Goal: Task Accomplishment & Management: Complete application form

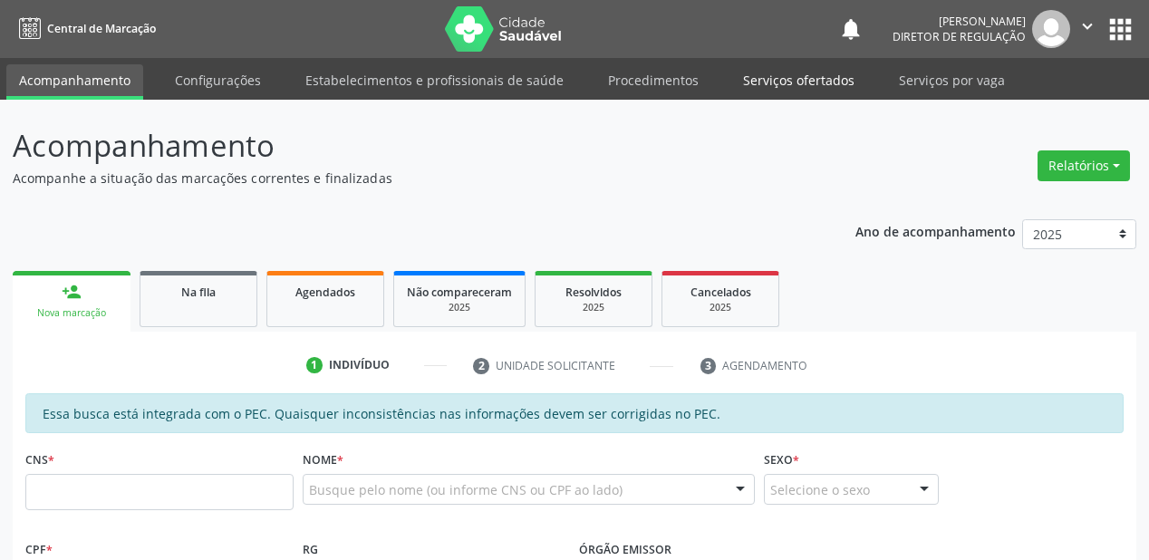
click at [789, 72] on link "Serviços ofertados" at bounding box center [799, 80] width 137 height 32
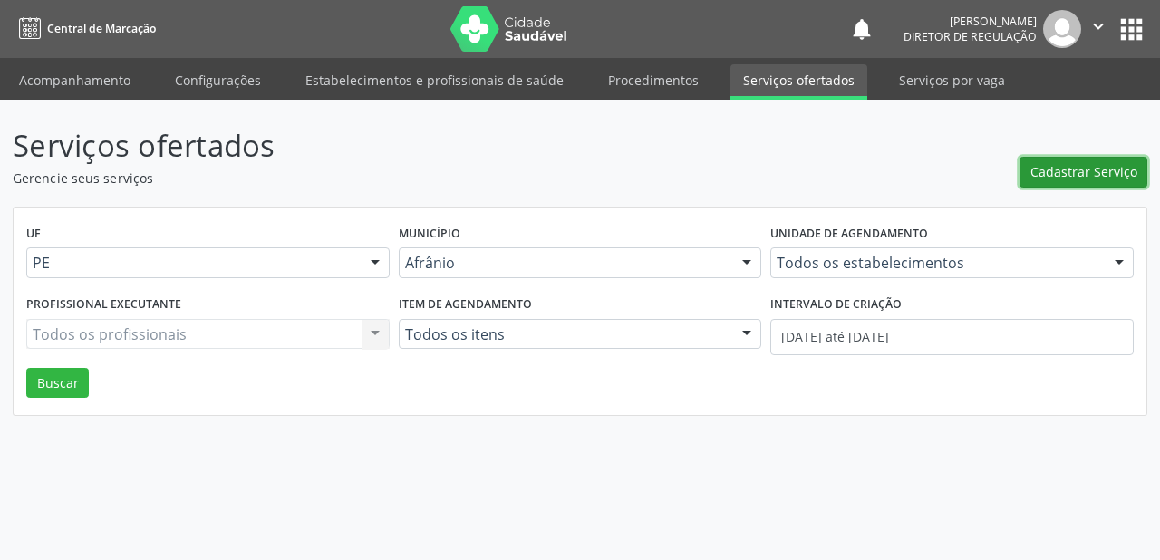
click at [1054, 166] on span "Cadastrar Serviço" at bounding box center [1084, 171] width 107 height 19
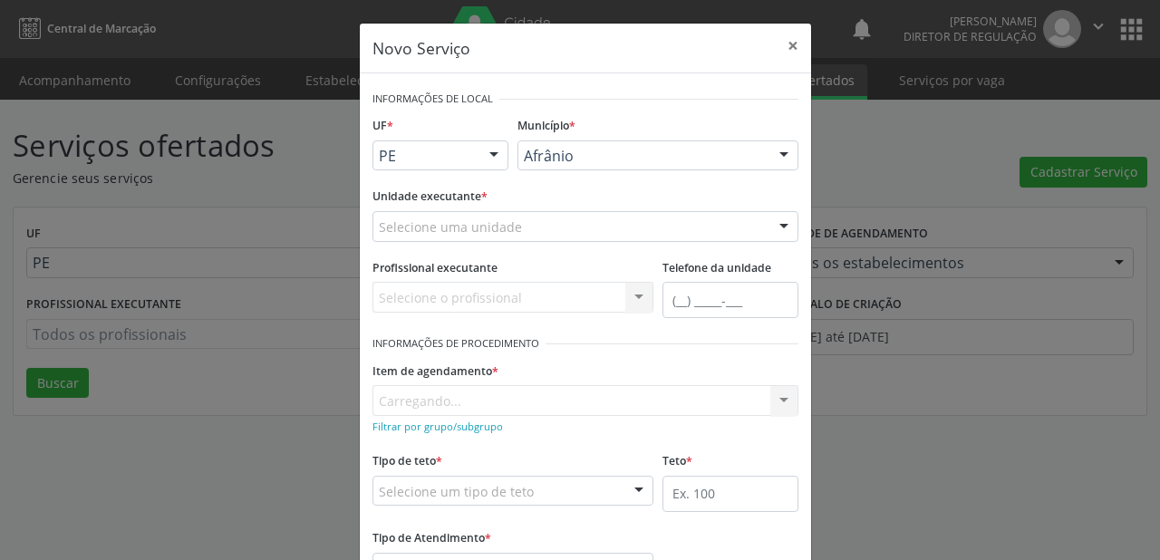
click at [580, 166] on div "Afrânio" at bounding box center [658, 156] width 281 height 31
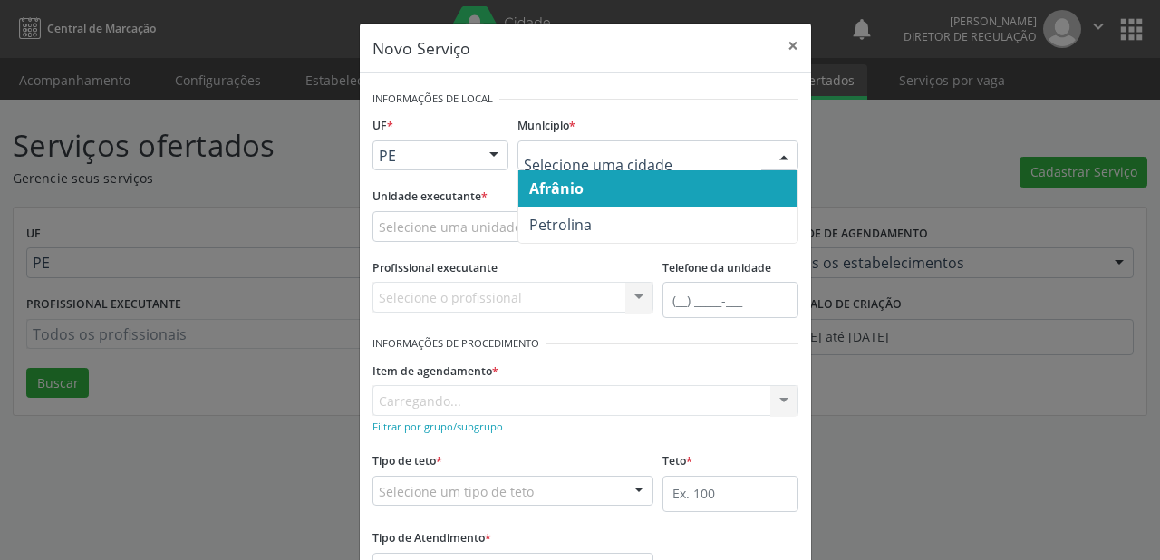
click at [574, 189] on span "Afrânio" at bounding box center [556, 189] width 54 height 20
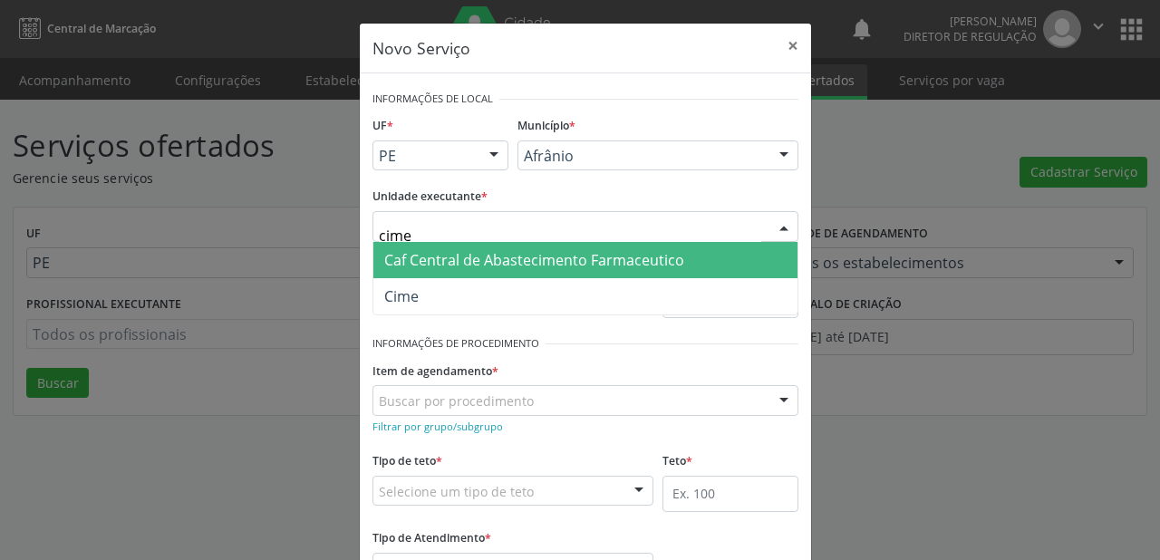
type input "cime"
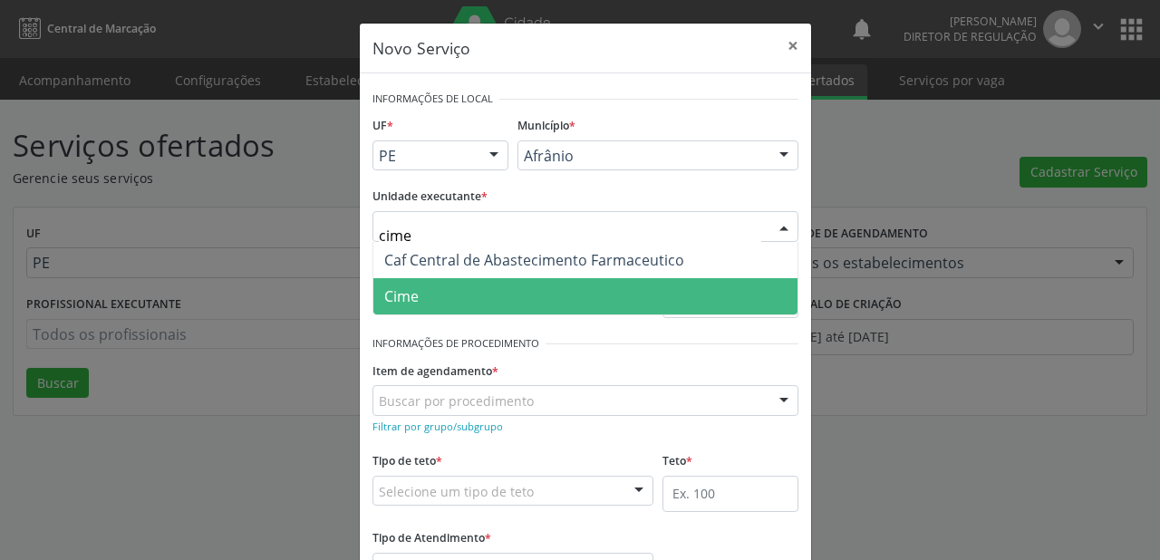
click at [428, 297] on span "Cime" at bounding box center [585, 296] width 424 height 36
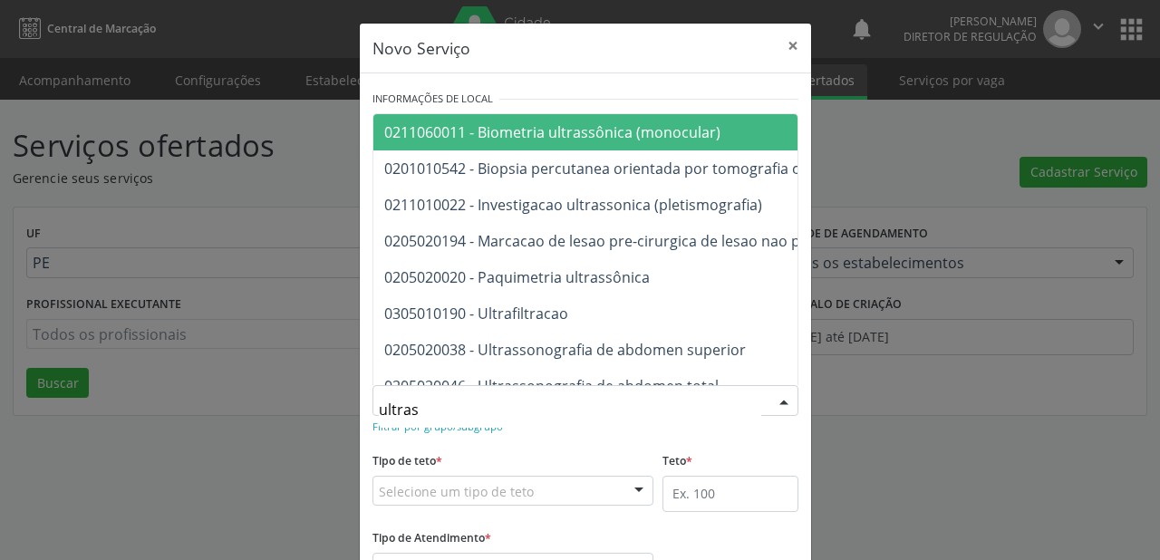
type input "ultrass"
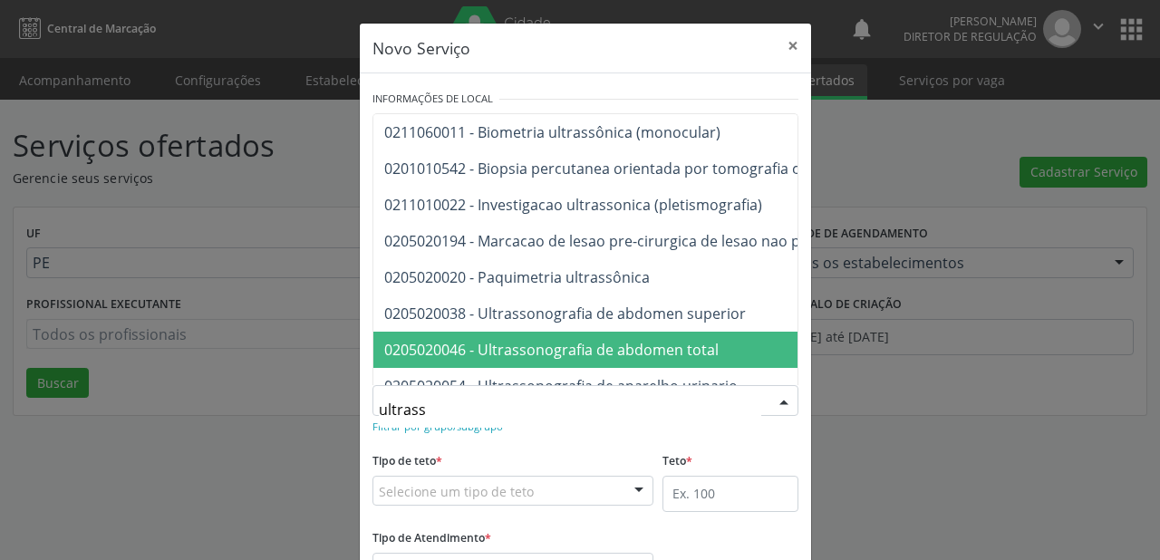
click at [476, 356] on span "0205020046 - Ultrassonografia de abdomen total" at bounding box center [551, 350] width 335 height 20
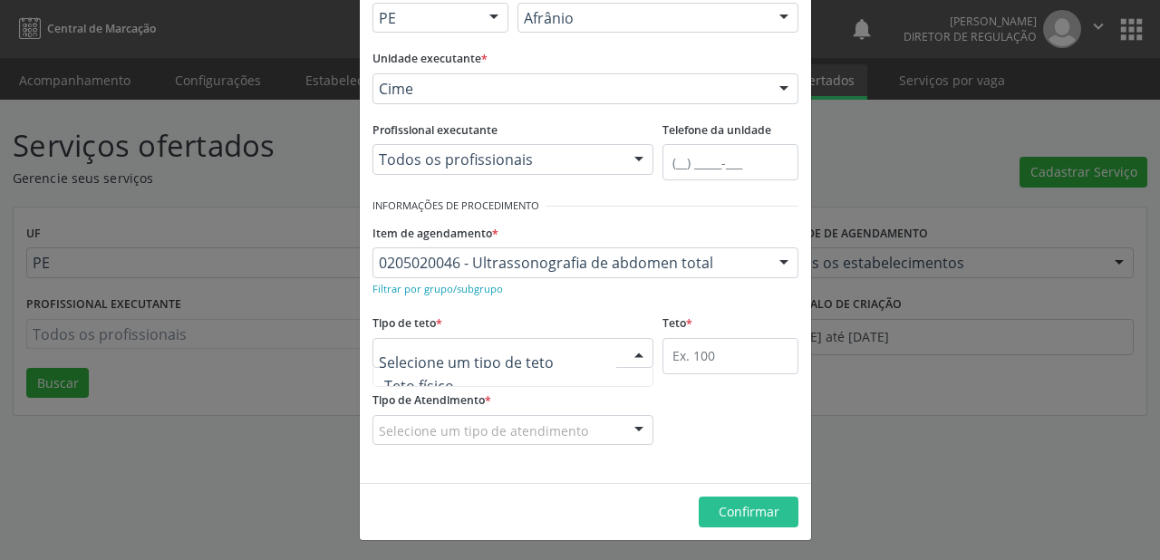
scroll to position [54, 0]
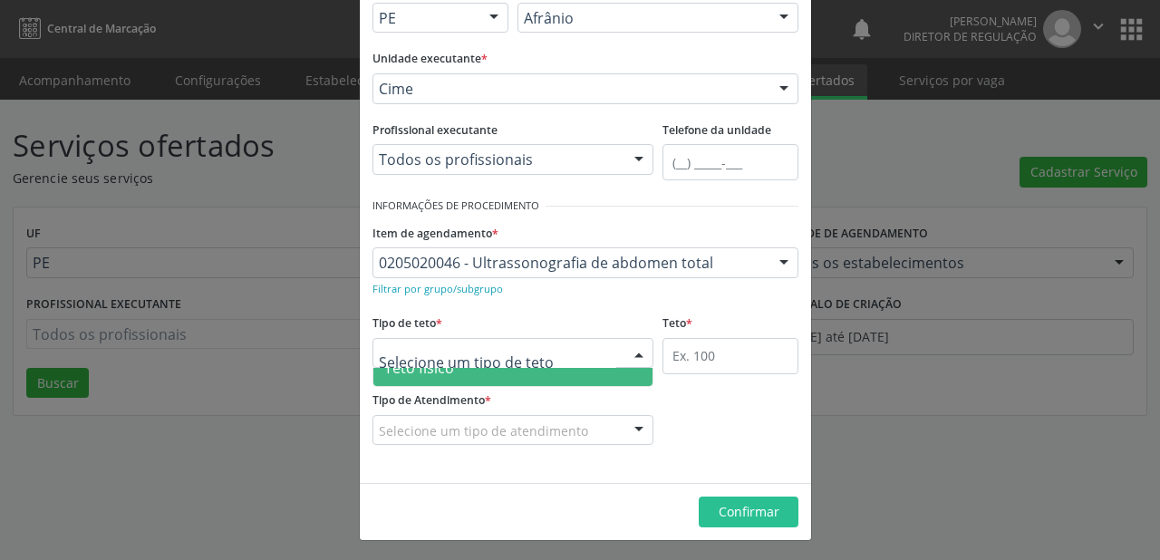
click at [470, 373] on span "Teto físico" at bounding box center [512, 368] width 279 height 36
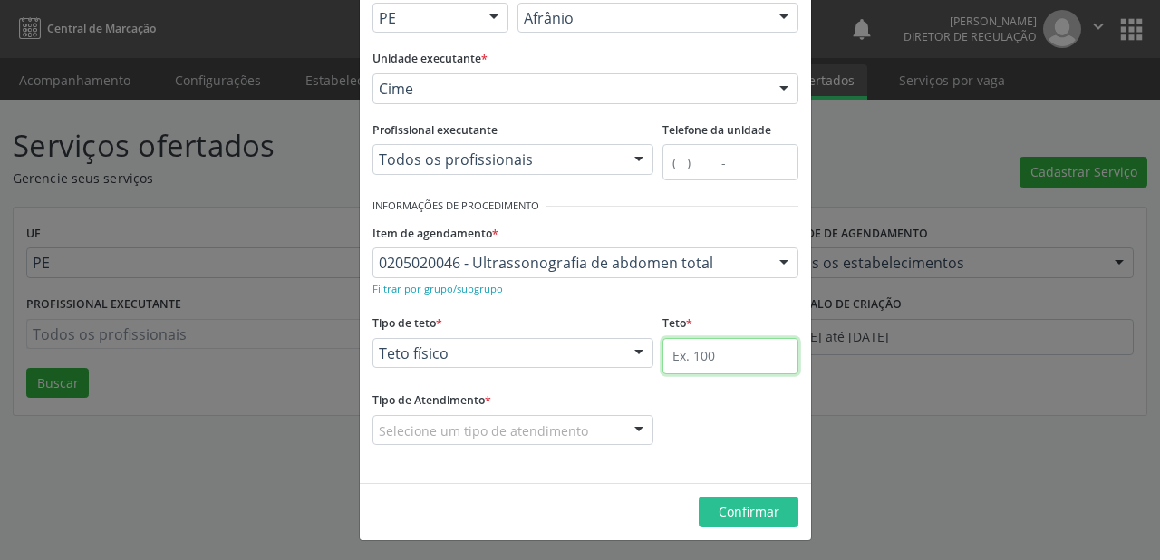
click at [680, 353] on input "text" at bounding box center [731, 356] width 136 height 36
type input "1"
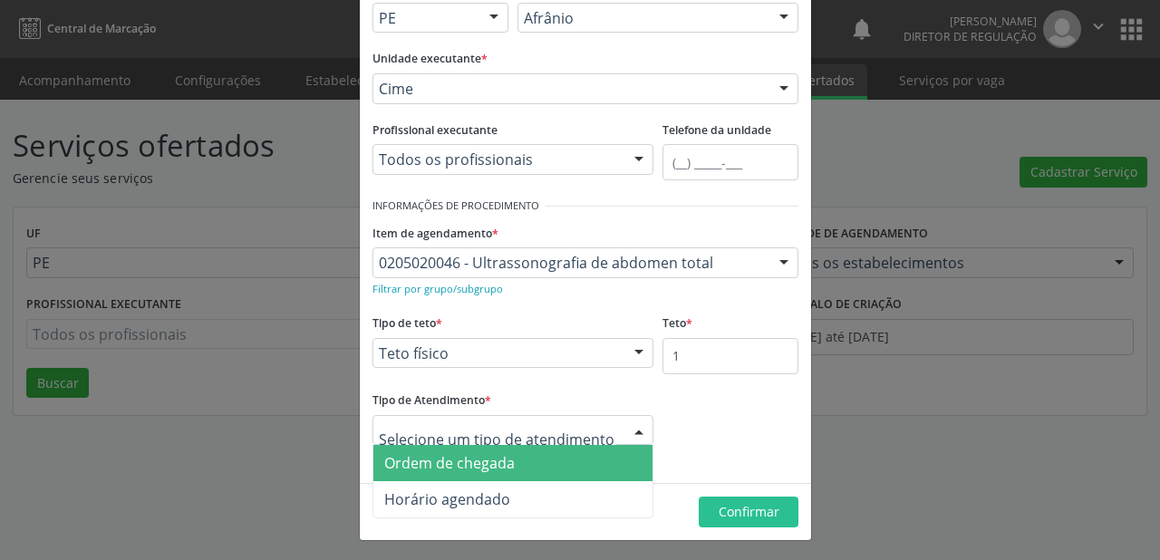
click at [485, 463] on span "Ordem de chegada" at bounding box center [449, 463] width 131 height 20
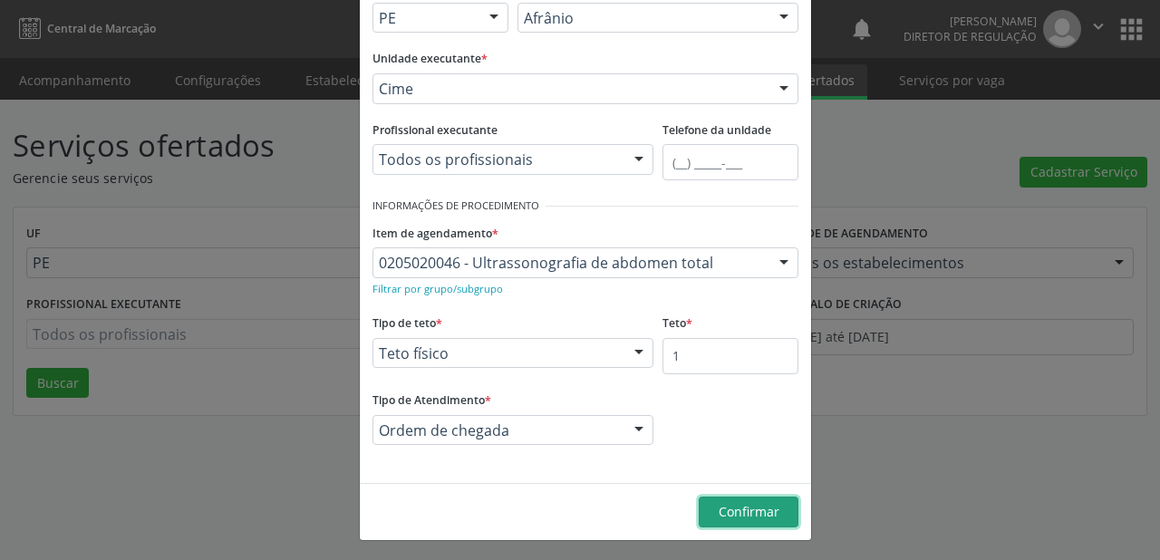
click at [736, 506] on span "Confirmar" at bounding box center [749, 511] width 61 height 17
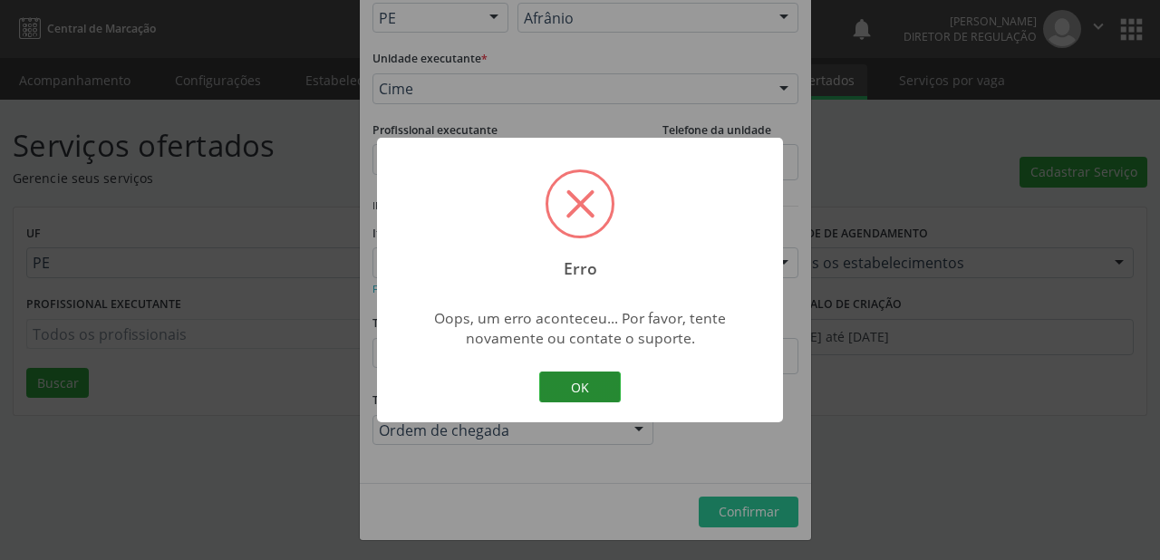
click at [573, 391] on button "OK" at bounding box center [580, 387] width 82 height 31
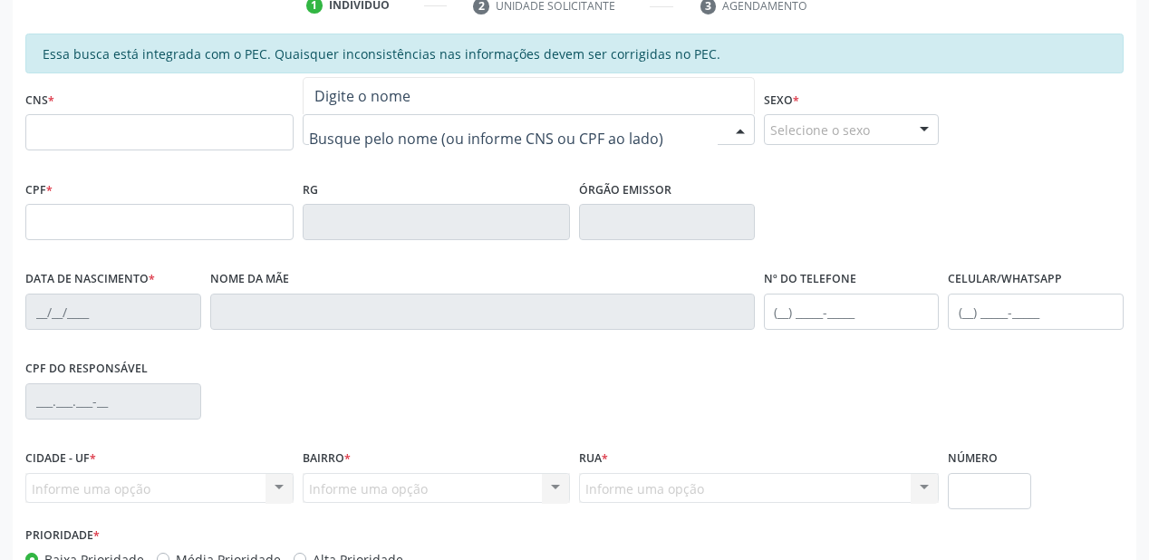
scroll to position [363, 0]
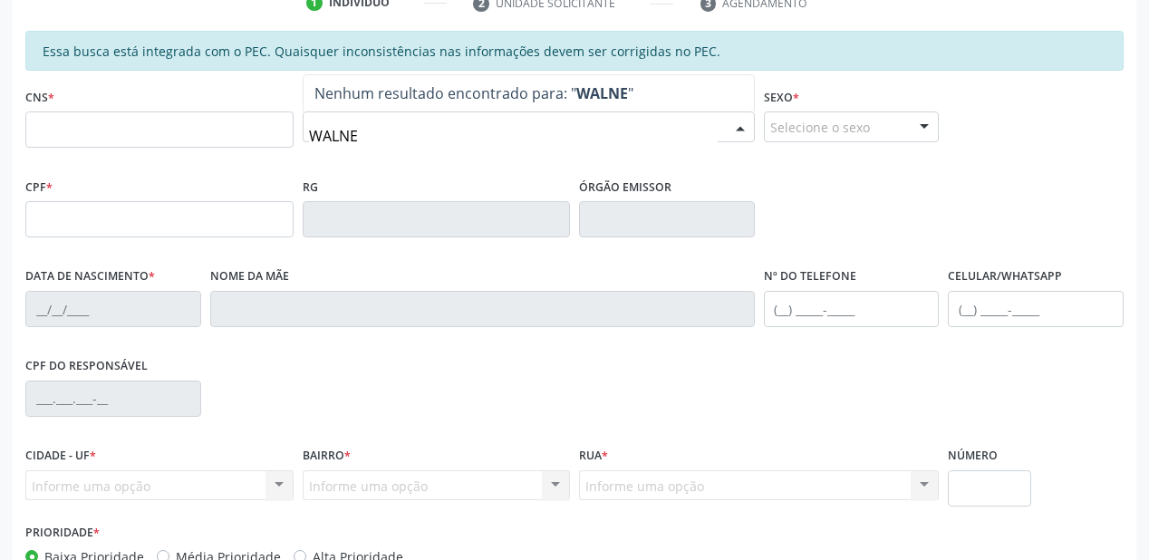
type input "WALNEY"
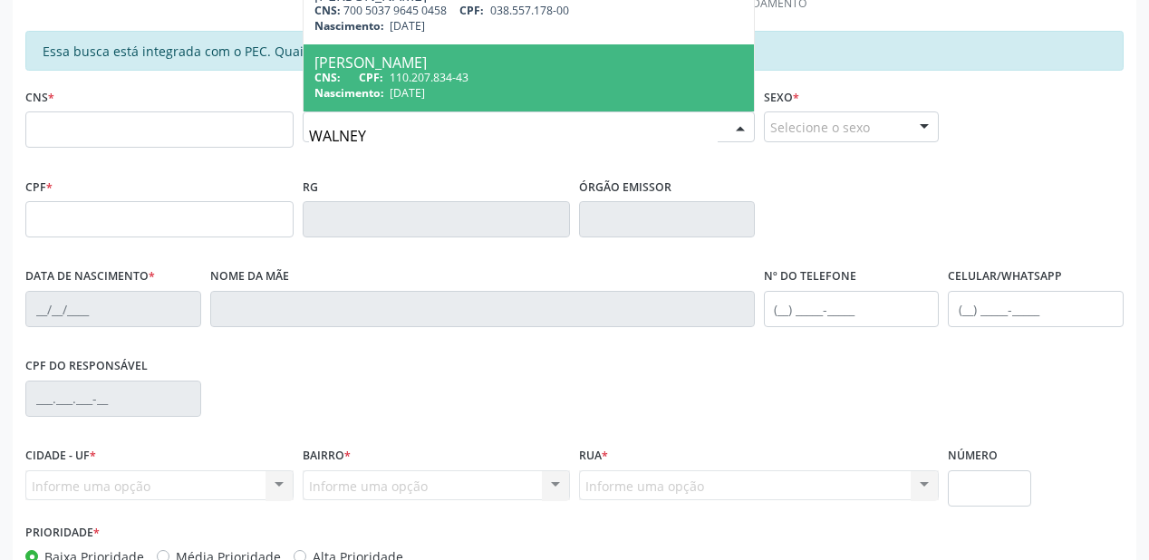
click at [453, 85] on div "Nascimento: 01/03/1993" at bounding box center [529, 92] width 429 height 15
type input "110.207.834-43"
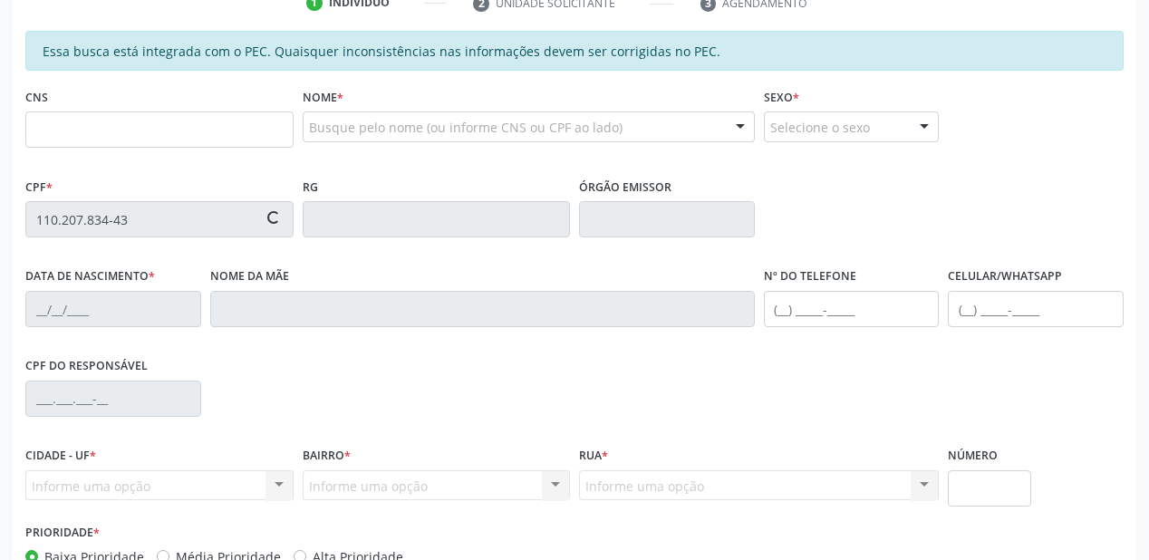
type input "01/03/1993"
type input "Fernanda Alves Bezerra"
type input "(87) 98805-0591"
type input "SN"
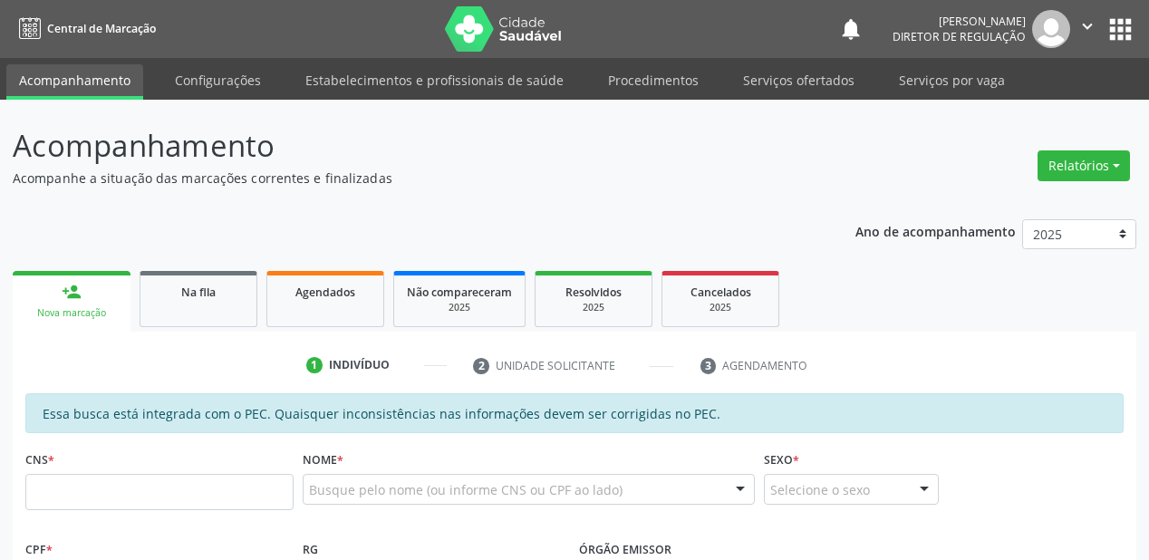
scroll to position [363, 0]
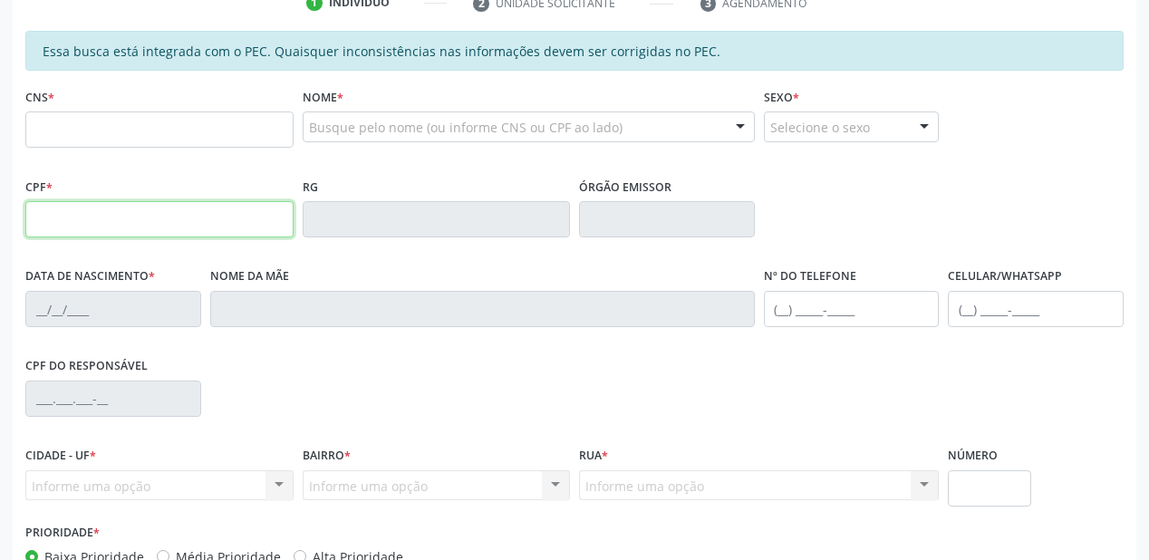
click at [64, 232] on input "text" at bounding box center [159, 219] width 268 height 36
type input "110.207.834-43"
type input "01/03/1993"
type input "Fernanda Alves Bezerra"
type input "(87) 98805-0591"
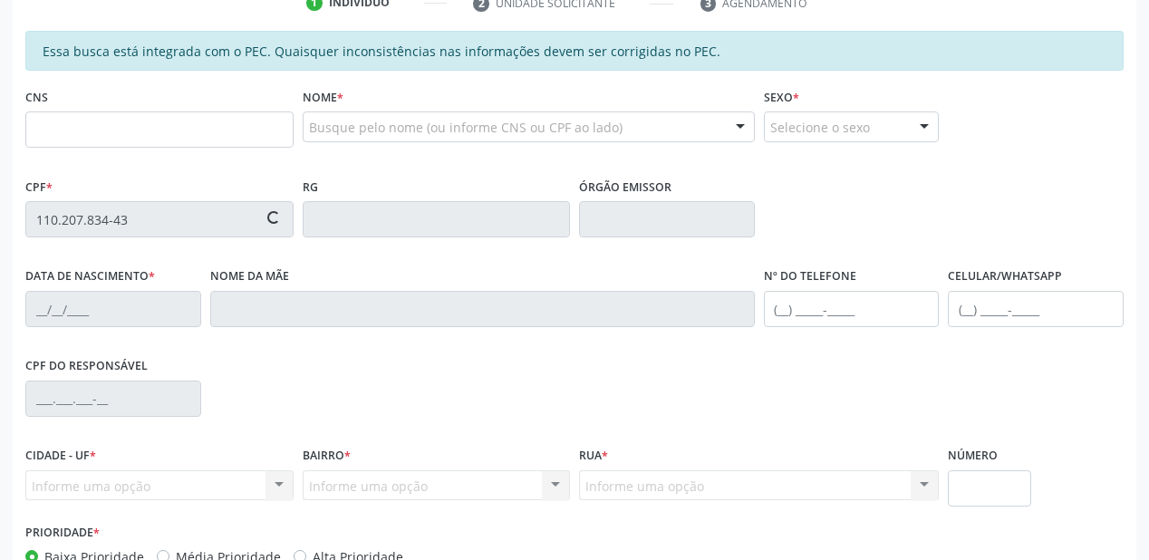
type input "SN"
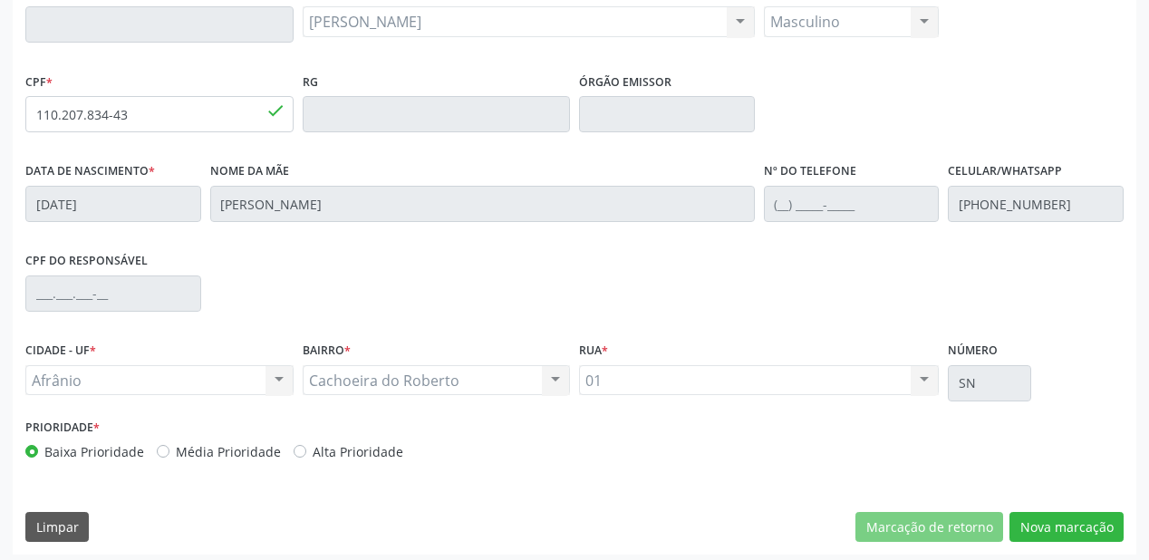
scroll to position [474, 0]
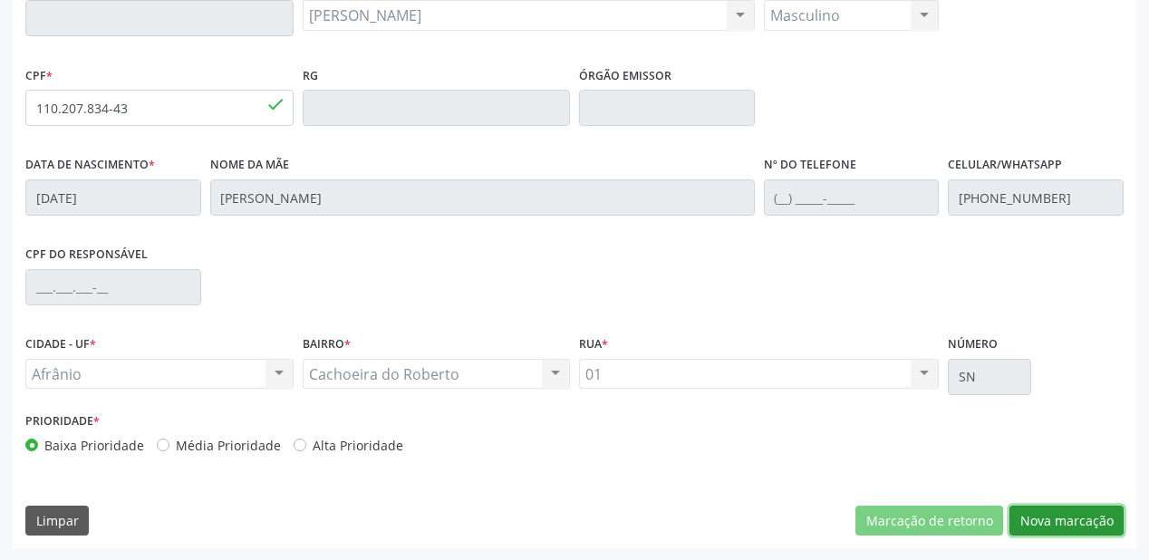
click at [1042, 525] on button "Nova marcação" at bounding box center [1067, 521] width 114 height 31
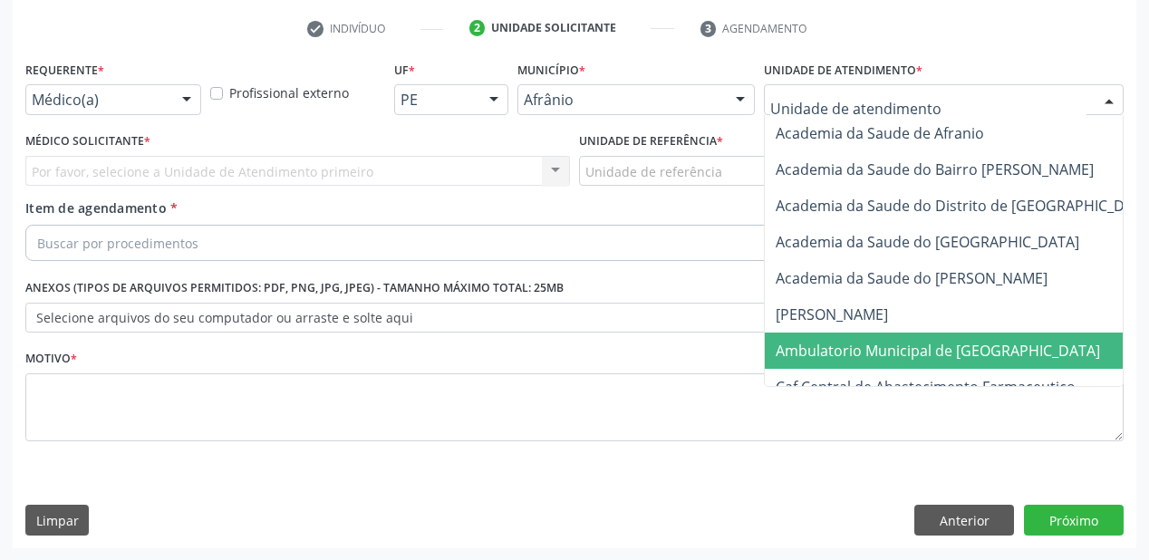
drag, startPoint x: 805, startPoint y: 357, endPoint x: 723, endPoint y: 234, distance: 147.8
click at [803, 356] on span "Ambulatorio Municipal de [GEOGRAPHIC_DATA]" at bounding box center [938, 351] width 325 height 20
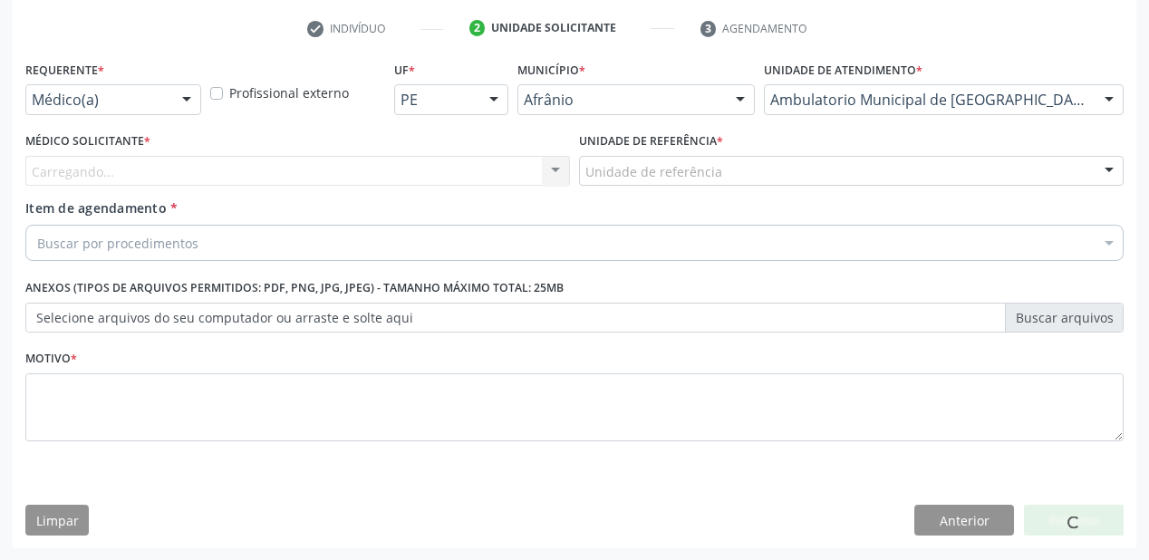
drag, startPoint x: 647, startPoint y: 176, endPoint x: 646, endPoint y: 204, distance: 28.1
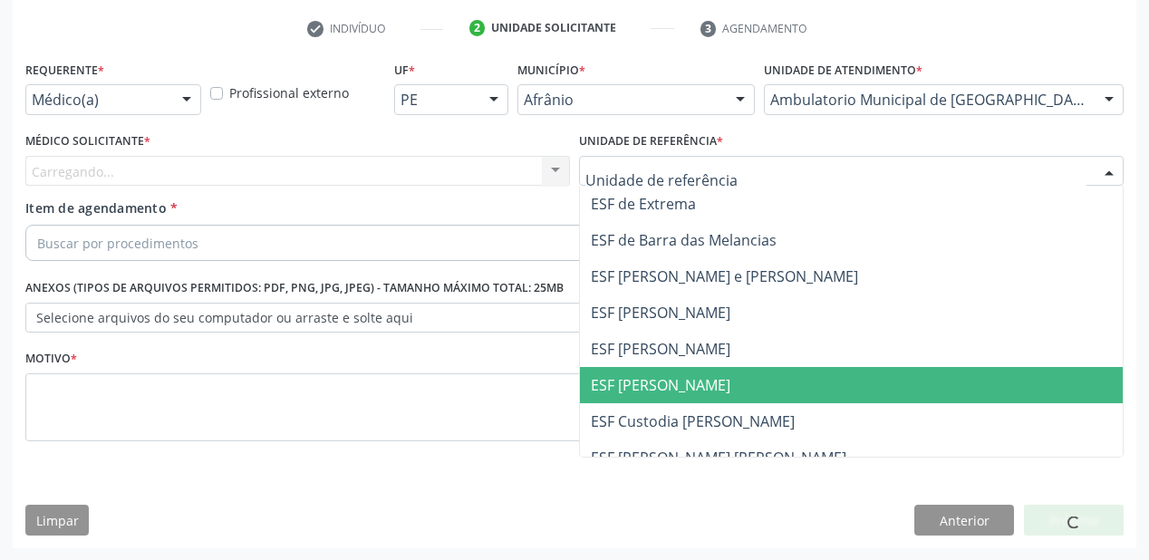
click at [643, 372] on span "ESF [PERSON_NAME]" at bounding box center [851, 385] width 543 height 36
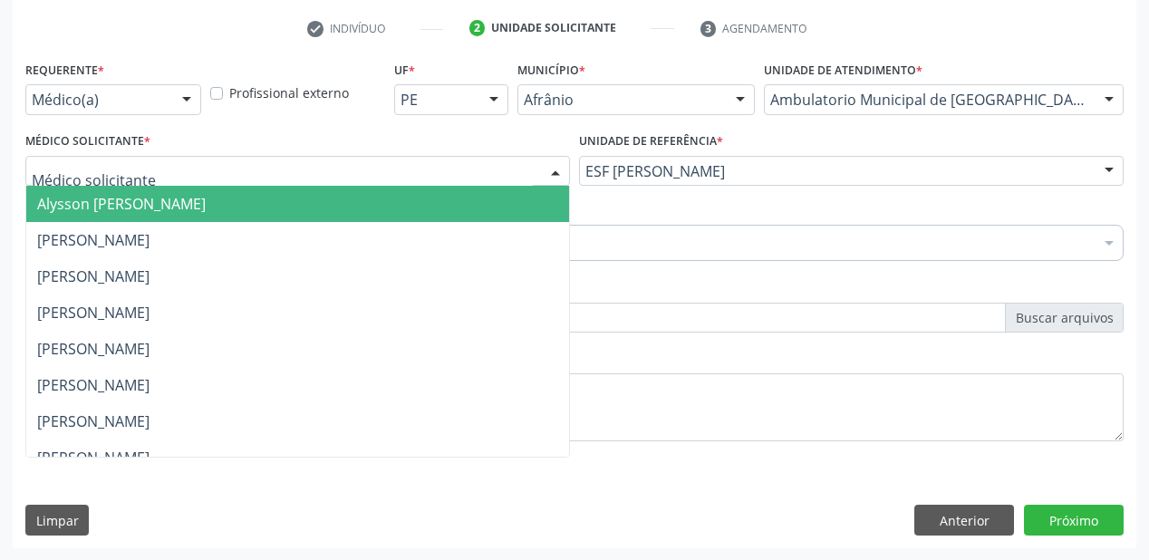
click at [76, 217] on span "Alysson [PERSON_NAME]" at bounding box center [297, 204] width 543 height 36
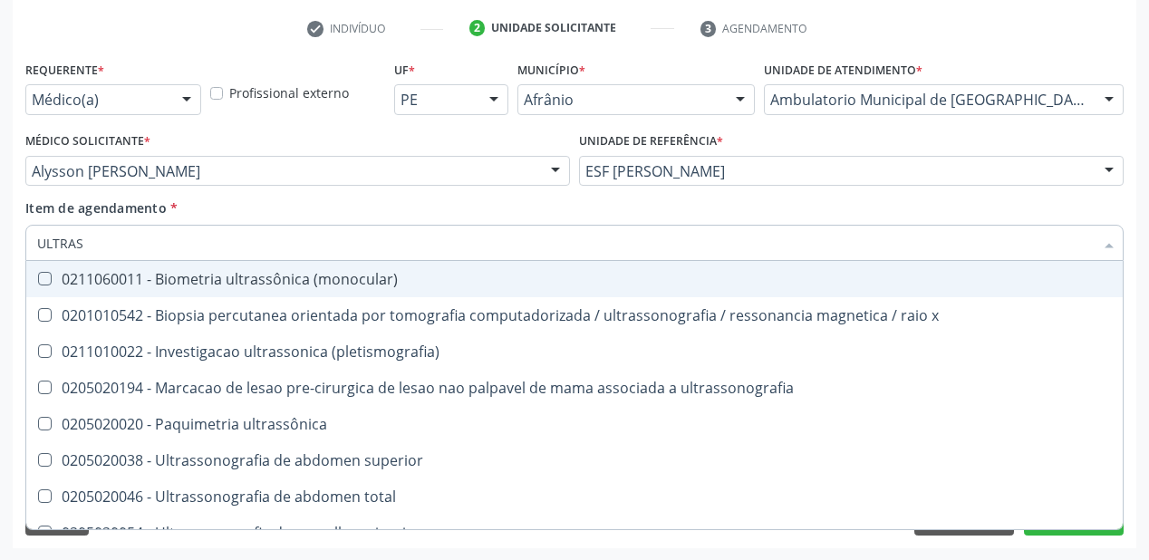
type input "ULTRASS"
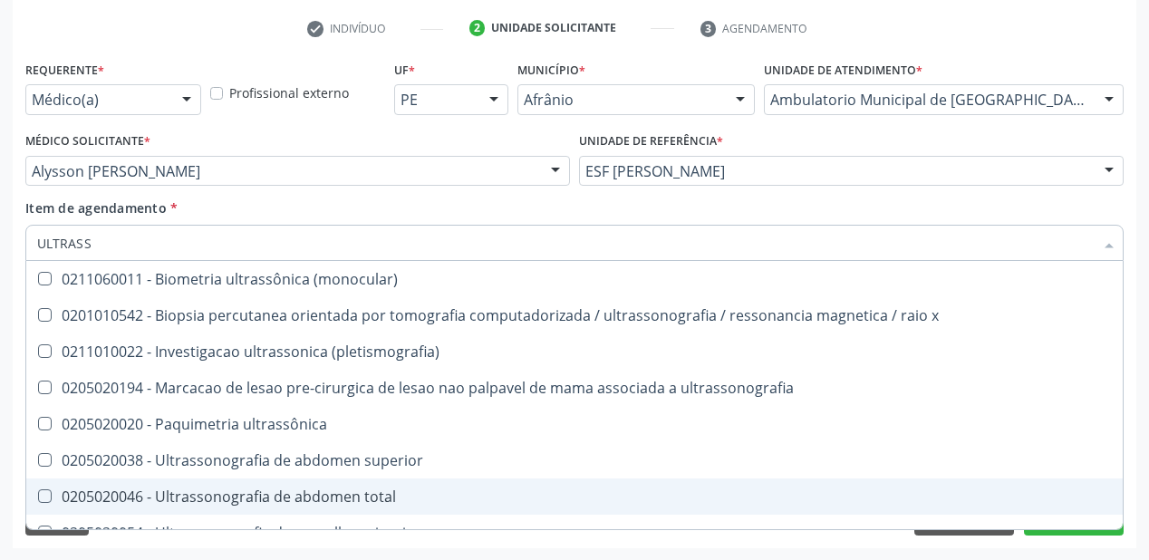
click at [243, 499] on div "0205020046 - Ultrassonografia de abdomen total" at bounding box center [574, 497] width 1075 height 15
checkbox total "true"
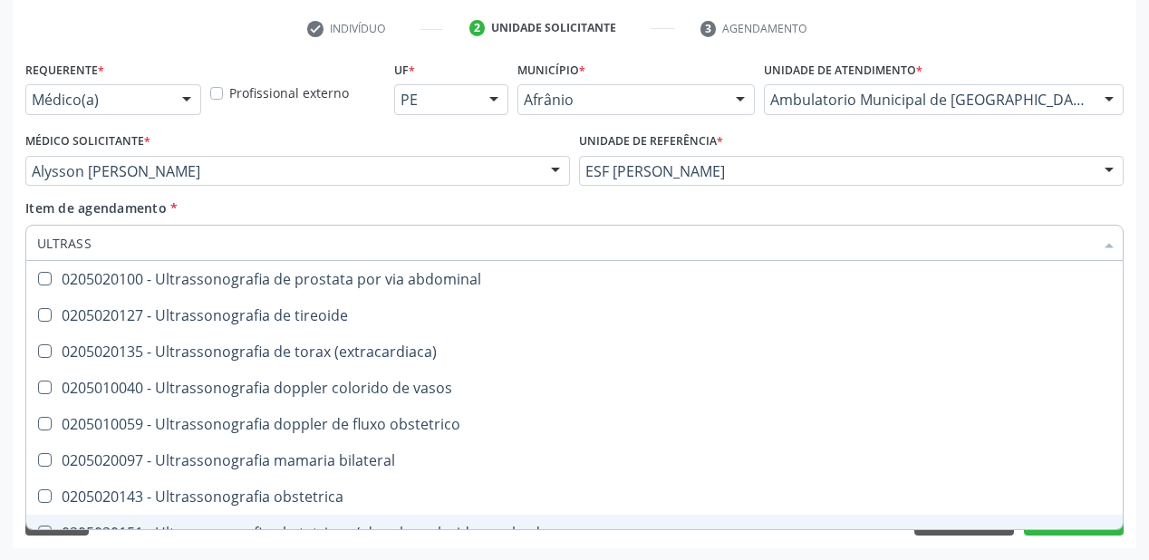
scroll to position [566, 0]
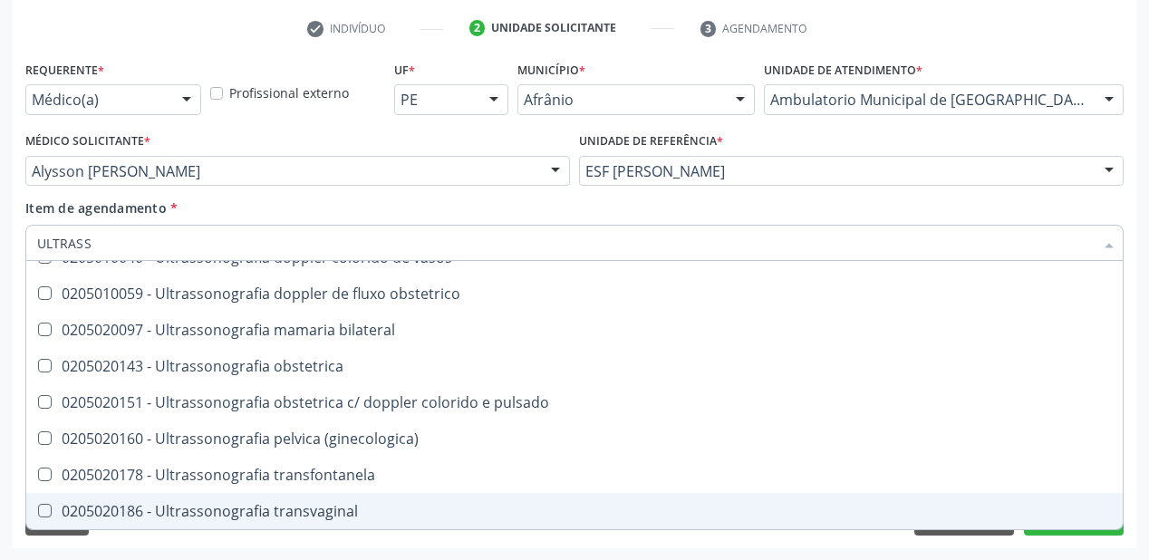
click at [147, 543] on div "Requerente * Médico(a) Médico(a) Enfermeiro(a) Paciente Nenhum resultado encont…" at bounding box center [575, 302] width 1124 height 492
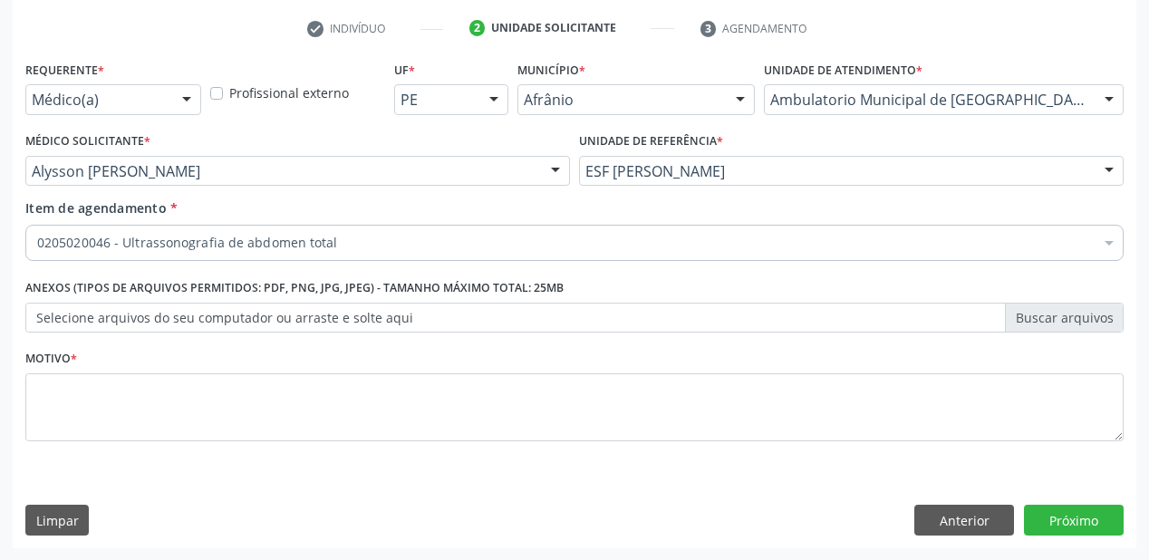
scroll to position [0, 0]
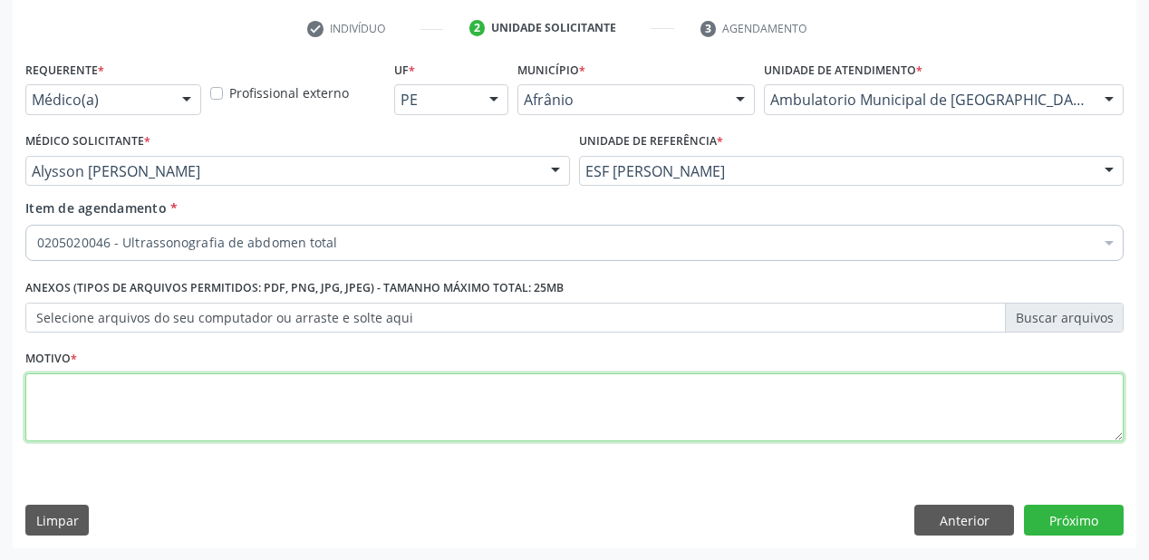
click at [116, 417] on textarea at bounding box center [574, 407] width 1099 height 69
type textarea "-*"
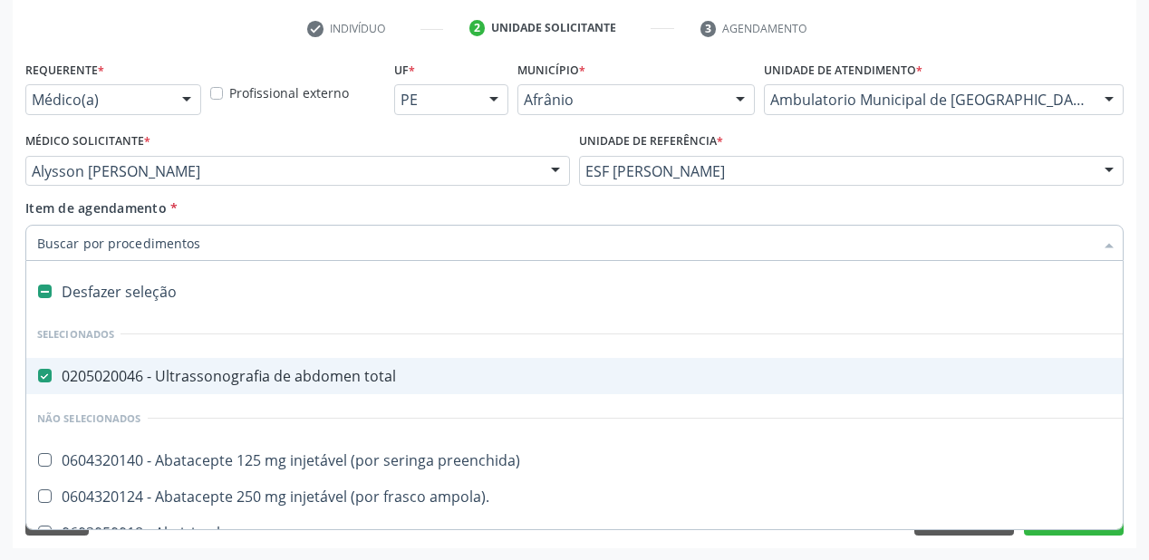
click at [148, 386] on span "0205020046 - Ultrassonografia de abdomen total" at bounding box center [734, 376] width 1417 height 36
checkbox total "false"
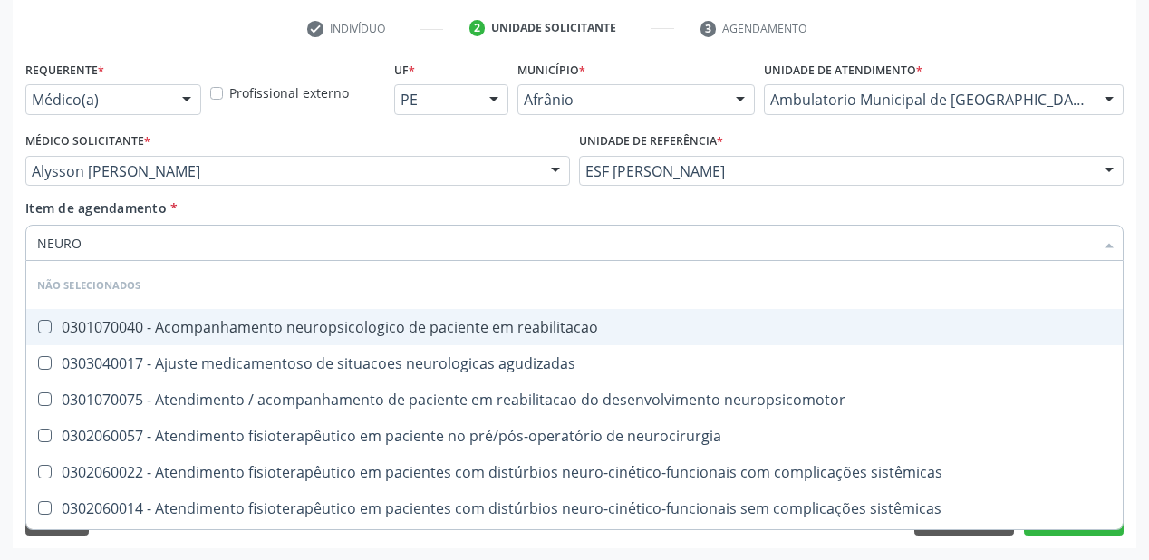
type input "NEUROC"
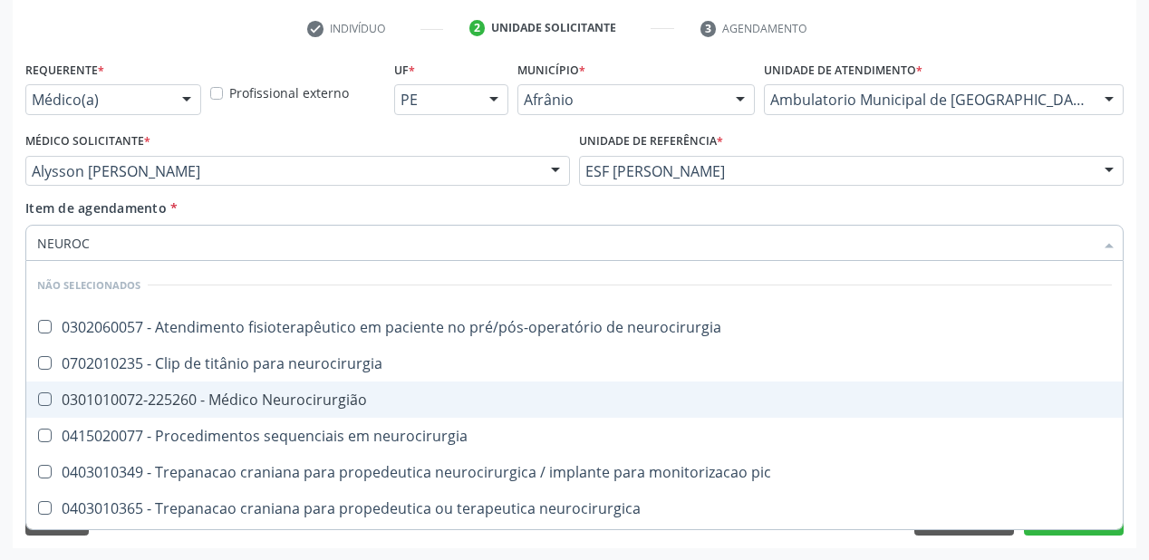
click at [278, 396] on div "0301010072-225260 - Médico Neurocirurgião" at bounding box center [574, 400] width 1075 height 15
checkbox Neurocirurgião "true"
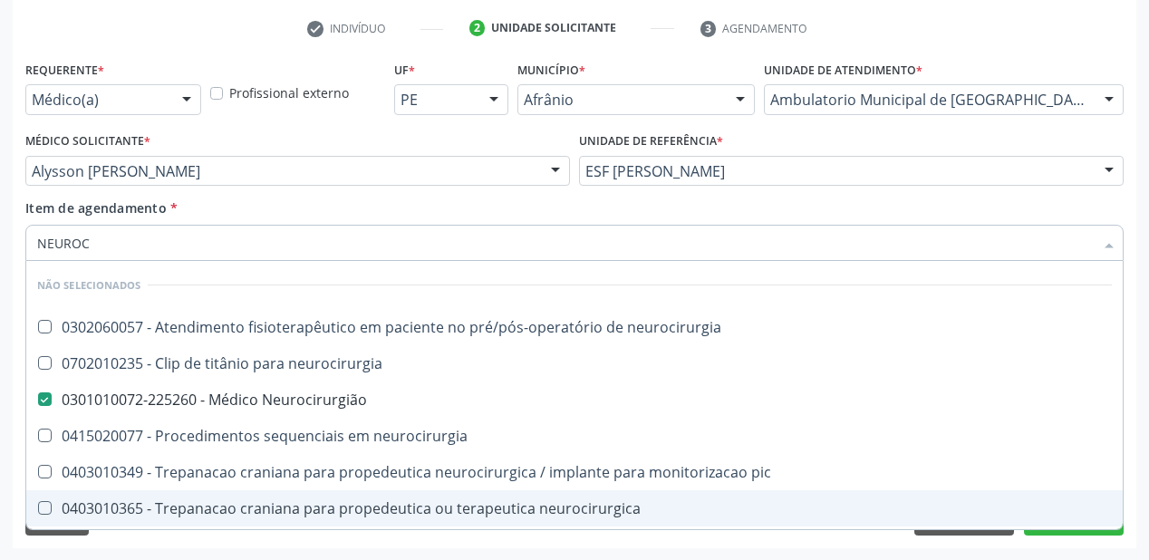
click at [207, 542] on div "Requerente * Médico(a) Médico(a) Enfermeiro(a) Paciente Nenhum resultado encont…" at bounding box center [575, 302] width 1124 height 492
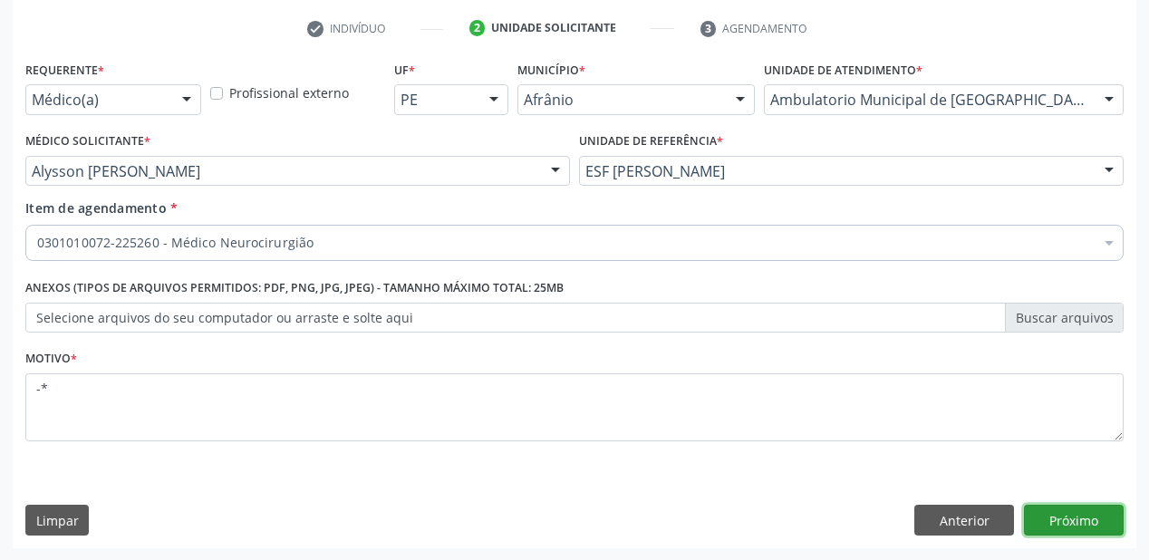
click at [1069, 522] on button "Próximo" at bounding box center [1074, 520] width 100 height 31
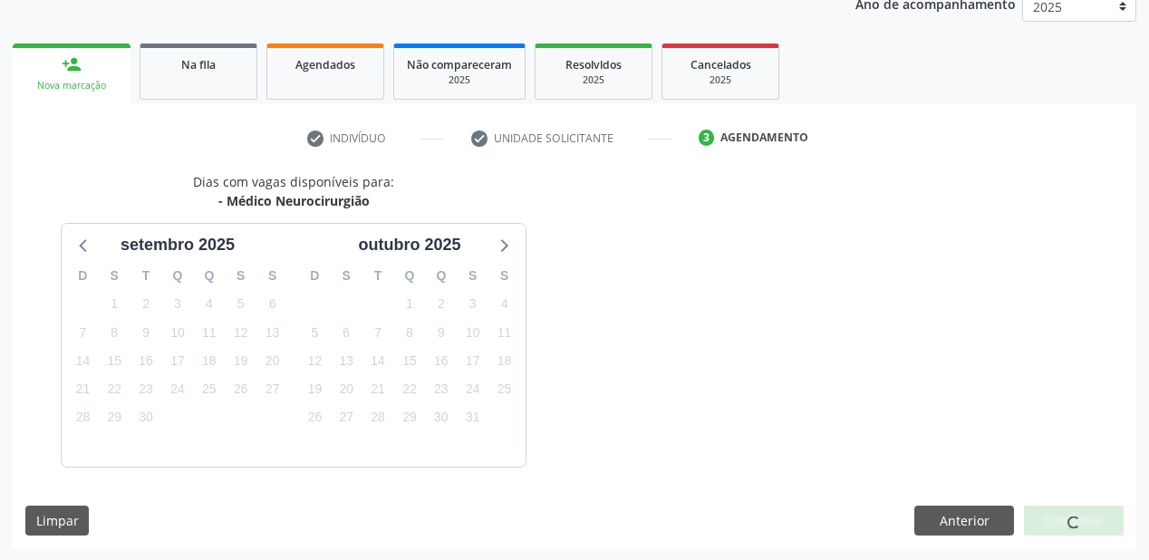
scroll to position [280, 0]
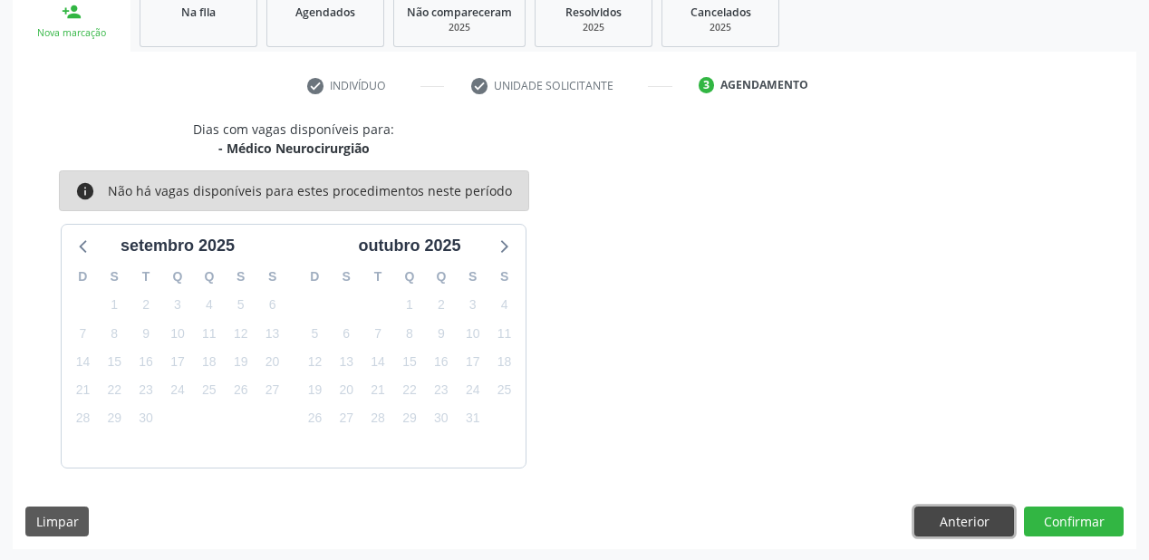
click at [954, 514] on button "Anterior" at bounding box center [965, 522] width 100 height 31
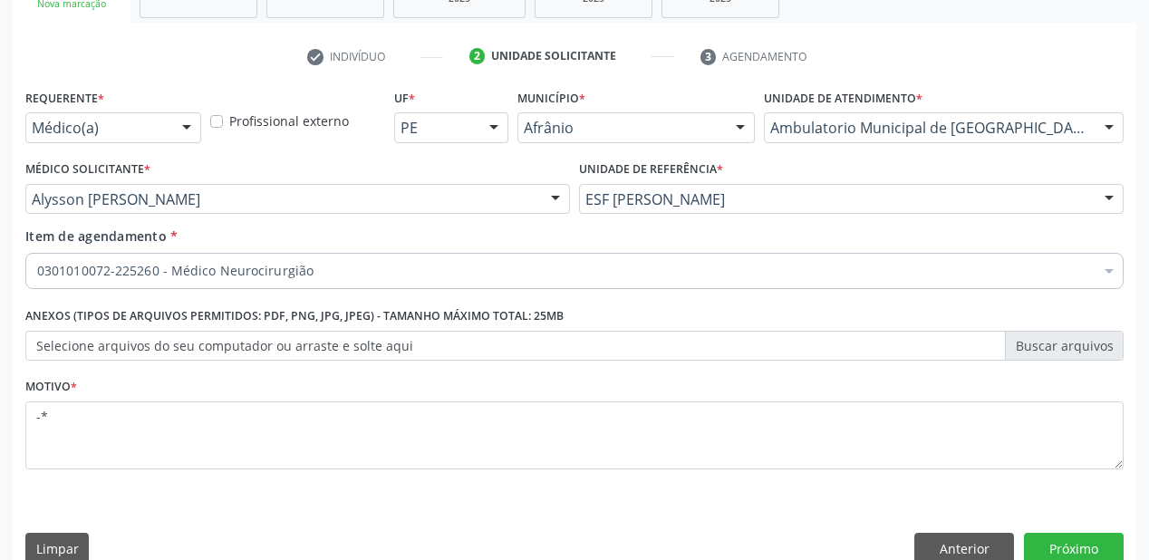
scroll to position [337, 0]
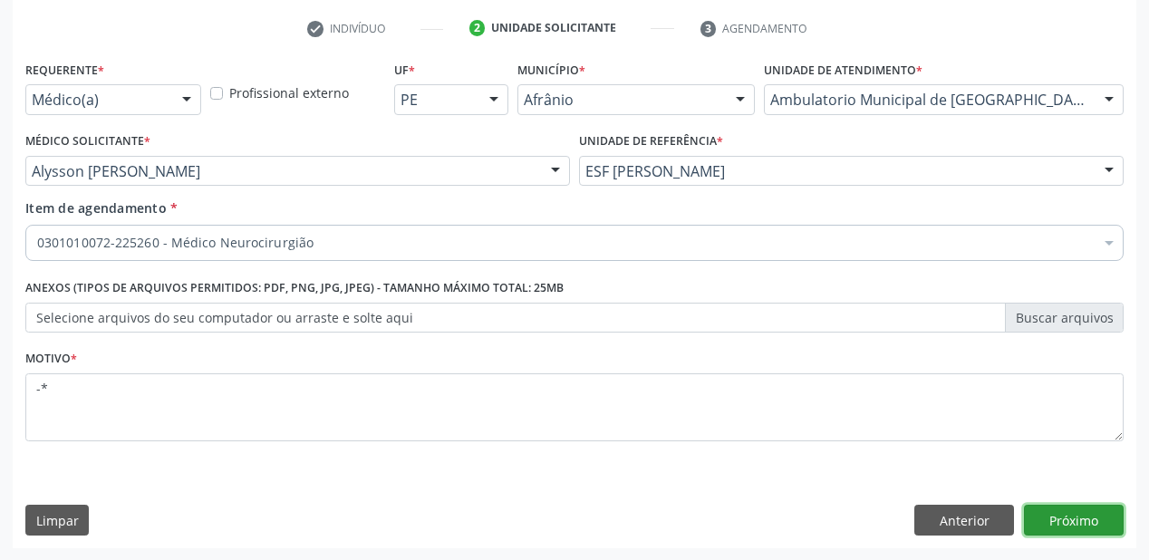
click at [1044, 515] on button "Próximo" at bounding box center [1074, 520] width 100 height 31
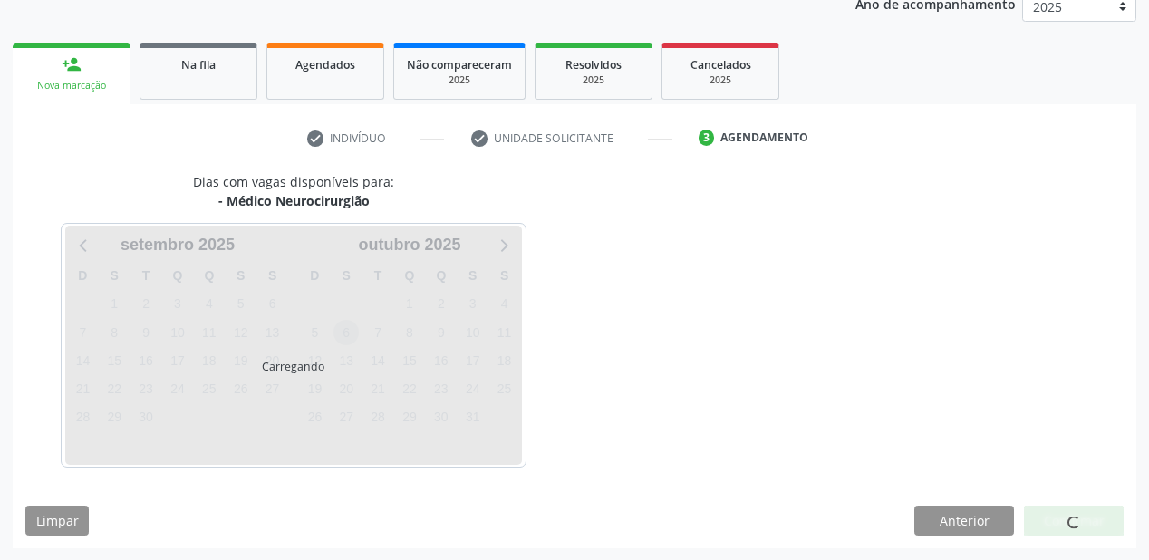
scroll to position [280, 0]
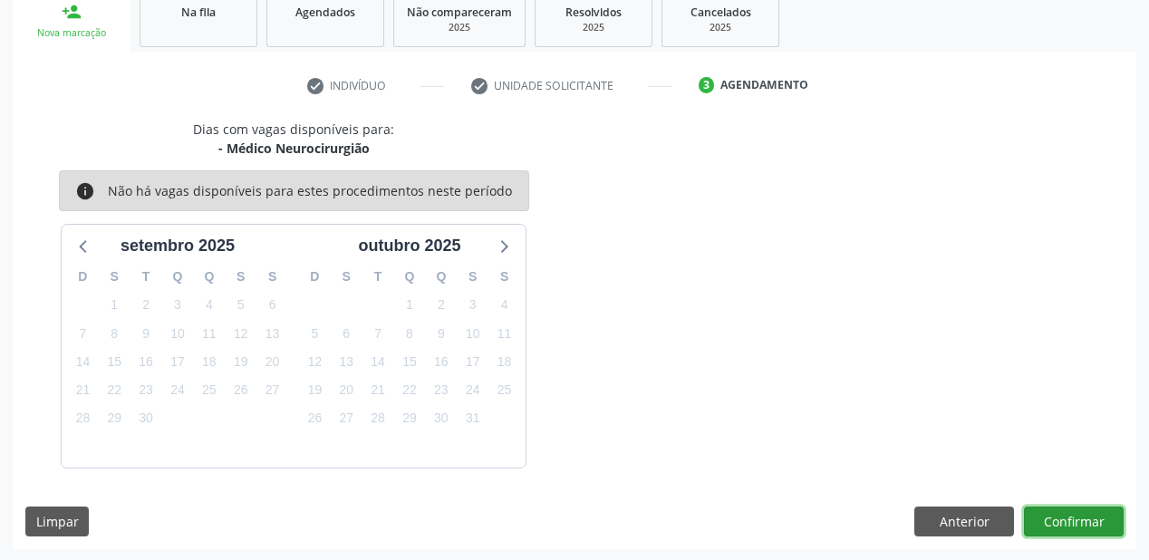
click at [1033, 519] on button "Confirmar" at bounding box center [1074, 522] width 100 height 31
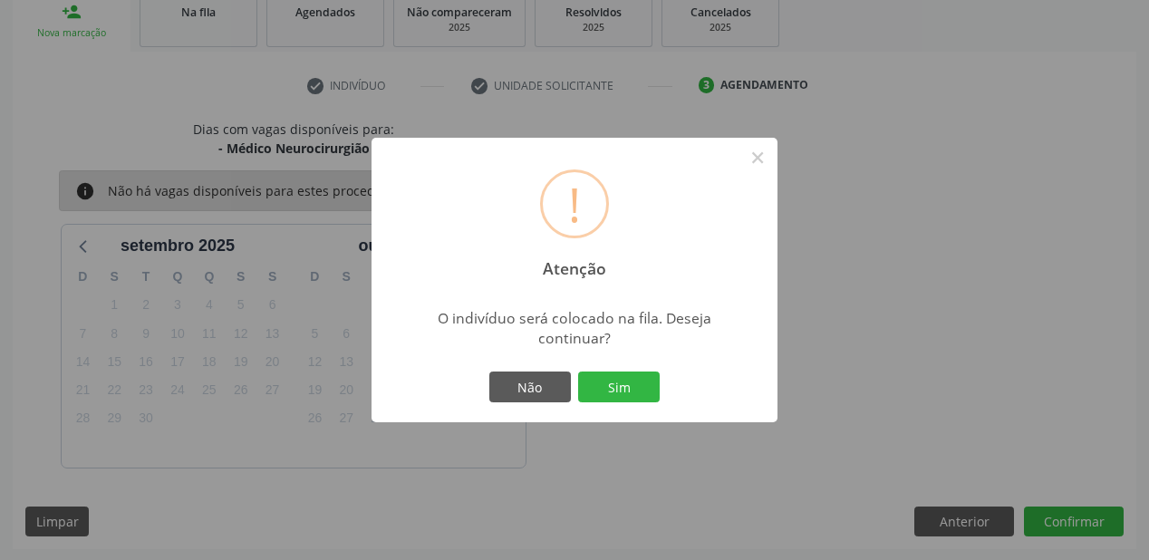
click at [939, 509] on div "! Atenção × O indivíduo será colocado na fila. Deseja continuar? Não Sim" at bounding box center [574, 280] width 1149 height 560
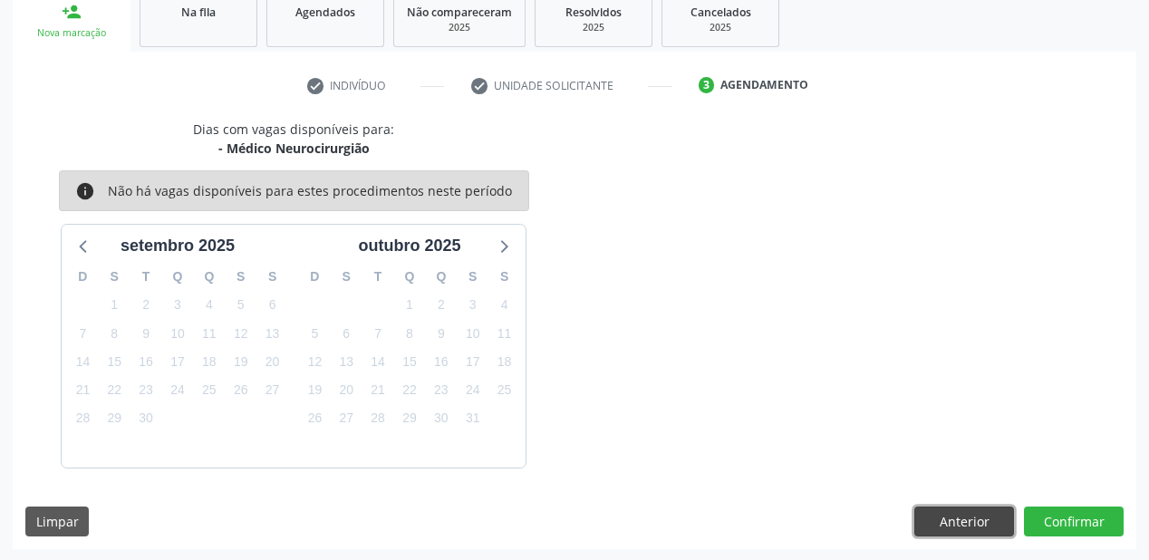
click at [932, 508] on button "Anterior" at bounding box center [965, 522] width 100 height 31
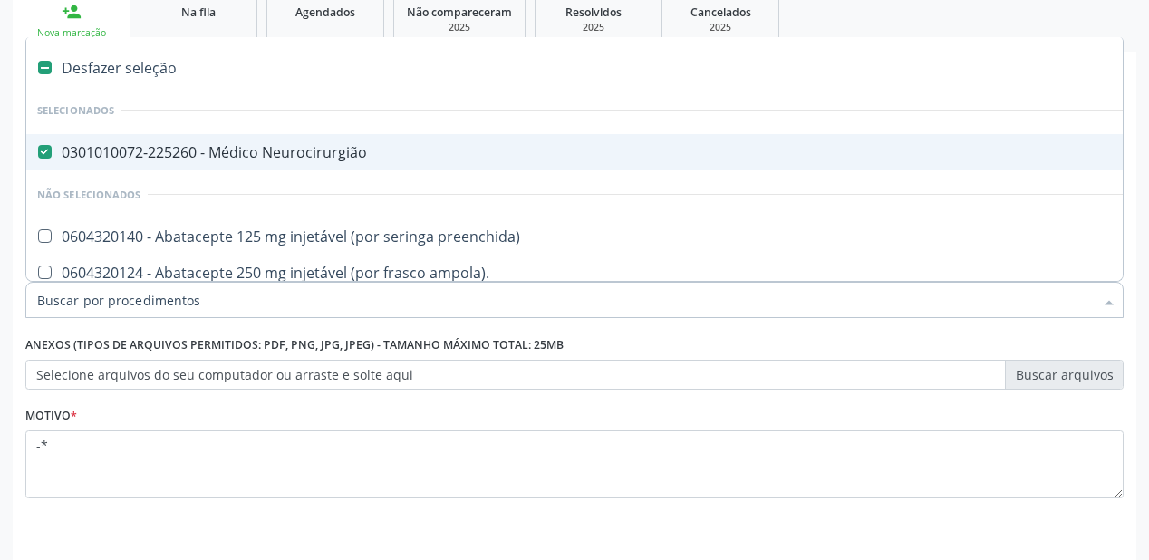
click at [249, 153] on div "0301010072-225260 - Médico Neurocirurgião" at bounding box center [734, 152] width 1395 height 15
checkbox Neurocirurgião "false"
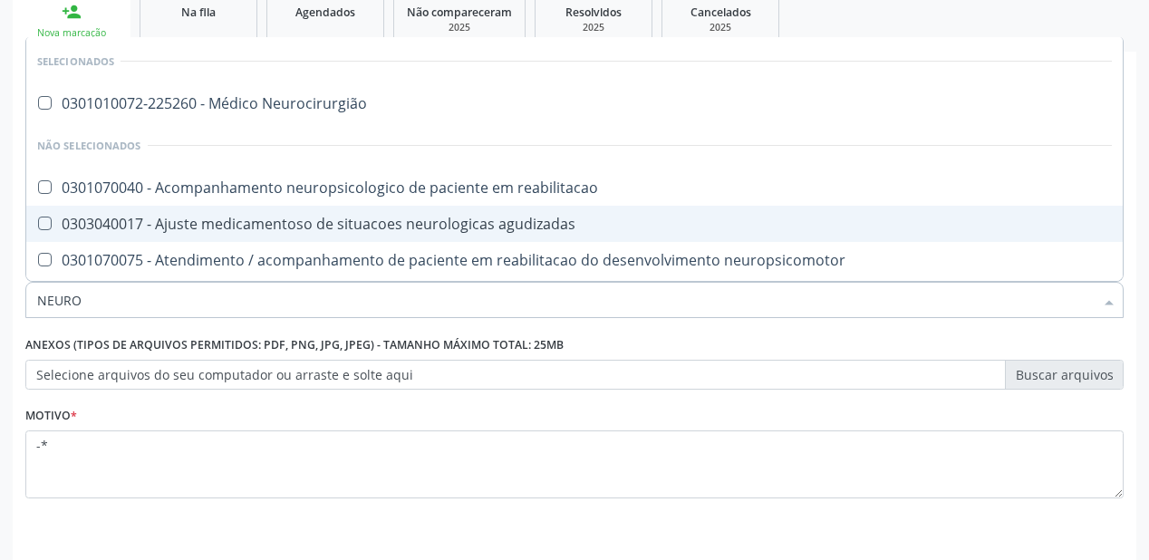
type input "NEUROC"
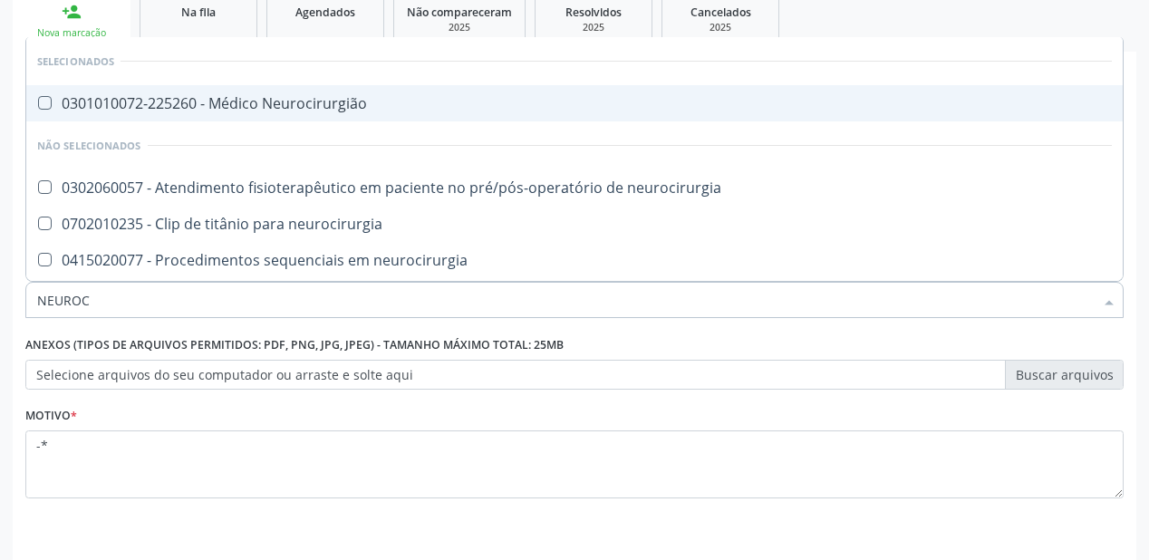
click at [157, 96] on div "0301010072-225260 - Médico Neurocirurgião" at bounding box center [574, 103] width 1075 height 15
checkbox Neurocirurgião "true"
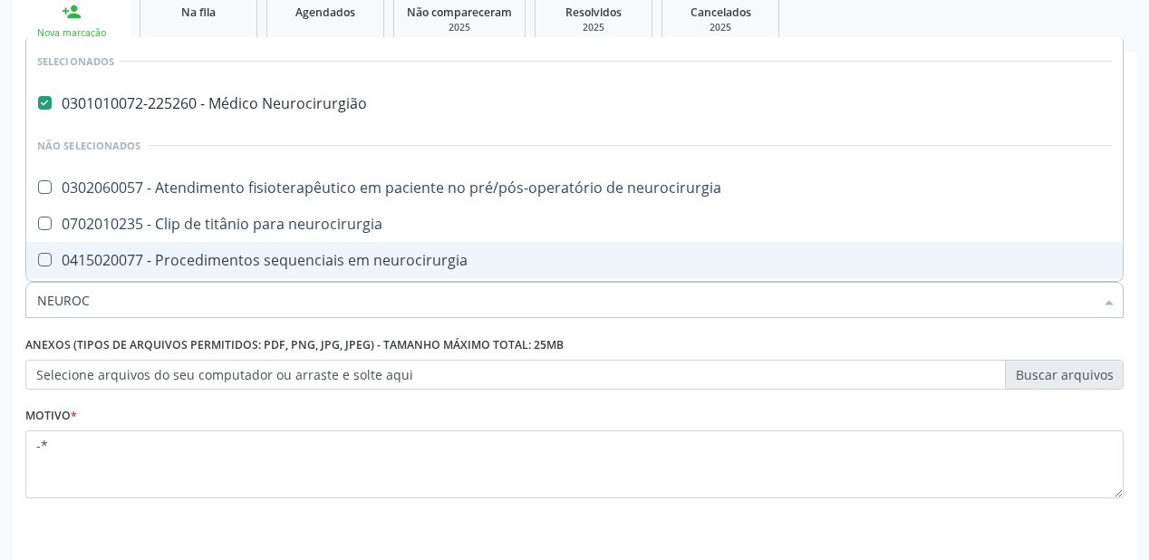
type input "NEUROC"
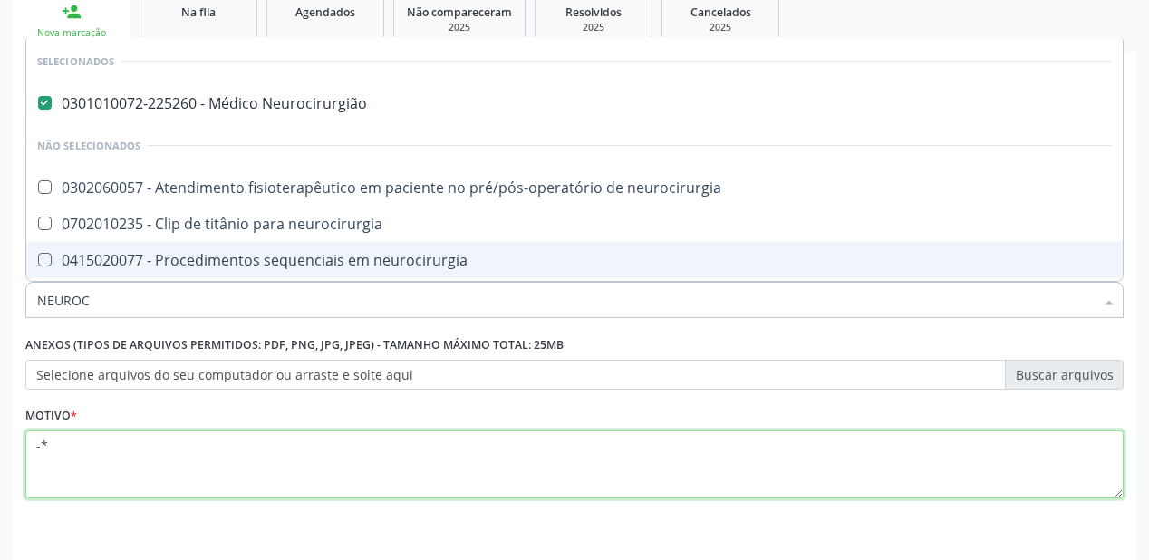
click at [107, 440] on textarea "-*" at bounding box center [574, 465] width 1099 height 69
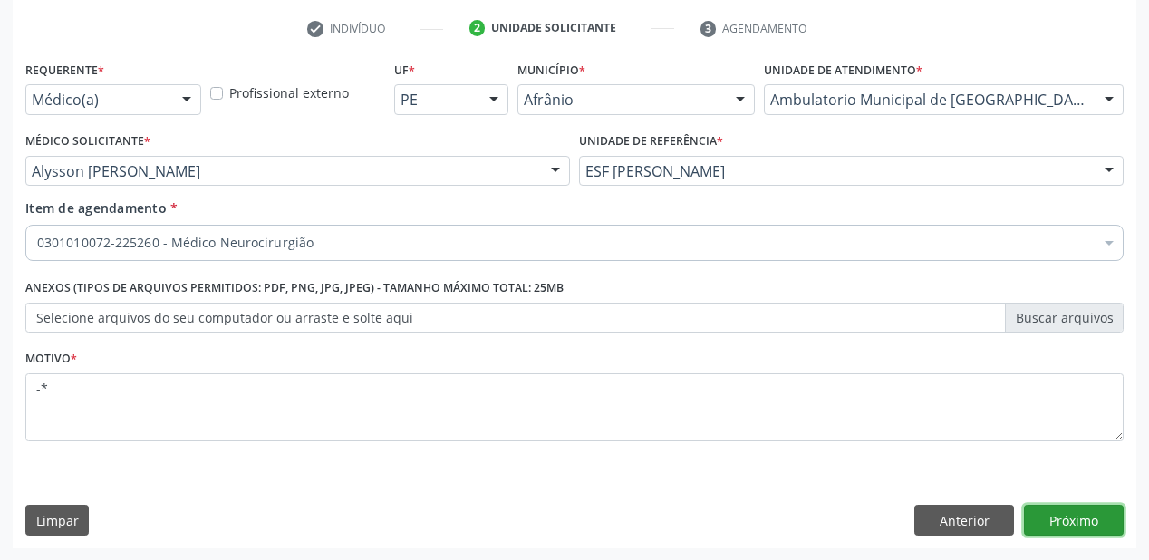
click at [1067, 515] on button "Próximo" at bounding box center [1074, 520] width 100 height 31
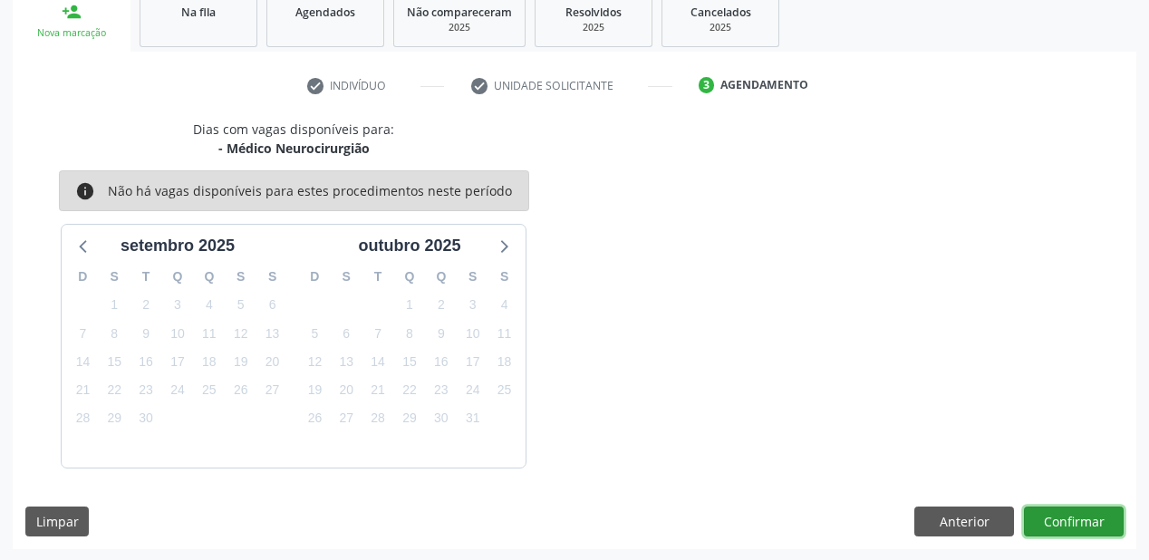
click at [1073, 525] on button "Confirmar" at bounding box center [1074, 522] width 100 height 31
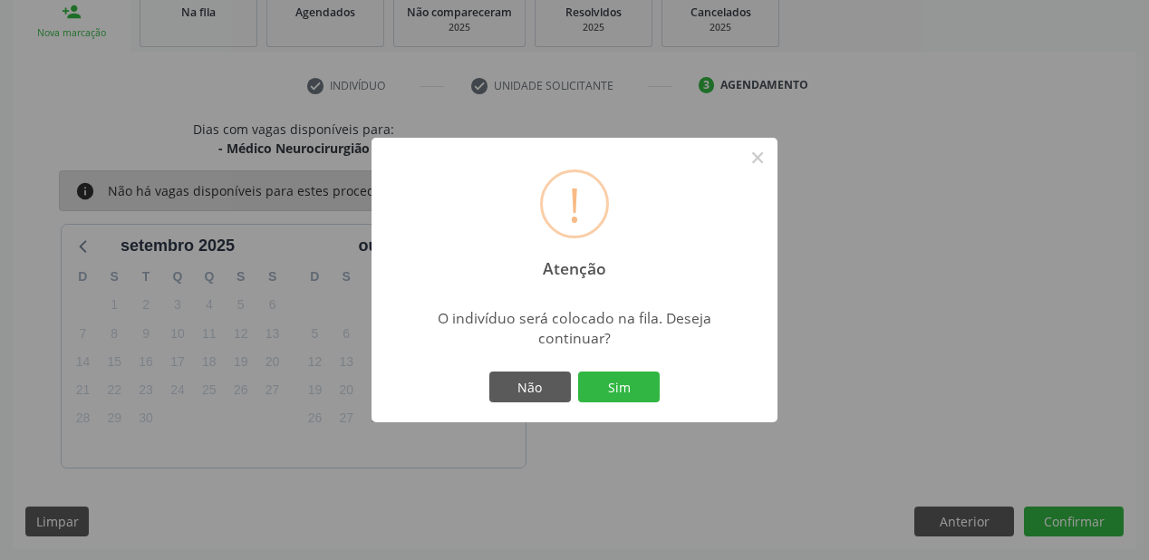
click at [983, 352] on div "! Atenção × O indivíduo será colocado na fila. Deseja continuar? Não Sim" at bounding box center [574, 280] width 1149 height 560
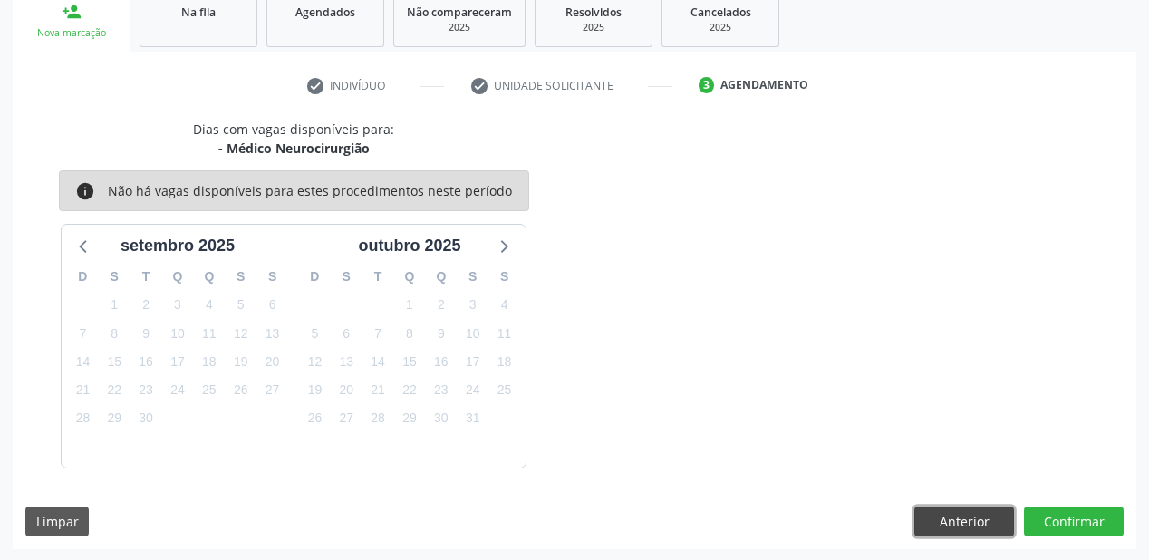
click at [945, 520] on button "Anterior" at bounding box center [965, 522] width 100 height 31
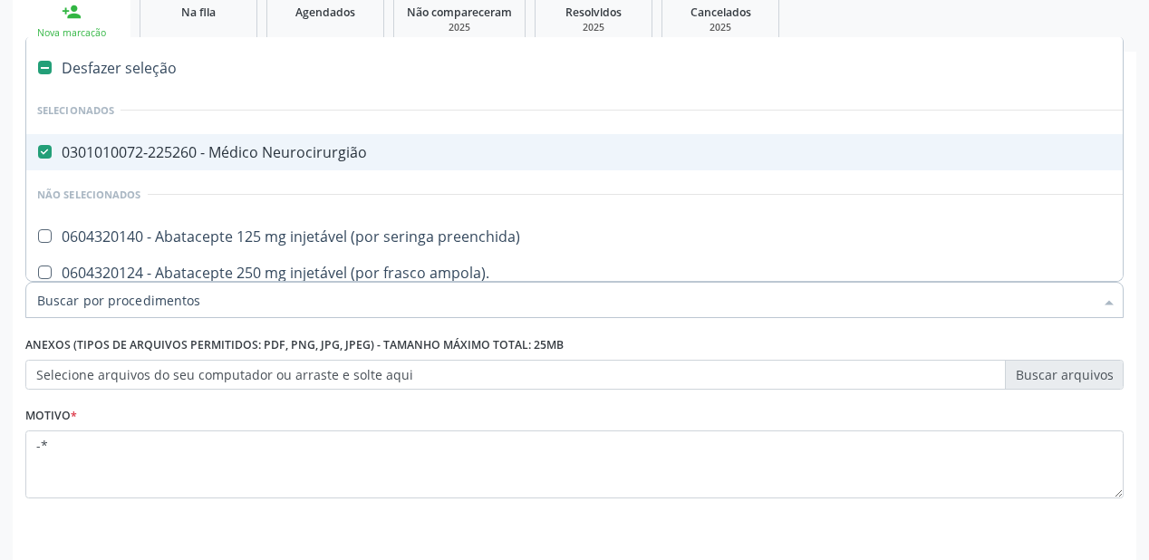
click at [249, 147] on div "0301010072-225260 - Médico Neurocirurgião" at bounding box center [734, 152] width 1395 height 15
checkbox Neurocirurgião "false"
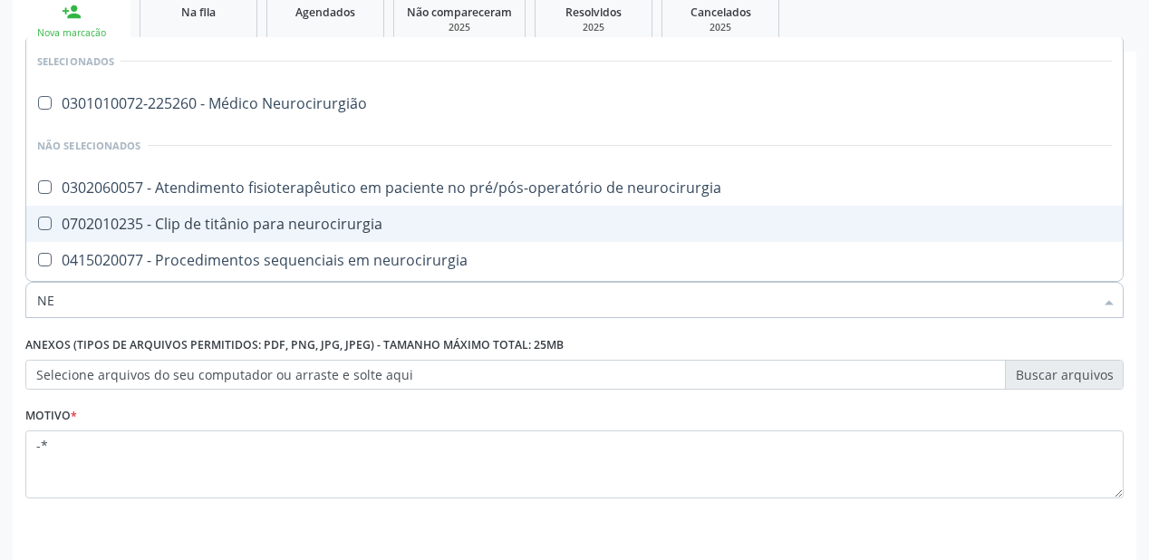
type input "N"
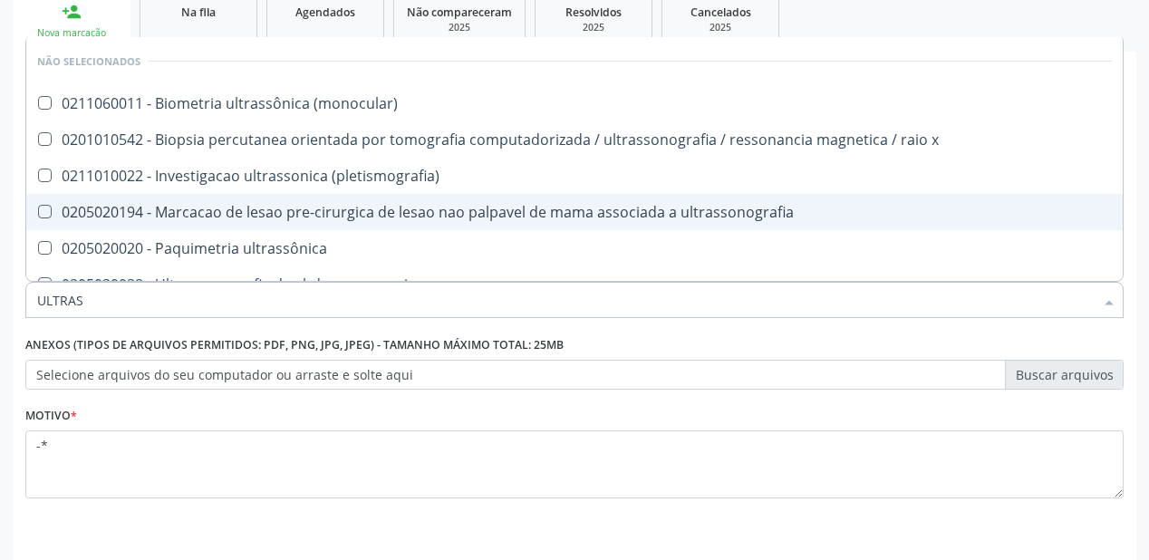
type input "ULTRASS"
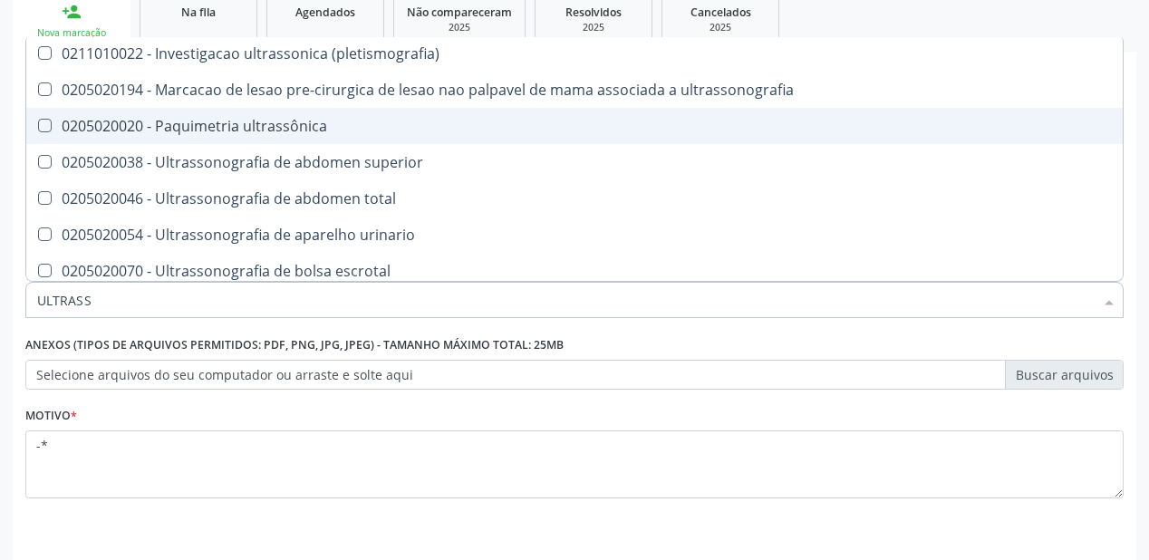
scroll to position [145, 0]
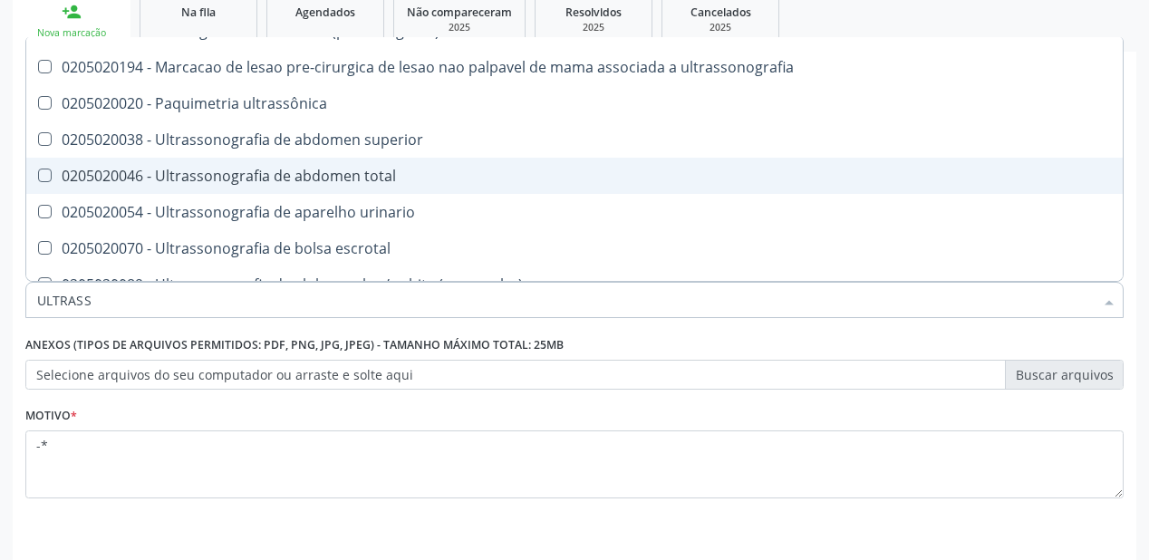
click at [214, 179] on div "0205020046 - Ultrassonografia de abdomen total" at bounding box center [574, 176] width 1075 height 15
checkbox total "true"
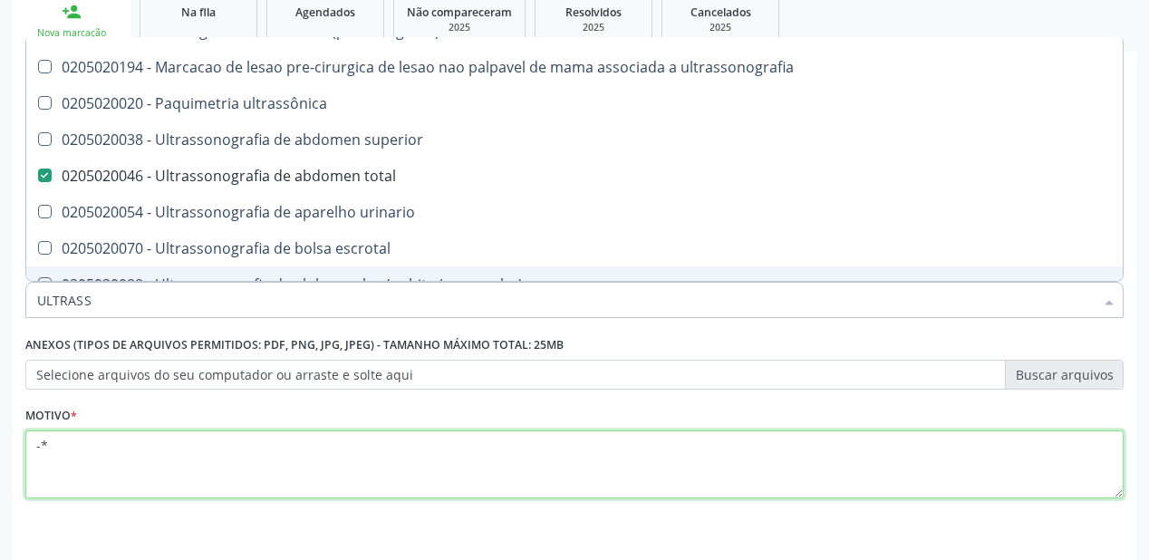
click at [112, 458] on textarea "-*" at bounding box center [574, 465] width 1099 height 69
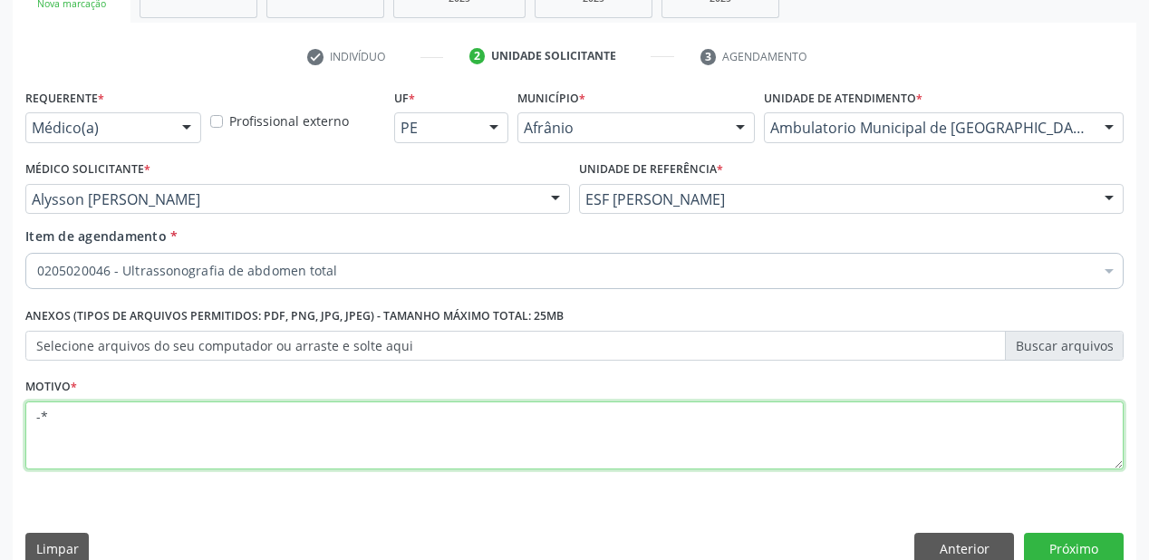
scroll to position [337, 0]
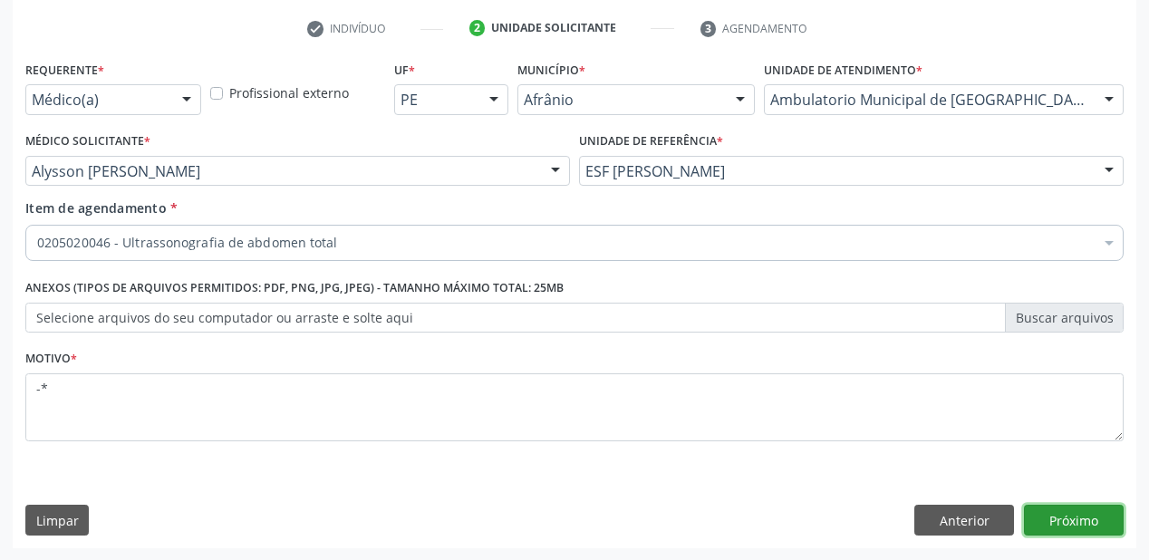
click at [1045, 522] on button "Próximo" at bounding box center [1074, 520] width 100 height 31
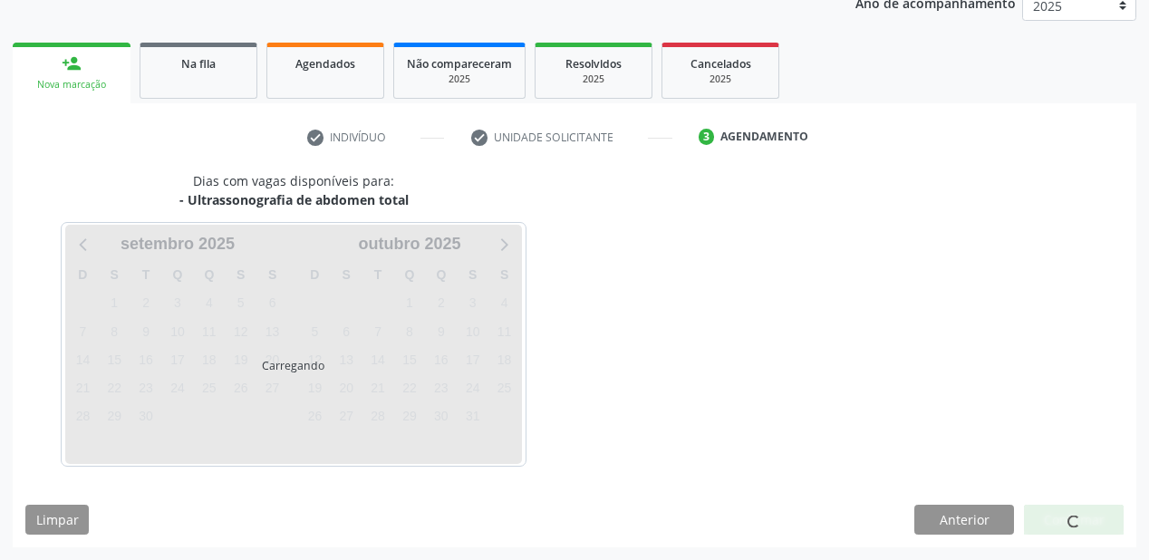
scroll to position [228, 0]
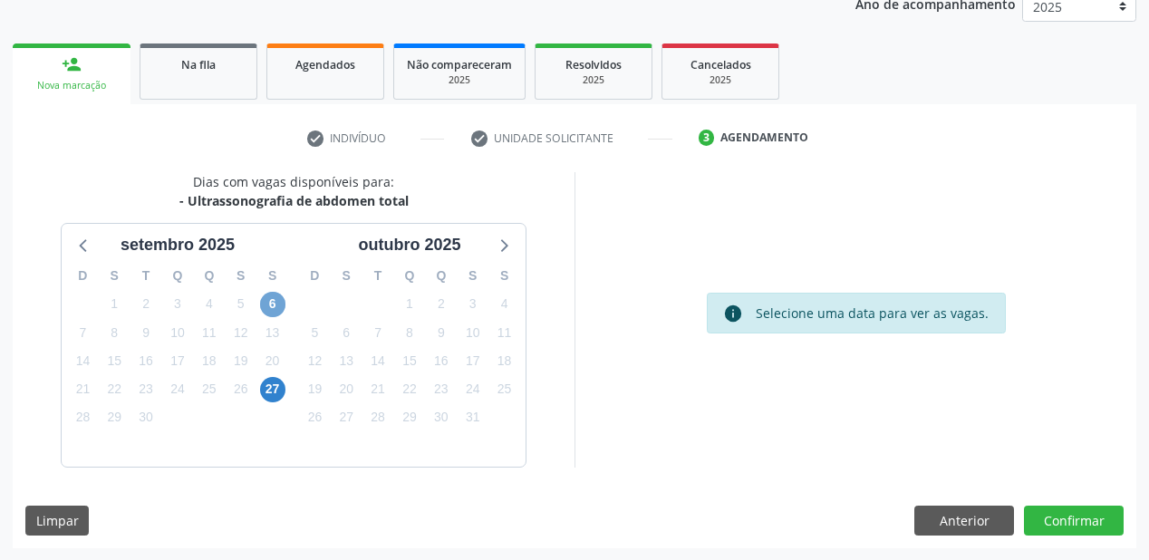
click at [267, 301] on span "6" at bounding box center [272, 304] width 25 height 25
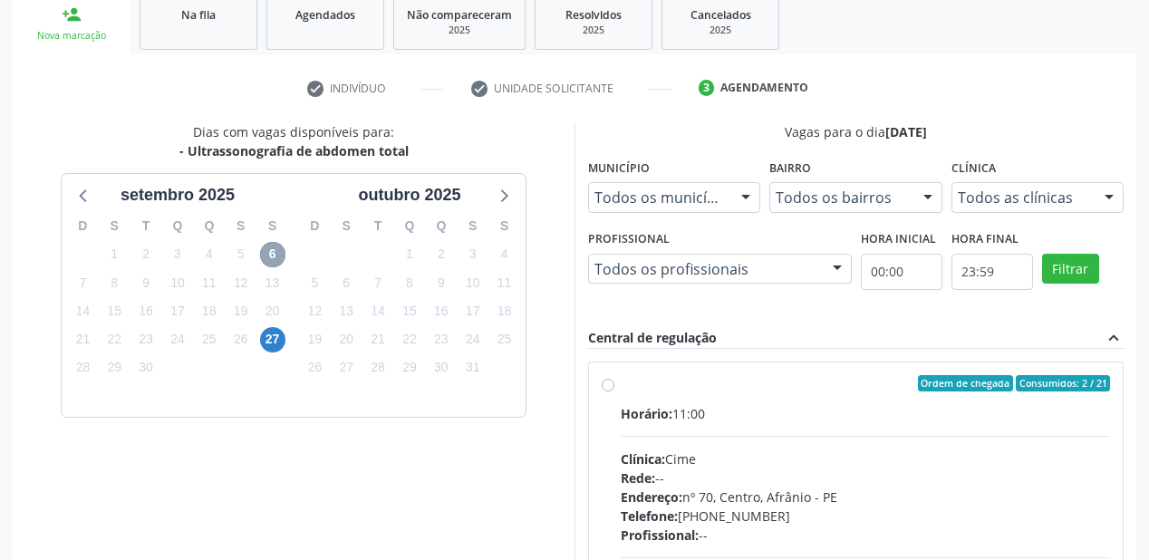
scroll to position [300, 0]
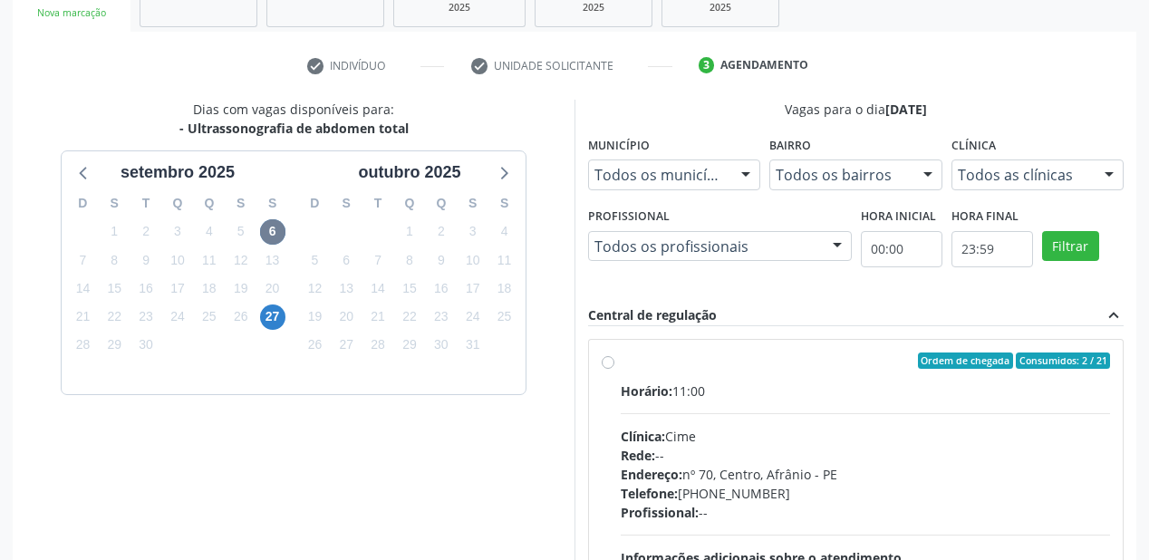
click at [765, 429] on div "Clínica: Cime" at bounding box center [866, 436] width 490 height 19
click at [615, 369] on input "Ordem de chegada Consumidos: 2 / 21 Horário: 11:00 Clínica: Cime Rede: -- Ender…" at bounding box center [608, 361] width 13 height 16
radio input "true"
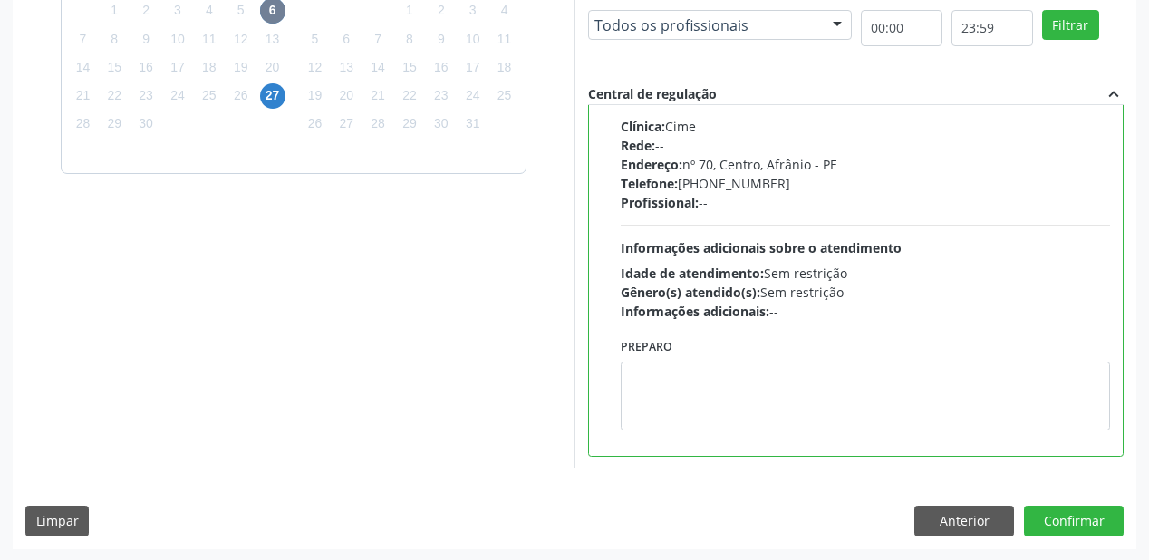
scroll to position [522, 0]
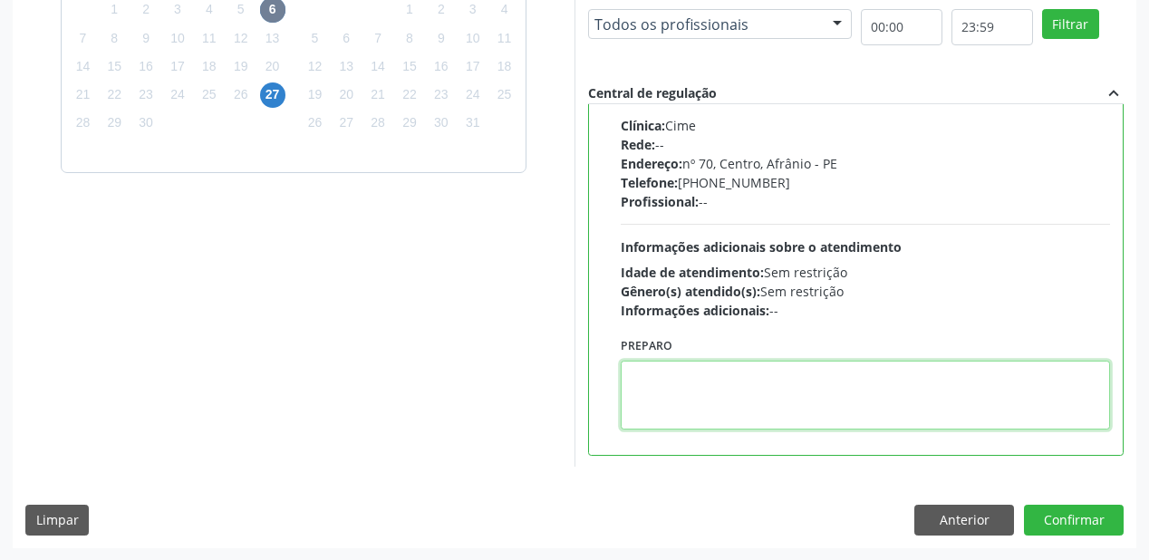
click at [711, 392] on textarea at bounding box center [866, 395] width 490 height 69
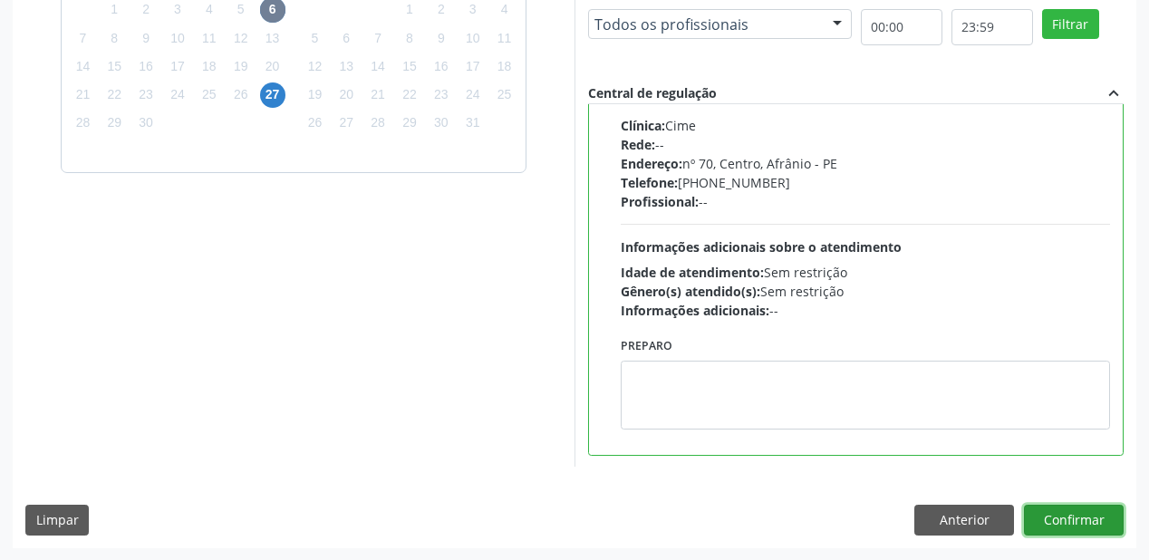
click at [1078, 522] on button "Confirmar" at bounding box center [1074, 520] width 100 height 31
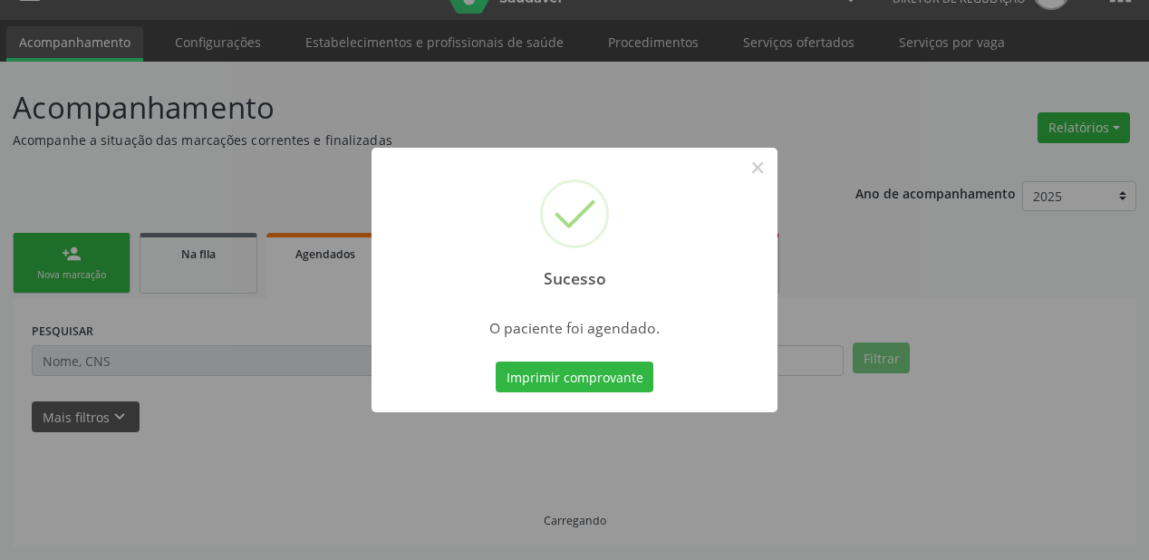
scroll to position [36, 0]
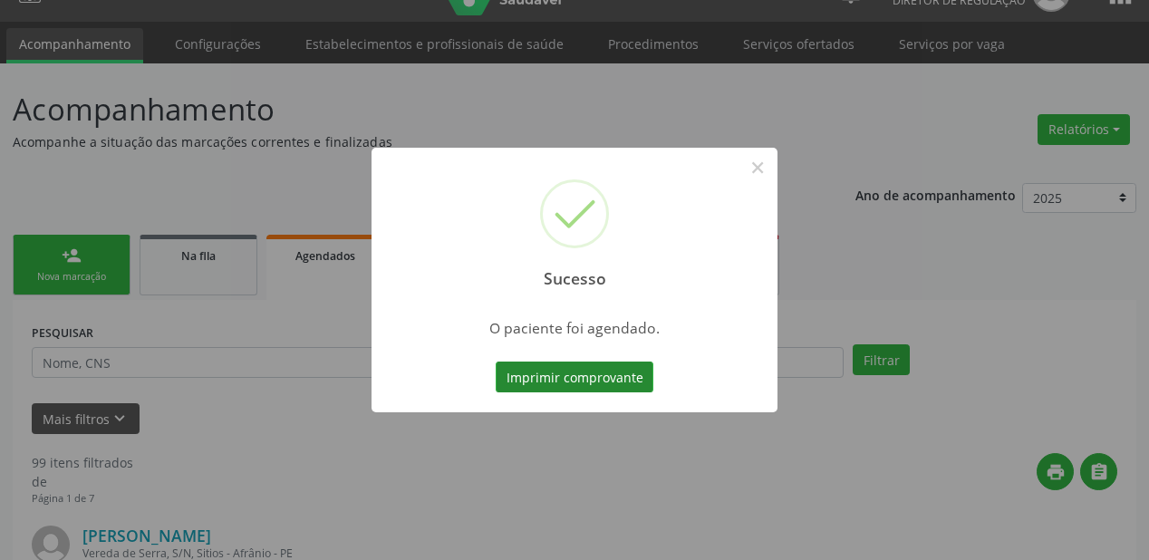
click at [596, 380] on button "Imprimir comprovante" at bounding box center [575, 377] width 158 height 31
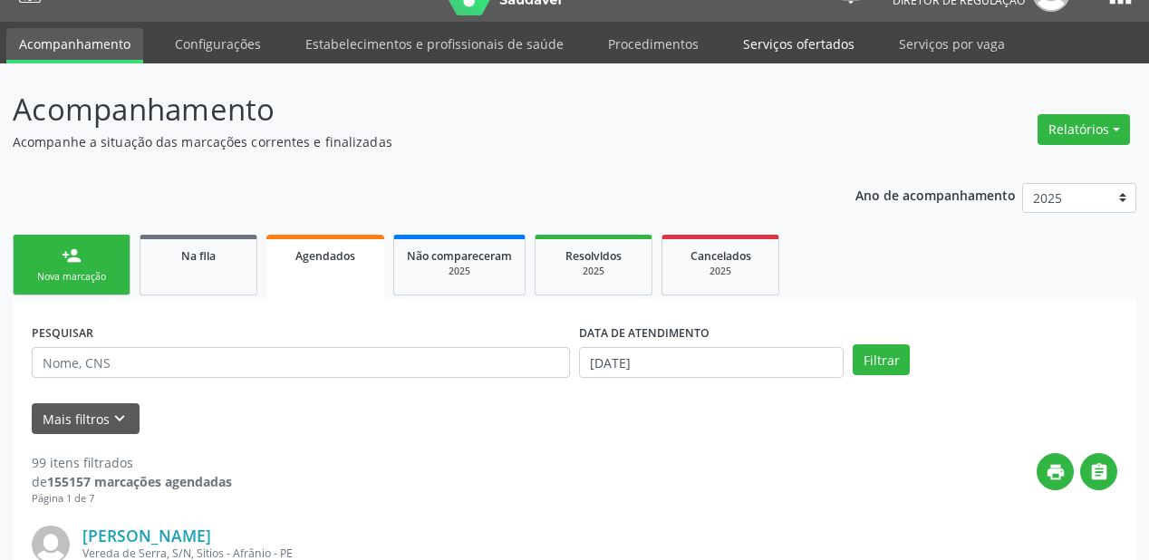
click at [744, 37] on link "Serviços ofertados" at bounding box center [799, 44] width 137 height 32
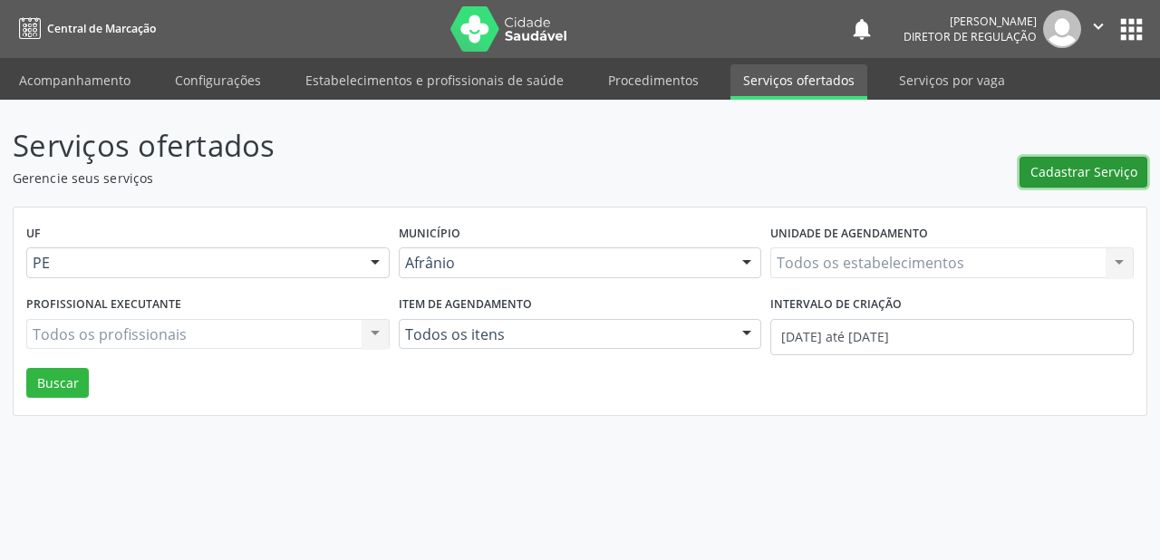
click at [1061, 163] on span "Cadastrar Serviço" at bounding box center [1084, 171] width 107 height 19
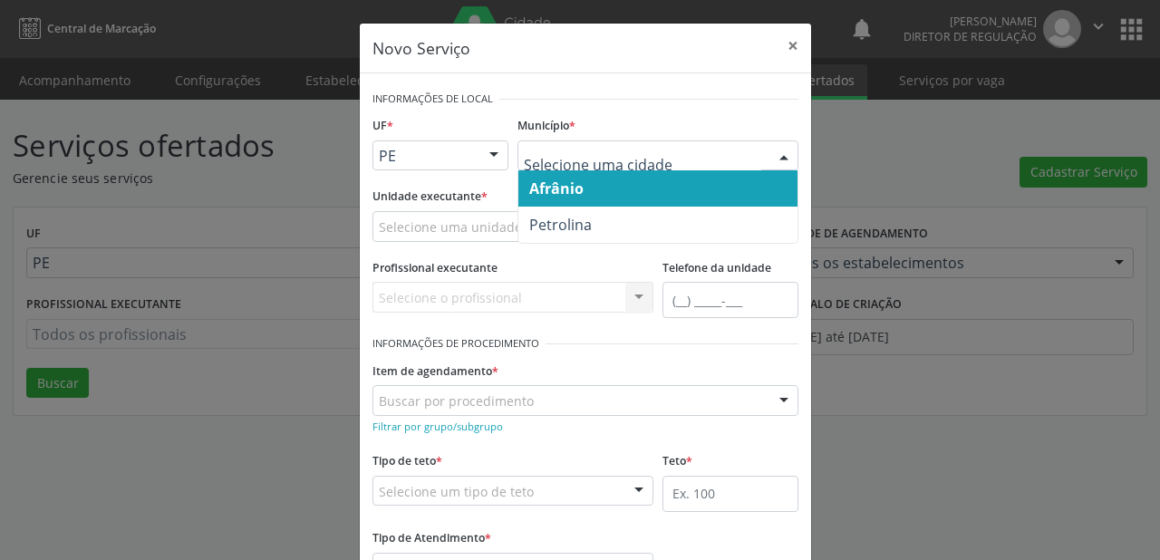
click at [572, 192] on span "Afrânio" at bounding box center [556, 189] width 54 height 20
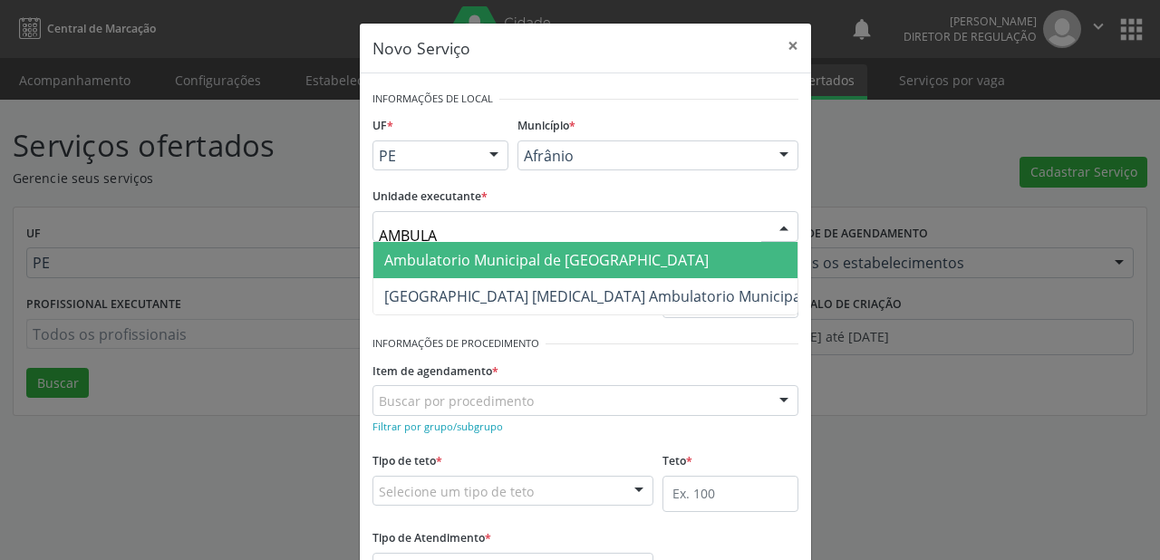
type input "AMBULAT"
drag, startPoint x: 451, startPoint y: 257, endPoint x: 485, endPoint y: 286, distance: 43.8
click at [452, 257] on span "Ambulatorio Municipal de [GEOGRAPHIC_DATA]" at bounding box center [546, 260] width 325 height 20
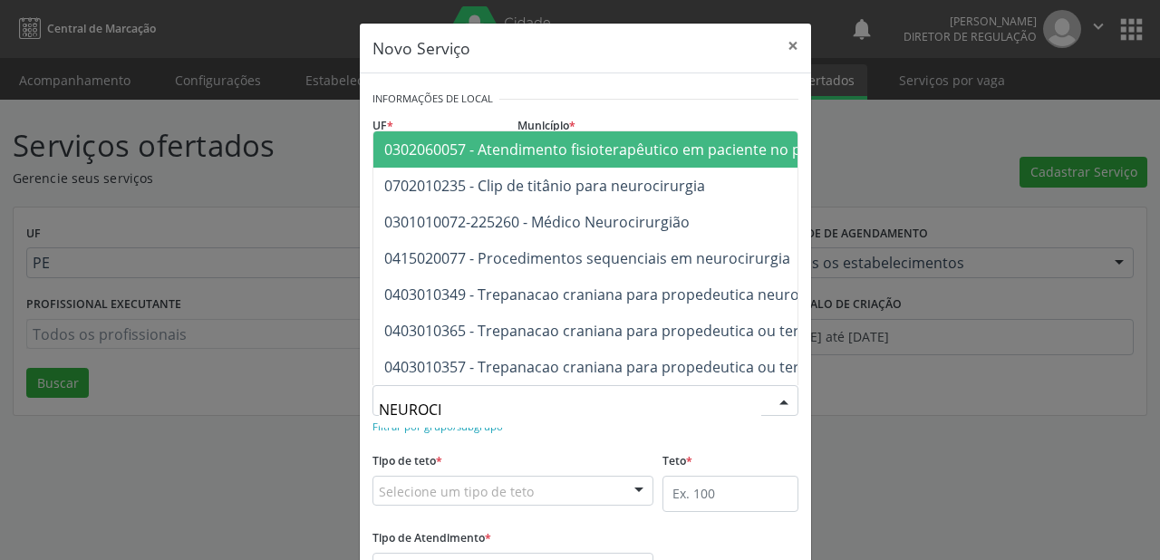
type input "NEUROCIR"
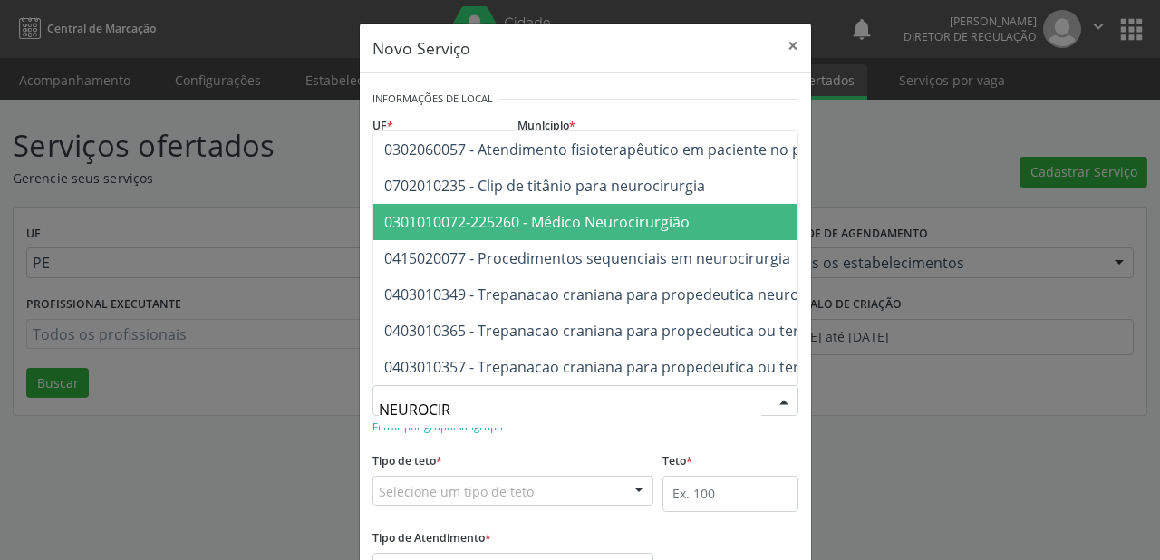
click at [508, 217] on span "0301010072-225260 - Médico Neurocirurgião" at bounding box center [536, 222] width 305 height 20
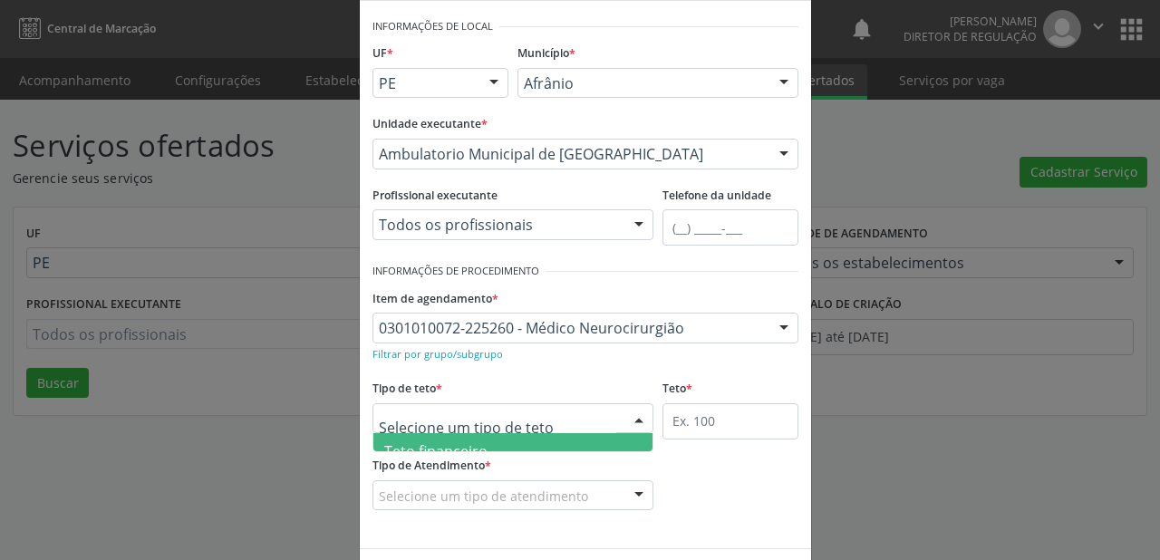
scroll to position [54, 0]
click at [461, 439] on span "Teto físico" at bounding box center [512, 433] width 279 height 36
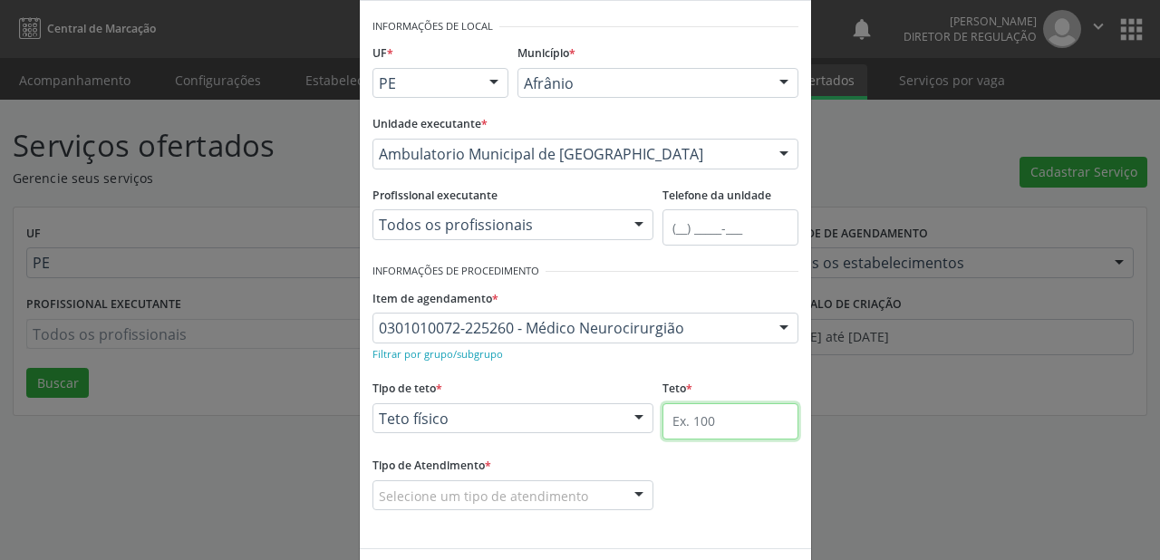
click at [694, 417] on input "text" at bounding box center [731, 421] width 136 height 36
type input "30"
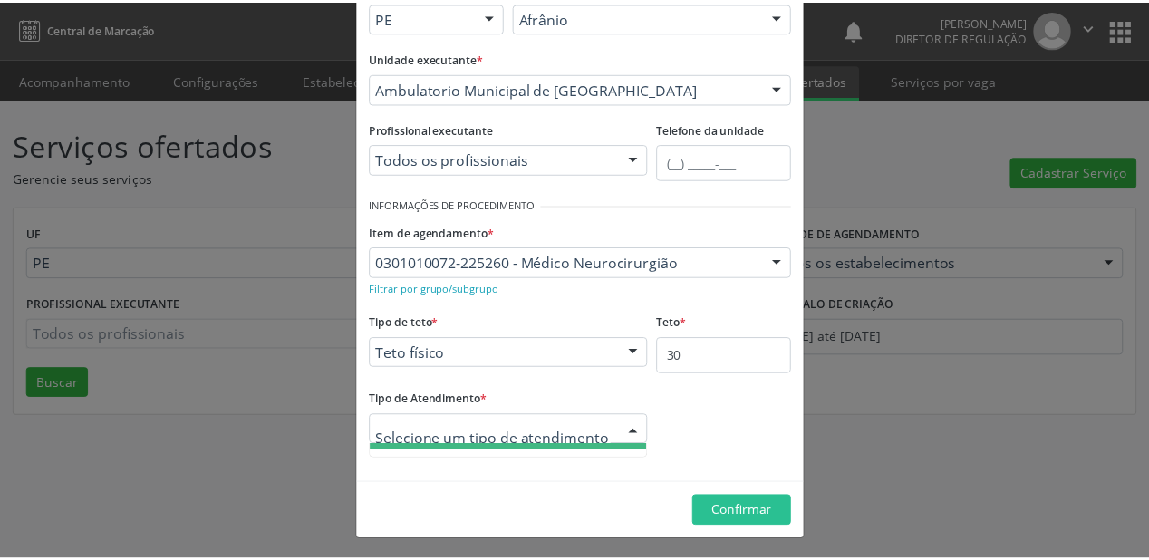
scroll to position [58, 0]
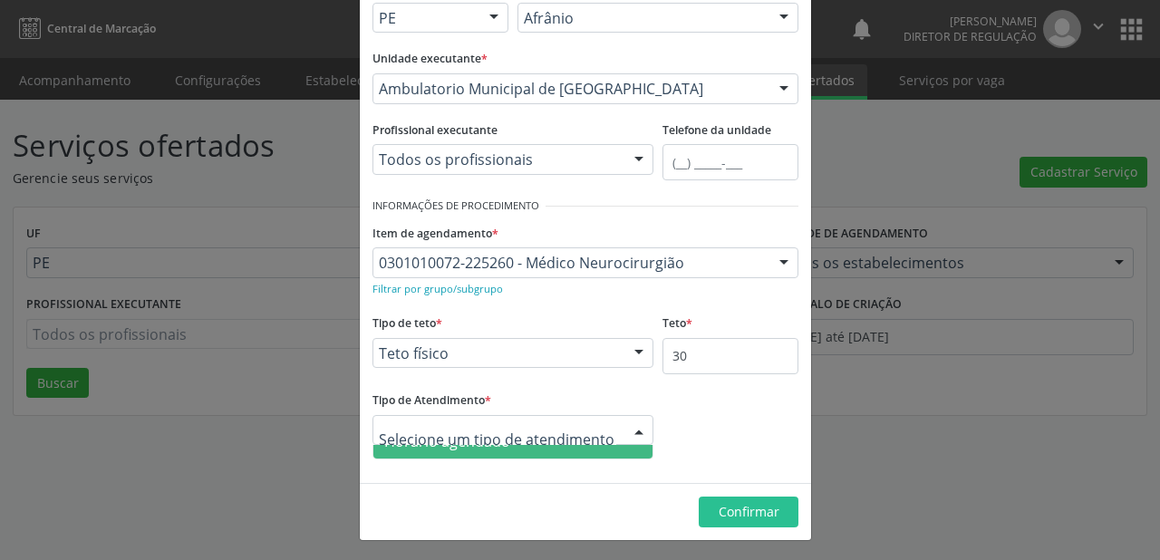
click at [479, 451] on span "Horário agendado" at bounding box center [512, 441] width 279 height 36
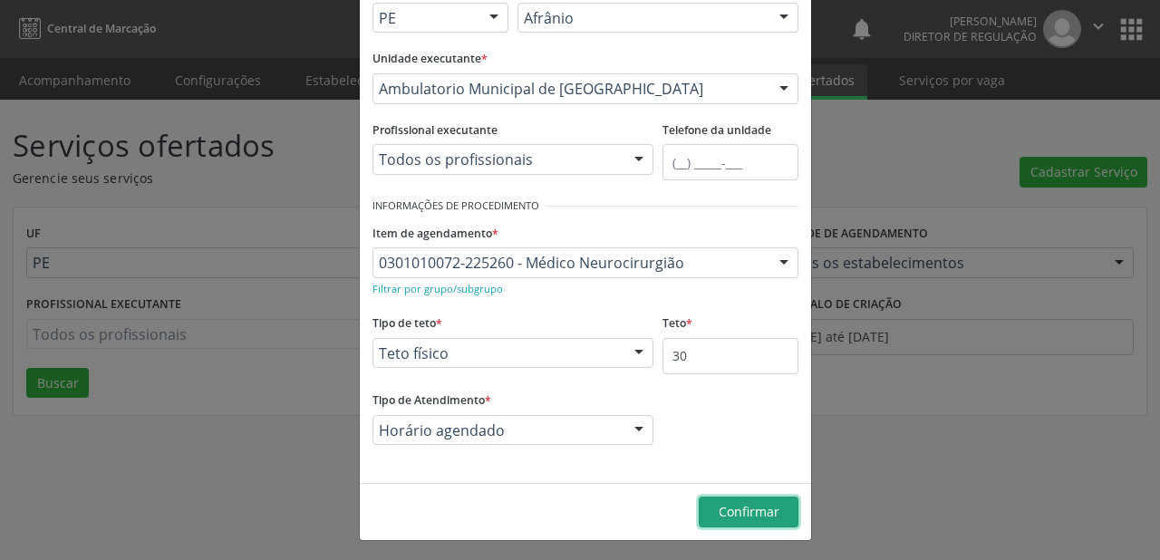
click at [732, 505] on span "Confirmar" at bounding box center [749, 511] width 61 height 17
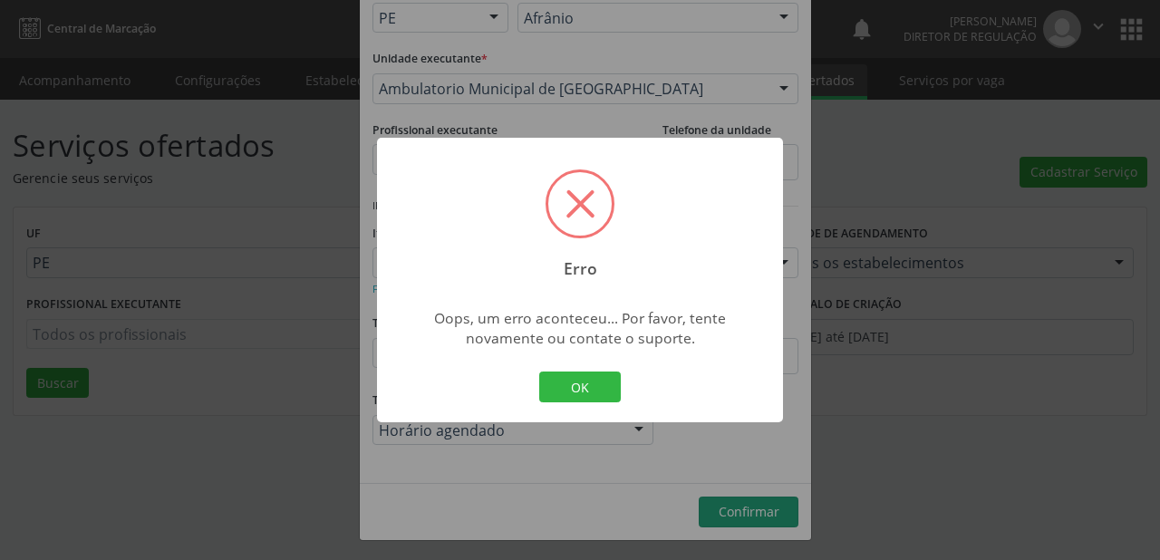
click at [595, 405] on div "OK Cancel" at bounding box center [581, 387] width 90 height 38
drag, startPoint x: 950, startPoint y: 153, endPoint x: 893, endPoint y: 145, distance: 57.7
click at [945, 153] on div "Erro × Oops, um erro aconteceu... Por favor, tente novamente ou contate o supor…" at bounding box center [580, 280] width 1160 height 560
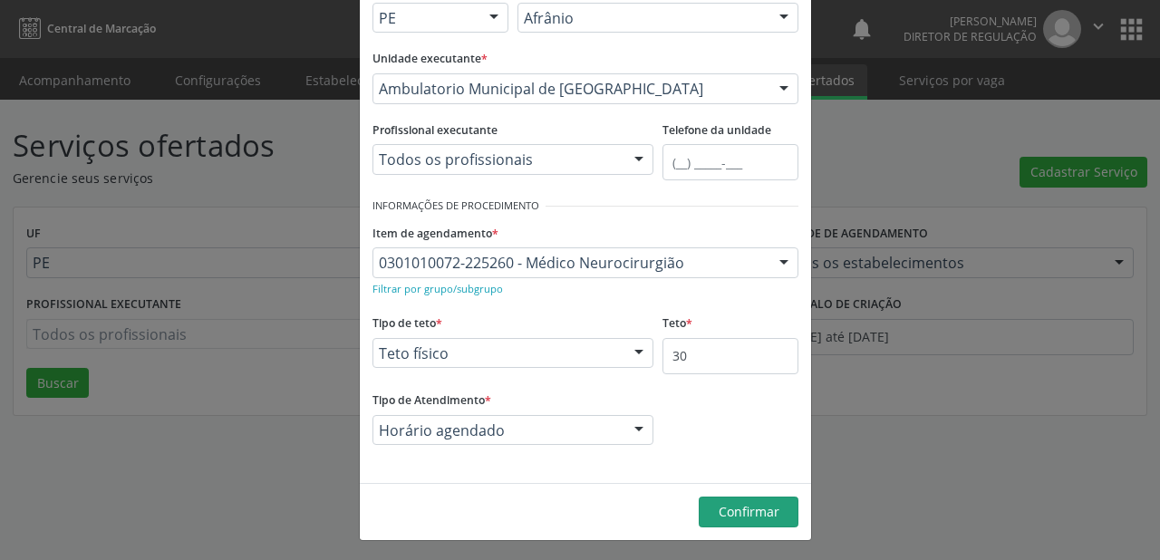
click at [1002, 438] on div "Novo Serviço × Informações de Local UF * PE BA PE Nenhum resultado encontrado p…" at bounding box center [580, 280] width 1160 height 560
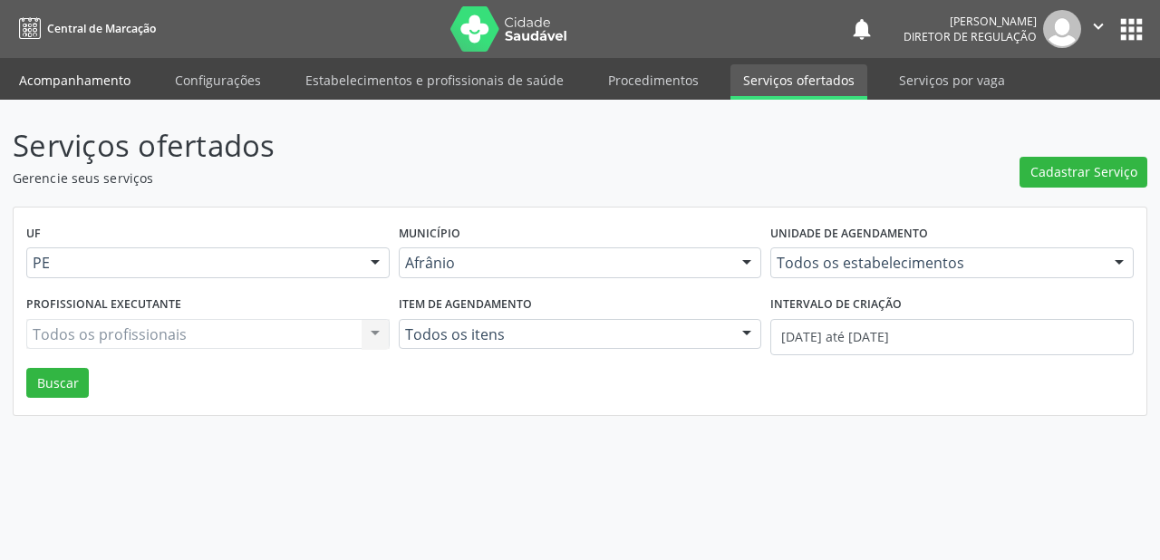
click at [63, 81] on link "Acompanhamento" at bounding box center [74, 80] width 137 height 32
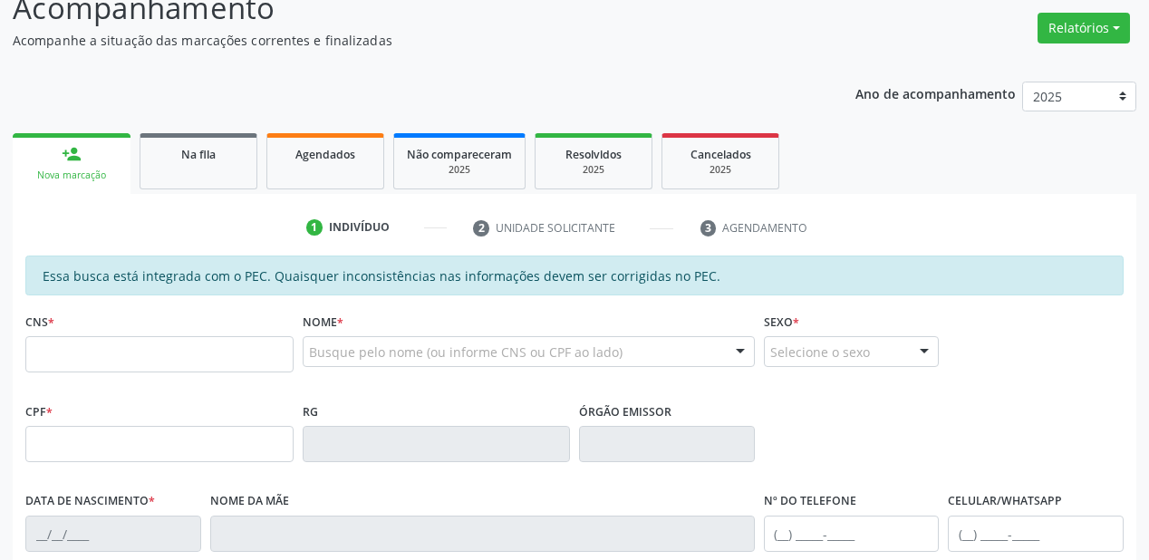
scroll to position [145, 0]
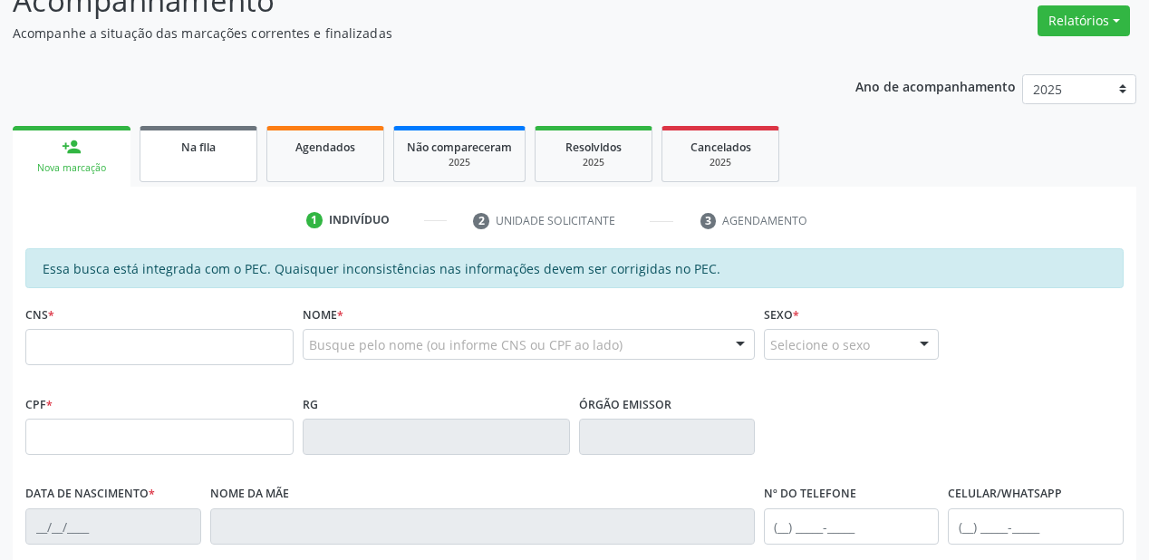
click at [183, 153] on span "Na fila" at bounding box center [198, 147] width 34 height 15
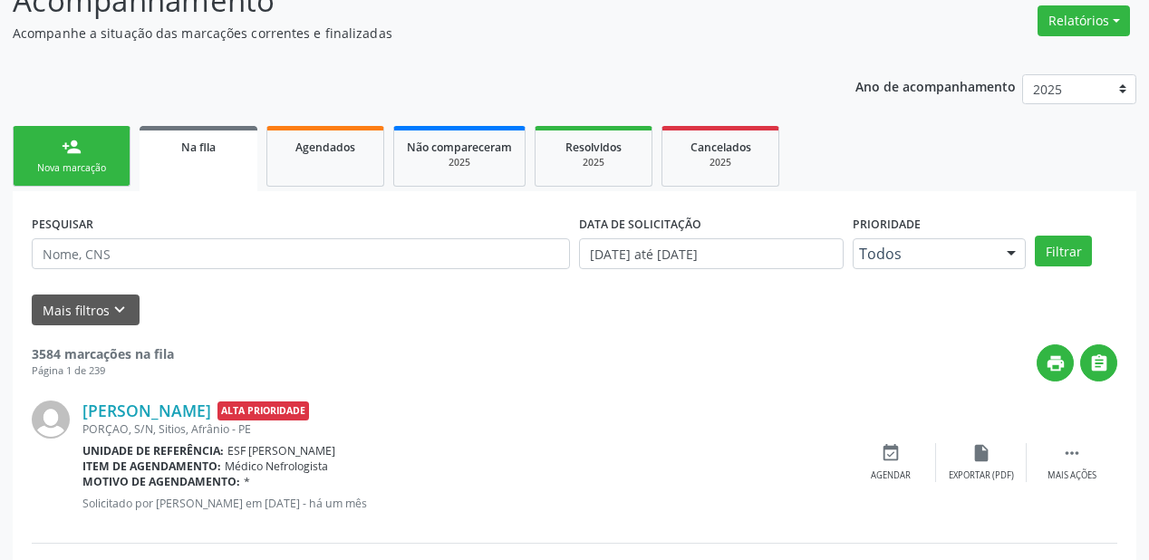
click at [131, 350] on strong "3584 marcações na fila" at bounding box center [103, 353] width 142 height 17
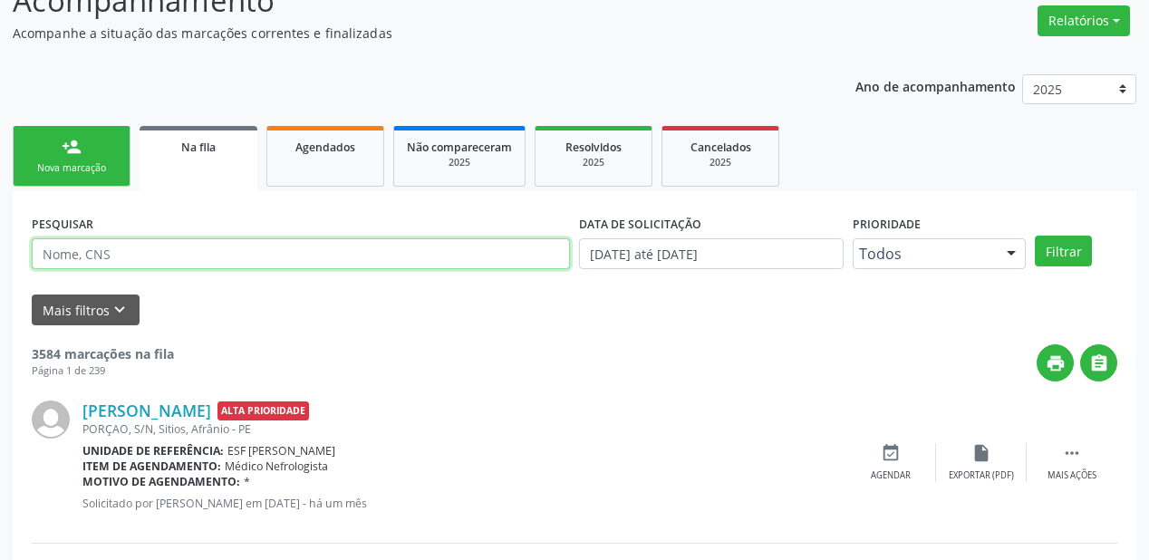
drag, startPoint x: 107, startPoint y: 243, endPoint x: 170, endPoint y: 261, distance: 65.1
click at [107, 243] on input "text" at bounding box center [301, 253] width 538 height 31
type input "704002807708460"
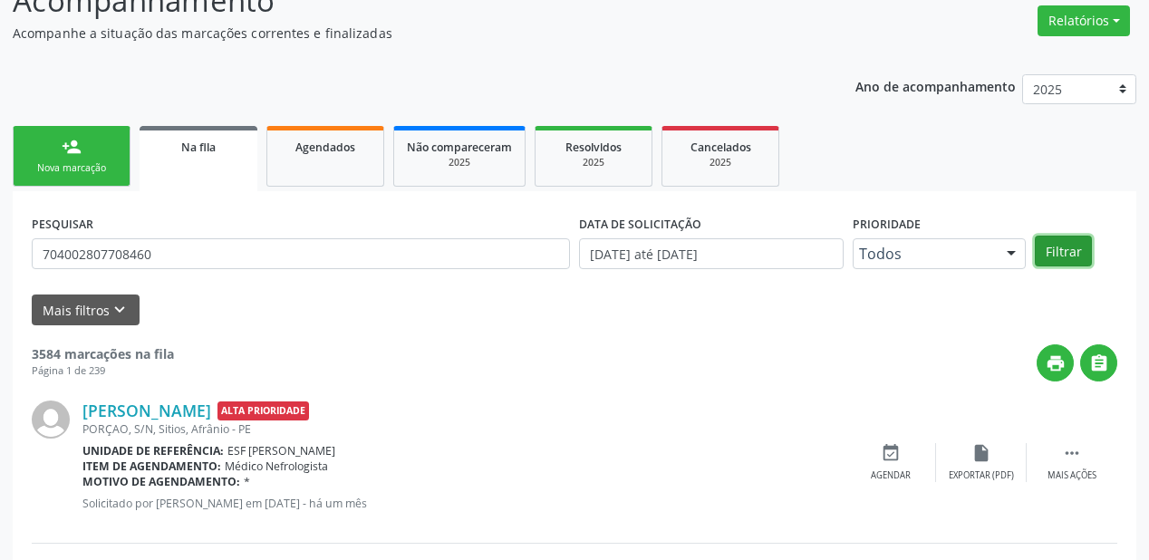
click at [1059, 252] on button "Filtrar" at bounding box center [1063, 251] width 57 height 31
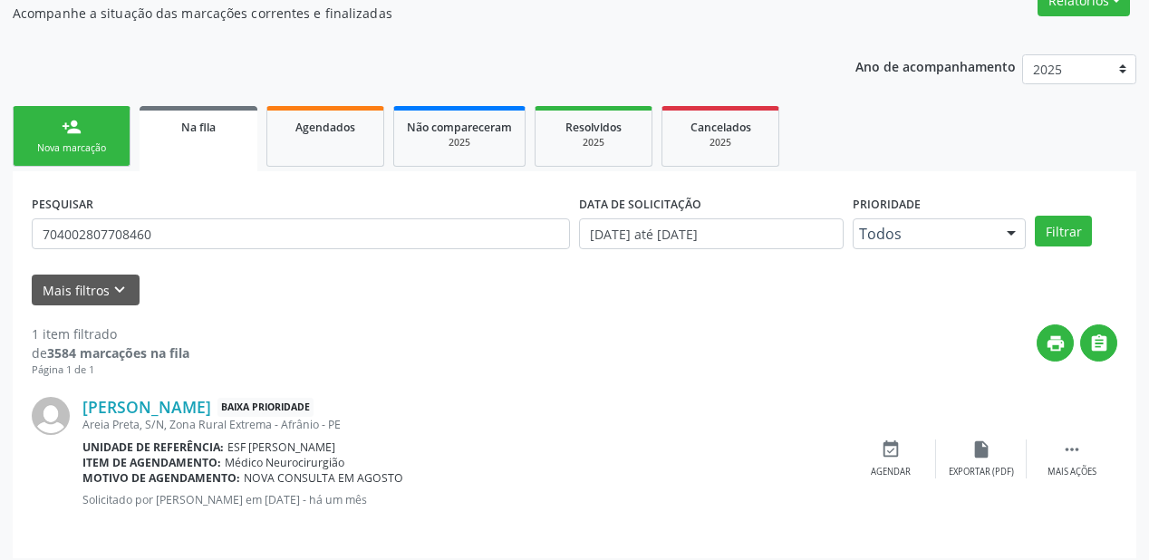
scroll to position [174, 0]
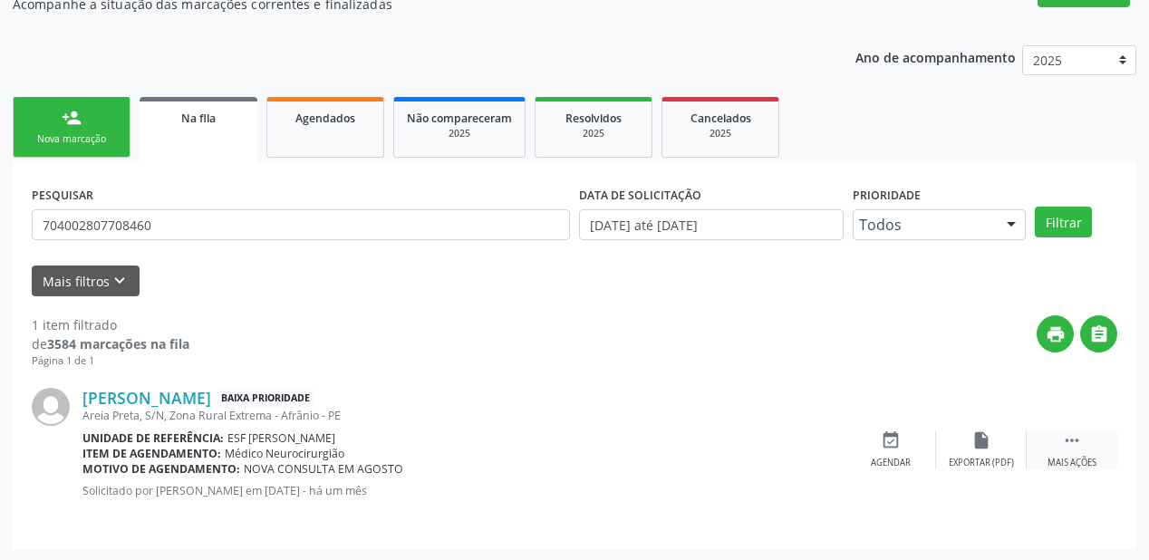
click at [1074, 433] on icon "" at bounding box center [1072, 441] width 20 height 20
click at [641, 446] on div "event_available Agendar" at bounding box center [619, 450] width 91 height 39
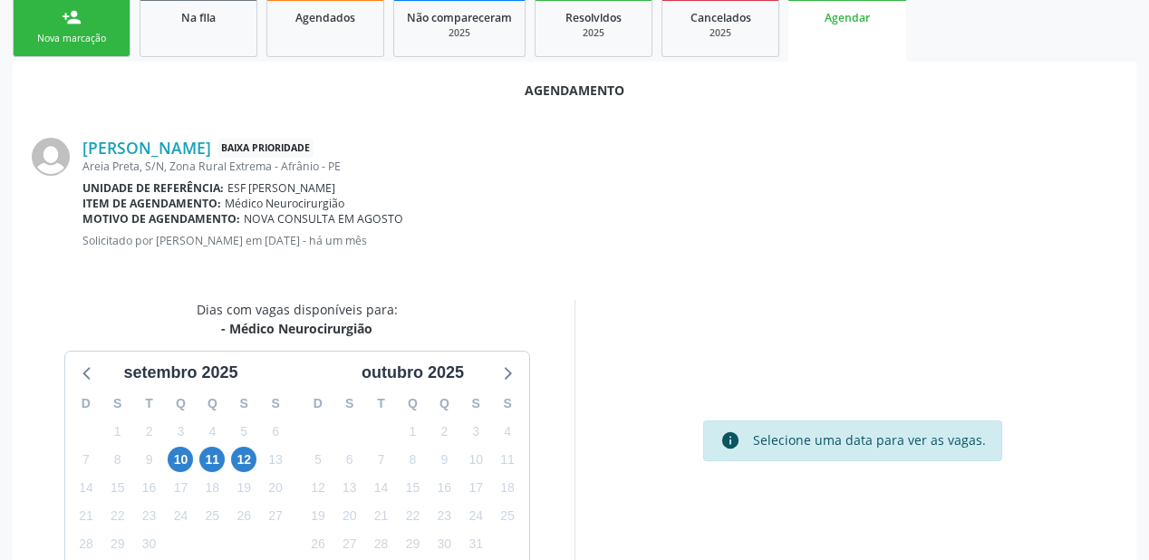
scroll to position [382, 0]
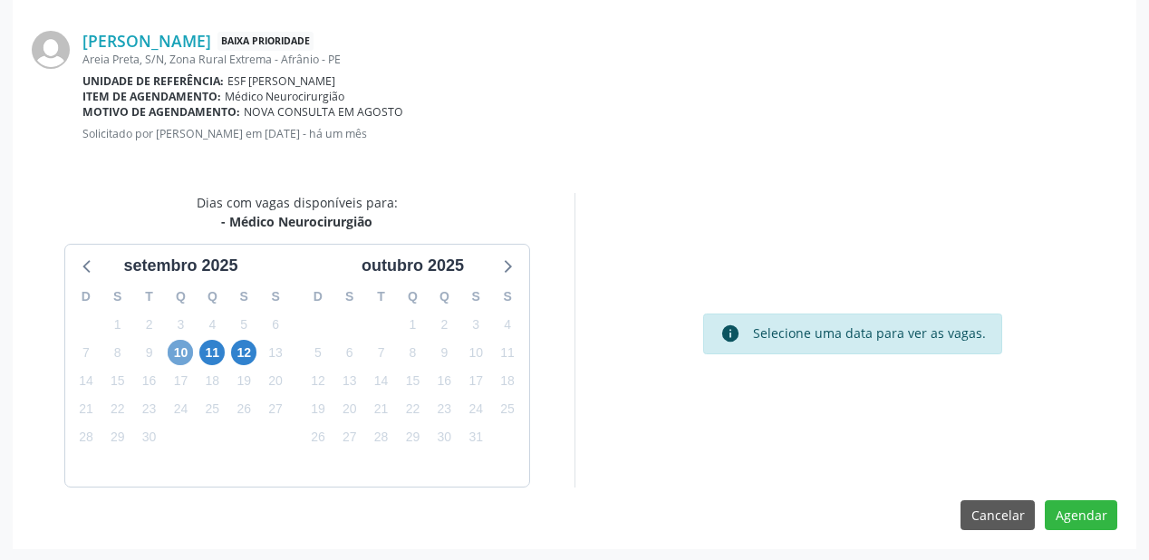
click at [174, 350] on span "10" at bounding box center [180, 352] width 25 height 25
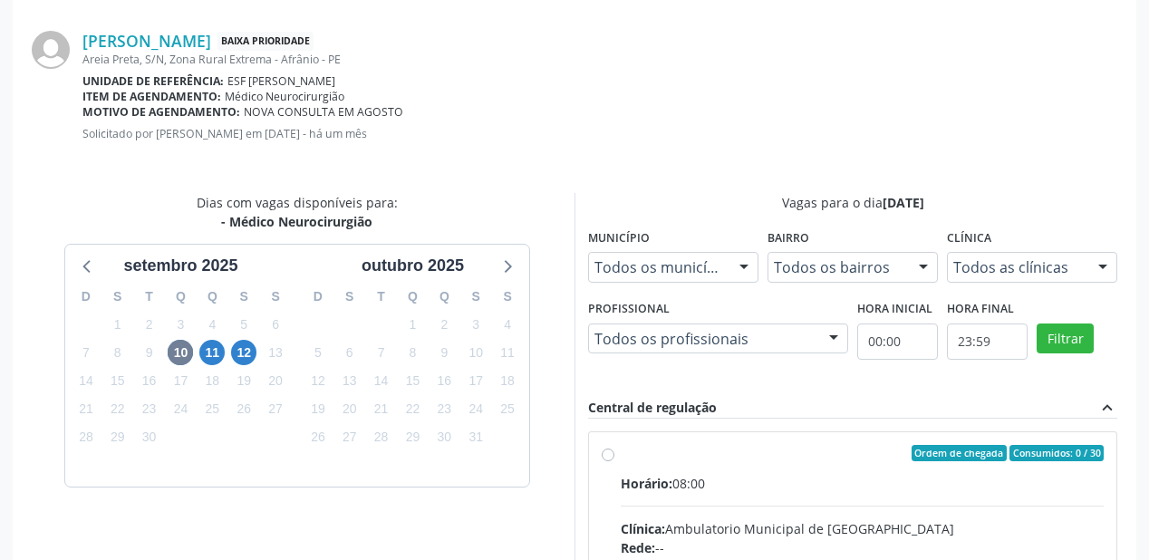
click at [615, 461] on input "Ordem de chegada Consumidos: 0 / 30 Horário: 08:00 Clínica: Ambulatorio Municip…" at bounding box center [608, 453] width 13 height 16
radio input "true"
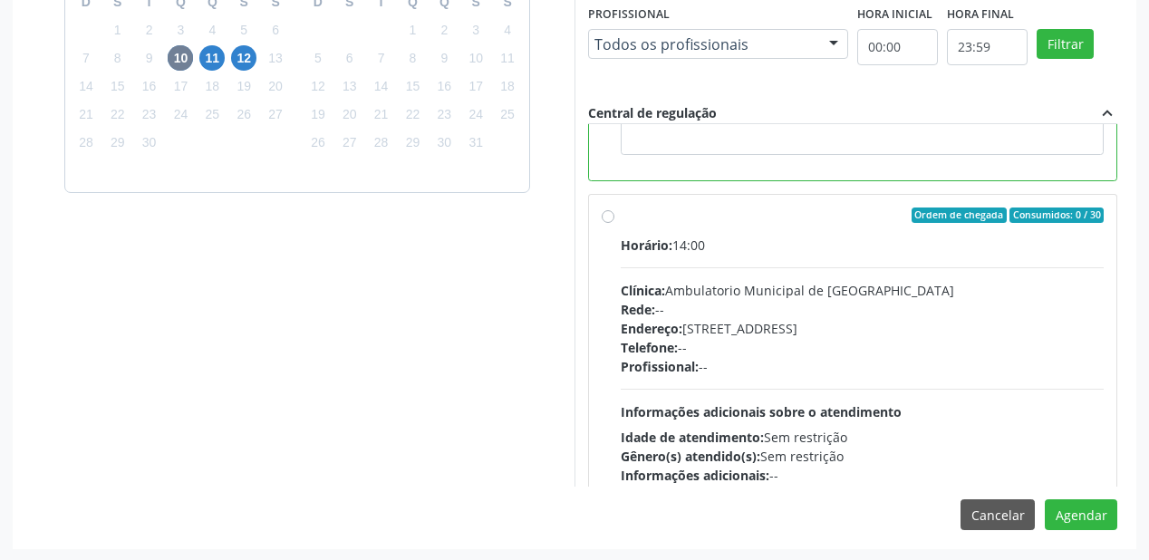
scroll to position [406, 0]
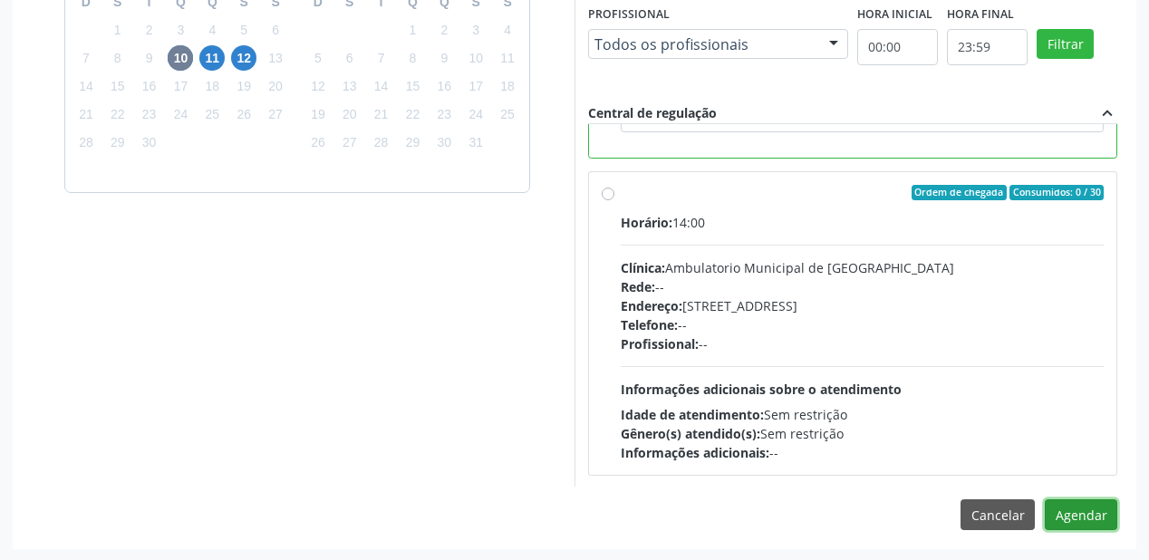
click at [1082, 522] on button "Agendar" at bounding box center [1081, 514] width 73 height 31
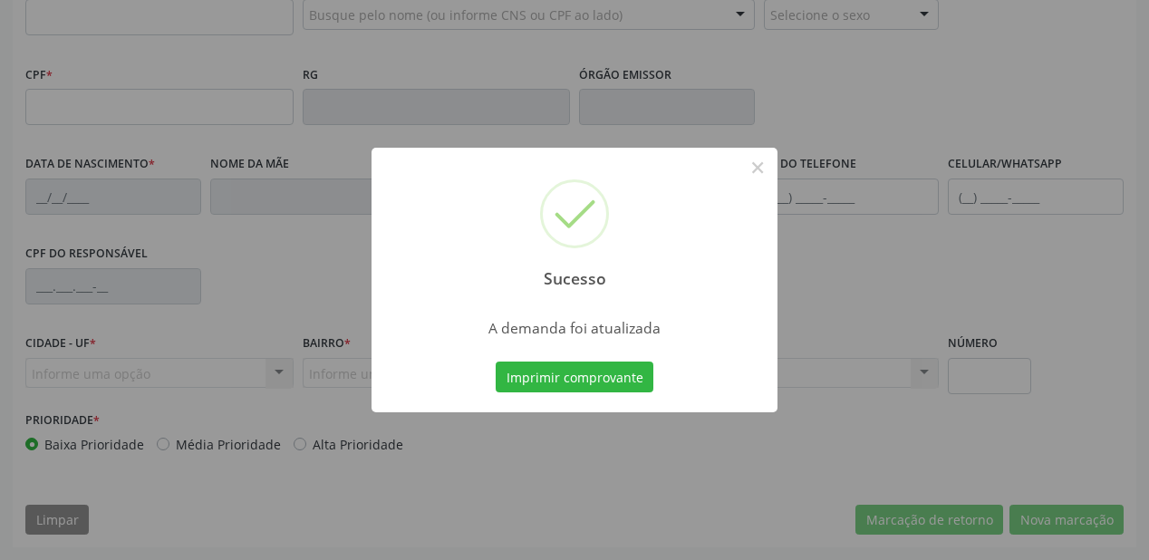
scroll to position [474, 0]
click at [587, 377] on button "Imprimir comprovante" at bounding box center [575, 377] width 158 height 31
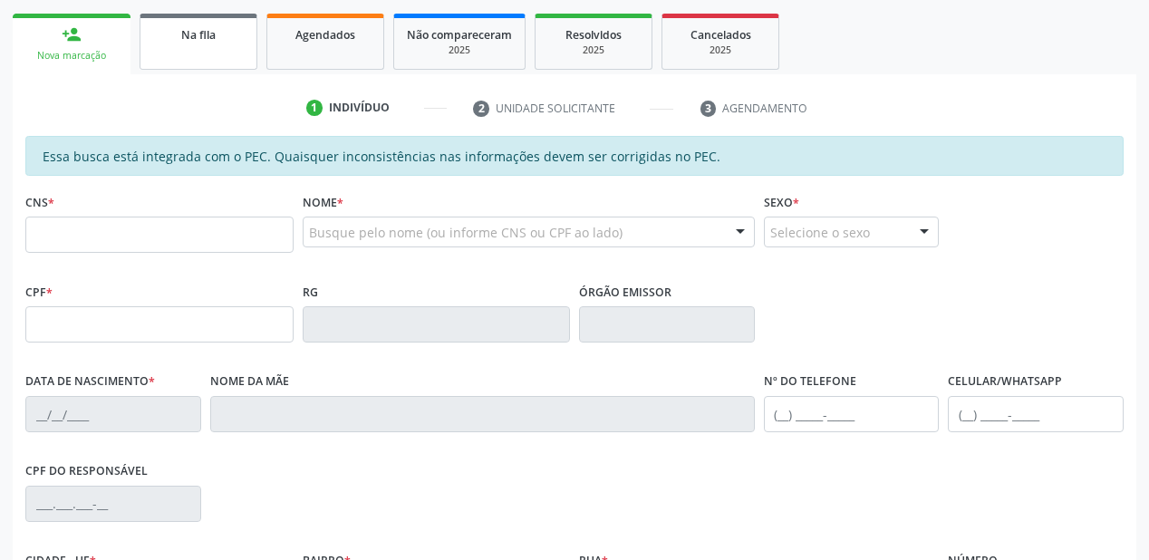
scroll to position [257, 0]
click at [204, 50] on link "Na fila" at bounding box center [199, 43] width 118 height 56
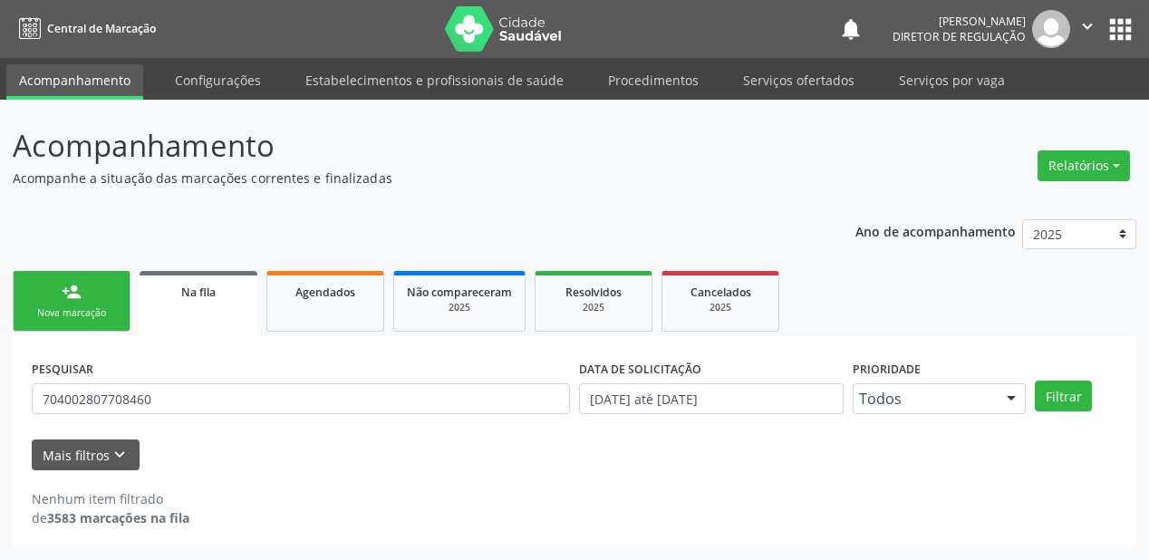
scroll to position [0, 0]
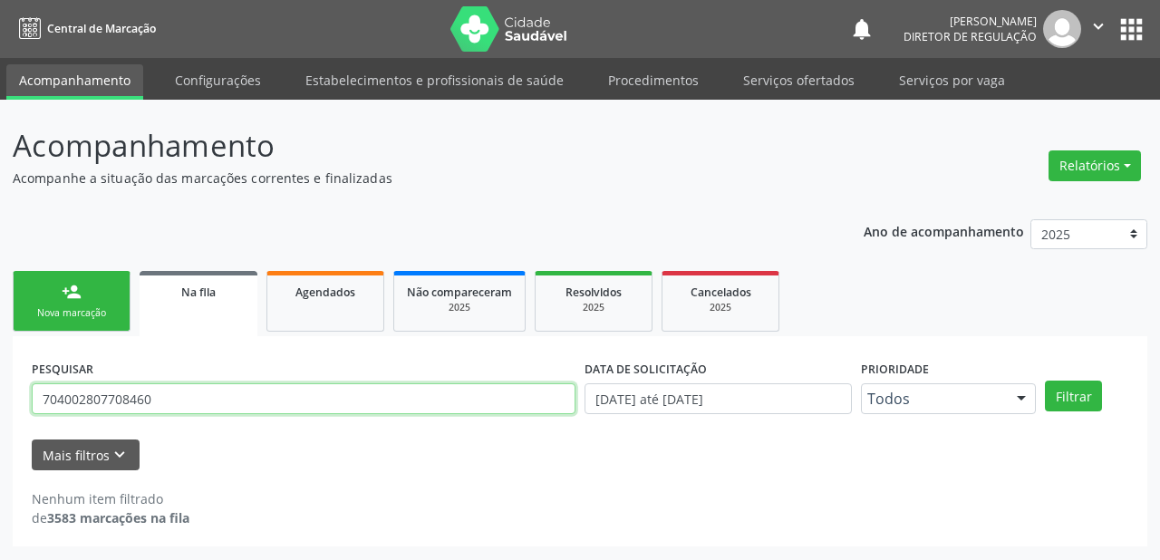
click at [156, 393] on input "704002807708460" at bounding box center [304, 398] width 544 height 31
type input "7"
type input "708403225807466"
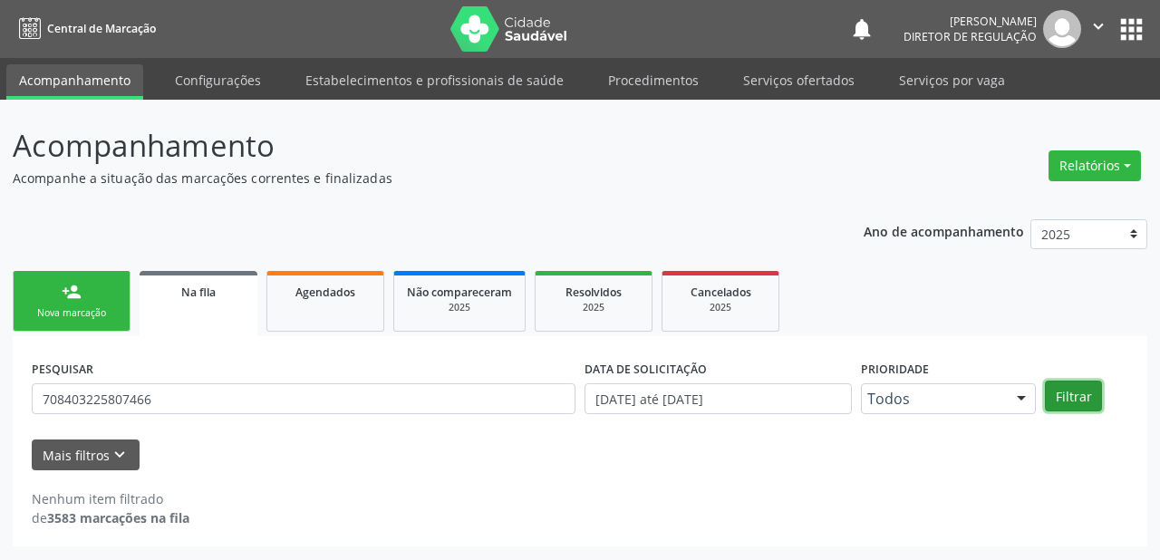
click at [1070, 399] on button "Filtrar" at bounding box center [1073, 396] width 57 height 31
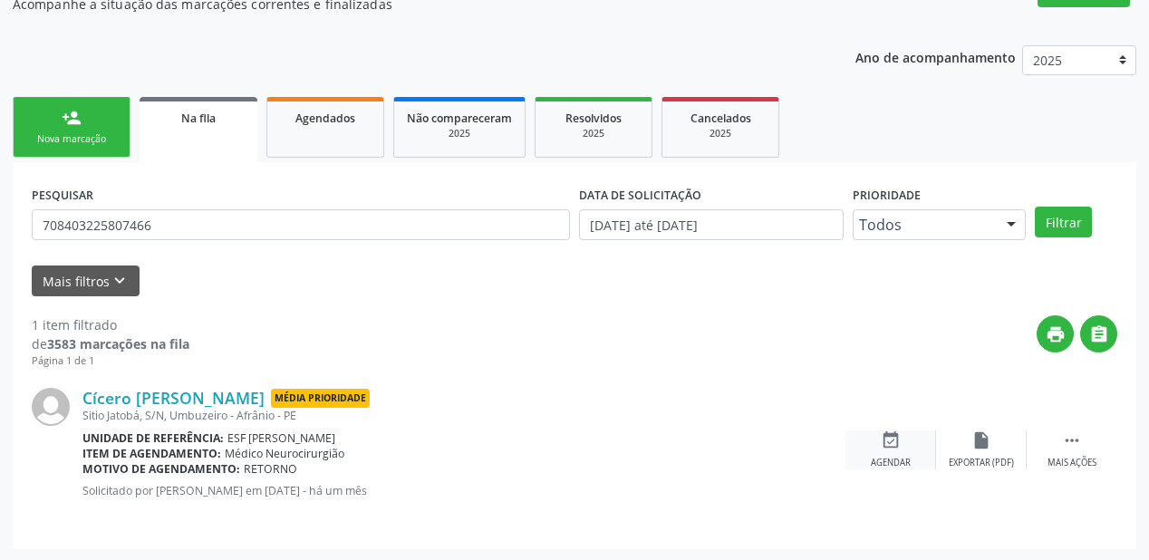
scroll to position [174, 0]
click at [1062, 439] on div " Mais ações" at bounding box center [1072, 450] width 91 height 39
click at [631, 441] on div "event_available Agendar" at bounding box center [619, 450] width 91 height 39
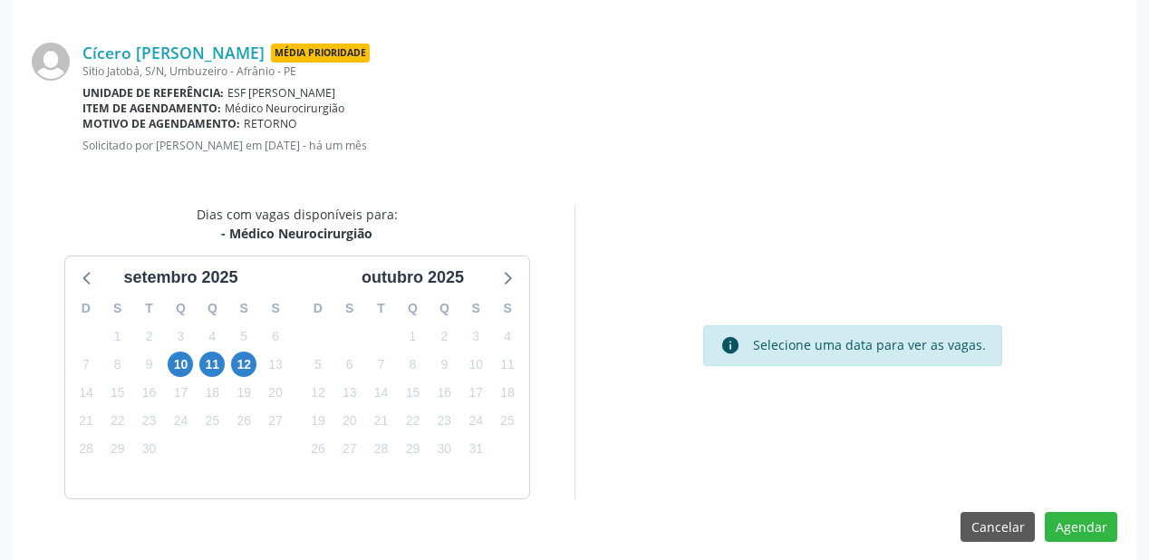
scroll to position [382, 0]
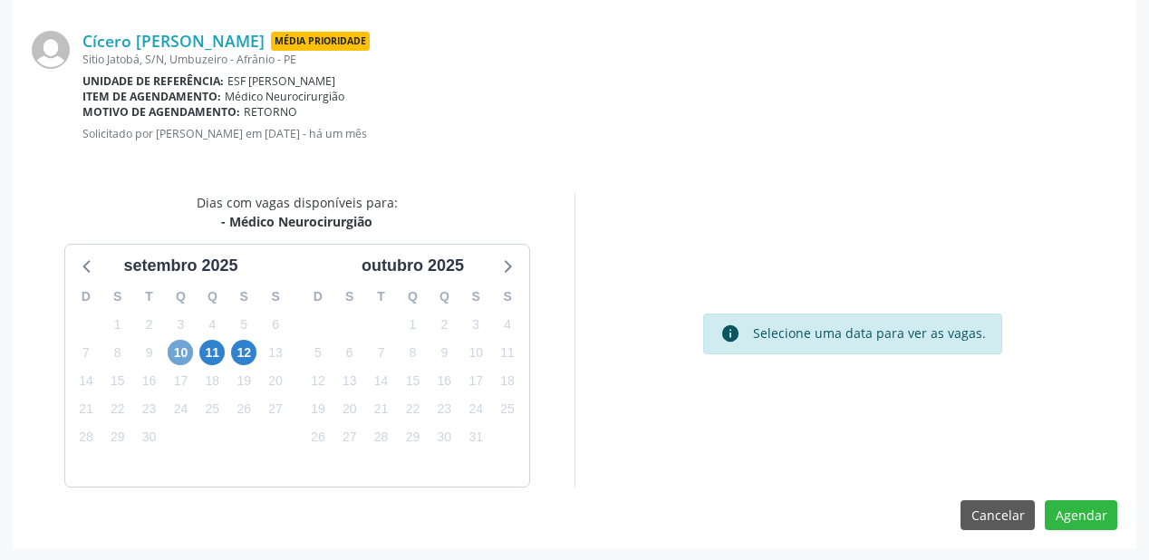
click at [185, 349] on span "10" at bounding box center [180, 352] width 25 height 25
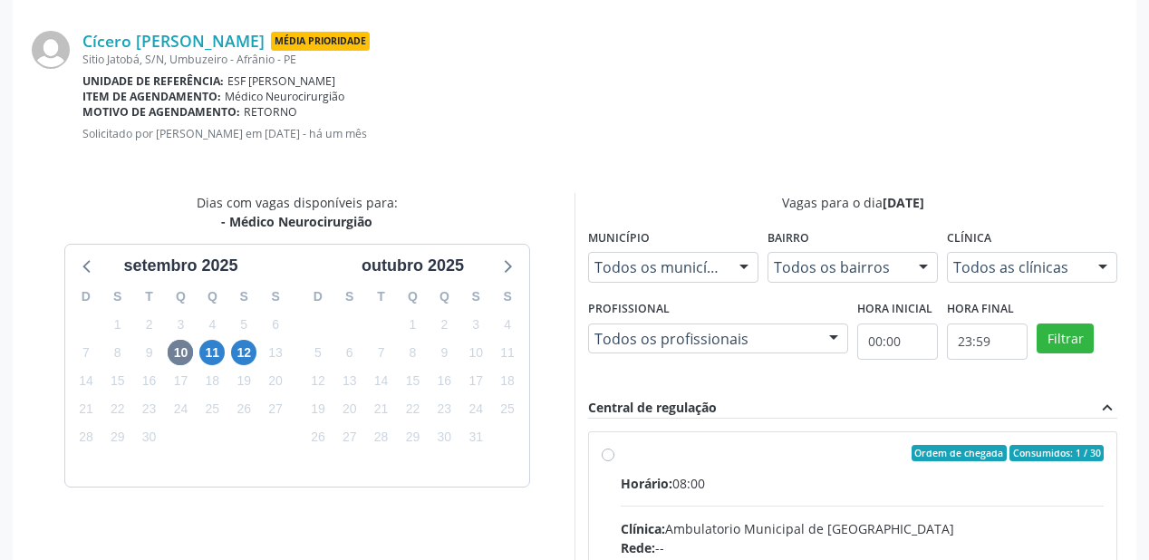
click at [615, 461] on input "Ordem de chegada Consumidos: 1 / 30 Horário: 08:00 Clínica: Ambulatorio Municip…" at bounding box center [608, 453] width 13 height 16
radio input "true"
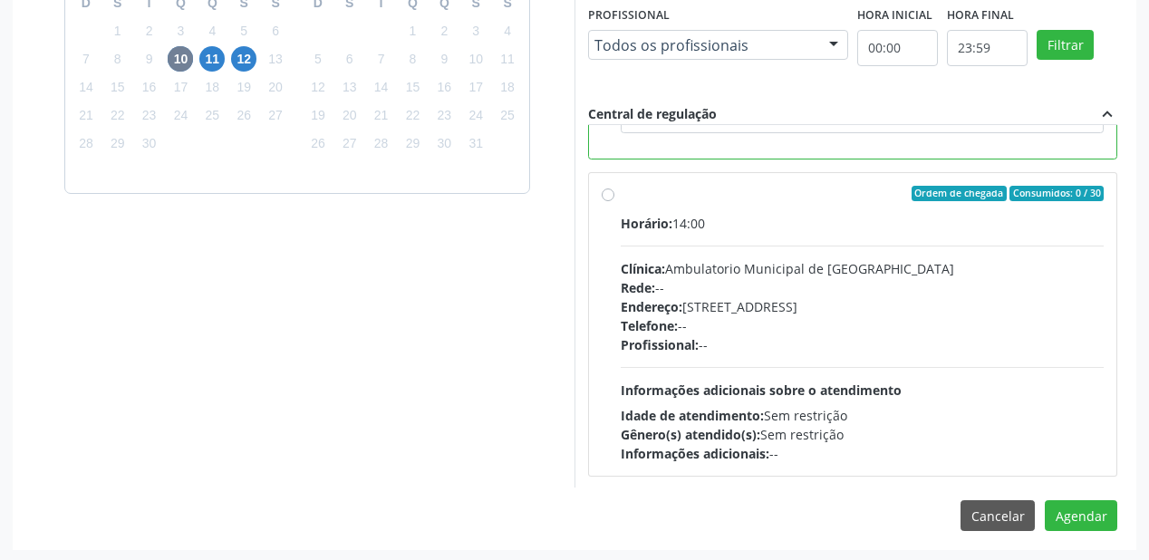
scroll to position [676, 0]
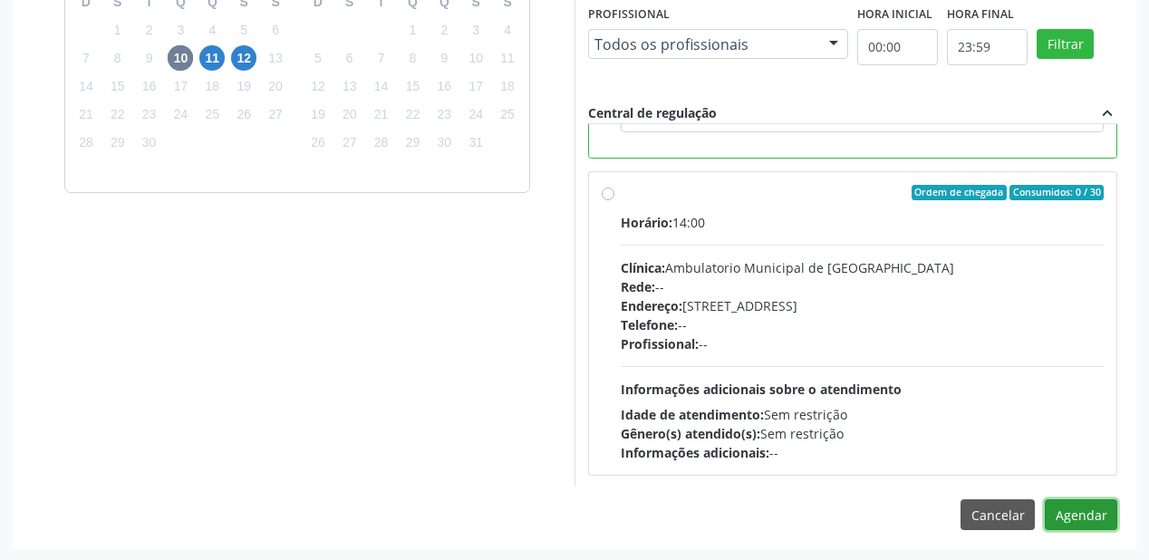
click at [1091, 515] on button "Agendar" at bounding box center [1081, 514] width 73 height 31
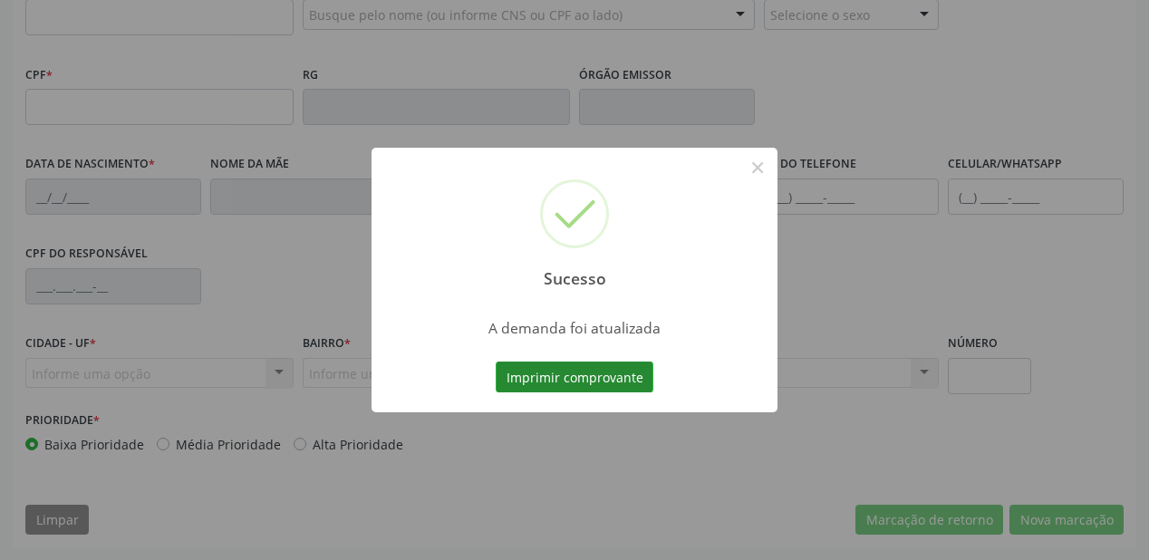
scroll to position [474, 0]
click at [613, 374] on button "Imprimir comprovante" at bounding box center [575, 377] width 158 height 31
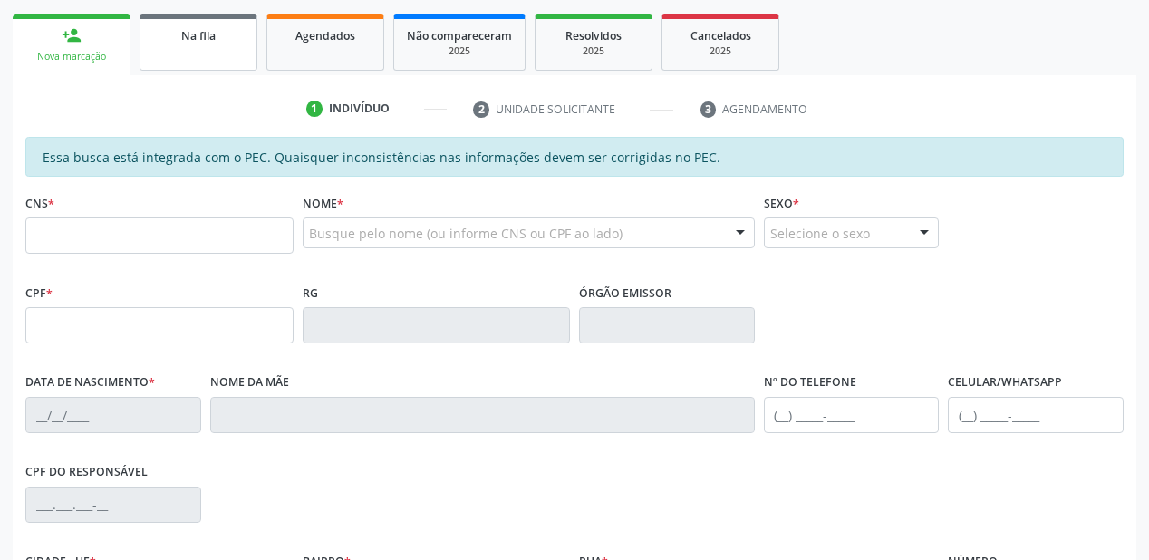
click at [215, 44] on link "Na fila" at bounding box center [199, 43] width 118 height 56
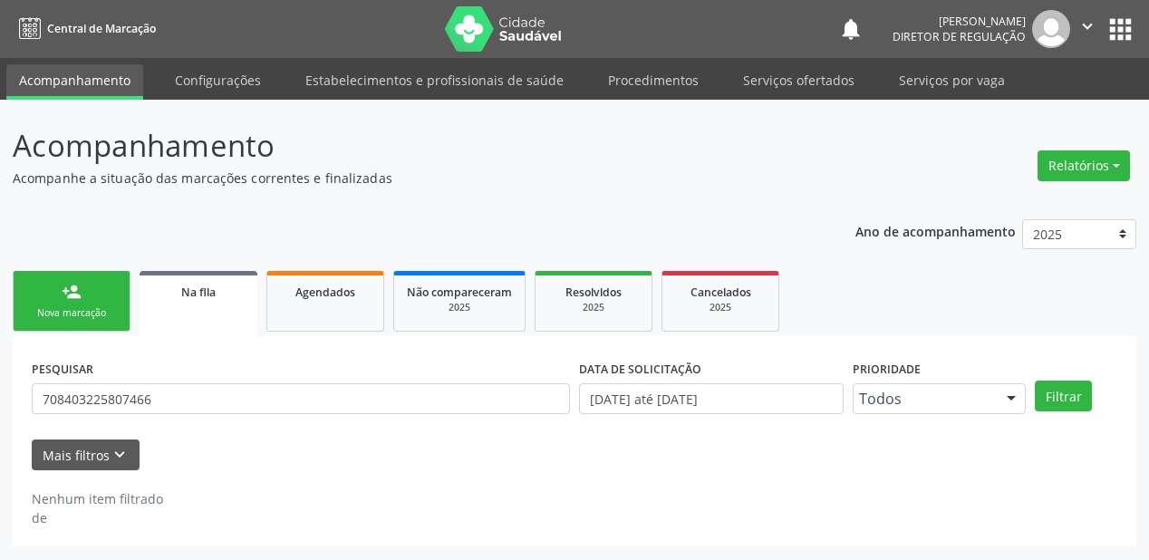
scroll to position [0, 0]
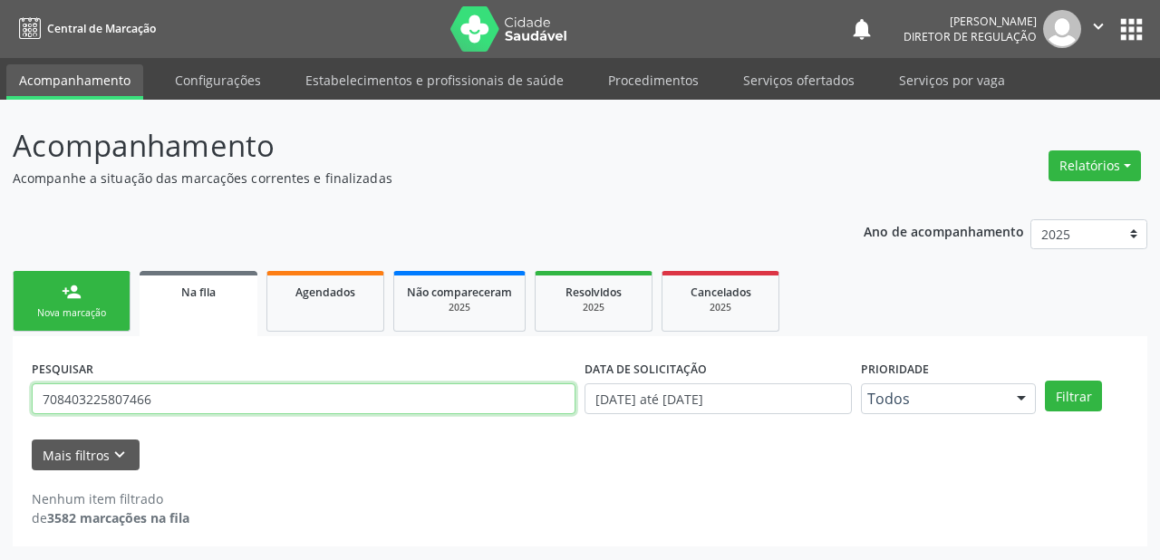
click at [160, 398] on input "708403225807466" at bounding box center [304, 398] width 544 height 31
type input "7"
type input "707808658188218"
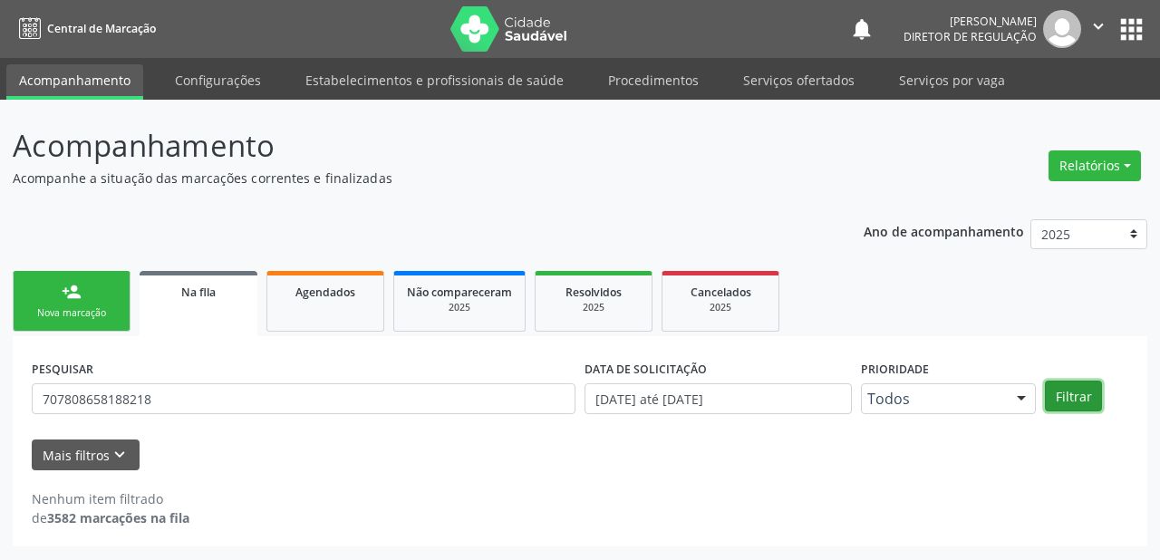
click at [1087, 393] on button "Filtrar" at bounding box center [1073, 396] width 57 height 31
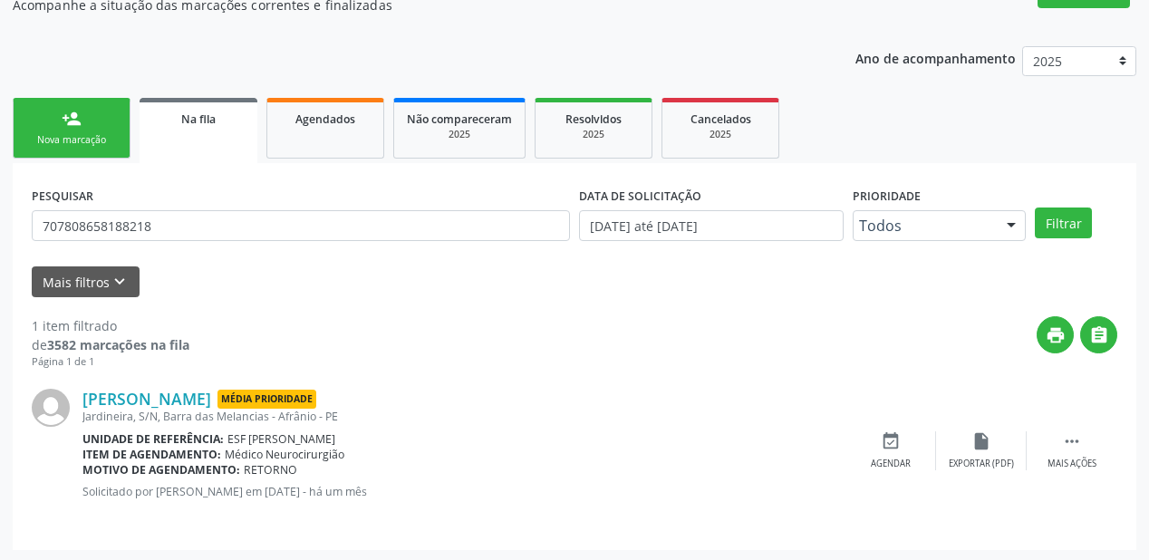
scroll to position [174, 0]
click at [1068, 437] on icon "" at bounding box center [1072, 441] width 20 height 20
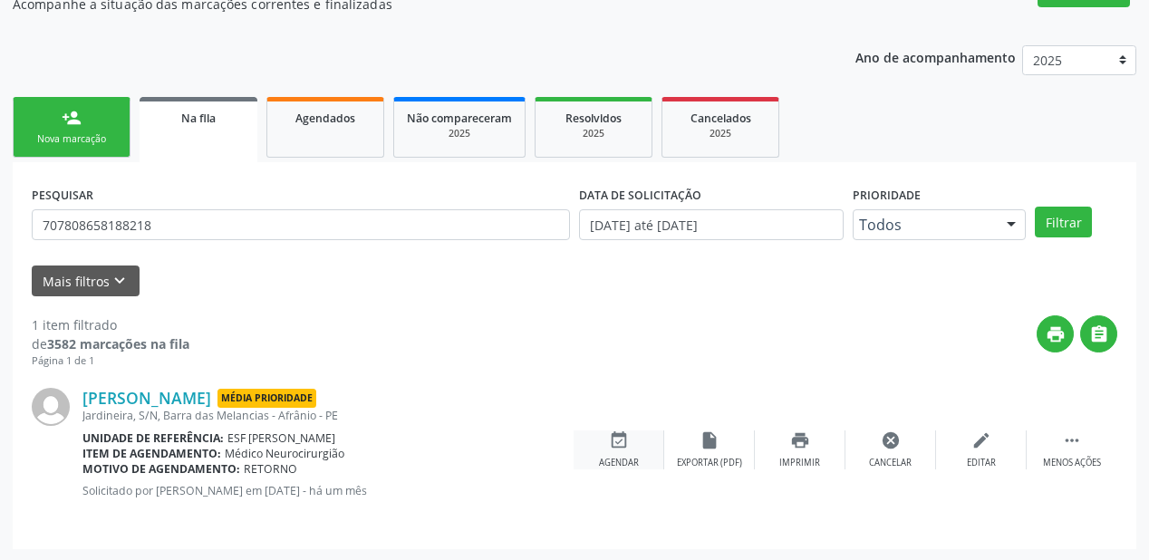
click at [635, 448] on div "event_available Agendar" at bounding box center [619, 450] width 91 height 39
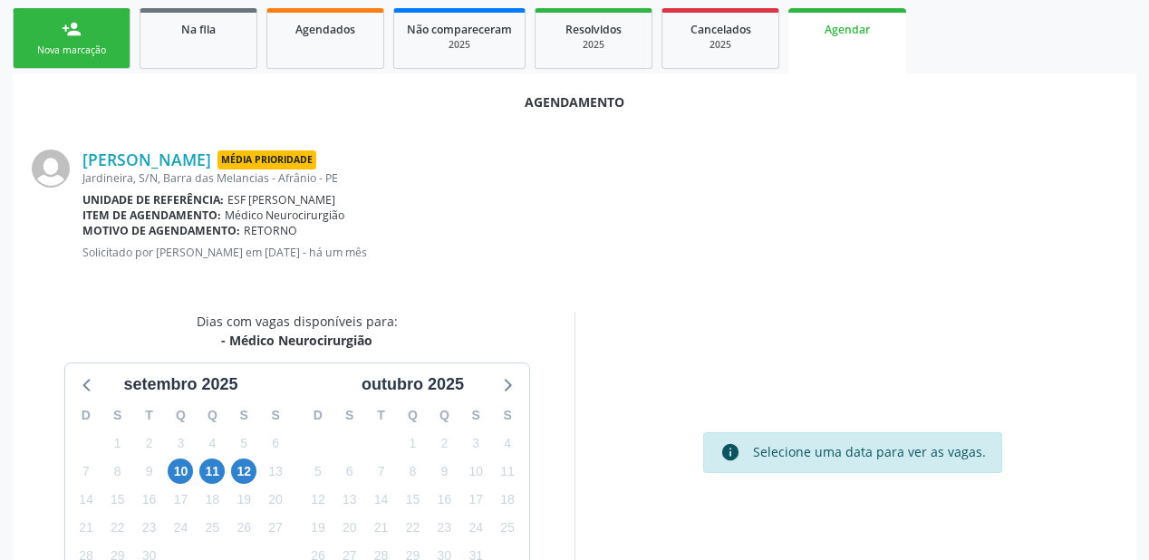
scroll to position [382, 0]
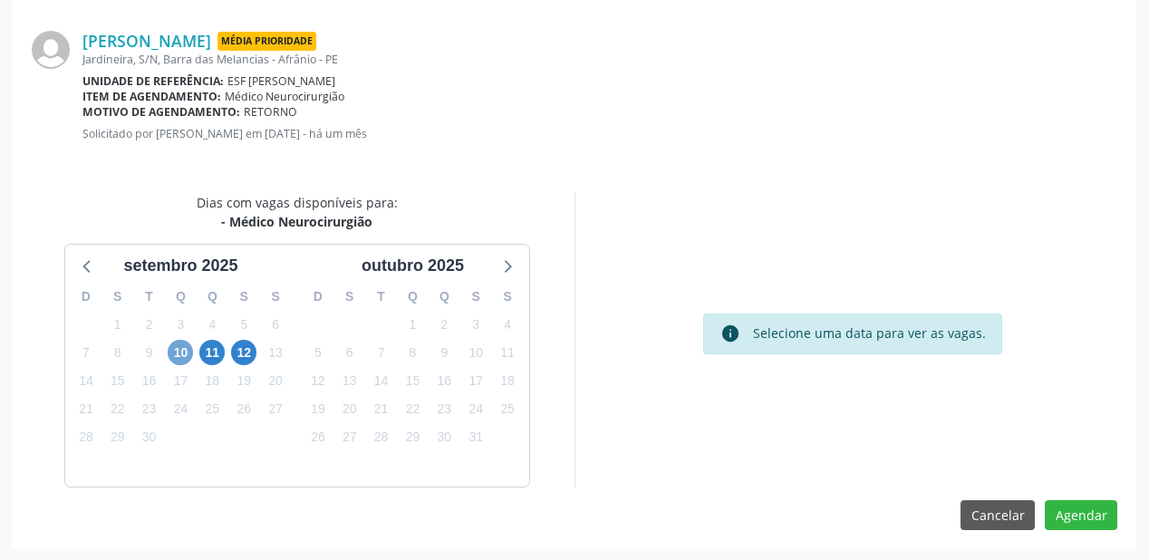
click at [178, 352] on span "10" at bounding box center [180, 352] width 25 height 25
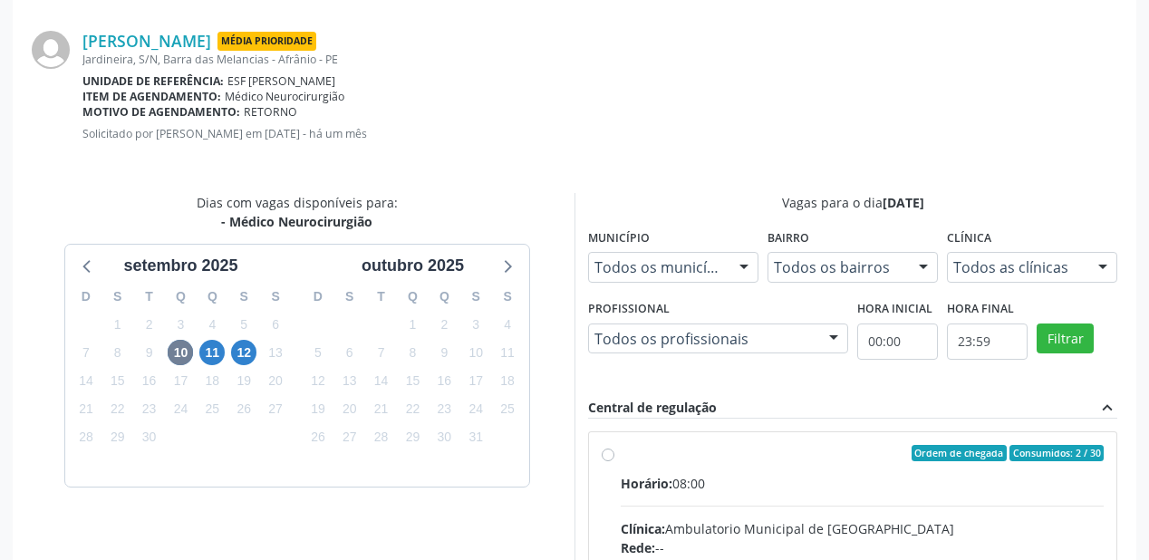
click at [814, 475] on div "Horário: 08:00" at bounding box center [862, 483] width 483 height 19
click at [615, 461] on input "Ordem de chegada Consumidos: 2 / 30 Horário: 08:00 Clínica: Ambulatorio Municip…" at bounding box center [608, 453] width 13 height 16
radio input "true"
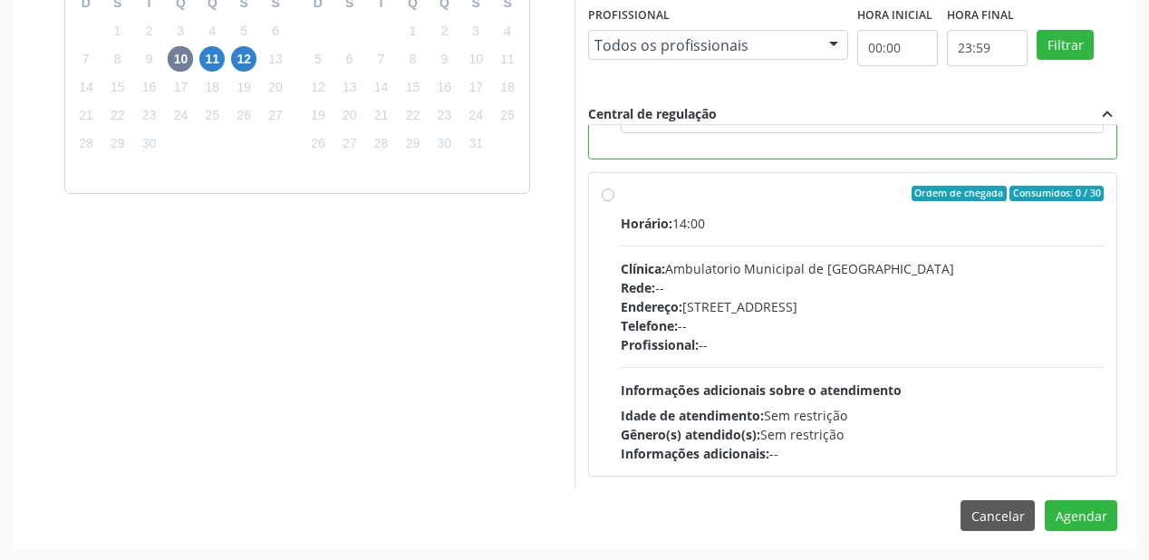
scroll to position [676, 0]
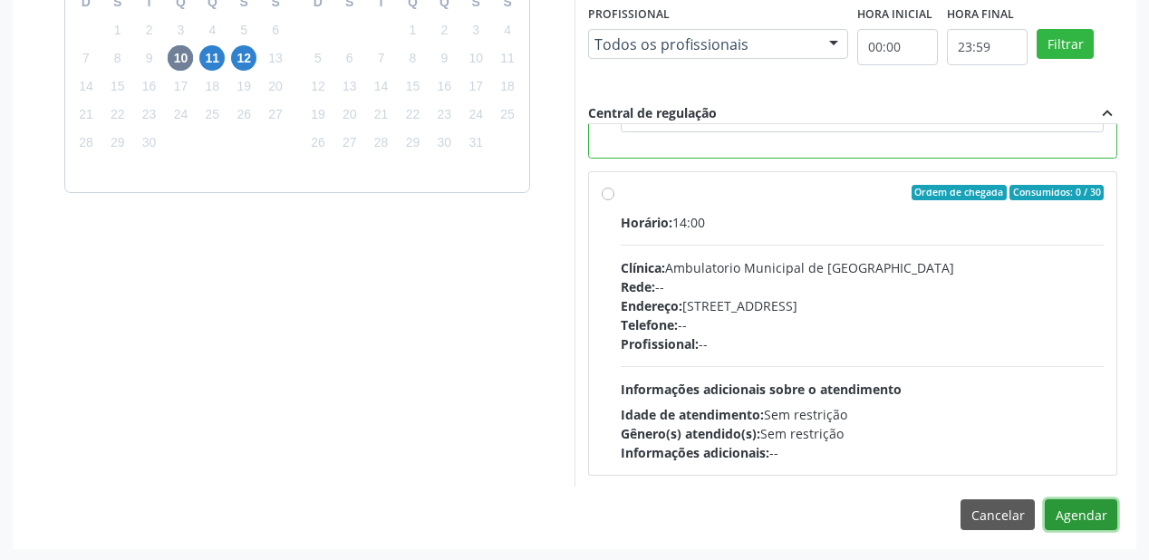
click at [1091, 513] on button "Agendar" at bounding box center [1081, 514] width 73 height 31
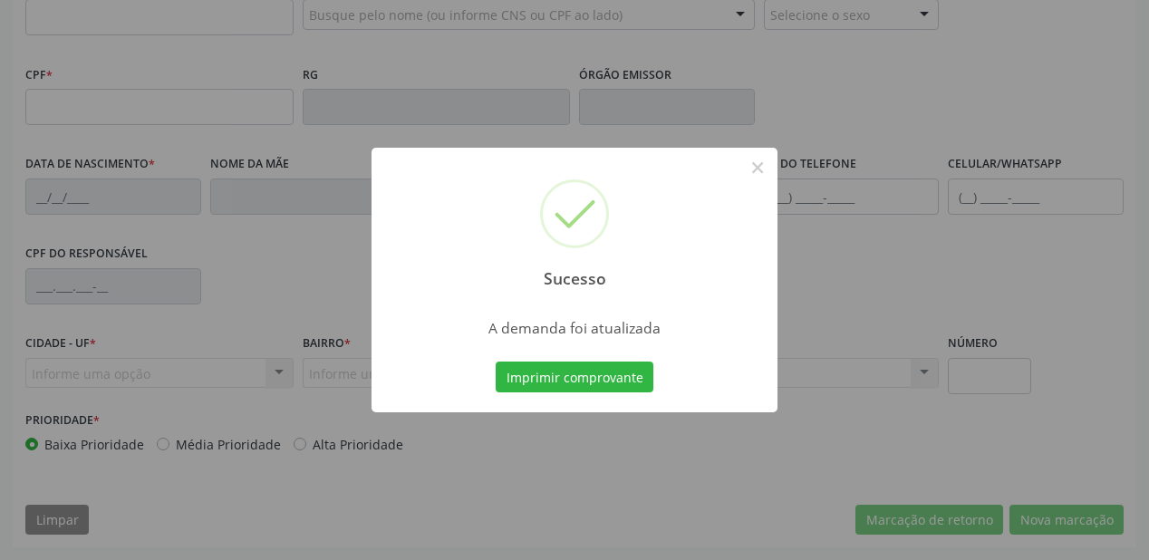
scroll to position [474, 0]
click at [591, 373] on button "Imprimir comprovante" at bounding box center [575, 377] width 158 height 31
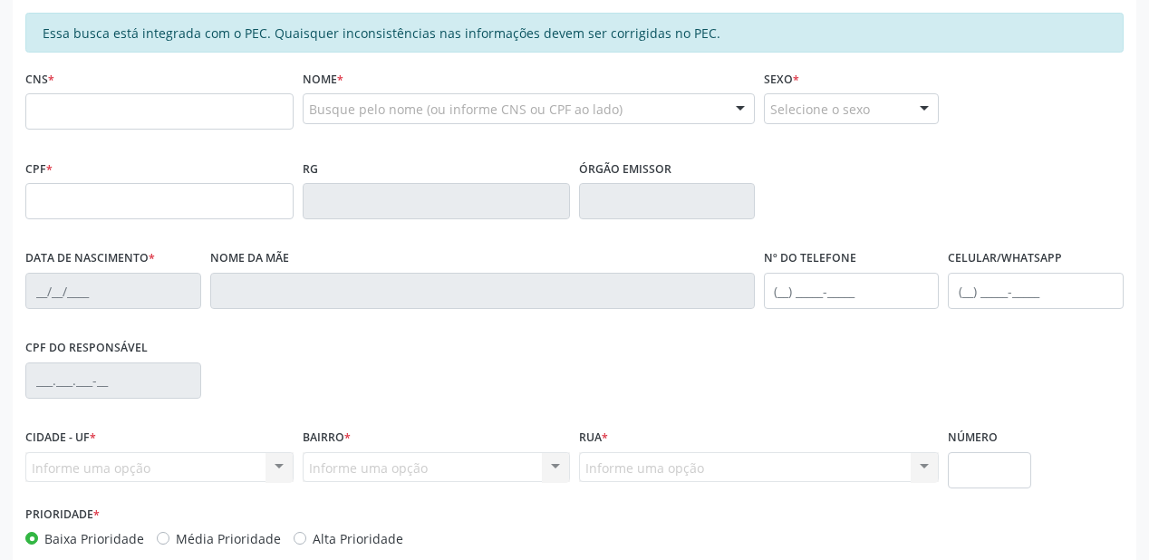
scroll to position [257, 0]
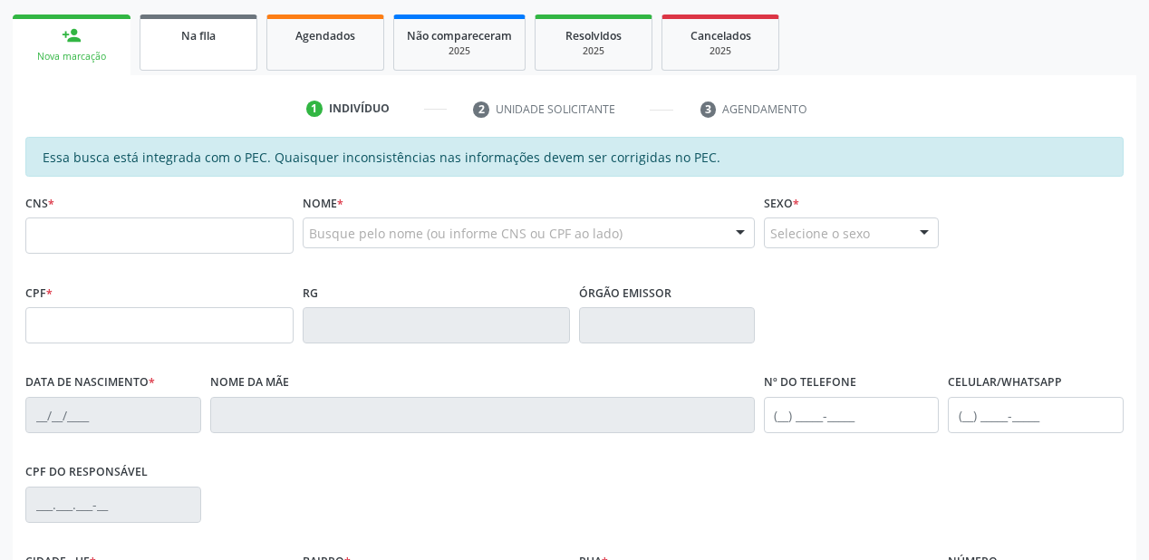
click at [203, 48] on link "Na fila" at bounding box center [199, 43] width 118 height 56
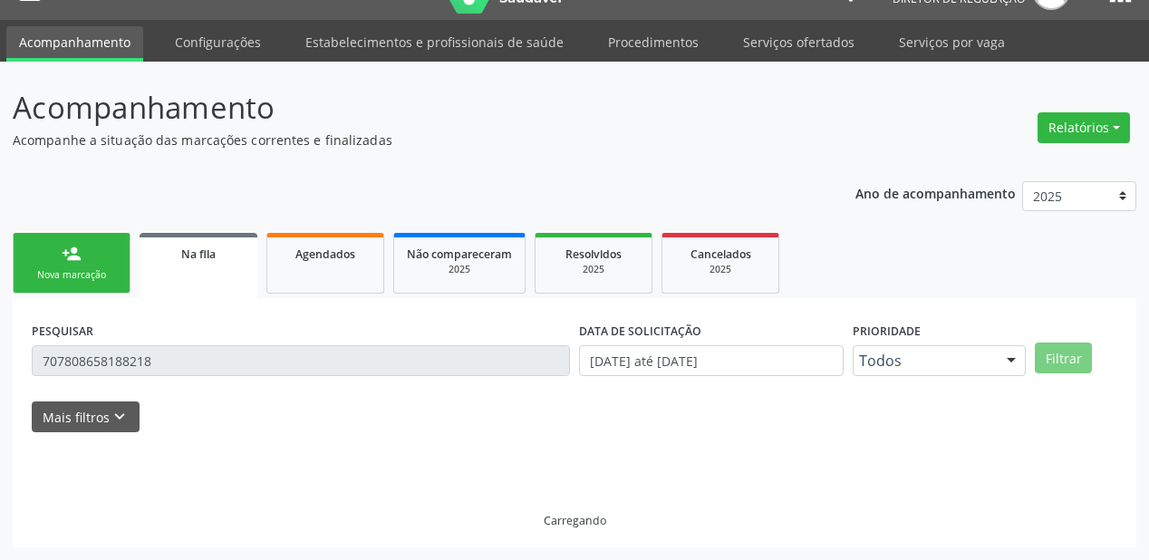
scroll to position [0, 0]
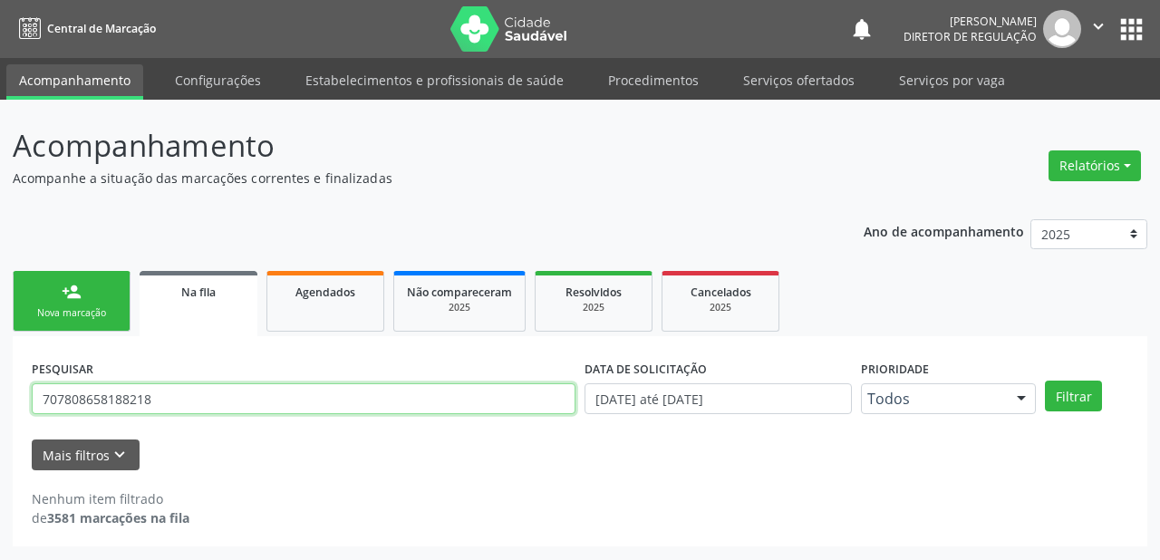
click at [174, 402] on input "707808658188218" at bounding box center [304, 398] width 544 height 31
type input "7"
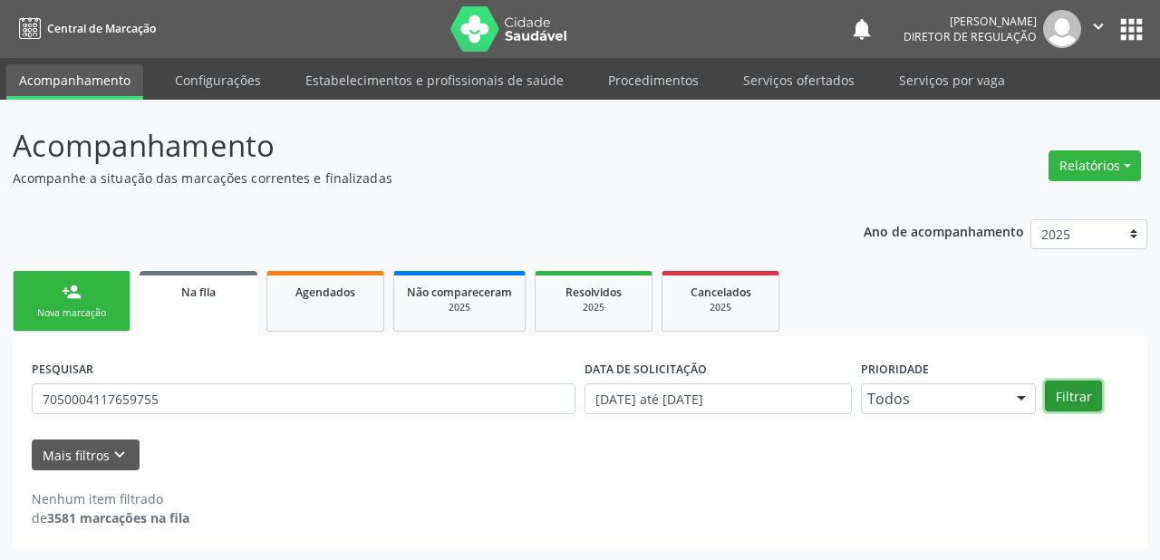
click at [1082, 397] on button "Filtrar" at bounding box center [1073, 396] width 57 height 31
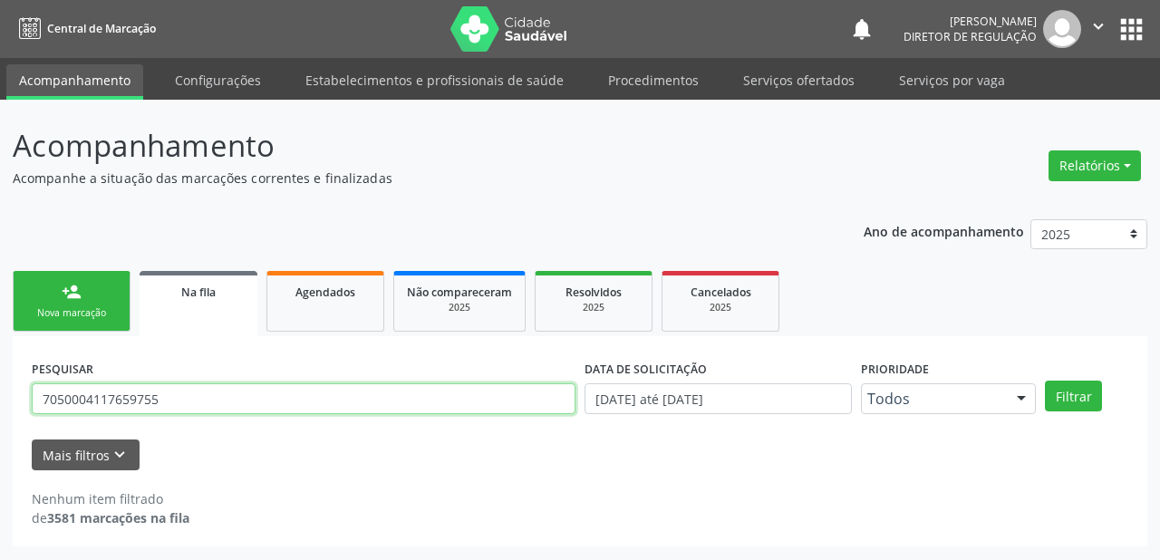
click at [205, 388] on input "7050004117659755" at bounding box center [304, 398] width 544 height 31
type input "7"
type input "705000417659755"
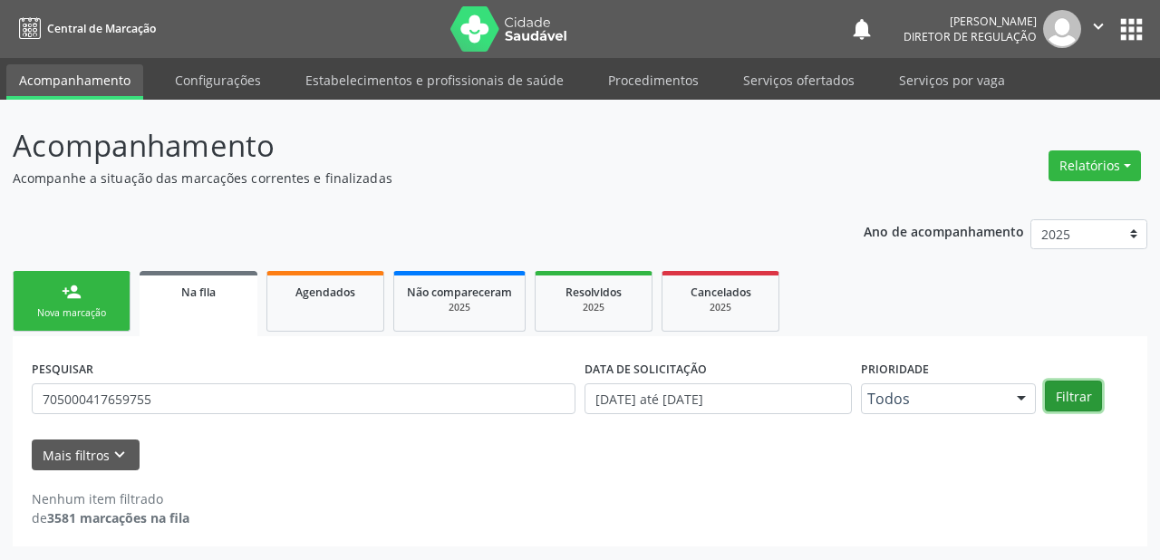
click at [1071, 401] on button "Filtrar" at bounding box center [1073, 396] width 57 height 31
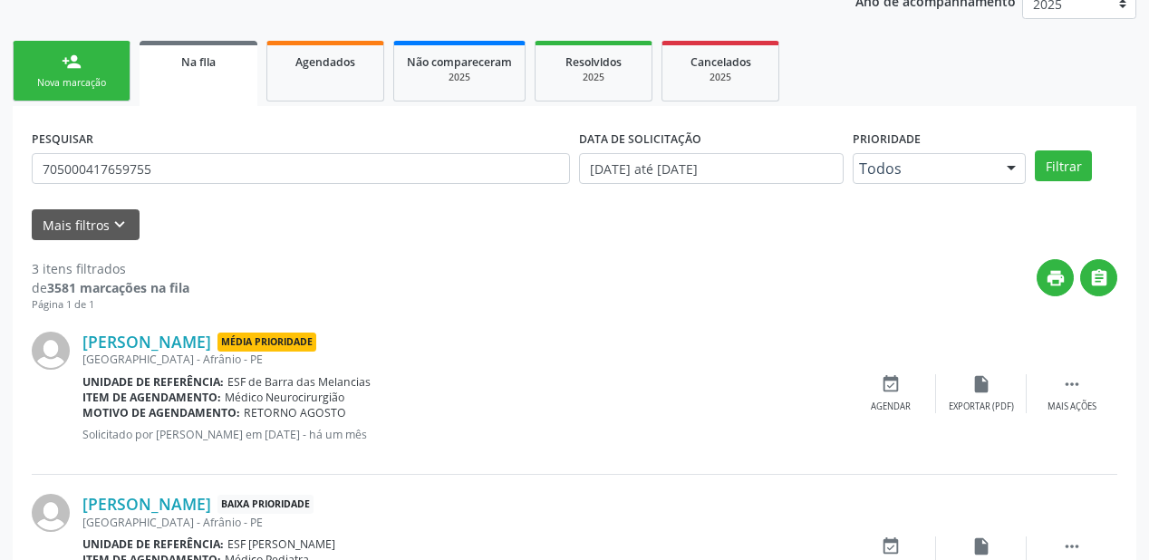
scroll to position [363, 0]
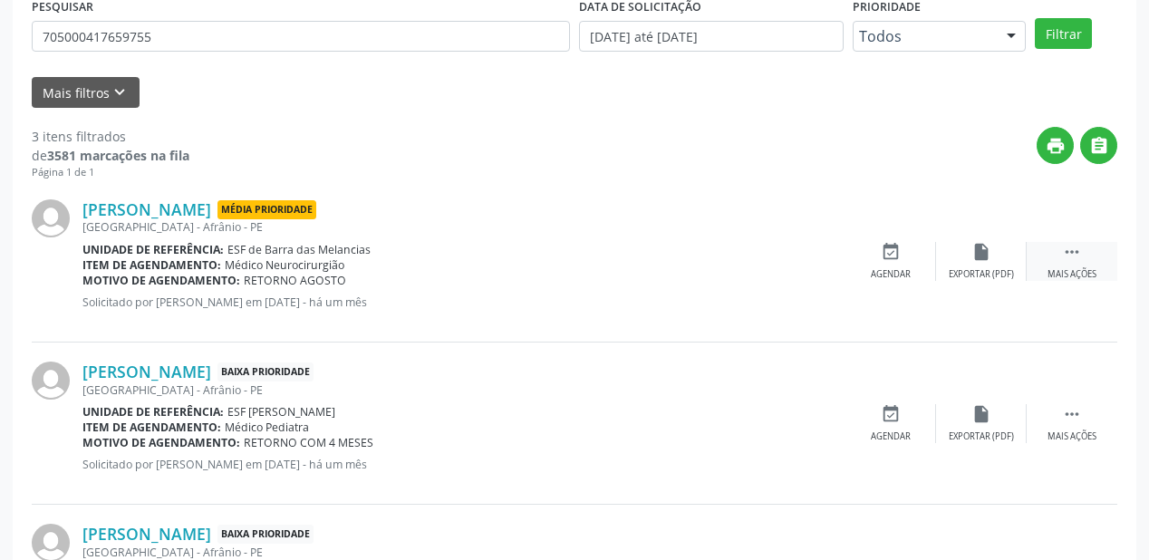
click at [1073, 250] on icon "" at bounding box center [1072, 252] width 20 height 20
click at [622, 263] on div "event_available Agendar" at bounding box center [619, 261] width 91 height 39
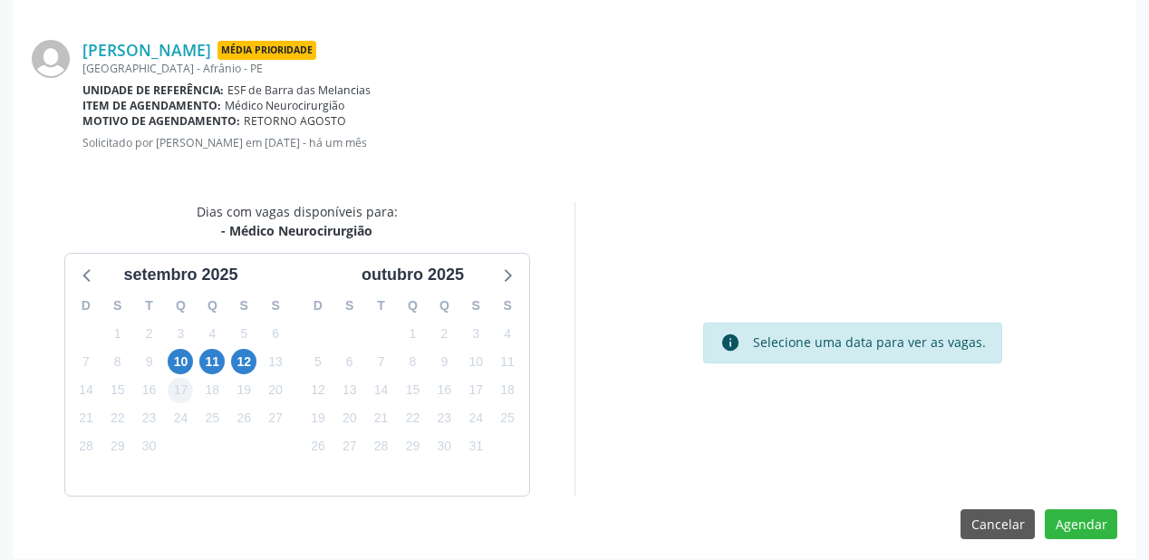
scroll to position [382, 0]
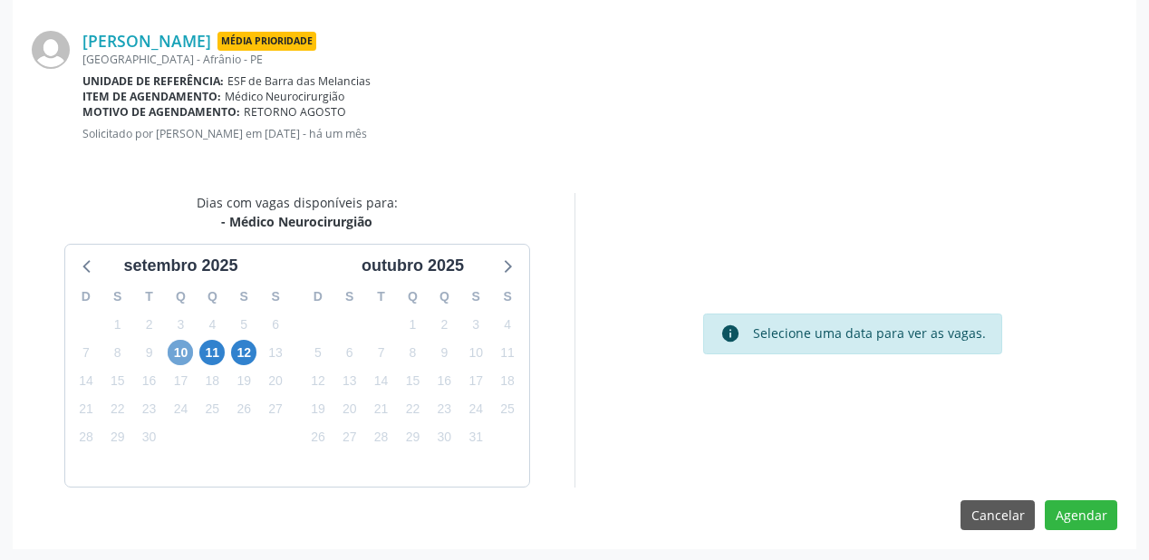
click at [183, 354] on span "10" at bounding box center [180, 352] width 25 height 25
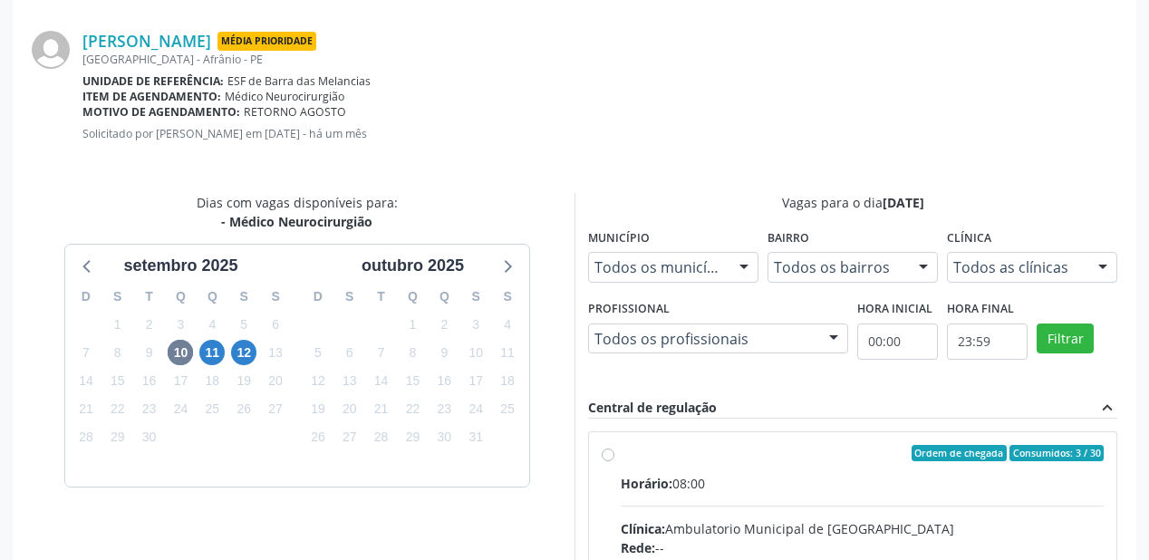
click at [835, 478] on div "Horário: 08:00" at bounding box center [862, 483] width 483 height 19
click at [615, 461] on input "Ordem de chegada Consumidos: 3 / 30 Horário: 08:00 Clínica: Ambulatorio Municip…" at bounding box center [608, 453] width 13 height 16
radio input "true"
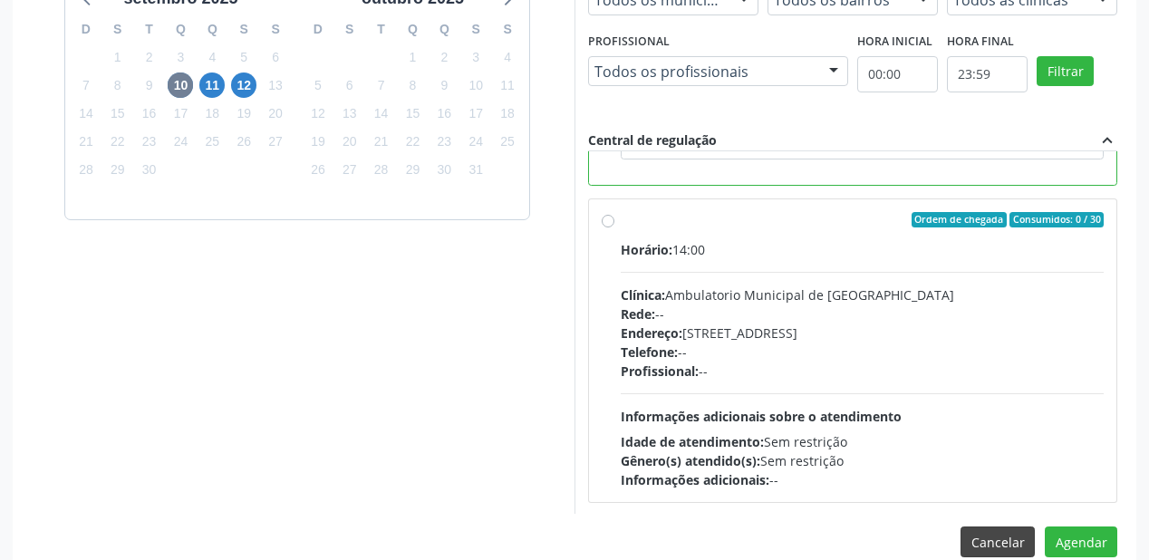
scroll to position [676, 0]
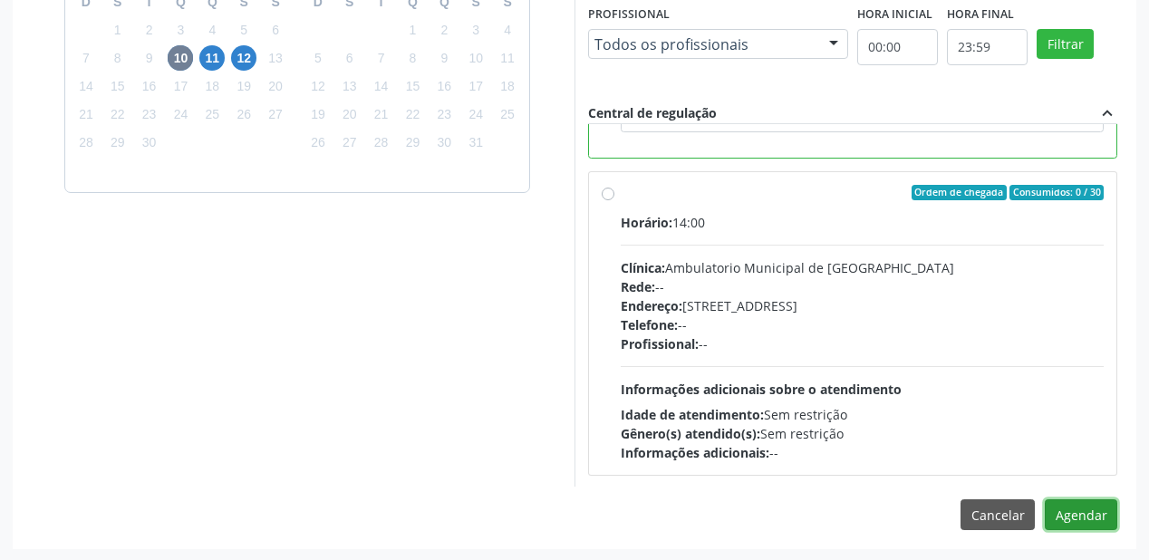
click at [1056, 515] on button "Agendar" at bounding box center [1081, 514] width 73 height 31
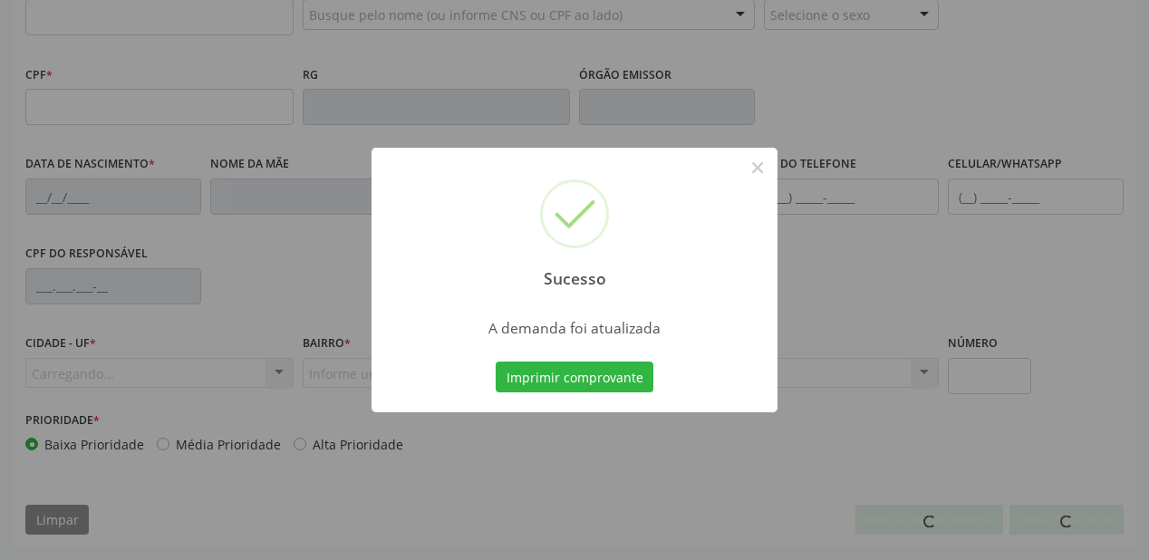
scroll to position [474, 0]
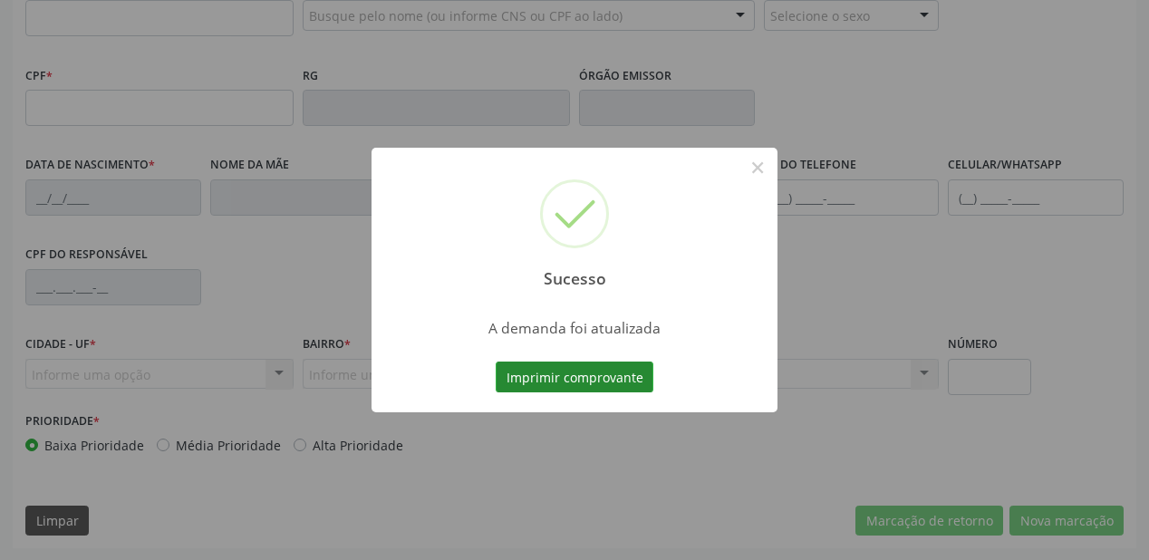
click at [557, 381] on button "Imprimir comprovante" at bounding box center [575, 377] width 158 height 31
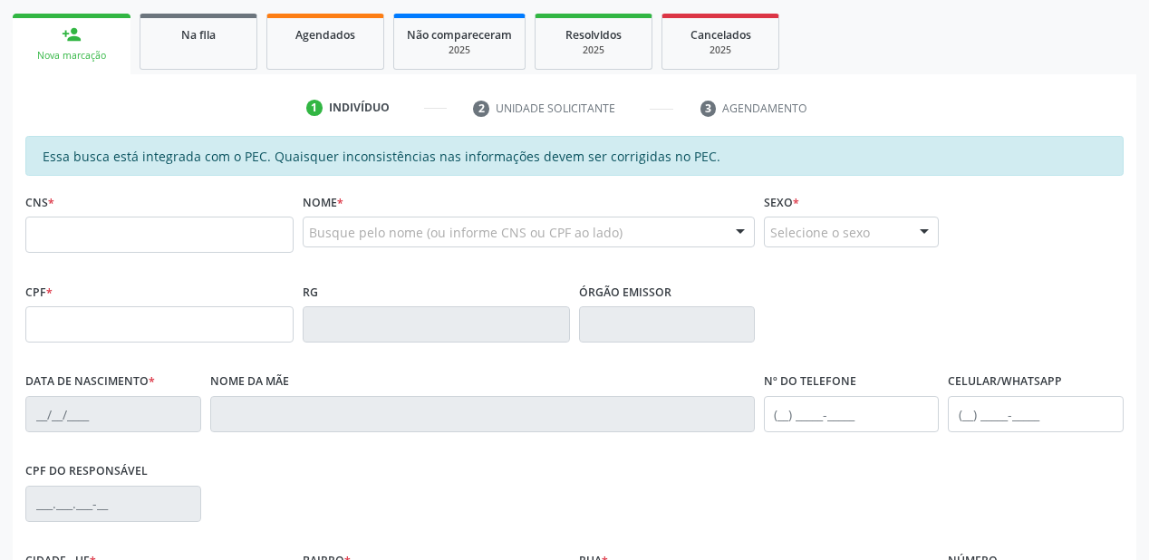
scroll to position [257, 0]
click at [213, 41] on span "Na fila" at bounding box center [198, 35] width 34 height 15
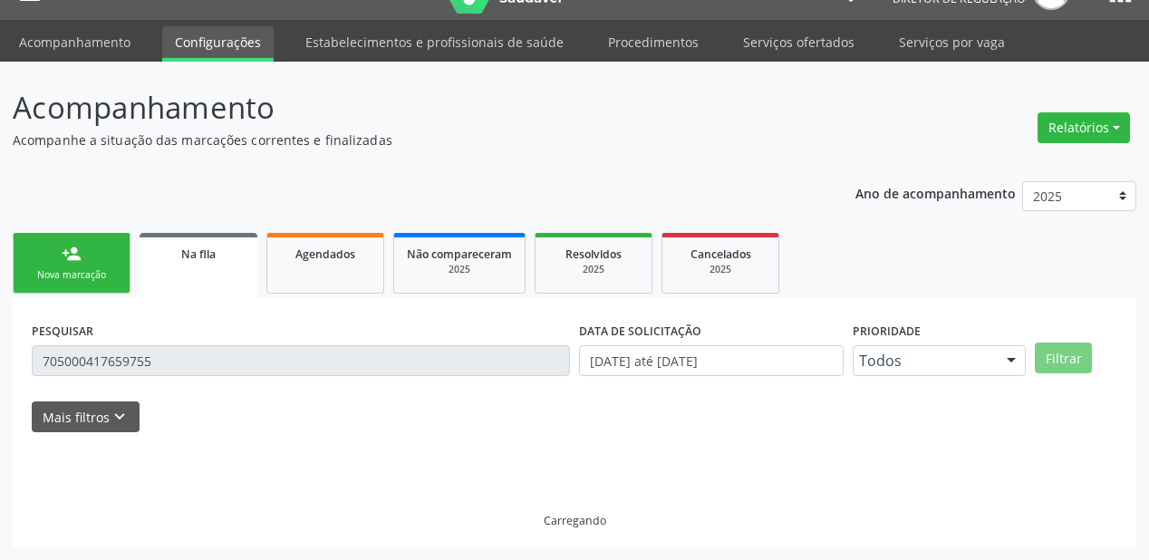
scroll to position [36, 0]
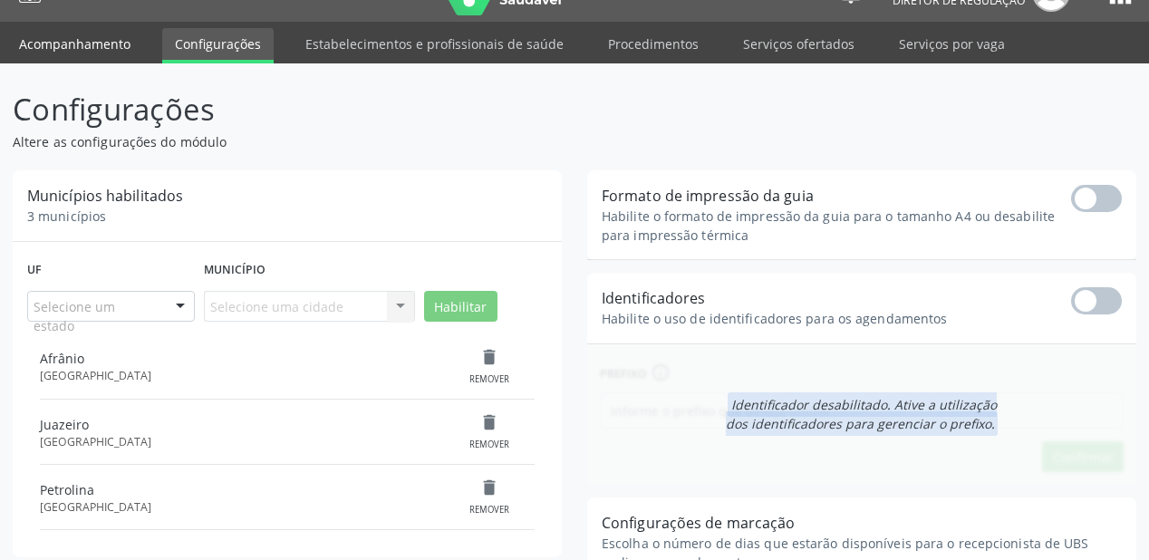
click at [91, 39] on link "Acompanhamento" at bounding box center [74, 44] width 137 height 32
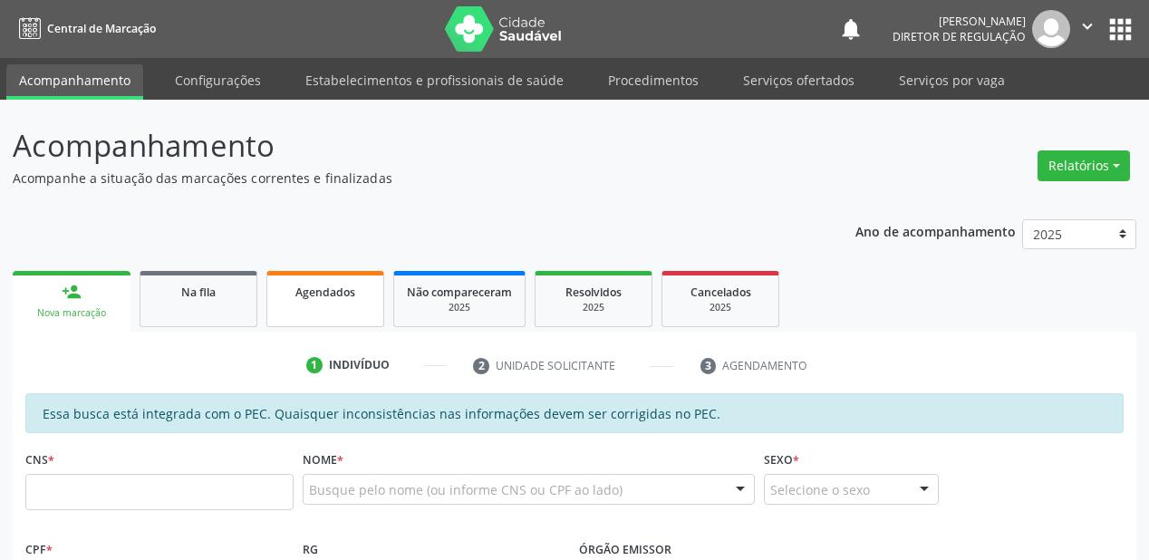
click at [315, 297] on span "Agendados" at bounding box center [326, 292] width 60 height 15
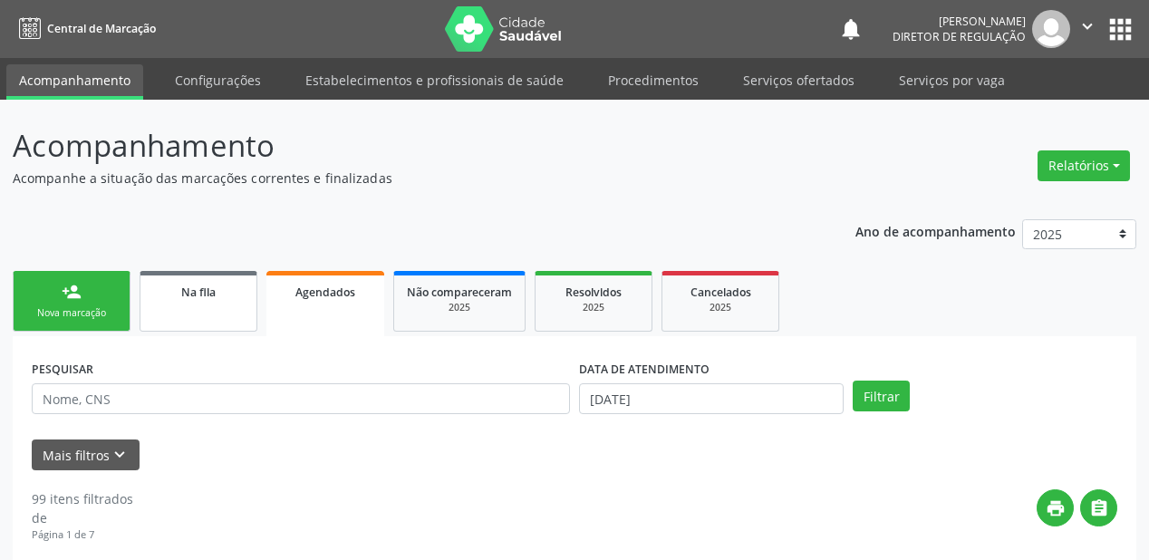
click at [199, 300] on div "Na fila" at bounding box center [198, 291] width 91 height 19
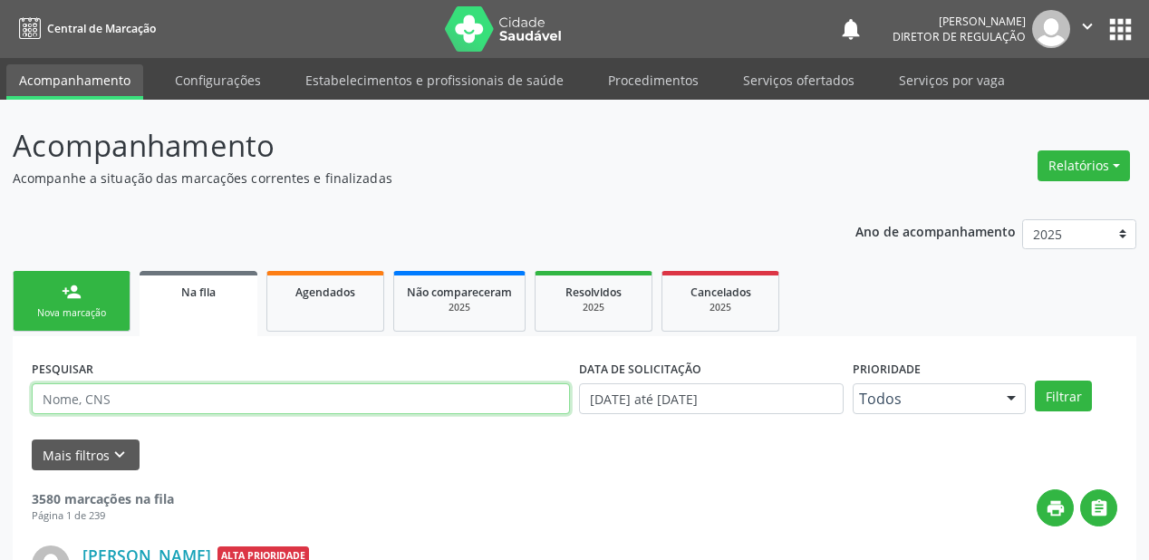
click at [105, 402] on input "text" at bounding box center [301, 398] width 538 height 31
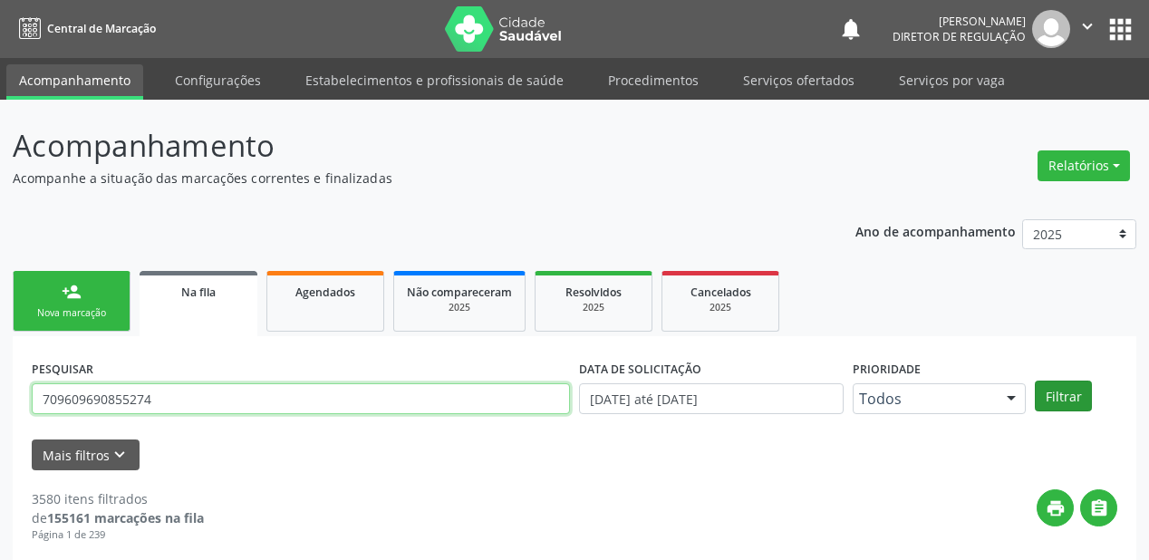
type input "709609690855274"
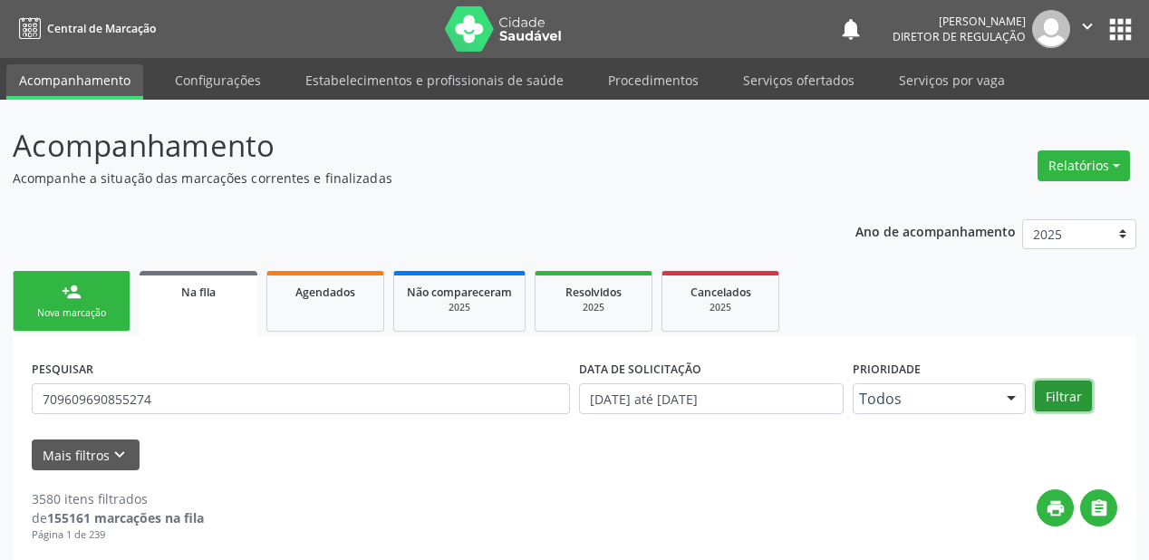
click at [1044, 399] on button "Filtrar" at bounding box center [1063, 396] width 57 height 31
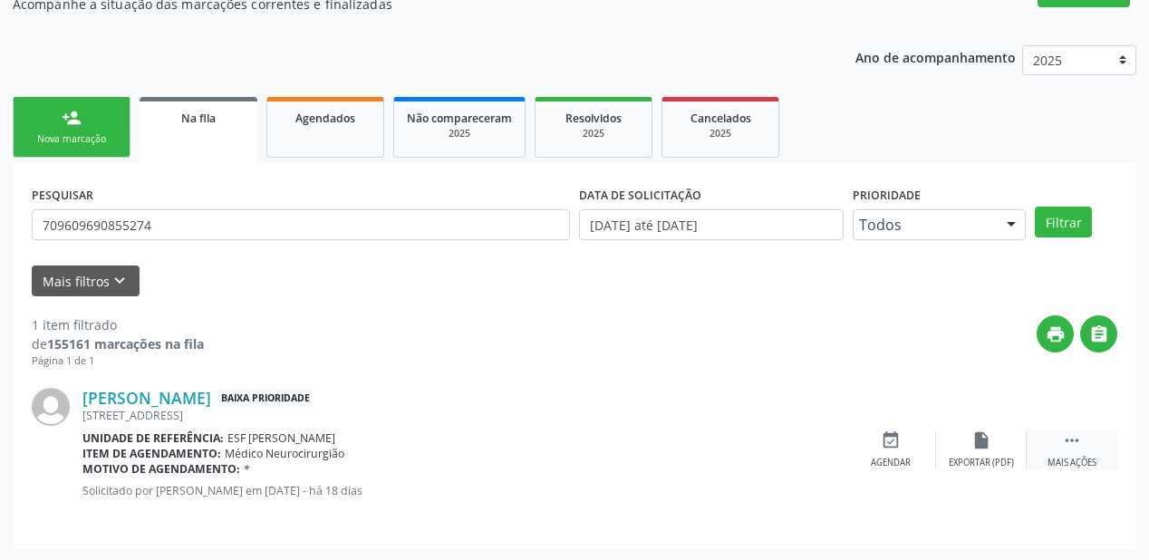
click at [1057, 440] on div " Mais ações" at bounding box center [1072, 450] width 91 height 39
click at [619, 449] on div "event_available Agendar" at bounding box center [619, 450] width 91 height 39
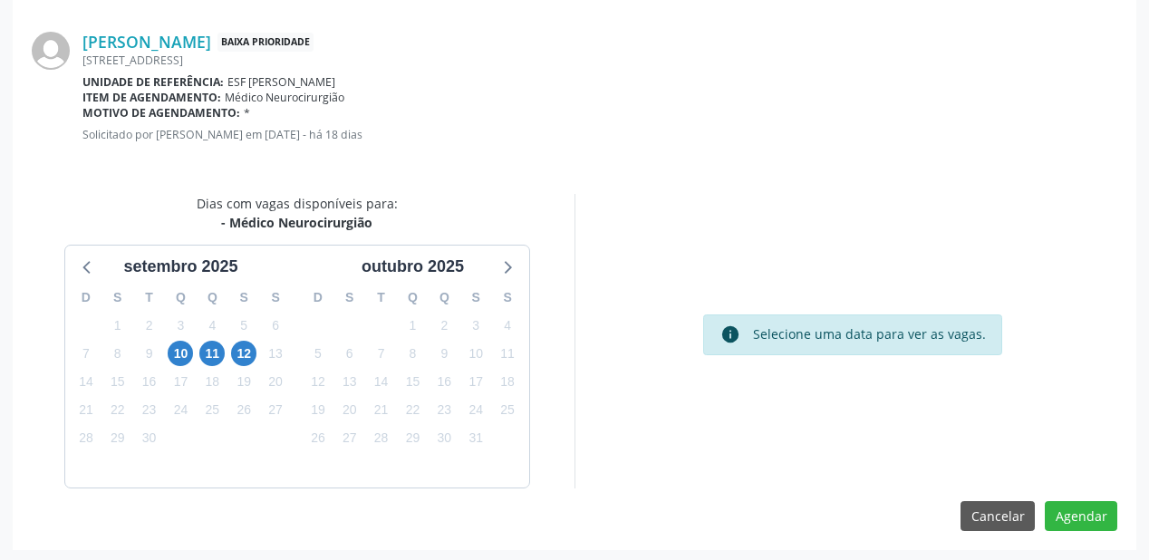
scroll to position [382, 0]
click at [185, 355] on span "10" at bounding box center [180, 352] width 25 height 25
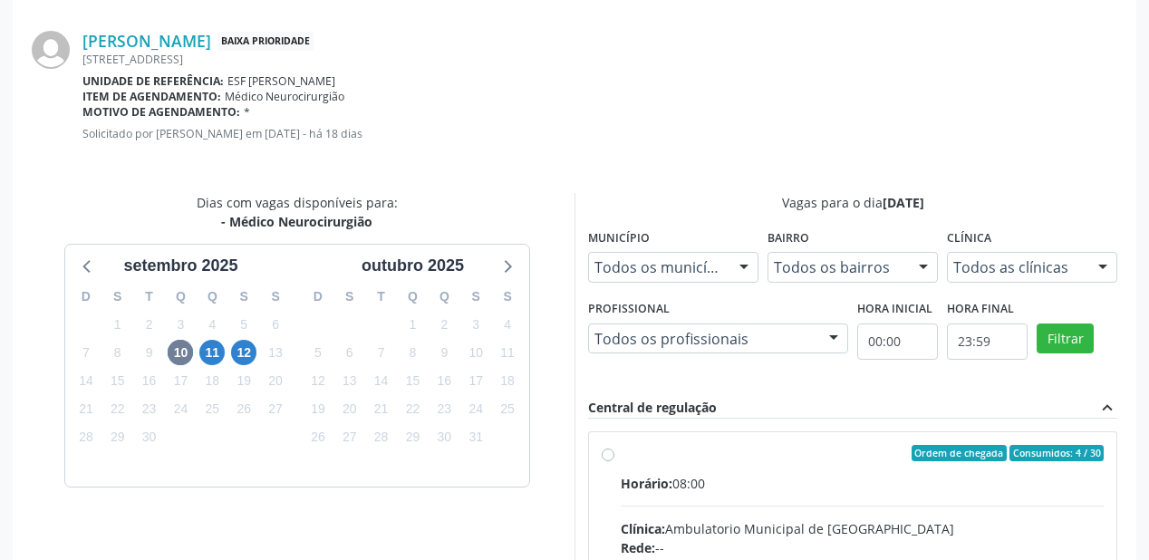
click at [848, 477] on div "Horário: 08:00" at bounding box center [862, 483] width 483 height 19
click at [615, 461] on input "Ordem de chegada Consumidos: 4 / 30 Horário: 08:00 Clínica: Ambulatorio Municip…" at bounding box center [608, 453] width 13 height 16
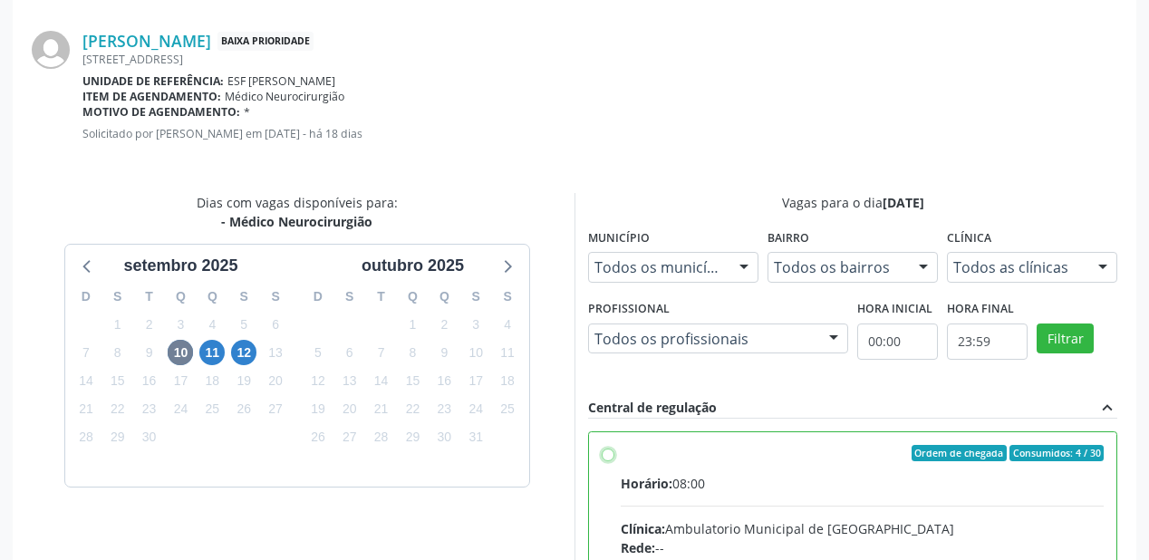
radio input "true"
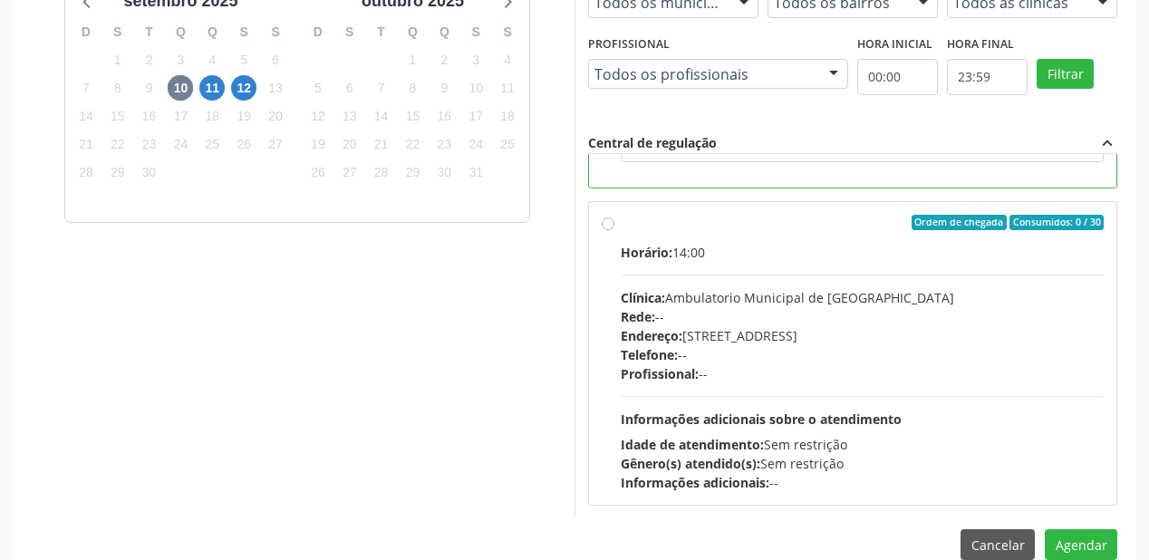
scroll to position [672, 0]
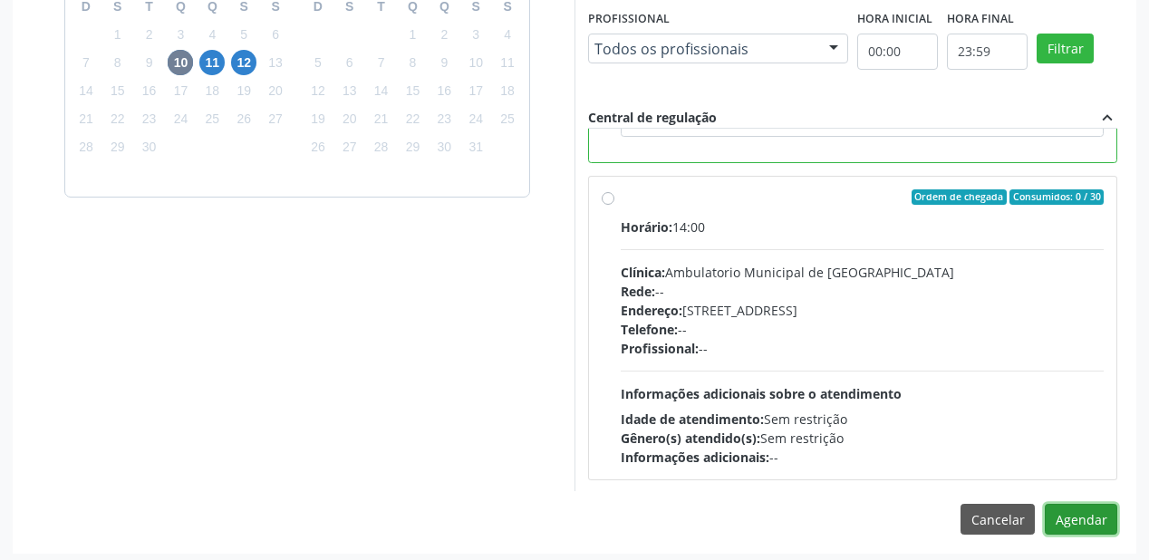
click at [1052, 516] on button "Agendar" at bounding box center [1081, 519] width 73 height 31
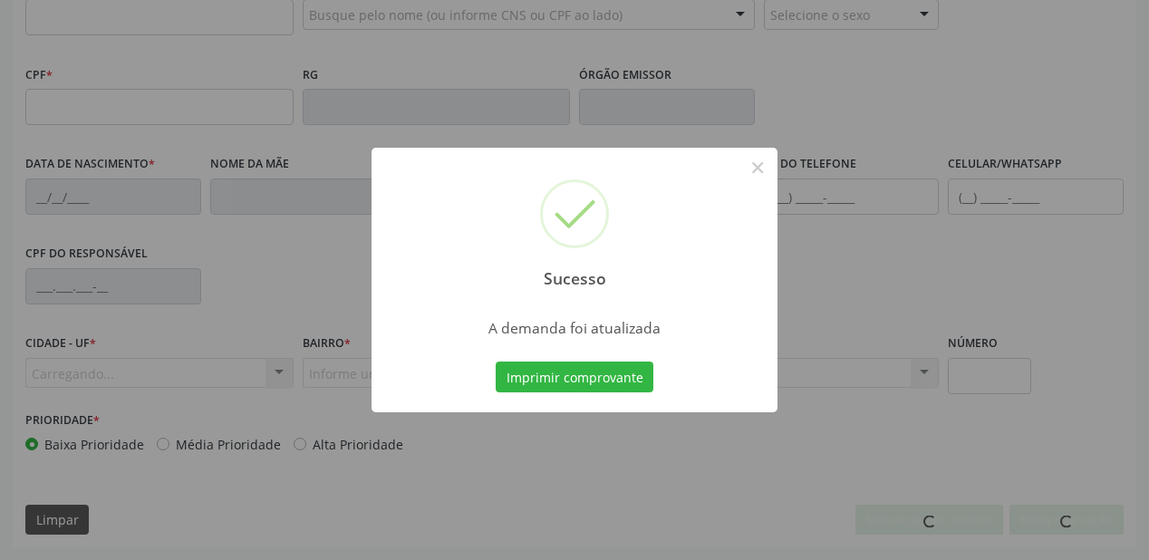
scroll to position [474, 0]
click at [593, 374] on button "Imprimir comprovante" at bounding box center [575, 377] width 158 height 31
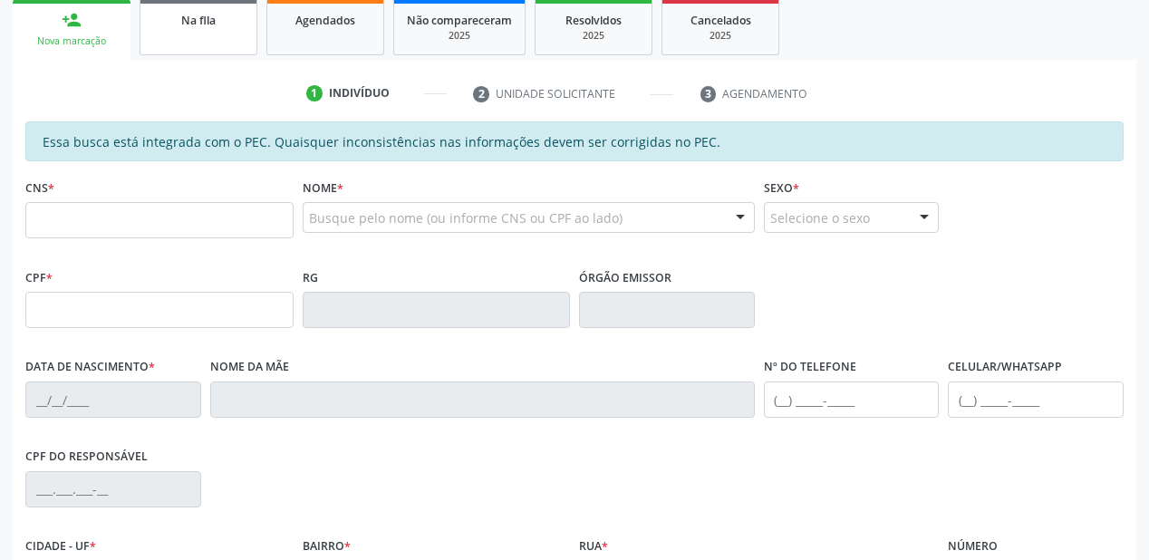
scroll to position [257, 0]
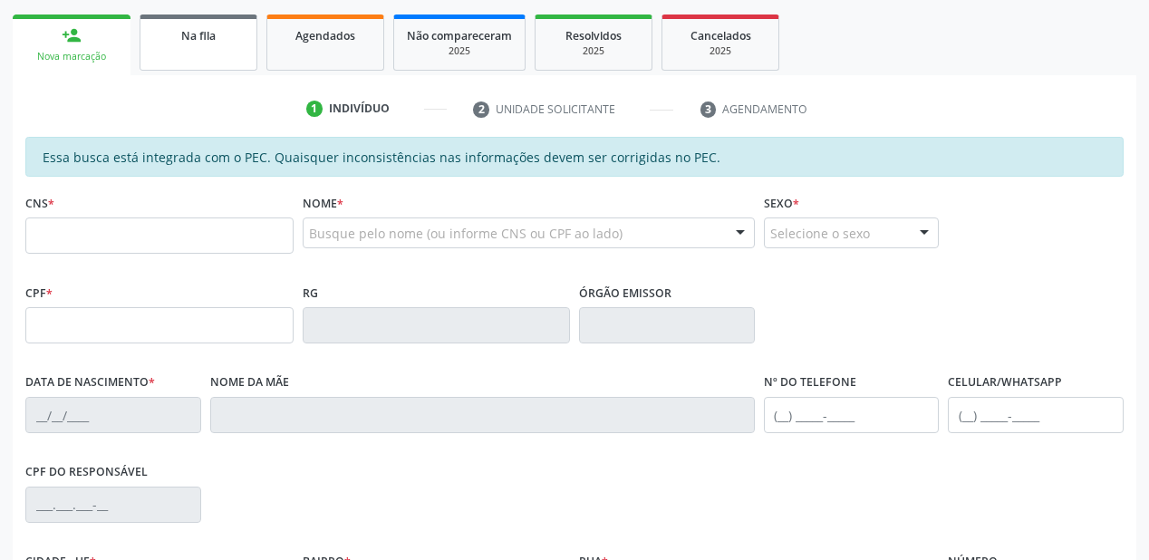
click at [208, 40] on span "Na fila" at bounding box center [198, 35] width 34 height 15
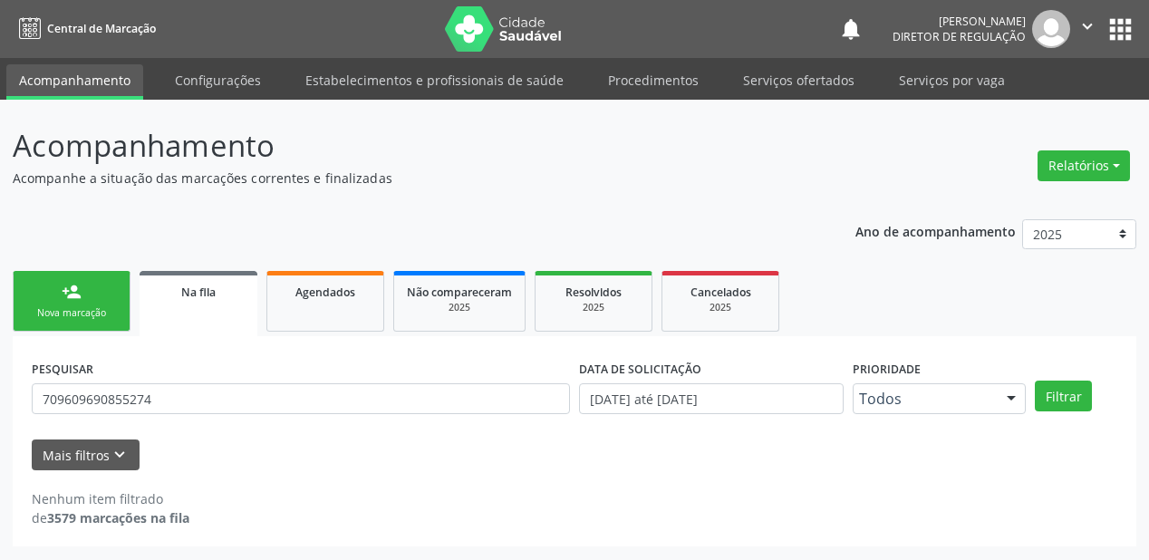
scroll to position [0, 0]
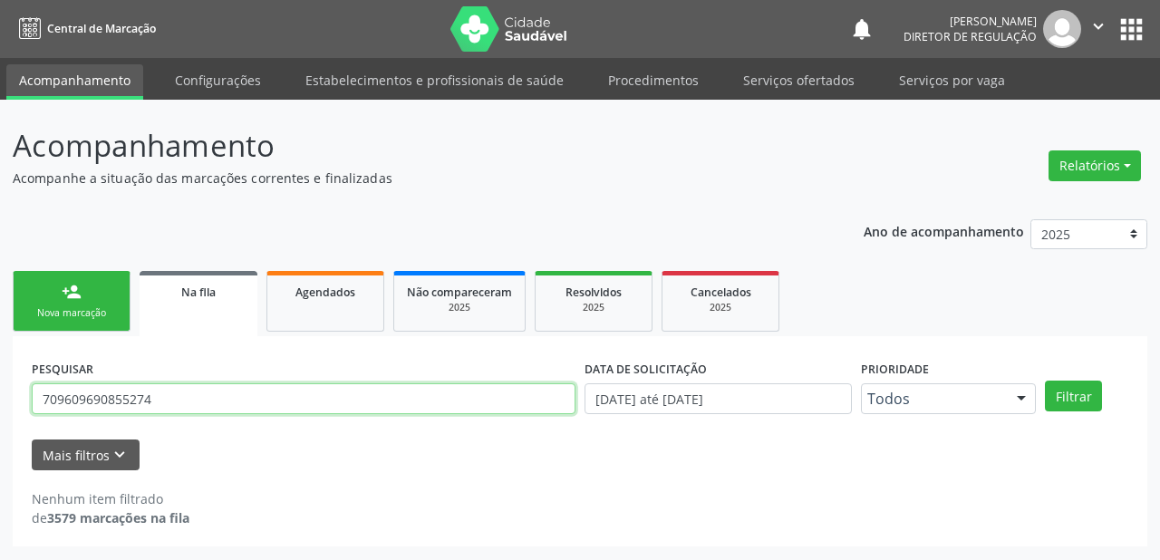
click at [152, 406] on input "709609690855274" at bounding box center [304, 398] width 544 height 31
type input "7"
type input "702100756104092"
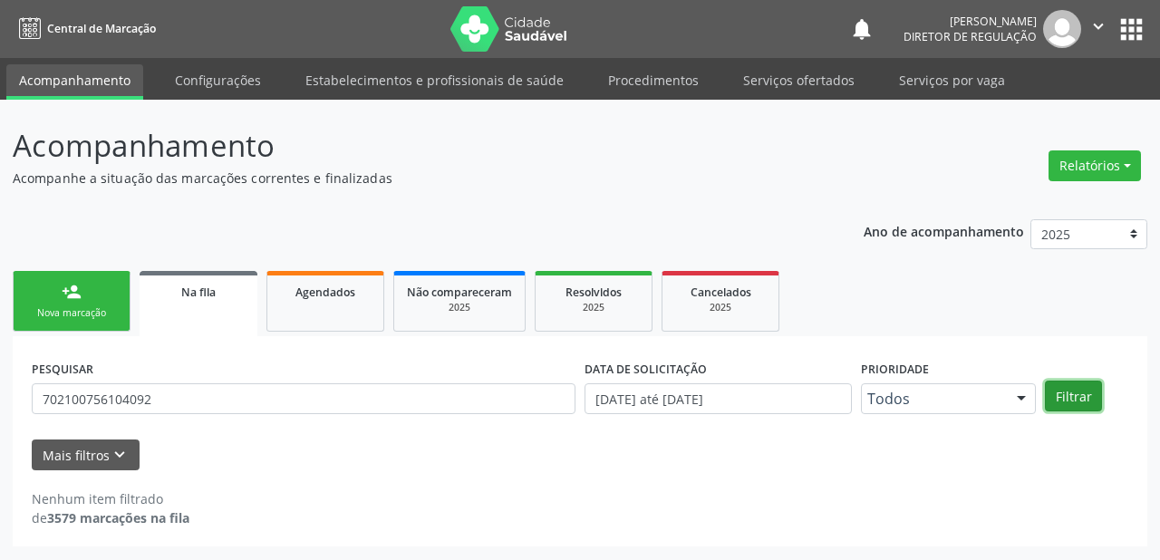
click at [1073, 404] on button "Filtrar" at bounding box center [1073, 396] width 57 height 31
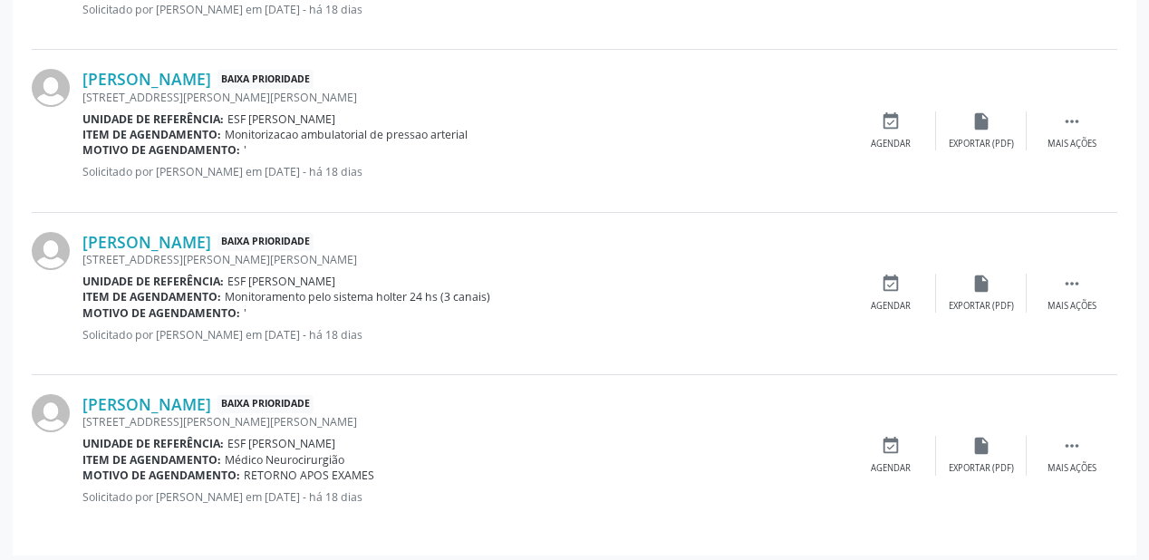
scroll to position [823, 0]
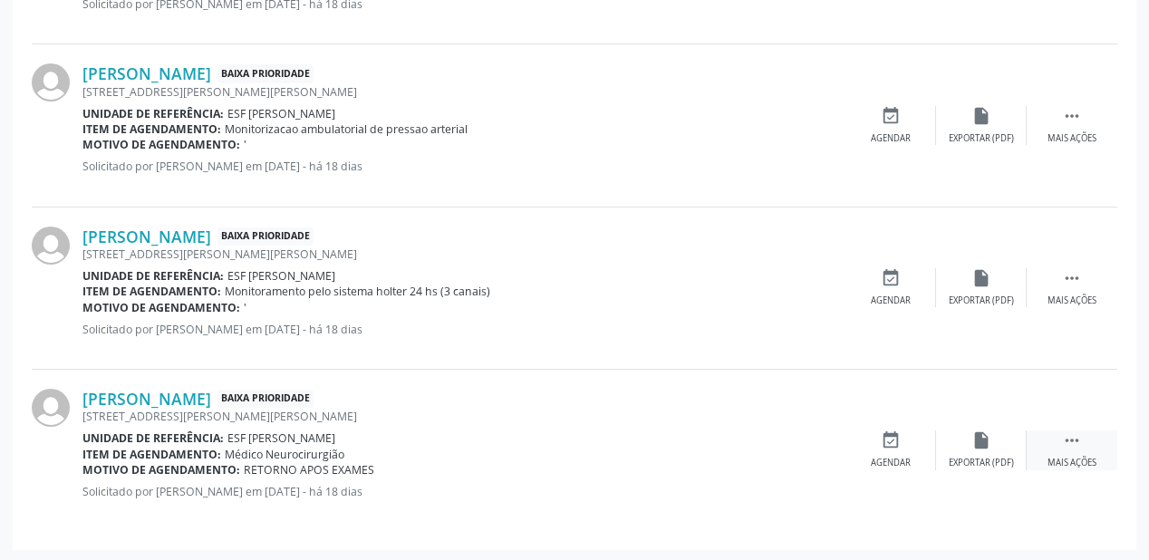
click at [1073, 435] on icon "" at bounding box center [1072, 441] width 20 height 20
click at [626, 444] on icon "event_available" at bounding box center [619, 441] width 20 height 20
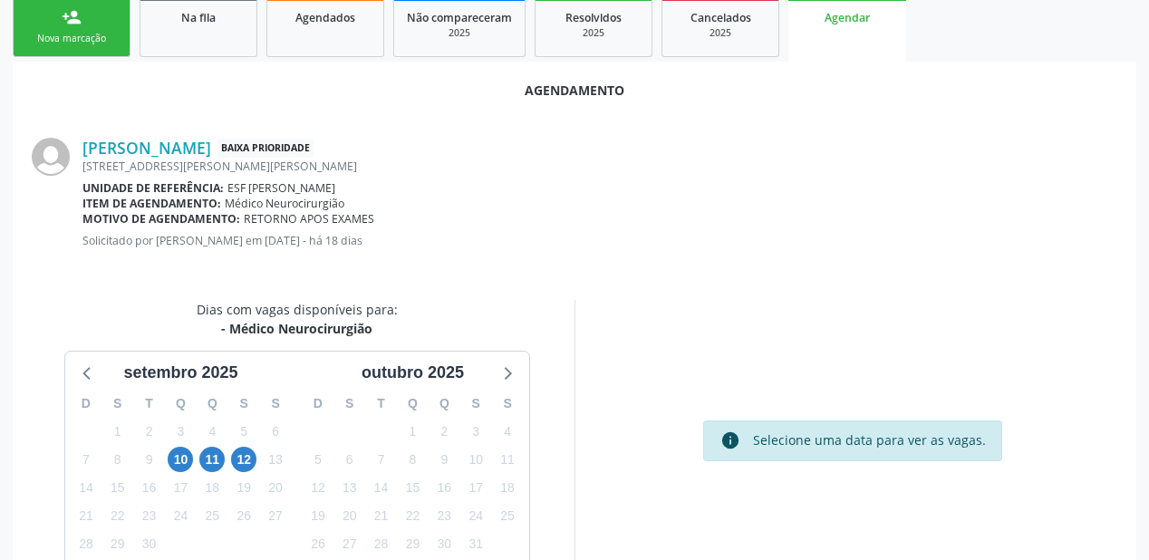
scroll to position [382, 0]
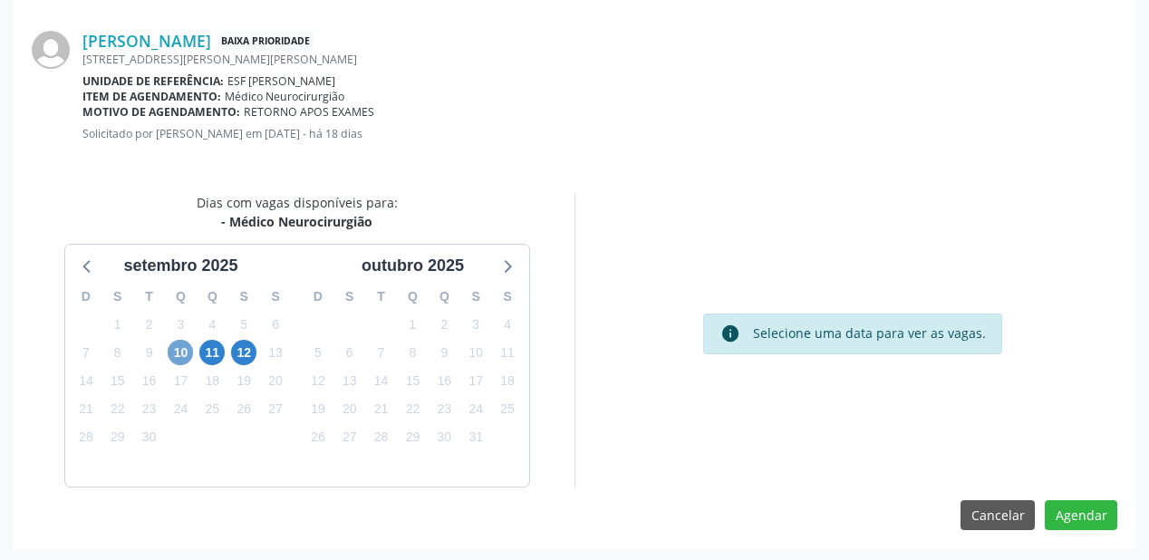
click at [178, 354] on span "10" at bounding box center [180, 352] width 25 height 25
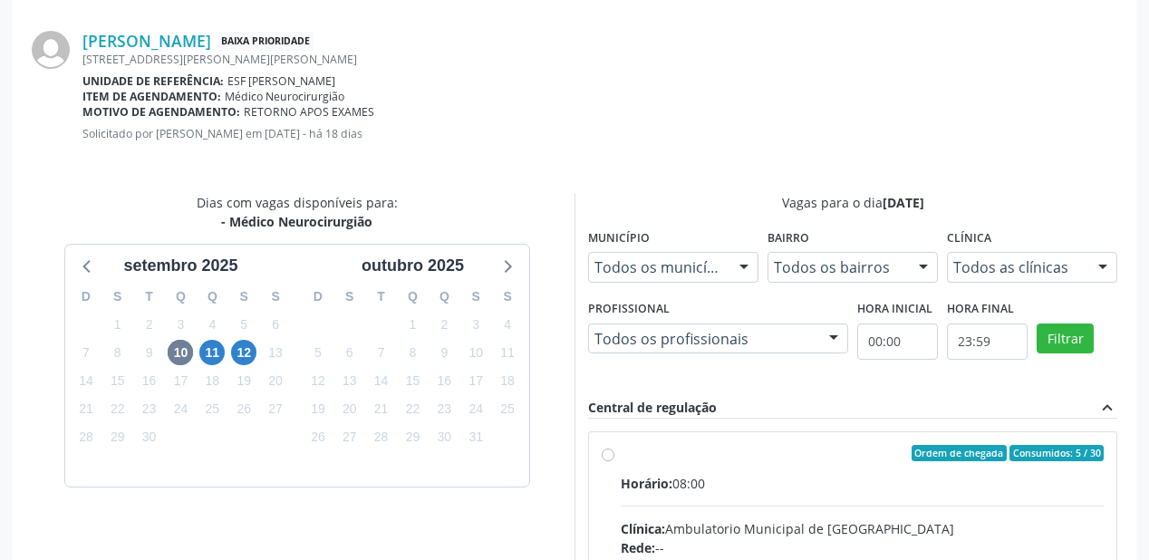
click at [615, 461] on input "Ordem de chegada Consumidos: 5 / 30 Horário: 08:00 Clínica: Ambulatorio Municip…" at bounding box center [608, 453] width 13 height 16
radio input "true"
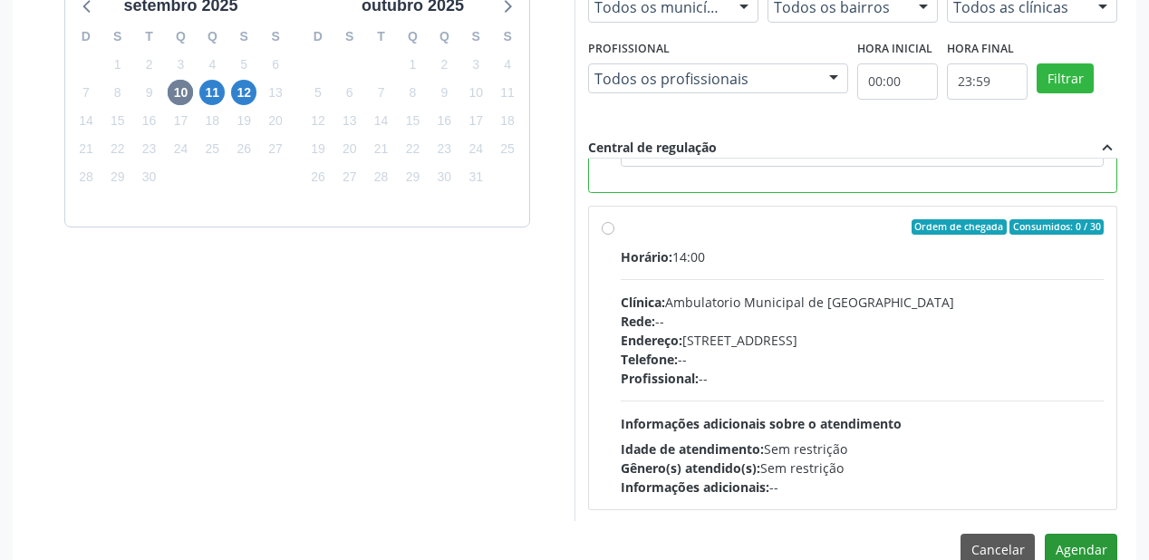
scroll to position [676, 0]
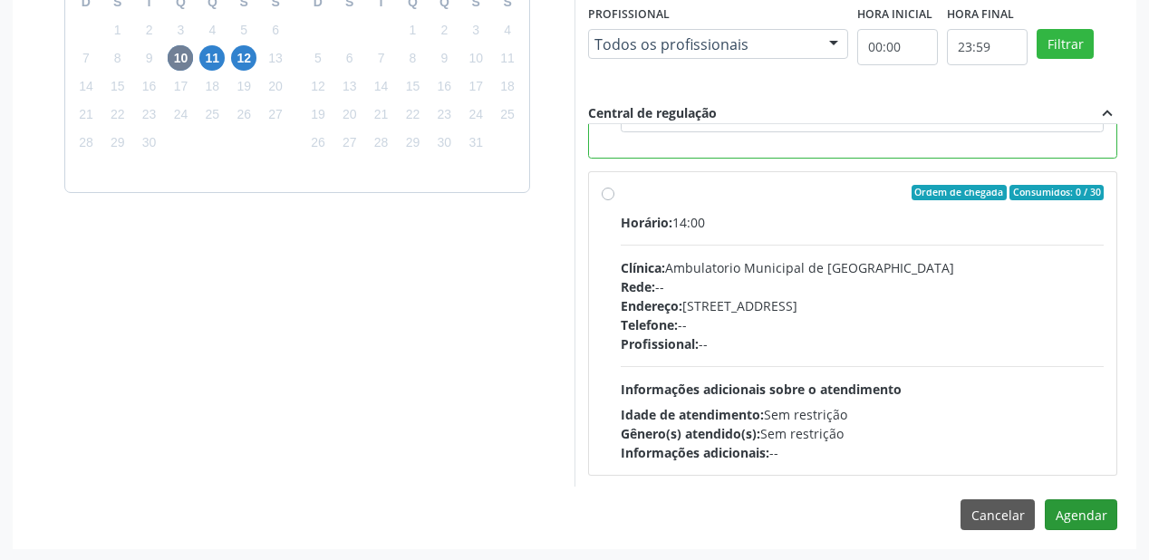
click at [1047, 511] on div "Cancelar Agendar" at bounding box center [1039, 514] width 157 height 31
click at [1059, 508] on button "Agendar" at bounding box center [1081, 514] width 73 height 31
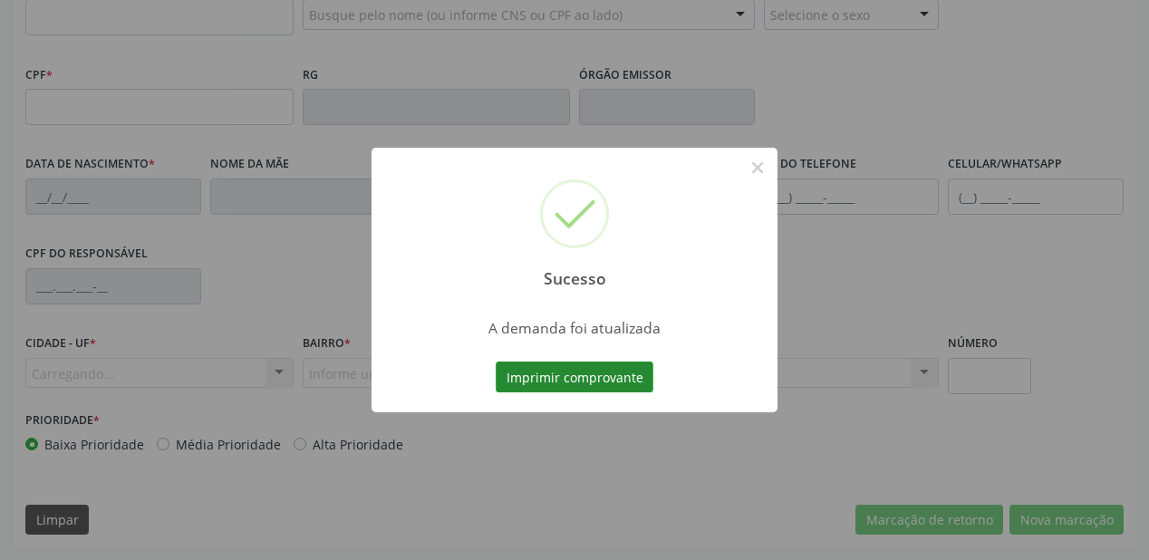
scroll to position [474, 0]
click at [603, 381] on button "Imprimir comprovante" at bounding box center [575, 377] width 158 height 31
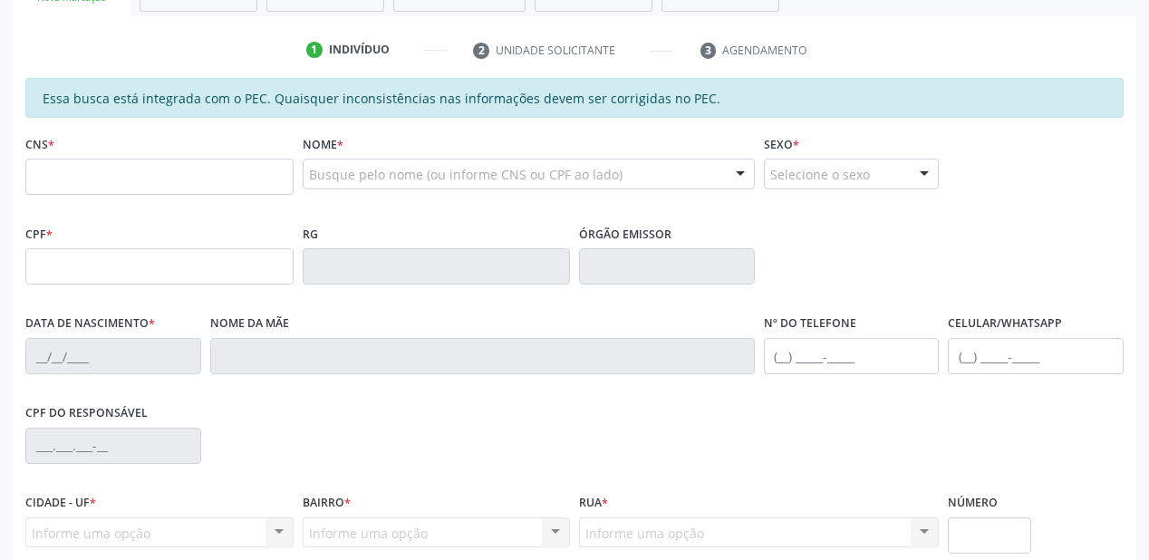
scroll to position [257, 0]
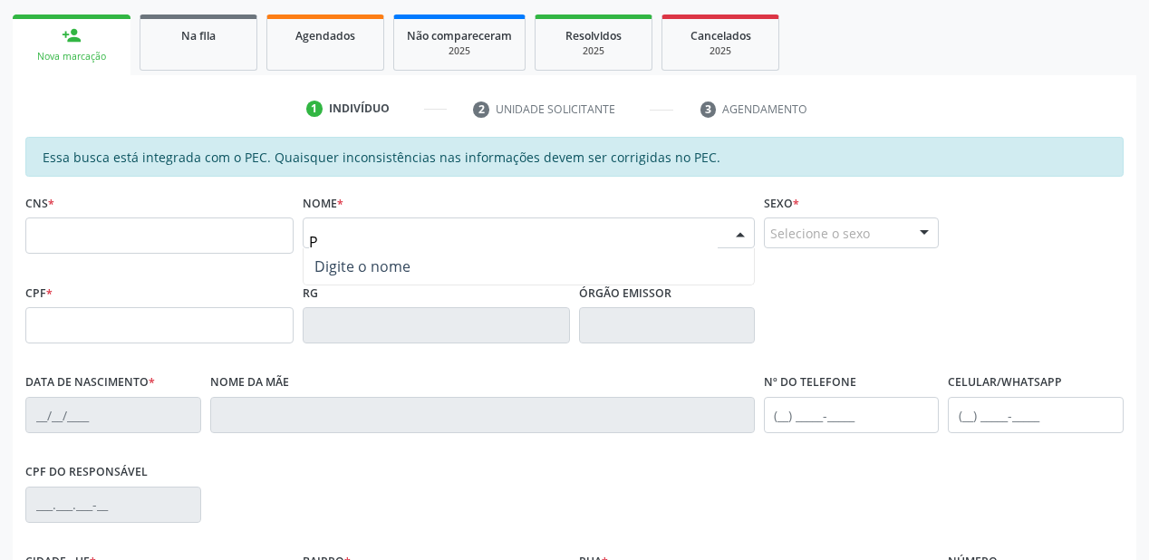
scroll to position [257, 0]
type input "PAULINO"
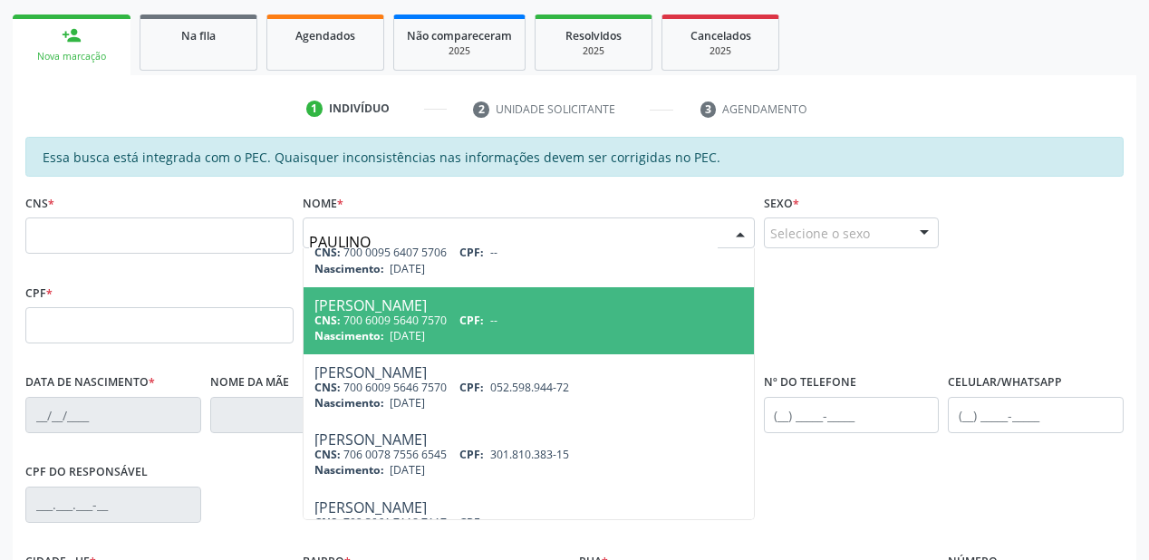
scroll to position [218, 0]
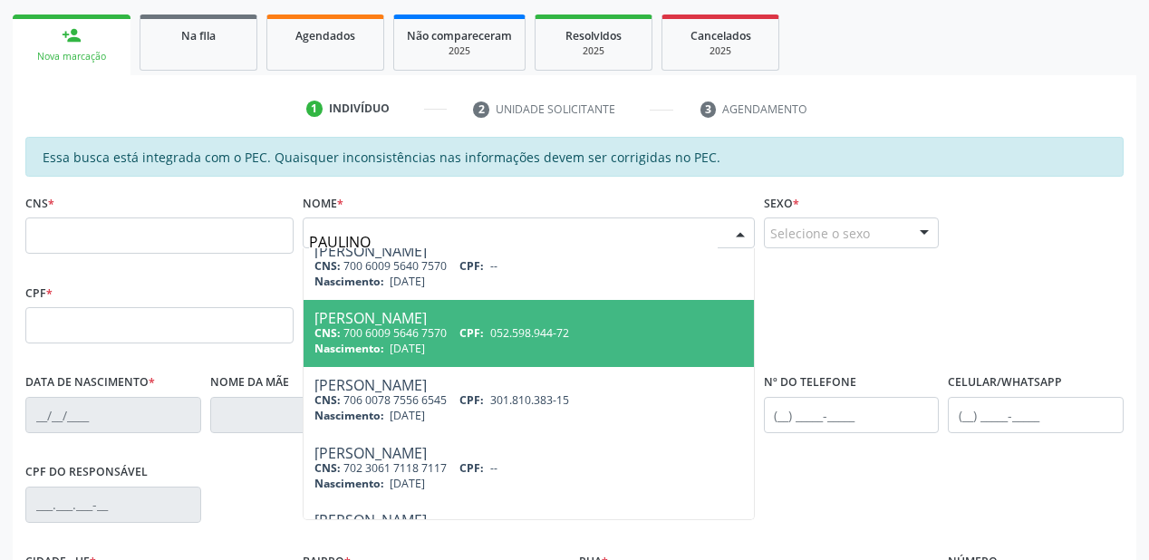
click at [408, 337] on div "CNS: 700 6009 5646 7570 CPF: 052.598.944-72" at bounding box center [529, 332] width 429 height 15
type input "700 6009 5646 7570"
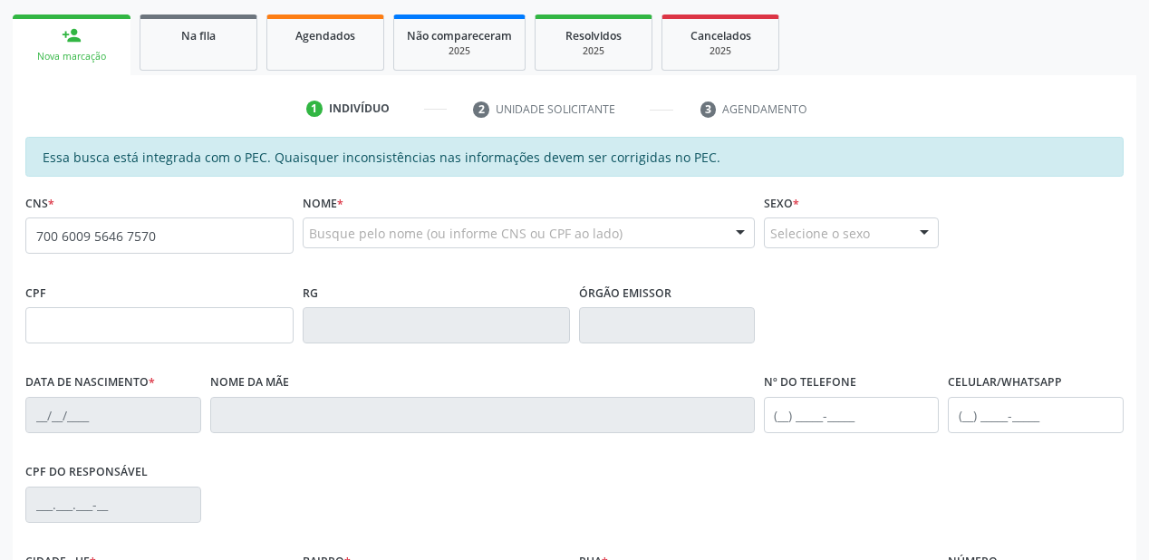
scroll to position [0, 0]
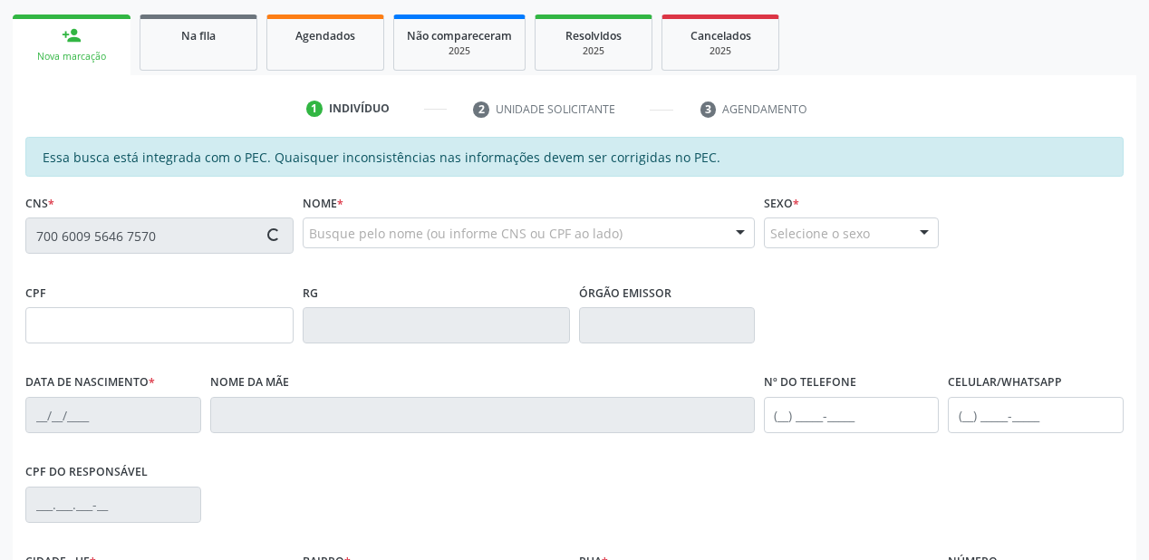
type input "052.598.944-72"
type input "25/06/1943"
type input "Cristina Maria de Albuquerque"
type input "(87) 3868-1123"
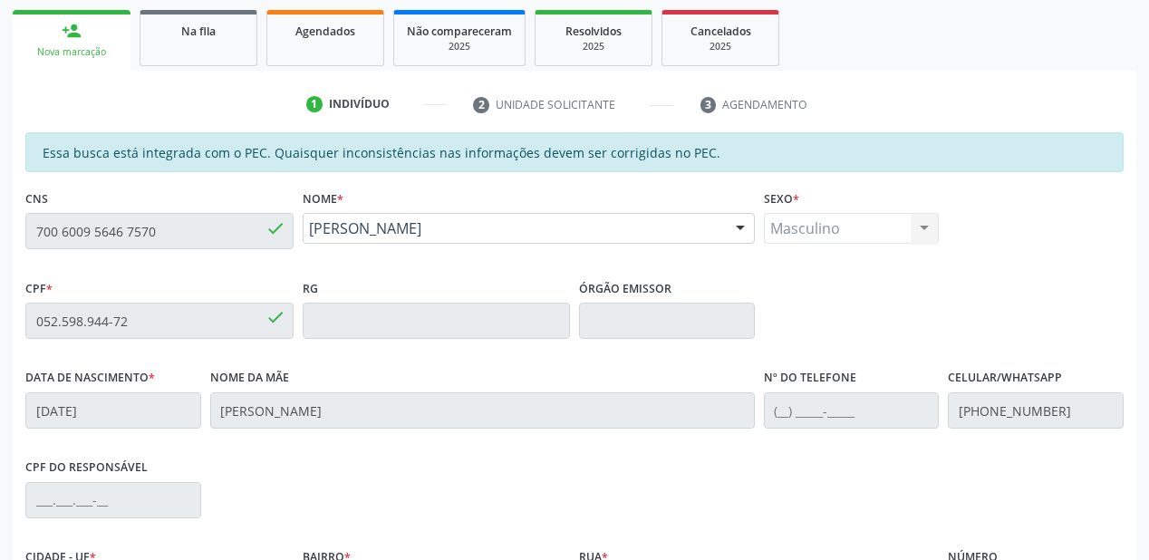
scroll to position [257, 0]
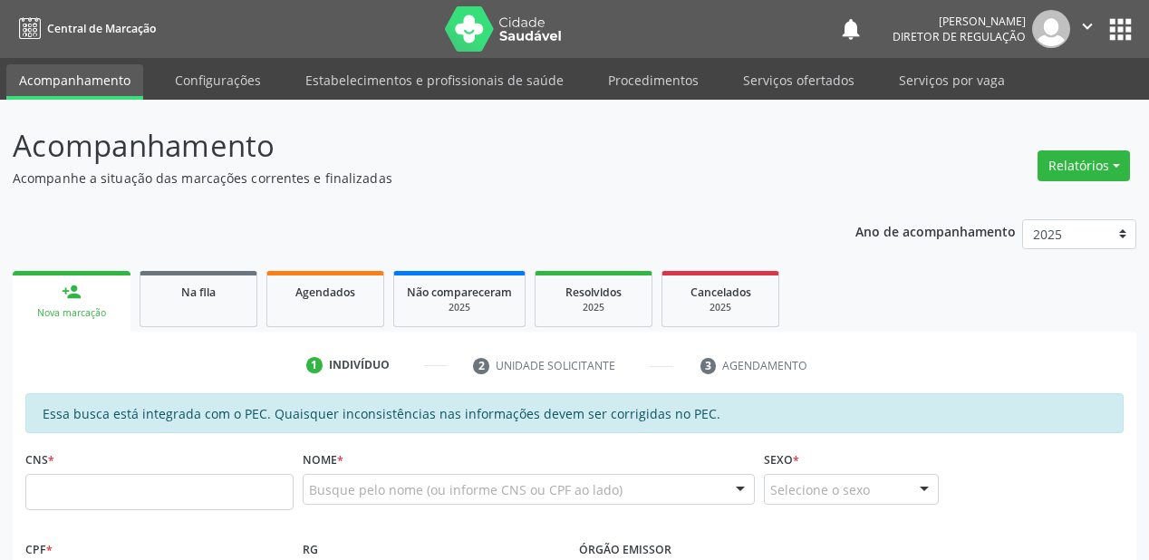
scroll to position [389, 0]
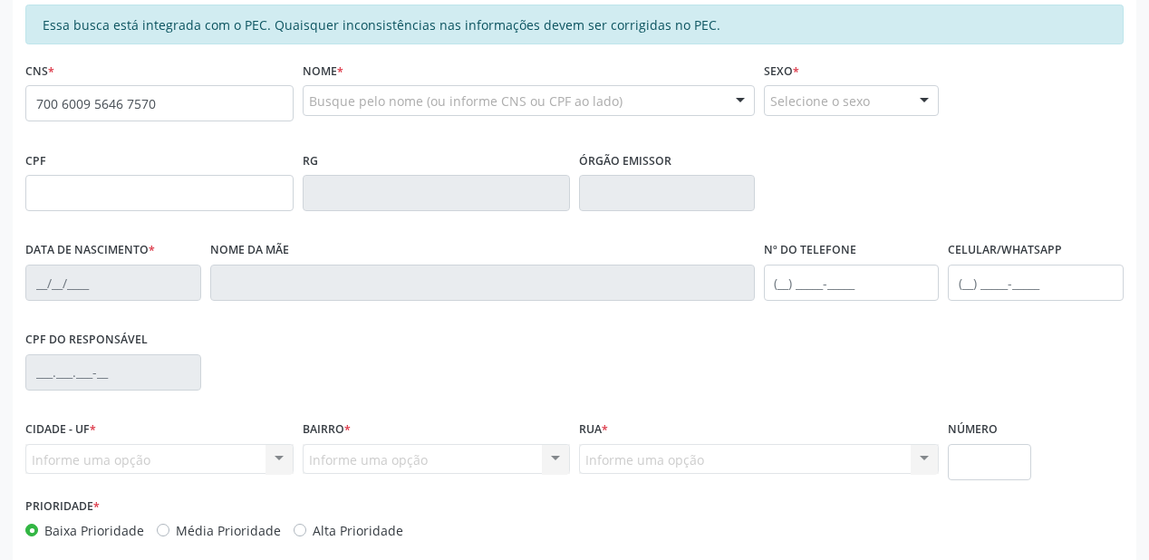
type input "700 6009 5646 7570"
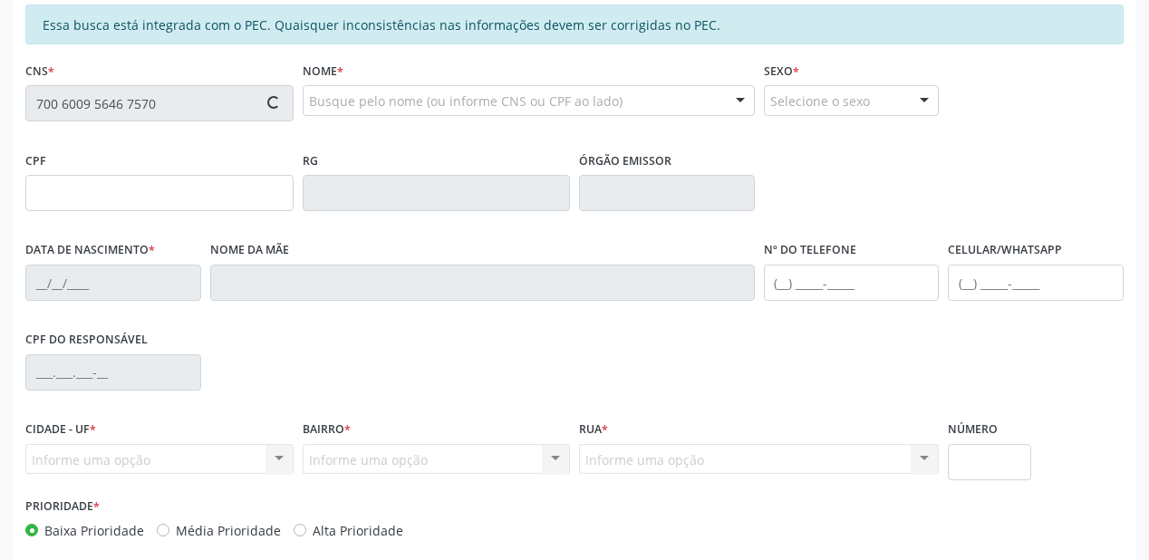
type input "052.598.944-72"
type input "[DATE]"
type input "[PERSON_NAME]"
type input "[PHONE_NUMBER]"
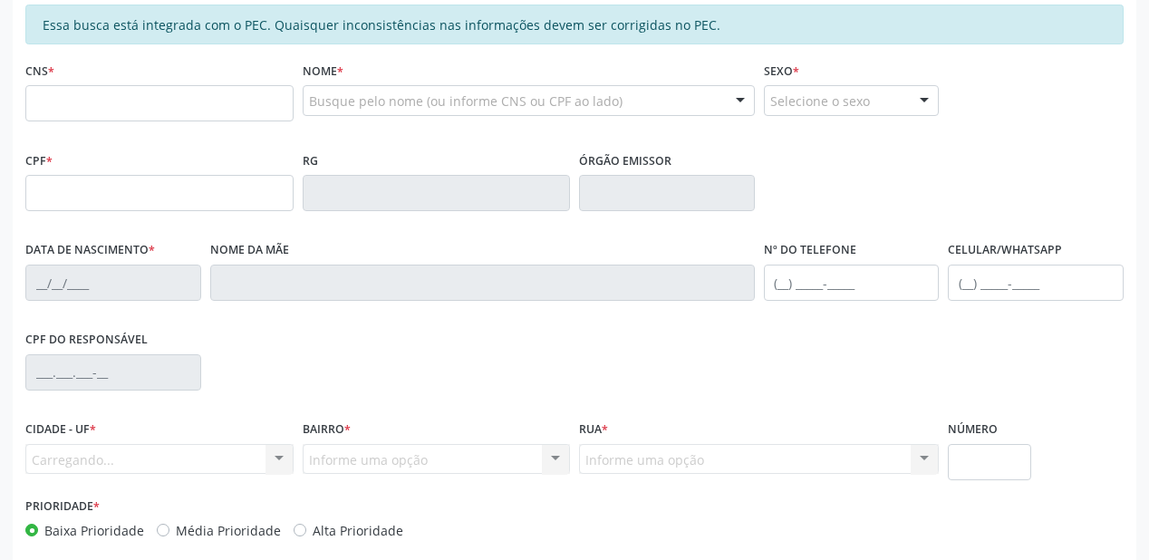
scroll to position [389, 0]
type input "700 6009 5646 7570"
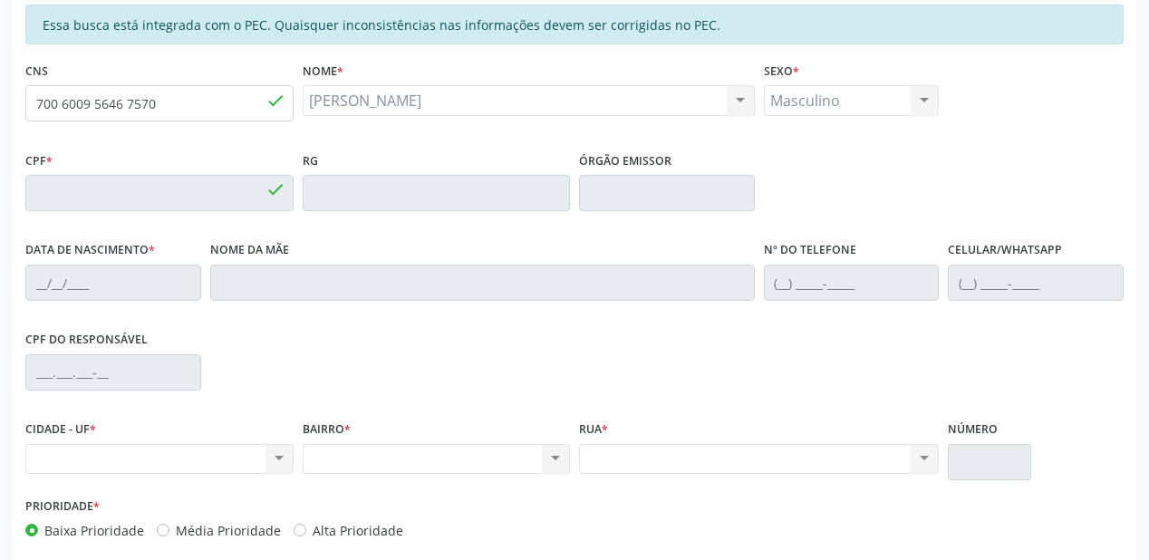
type input "052.598.944-72"
type input "[DATE]"
type input "[PERSON_NAME]"
type input "[PHONE_NUMBER]"
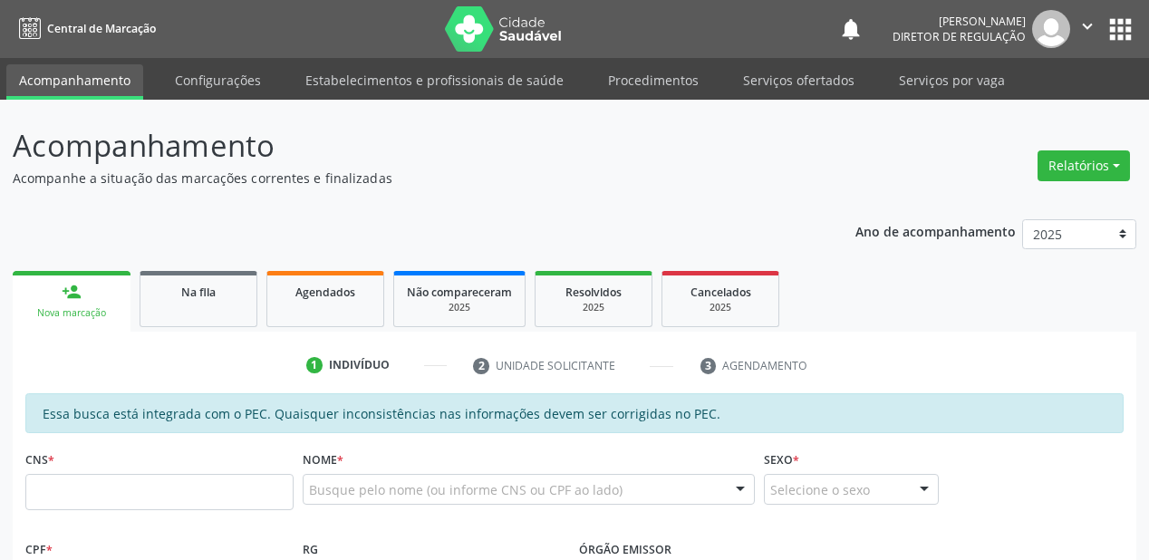
scroll to position [389, 0]
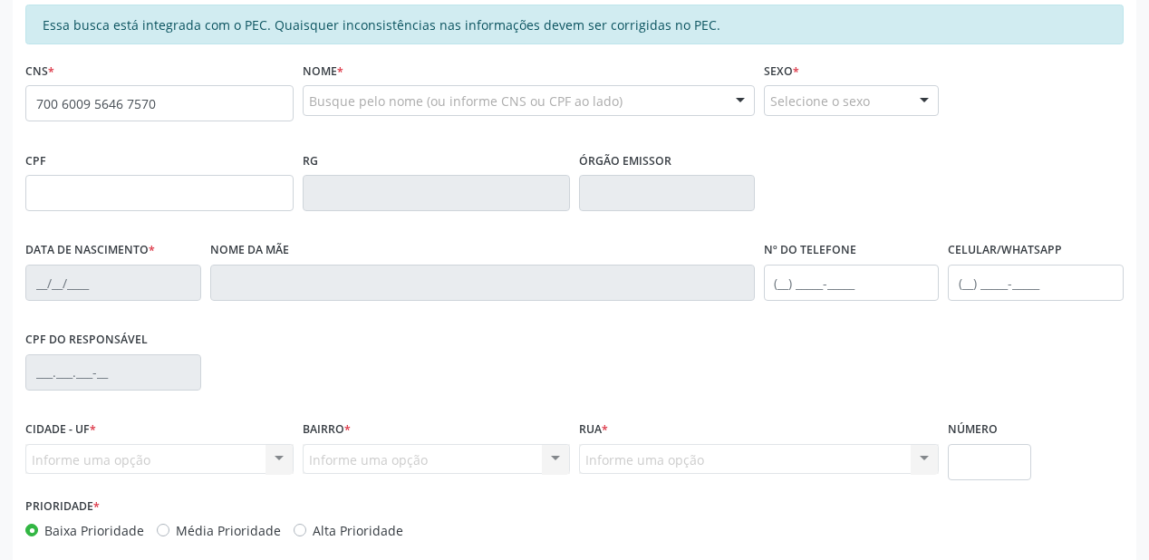
type input "700 6009 5646 7570"
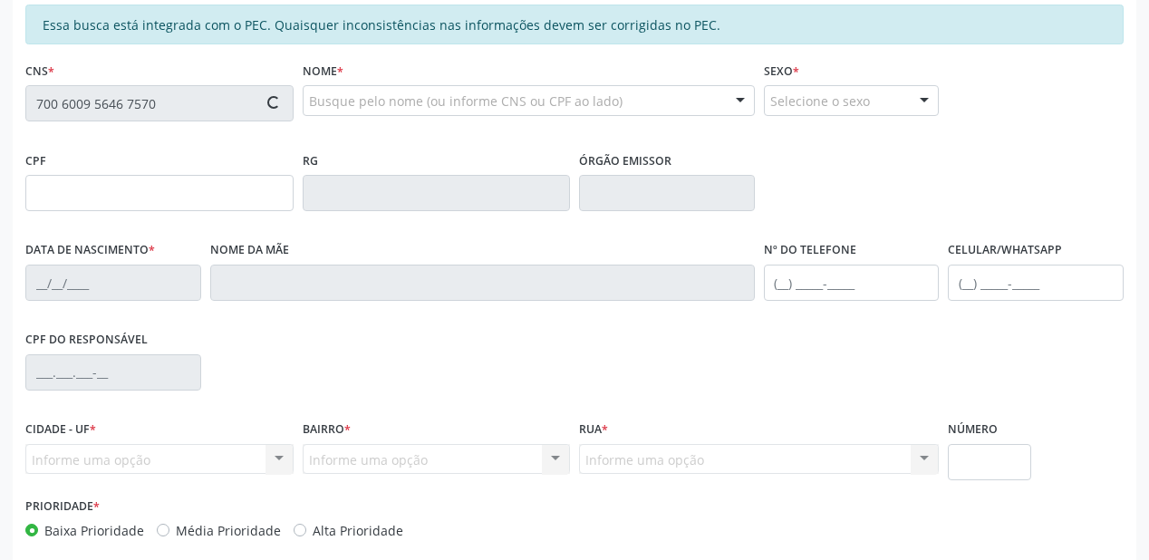
type input "052.598.944-72"
type input "[DATE]"
type input "[PERSON_NAME]"
type input "[PHONE_NUMBER]"
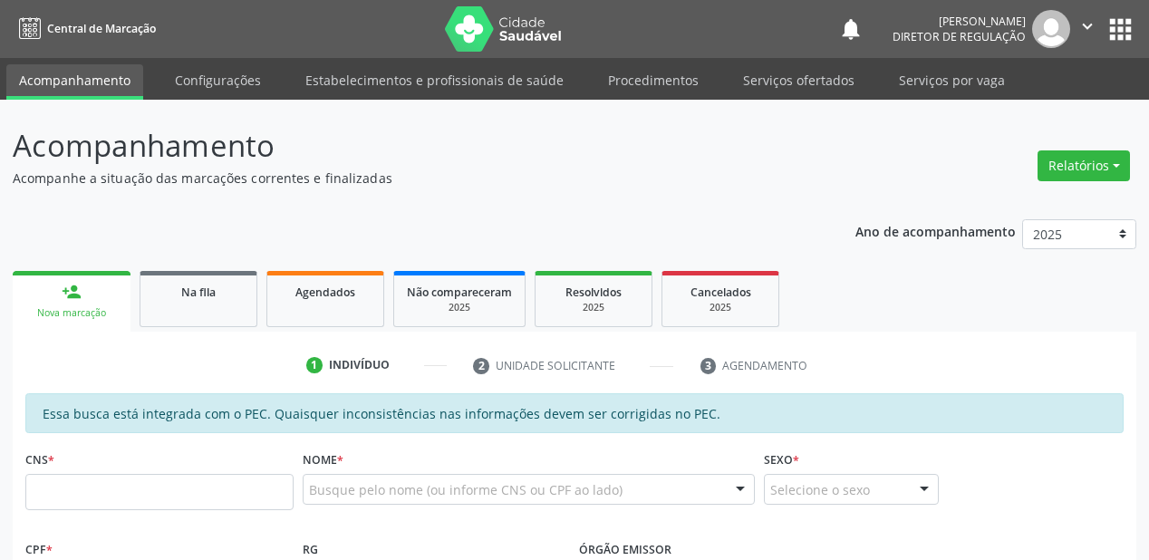
scroll to position [389, 0]
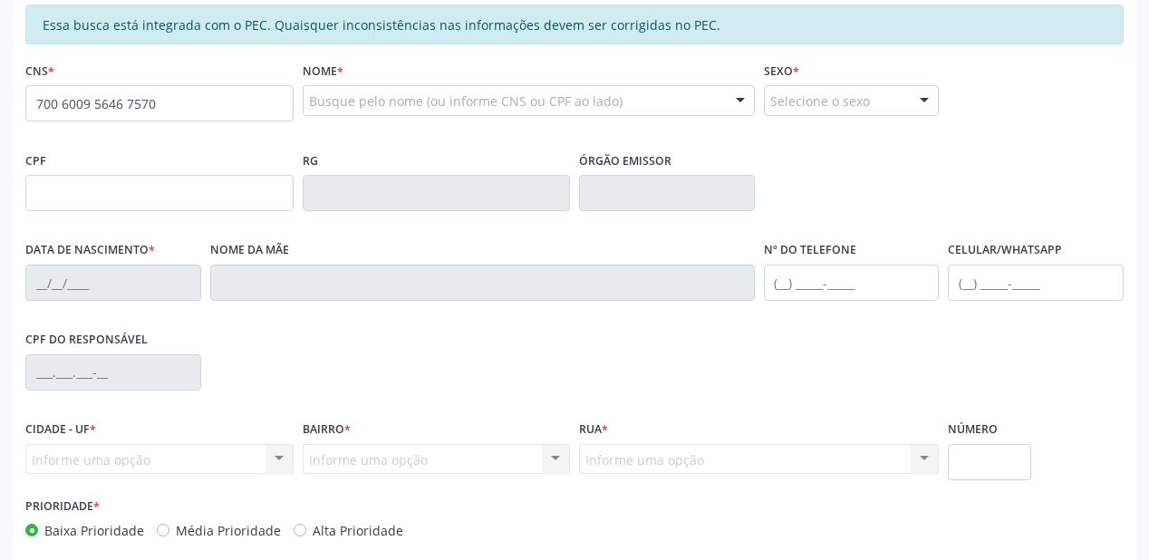
type input "700 6009 5646 7570"
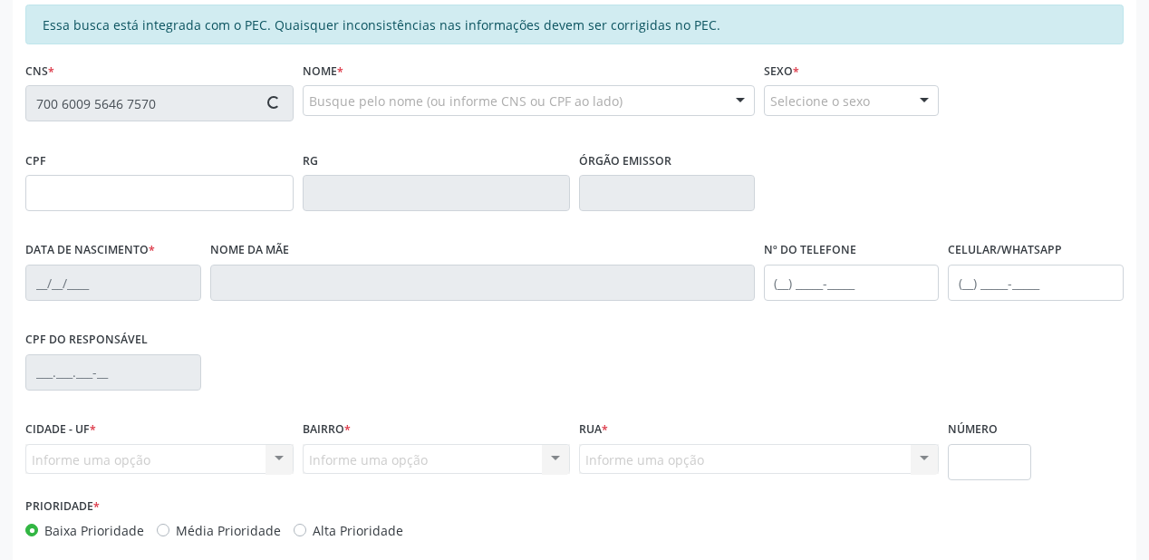
type input "052.598.944-72"
type input "[DATE]"
type input "[PERSON_NAME]"
type input "[PHONE_NUMBER]"
type input "S/N"
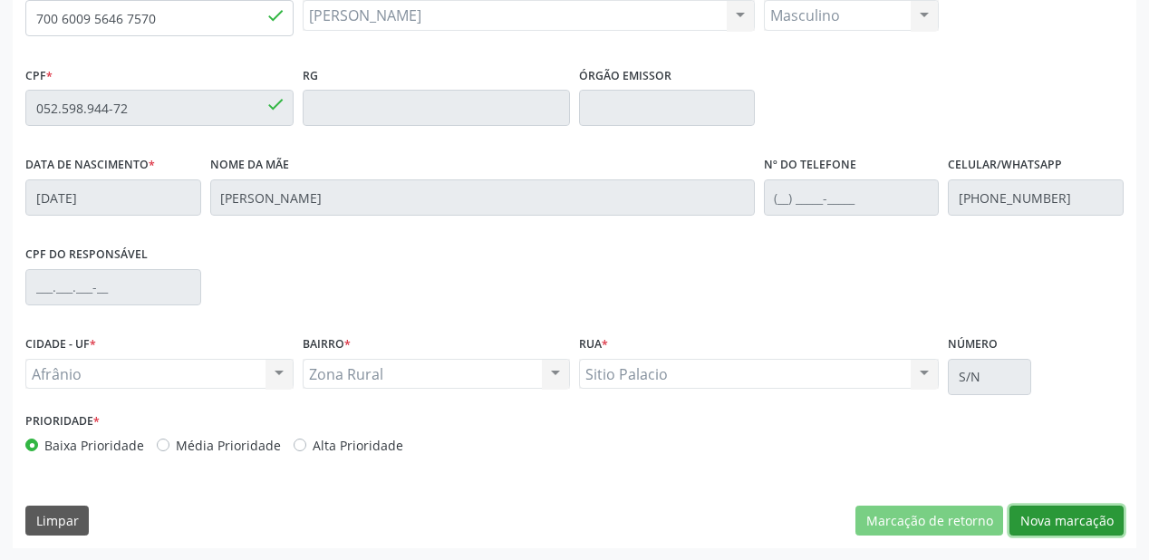
click at [1060, 511] on button "Nova marcação" at bounding box center [1067, 521] width 114 height 31
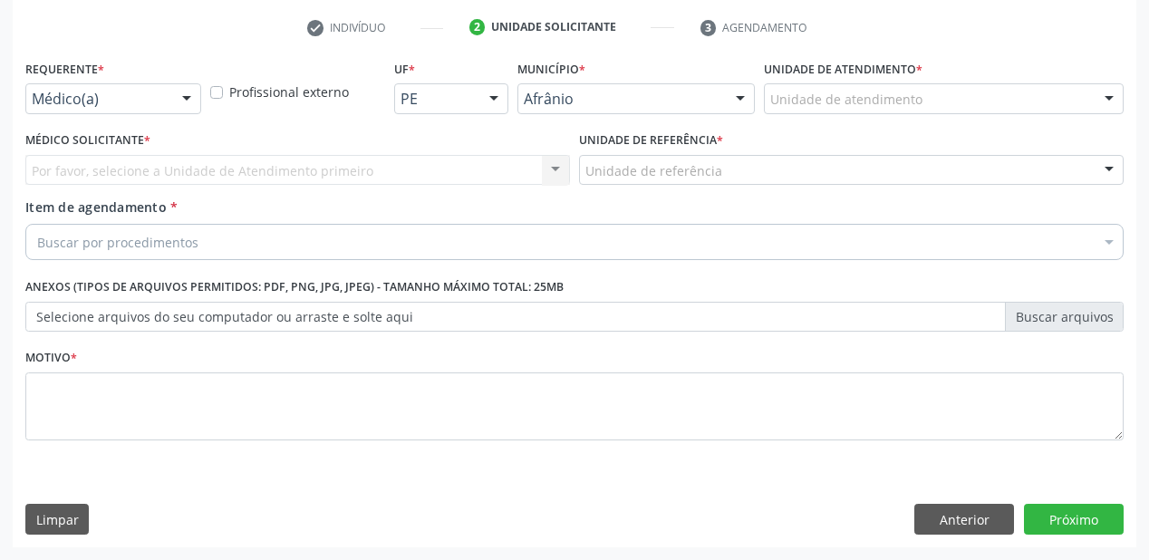
scroll to position [337, 0]
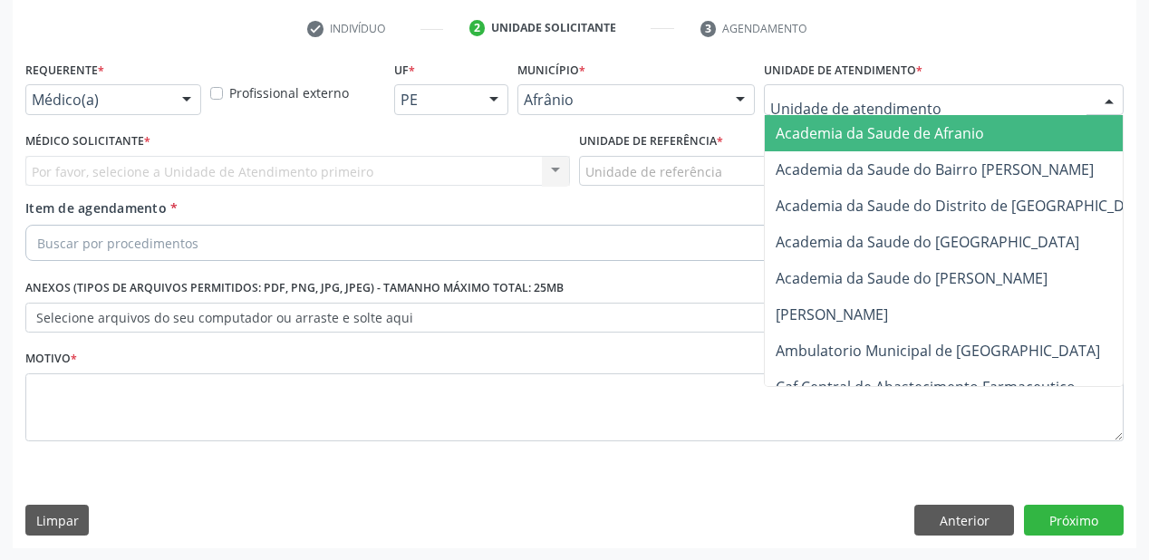
drag, startPoint x: 818, startPoint y: 94, endPoint x: 849, endPoint y: 213, distance: 122.9
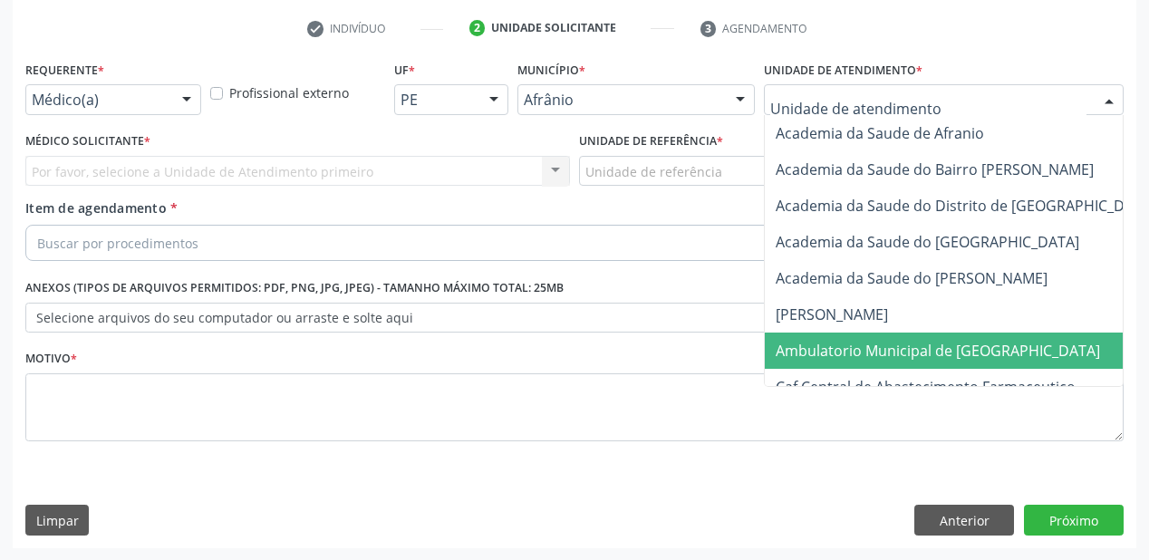
drag, startPoint x: 848, startPoint y: 342, endPoint x: 645, endPoint y: 224, distance: 234.0
click at [845, 341] on span "Ambulatorio Municipal de [GEOGRAPHIC_DATA]" at bounding box center [938, 351] width 325 height 20
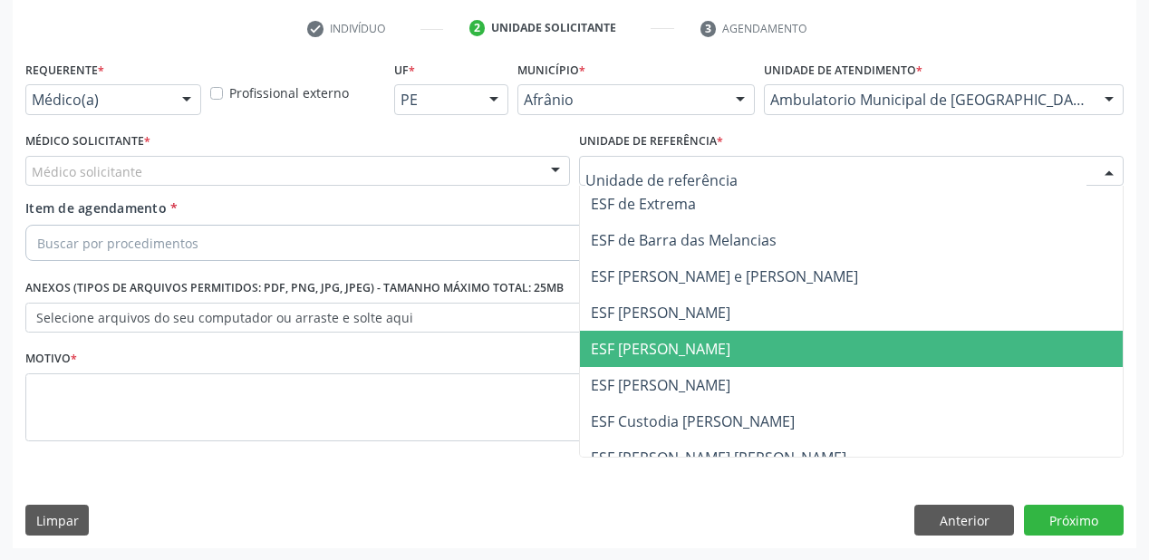
drag, startPoint x: 670, startPoint y: 359, endPoint x: 500, endPoint y: 311, distance: 176.2
click at [670, 360] on span "ESF [PERSON_NAME]" at bounding box center [851, 349] width 543 height 36
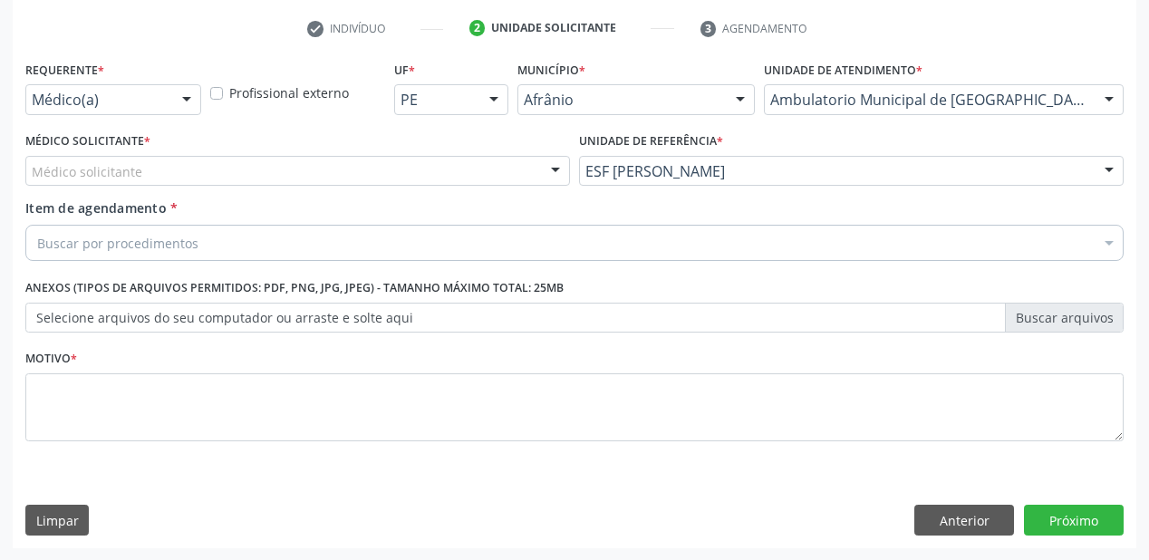
drag, startPoint x: 105, startPoint y: 174, endPoint x: 105, endPoint y: 193, distance: 19.0
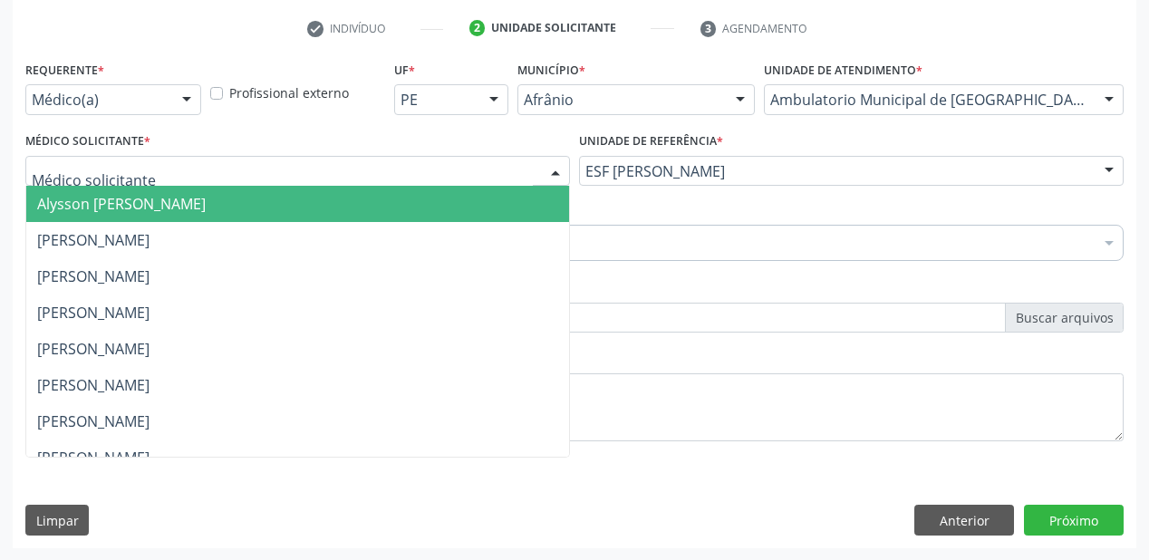
drag, startPoint x: 109, startPoint y: 214, endPoint x: 107, endPoint y: 243, distance: 29.1
click at [109, 215] on span "Alysson [PERSON_NAME]" at bounding box center [297, 204] width 543 height 36
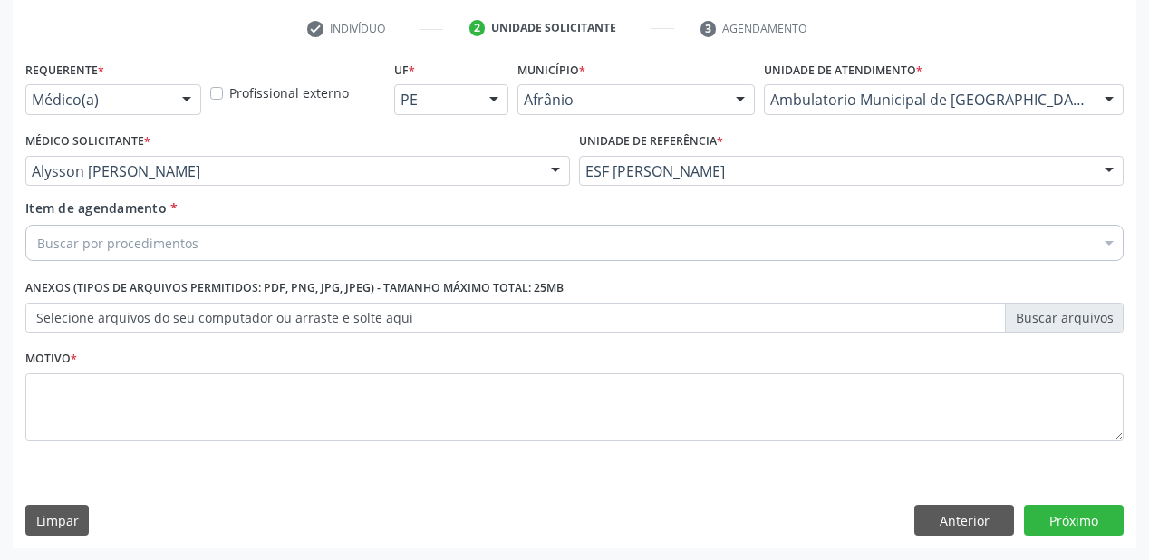
click at [106, 261] on div "Item de agendamento * Buscar por procedimentos Selecionar todos 0604320140 - Ab…" at bounding box center [575, 234] width 1108 height 70
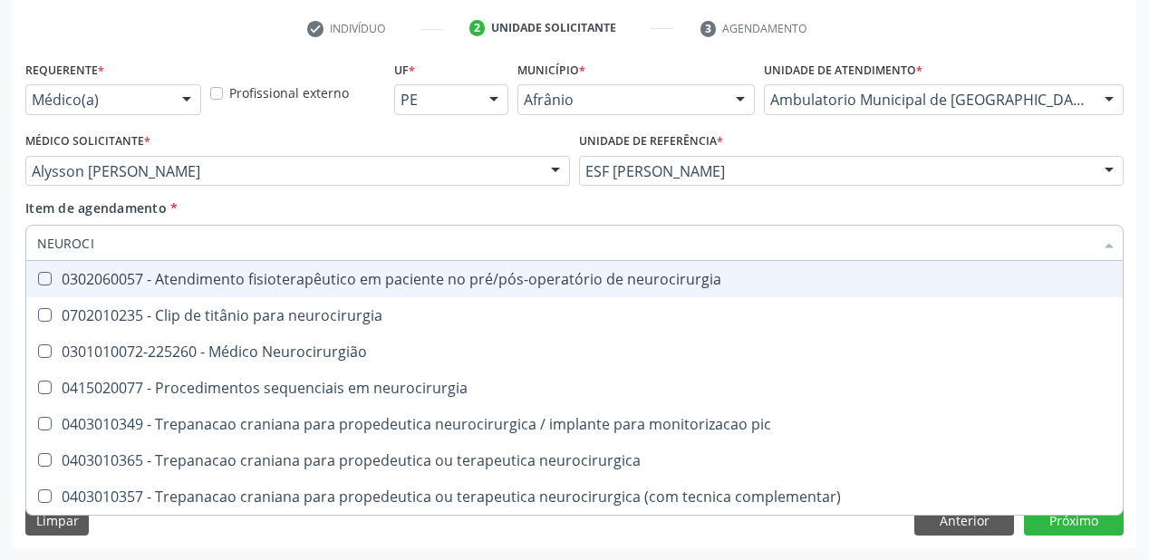
type input "NEUROCIR"
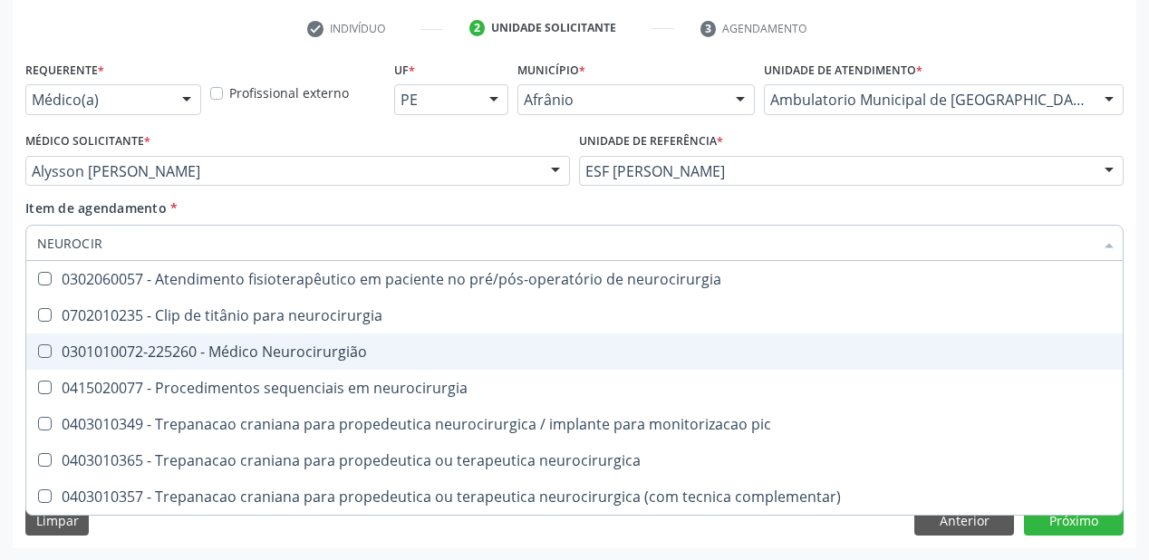
click at [185, 354] on div "0301010072-225260 - Médico Neurocirurgião" at bounding box center [574, 351] width 1075 height 15
checkbox Neurocirurgião "true"
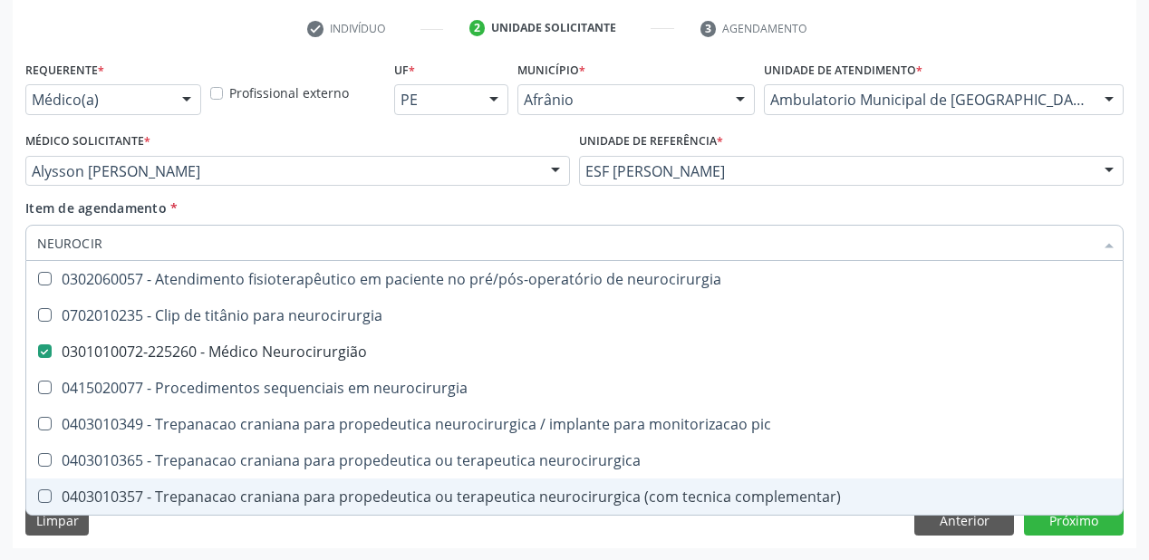
click at [131, 535] on div "Requerente * Médico(a) Médico(a) Enfermeiro(a) Paciente Nenhum resultado encont…" at bounding box center [575, 302] width 1124 height 492
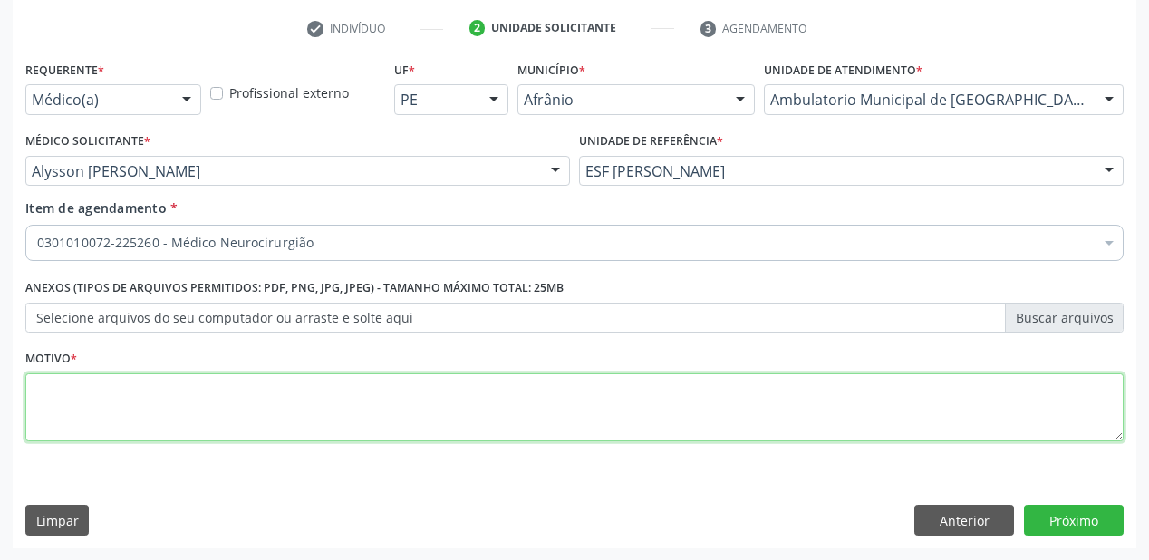
click at [88, 410] on textarea at bounding box center [574, 407] width 1099 height 69
type textarea "*"
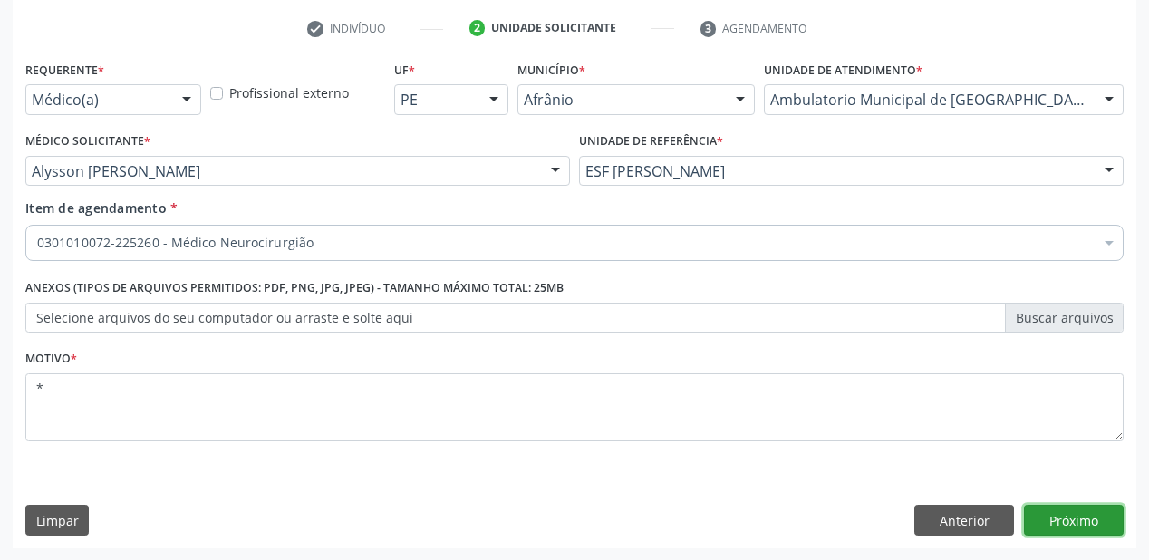
click at [1062, 516] on button "Próximo" at bounding box center [1074, 520] width 100 height 31
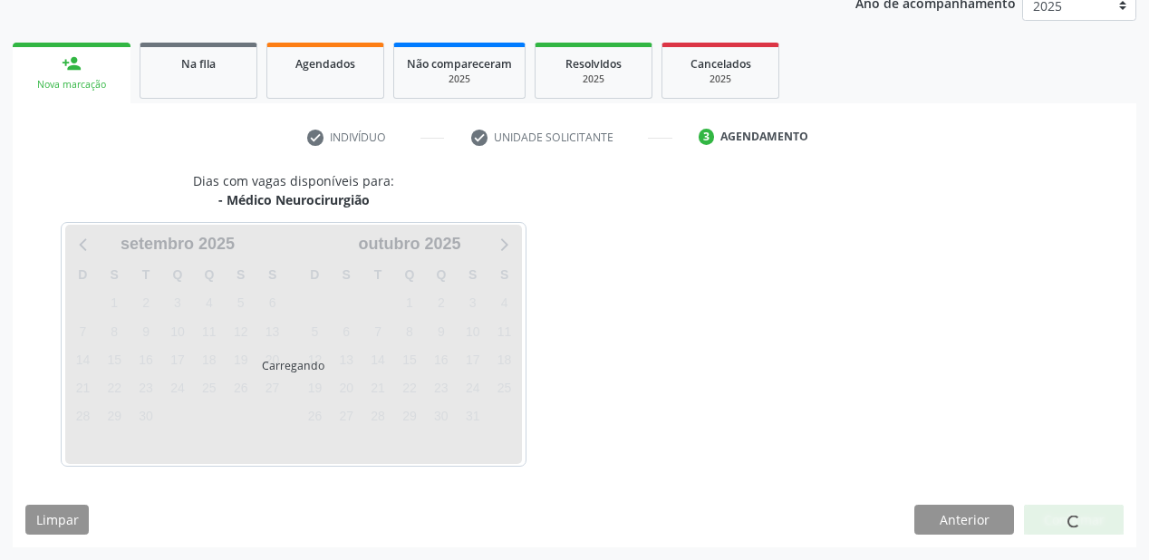
scroll to position [228, 0]
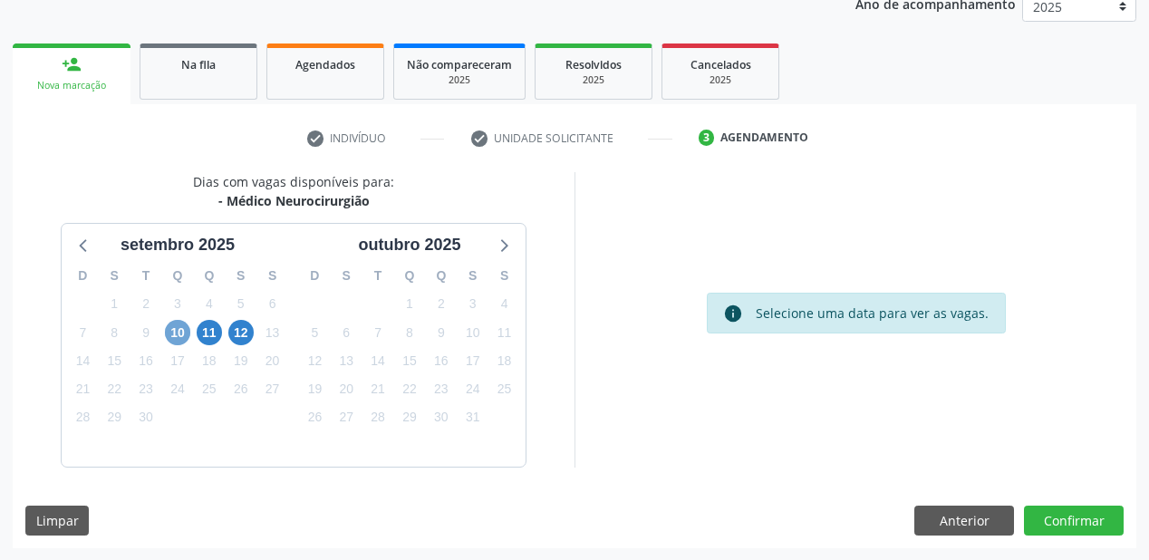
click at [176, 335] on span "10" at bounding box center [177, 332] width 25 height 25
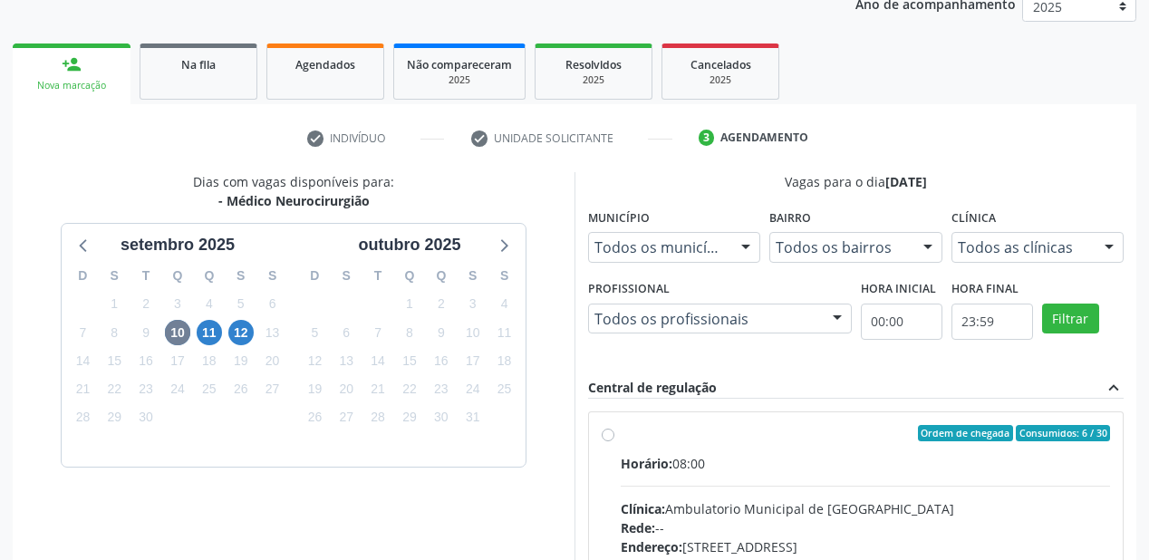
click at [615, 441] on input "Ordem de chegada Consumidos: 6 / 30 Horário: 08:00 Clínica: Ambulatorio Municip…" at bounding box center [608, 433] width 13 height 16
radio input "true"
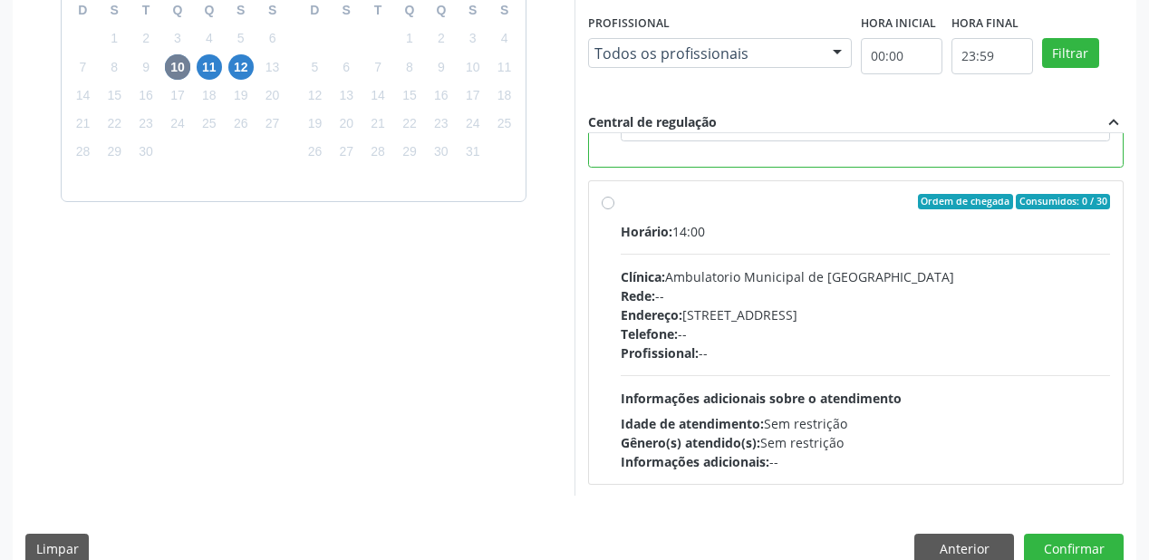
scroll to position [522, 0]
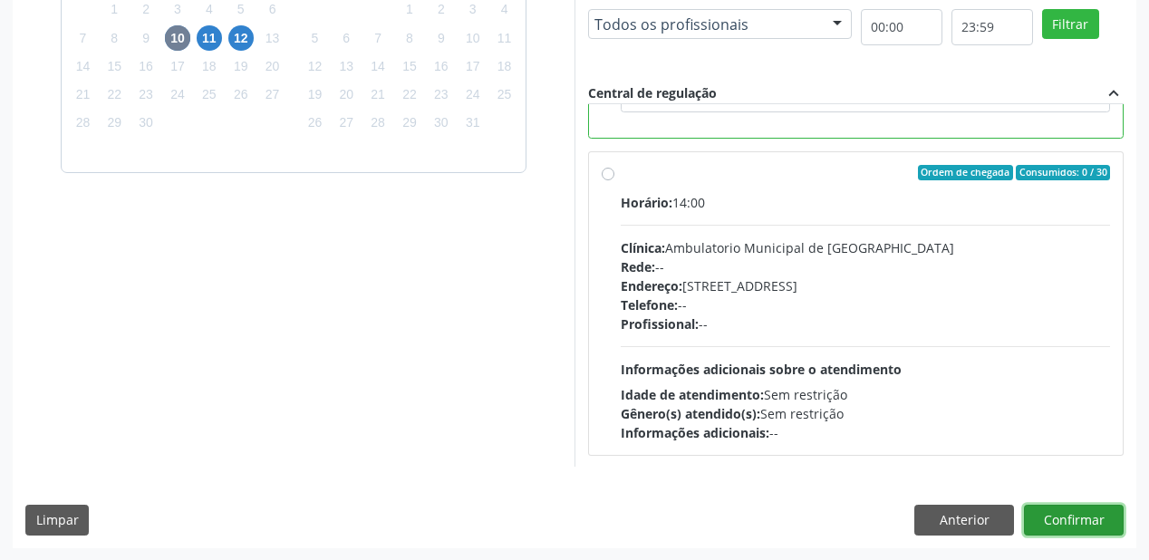
click at [1050, 518] on button "Confirmar" at bounding box center [1074, 520] width 100 height 31
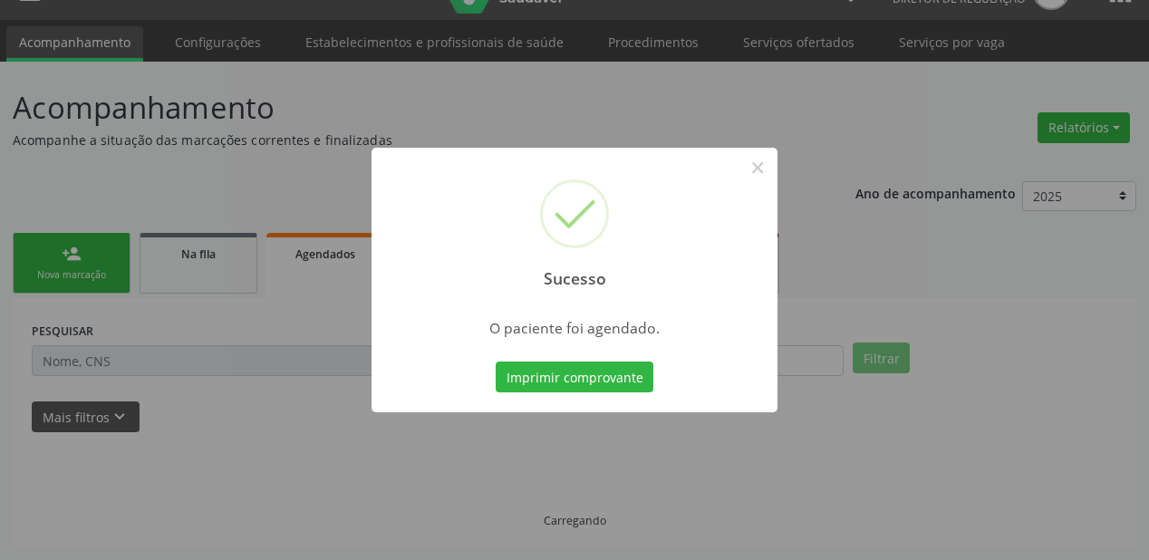
scroll to position [36, 0]
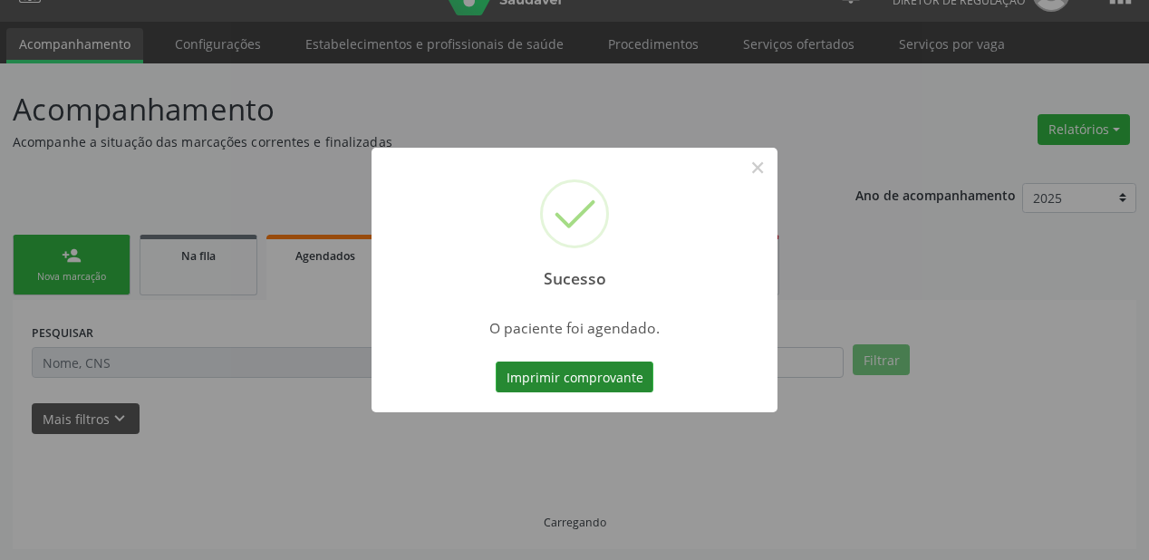
click at [550, 377] on button "Imprimir comprovante" at bounding box center [575, 377] width 158 height 31
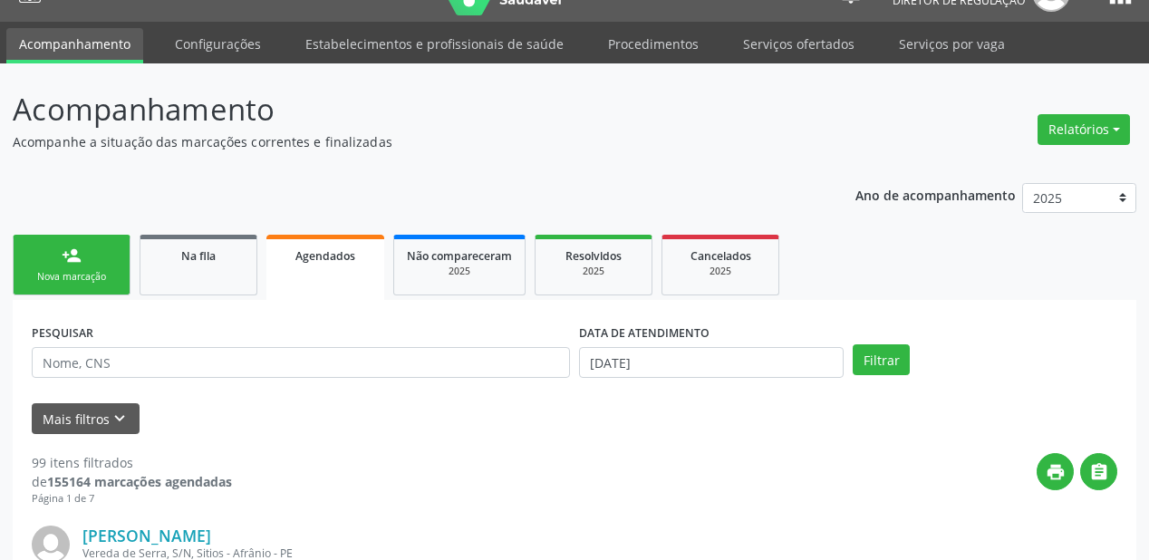
click at [110, 277] on div "Nova marcação" at bounding box center [71, 277] width 91 height 14
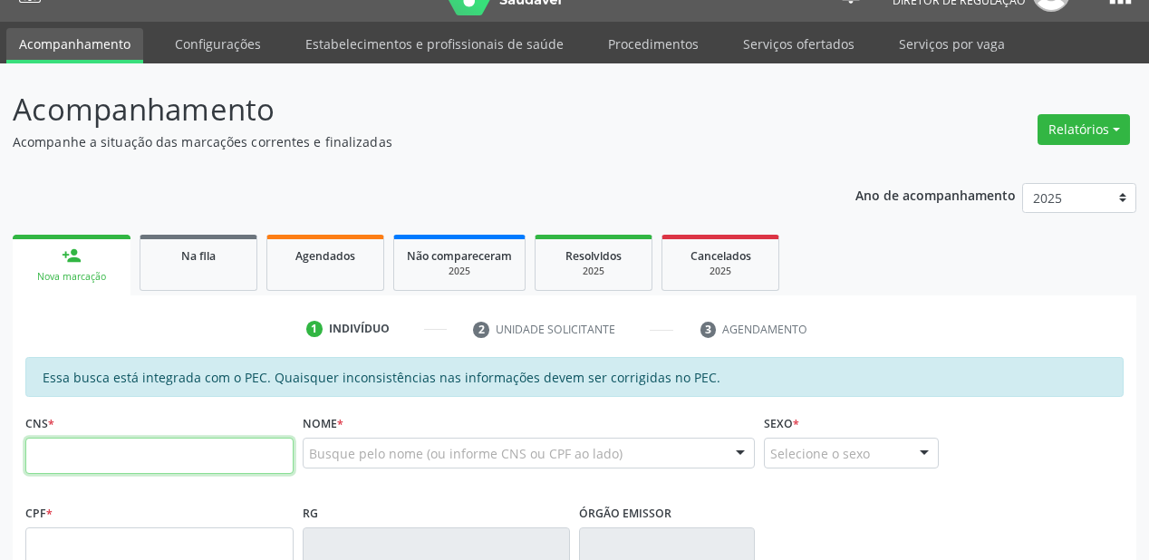
click at [115, 444] on input "text" at bounding box center [159, 456] width 268 height 36
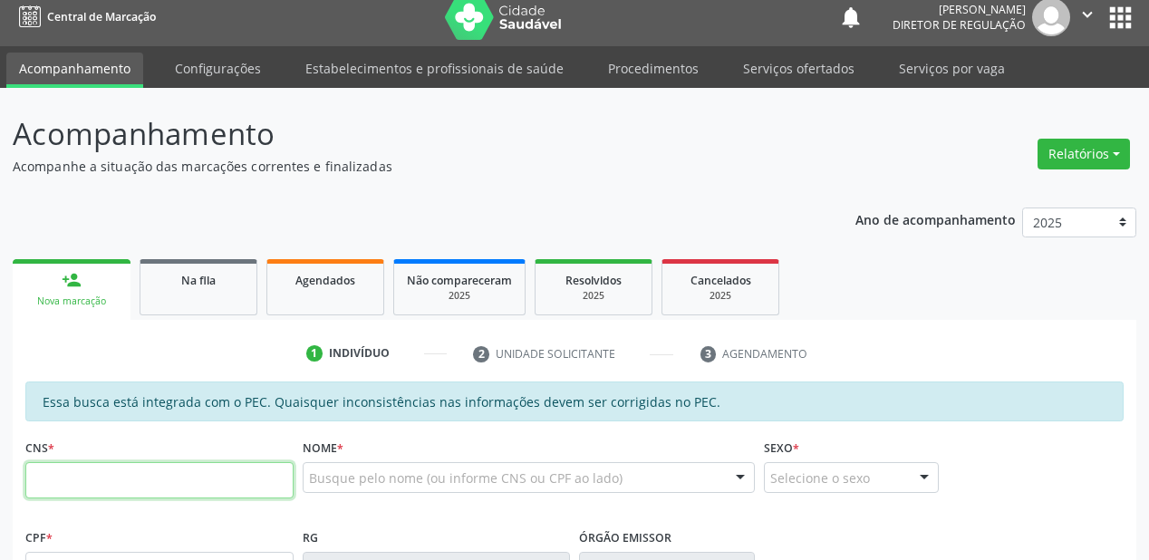
scroll to position [0, 0]
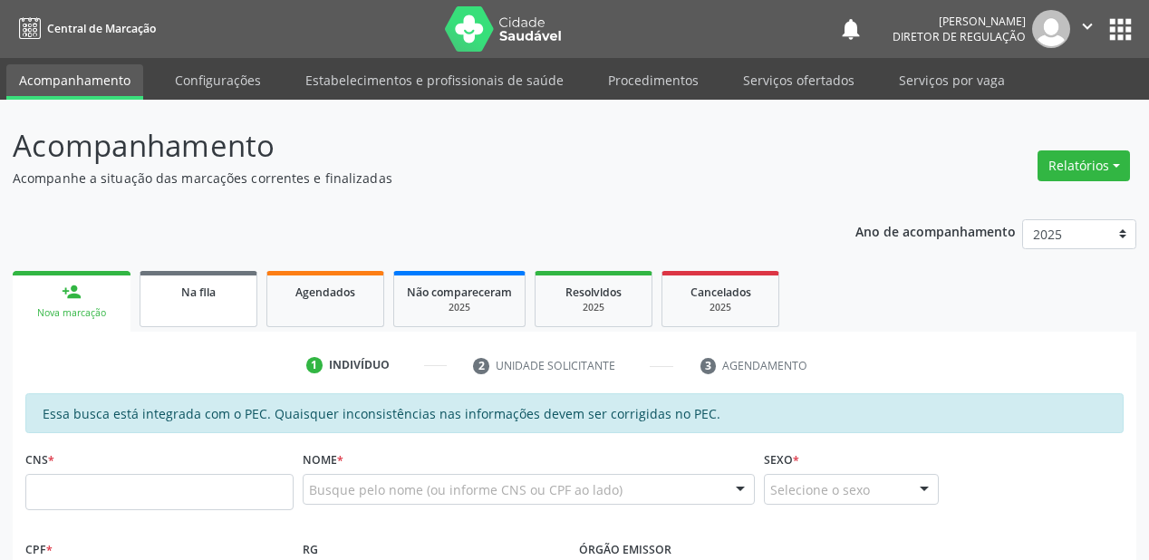
click at [184, 303] on link "Na fila" at bounding box center [199, 299] width 118 height 56
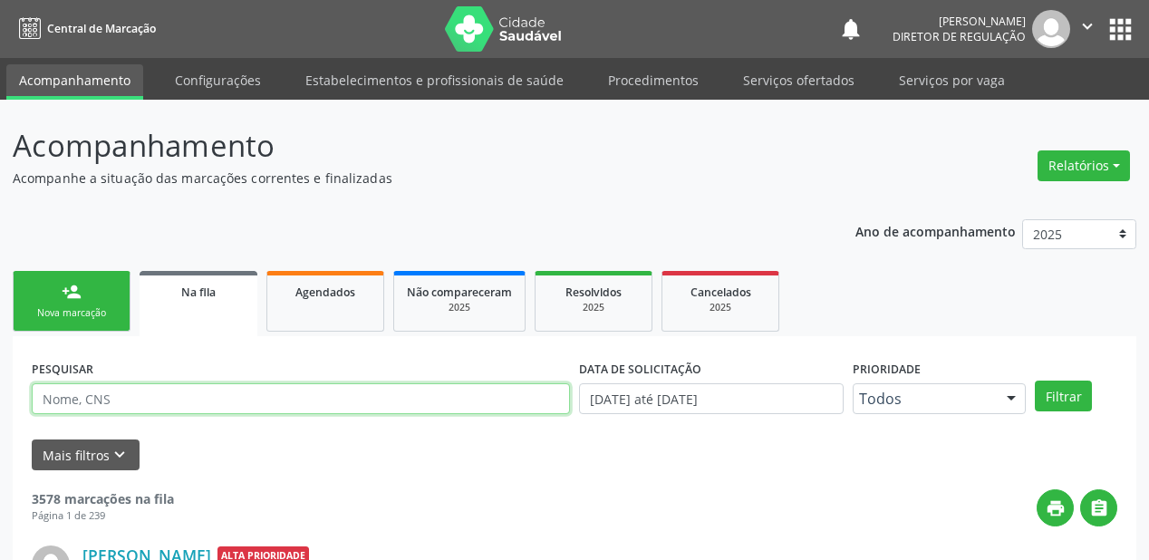
click at [109, 406] on input "text" at bounding box center [301, 398] width 538 height 31
type input "707600278502799"
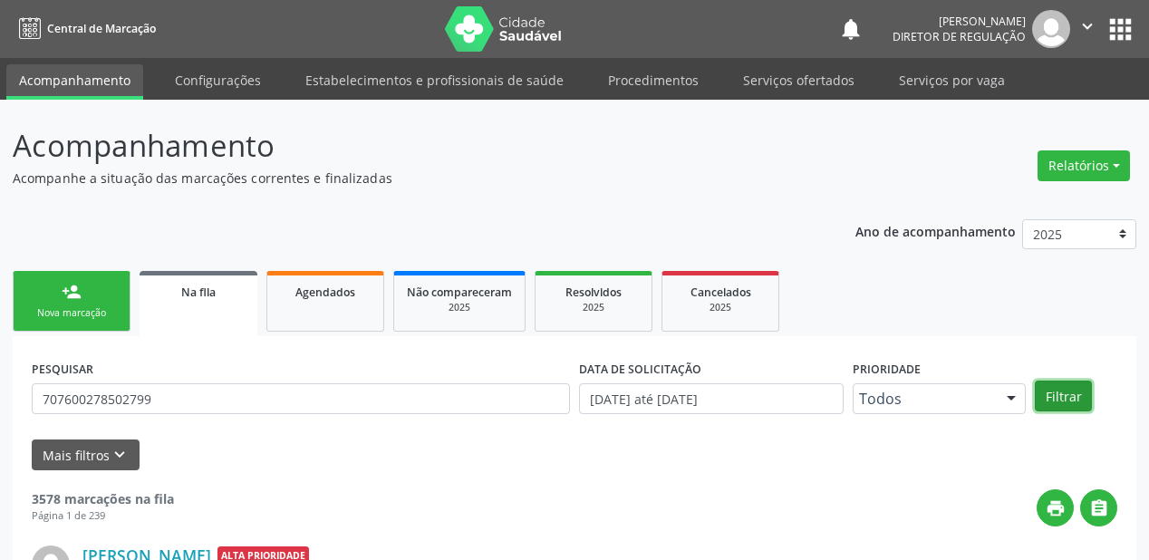
click at [1055, 395] on button "Filtrar" at bounding box center [1063, 396] width 57 height 31
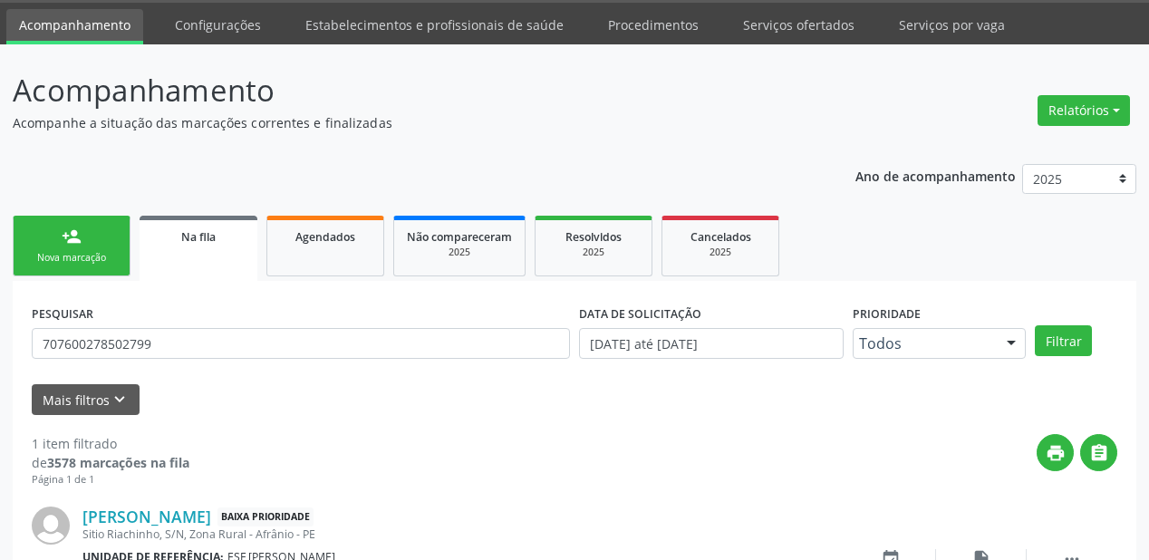
scroll to position [174, 0]
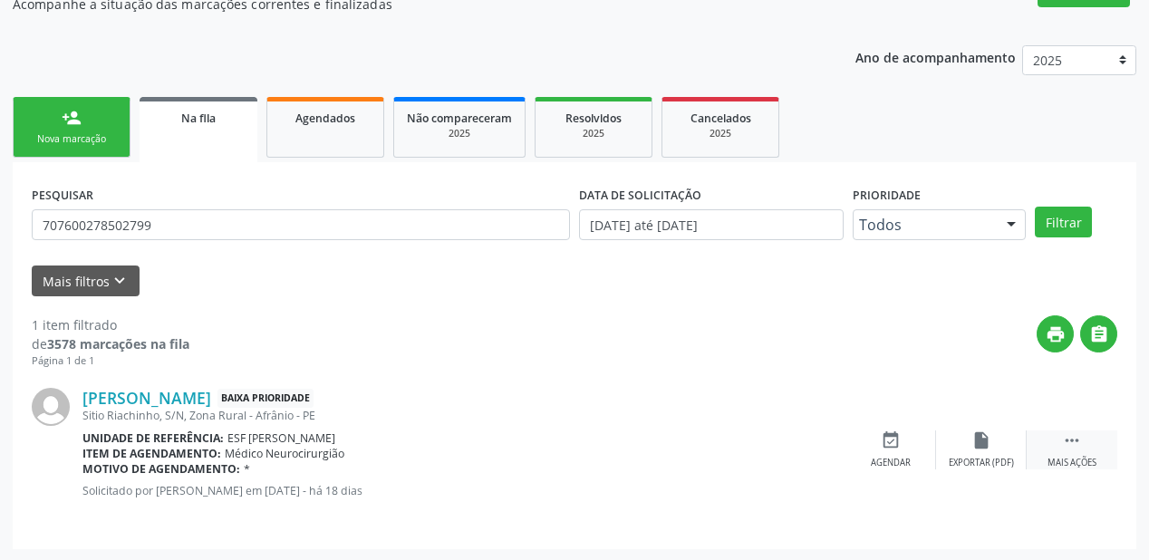
click at [1062, 435] on icon "" at bounding box center [1072, 441] width 20 height 20
click at [609, 441] on icon "event_available" at bounding box center [619, 441] width 20 height 20
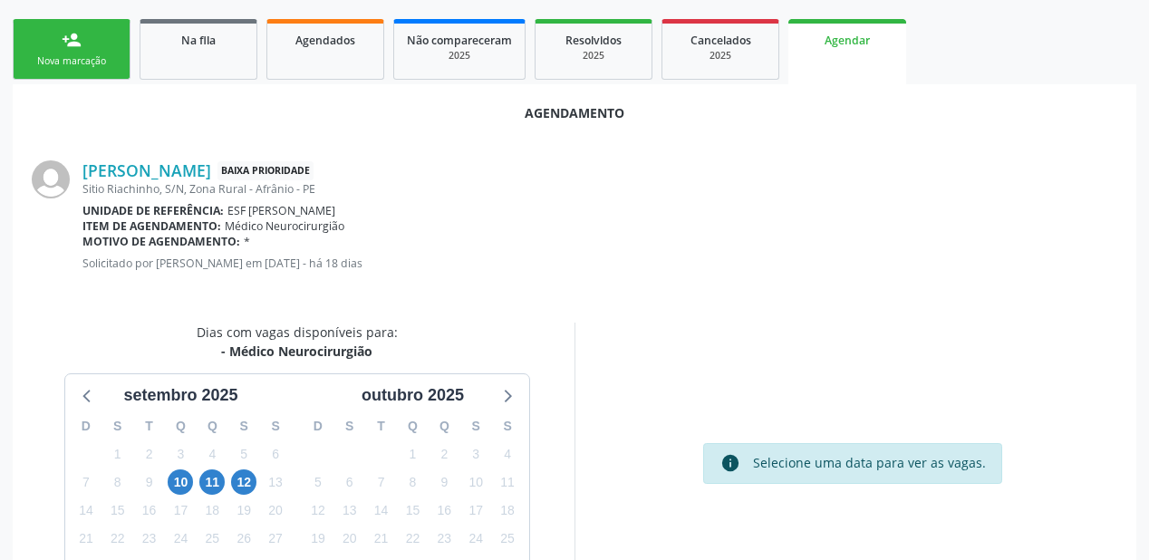
scroll to position [382, 0]
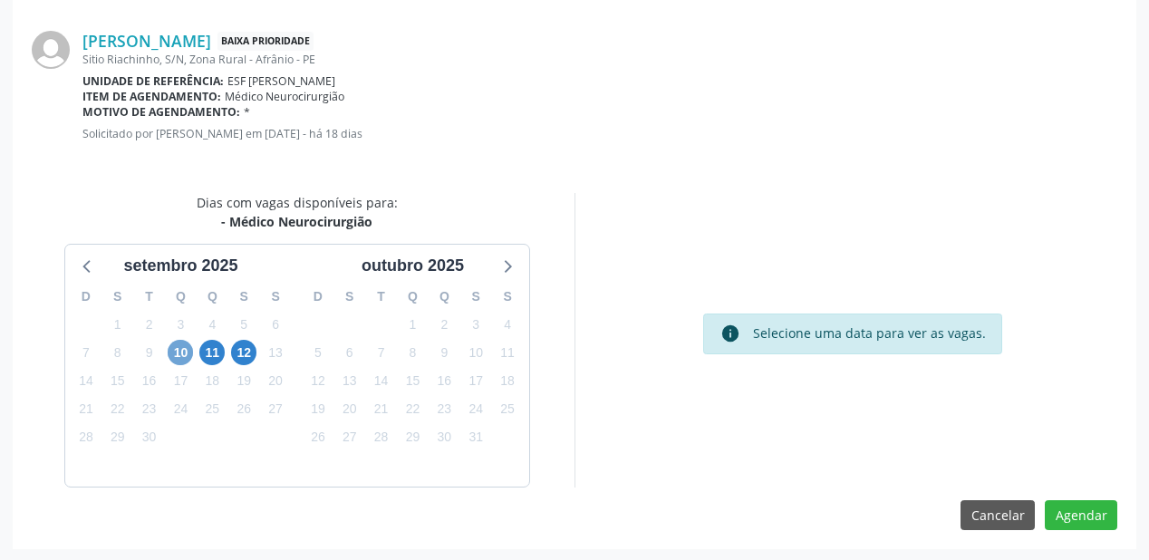
click at [174, 352] on span "10" at bounding box center [180, 352] width 25 height 25
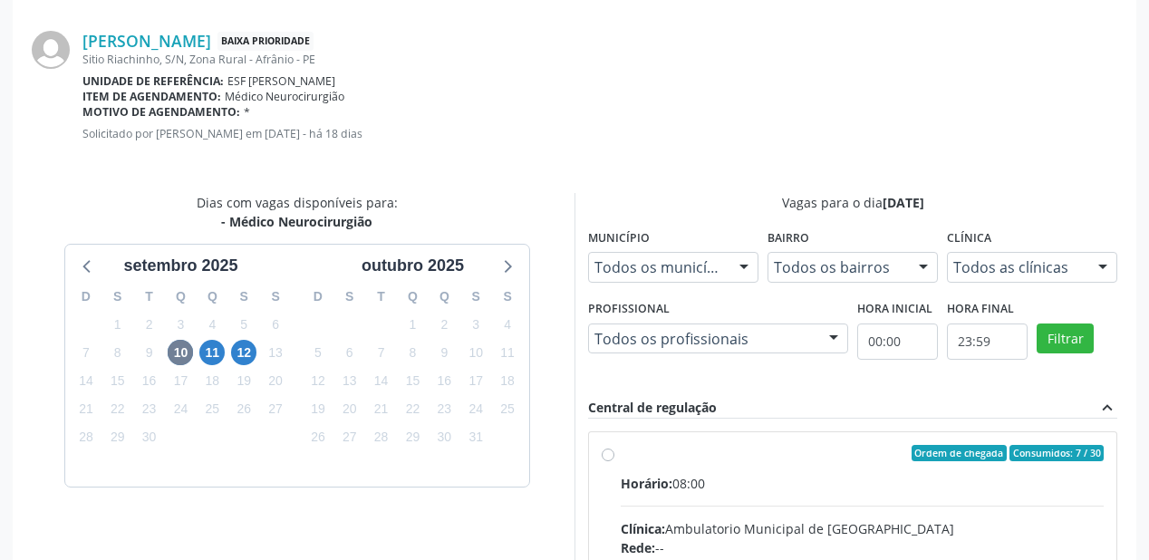
click at [846, 490] on div "Horário: 08:00" at bounding box center [862, 483] width 483 height 19
click at [615, 461] on input "Ordem de chegada Consumidos: 7 / 30 Horário: 08:00 Clínica: Ambulatorio Municip…" at bounding box center [608, 453] width 13 height 16
radio input "true"
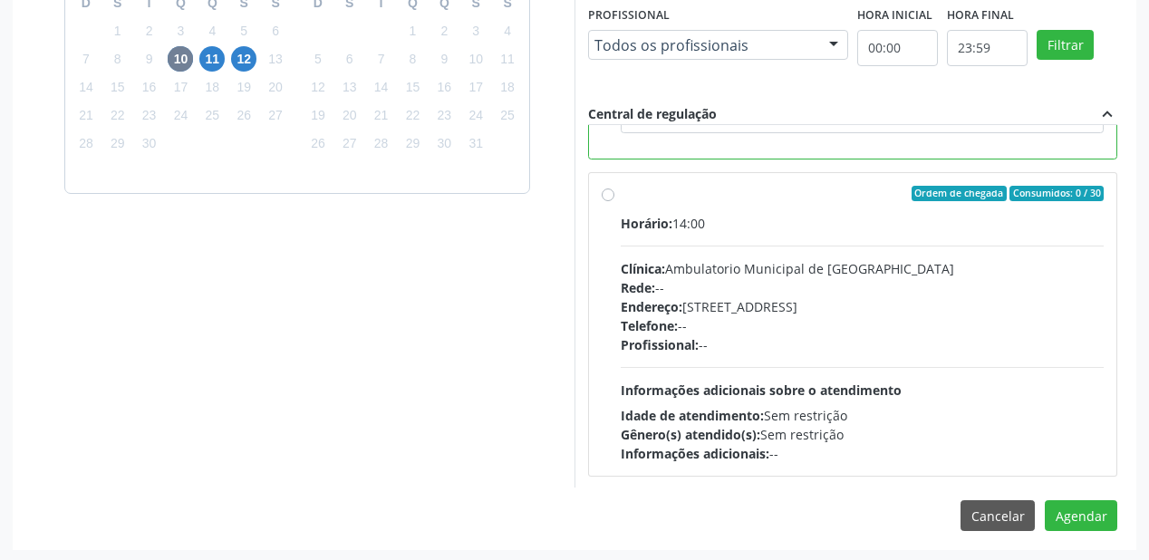
scroll to position [676, 0]
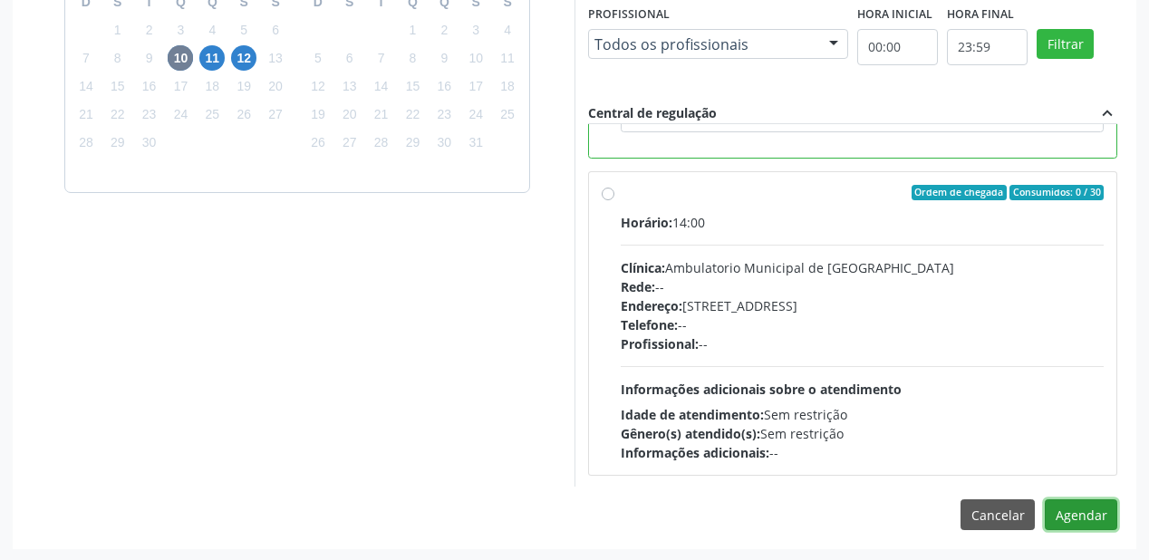
click at [1068, 526] on button "Agendar" at bounding box center [1081, 514] width 73 height 31
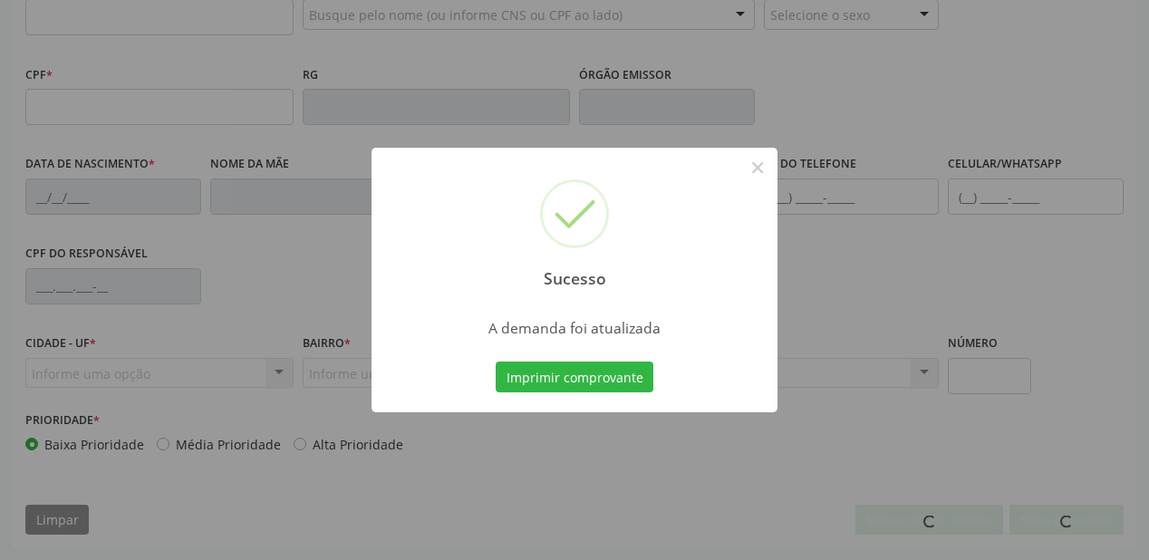
scroll to position [474, 0]
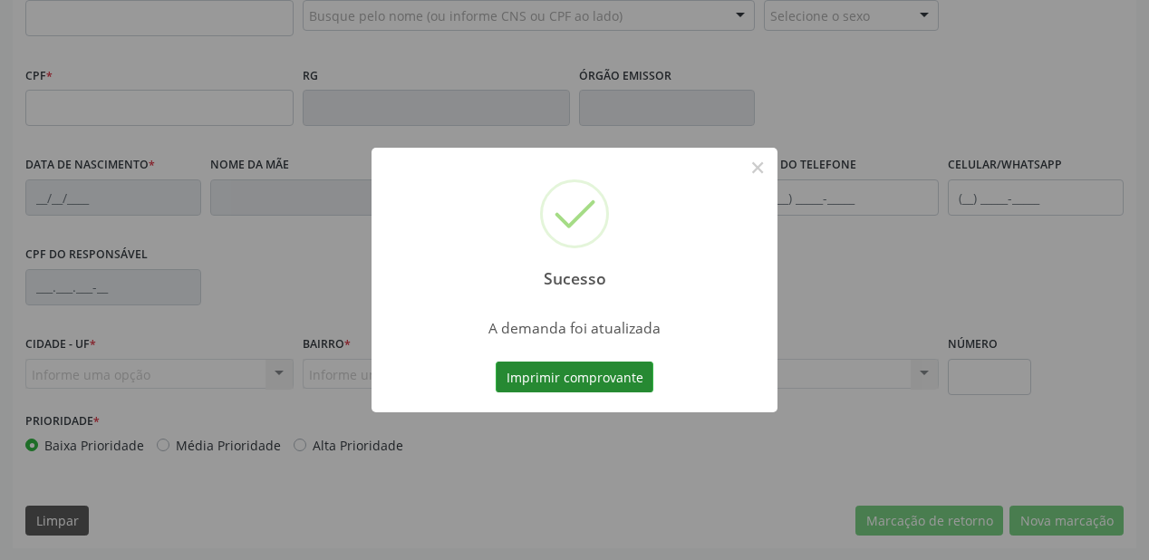
click at [555, 387] on button "Imprimir comprovante" at bounding box center [575, 377] width 158 height 31
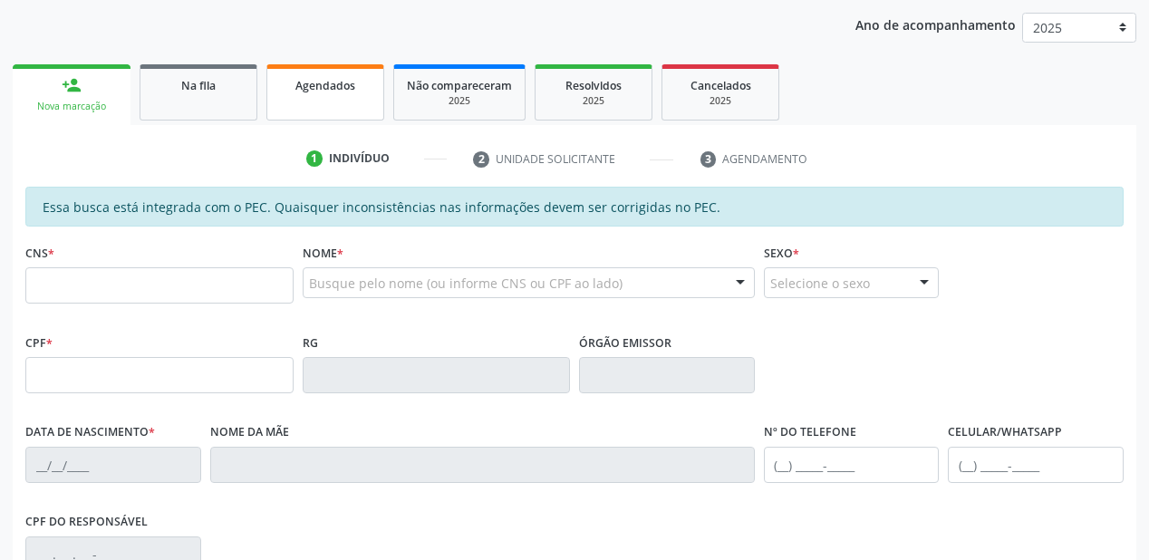
scroll to position [184, 0]
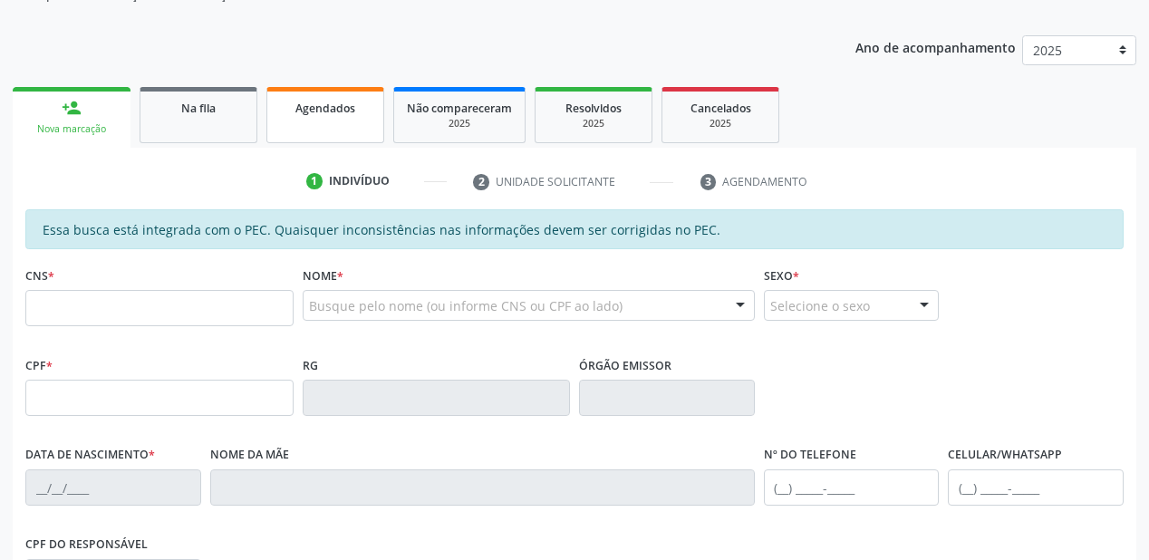
click at [333, 108] on span "Agendados" at bounding box center [326, 108] width 60 height 15
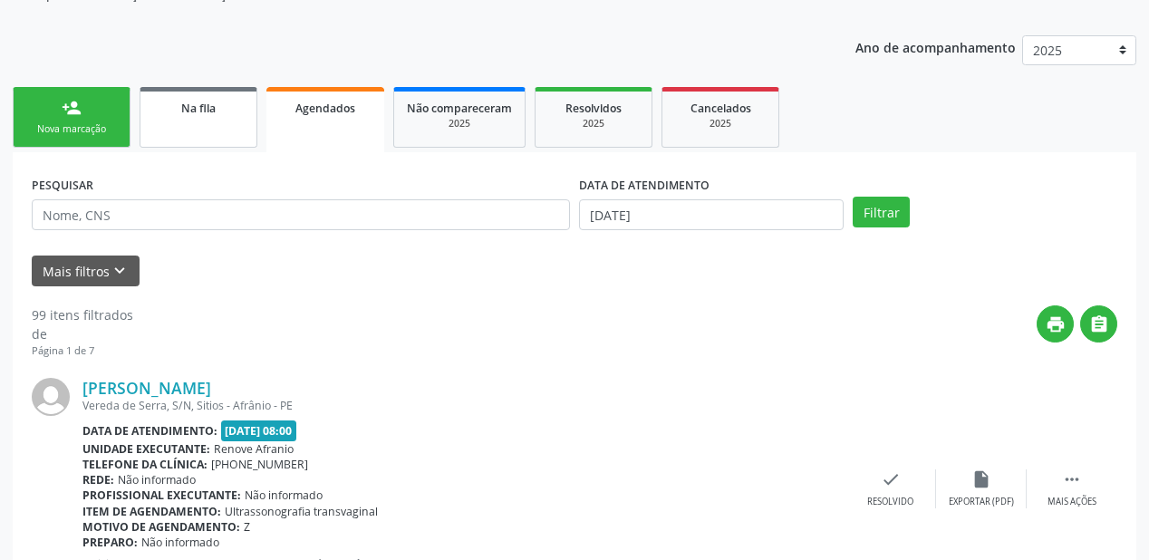
click at [192, 140] on link "Na fila" at bounding box center [199, 117] width 118 height 61
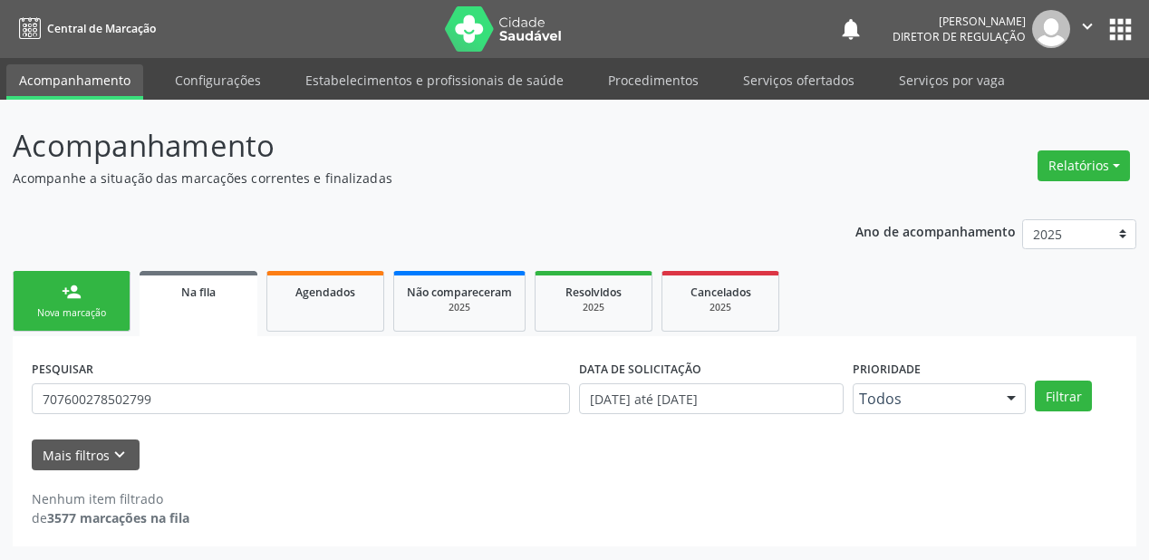
scroll to position [0, 0]
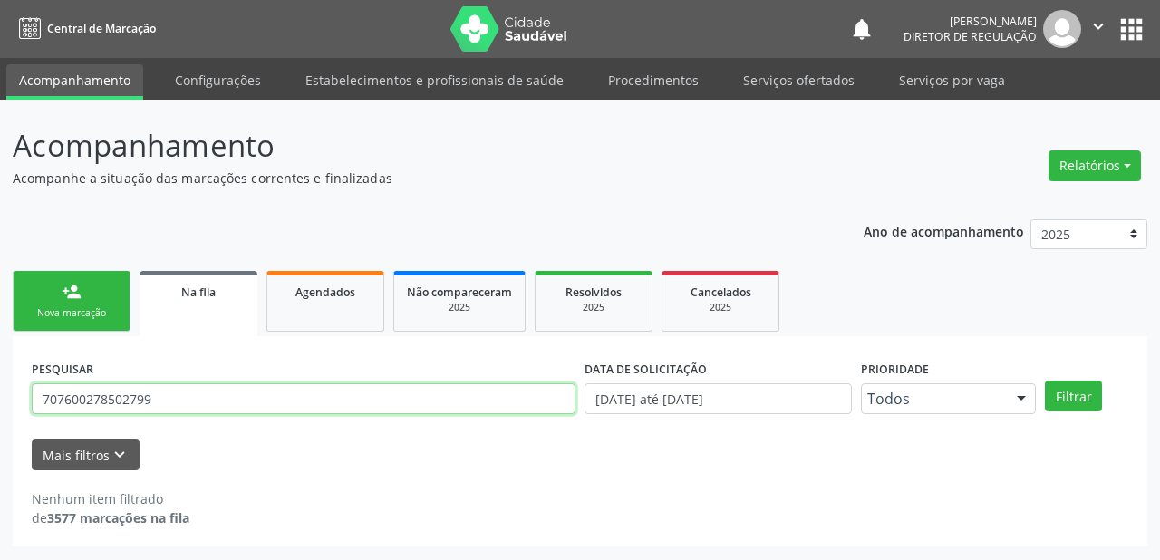
click at [168, 387] on input "707600278502799" at bounding box center [304, 398] width 544 height 31
type input "7"
type input "706505309213693"
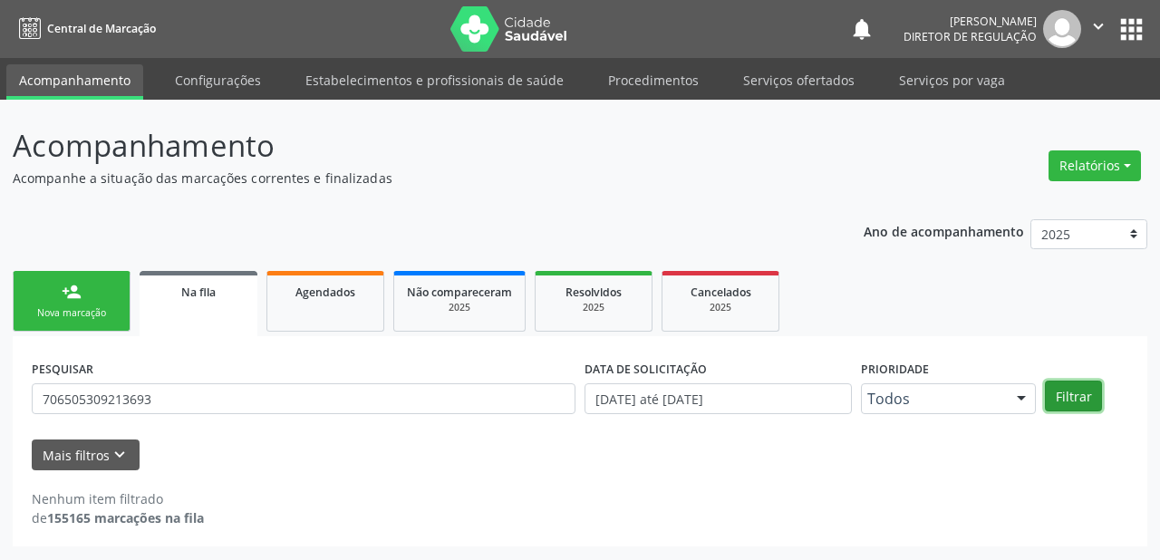
click at [1080, 390] on button "Filtrar" at bounding box center [1073, 396] width 57 height 31
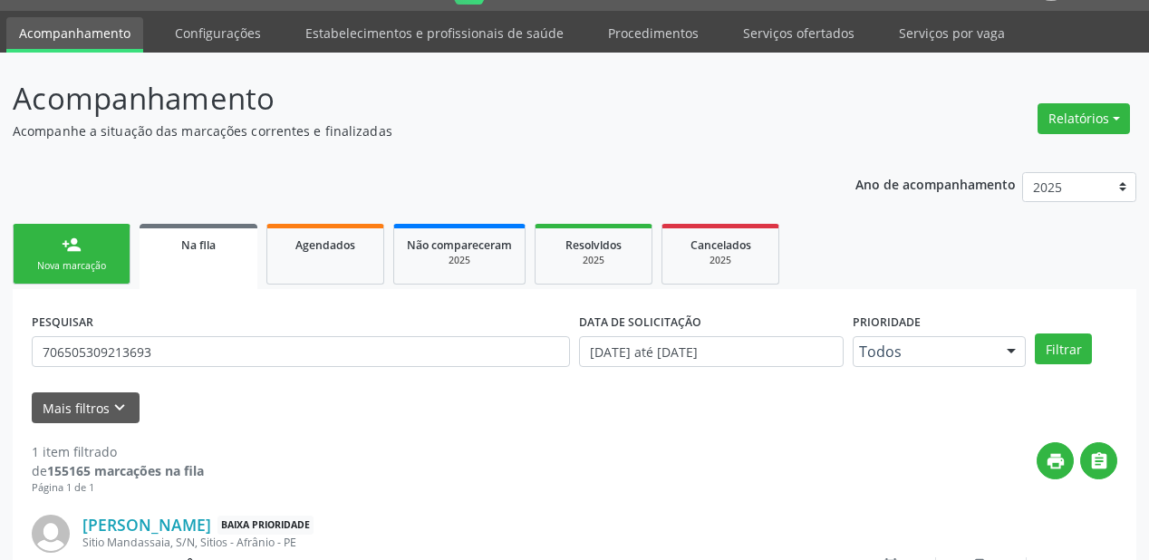
scroll to position [174, 0]
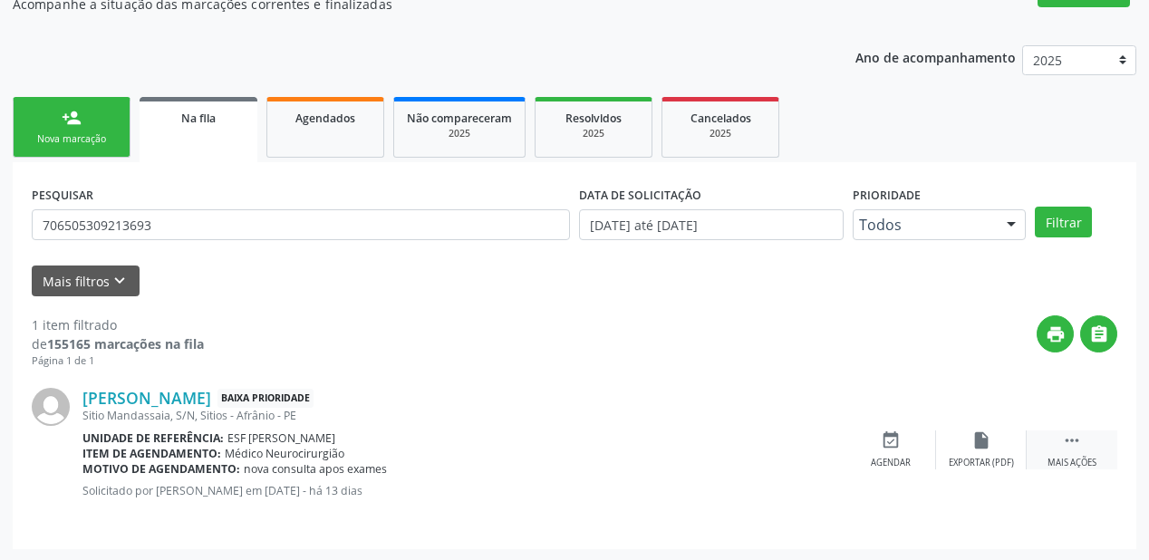
click at [1066, 431] on icon "" at bounding box center [1072, 441] width 20 height 20
click at [635, 446] on div "event_available Agendar" at bounding box center [619, 450] width 91 height 39
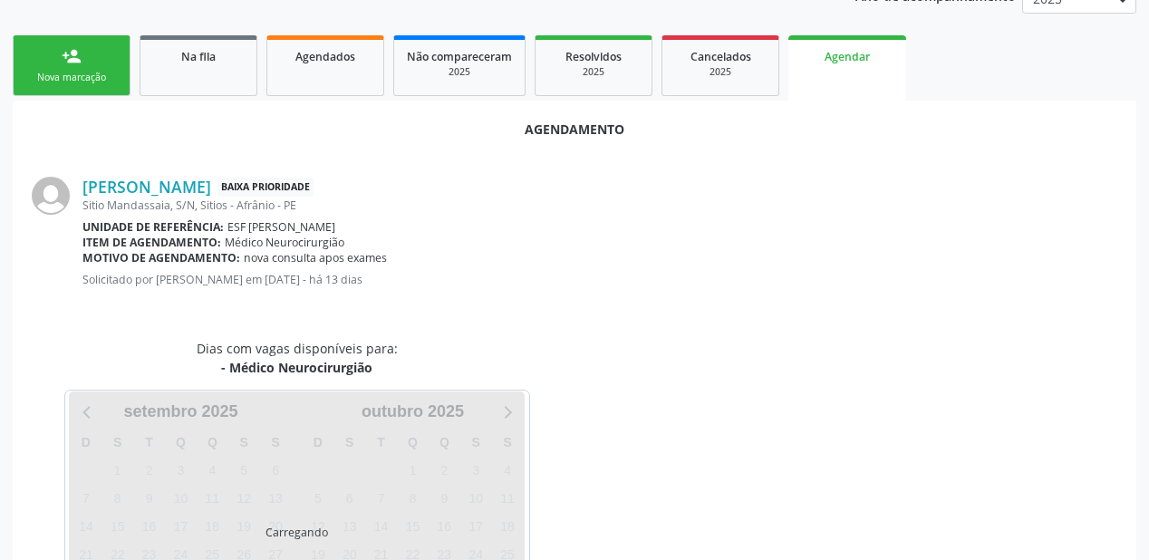
scroll to position [339, 0]
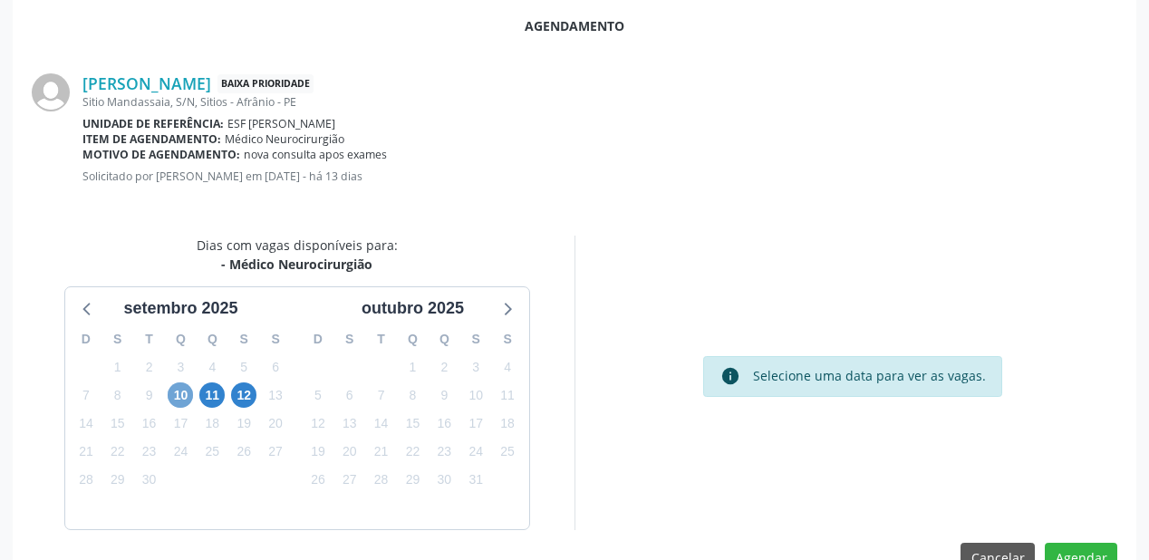
click at [187, 394] on span "10" at bounding box center [180, 395] width 25 height 25
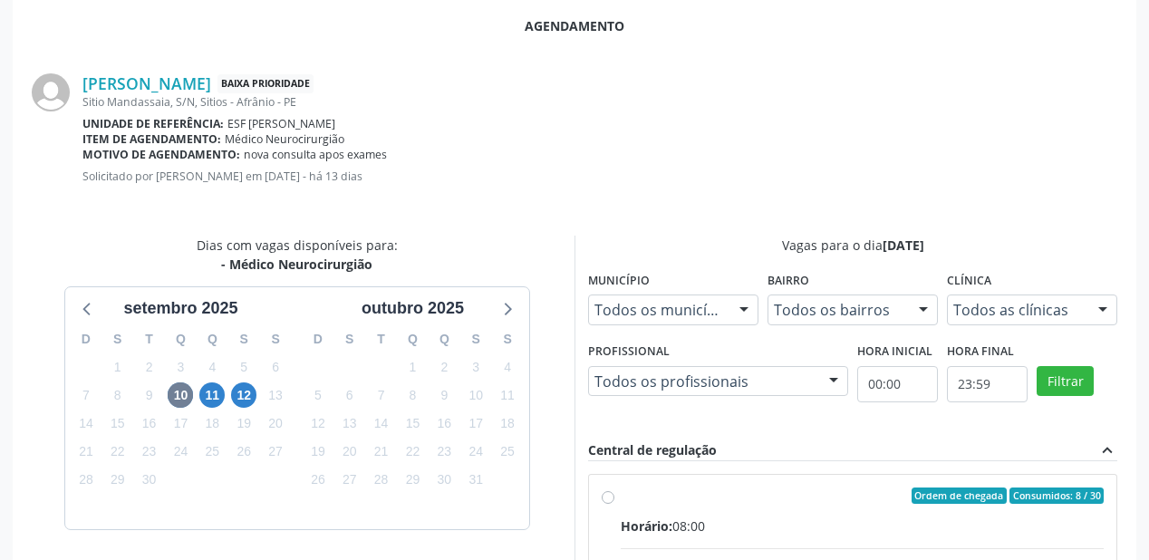
click at [783, 488] on div "Ordem de chegada Consumidos: 8 / 30" at bounding box center [862, 496] width 483 height 16
click at [615, 488] on input "Ordem de chegada Consumidos: 8 / 30 Horário: 08:00 Clínica: Ambulatorio Municip…" at bounding box center [608, 496] width 13 height 16
radio input "true"
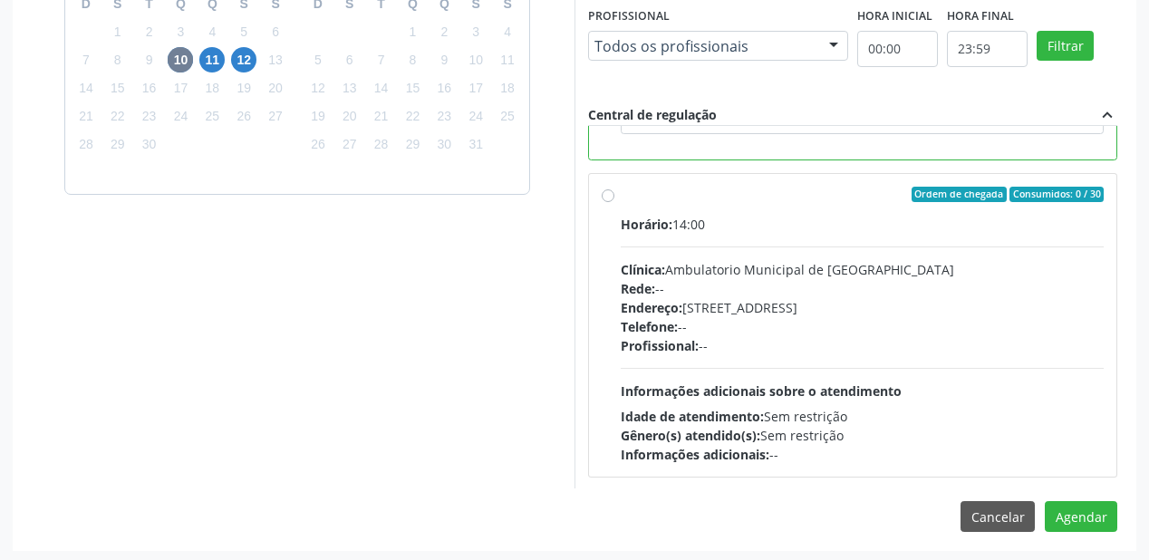
scroll to position [676, 0]
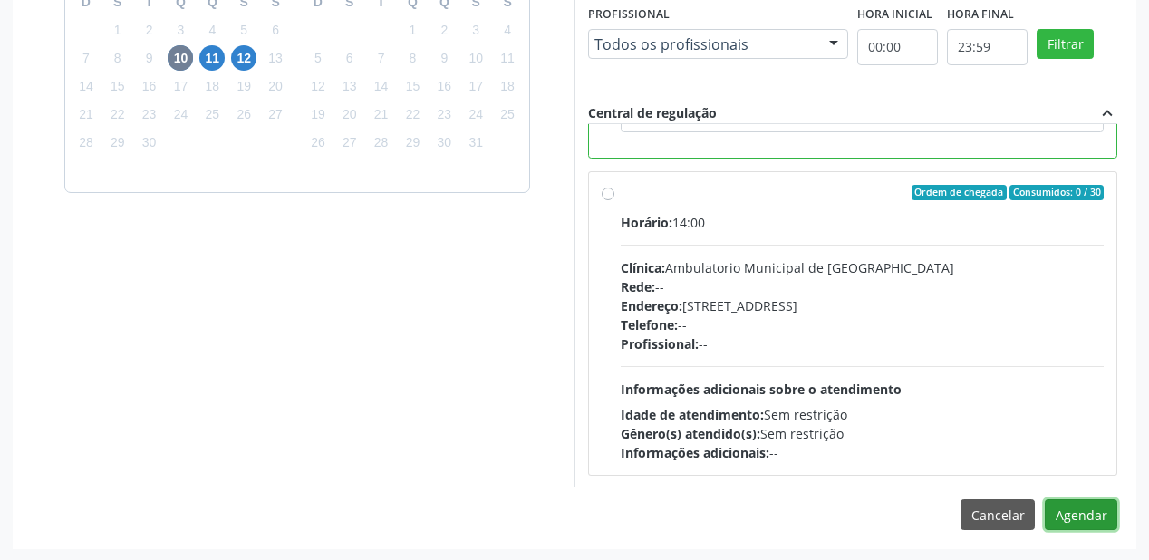
click at [1062, 517] on button "Agendar" at bounding box center [1081, 514] width 73 height 31
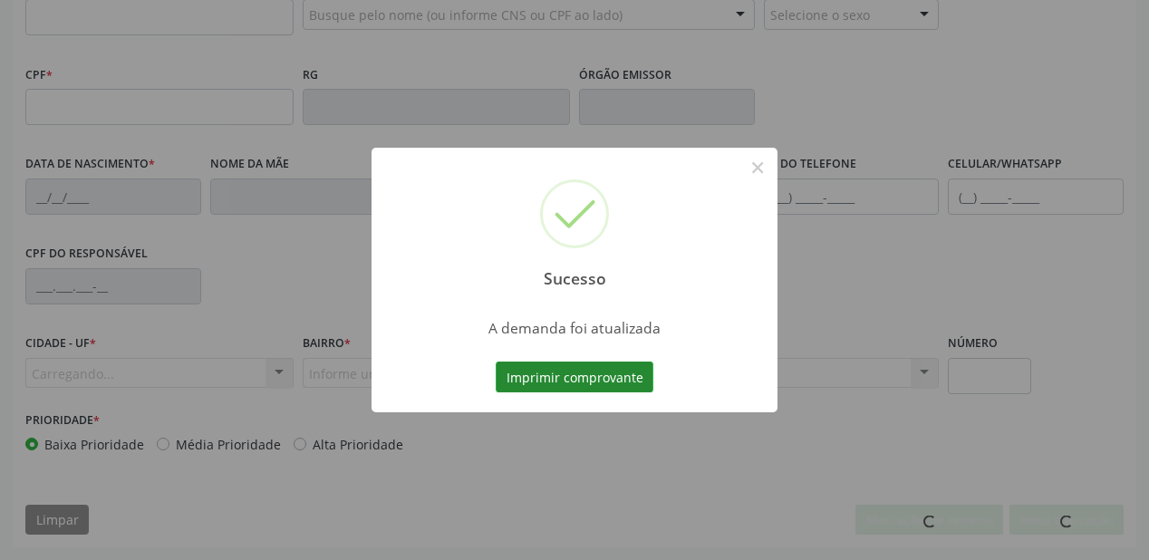
scroll to position [474, 0]
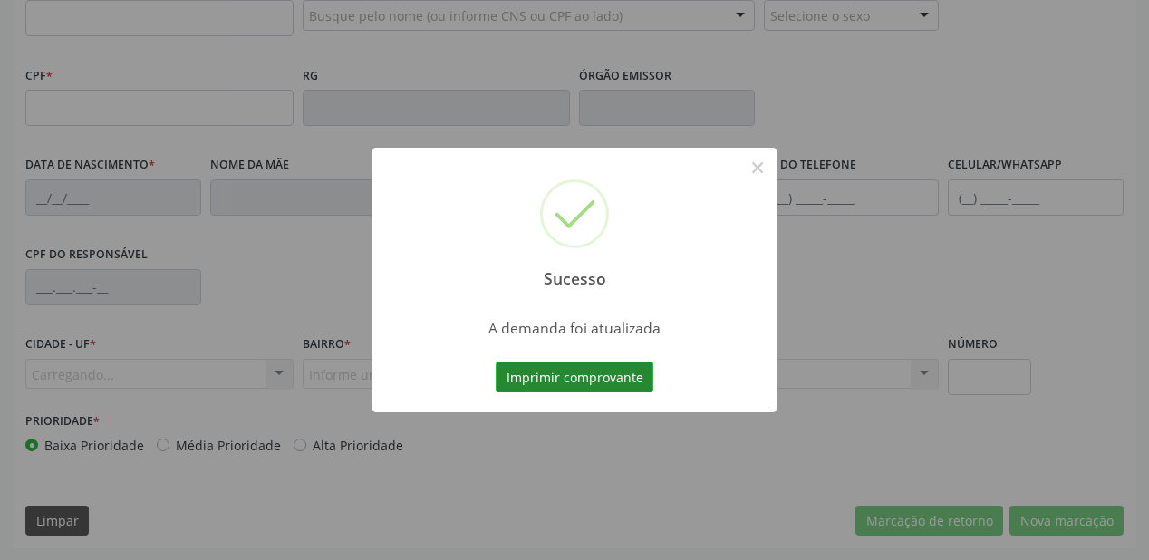
click at [597, 379] on button "Imprimir comprovante" at bounding box center [575, 377] width 158 height 31
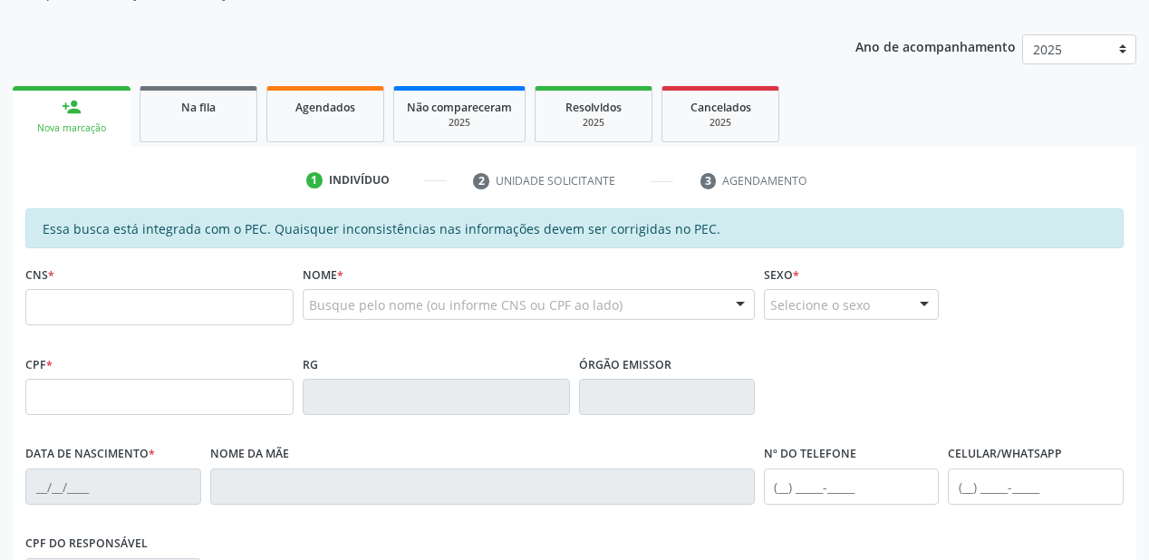
scroll to position [184, 0]
click at [211, 134] on link "Na fila" at bounding box center [199, 115] width 118 height 56
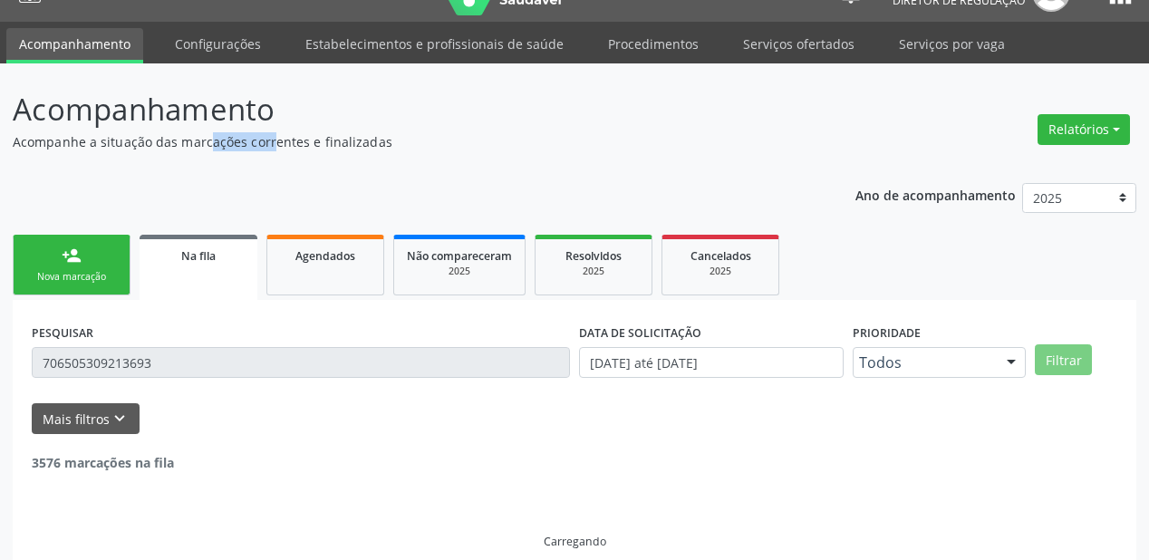
scroll to position [0, 0]
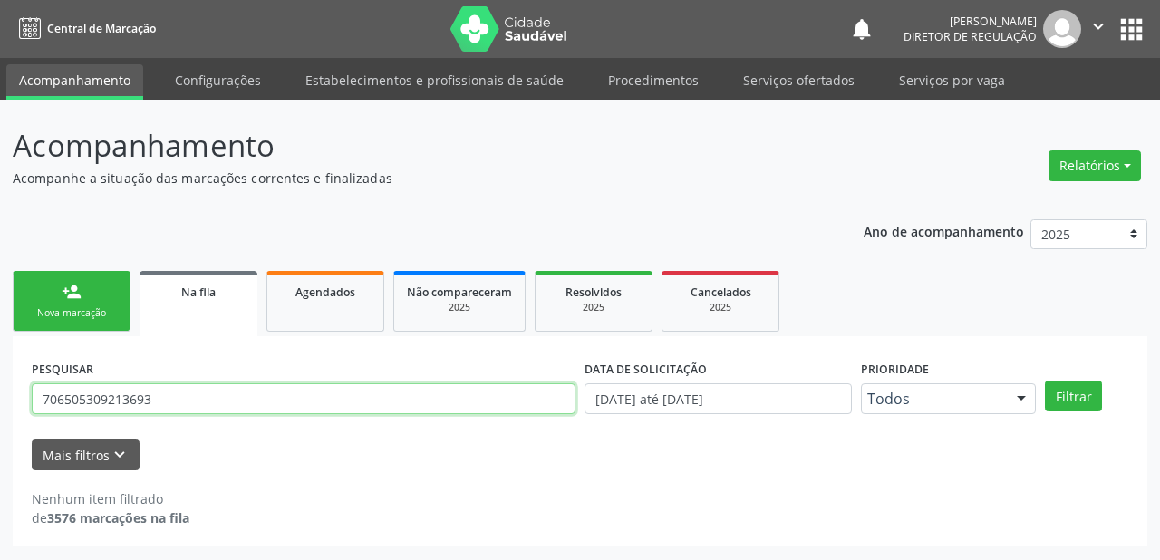
click at [164, 395] on input "706505309213693" at bounding box center [304, 398] width 544 height 31
type input "7"
type input "708208692255643"
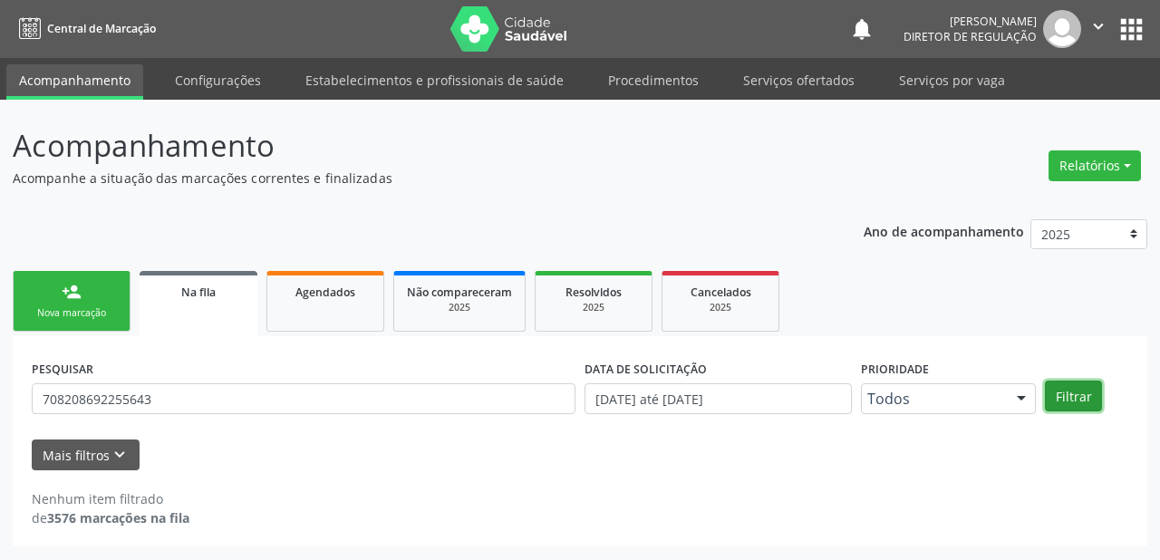
click at [1076, 402] on button "Filtrar" at bounding box center [1073, 396] width 57 height 31
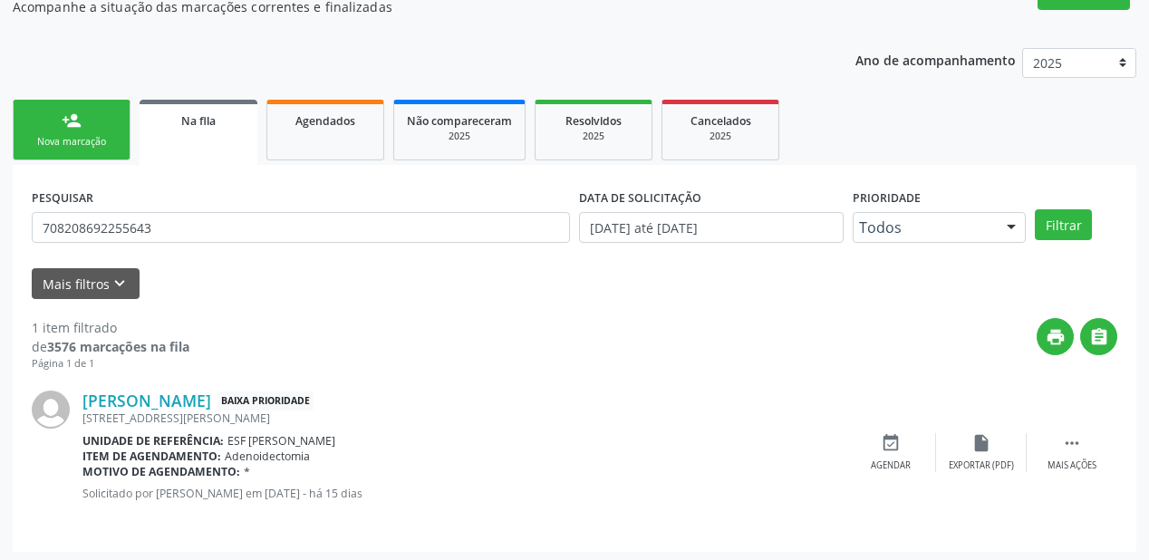
scroll to position [174, 0]
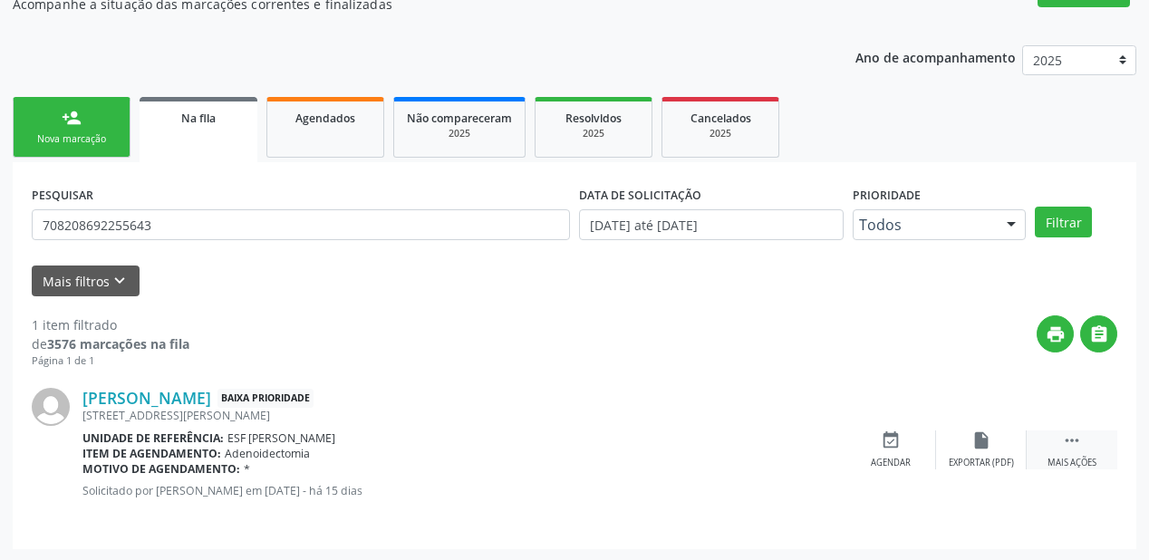
click at [1073, 431] on icon "" at bounding box center [1072, 441] width 20 height 20
click at [627, 466] on div "Agendar" at bounding box center [619, 463] width 40 height 13
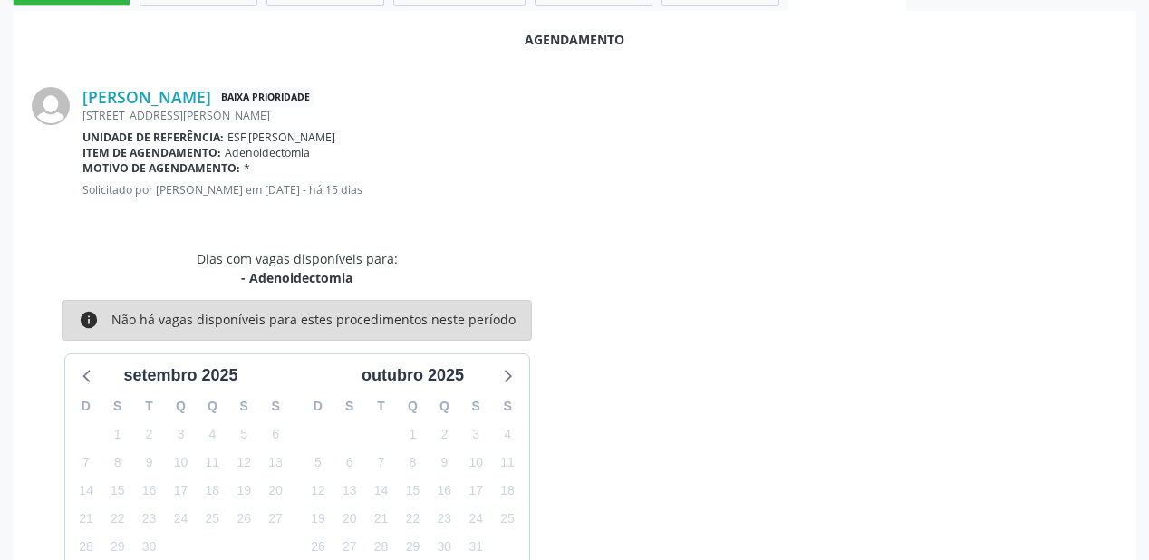
scroll to position [435, 0]
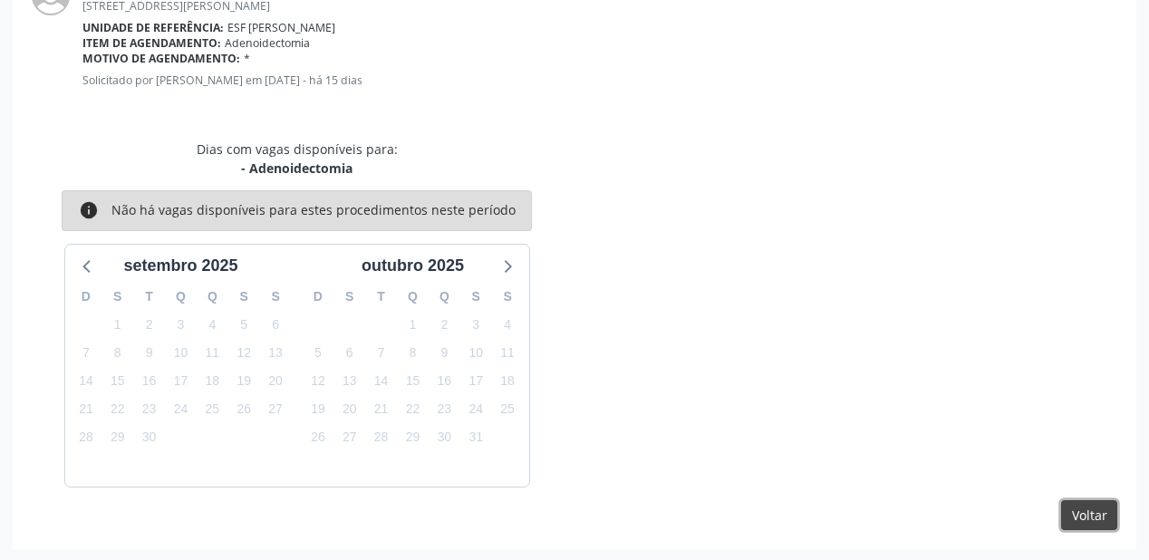
click at [1081, 519] on button "Voltar" at bounding box center [1090, 515] width 56 height 31
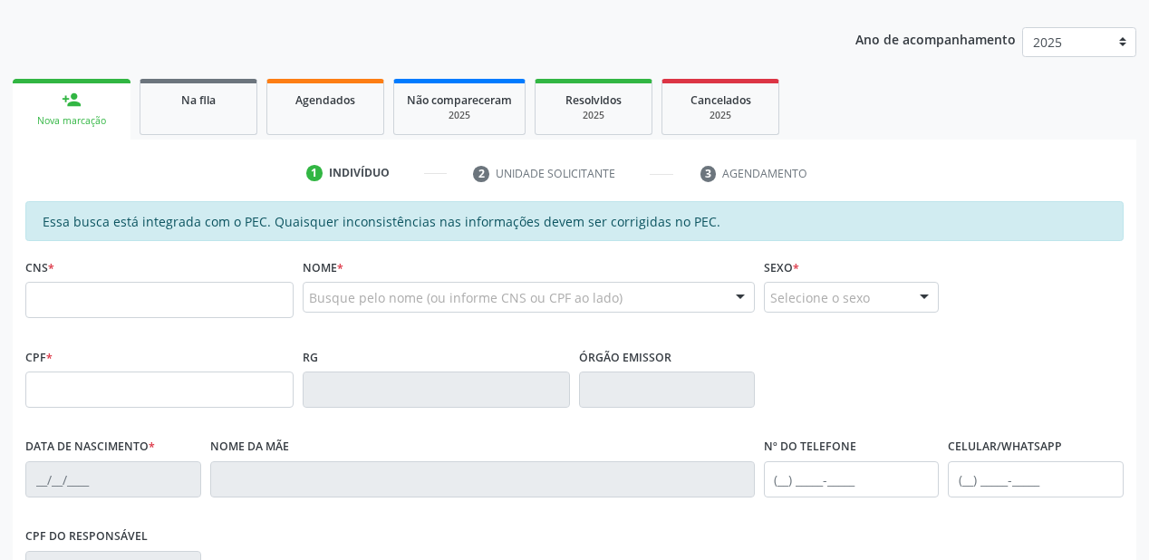
scroll to position [184, 0]
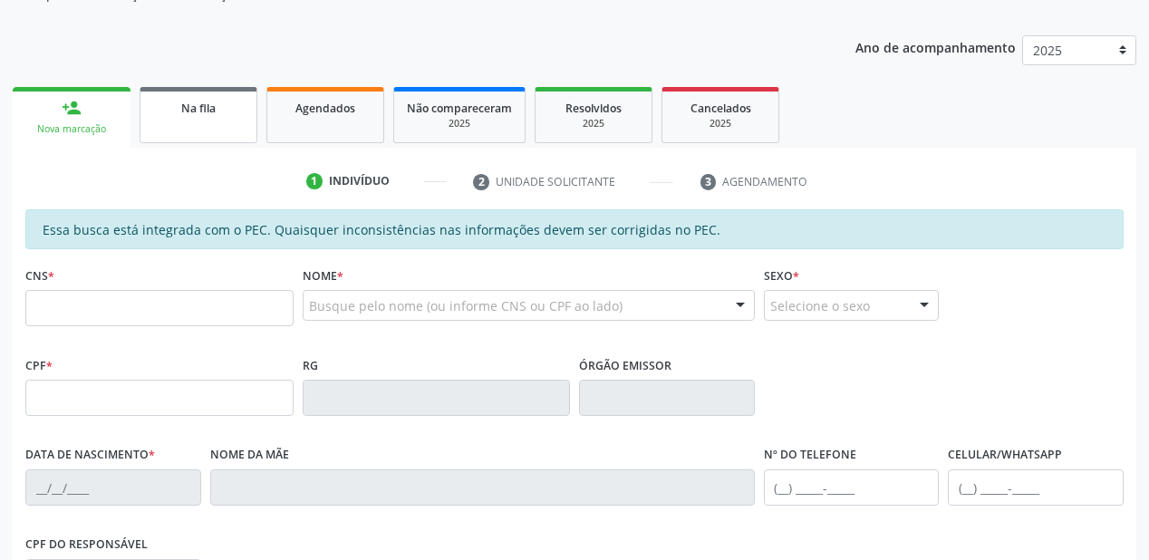
click at [201, 109] on span "Na fila" at bounding box center [198, 108] width 34 height 15
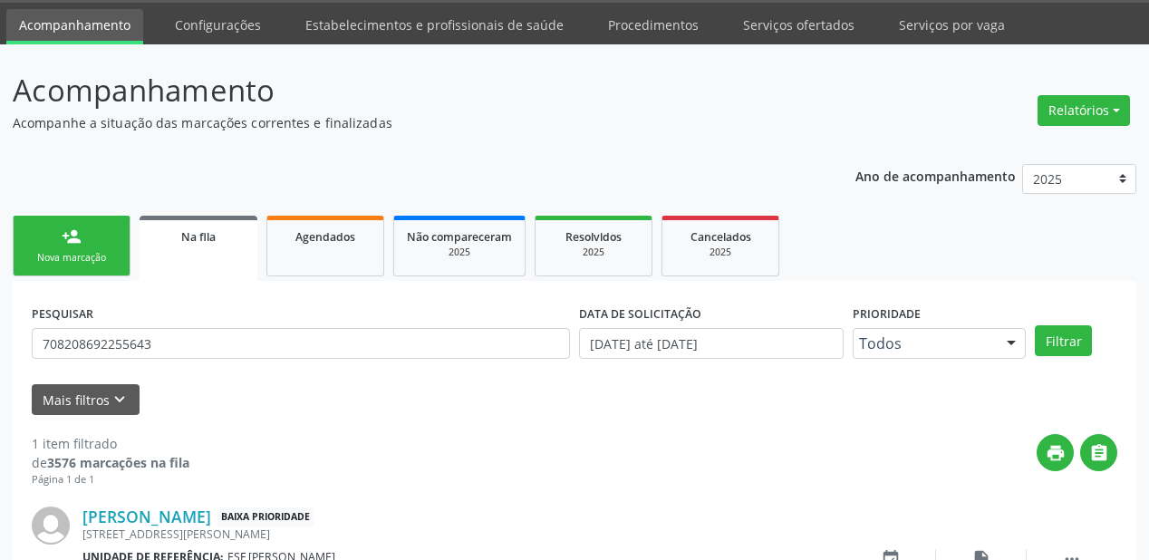
scroll to position [174, 0]
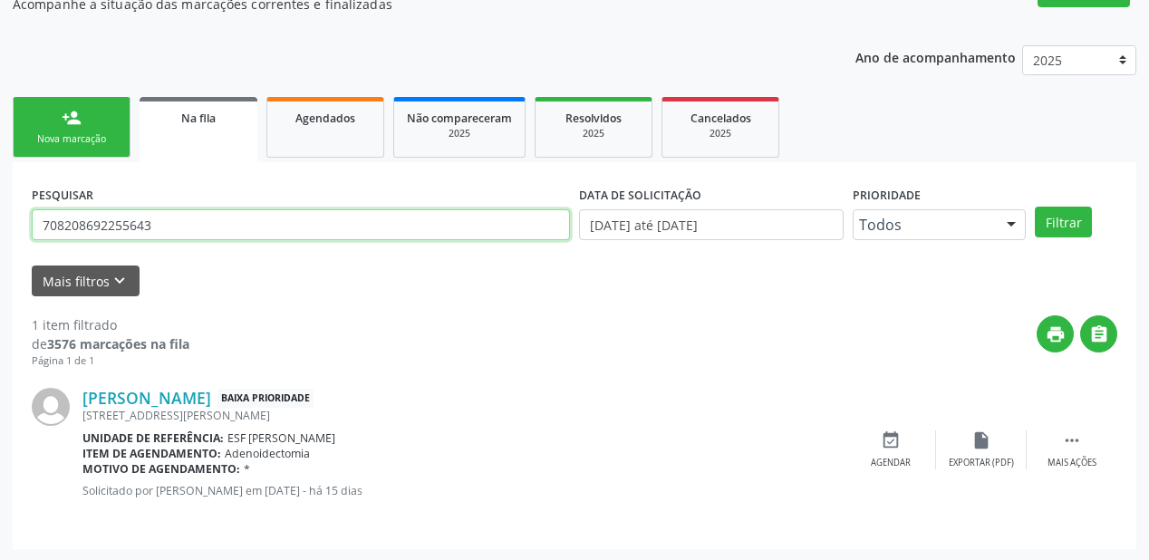
drag, startPoint x: 165, startPoint y: 228, endPoint x: 3, endPoint y: 239, distance: 162.6
click at [3, 239] on div "Acompanhamento Acompanhe a situação das marcações correntes e finalizadas Relat…" at bounding box center [574, 244] width 1149 height 636
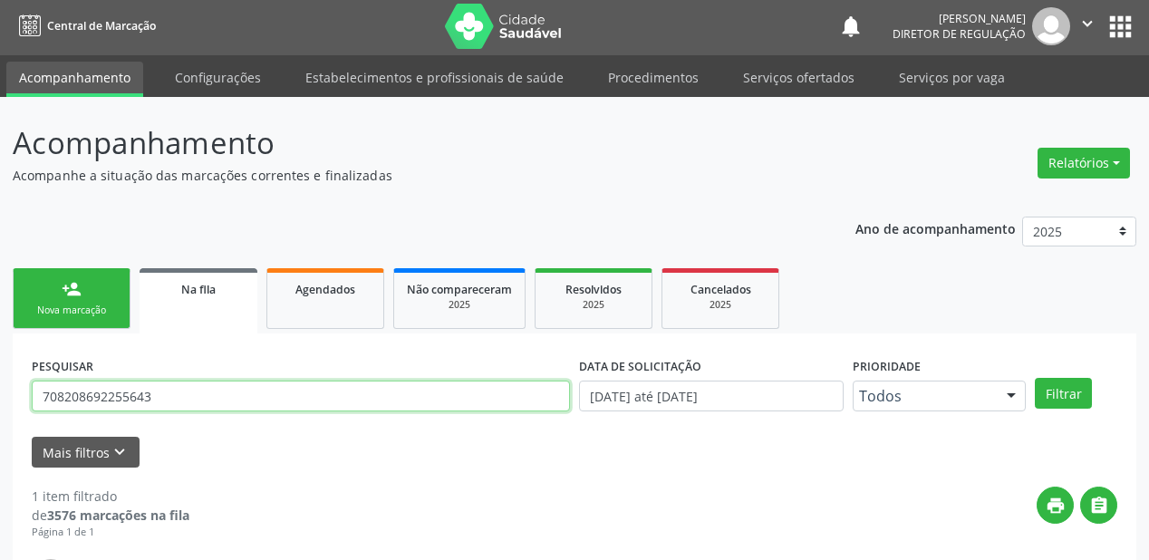
scroll to position [0, 0]
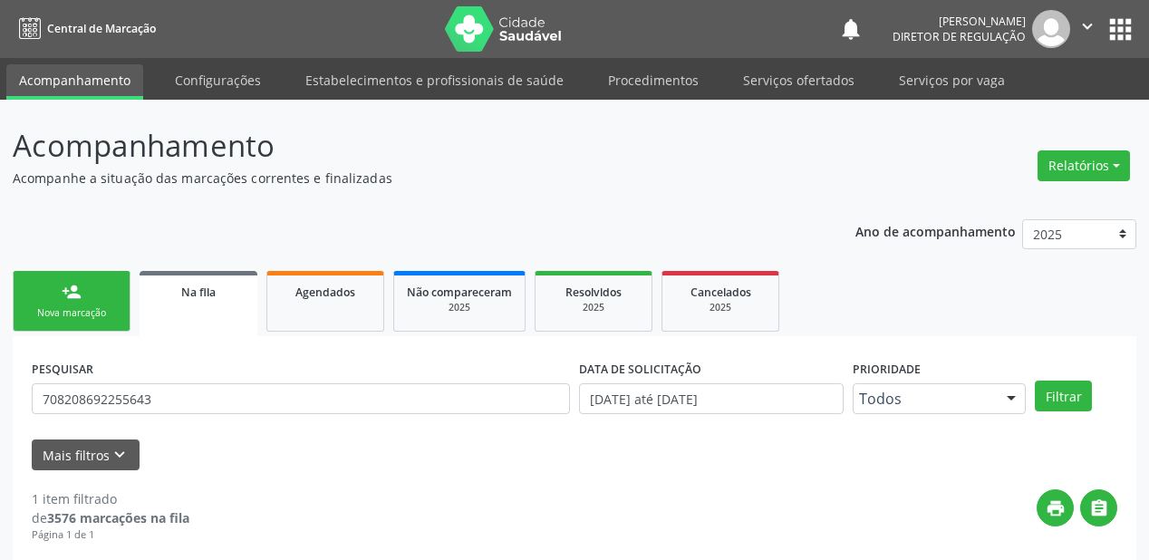
click at [98, 296] on link "person_add Nova marcação" at bounding box center [72, 301] width 118 height 61
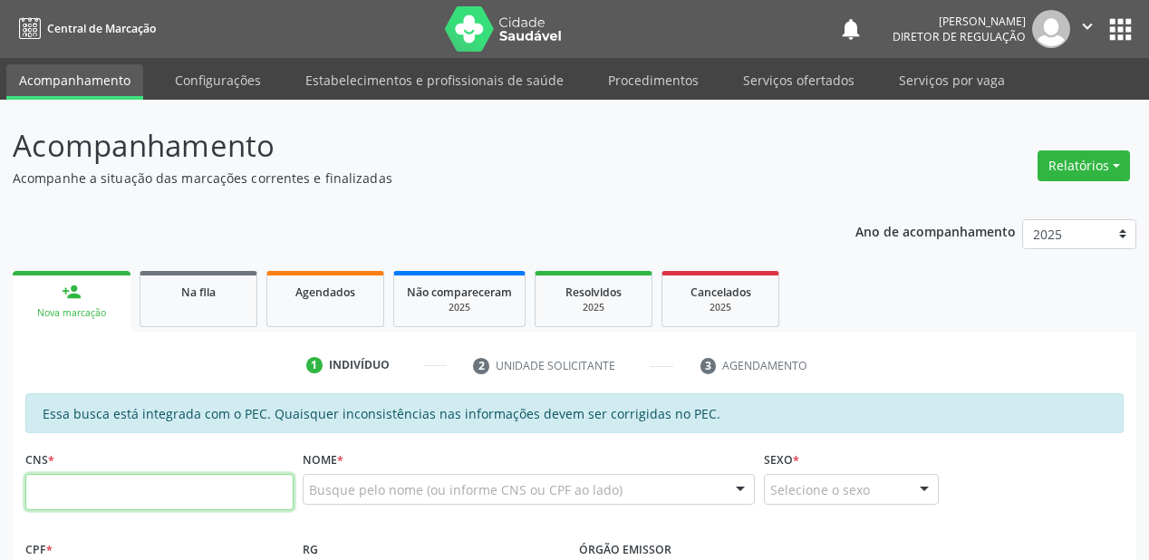
click at [254, 508] on input "text" at bounding box center [159, 492] width 268 height 36
paste input "708 2086 9225 5643"
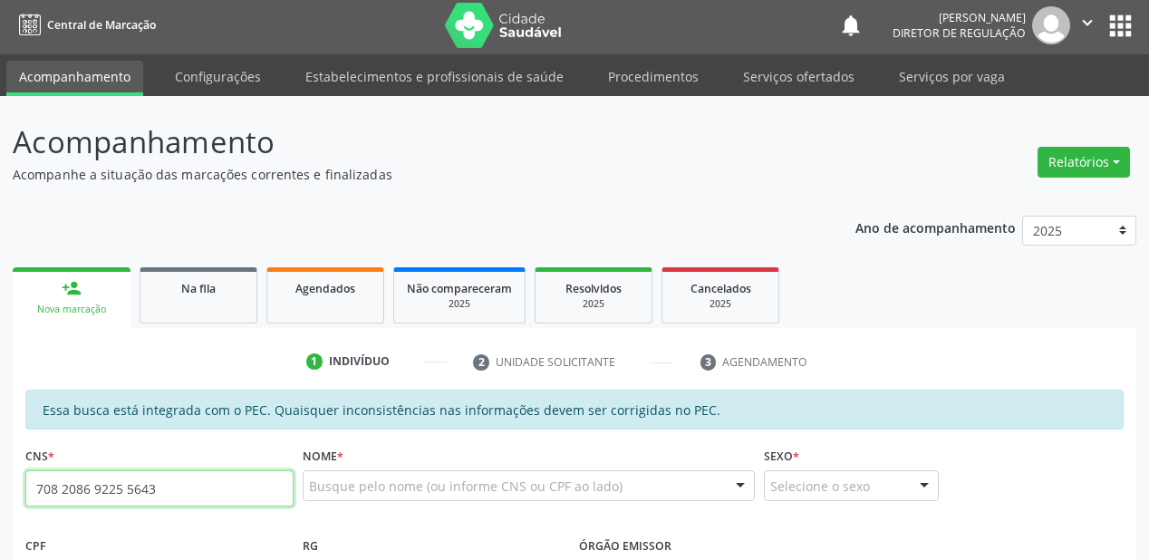
type input "708 2086 9225 5643"
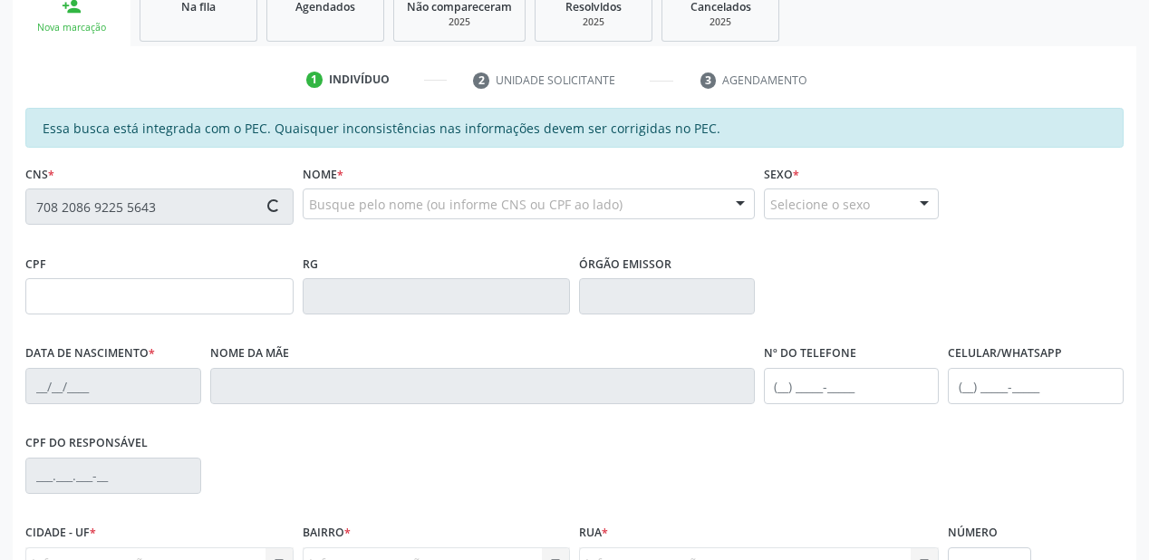
scroll to position [363, 0]
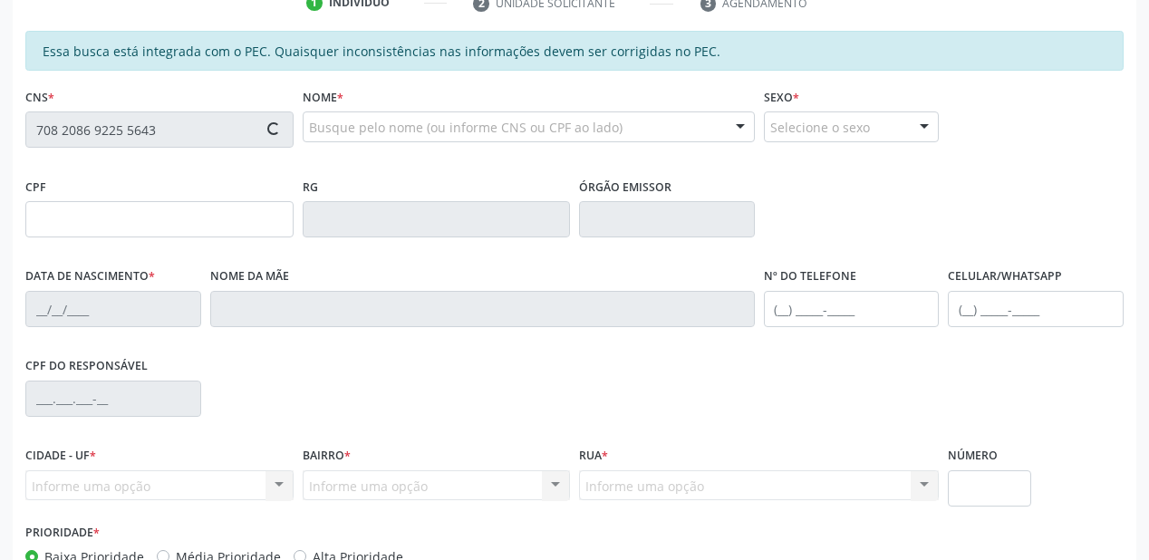
type input "177.204.054-12"
type input "10/01/2019"
type input "Andreza Rodrigues Coelho"
type input "(87) 98888-8888"
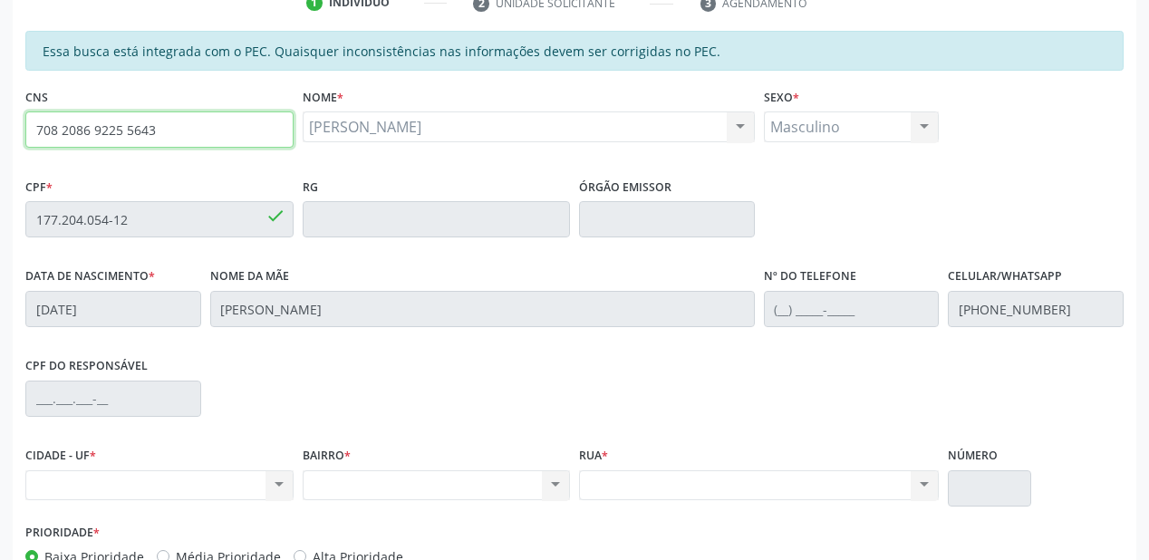
drag, startPoint x: 162, startPoint y: 131, endPoint x: 15, endPoint y: 131, distance: 147.8
click at [15, 131] on div "Essa busca está integrada com o PEC. Quaisquer inconsistências nas informações …" at bounding box center [575, 345] width 1124 height 629
paste input "text"
type input "708 2086 9225 5643"
drag, startPoint x: 156, startPoint y: 123, endPoint x: 0, endPoint y: 149, distance: 158.0
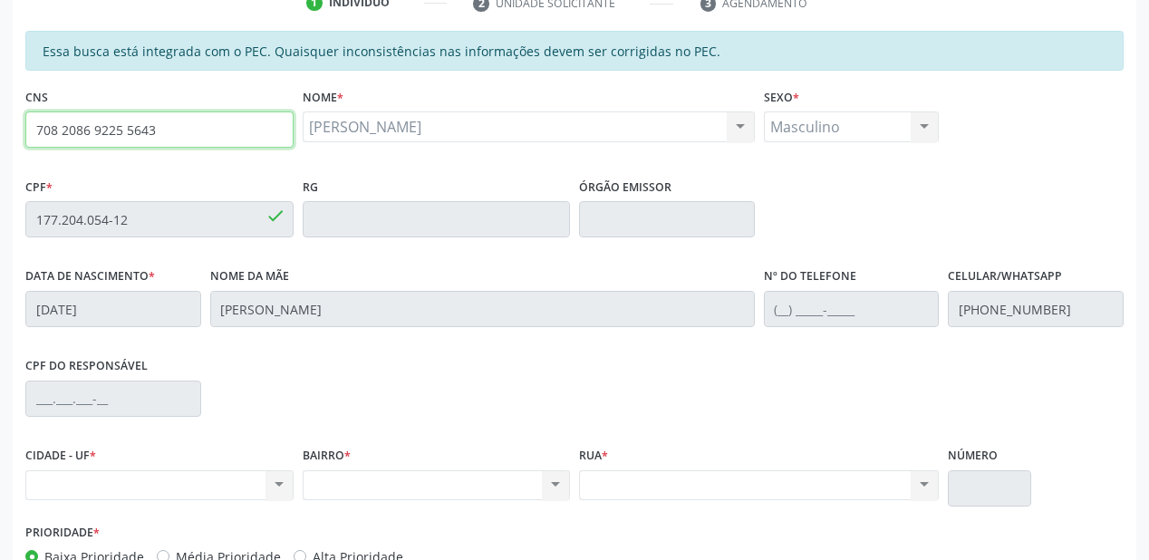
click at [0, 148] on div "Acompanhamento Acompanhe a situação das marcações correntes e finalizadas Relat…" at bounding box center [574, 205] width 1149 height 936
click at [216, 134] on input "708 2086 9225 5643" at bounding box center [159, 130] width 268 height 36
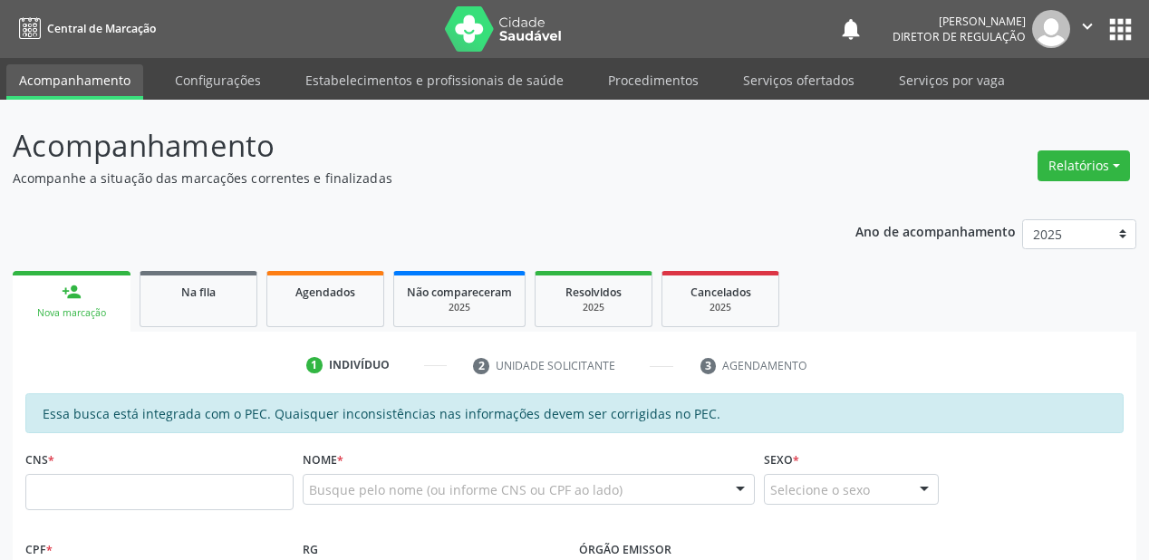
scroll to position [422, 0]
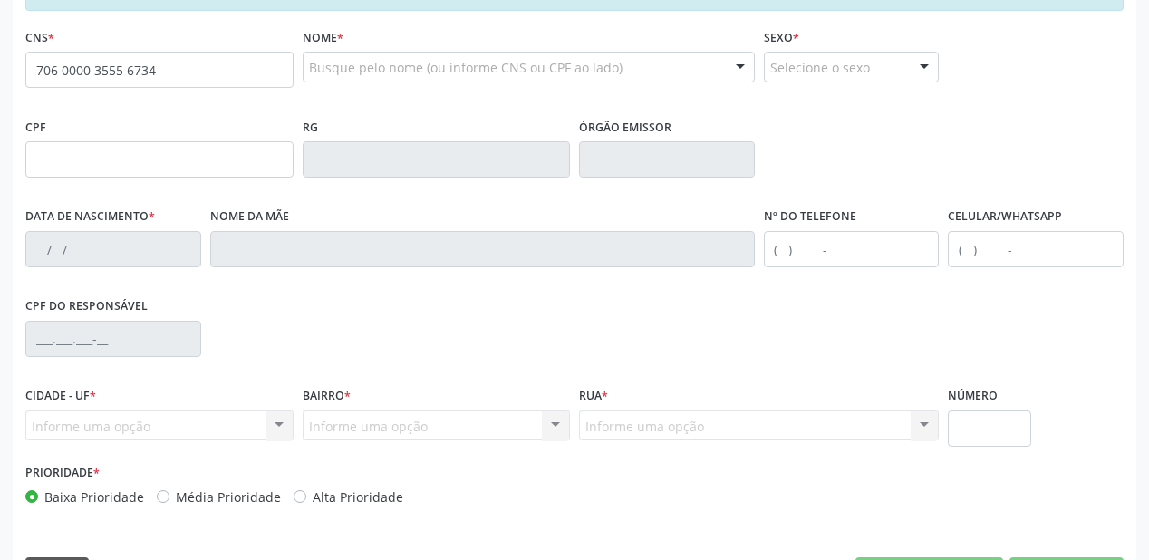
type input "706 0000 3555 6734"
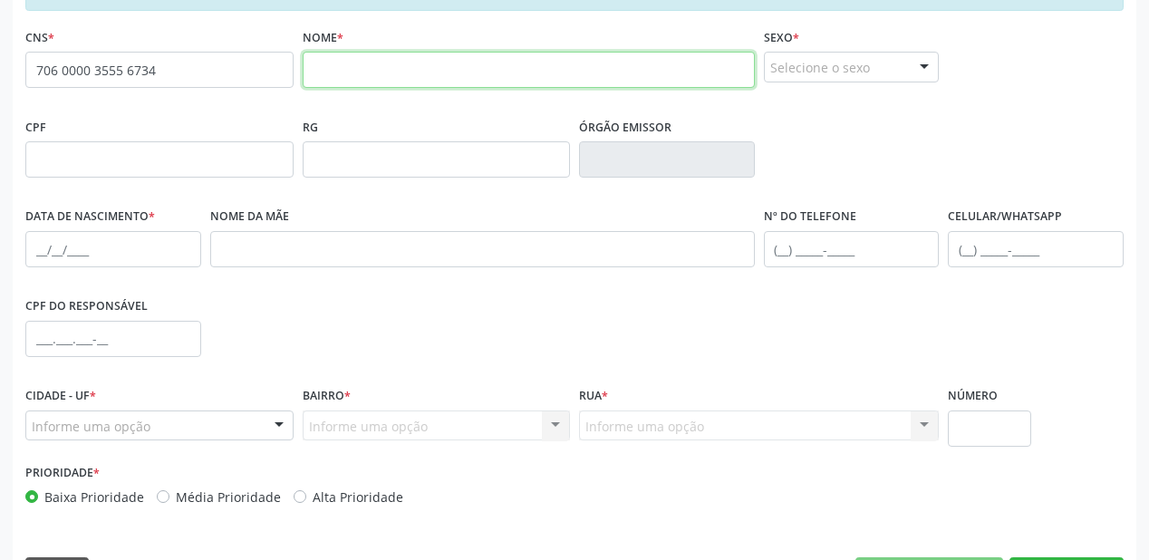
click at [364, 67] on input "text" at bounding box center [529, 70] width 452 height 36
type input "[PERSON_NAME][DEMOGRAPHIC_DATA]"
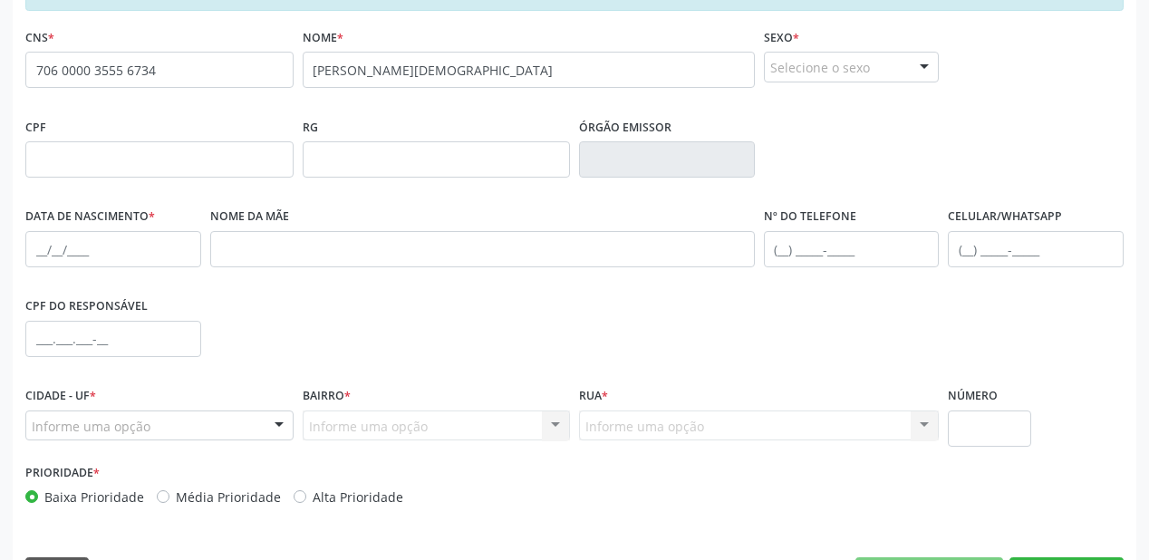
click at [861, 63] on div "Selecione o sexo" at bounding box center [852, 67] width 176 height 31
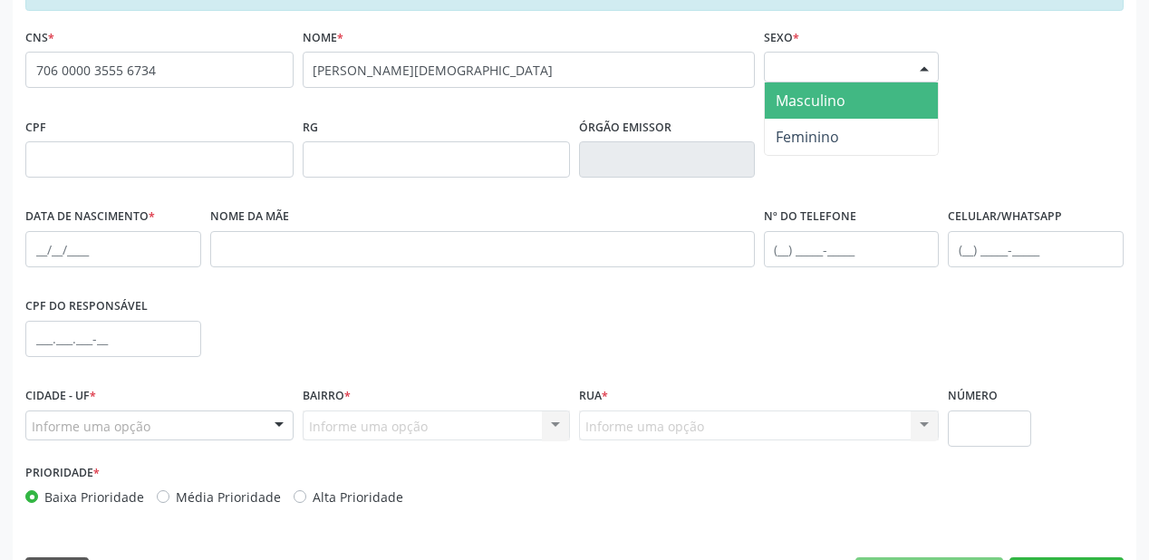
click at [842, 106] on span "Masculino" at bounding box center [811, 101] width 70 height 20
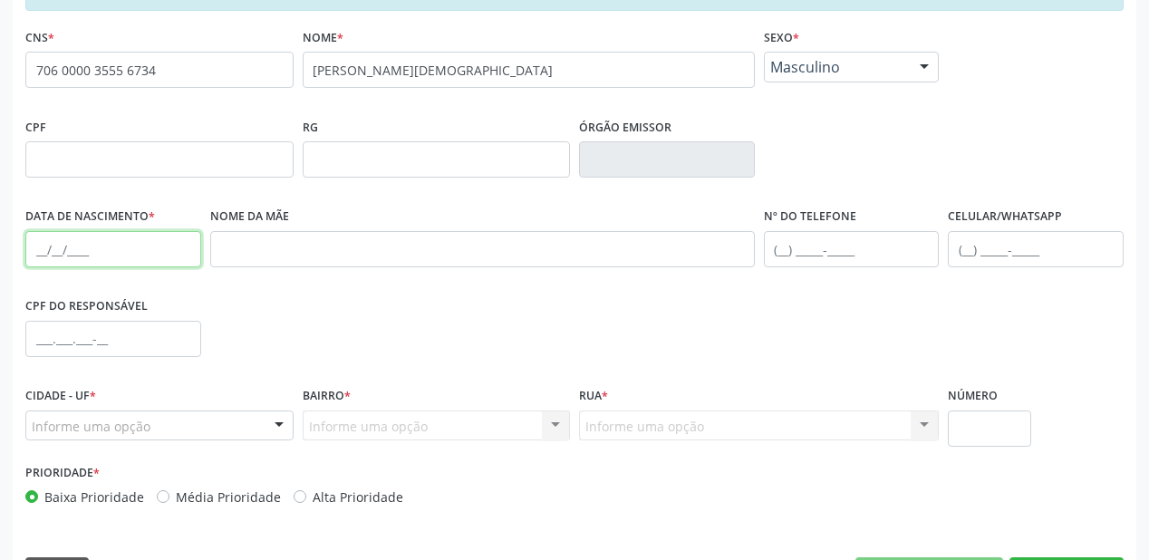
click at [55, 236] on input "text" at bounding box center [113, 249] width 176 height 36
type input "[DATE]"
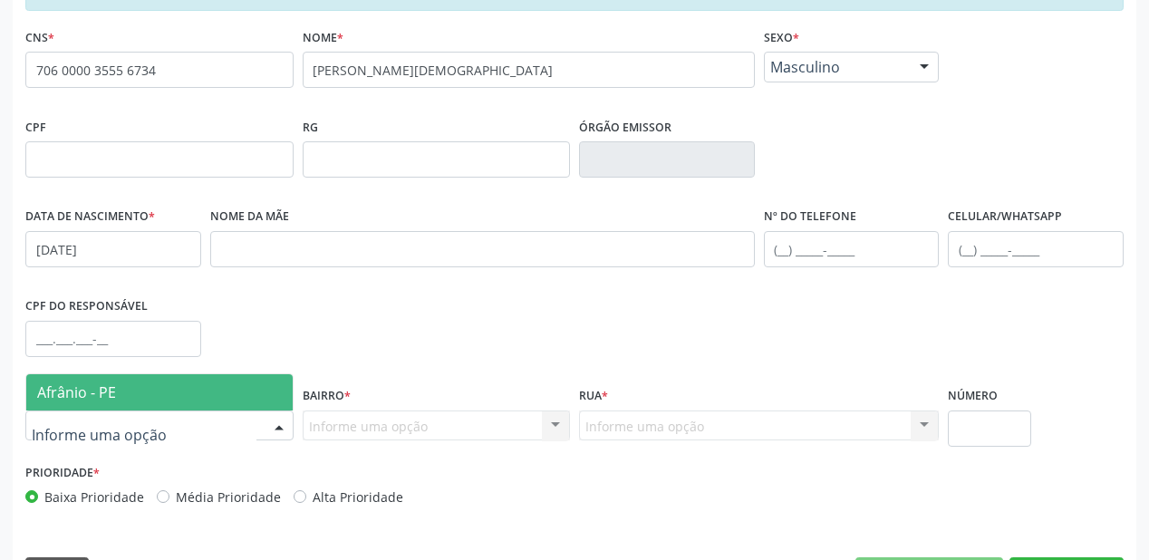
click at [131, 396] on span "Afrânio - PE" at bounding box center [159, 392] width 267 height 36
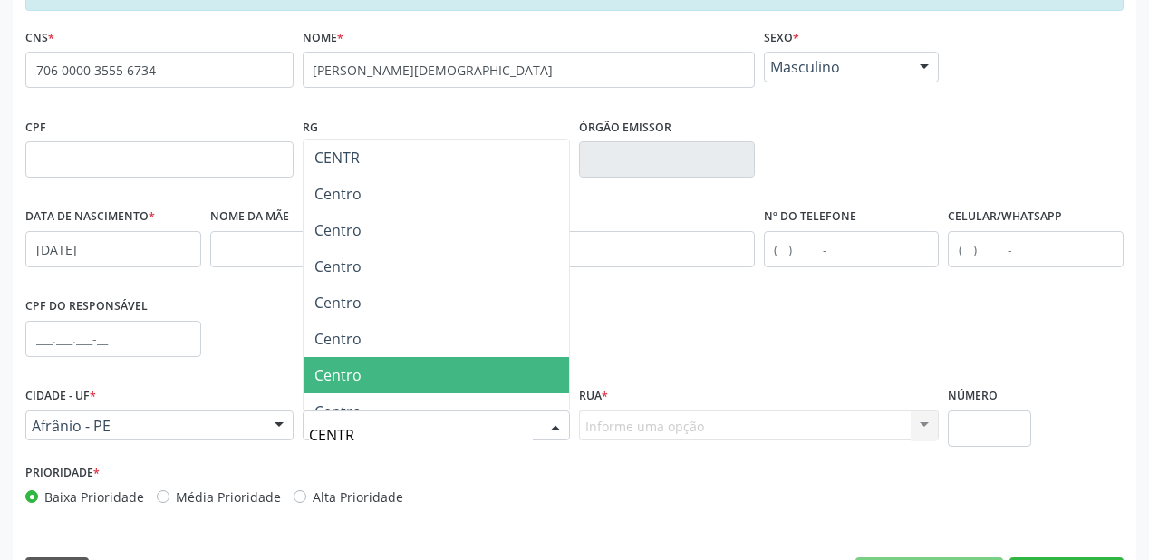
type input "CENTRO"
click at [377, 373] on span "Centro" at bounding box center [437, 375] width 267 height 36
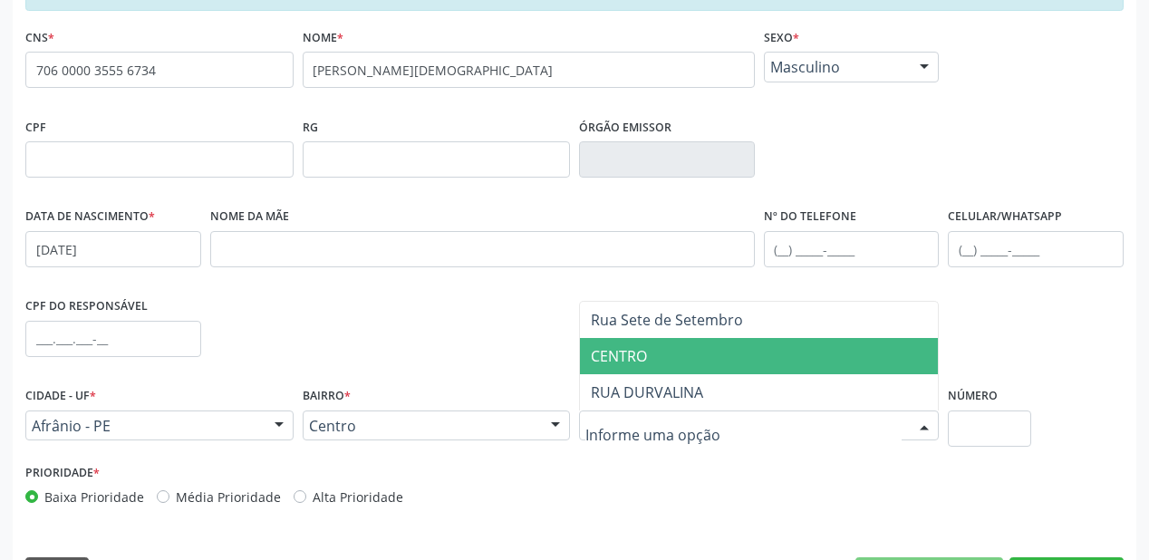
click at [606, 346] on span "CENTRO" at bounding box center [619, 356] width 56 height 20
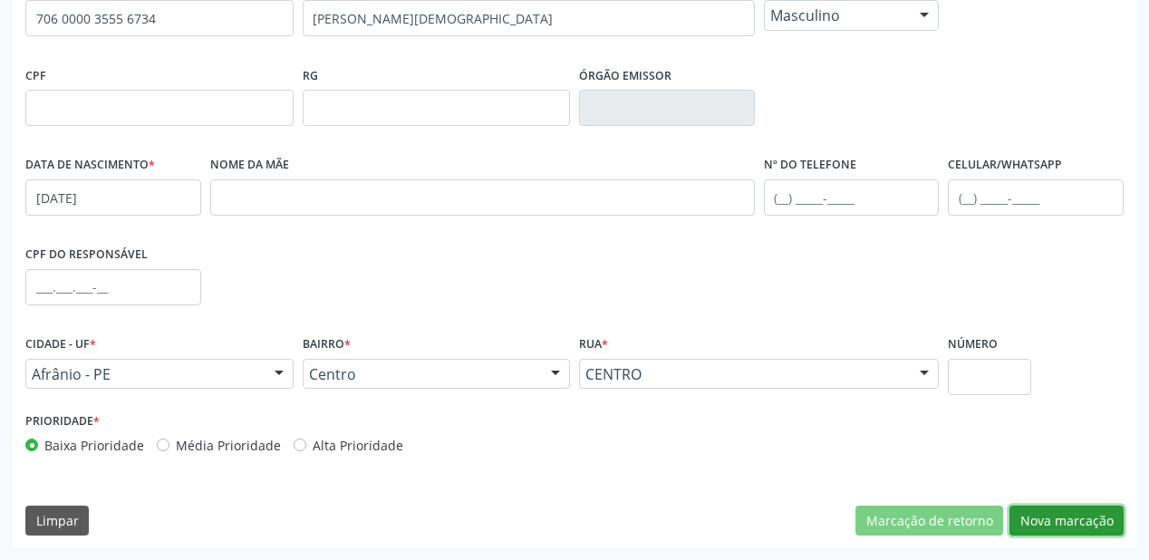
click at [1037, 513] on button "Nova marcação" at bounding box center [1067, 521] width 114 height 31
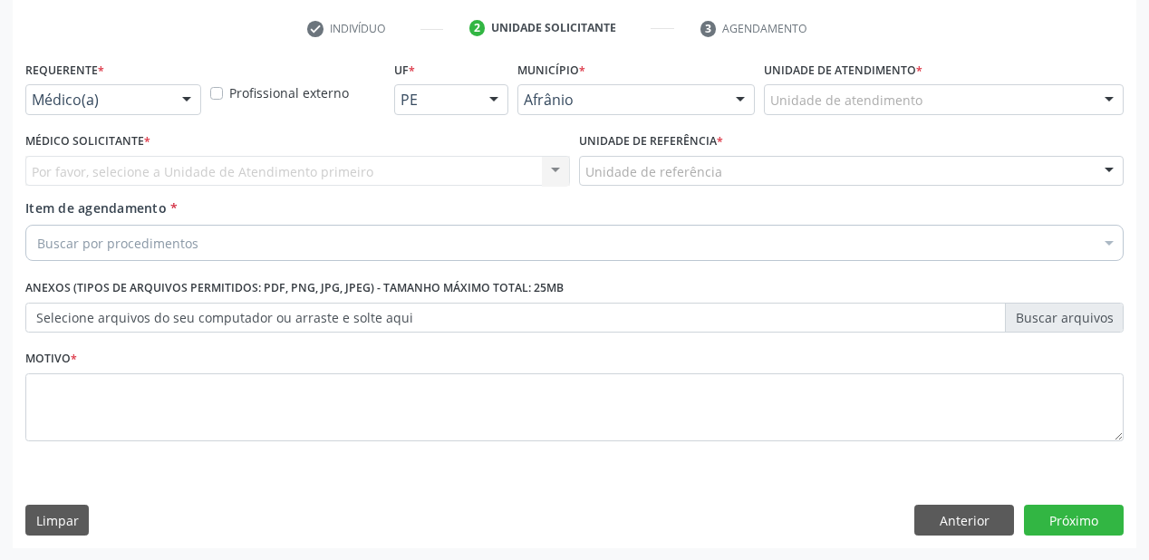
drag, startPoint x: 810, startPoint y: 77, endPoint x: 807, endPoint y: 112, distance: 34.6
click at [808, 83] on div "Unidade de atendimento * Unidade de atendimento Academia da Saude de Afranio Ac…" at bounding box center [944, 85] width 360 height 58
drag, startPoint x: 810, startPoint y: 109, endPoint x: 821, endPoint y: 200, distance: 92.3
click at [810, 113] on div "Unidade de atendimento Academia da Saude de Afranio Academia da Saude do Bairro…" at bounding box center [944, 99] width 360 height 31
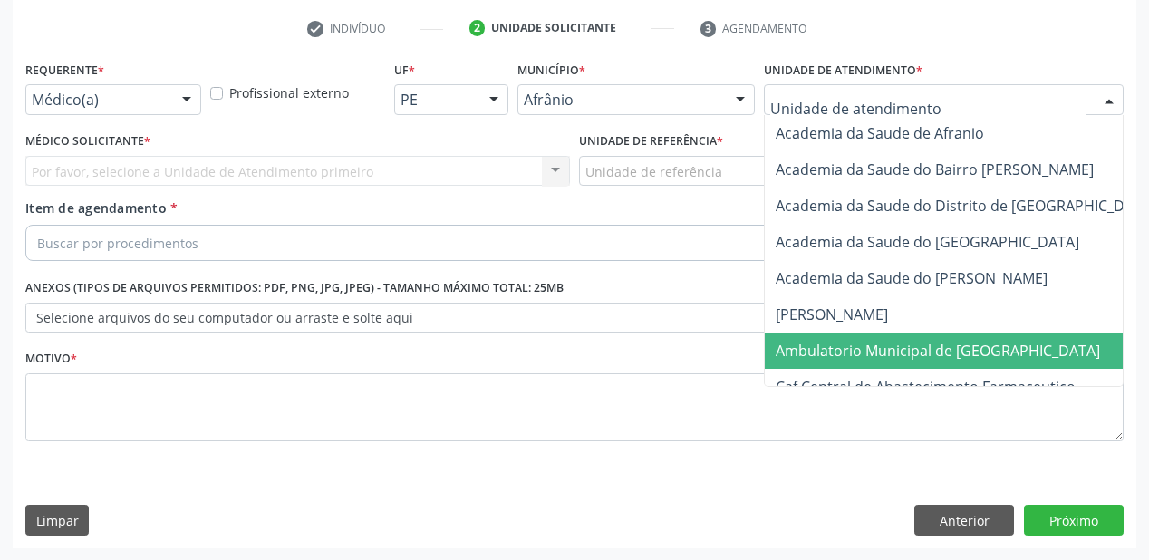
drag, startPoint x: 808, startPoint y: 346, endPoint x: 695, endPoint y: 257, distance: 143.3
click at [805, 342] on span "Ambulatorio Municipal de [GEOGRAPHIC_DATA]" at bounding box center [938, 351] width 325 height 20
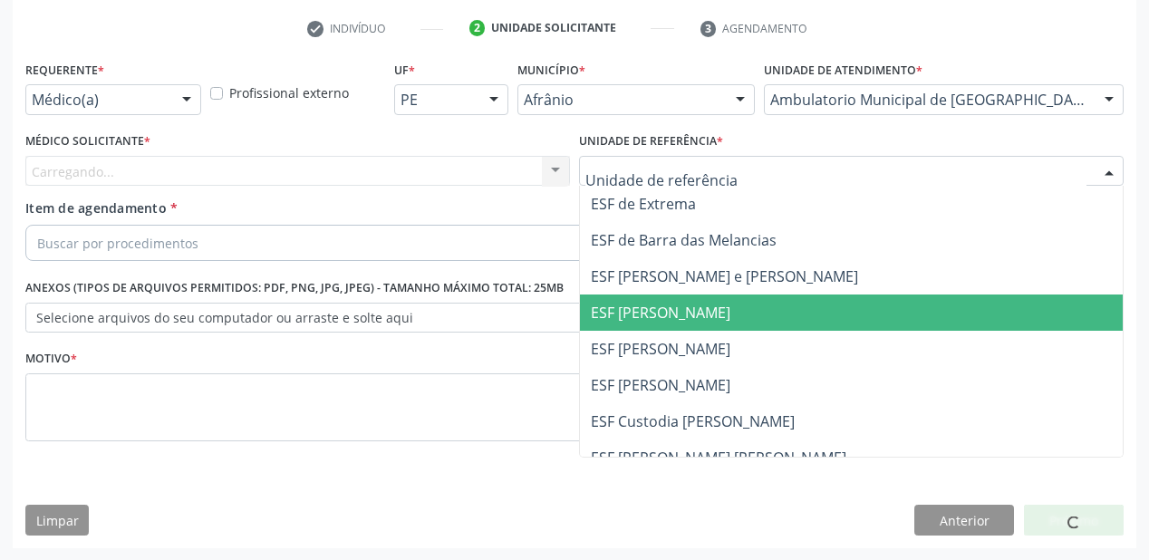
click at [635, 323] on span "ESF [PERSON_NAME]" at bounding box center [851, 313] width 543 height 36
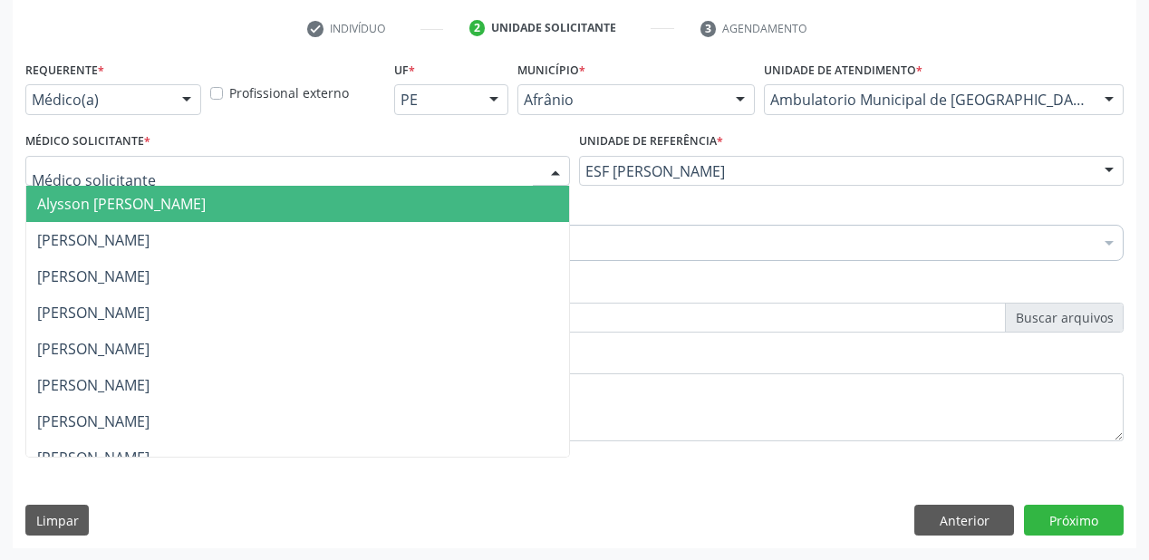
drag, startPoint x: 89, startPoint y: 172, endPoint x: 83, endPoint y: 194, distance: 22.4
drag, startPoint x: 85, startPoint y: 197, endPoint x: 90, endPoint y: 221, distance: 24.9
click at [86, 199] on span "Alysson [PERSON_NAME]" at bounding box center [121, 204] width 169 height 20
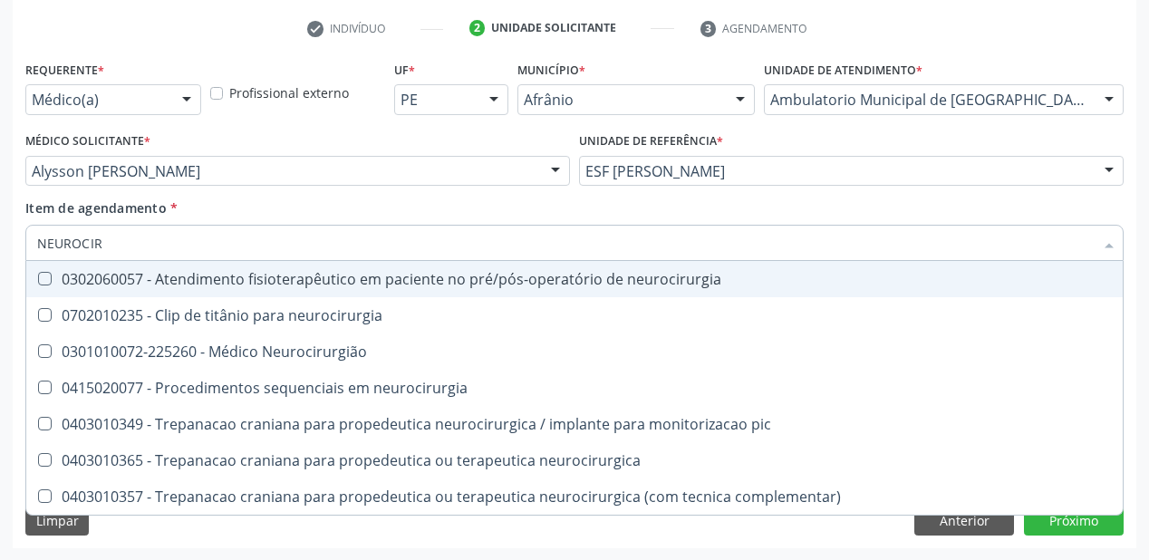
type input "NEUROCIRU"
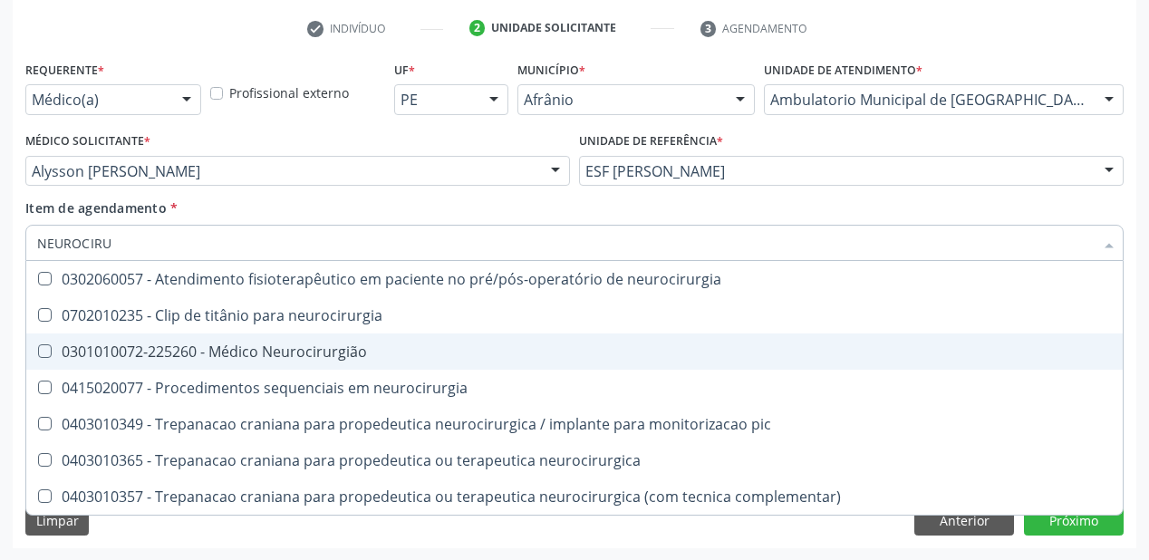
click at [264, 341] on span "0301010072-225260 - Médico Neurocirurgião" at bounding box center [574, 352] width 1097 height 36
checkbox Neurocirurgião "true"
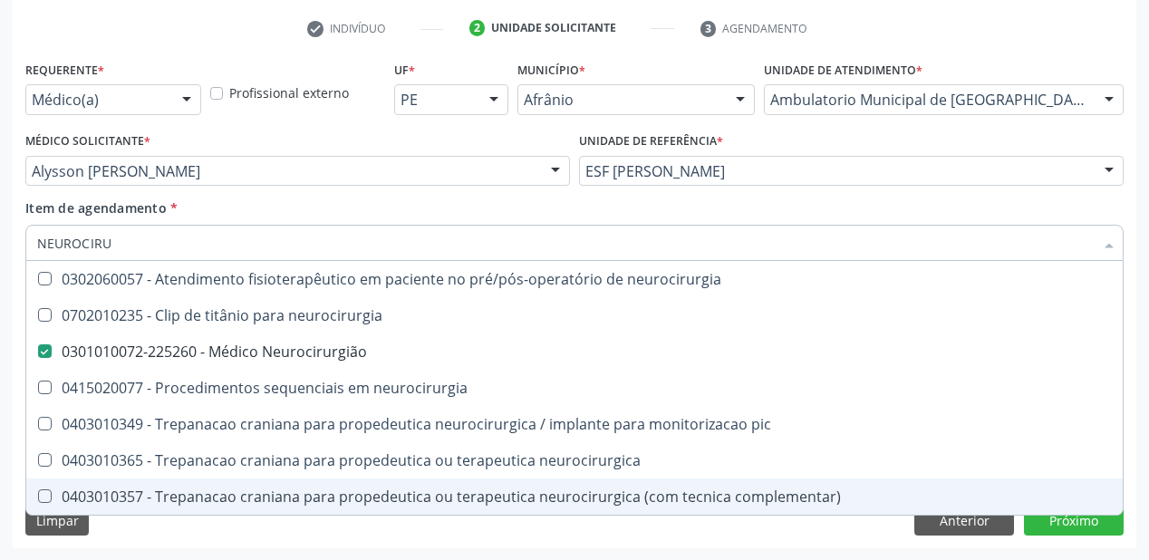
click at [435, 526] on div "Requerente * Médico(a) Médico(a) Enfermeiro(a) Paciente Nenhum resultado encont…" at bounding box center [575, 302] width 1124 height 492
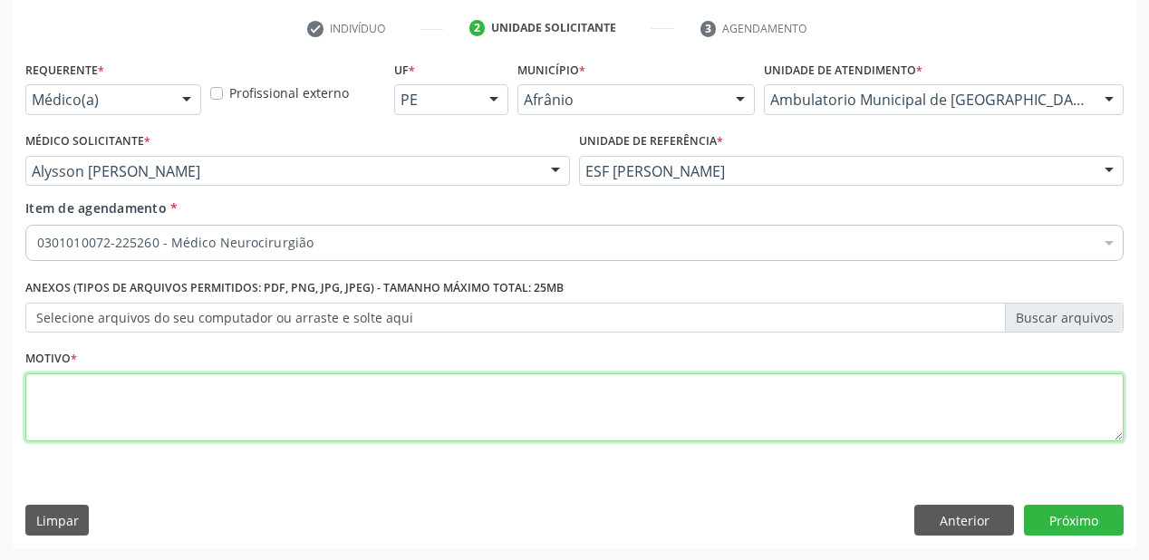
click at [109, 406] on textarea at bounding box center [574, 407] width 1099 height 69
type textarea "*"
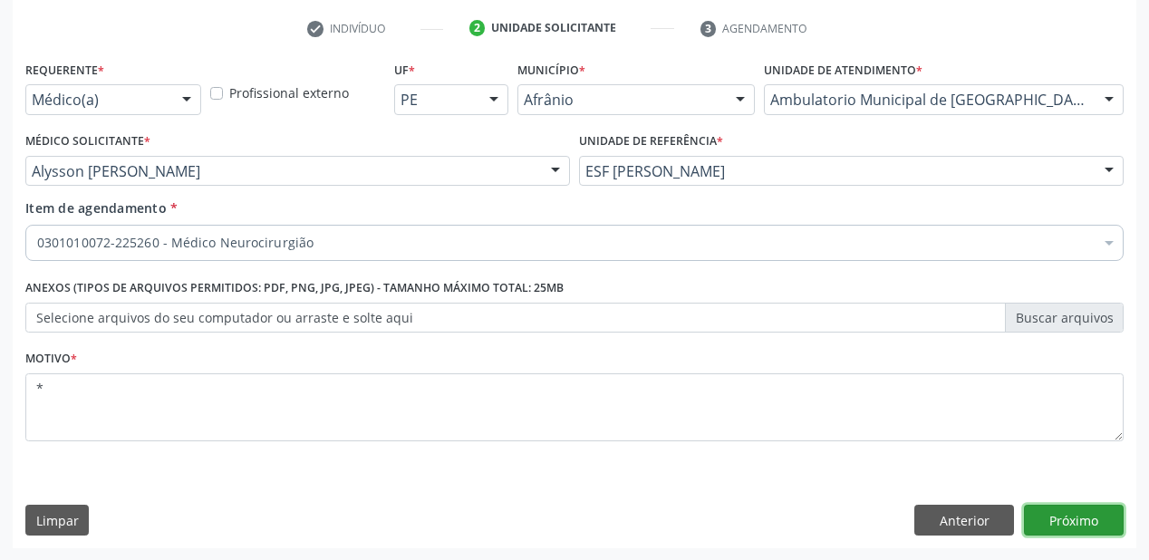
click at [1049, 517] on button "Próximo" at bounding box center [1074, 520] width 100 height 31
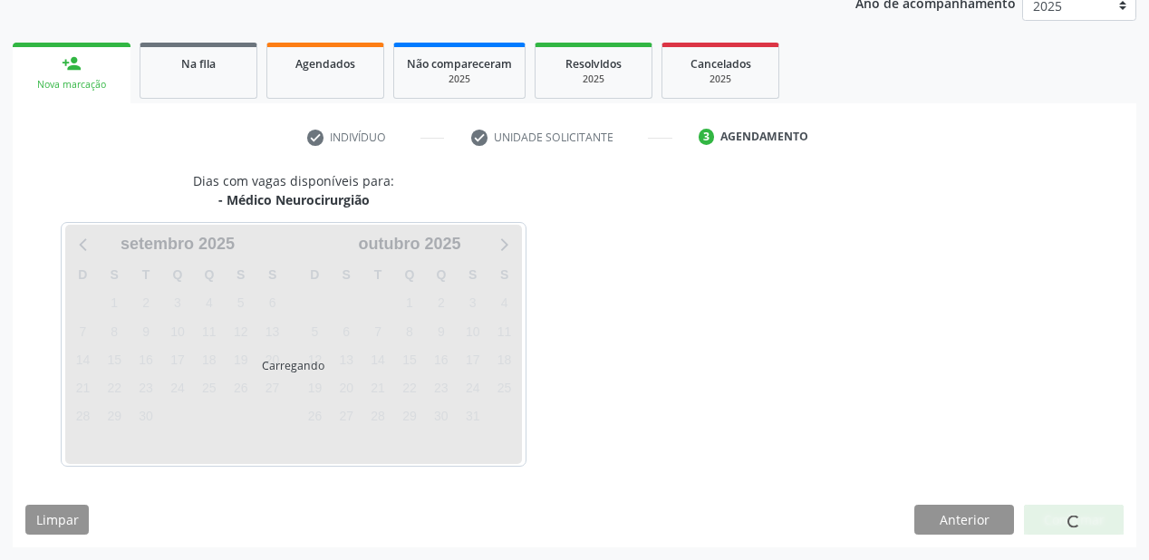
scroll to position [228, 0]
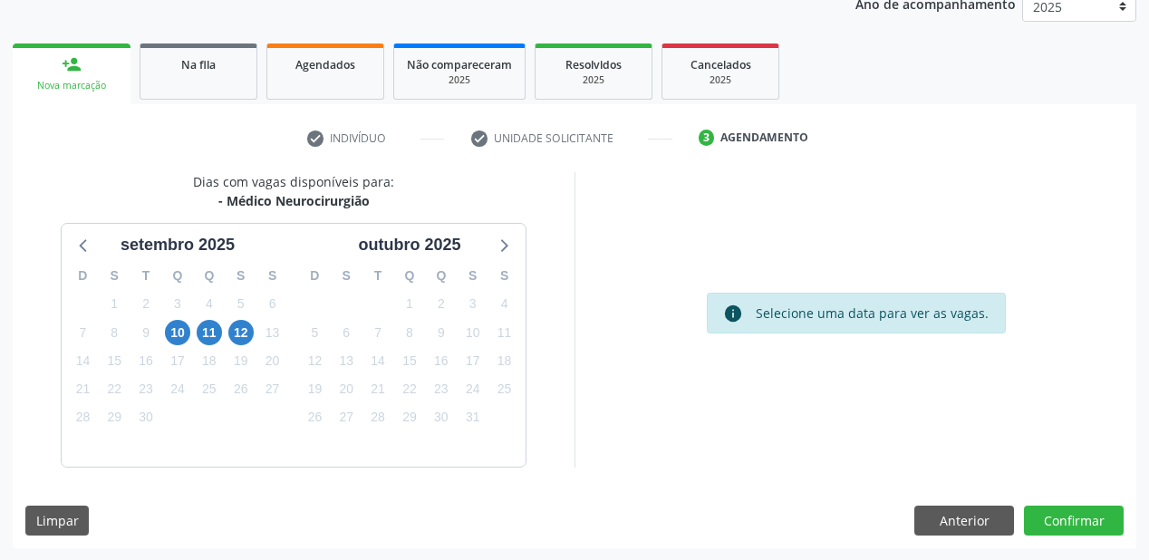
click at [189, 338] on div "10" at bounding box center [177, 333] width 25 height 28
click at [183, 337] on span "10" at bounding box center [177, 332] width 25 height 25
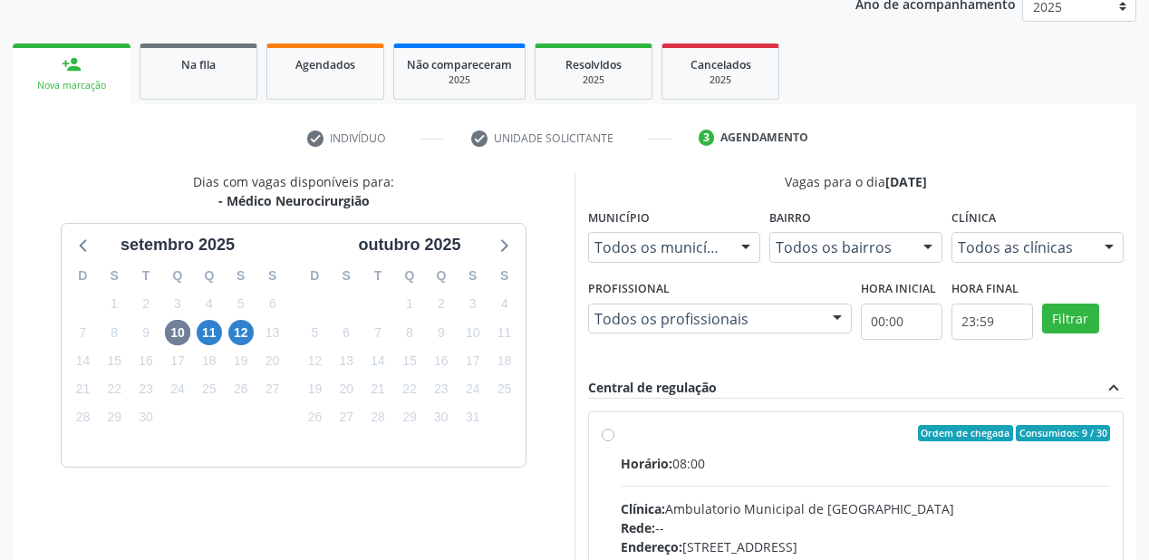
click at [615, 441] on input "Ordem de chegada Consumidos: 9 / 30 Horário: 08:00 Clínica: Ambulatorio Municip…" at bounding box center [608, 433] width 13 height 16
radio input "true"
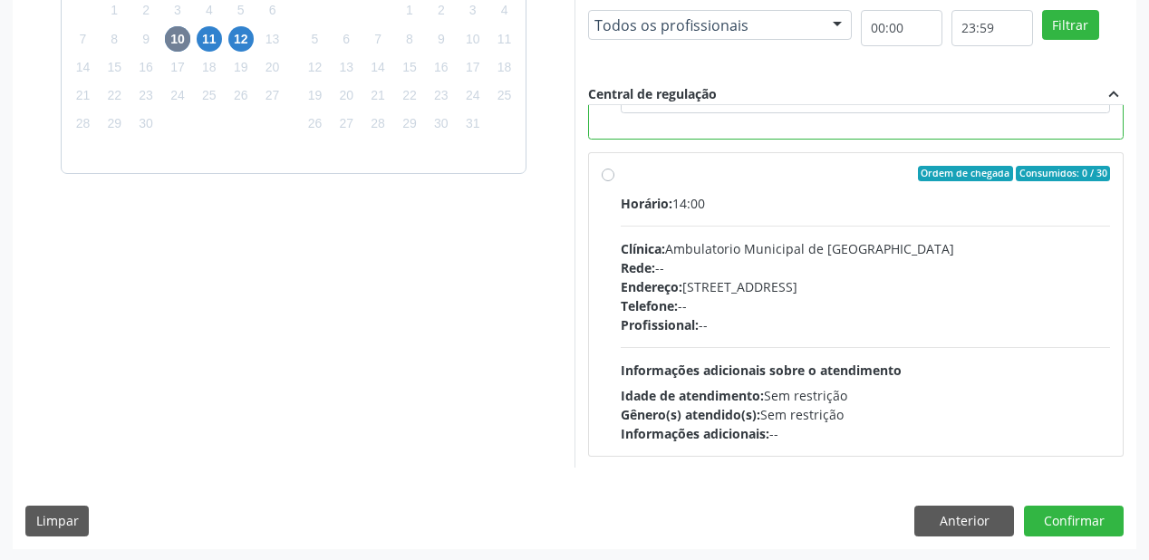
scroll to position [522, 0]
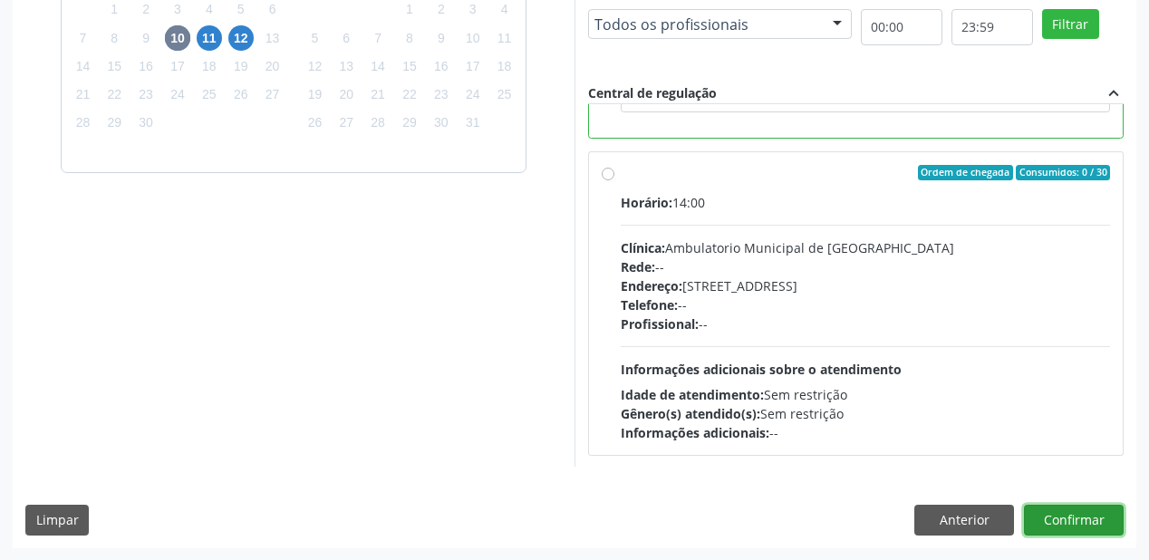
click at [1081, 522] on button "Confirmar" at bounding box center [1074, 520] width 100 height 31
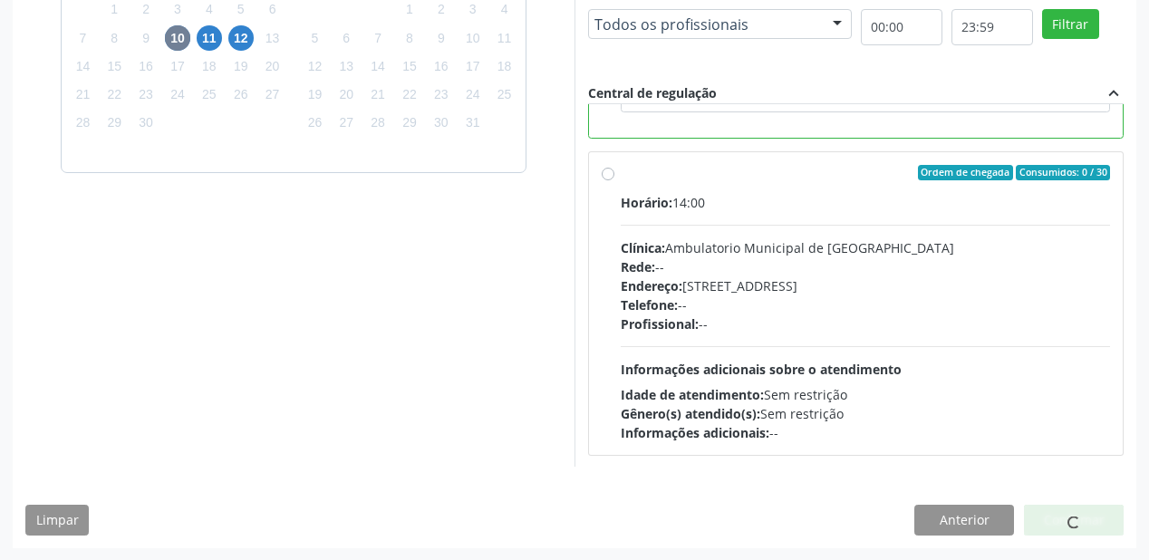
scroll to position [36, 0]
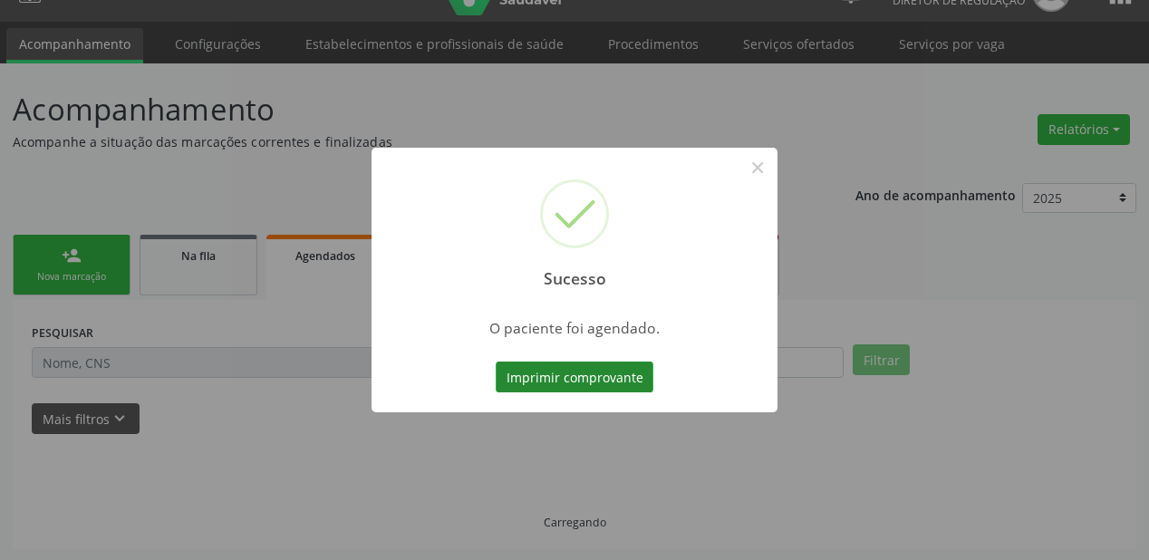
click at [533, 368] on button "Imprimir comprovante" at bounding box center [575, 377] width 158 height 31
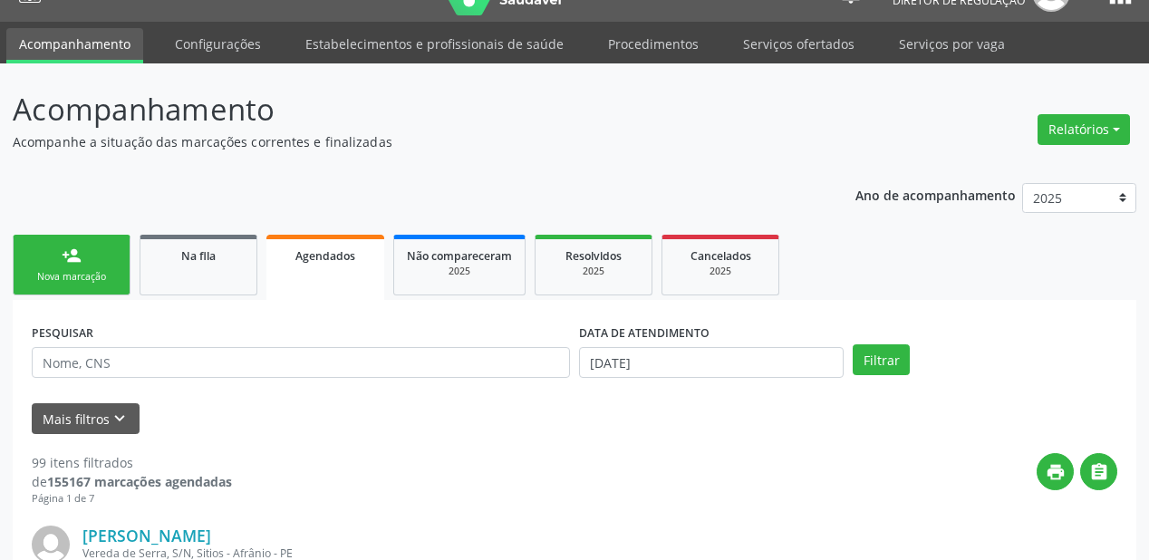
click at [94, 257] on link "person_add Nova marcação" at bounding box center [72, 265] width 118 height 61
click at [179, 261] on div "Na fila" at bounding box center [198, 255] width 91 height 19
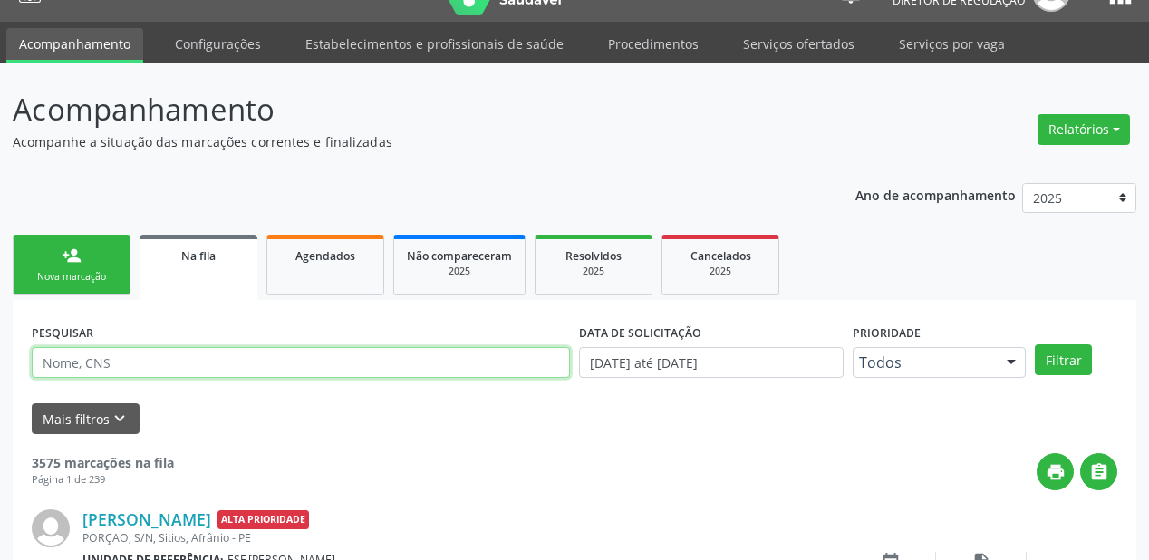
click at [85, 371] on input "text" at bounding box center [301, 362] width 538 height 31
paste input "708 2086 9225 5643"
type input "708 2086 9225 5643"
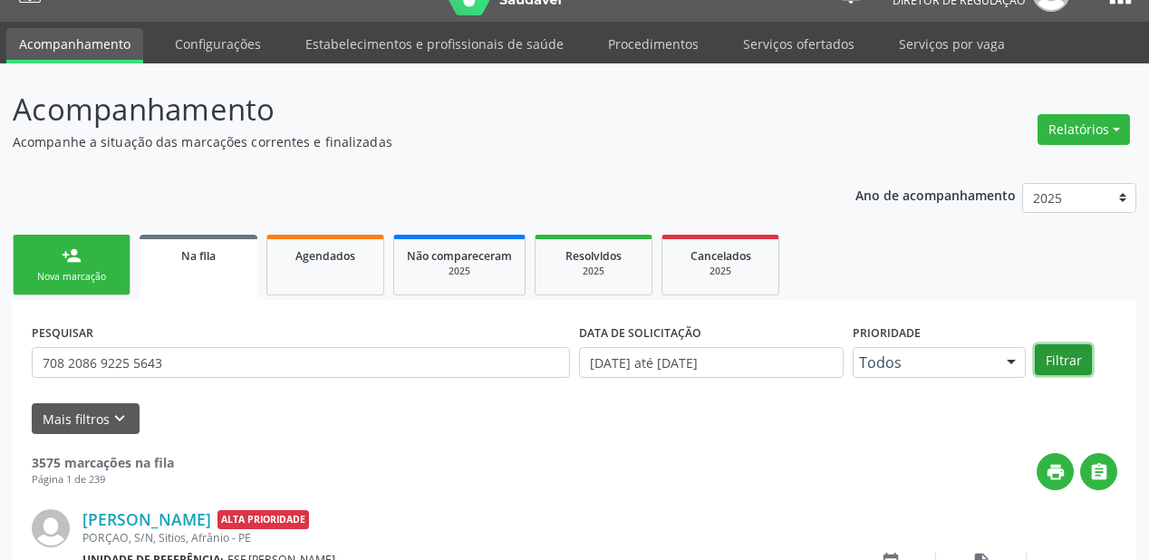
click at [1061, 351] on button "Filtrar" at bounding box center [1063, 359] width 57 height 31
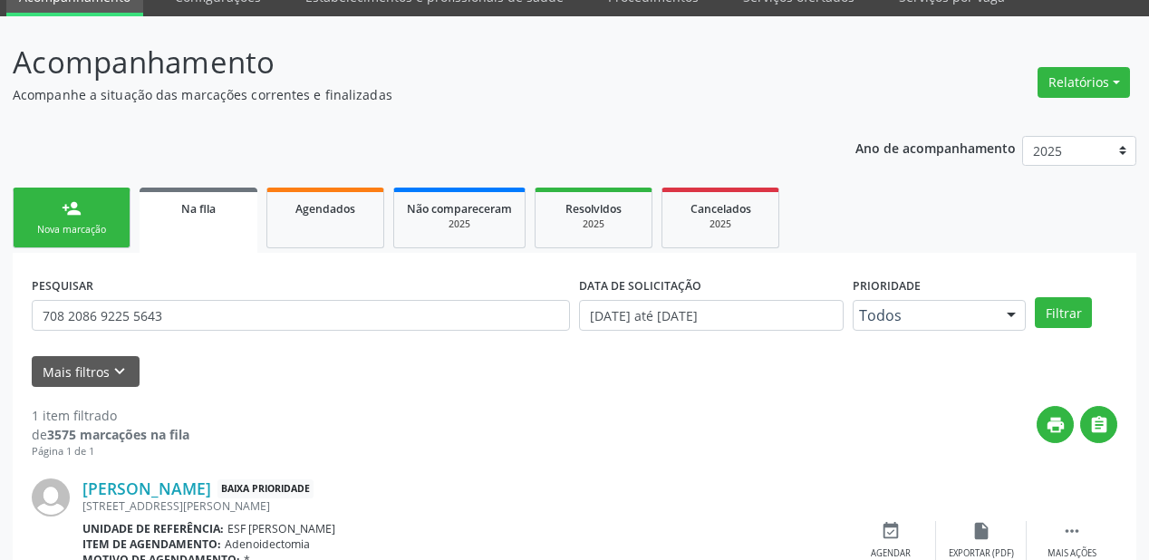
scroll to position [174, 0]
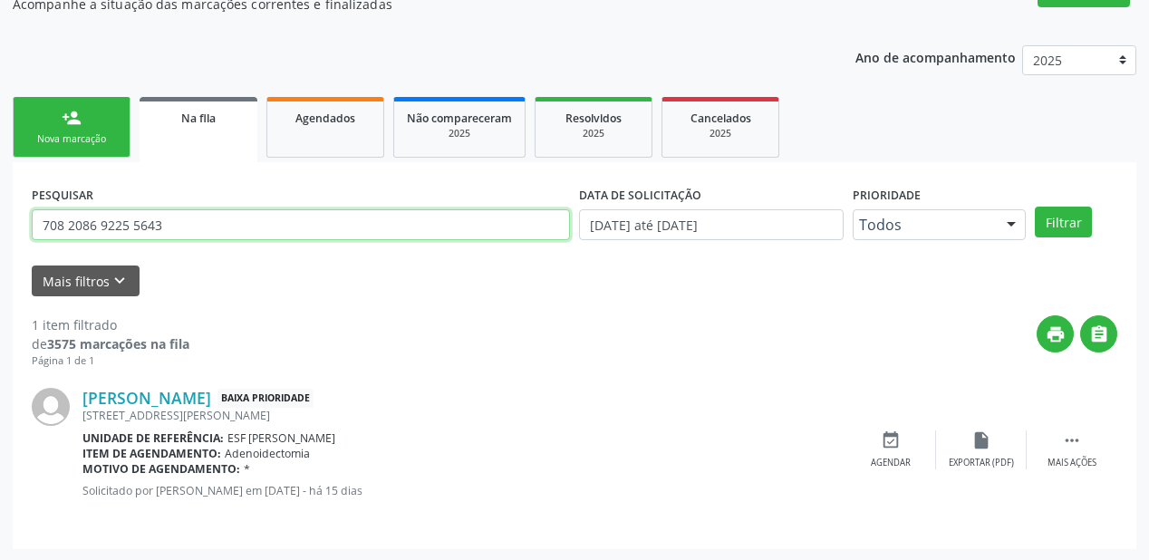
drag, startPoint x: 131, startPoint y: 227, endPoint x: 4, endPoint y: 231, distance: 127.9
click at [0, 228] on div "Acompanhamento Acompanhe a situação das marcações correntes e finalizadas Relat…" at bounding box center [574, 244] width 1149 height 636
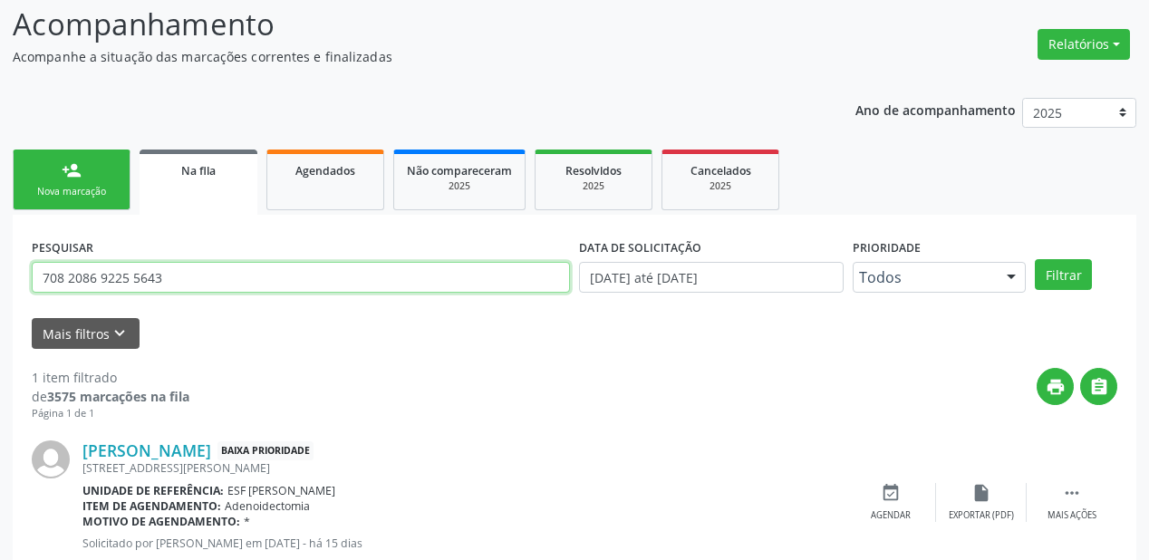
scroll to position [0, 0]
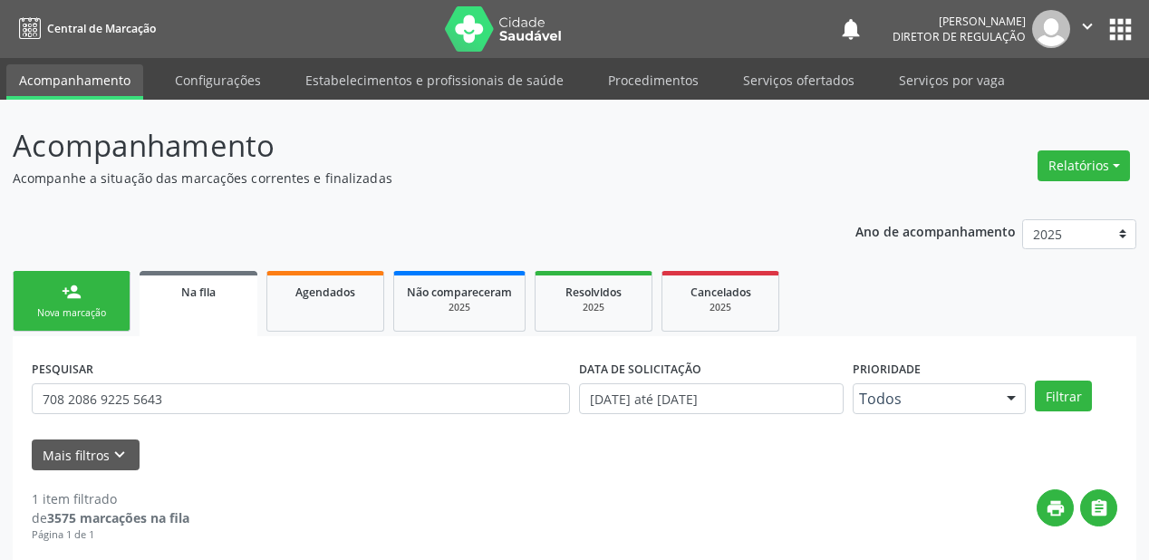
click at [94, 304] on link "person_add Nova marcação" at bounding box center [72, 301] width 118 height 61
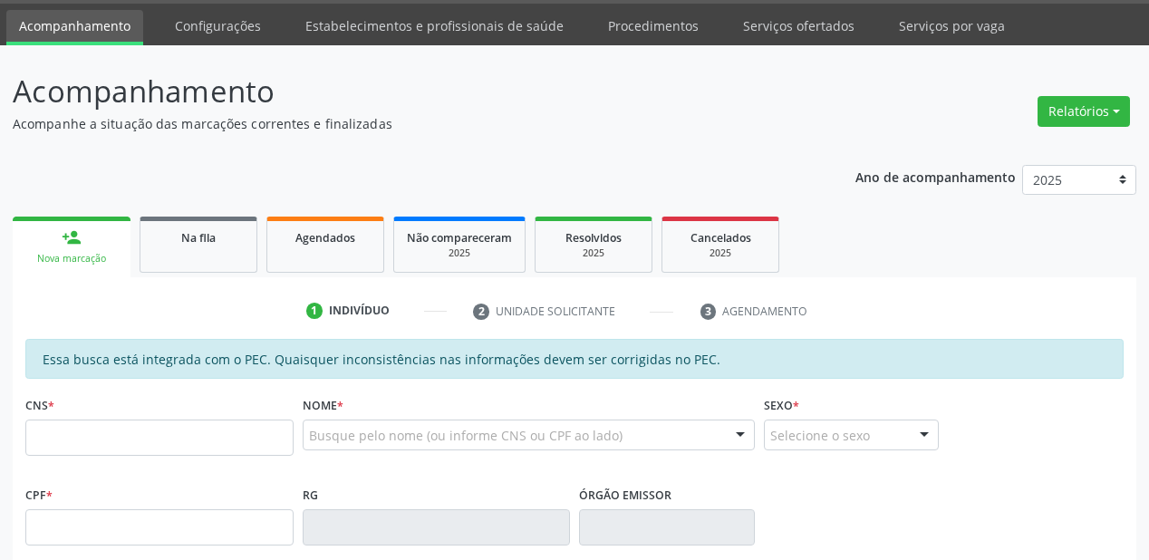
scroll to position [435, 0]
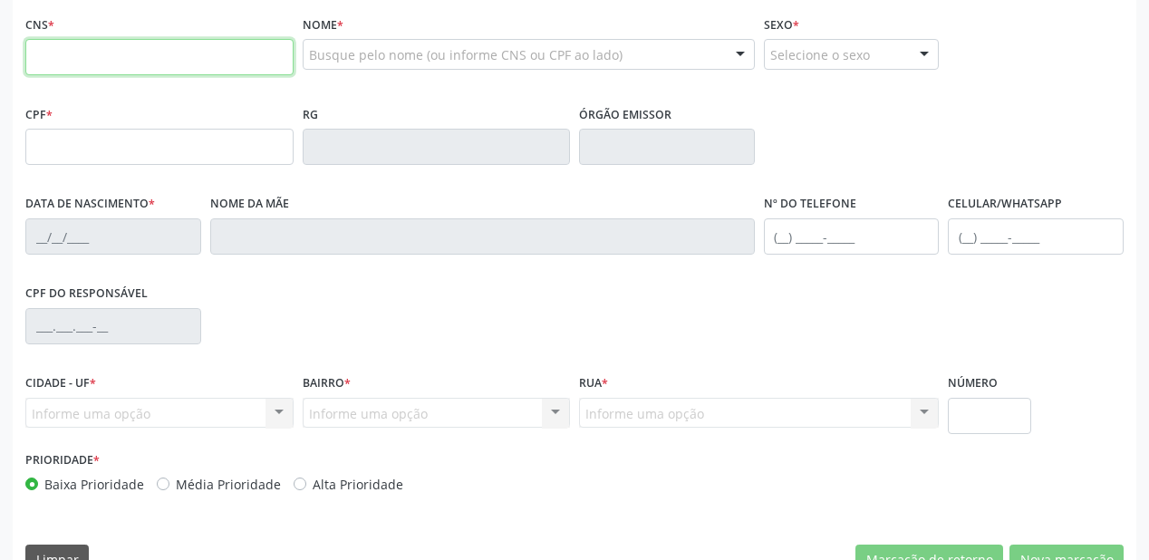
click at [92, 64] on input "text" at bounding box center [159, 57] width 268 height 36
paste input "708 2086 9225 5643"
type input "708 2086 9225 5643"
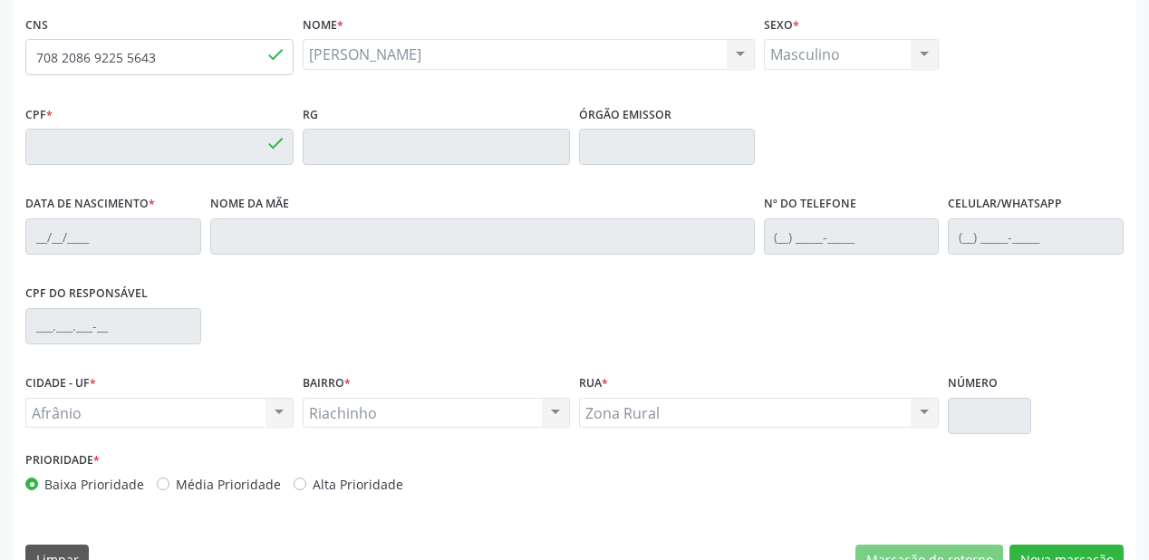
type input "177.204.054-12"
type input "10/01/2019"
type input "Andreza Rodrigues Coelho"
type input "(87) 98888-8888"
type input "S/N"
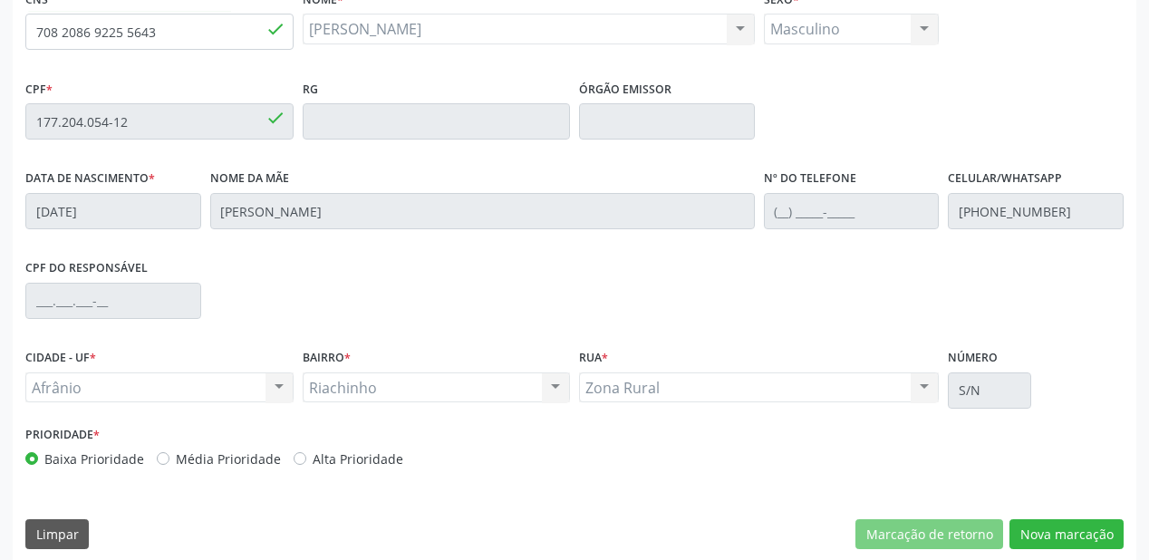
scroll to position [474, 0]
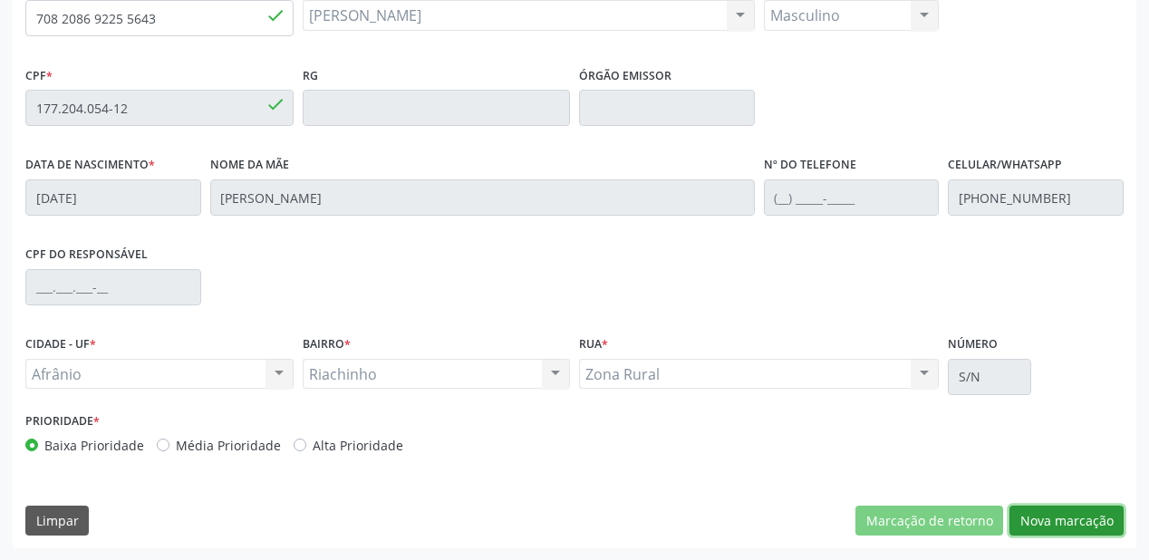
click at [1063, 519] on button "Nova marcação" at bounding box center [1067, 521] width 114 height 31
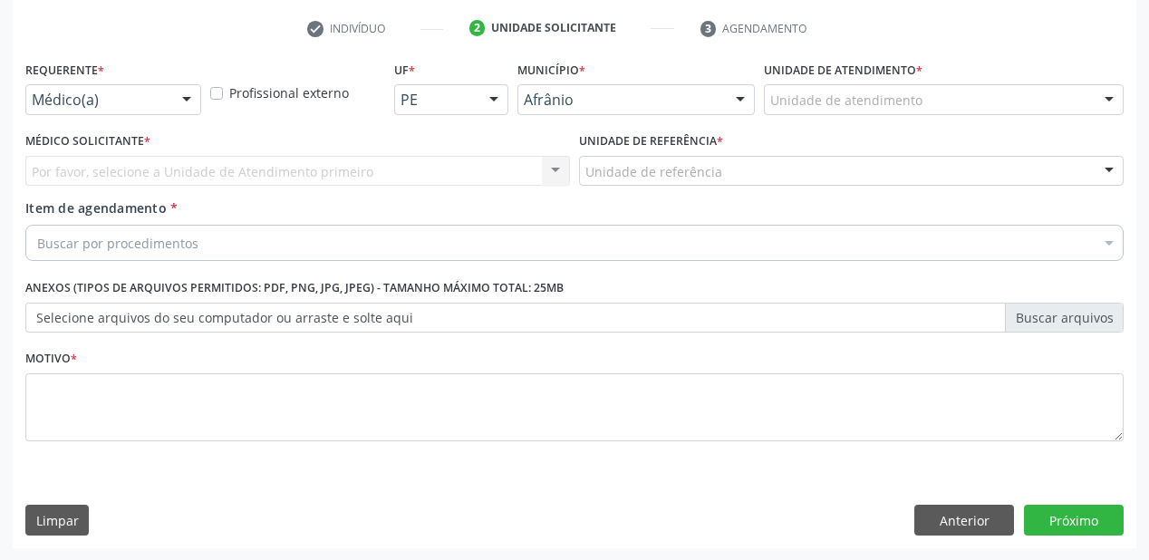
drag, startPoint x: 782, startPoint y: 92, endPoint x: 794, endPoint y: 189, distance: 97.7
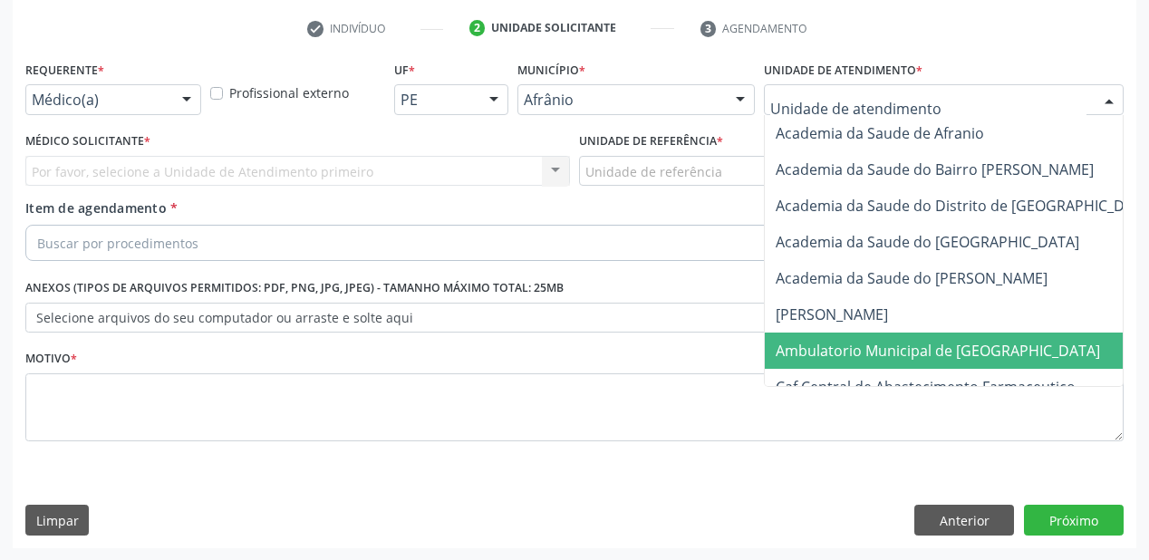
drag, startPoint x: 800, startPoint y: 354, endPoint x: 762, endPoint y: 319, distance: 51.3
click at [799, 352] on span "Ambulatorio Municipal de [GEOGRAPHIC_DATA]" at bounding box center [938, 351] width 325 height 20
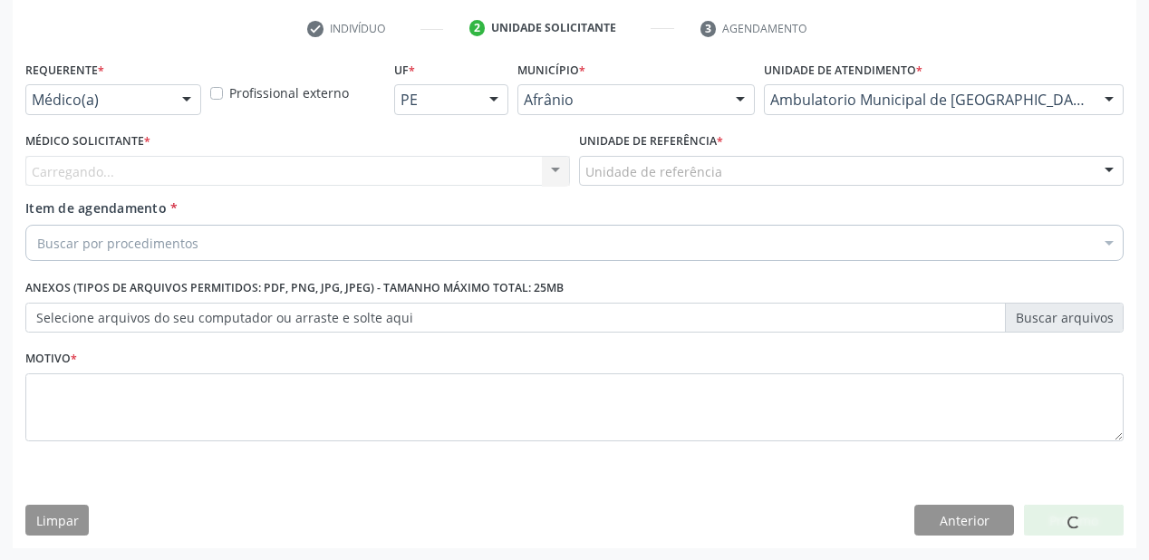
drag, startPoint x: 653, startPoint y: 187, endPoint x: 650, endPoint y: 210, distance: 23.7
click at [653, 198] on div "Requerente * Médico(a) Médico(a) Enfermeiro(a) Paciente Nenhum resultado encont…" at bounding box center [574, 261] width 1099 height 411
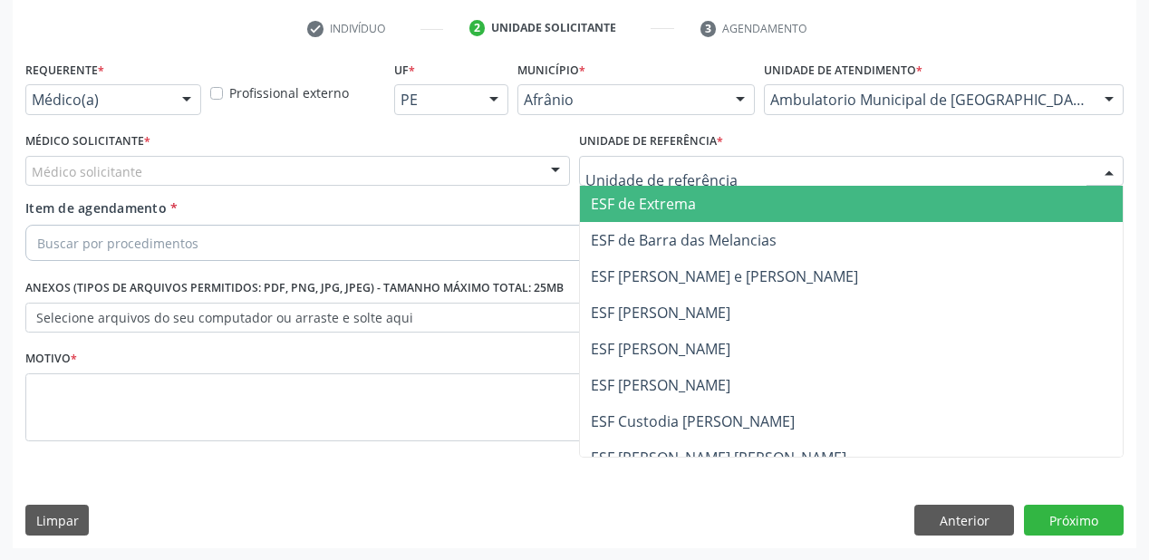
drag, startPoint x: 625, startPoint y: 169, endPoint x: 628, endPoint y: 268, distance: 99.8
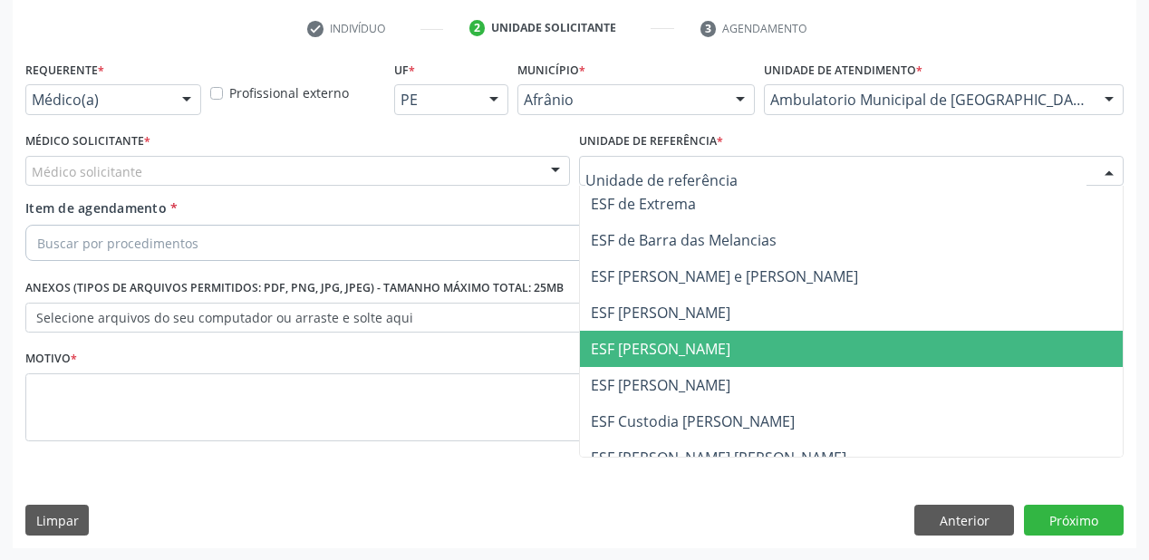
drag, startPoint x: 642, startPoint y: 348, endPoint x: 322, endPoint y: 220, distance: 344.6
click at [635, 344] on span "ESF [PERSON_NAME]" at bounding box center [661, 349] width 140 height 20
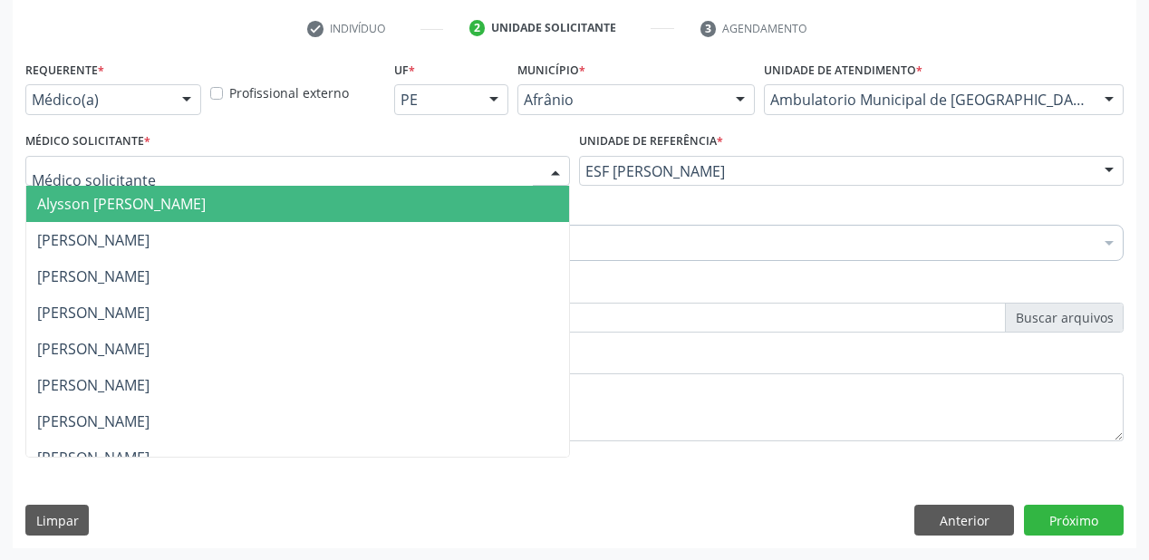
drag, startPoint x: 169, startPoint y: 174, endPoint x: 167, endPoint y: 198, distance: 23.6
click at [167, 187] on div "Alysson Rodrigo Ferreira Cavalcanti Bruno Saraiva Bezerra Medrado Carlos Gustav…" at bounding box center [297, 171] width 545 height 31
drag, startPoint x: 167, startPoint y: 198, endPoint x: 146, endPoint y: 229, distance: 38.0
click at [167, 200] on span "Alysson Rodrigo Ferreira Cavalcanti" at bounding box center [121, 204] width 169 height 20
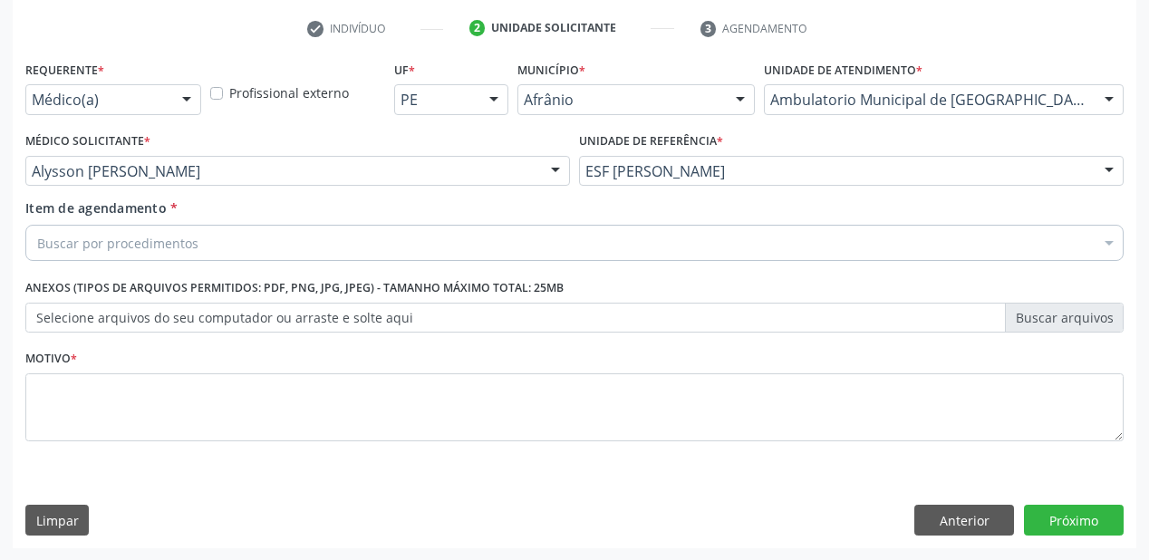
click at [146, 229] on div "Buscar por procedimentos" at bounding box center [574, 243] width 1099 height 36
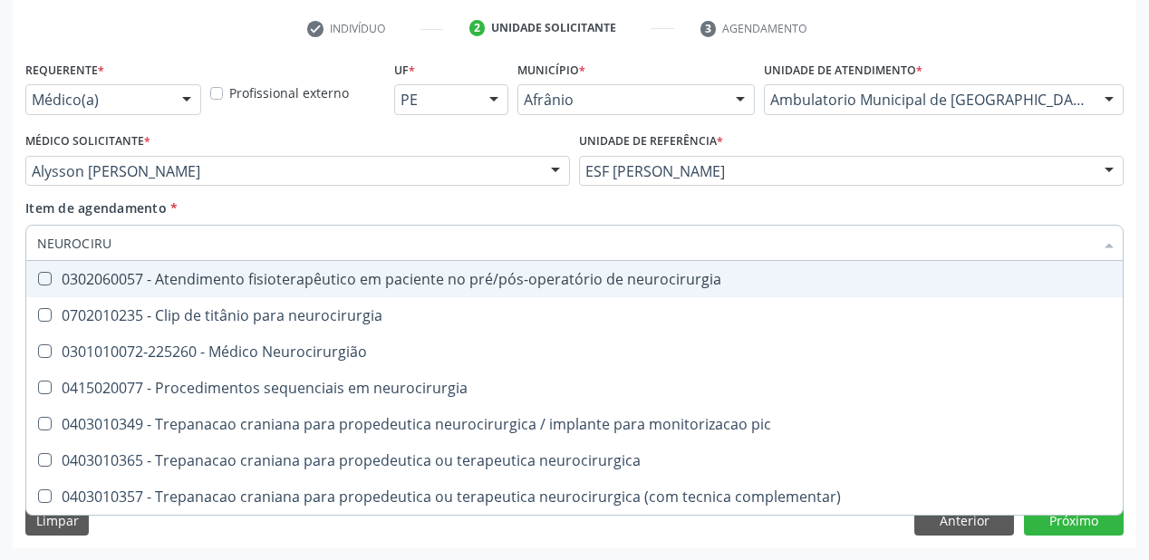
type input "NEUROCIRUR"
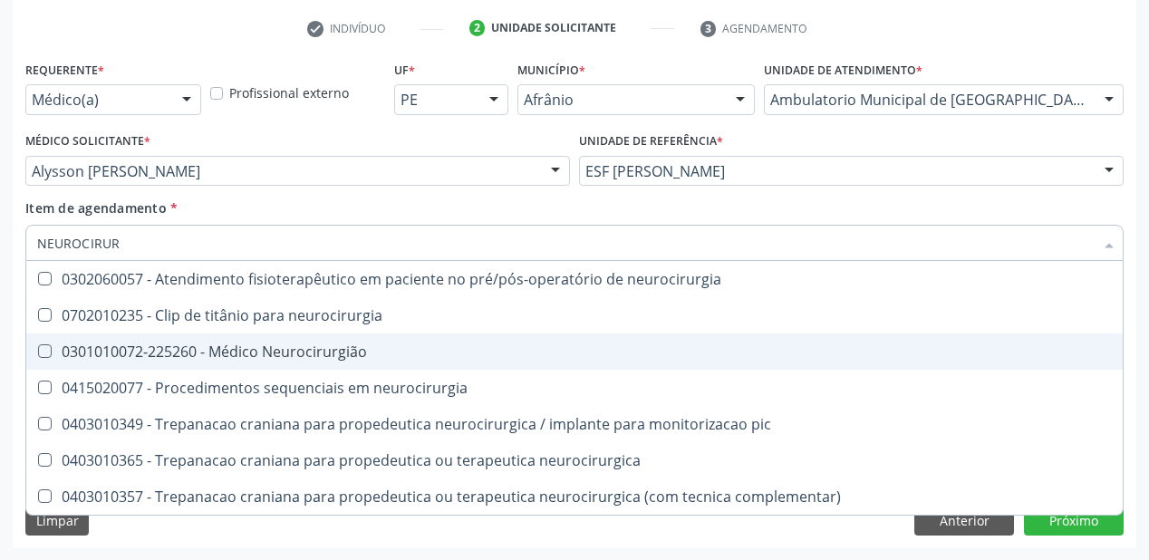
click at [165, 347] on div "0301010072-225260 - Médico Neurocirurgião" at bounding box center [574, 351] width 1075 height 15
checkbox Neurocirurgião "true"
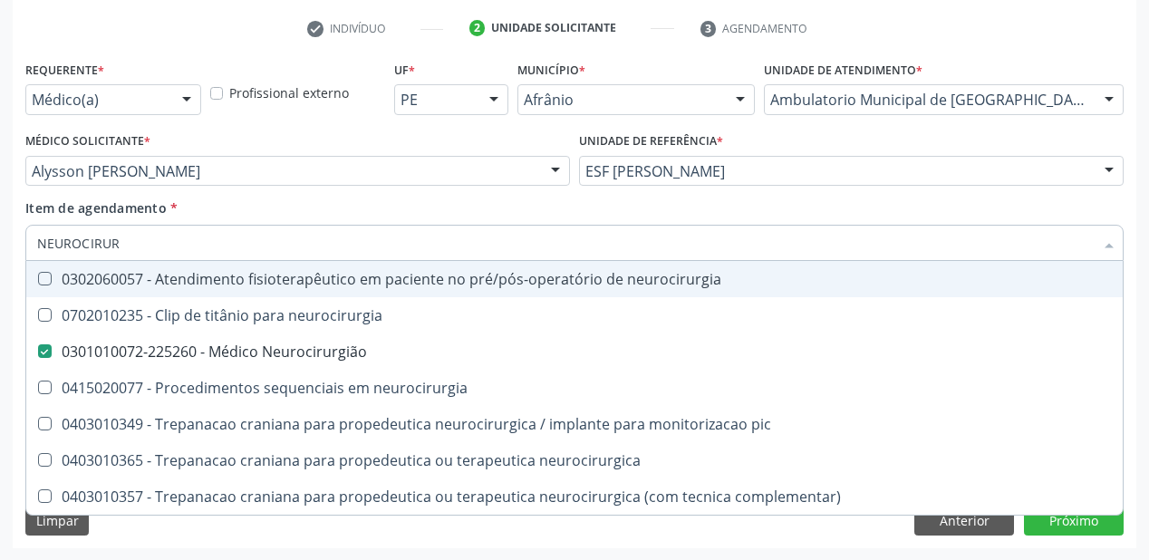
click at [127, 537] on div "Requerente * Médico(a) Médico(a) Enfermeiro(a) Paciente Nenhum resultado encont…" at bounding box center [575, 302] width 1124 height 492
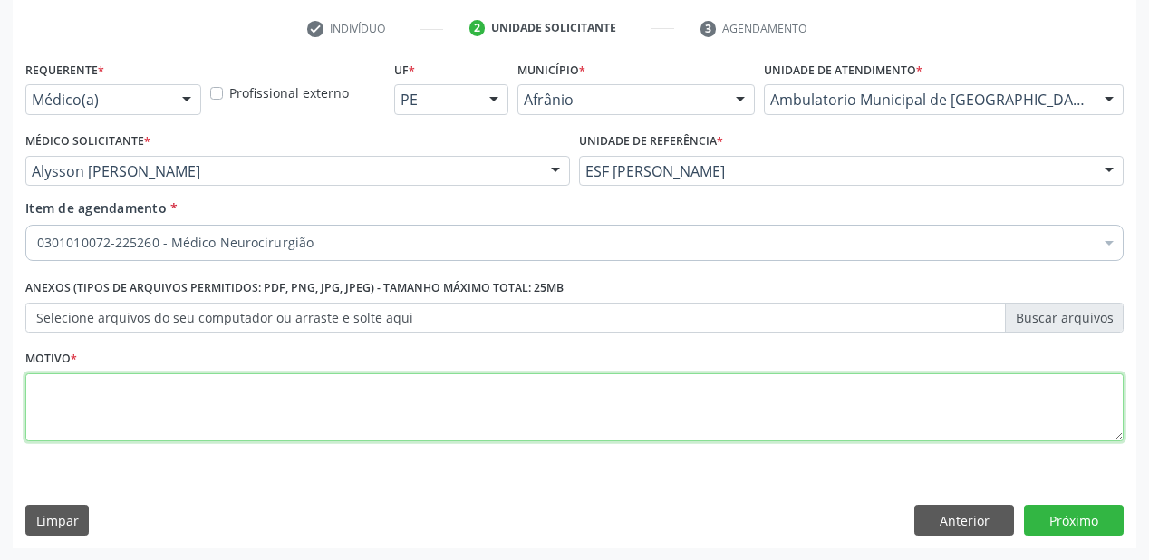
click at [92, 380] on textarea at bounding box center [574, 407] width 1099 height 69
type textarea "*"
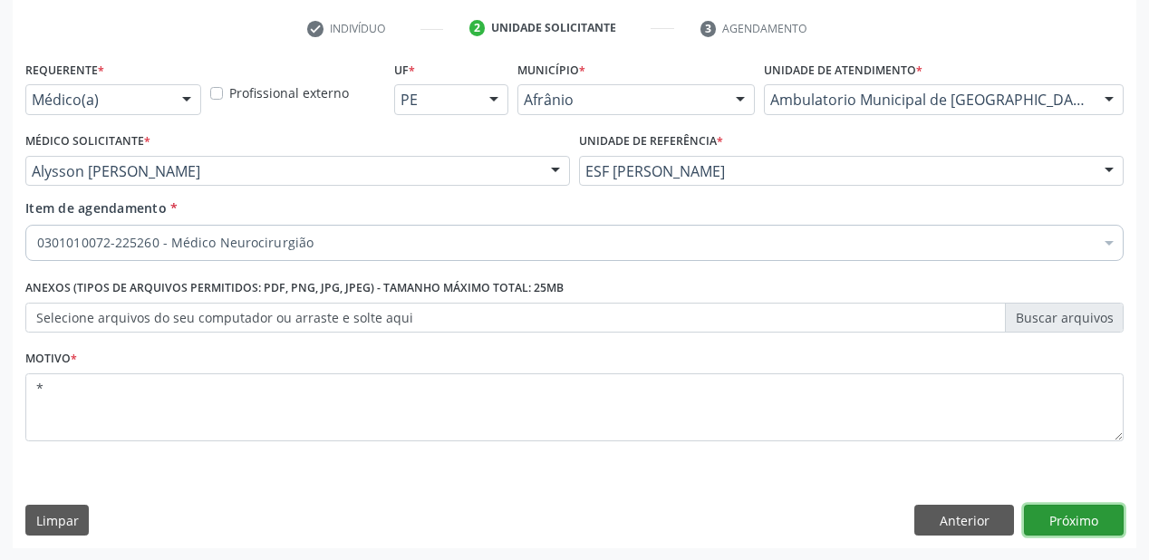
click at [1049, 510] on button "Próximo" at bounding box center [1074, 520] width 100 height 31
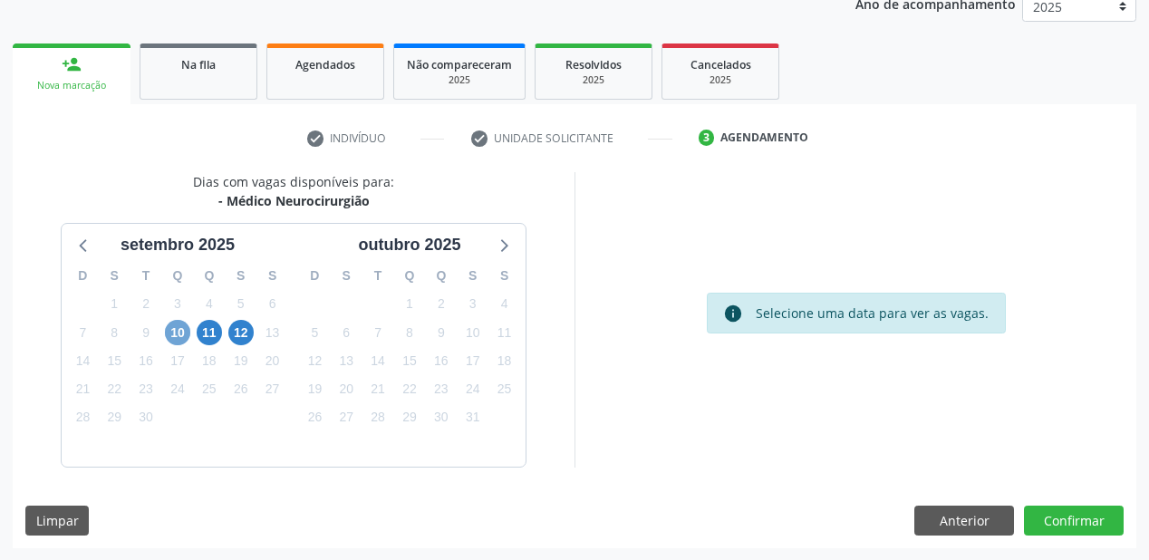
click at [172, 336] on span "10" at bounding box center [177, 332] width 25 height 25
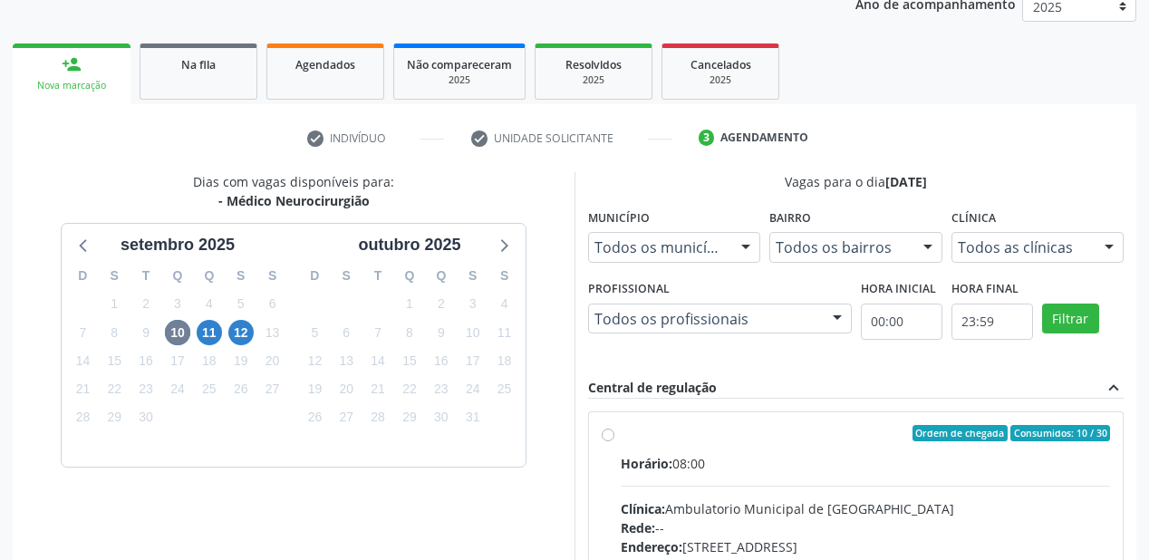
radio input "true"
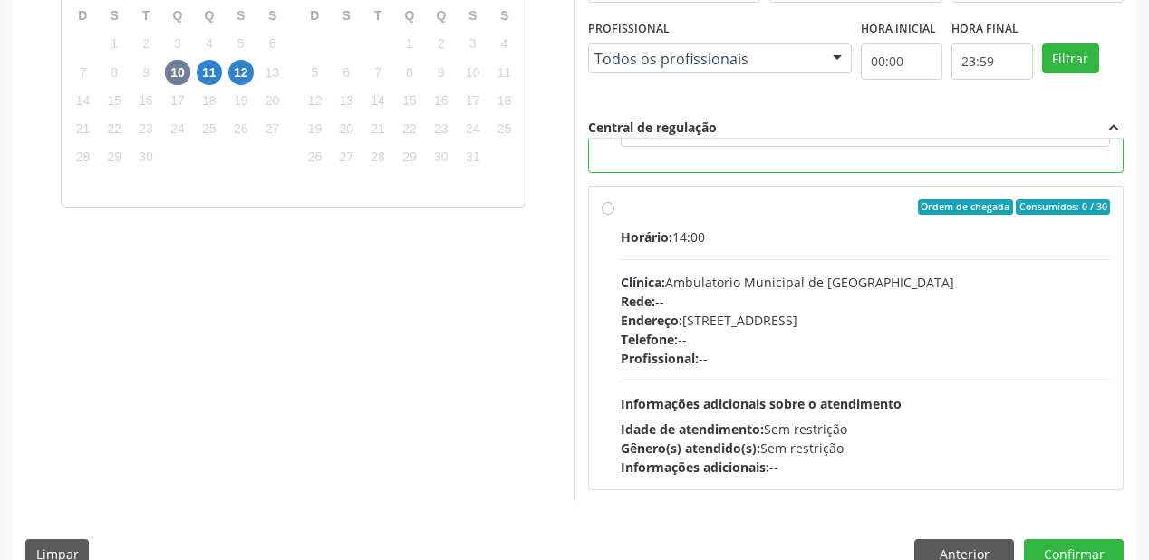
scroll to position [522, 0]
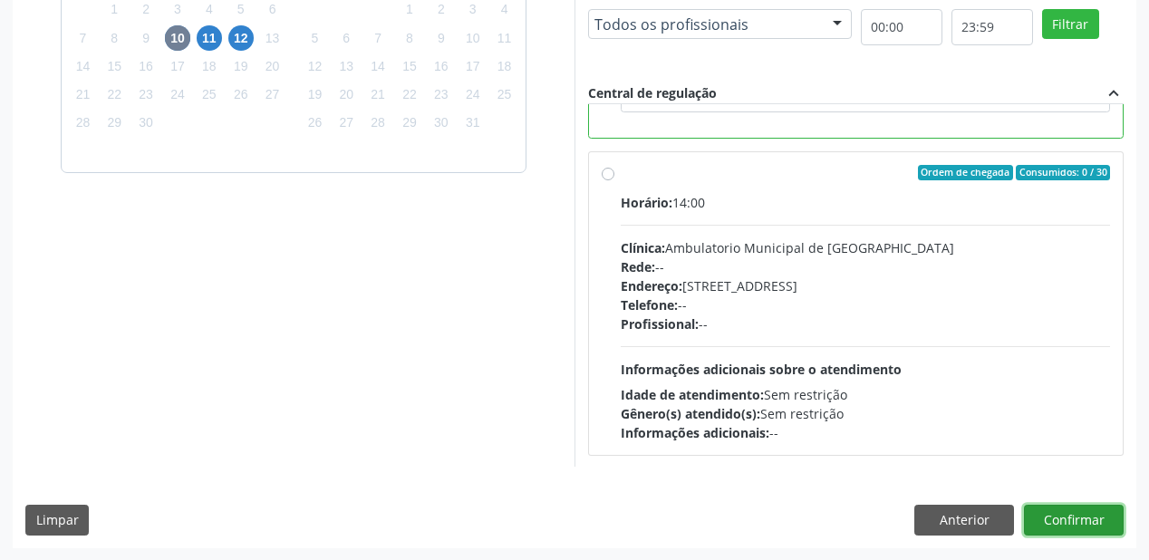
click at [1062, 532] on button "Confirmar" at bounding box center [1074, 520] width 100 height 31
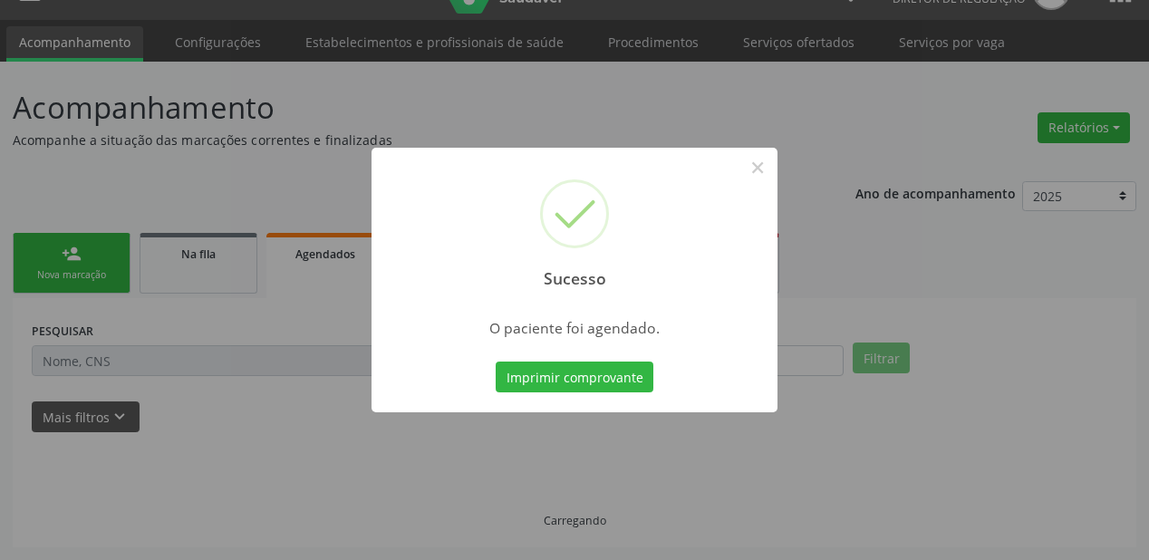
scroll to position [36, 0]
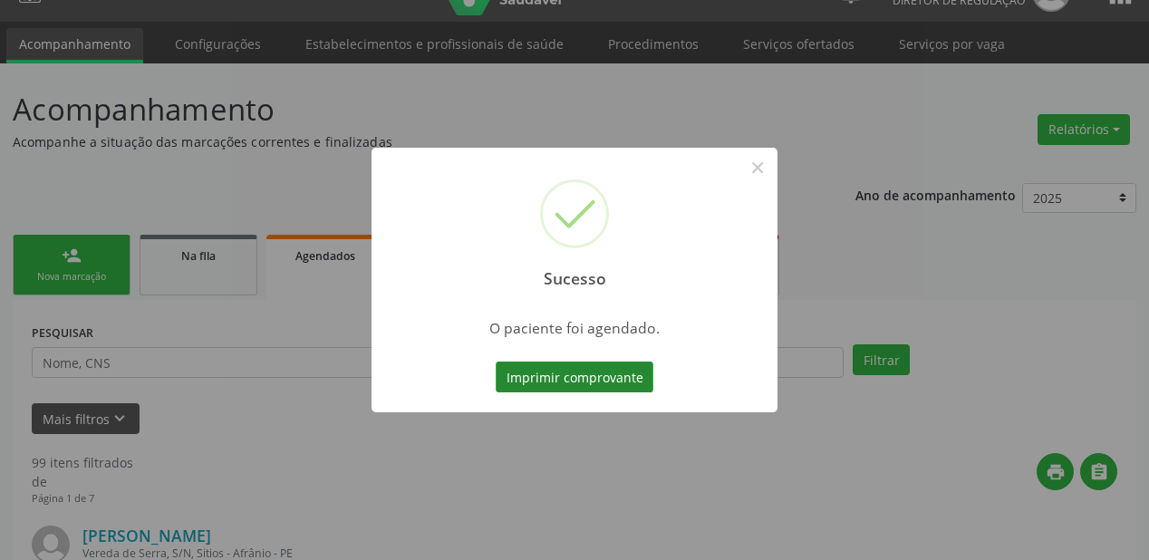
click at [565, 383] on button "Imprimir comprovante" at bounding box center [575, 377] width 158 height 31
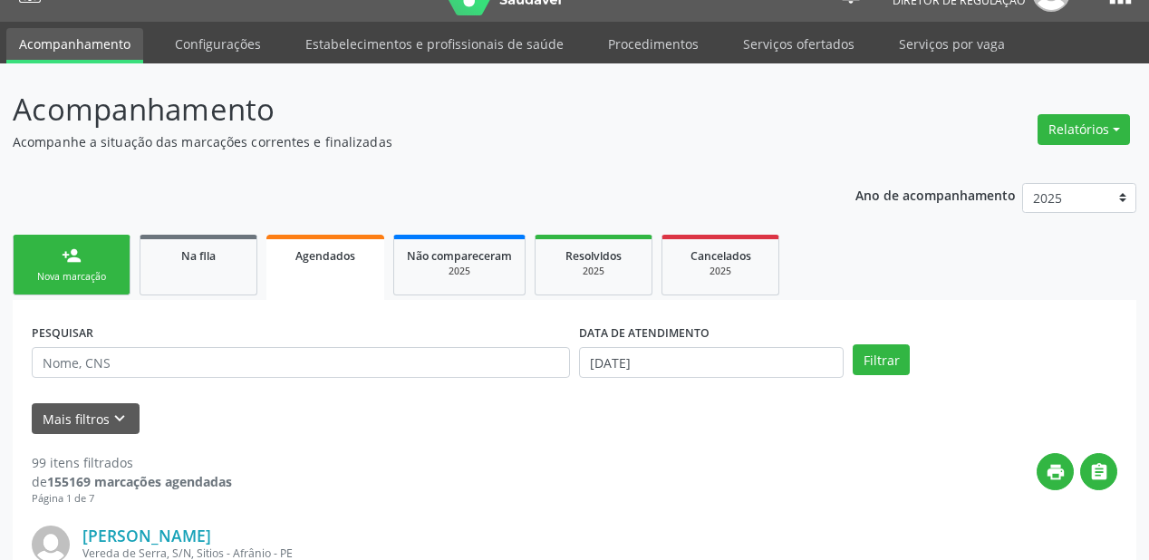
click at [86, 270] on div "Nova marcação" at bounding box center [71, 277] width 91 height 14
click at [85, 271] on div "Nova marcação" at bounding box center [71, 277] width 91 height 14
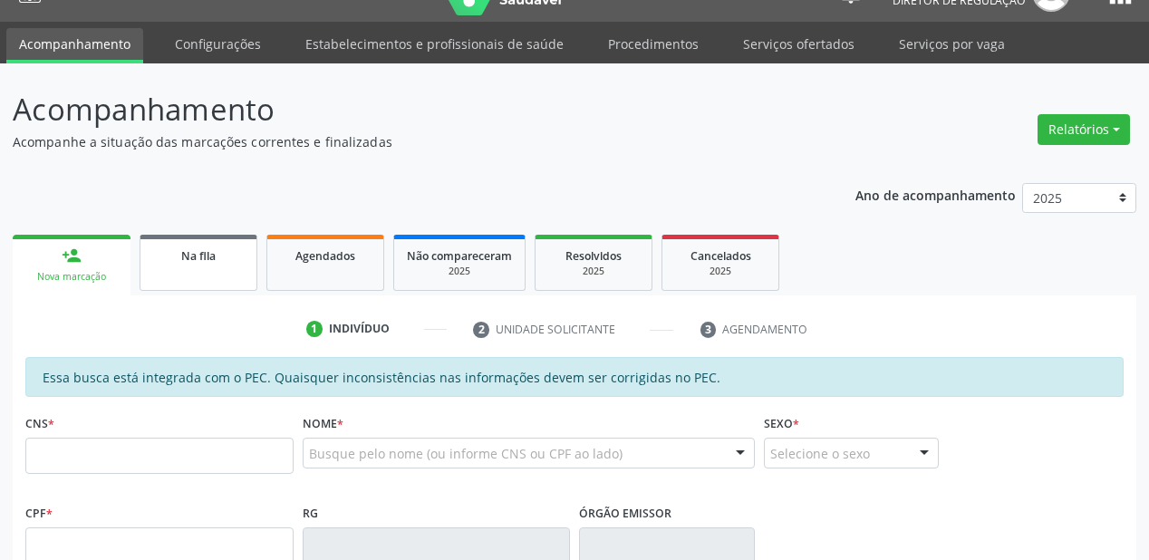
click at [219, 257] on div "Na fila" at bounding box center [198, 255] width 91 height 19
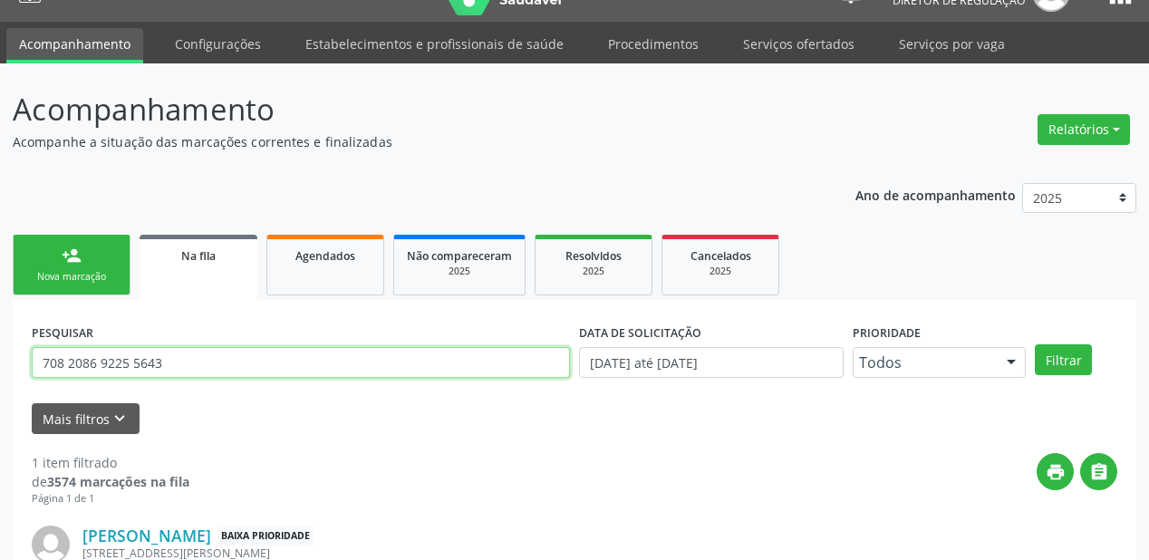
click at [172, 370] on input "708 2086 9225 5643" at bounding box center [301, 362] width 538 height 31
type input "7"
type input "706003347400244"
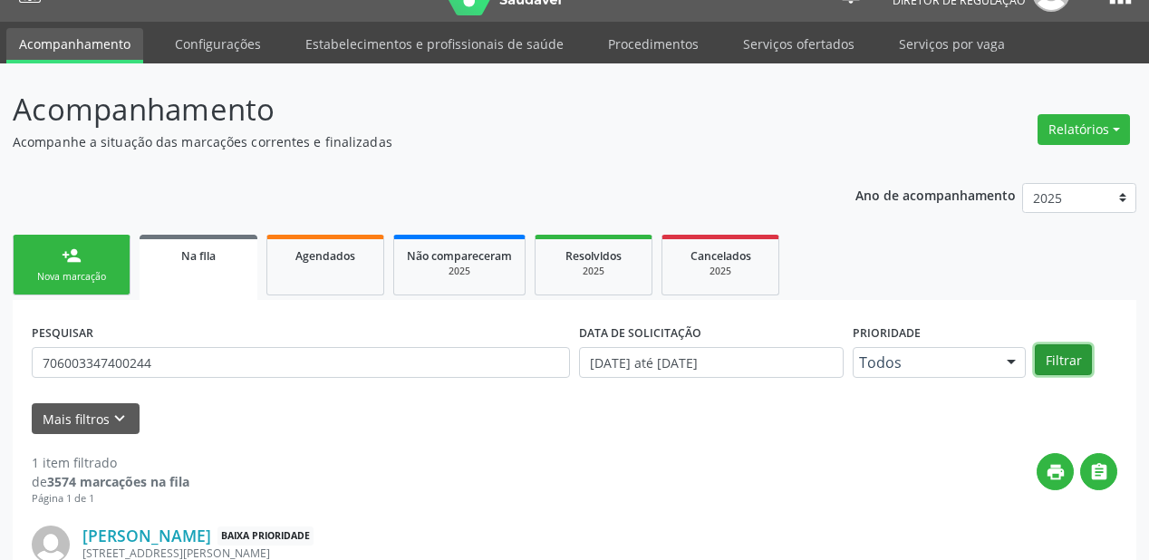
click at [1065, 359] on button "Filtrar" at bounding box center [1063, 359] width 57 height 31
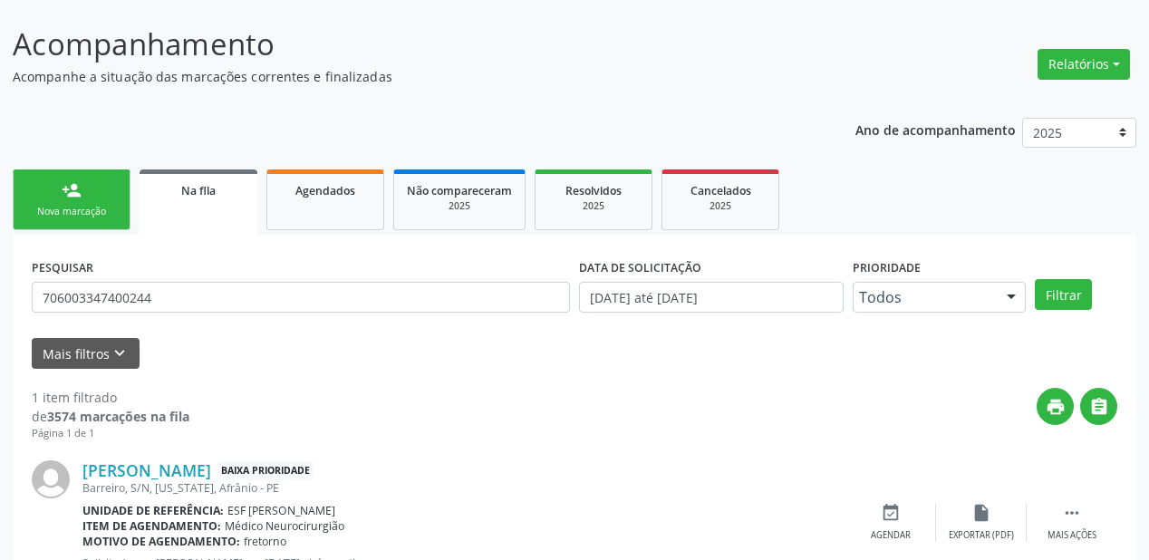
scroll to position [174, 0]
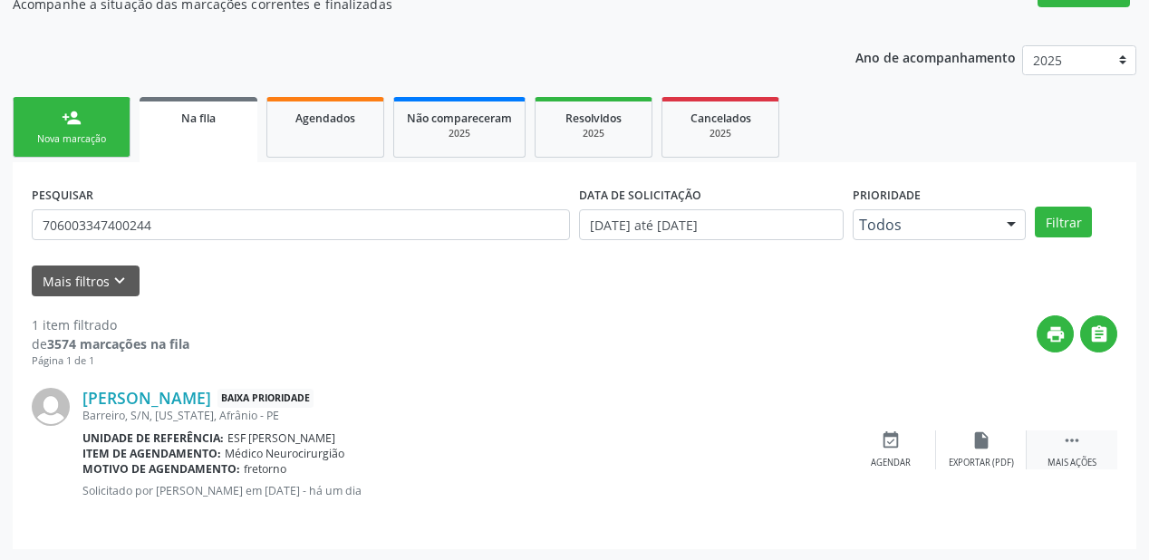
click at [1081, 439] on icon "" at bounding box center [1072, 441] width 20 height 20
click at [640, 451] on div "event_available Agendar" at bounding box center [619, 450] width 91 height 39
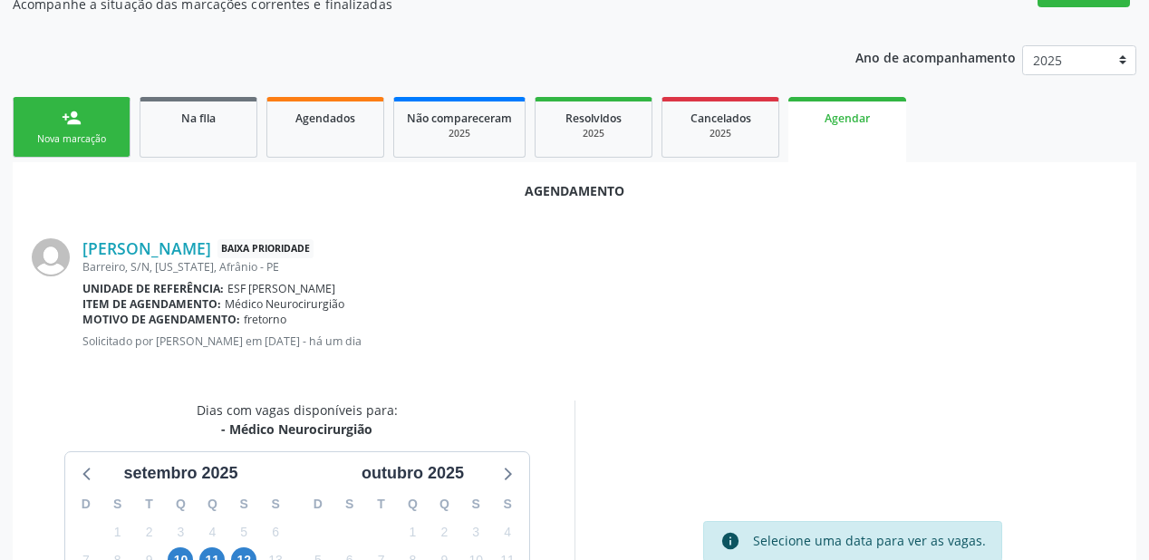
scroll to position [382, 0]
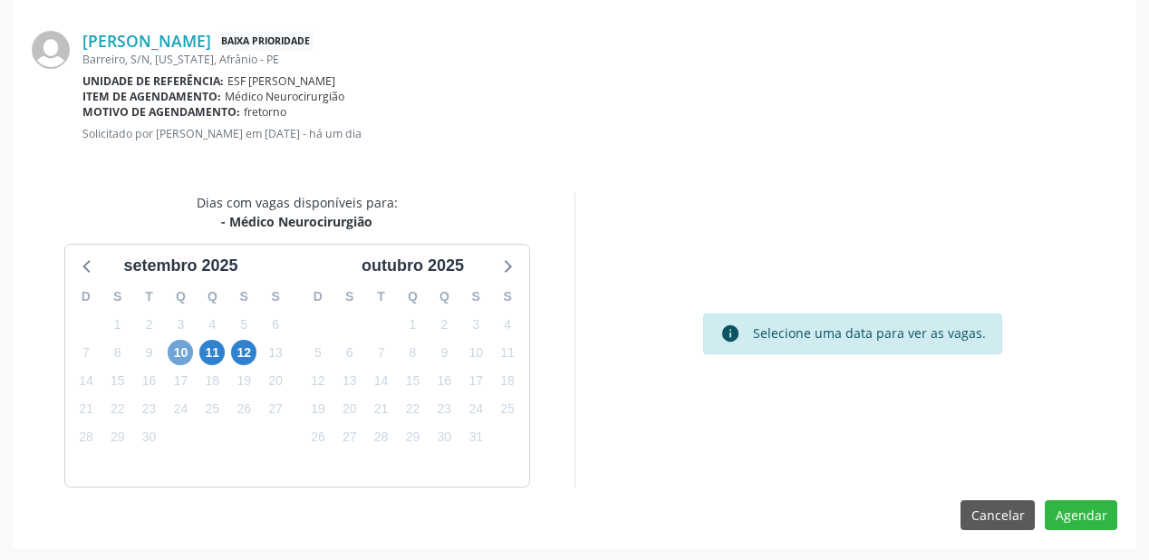
click at [180, 348] on span "10" at bounding box center [180, 352] width 25 height 25
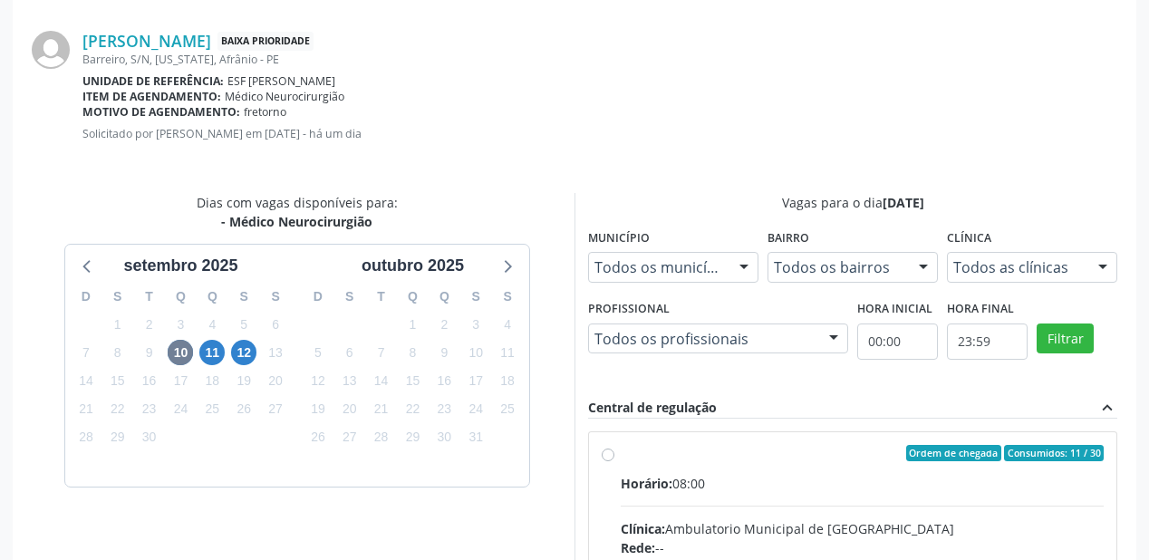
click at [615, 461] on input "Ordem de chegada Consumidos: 11 / 30 Horário: 08:00 Clínica: Ambulatorio Munici…" at bounding box center [608, 453] width 13 height 16
radio input "true"
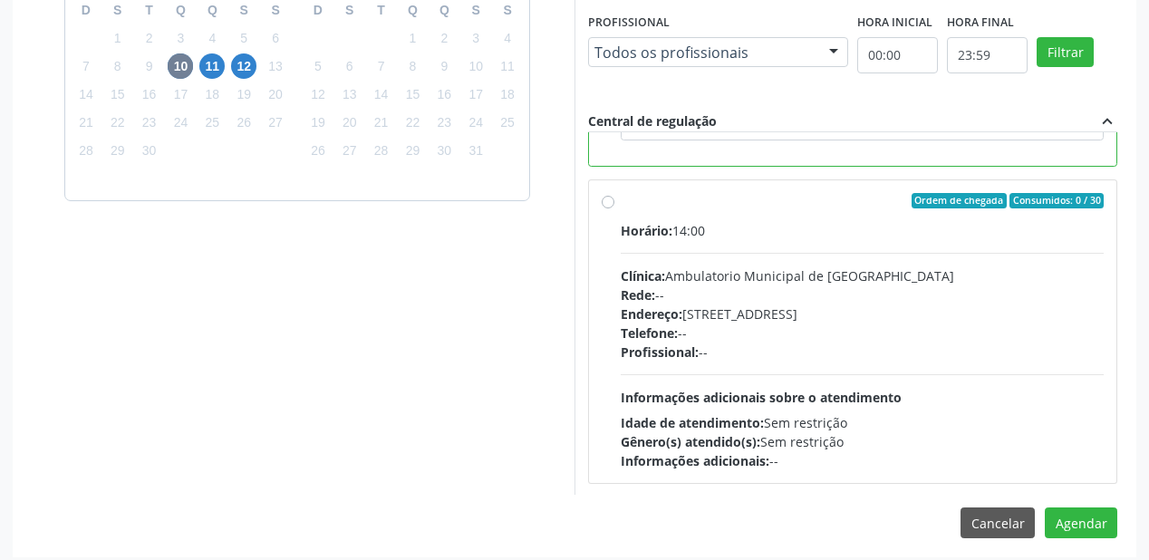
scroll to position [676, 0]
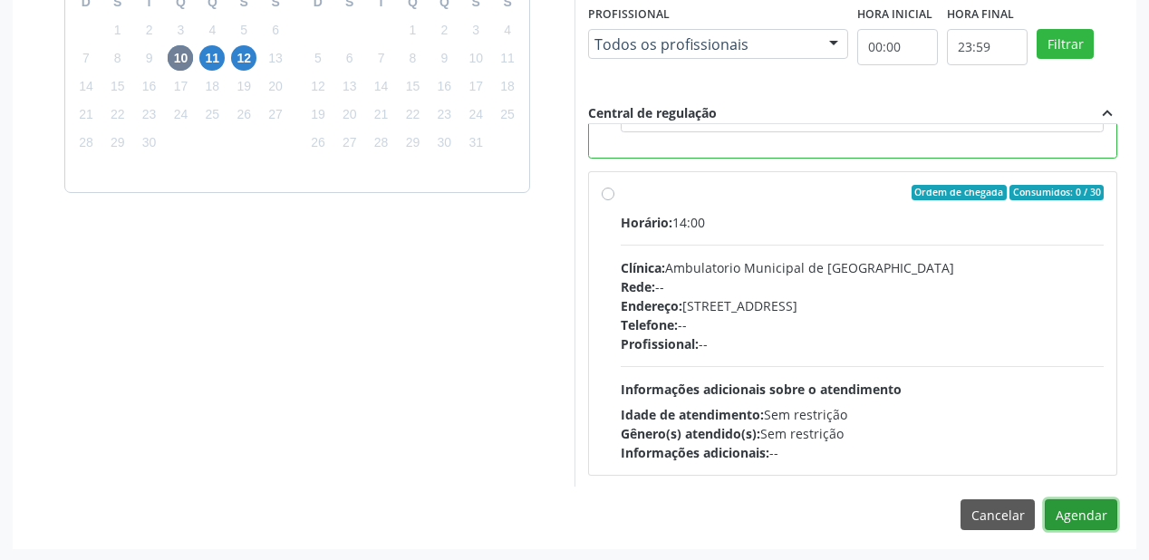
click at [1068, 519] on button "Agendar" at bounding box center [1081, 514] width 73 height 31
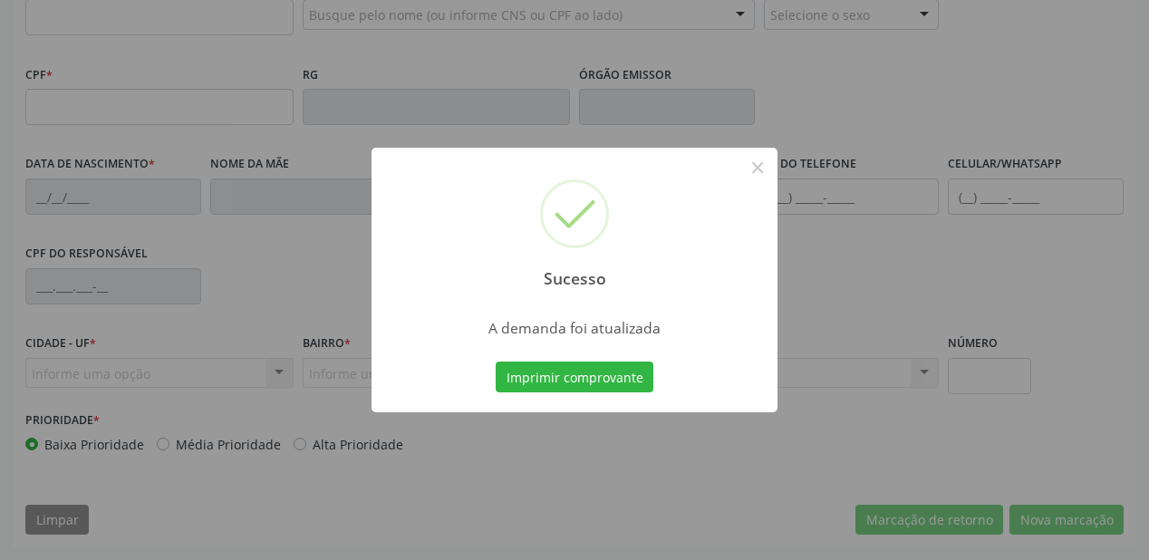
scroll to position [474, 0]
click at [577, 373] on button "Imprimir comprovante" at bounding box center [575, 377] width 158 height 31
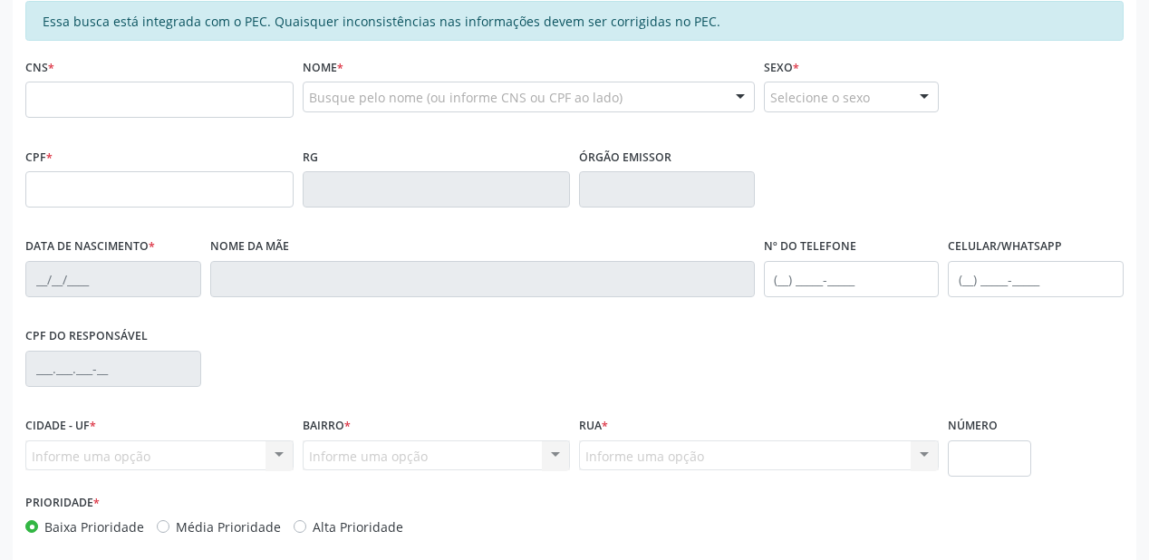
scroll to position [257, 0]
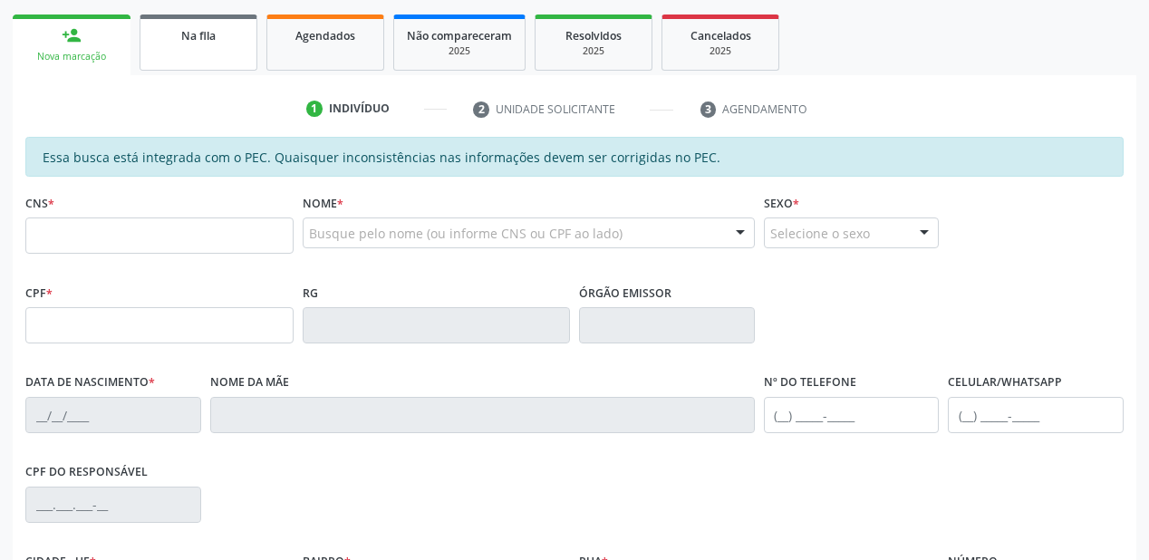
click at [205, 54] on link "Na fila" at bounding box center [199, 43] width 118 height 56
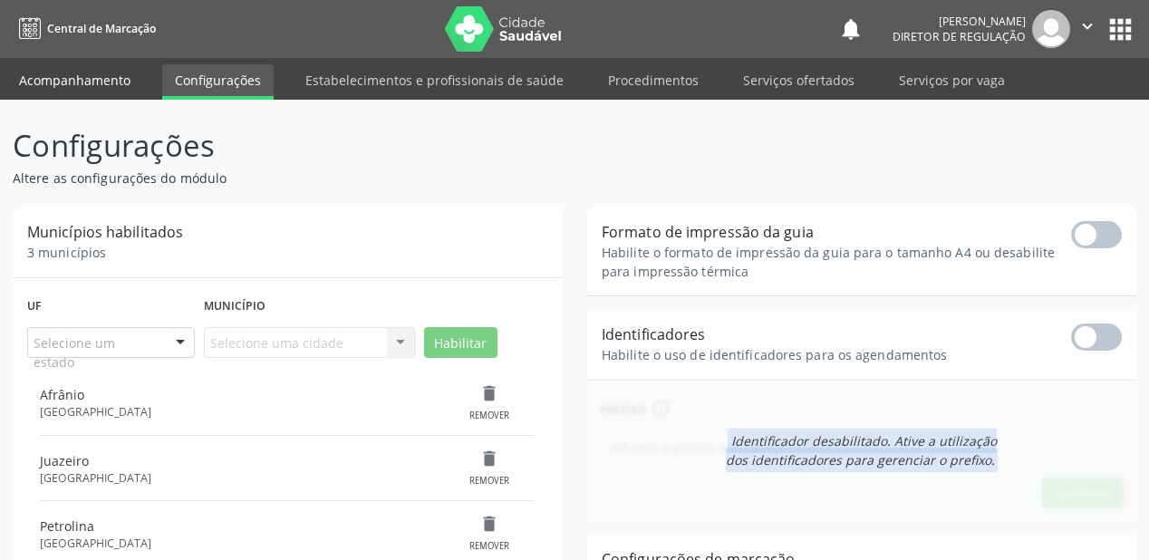
click at [53, 89] on link "Acompanhamento" at bounding box center [74, 80] width 137 height 32
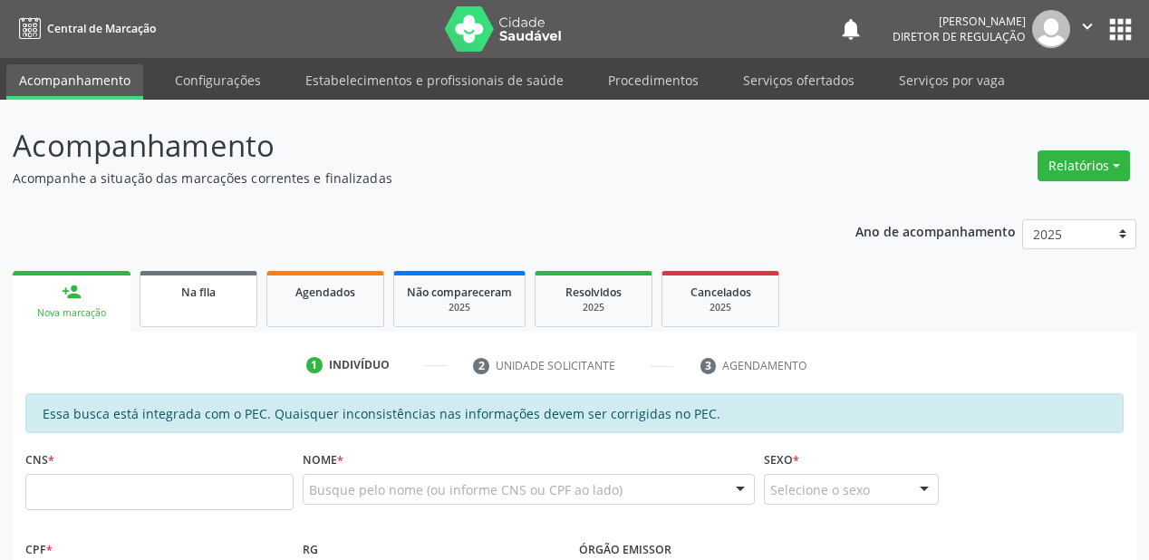
click at [210, 308] on link "Na fila" at bounding box center [199, 299] width 118 height 56
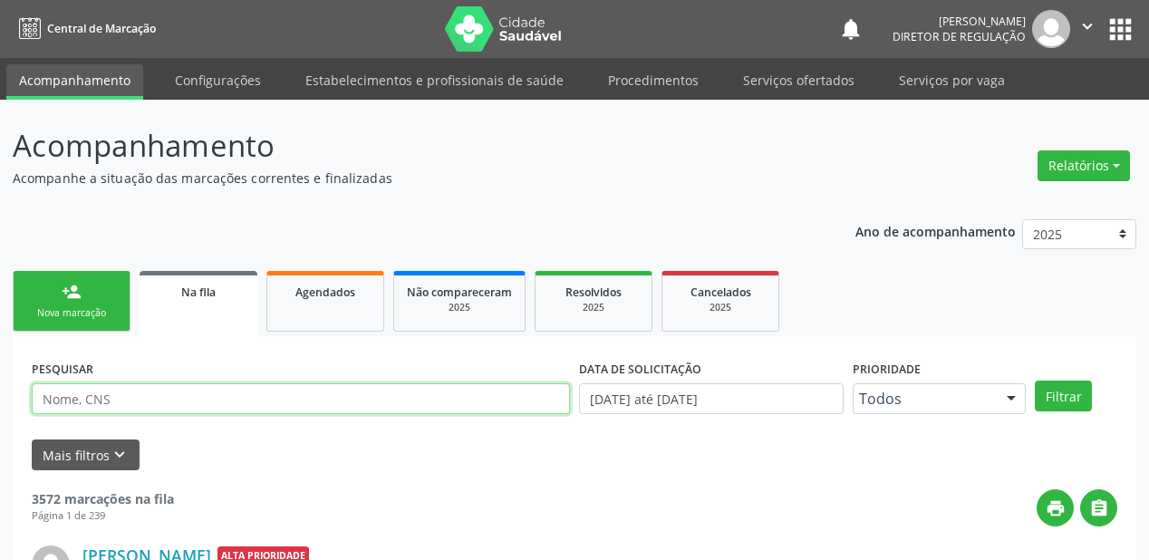
click at [123, 409] on input "text" at bounding box center [301, 398] width 538 height 31
type input "704605134362027"
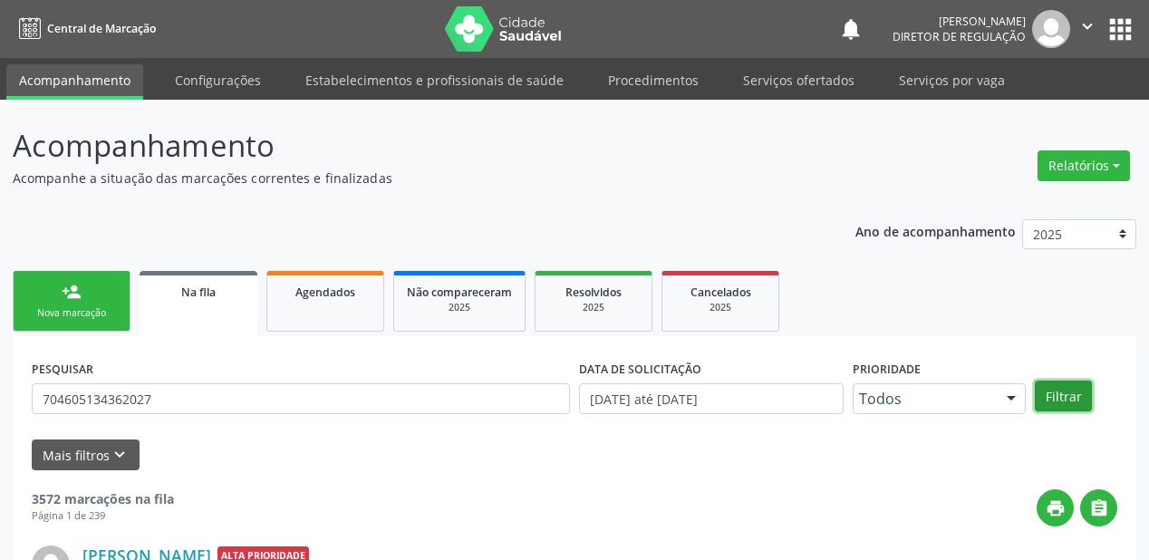
click at [1060, 389] on button "Filtrar" at bounding box center [1063, 396] width 57 height 31
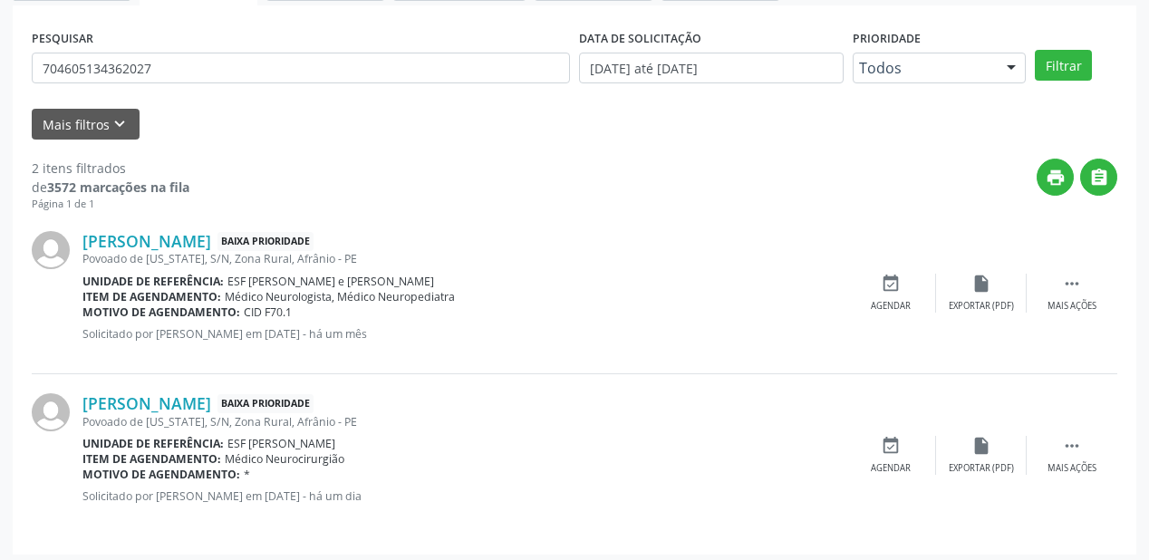
scroll to position [336, 0]
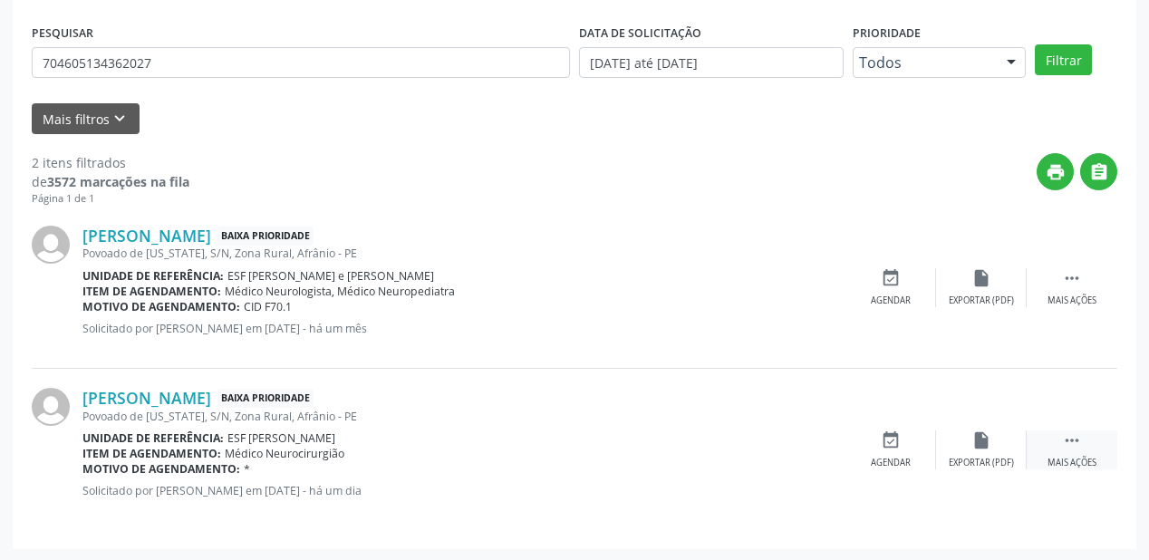
click at [1066, 440] on icon "" at bounding box center [1072, 441] width 20 height 20
click at [618, 451] on div "event_available Agendar" at bounding box center [619, 450] width 91 height 39
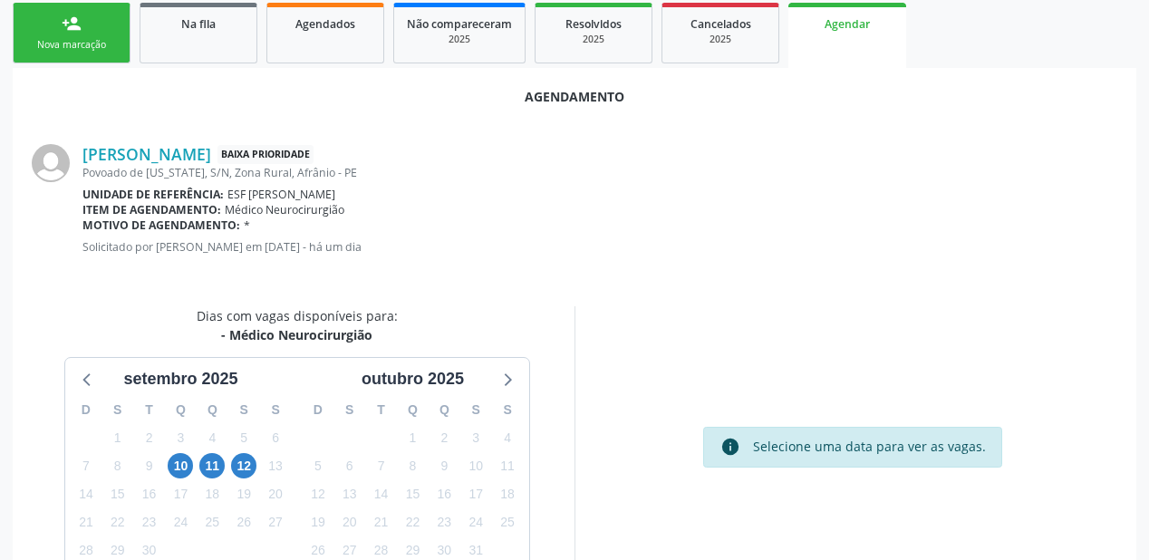
scroll to position [363, 0]
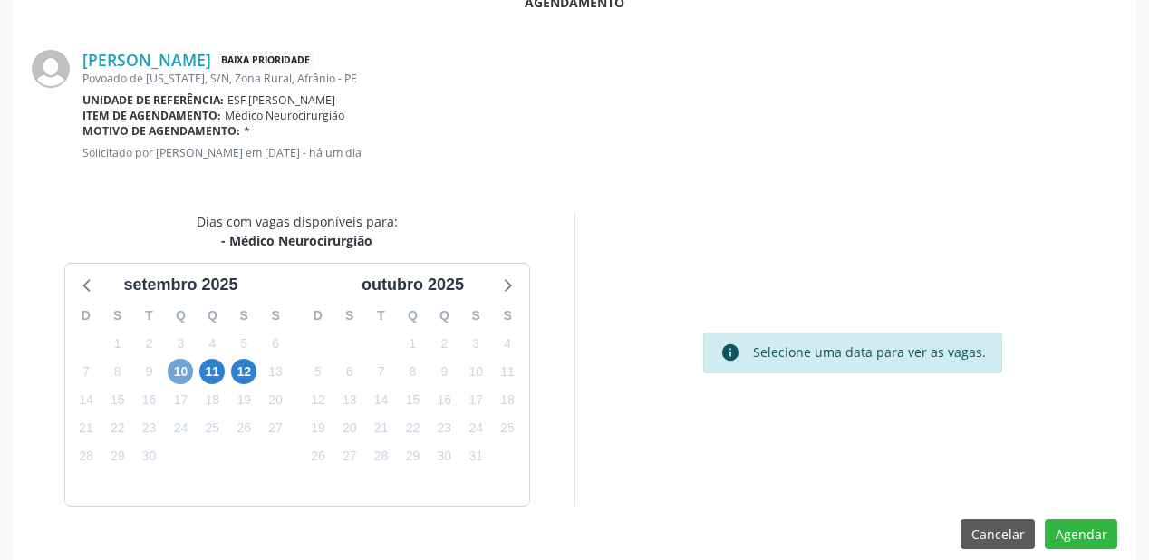
click at [177, 370] on span "10" at bounding box center [180, 371] width 25 height 25
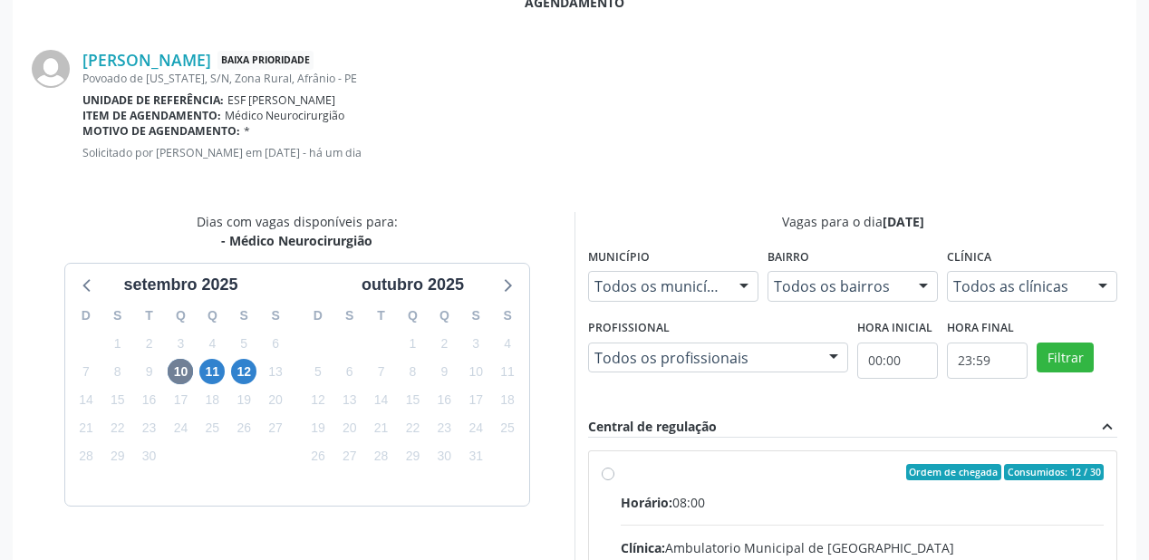
click at [615, 480] on input "Ordem de chegada Consumidos: 12 / 30 Horário: 08:00 Clínica: Ambulatorio Munici…" at bounding box center [608, 472] width 13 height 16
radio input "true"
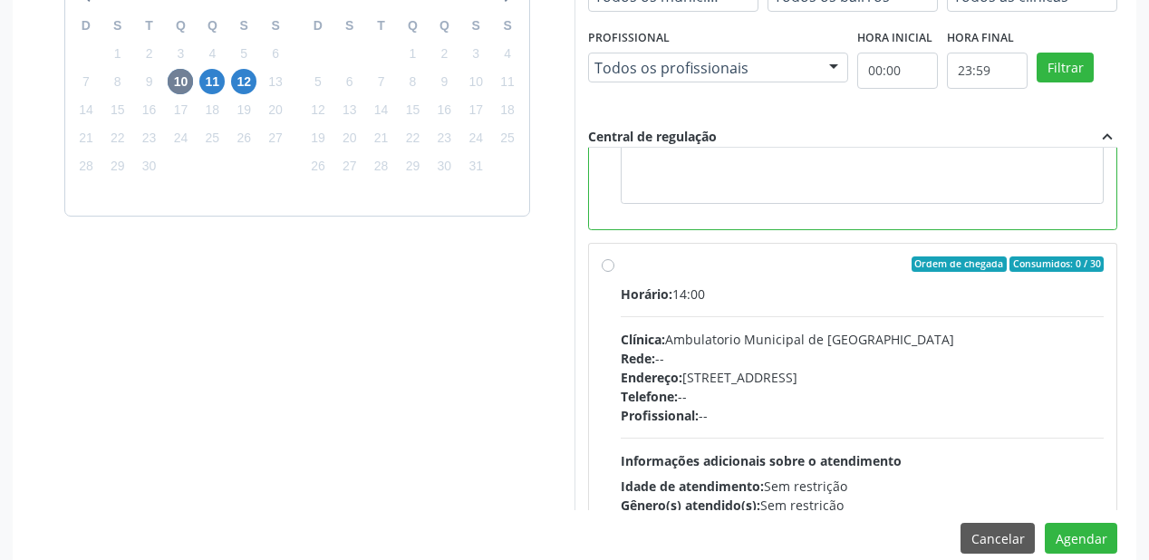
scroll to position [406, 0]
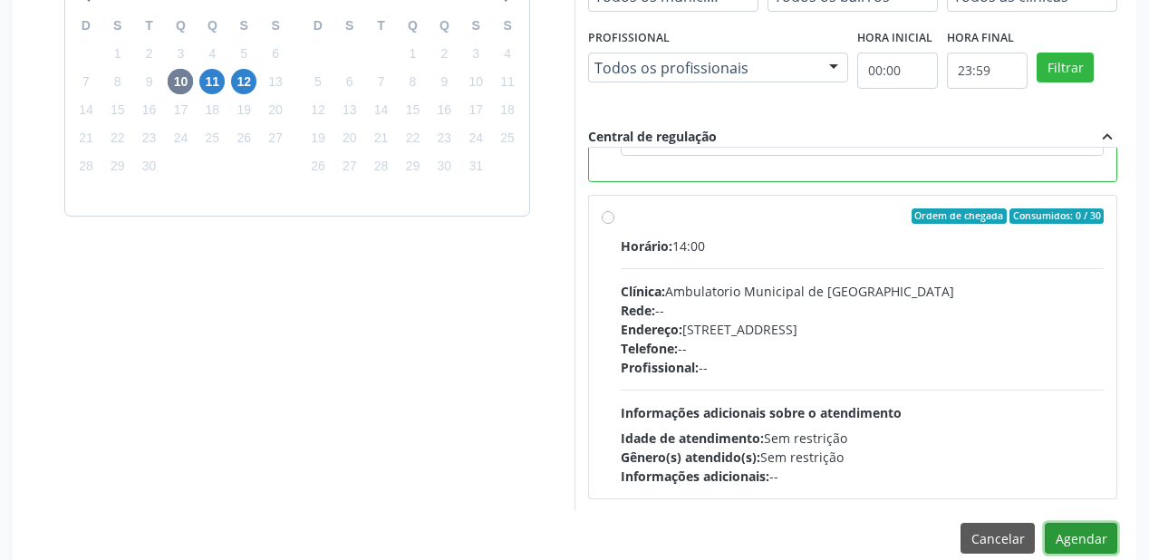
click at [1070, 538] on button "Agendar" at bounding box center [1081, 538] width 73 height 31
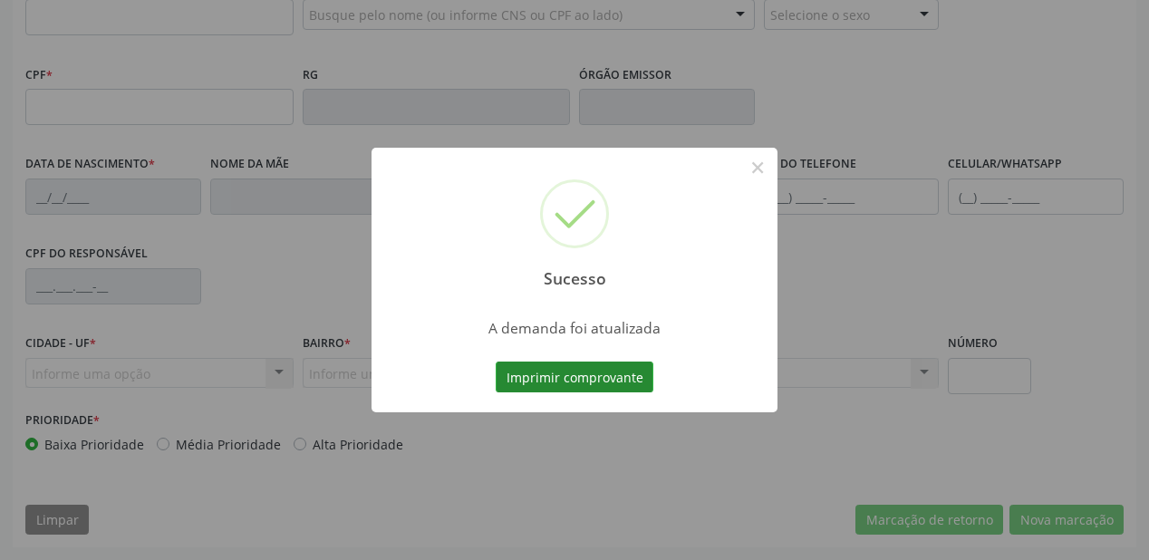
scroll to position [474, 0]
click at [587, 377] on button "Imprimir comprovante" at bounding box center [575, 377] width 158 height 31
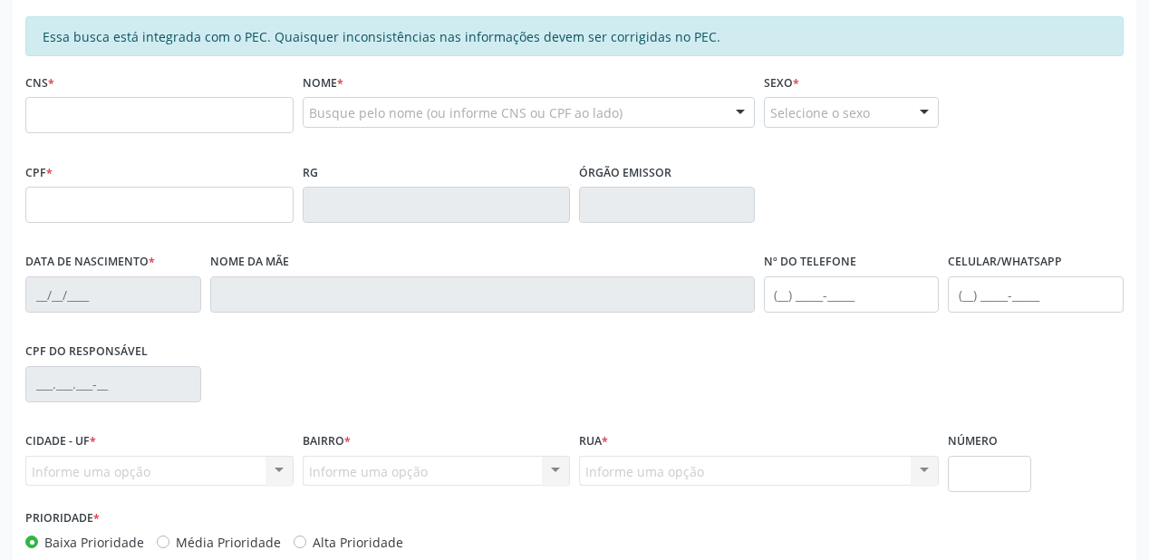
scroll to position [184, 0]
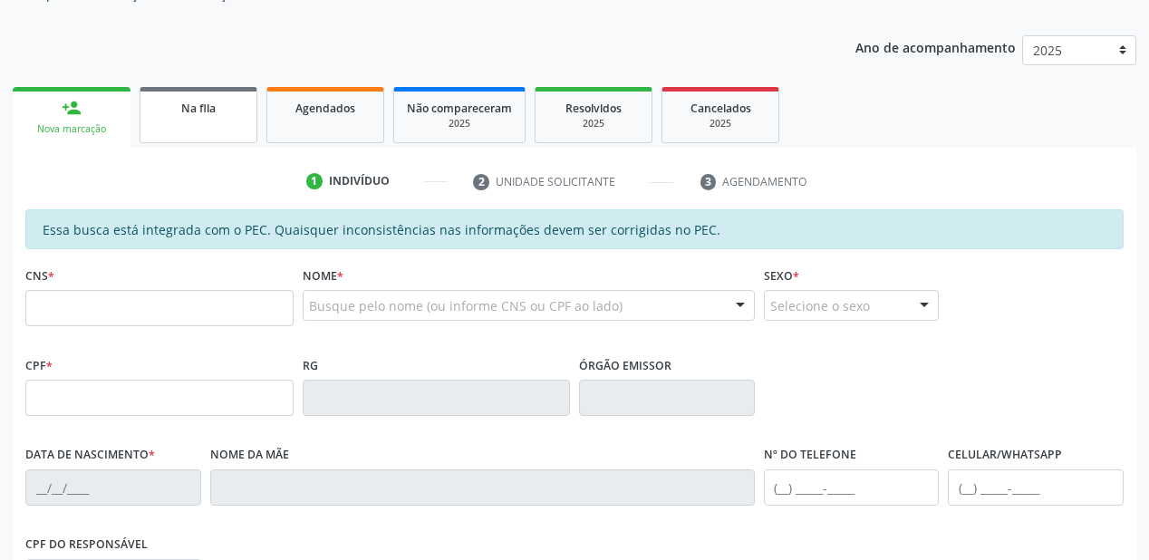
click at [171, 105] on div "Na fila" at bounding box center [198, 107] width 91 height 19
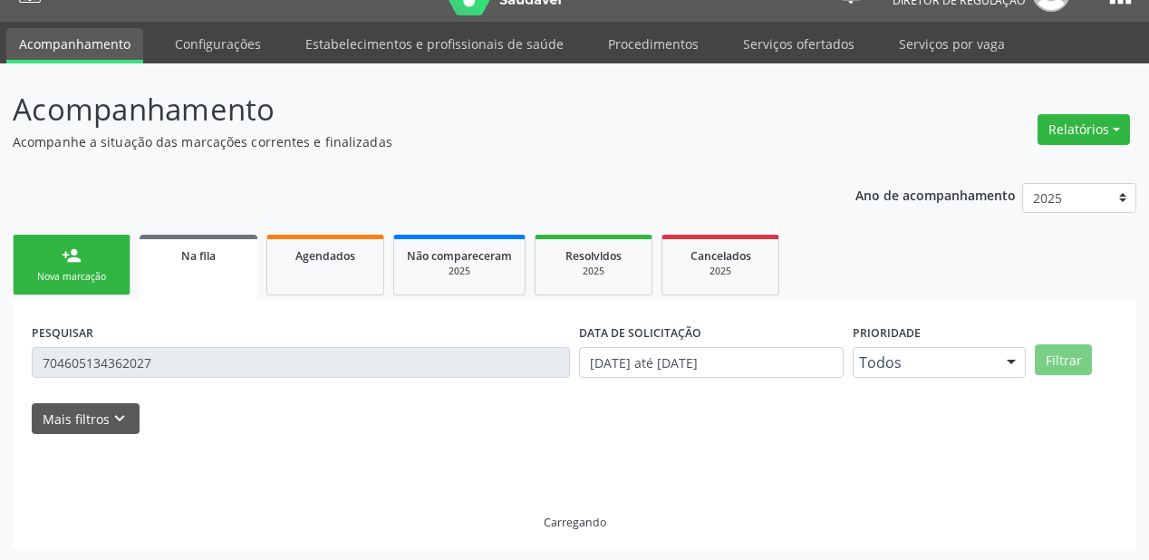
scroll to position [174, 0]
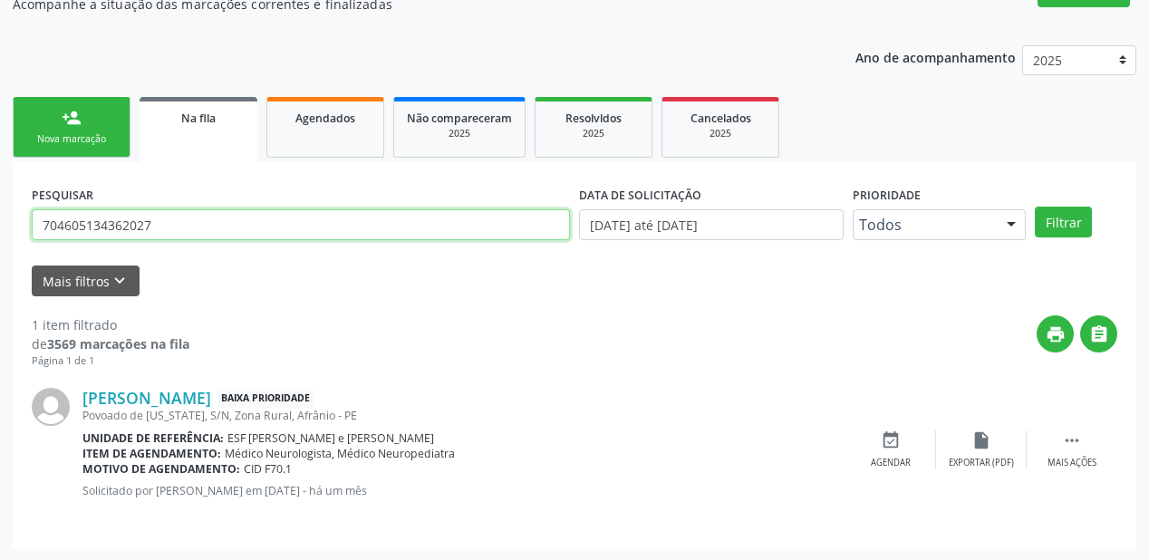
click at [149, 228] on input "704605134362027" at bounding box center [301, 224] width 538 height 31
type input "7"
type input "702108745151598"
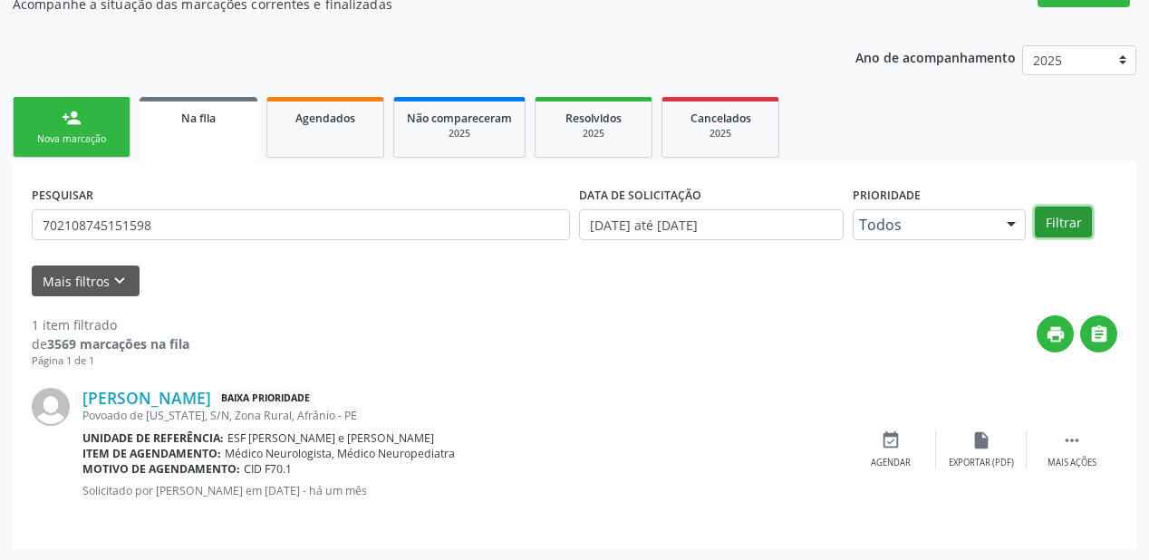
click at [1064, 220] on button "Filtrar" at bounding box center [1063, 222] width 57 height 31
click at [1066, 435] on icon "" at bounding box center [1072, 441] width 20 height 20
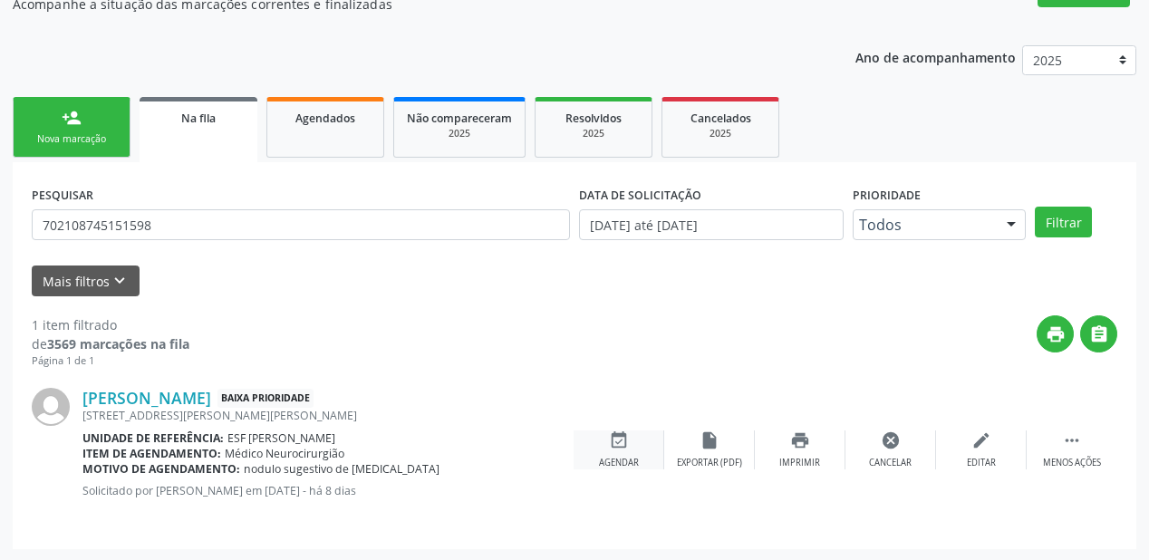
click at [624, 451] on div "event_available Agendar" at bounding box center [619, 450] width 91 height 39
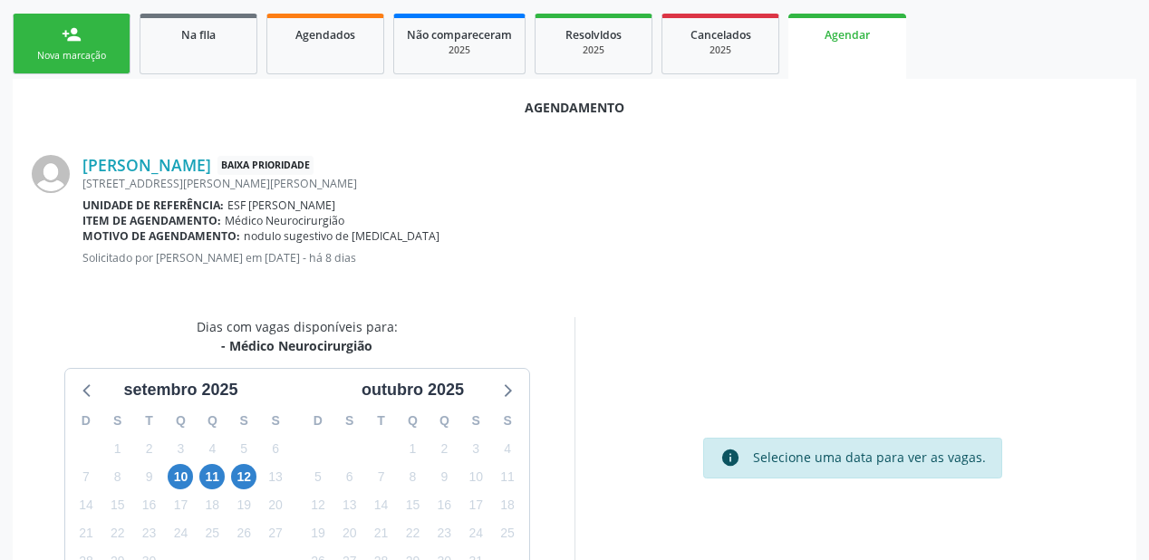
scroll to position [382, 0]
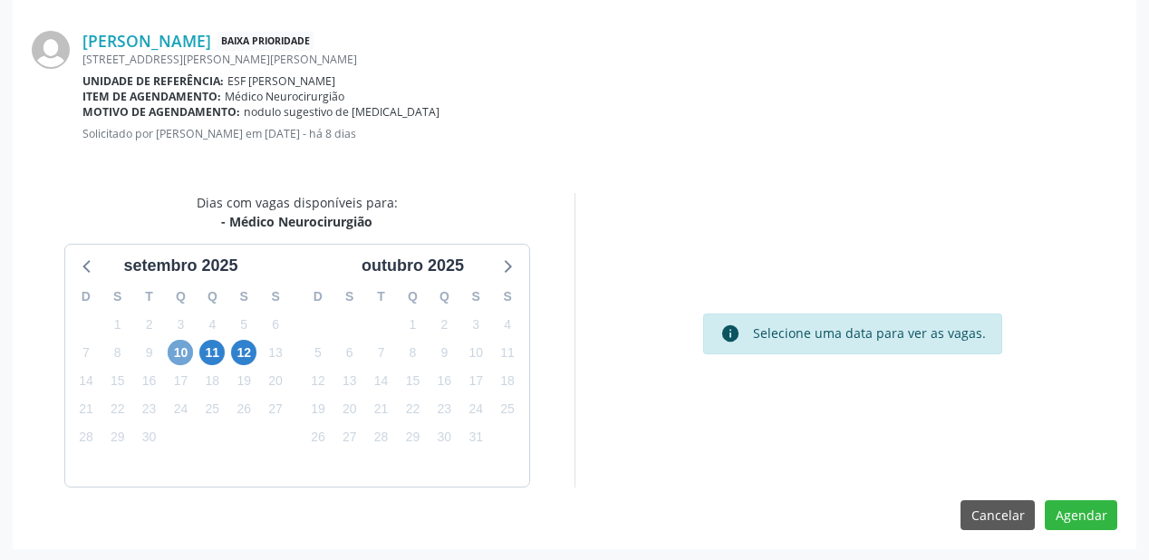
click at [185, 355] on span "10" at bounding box center [180, 352] width 25 height 25
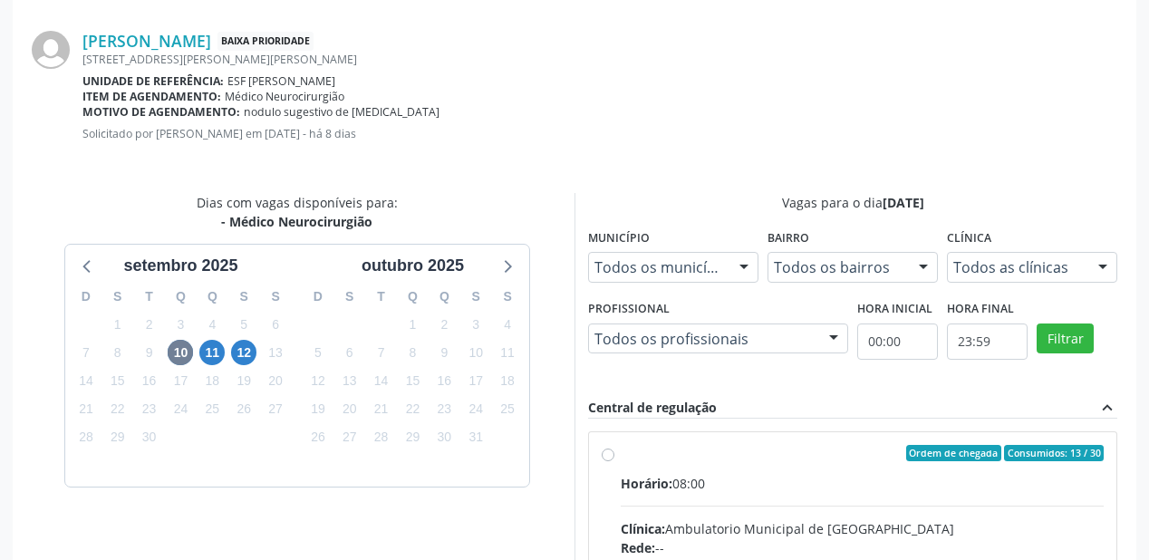
click at [615, 461] on input "Ordem de chegada Consumidos: 13 / 30 Horário: 08:00 Clínica: Ambulatorio Munici…" at bounding box center [608, 453] width 13 height 16
radio input "true"
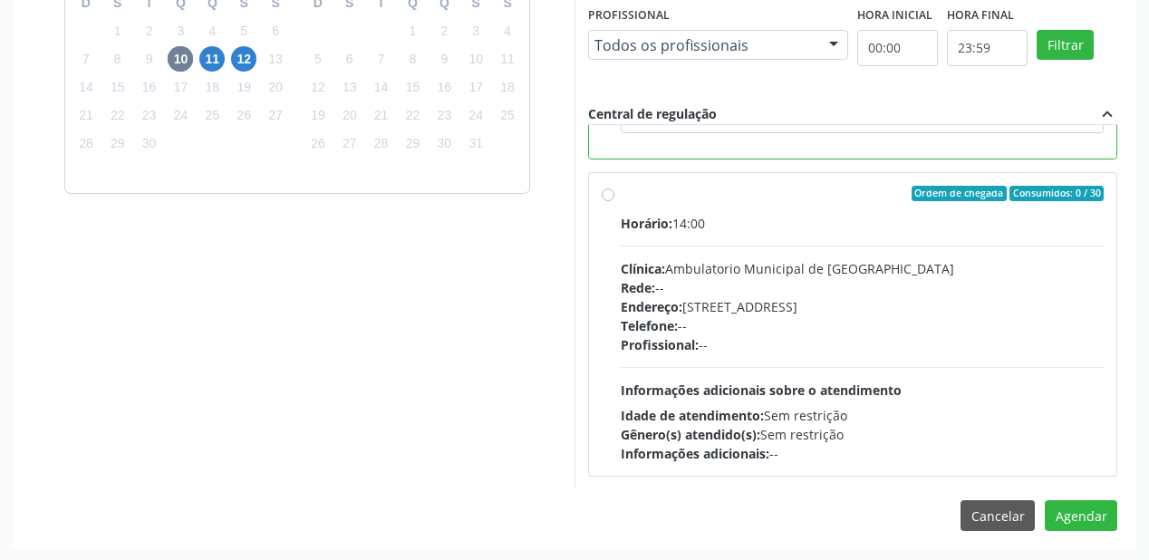
scroll to position [676, 0]
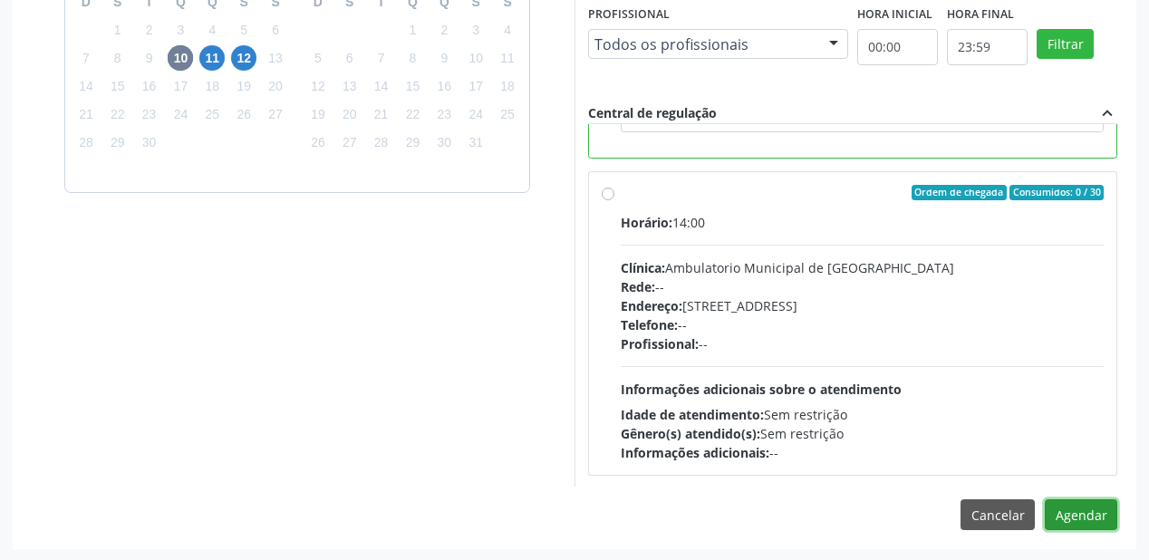
click at [1070, 508] on button "Agendar" at bounding box center [1081, 514] width 73 height 31
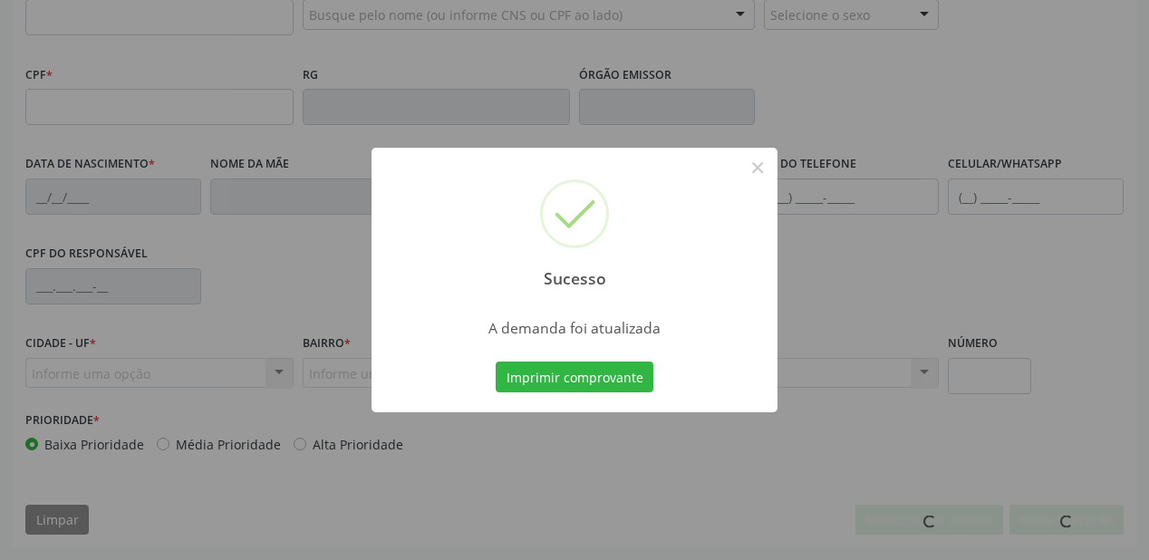
scroll to position [474, 0]
click at [568, 373] on button "Imprimir comprovante" at bounding box center [575, 377] width 158 height 31
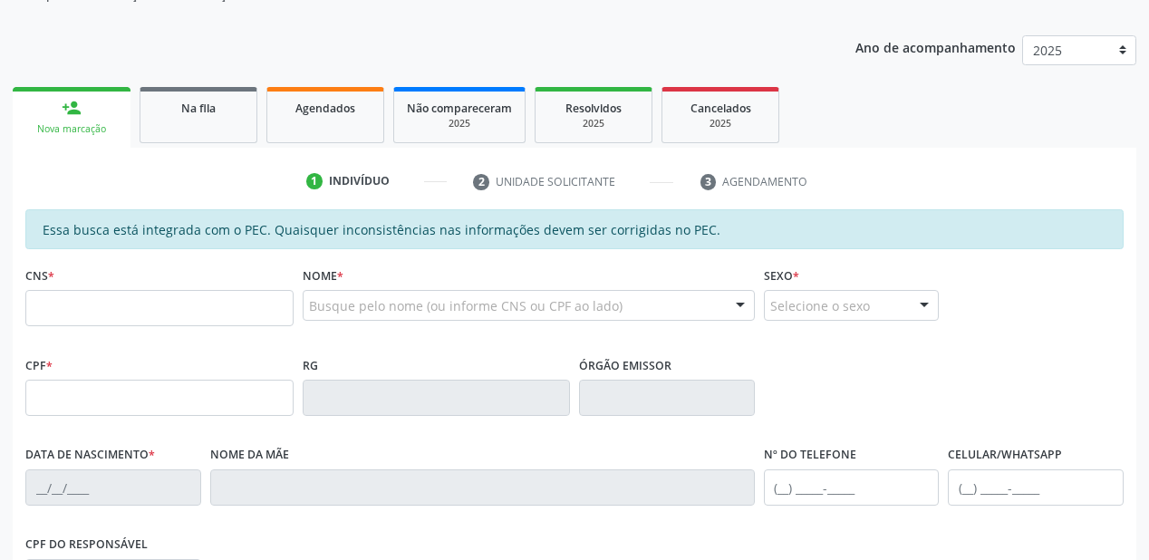
scroll to position [0, 0]
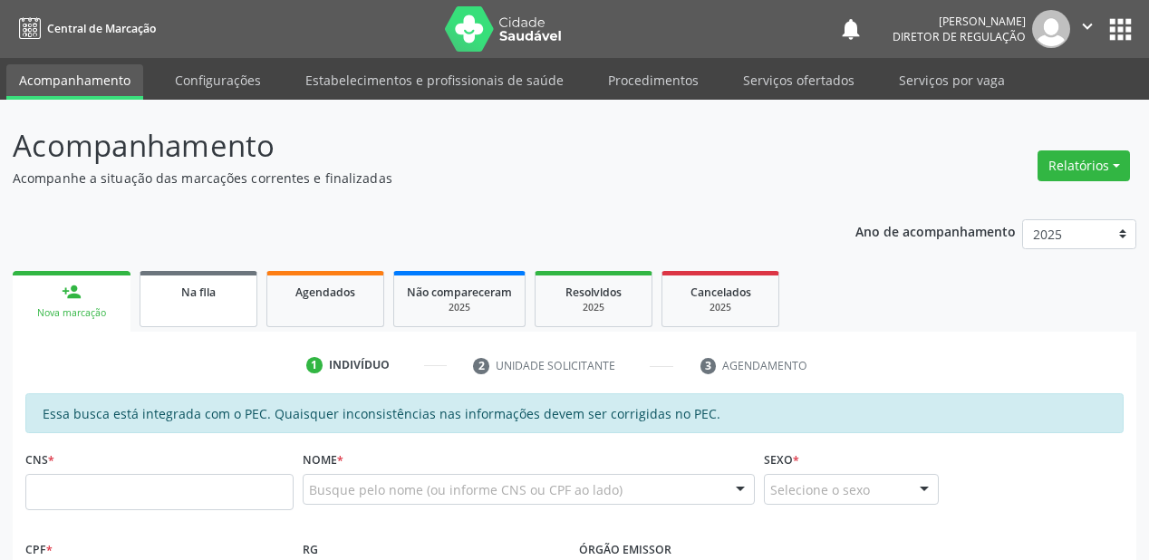
click at [187, 296] on span "Na fila" at bounding box center [198, 292] width 34 height 15
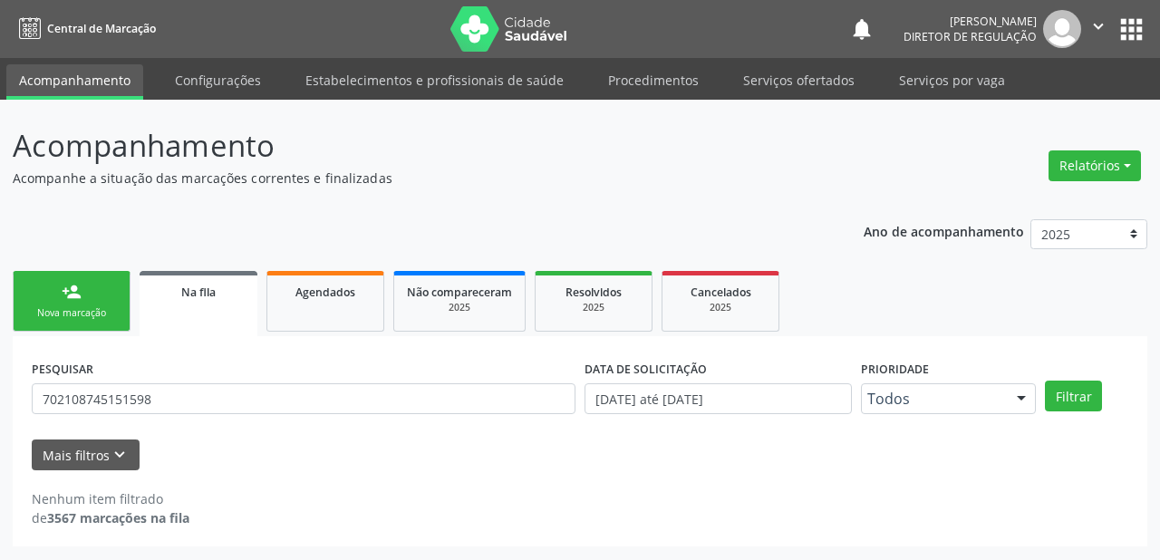
click at [194, 307] on link "Na fila" at bounding box center [199, 303] width 118 height 65
click at [99, 296] on link "person_add Nova marcação" at bounding box center [72, 301] width 118 height 61
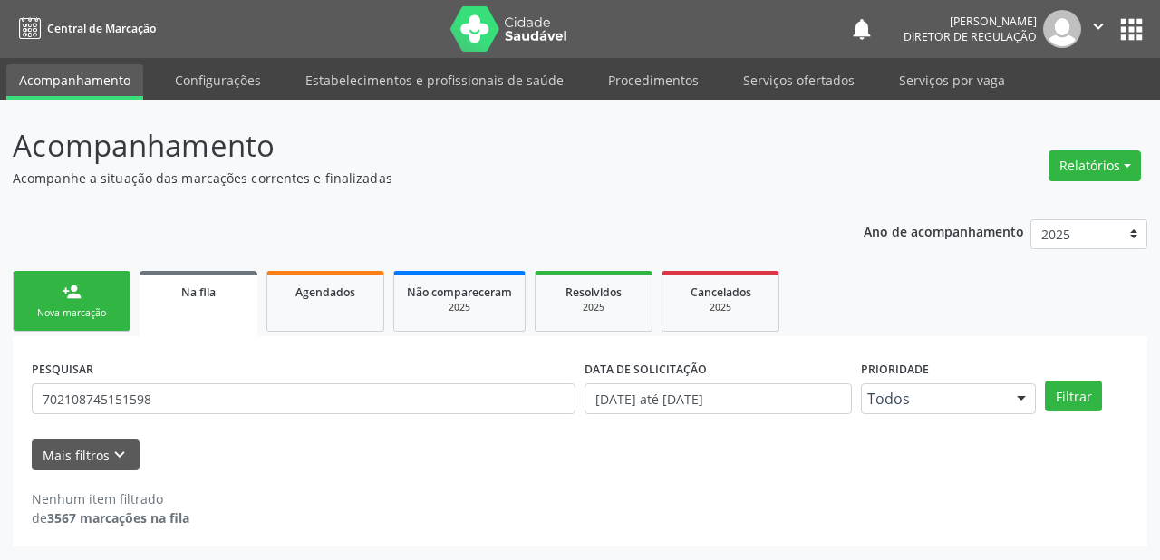
click at [99, 296] on link "person_add Nova marcação" at bounding box center [72, 301] width 118 height 61
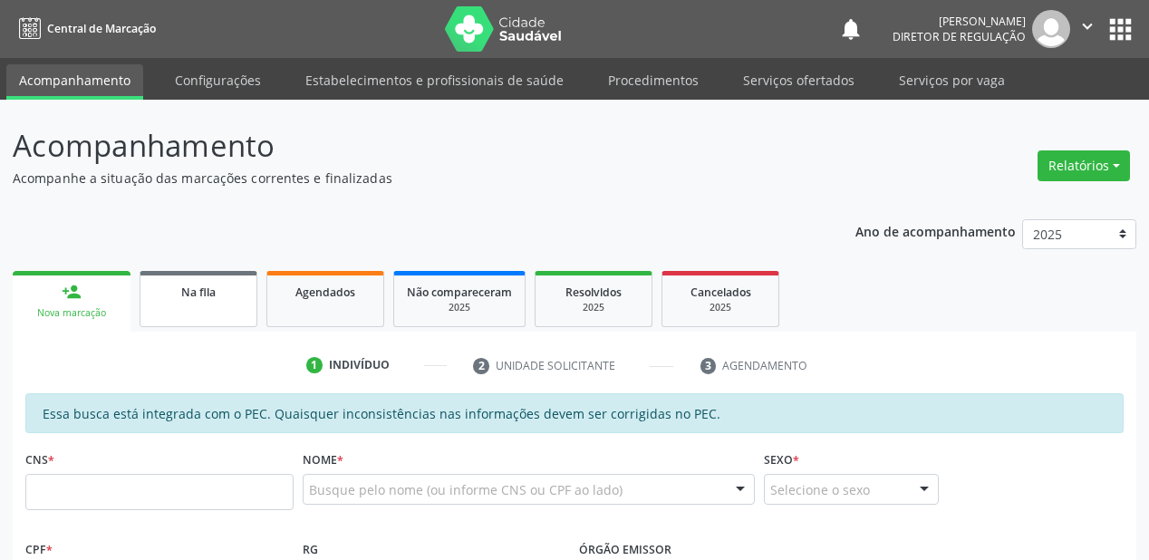
click at [218, 305] on link "Na fila" at bounding box center [199, 299] width 118 height 56
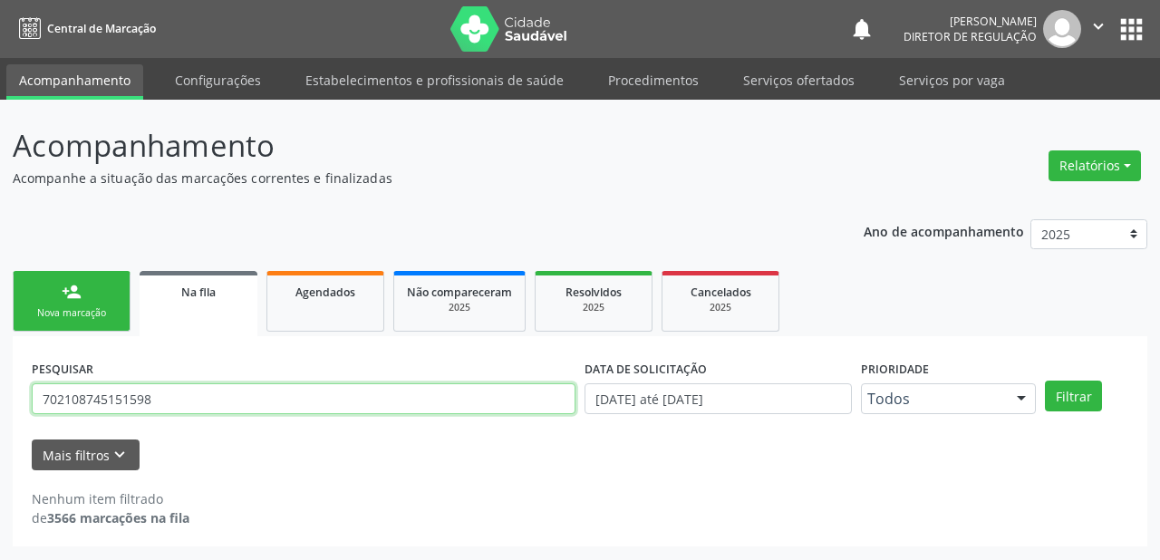
click at [168, 399] on input "702108745151598" at bounding box center [304, 398] width 544 height 31
type input "7"
type input "706807282023324"
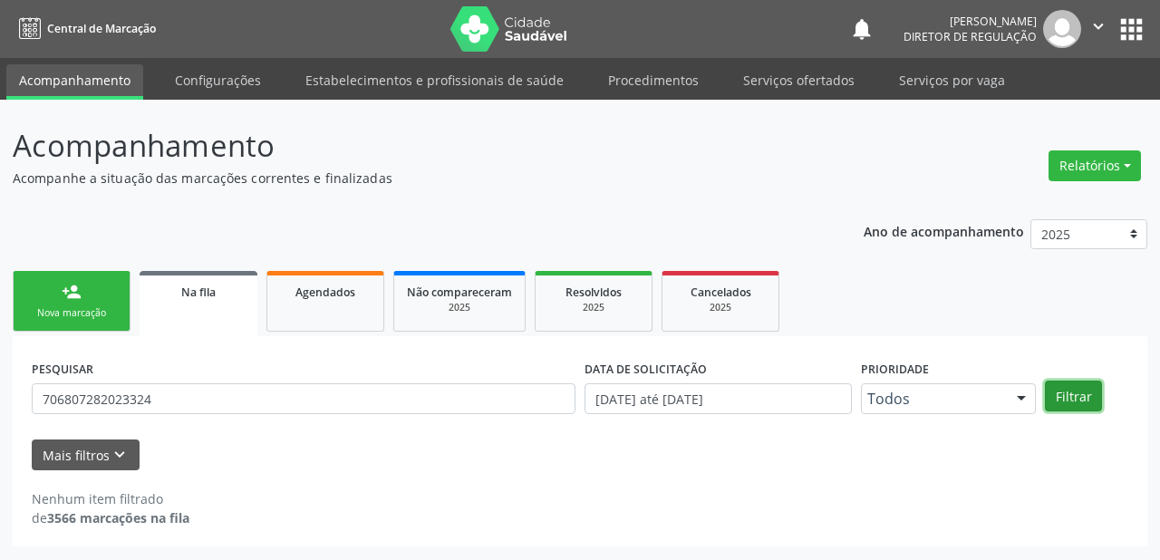
click at [1063, 398] on button "Filtrar" at bounding box center [1073, 396] width 57 height 31
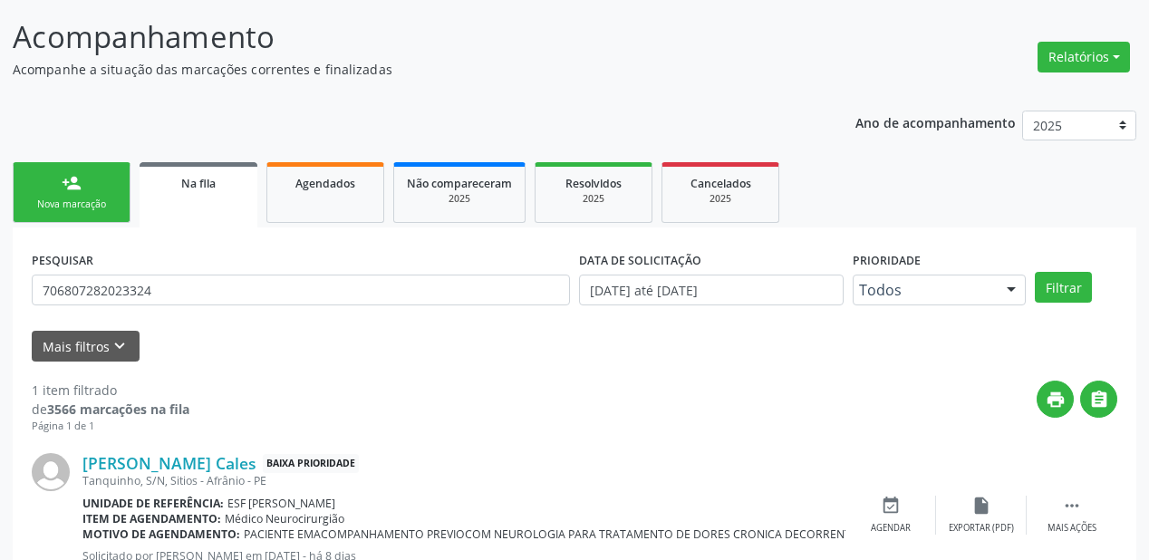
scroll to position [174, 0]
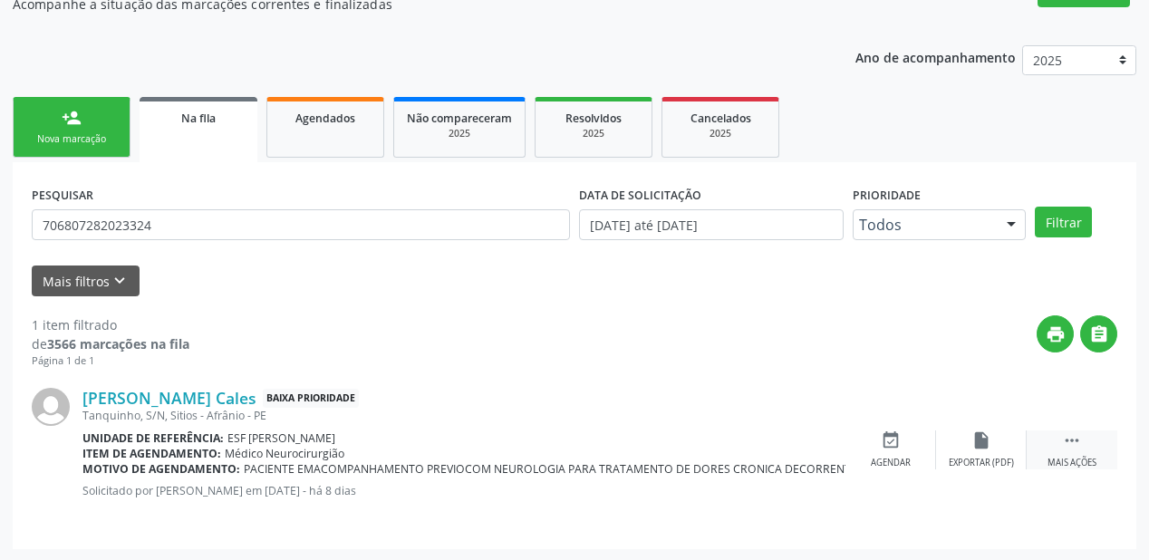
click at [1081, 437] on icon "" at bounding box center [1072, 441] width 20 height 20
click at [610, 444] on icon "event_available" at bounding box center [619, 441] width 20 height 20
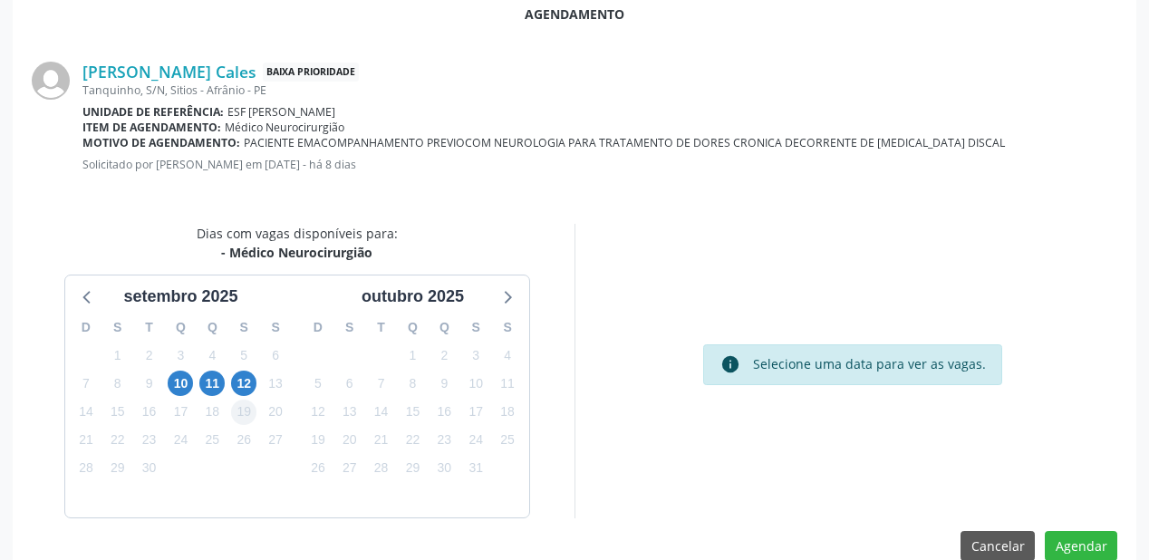
scroll to position [382, 0]
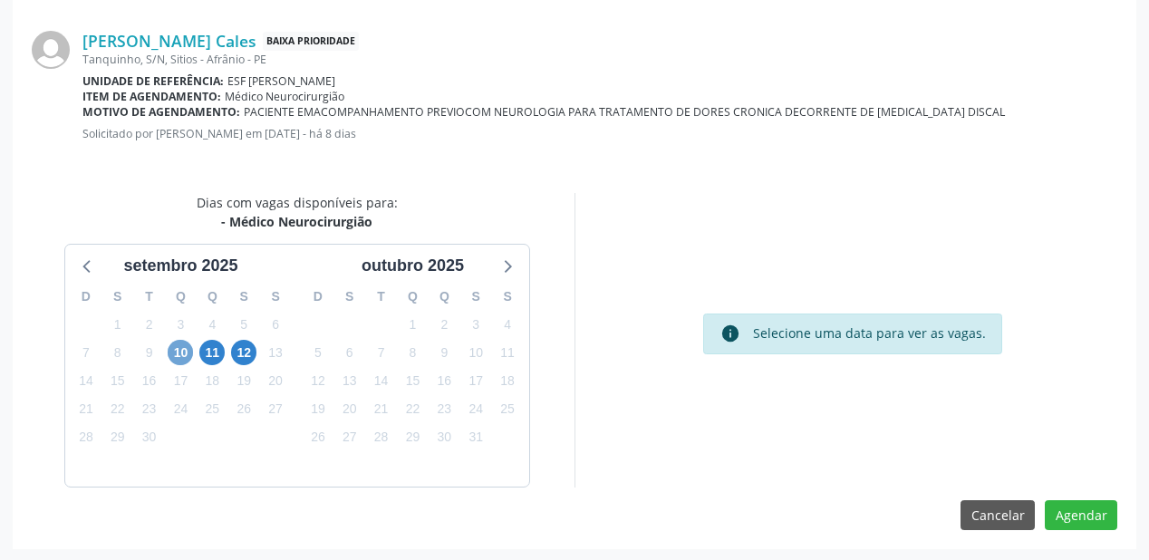
click at [181, 350] on span "10" at bounding box center [180, 352] width 25 height 25
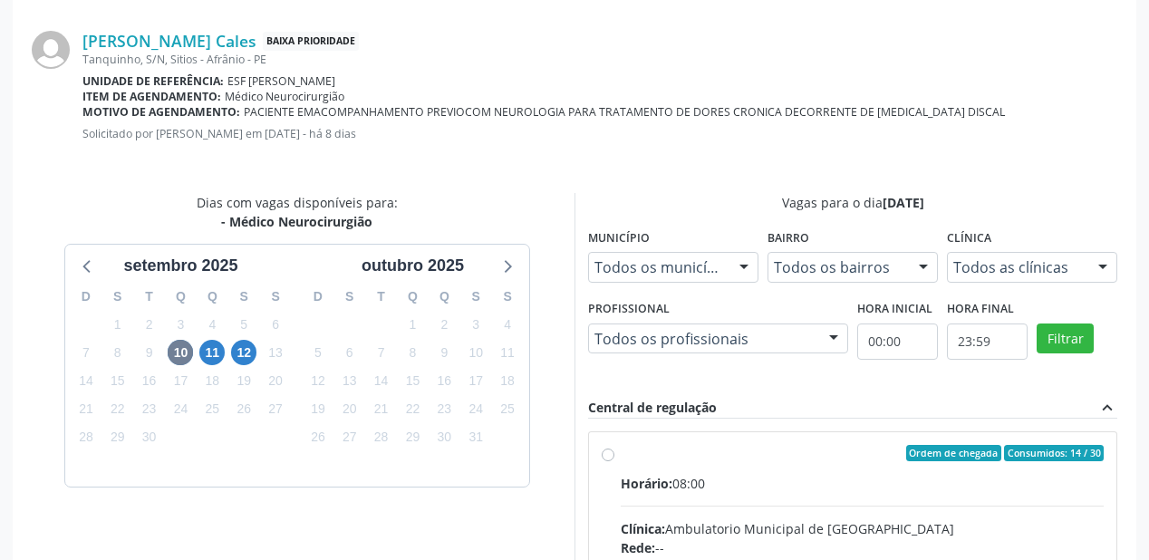
click at [615, 461] on input "Ordem de chegada Consumidos: 14 / 30 Horário: 08:00 Clínica: Ambulatorio Munici…" at bounding box center [608, 453] width 13 height 16
radio input "true"
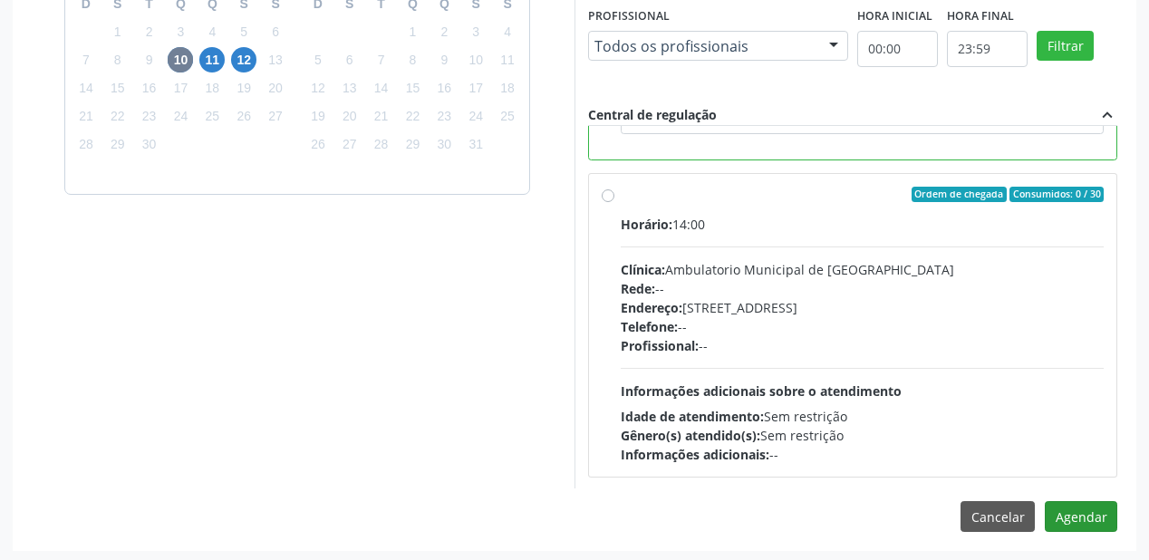
scroll to position [676, 0]
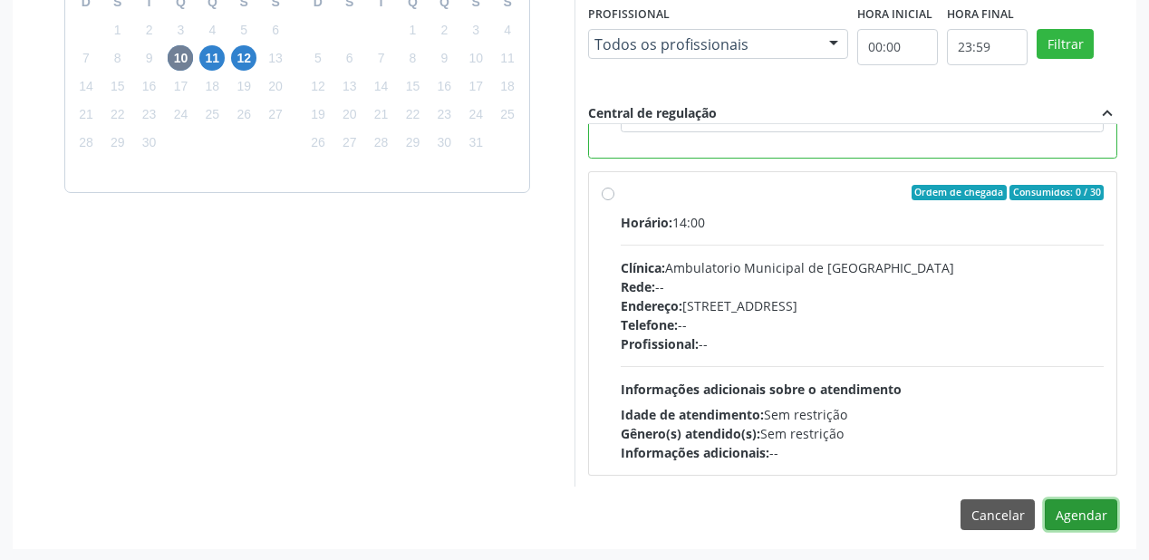
click at [1081, 515] on button "Agendar" at bounding box center [1081, 514] width 73 height 31
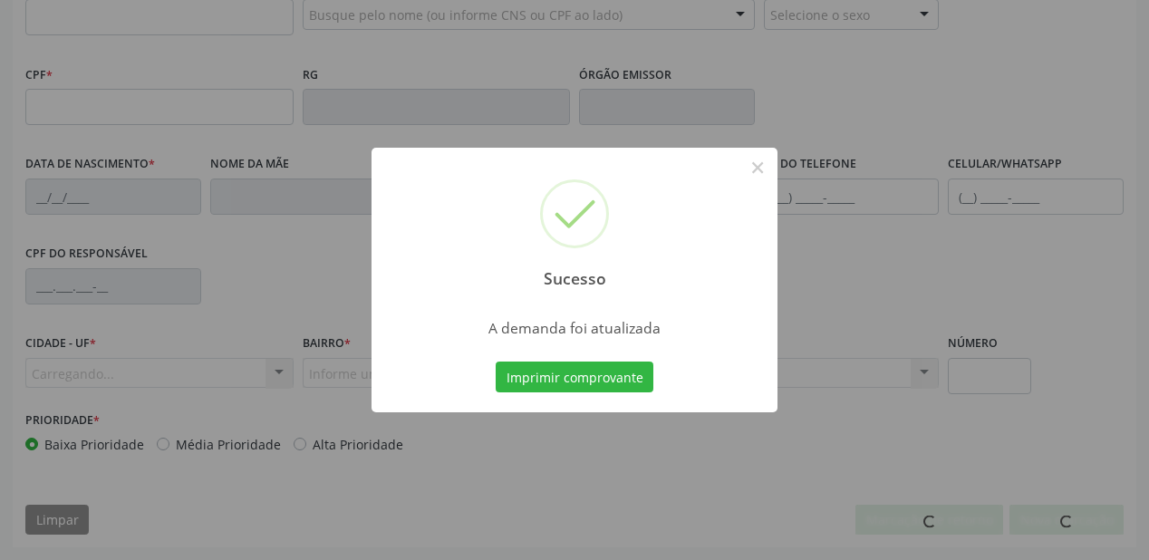
scroll to position [474, 0]
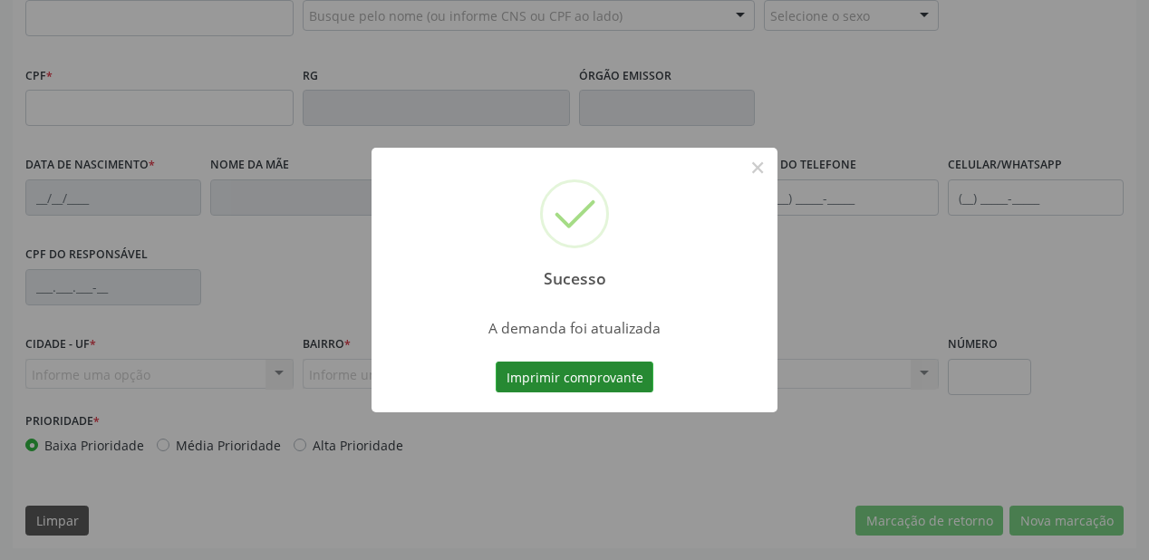
click at [572, 368] on button "Imprimir comprovante" at bounding box center [575, 377] width 158 height 31
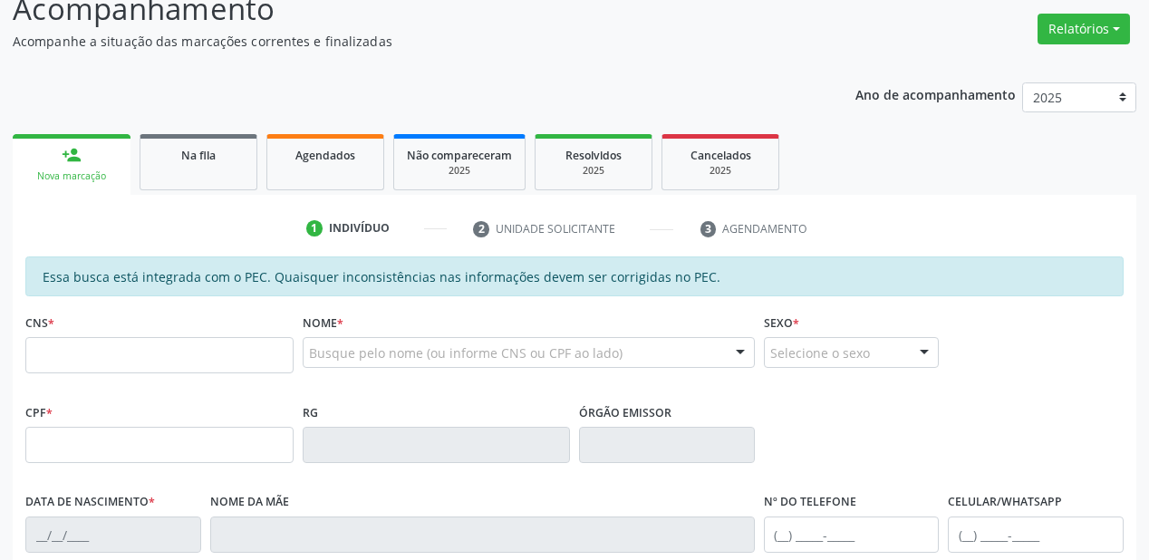
scroll to position [112, 0]
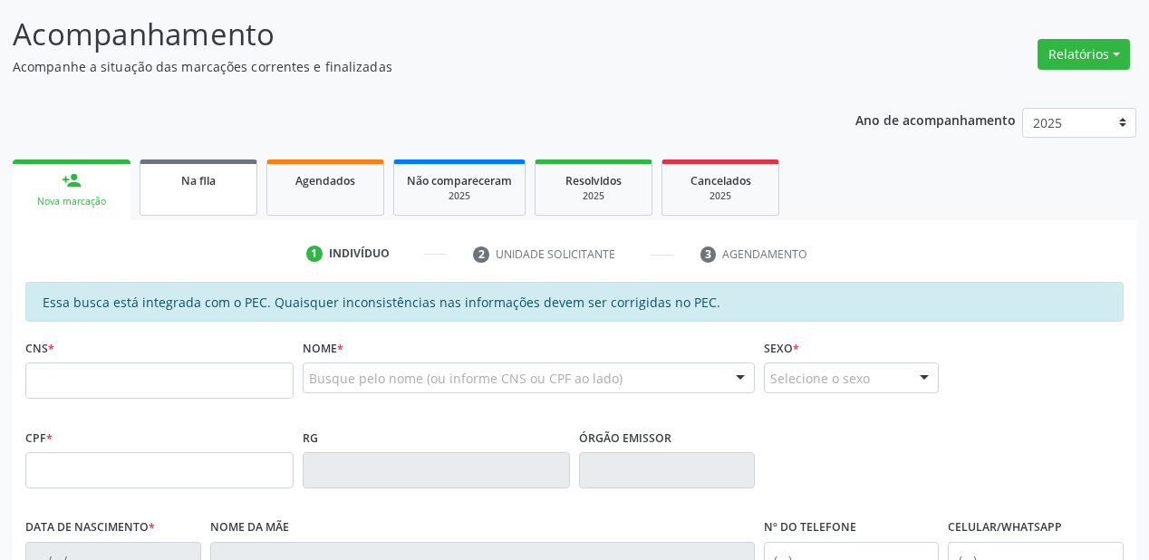
click at [214, 181] on span "Na fila" at bounding box center [198, 180] width 34 height 15
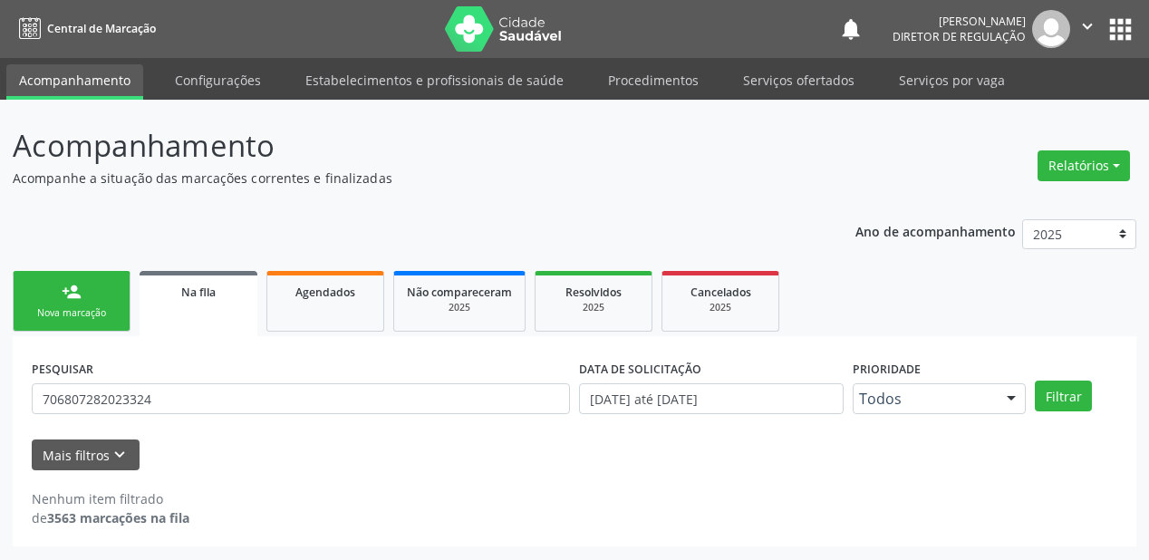
scroll to position [0, 0]
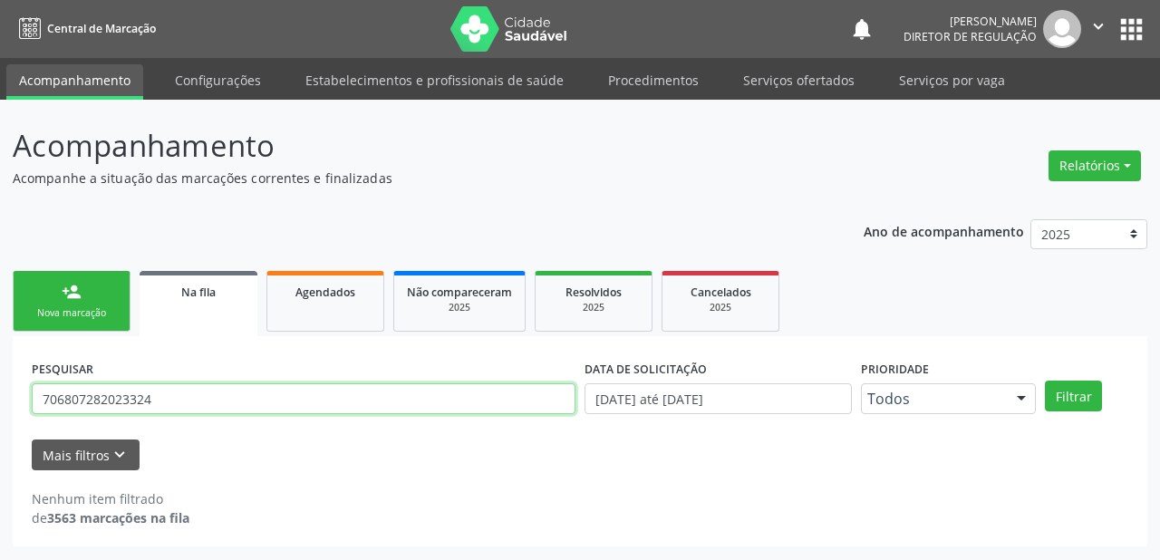
drag, startPoint x: 186, startPoint y: 403, endPoint x: 214, endPoint y: 381, distance: 36.1
click at [187, 399] on input "706807282023324" at bounding box center [304, 398] width 544 height 31
type input "7"
type input "702307178381319"
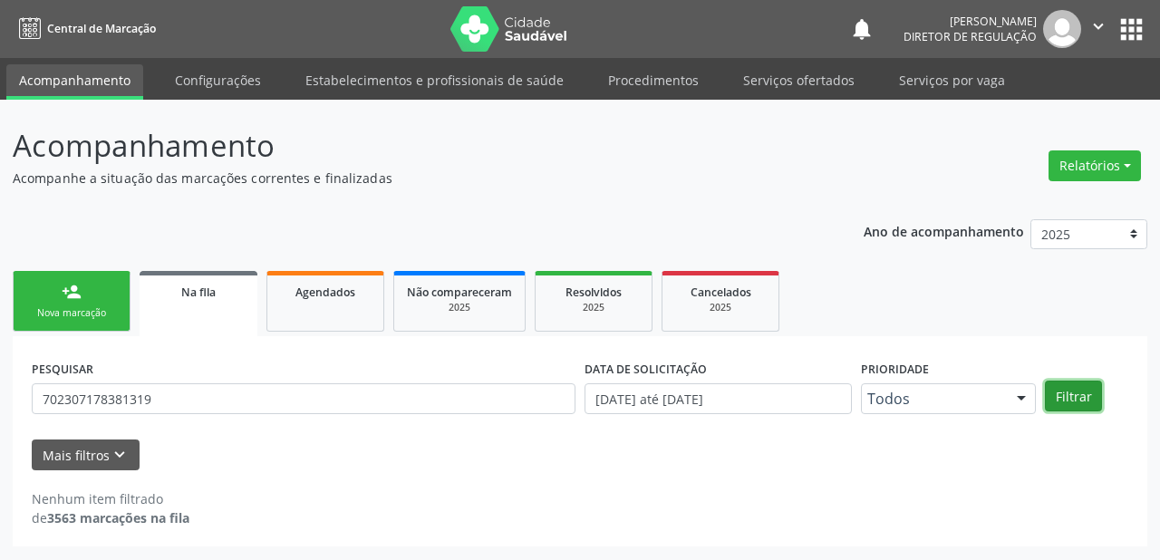
click at [1051, 382] on button "Filtrar" at bounding box center [1073, 396] width 57 height 31
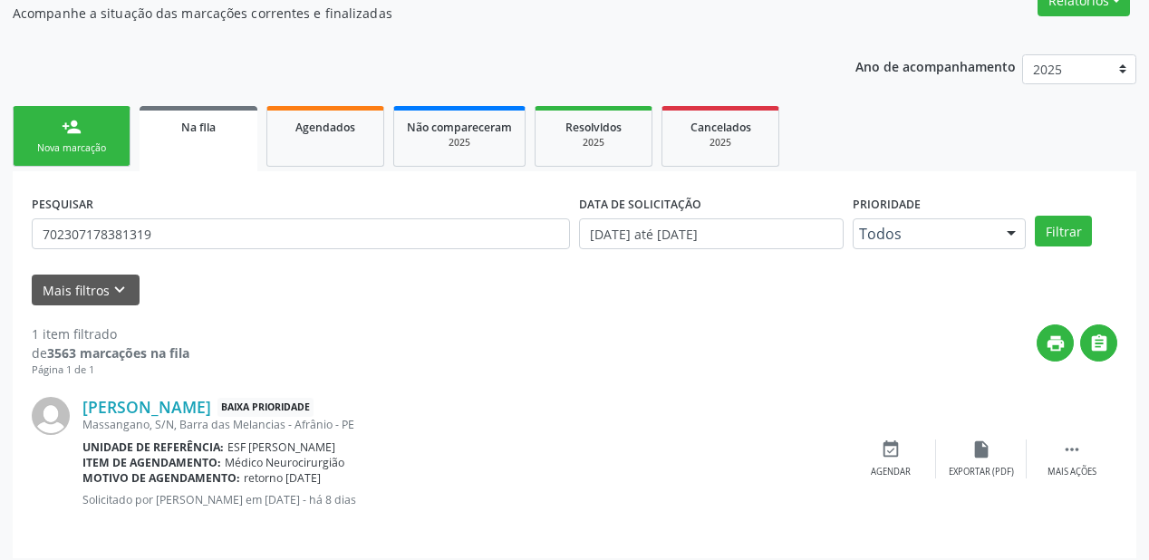
scroll to position [174, 0]
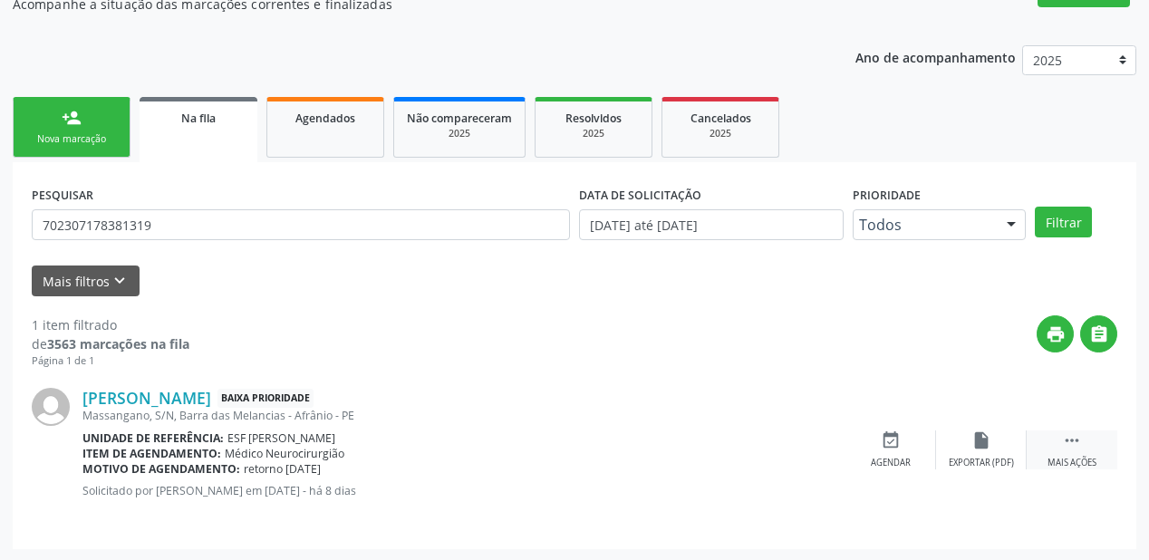
click at [1066, 437] on icon "" at bounding box center [1072, 441] width 20 height 20
click at [641, 443] on div "event_available Agendar" at bounding box center [619, 450] width 91 height 39
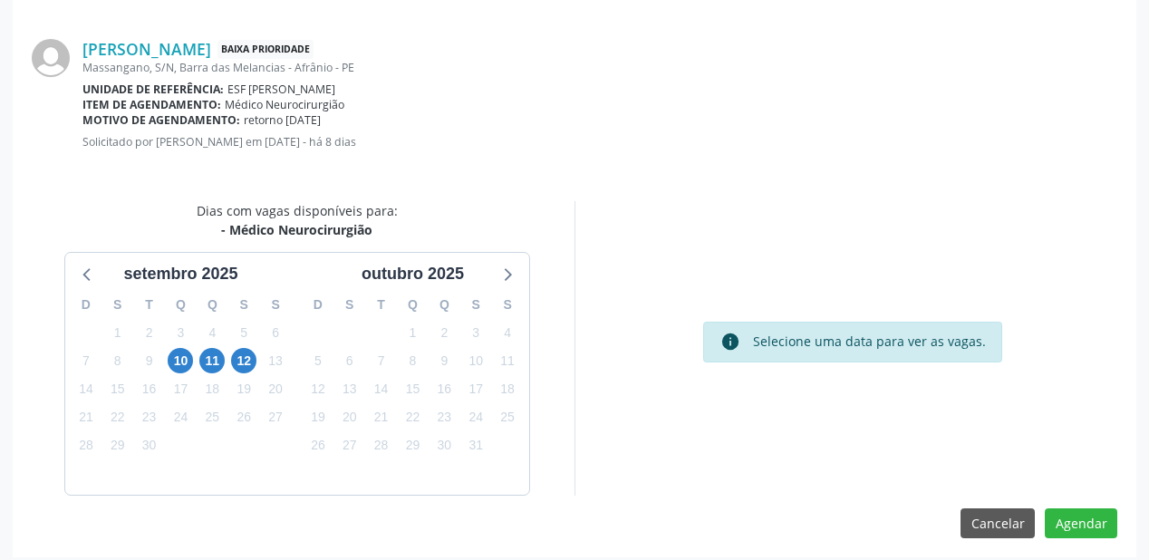
scroll to position [382, 0]
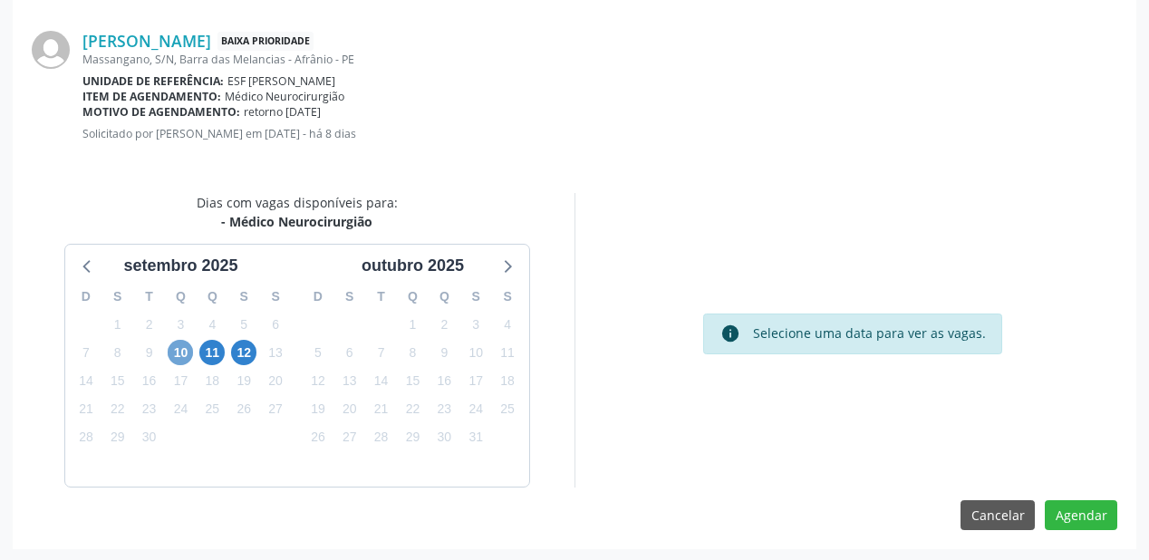
click at [174, 349] on span "10" at bounding box center [180, 352] width 25 height 25
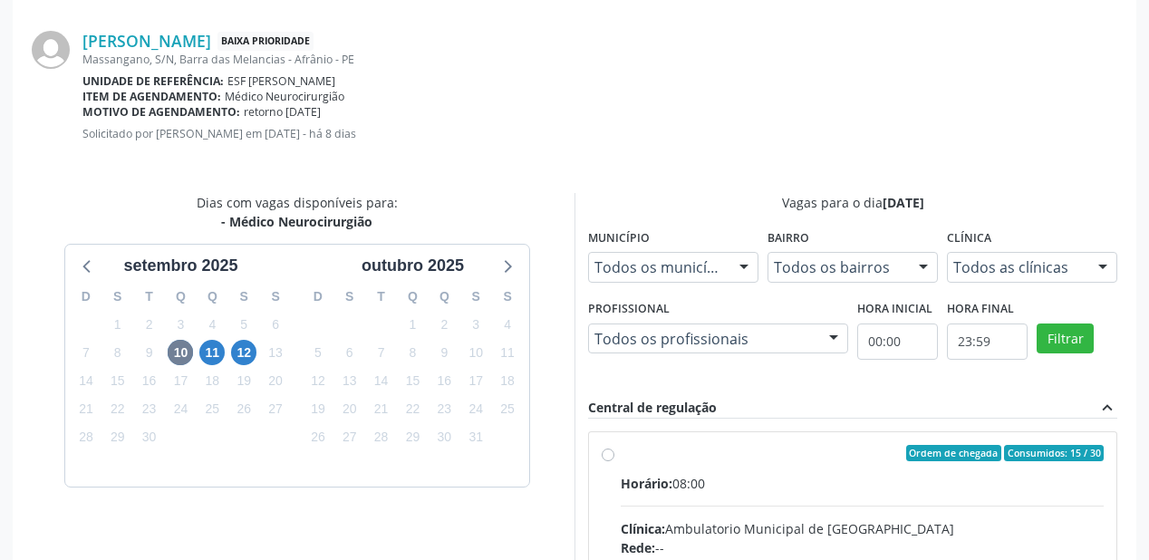
click at [806, 488] on div "Horário: 08:00" at bounding box center [862, 483] width 483 height 19
click at [615, 461] on input "Ordem de chegada Consumidos: 15 / 30 Horário: 08:00 Clínica: Ambulatorio Munici…" at bounding box center [608, 453] width 13 height 16
radio input "true"
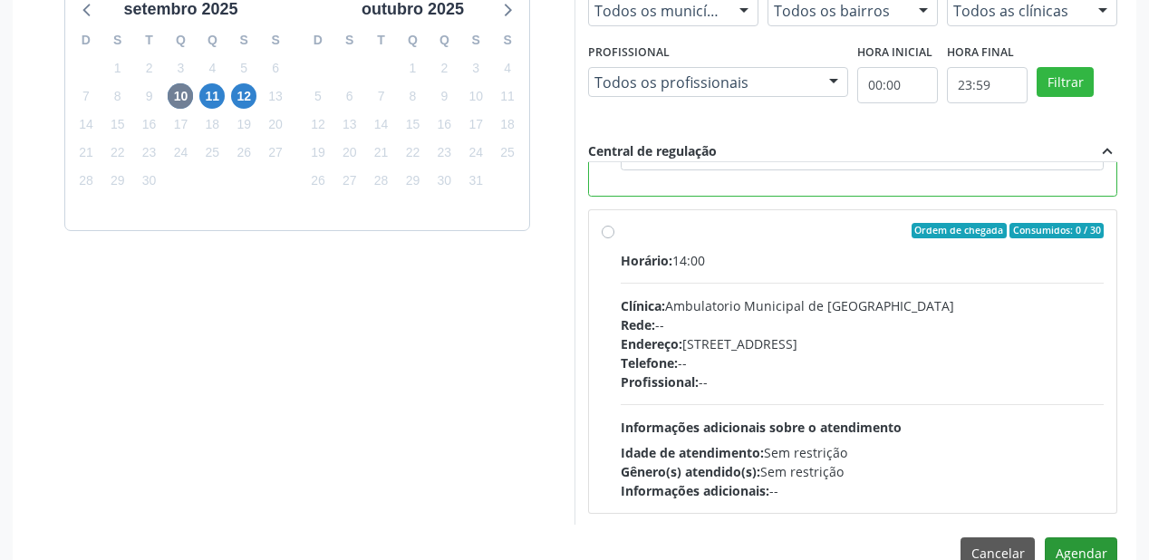
scroll to position [676, 0]
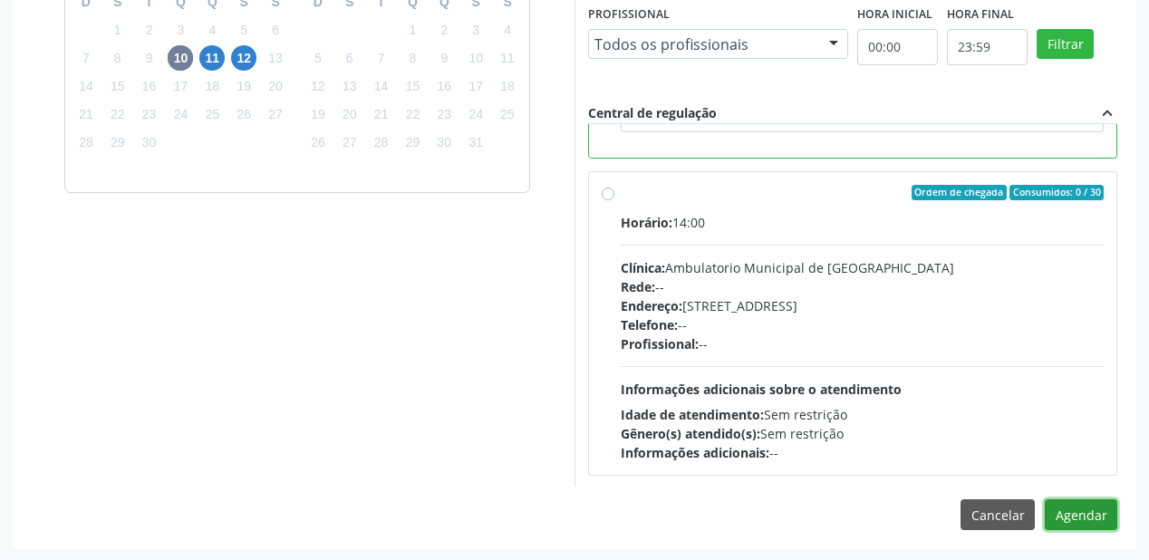
click at [1066, 522] on button "Agendar" at bounding box center [1081, 514] width 73 height 31
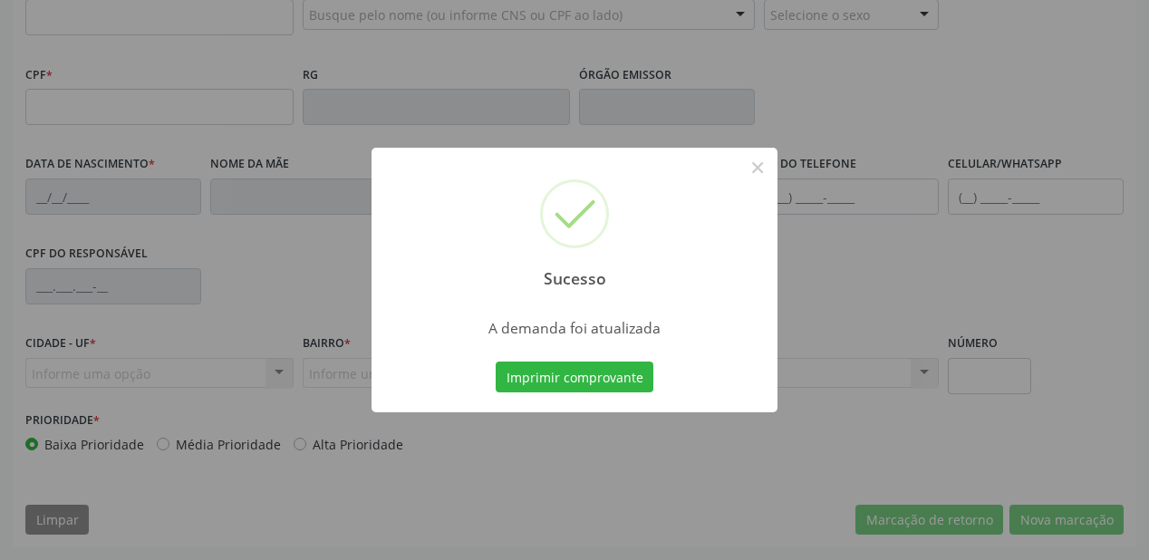
scroll to position [474, 0]
drag, startPoint x: 602, startPoint y: 372, endPoint x: 781, endPoint y: 340, distance: 181.4
click at [602, 373] on button "Imprimir comprovante" at bounding box center [575, 377] width 158 height 31
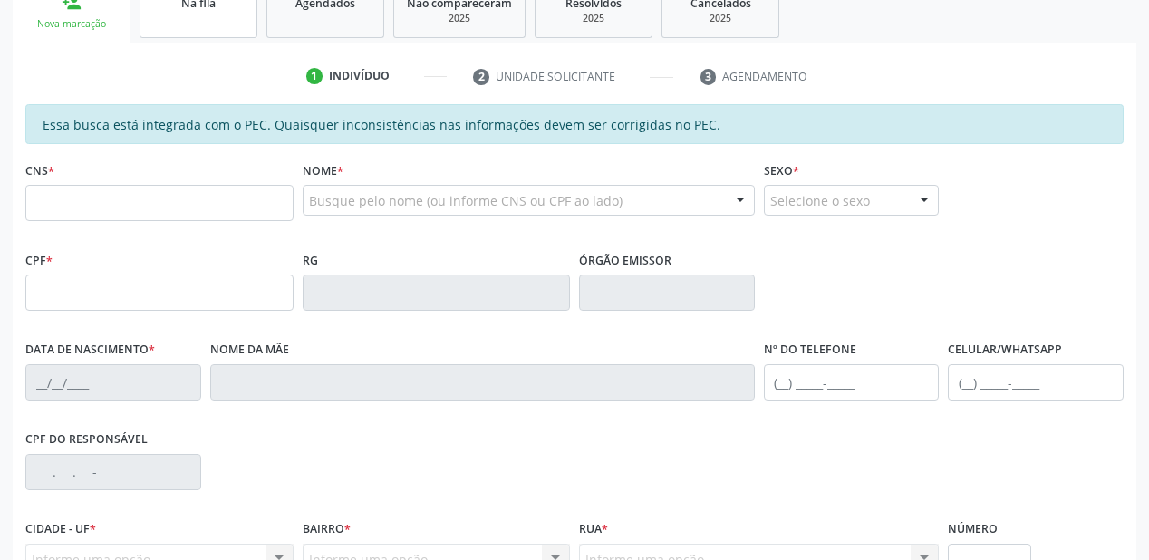
scroll to position [257, 0]
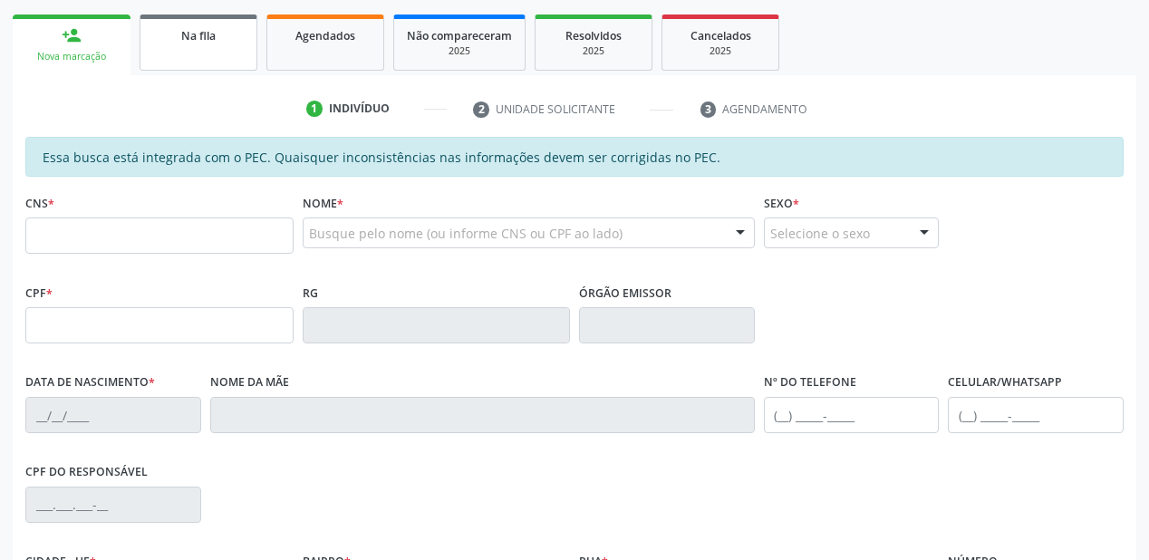
click at [192, 45] on link "Na fila" at bounding box center [199, 43] width 118 height 56
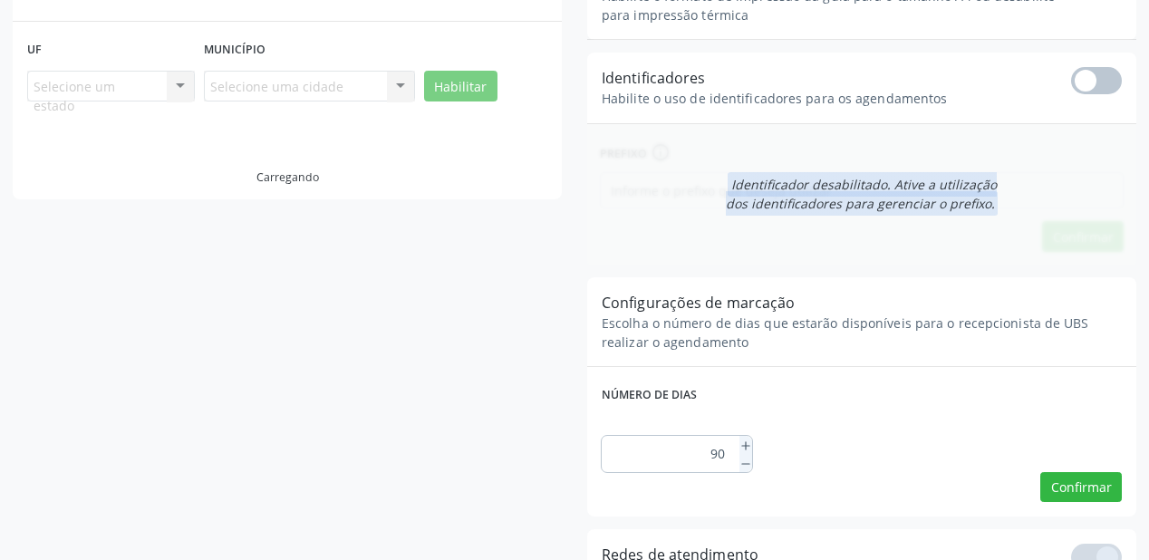
scroll to position [36, 0]
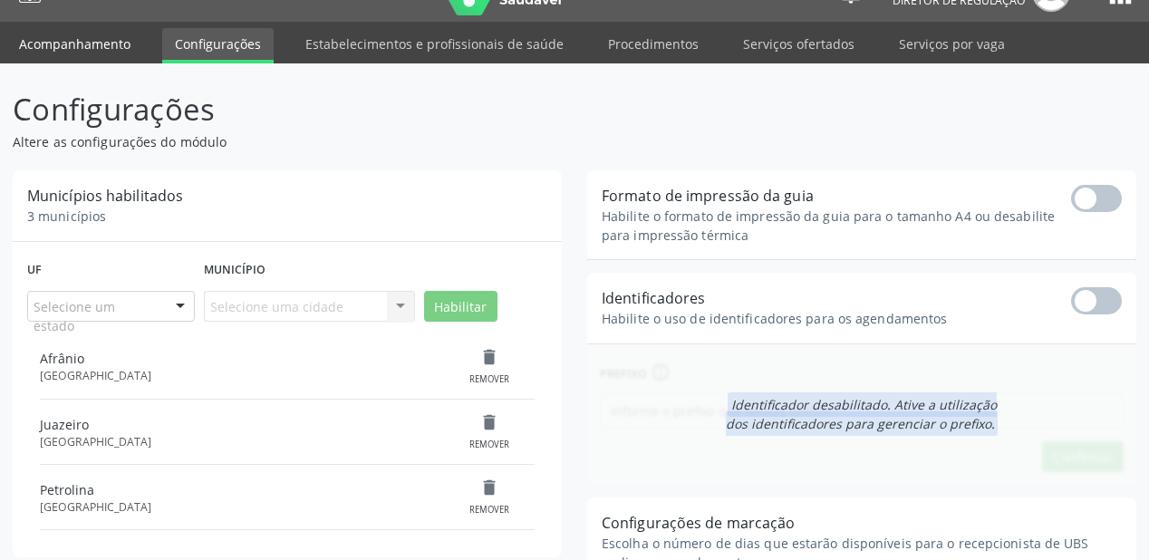
click at [63, 44] on link "Acompanhamento" at bounding box center [74, 44] width 137 height 32
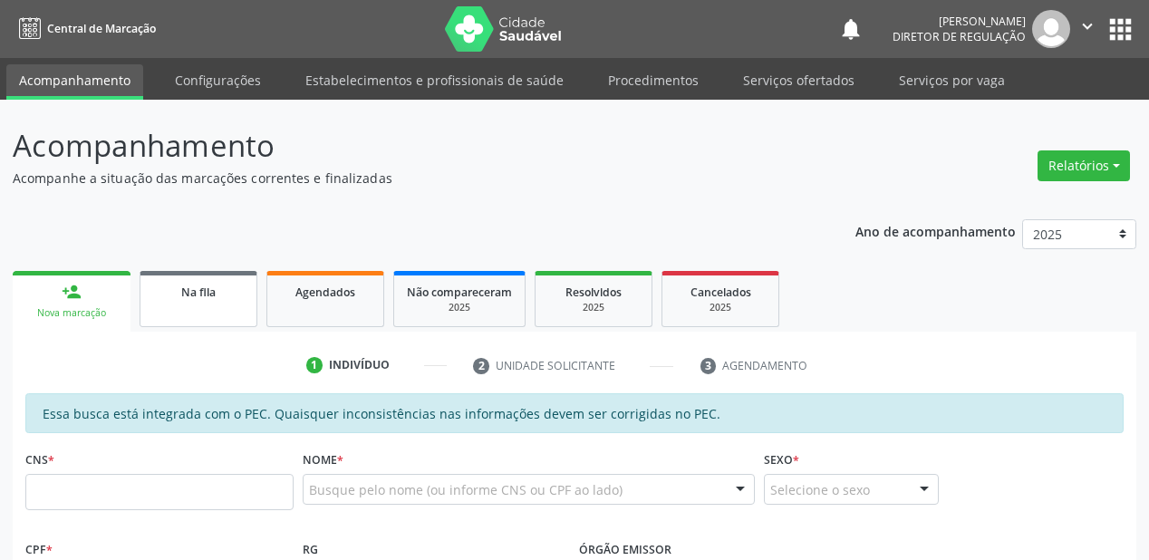
click at [214, 304] on link "Na fila" at bounding box center [199, 299] width 118 height 56
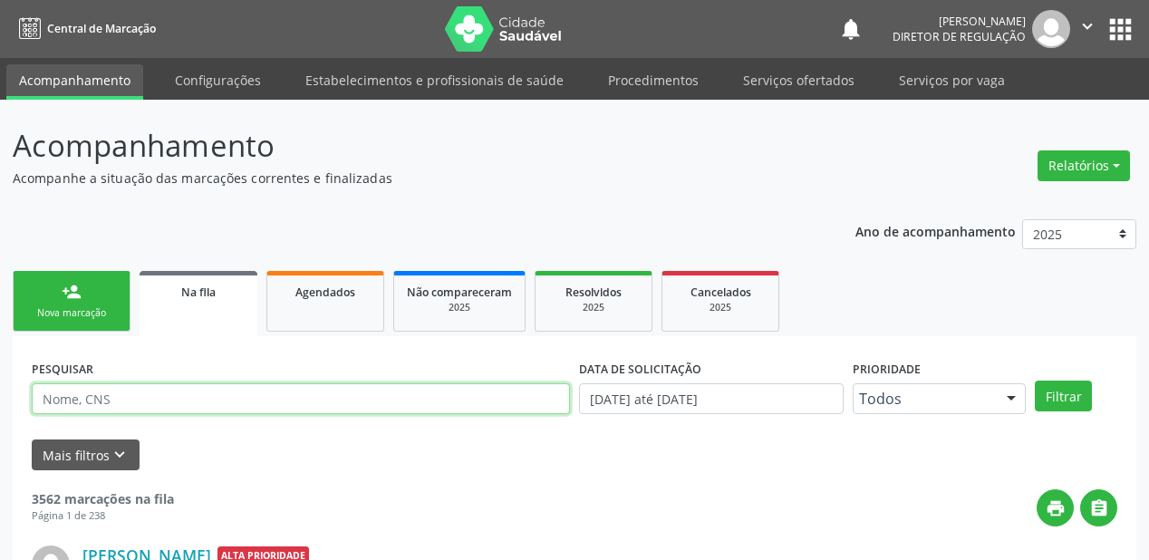
click at [147, 406] on input "text" at bounding box center [301, 398] width 538 height 31
type input "704104126001979"
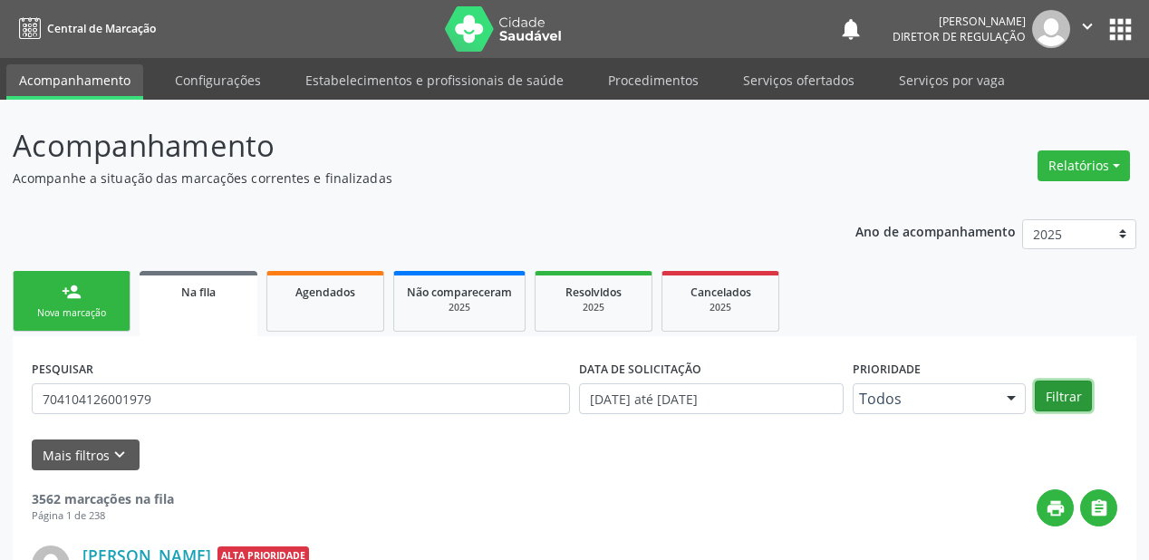
click at [1071, 398] on button "Filtrar" at bounding box center [1063, 396] width 57 height 31
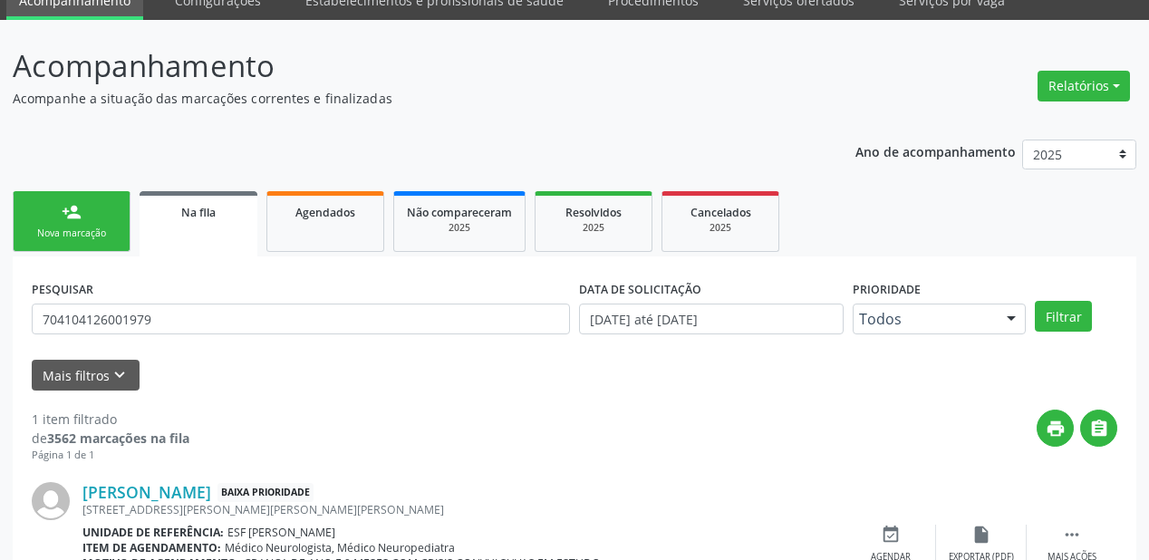
scroll to position [174, 0]
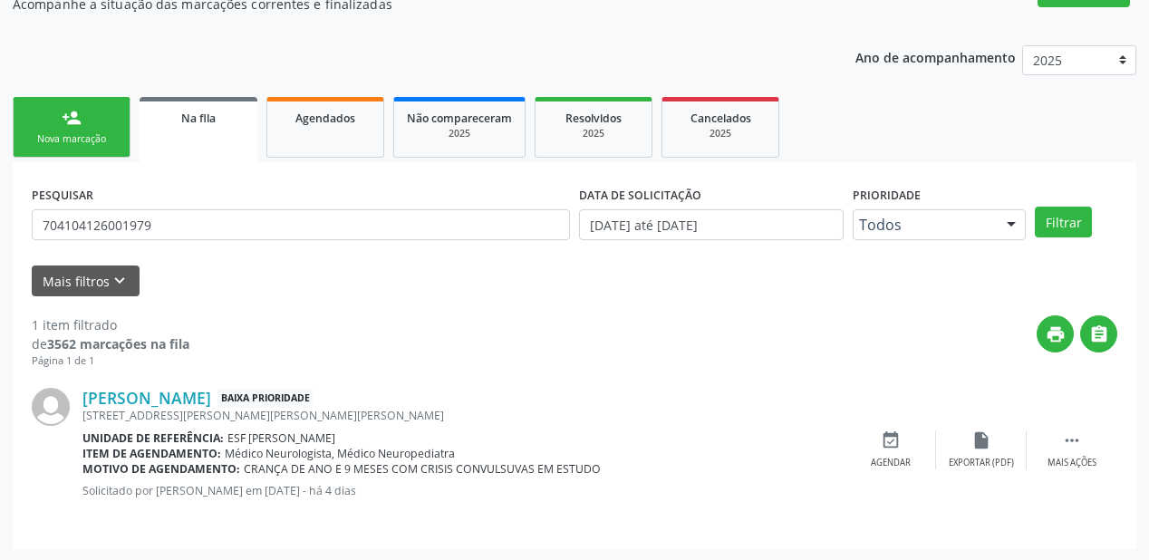
click at [101, 136] on div "Nova marcação" at bounding box center [71, 139] width 91 height 14
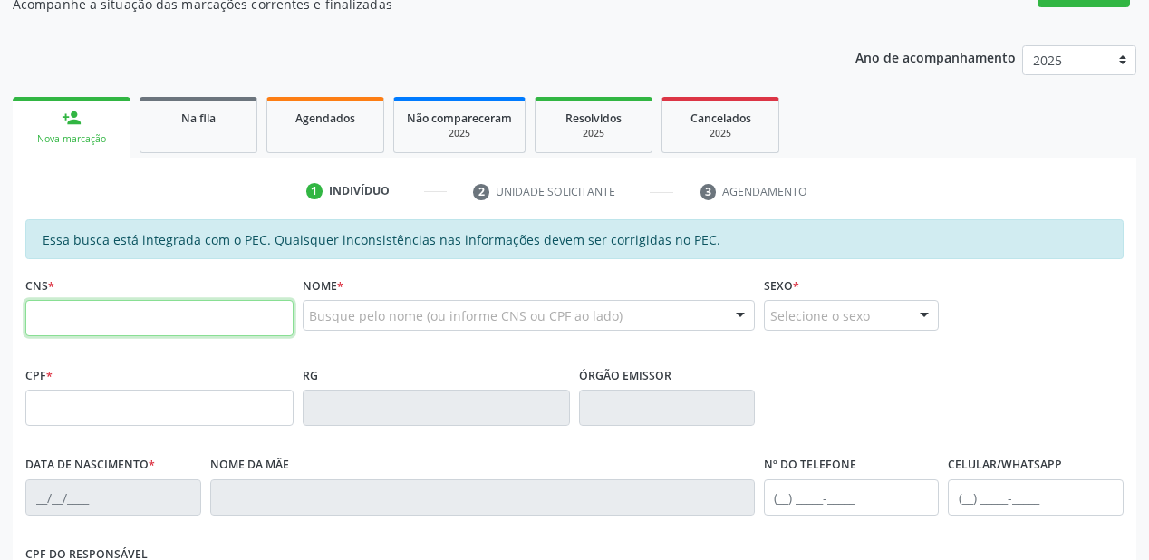
click at [82, 313] on input "text" at bounding box center [159, 318] width 268 height 36
type input "704 1041 2600 1979"
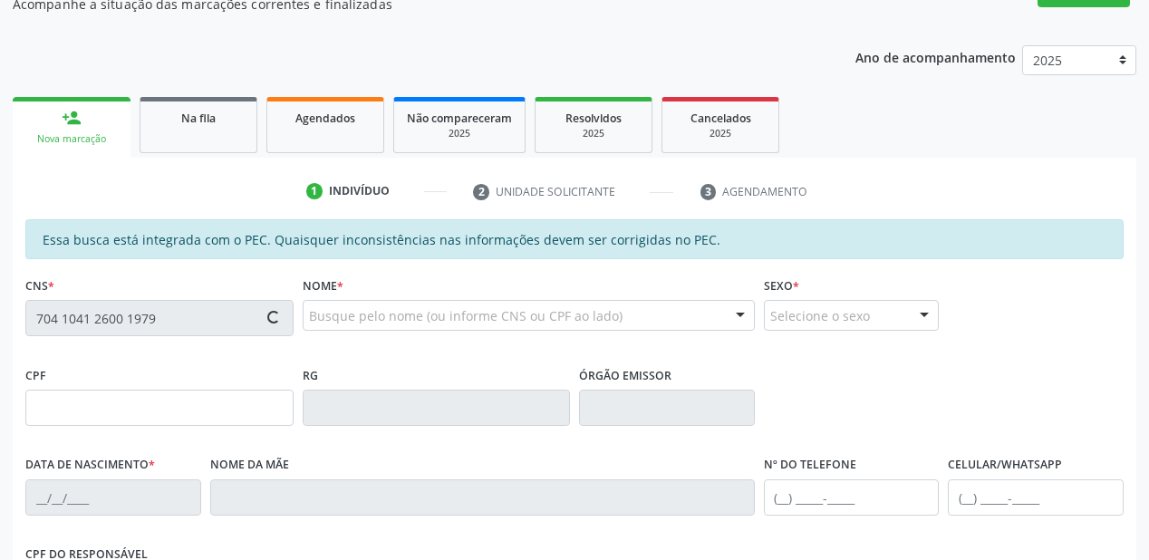
type input "000.891.014-64"
type input "04/11/2023"
type input "Vanicleia Medeiros de Sousa"
type input "(87) 98159-7961"
type input "S/N"
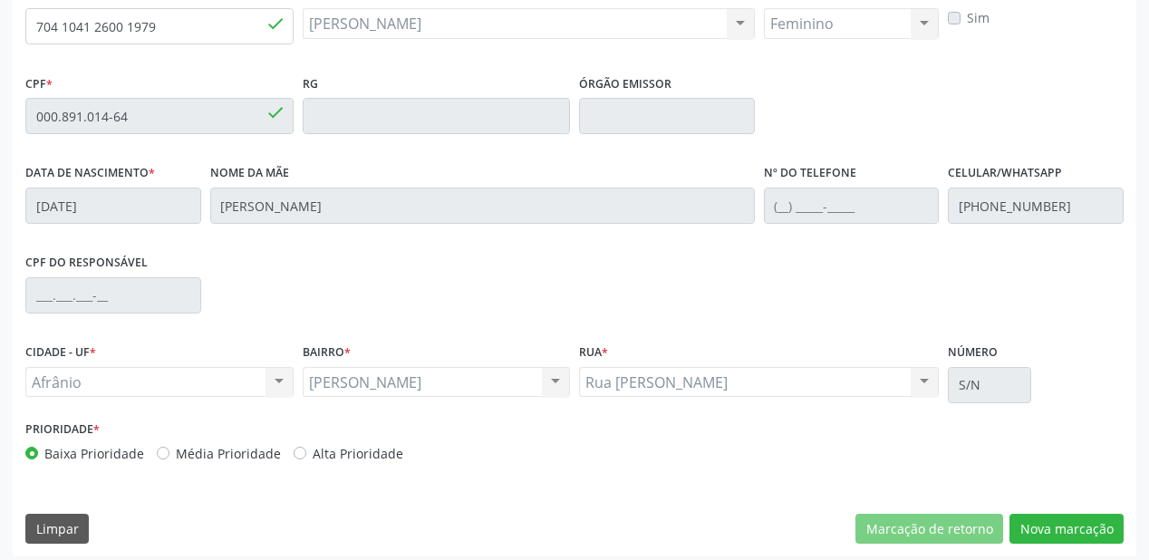
scroll to position [474, 0]
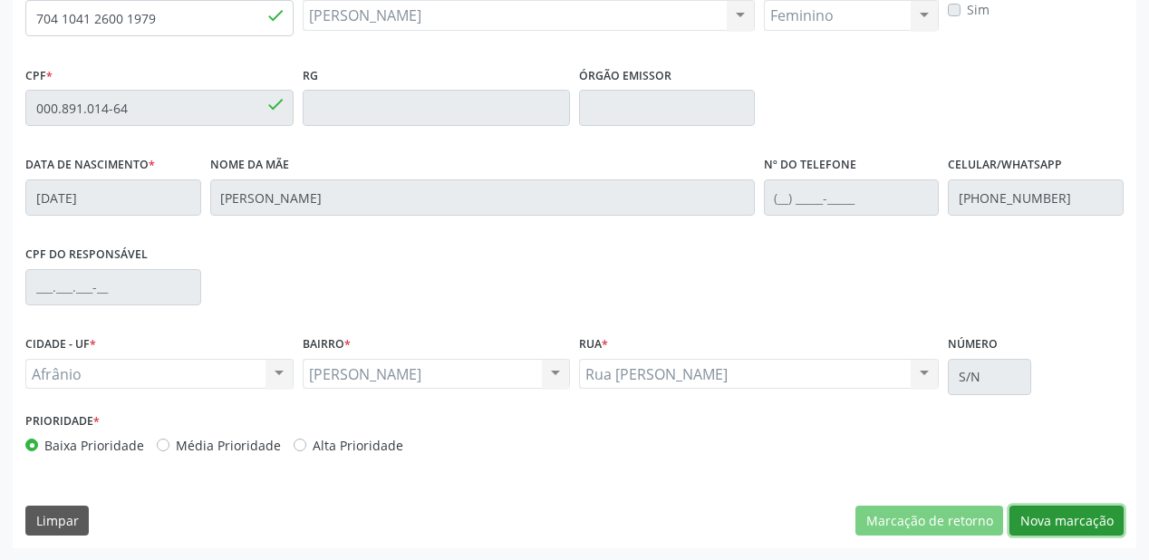
click at [1046, 516] on button "Nova marcação" at bounding box center [1067, 521] width 114 height 31
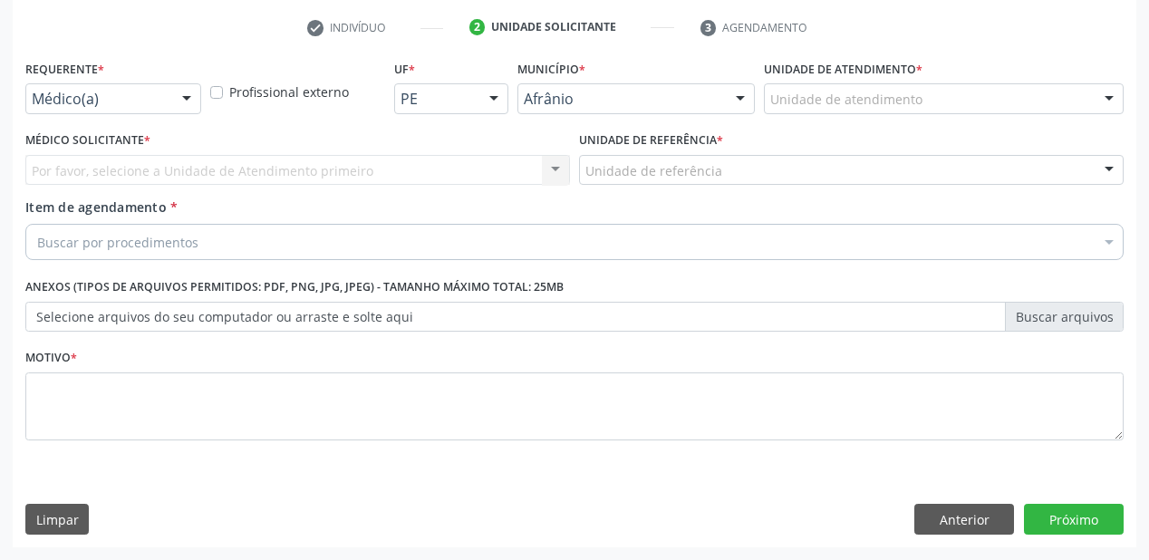
scroll to position [337, 0]
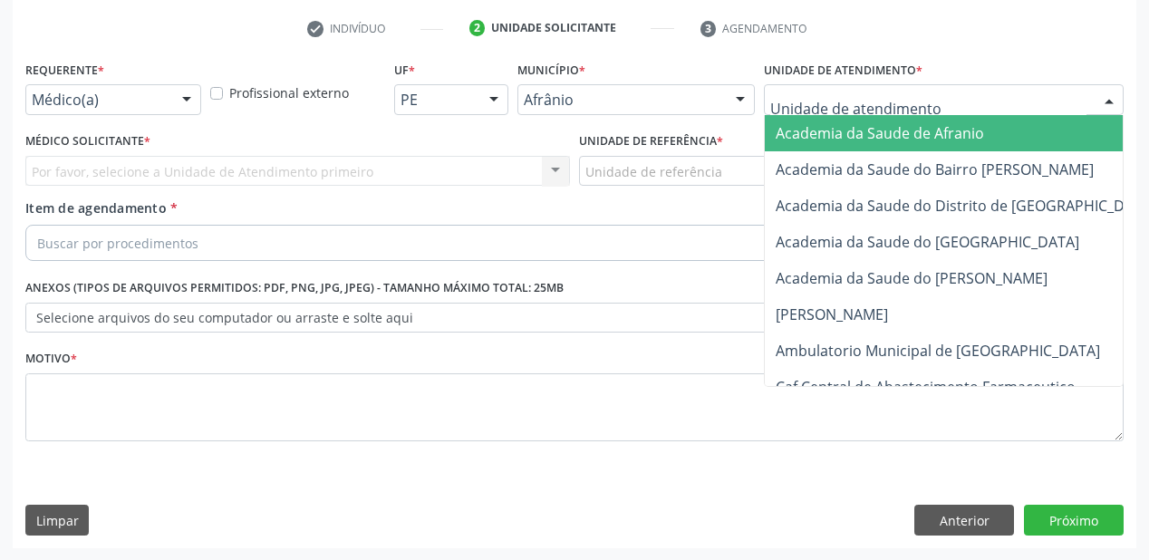
drag, startPoint x: 819, startPoint y: 102, endPoint x: 827, endPoint y: 249, distance: 147.9
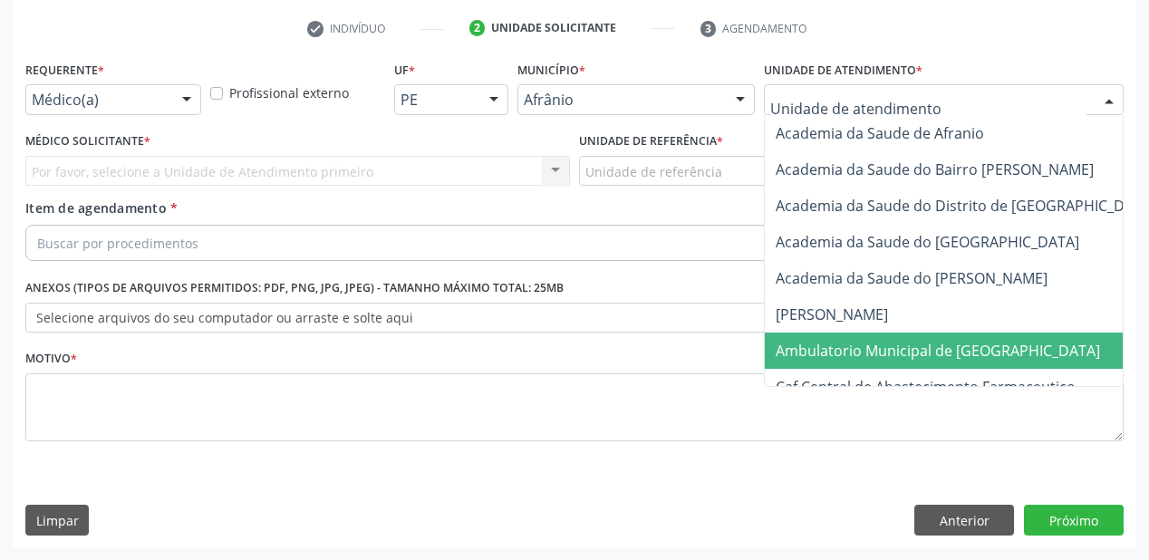
click at [827, 349] on span "Ambulatorio Municipal de [GEOGRAPHIC_DATA]" at bounding box center [938, 351] width 325 height 20
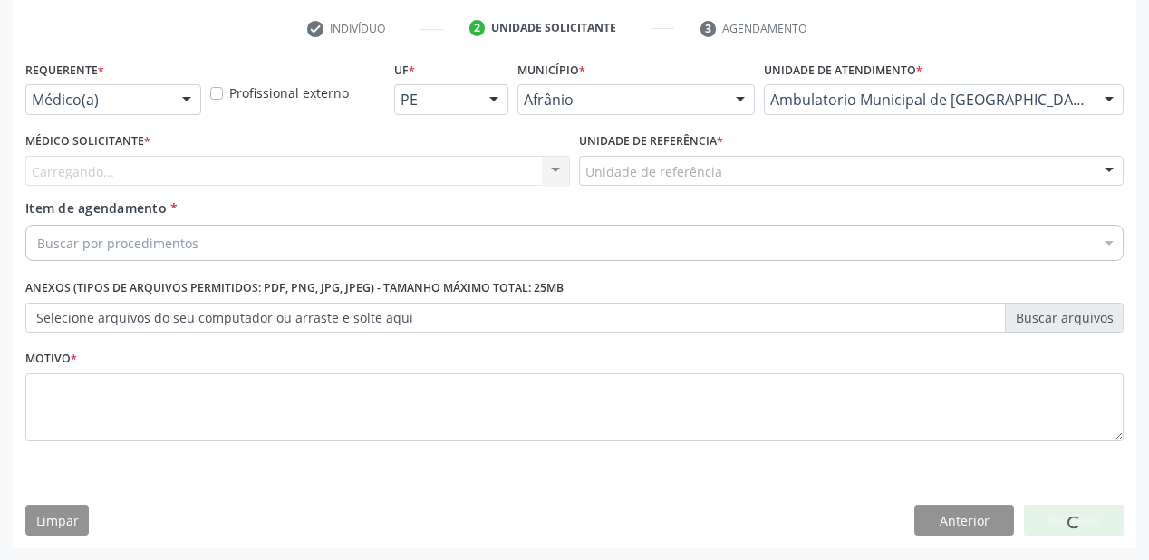
drag, startPoint x: 645, startPoint y: 170, endPoint x: 648, endPoint y: 233, distance: 62.7
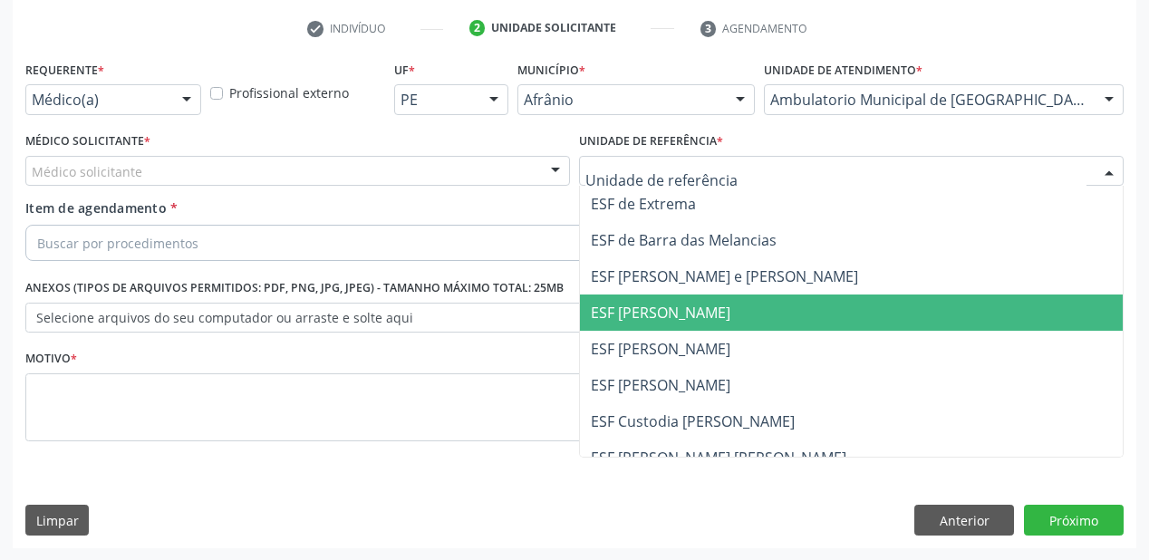
drag, startPoint x: 648, startPoint y: 314, endPoint x: 373, endPoint y: 218, distance: 290.7
click at [647, 314] on span "ESF [PERSON_NAME]" at bounding box center [661, 313] width 140 height 20
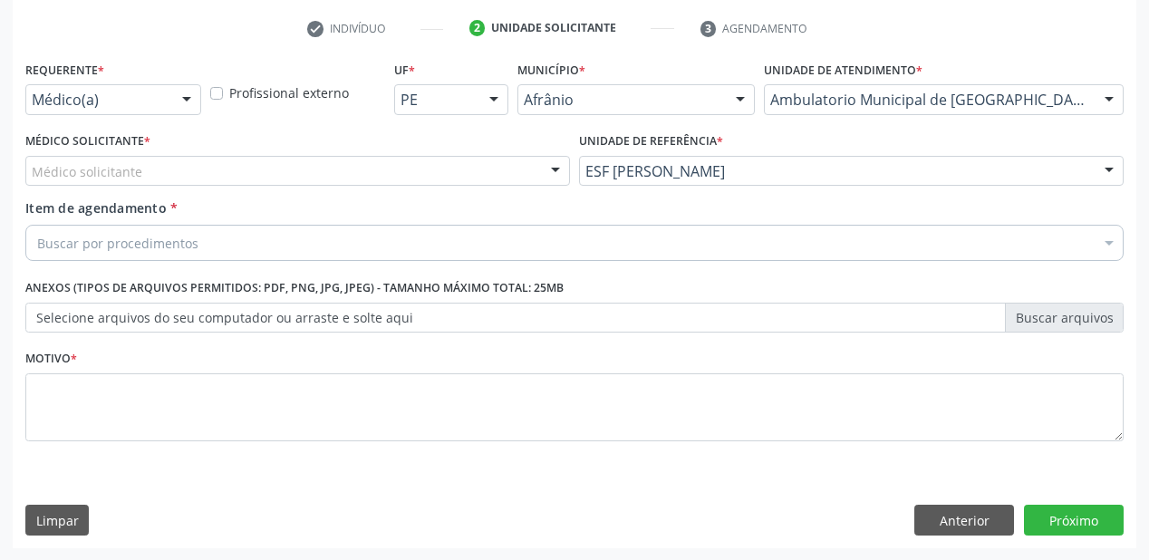
drag, startPoint x: 172, startPoint y: 168, endPoint x: 168, endPoint y: 203, distance: 35.6
click at [170, 178] on div "Médico solicitante" at bounding box center [297, 171] width 545 height 31
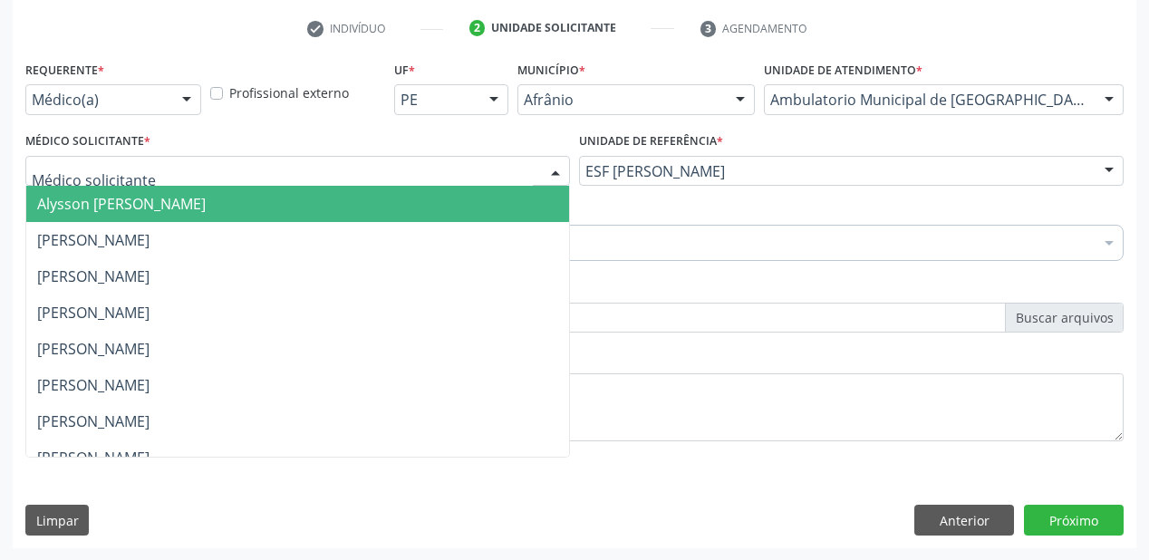
click at [167, 214] on span "Alysson Rodrigo Ferreira Cavalcanti" at bounding box center [297, 204] width 543 height 36
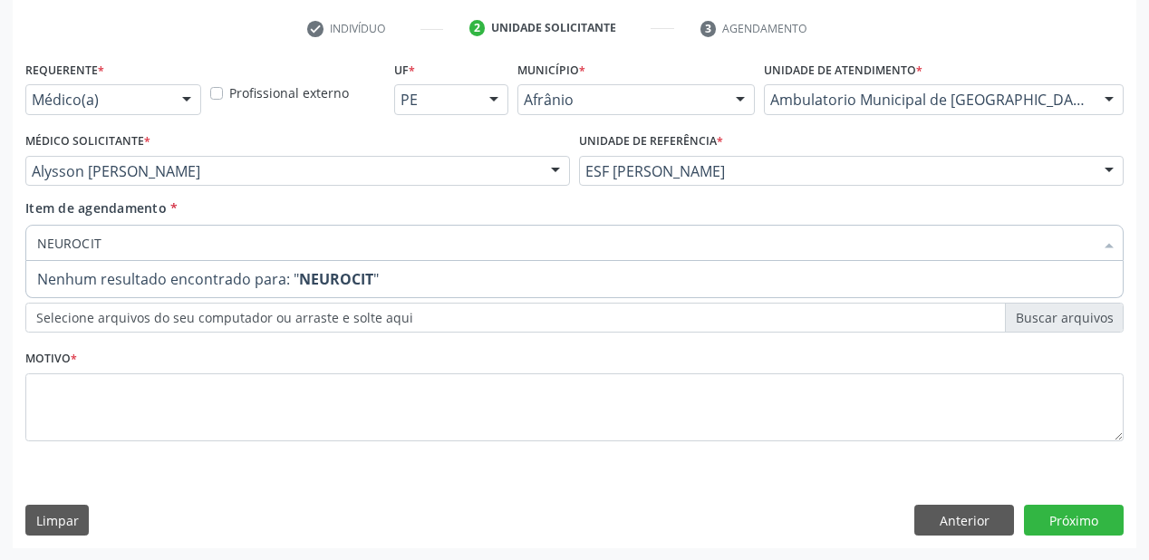
type input "NEUROCI"
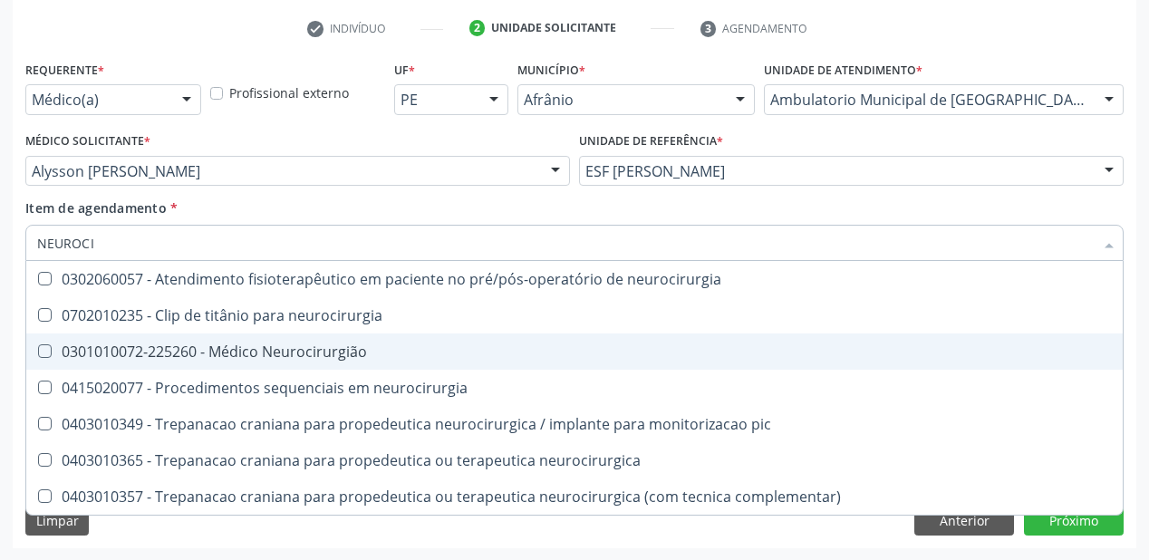
click at [156, 365] on span "0301010072-225260 - Médico Neurocirurgião" at bounding box center [574, 352] width 1097 height 36
checkbox Neurocirurgião "true"
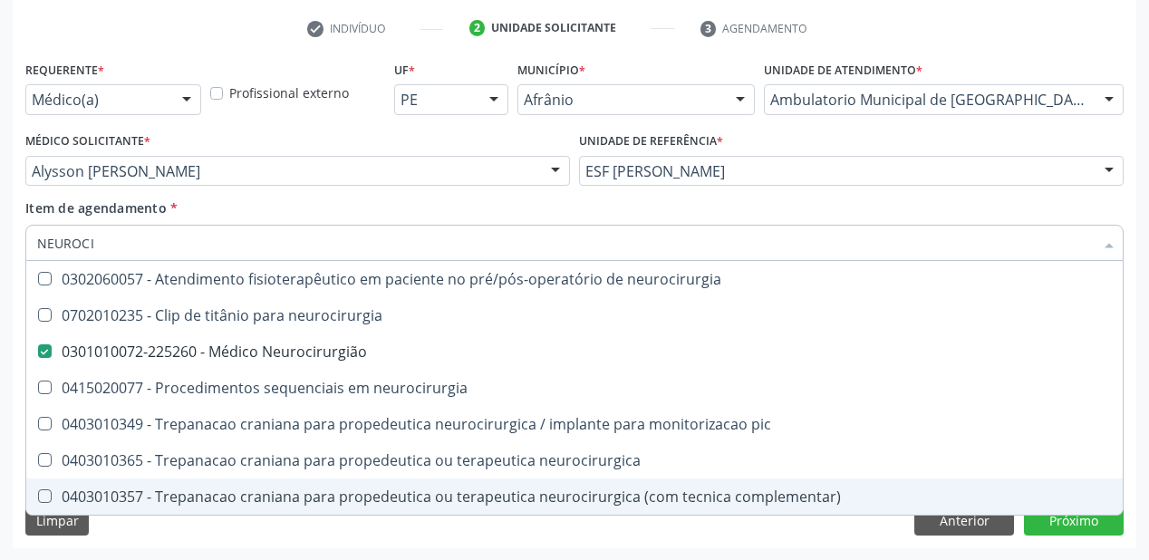
click at [94, 543] on div "Requerente * Médico(a) Médico(a) Enfermeiro(a) Paciente Nenhum resultado encont…" at bounding box center [575, 302] width 1124 height 492
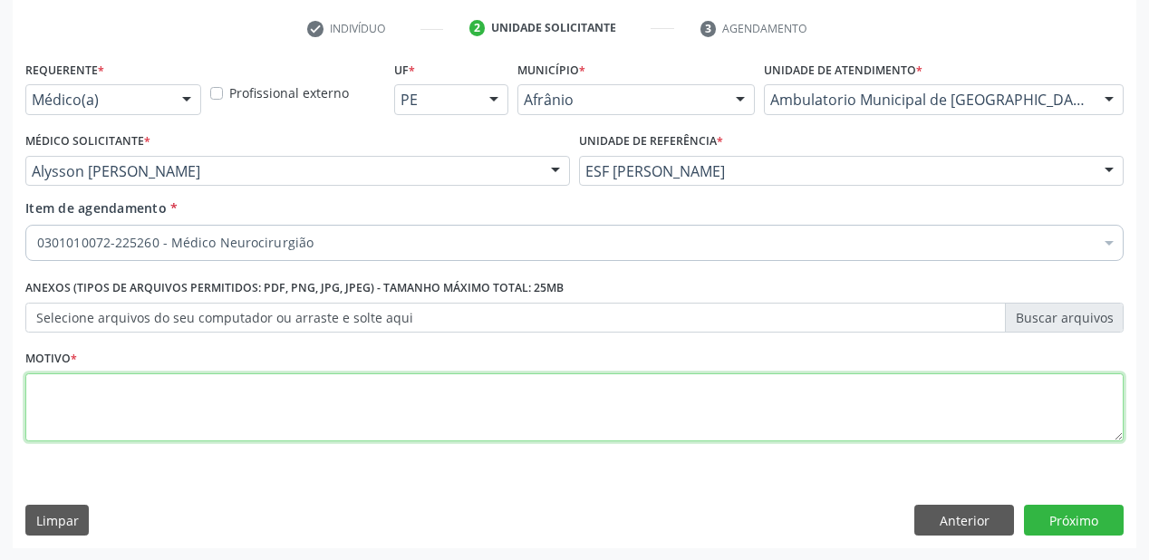
click at [124, 393] on textarea at bounding box center [574, 407] width 1099 height 69
type textarea "*"
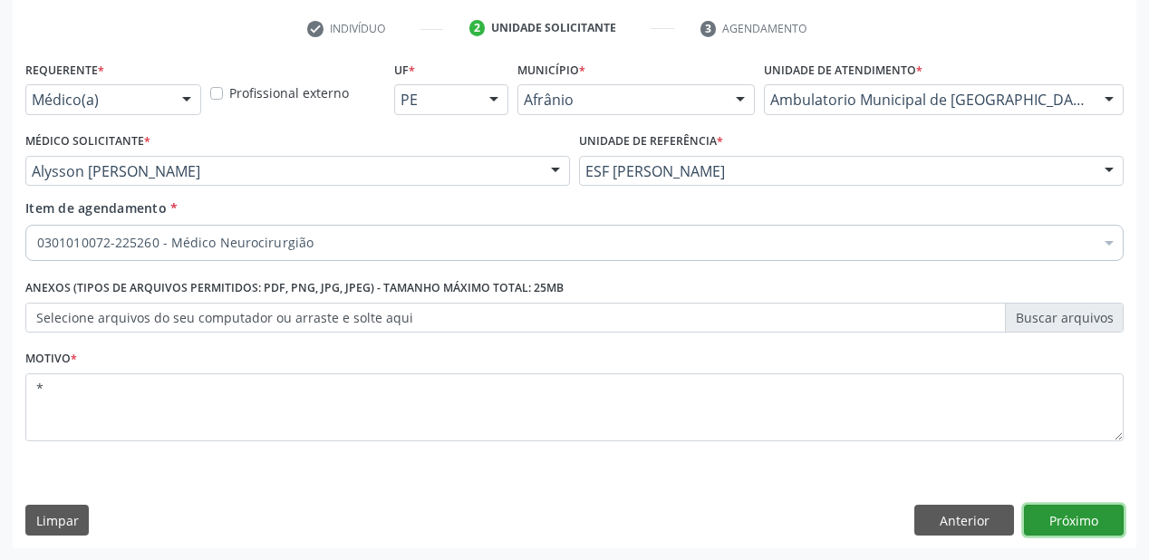
click at [1032, 508] on button "Próximo" at bounding box center [1074, 520] width 100 height 31
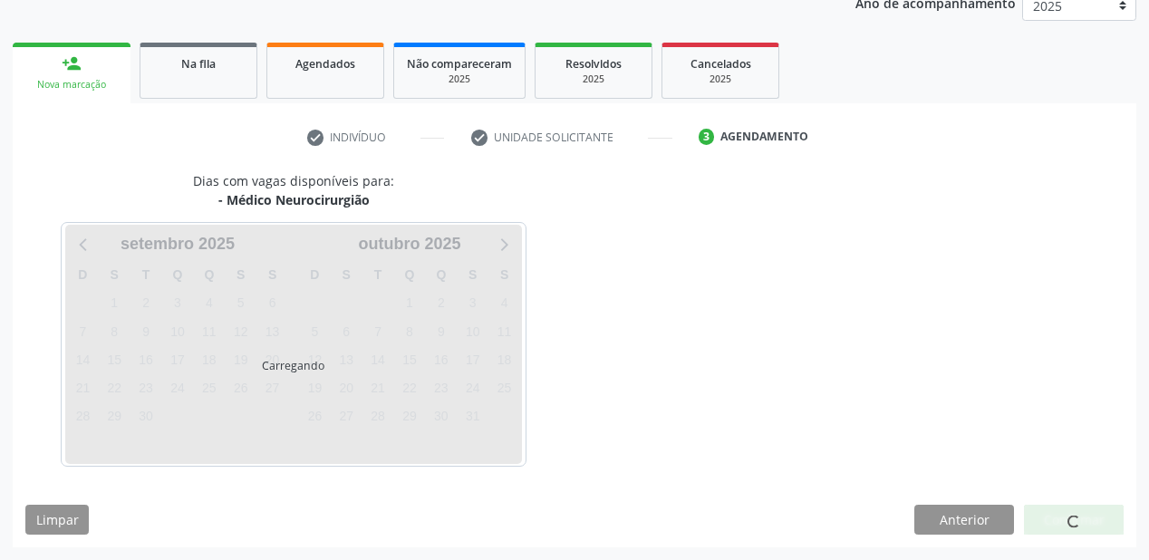
scroll to position [228, 0]
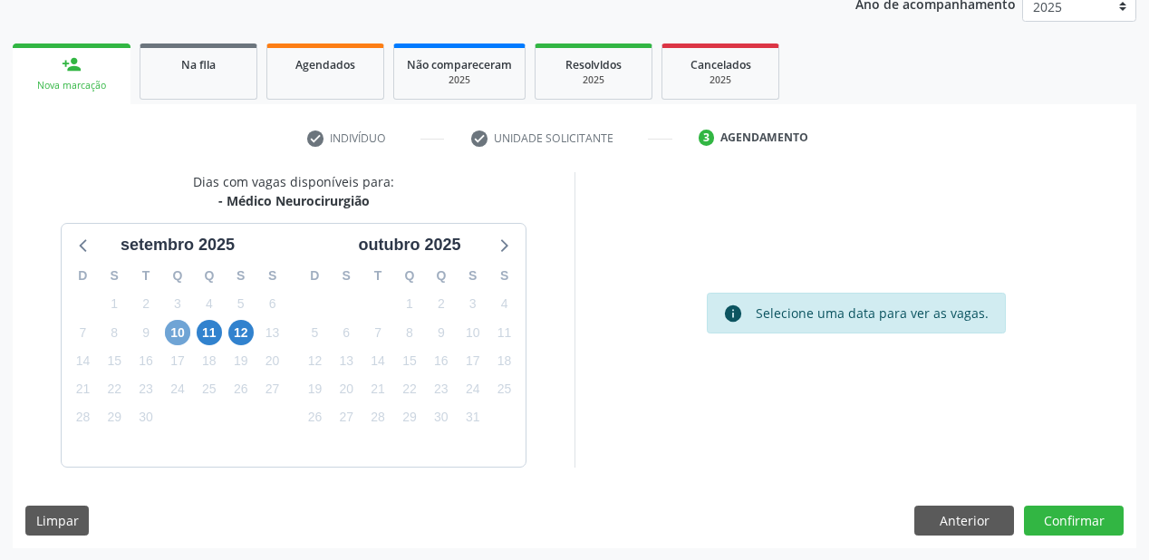
click at [174, 327] on span "10" at bounding box center [177, 332] width 25 height 25
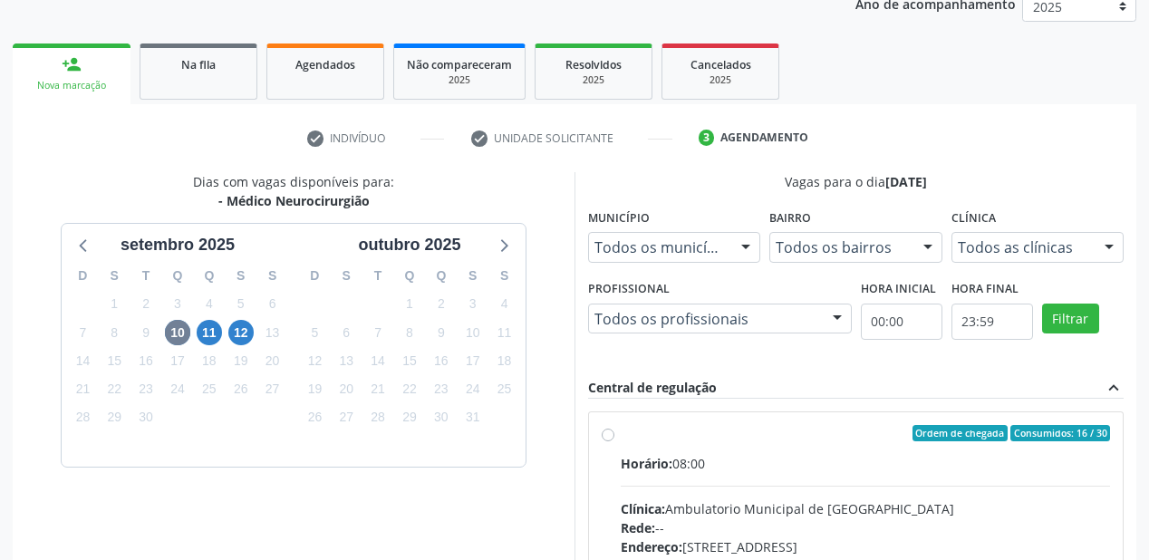
click at [878, 467] on div "Horário: 08:00" at bounding box center [866, 463] width 490 height 19
click at [615, 441] on input "Ordem de chegada Consumidos: 16 / 30 Horário: 08:00 Clínica: Ambulatorio Munici…" at bounding box center [608, 433] width 13 height 16
radio input "true"
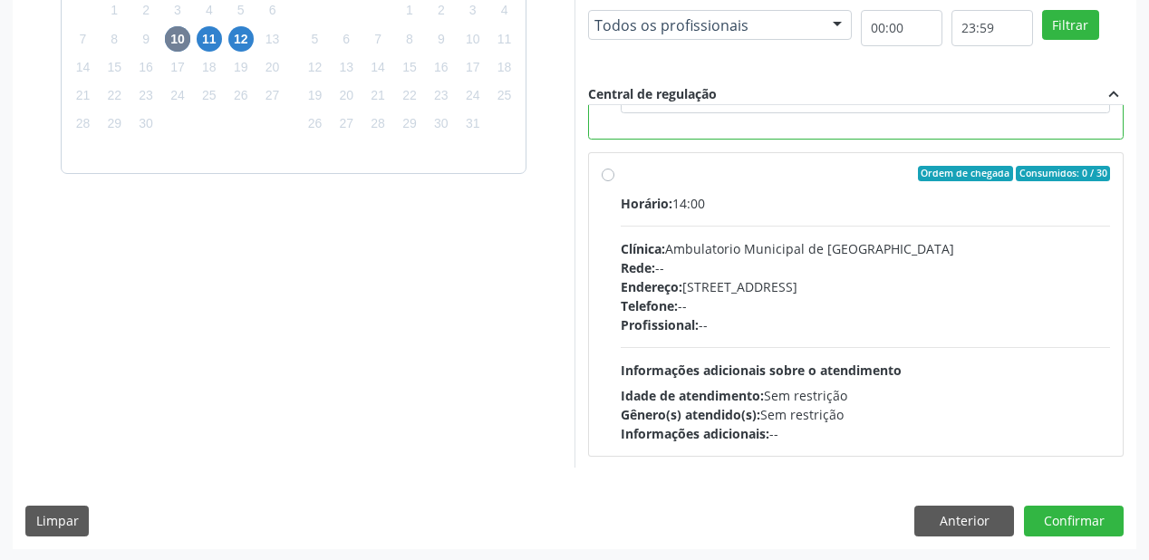
scroll to position [522, 0]
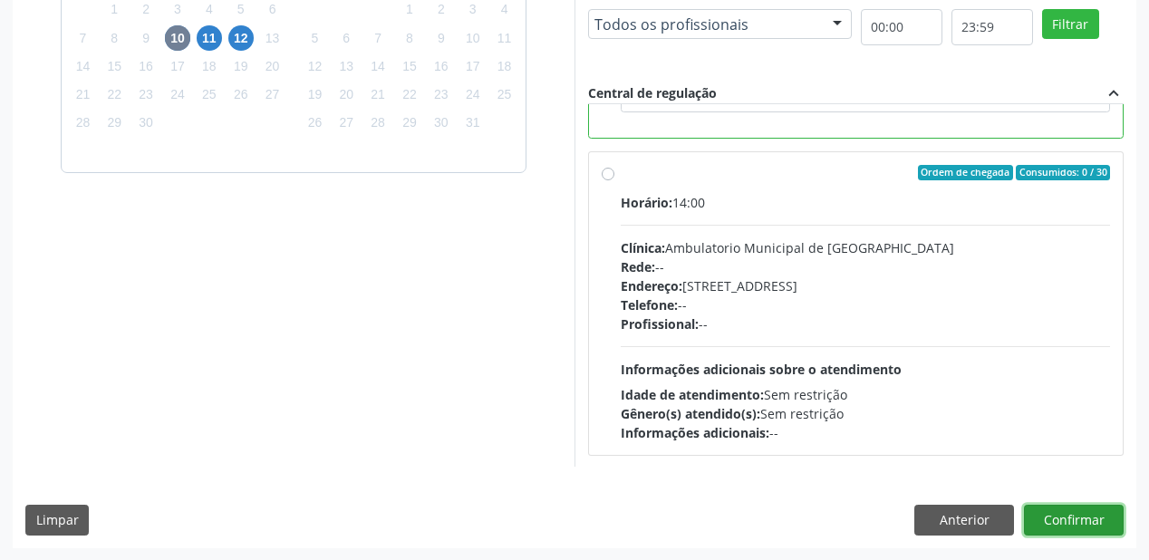
click at [1071, 505] on button "Confirmar" at bounding box center [1074, 520] width 100 height 31
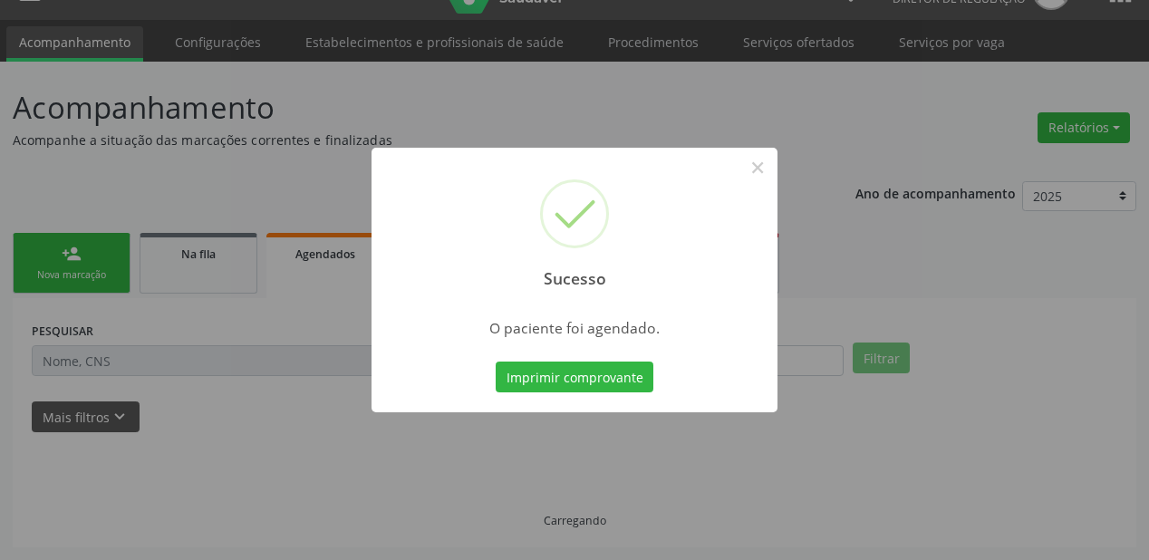
scroll to position [36, 0]
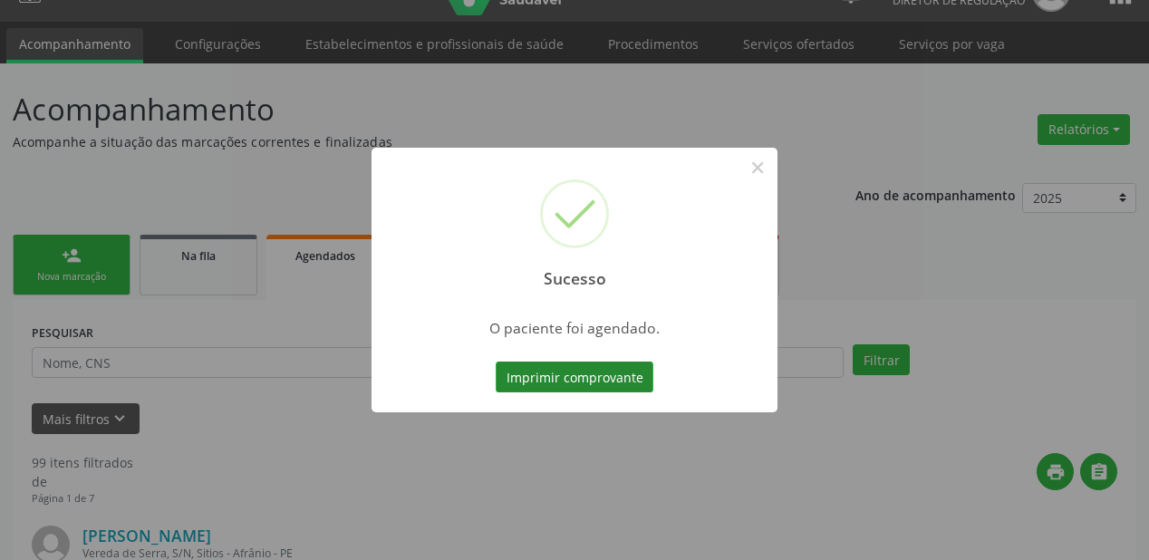
click at [568, 366] on button "Imprimir comprovante" at bounding box center [575, 377] width 158 height 31
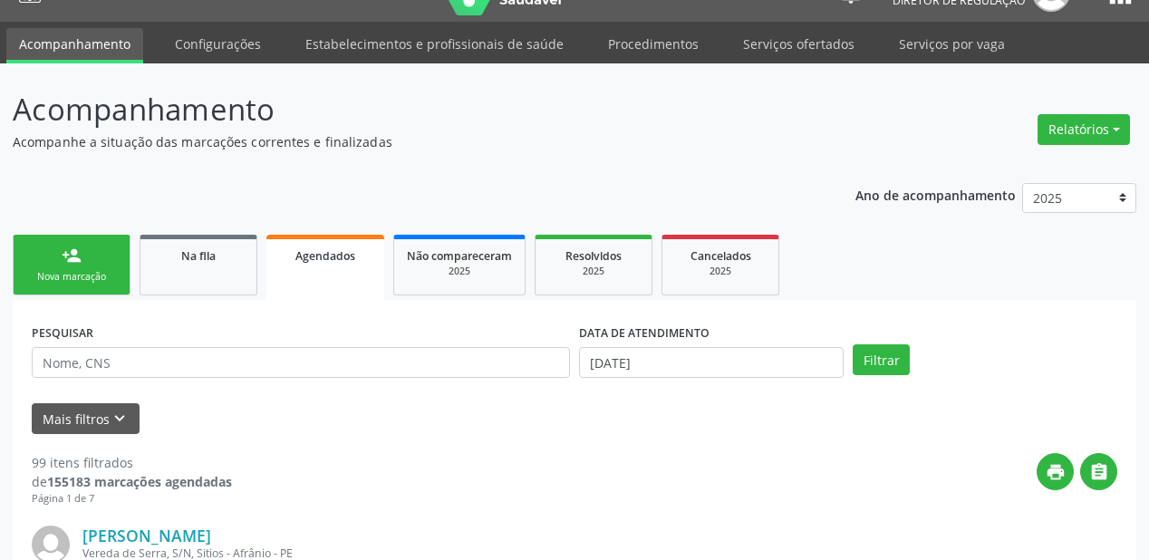
click at [77, 266] on link "person_add Nova marcação" at bounding box center [72, 265] width 118 height 61
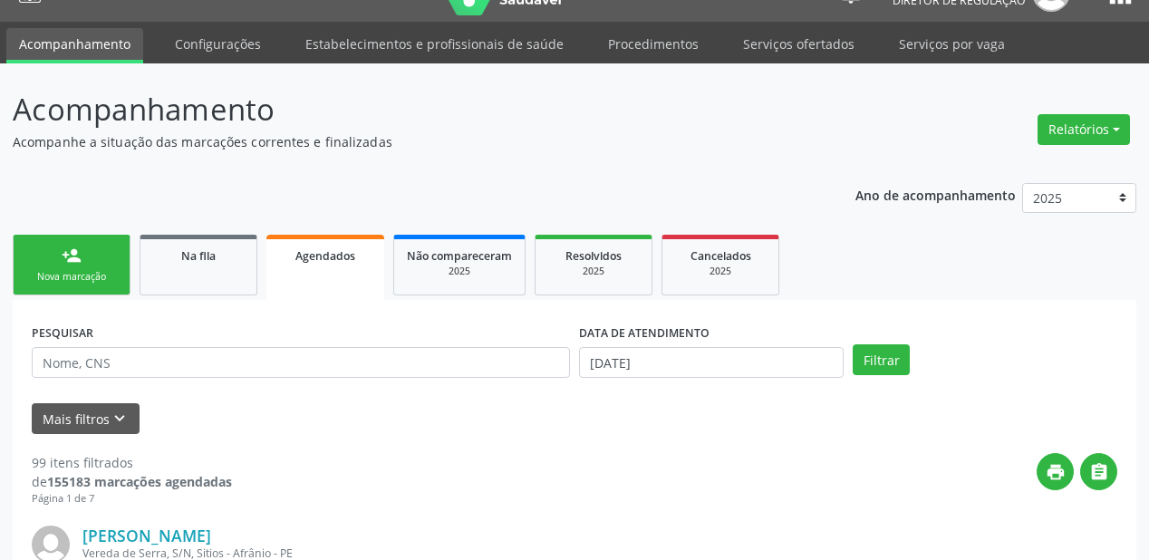
click at [77, 266] on link "person_add Nova marcação" at bounding box center [72, 265] width 118 height 61
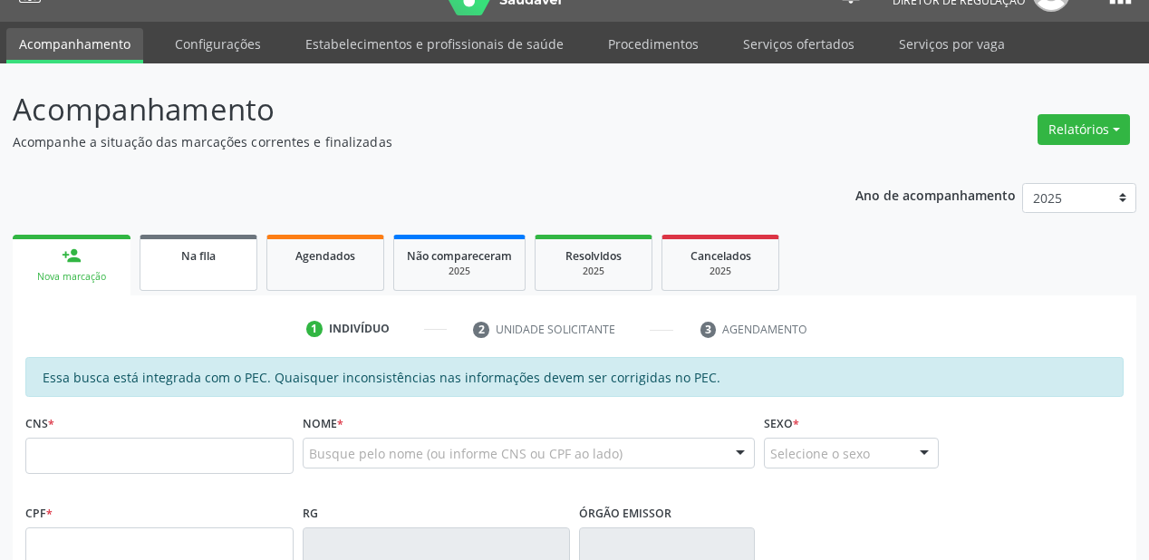
click at [225, 269] on link "Na fila" at bounding box center [199, 263] width 118 height 56
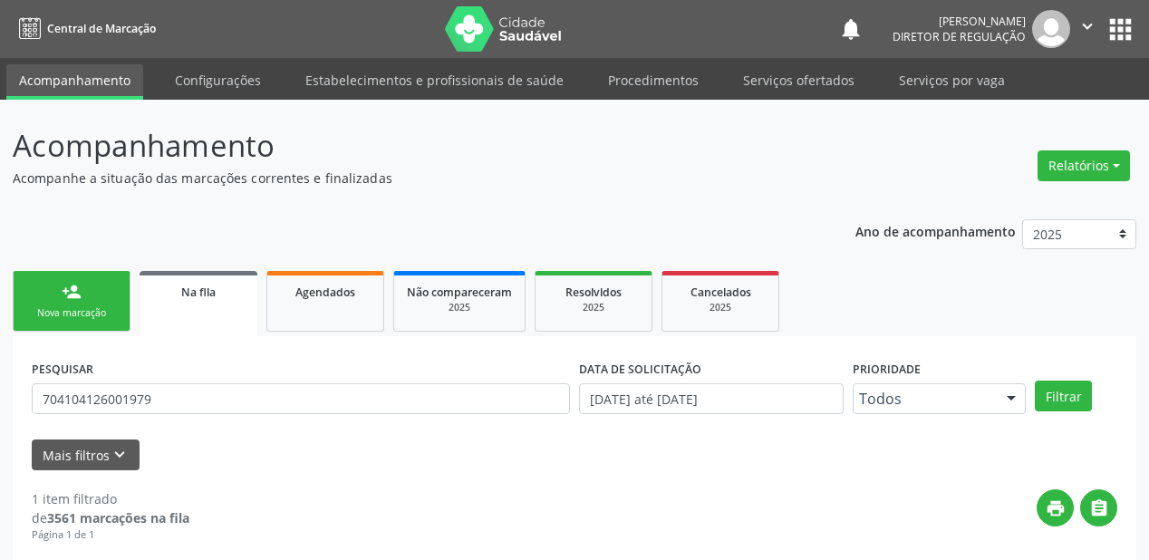
scroll to position [36, 0]
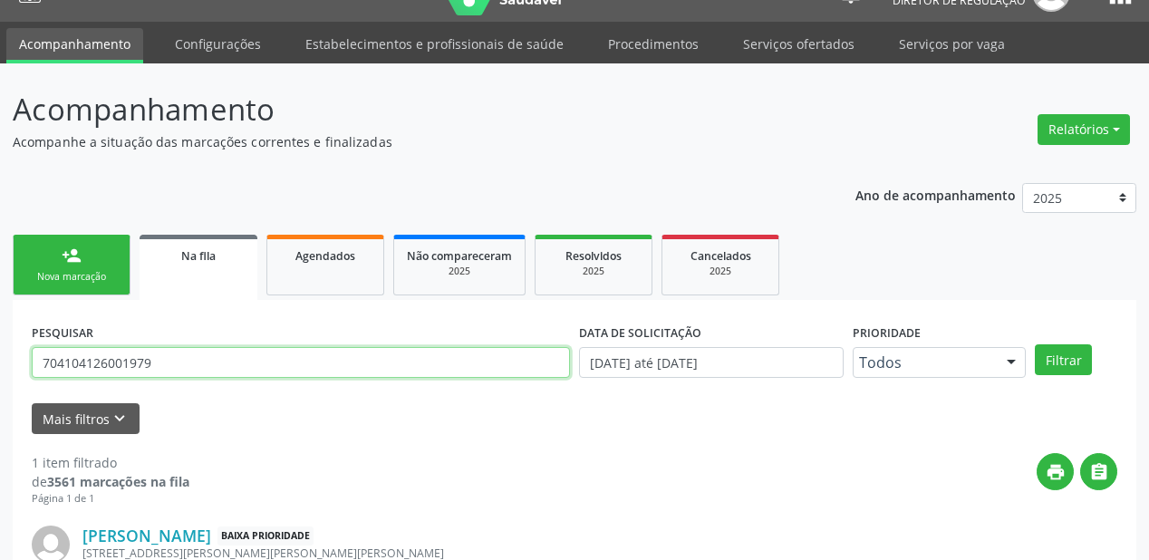
click at [171, 372] on input "704104126001979" at bounding box center [301, 362] width 538 height 31
type input "7"
type input "708402358721170"
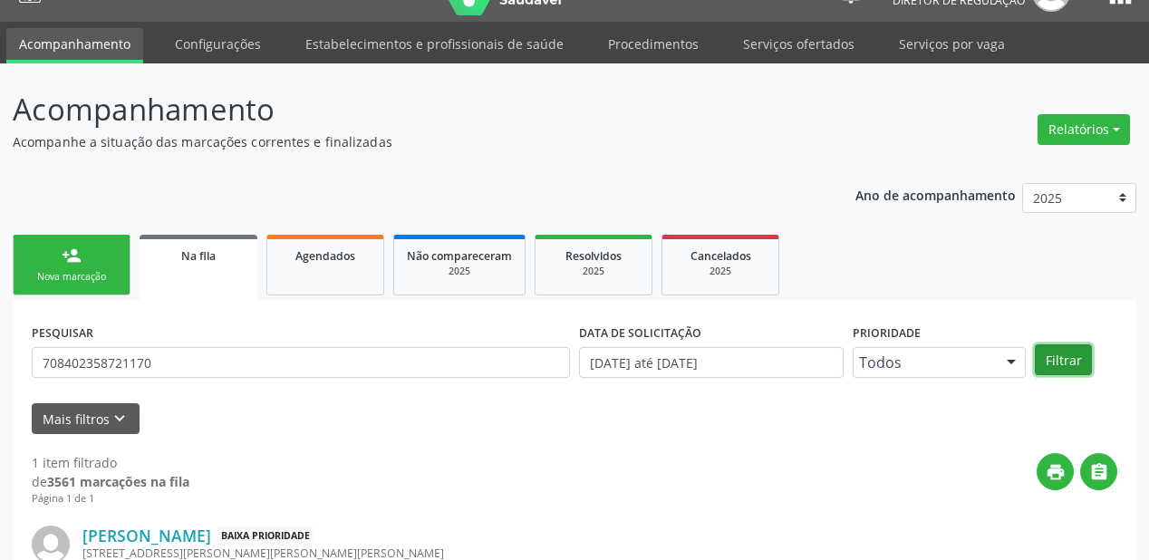
click at [1082, 360] on button "Filtrar" at bounding box center [1063, 359] width 57 height 31
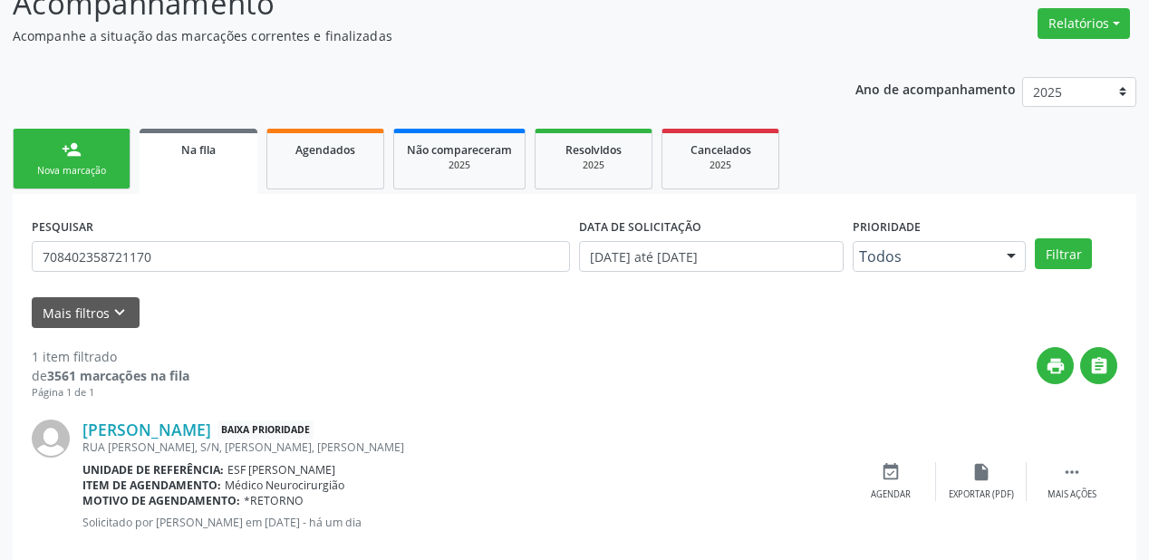
scroll to position [174, 0]
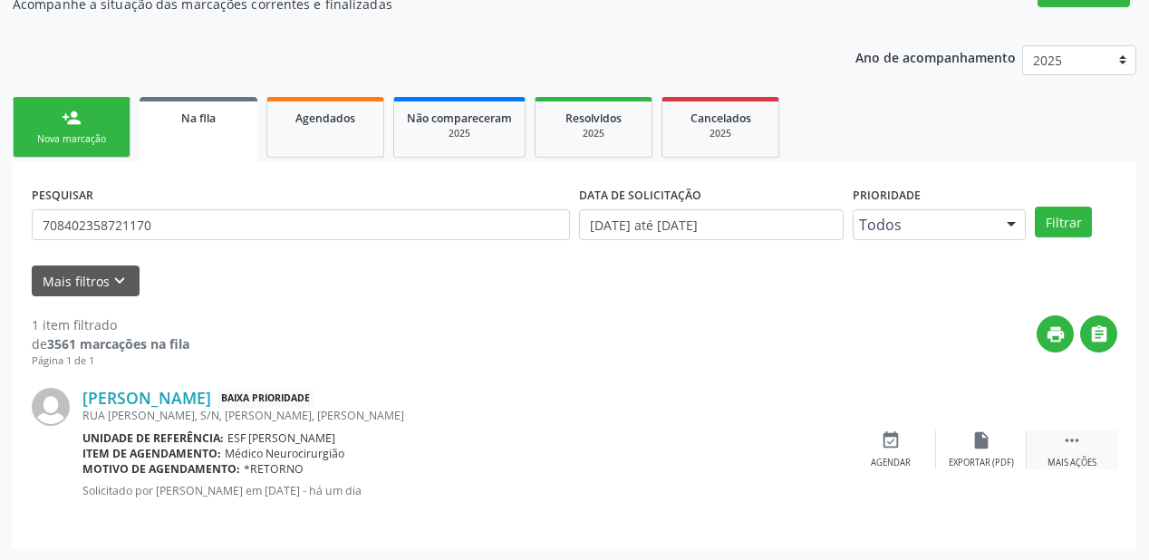
click at [1066, 431] on icon "" at bounding box center [1072, 441] width 20 height 20
click at [613, 450] on div "event_available Agendar" at bounding box center [619, 450] width 91 height 39
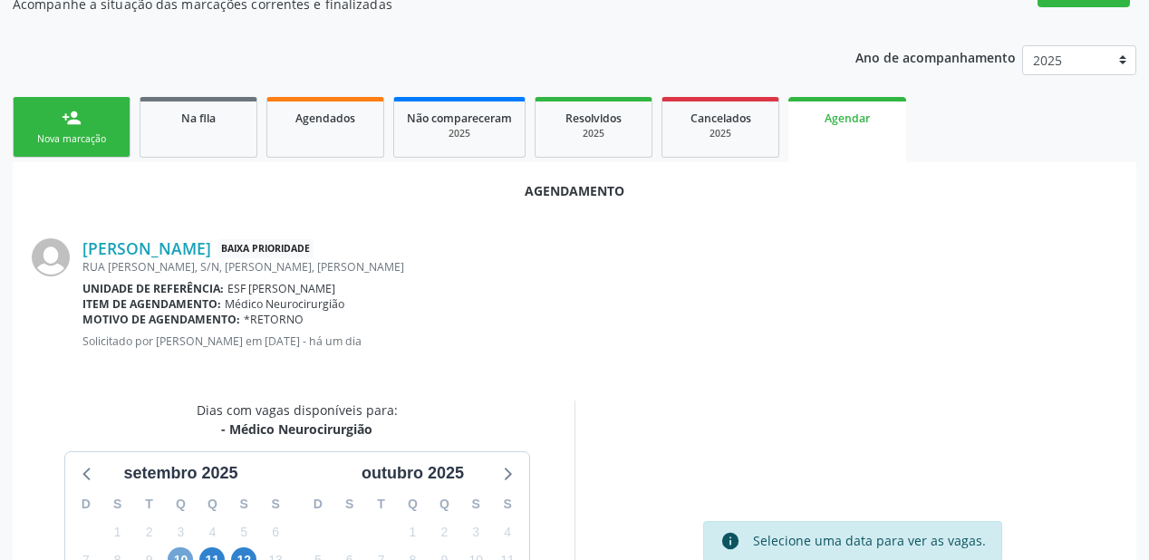
click at [187, 551] on span "10" at bounding box center [180, 560] width 25 height 25
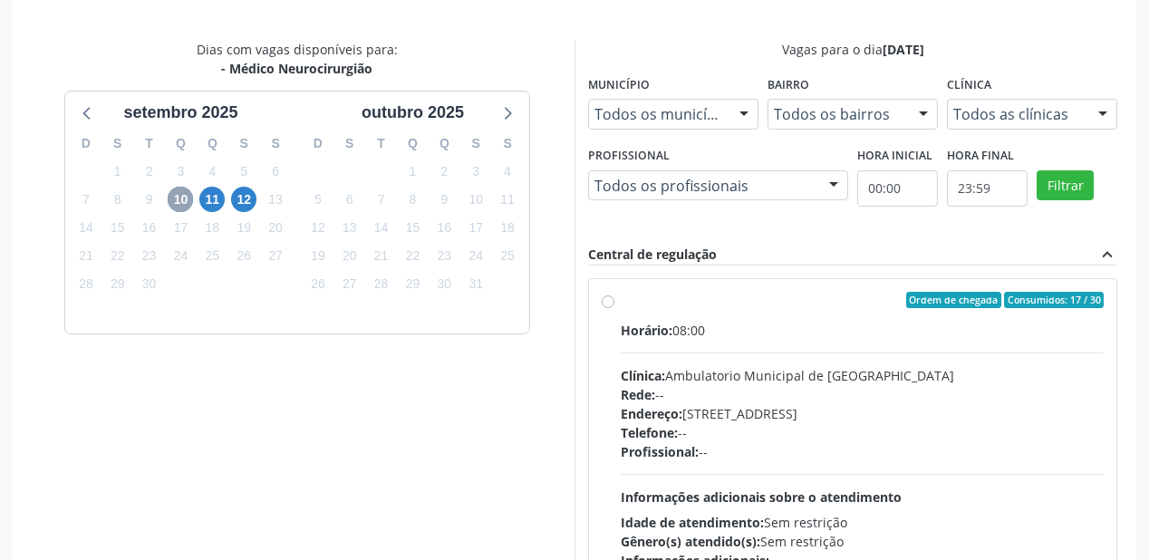
scroll to position [537, 0]
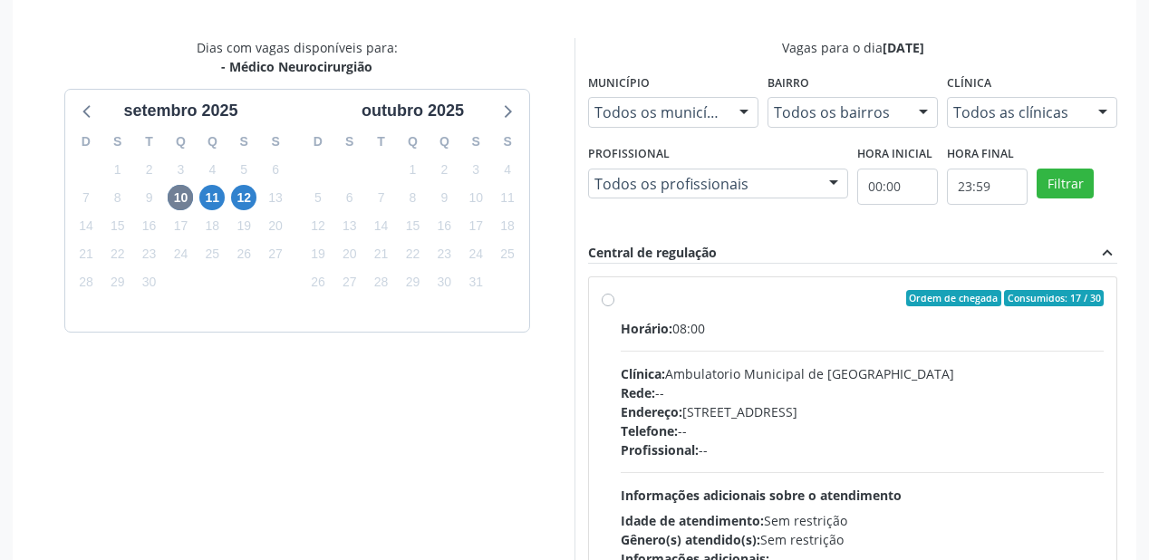
click at [825, 427] on div "Telefone: --" at bounding box center [862, 431] width 483 height 19
click at [615, 306] on input "Ordem de chegada Consumidos: 17 / 30 Horário: 08:00 Clínica: Ambulatorio Munici…" at bounding box center [608, 298] width 13 height 16
radio input "true"
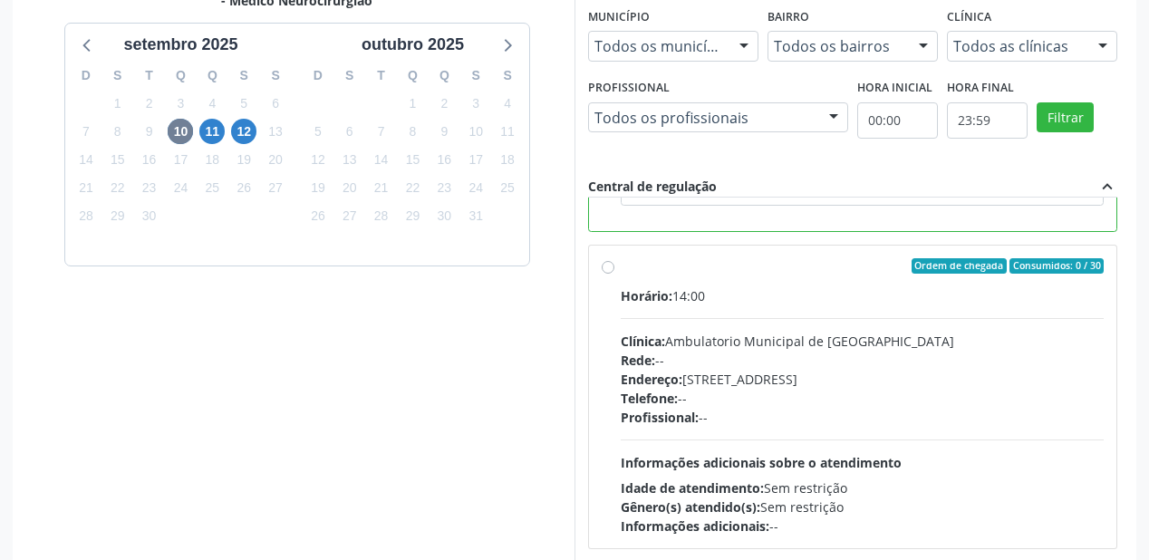
scroll to position [676, 0]
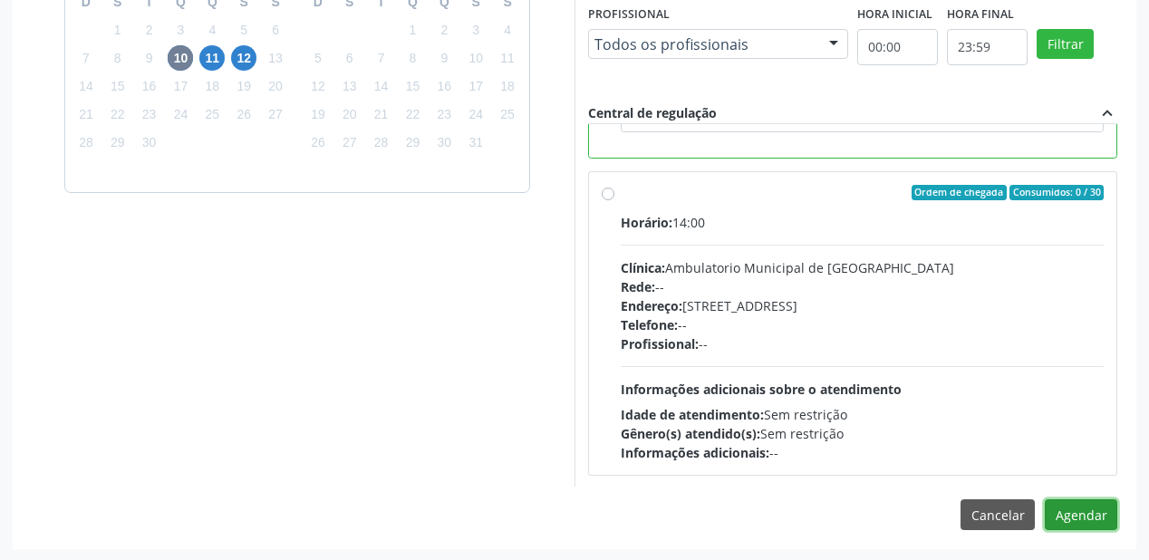
click at [1062, 514] on button "Agendar" at bounding box center [1081, 514] width 73 height 31
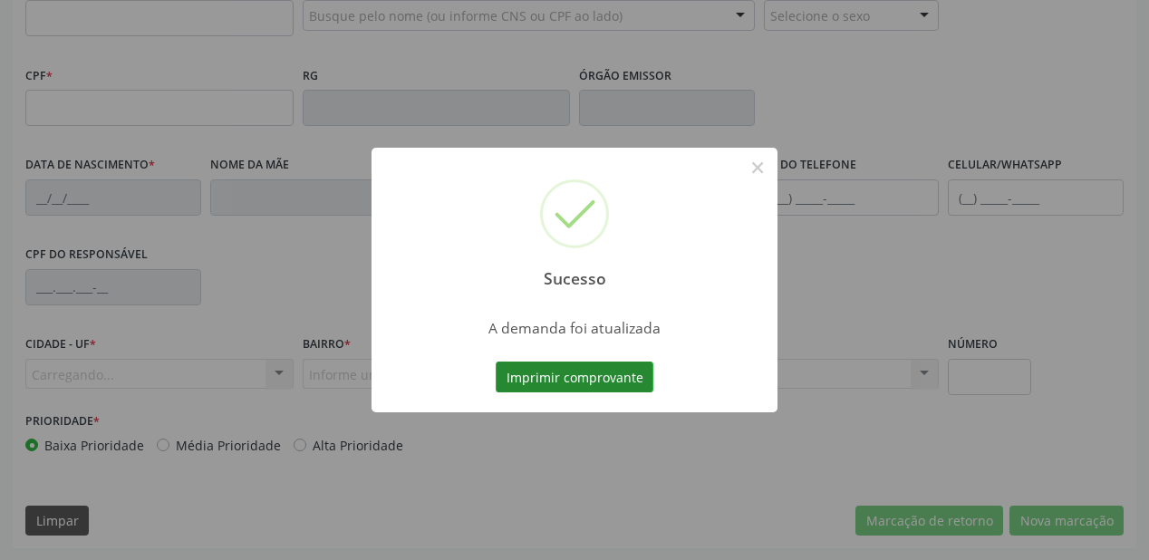
click at [580, 380] on button "Imprimir comprovante" at bounding box center [575, 377] width 158 height 31
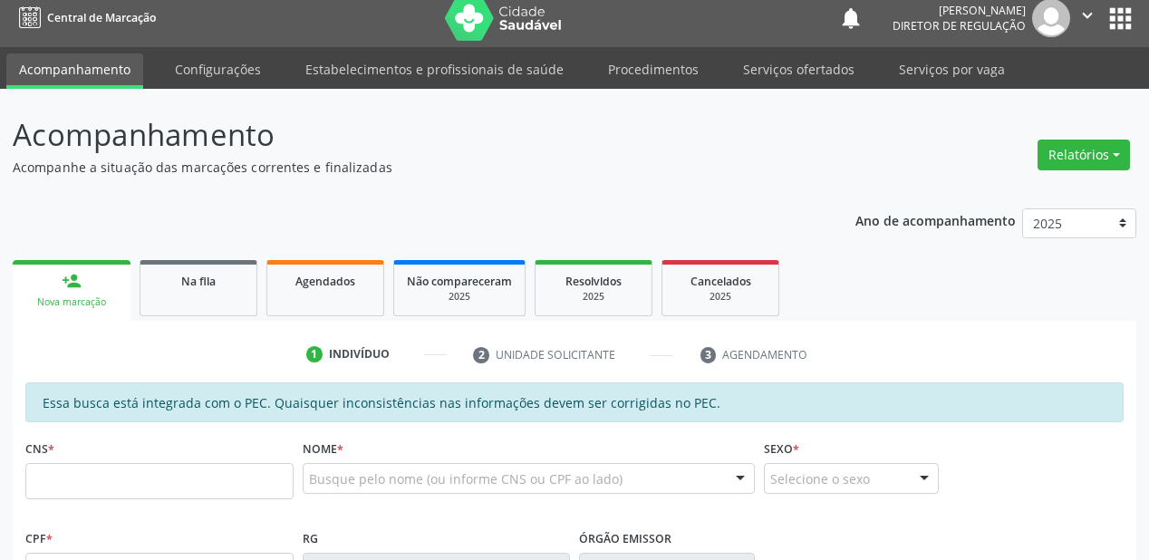
scroll to position [0, 0]
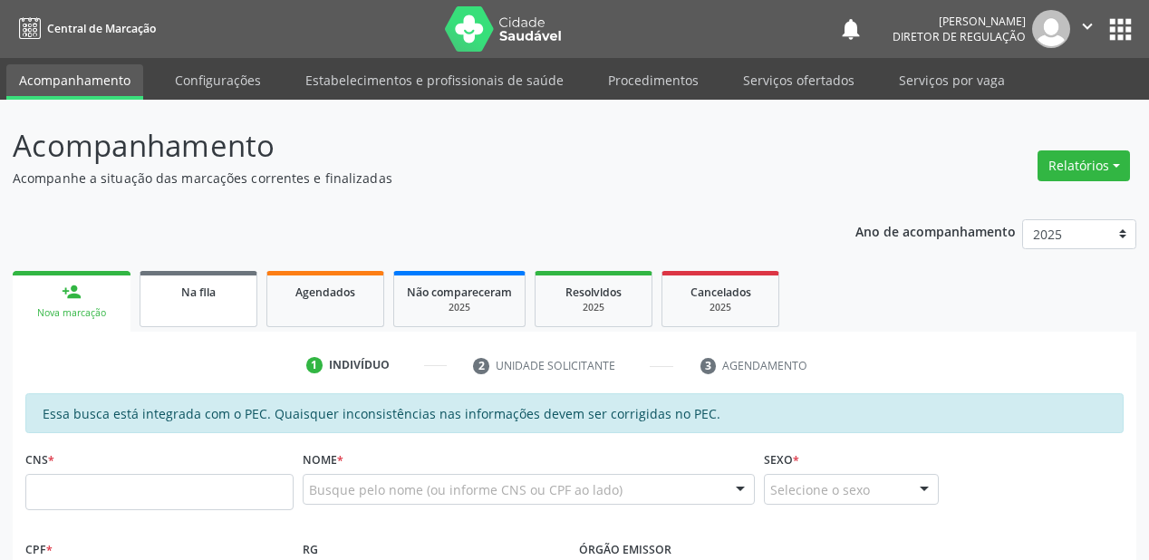
click at [208, 310] on link "Na fila" at bounding box center [199, 299] width 118 height 56
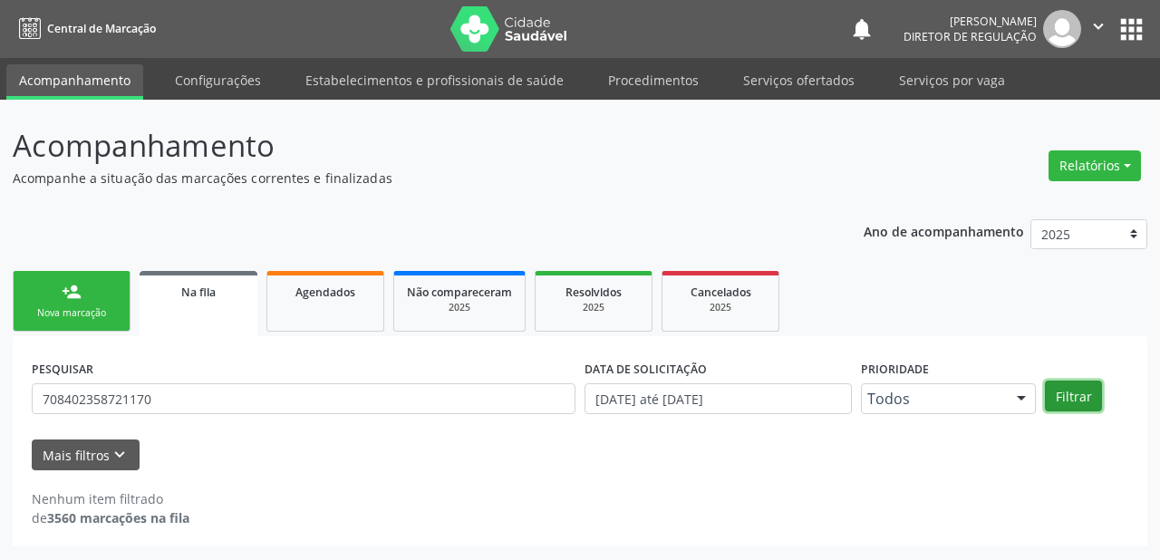
click at [1067, 391] on button "Filtrar" at bounding box center [1073, 396] width 57 height 31
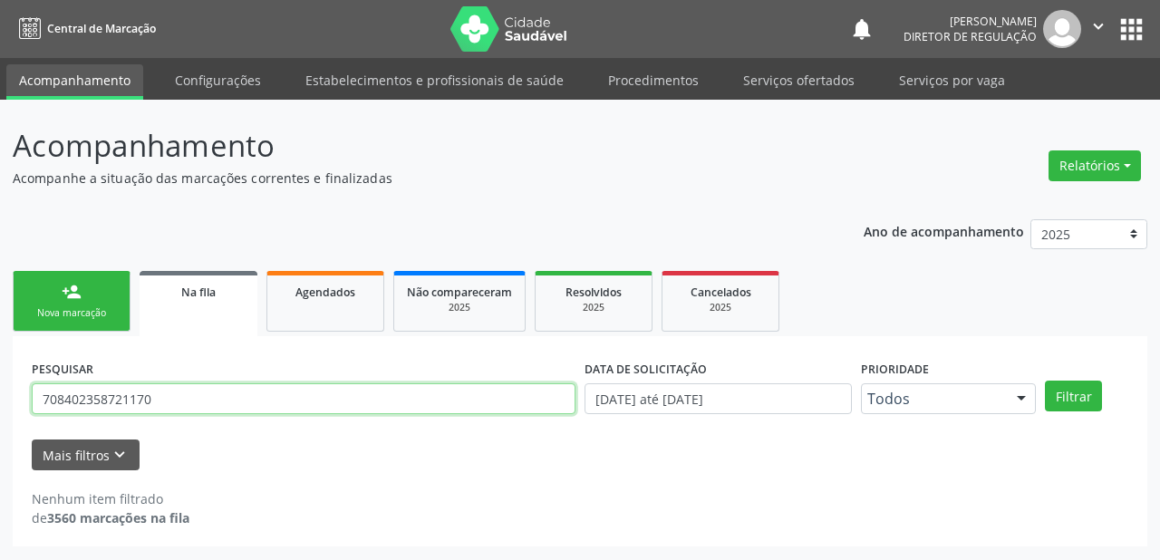
click at [216, 391] on input "708402358721170" at bounding box center [304, 398] width 544 height 31
type input "7"
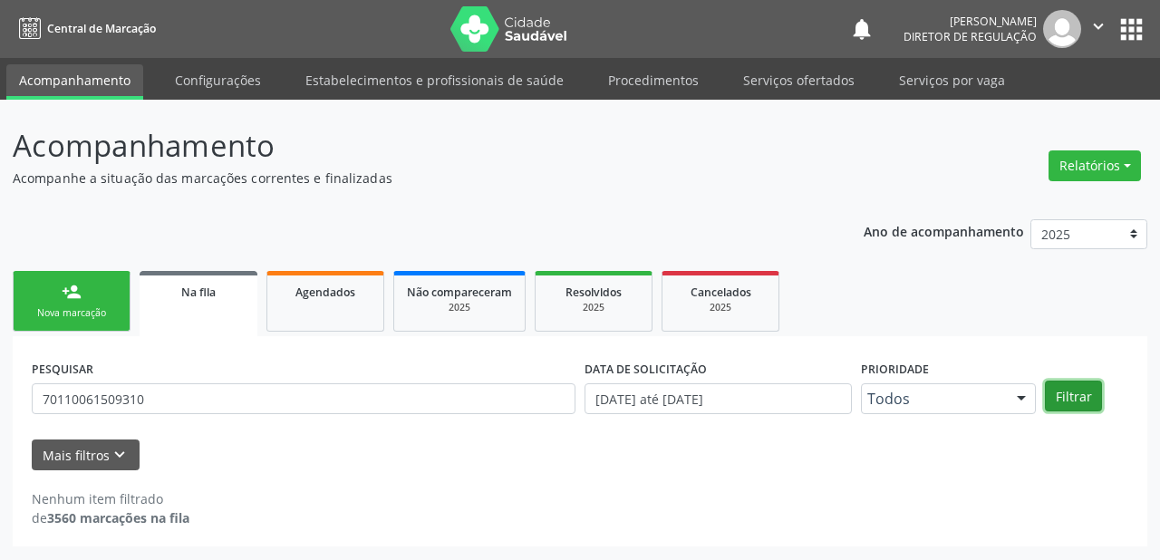
drag, startPoint x: 1062, startPoint y: 395, endPoint x: 1051, endPoint y: 393, distance: 11.0
click at [1059, 395] on button "Filtrar" at bounding box center [1073, 396] width 57 height 31
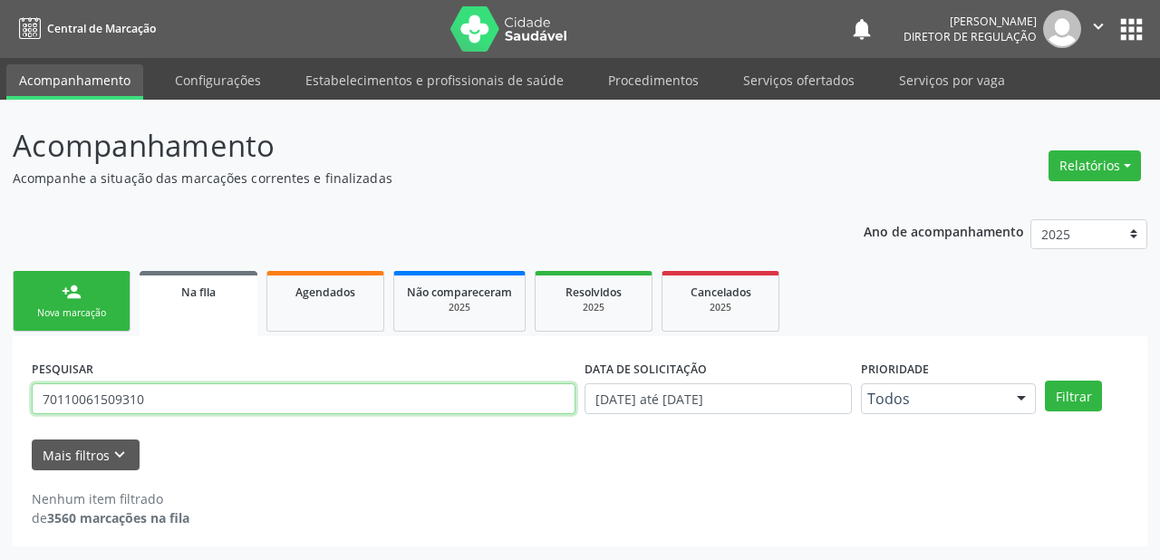
click at [169, 399] on input "70110061509310" at bounding box center [304, 398] width 544 height 31
type input "7"
type input "701109061509310"
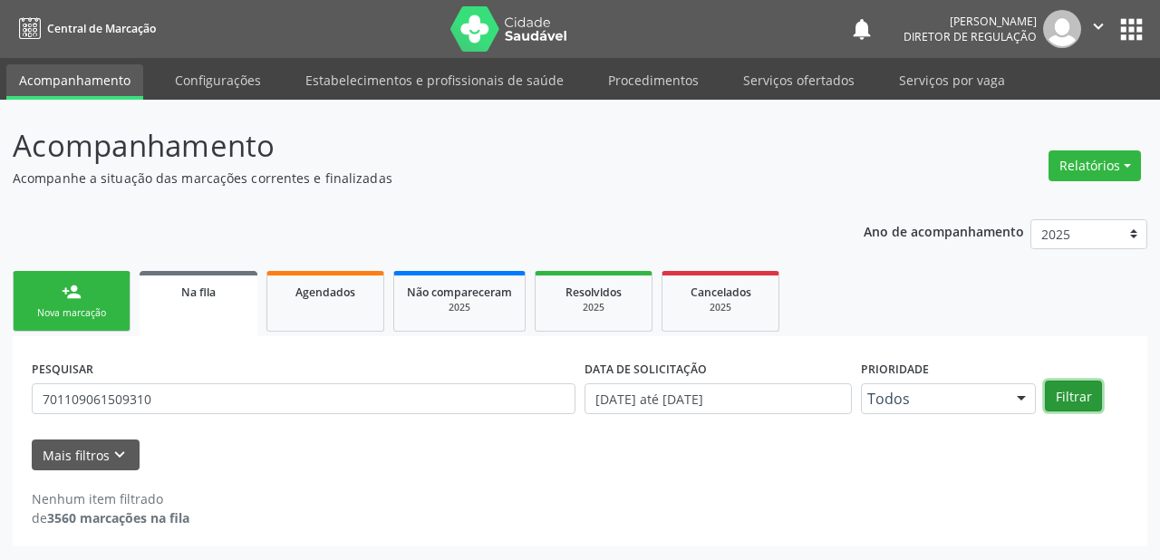
click at [1062, 393] on button "Filtrar" at bounding box center [1073, 396] width 57 height 31
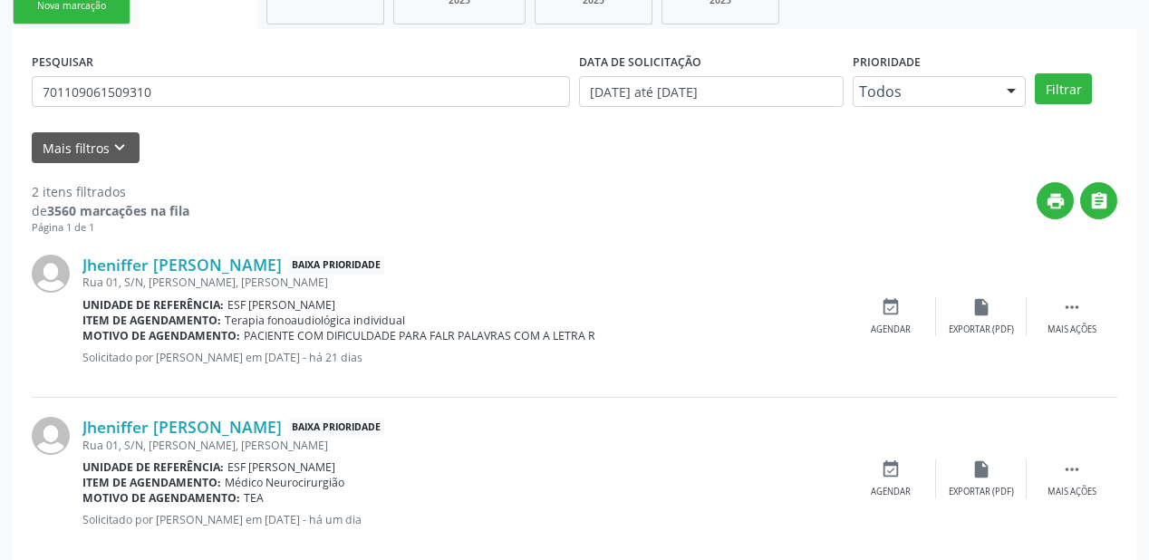
scroll to position [336, 0]
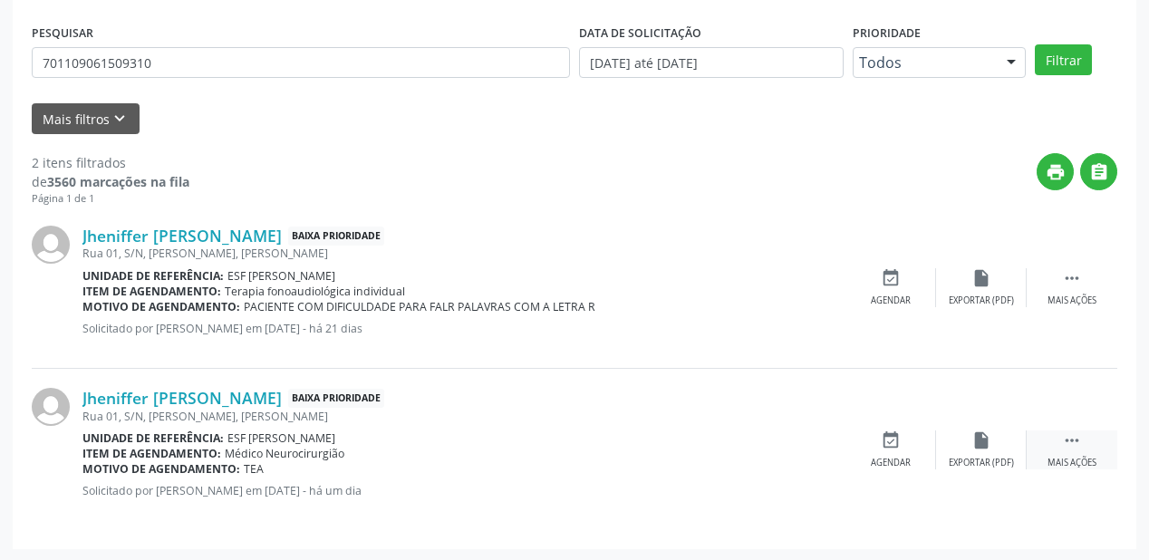
click at [1062, 435] on icon "" at bounding box center [1072, 441] width 20 height 20
click at [638, 444] on div "event_available Agendar" at bounding box center [619, 450] width 91 height 39
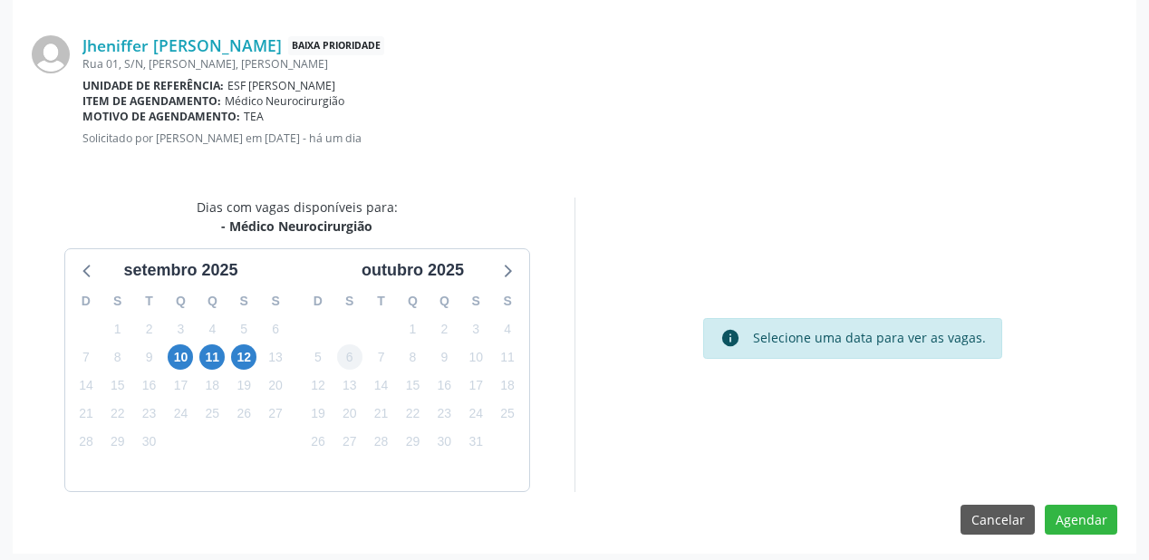
scroll to position [382, 0]
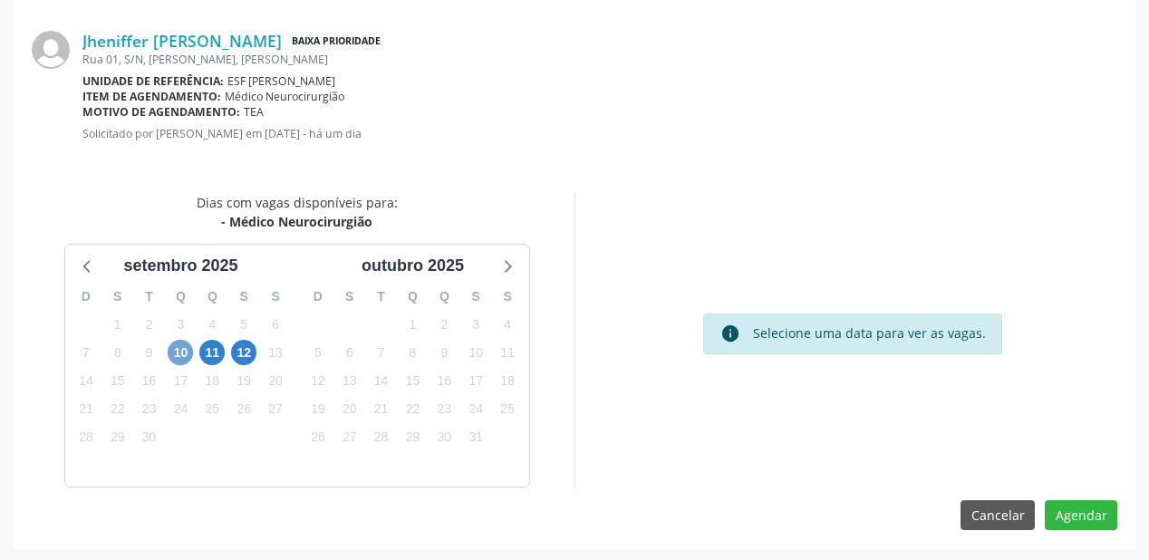
click at [175, 350] on span "10" at bounding box center [180, 352] width 25 height 25
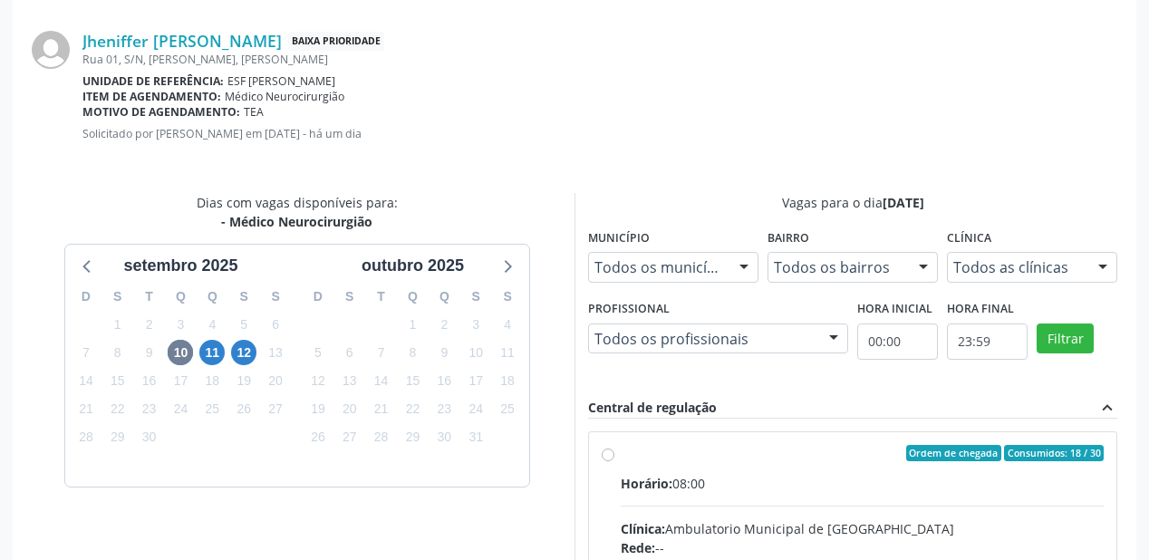
click at [665, 475] on span "Horário:" at bounding box center [647, 483] width 52 height 17
click at [615, 461] on input "Ordem de chegada Consumidos: 18 / 30 Horário: 08:00 Clínica: Ambulatorio Munici…" at bounding box center [608, 453] width 13 height 16
radio input "true"
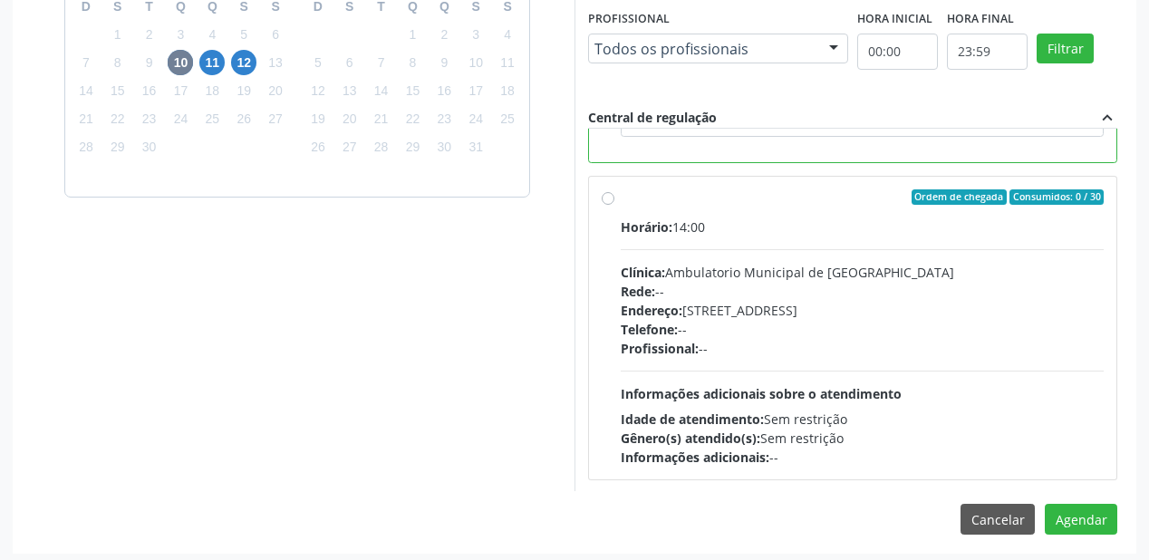
scroll to position [676, 0]
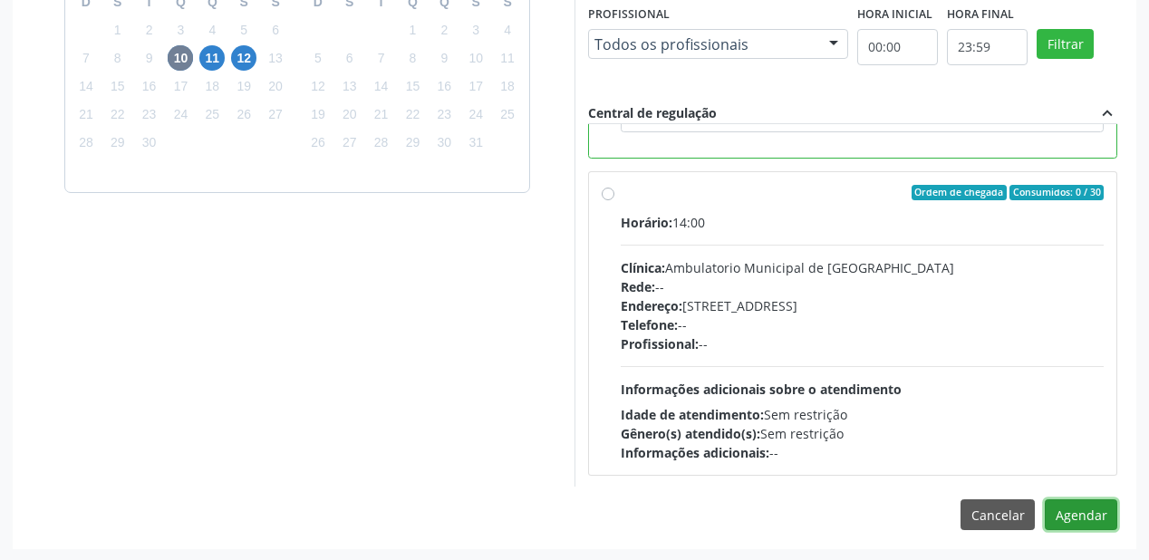
click at [1062, 505] on button "Agendar" at bounding box center [1081, 514] width 73 height 31
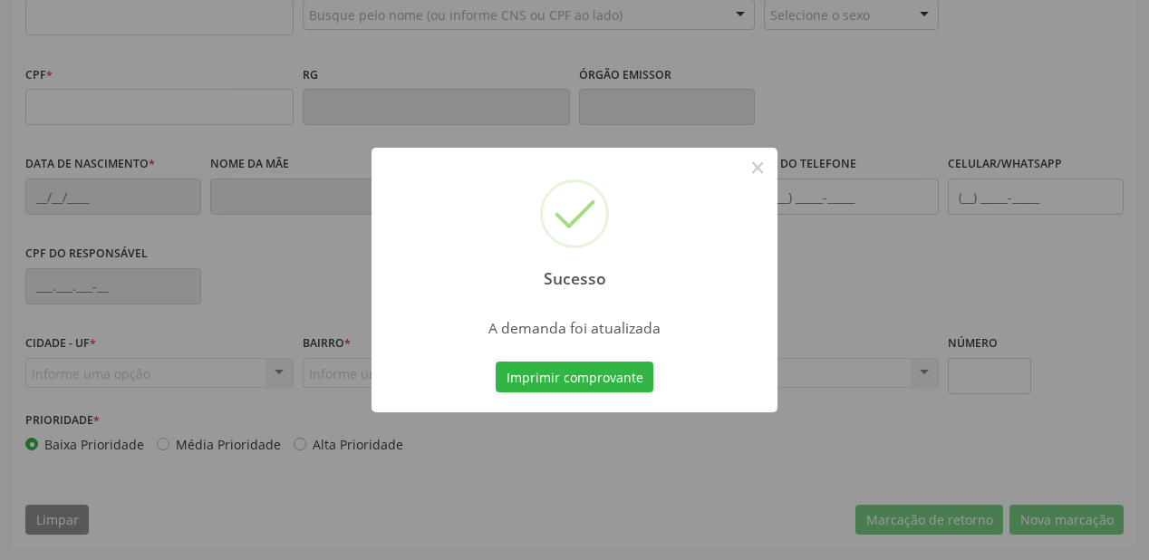
scroll to position [474, 0]
click at [566, 375] on button "Imprimir comprovante" at bounding box center [575, 377] width 158 height 31
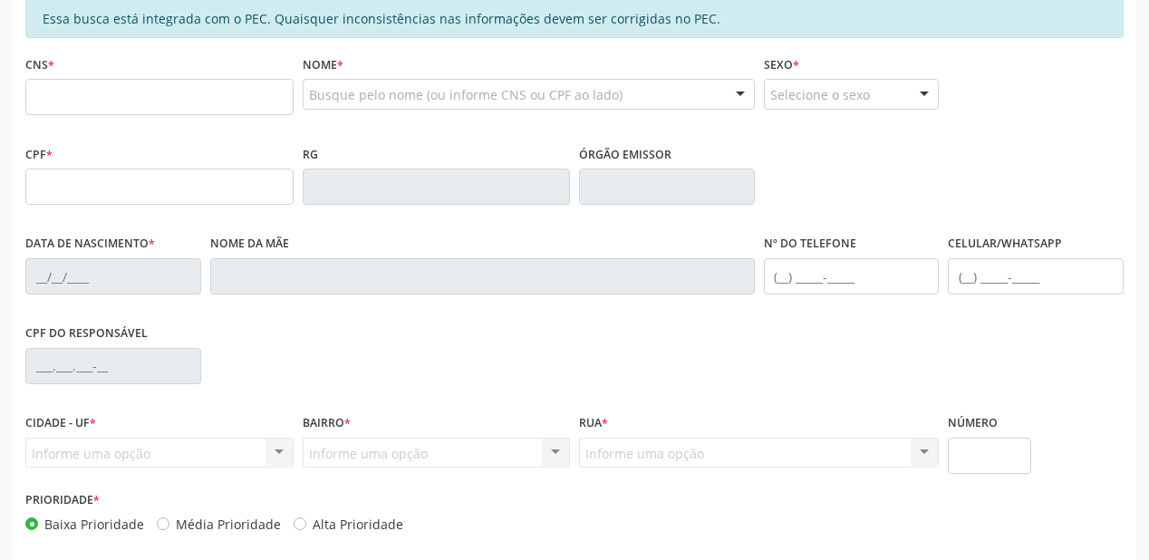
scroll to position [257, 0]
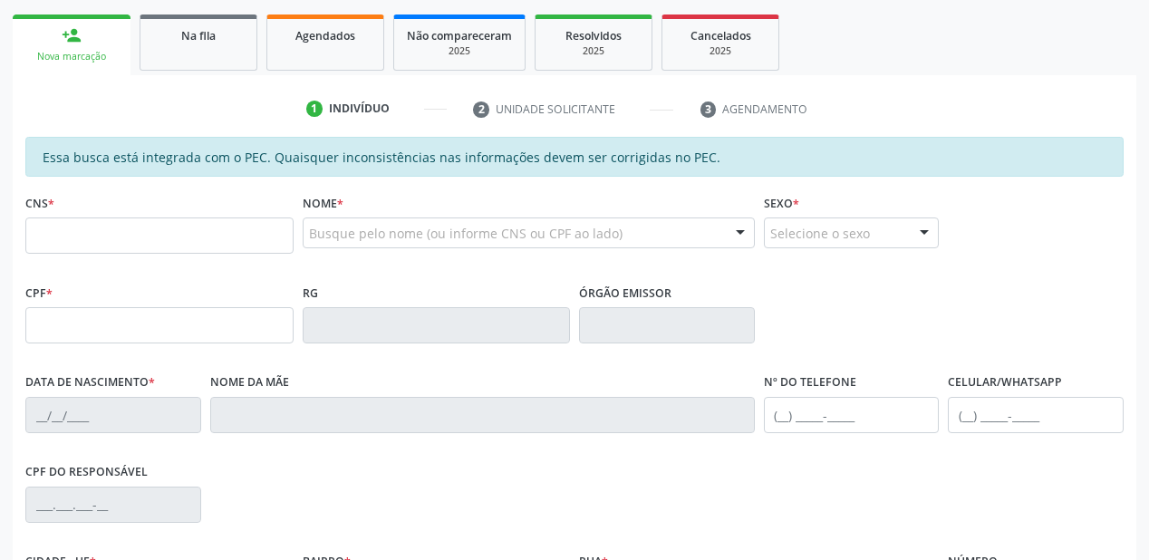
click at [203, 44] on link "Na fila" at bounding box center [199, 43] width 118 height 56
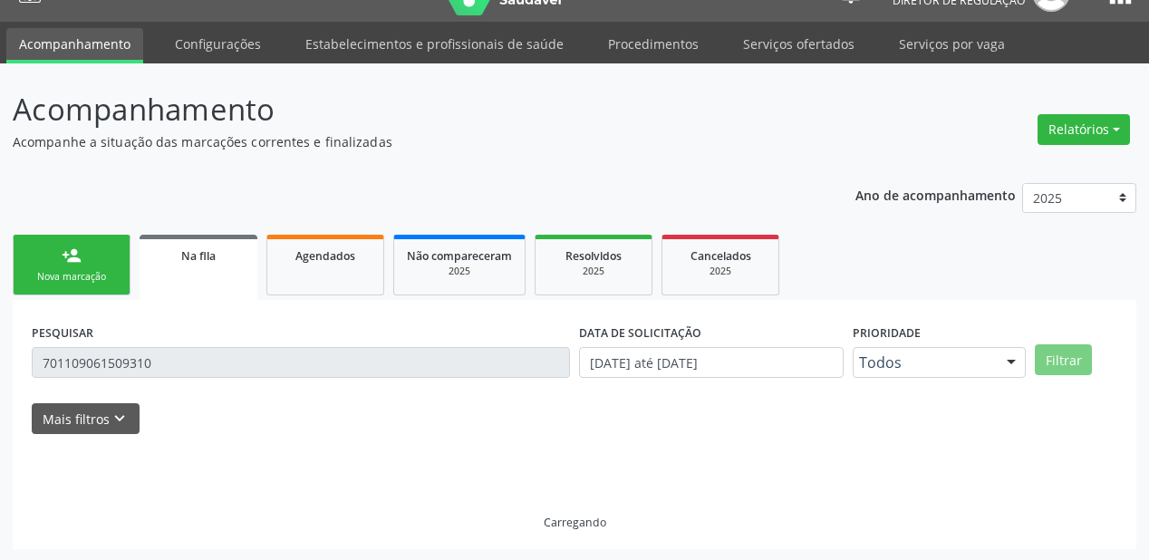
scroll to position [174, 0]
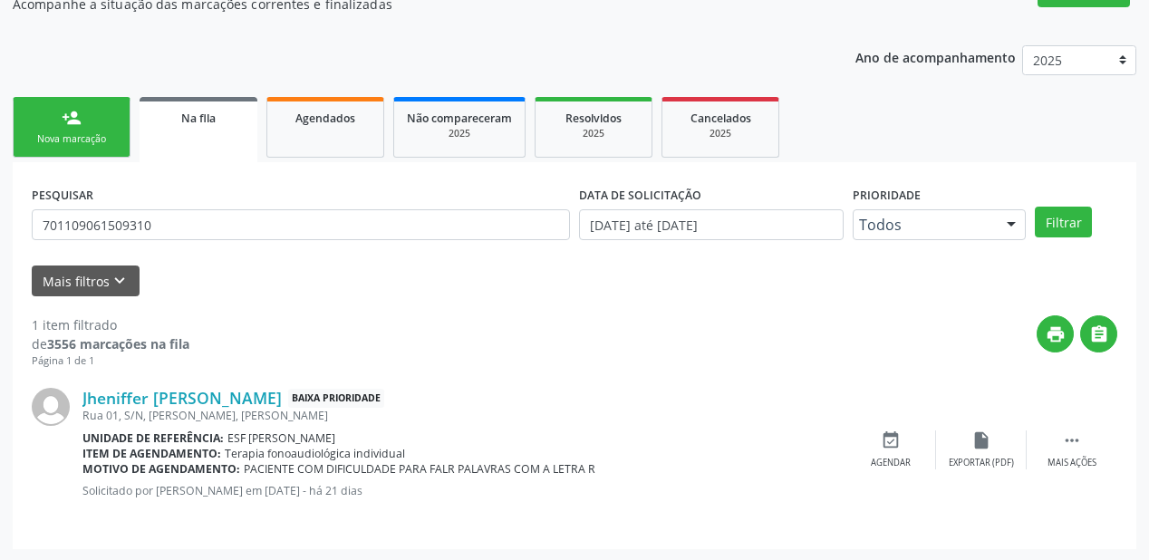
click at [160, 344] on strong "3556 marcações na fila" at bounding box center [118, 343] width 142 height 17
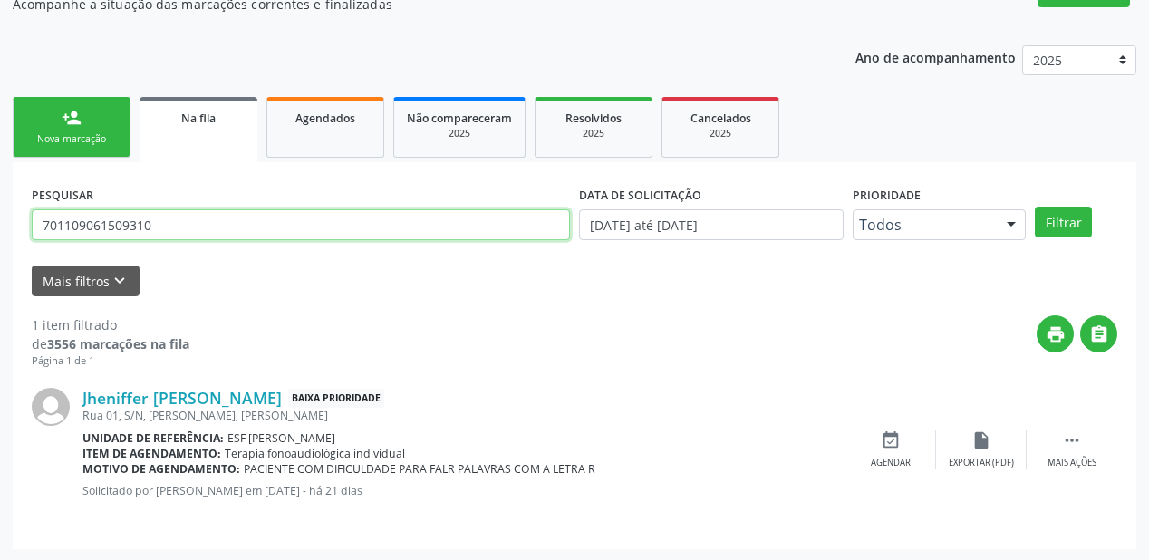
click at [167, 228] on input "701109061509310" at bounding box center [301, 224] width 538 height 31
type input "7"
type input "700501990914659"
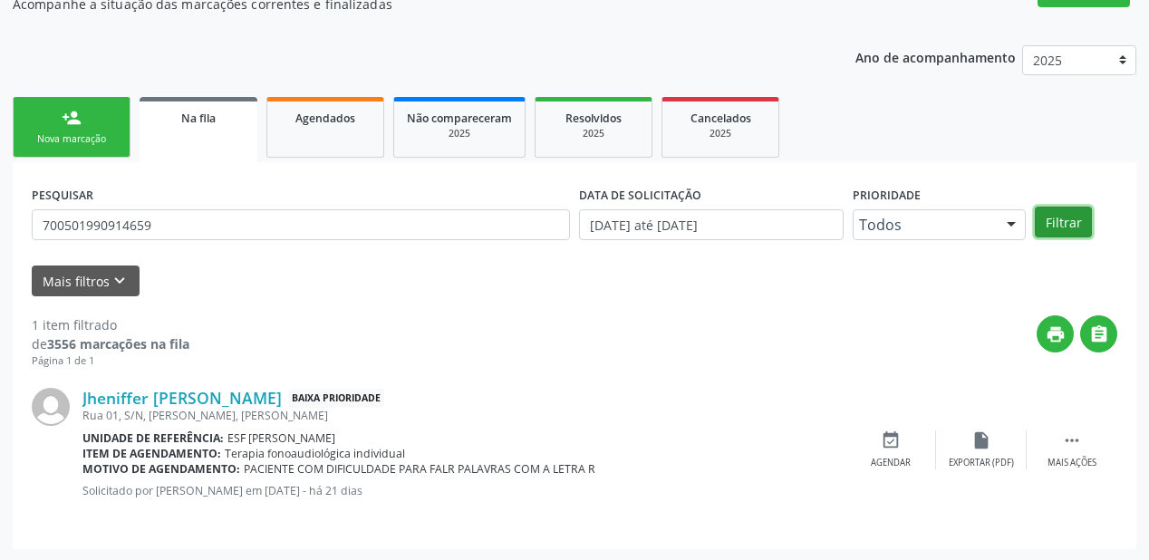
click at [1059, 225] on button "Filtrar" at bounding box center [1063, 222] width 57 height 31
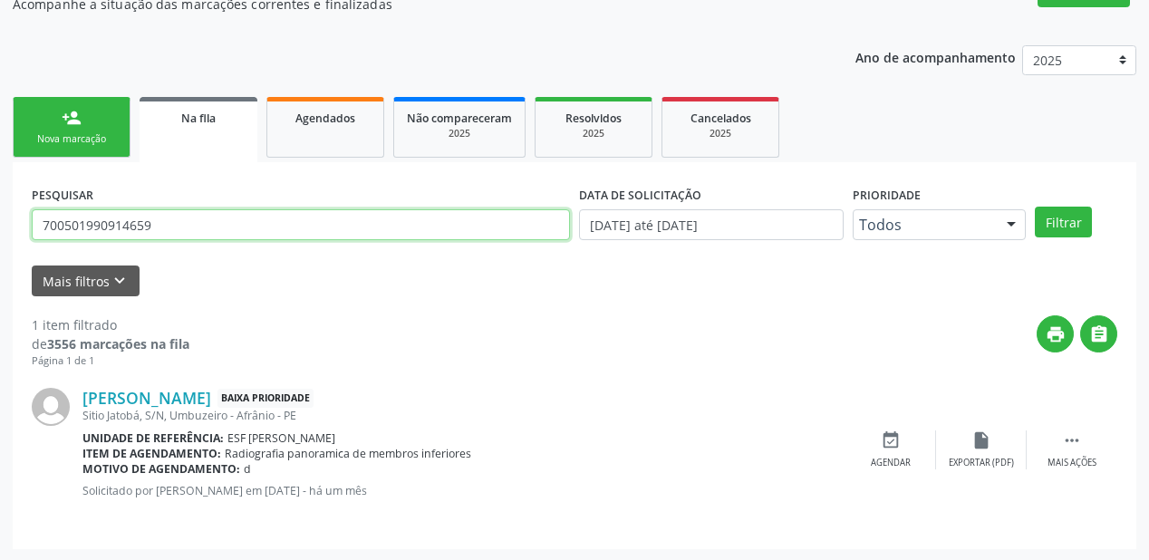
drag, startPoint x: 138, startPoint y: 226, endPoint x: 0, endPoint y: 243, distance: 138.9
click at [0, 243] on div "Acompanhamento Acompanhe a situação das marcações correntes e finalizadas Relat…" at bounding box center [574, 244] width 1149 height 636
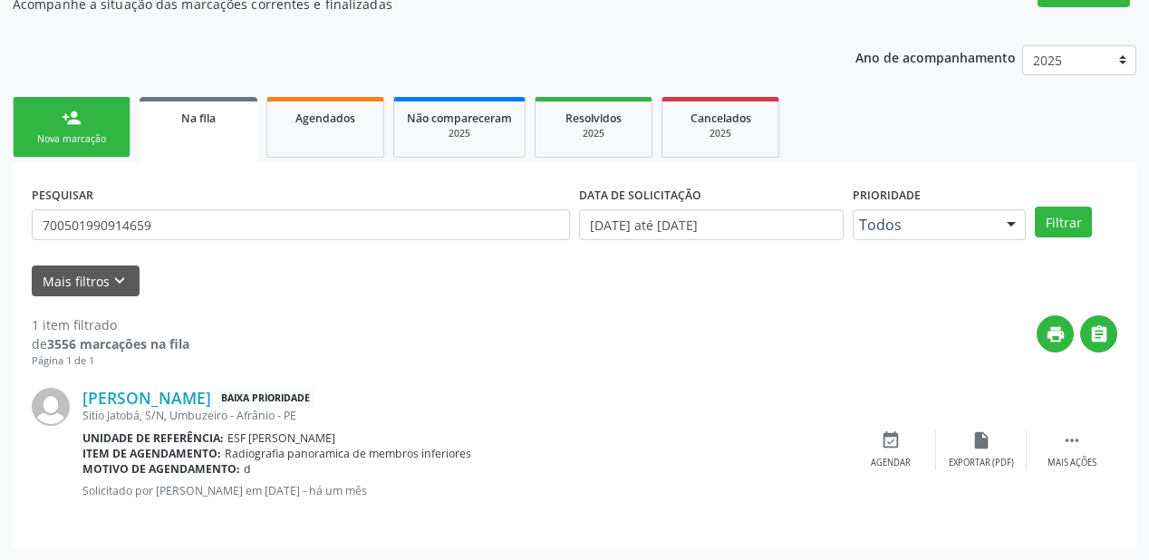
click at [89, 112] on link "person_add Nova marcação" at bounding box center [72, 127] width 118 height 61
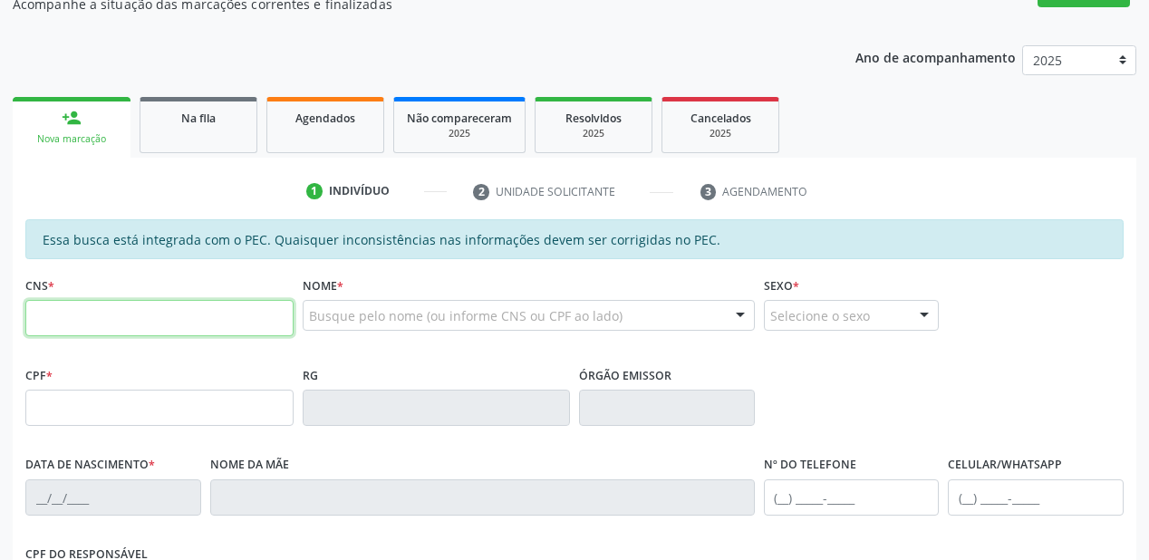
click at [214, 319] on input "text" at bounding box center [159, 318] width 268 height 36
paste input "700 5019 9091 4659"
type input "700 5019 9091 4659"
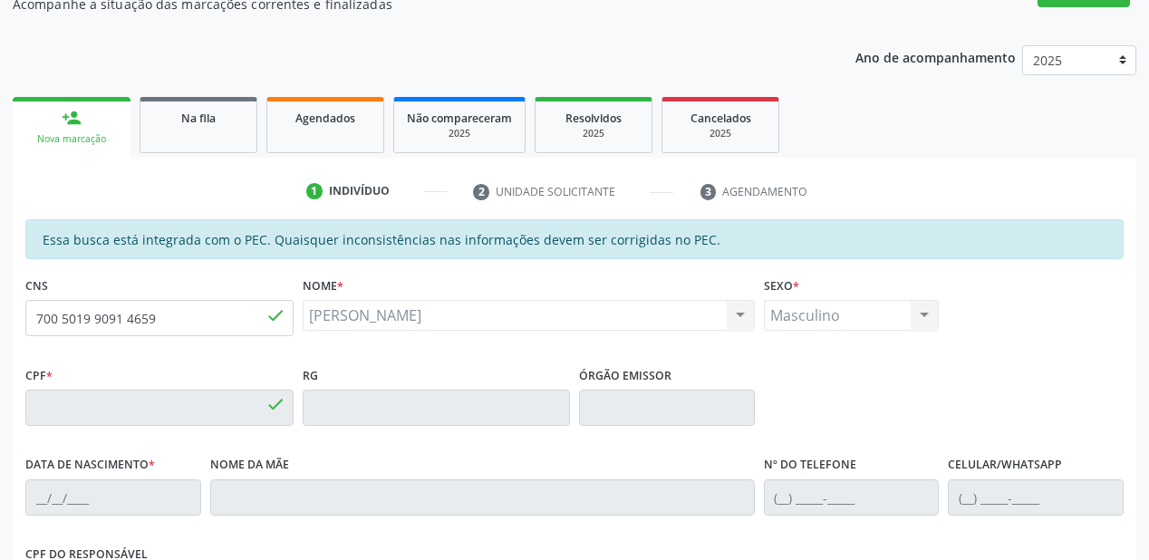
type input "183.901.924-70"
type input "27/12/2022"
type input "Joziene Vieira Rodrigues"
type input "(87) 8844-6263"
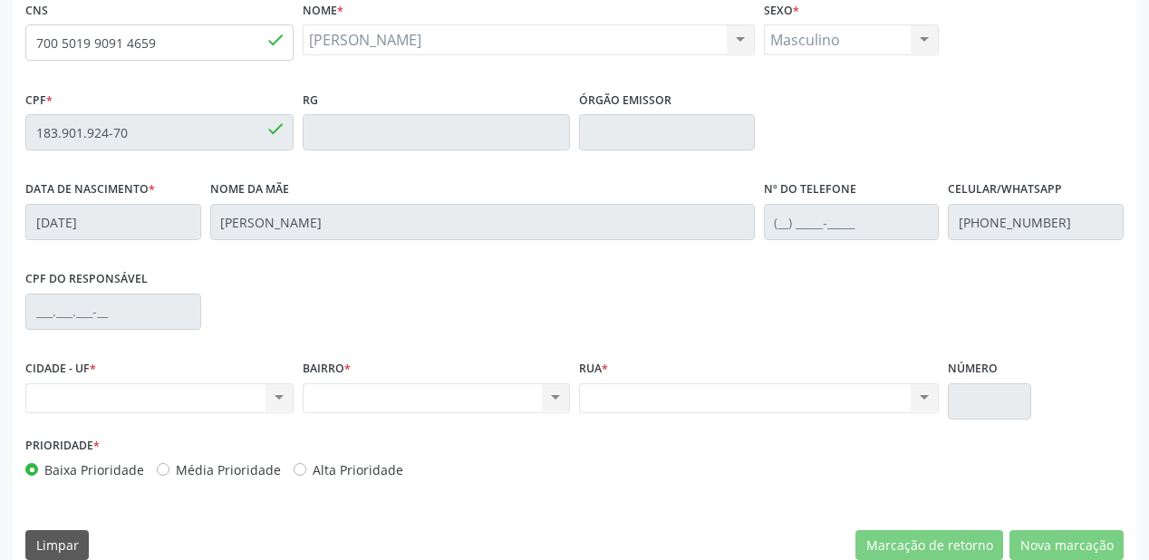
scroll to position [474, 0]
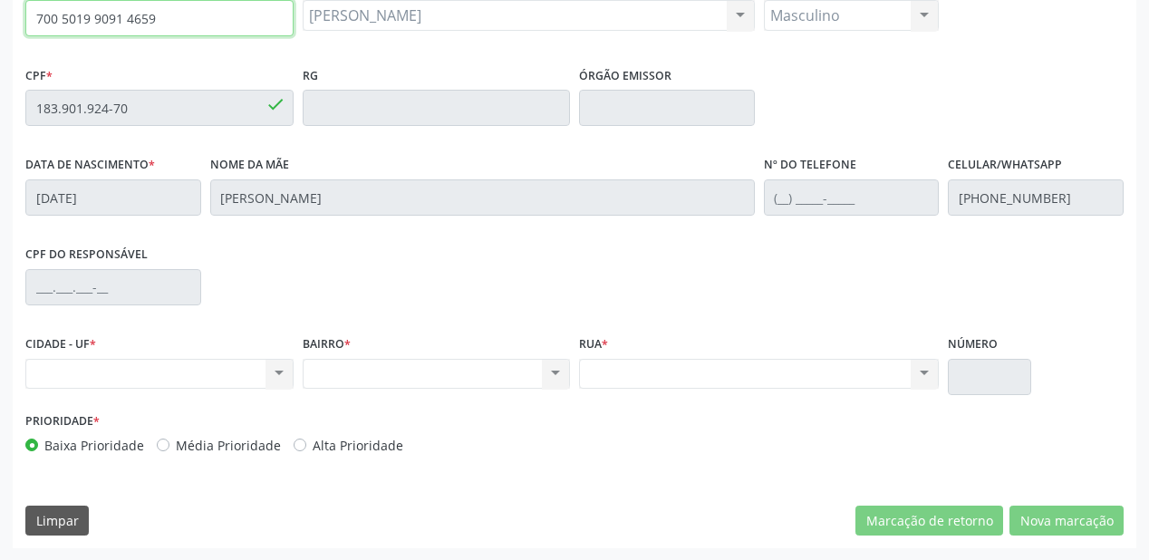
drag, startPoint x: 154, startPoint y: 15, endPoint x: 26, endPoint y: 24, distance: 128.1
click at [26, 24] on input "700 5019 9091 4659" at bounding box center [159, 18] width 268 height 36
click at [163, 11] on input "700 5019 9091 4659" at bounding box center [159, 18] width 268 height 36
type input "7"
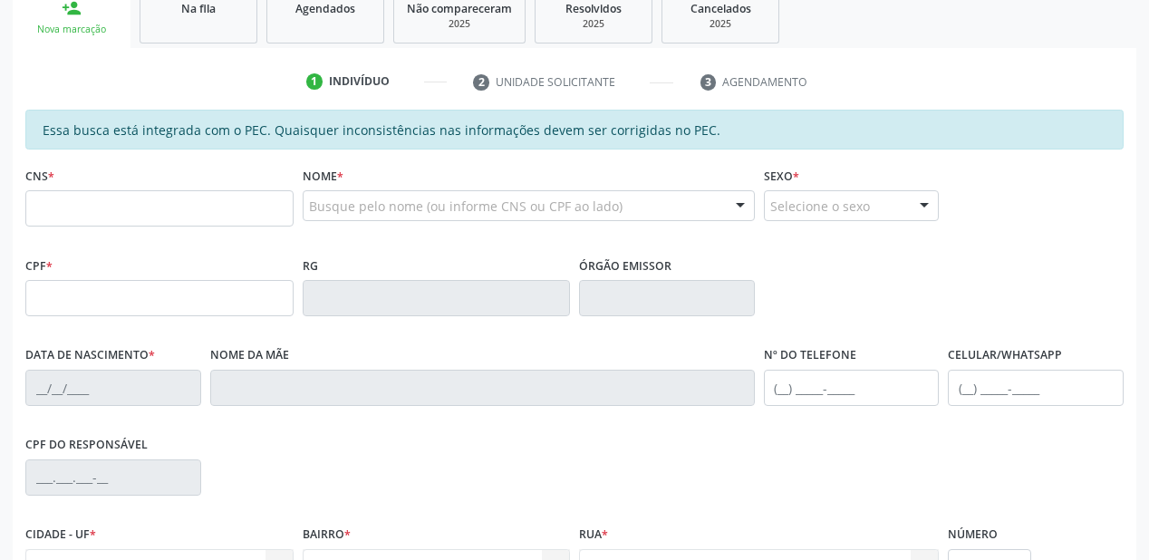
scroll to position [290, 0]
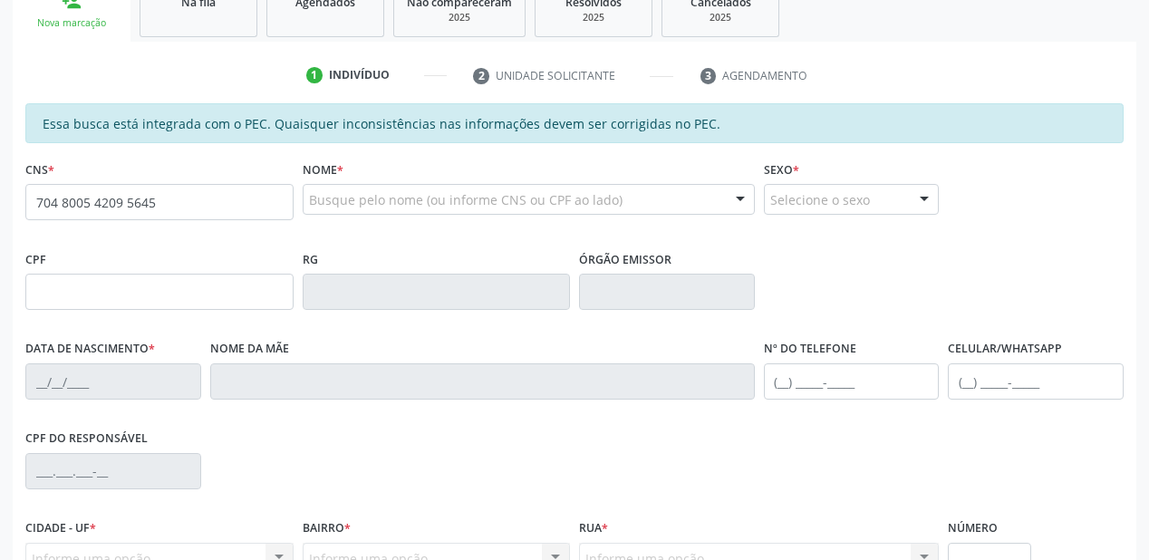
type input "704 8005 4209 5645"
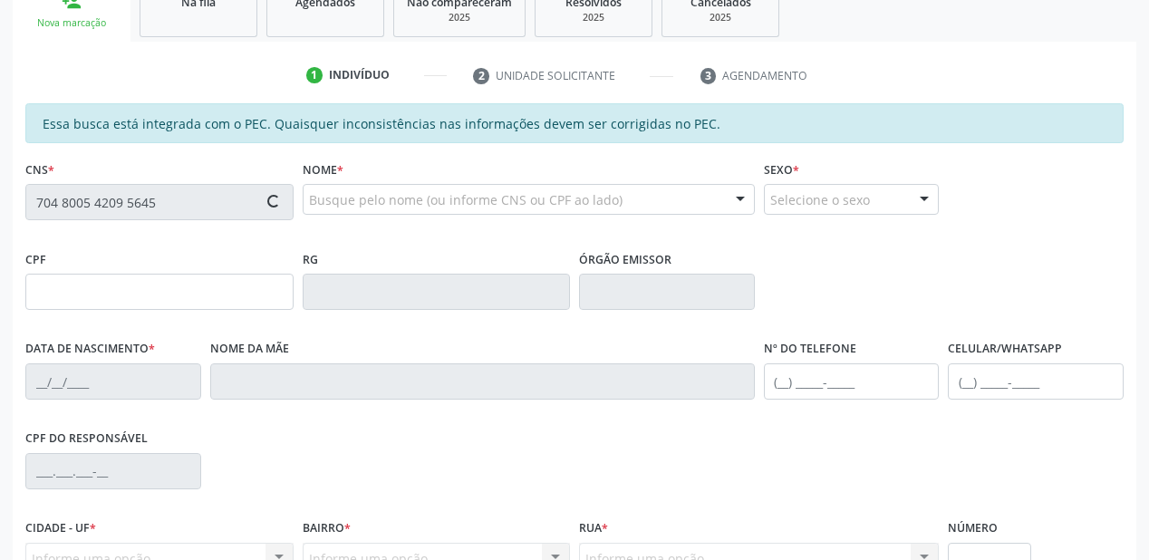
type input "037.146.553-28"
type input "[DATE]"
type input "[PERSON_NAME]"
type input "[PHONE_NUMBER]"
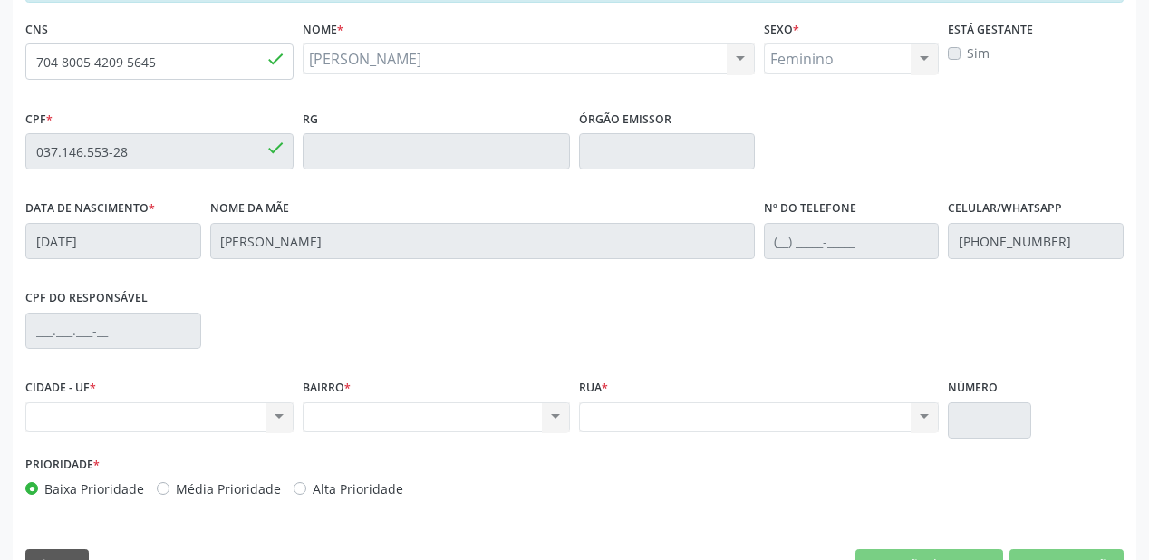
scroll to position [474, 0]
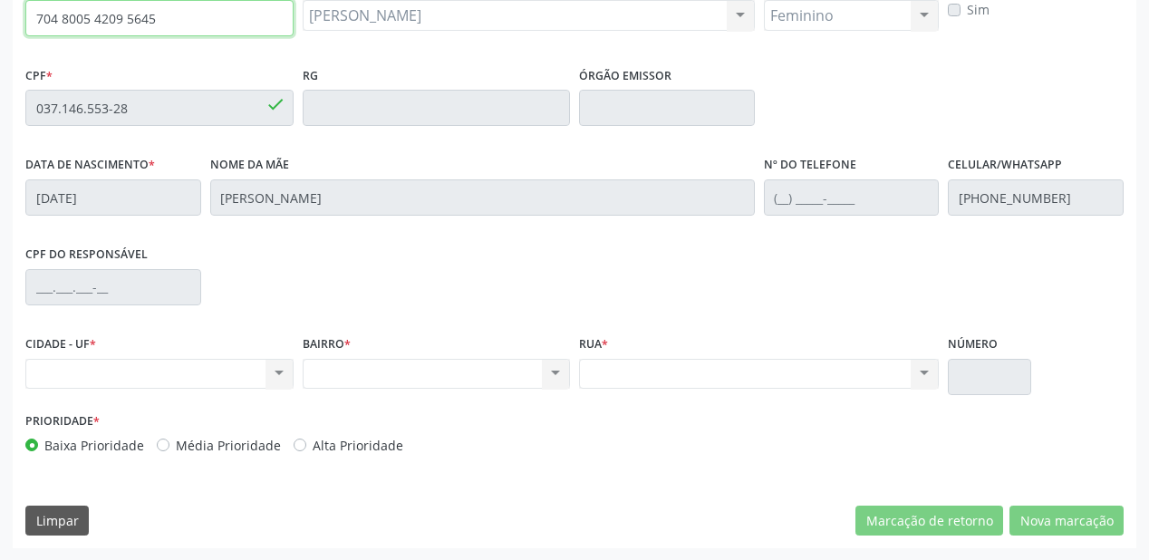
drag, startPoint x: 170, startPoint y: 18, endPoint x: 0, endPoint y: 15, distance: 170.5
click at [0, 15] on div "Acompanhamento Acompanhe a situação das marcações correntes e finalizadas Relat…" at bounding box center [574, 94] width 1149 height 936
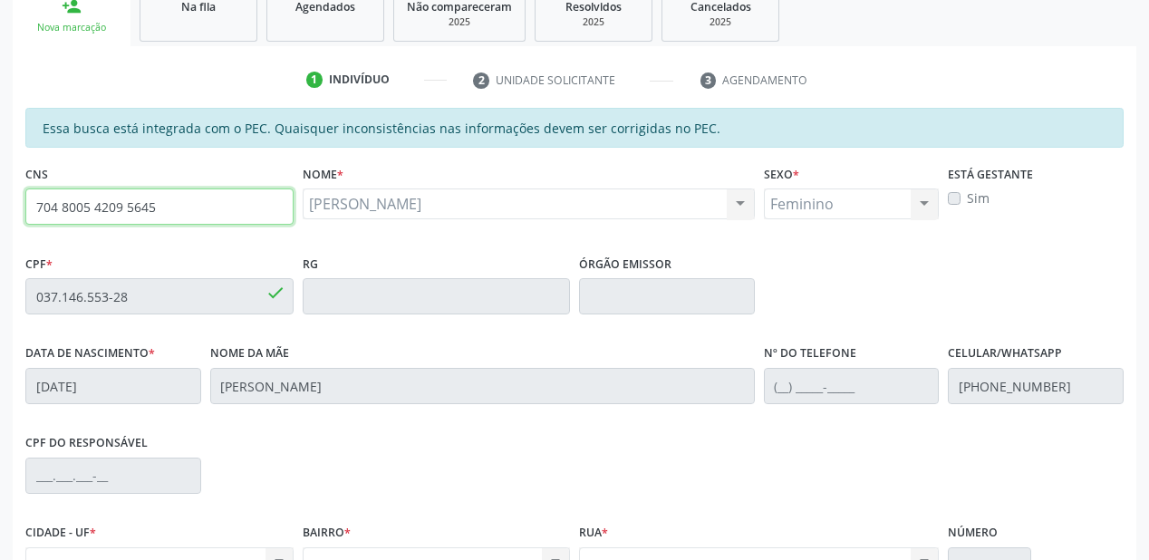
scroll to position [257, 0]
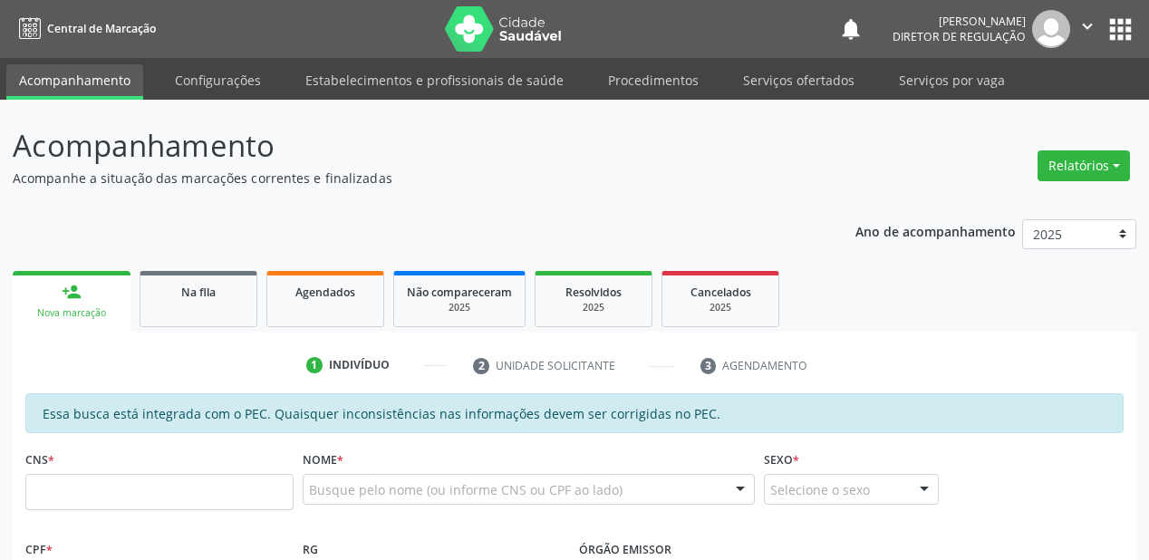
scroll to position [316, 0]
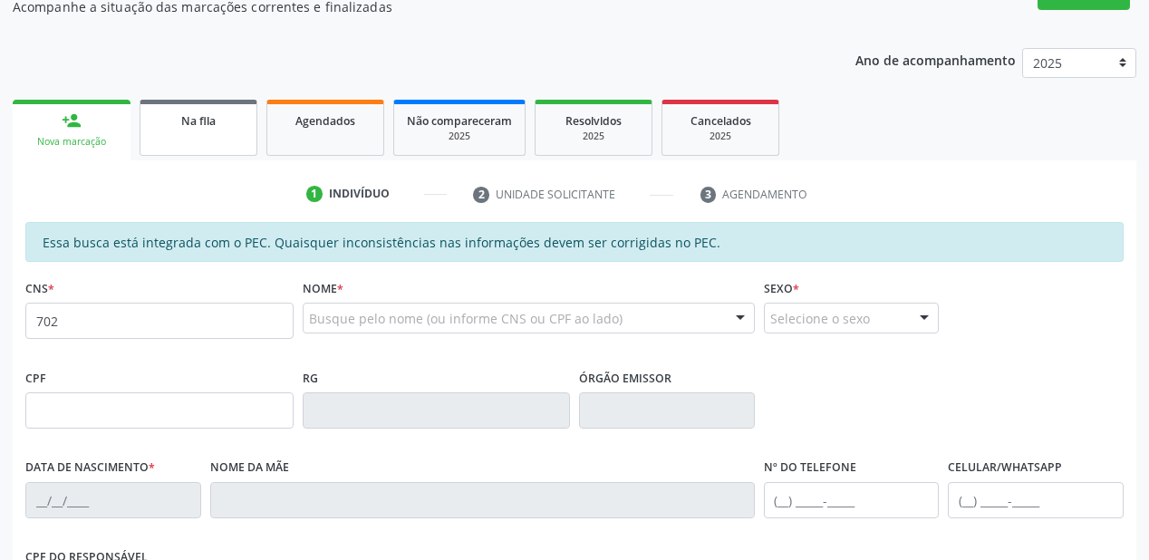
type input "702"
click at [189, 137] on link "Na fila" at bounding box center [199, 128] width 118 height 56
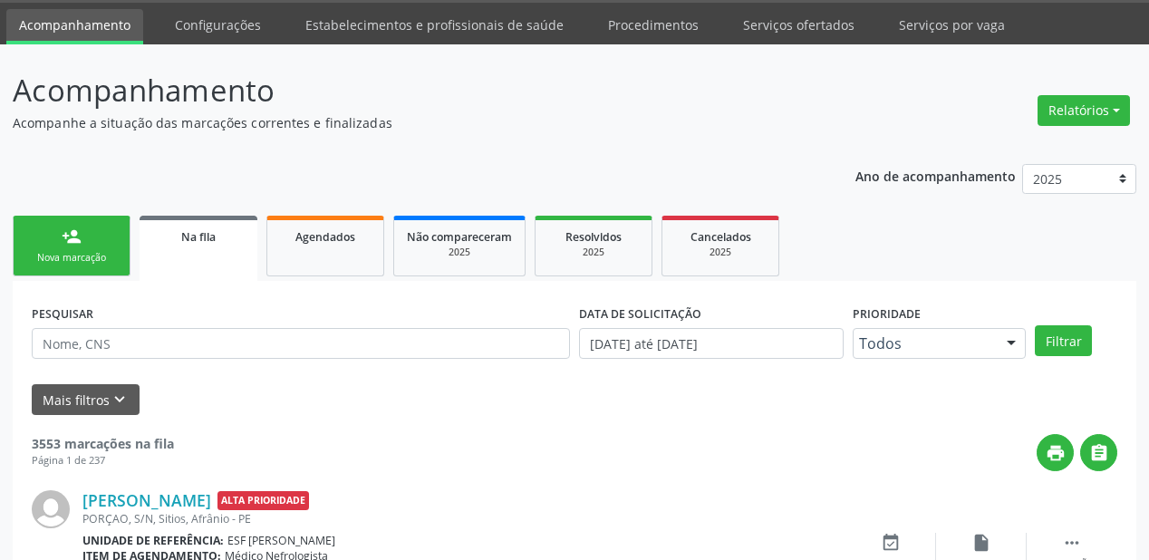
scroll to position [171, 0]
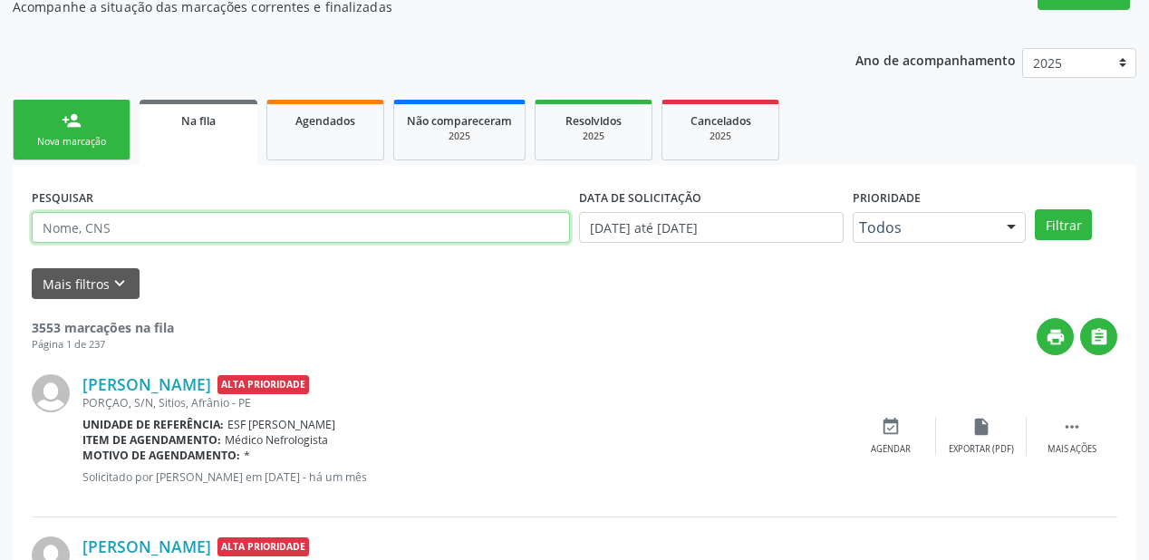
click at [117, 230] on input "text" at bounding box center [301, 227] width 538 height 31
type input "702800681761567"
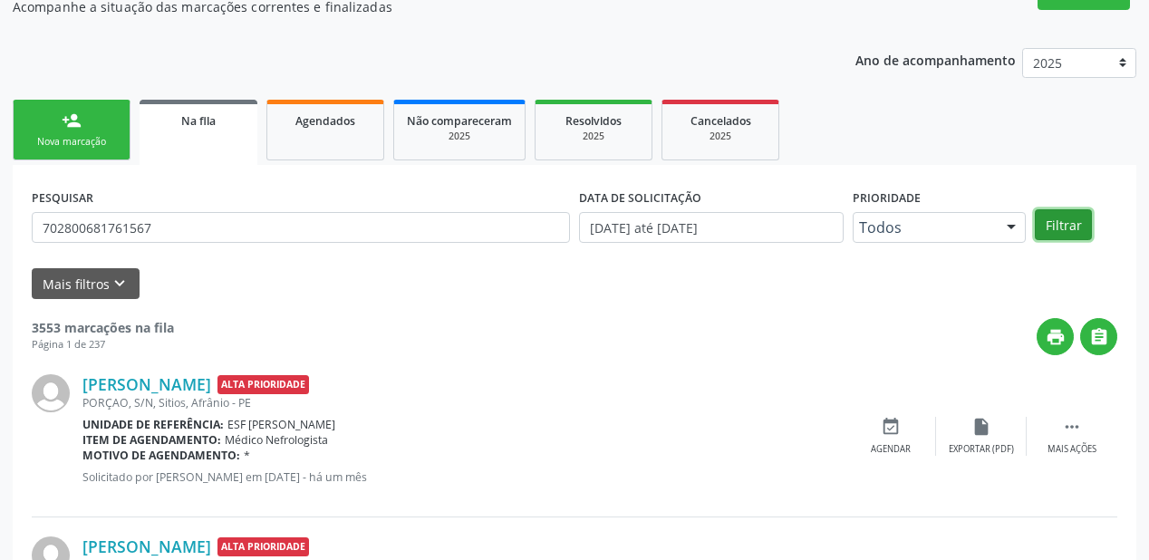
click at [1048, 219] on button "Filtrar" at bounding box center [1063, 224] width 57 height 31
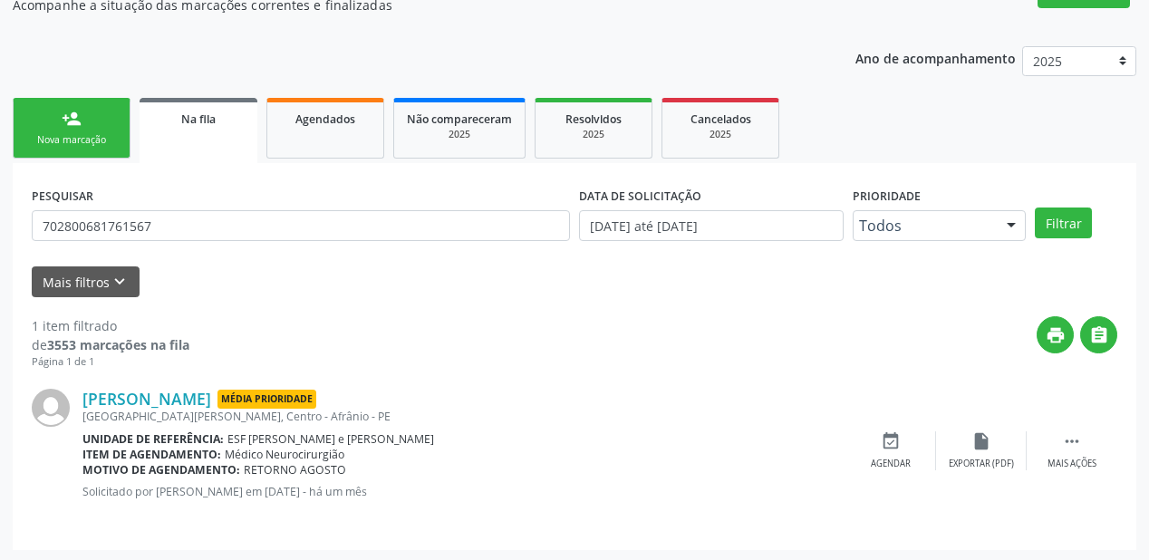
scroll to position [174, 0]
drag, startPoint x: 1070, startPoint y: 444, endPoint x: 1041, endPoint y: 436, distance: 30.1
click at [1069, 442] on icon "" at bounding box center [1072, 441] width 20 height 20
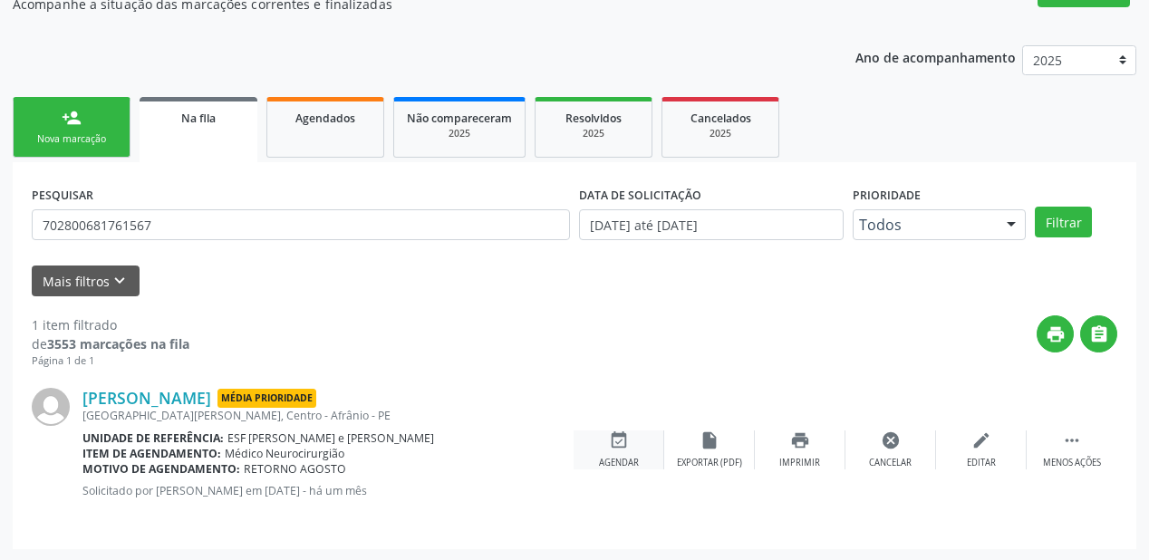
click at [612, 445] on icon "event_available" at bounding box center [619, 441] width 20 height 20
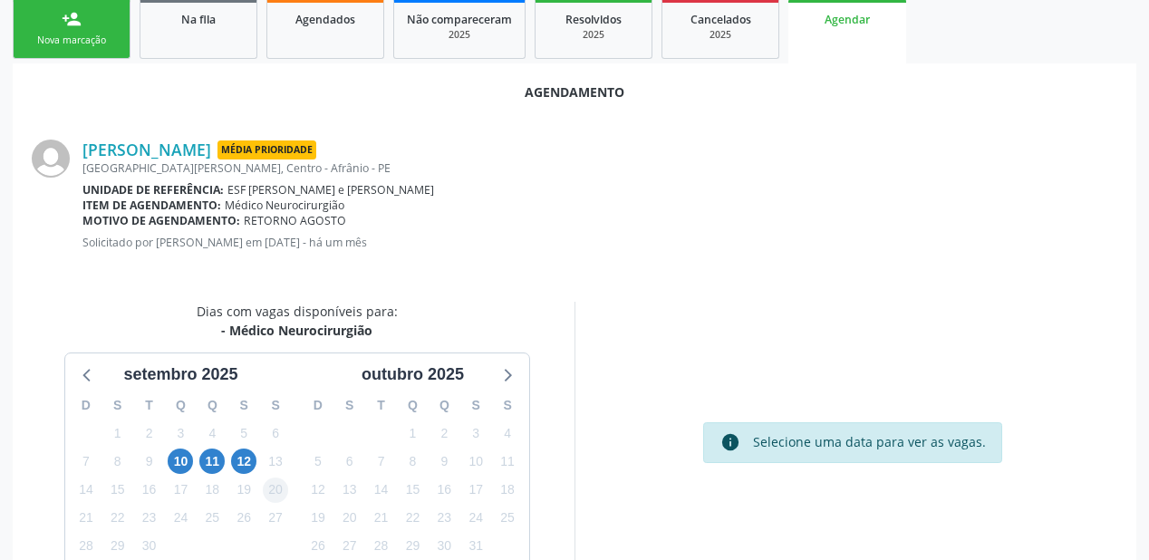
scroll to position [382, 0]
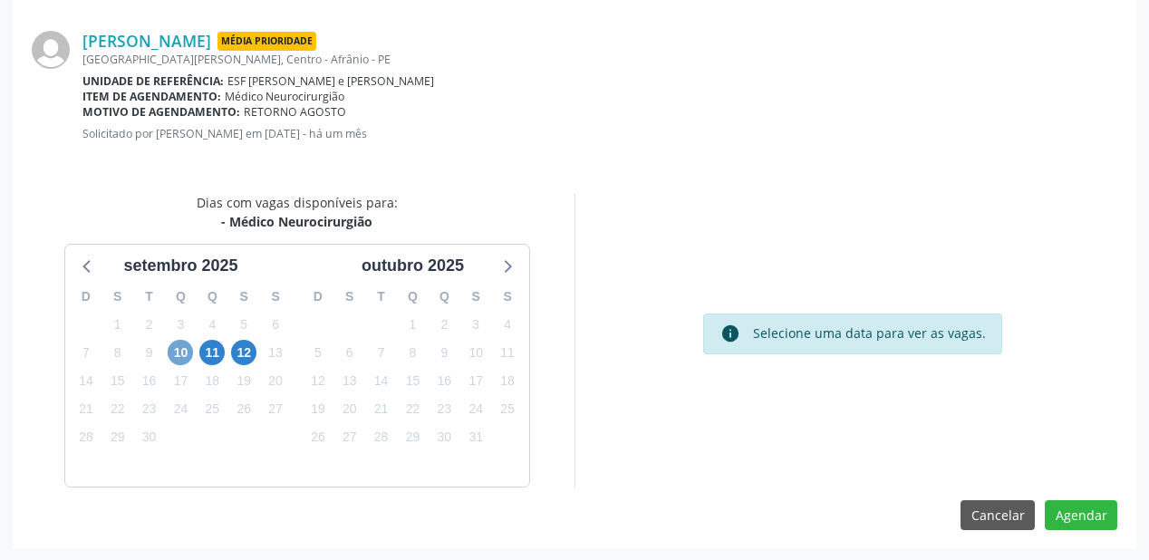
click at [174, 346] on span "10" at bounding box center [180, 352] width 25 height 25
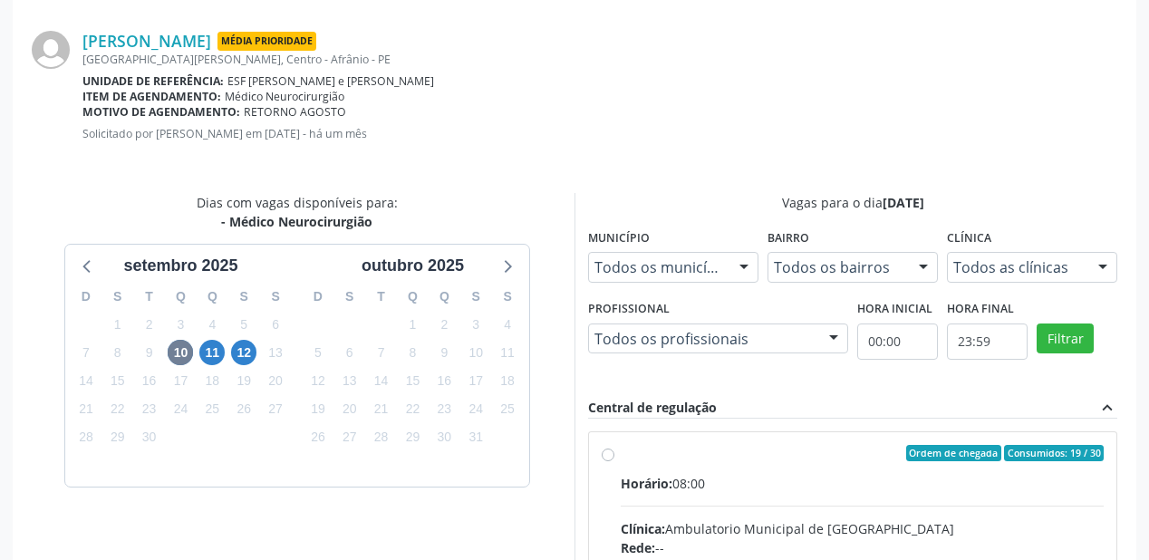
click at [789, 480] on div "Horário: 08:00" at bounding box center [862, 483] width 483 height 19
click at [615, 461] on input "Ordem de chegada Consumidos: 19 / 30 Horário: 08:00 Clínica: Ambulatorio Munici…" at bounding box center [608, 453] width 13 height 16
radio input "true"
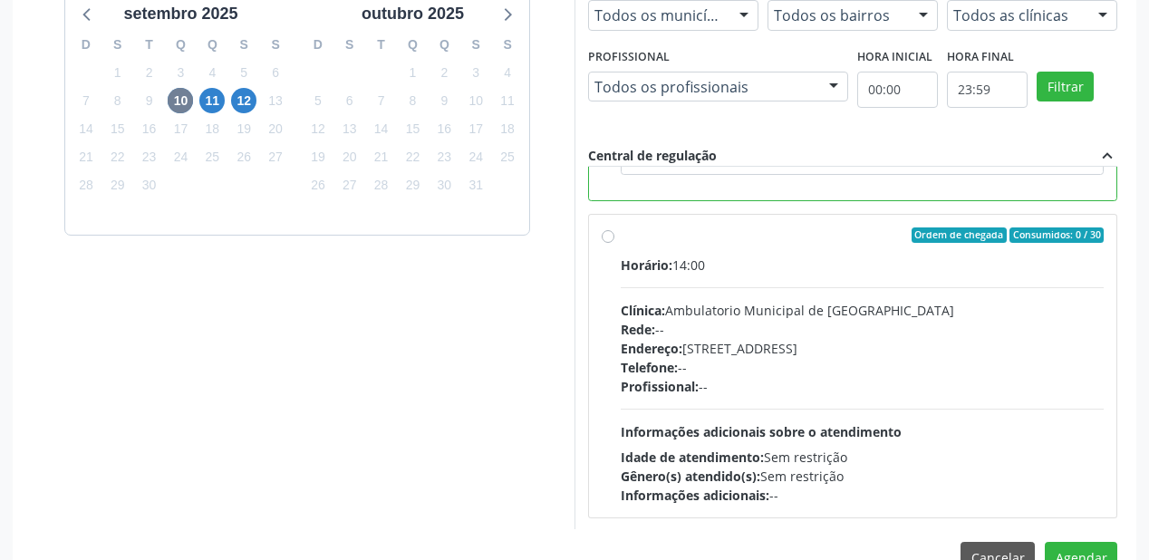
scroll to position [676, 0]
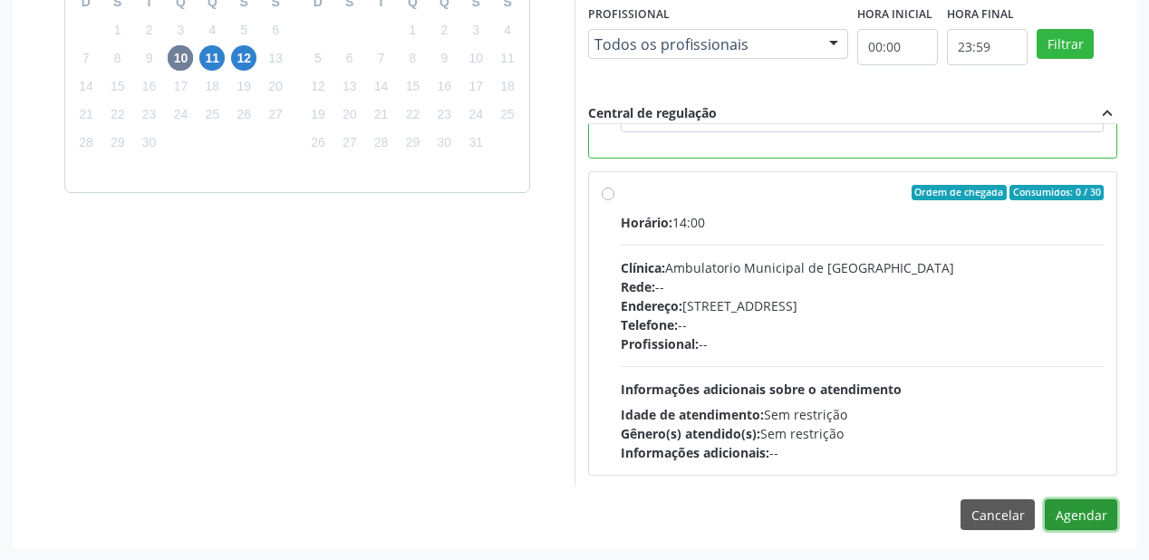
click at [1064, 511] on button "Agendar" at bounding box center [1081, 514] width 73 height 31
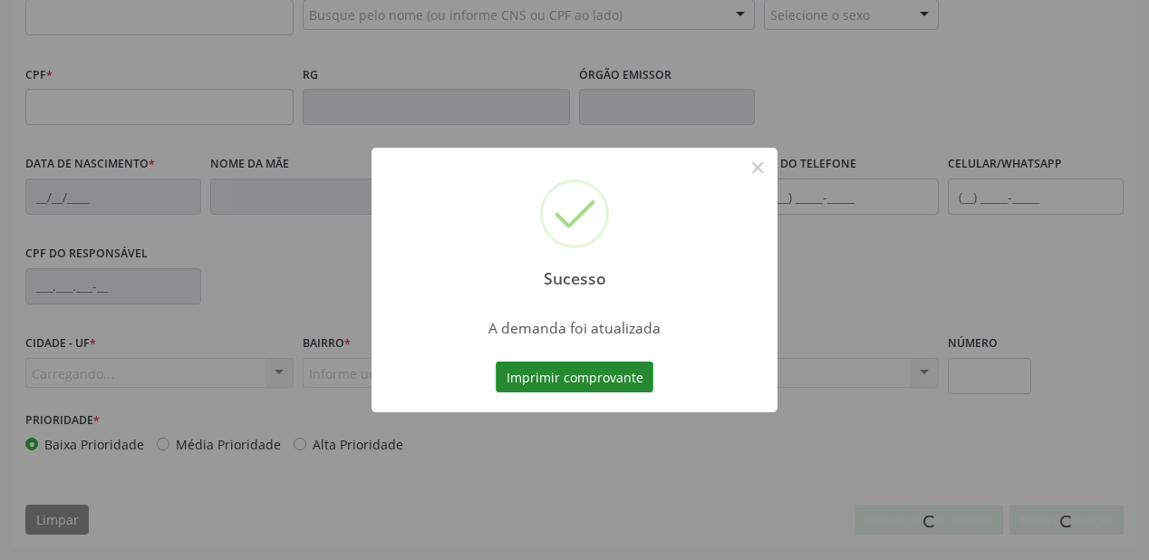
scroll to position [474, 0]
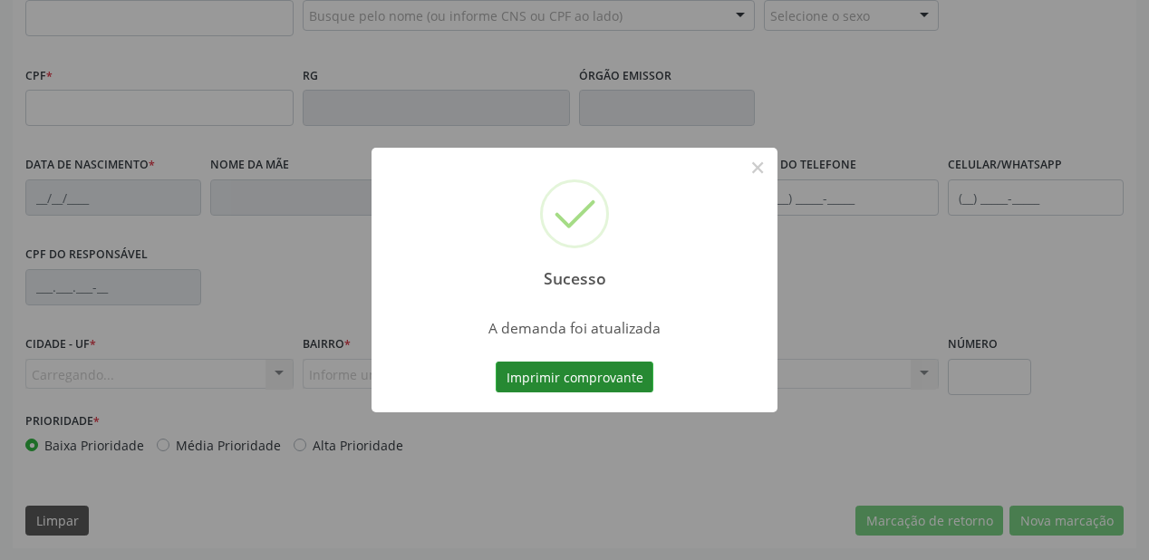
click at [598, 376] on button "Imprimir comprovante" at bounding box center [575, 377] width 158 height 31
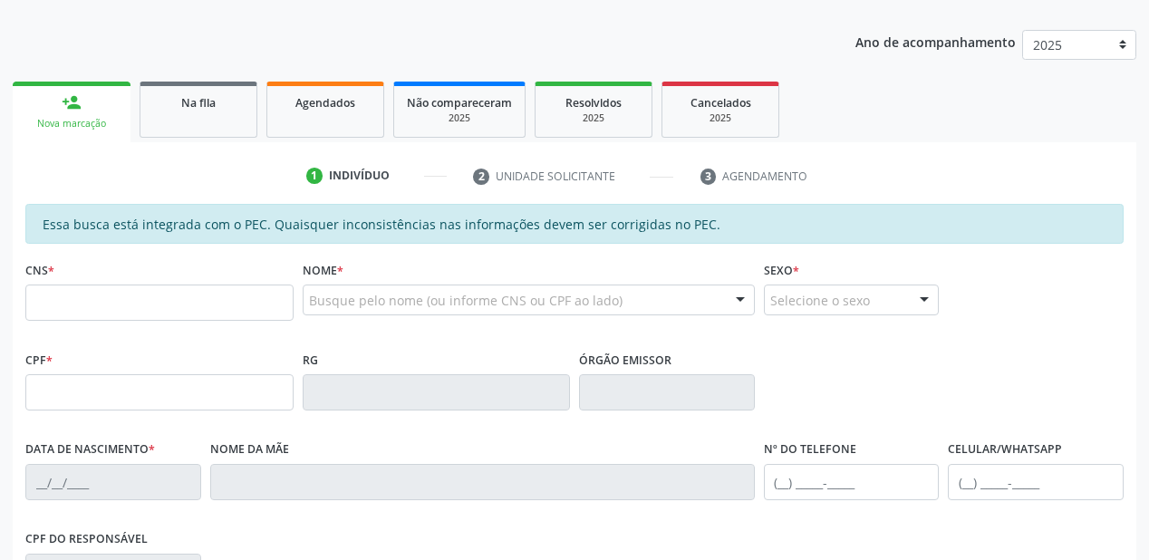
scroll to position [184, 0]
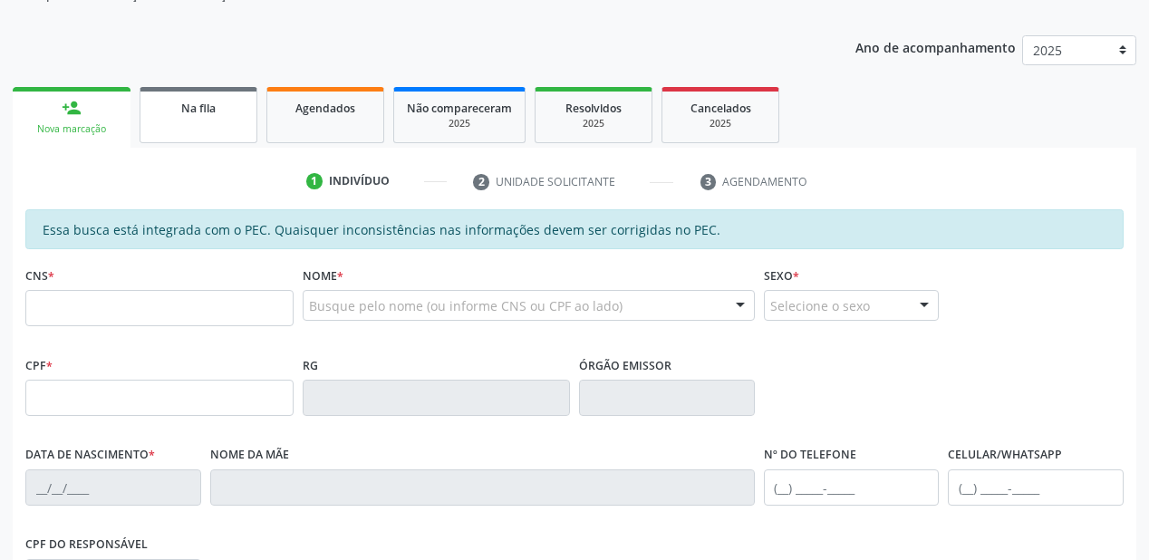
click at [191, 113] on span "Na fila" at bounding box center [198, 108] width 34 height 15
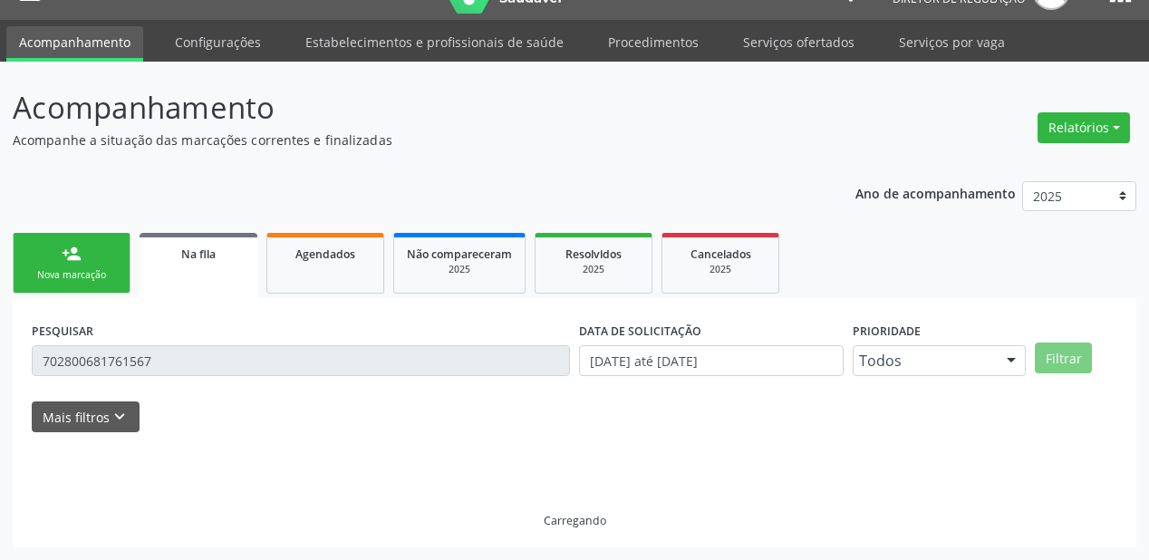
scroll to position [0, 0]
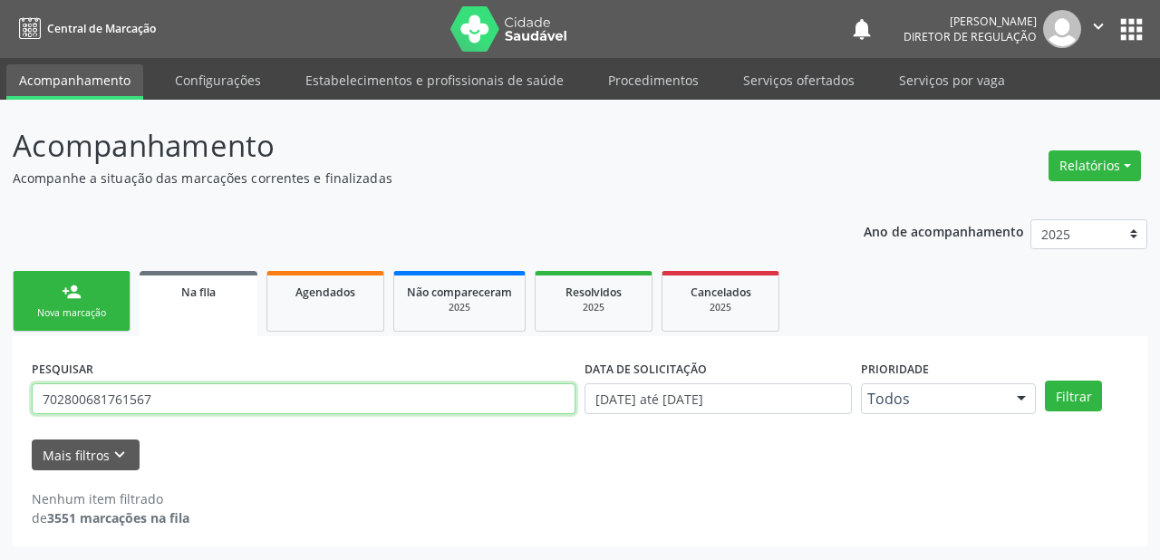
click at [169, 409] on input "702800681761567" at bounding box center [304, 398] width 544 height 31
type input "7"
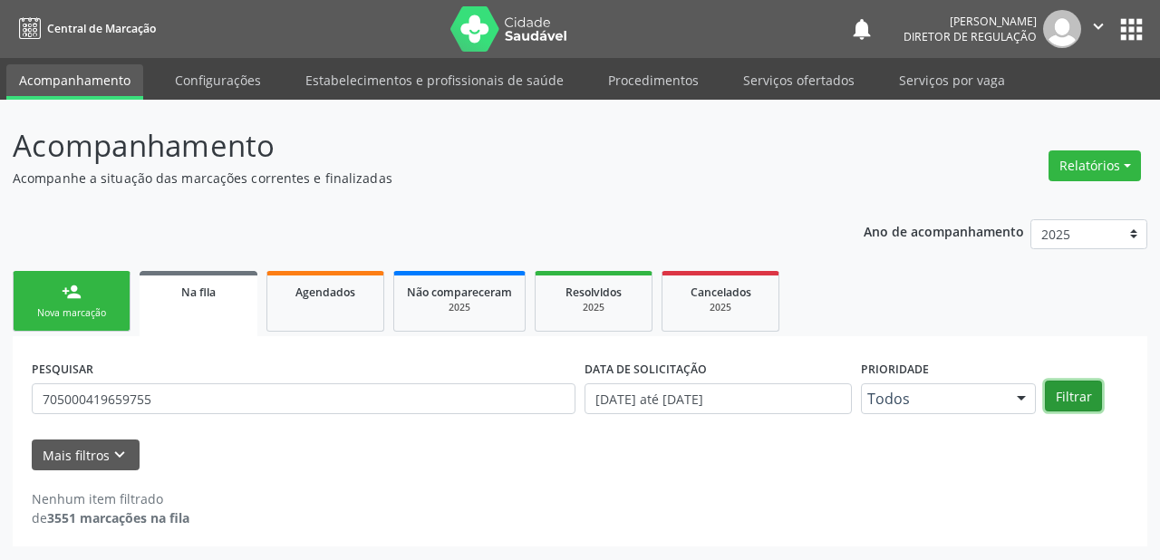
click at [1077, 400] on button "Filtrar" at bounding box center [1073, 396] width 57 height 31
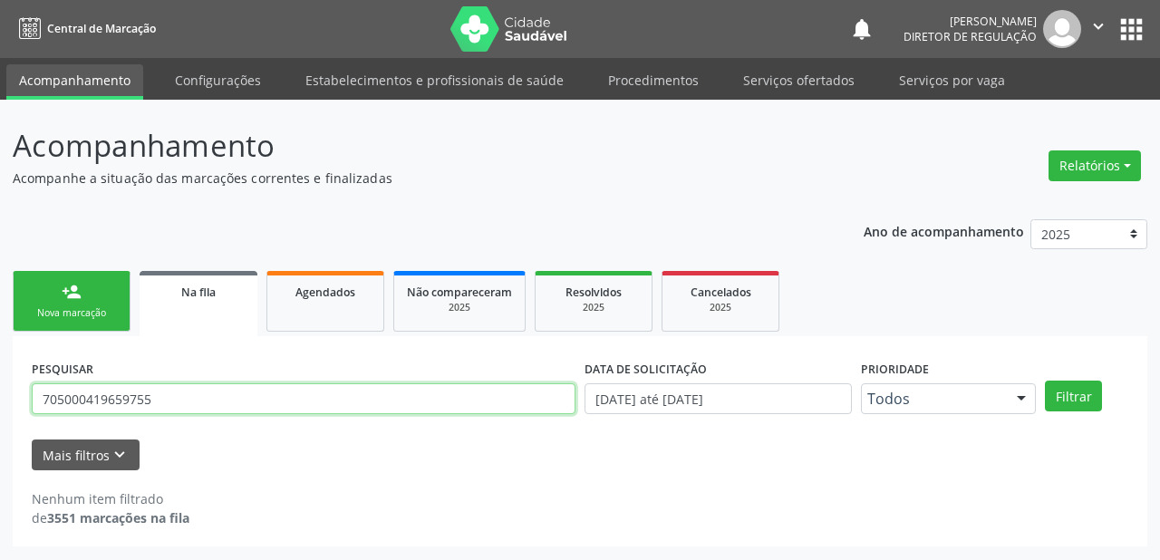
click at [189, 395] on input "705000419659755" at bounding box center [304, 398] width 544 height 31
type input "7"
type input "705000417659755"
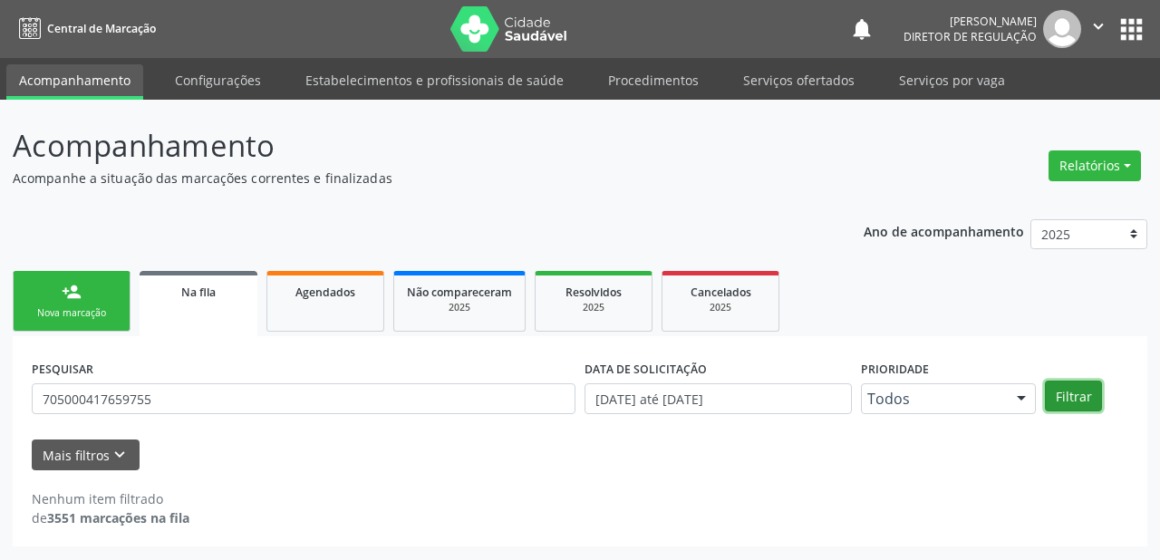
click at [1066, 395] on button "Filtrar" at bounding box center [1073, 396] width 57 height 31
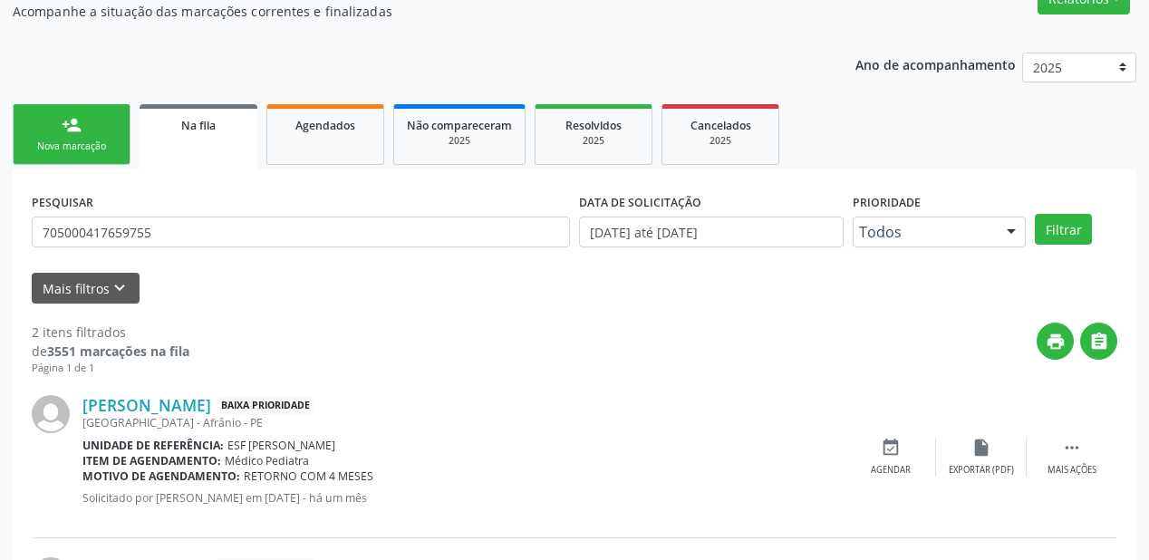
scroll to position [119, 0]
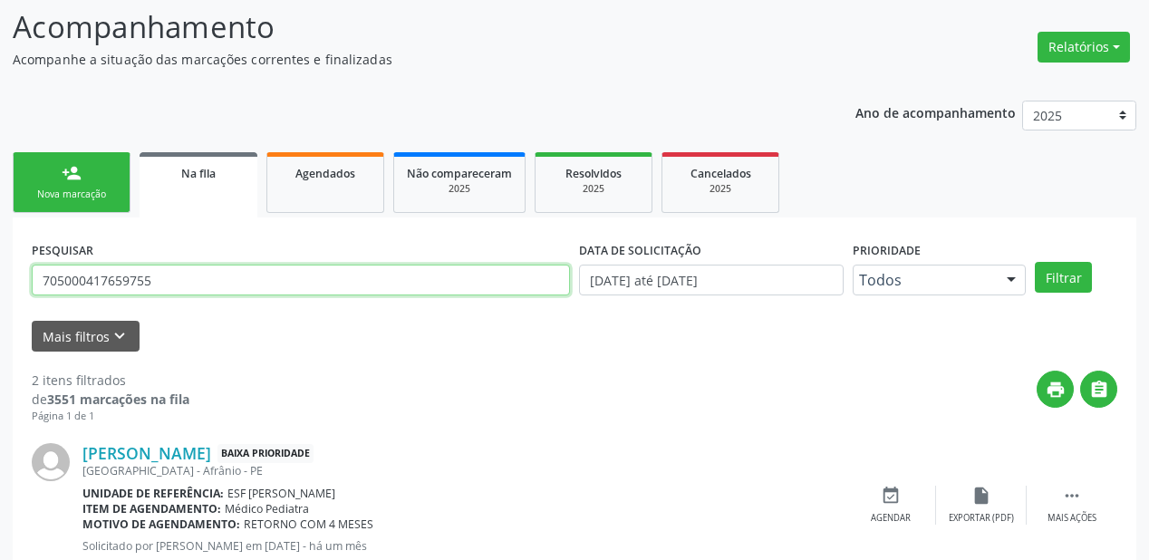
drag, startPoint x: 164, startPoint y: 280, endPoint x: 0, endPoint y: 266, distance: 164.7
click at [0, 266] on div "Acompanhamento Acompanhe a situação das marcações correntes e finalizadas Relat…" at bounding box center [574, 380] width 1149 height 799
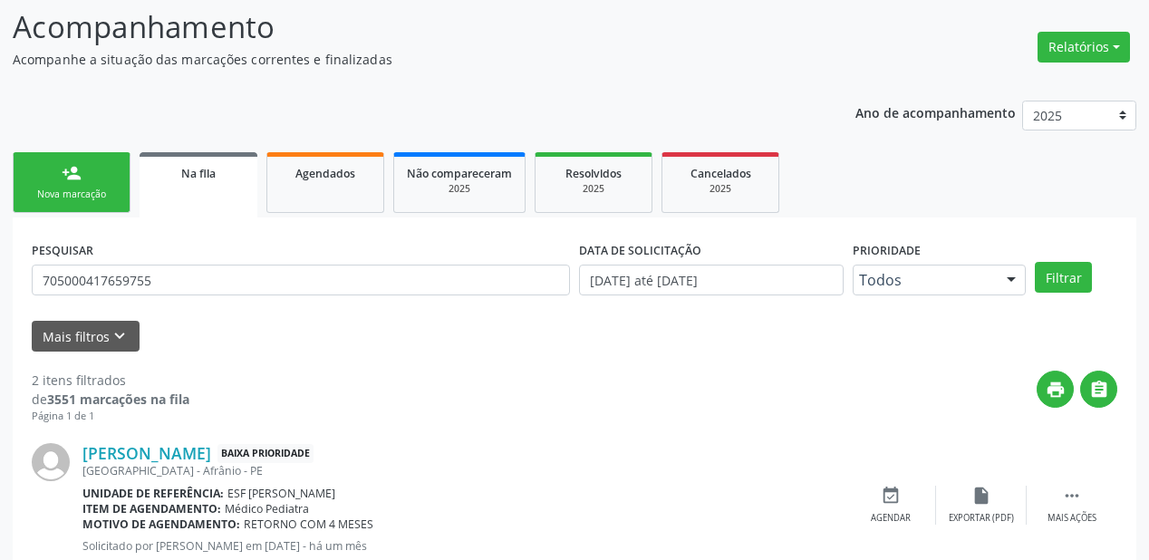
click at [51, 179] on link "person_add Nova marcação" at bounding box center [72, 182] width 118 height 61
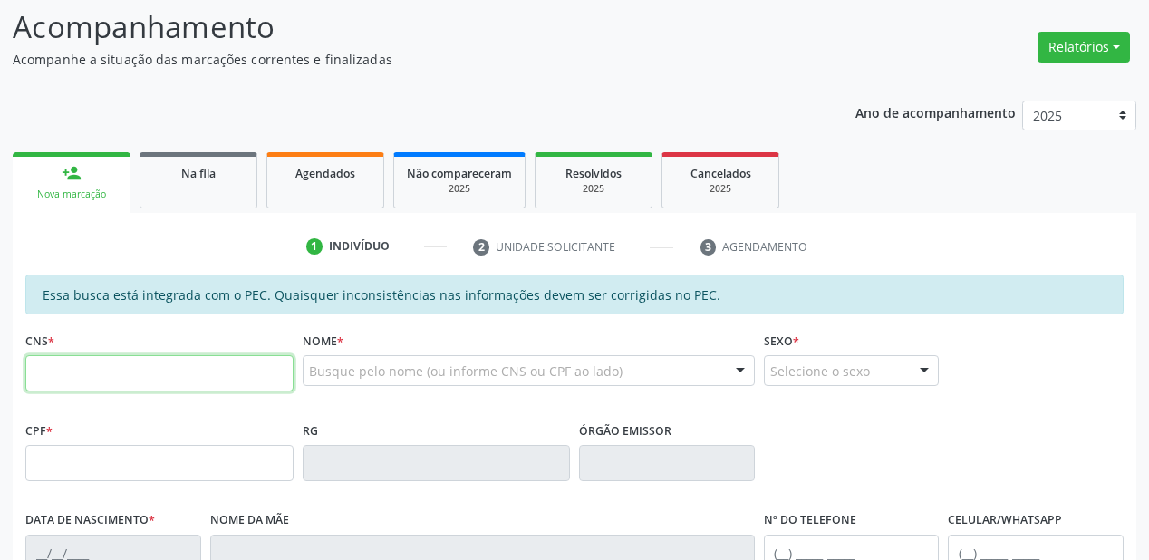
click at [171, 374] on input "text" at bounding box center [159, 373] width 268 height 36
paste input "705 0004 1765 9755"
type input "705 0004 1765 9755"
type input "183.207.034-41"
type input "[DATE]"
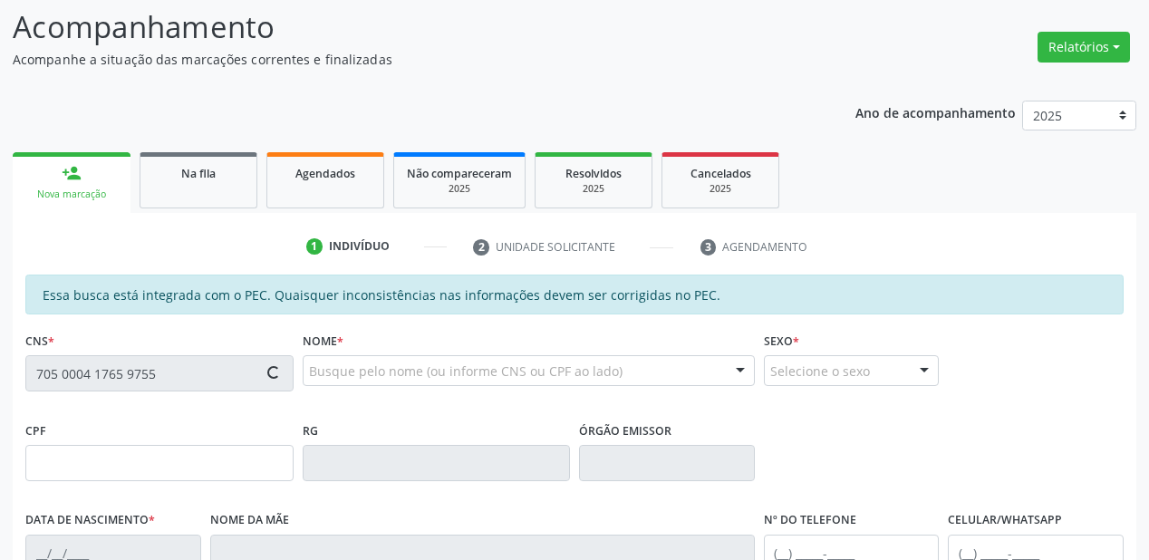
type input "[PERSON_NAME]"
type input "[PHONE_NUMBER]"
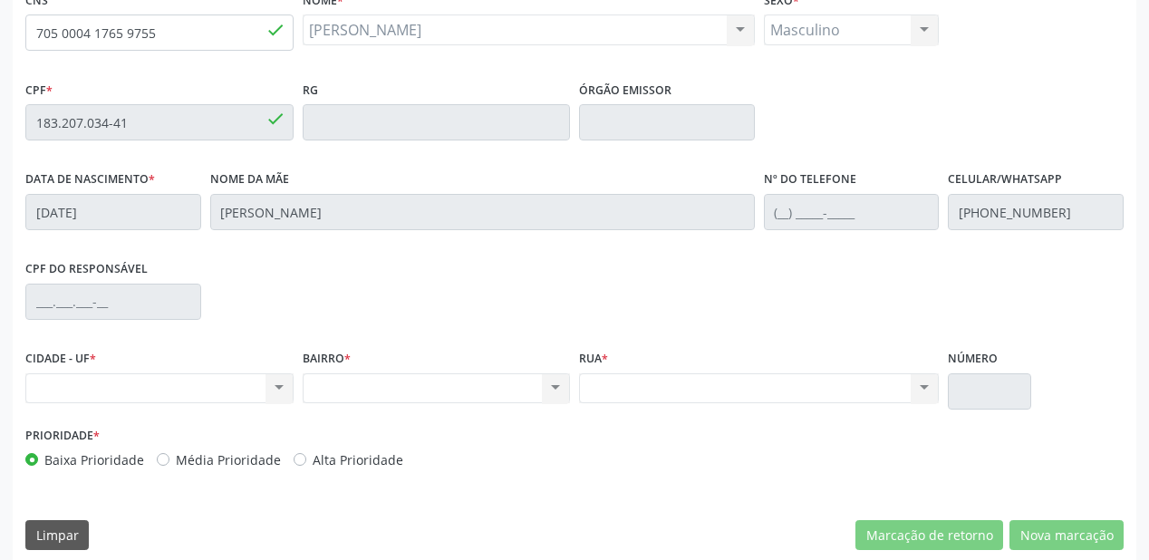
scroll to position [474, 0]
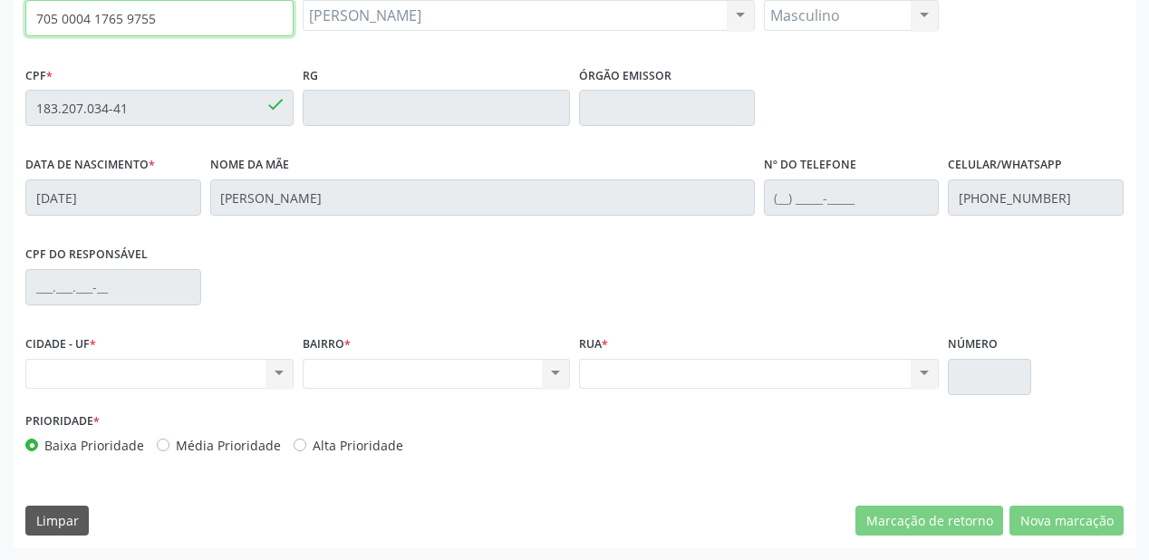
click at [206, 19] on input "705 0004 1765 9755" at bounding box center [159, 18] width 268 height 36
drag, startPoint x: 203, startPoint y: 19, endPoint x: 0, endPoint y: 23, distance: 203.1
click at [0, 21] on div "Acompanhamento Acompanhe a situação das marcações correntes e finalizadas Relat…" at bounding box center [574, 94] width 1149 height 936
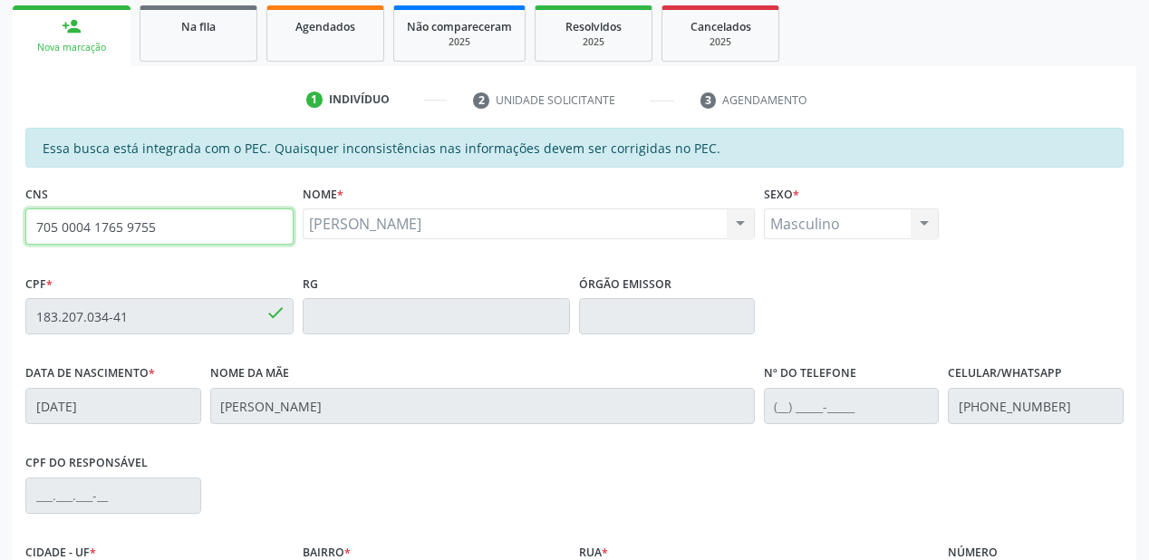
scroll to position [184, 0]
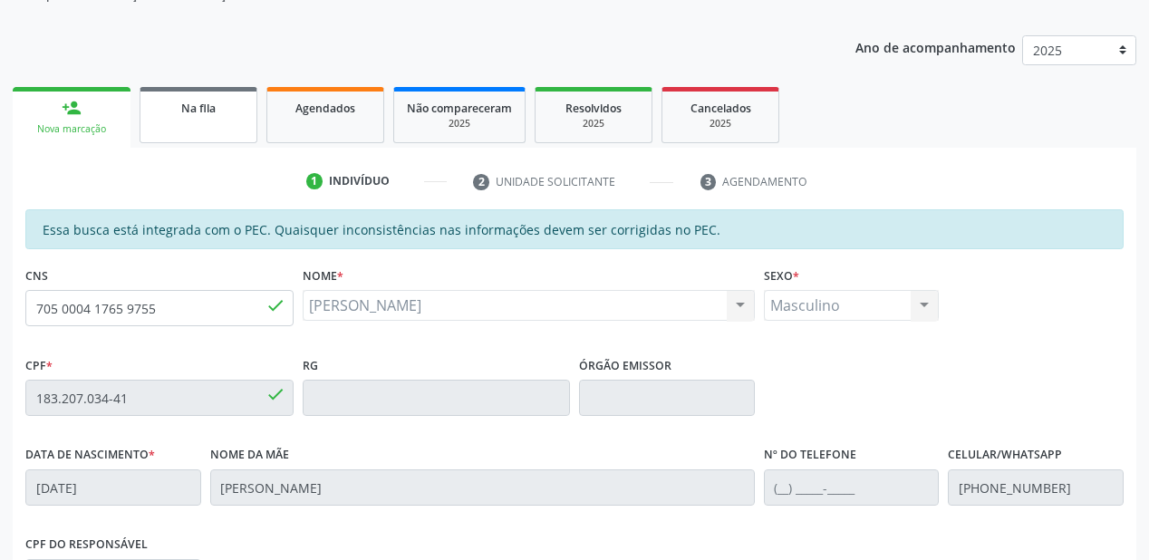
click at [215, 109] on span "Na fila" at bounding box center [198, 108] width 34 height 15
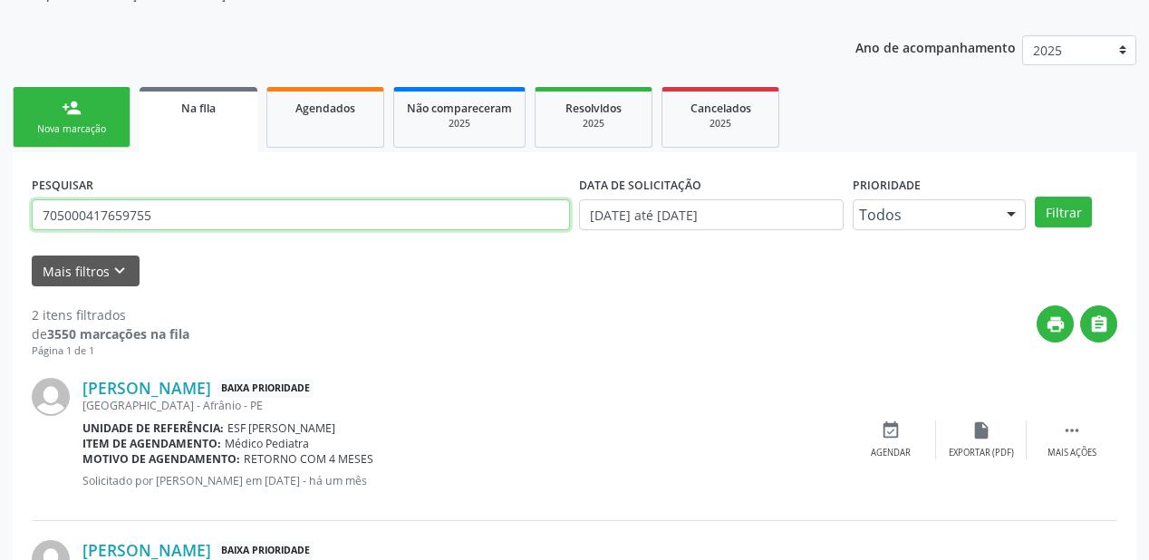
click at [170, 221] on input "705000417659755" at bounding box center [301, 214] width 538 height 31
type input "7"
type input "700209935799428"
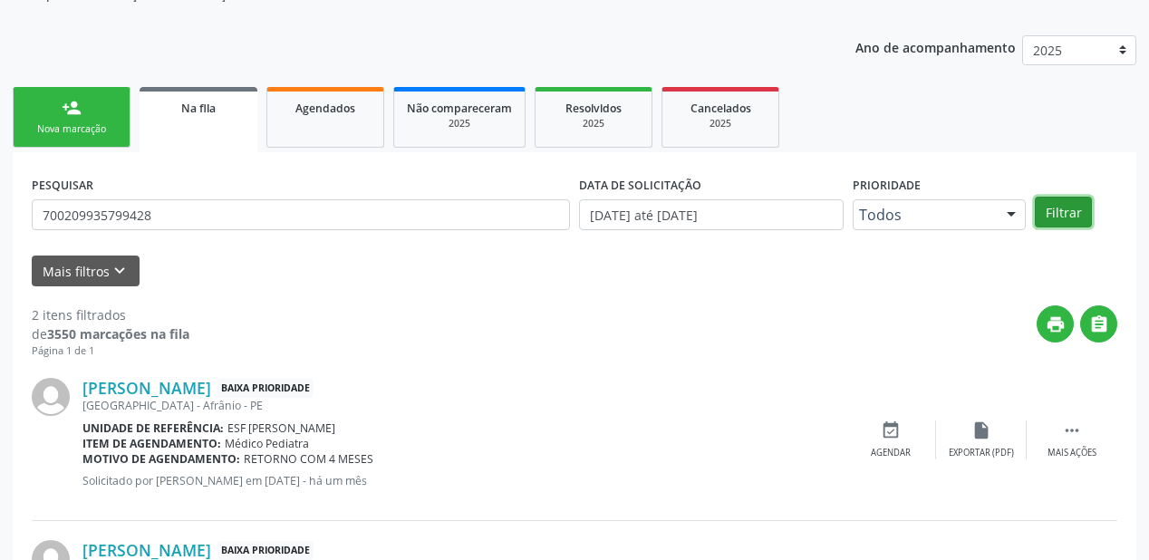
click at [1046, 208] on button "Filtrar" at bounding box center [1063, 212] width 57 height 31
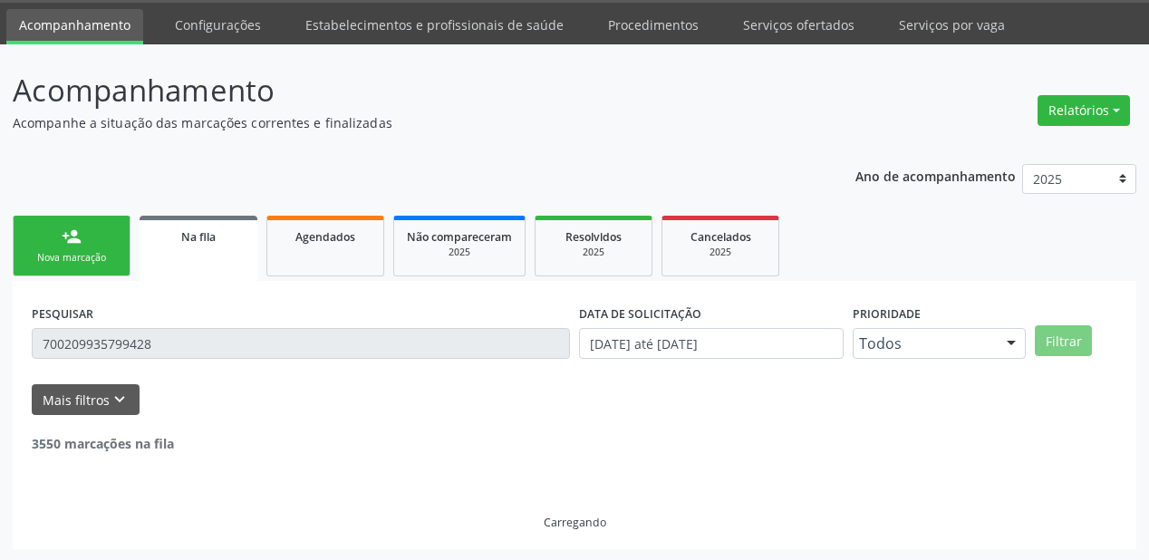
scroll to position [174, 0]
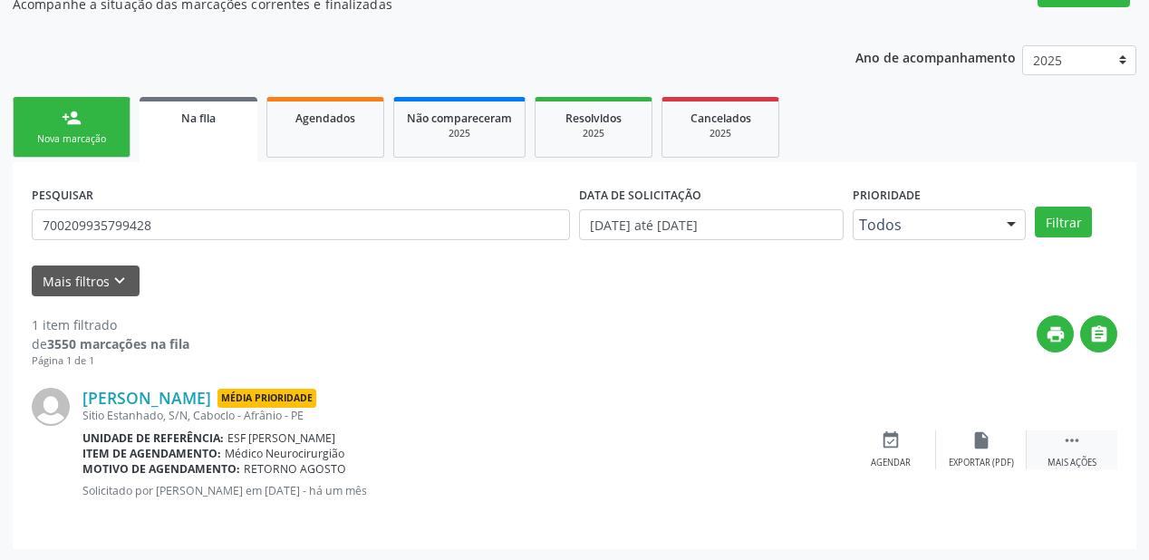
click at [1071, 436] on icon "" at bounding box center [1072, 441] width 20 height 20
click at [643, 449] on div "event_available Agendar" at bounding box center [619, 450] width 91 height 39
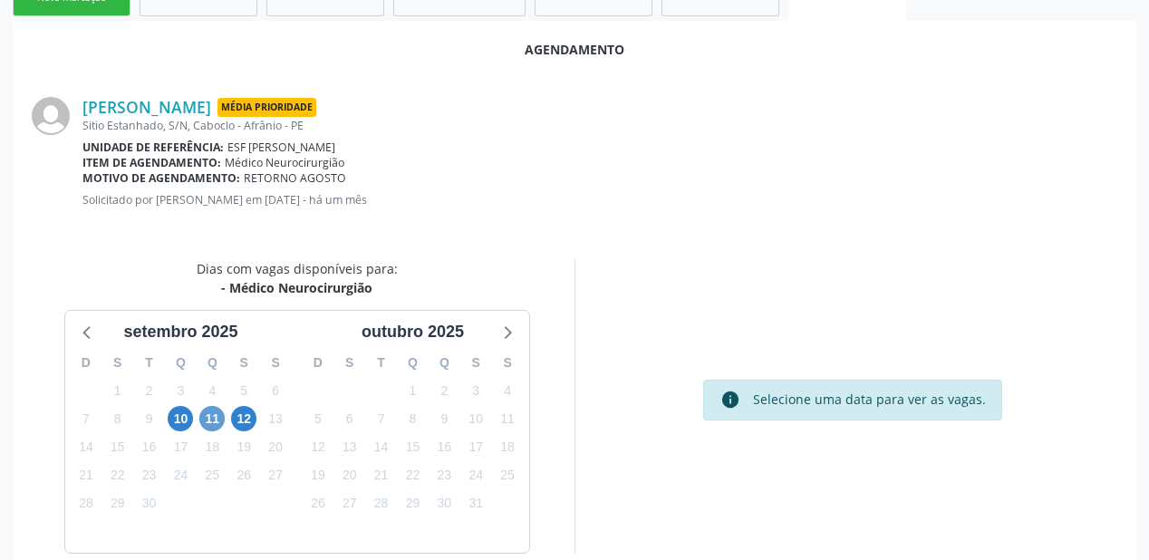
scroll to position [329, 0]
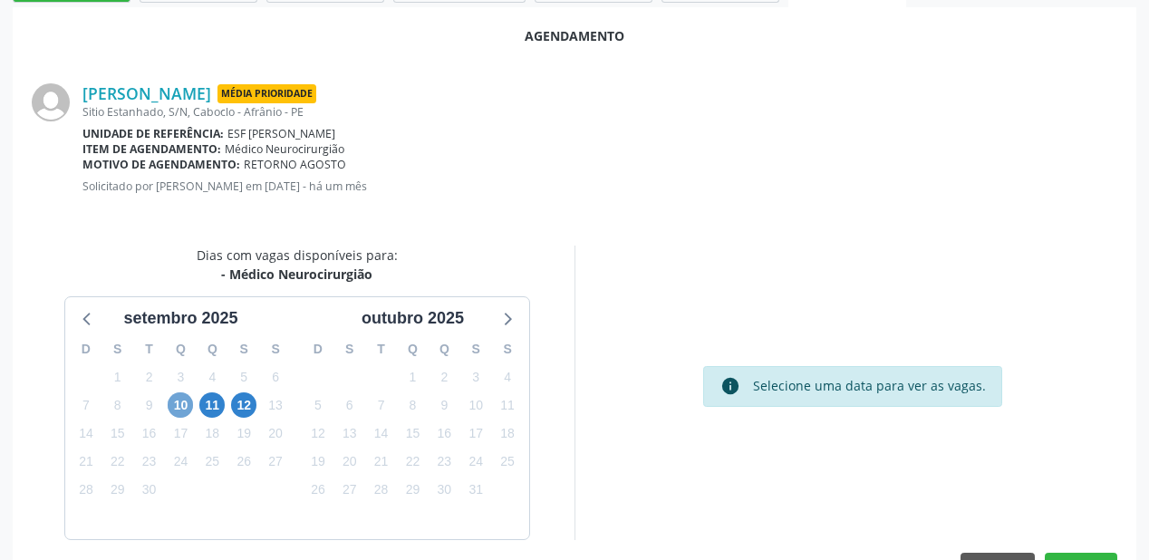
click at [182, 402] on span "10" at bounding box center [180, 405] width 25 height 25
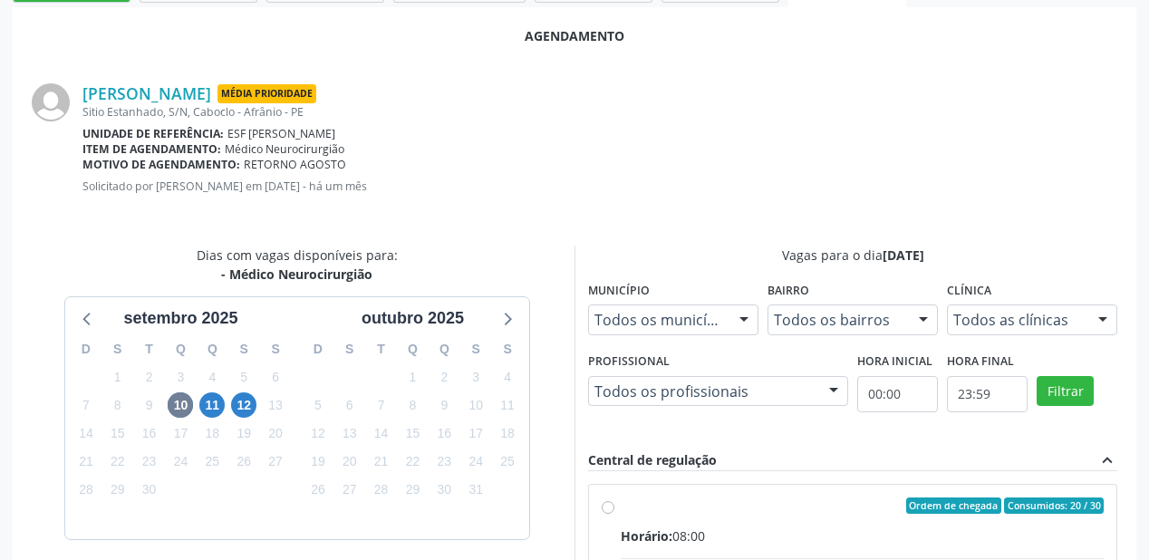
click at [800, 508] on div "Ordem de chegada Consumidos: 20 / 30" at bounding box center [862, 506] width 483 height 16
click at [615, 508] on input "Ordem de chegada Consumidos: 20 / 30 Horário: 08:00 Clínica: Ambulatorio Munici…" at bounding box center [608, 506] width 13 height 16
radio input "true"
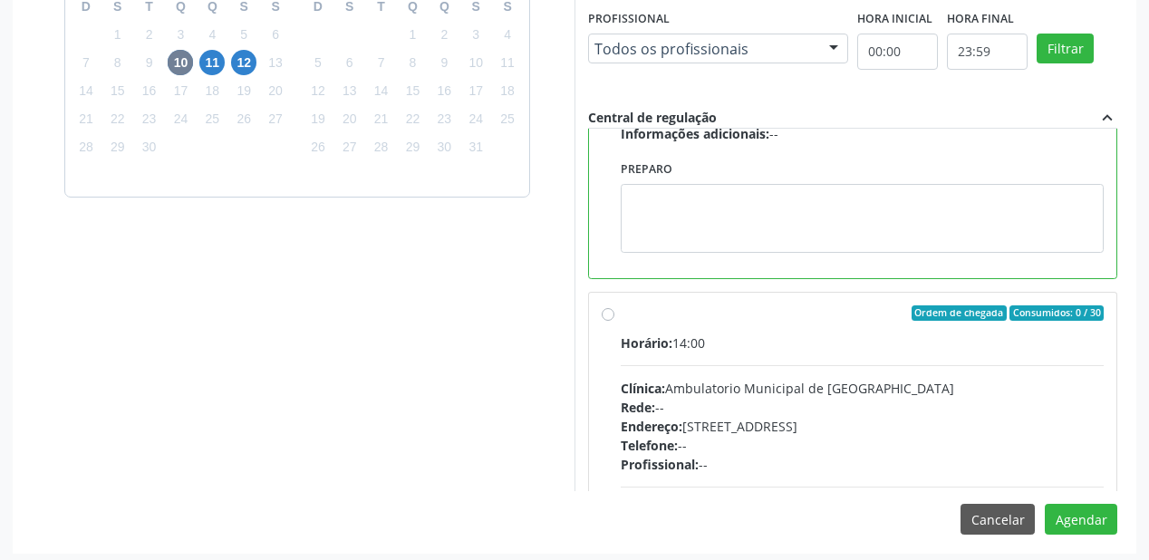
scroll to position [676, 0]
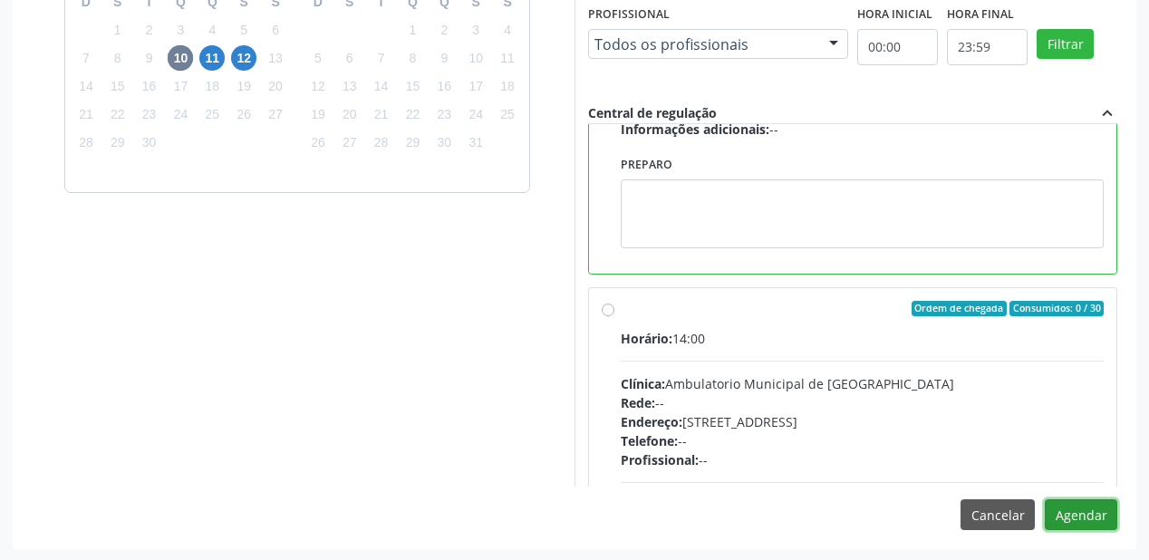
click at [1066, 523] on button "Agendar" at bounding box center [1081, 514] width 73 height 31
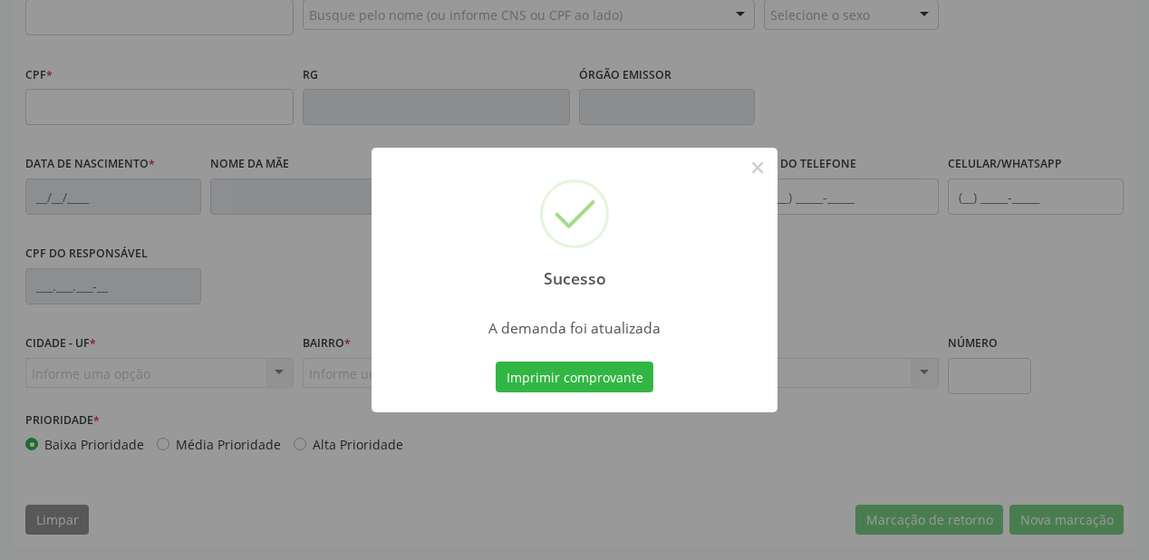
scroll to position [474, 0]
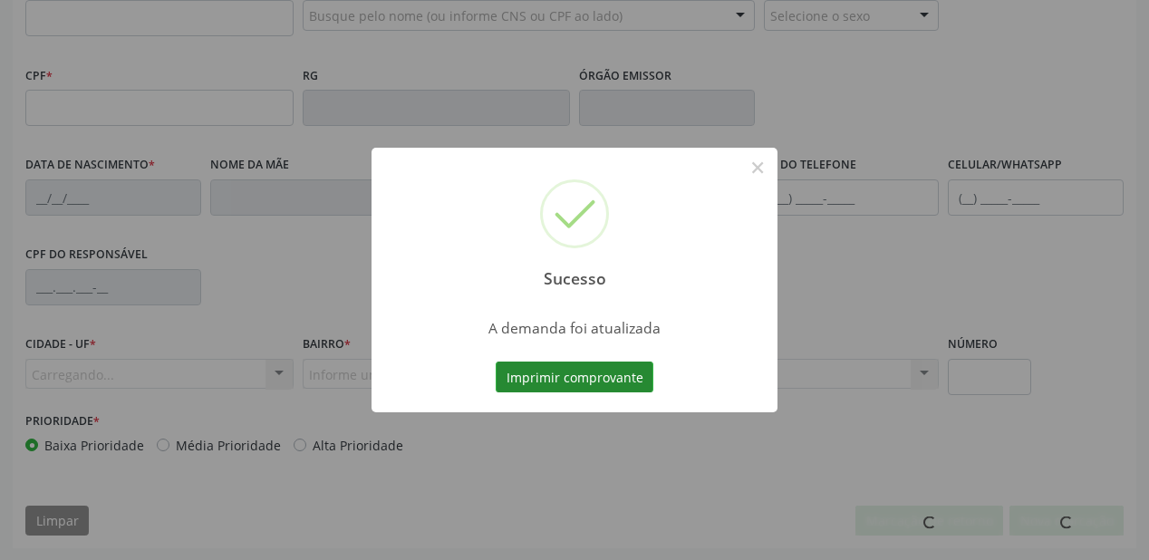
click at [544, 378] on button "Imprimir comprovante" at bounding box center [575, 377] width 158 height 31
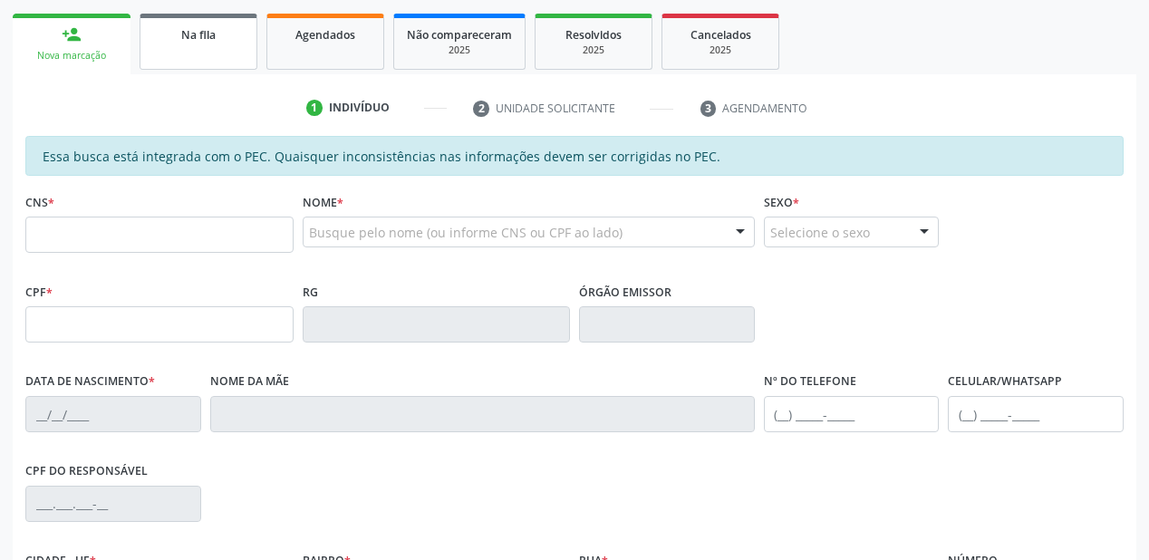
scroll to position [257, 0]
click at [198, 36] on span "Na fila" at bounding box center [198, 35] width 34 height 15
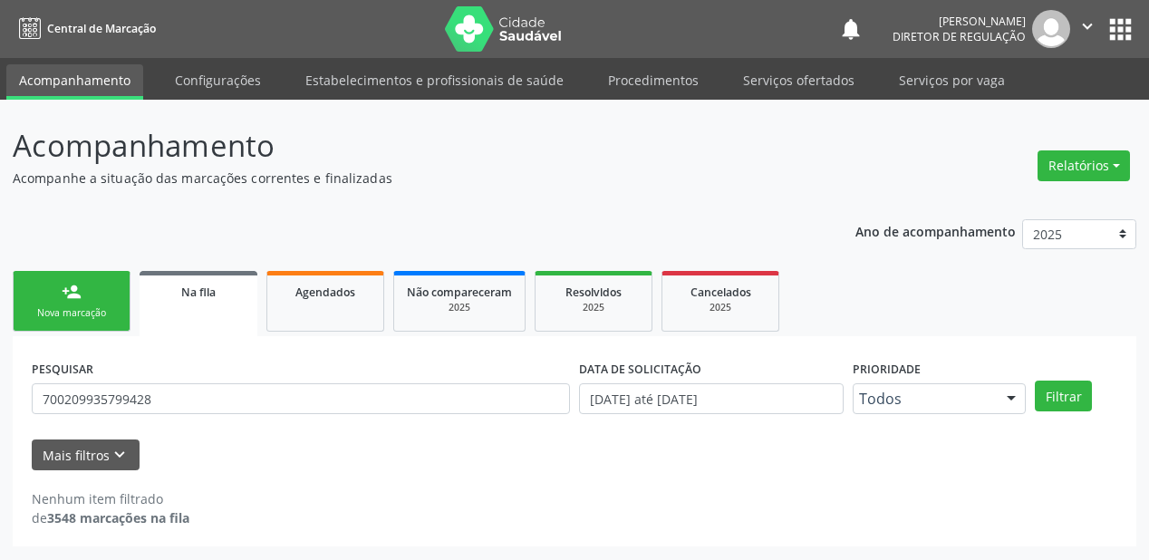
scroll to position [0, 0]
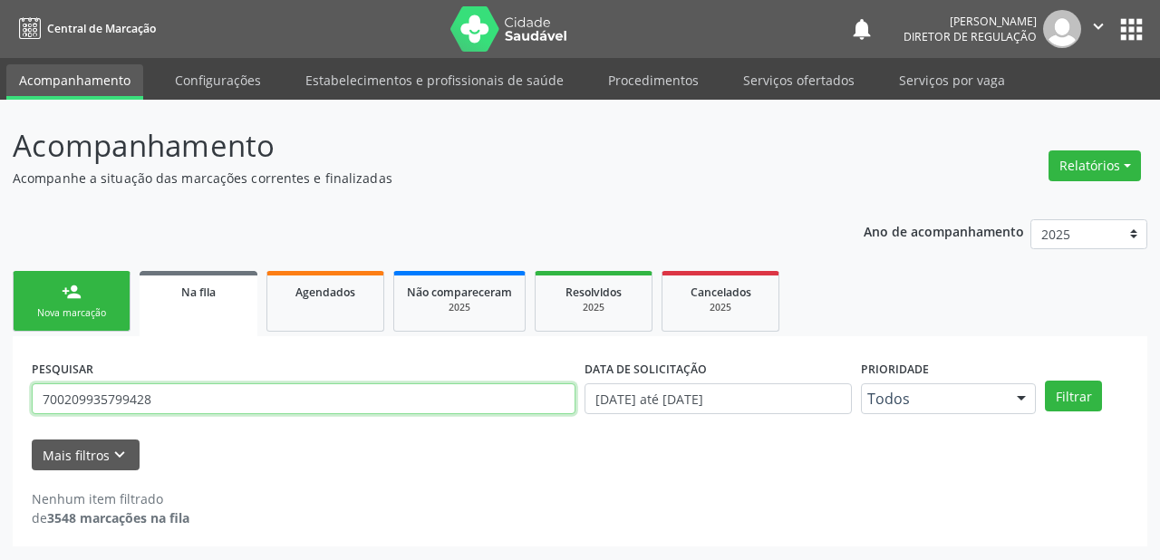
click at [163, 396] on input "700209935799428" at bounding box center [304, 398] width 544 height 31
type input "7"
type input "700006596264801"
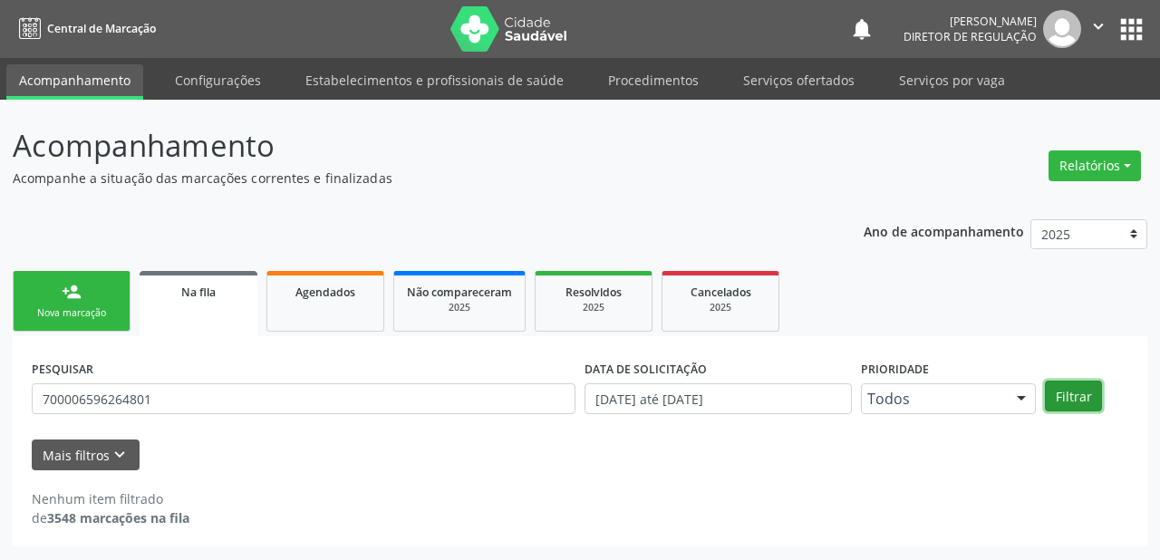
click at [1078, 398] on button "Filtrar" at bounding box center [1073, 396] width 57 height 31
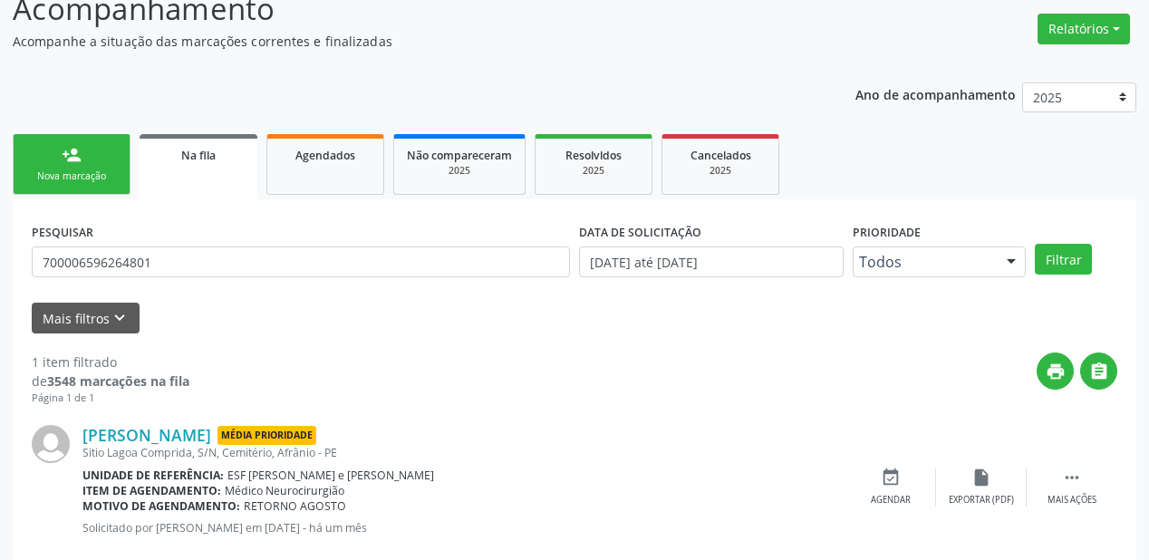
scroll to position [174, 0]
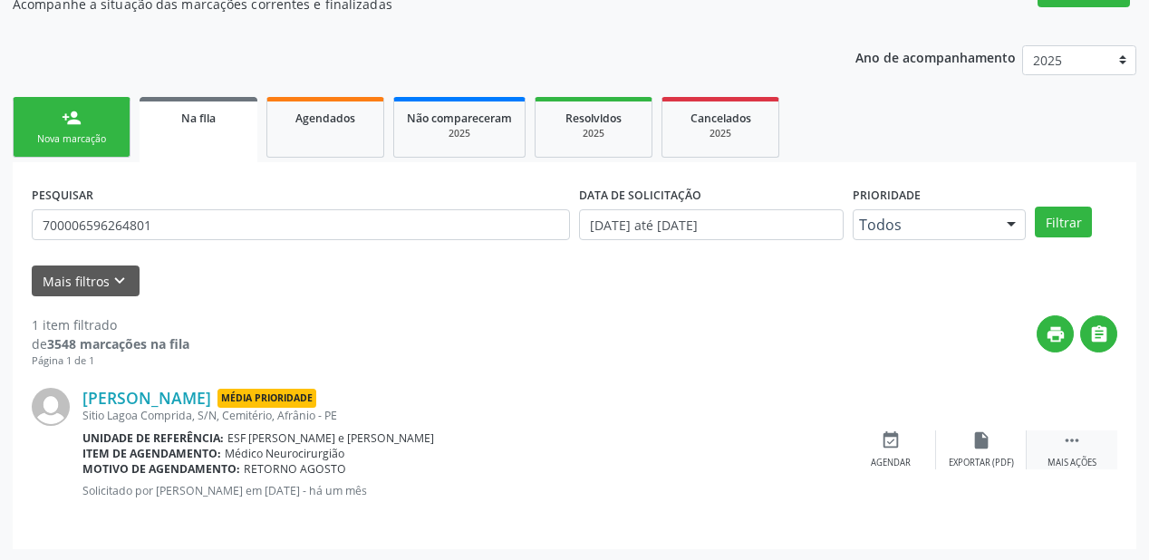
click at [1067, 437] on icon "" at bounding box center [1072, 441] width 20 height 20
click at [645, 448] on div "event_available Agendar" at bounding box center [619, 450] width 91 height 39
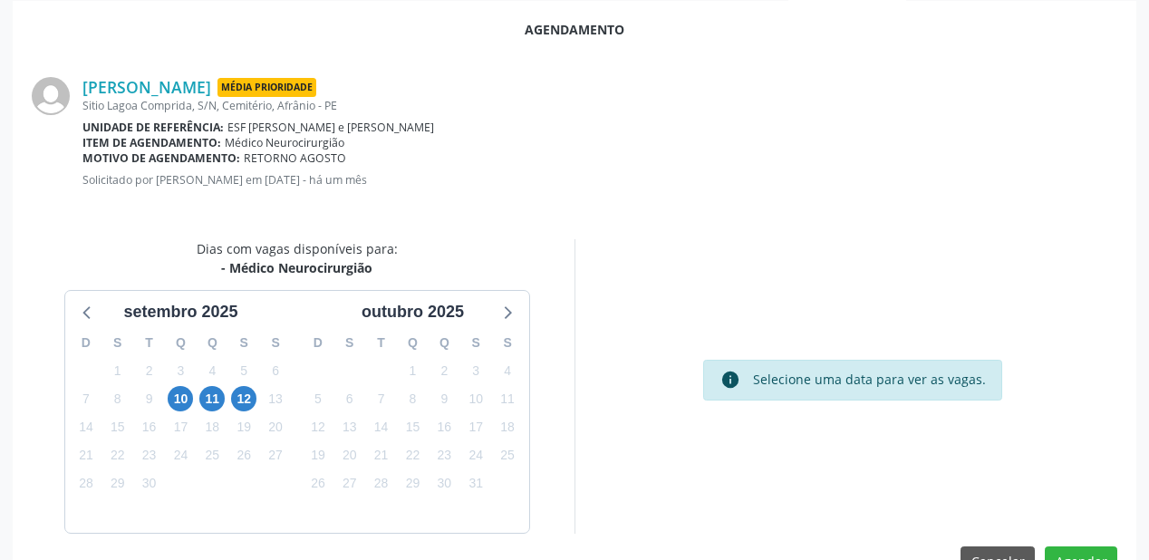
scroll to position [339, 0]
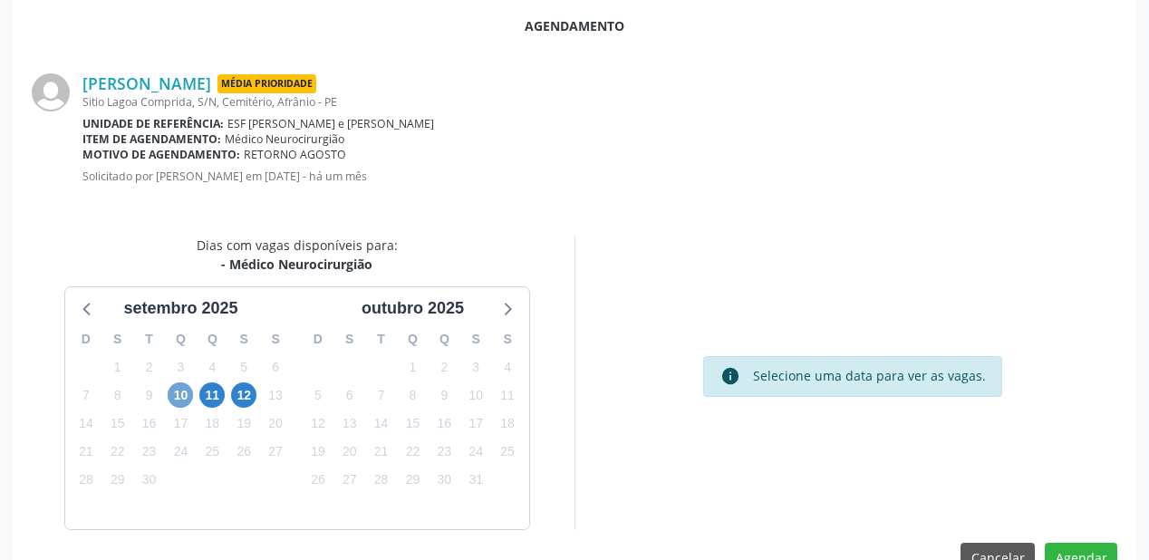
click at [168, 392] on span "10" at bounding box center [180, 395] width 25 height 25
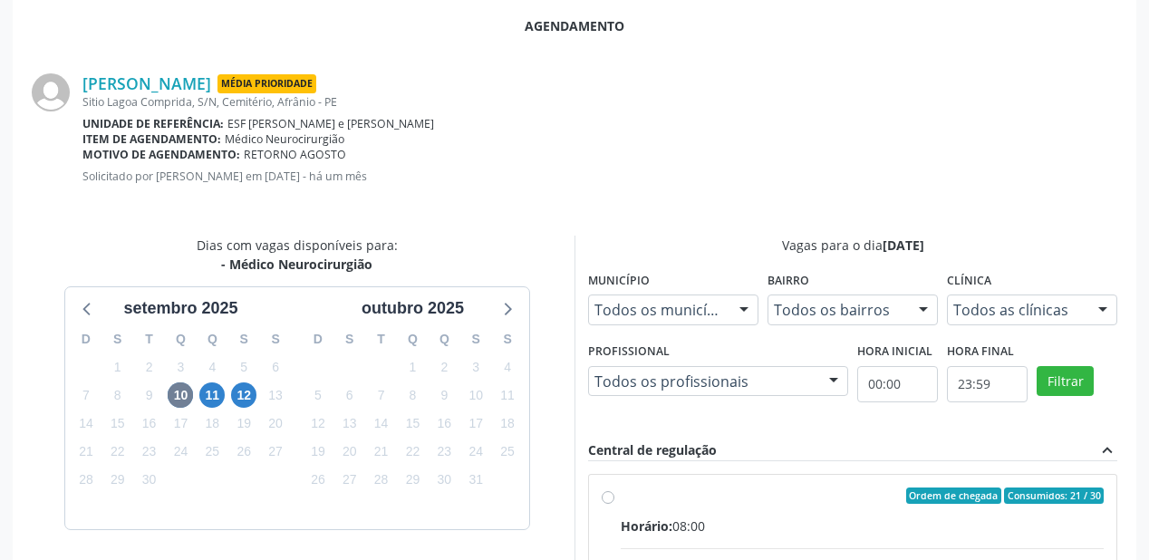
click at [826, 497] on div "Ordem de chegada Consumidos: 21 / 30" at bounding box center [862, 496] width 483 height 16
click at [615, 497] on input "Ordem de chegada Consumidos: 21 / 30 Horário: 08:00 Clínica: Ambulatorio Munici…" at bounding box center [608, 496] width 13 height 16
radio input "true"
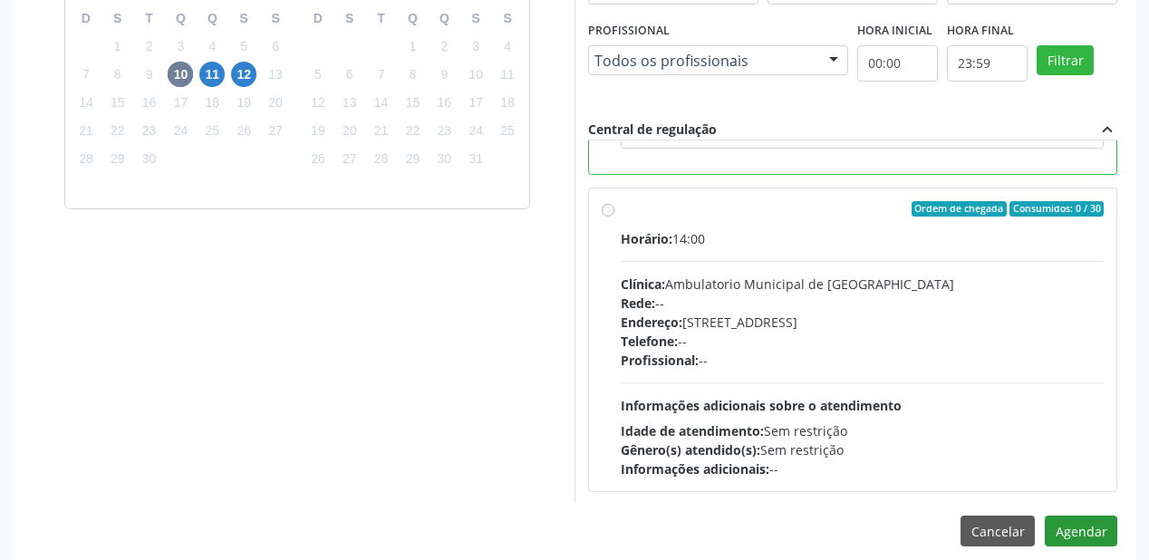
scroll to position [676, 0]
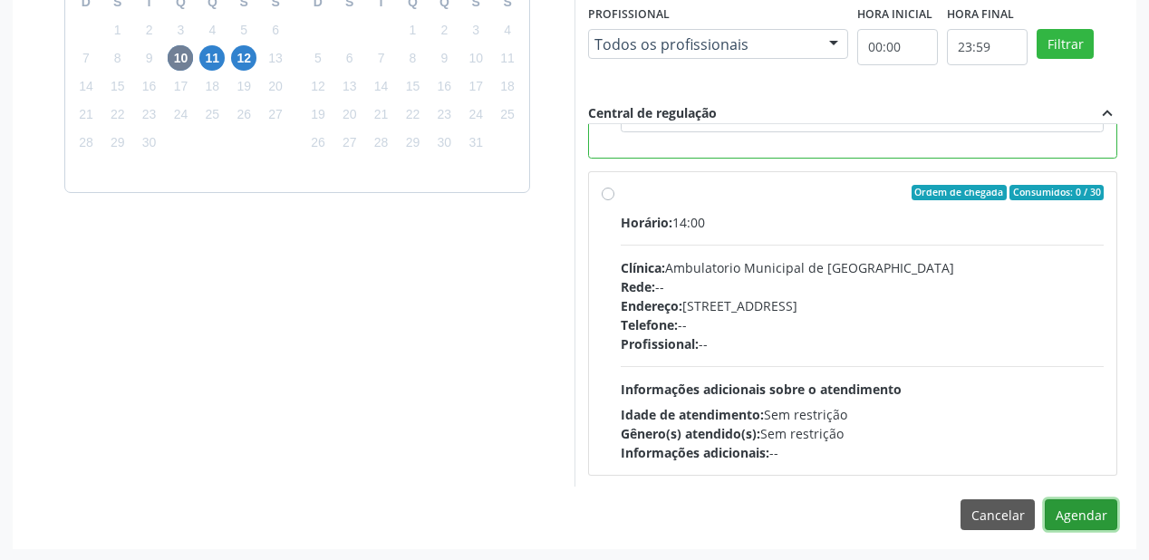
click at [1072, 520] on button "Agendar" at bounding box center [1081, 514] width 73 height 31
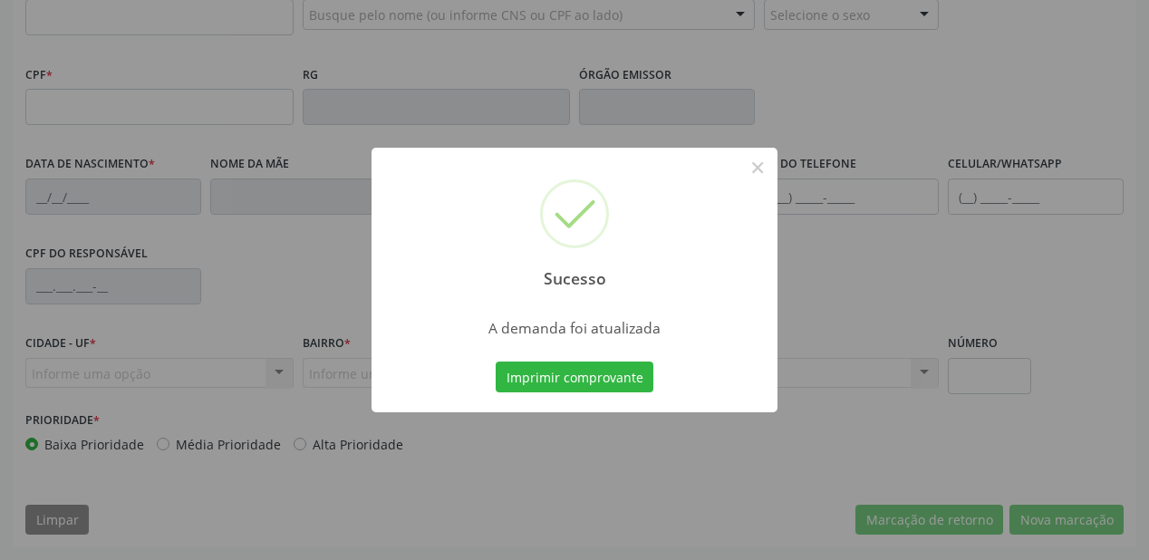
scroll to position [474, 0]
click at [592, 380] on button "Imprimir comprovante" at bounding box center [575, 377] width 158 height 31
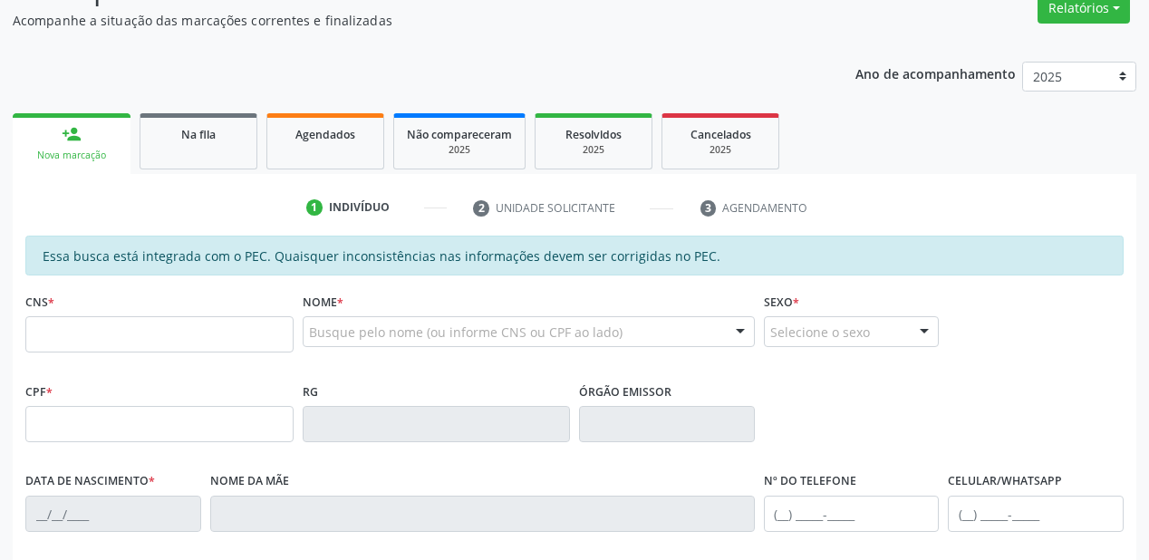
scroll to position [112, 0]
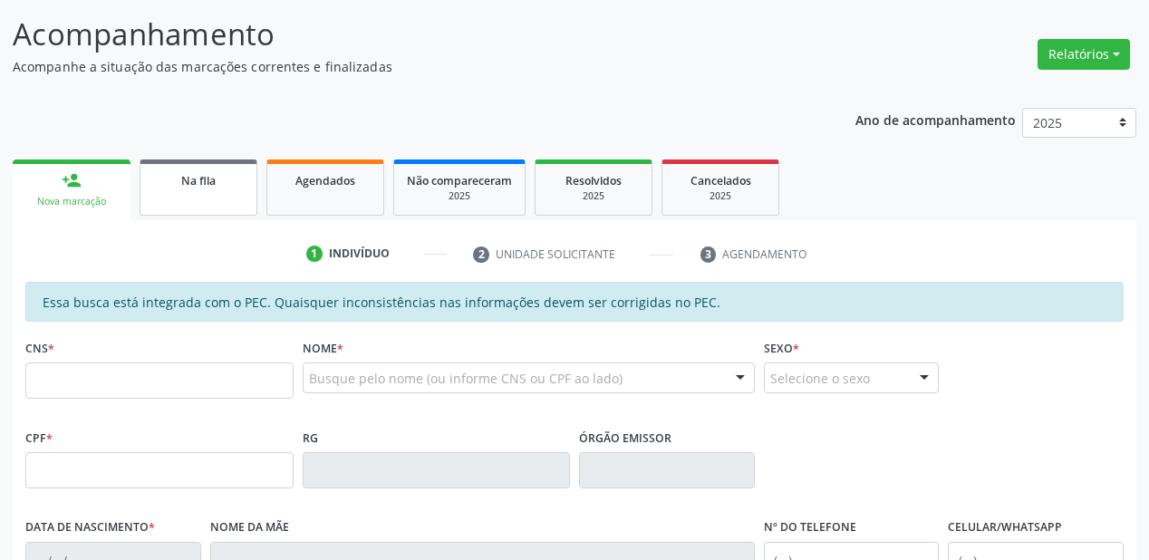
click at [204, 196] on link "Na fila" at bounding box center [199, 188] width 118 height 56
click at [204, 196] on div "Ano de acompanhamento 2025 2024 2023 2022 2021 2020 2019 2018 person_add Nova m…" at bounding box center [575, 503] width 1124 height 817
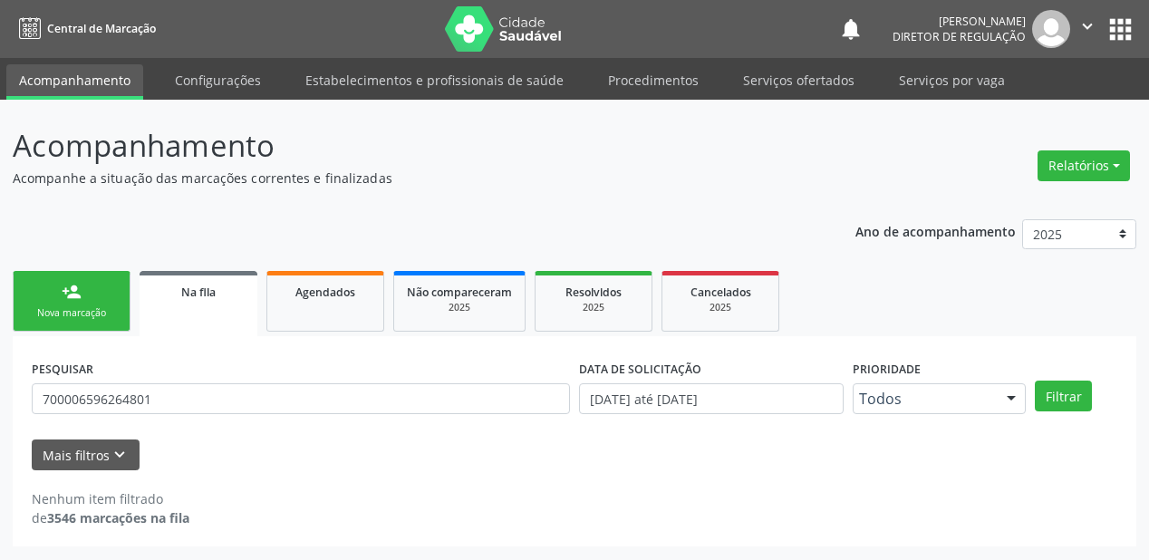
scroll to position [0, 0]
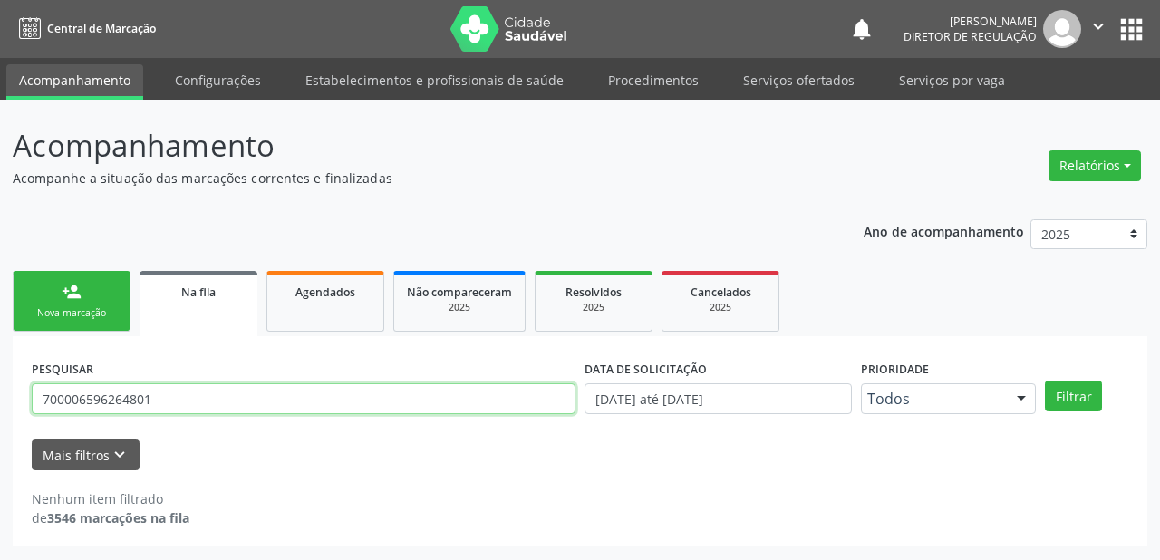
click at [162, 390] on input "700006596264801" at bounding box center [304, 398] width 544 height 31
type input "7"
type input "700206908555928"
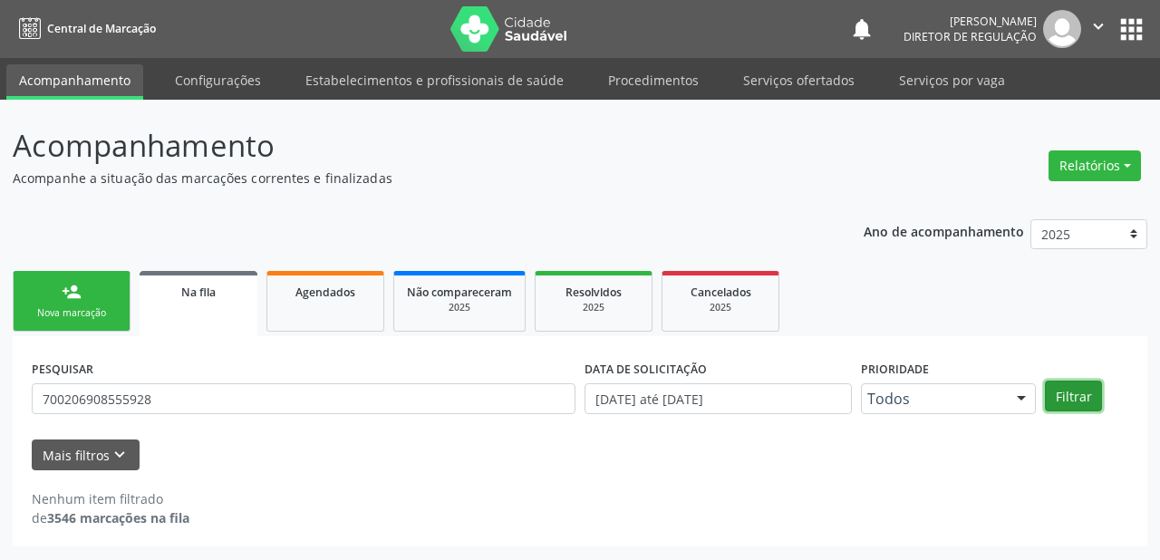
click at [1065, 400] on button "Filtrar" at bounding box center [1073, 396] width 57 height 31
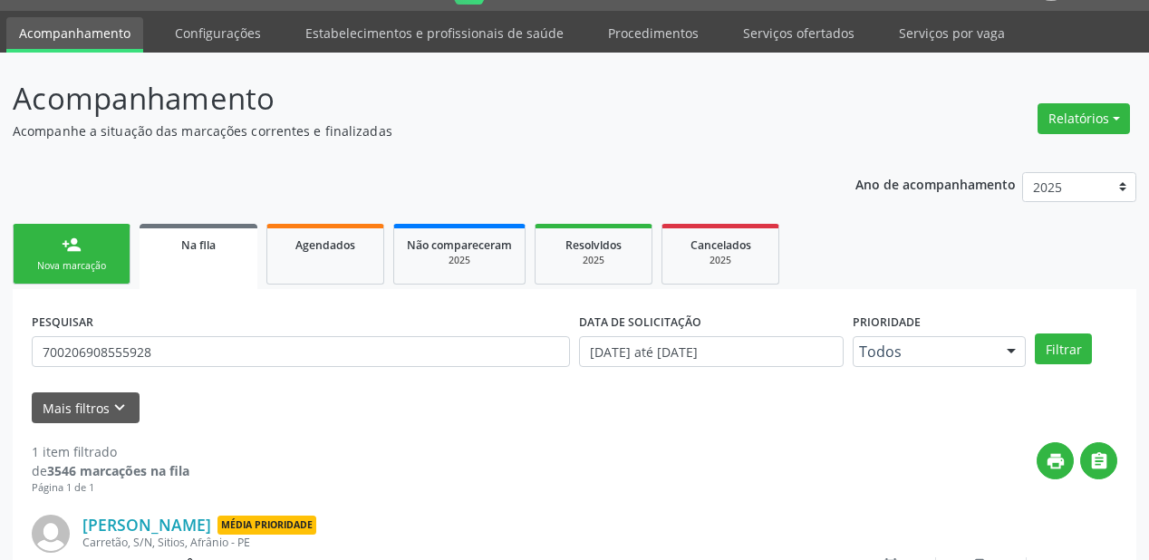
scroll to position [174, 0]
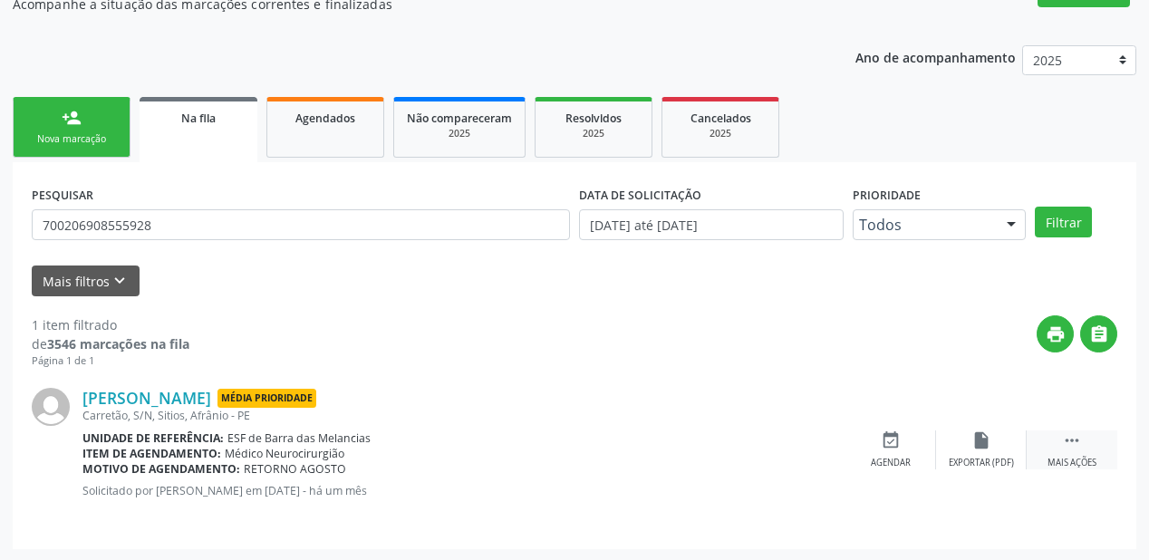
click at [1061, 431] on div " Mais ações" at bounding box center [1072, 450] width 91 height 39
click at [624, 438] on icon "event_available" at bounding box center [619, 441] width 20 height 20
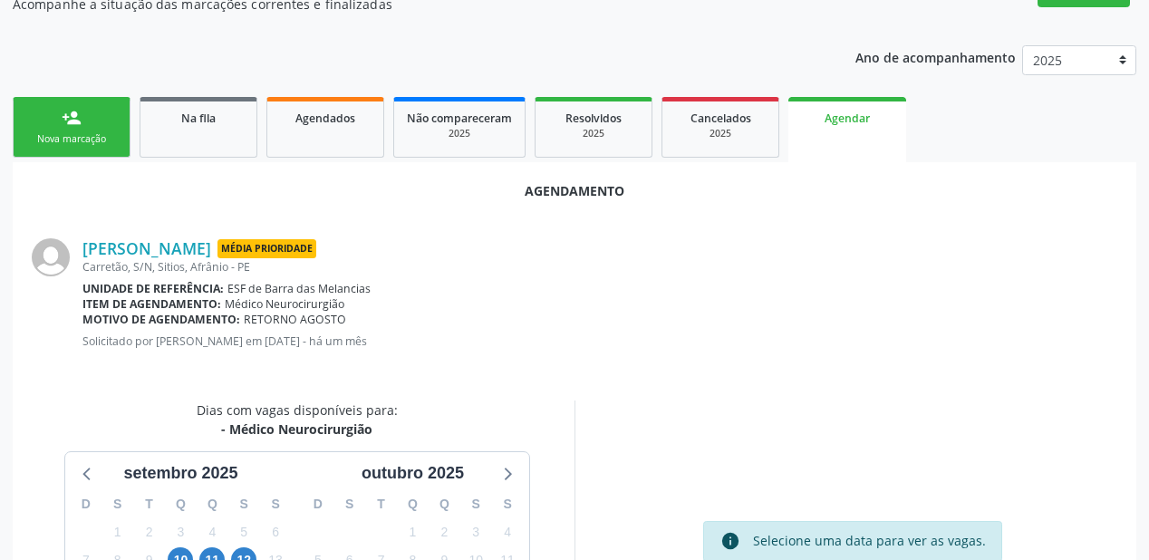
scroll to position [382, 0]
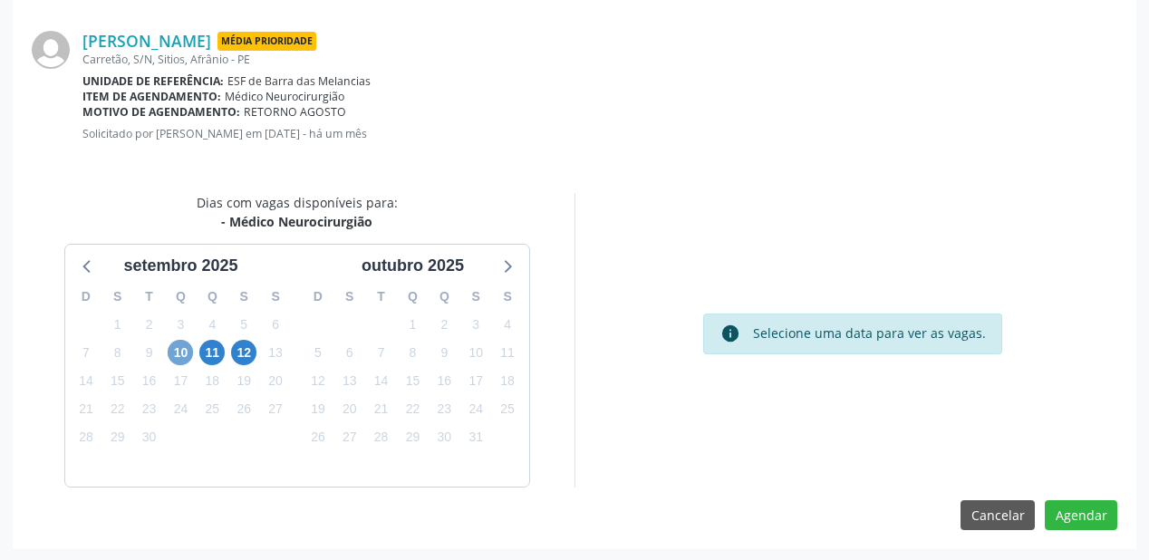
click at [178, 351] on span "10" at bounding box center [180, 352] width 25 height 25
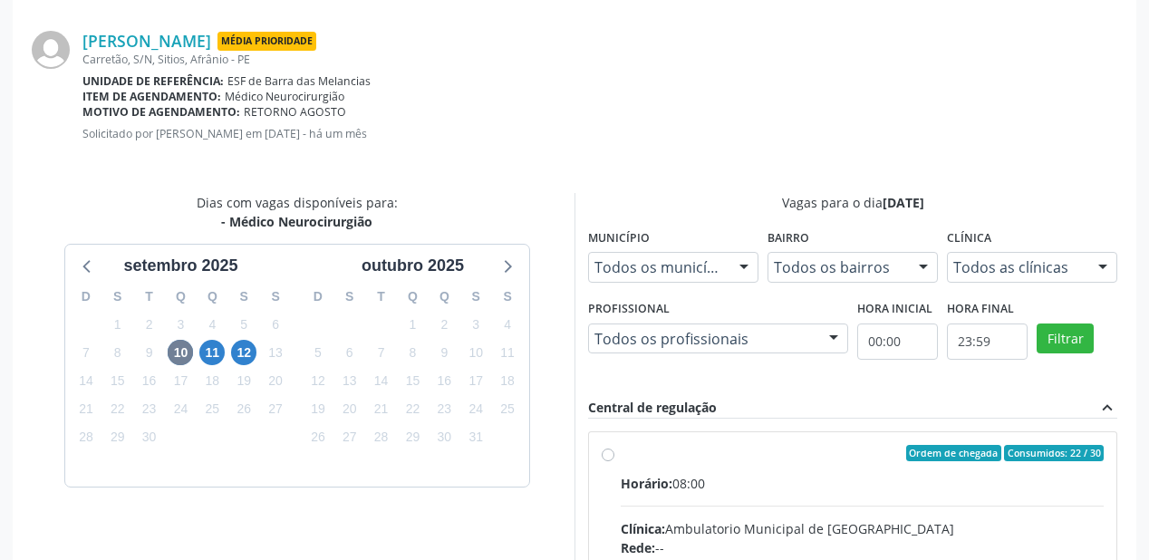
click at [615, 461] on input "Ordem de chegada Consumidos: 22 / 30 Horário: 08:00 Clínica: Ambulatorio Munici…" at bounding box center [608, 453] width 13 height 16
radio input "true"
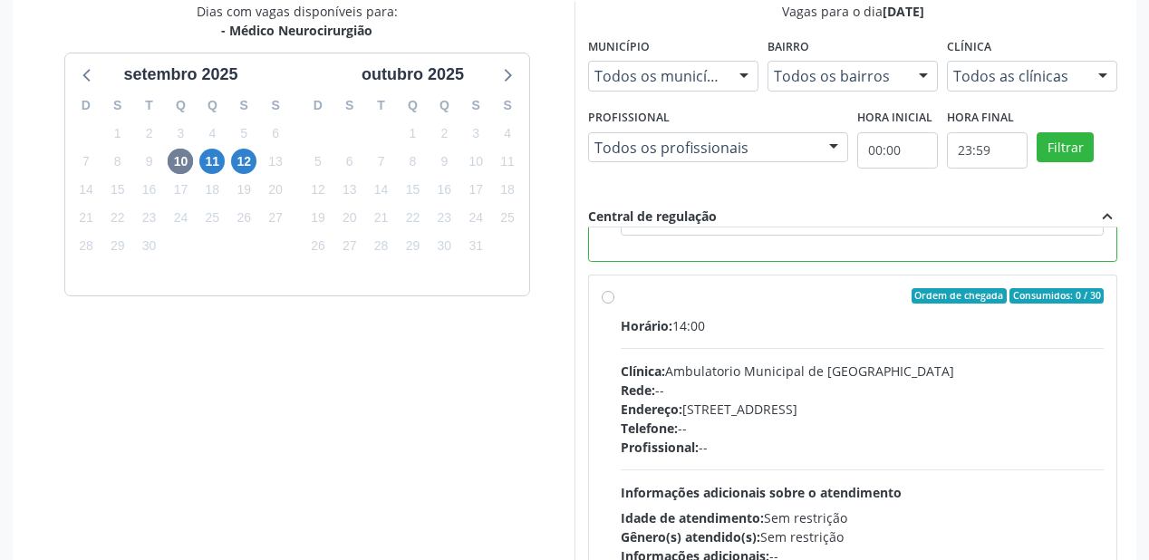
scroll to position [676, 0]
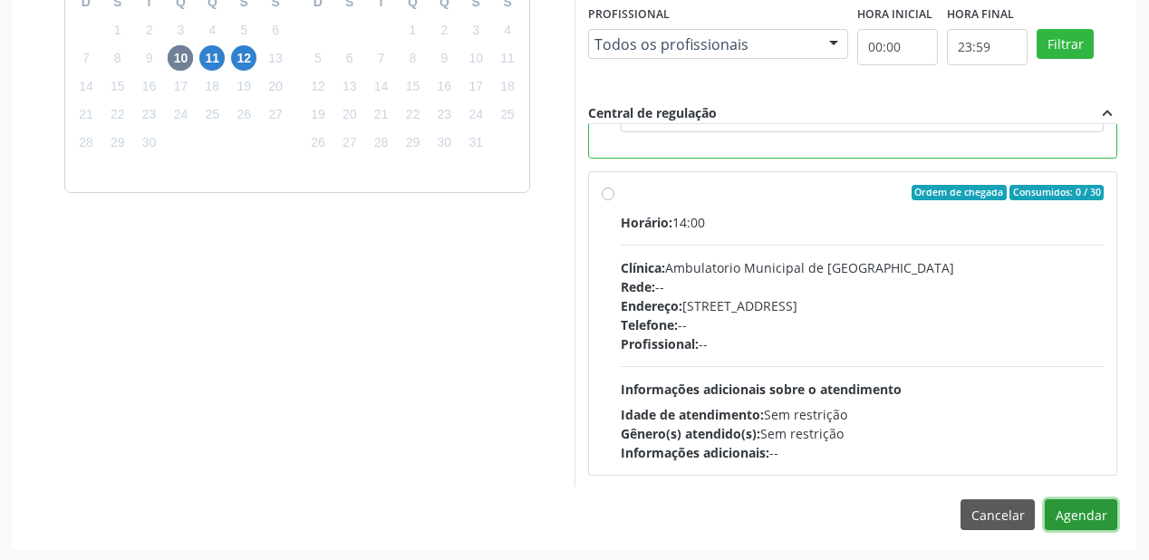
click at [1059, 508] on button "Agendar" at bounding box center [1081, 514] width 73 height 31
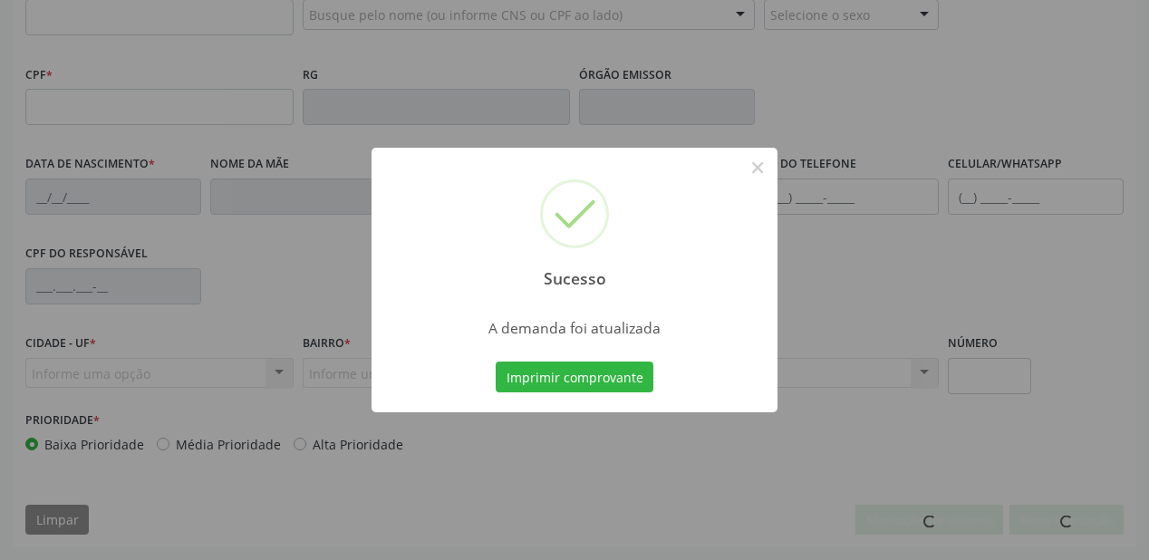
scroll to position [474, 0]
click at [613, 378] on button "Imprimir comprovante" at bounding box center [575, 377] width 158 height 31
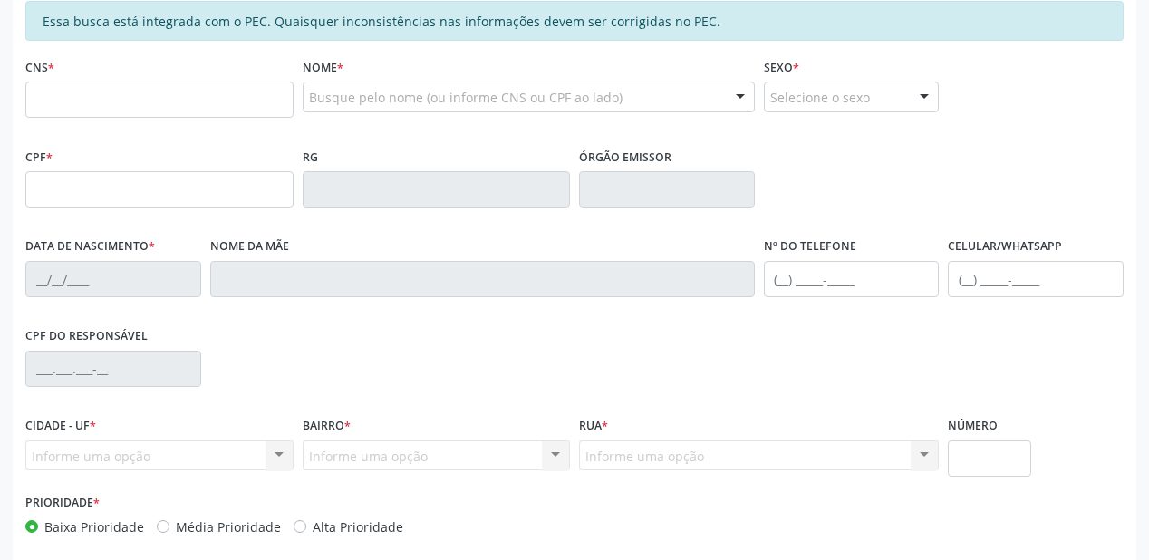
scroll to position [257, 0]
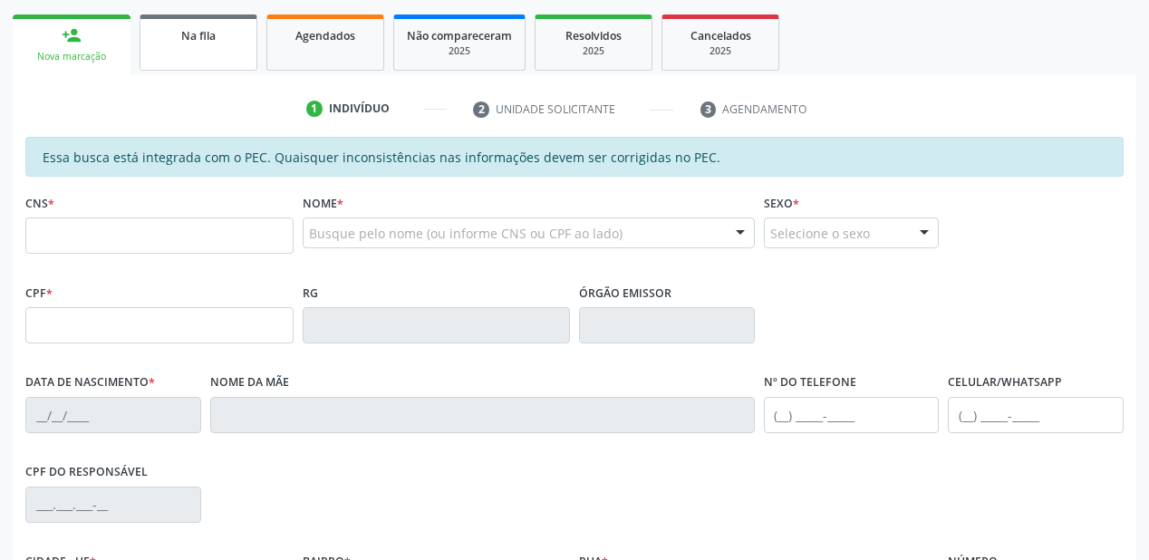
click at [208, 54] on link "Na fila" at bounding box center [199, 43] width 118 height 56
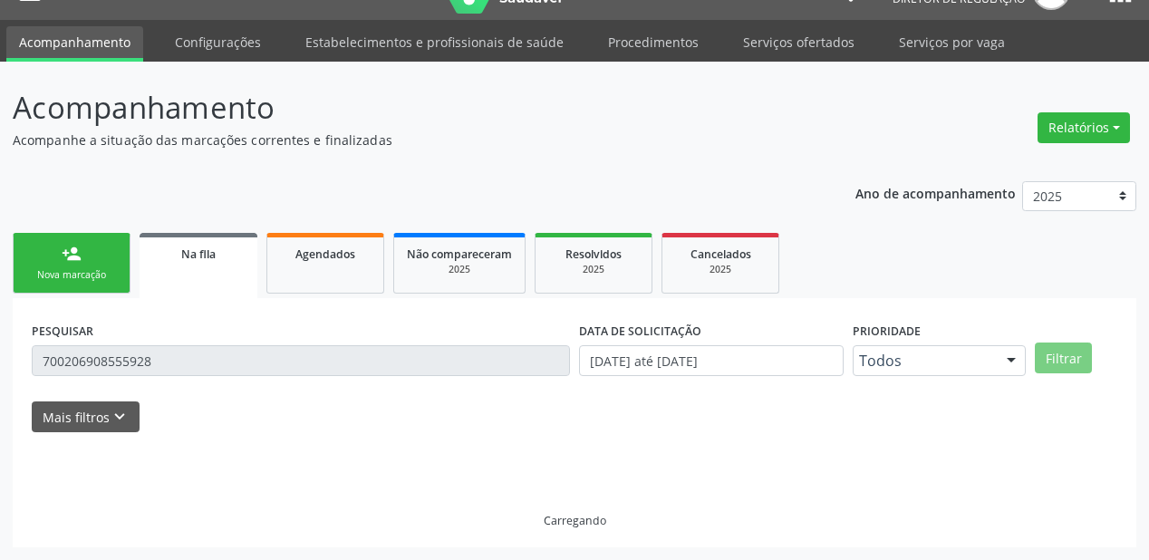
scroll to position [0, 0]
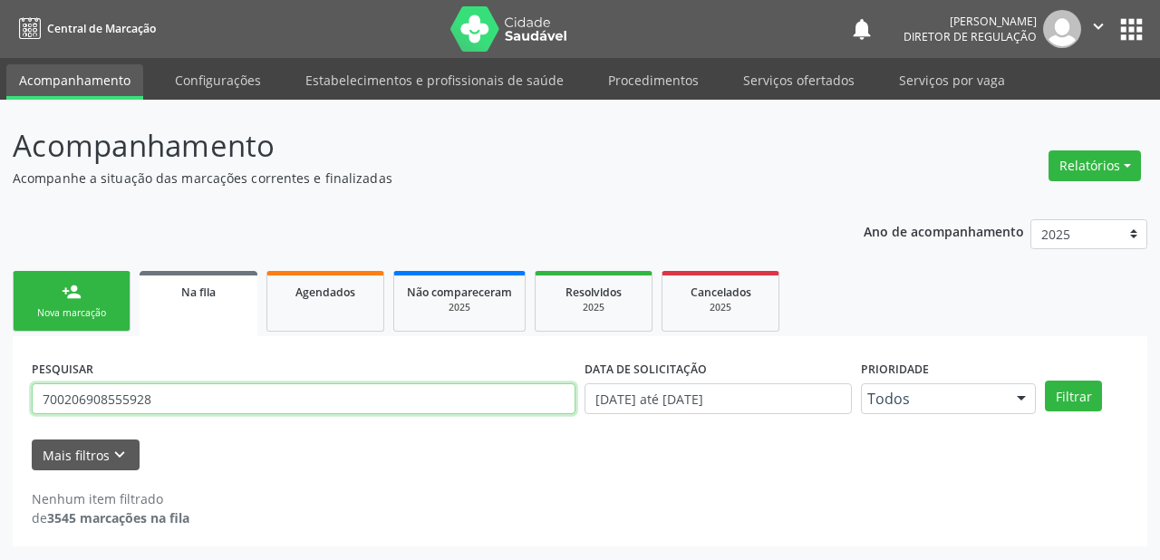
click at [177, 398] on input "700206908555928" at bounding box center [304, 398] width 544 height 31
type input "7"
type input "708404216276969"
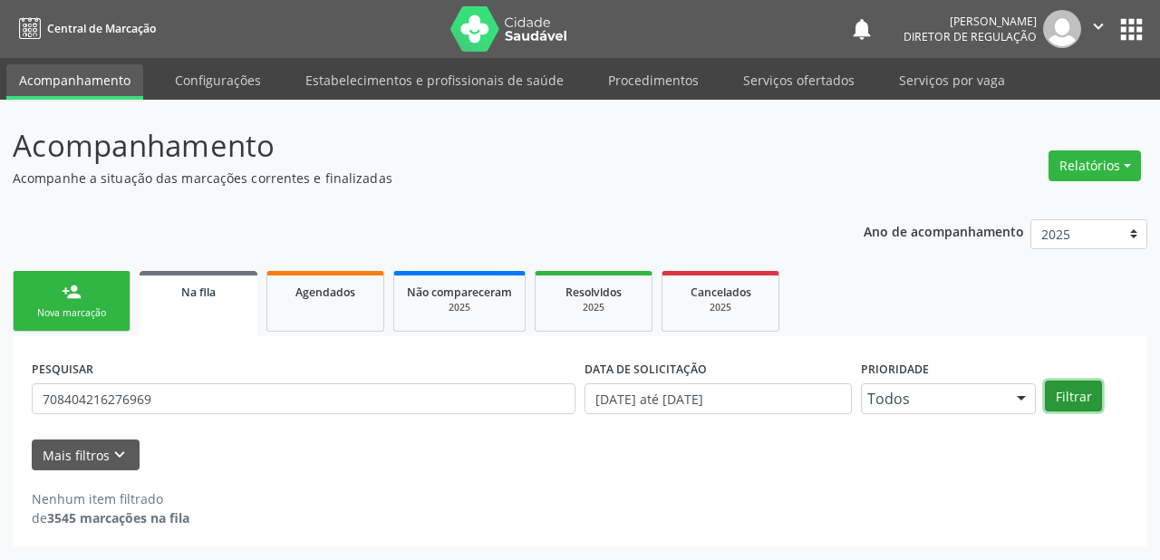
click at [1073, 389] on button "Filtrar" at bounding box center [1073, 396] width 57 height 31
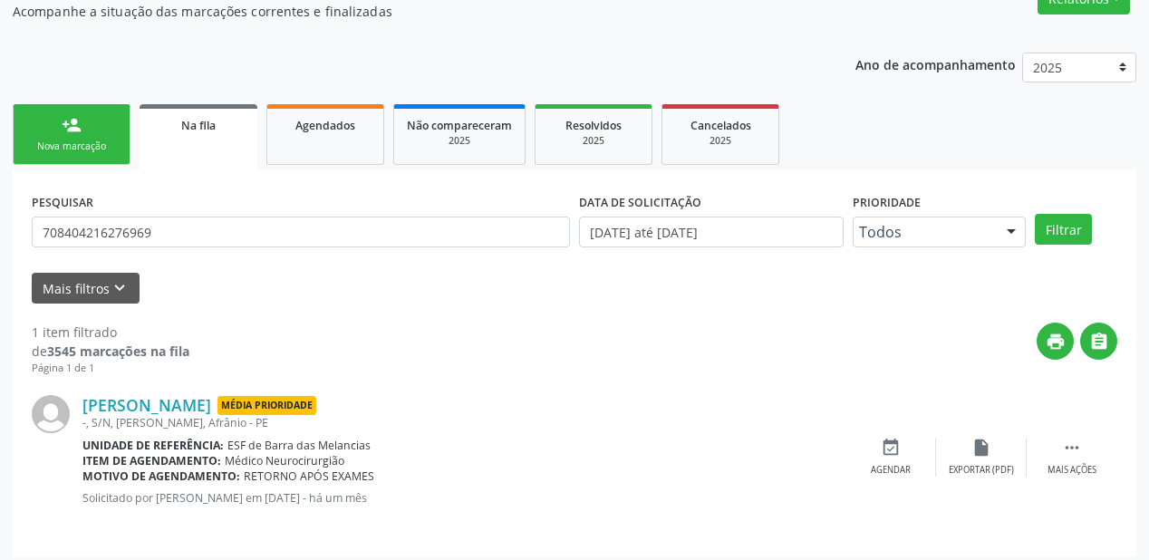
scroll to position [174, 0]
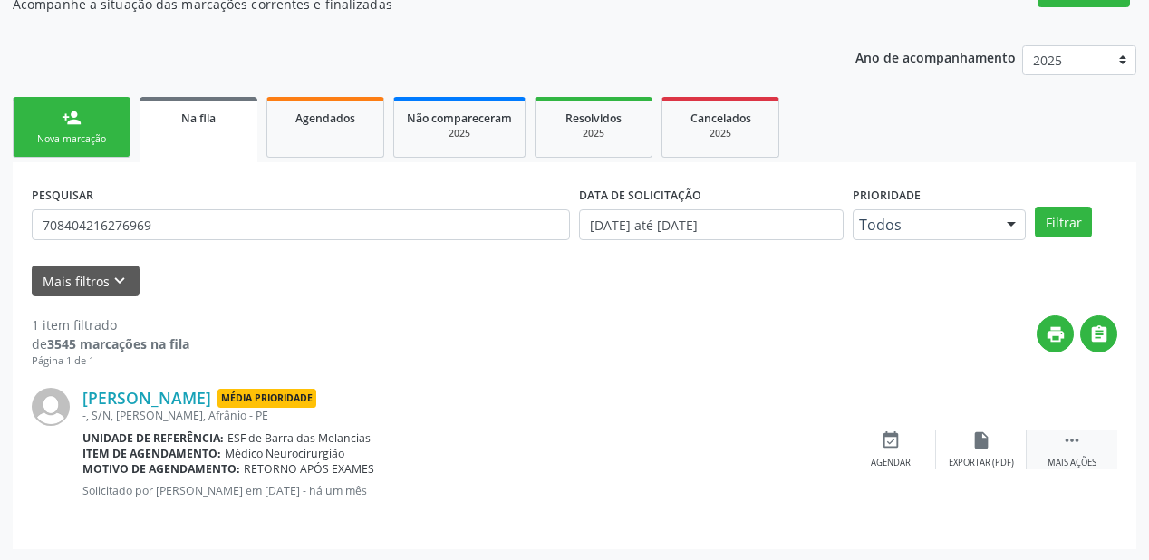
click at [1067, 437] on icon "" at bounding box center [1072, 441] width 20 height 20
click at [620, 436] on icon "event_available" at bounding box center [619, 441] width 20 height 20
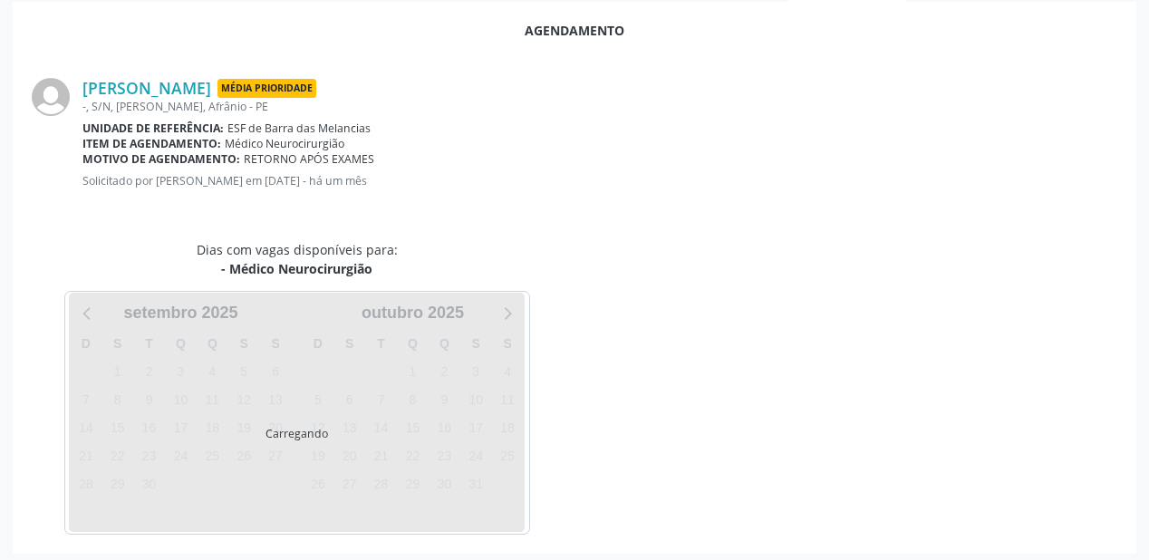
scroll to position [339, 0]
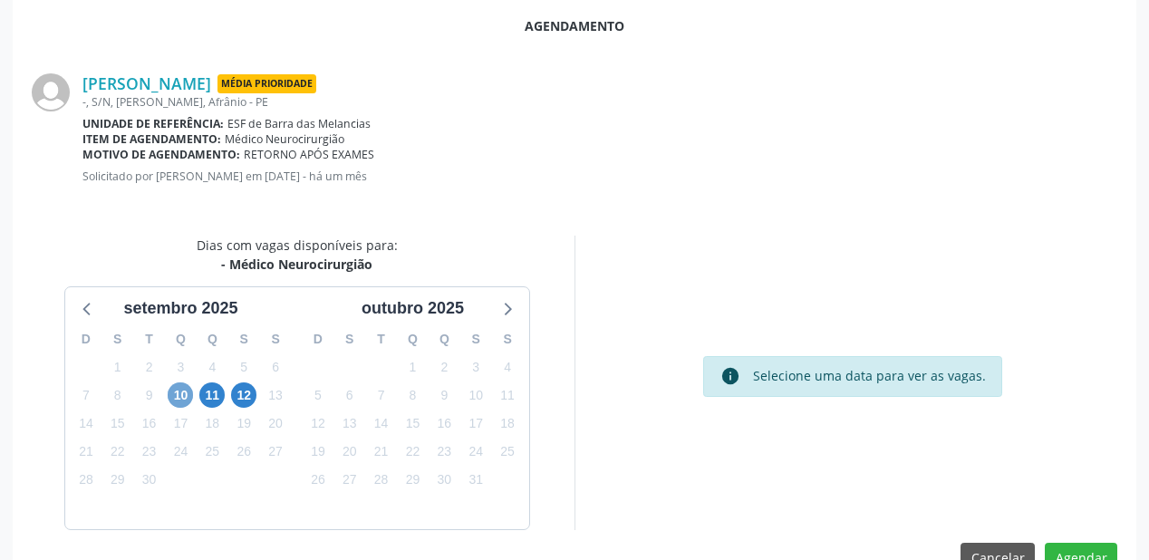
click at [185, 395] on span "10" at bounding box center [180, 395] width 25 height 25
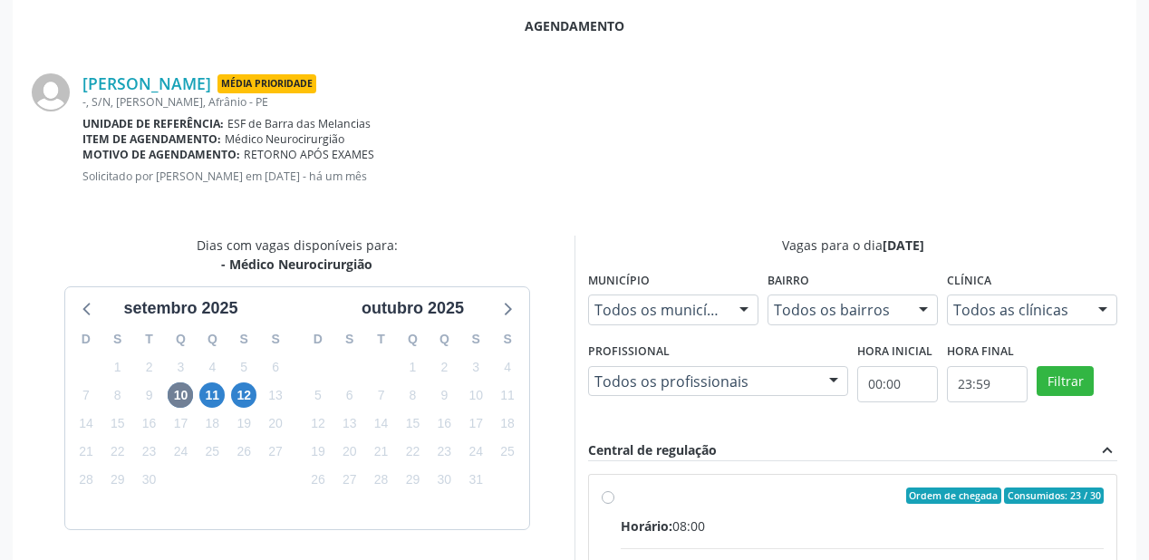
click at [806, 491] on div "Ordem de chegada Consumidos: 23 / 30" at bounding box center [862, 496] width 483 height 16
click at [615, 491] on input "Ordem de chegada Consumidos: 23 / 30 Horário: 08:00 Clínica: Ambulatorio Munici…" at bounding box center [608, 496] width 13 height 16
radio input "true"
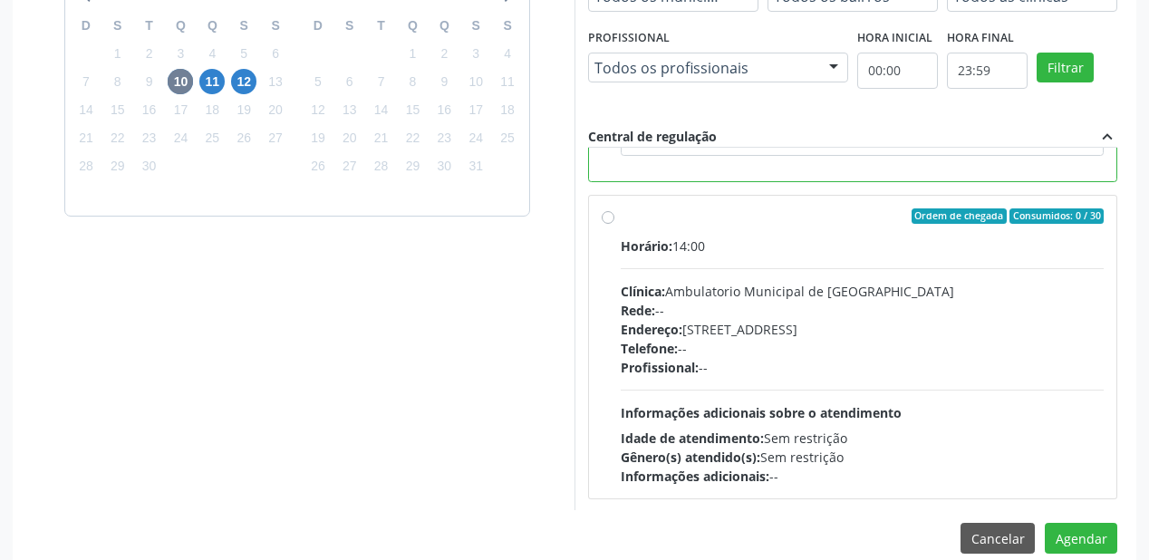
scroll to position [676, 0]
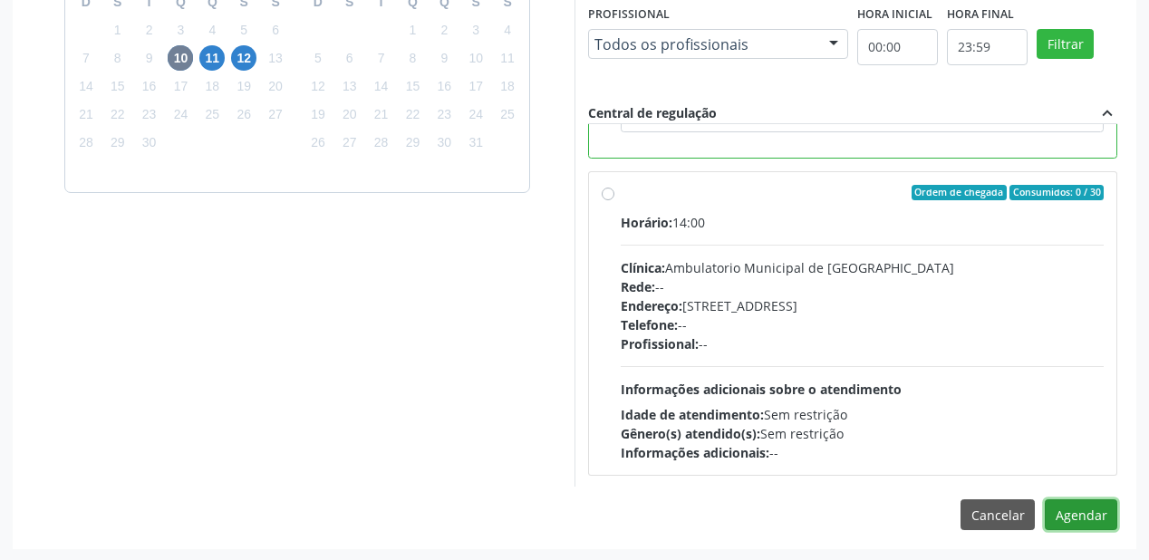
click at [1068, 521] on button "Agendar" at bounding box center [1081, 514] width 73 height 31
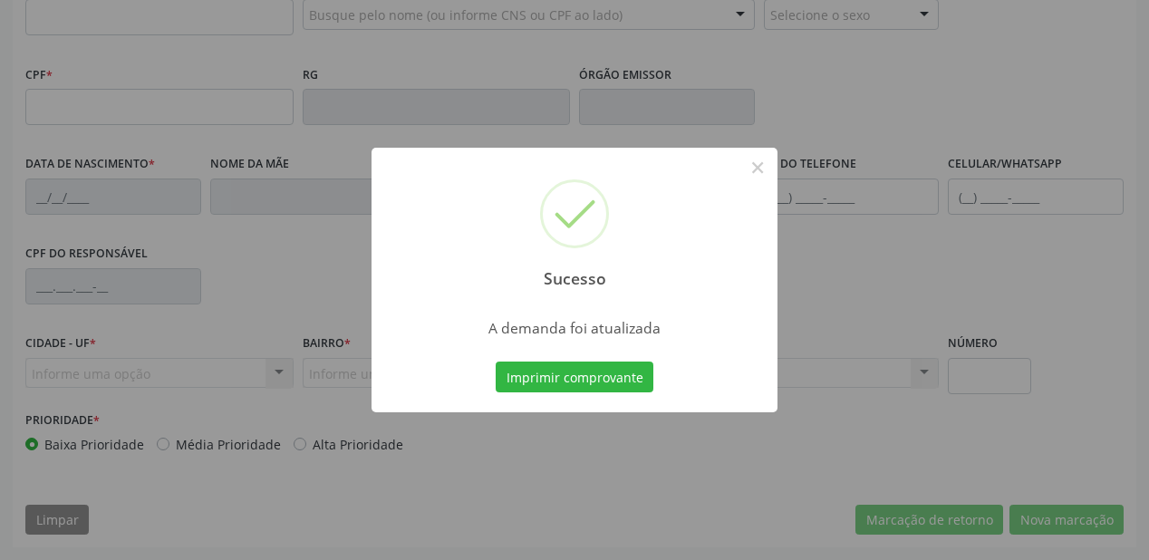
scroll to position [474, 0]
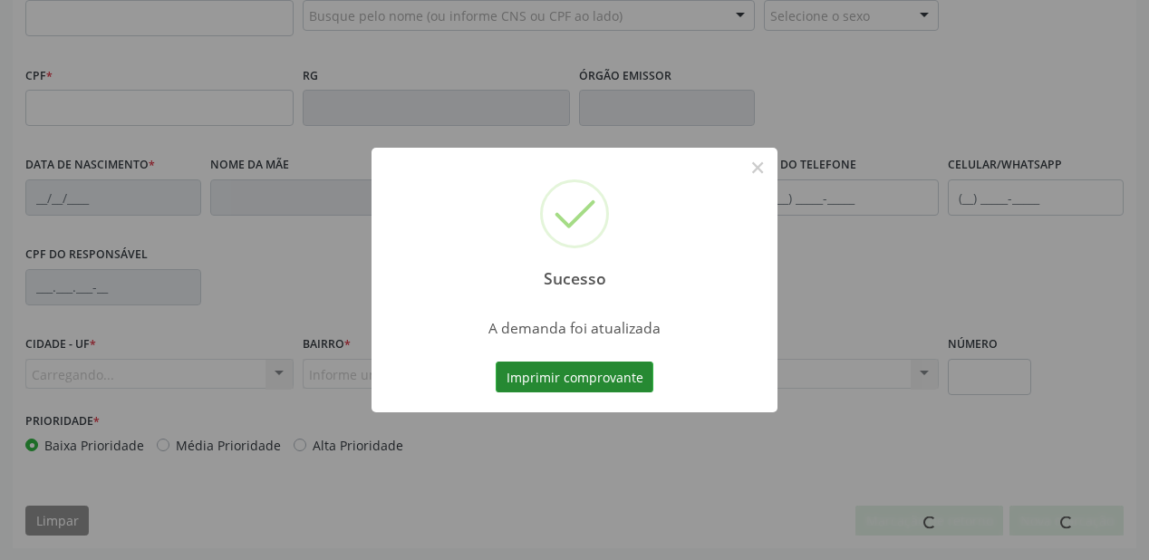
click at [581, 375] on button "Imprimir comprovante" at bounding box center [575, 377] width 158 height 31
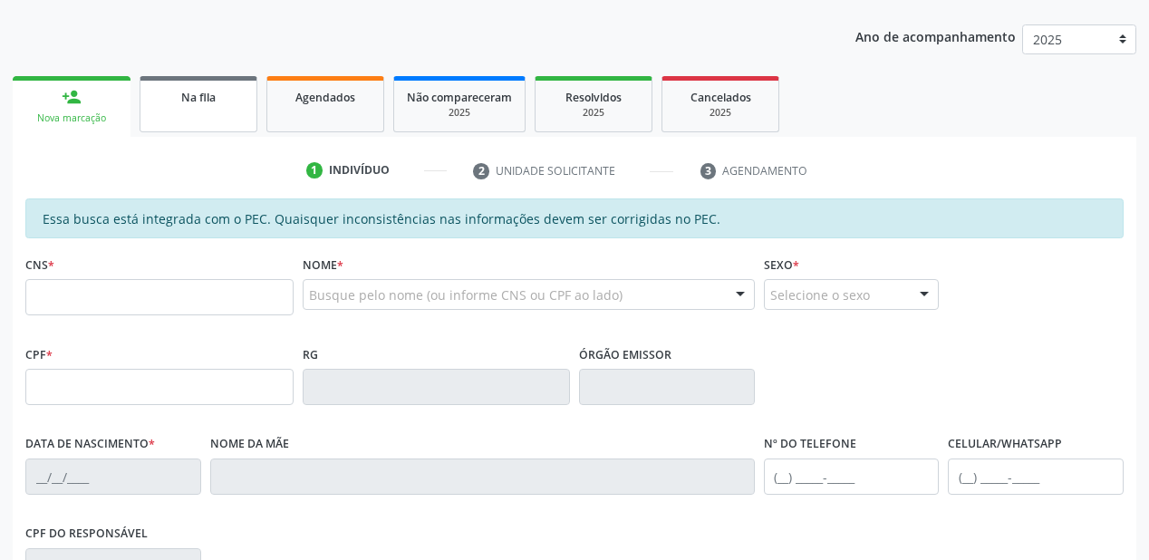
scroll to position [184, 0]
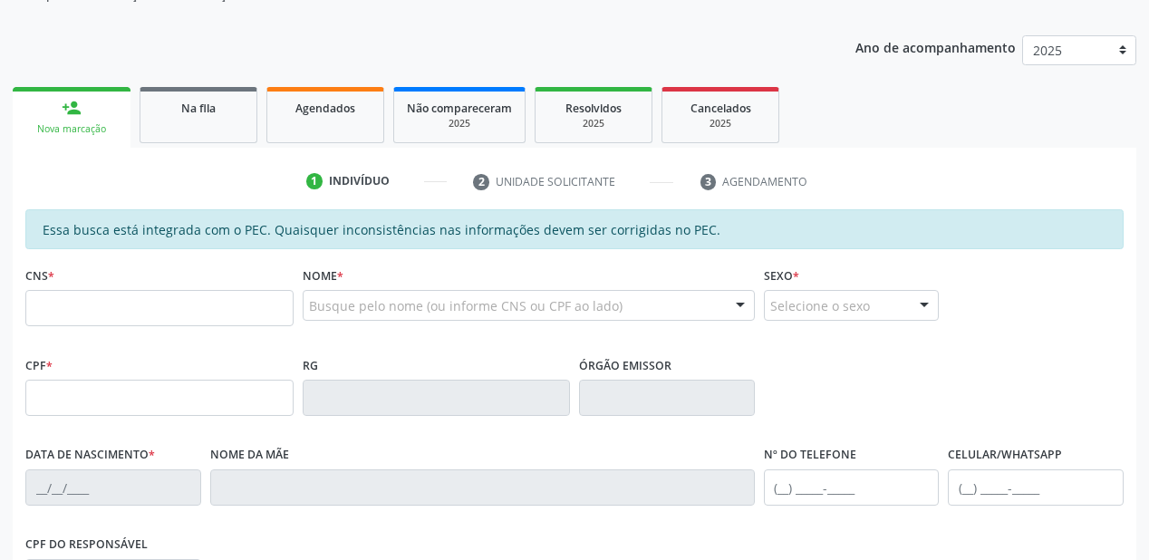
drag, startPoint x: 218, startPoint y: 112, endPoint x: 218, endPoint y: 127, distance: 15.4
click at [218, 112] on div "Na fila" at bounding box center [198, 107] width 91 height 19
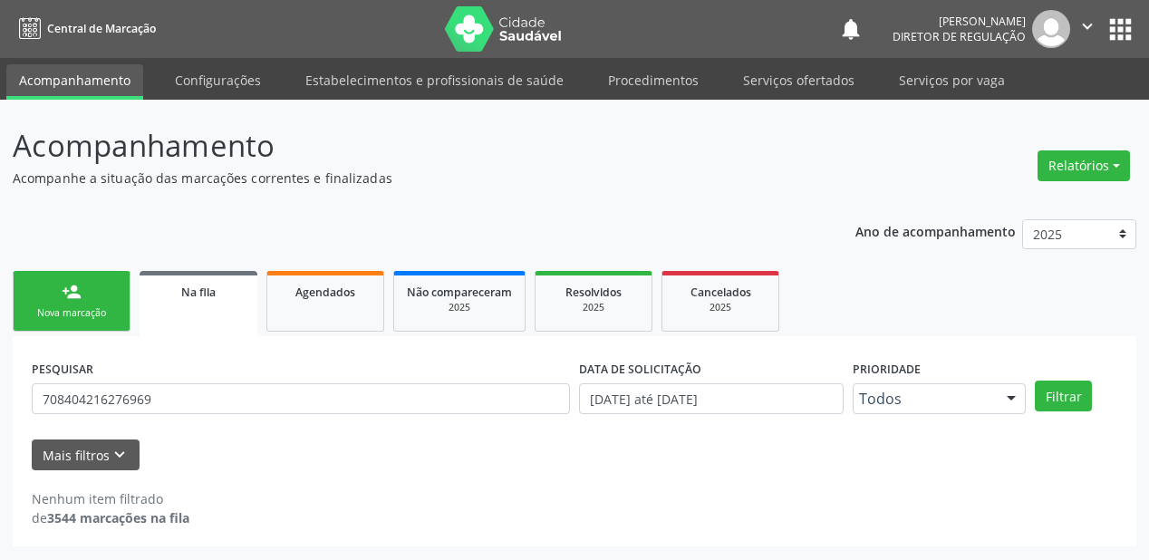
scroll to position [0, 0]
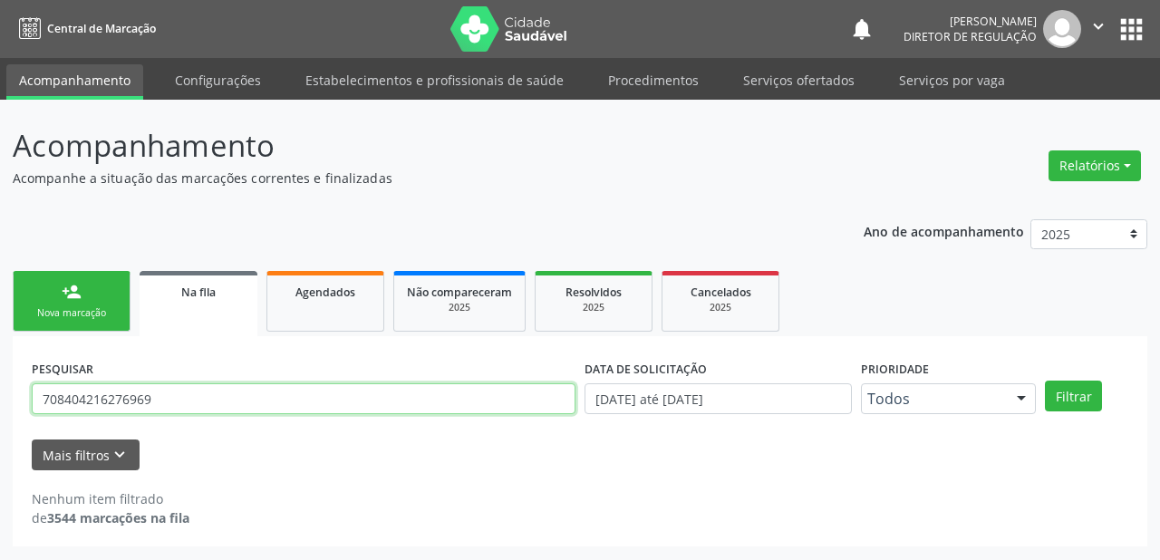
click at [168, 402] on input "708404216276969" at bounding box center [304, 398] width 544 height 31
type input "7"
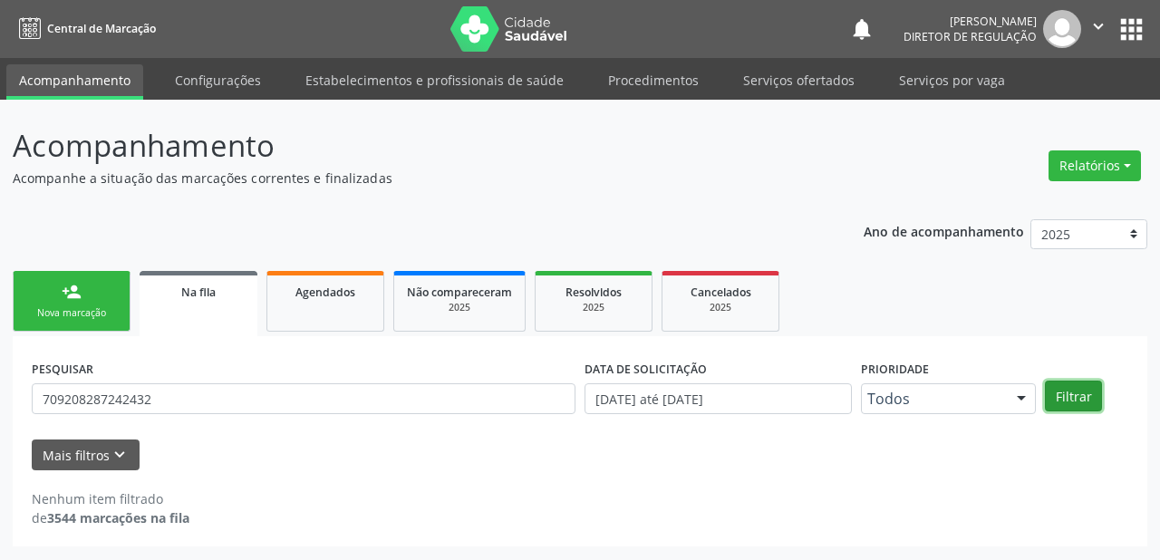
click at [1084, 403] on button "Filtrar" at bounding box center [1073, 396] width 57 height 31
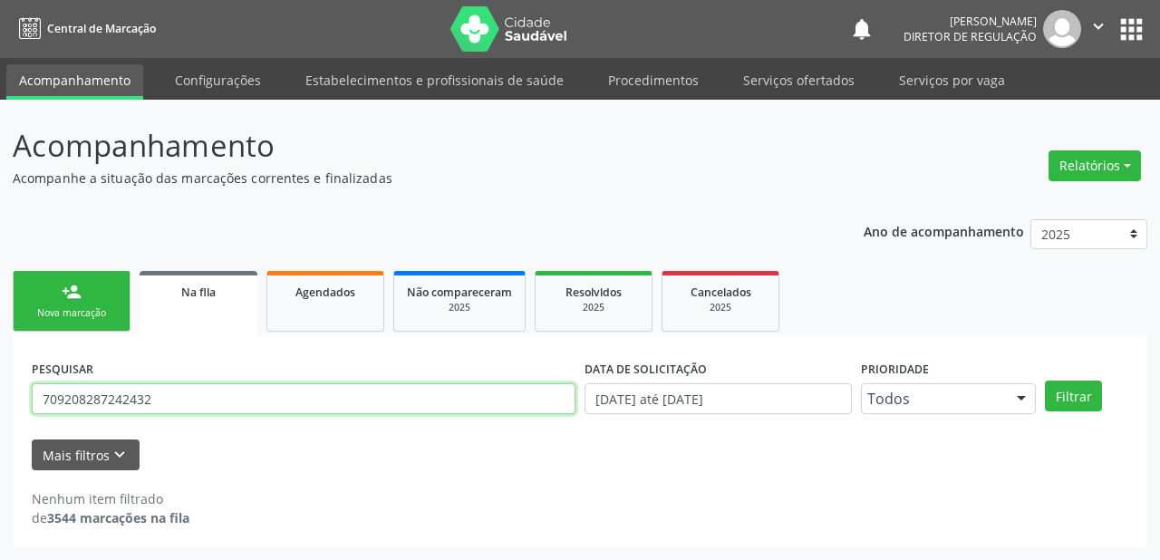
click at [214, 393] on input "709208287242432" at bounding box center [304, 398] width 544 height 31
type input "7"
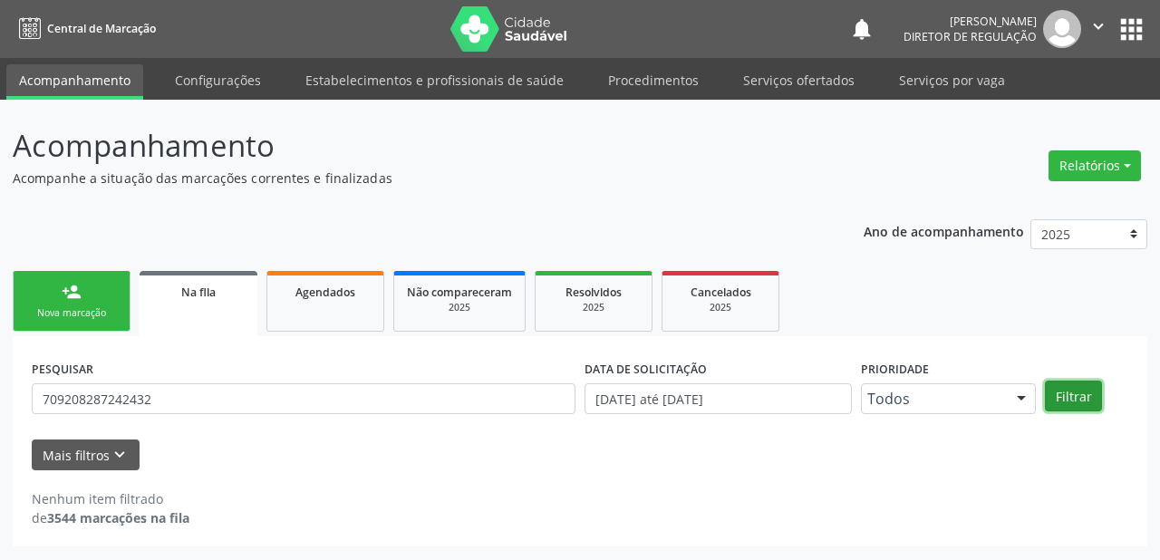
click at [1075, 390] on button "Filtrar" at bounding box center [1073, 396] width 57 height 31
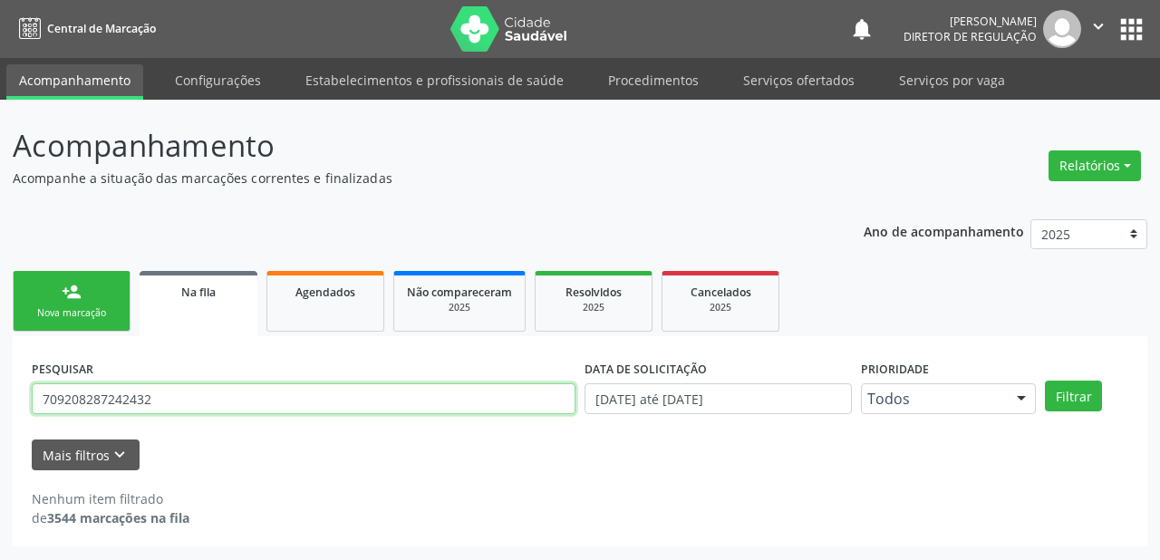
drag, startPoint x: 147, startPoint y: 402, endPoint x: 34, endPoint y: 400, distance: 113.3
click at [34, 400] on input "709208287242432" at bounding box center [304, 398] width 544 height 31
click at [159, 402] on input "709208287242432" at bounding box center [304, 398] width 544 height 31
type input "7"
type input "708004321269024"
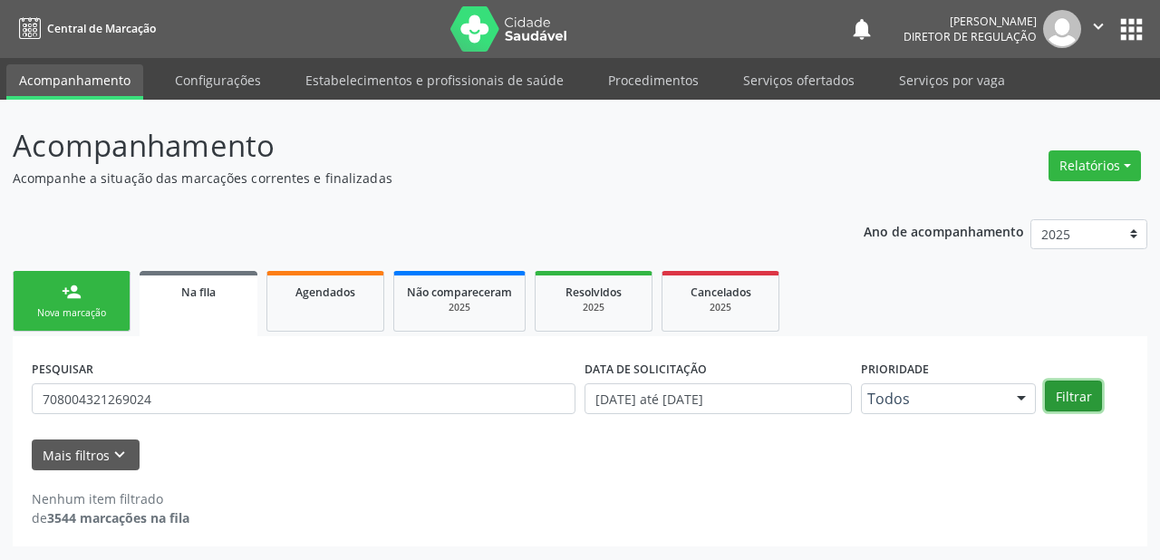
click at [1071, 395] on button "Filtrar" at bounding box center [1073, 396] width 57 height 31
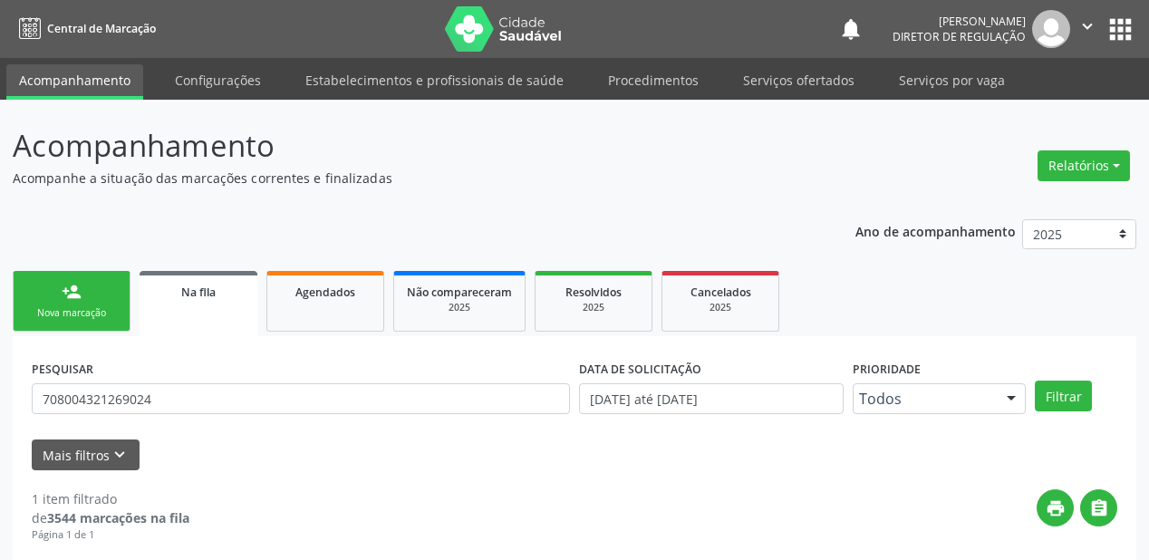
scroll to position [174, 0]
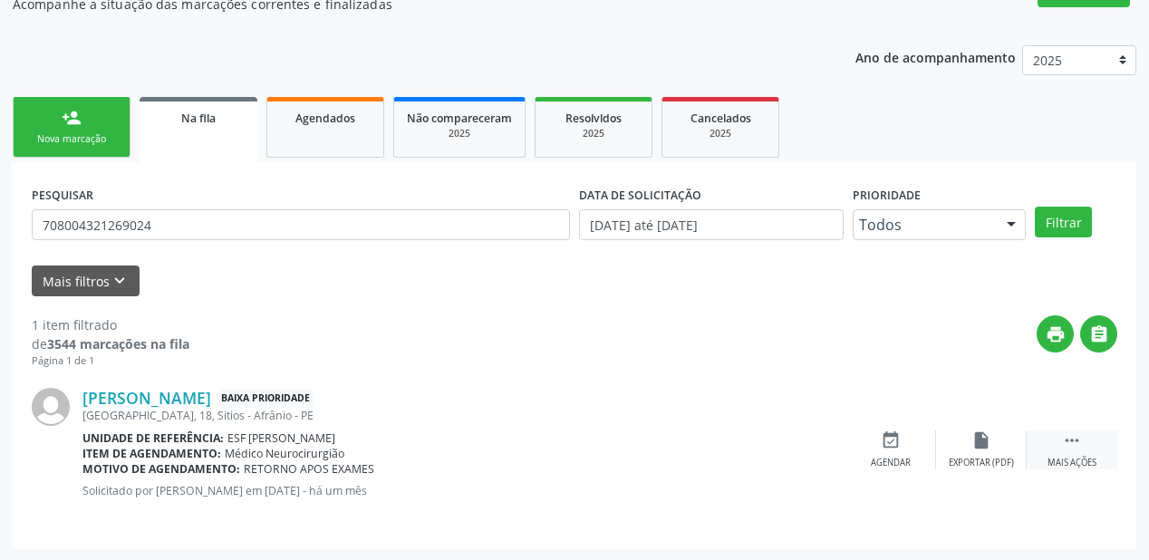
drag, startPoint x: 1079, startPoint y: 440, endPoint x: 1040, endPoint y: 439, distance: 39.0
click at [1073, 440] on icon "" at bounding box center [1072, 441] width 20 height 20
click at [620, 457] on div "Agendar" at bounding box center [619, 463] width 40 height 13
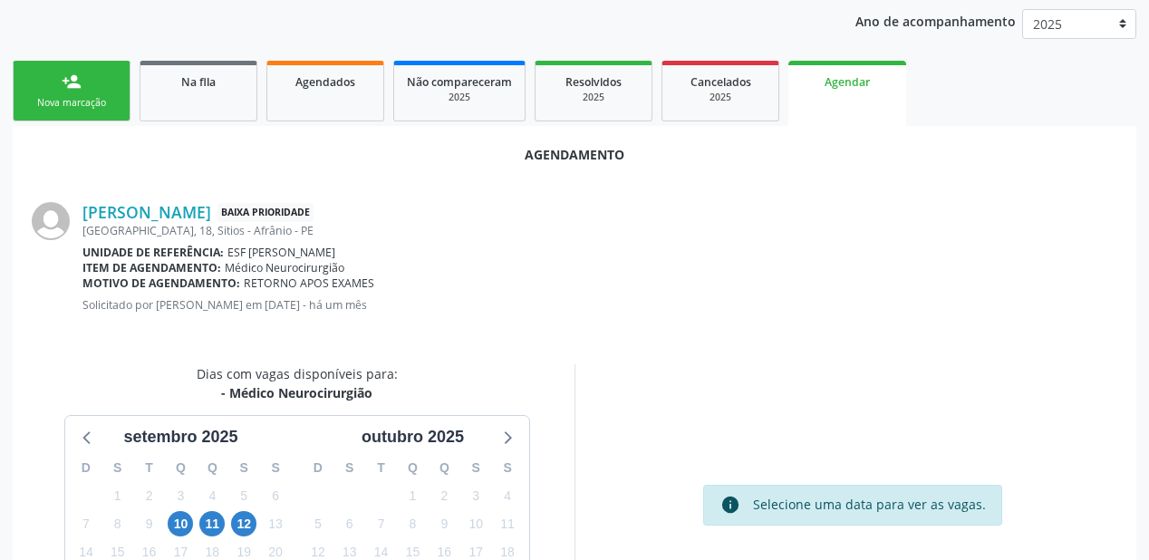
scroll to position [382, 0]
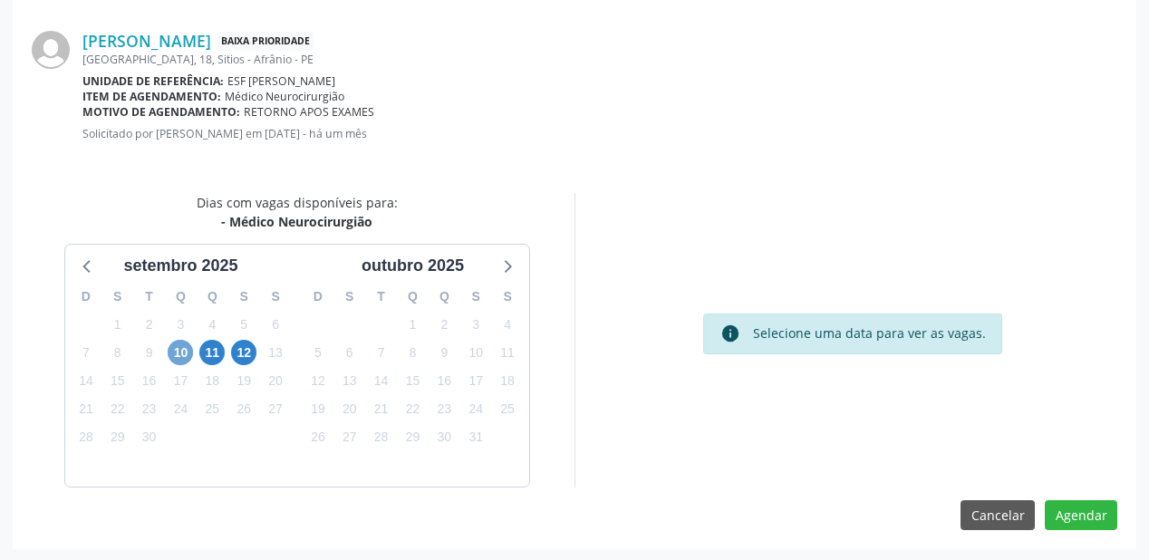
click at [181, 349] on span "10" at bounding box center [180, 352] width 25 height 25
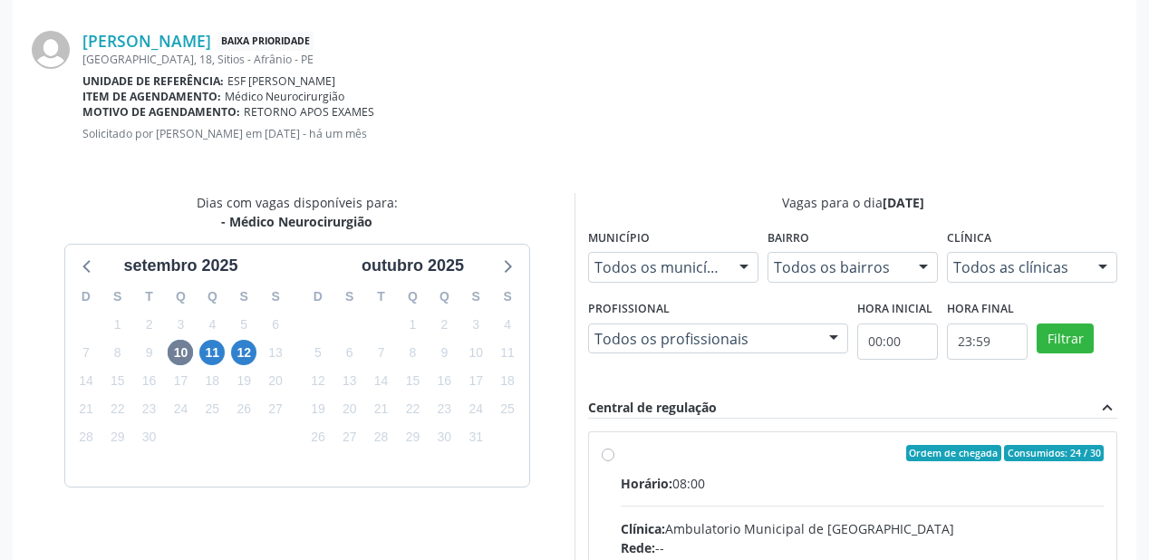
click at [868, 482] on div "Horário: 08:00" at bounding box center [862, 483] width 483 height 19
click at [615, 461] on input "Ordem de chegada Consumidos: 24 / 30 Horário: 08:00 Clínica: Ambulatorio Munici…" at bounding box center [608, 453] width 13 height 16
radio input "true"
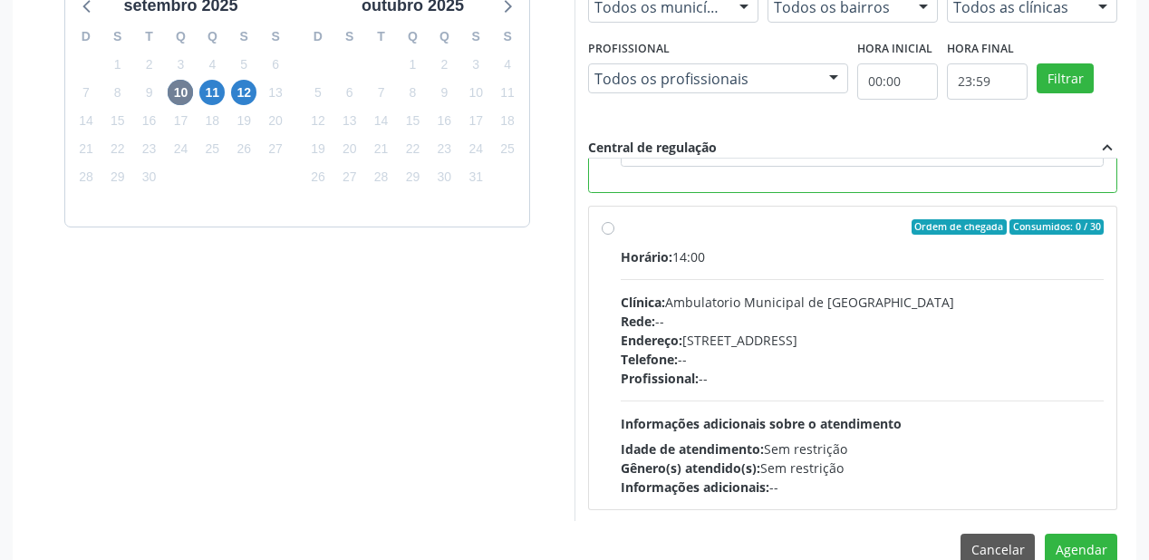
scroll to position [676, 0]
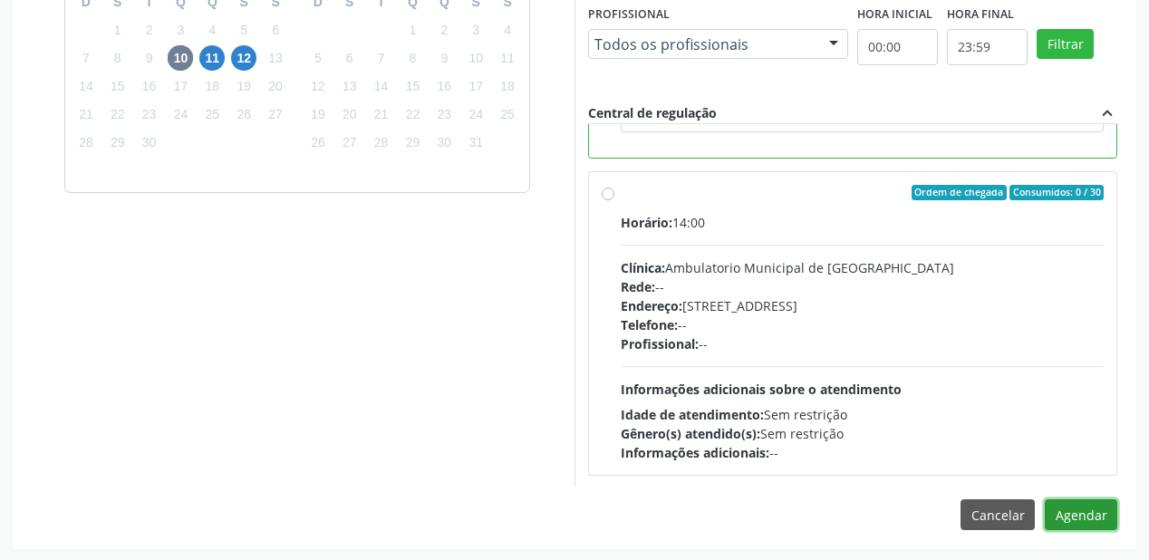
click at [1076, 520] on button "Agendar" at bounding box center [1081, 514] width 73 height 31
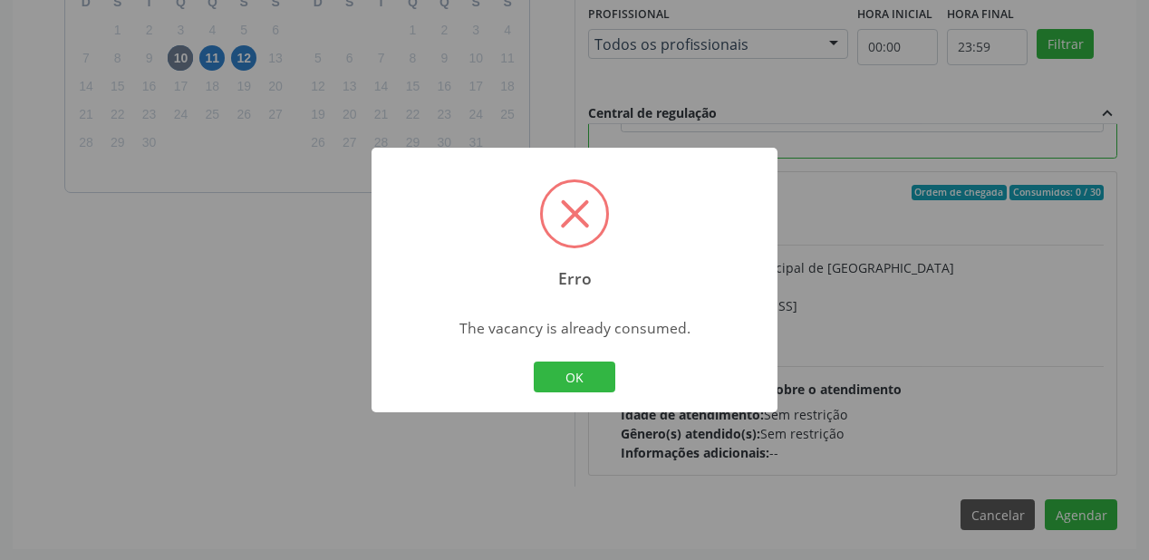
click at [907, 335] on div "Erro × The vacancy is already consumed. OK Cancel" at bounding box center [574, 280] width 1149 height 560
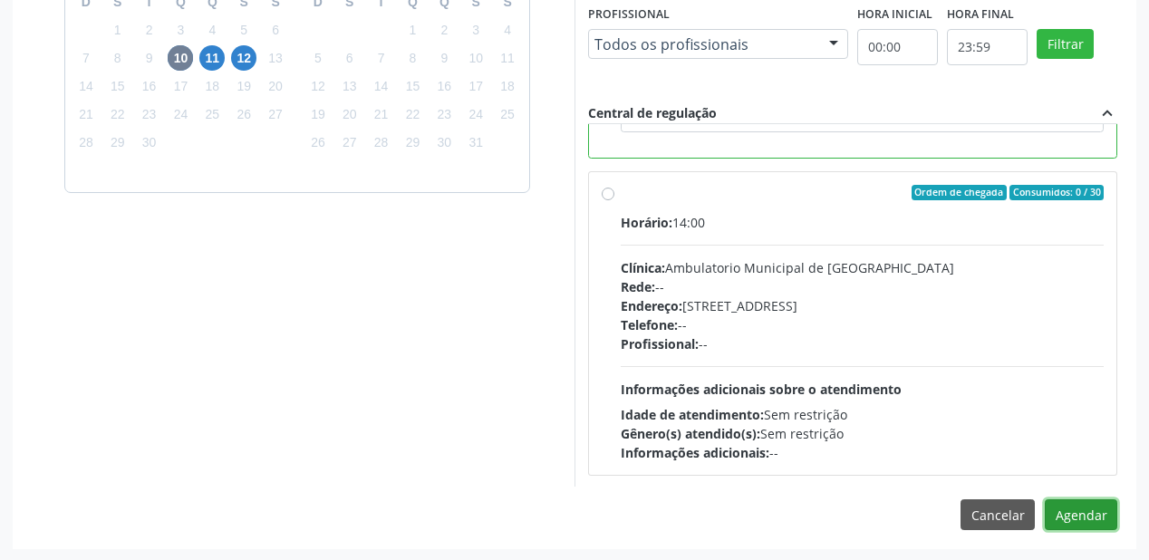
click at [1062, 511] on button "Agendar" at bounding box center [1081, 514] width 73 height 31
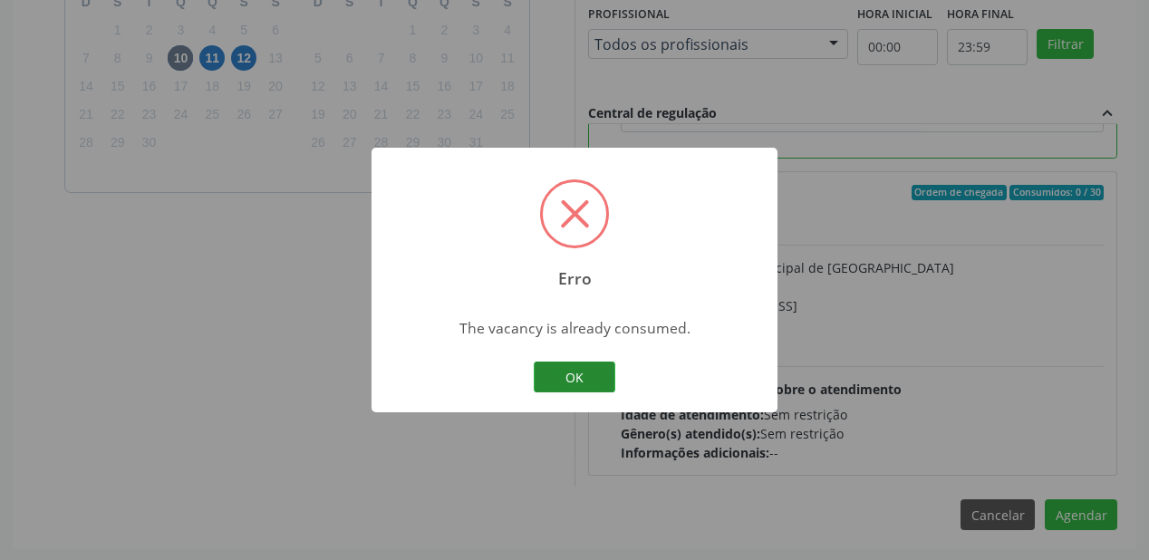
click at [574, 375] on button "OK" at bounding box center [575, 377] width 82 height 31
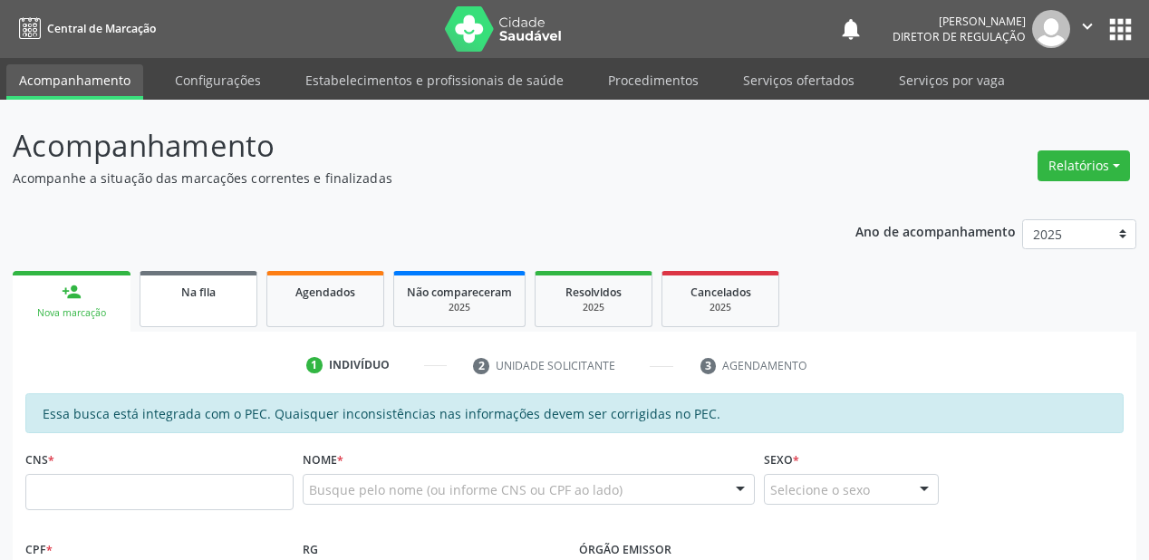
click at [212, 313] on link "Na fila" at bounding box center [199, 299] width 118 height 56
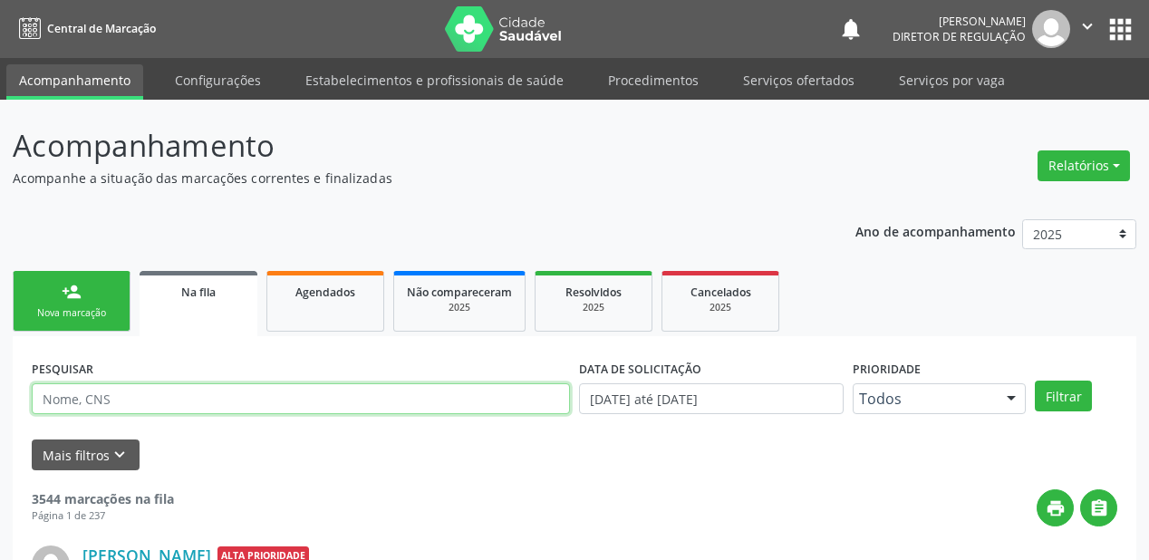
click at [131, 396] on input "text" at bounding box center [301, 398] width 538 height 31
type input "708004321269024"
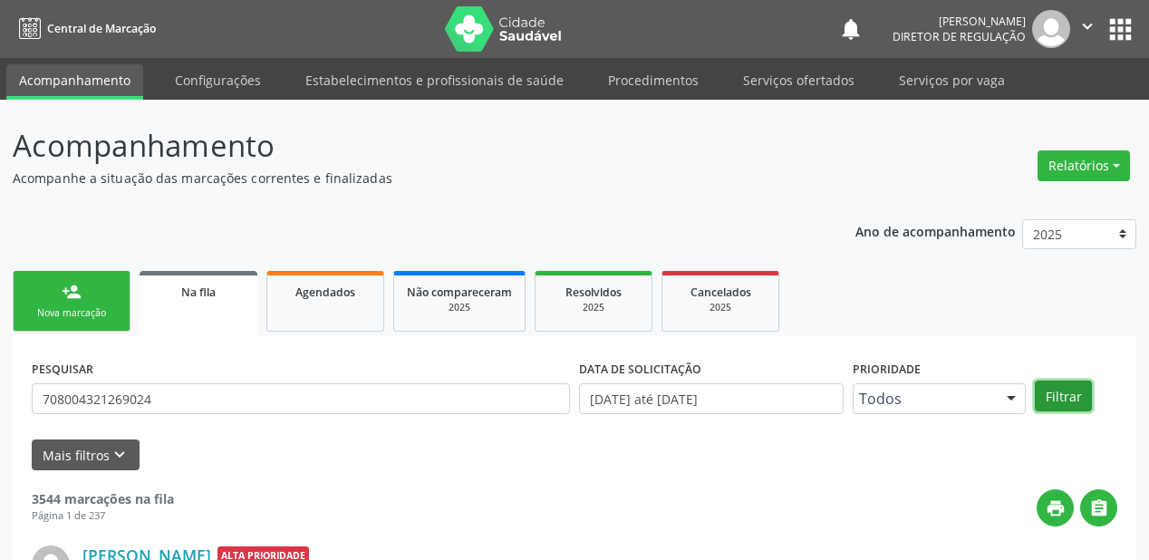
click at [1061, 393] on button "Filtrar" at bounding box center [1063, 396] width 57 height 31
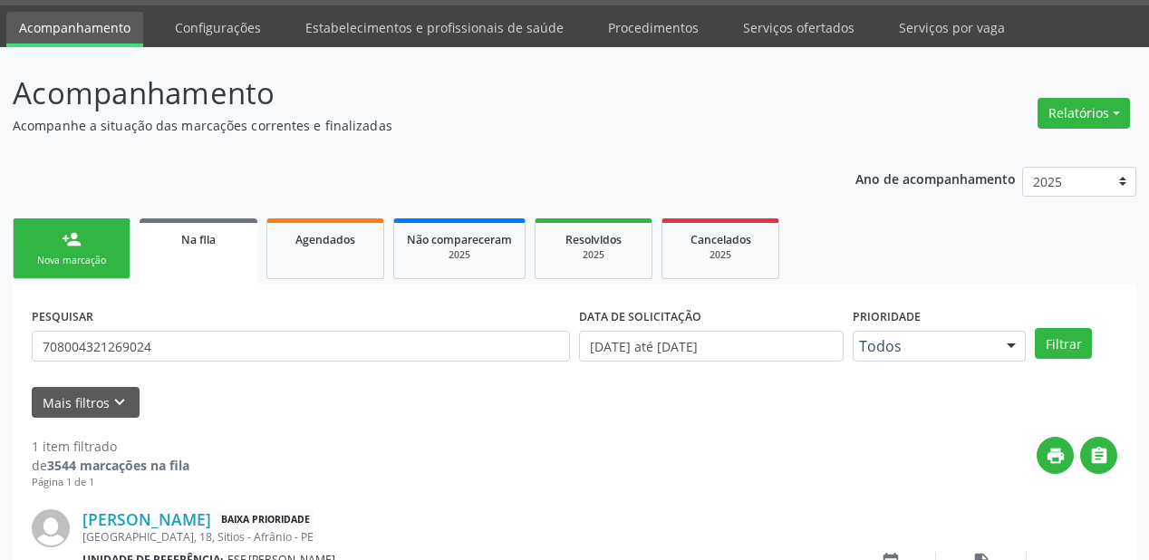
scroll to position [174, 0]
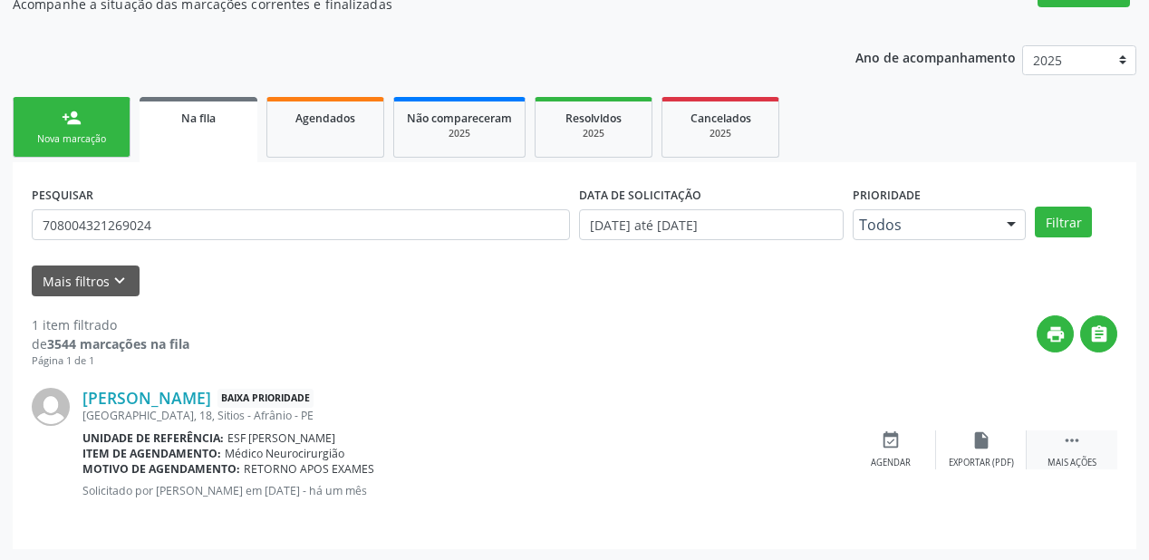
click at [1052, 439] on div " Mais ações" at bounding box center [1072, 450] width 91 height 39
click at [626, 461] on div "Agendar" at bounding box center [619, 463] width 40 height 13
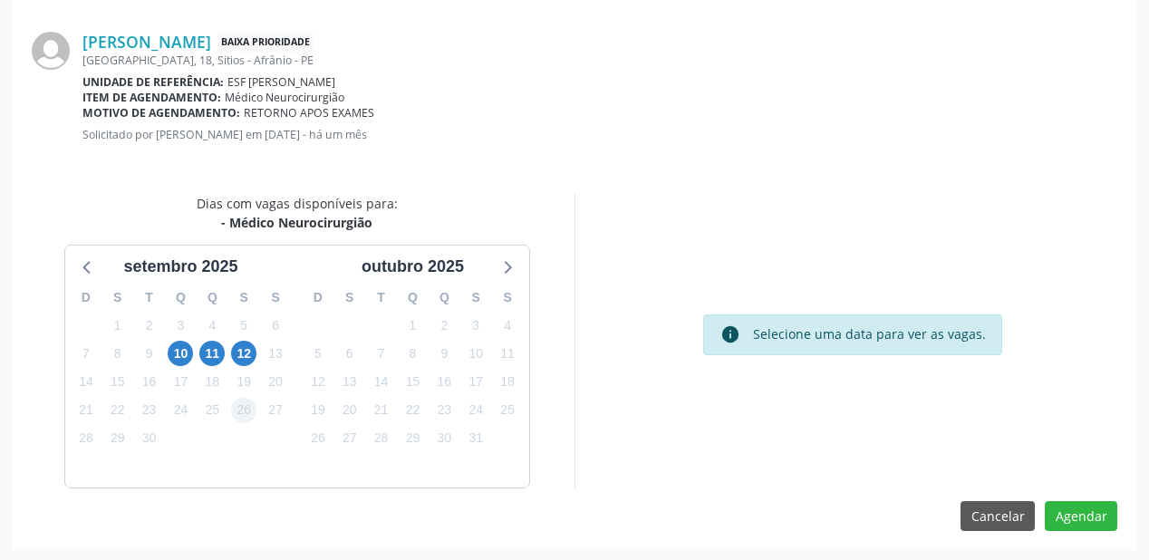
scroll to position [382, 0]
drag, startPoint x: 180, startPoint y: 352, endPoint x: 236, endPoint y: 359, distance: 55.8
click at [181, 352] on span "10" at bounding box center [180, 352] width 25 height 25
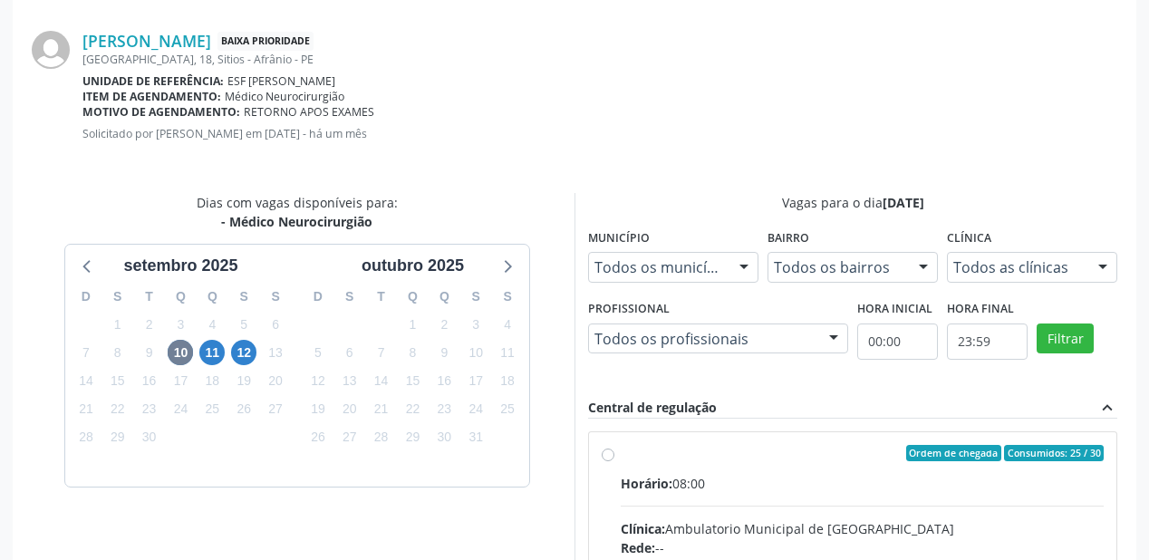
click at [615, 461] on input "Ordem de chegada Consumidos: 25 / 30 Horário: 08:00 Clínica: Ambulatorio Munici…" at bounding box center [608, 453] width 13 height 16
radio input "true"
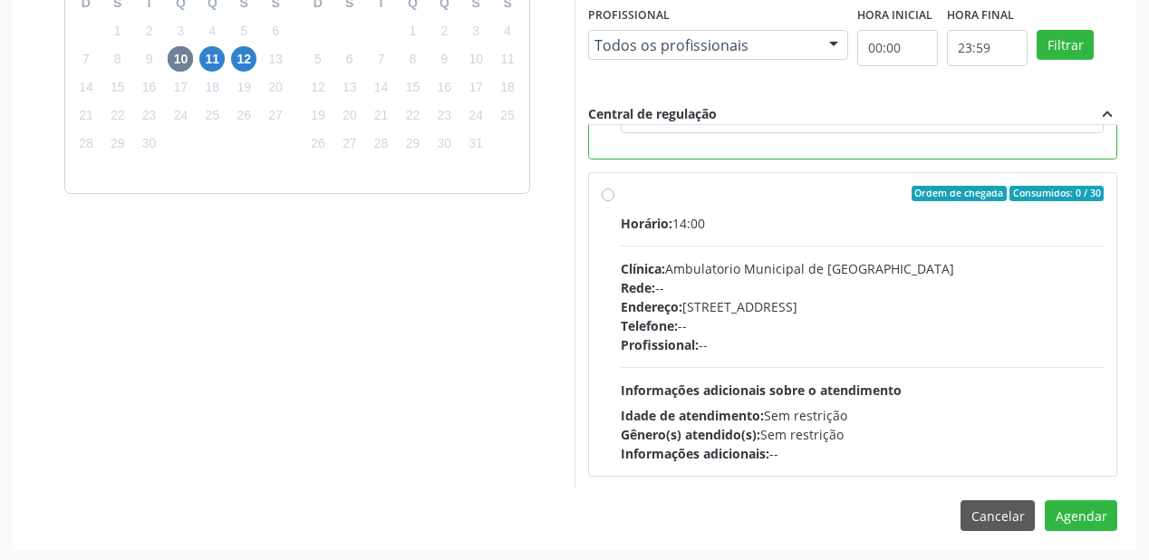
scroll to position [676, 0]
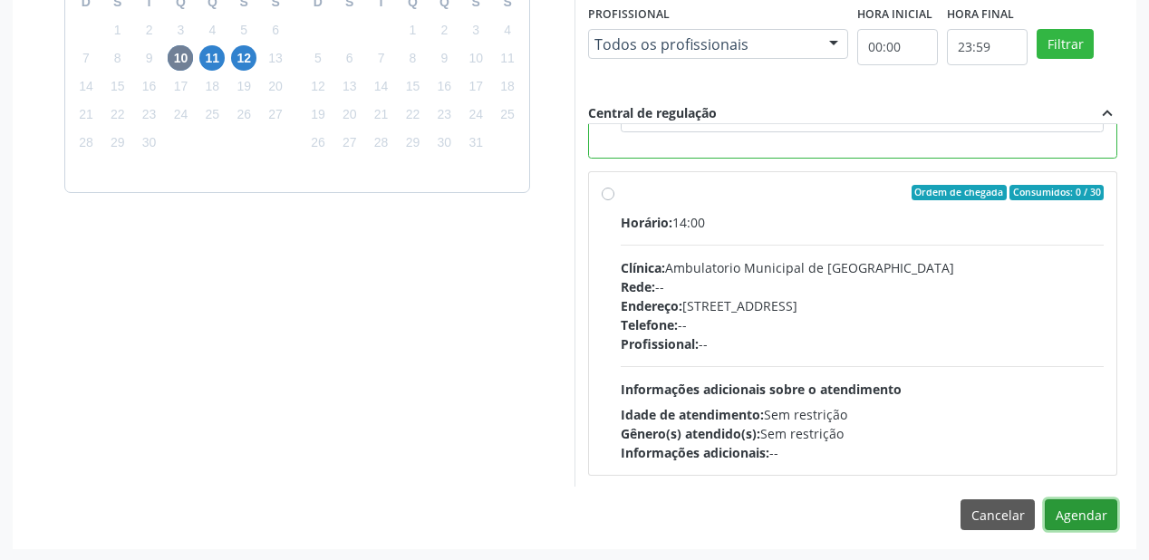
click at [1068, 507] on button "Agendar" at bounding box center [1081, 514] width 73 height 31
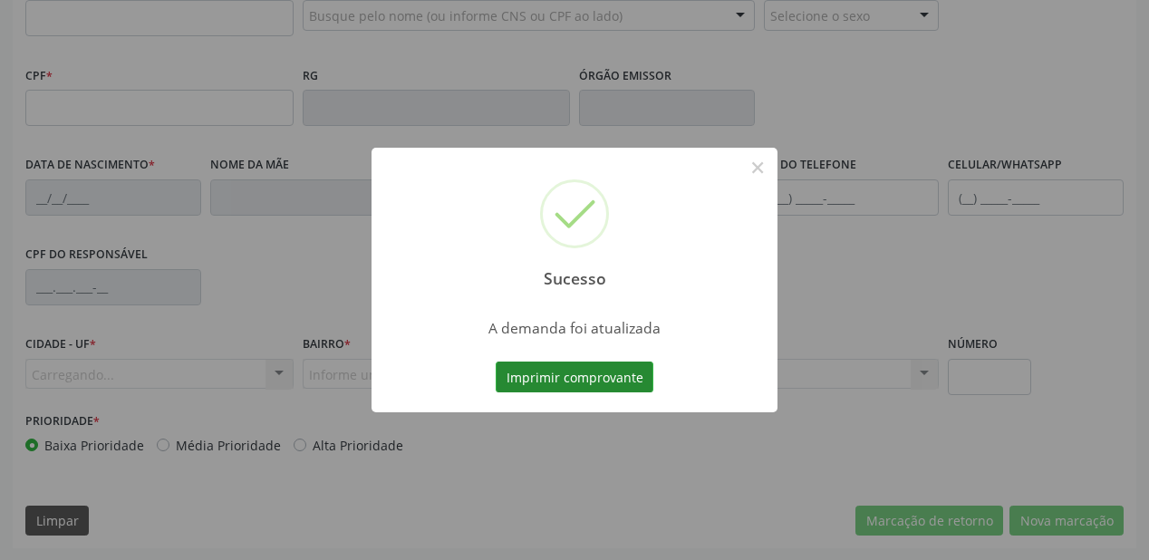
click at [554, 373] on button "Imprimir comprovante" at bounding box center [575, 377] width 158 height 31
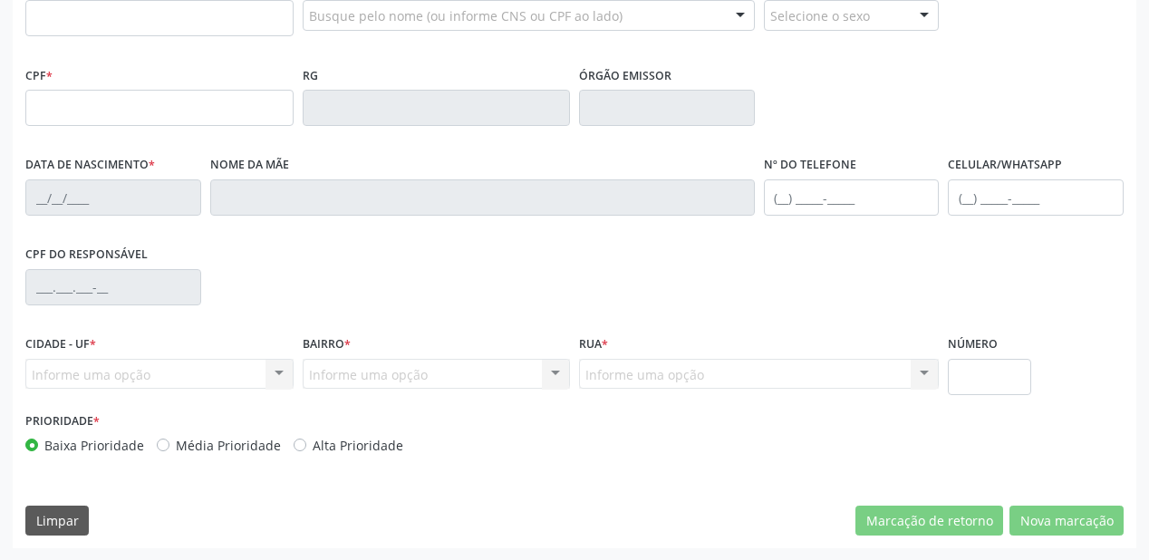
scroll to position [257, 0]
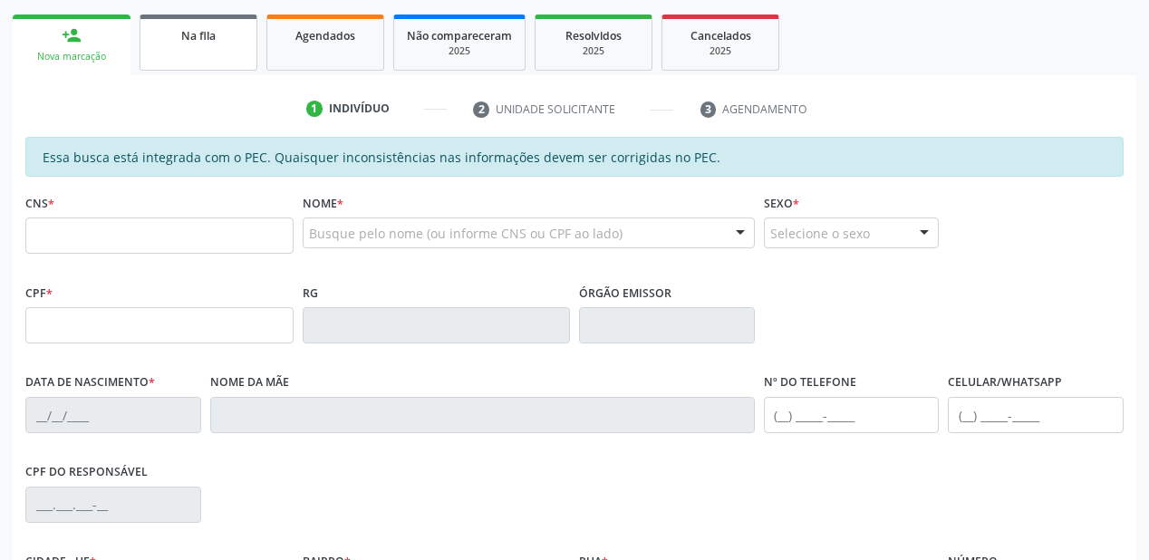
click at [214, 31] on span "Na fila" at bounding box center [198, 35] width 34 height 15
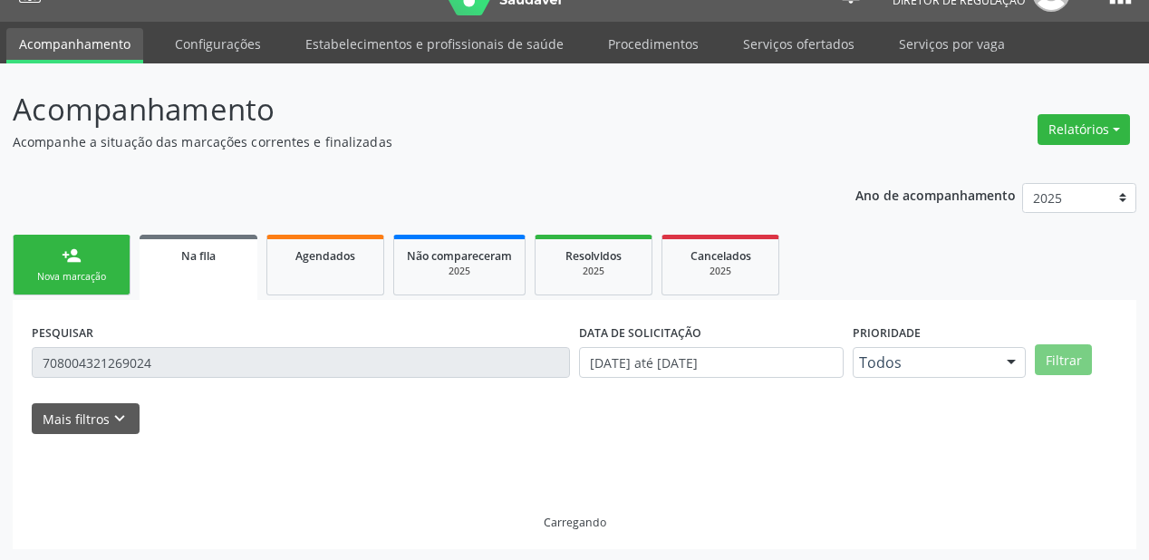
scroll to position [0, 0]
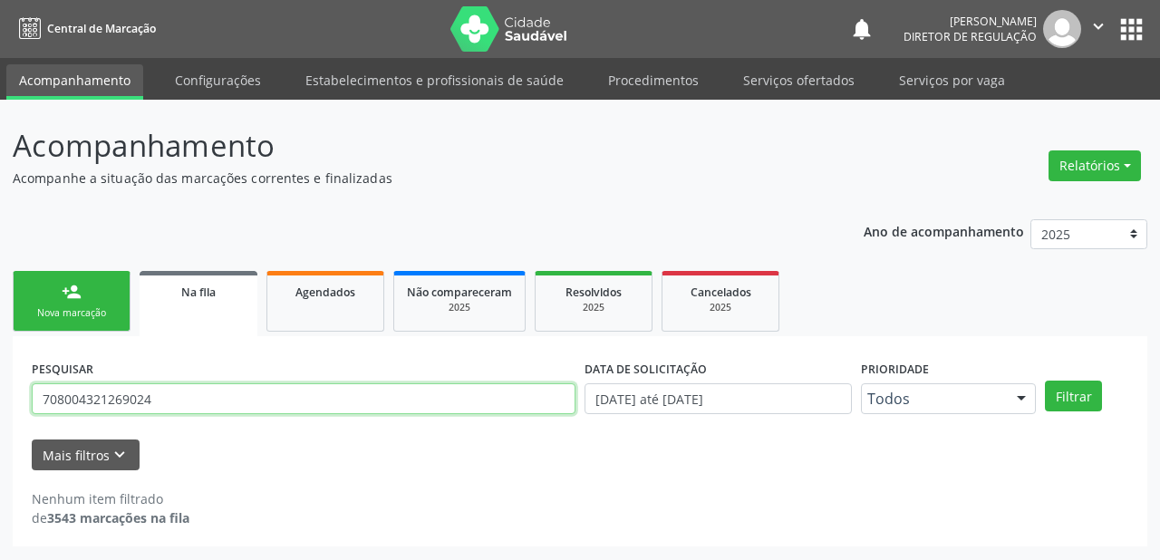
click at [170, 396] on input "708004321269024" at bounding box center [304, 398] width 544 height 31
type input "7"
type input "708006370119121"
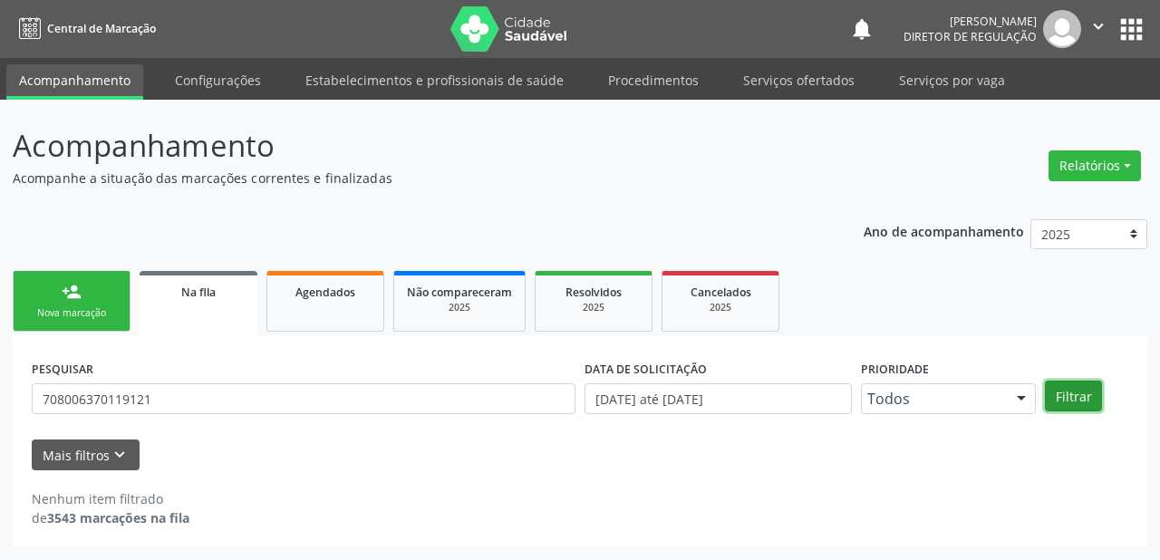
click at [1072, 399] on button "Filtrar" at bounding box center [1073, 396] width 57 height 31
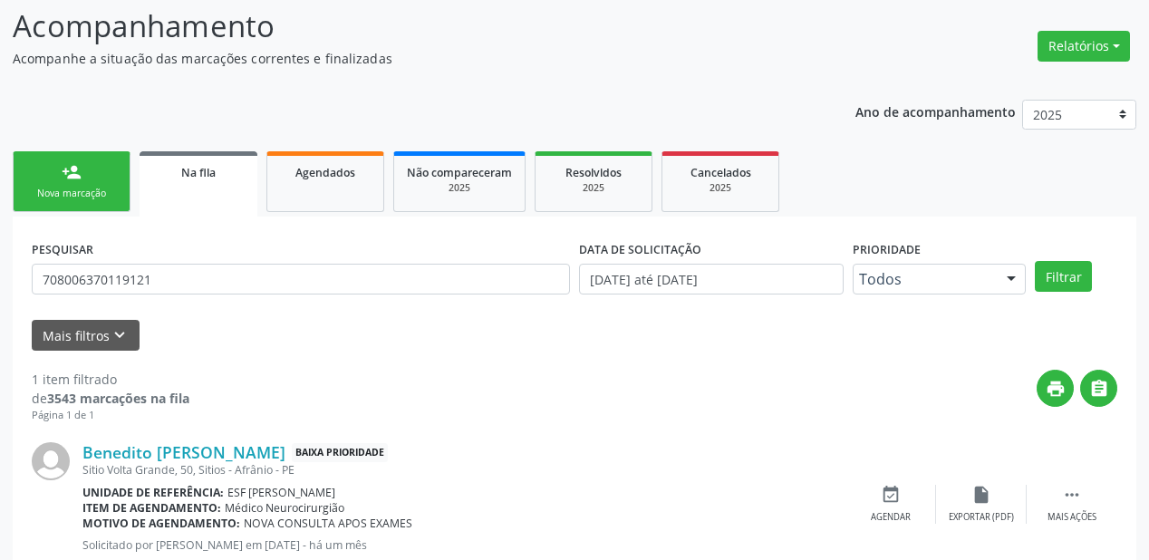
scroll to position [174, 0]
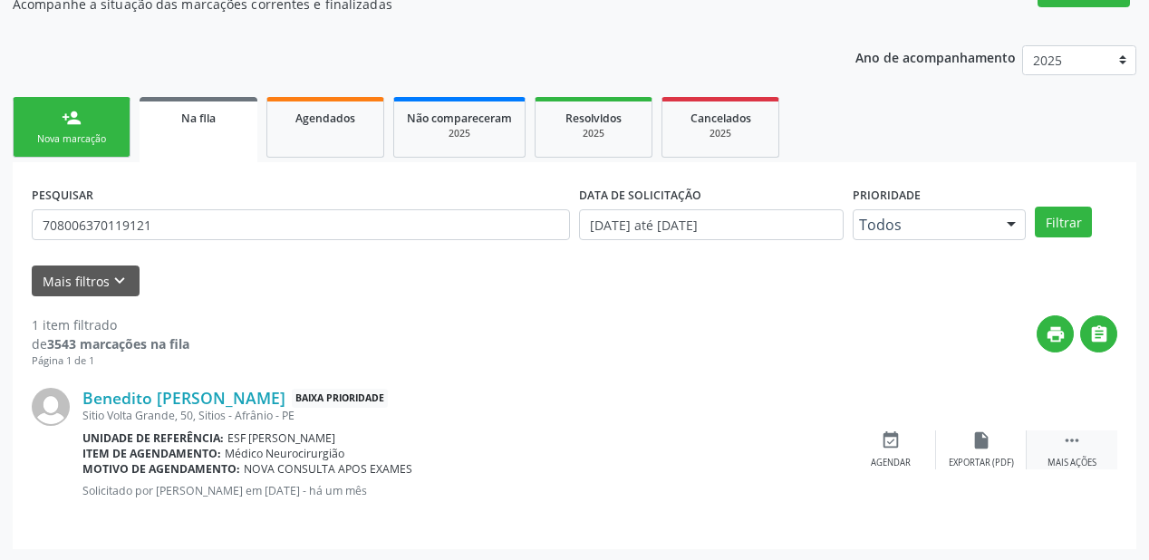
drag, startPoint x: 1057, startPoint y: 440, endPoint x: 1043, endPoint y: 437, distance: 13.9
click at [1059, 439] on div " Mais ações" at bounding box center [1072, 450] width 91 height 39
click at [616, 460] on div "Agendar" at bounding box center [619, 463] width 40 height 13
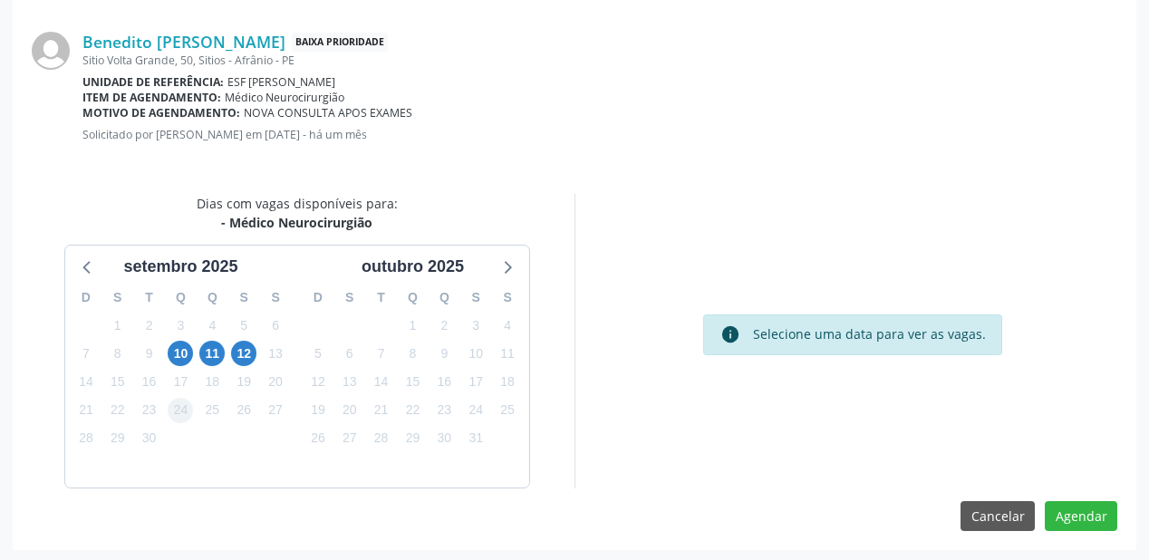
scroll to position [382, 0]
click at [181, 354] on span "10" at bounding box center [180, 352] width 25 height 25
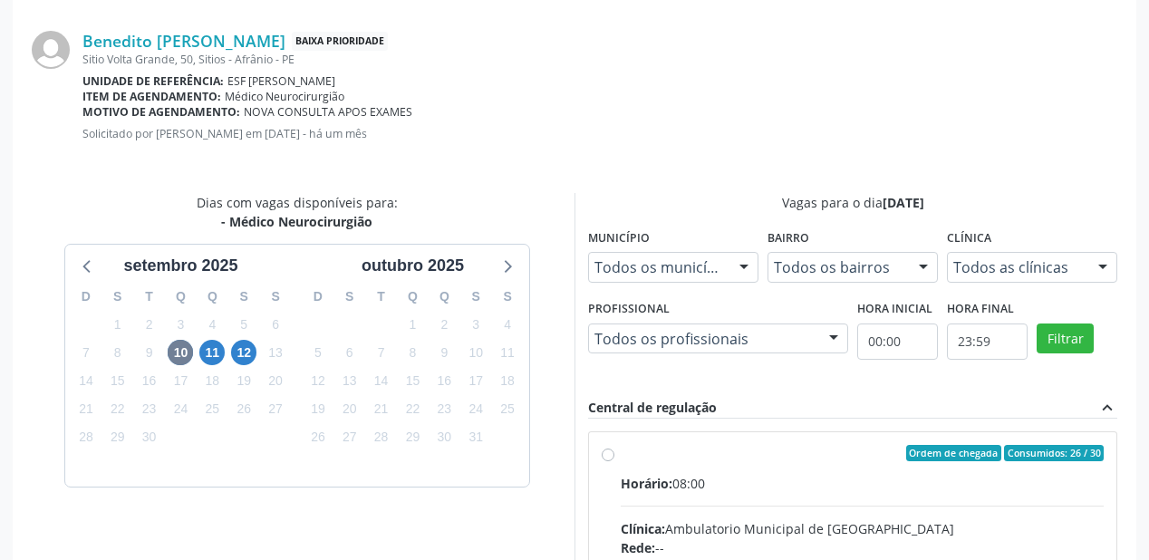
click at [615, 461] on input "Ordem de chegada Consumidos: 26 / 30 Horário: 08:00 Clínica: Ambulatorio Munici…" at bounding box center [608, 453] width 13 height 16
radio input "true"
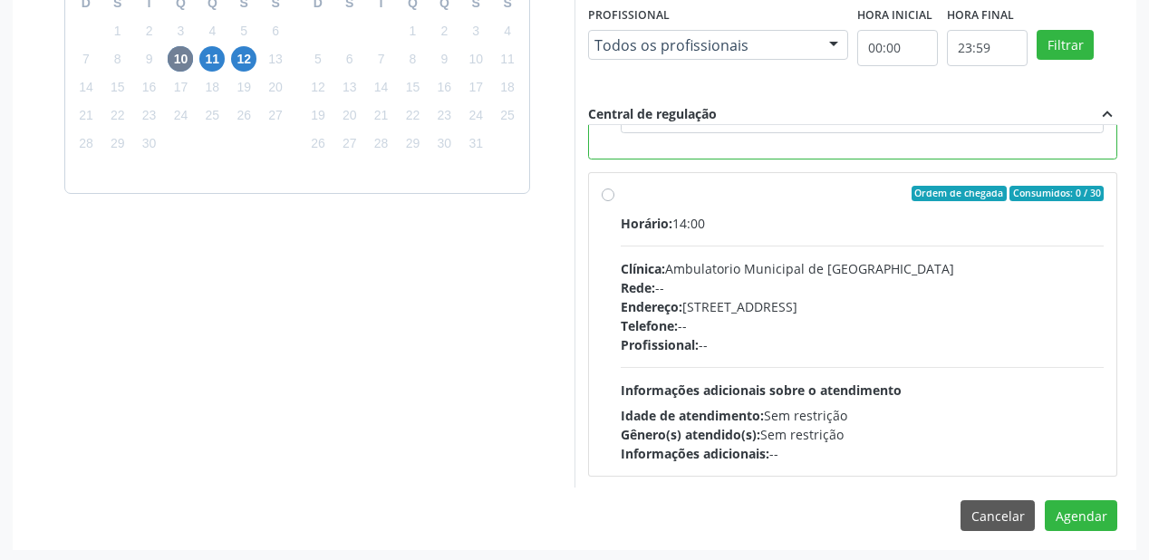
scroll to position [676, 0]
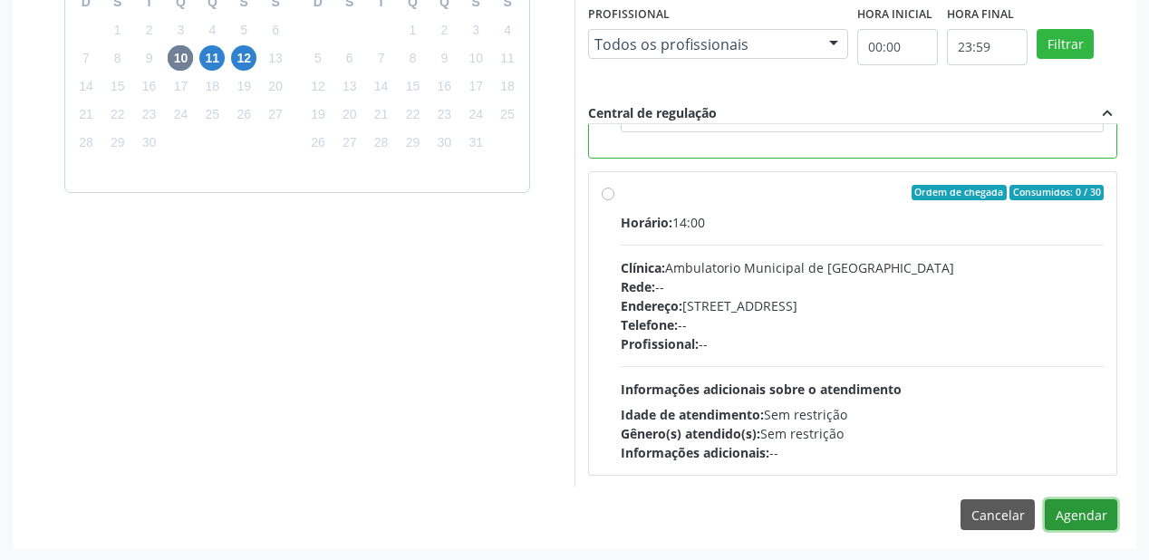
click at [1070, 513] on button "Agendar" at bounding box center [1081, 514] width 73 height 31
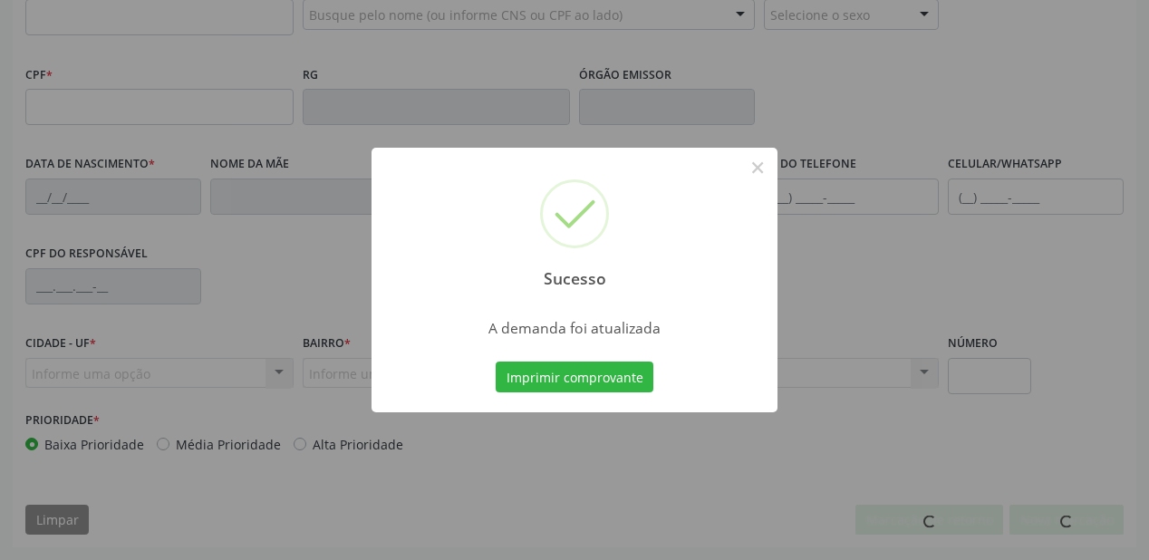
scroll to position [474, 0]
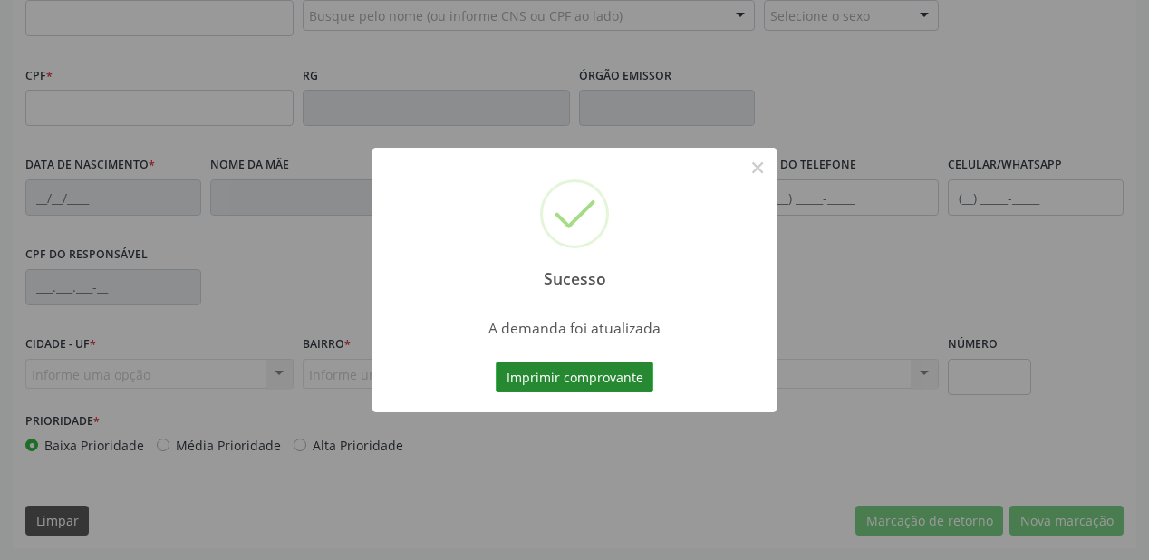
click at [548, 377] on button "Imprimir comprovante" at bounding box center [575, 377] width 158 height 31
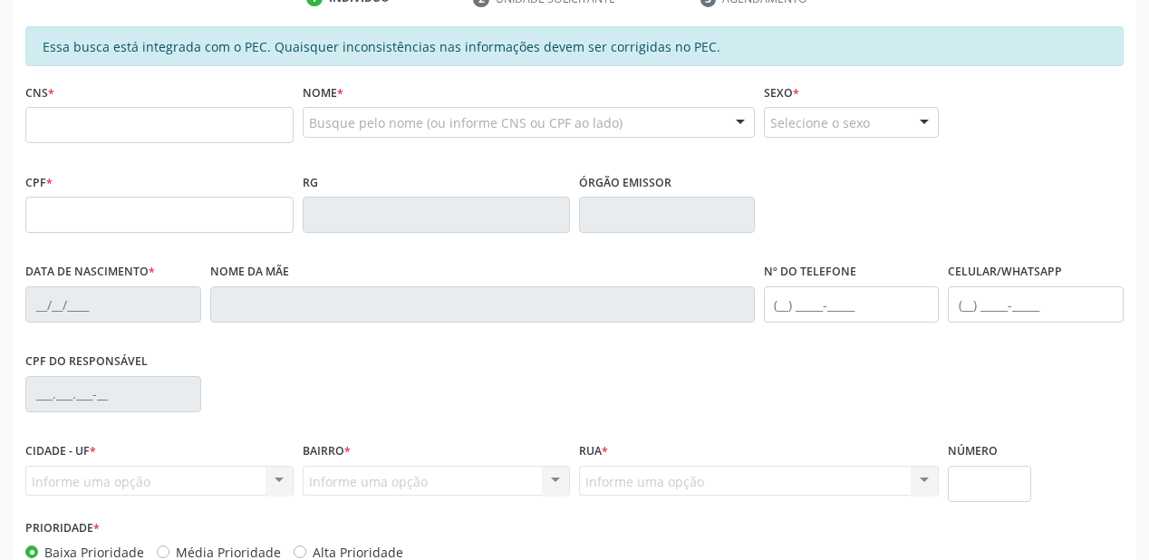
scroll to position [184, 0]
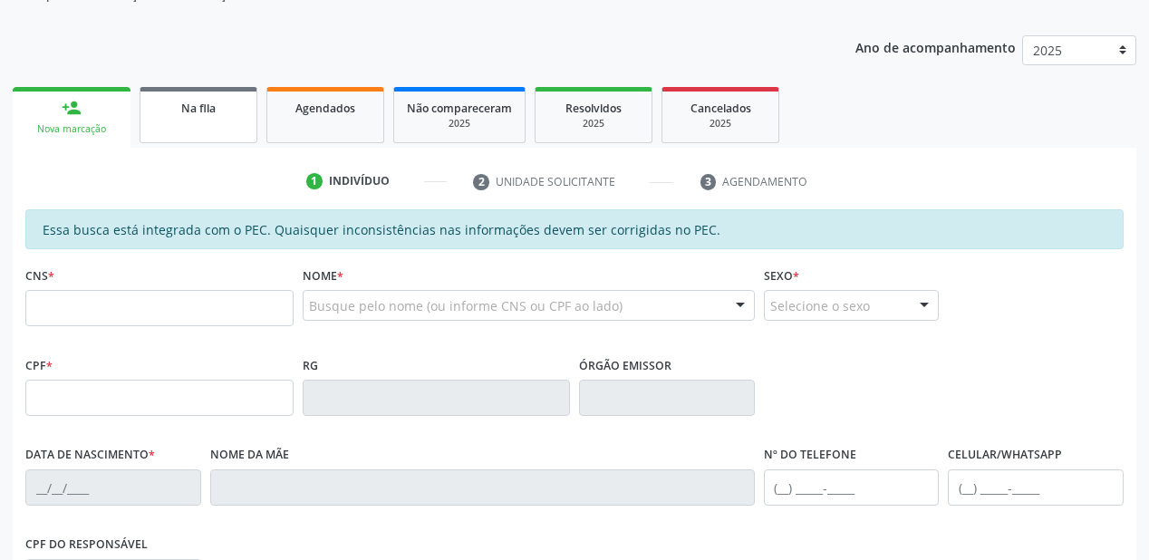
click at [207, 117] on link "Na fila" at bounding box center [199, 115] width 118 height 56
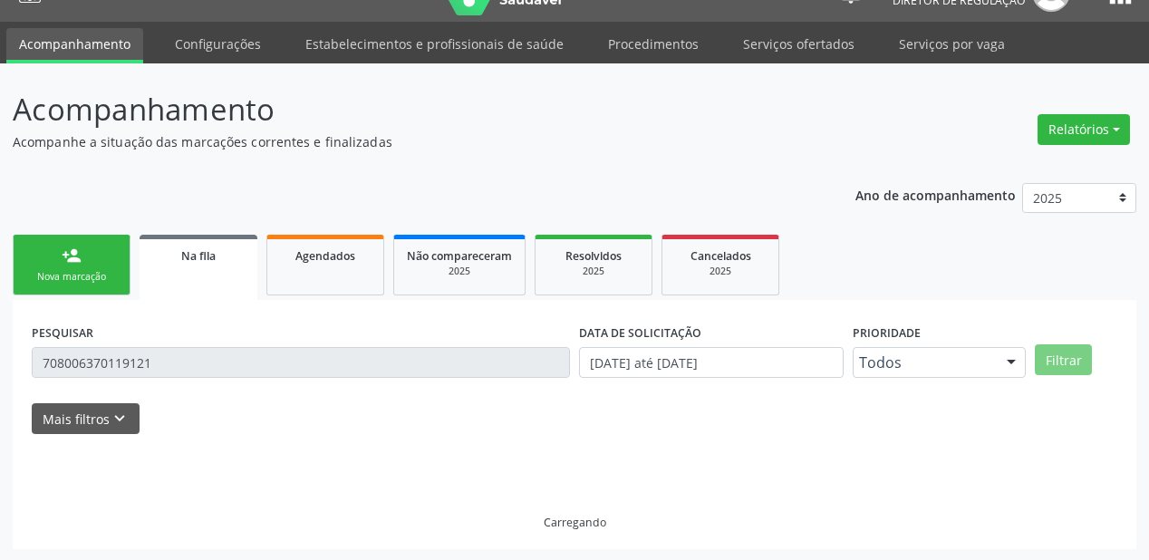
scroll to position [0, 0]
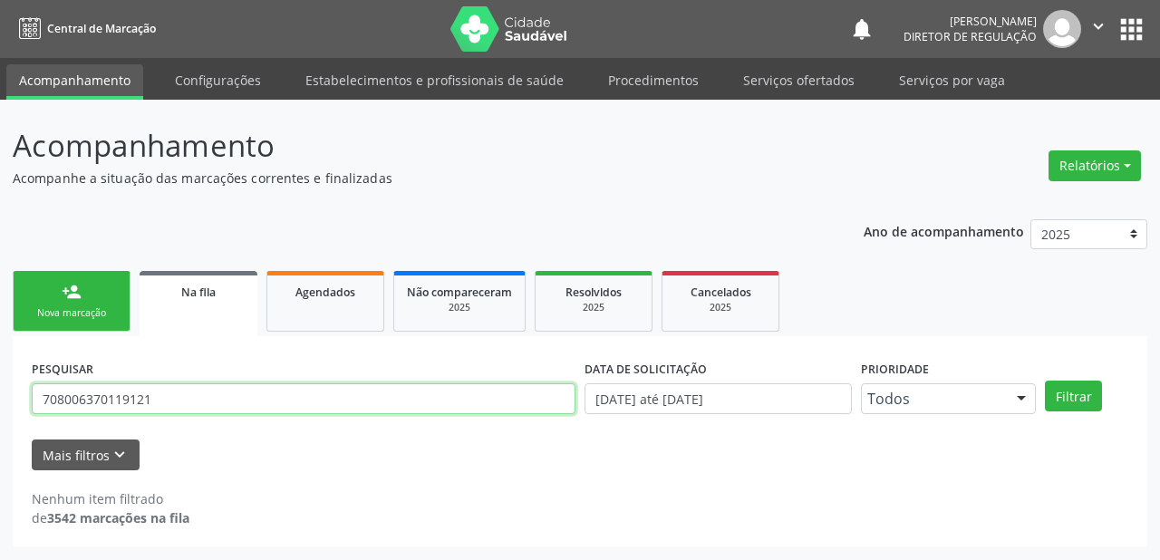
click at [156, 393] on input "708006370119121" at bounding box center [304, 398] width 544 height 31
type input "7"
type input "700106957146719"
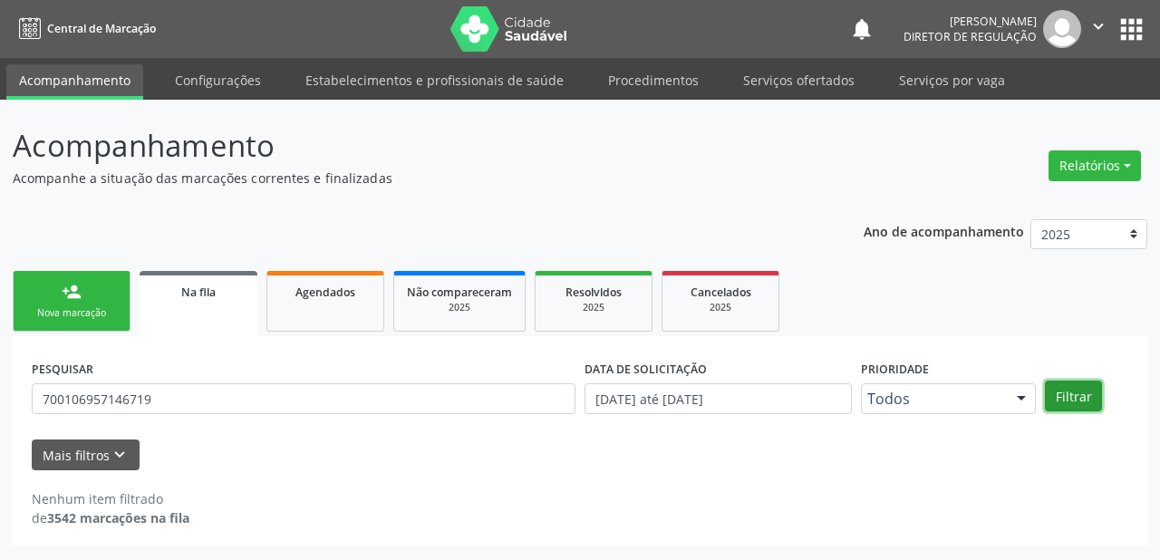
click at [1081, 385] on button "Filtrar" at bounding box center [1073, 396] width 57 height 31
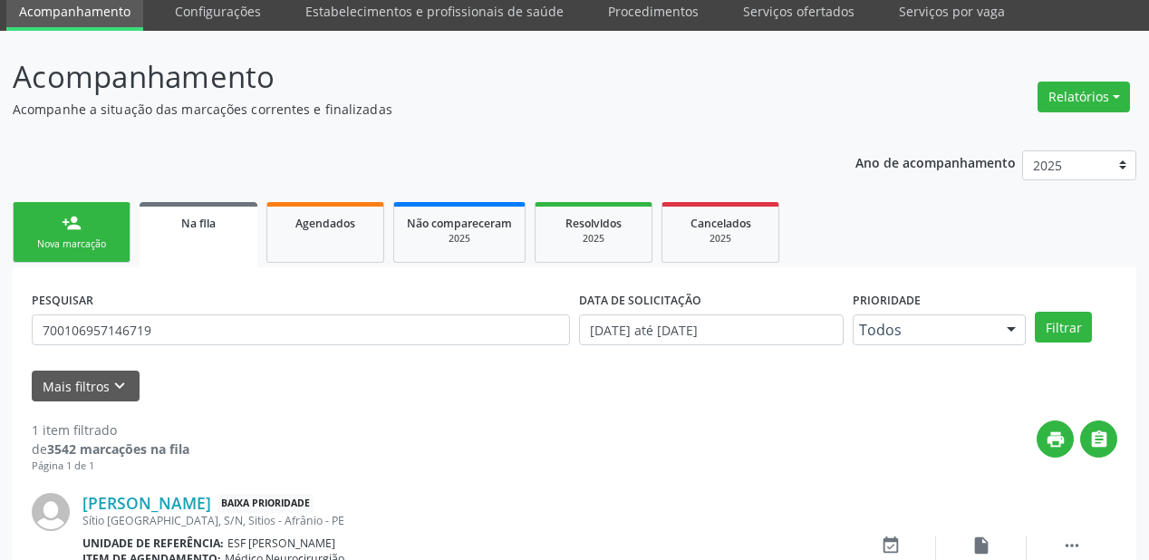
scroll to position [174, 0]
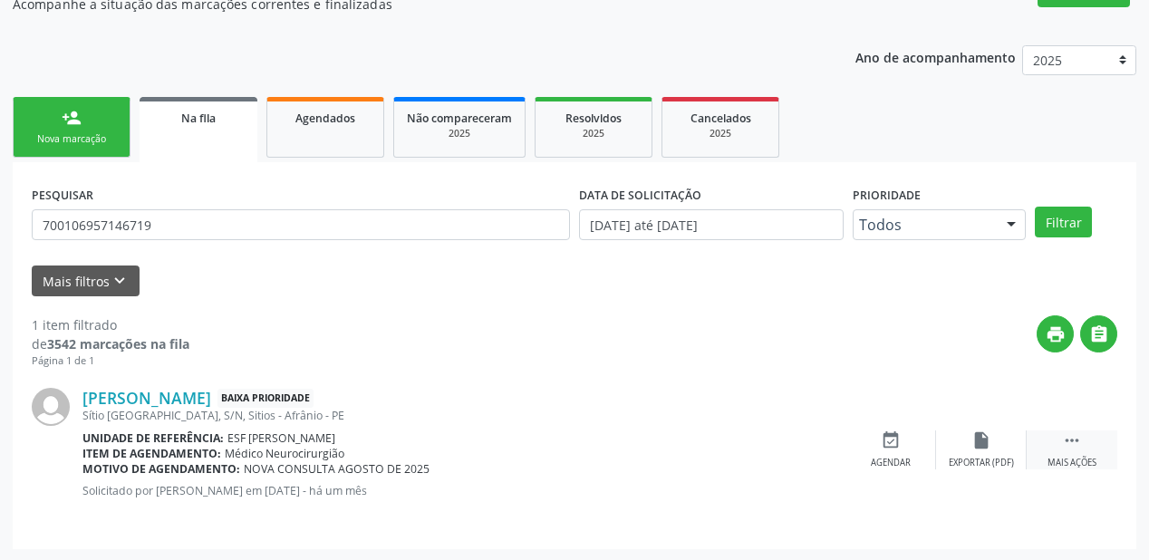
click at [1062, 439] on icon "" at bounding box center [1072, 441] width 20 height 20
click at [611, 446] on icon "event_available" at bounding box center [619, 441] width 20 height 20
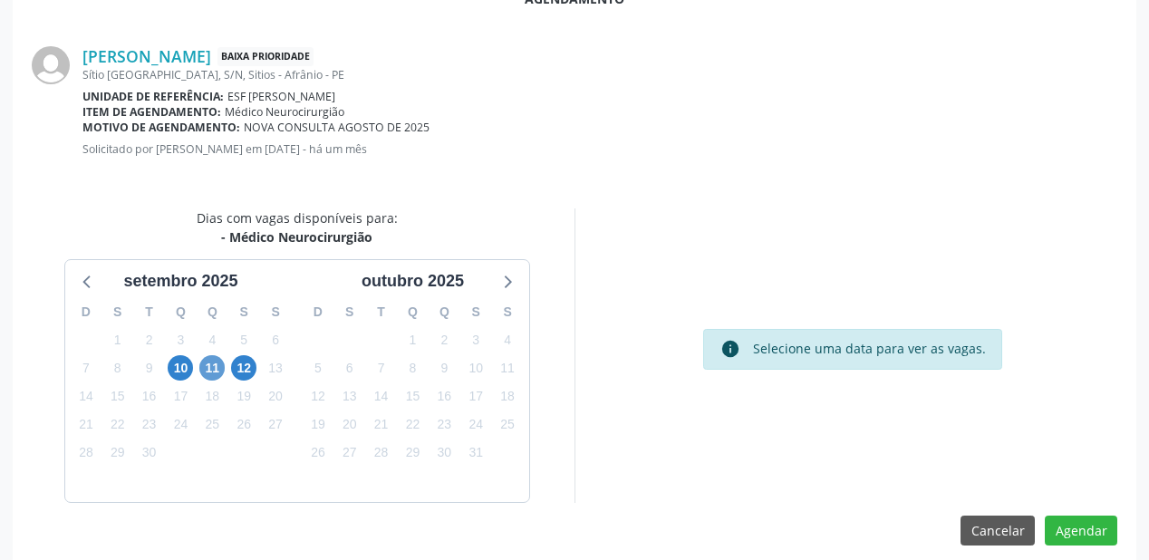
scroll to position [382, 0]
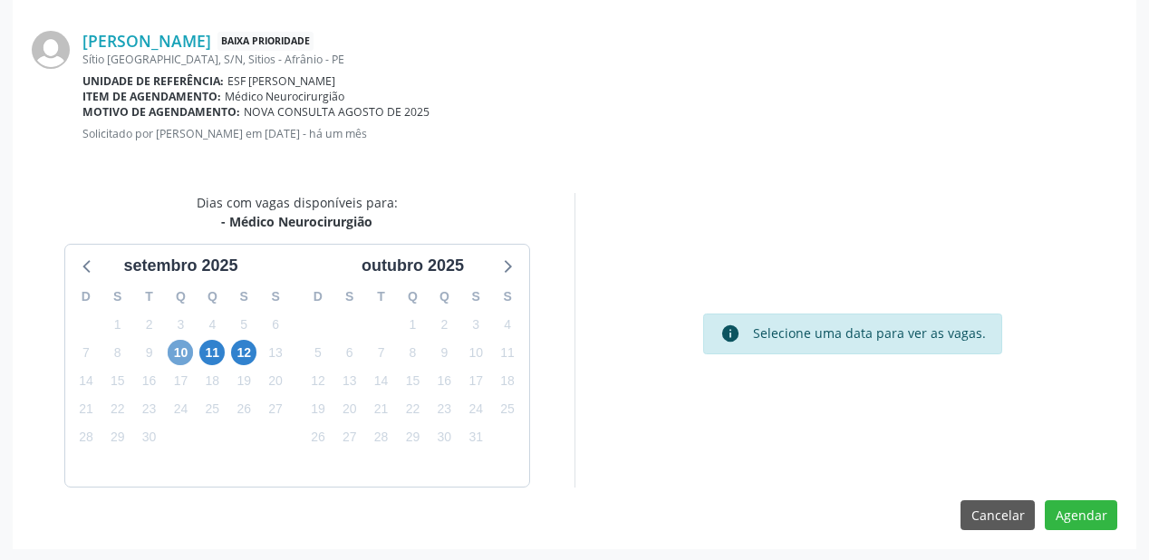
click at [180, 351] on span "10" at bounding box center [180, 352] width 25 height 25
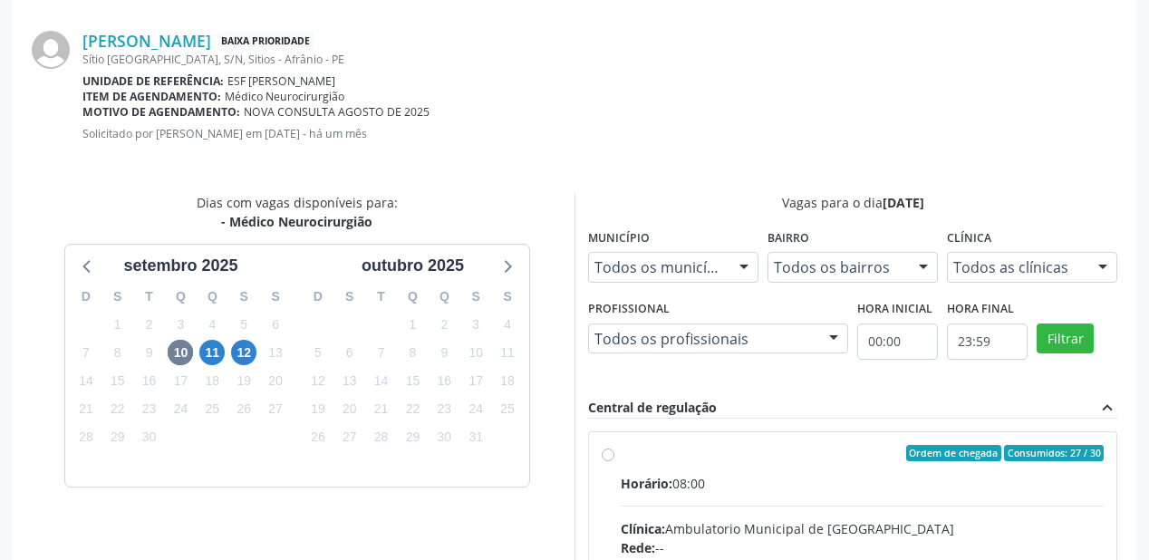
click at [615, 461] on input "Ordem de chegada Consumidos: 27 / 30 Horário: 08:00 Clínica: Ambulatorio Munici…" at bounding box center [608, 453] width 13 height 16
radio input "true"
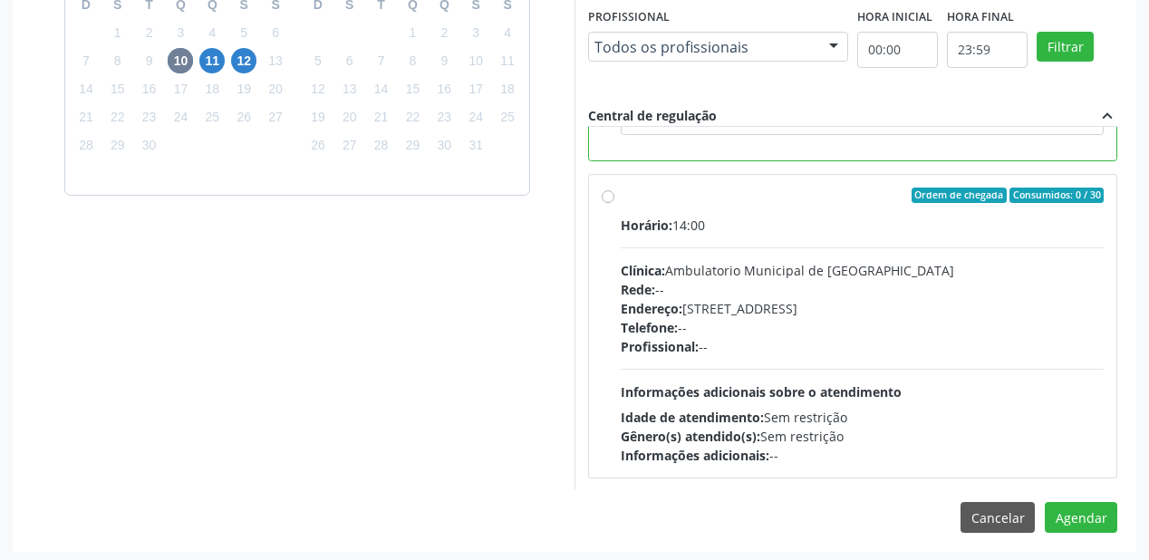
scroll to position [676, 0]
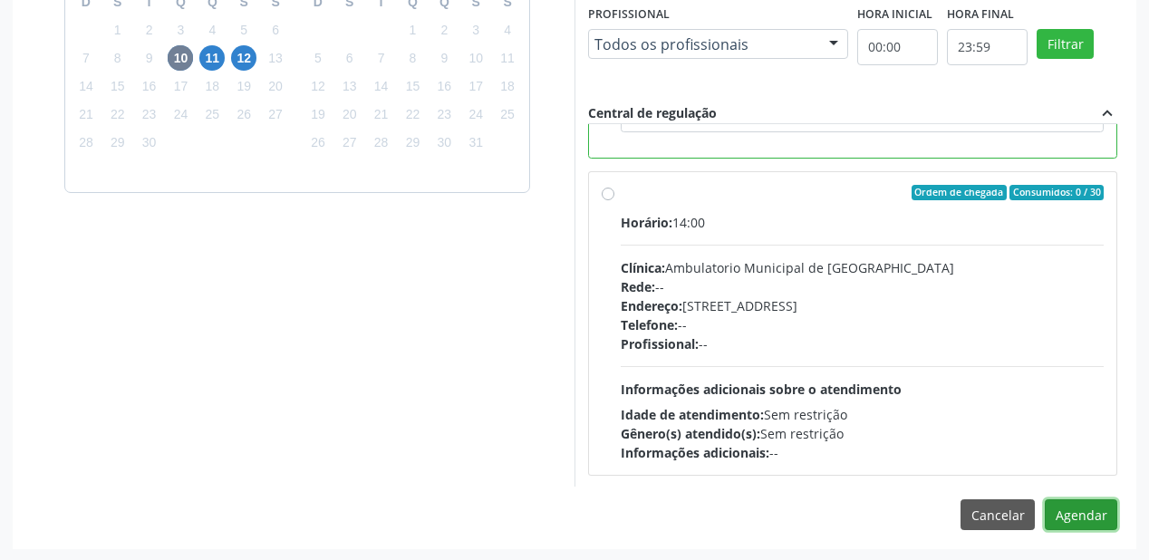
click at [1063, 505] on button "Agendar" at bounding box center [1081, 514] width 73 height 31
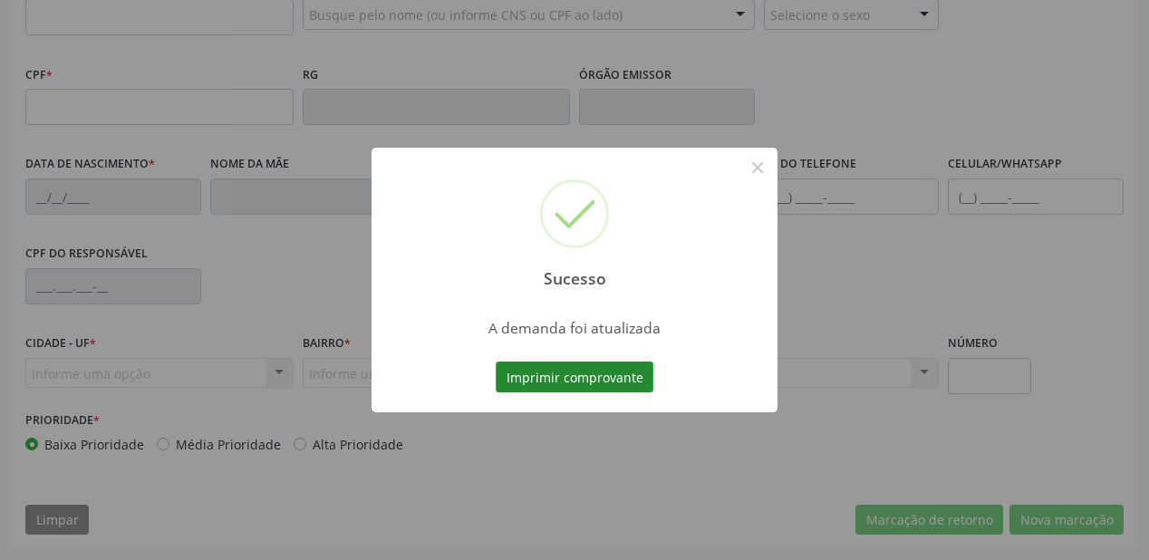
scroll to position [474, 0]
click at [548, 373] on button "Imprimir comprovante" at bounding box center [575, 377] width 158 height 31
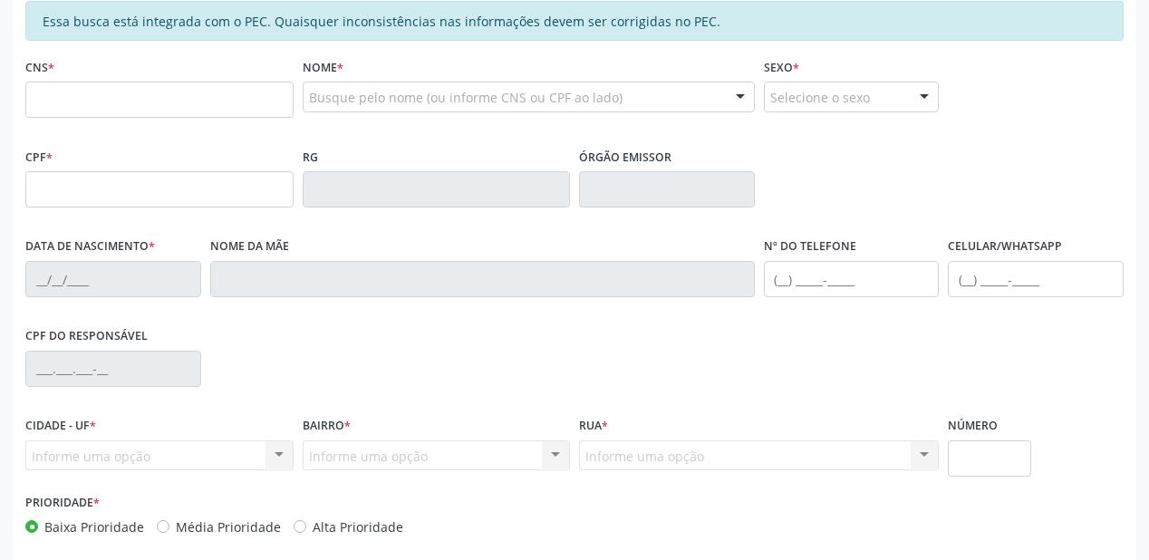
scroll to position [257, 0]
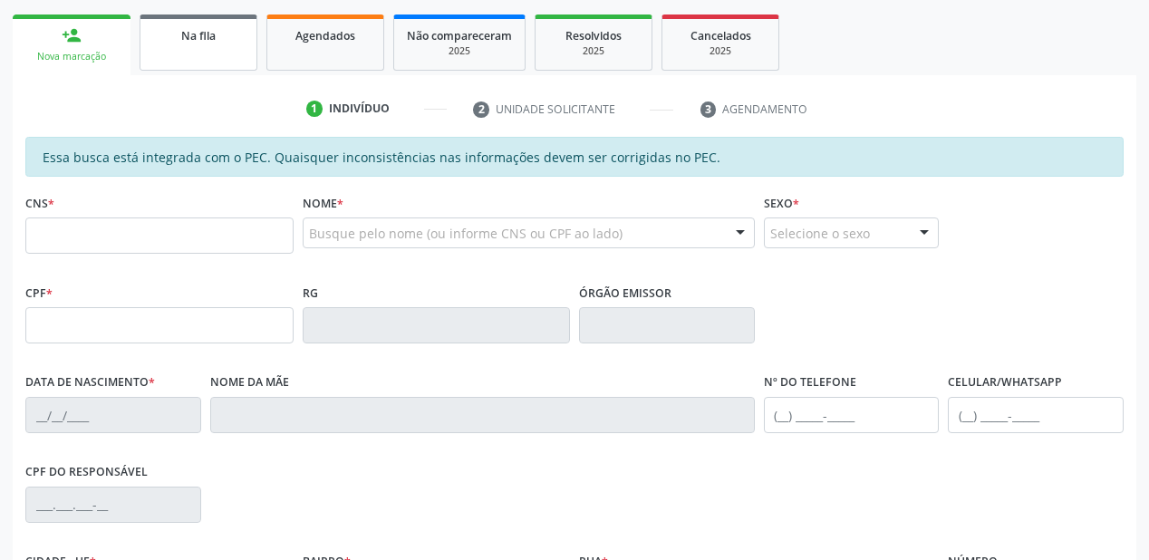
click at [214, 41] on span "Na fila" at bounding box center [198, 35] width 34 height 15
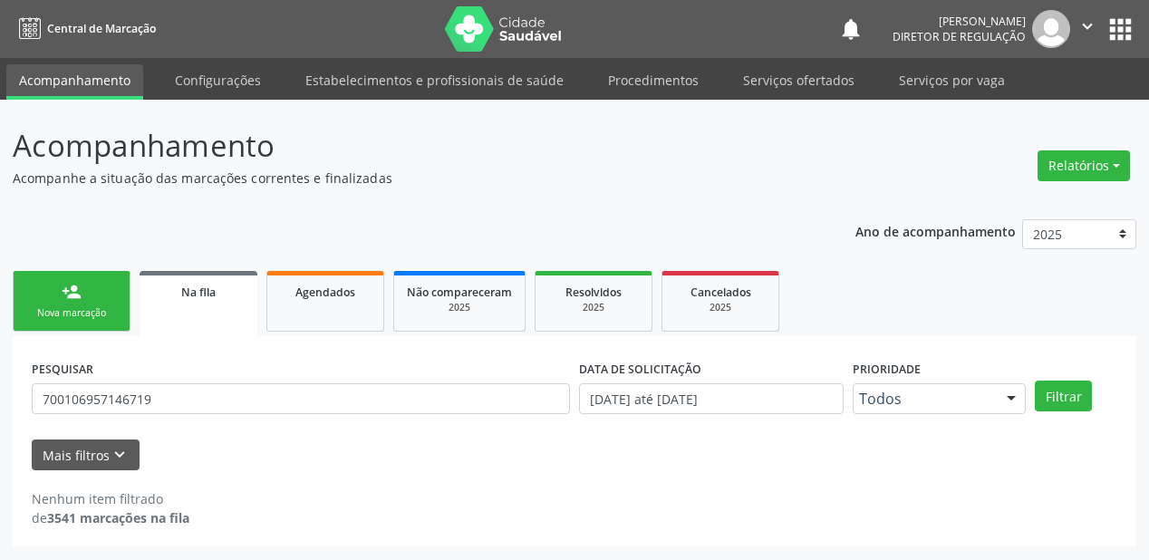
scroll to position [0, 0]
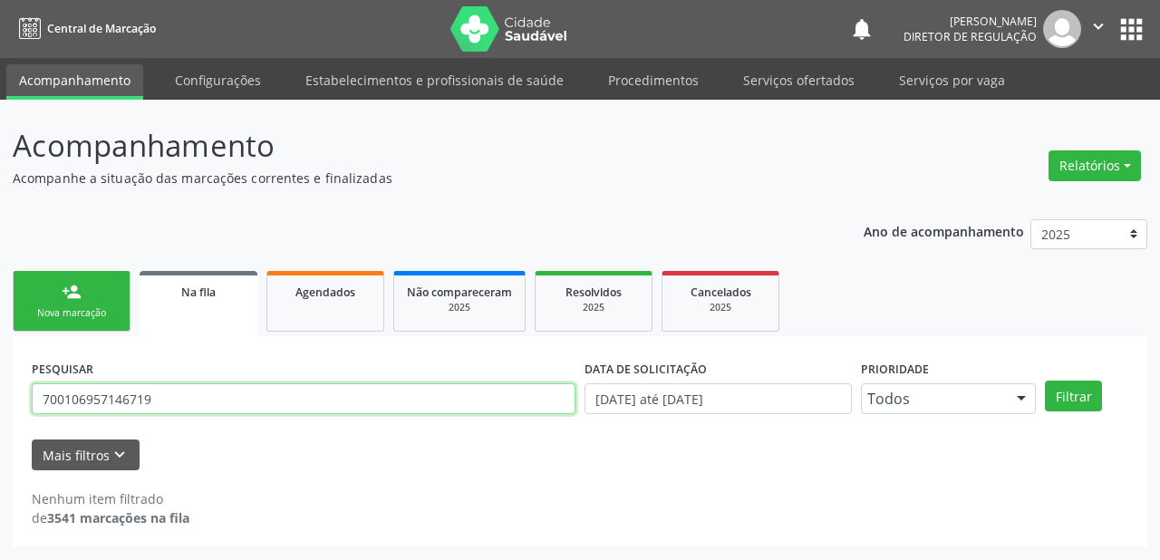
click at [147, 404] on input "700106957146719" at bounding box center [304, 398] width 544 height 31
type input "7"
type input "705004582279454"
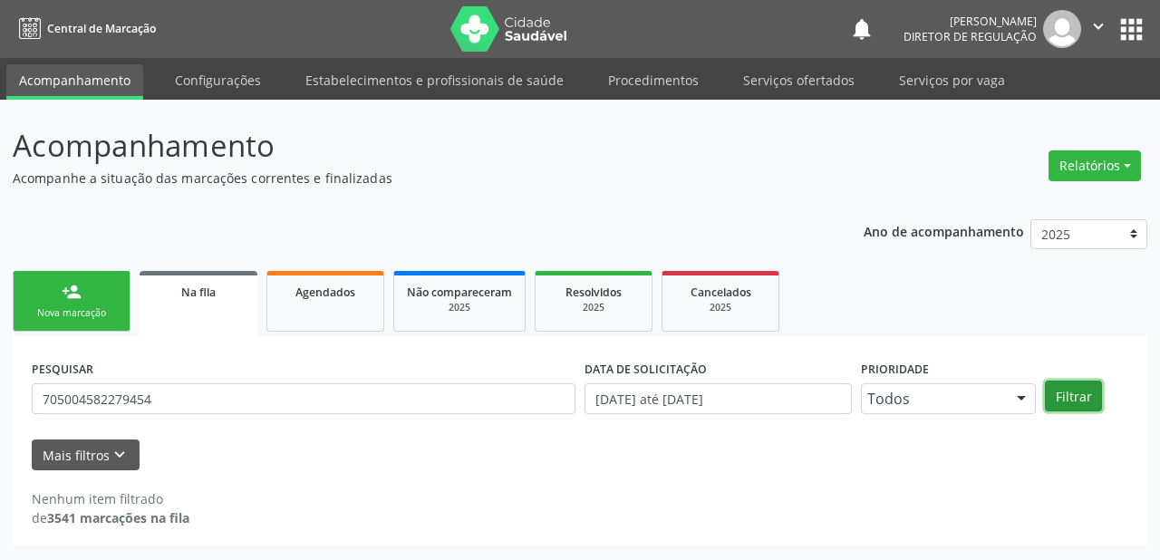
click at [1055, 394] on button "Filtrar" at bounding box center [1073, 396] width 57 height 31
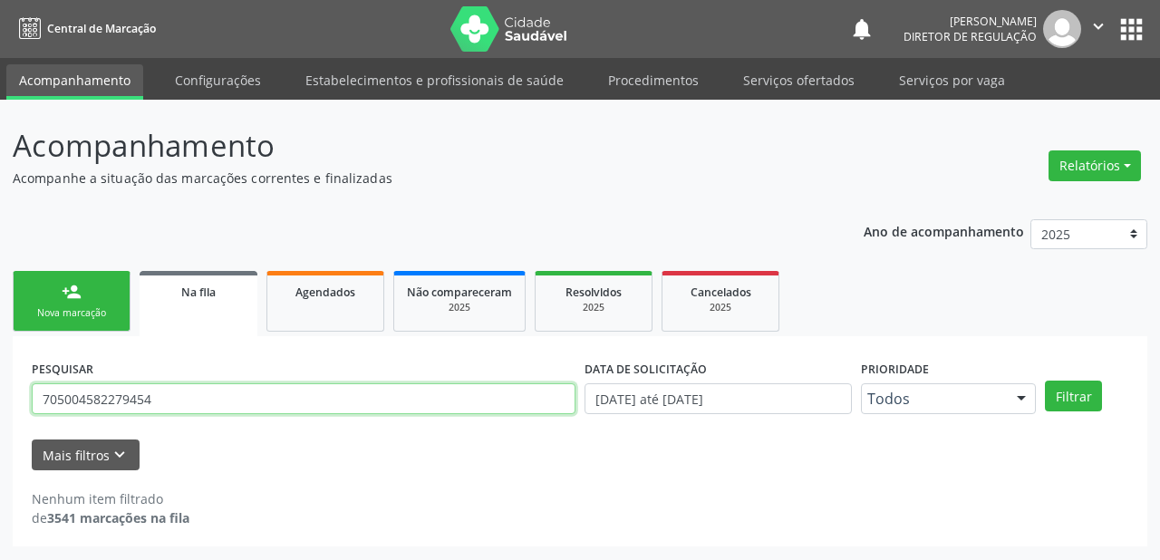
drag, startPoint x: 149, startPoint y: 399, endPoint x: 23, endPoint y: 402, distance: 126.1
click at [23, 402] on div "PESQUISAR 705004582279454 DATA DE SOLICITAÇÃO 01/01/2018 até 02/09/2025 Priorid…" at bounding box center [580, 441] width 1135 height 210
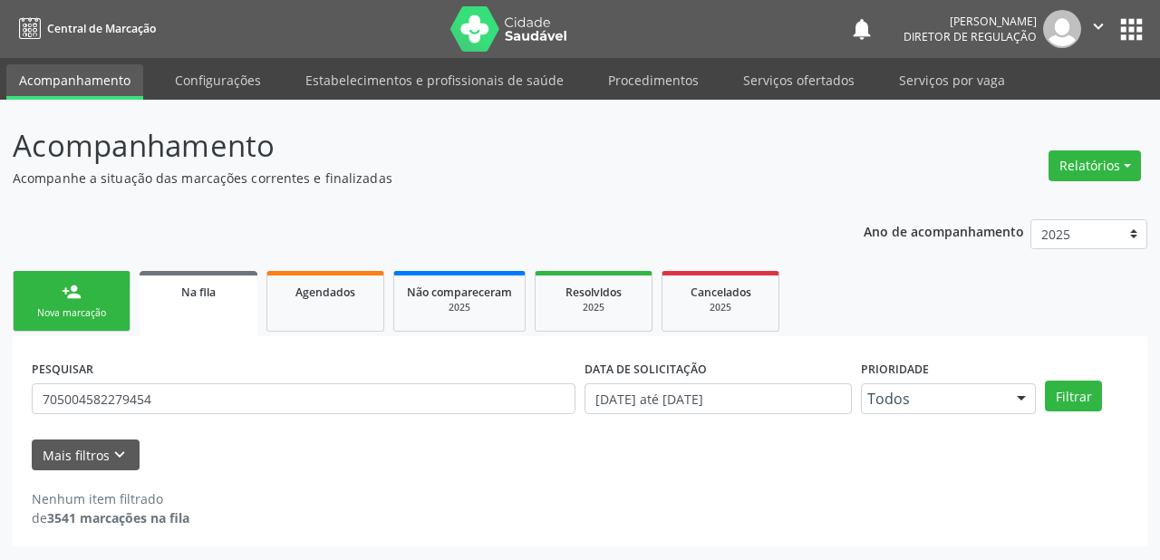
click at [98, 310] on div "Nova marcação" at bounding box center [71, 313] width 91 height 14
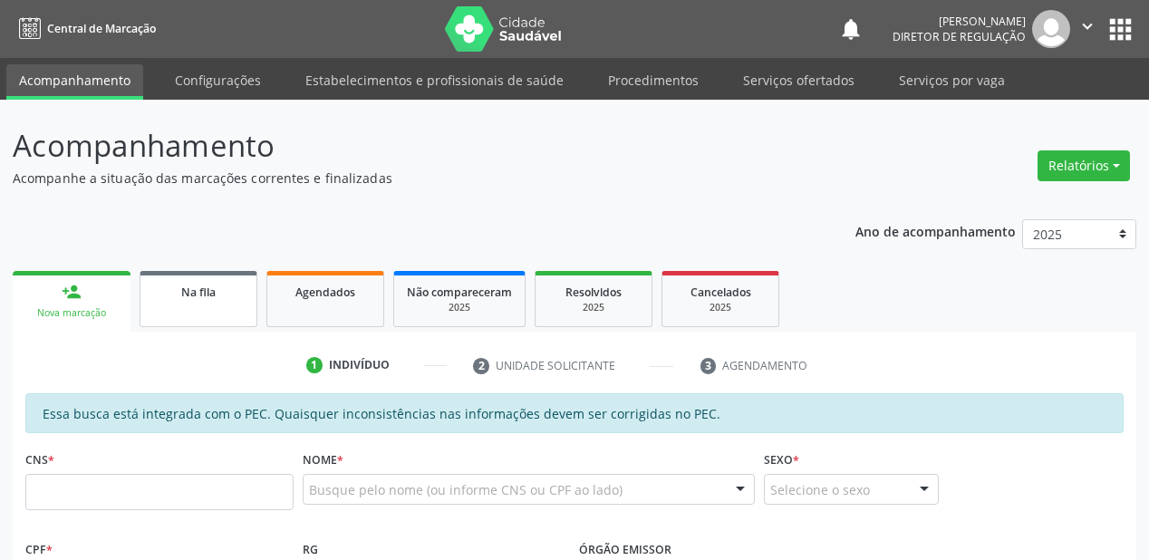
click at [228, 312] on link "Na fila" at bounding box center [199, 299] width 118 height 56
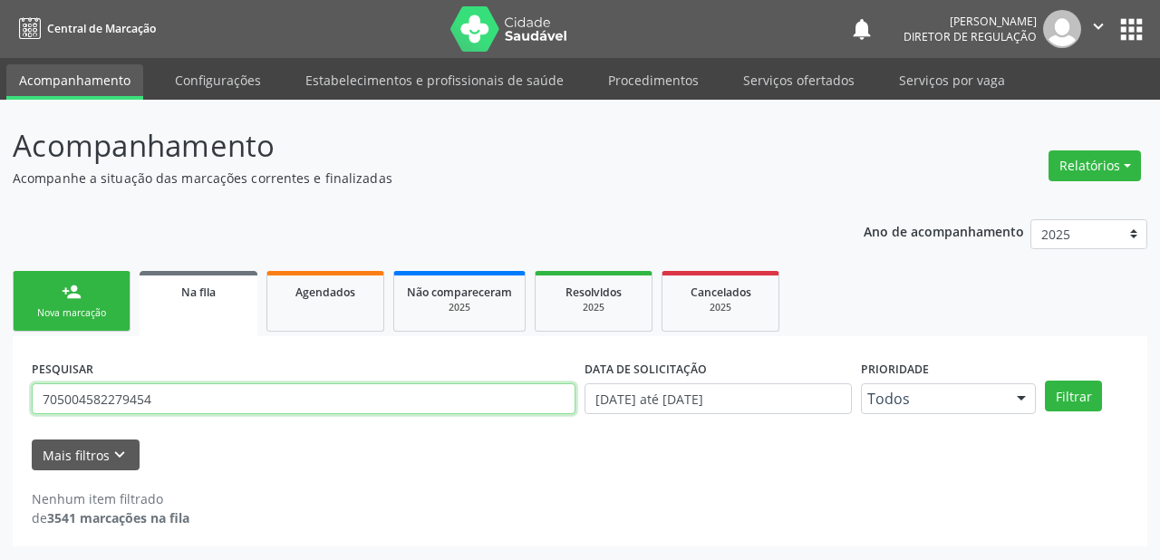
click at [186, 404] on input "705004582279454" at bounding box center [304, 398] width 544 height 31
type input "7"
type input "700006616925603"
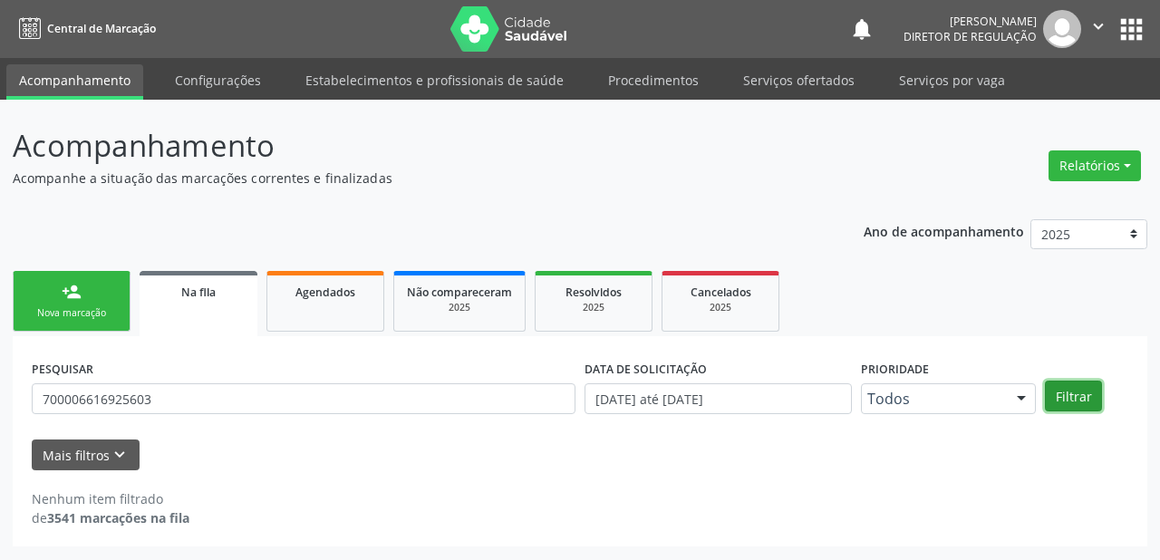
click at [1068, 399] on button "Filtrar" at bounding box center [1073, 396] width 57 height 31
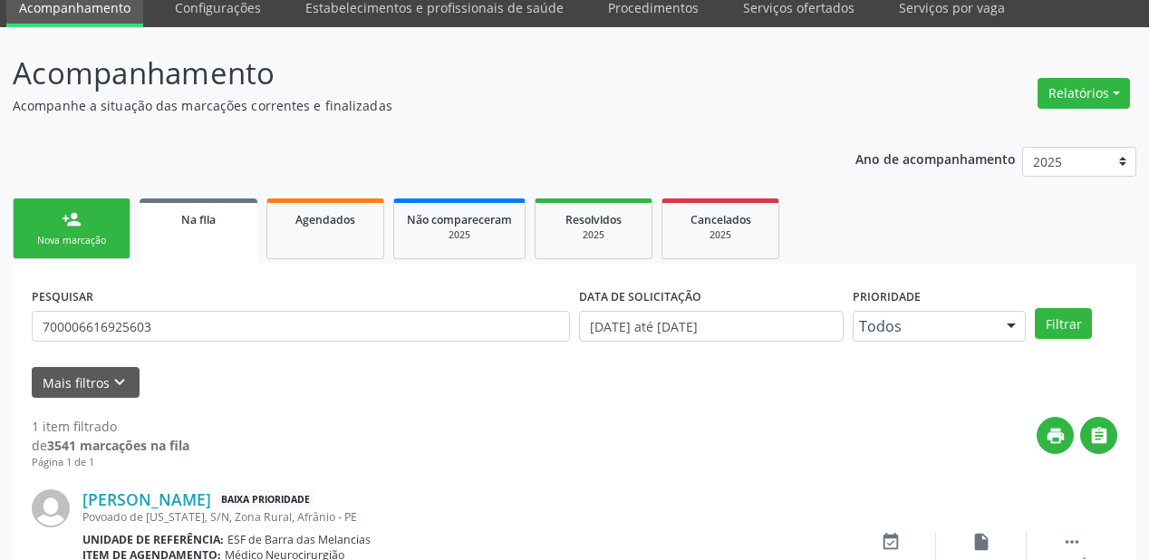
scroll to position [174, 0]
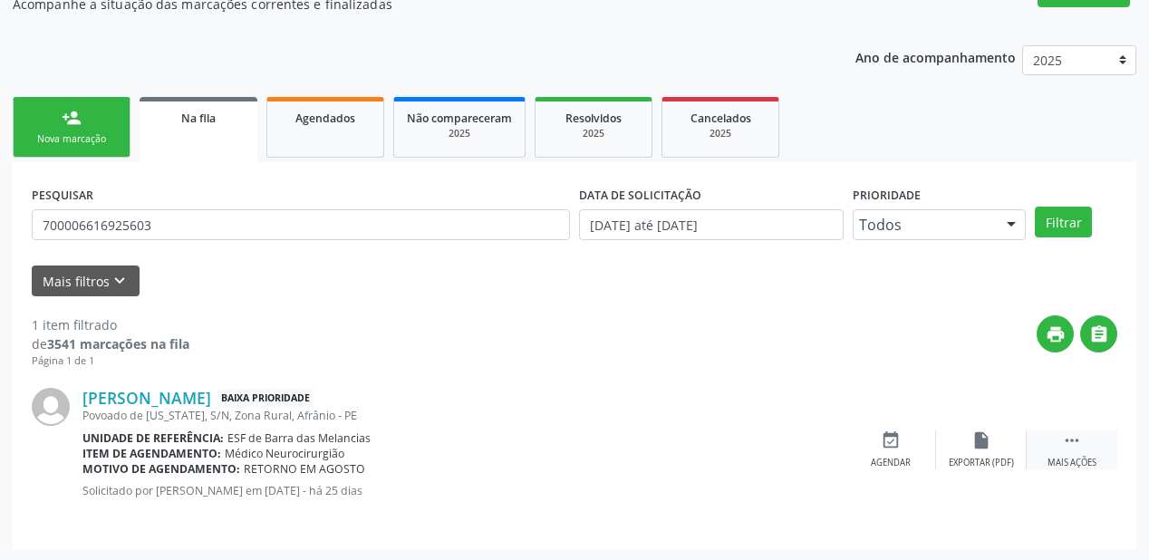
click at [1067, 431] on icon "" at bounding box center [1072, 441] width 20 height 20
click at [621, 452] on div "event_available Agendar" at bounding box center [619, 450] width 91 height 39
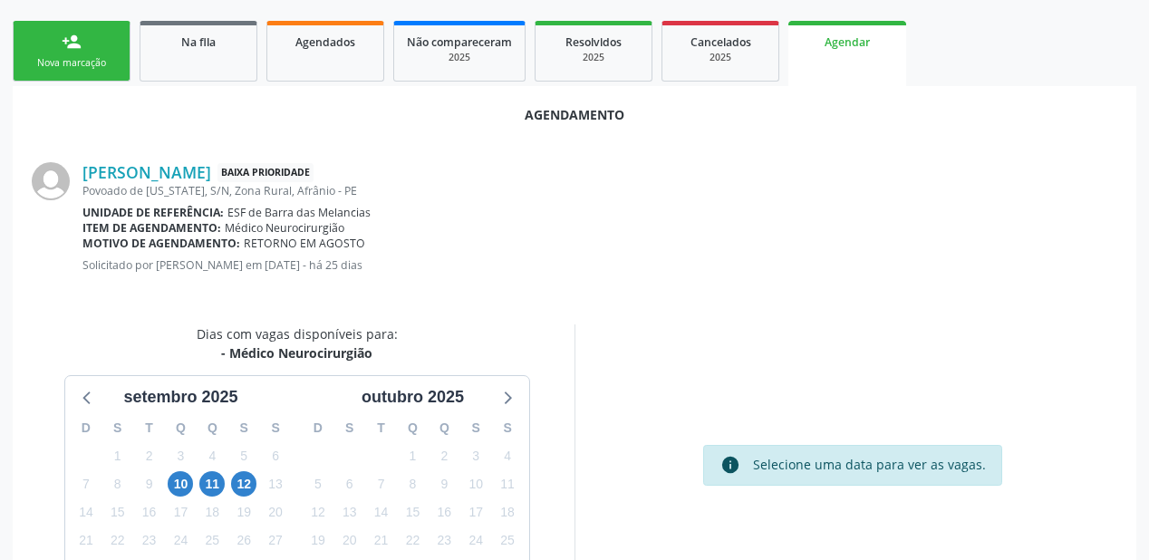
scroll to position [382, 0]
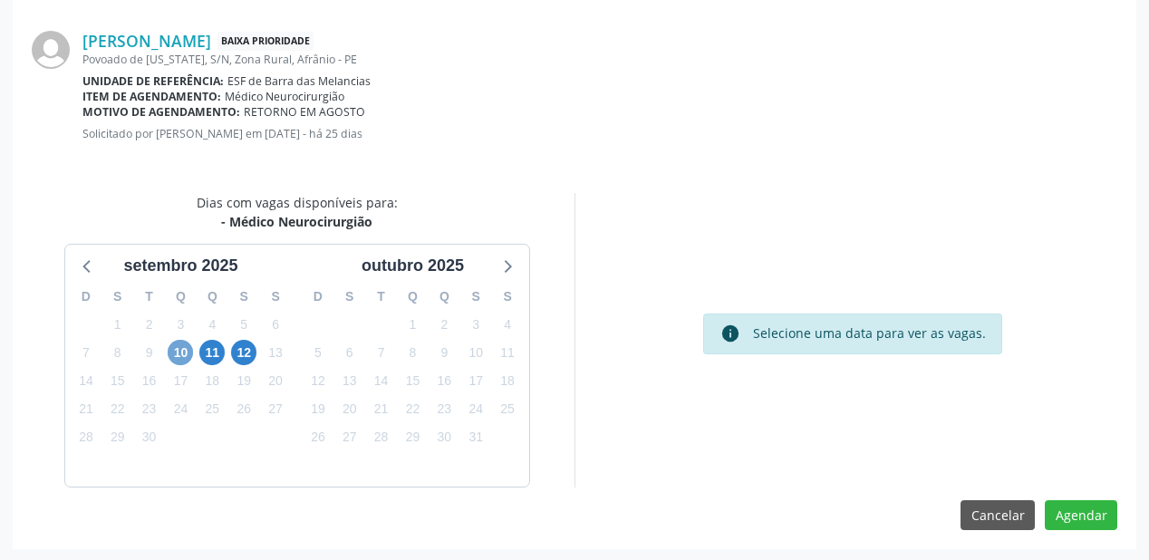
click at [183, 352] on span "10" at bounding box center [180, 352] width 25 height 25
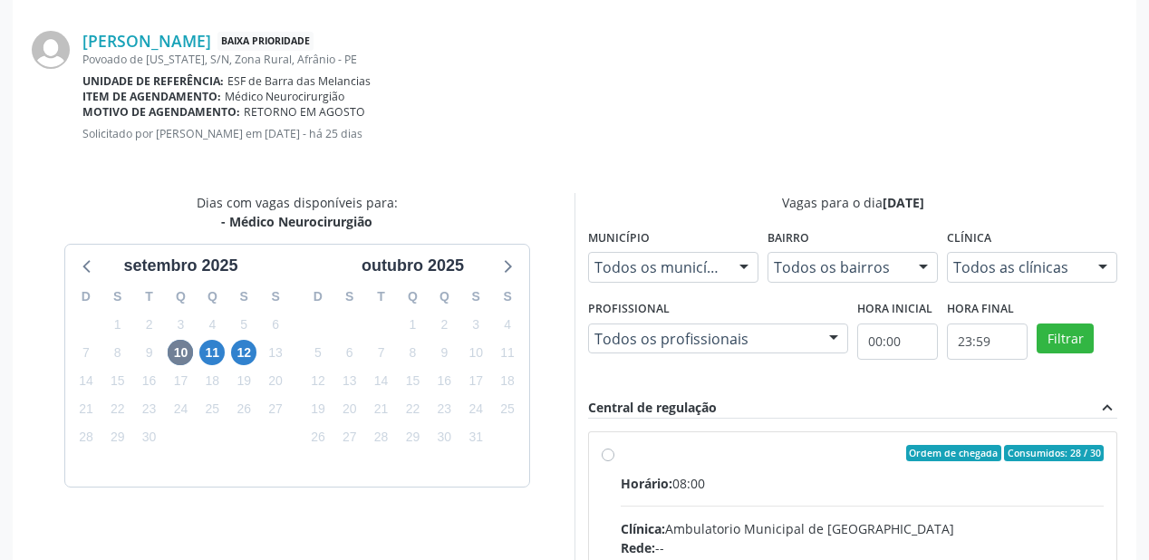
click at [615, 461] on input "Ordem de chegada Consumidos: 28 / 30 Horário: 08:00 Clínica: Ambulatorio Munici…" at bounding box center [608, 453] width 13 height 16
radio input "true"
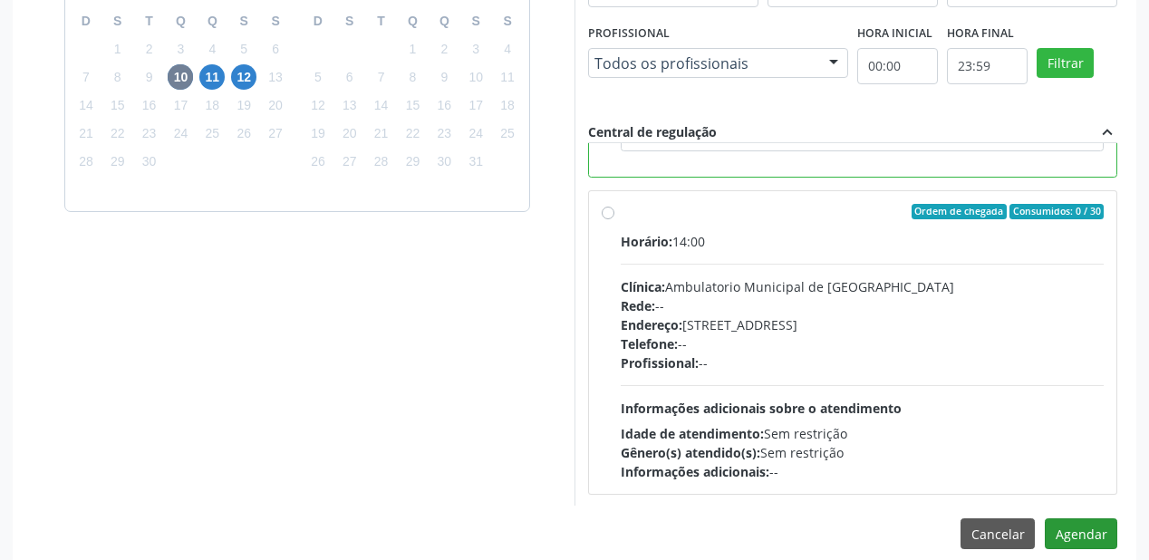
scroll to position [676, 0]
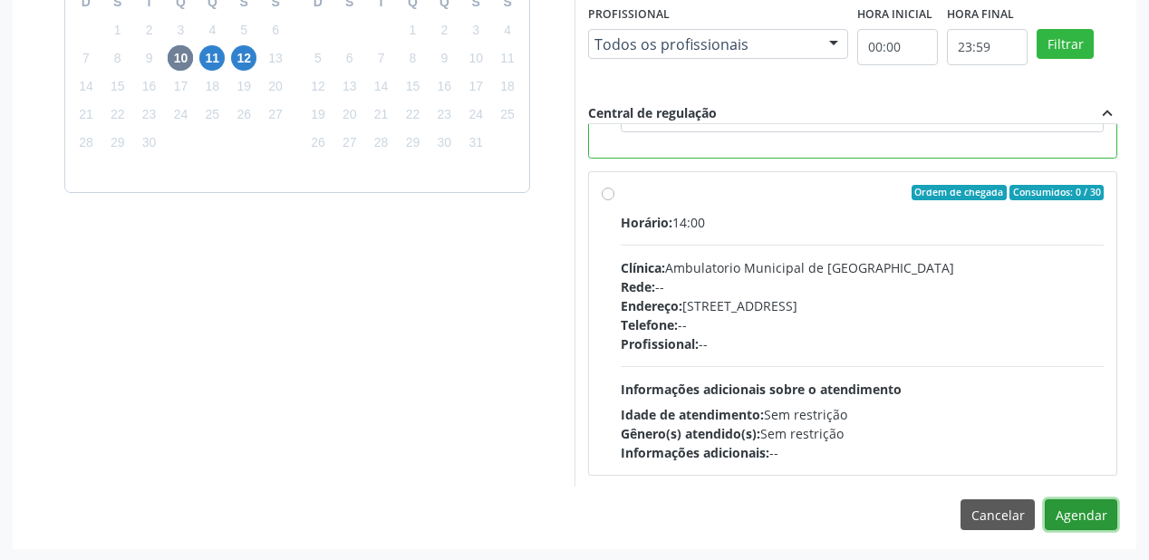
click at [1069, 516] on button "Agendar" at bounding box center [1081, 514] width 73 height 31
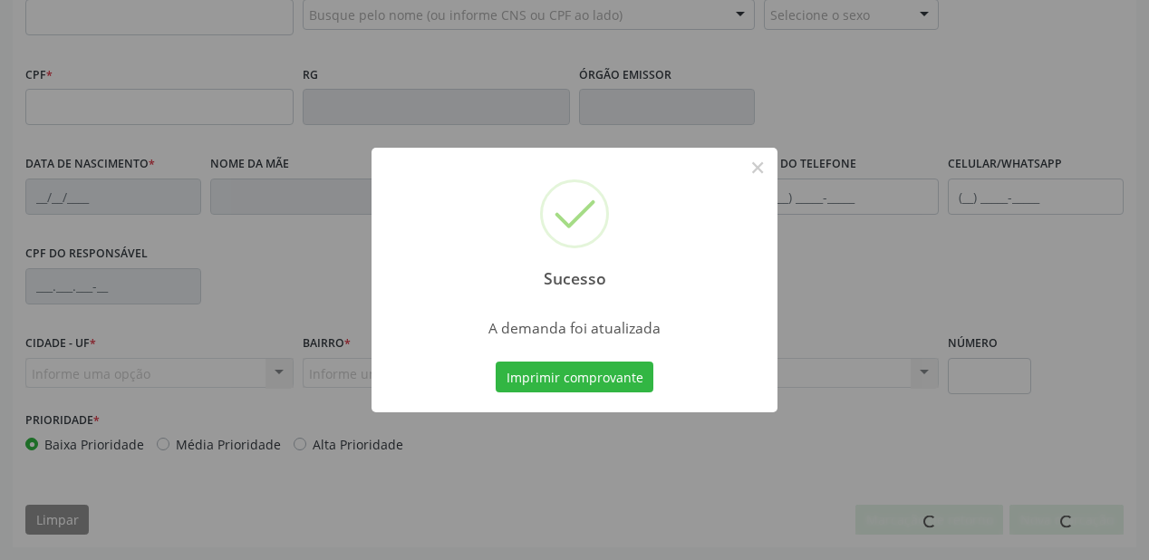
scroll to position [474, 0]
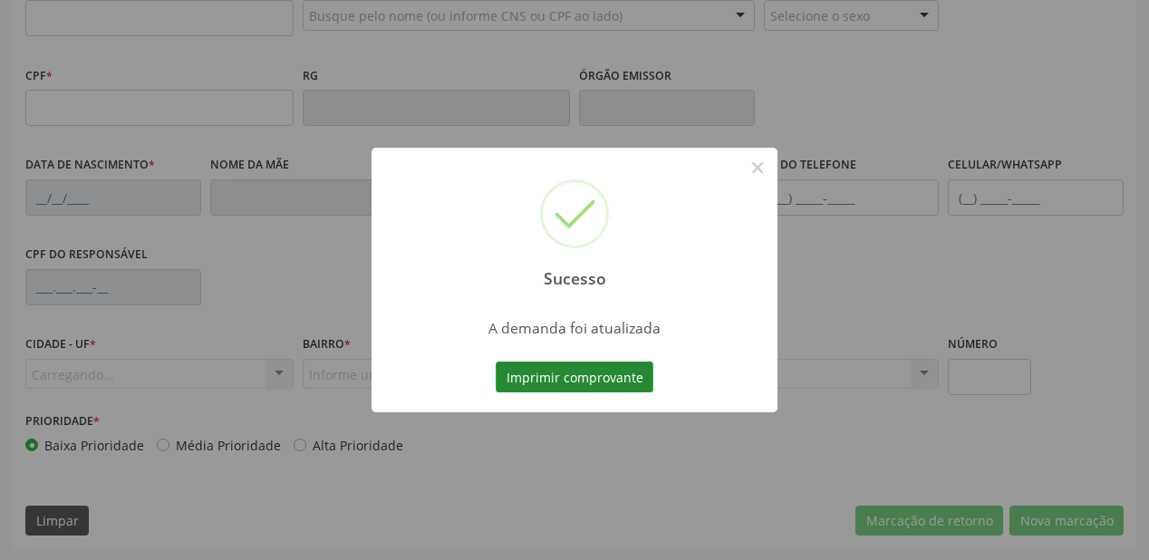
click at [591, 374] on button "Imprimir comprovante" at bounding box center [575, 377] width 158 height 31
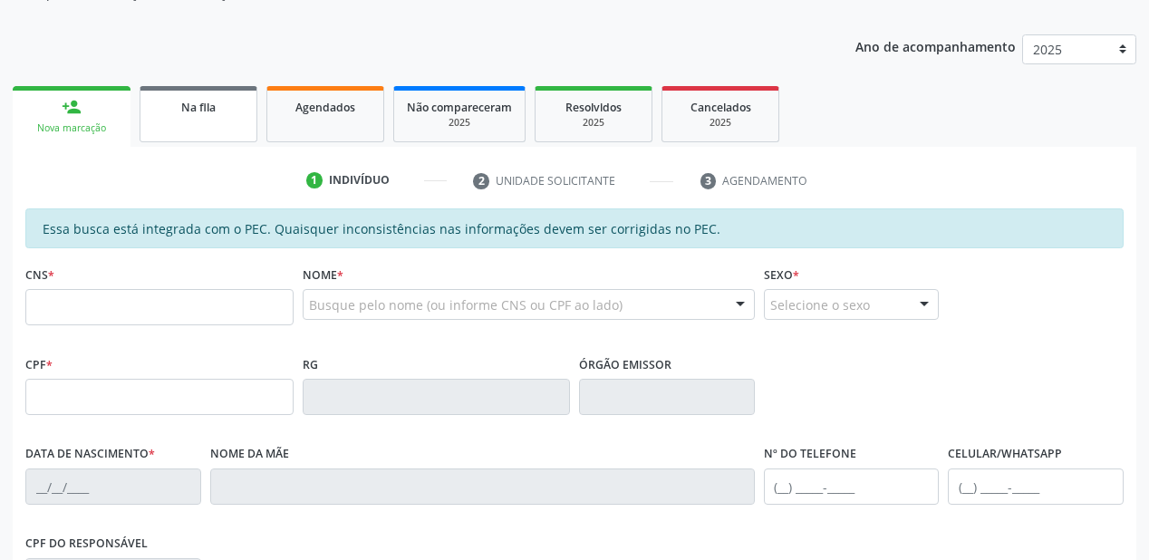
scroll to position [184, 0]
click at [223, 126] on link "Na fila" at bounding box center [199, 115] width 118 height 56
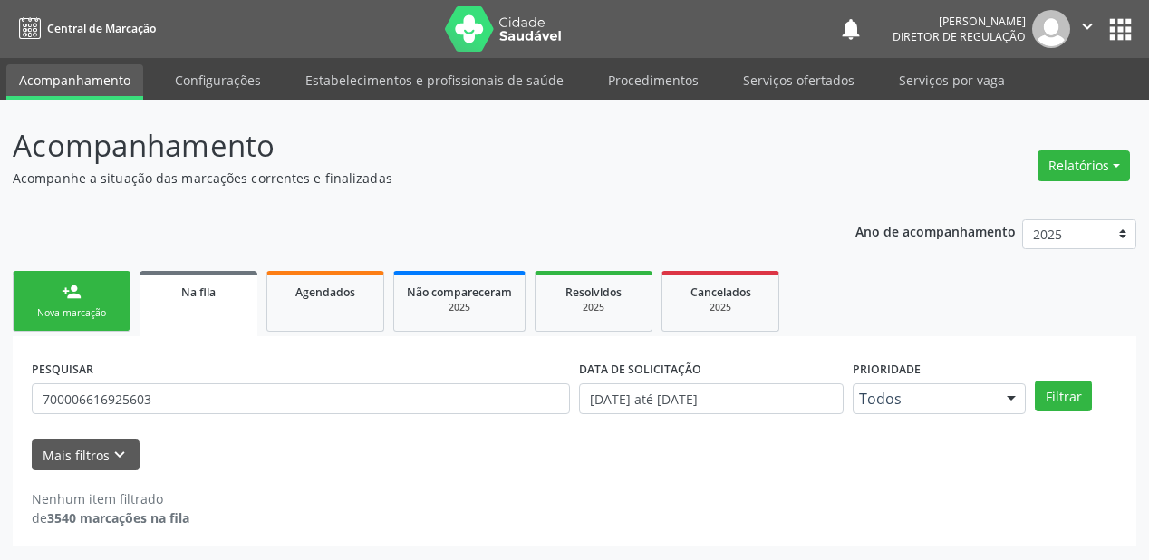
scroll to position [0, 0]
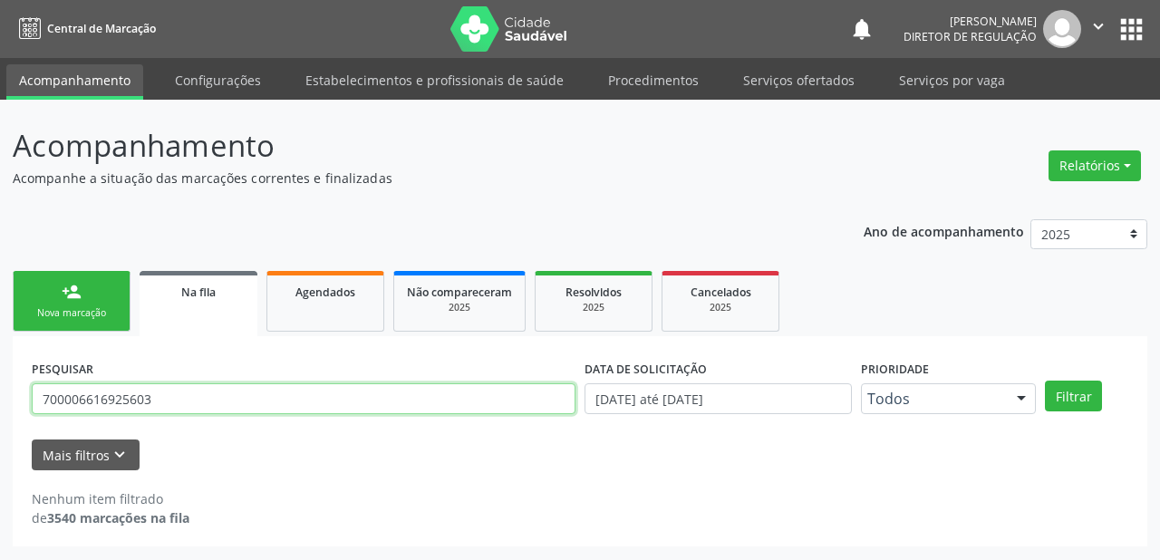
click at [170, 399] on input "700006616925603" at bounding box center [304, 398] width 544 height 31
type input "7"
type input "706809282046121"
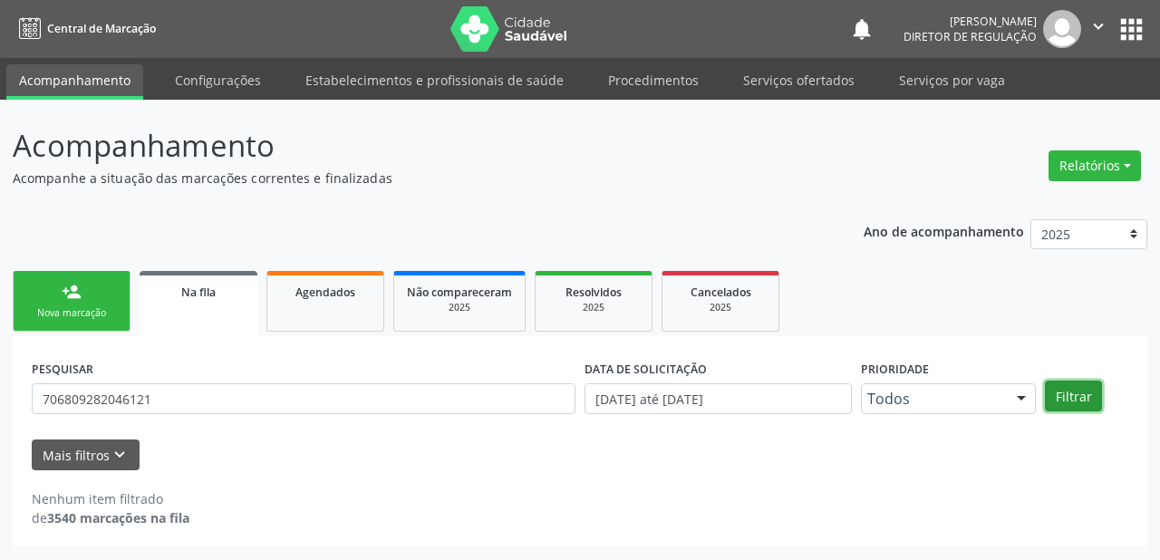
click at [1065, 392] on button "Filtrar" at bounding box center [1073, 396] width 57 height 31
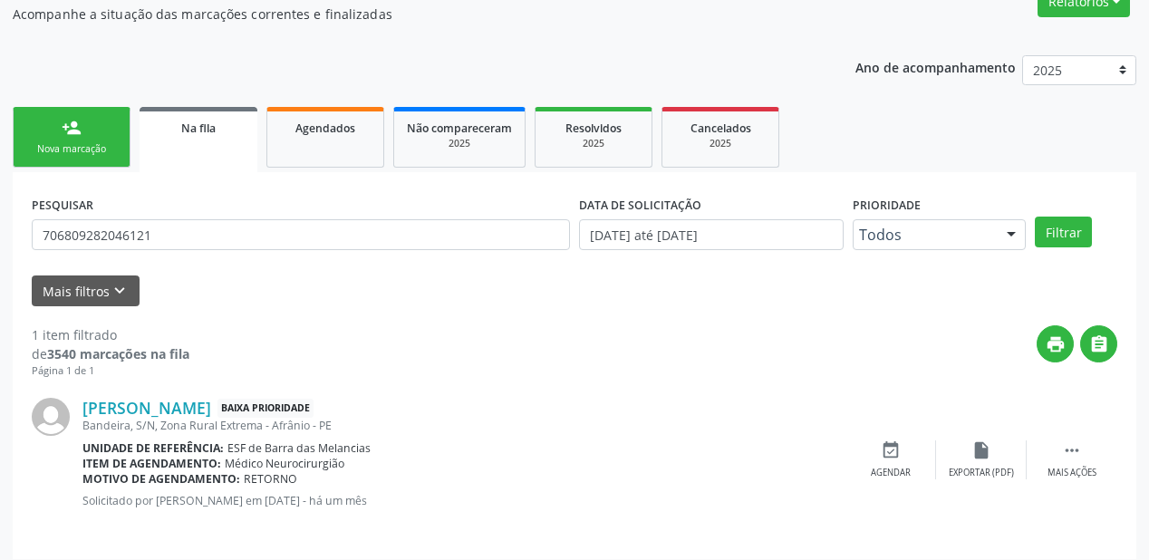
scroll to position [174, 0]
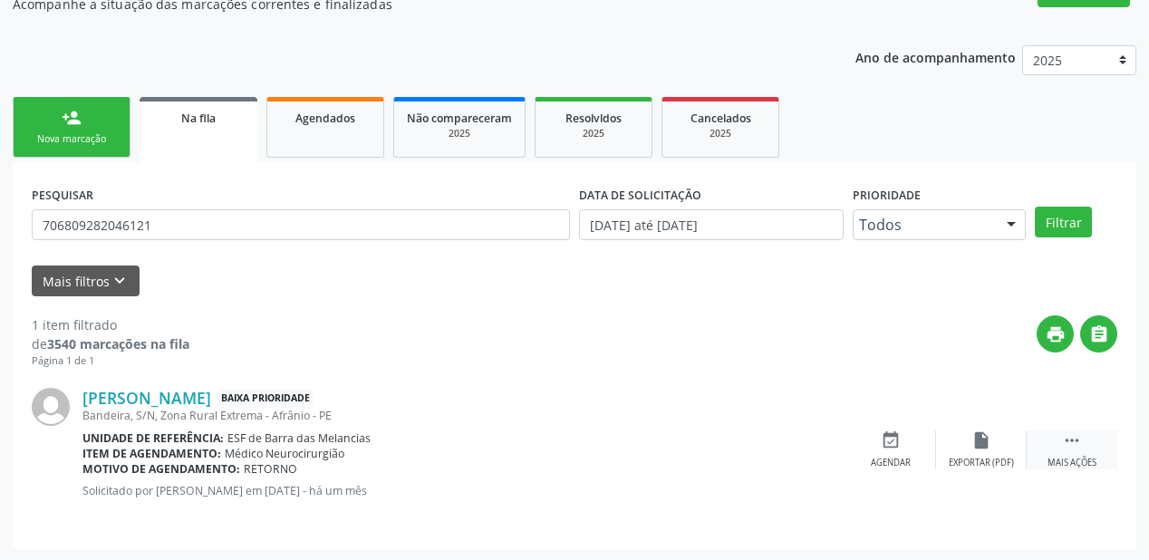
drag, startPoint x: 1062, startPoint y: 433, endPoint x: 1048, endPoint y: 432, distance: 14.5
click at [1062, 432] on icon "" at bounding box center [1072, 441] width 20 height 20
click at [627, 452] on div "event_available Agendar" at bounding box center [619, 450] width 91 height 39
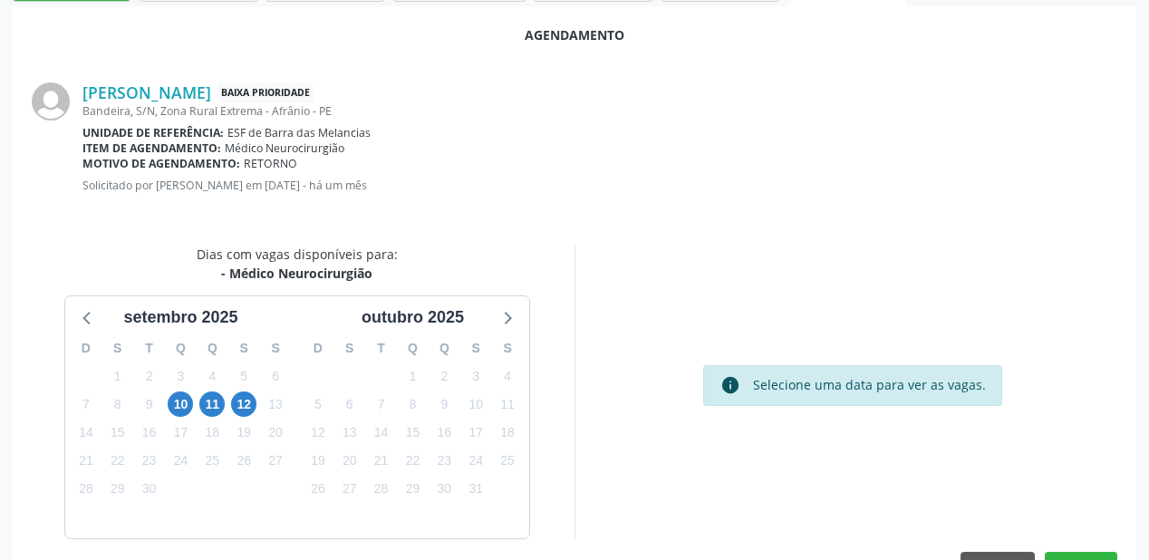
scroll to position [382, 0]
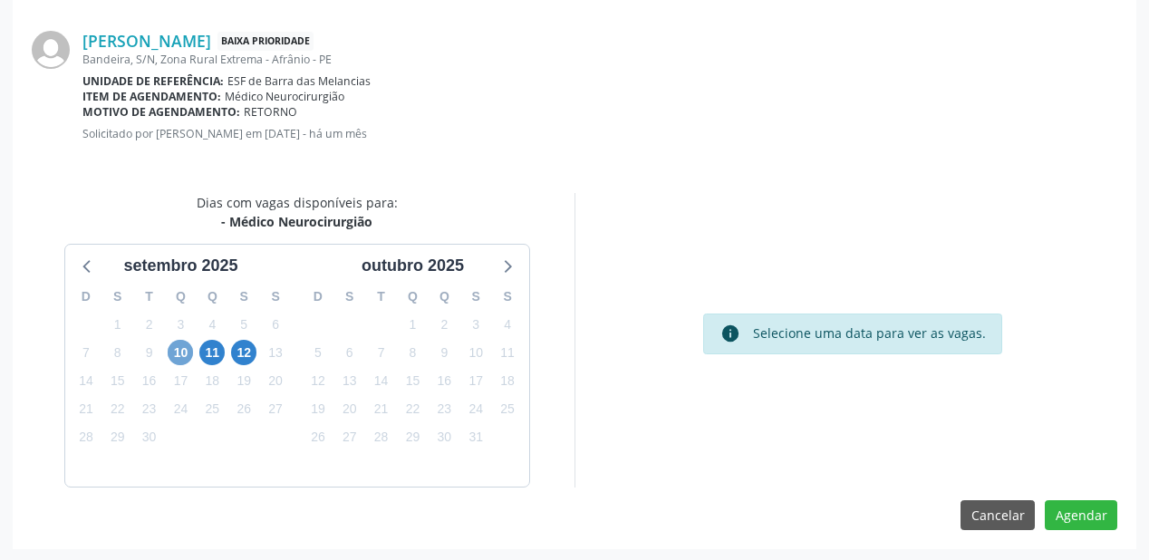
click at [182, 352] on span "10" at bounding box center [180, 352] width 25 height 25
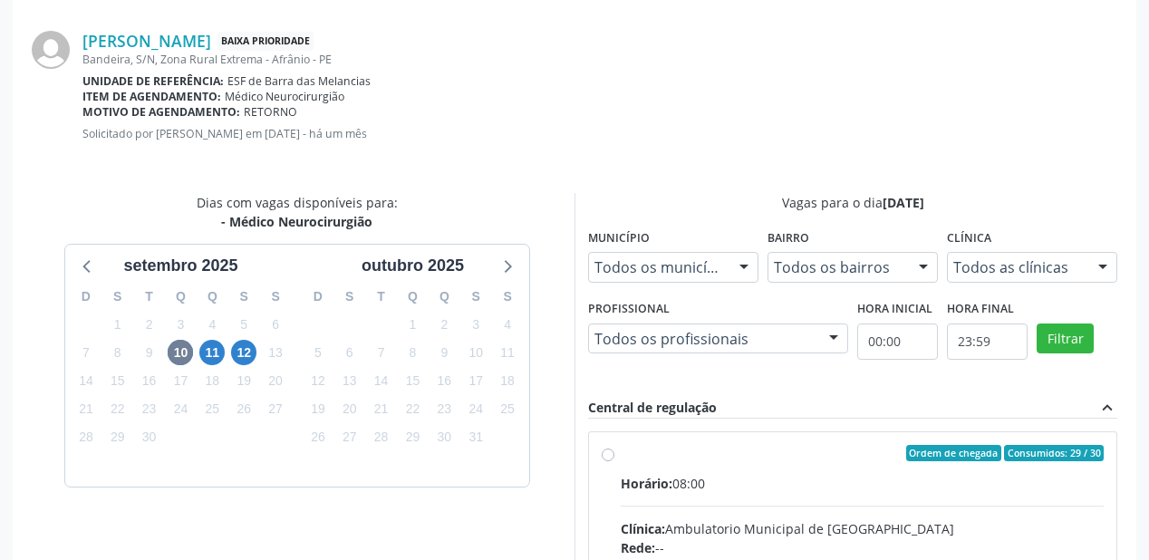
click at [615, 461] on input "Ordem de chegada Consumidos: 29 / 30 Horário: 08:00 Clínica: Ambulatorio Munici…" at bounding box center [608, 453] width 13 height 16
radio input "true"
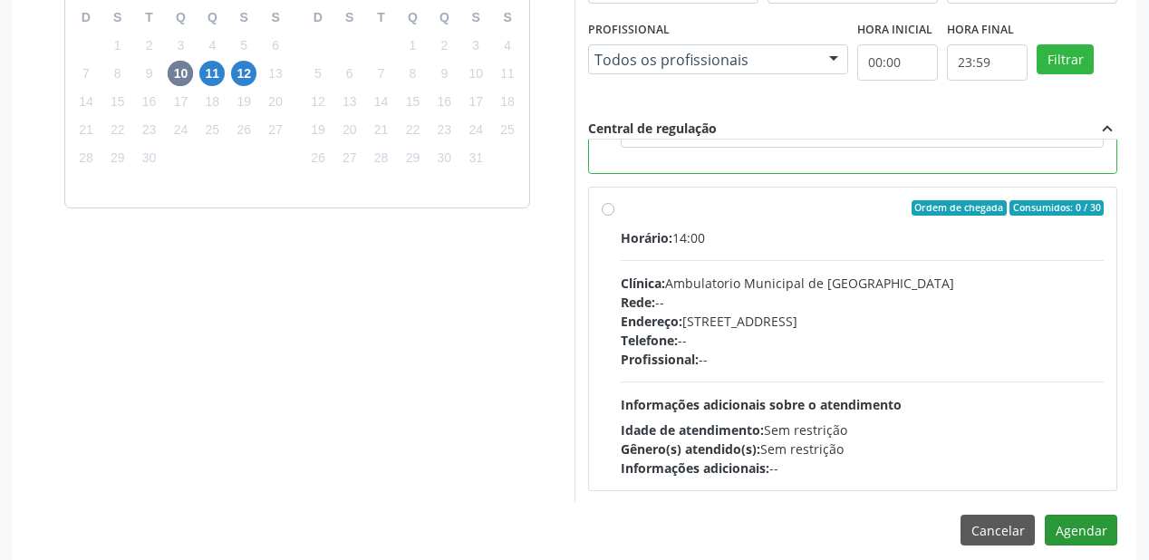
scroll to position [676, 0]
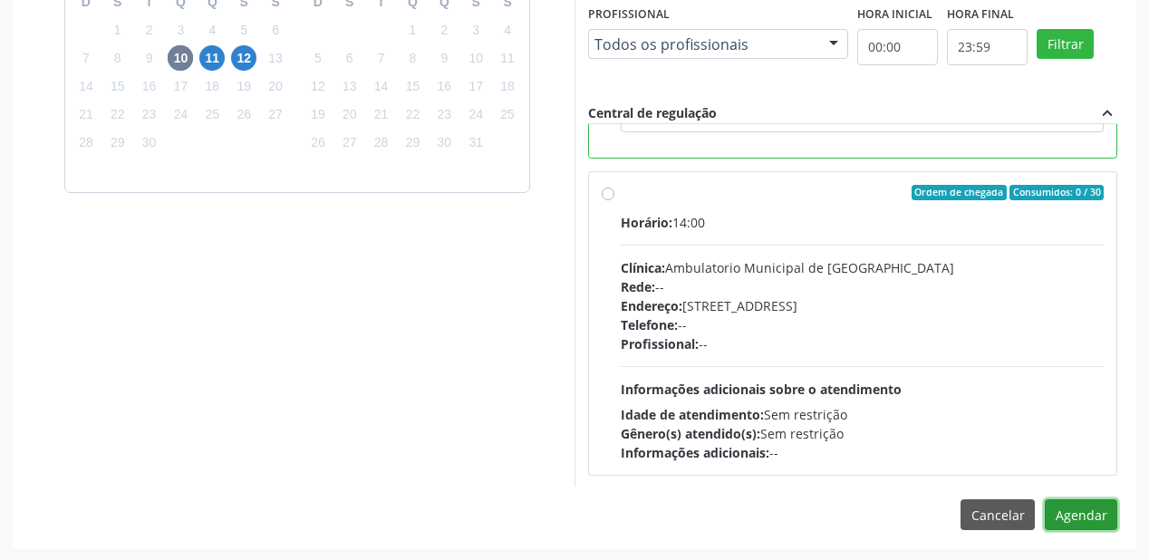
click at [1063, 508] on button "Agendar" at bounding box center [1081, 514] width 73 height 31
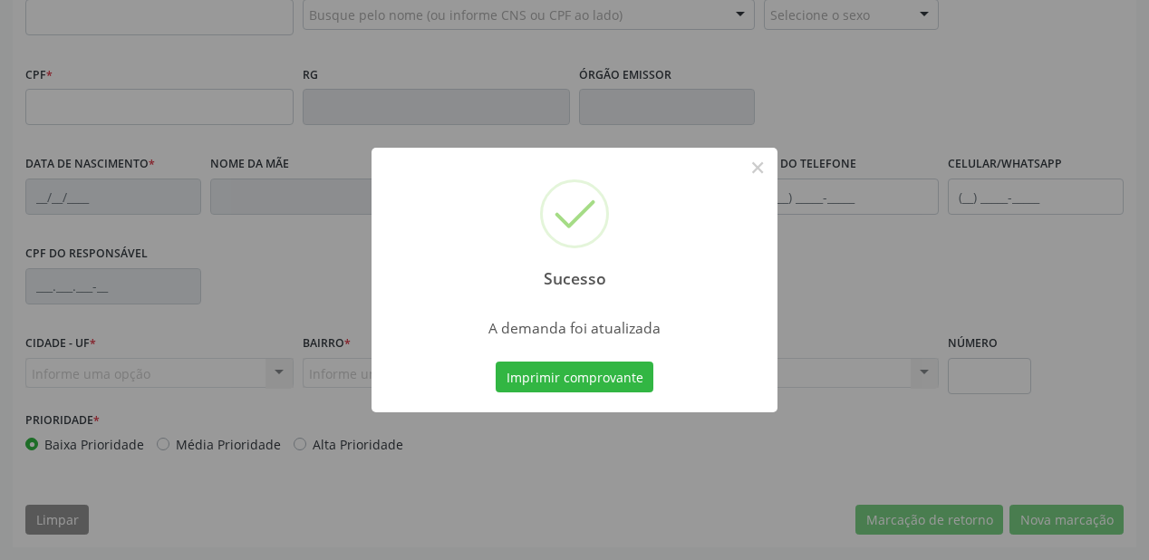
scroll to position [474, 0]
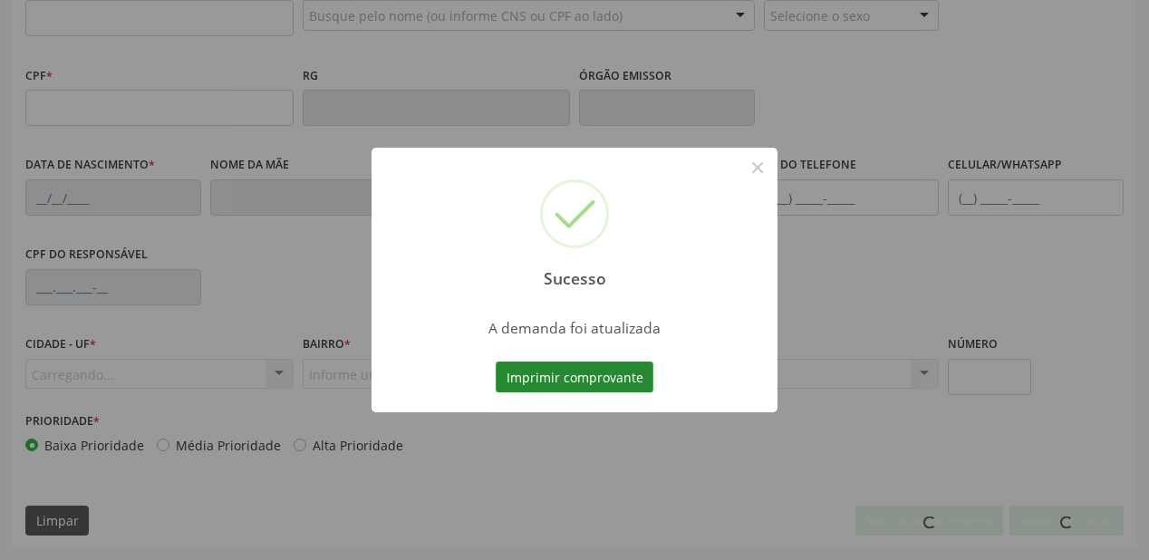
click at [579, 373] on button "Imprimir comprovante" at bounding box center [575, 377] width 158 height 31
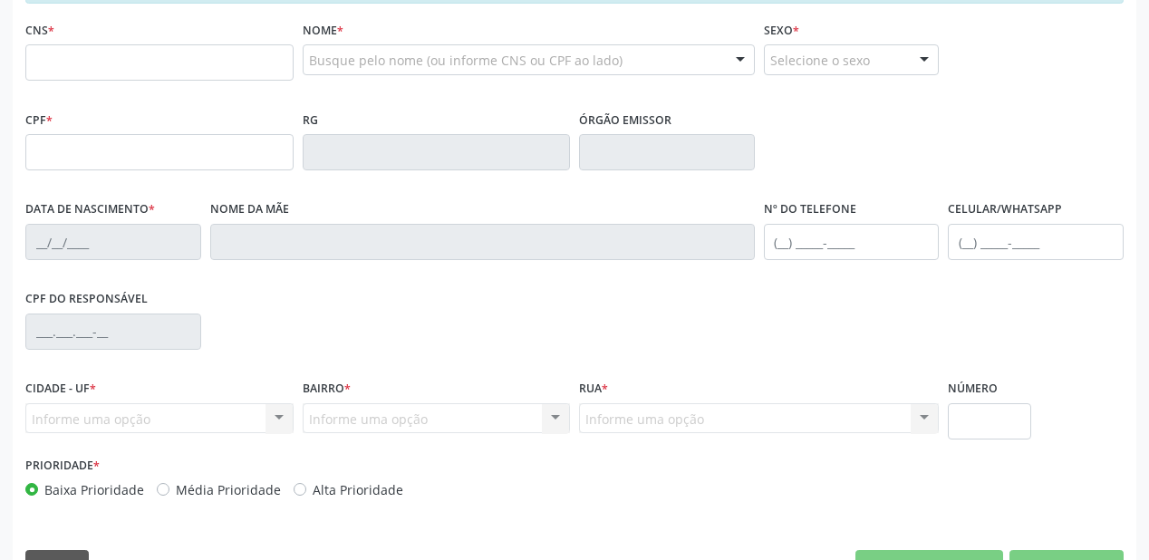
scroll to position [257, 0]
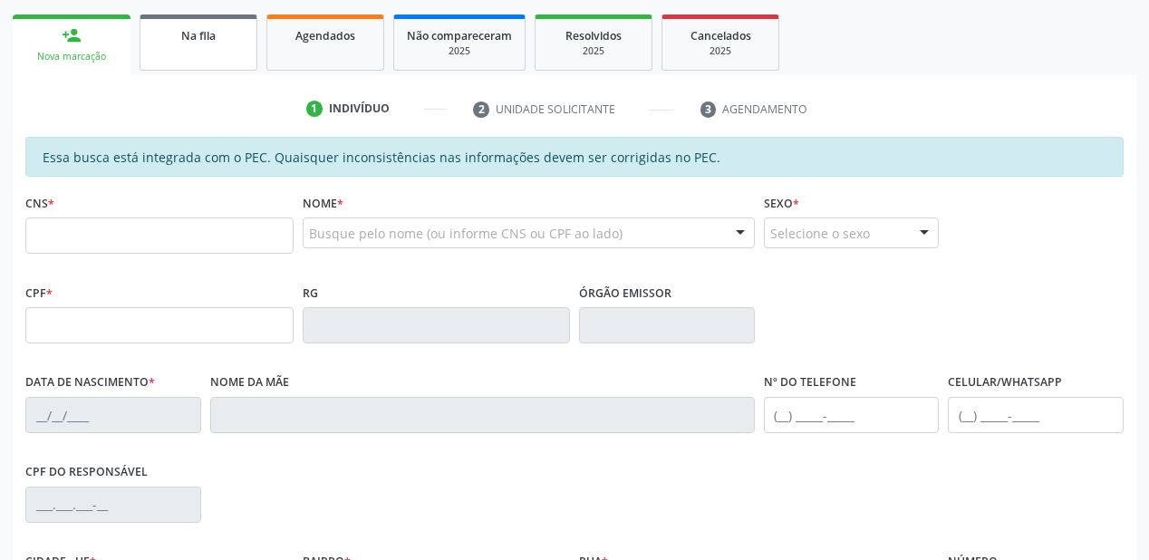
click at [203, 58] on link "Na fila" at bounding box center [199, 43] width 118 height 56
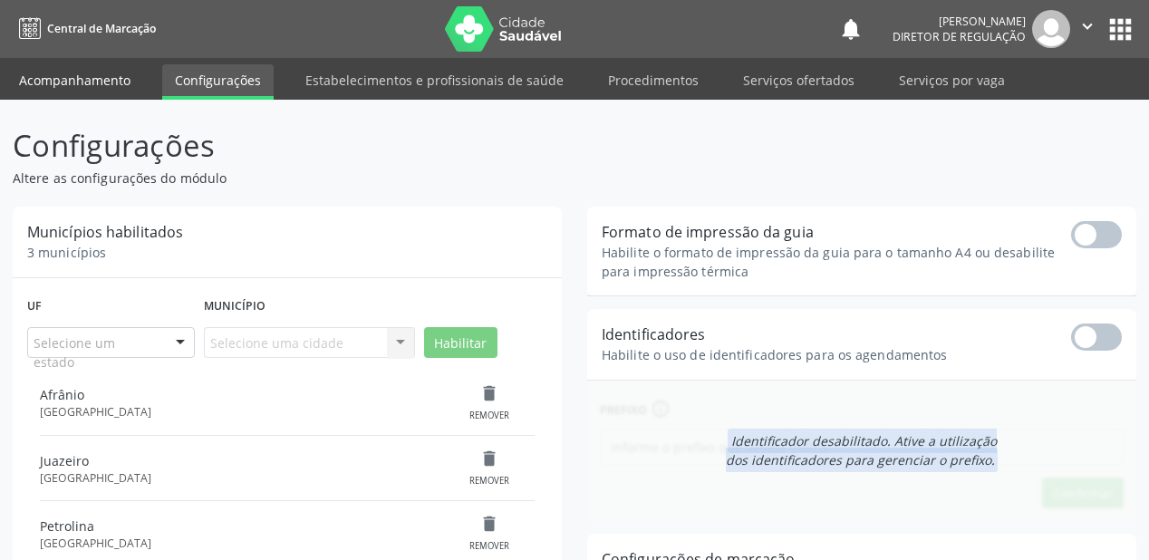
click at [79, 78] on link "Acompanhamento" at bounding box center [74, 80] width 137 height 32
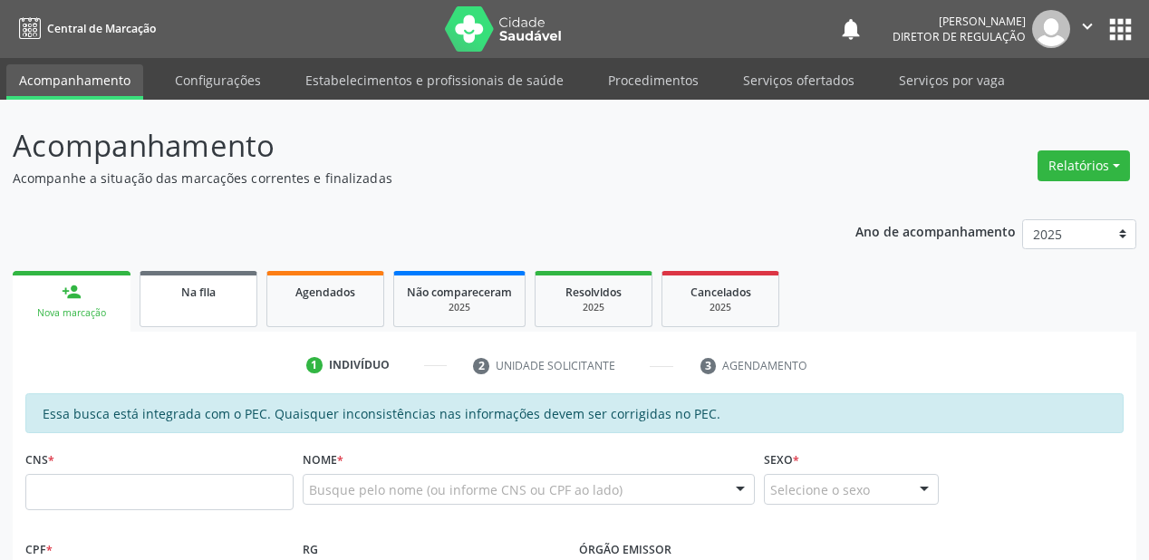
click at [208, 301] on link "Na fila" at bounding box center [199, 299] width 118 height 56
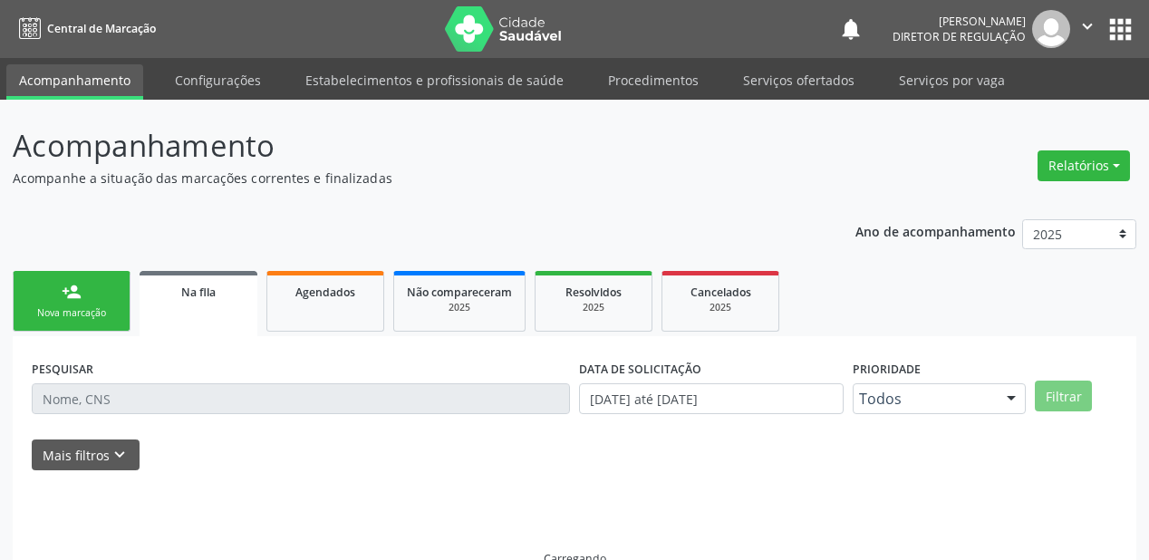
click at [208, 301] on link "Na fila" at bounding box center [199, 303] width 118 height 65
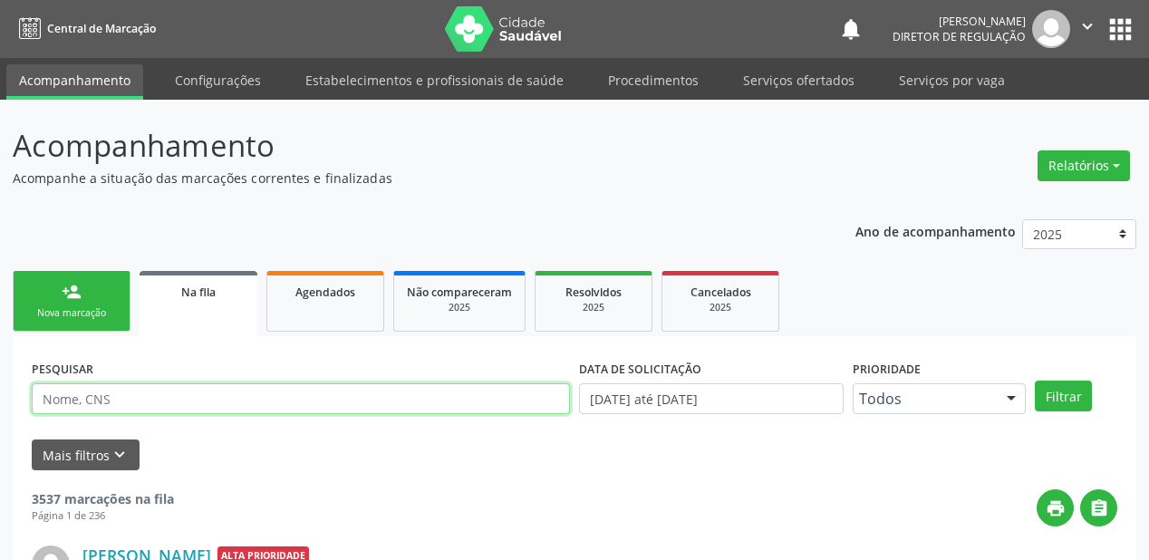
click at [182, 409] on input "text" at bounding box center [301, 398] width 538 height 31
type input "708606093035888"
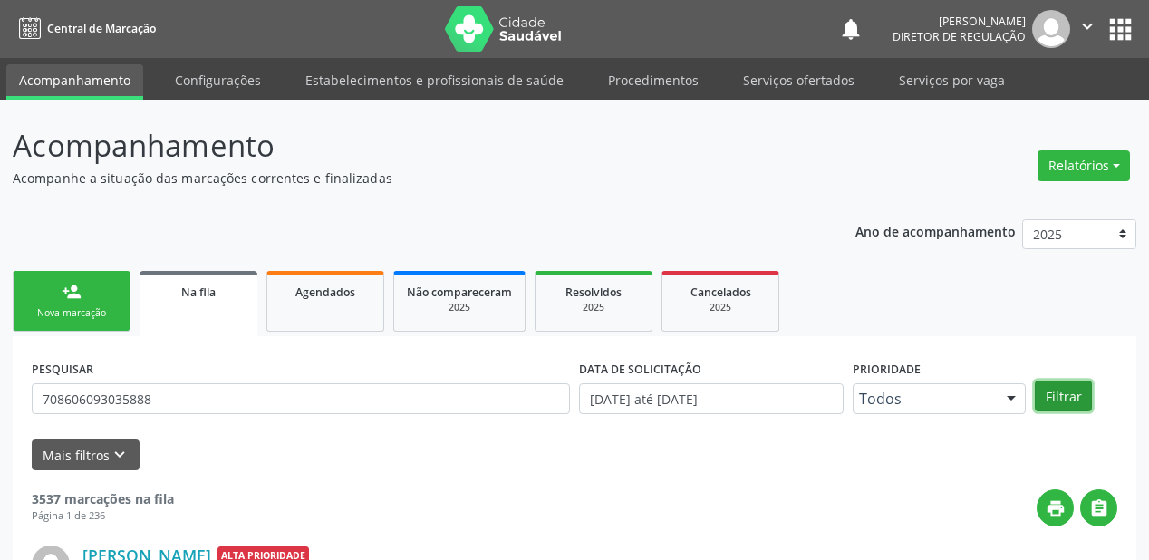
click at [1068, 399] on button "Filtrar" at bounding box center [1063, 396] width 57 height 31
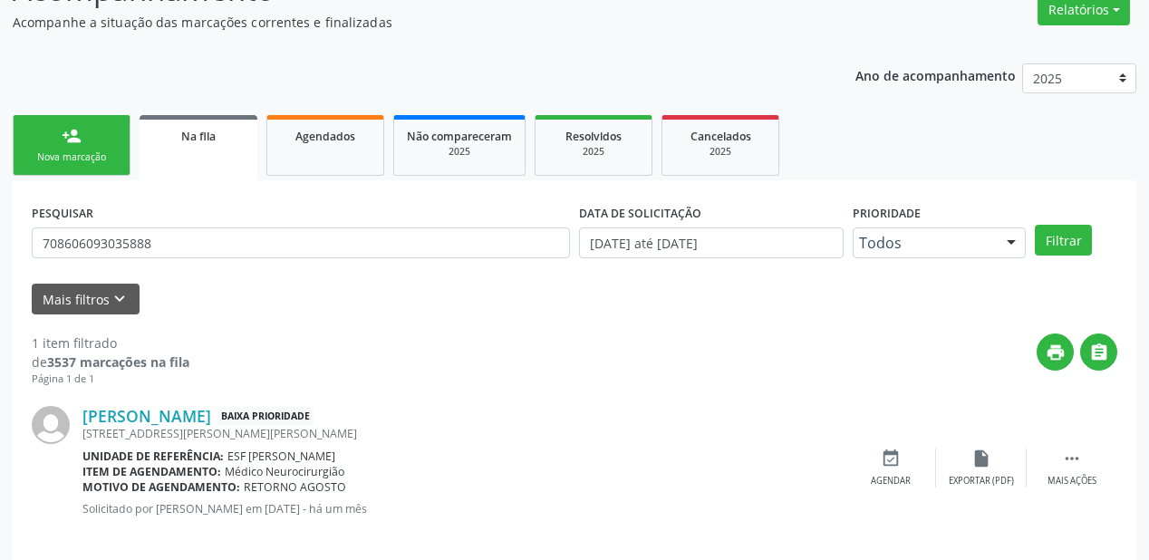
scroll to position [174, 0]
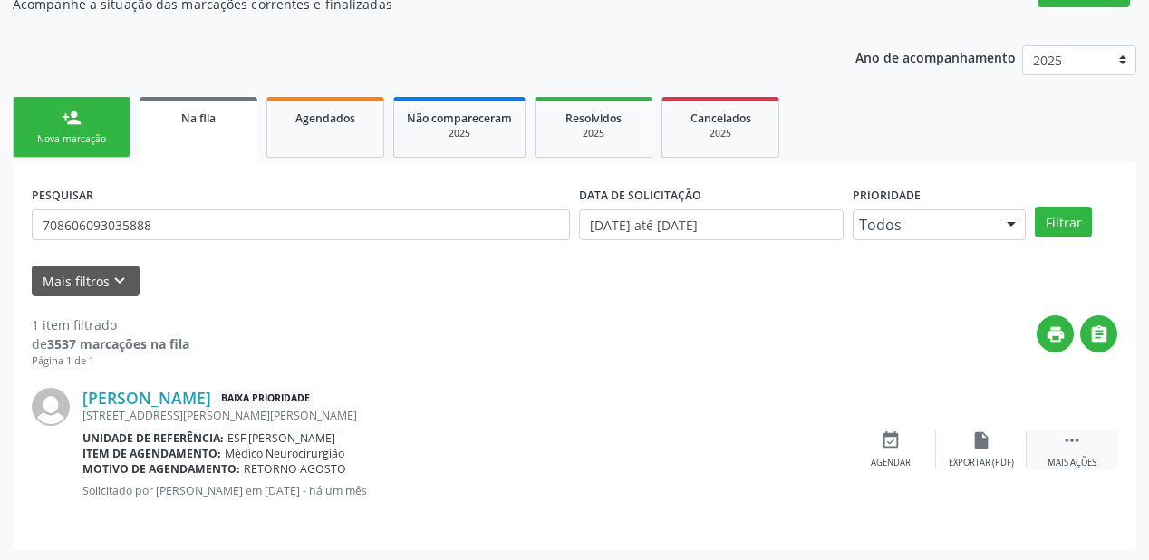
click at [1062, 439] on icon "" at bounding box center [1072, 441] width 20 height 20
click at [623, 441] on icon "event_available" at bounding box center [619, 441] width 20 height 20
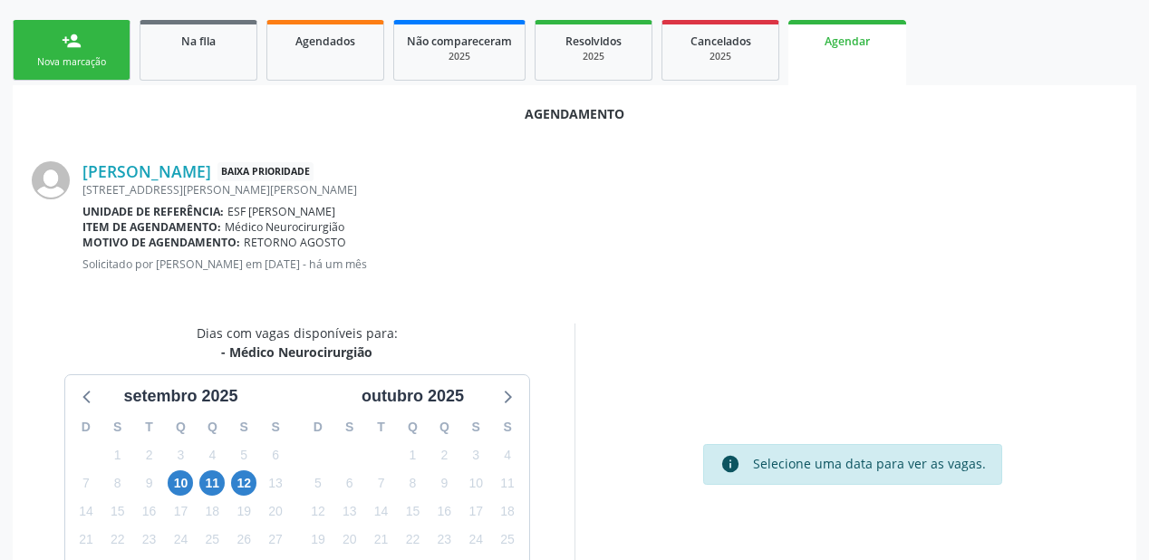
scroll to position [382, 0]
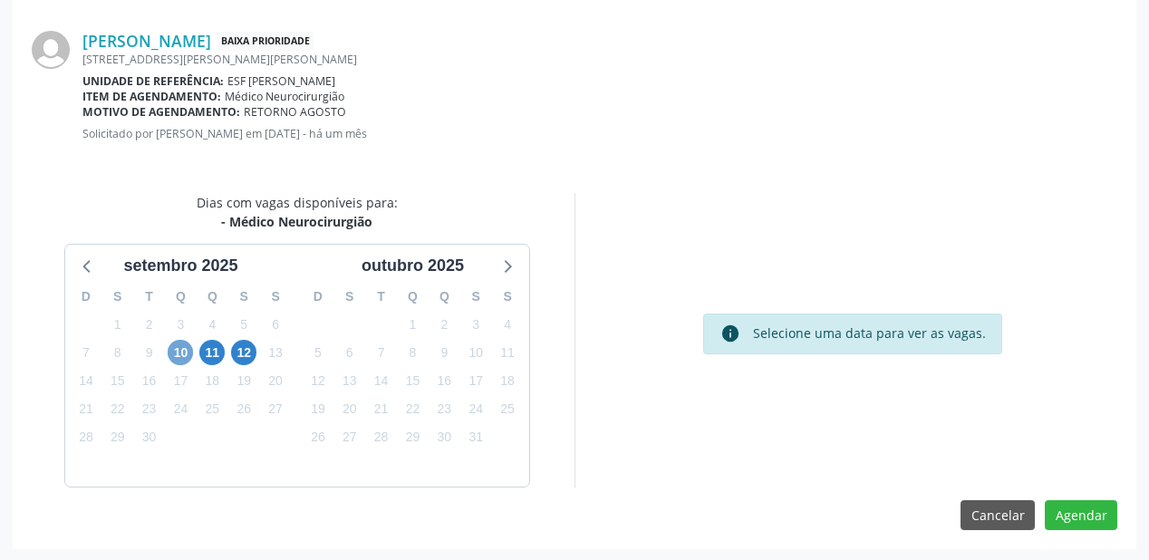
click at [185, 350] on span "10" at bounding box center [180, 352] width 25 height 25
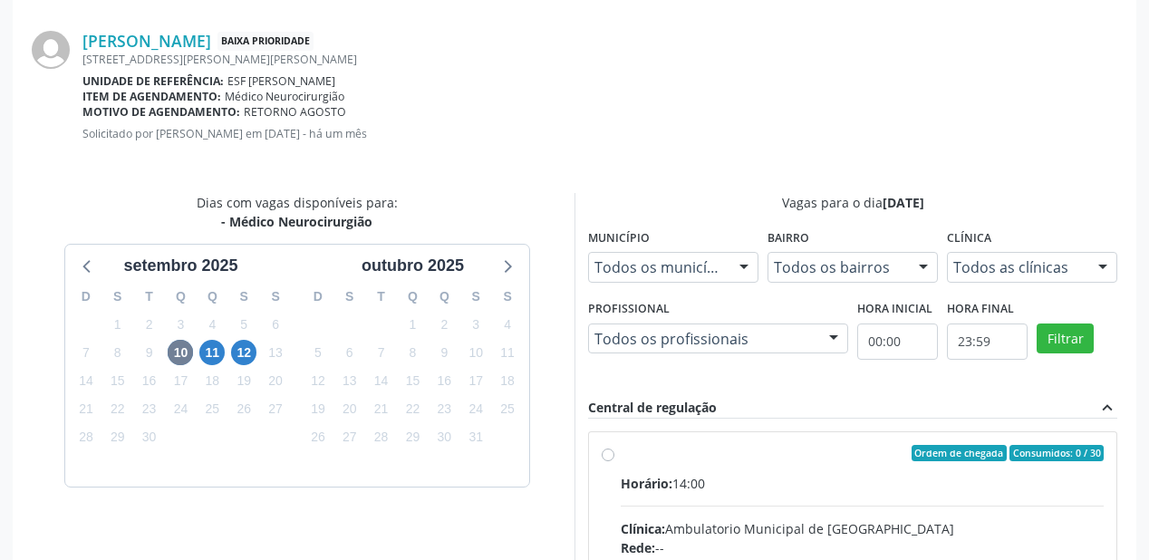
click at [615, 461] on input "Ordem de chegada Consumidos: 0 / 30 Horário: 14:00 Clínica: Ambulatorio Municip…" at bounding box center [608, 453] width 13 height 16
radio input "true"
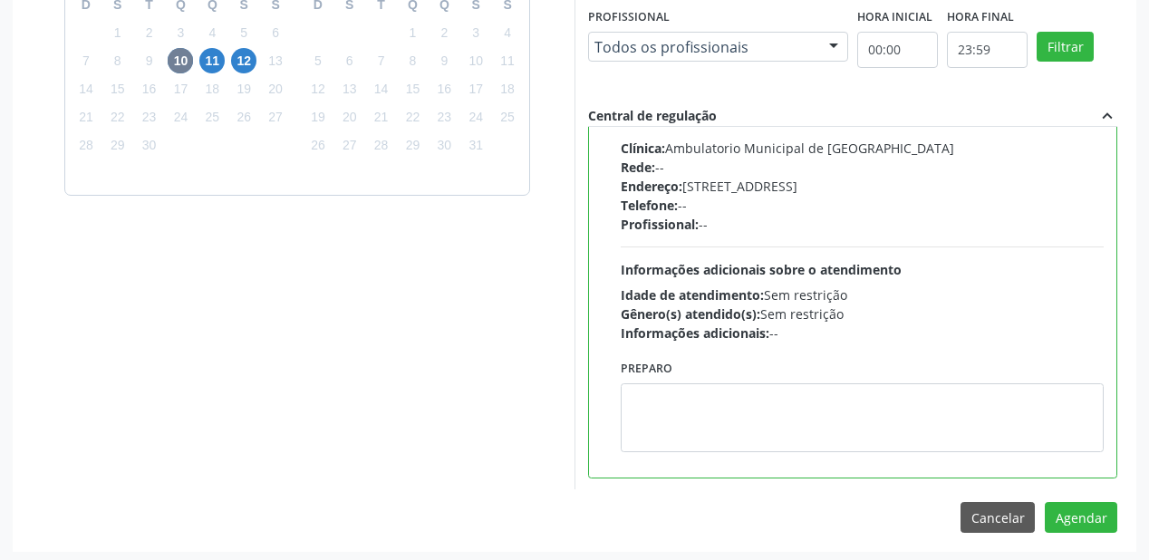
scroll to position [676, 0]
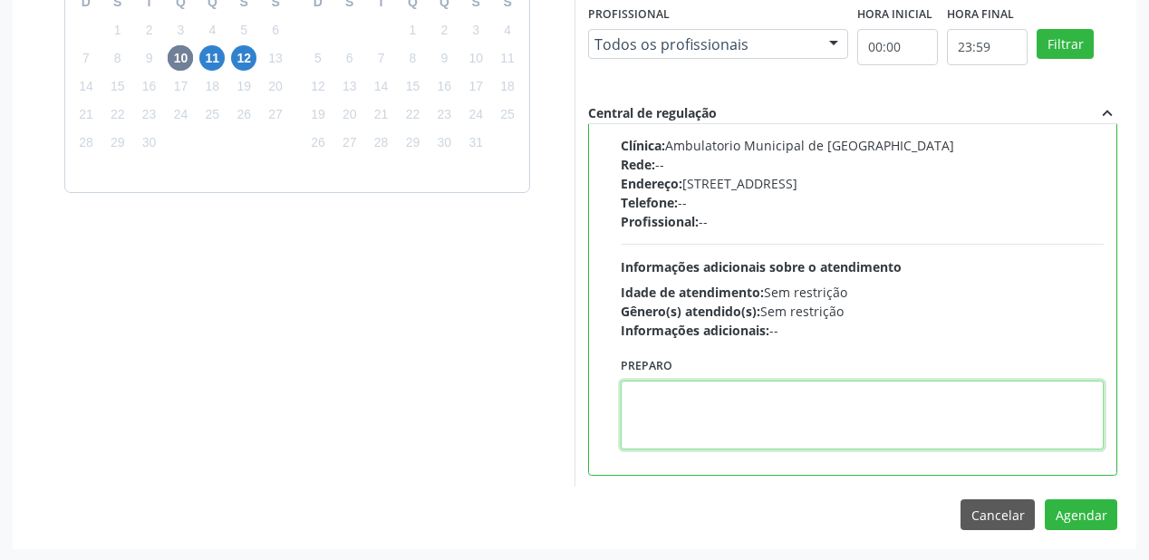
click at [755, 416] on textarea at bounding box center [862, 415] width 483 height 69
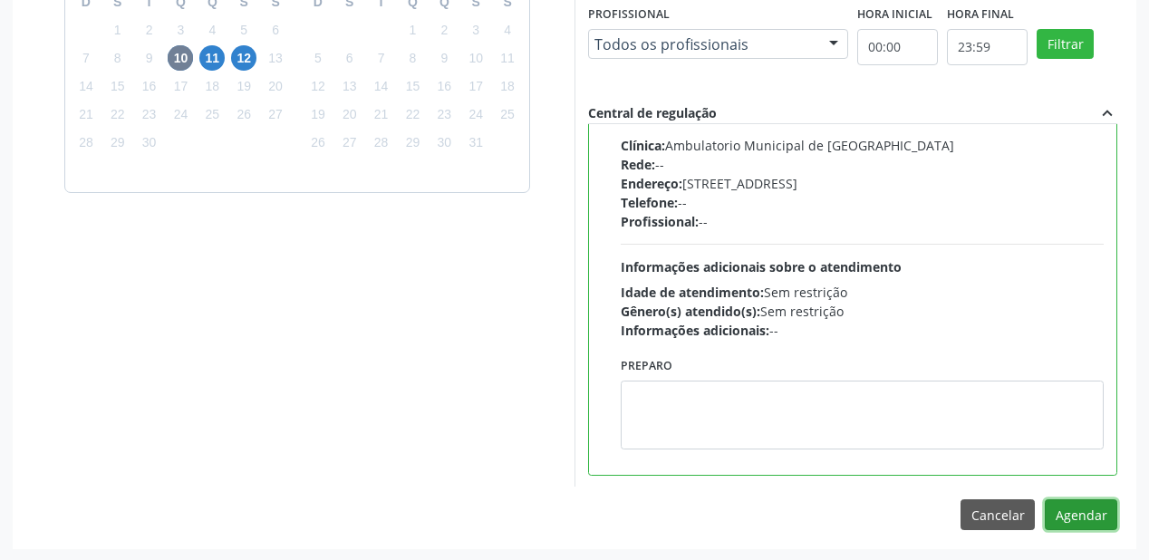
click at [1062, 515] on button "Agendar" at bounding box center [1081, 514] width 73 height 31
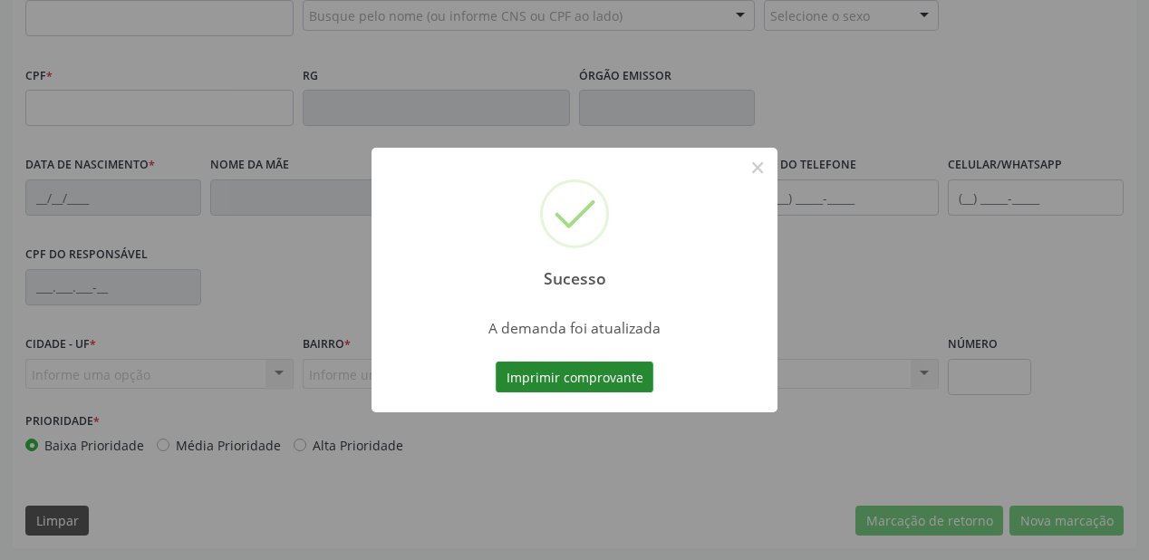
click at [572, 381] on button "Imprimir comprovante" at bounding box center [575, 377] width 158 height 31
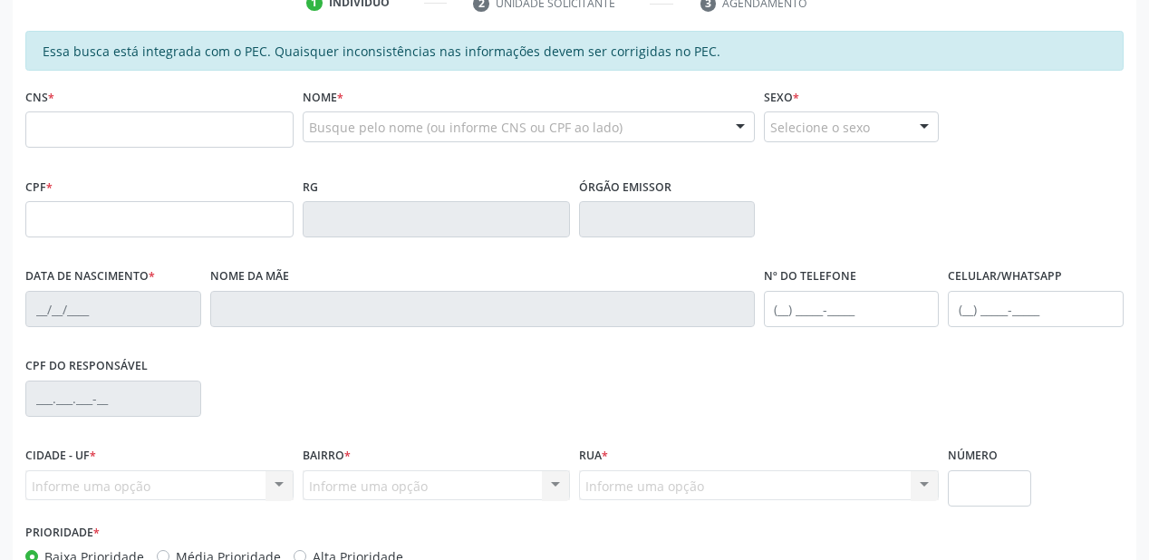
scroll to position [184, 0]
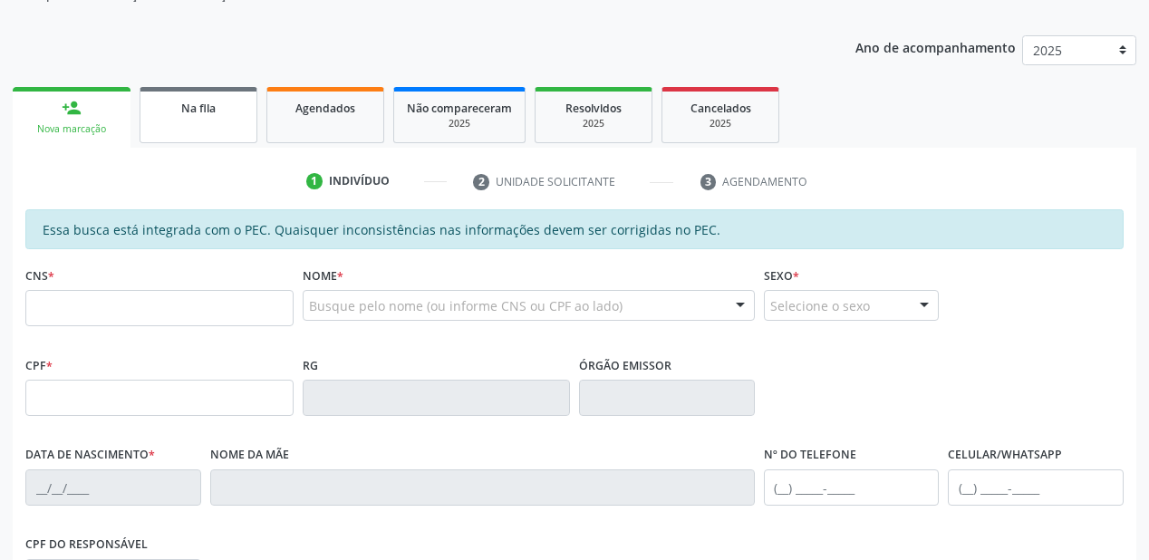
click at [209, 136] on link "Na fila" at bounding box center [199, 115] width 118 height 56
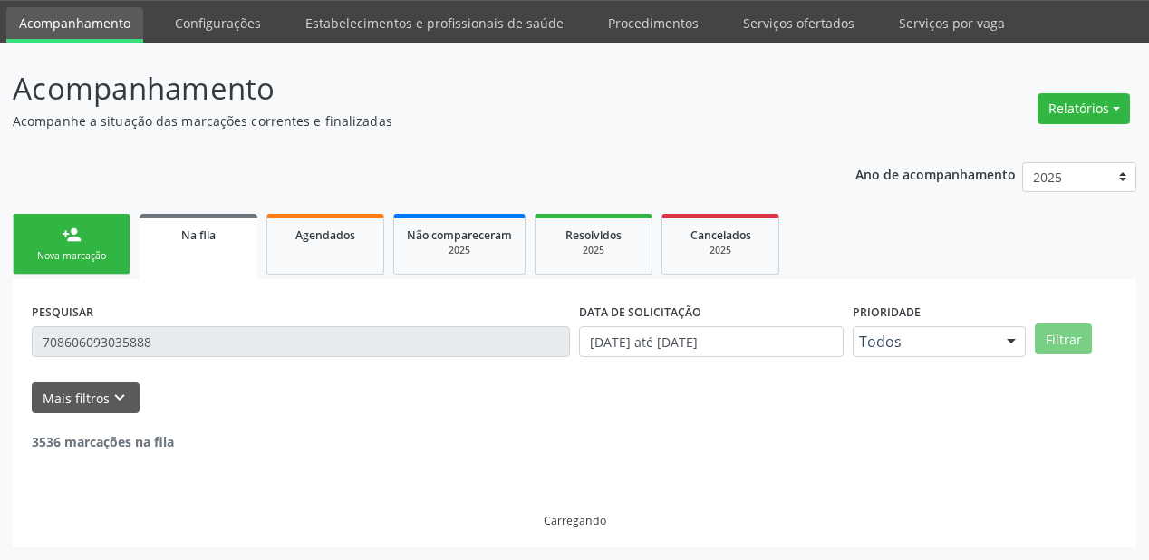
scroll to position [0, 0]
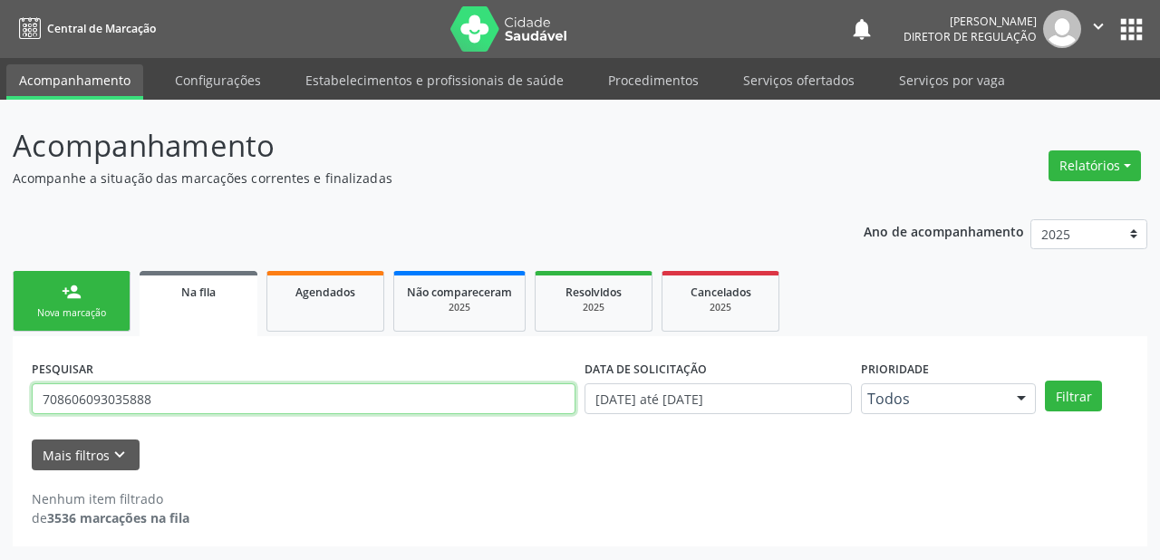
click at [158, 401] on input "708606093035888" at bounding box center [304, 398] width 544 height 31
type input "7"
type input "200673454110006"
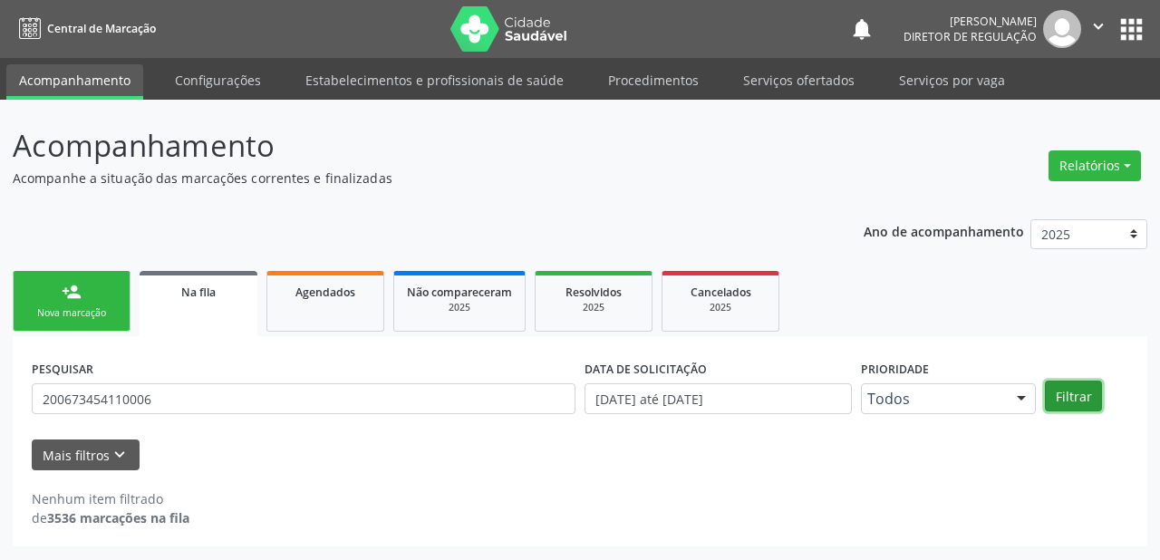
click at [1052, 392] on button "Filtrar" at bounding box center [1073, 396] width 57 height 31
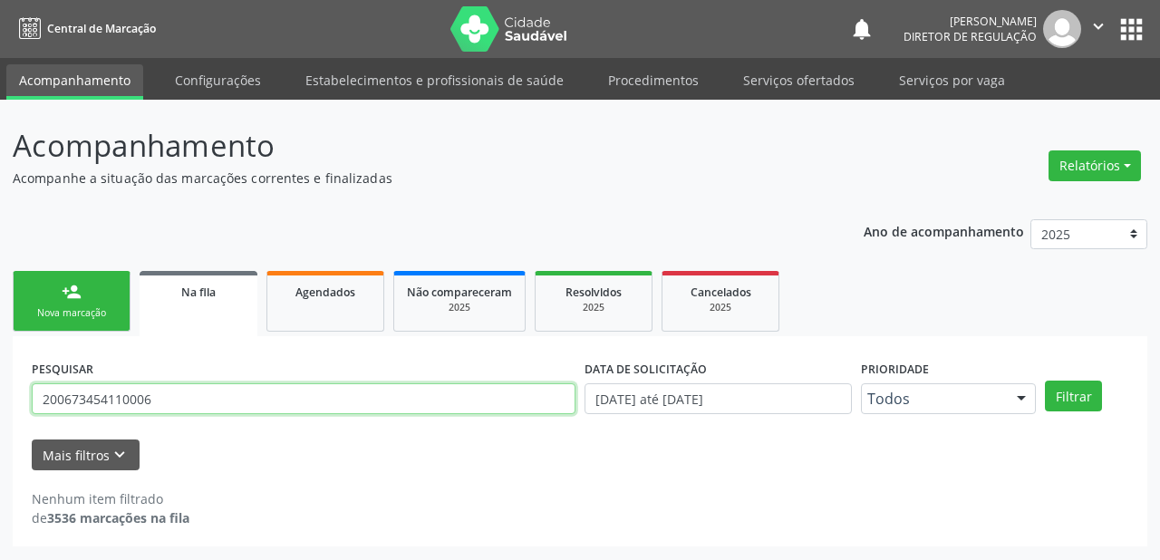
drag, startPoint x: 181, startPoint y: 388, endPoint x: 12, endPoint y: 397, distance: 169.8
click at [14, 398] on div "PESQUISAR 200673454110006 DATA DE SOLICITAÇÃO 01/01/2018 até 02/09/2025 Priorid…" at bounding box center [580, 441] width 1135 height 210
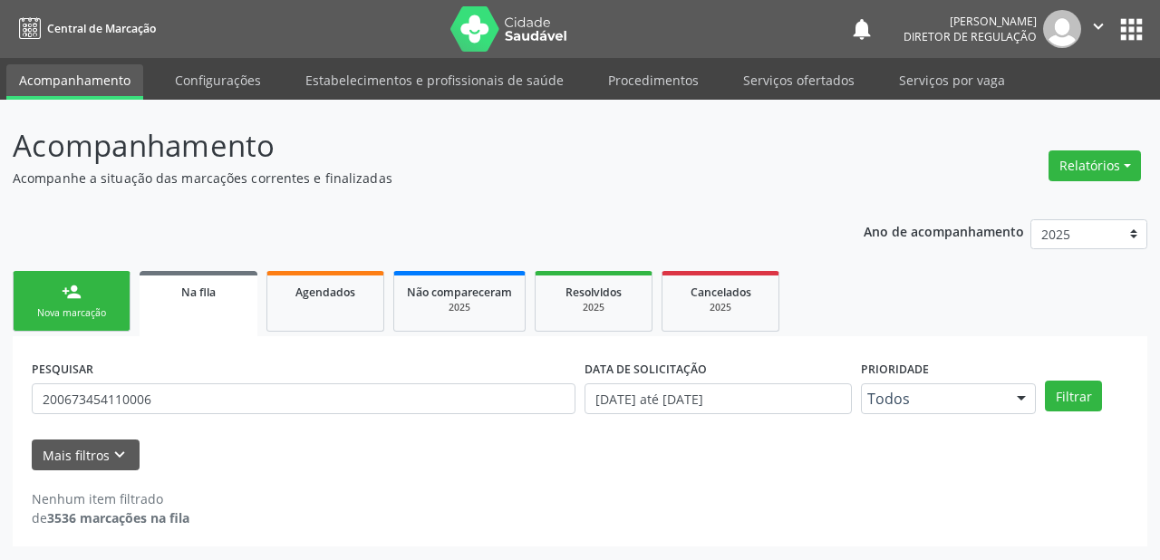
click at [69, 306] on div "Nova marcação" at bounding box center [71, 313] width 91 height 14
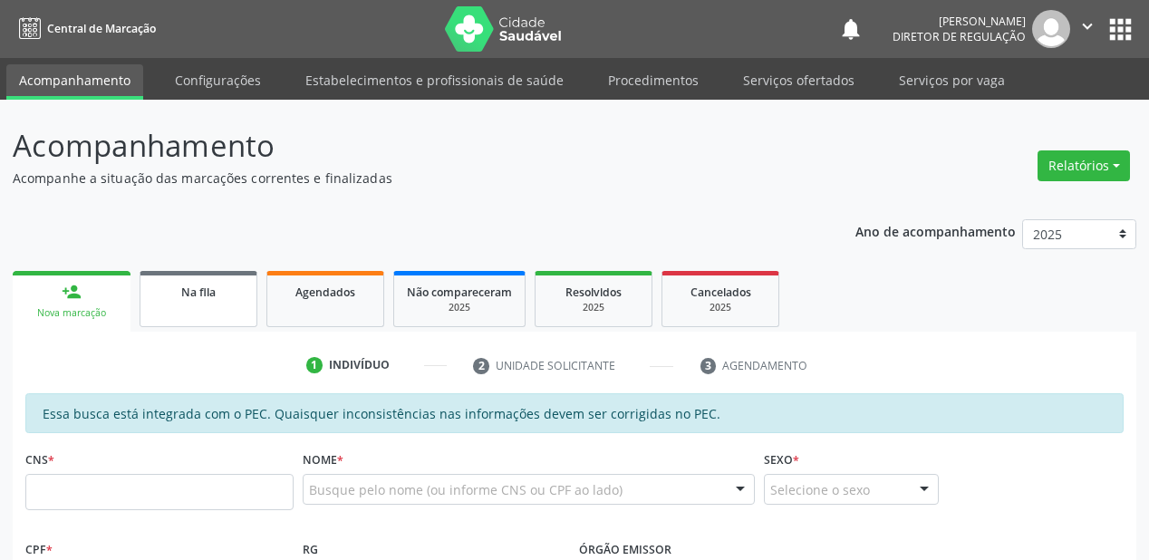
click at [203, 282] on div "Na fila" at bounding box center [198, 291] width 91 height 19
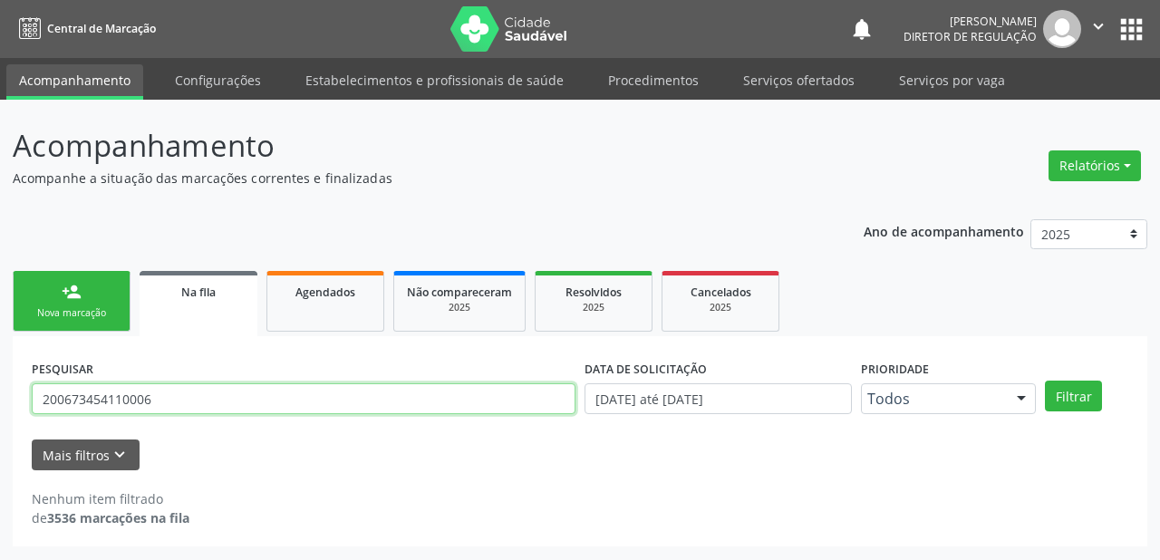
click at [166, 396] on input "200673454110006" at bounding box center [304, 398] width 544 height 31
type input "2"
type input "700803949662690"
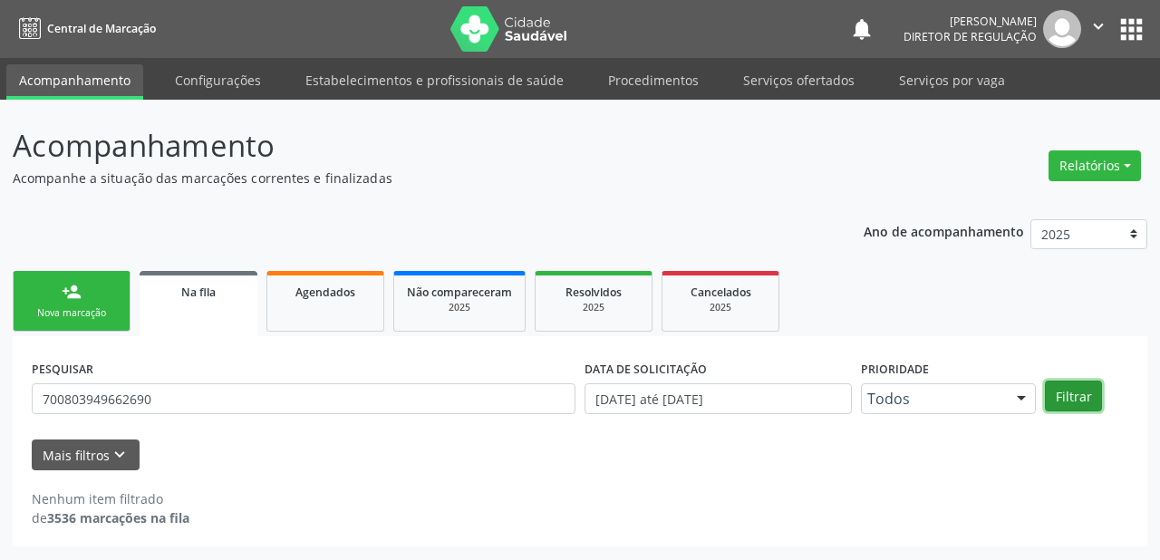
click at [1077, 393] on button "Filtrar" at bounding box center [1073, 396] width 57 height 31
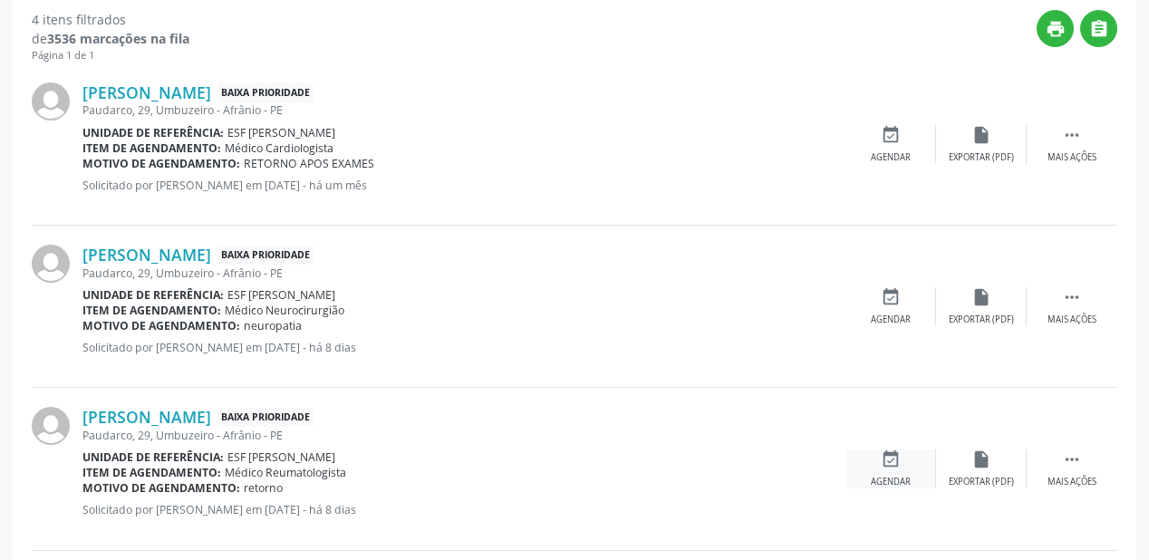
scroll to position [563, 0]
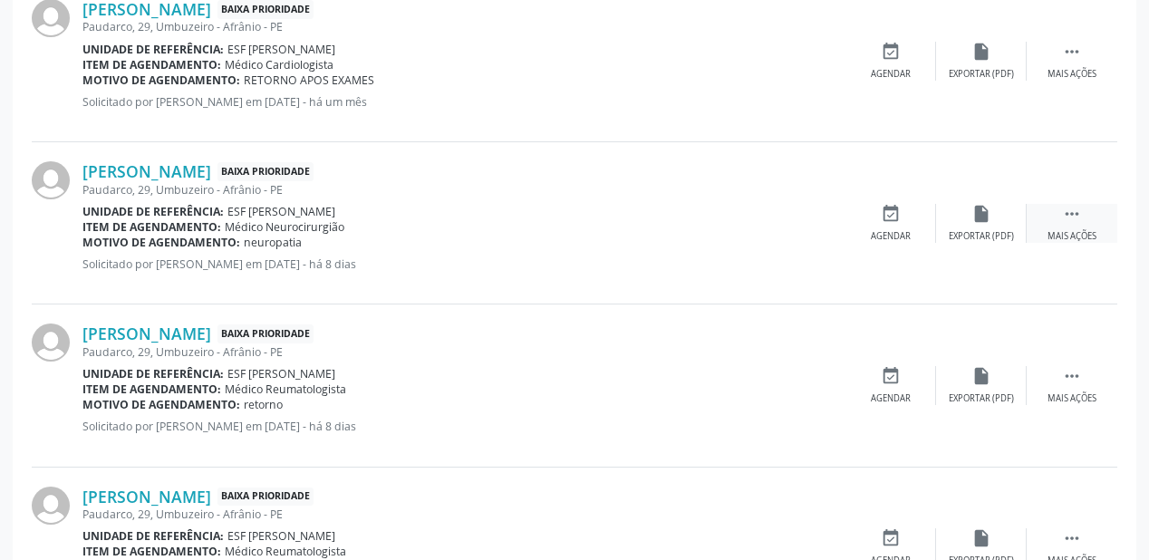
click at [1077, 208] on icon "" at bounding box center [1072, 214] width 20 height 20
click at [644, 228] on div "event_available Agendar" at bounding box center [619, 223] width 91 height 39
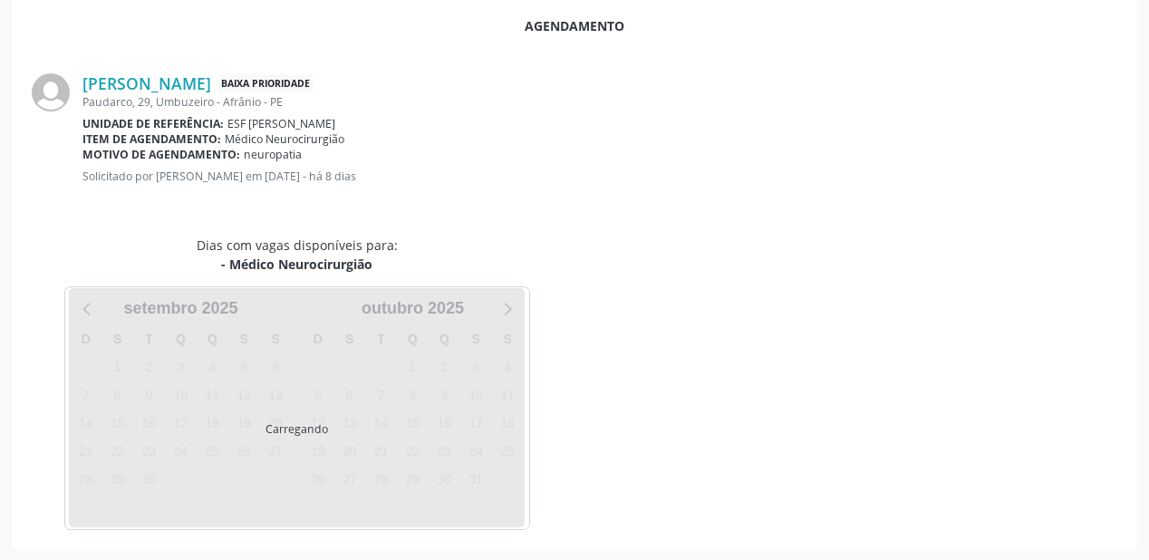
scroll to position [382, 0]
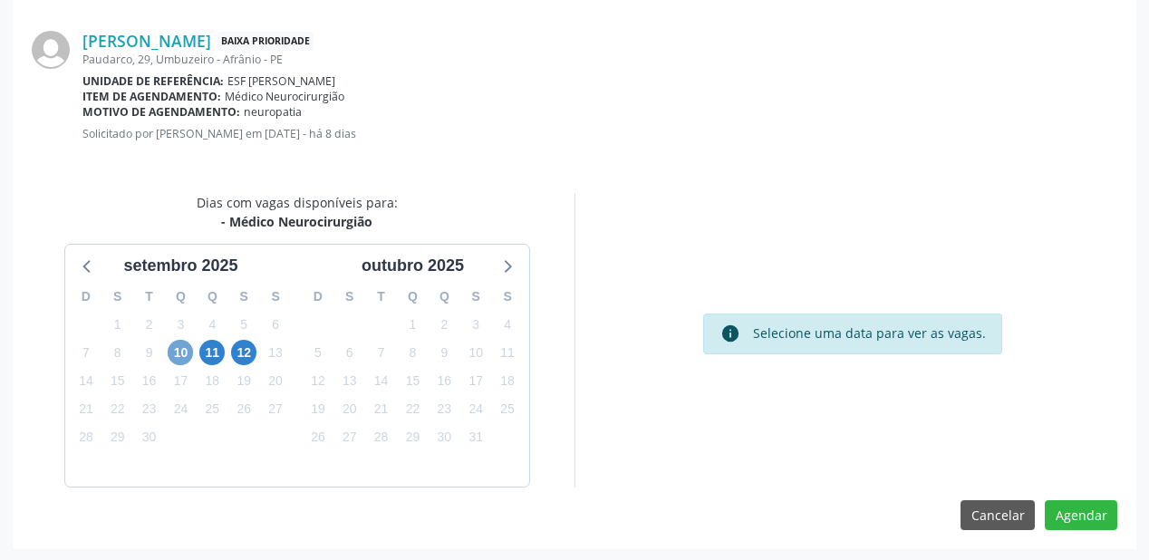
click at [185, 352] on span "10" at bounding box center [180, 352] width 25 height 25
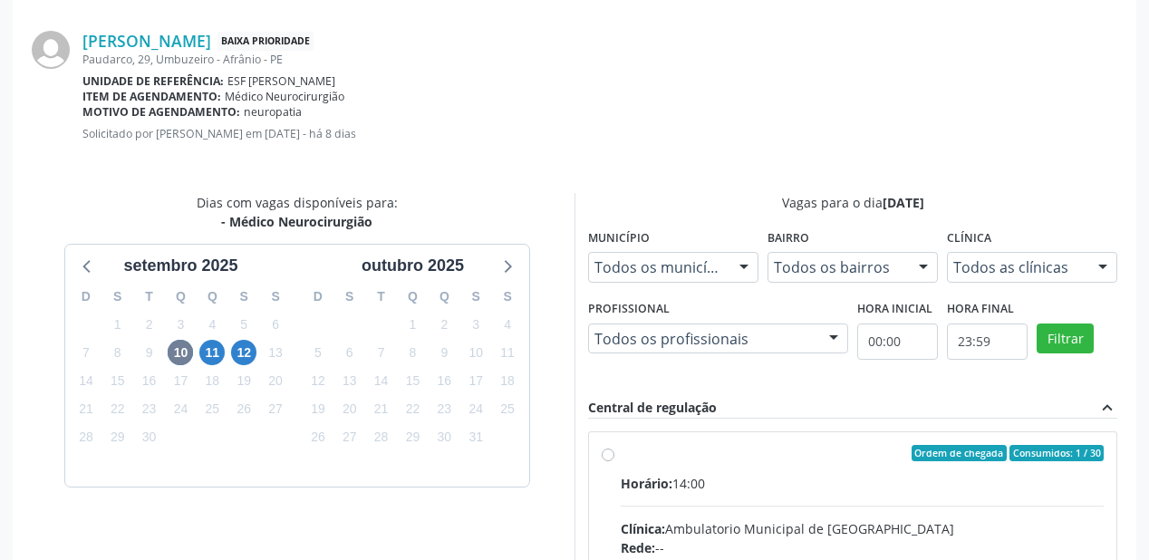
click at [816, 490] on div "Horário: 14:00" at bounding box center [862, 483] width 483 height 19
click at [615, 461] on input "Ordem de chegada Consumidos: 1 / 30 Horário: 14:00 Clínica: Ambulatorio Municip…" at bounding box center [608, 453] width 13 height 16
radio input "true"
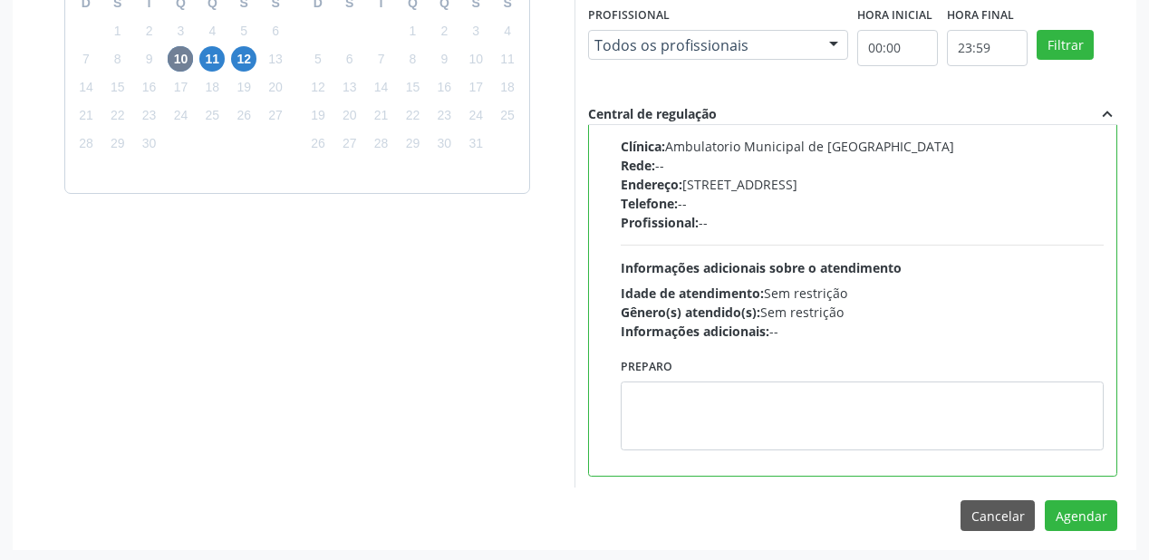
scroll to position [676, 0]
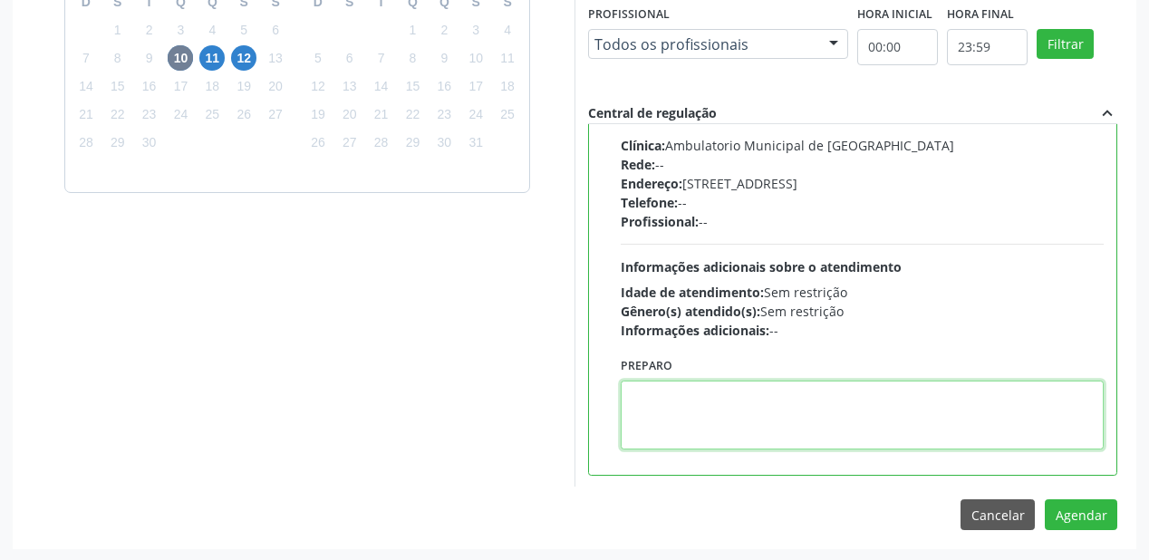
click at [938, 427] on textarea at bounding box center [862, 415] width 483 height 69
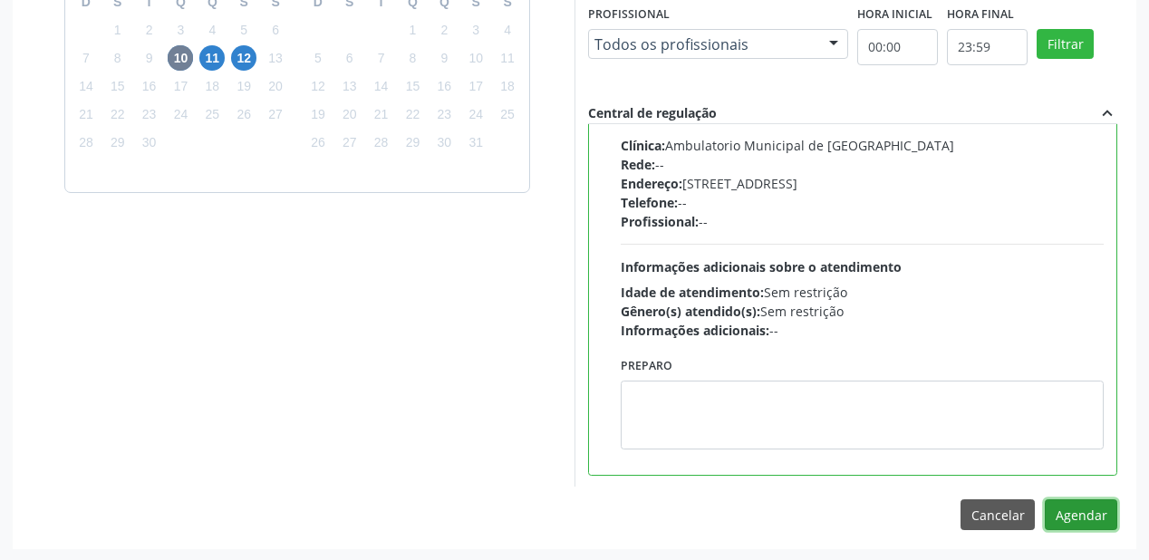
click at [1079, 519] on button "Agendar" at bounding box center [1081, 514] width 73 height 31
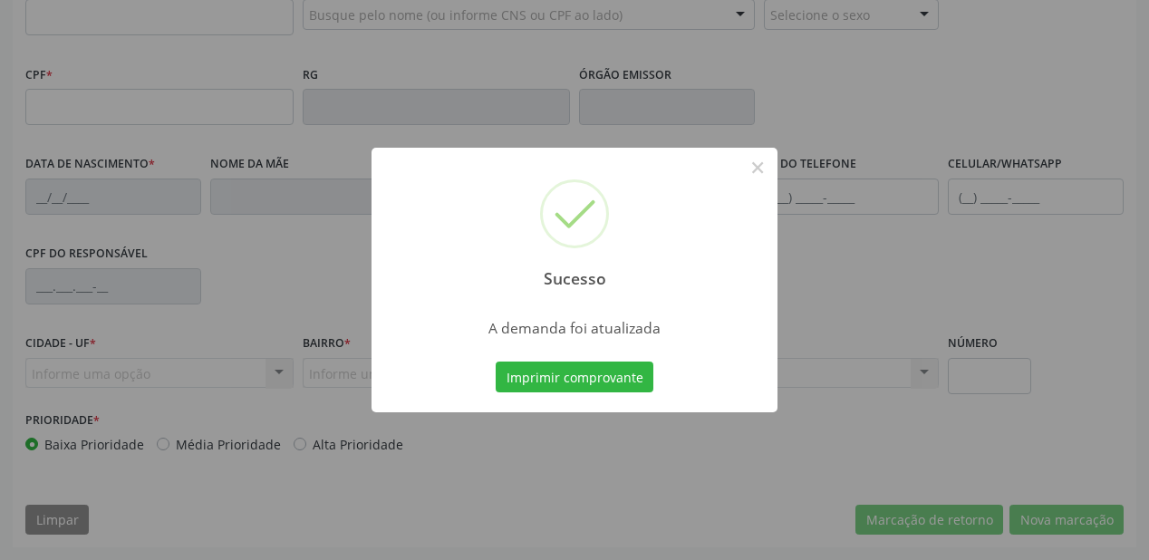
click at [569, 384] on button "Imprimir comprovante" at bounding box center [575, 377] width 158 height 31
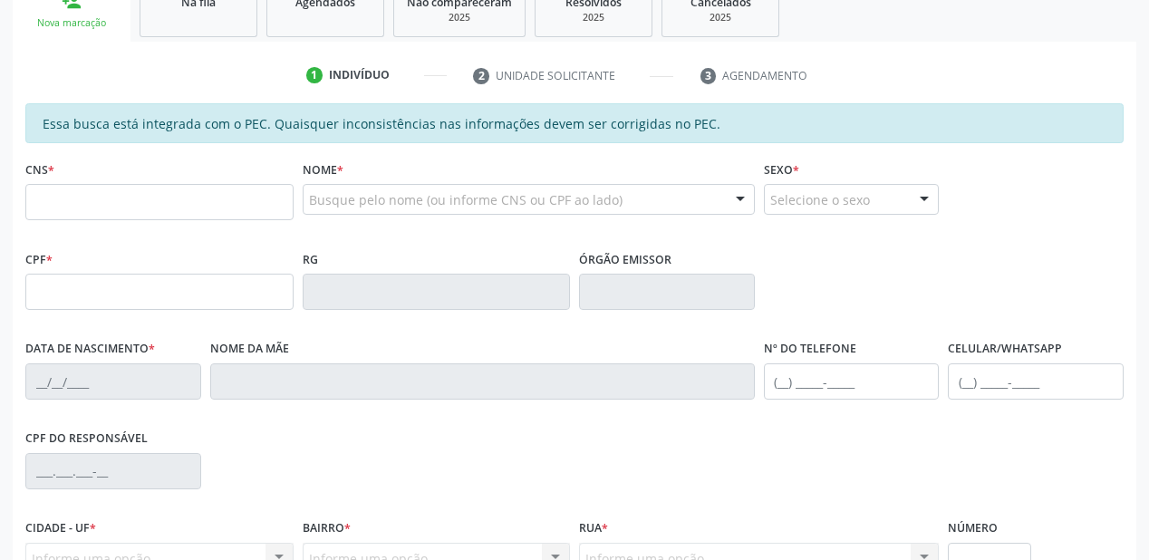
scroll to position [257, 0]
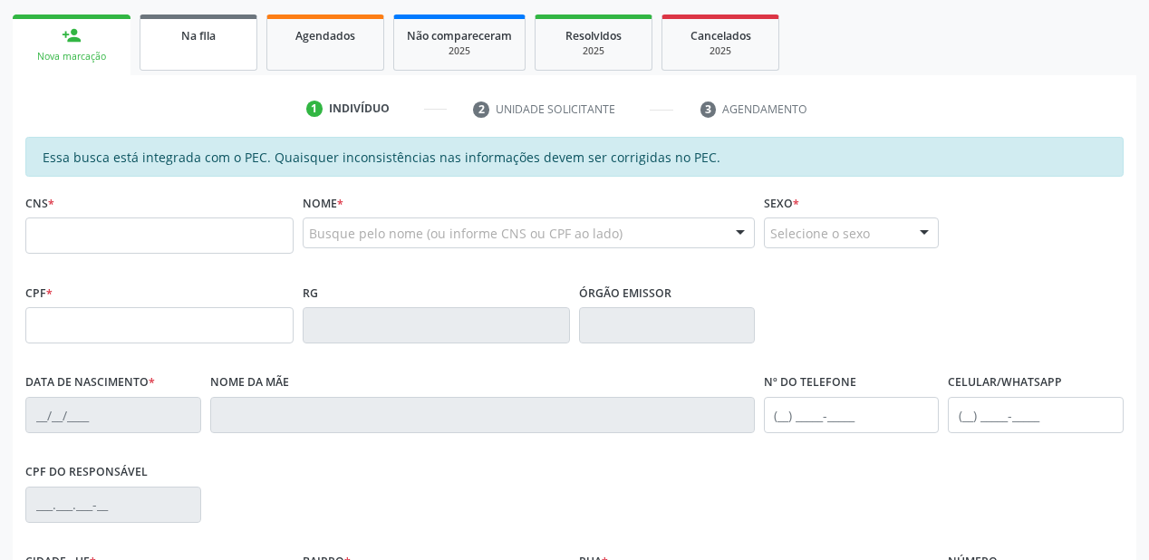
click at [207, 63] on link "Na fila" at bounding box center [199, 43] width 118 height 56
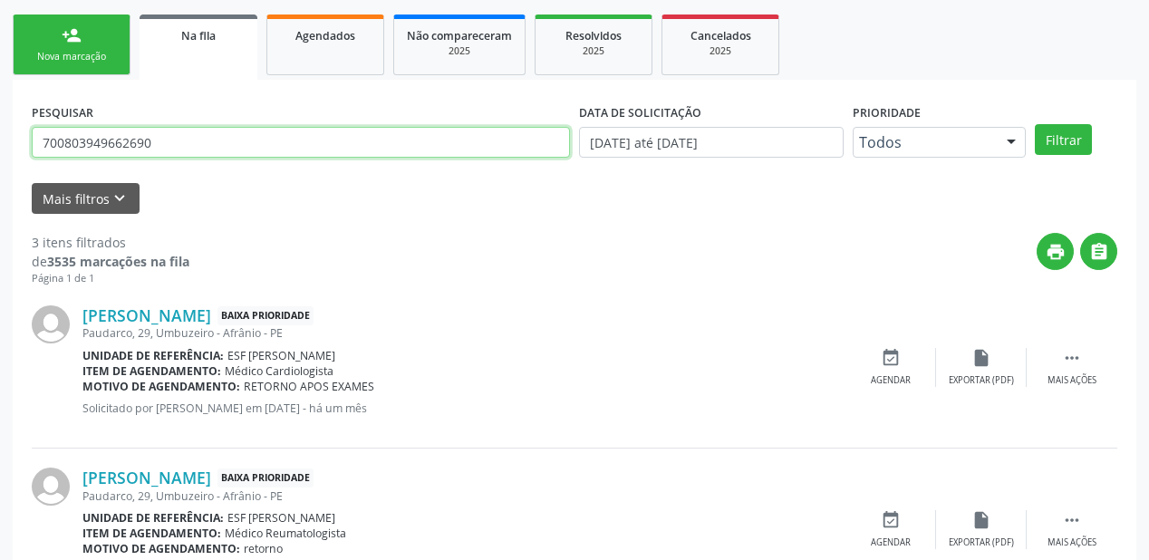
click at [170, 147] on input "700803949662690" at bounding box center [301, 142] width 538 height 31
type input "7"
type input "700403401959949"
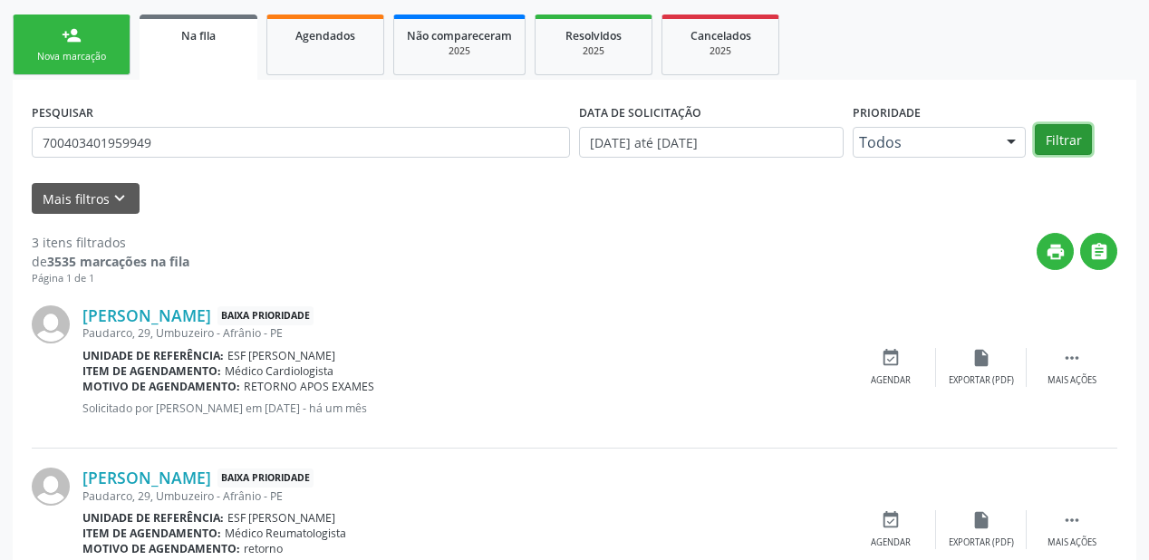
click at [1062, 140] on button "Filtrar" at bounding box center [1063, 139] width 57 height 31
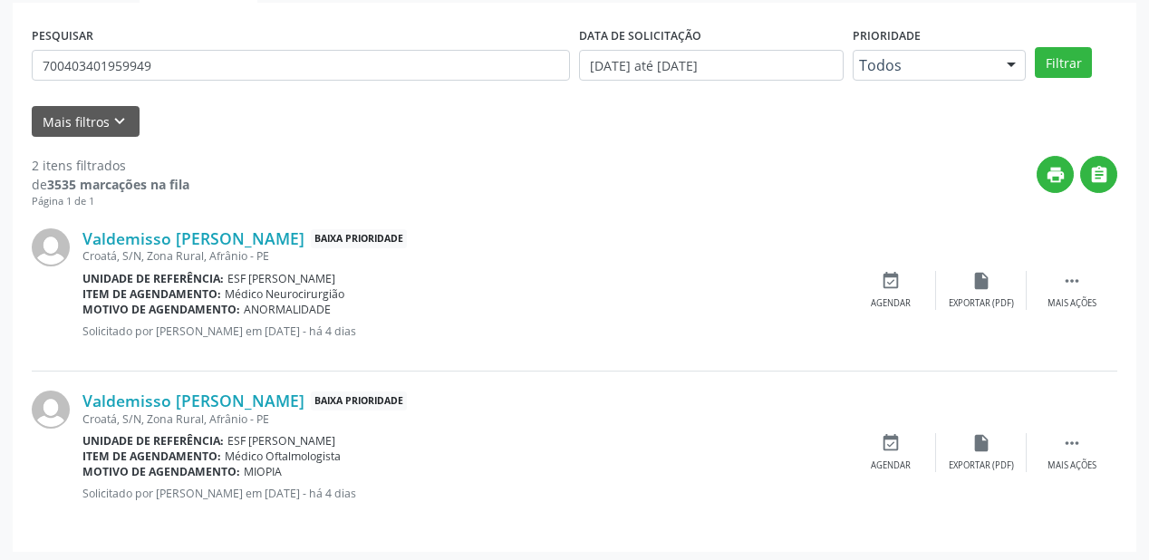
scroll to position [336, 0]
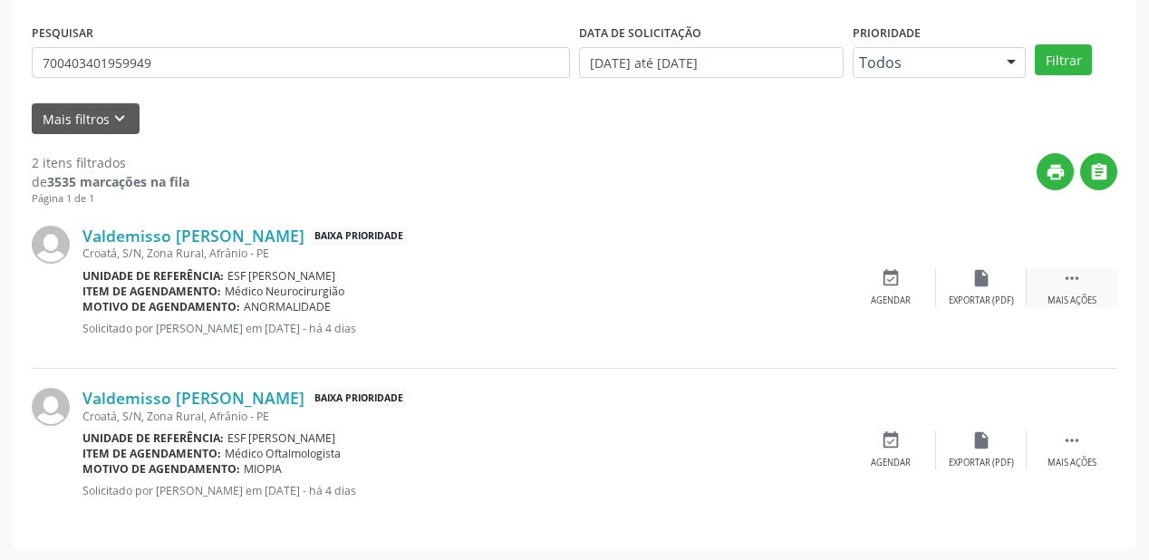
click at [1062, 276] on icon "" at bounding box center [1072, 278] width 20 height 20
click at [624, 286] on icon "event_available" at bounding box center [619, 278] width 20 height 20
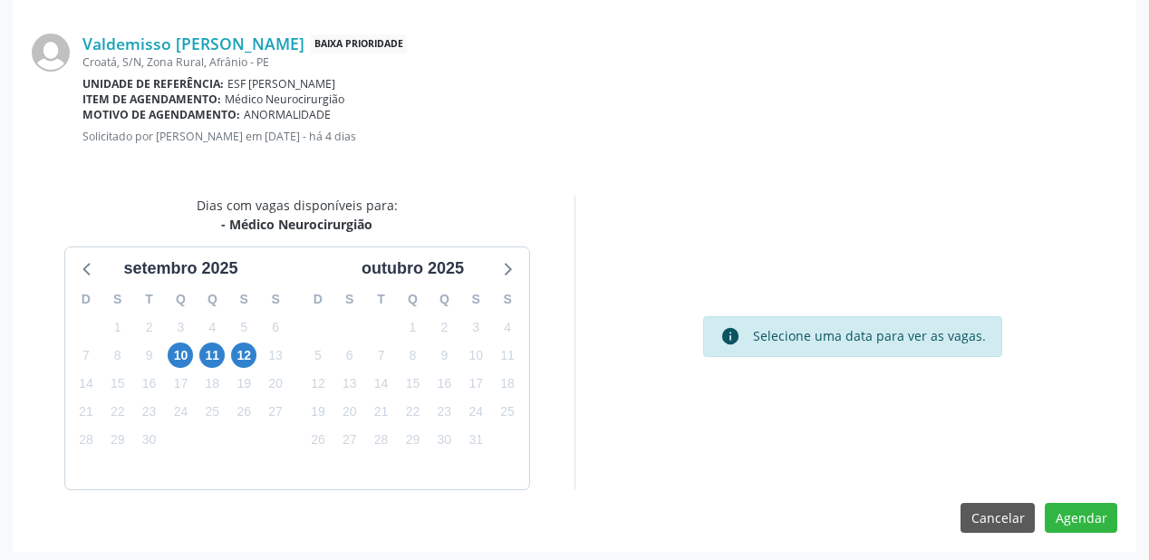
scroll to position [382, 0]
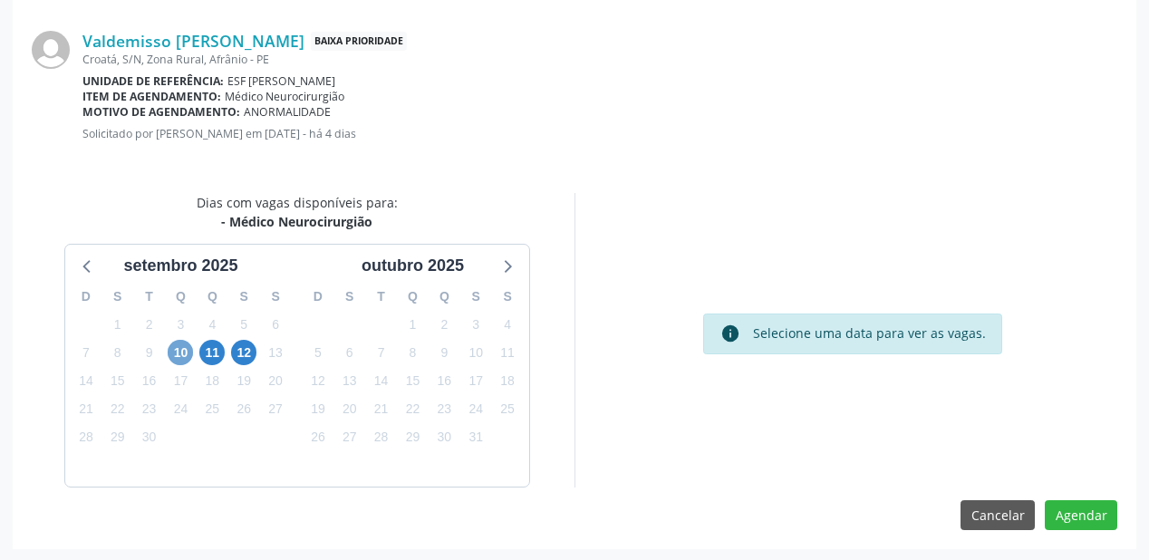
click at [174, 350] on span "10" at bounding box center [180, 352] width 25 height 25
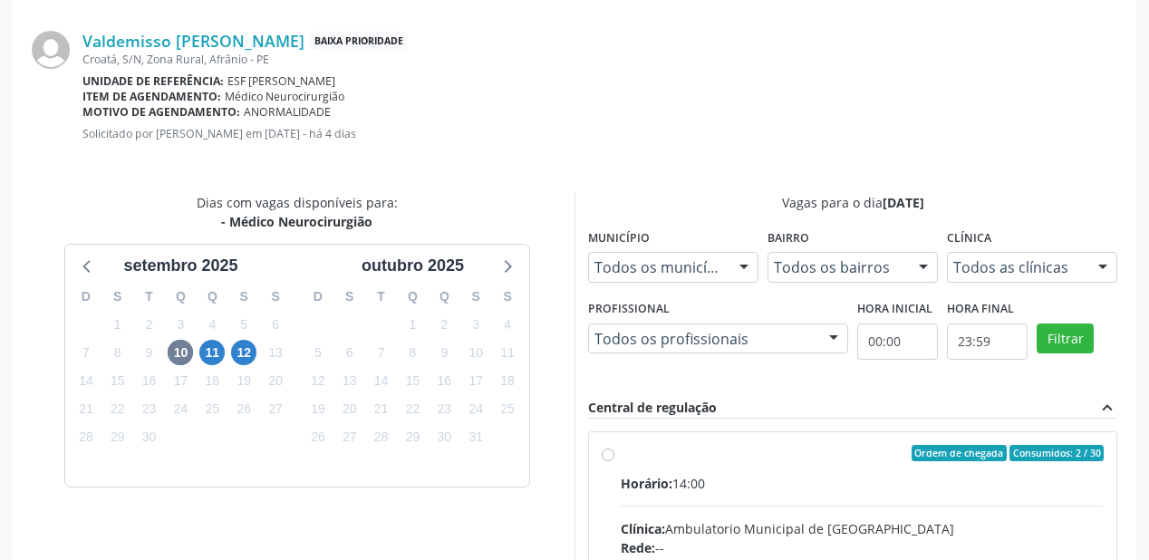
click at [841, 479] on div "Horário: 14:00" at bounding box center [862, 483] width 483 height 19
click at [615, 461] on input "Ordem de chegada Consumidos: 2 / 30 Horário: 14:00 Clínica: Ambulatorio Municip…" at bounding box center [608, 453] width 13 height 16
radio input "true"
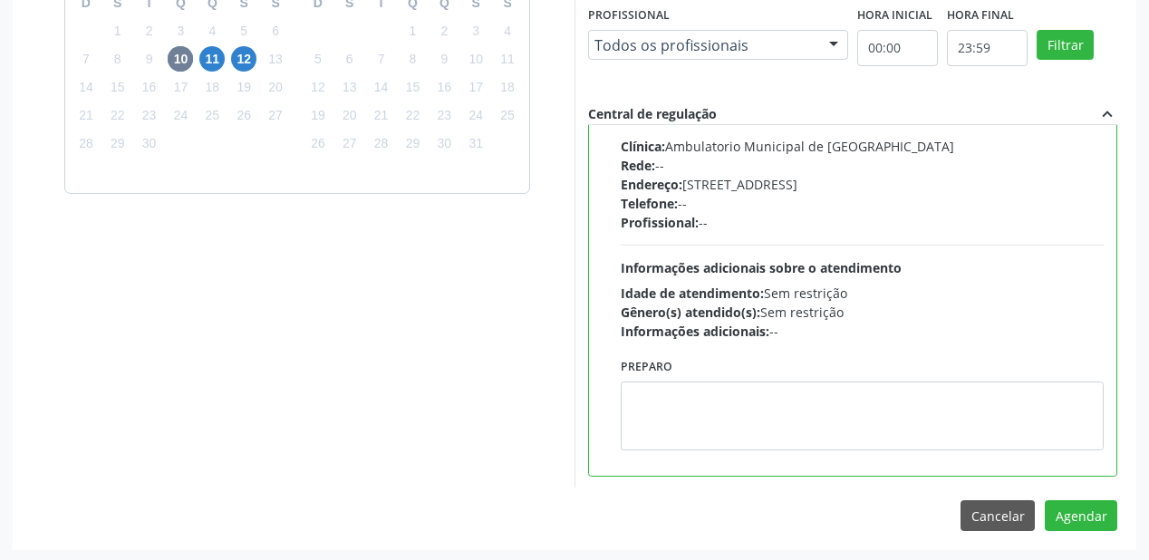
scroll to position [676, 0]
click at [1064, 505] on button "Agendar" at bounding box center [1081, 514] width 73 height 31
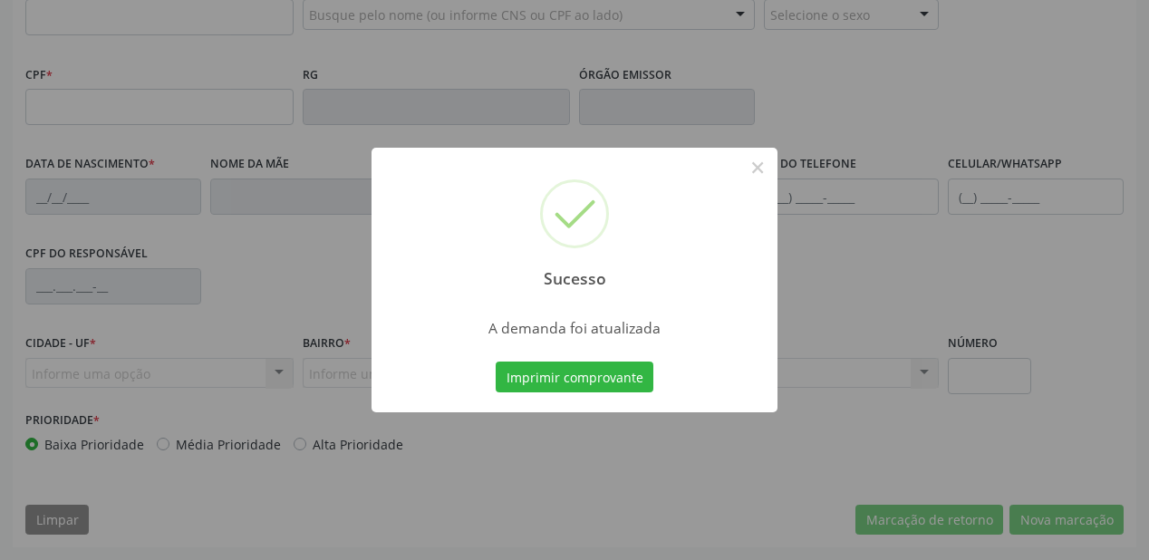
scroll to position [474, 0]
click at [602, 379] on button "Imprimir comprovante" at bounding box center [575, 377] width 158 height 31
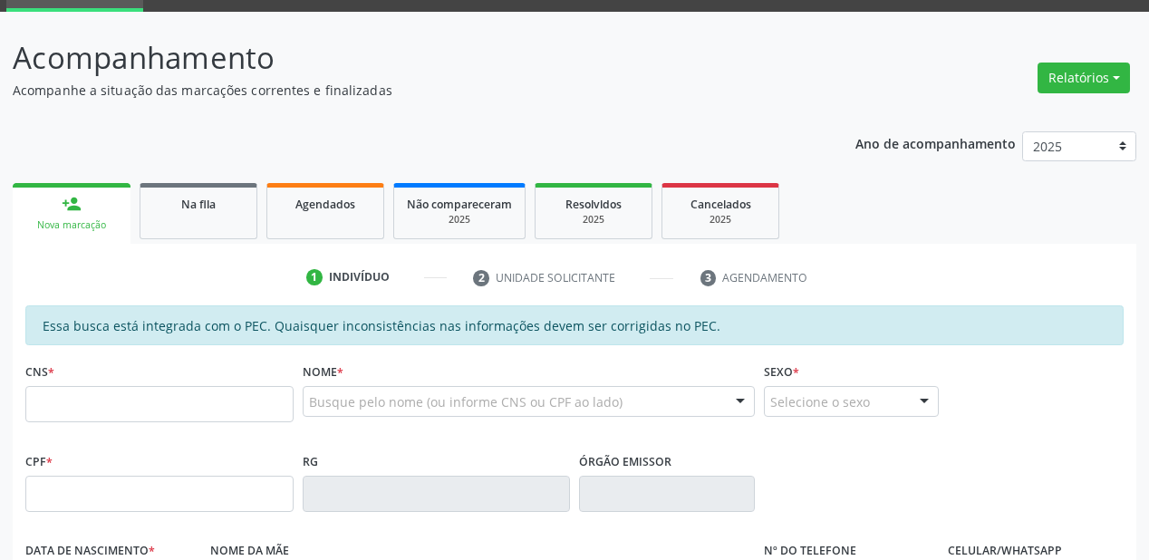
scroll to position [39, 0]
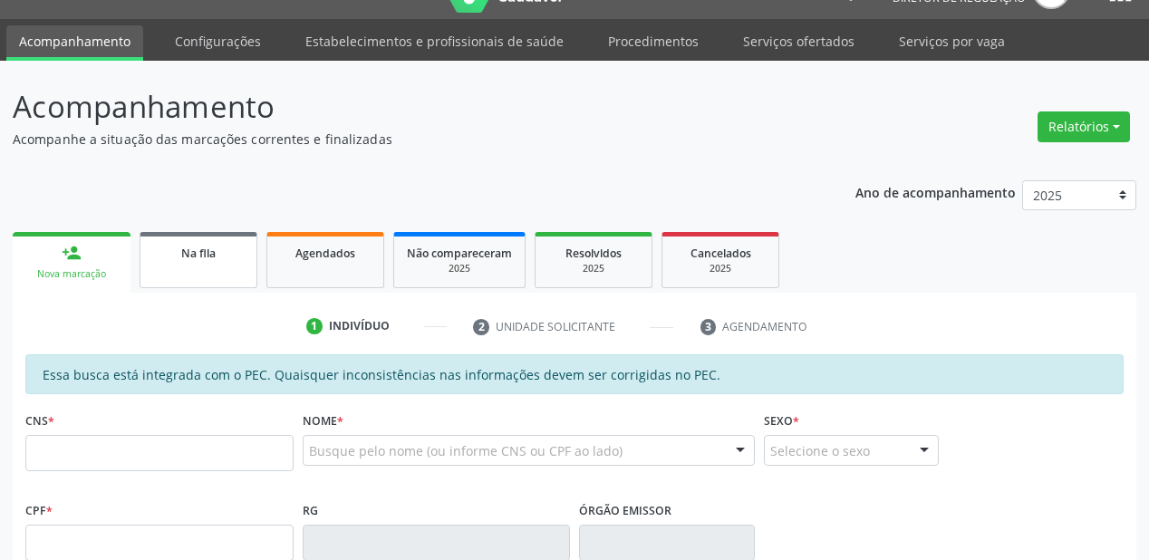
click at [196, 250] on span "Na fila" at bounding box center [198, 253] width 34 height 15
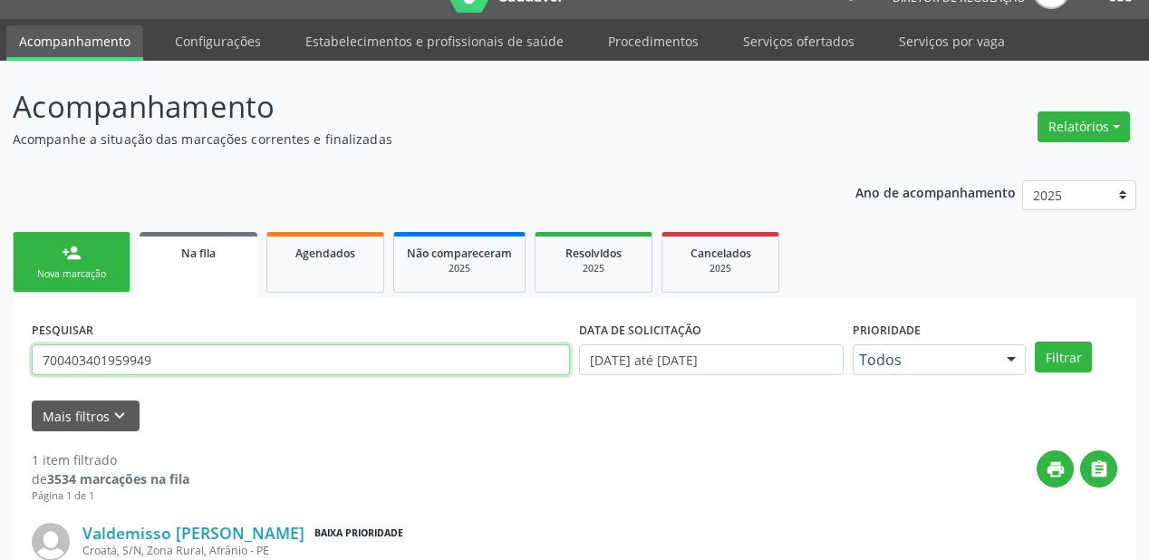
click at [160, 363] on input "700403401959949" at bounding box center [301, 359] width 538 height 31
type input "7"
type input "705404487578894"
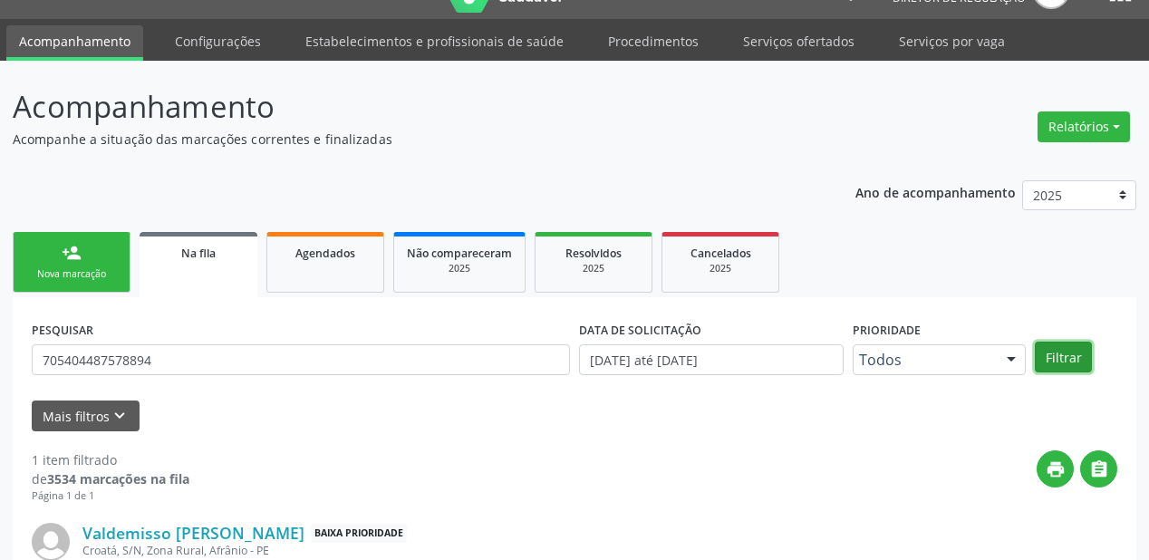
click at [1052, 351] on button "Filtrar" at bounding box center [1063, 357] width 57 height 31
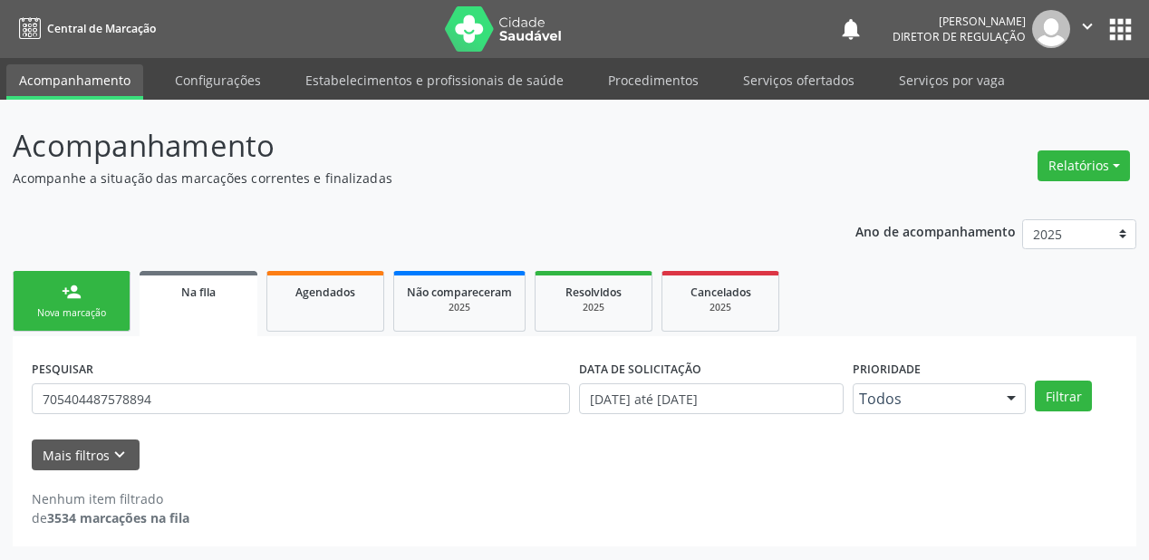
scroll to position [0, 0]
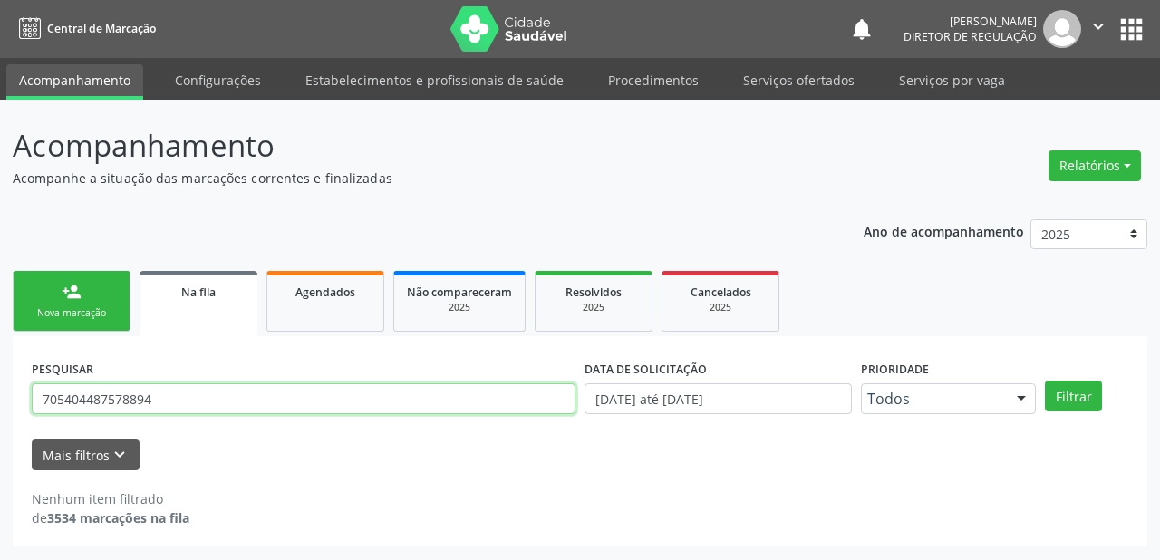
drag, startPoint x: 188, startPoint y: 399, endPoint x: 5, endPoint y: 399, distance: 183.1
click at [8, 400] on div "Acompanhamento Acompanhe a situação das marcações correntes e finalizadas Relat…" at bounding box center [580, 330] width 1160 height 461
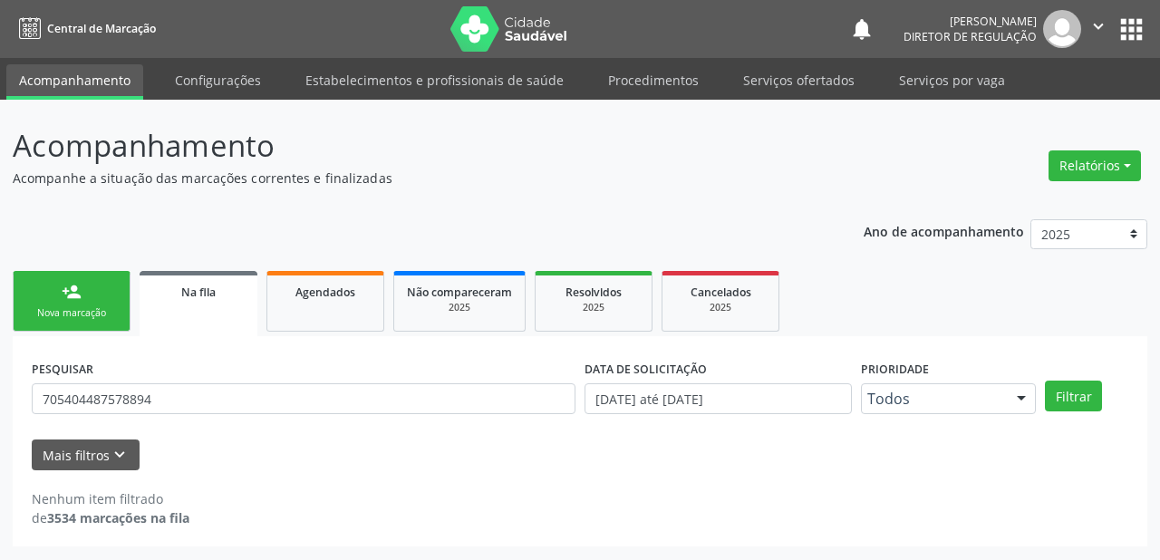
click at [93, 305] on link "person_add Nova marcação" at bounding box center [72, 301] width 118 height 61
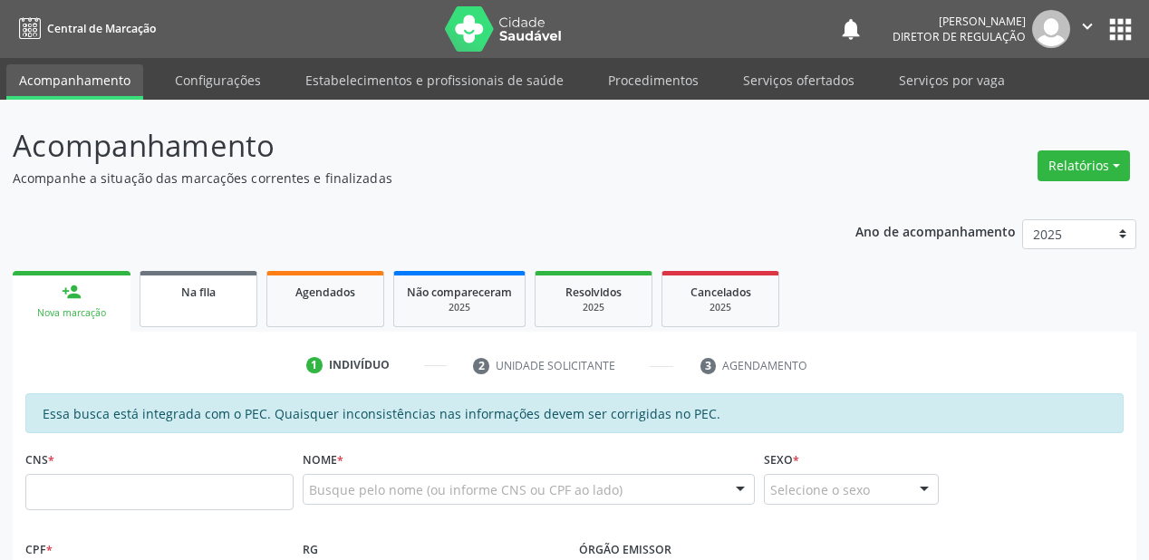
click at [210, 306] on link "Na fila" at bounding box center [199, 299] width 118 height 56
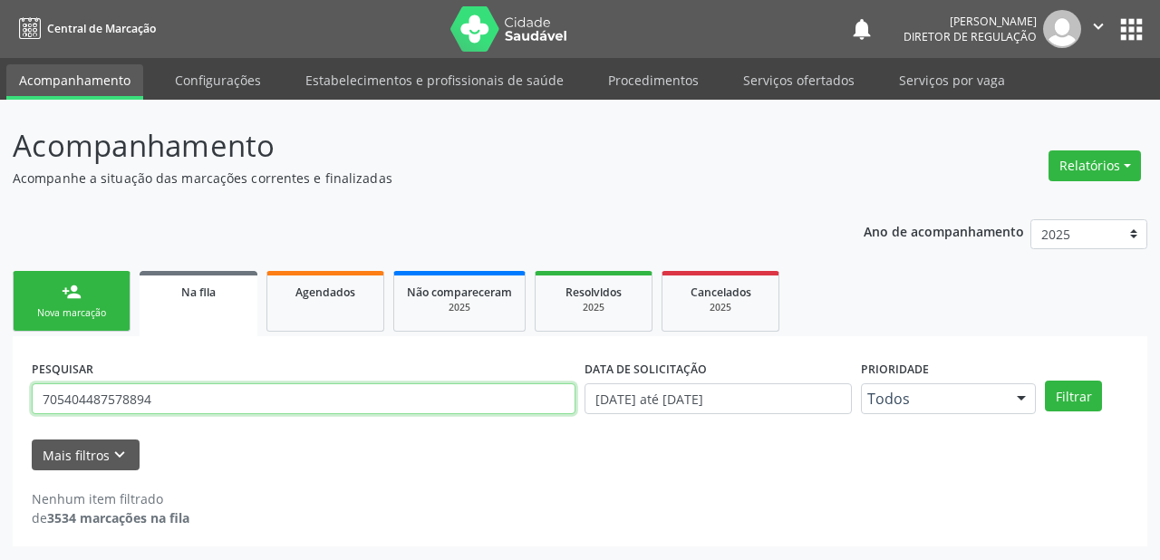
click at [189, 399] on input "705404487578894" at bounding box center [304, 398] width 544 height 31
type input "7"
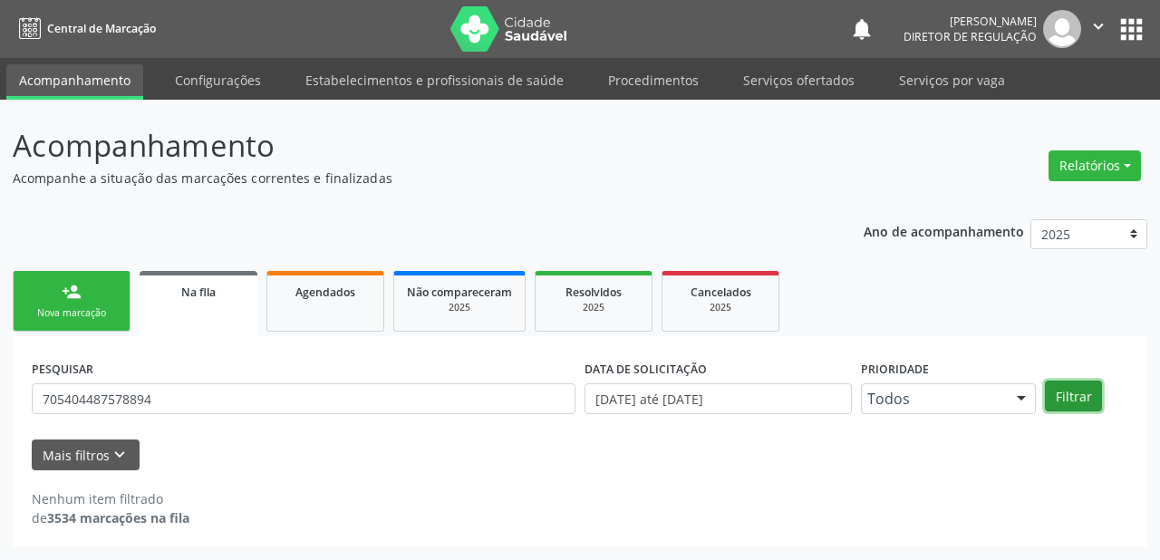
click at [1080, 402] on button "Filtrar" at bounding box center [1073, 396] width 57 height 31
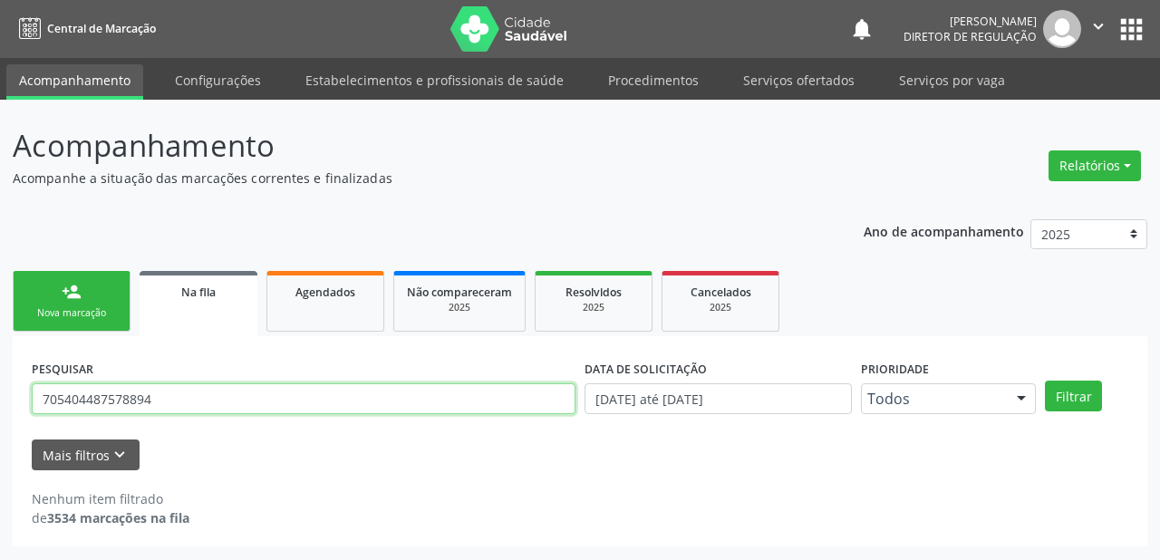
drag, startPoint x: 160, startPoint y: 398, endPoint x: 0, endPoint y: 402, distance: 159.6
click at [0, 402] on div "Acompanhamento Acompanhe a situação das marcações correntes e finalizadas Relat…" at bounding box center [580, 330] width 1160 height 461
click at [173, 392] on input "705404487578894" at bounding box center [304, 398] width 544 height 31
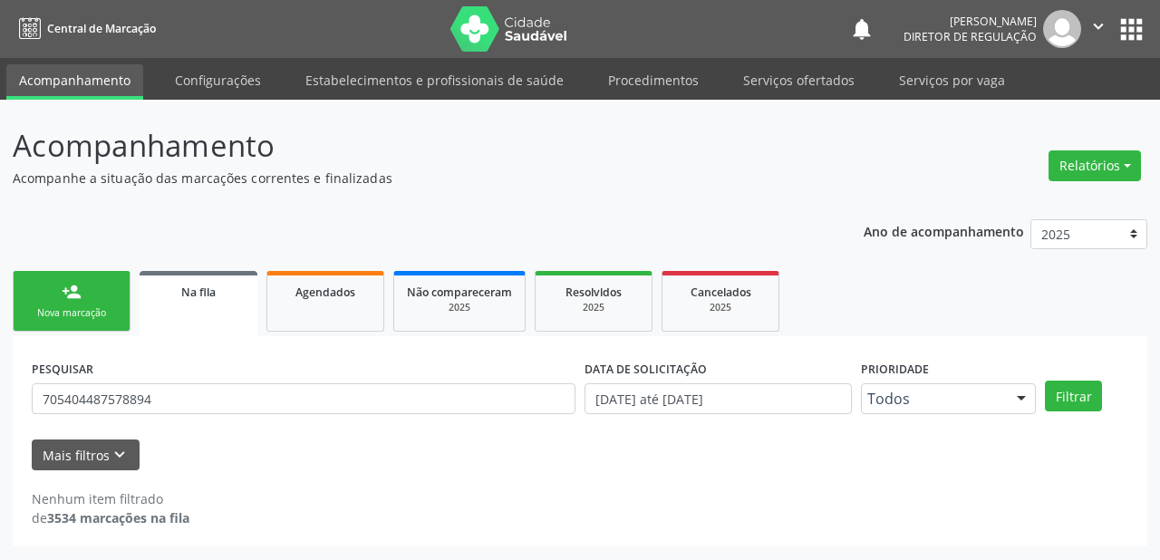
click at [186, 288] on span "Na fila" at bounding box center [198, 292] width 34 height 15
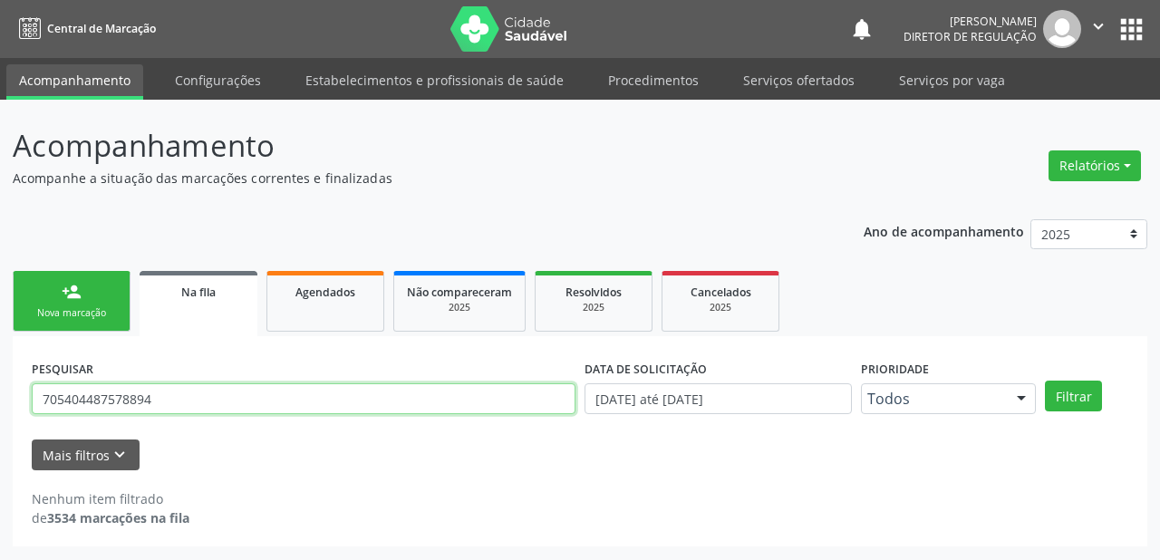
click at [183, 402] on input "705404487578894" at bounding box center [304, 398] width 544 height 31
type input "7"
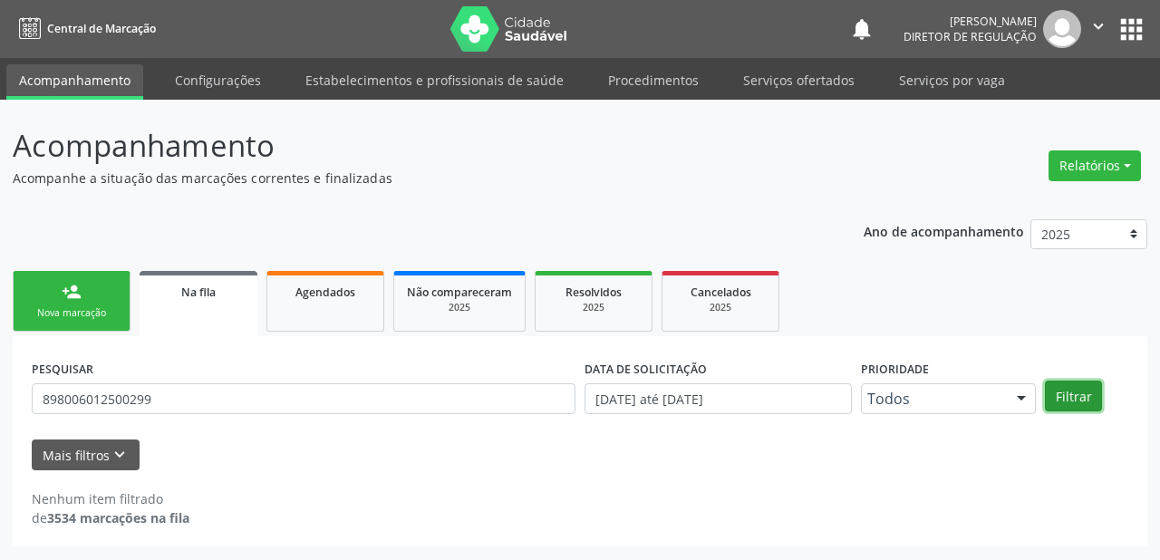
click at [1078, 387] on button "Filtrar" at bounding box center [1073, 396] width 57 height 31
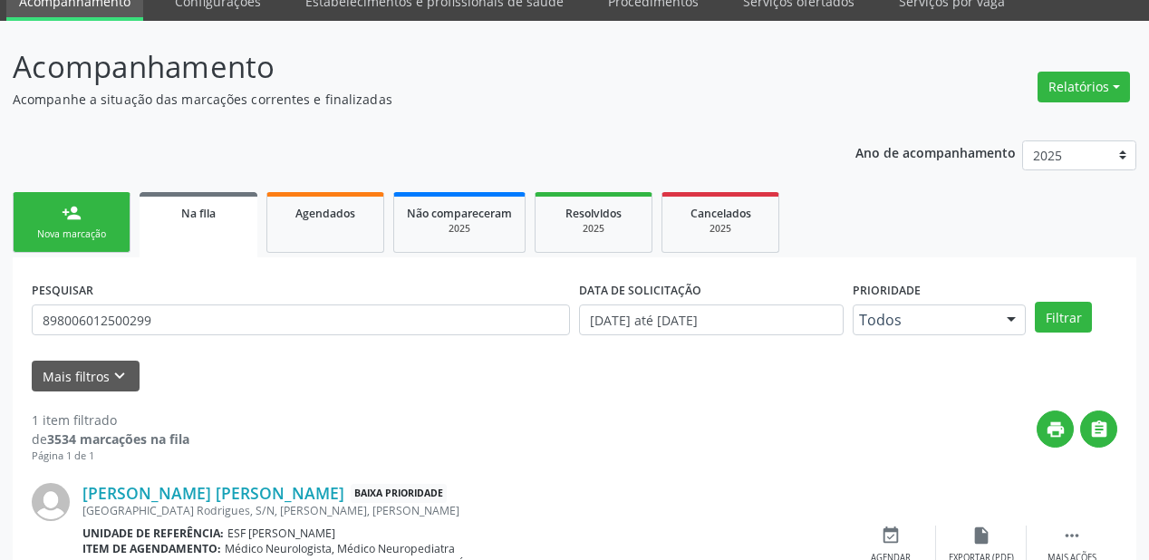
scroll to position [174, 0]
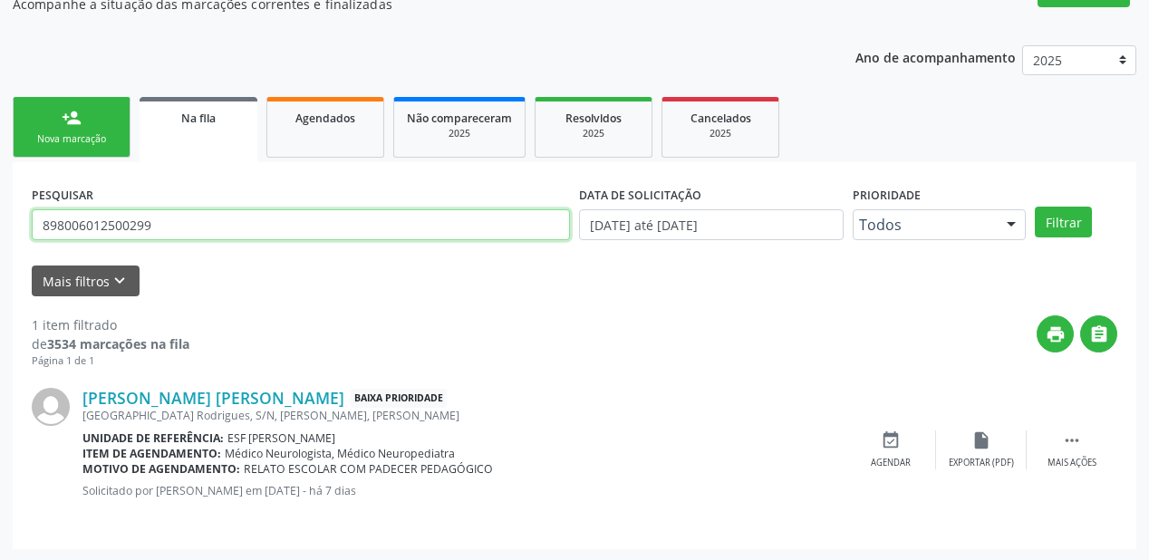
drag, startPoint x: 161, startPoint y: 221, endPoint x: 52, endPoint y: 233, distance: 110.3
click at [52, 233] on input "898006012500299" at bounding box center [301, 224] width 538 height 31
click at [156, 224] on input "898006012500299" at bounding box center [301, 224] width 538 height 31
drag, startPoint x: 69, startPoint y: 232, endPoint x: 7, endPoint y: 243, distance: 62.6
click at [7, 243] on div "Acompanhamento Acompanhe a situação das marcações correntes e finalizadas Relat…" at bounding box center [574, 244] width 1149 height 636
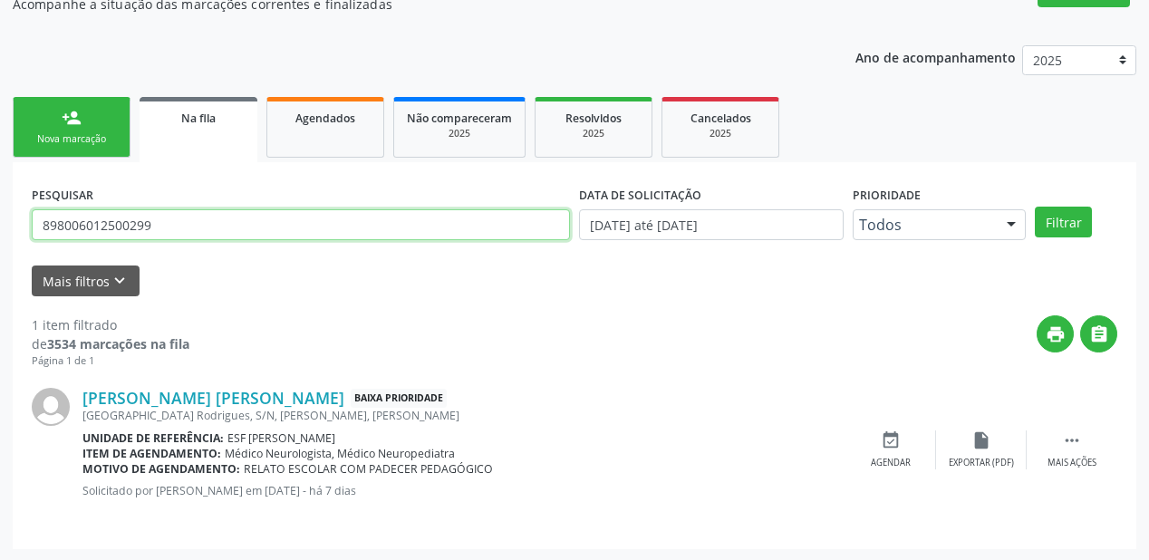
click at [176, 221] on input "898006012500299" at bounding box center [301, 224] width 538 height 31
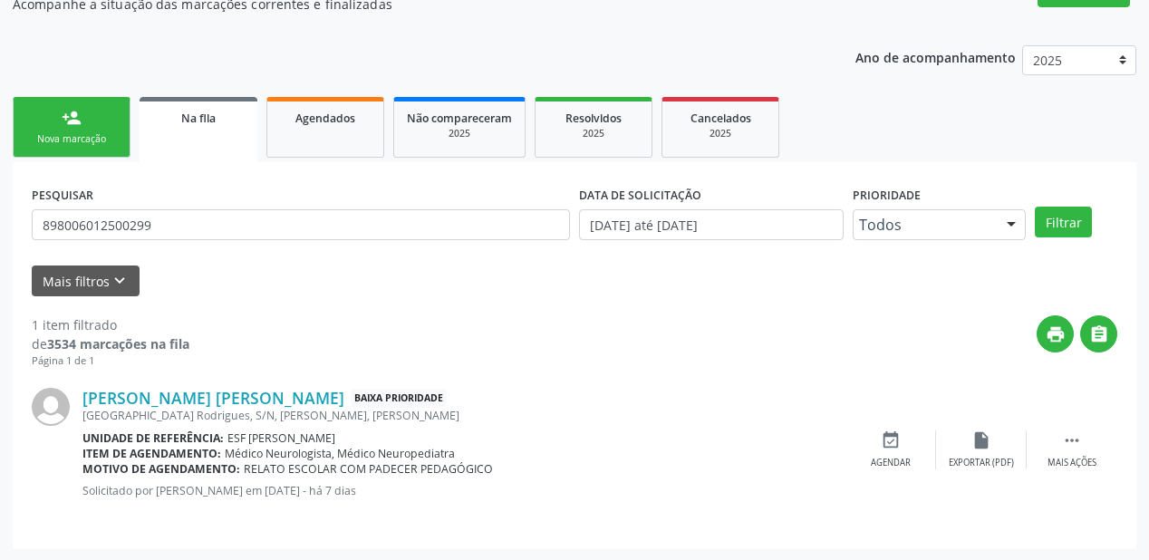
click at [209, 116] on span "Na fila" at bounding box center [198, 118] width 34 height 15
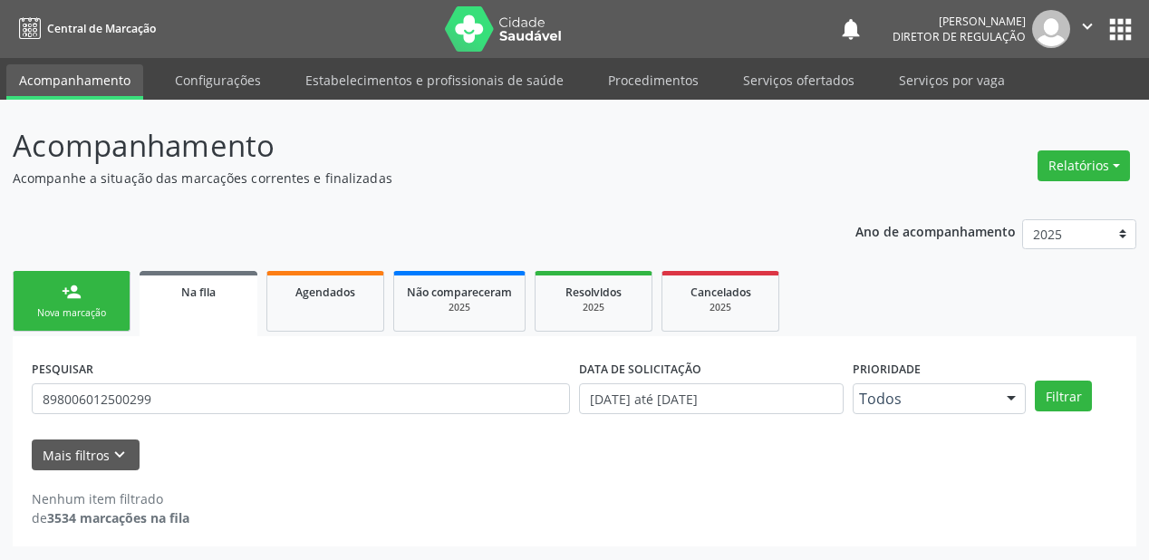
scroll to position [0, 0]
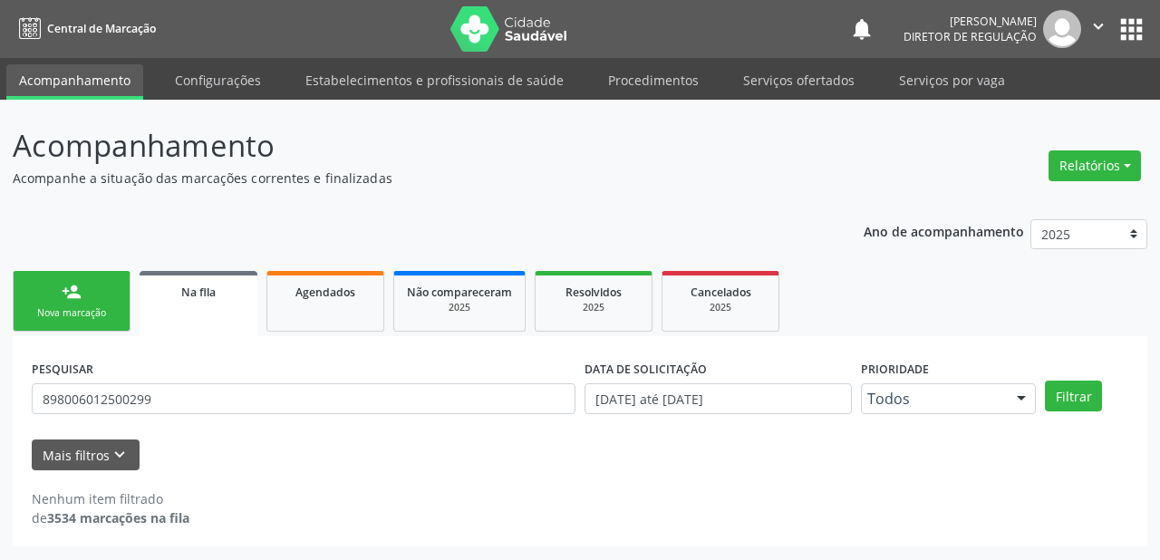
drag, startPoint x: 185, startPoint y: 268, endPoint x: 185, endPoint y: 290, distance: 21.8
click at [185, 269] on ul "person_add Nova marcação Na fila Agendados Não compareceram 2025 Resolvidos 202…" at bounding box center [580, 302] width 1135 height 70
click at [185, 290] on span "Na fila" at bounding box center [198, 292] width 34 height 15
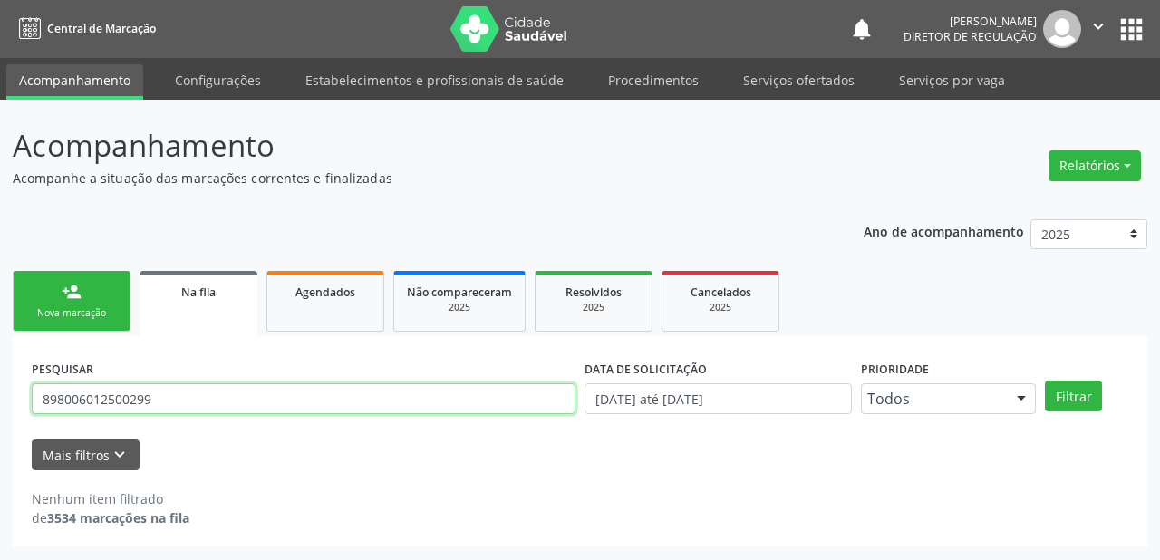
click at [158, 390] on input "898006012500299" at bounding box center [304, 398] width 544 height 31
type input "8"
type input "706301730443177"
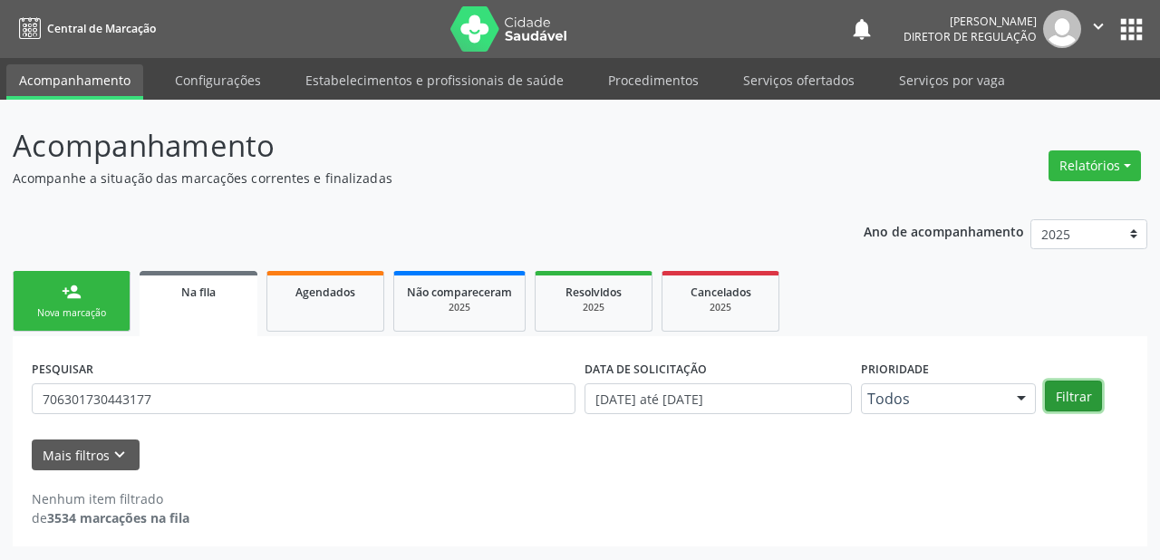
click at [1071, 405] on button "Filtrar" at bounding box center [1073, 396] width 57 height 31
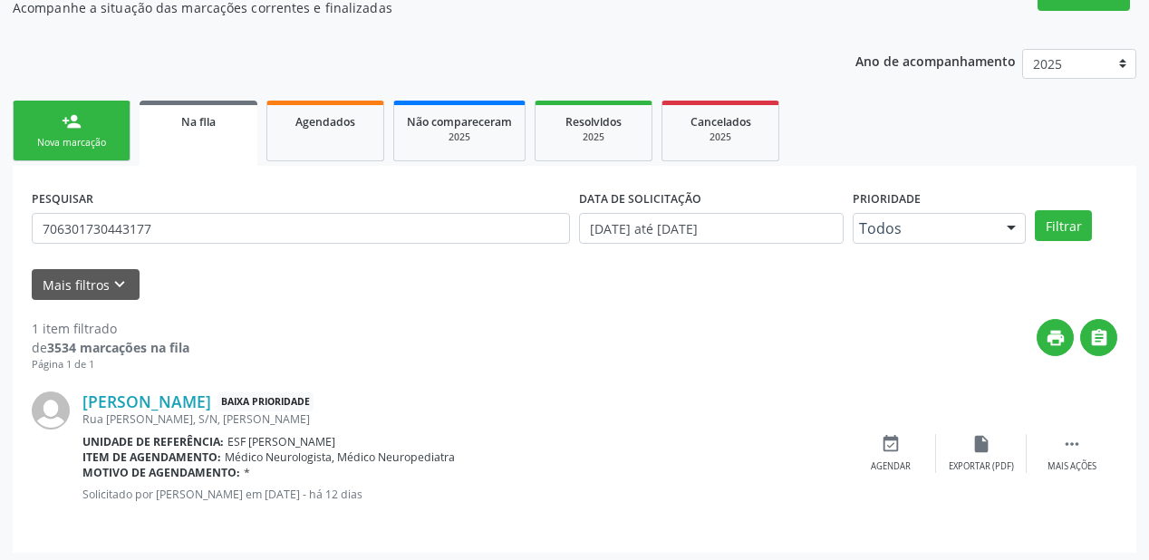
scroll to position [174, 0]
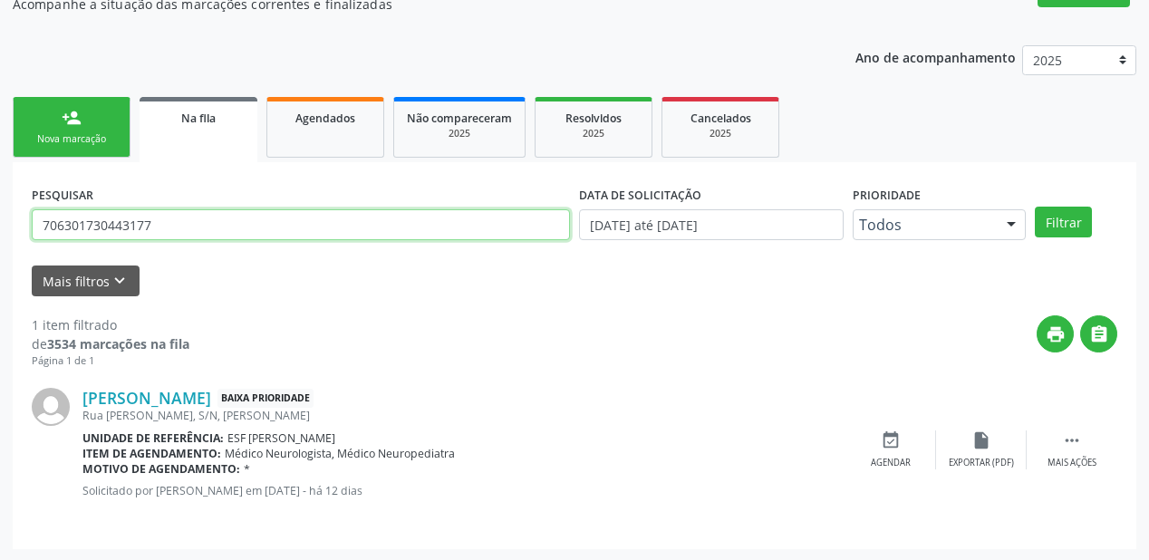
drag, startPoint x: 168, startPoint y: 225, endPoint x: 0, endPoint y: 225, distance: 167.7
click at [0, 225] on div "Acompanhamento Acompanhe a situação das marcações correntes e finalizadas Relat…" at bounding box center [574, 244] width 1149 height 636
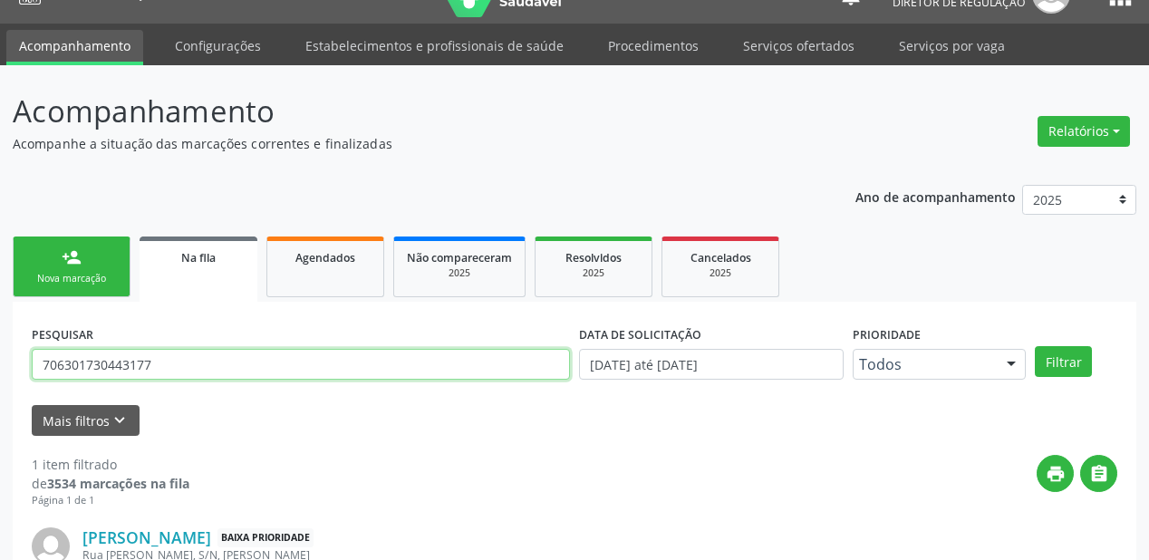
scroll to position [29, 0]
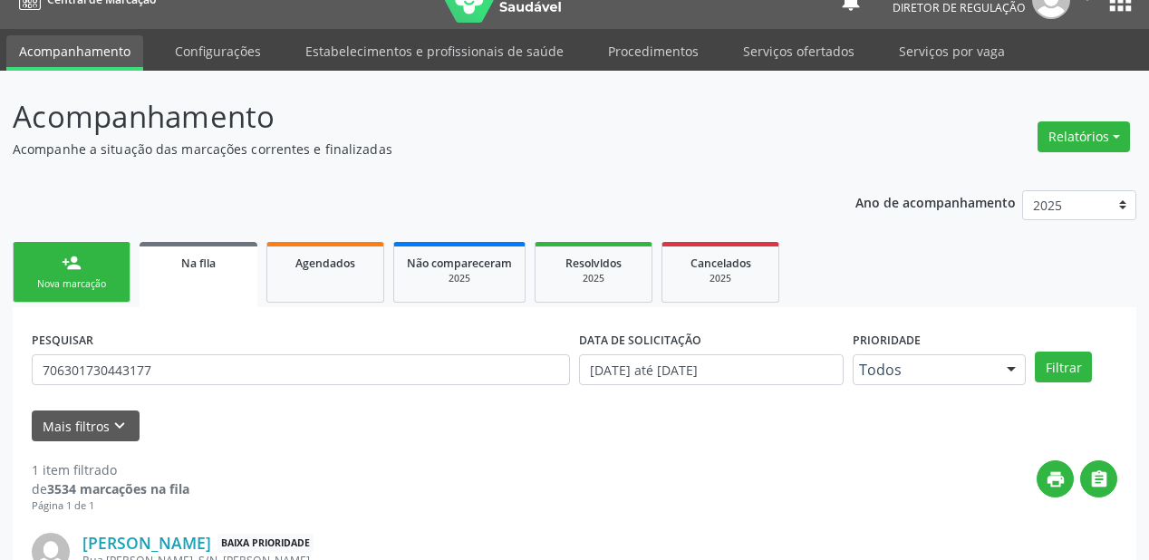
click at [82, 277] on div "Nova marcação" at bounding box center [71, 284] width 91 height 14
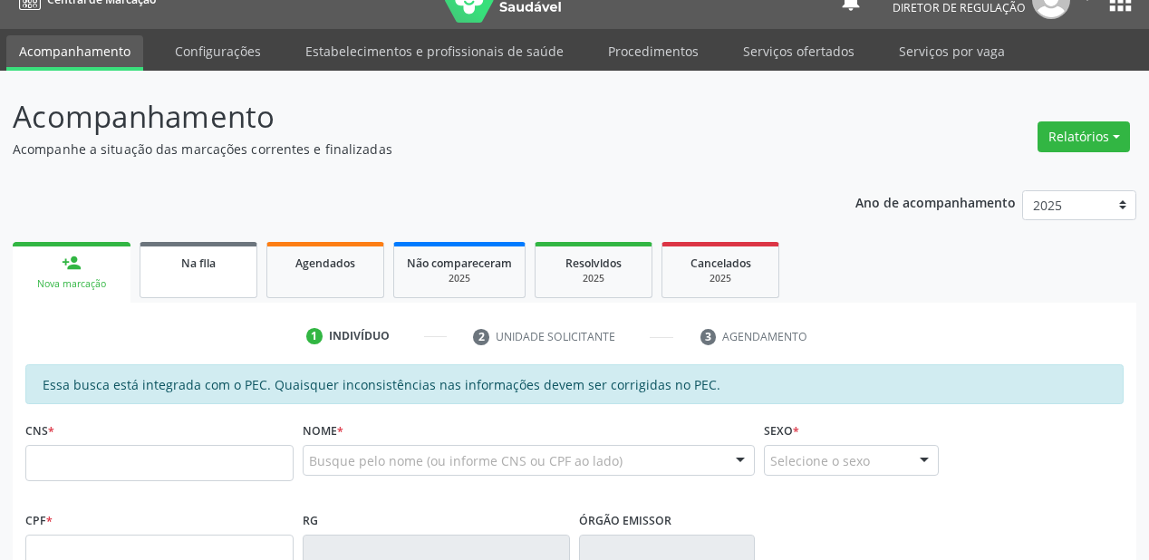
click at [199, 286] on link "Na fila" at bounding box center [199, 270] width 118 height 56
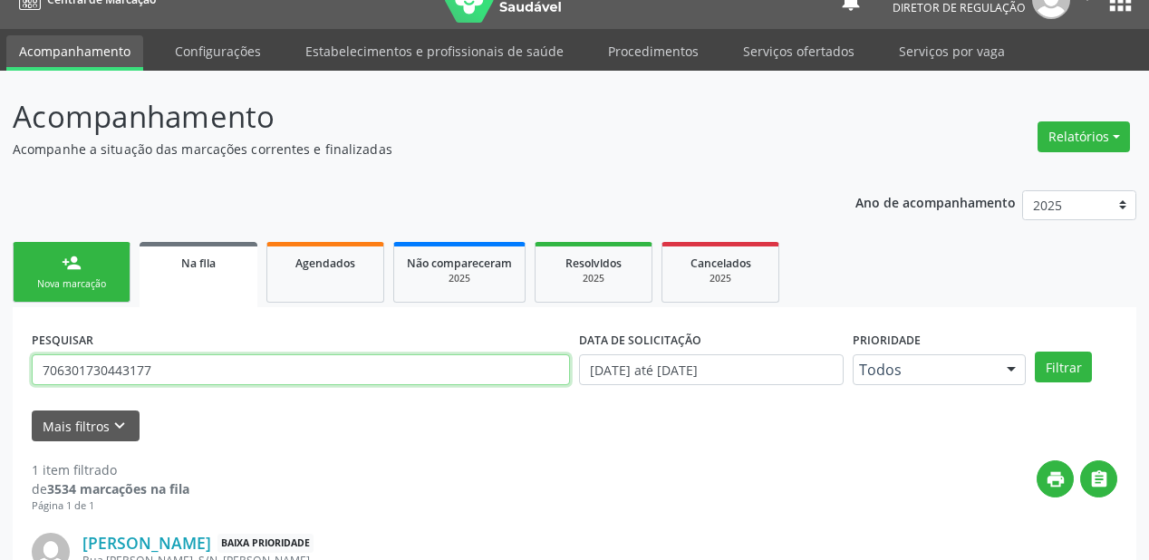
click at [164, 373] on input "706301730443177" at bounding box center [301, 369] width 538 height 31
type input "7"
type input "7008009456988582"
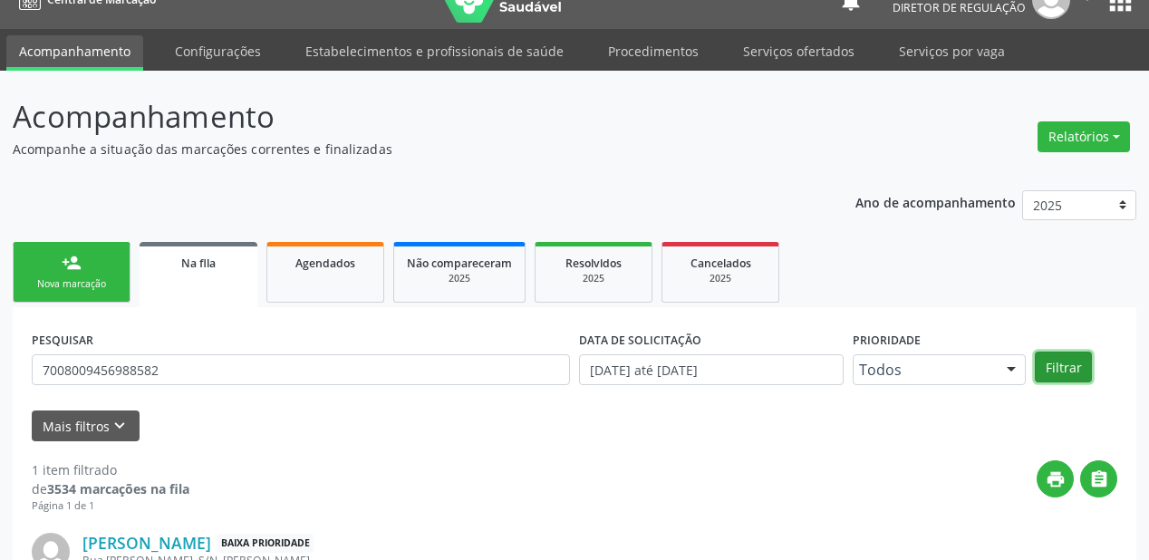
click at [1053, 368] on button "Filtrar" at bounding box center [1063, 367] width 57 height 31
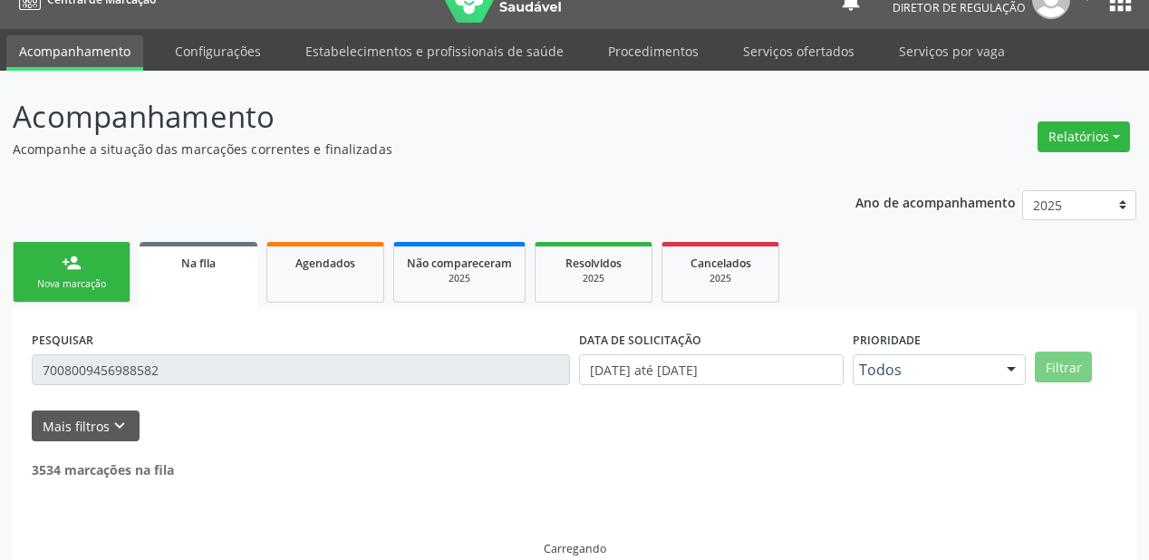
scroll to position [0, 0]
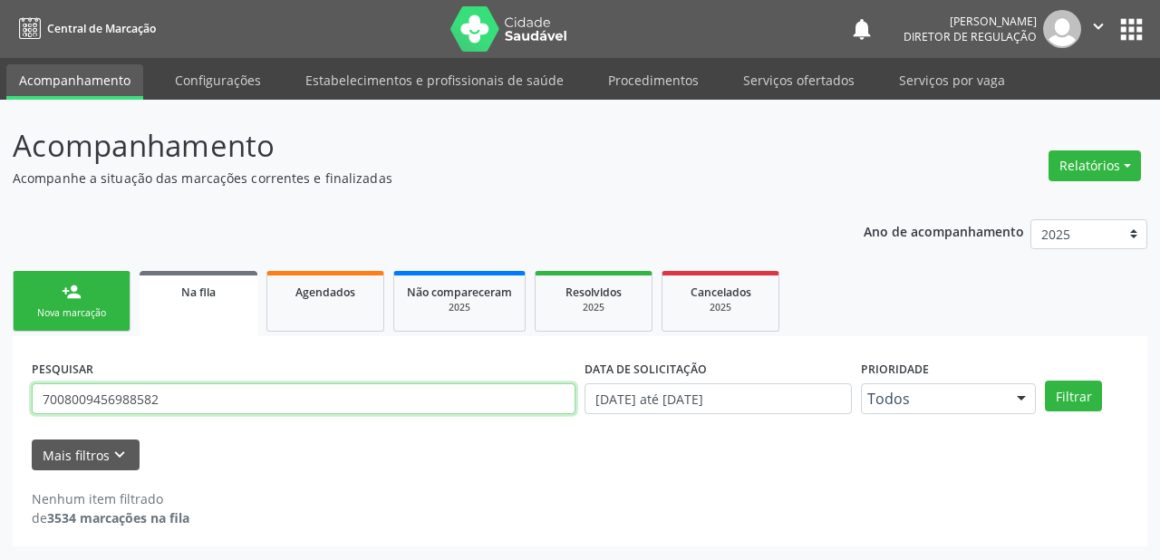
drag, startPoint x: 163, startPoint y: 403, endPoint x: 0, endPoint y: 402, distance: 163.2
click at [0, 402] on div "Acompanhamento Acompanhe a situação das marcações correntes e finalizadas Relat…" at bounding box center [580, 330] width 1160 height 461
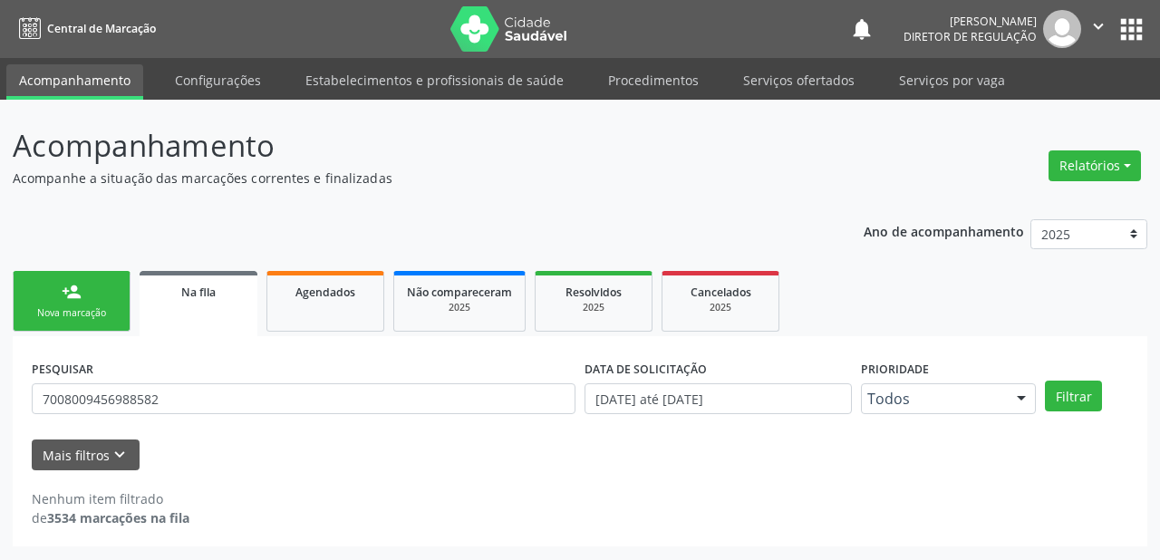
click at [90, 302] on link "person_add Nova marcação" at bounding box center [72, 301] width 118 height 61
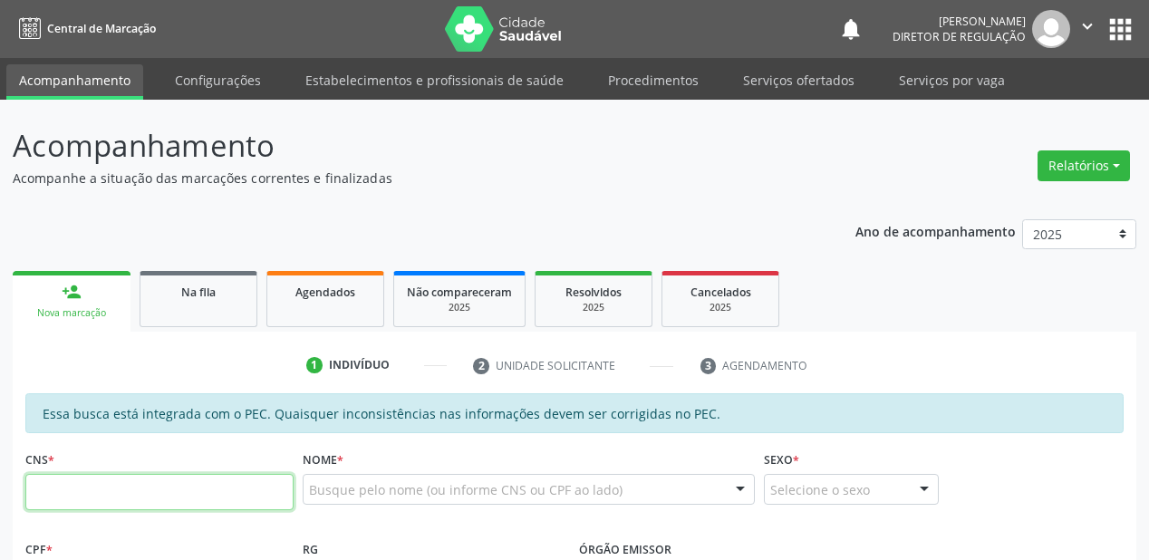
click at [177, 484] on input "text" at bounding box center [159, 492] width 268 height 36
paste input "700 8009 4569 8858"
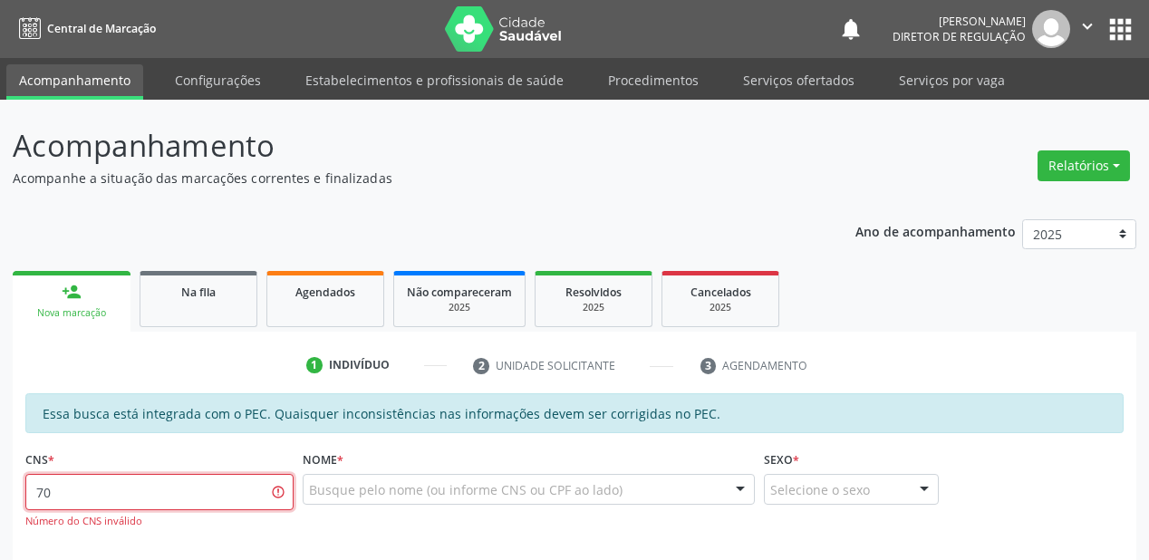
type input "7"
click at [355, 505] on div "Busque pelo nome (ou informe CNS ou CPF ao lado) Nenhum resultado encontrado pa…" at bounding box center [529, 496] width 452 height 44
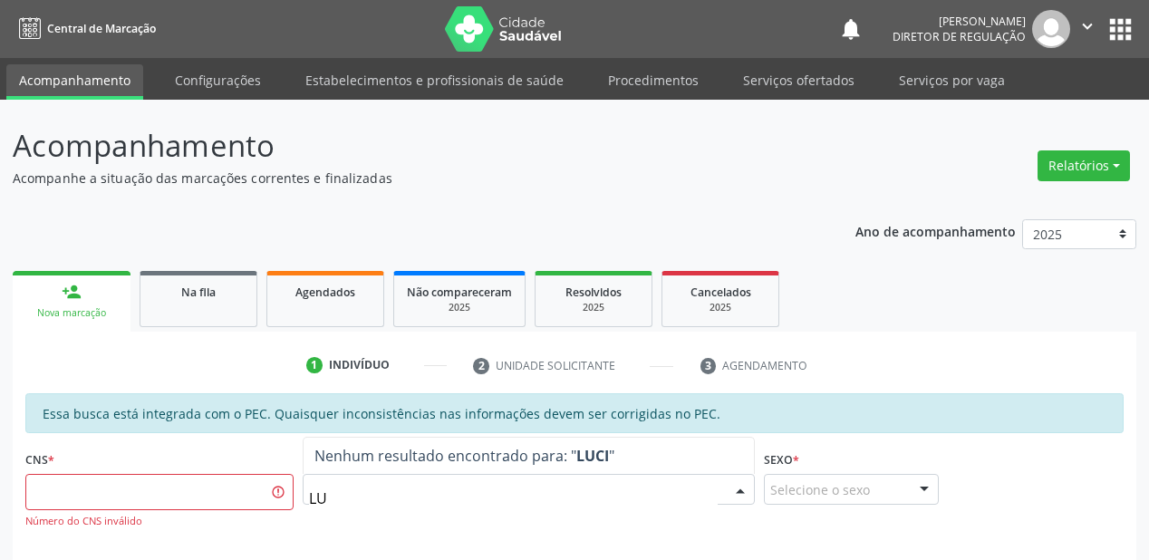
type input "L"
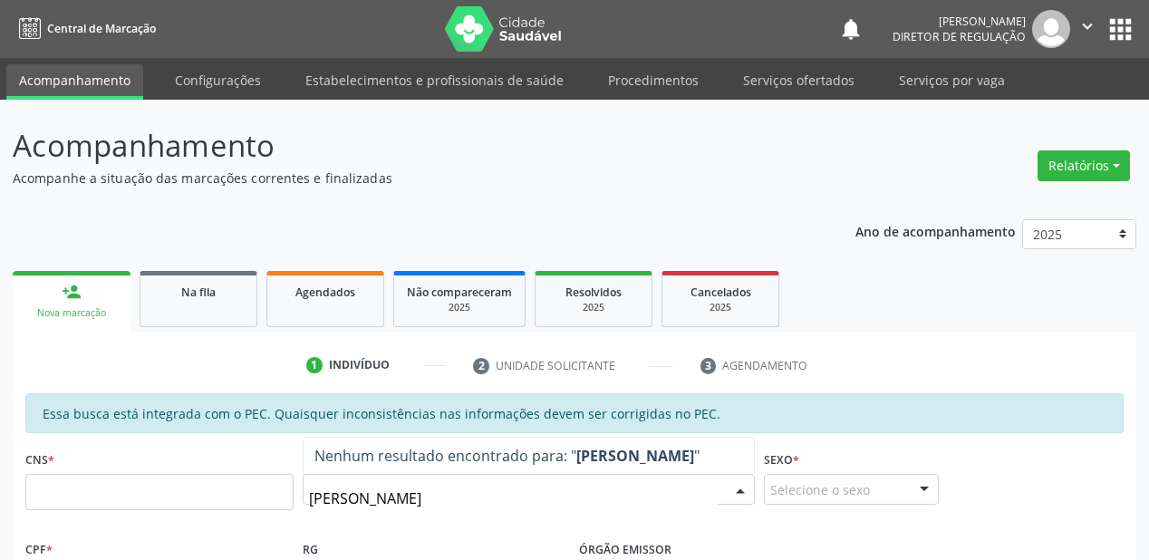
click at [515, 499] on input "[PERSON_NAME]" at bounding box center [513, 498] width 409 height 36
type input "LUCILIA"
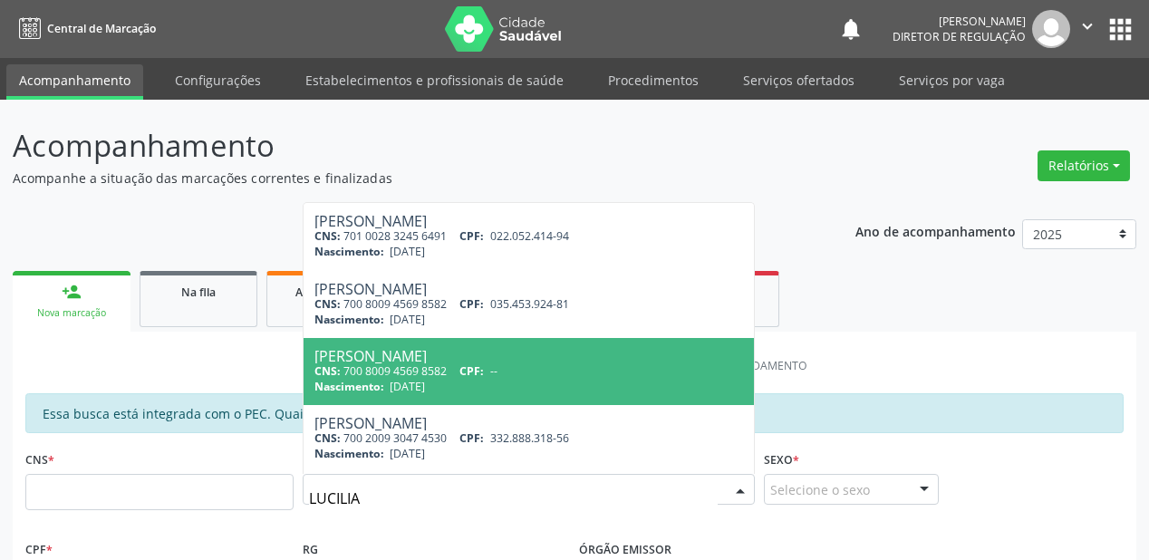
click at [421, 379] on span "21/07/1966" at bounding box center [407, 386] width 35 height 15
type input "700 8009 4569 8582"
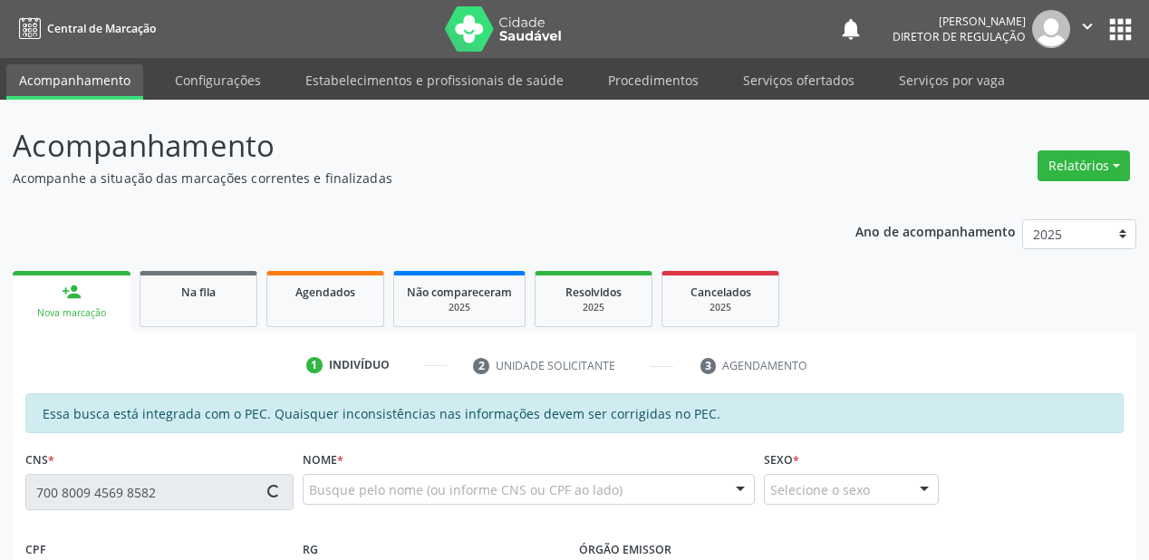
type input "035.453.924-81"
type input "21/07/1966"
type input "Luzia da Silva Oliveira"
type input "(87) 98843-7516"
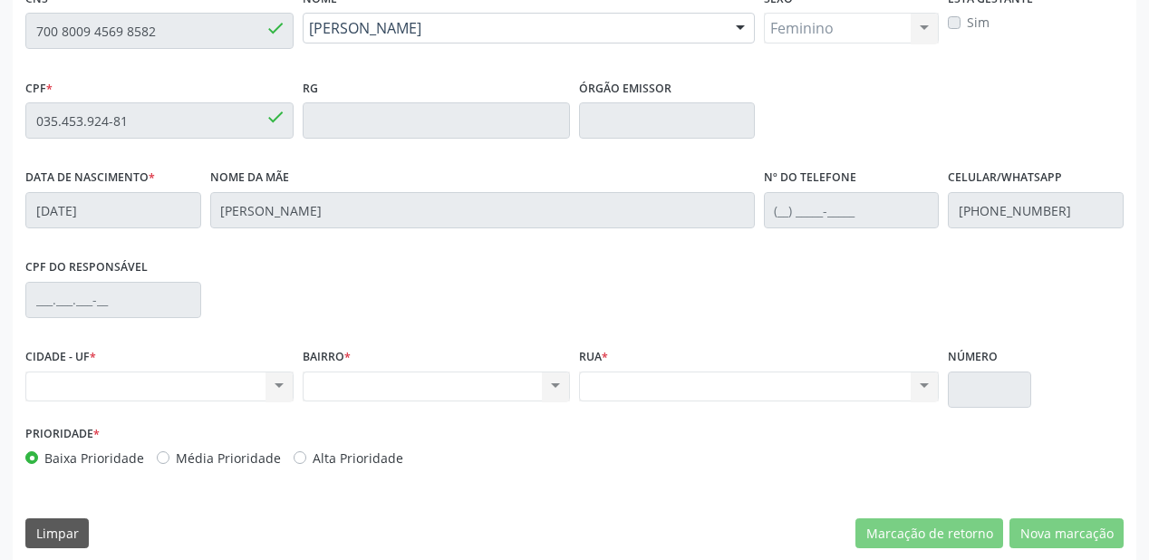
scroll to position [474, 0]
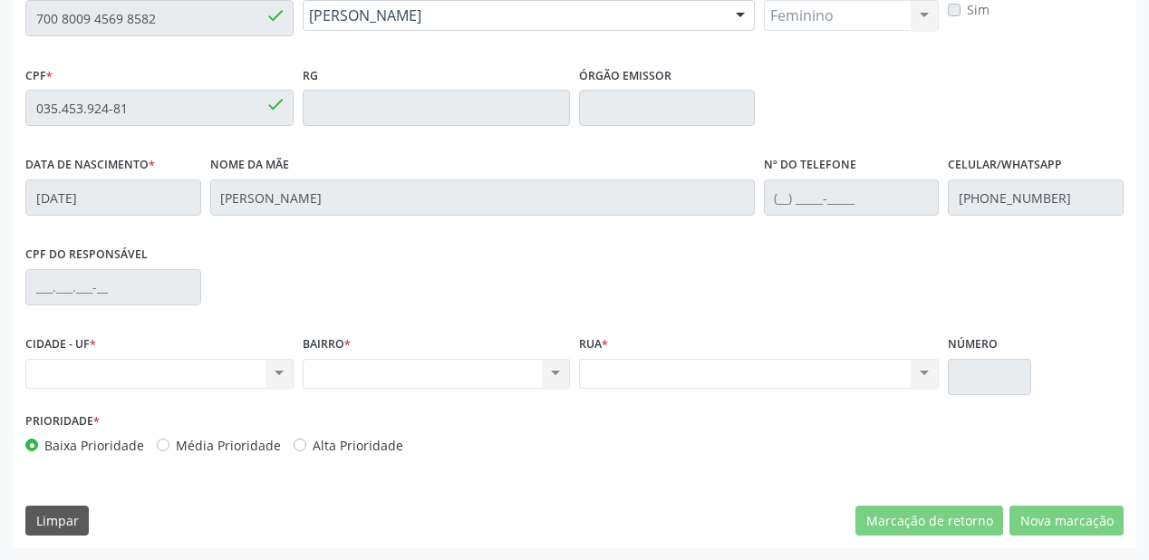
click at [11, 15] on div "Acompanhamento Acompanhe a situação das marcações correntes e finalizadas Relat…" at bounding box center [574, 94] width 1149 height 936
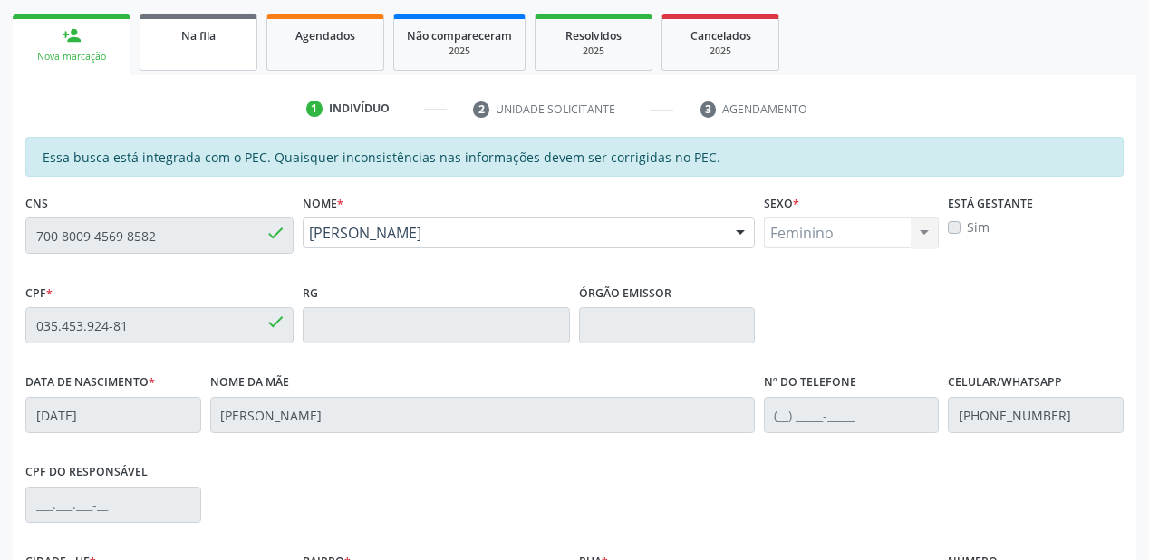
click at [207, 49] on link "Na fila" at bounding box center [199, 43] width 118 height 56
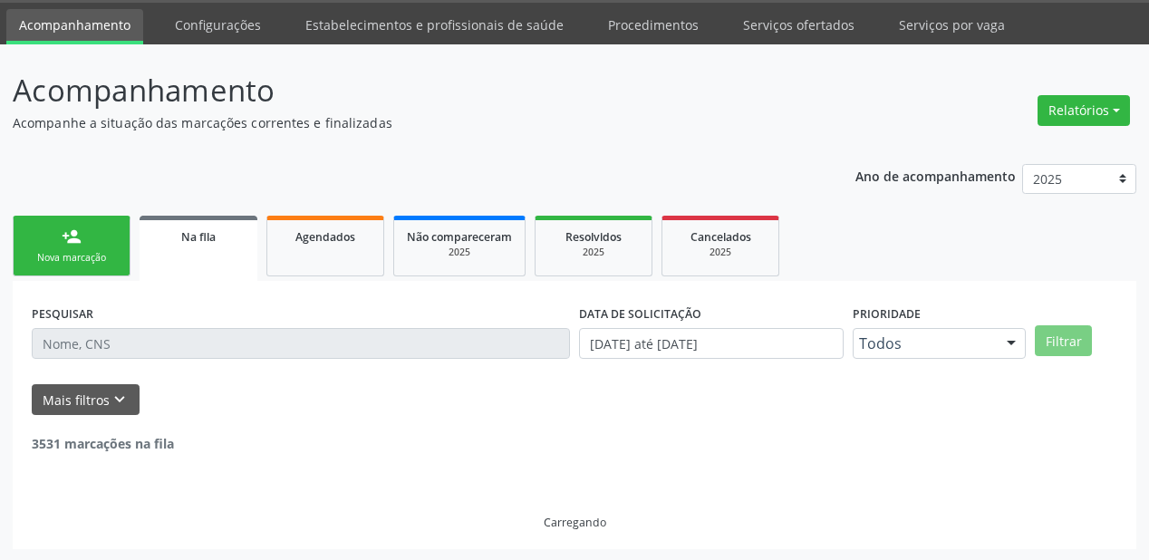
scroll to position [257, 0]
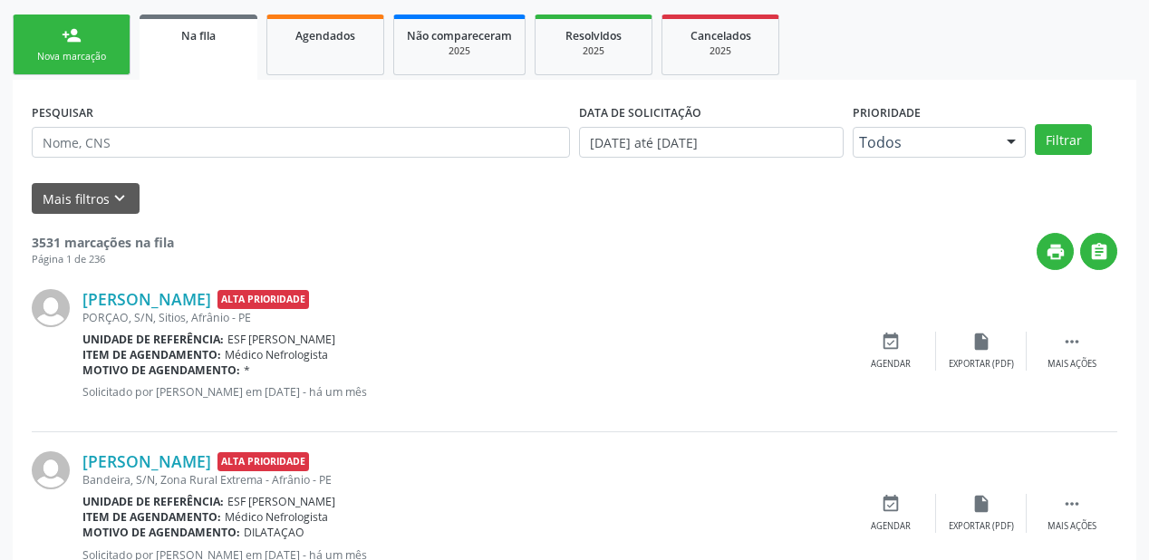
click at [94, 357] on b "Item de agendamento:" at bounding box center [151, 354] width 139 height 15
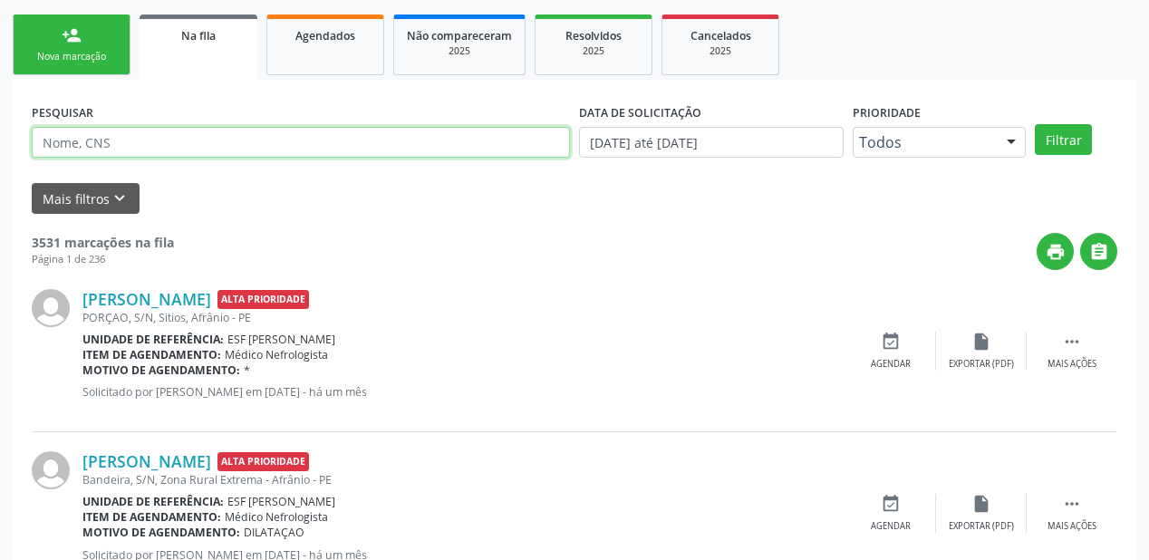
drag, startPoint x: 85, startPoint y: 143, endPoint x: 87, endPoint y: 159, distance: 15.5
click at [85, 143] on input "text" at bounding box center [301, 142] width 538 height 31
type input "708007857693626"
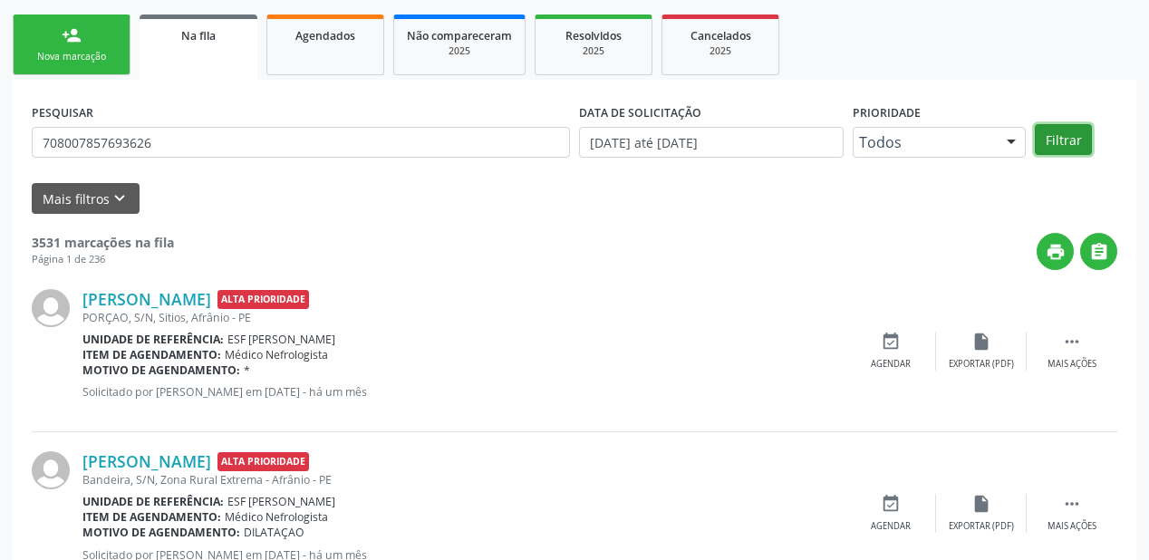
click at [1077, 138] on button "Filtrar" at bounding box center [1063, 139] width 57 height 31
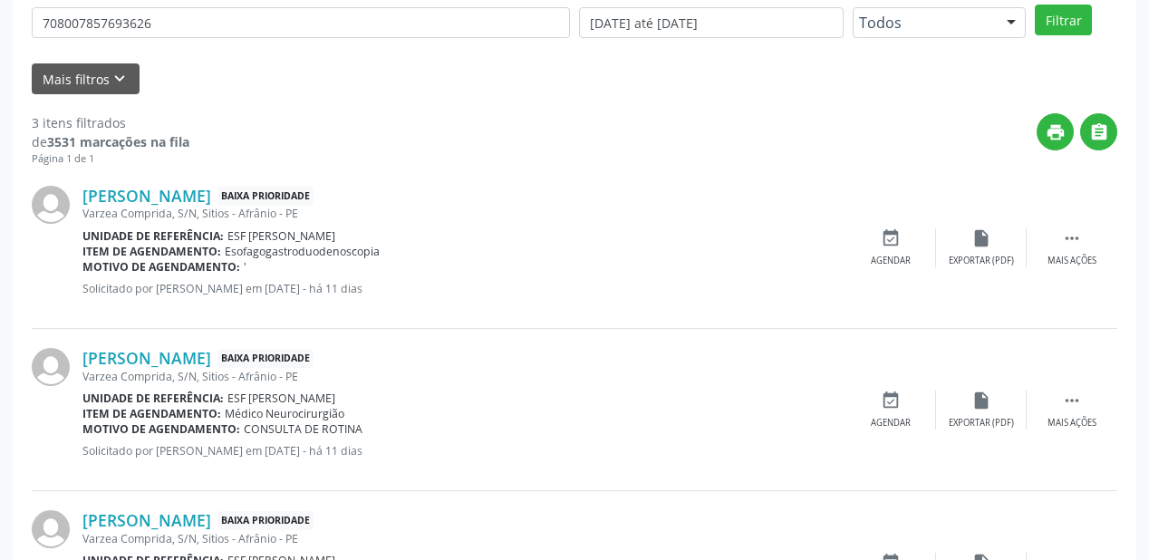
scroll to position [402, 0]
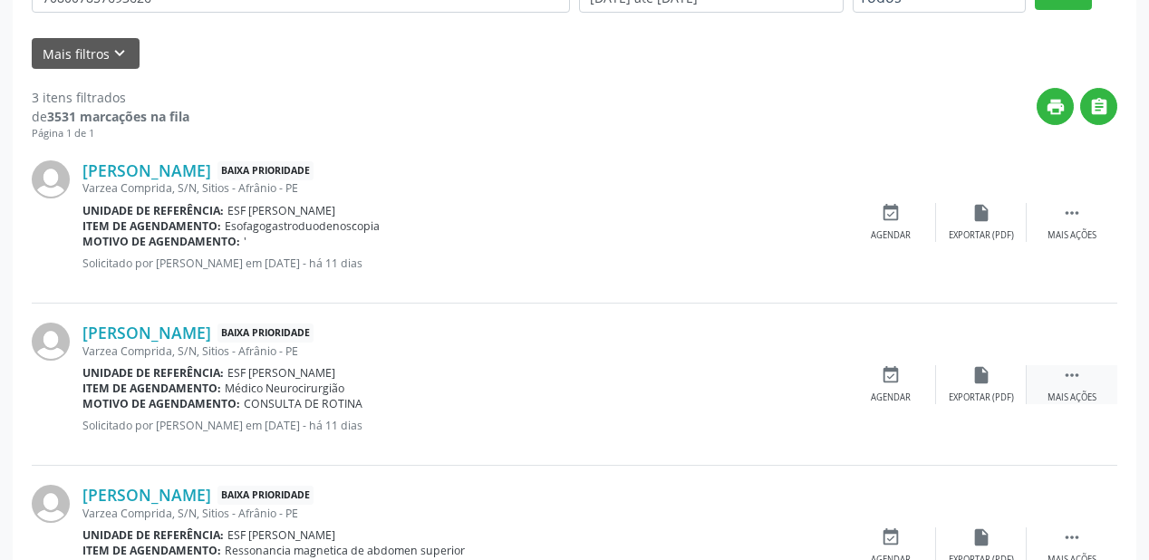
click at [1078, 370] on icon "" at bounding box center [1072, 375] width 20 height 20
click at [635, 384] on div "event_available Agendar" at bounding box center [619, 384] width 91 height 39
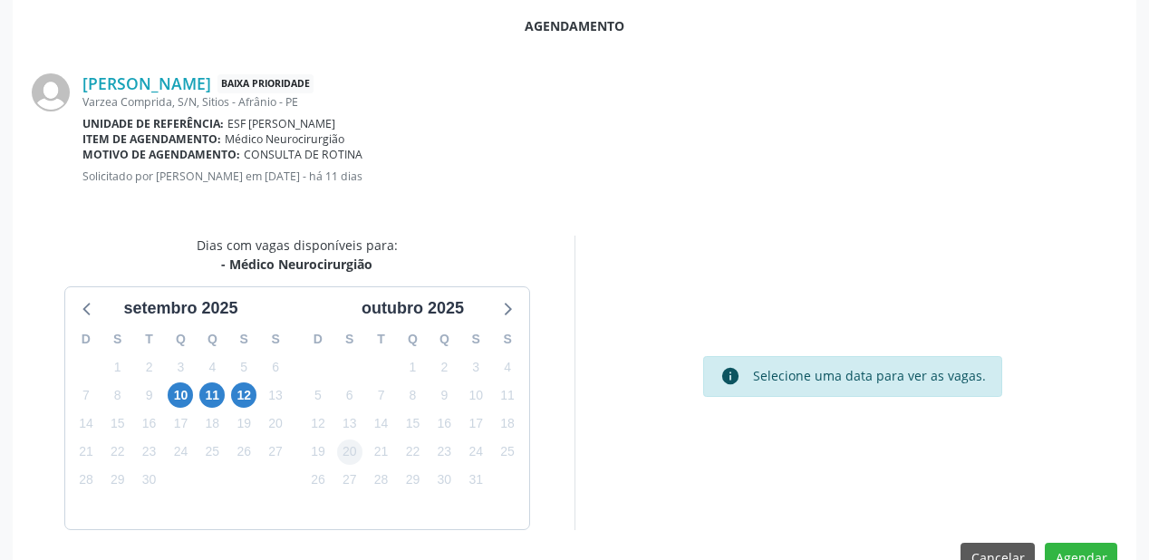
scroll to position [382, 0]
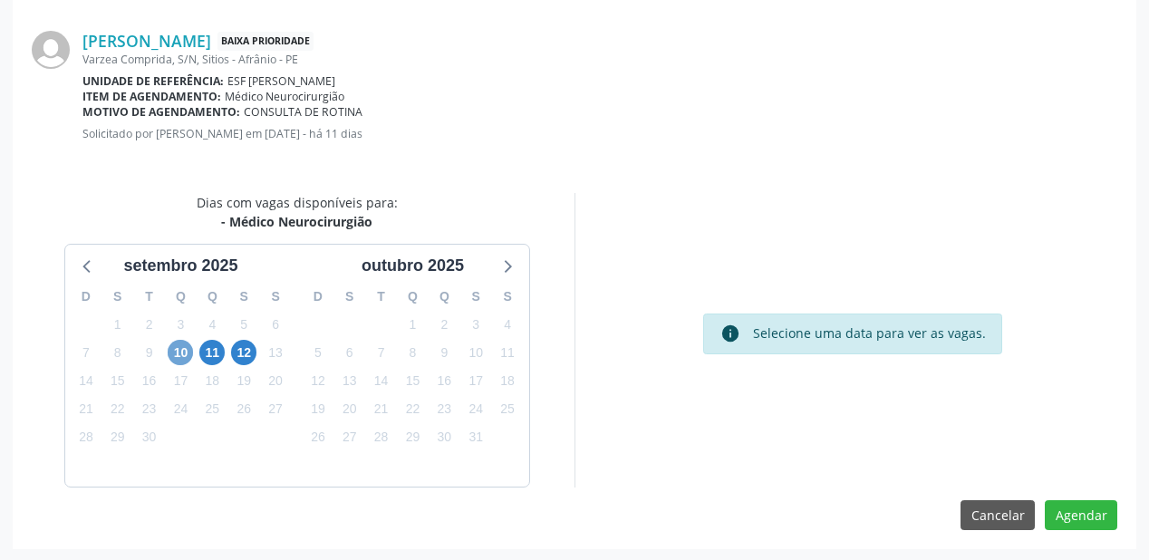
click at [176, 354] on span "10" at bounding box center [180, 352] width 25 height 25
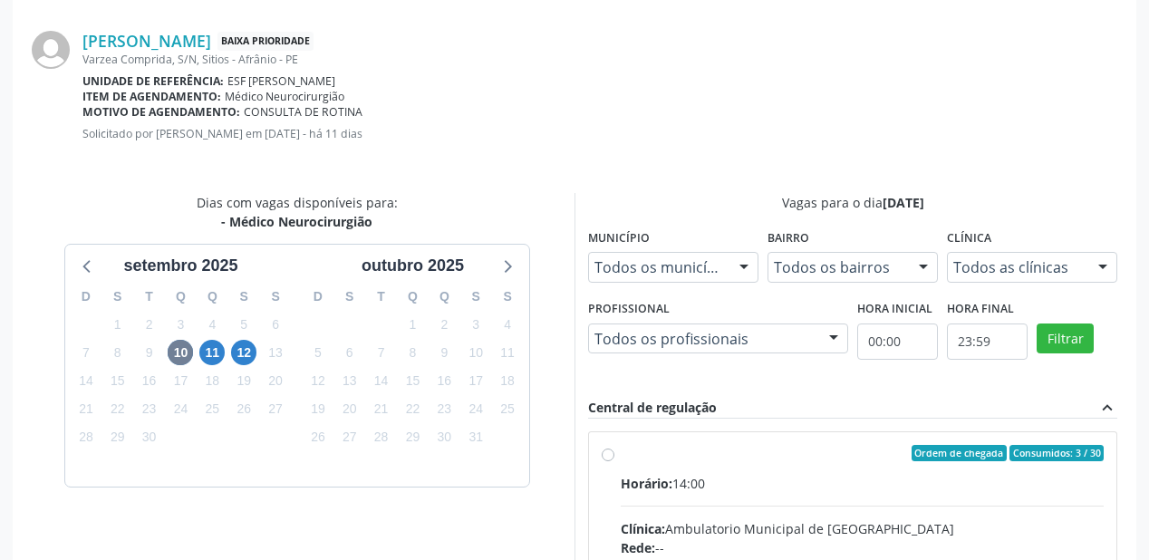
click at [615, 461] on input "Ordem de chegada Consumidos: 3 / 30 Horário: 14:00 Clínica: Ambulatorio Municip…" at bounding box center [608, 453] width 13 height 16
radio input "true"
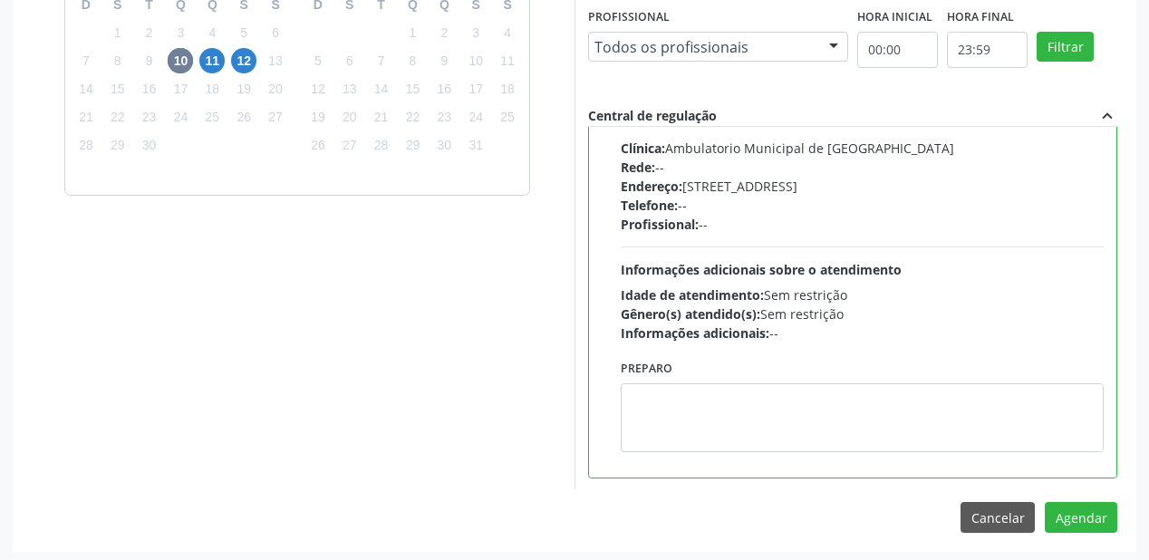
scroll to position [676, 0]
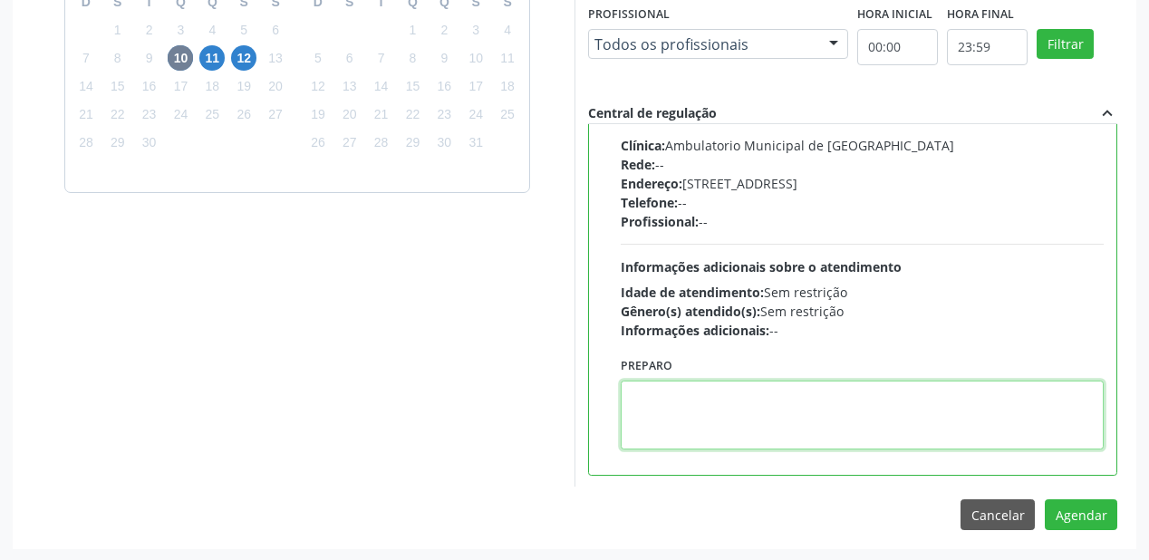
drag, startPoint x: 816, startPoint y: 425, endPoint x: 935, endPoint y: 436, distance: 119.3
click at [823, 422] on textarea at bounding box center [862, 415] width 483 height 69
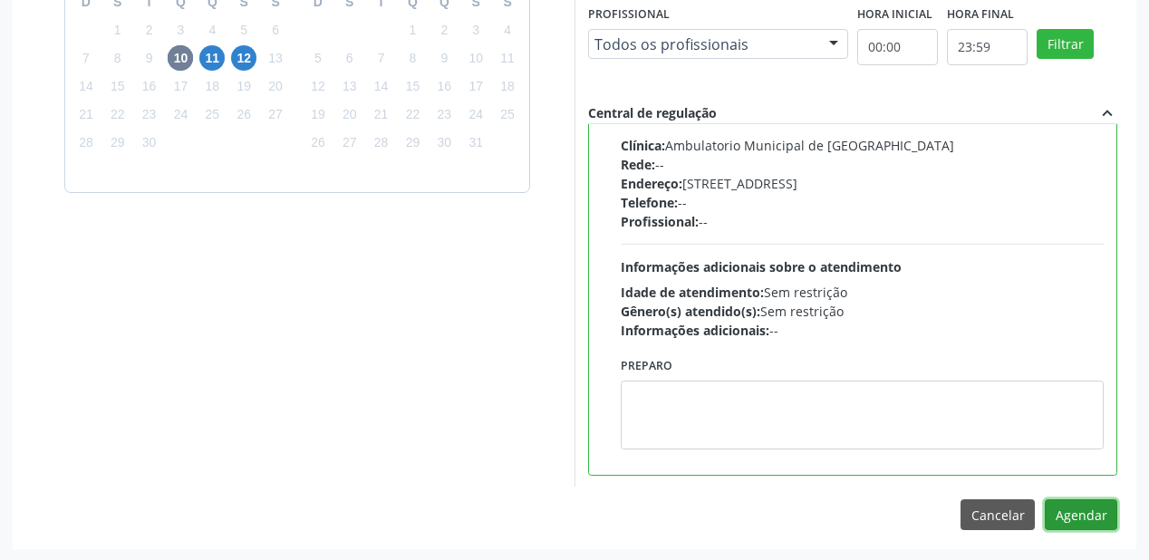
click at [1065, 507] on button "Agendar" at bounding box center [1081, 514] width 73 height 31
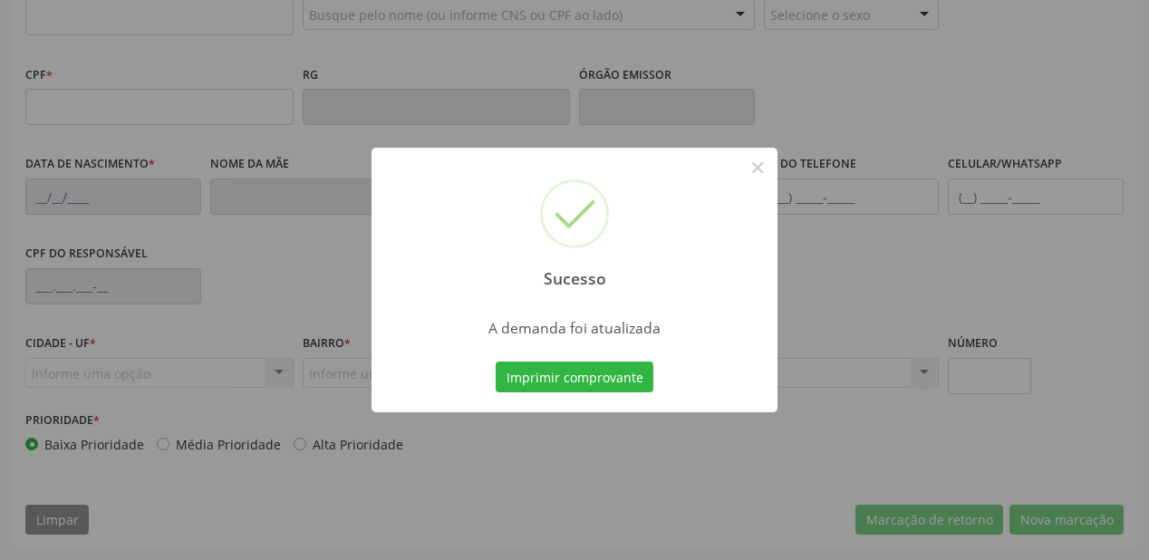
scroll to position [474, 0]
click at [595, 382] on button "Imprimir comprovante" at bounding box center [575, 377] width 158 height 31
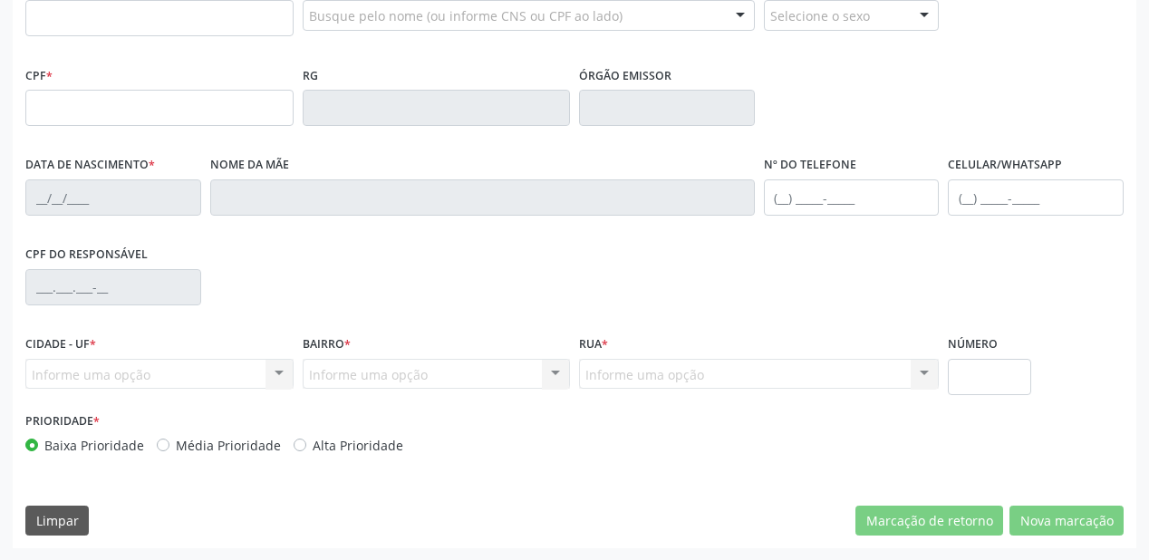
scroll to position [257, 0]
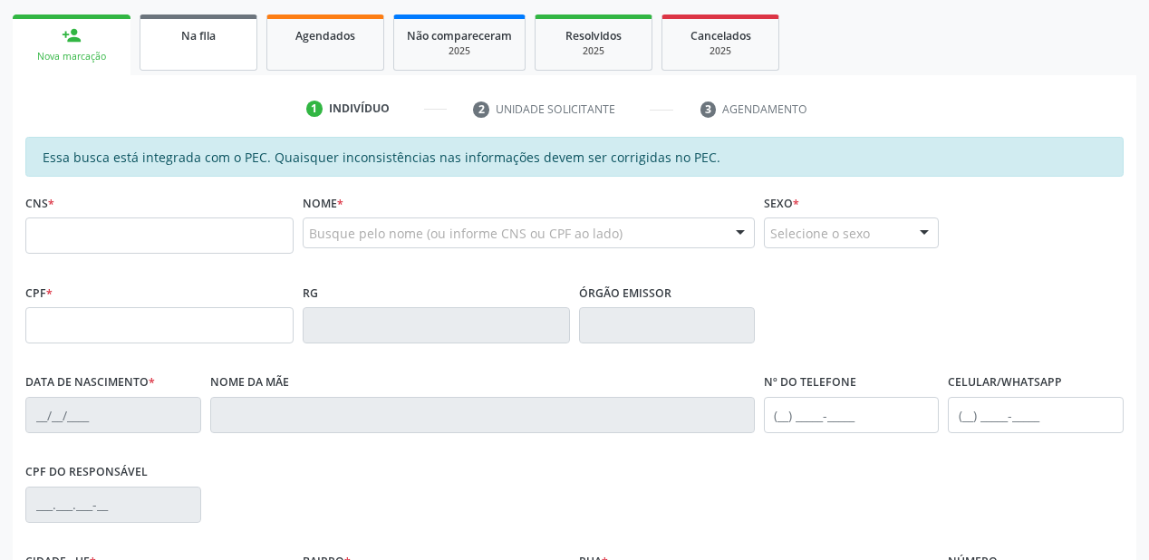
click at [214, 58] on link "Na fila" at bounding box center [199, 43] width 118 height 56
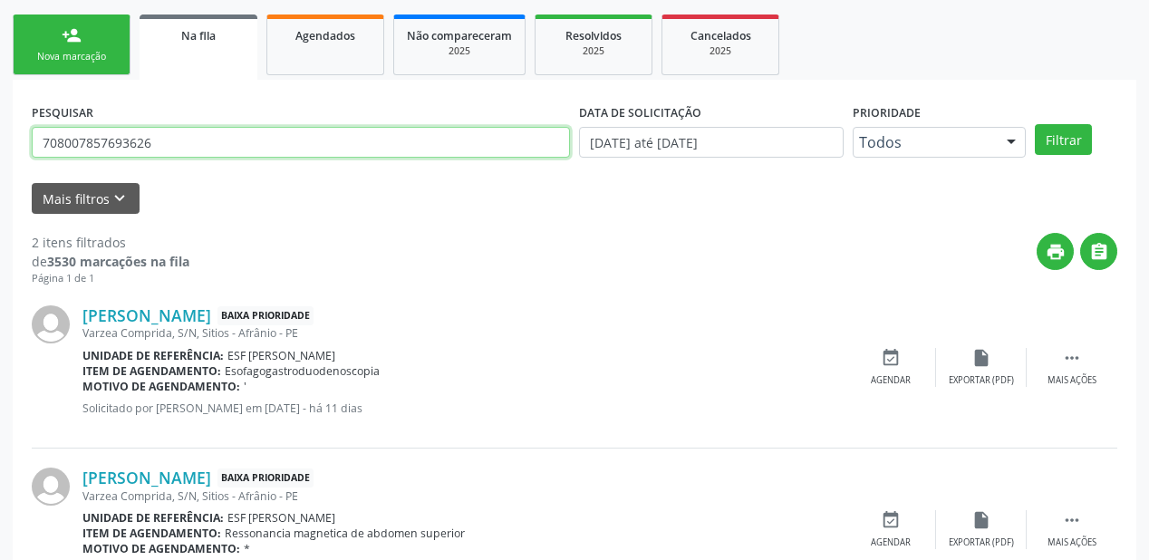
click at [161, 149] on input "708007857693626" at bounding box center [301, 142] width 538 height 31
type input "7"
type input "707002869813335"
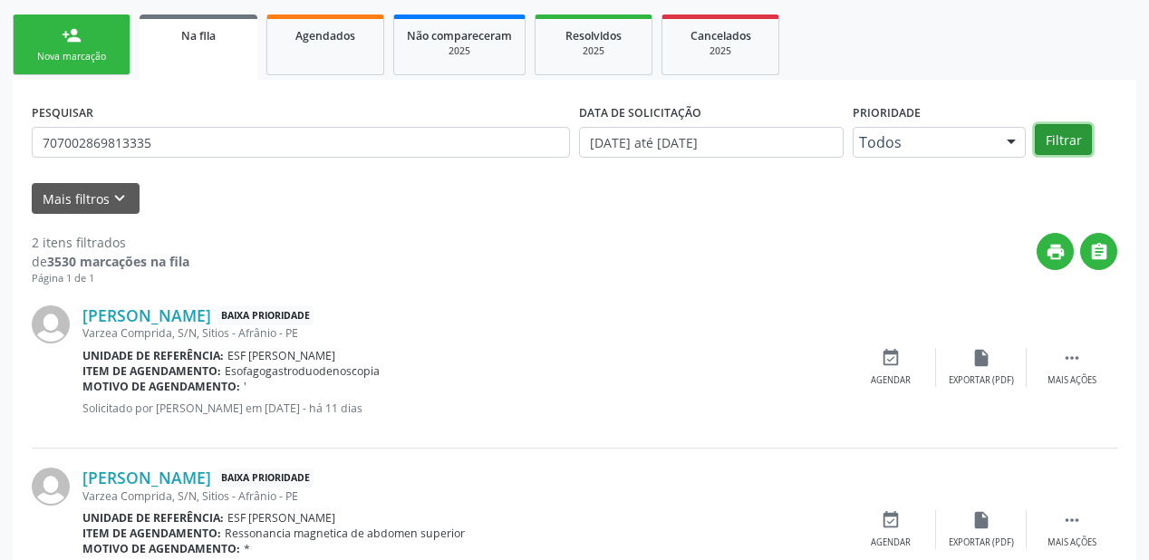
click at [1044, 137] on button "Filtrar" at bounding box center [1063, 139] width 57 height 31
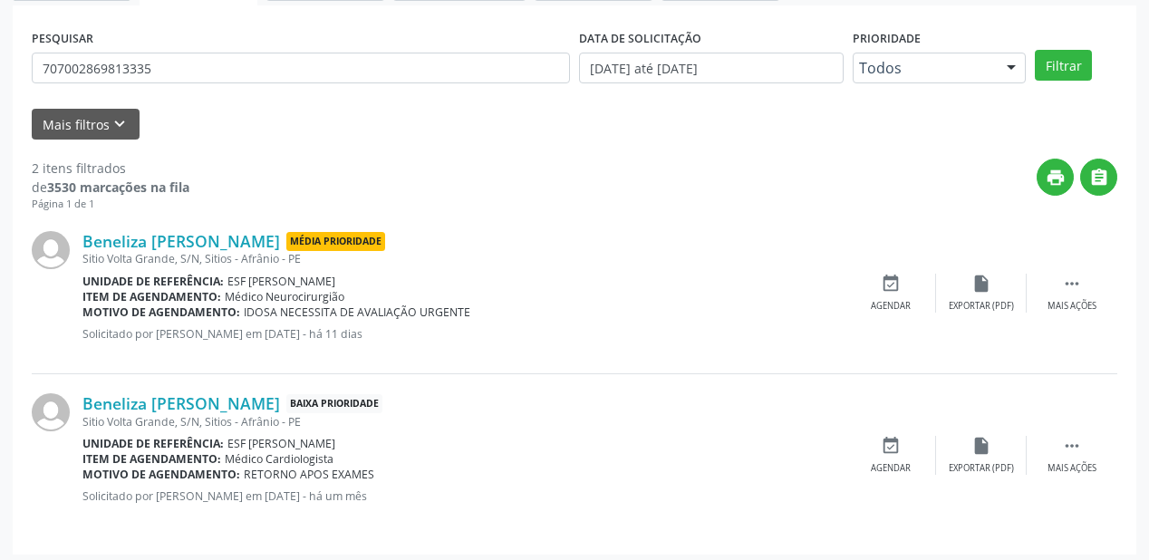
scroll to position [336, 0]
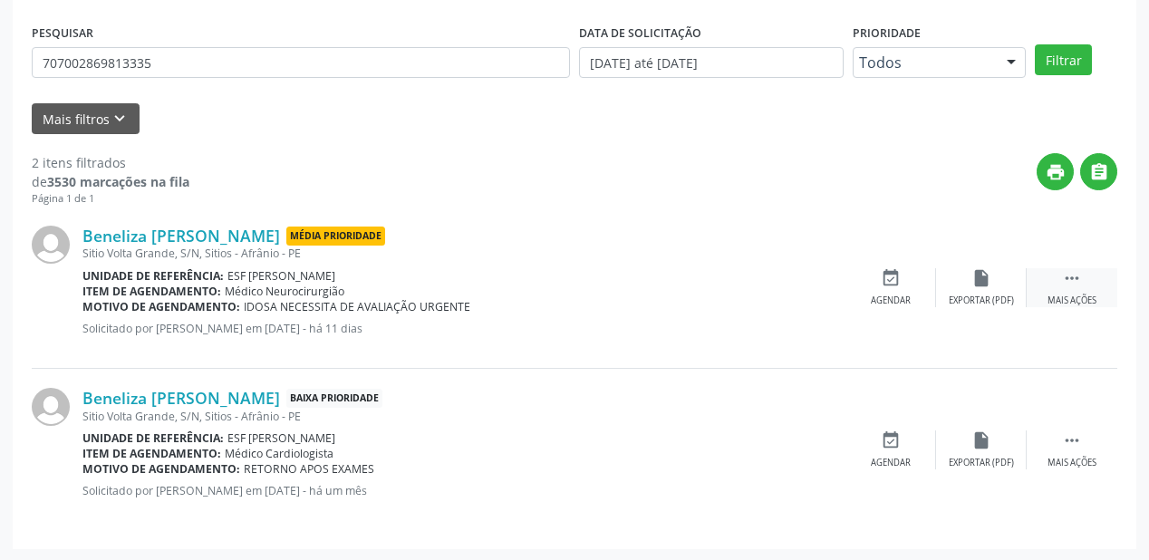
click at [1066, 276] on icon "" at bounding box center [1072, 278] width 20 height 20
click at [629, 288] on div "event_available Agendar" at bounding box center [619, 287] width 91 height 39
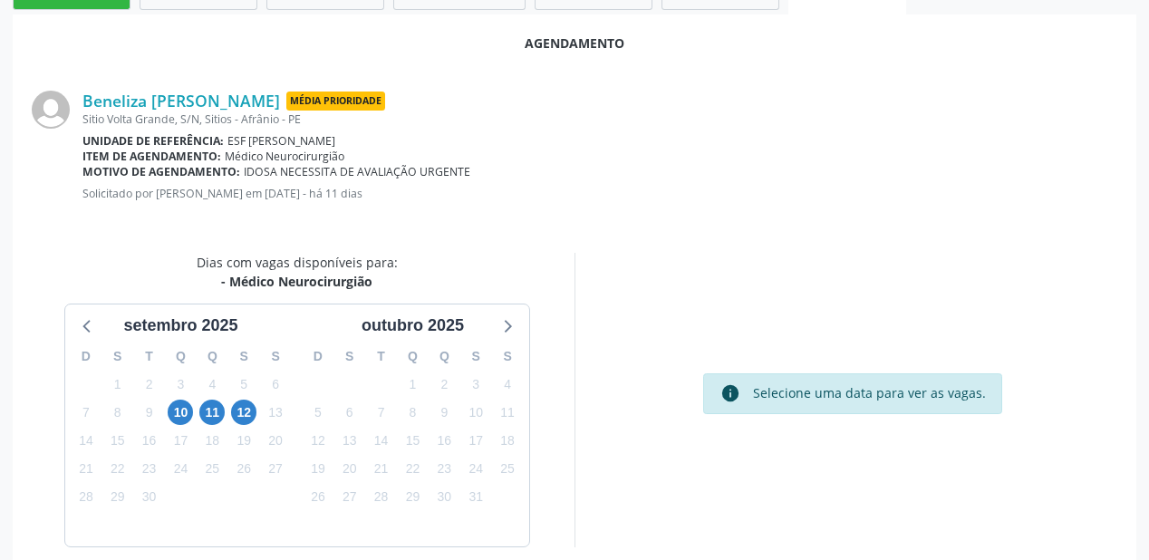
scroll to position [382, 0]
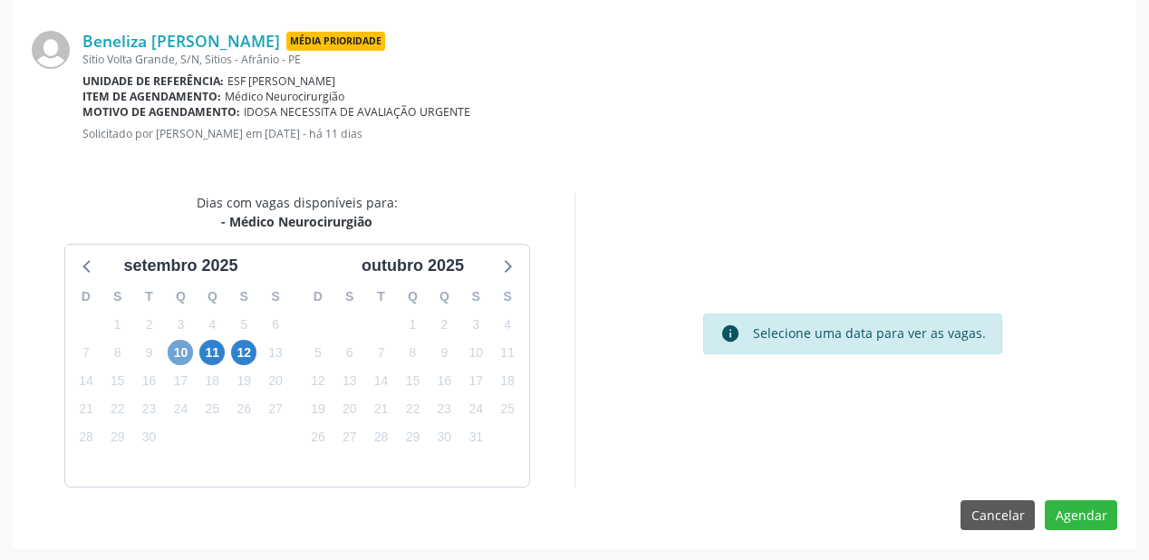
click at [182, 351] on span "10" at bounding box center [180, 352] width 25 height 25
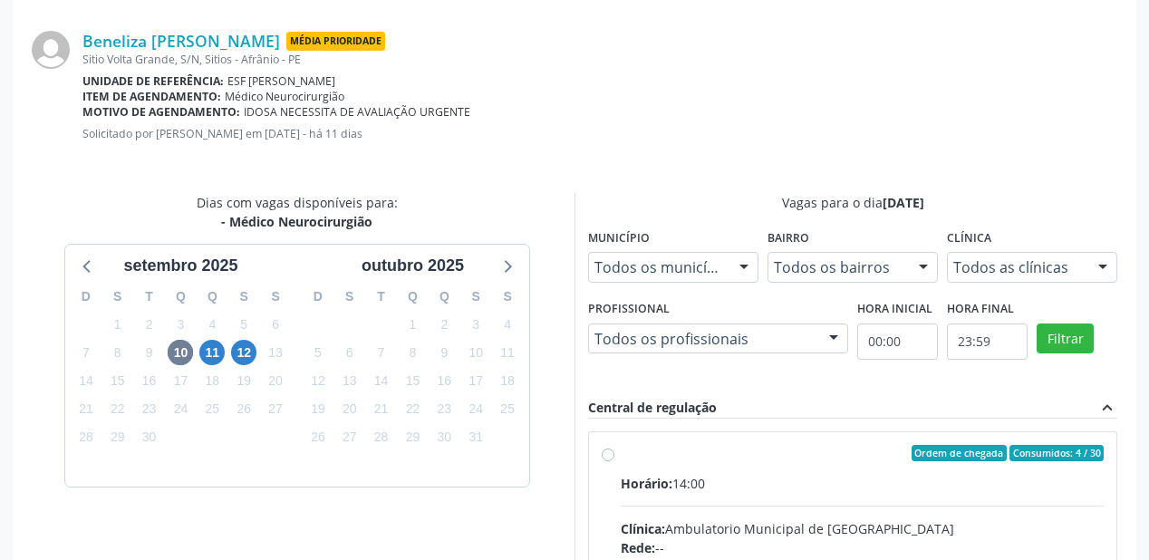
radio input "true"
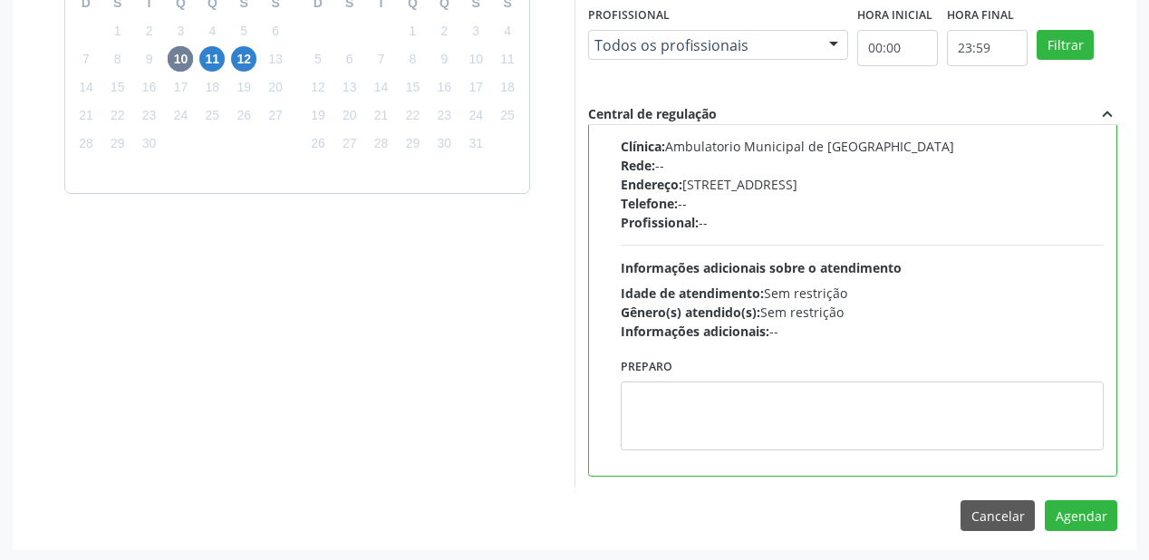
scroll to position [676, 0]
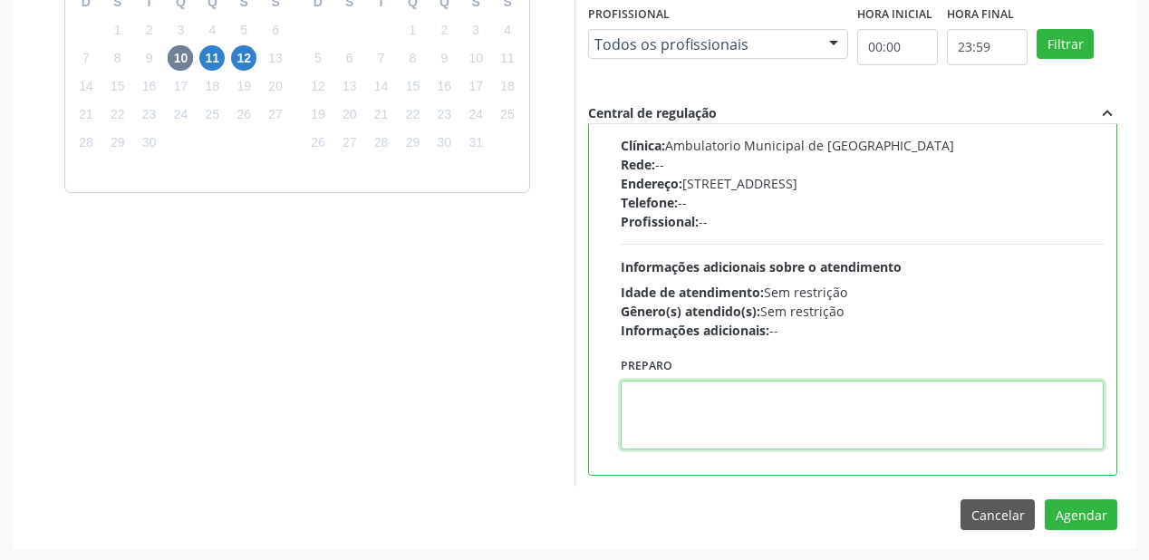
click at [873, 411] on textarea at bounding box center [862, 415] width 483 height 69
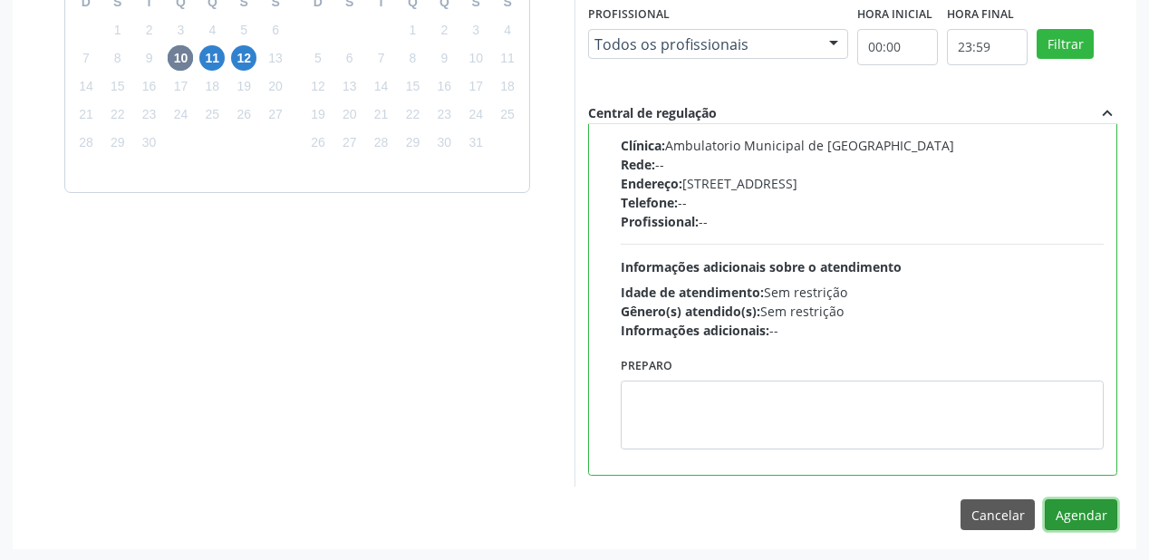
click at [1064, 514] on button "Agendar" at bounding box center [1081, 514] width 73 height 31
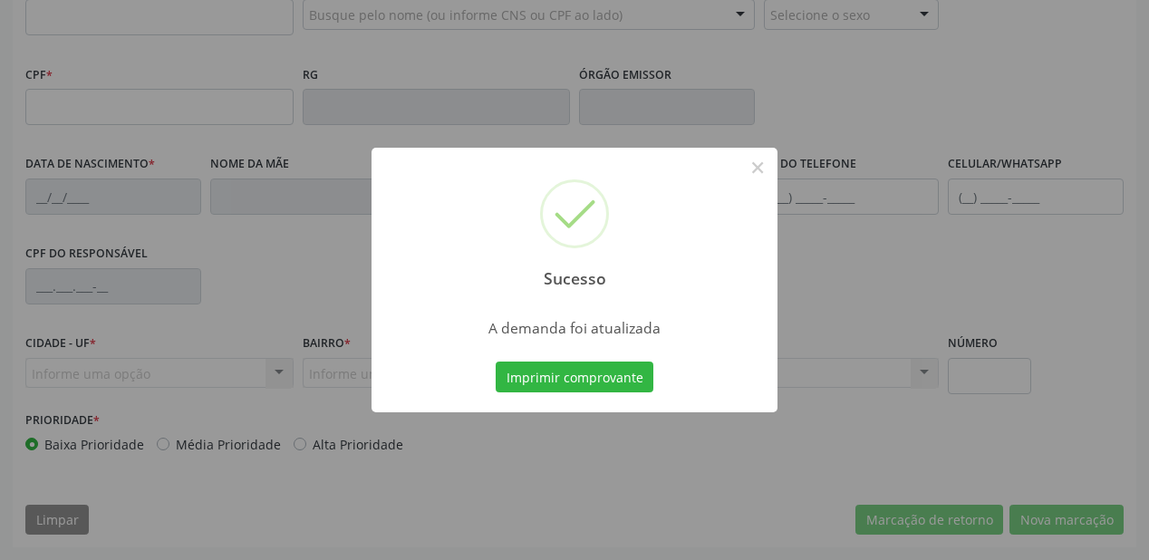
scroll to position [474, 0]
click at [587, 378] on button "Imprimir comprovante" at bounding box center [575, 377] width 158 height 31
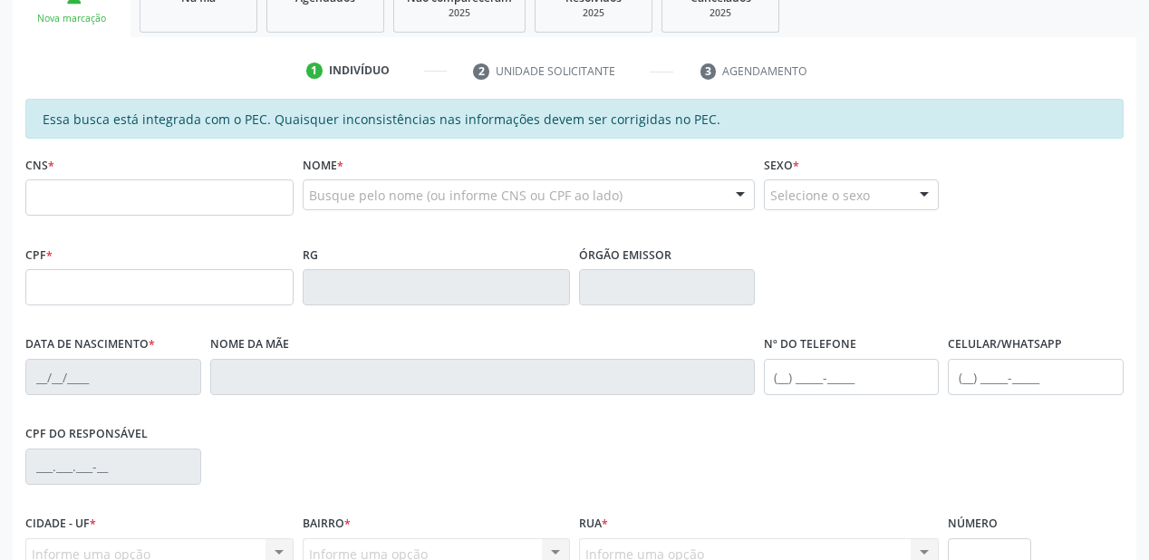
scroll to position [257, 0]
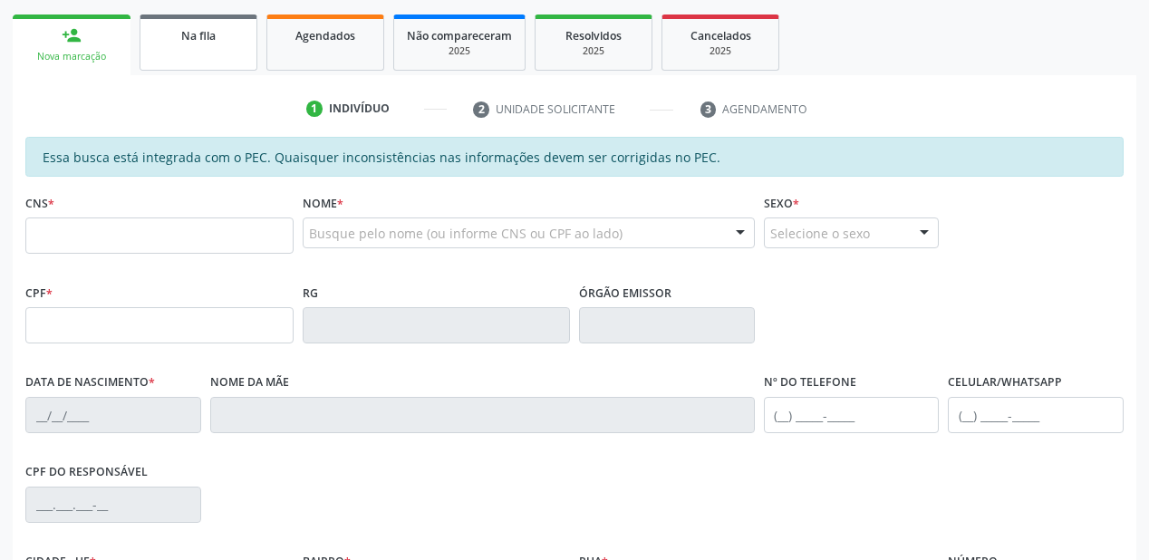
click at [214, 69] on link "Na fila" at bounding box center [199, 43] width 118 height 56
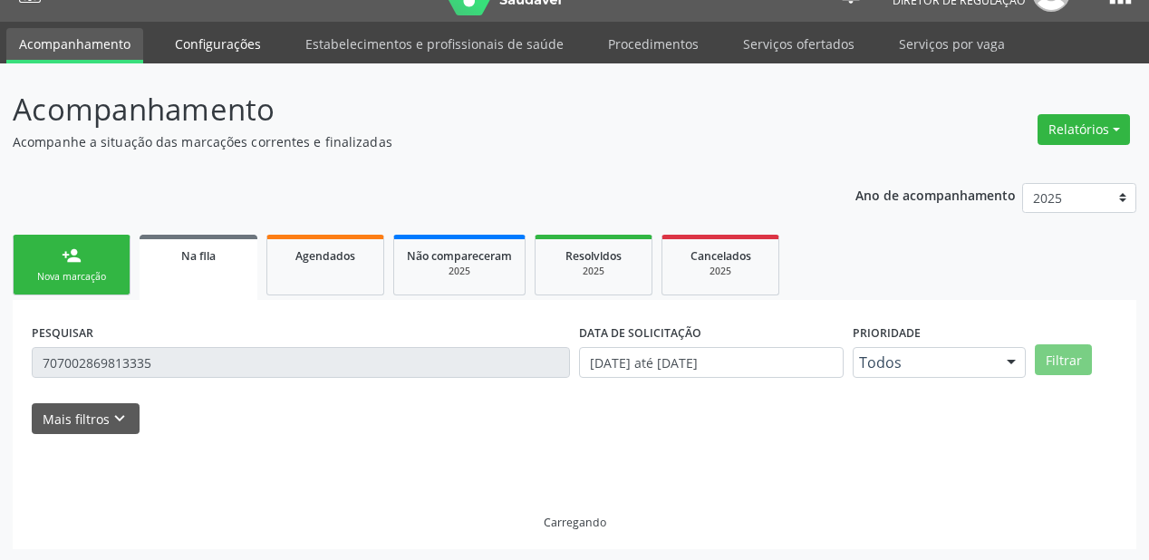
click at [214, 57] on link "Configurações" at bounding box center [218, 44] width 112 height 32
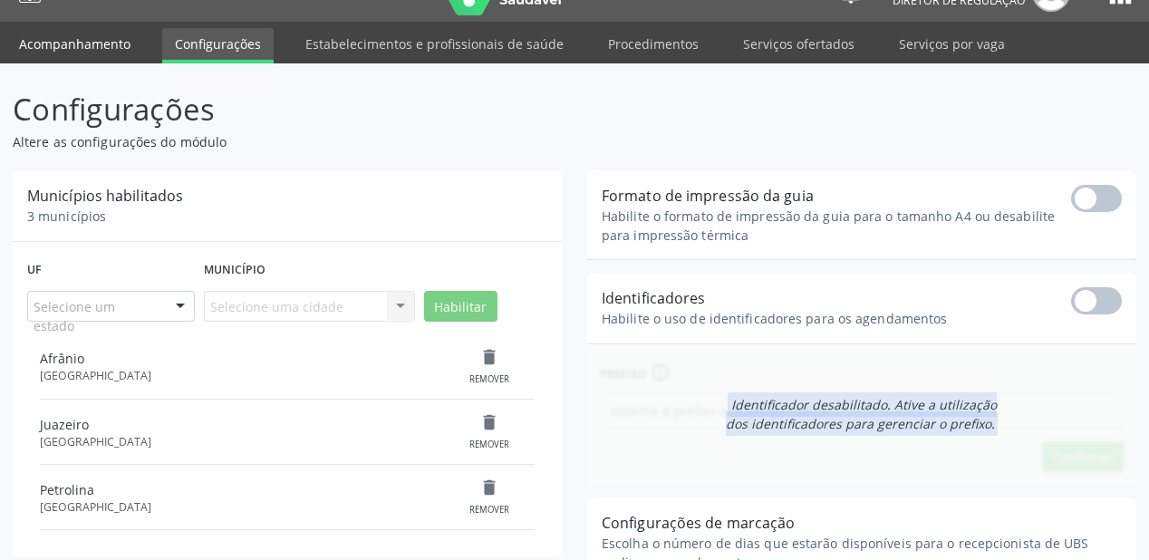
click at [90, 44] on link "Acompanhamento" at bounding box center [74, 44] width 137 height 32
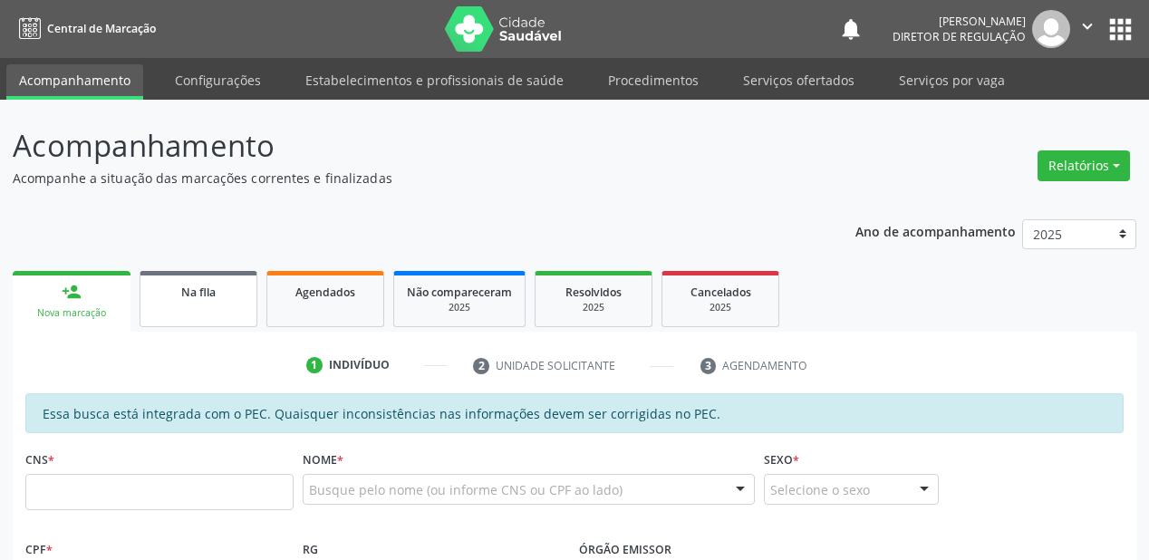
click at [221, 301] on link "Na fila" at bounding box center [199, 299] width 118 height 56
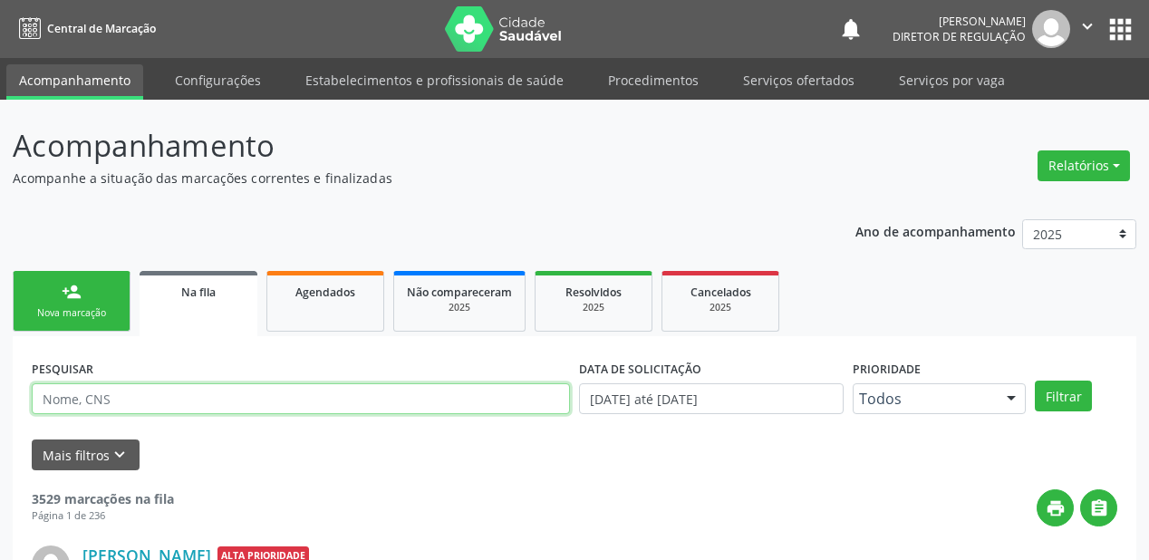
click at [156, 406] on input "text" at bounding box center [301, 398] width 538 height 31
type input "700403465067348"
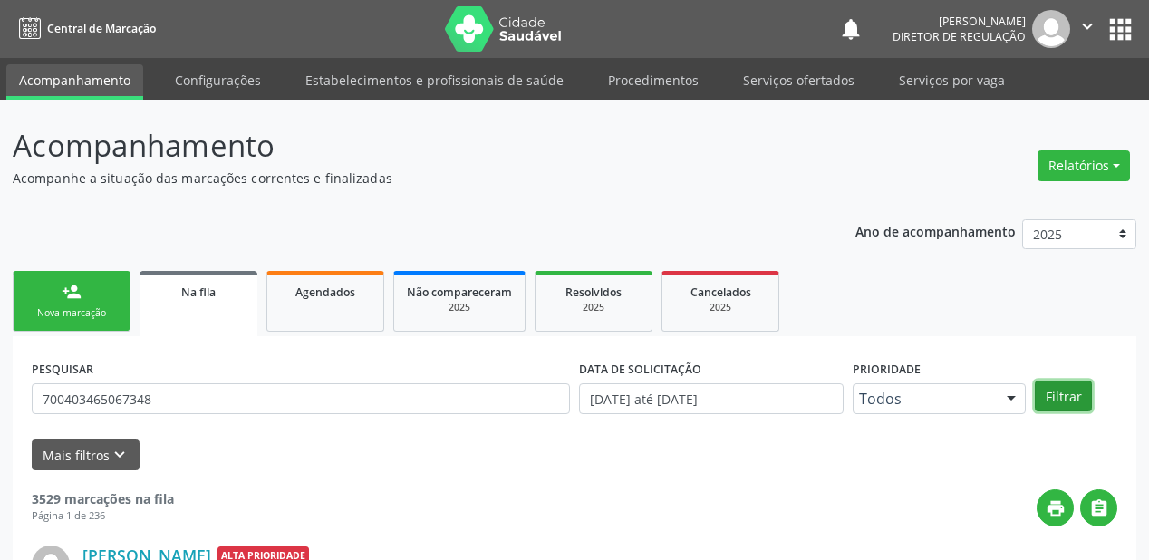
click at [1069, 393] on button "Filtrar" at bounding box center [1063, 396] width 57 height 31
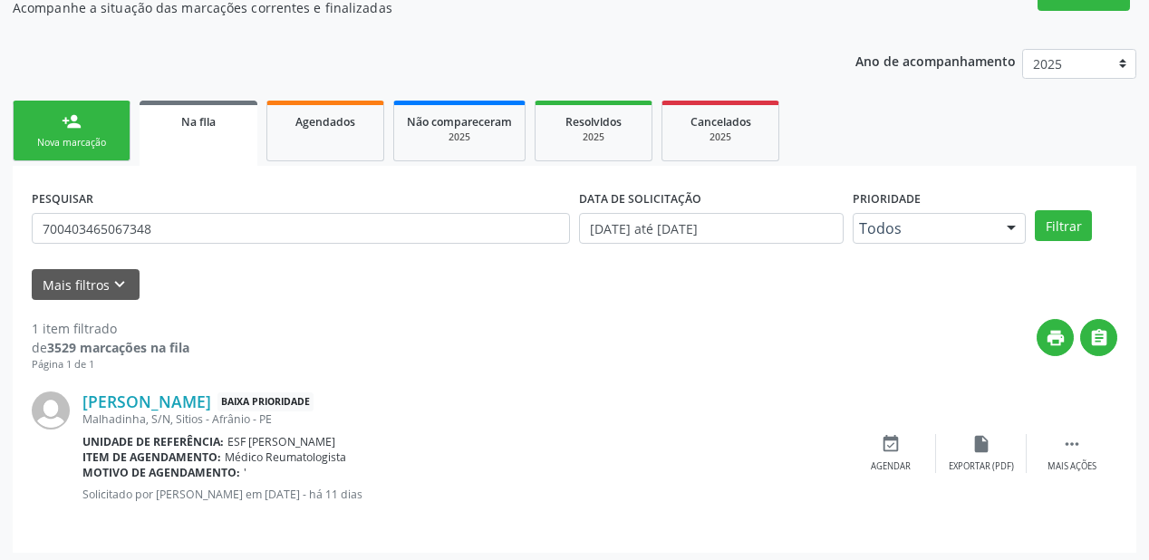
scroll to position [174, 0]
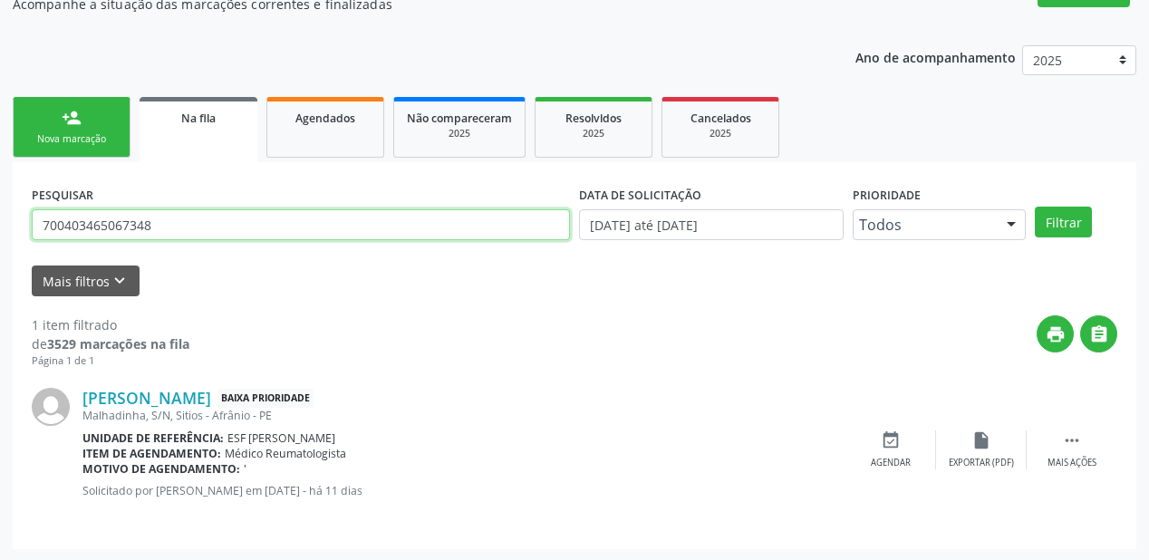
drag, startPoint x: 162, startPoint y: 224, endPoint x: 0, endPoint y: 244, distance: 163.5
click at [0, 240] on div "Acompanhamento Acompanhe a situação das marcações correntes e finalizadas Relat…" at bounding box center [574, 244] width 1149 height 636
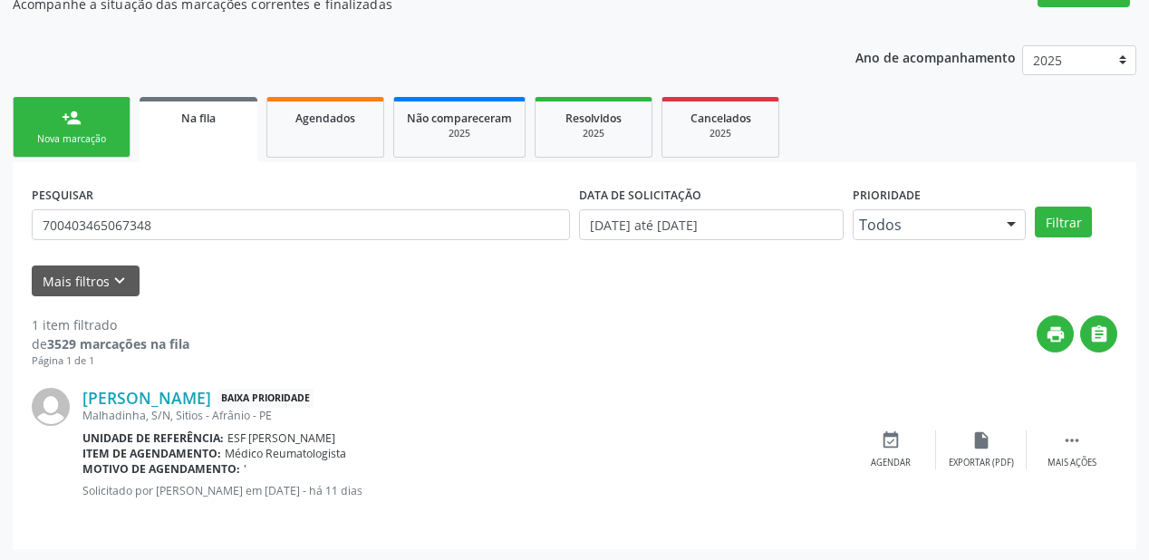
click at [88, 135] on div "Nova marcação" at bounding box center [71, 139] width 91 height 14
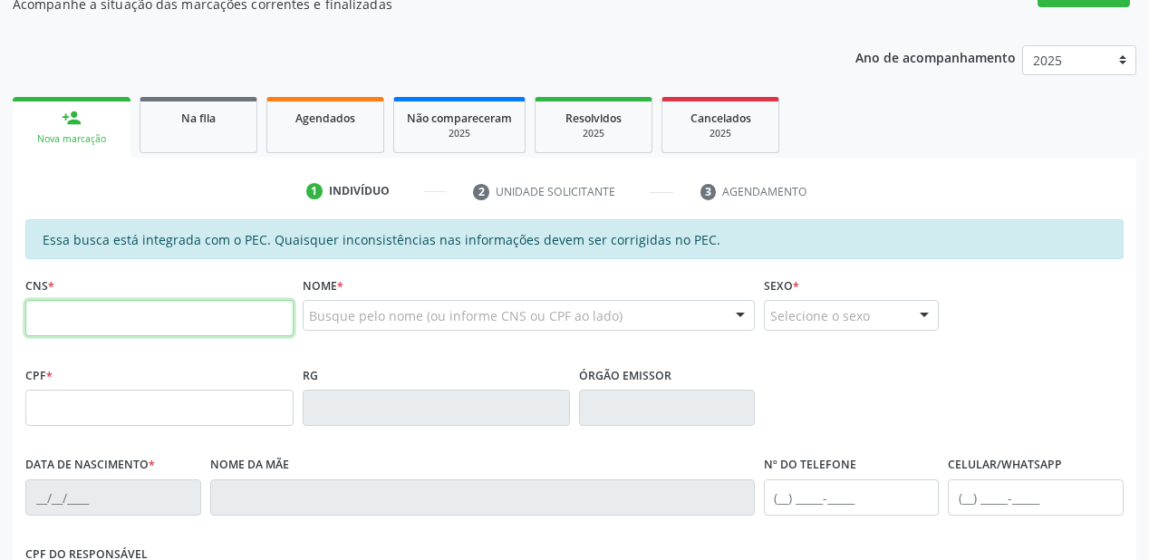
click at [178, 326] on input "text" at bounding box center [159, 318] width 268 height 36
click at [209, 134] on link "Na fila" at bounding box center [199, 125] width 118 height 56
click at [209, 14] on p "Acompanhe a situação das marcações correntes e finalizadas" at bounding box center [406, 4] width 787 height 19
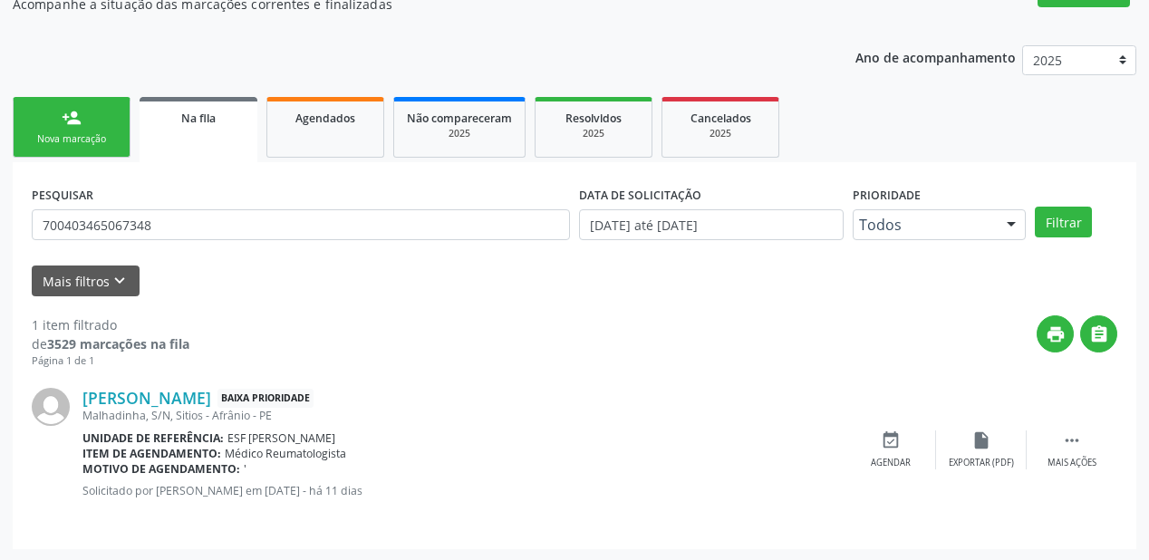
scroll to position [36, 0]
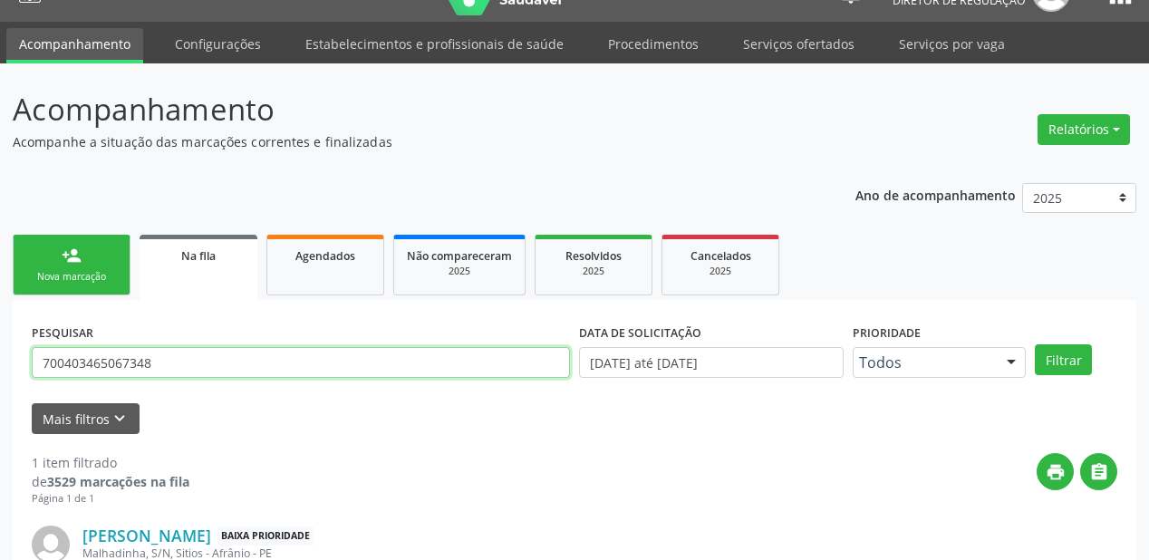
click at [176, 367] on input "700403465067348" at bounding box center [301, 362] width 538 height 31
type input "7"
type input "700007511933801"
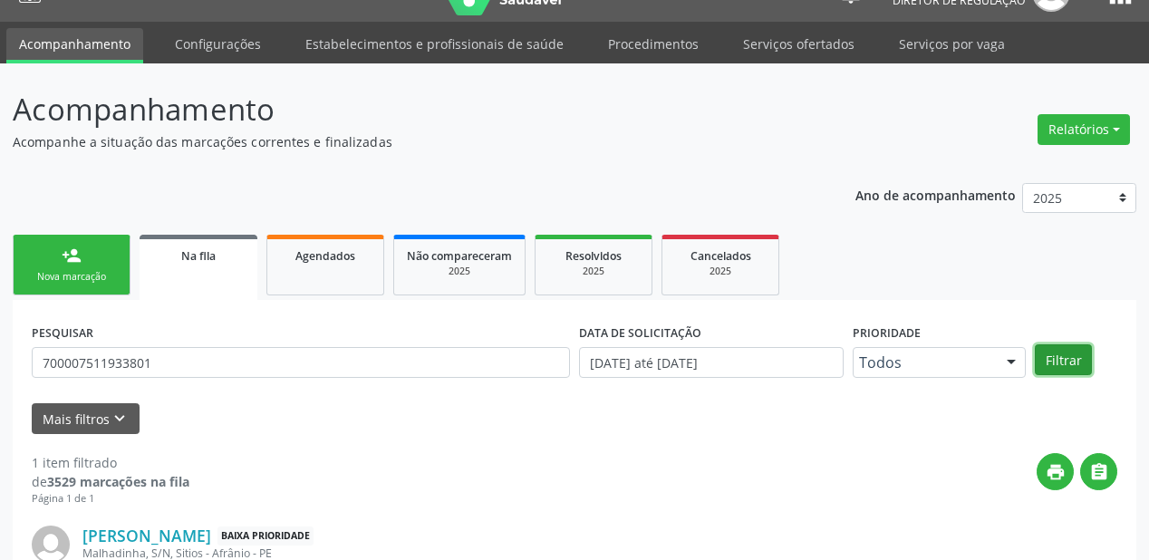
click at [1062, 356] on button "Filtrar" at bounding box center [1063, 359] width 57 height 31
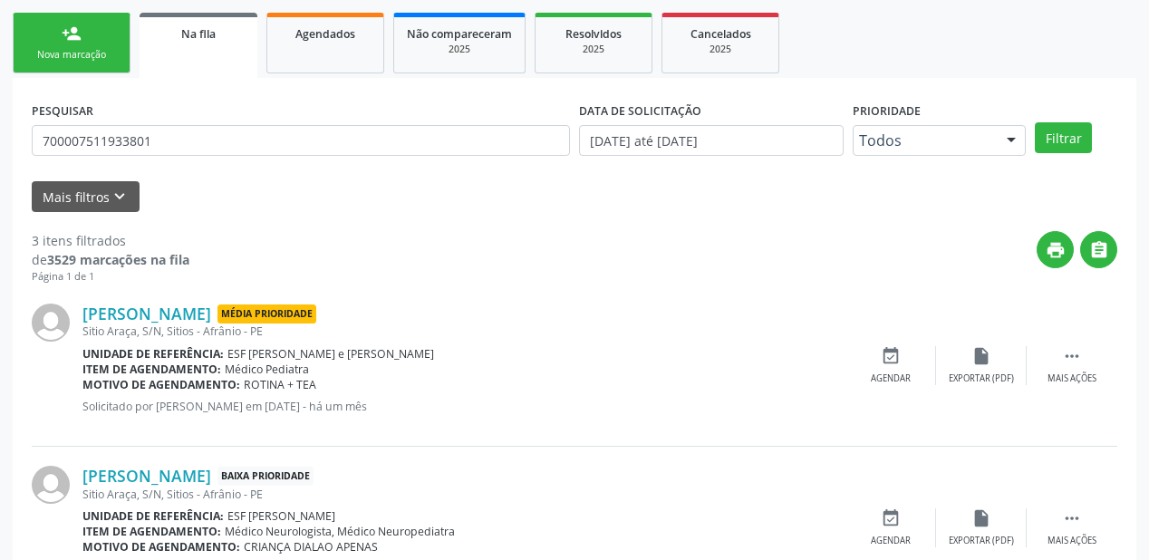
scroll to position [208, 0]
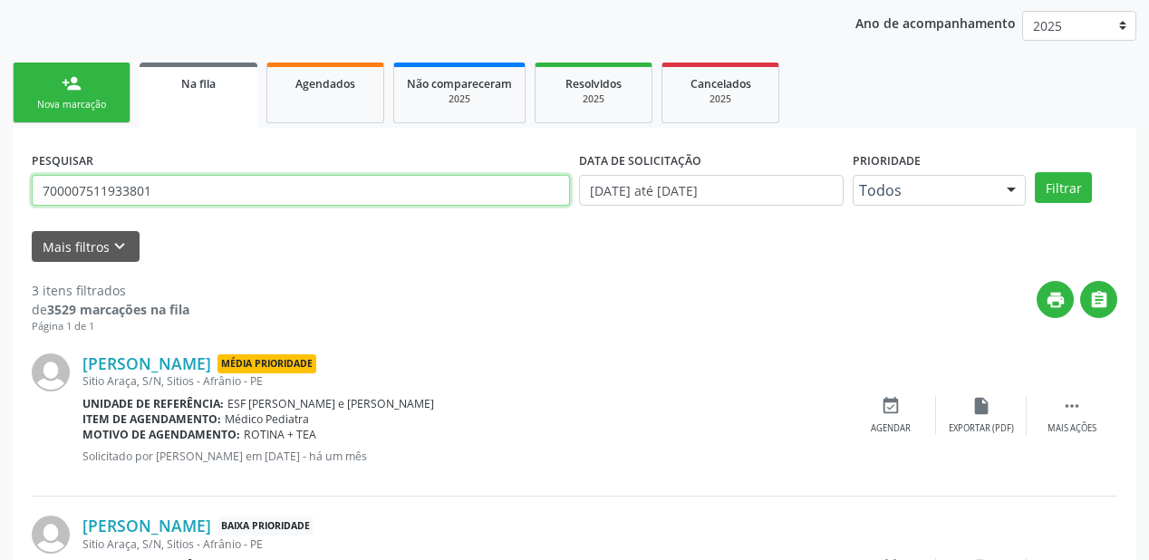
drag, startPoint x: 161, startPoint y: 189, endPoint x: 0, endPoint y: 215, distance: 163.5
click at [0, 215] on div "Acompanhamento Acompanhe a situação das marcações correntes e finalizadas Relat…" at bounding box center [574, 372] width 1149 height 962
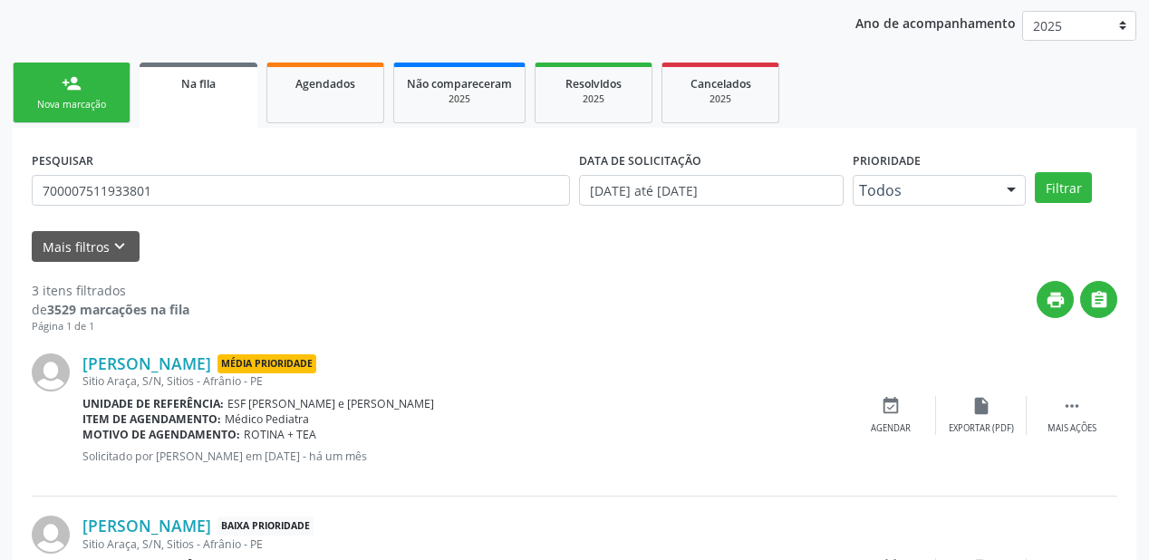
click at [89, 80] on link "person_add Nova marcação" at bounding box center [72, 93] width 118 height 61
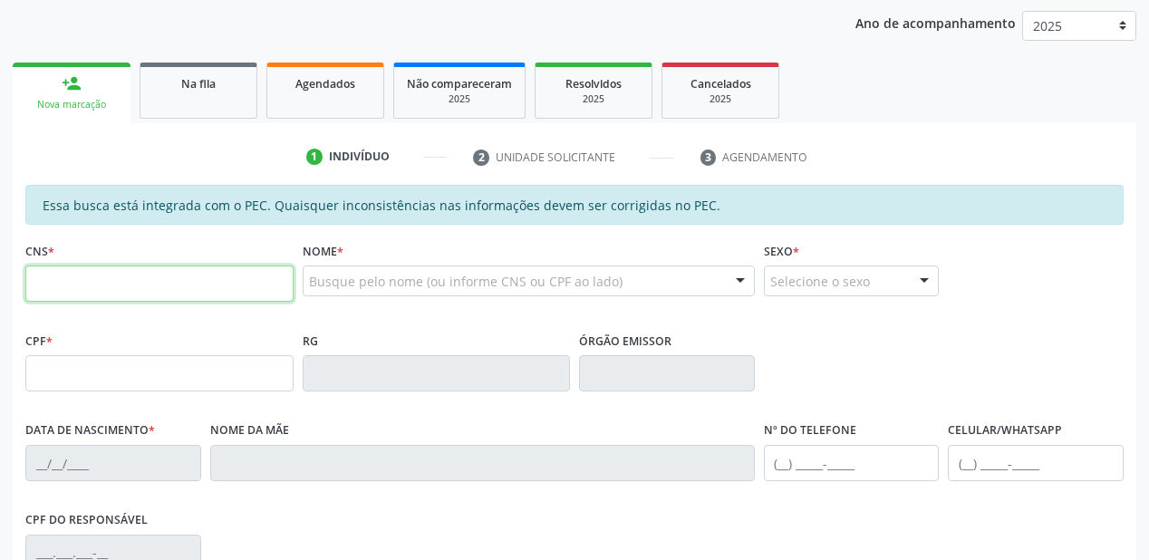
click at [149, 288] on input "text" at bounding box center [159, 284] width 268 height 36
paste input "700 0075 1193 3801"
type input "700 0075 1193 3801"
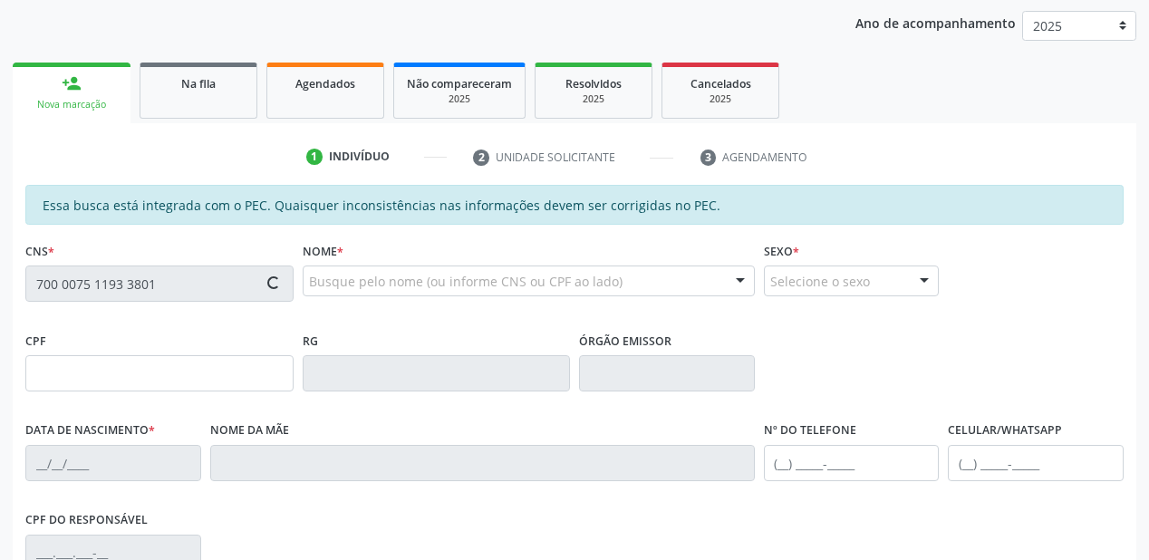
type input "182.890.094-02"
type input "19/09/2022"
type input "Erica da Paixao Nunes"
type input "(87) 98132-8974"
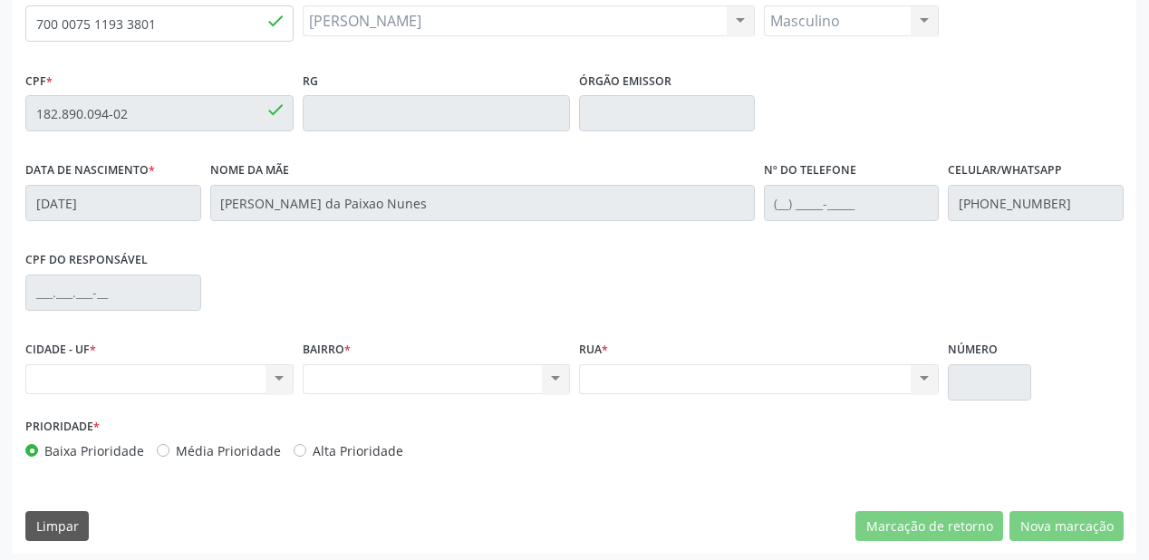
scroll to position [474, 0]
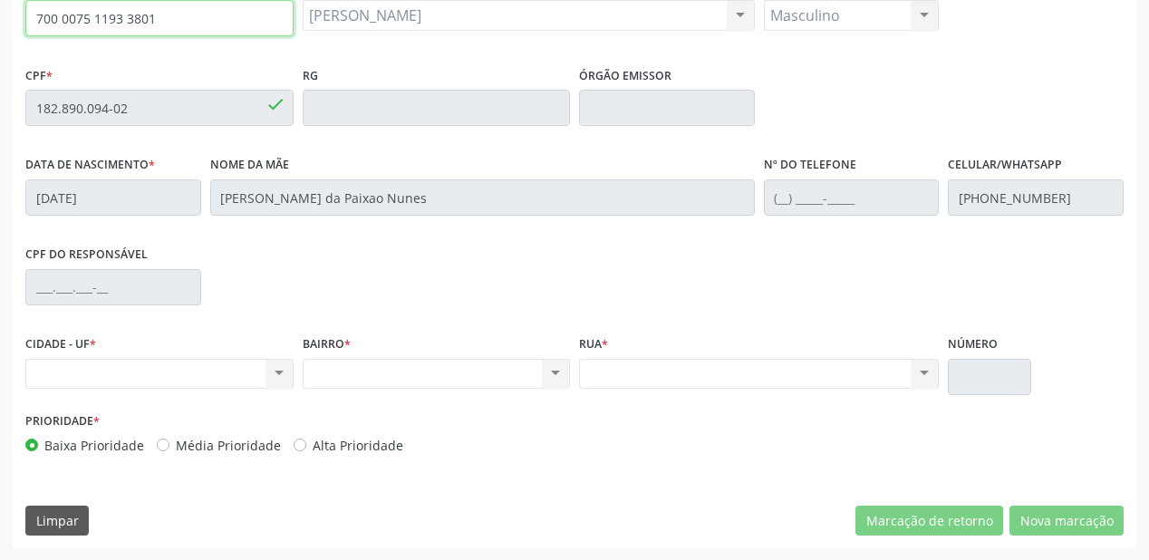
drag, startPoint x: 190, startPoint y: 17, endPoint x: 0, endPoint y: 40, distance: 191.7
click at [0, 40] on div "Acompanhamento Acompanhe a situação das marcações correntes e finalizadas Relat…" at bounding box center [574, 94] width 1149 height 936
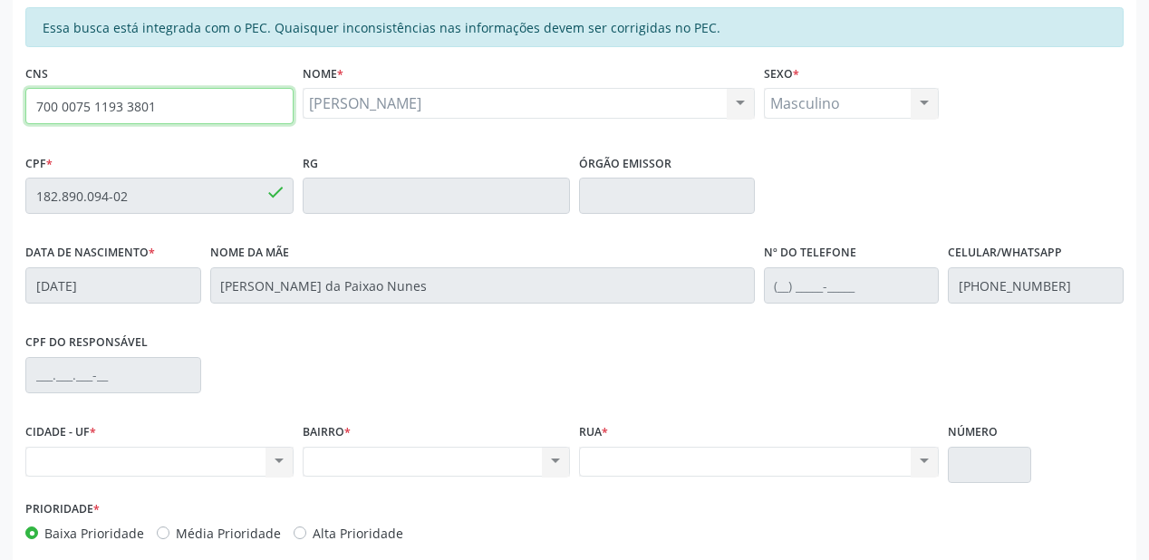
scroll to position [257, 0]
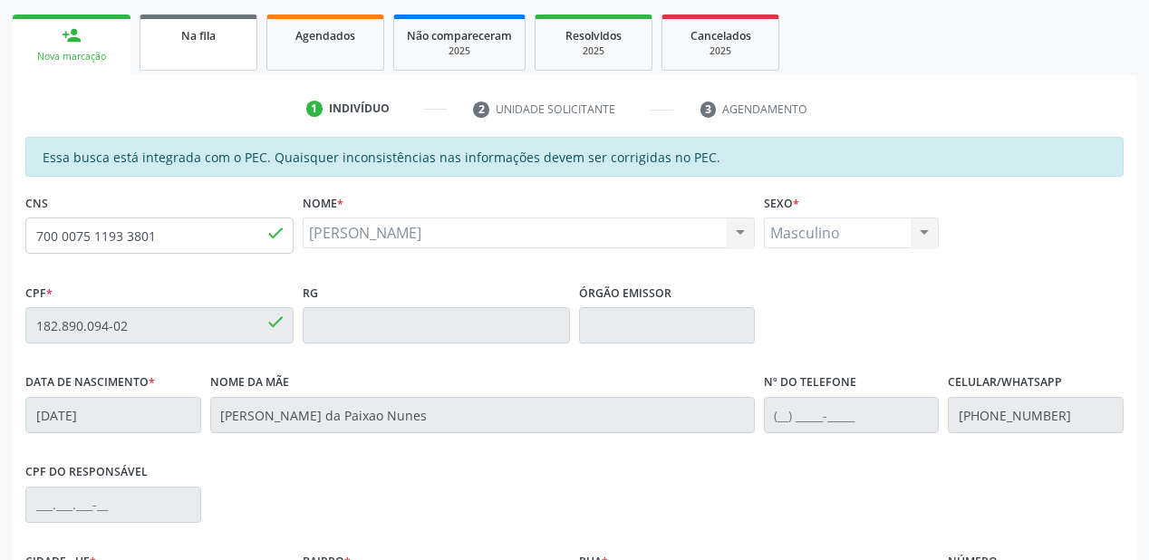
click at [186, 46] on link "Na fila" at bounding box center [199, 43] width 118 height 56
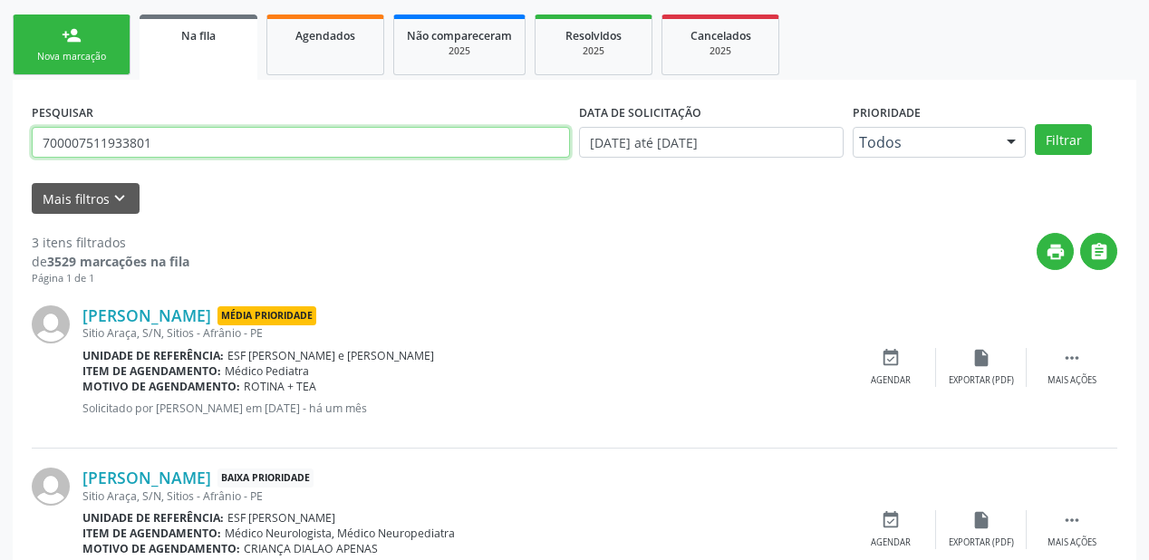
click at [173, 149] on input "700007511933801" at bounding box center [301, 142] width 538 height 31
type input "7"
type input "700004700688003"
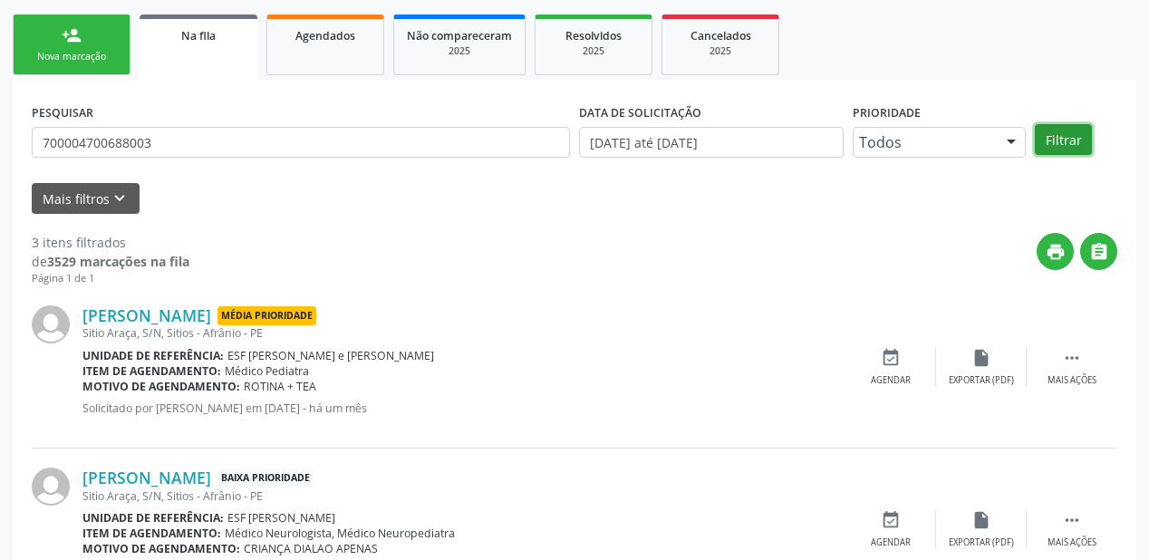
click at [1062, 134] on button "Filtrar" at bounding box center [1063, 139] width 57 height 31
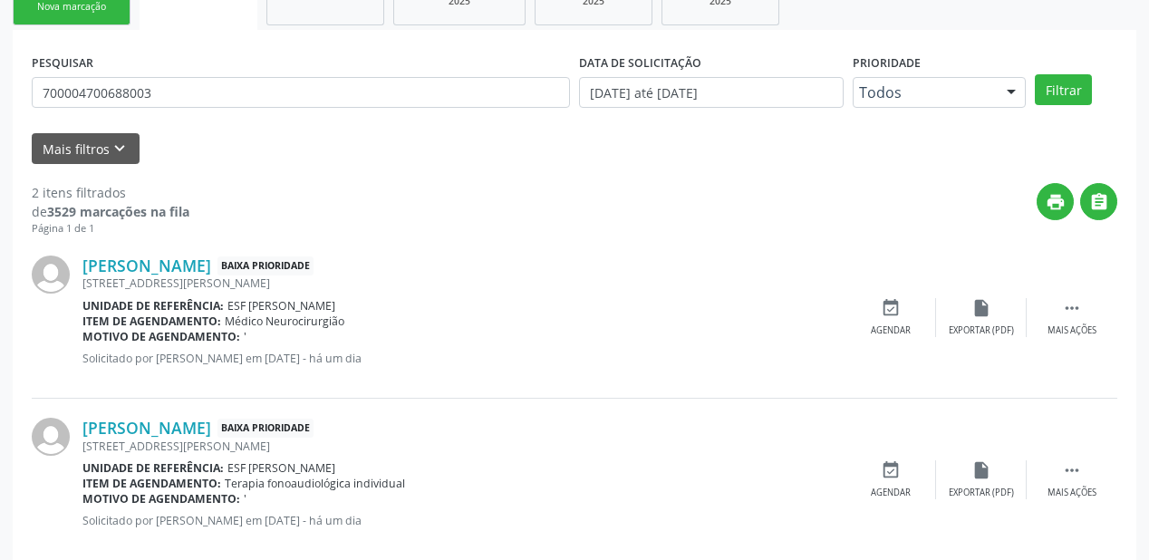
scroll to position [336, 0]
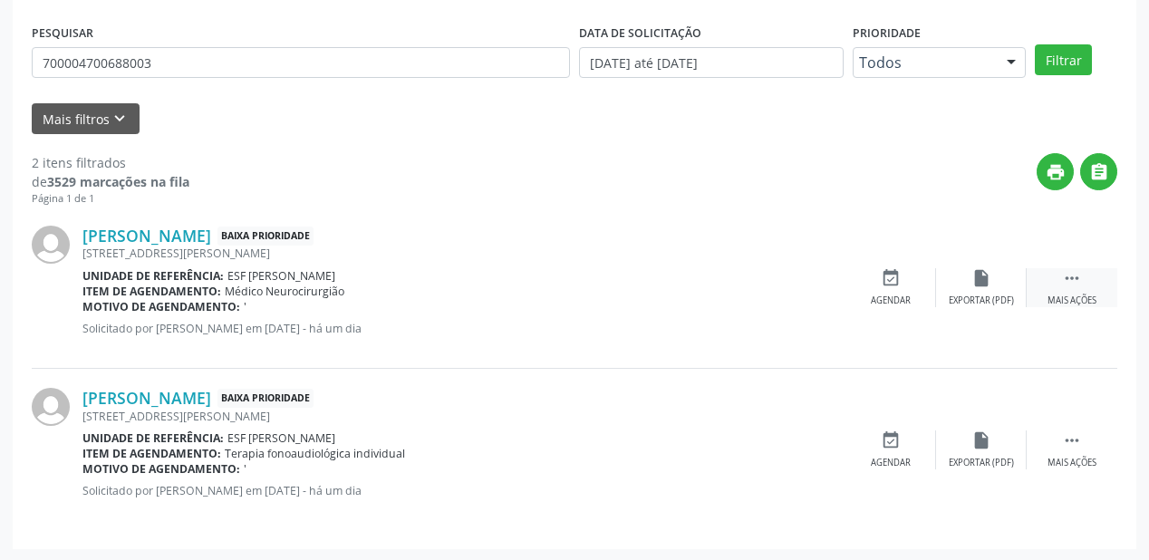
click at [1081, 276] on icon "" at bounding box center [1072, 278] width 20 height 20
click at [625, 290] on div "event_available Agendar" at bounding box center [619, 287] width 91 height 39
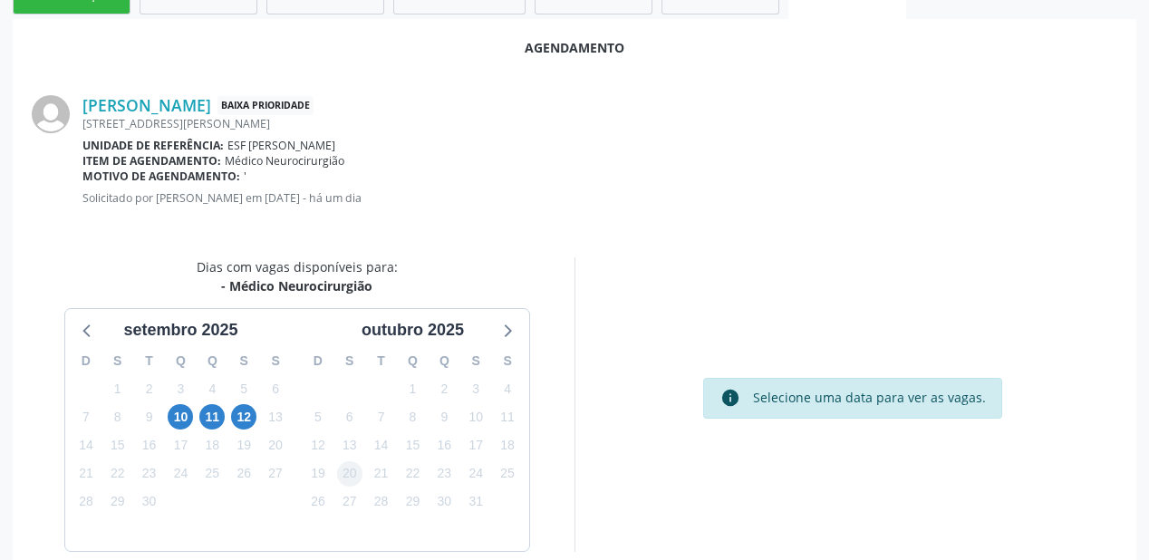
scroll to position [363, 0]
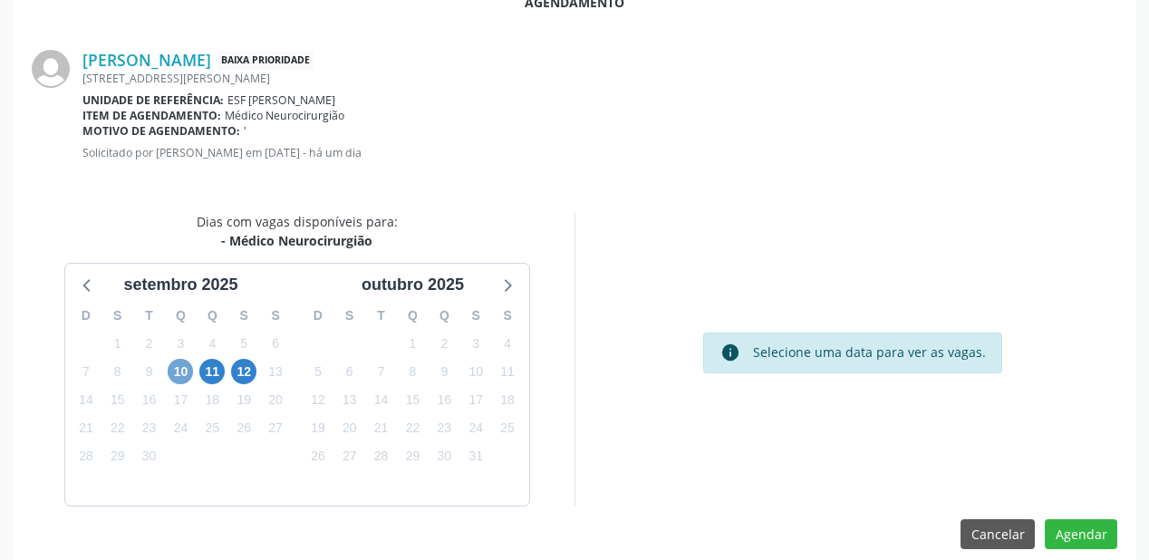
click at [177, 369] on span "10" at bounding box center [180, 371] width 25 height 25
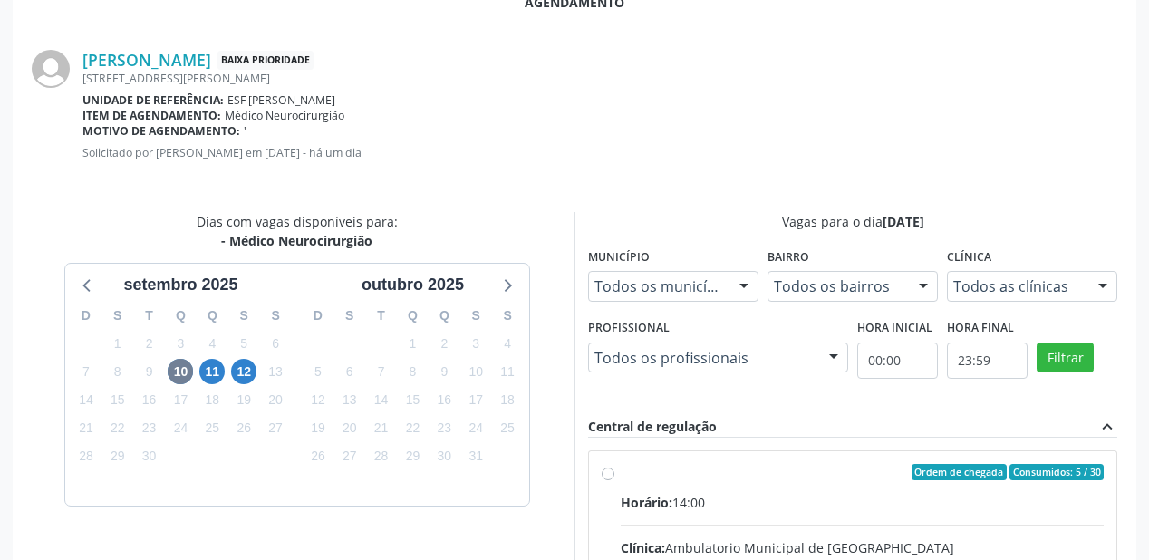
click at [811, 503] on div "Horário: 14:00" at bounding box center [862, 502] width 483 height 19
click at [615, 480] on input "Ordem de chegada Consumidos: 5 / 30 Horário: 14:00 Clínica: Ambulatorio Municip…" at bounding box center [608, 472] width 13 height 16
radio input "true"
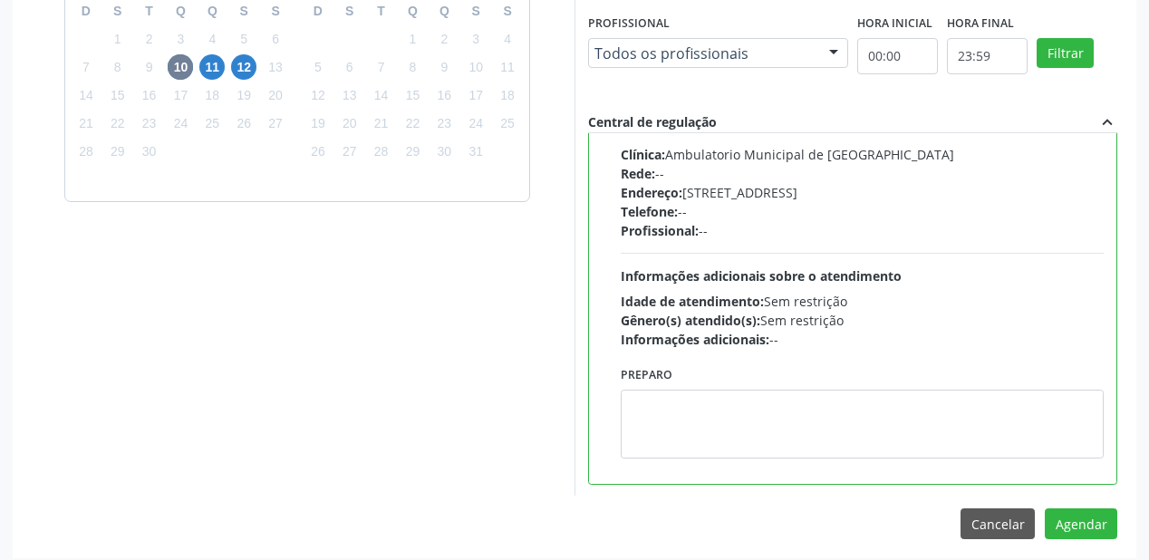
scroll to position [676, 0]
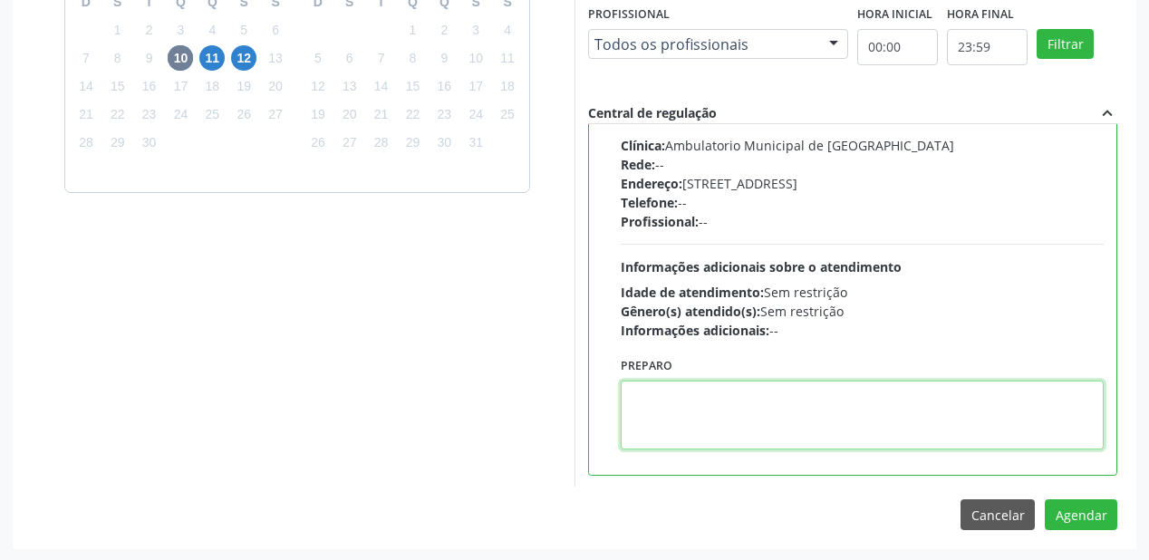
drag, startPoint x: 750, startPoint y: 417, endPoint x: 972, endPoint y: 459, distance: 226.0
click at [750, 417] on textarea at bounding box center [862, 415] width 483 height 69
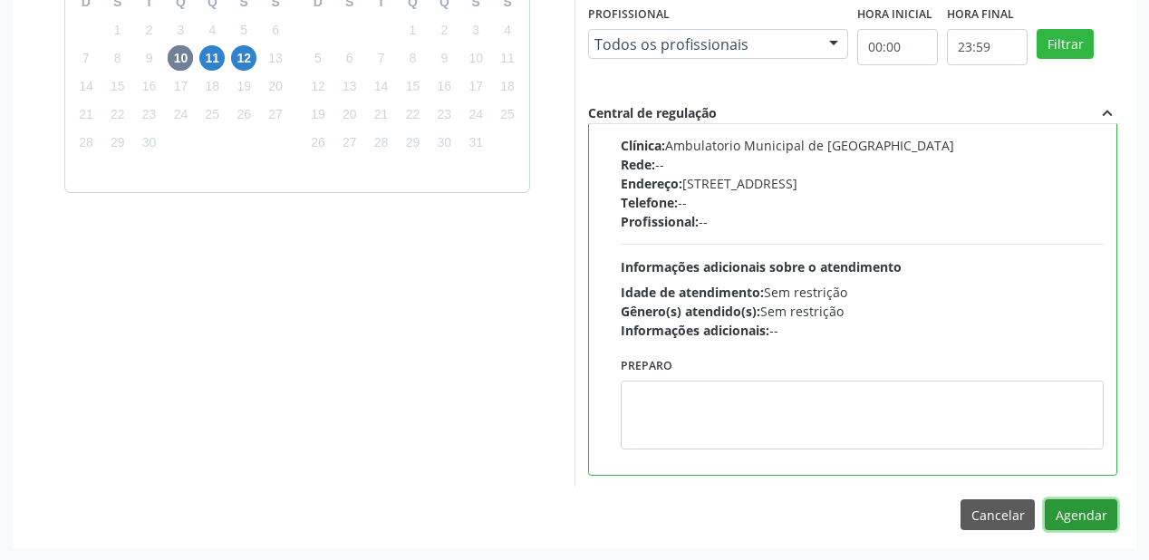
click at [1070, 517] on button "Agendar" at bounding box center [1081, 514] width 73 height 31
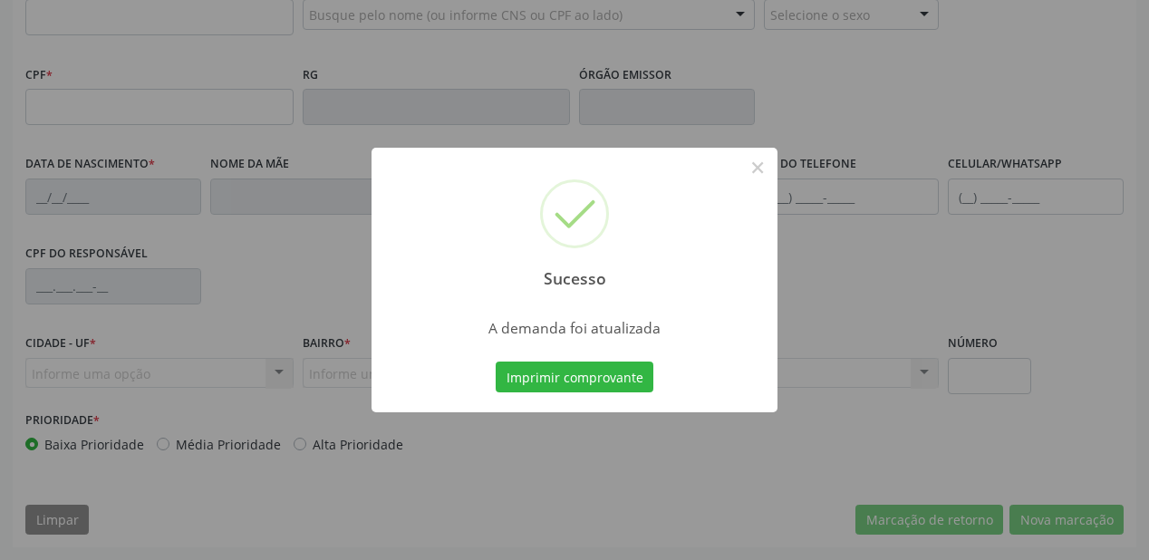
scroll to position [474, 0]
click at [523, 378] on button "Imprimir comprovante" at bounding box center [575, 377] width 158 height 31
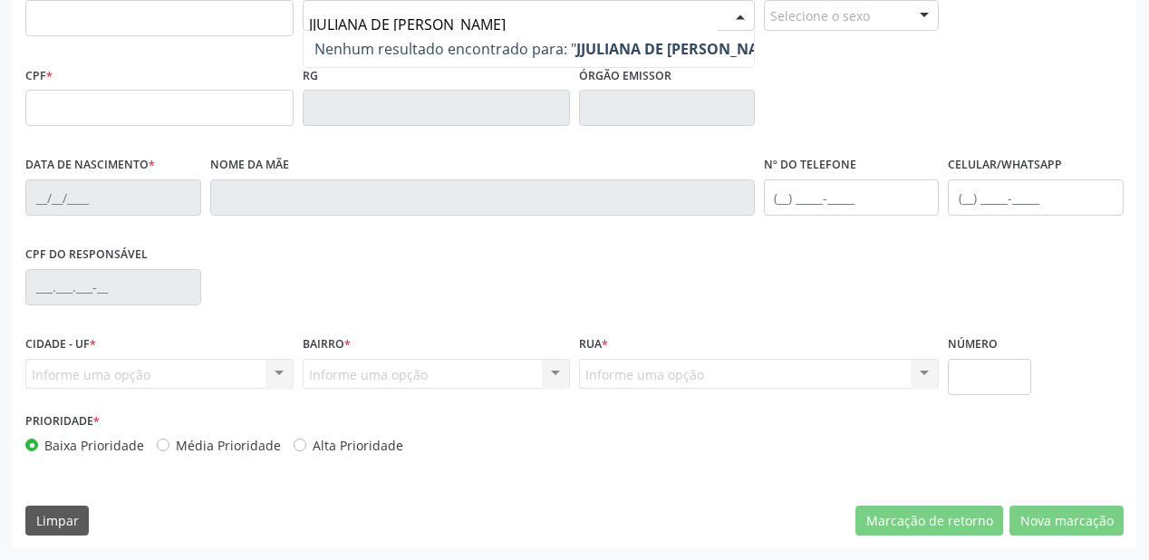
click at [313, 23] on input "JJULIANA DE ARAUJO" at bounding box center [513, 24] width 409 height 36
type input "JULIANA DE ARAUJO"
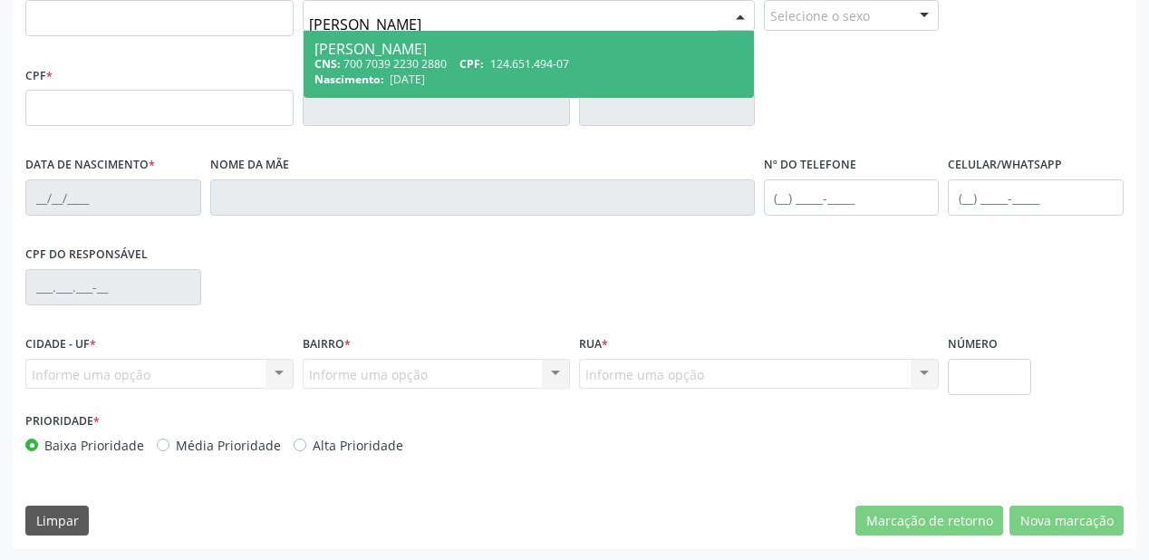
drag, startPoint x: 478, startPoint y: 62, endPoint x: 485, endPoint y: 98, distance: 37.0
click at [484, 87] on span "Juliana de Araujo Rodrigues CNS: 700 7039 2230 2880 CPF: 124.651.494-07 Nascime…" at bounding box center [529, 64] width 451 height 67
type input "700 7039 2230 2880"
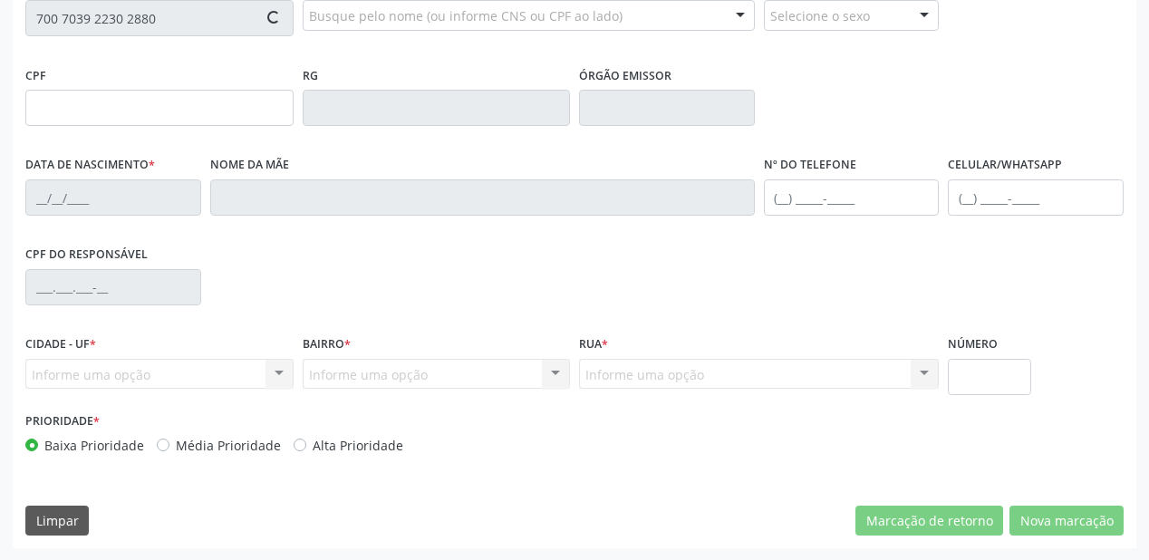
type input "124.651.494-07"
type input "11/03/2005"
type input "Maria Luísa de Araujo Rodrigues"
type input "(87) 98855-6201"
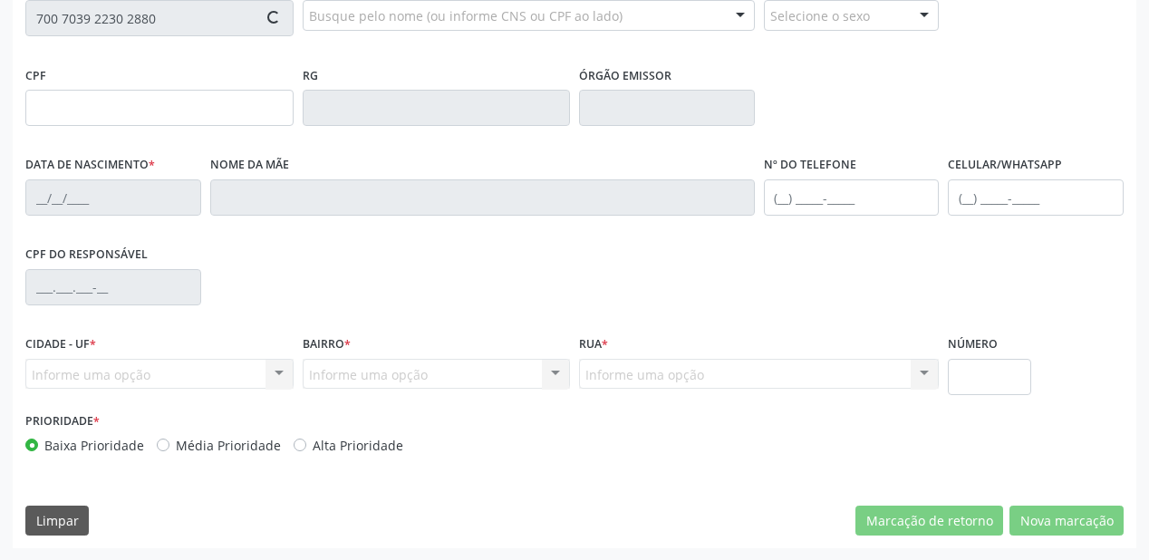
type input "20"
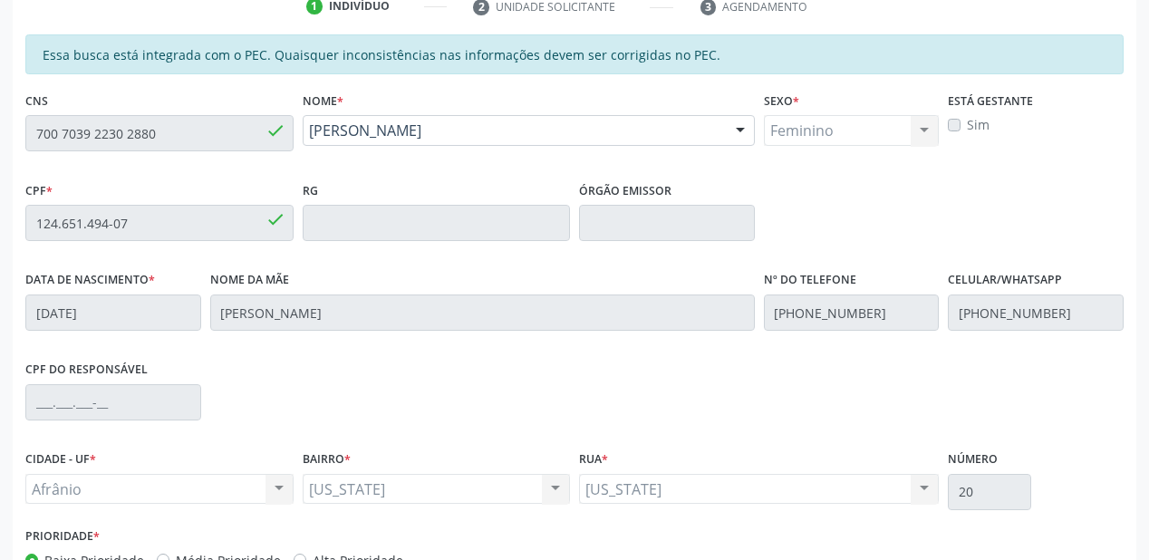
scroll to position [184, 0]
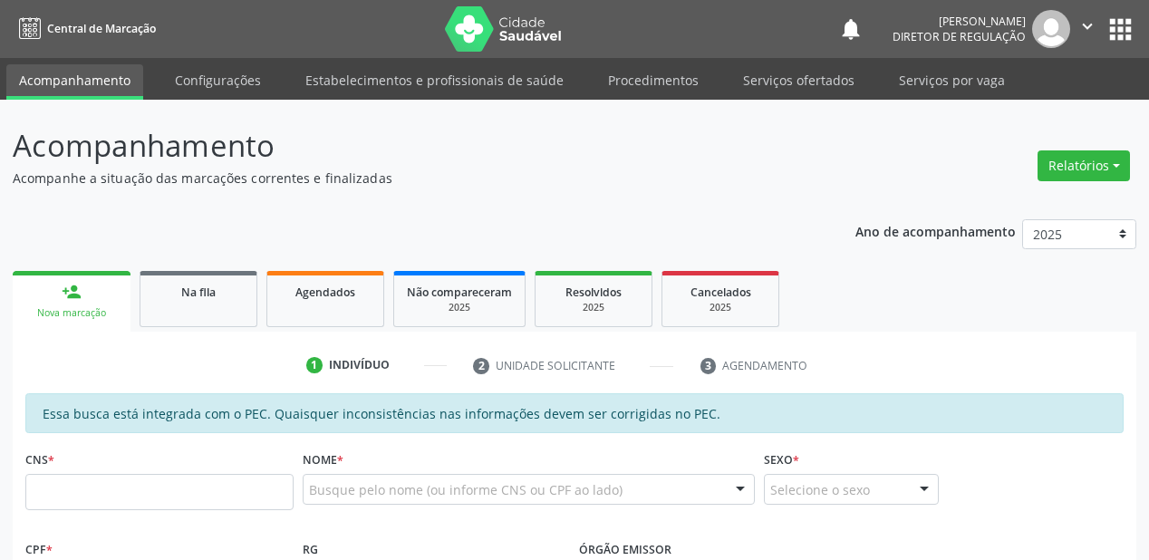
scroll to position [183, 0]
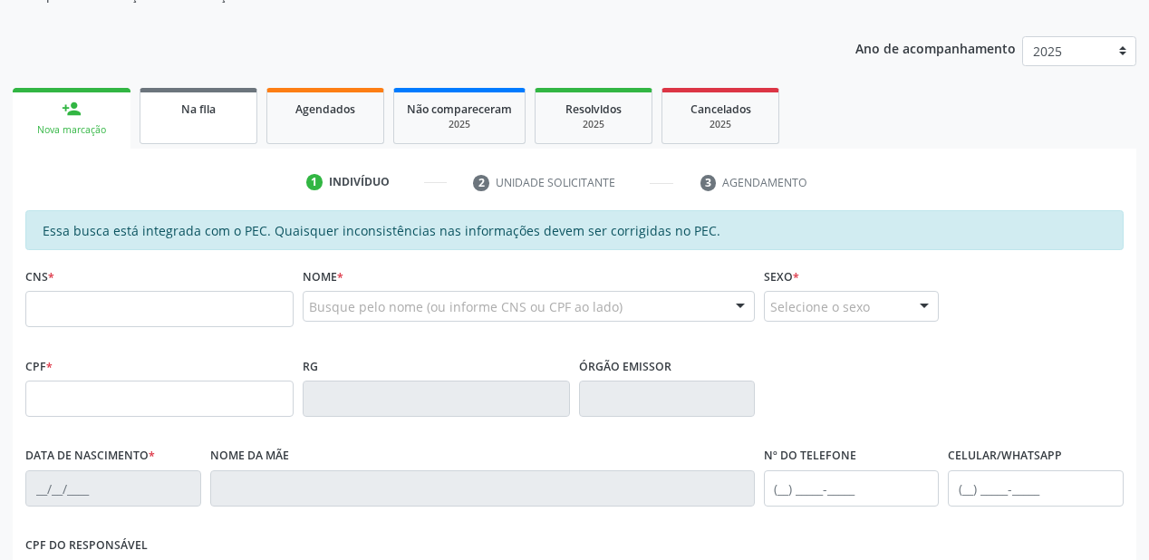
click at [208, 110] on span "Na fila" at bounding box center [198, 109] width 34 height 15
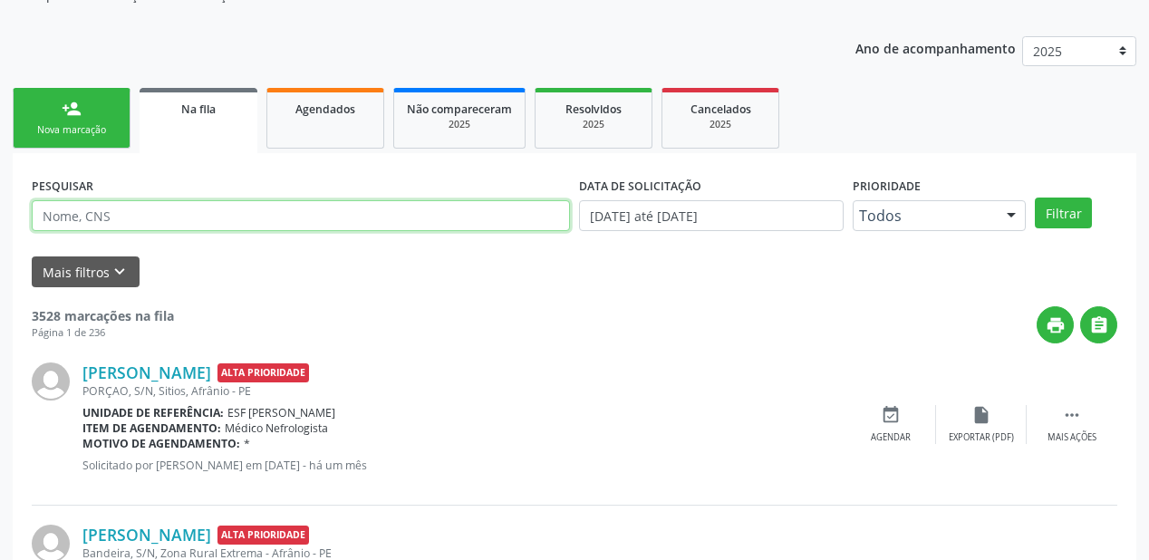
click at [116, 210] on input "text" at bounding box center [301, 215] width 538 height 31
type input "701404666306837"
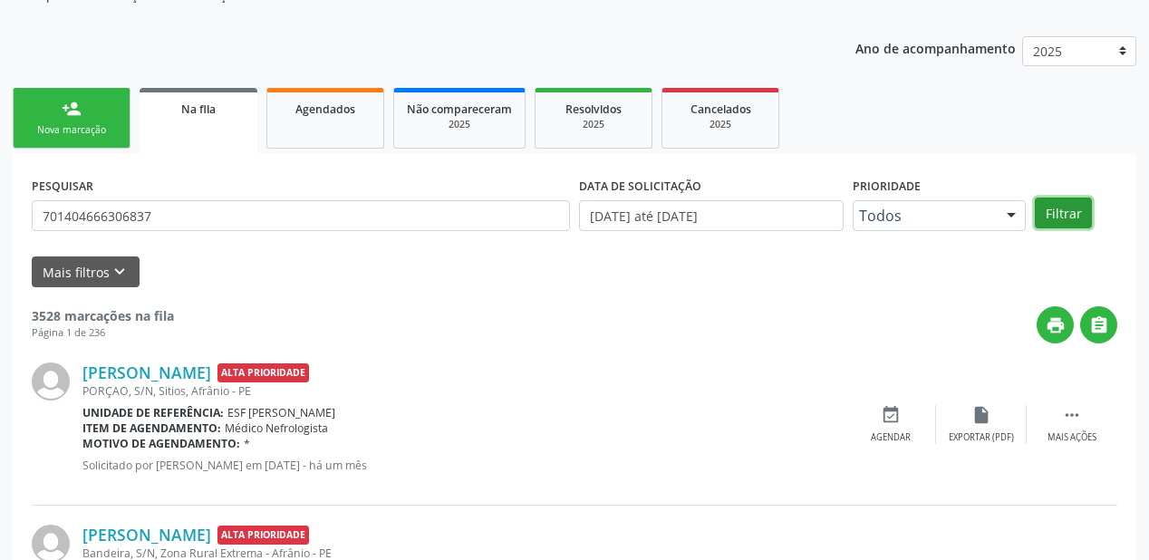
click at [1073, 212] on button "Filtrar" at bounding box center [1063, 213] width 57 height 31
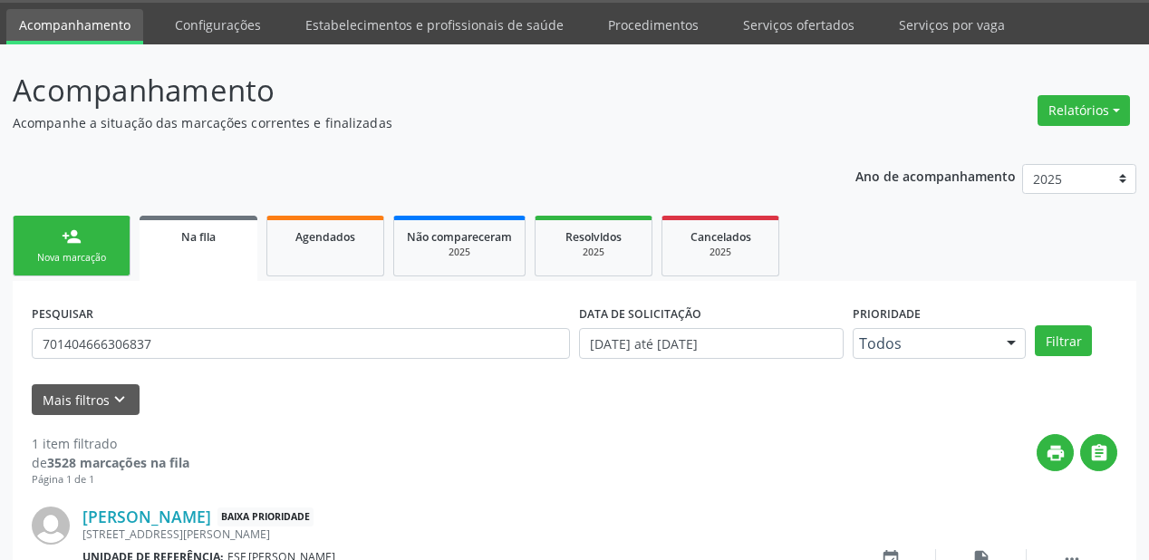
scroll to position [174, 0]
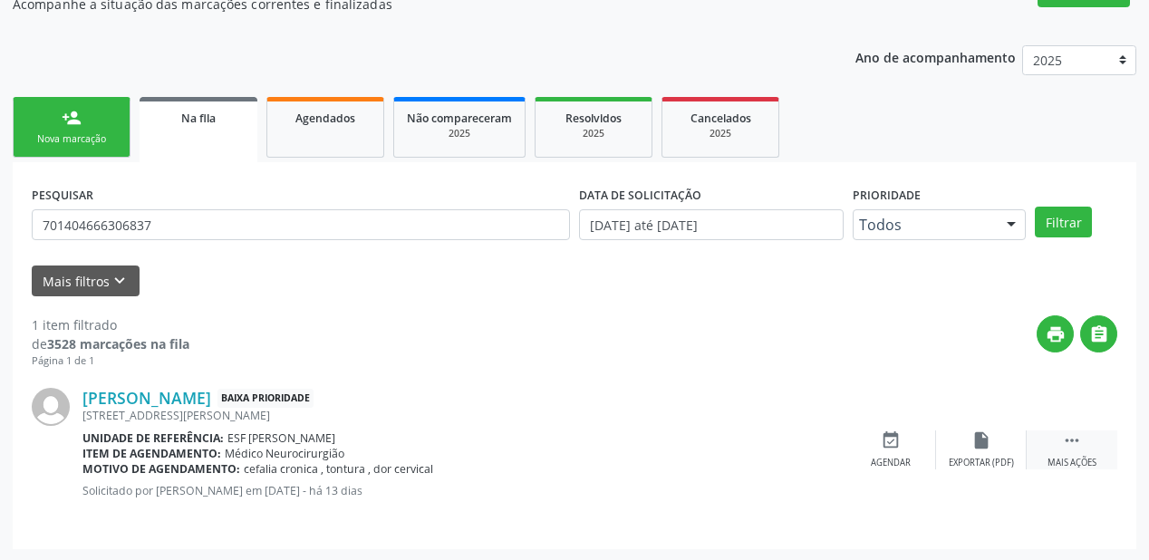
click at [1079, 432] on icon "" at bounding box center [1072, 441] width 20 height 20
click at [619, 457] on div "Agendar" at bounding box center [619, 463] width 40 height 13
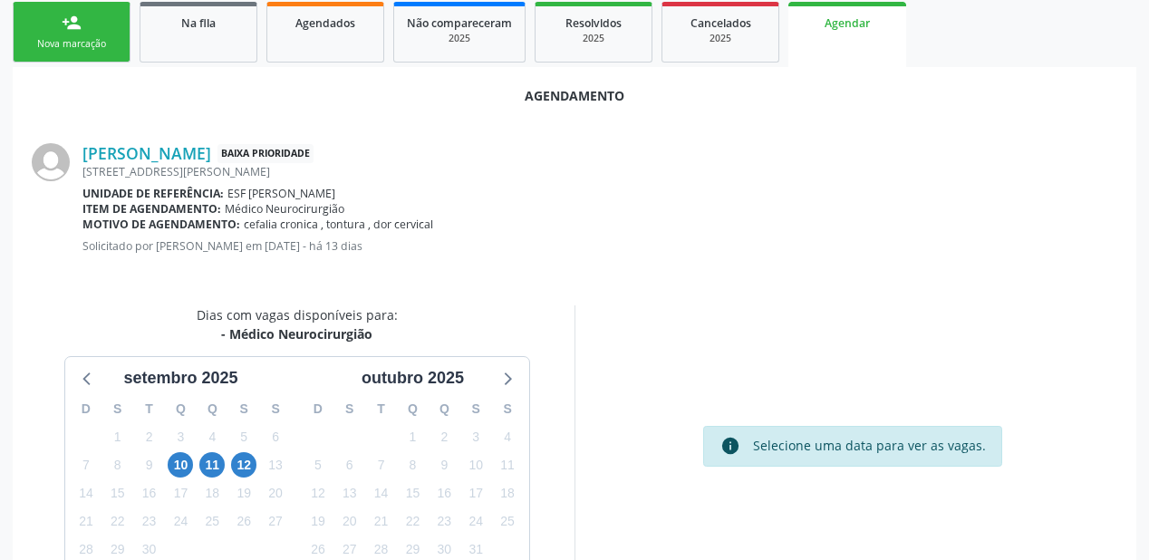
scroll to position [382, 0]
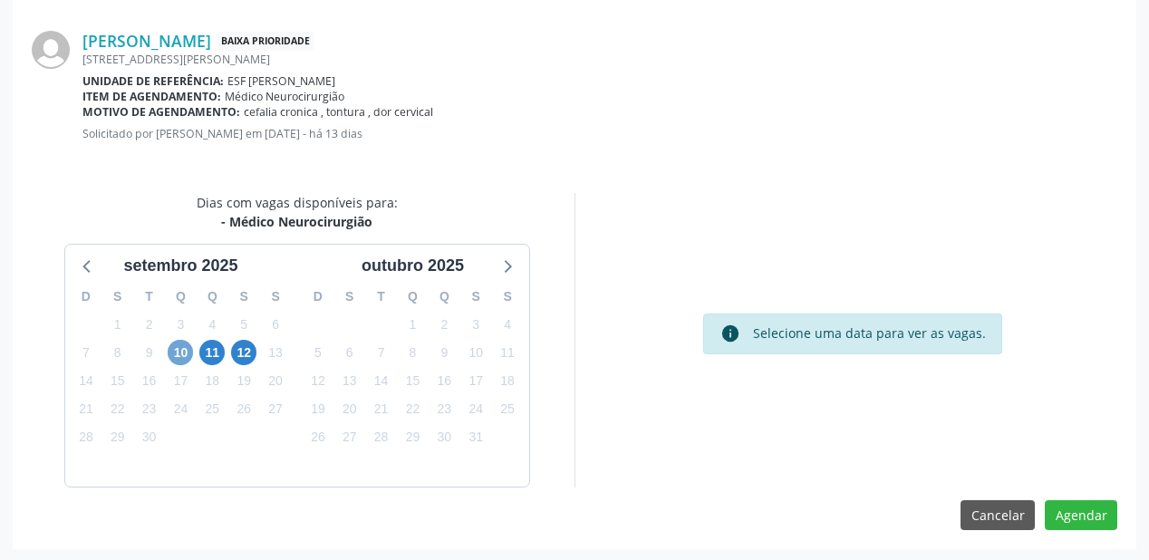
click at [179, 346] on span "10" at bounding box center [180, 352] width 25 height 25
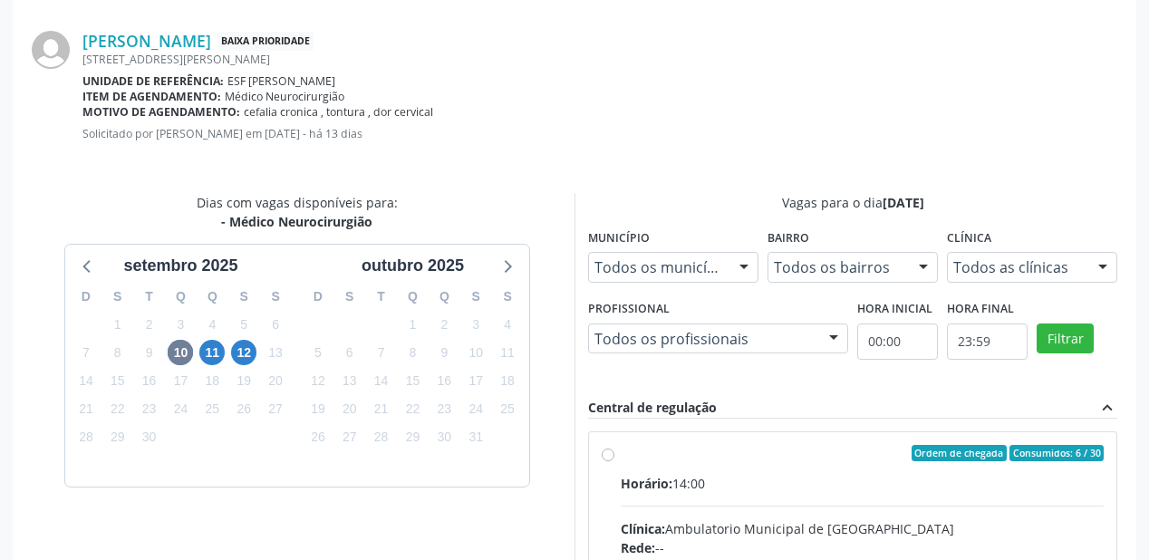
click at [869, 490] on div "Horário: 14:00" at bounding box center [862, 483] width 483 height 19
click at [615, 461] on input "Ordem de chegada Consumidos: 6 / 30 Horário: 14:00 Clínica: Ambulatorio Municip…" at bounding box center [608, 453] width 13 height 16
radio input "true"
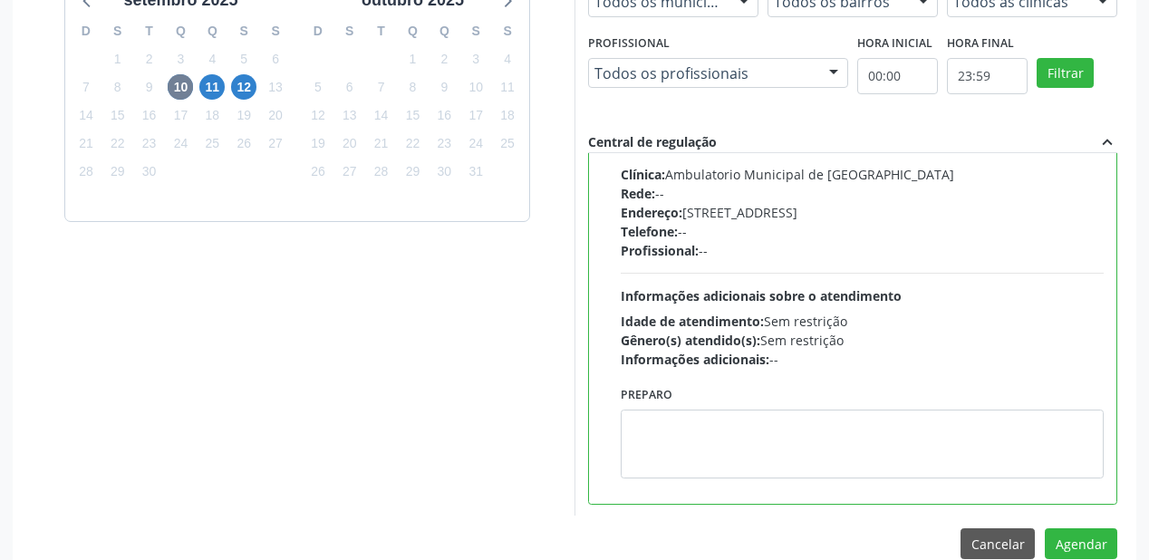
scroll to position [676, 0]
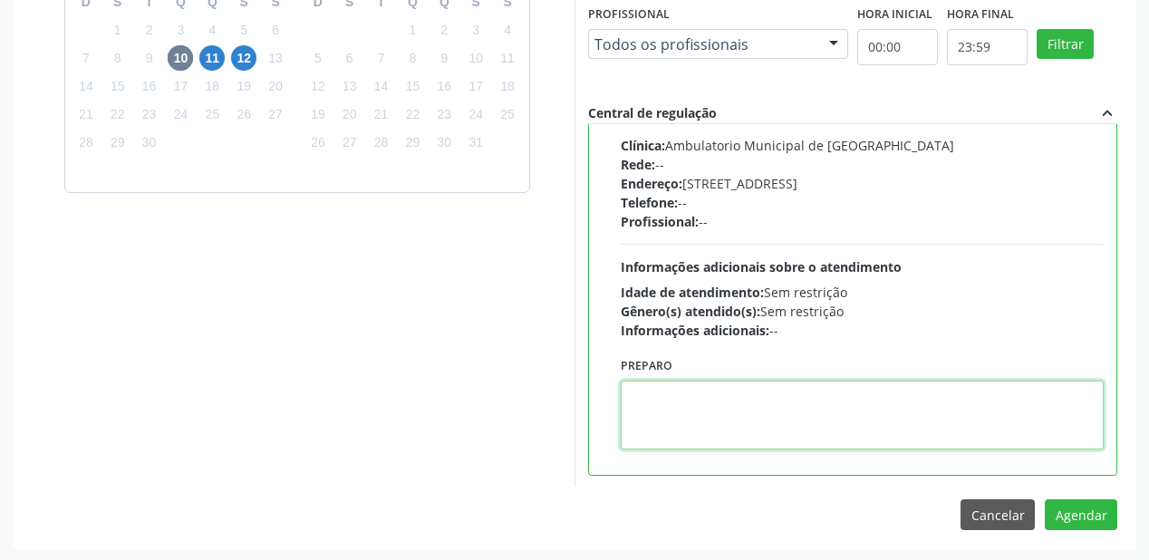
click at [809, 406] on textarea at bounding box center [862, 415] width 483 height 69
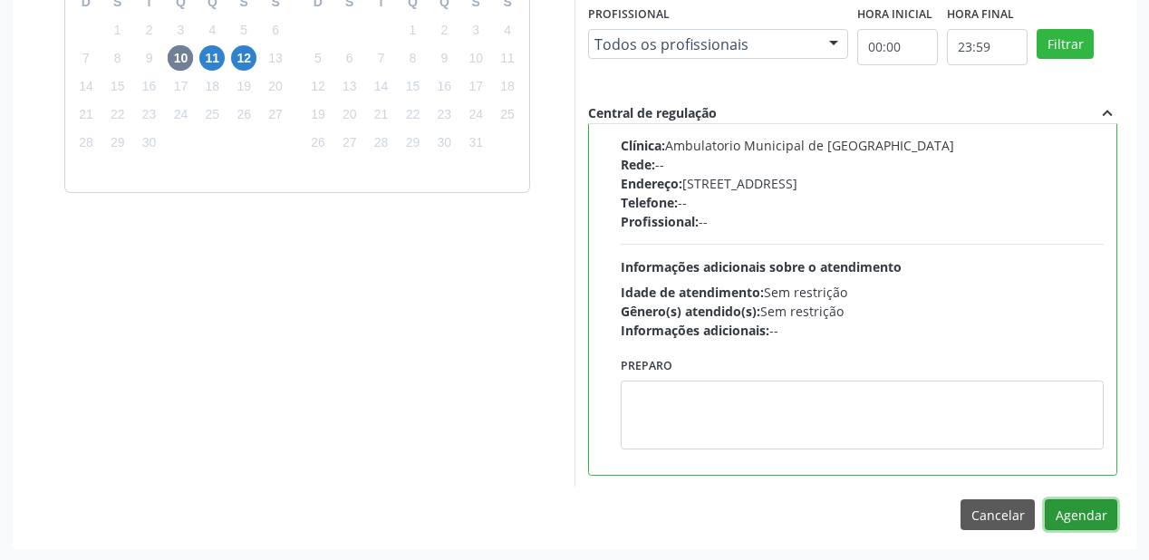
click at [1068, 518] on button "Agendar" at bounding box center [1081, 514] width 73 height 31
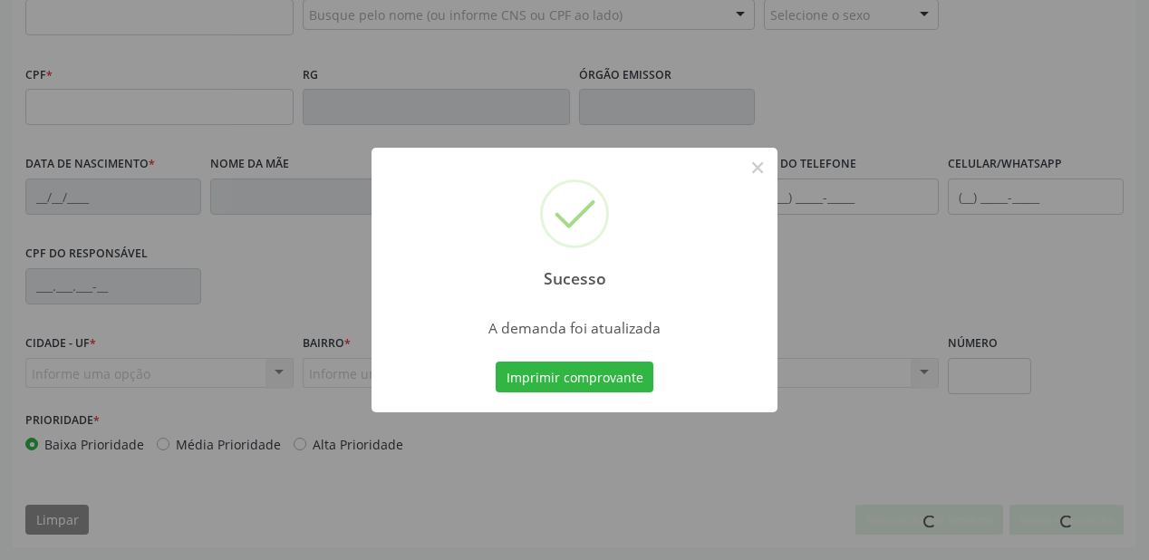
scroll to position [474, 0]
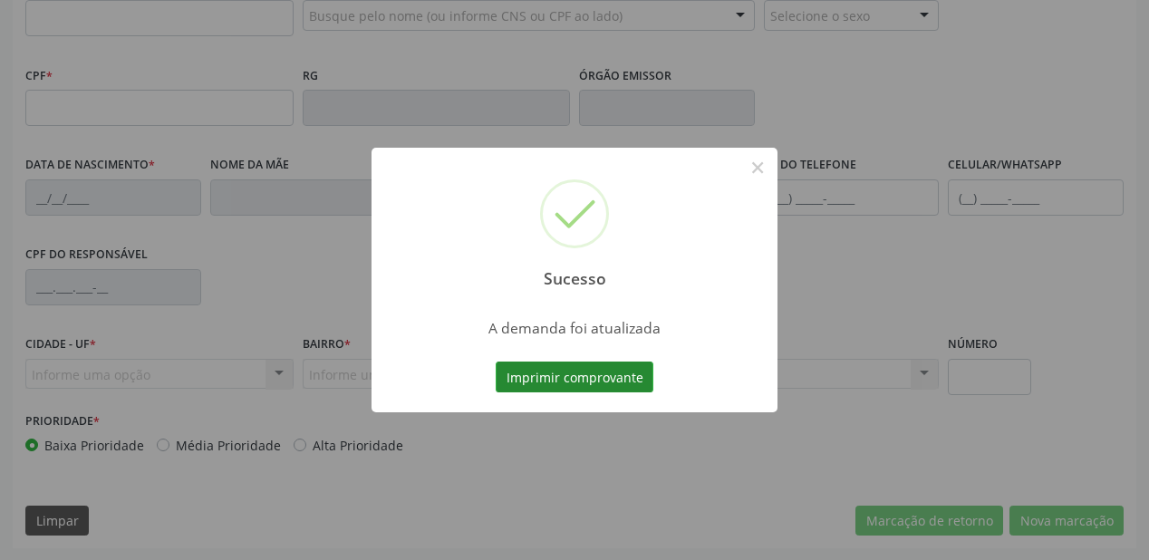
click at [578, 375] on button "Imprimir comprovante" at bounding box center [575, 377] width 158 height 31
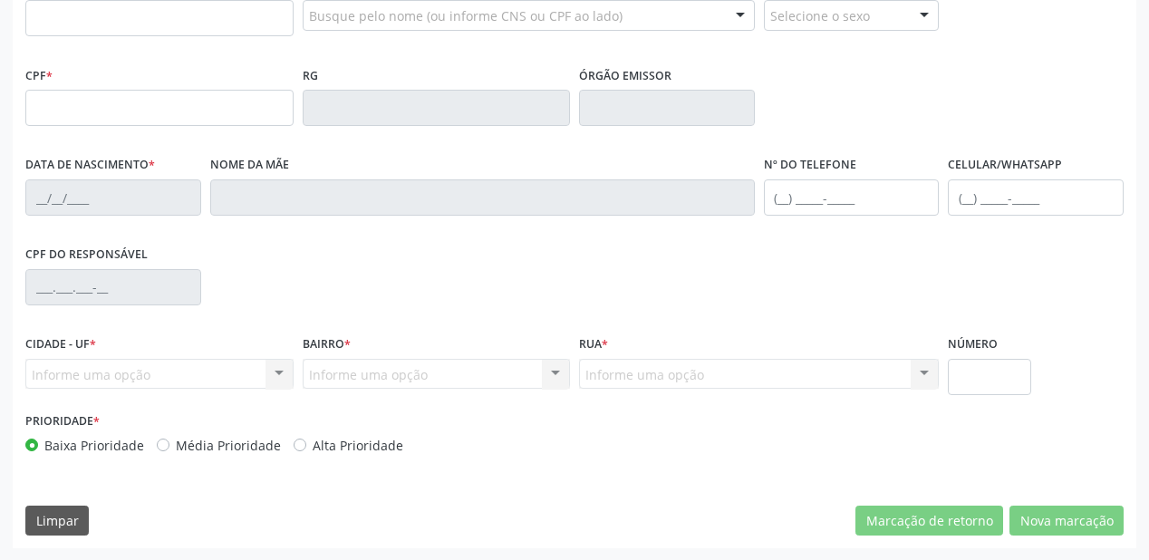
scroll to position [257, 0]
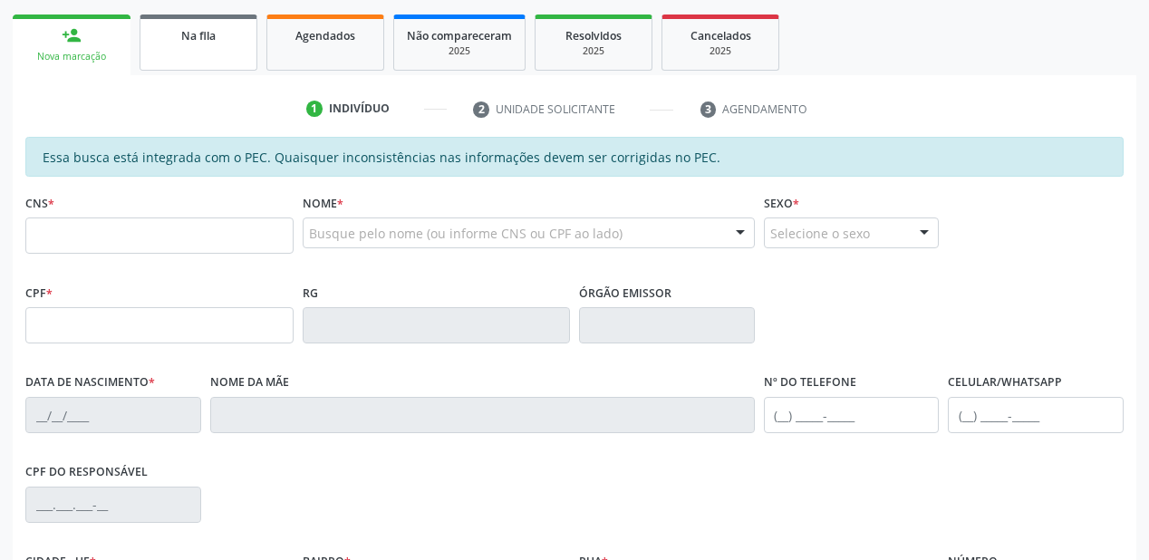
click at [207, 29] on span "Na fila" at bounding box center [198, 35] width 34 height 15
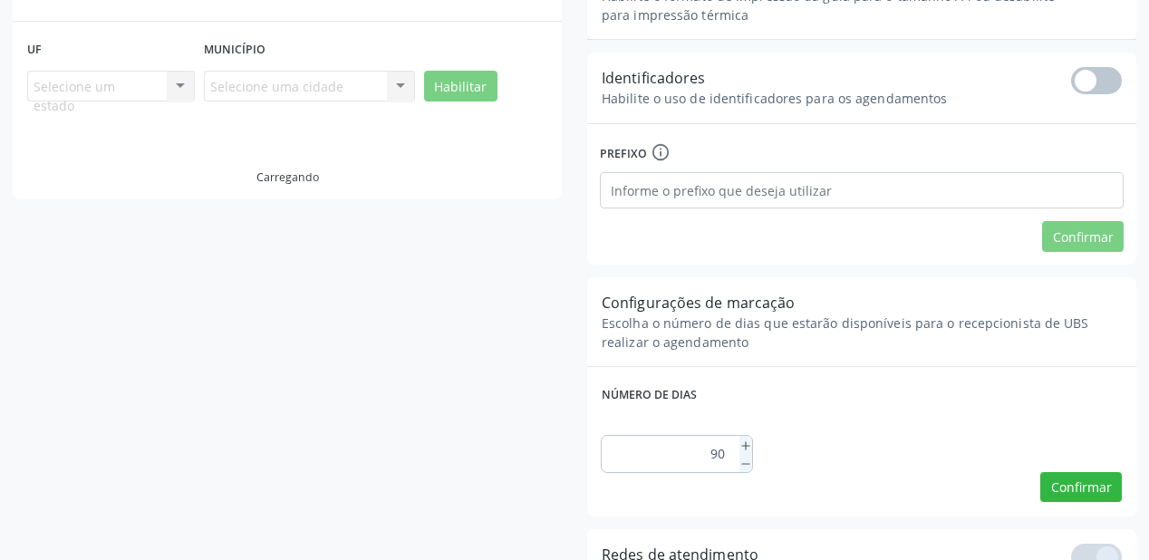
scroll to position [36, 0]
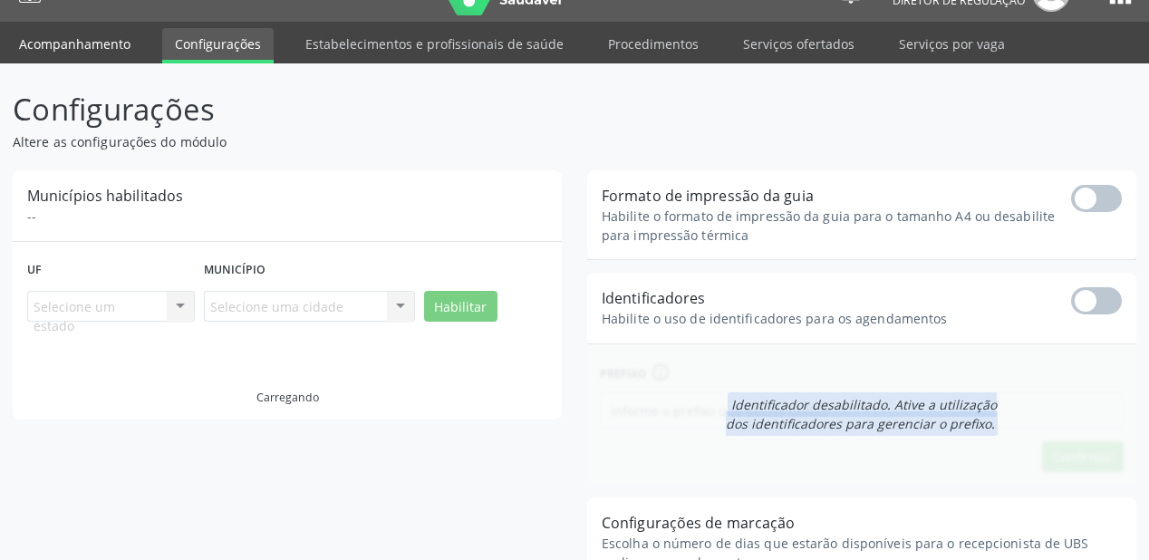
click at [82, 48] on link "Acompanhamento" at bounding box center [74, 44] width 137 height 32
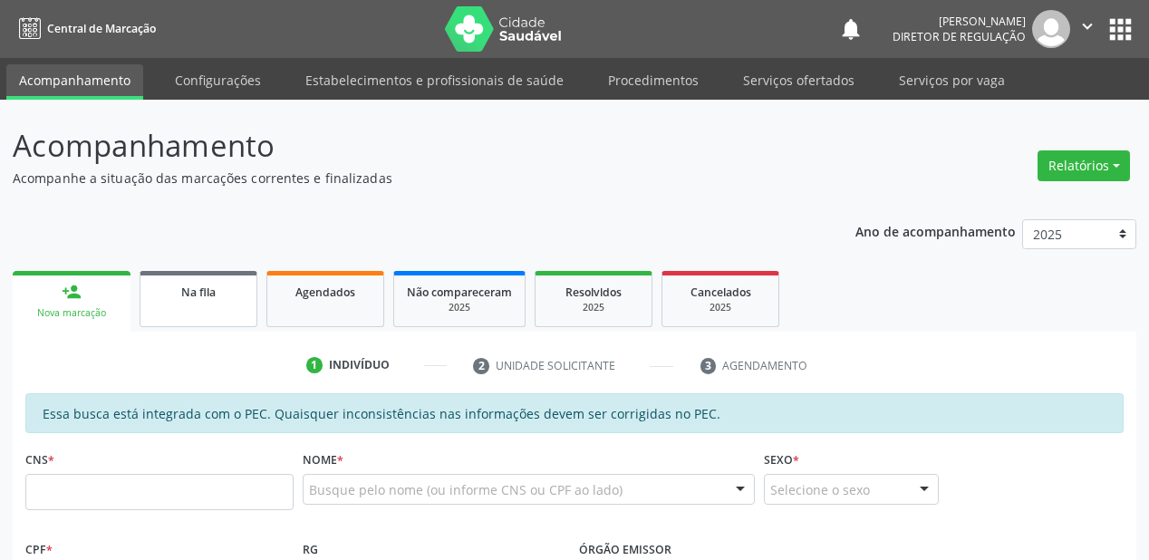
click at [202, 279] on link "Na fila" at bounding box center [199, 299] width 118 height 56
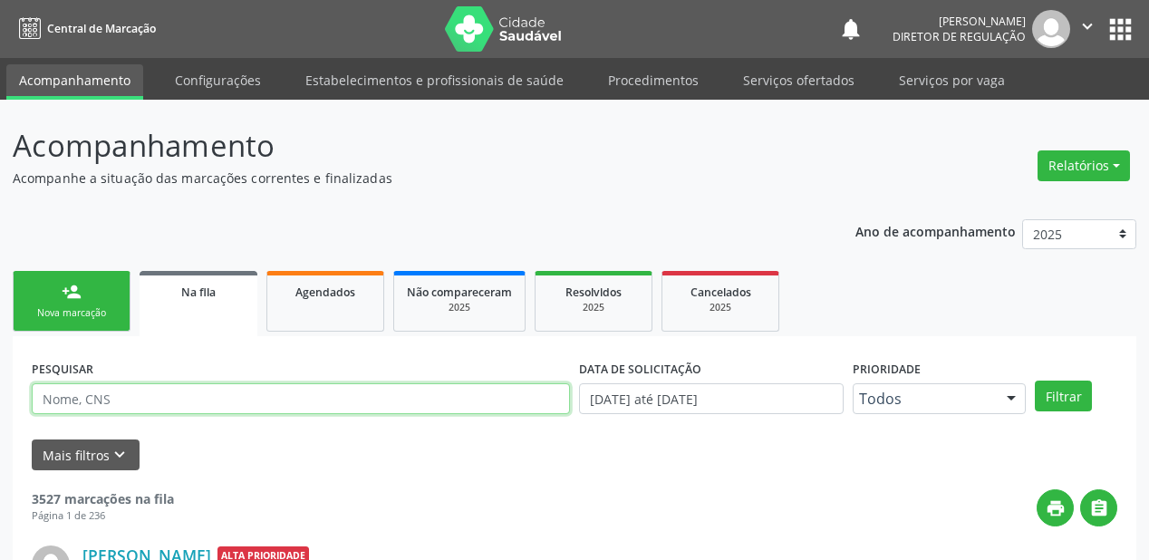
click at [92, 398] on input "text" at bounding box center [301, 398] width 538 height 31
type input "707804653495712"
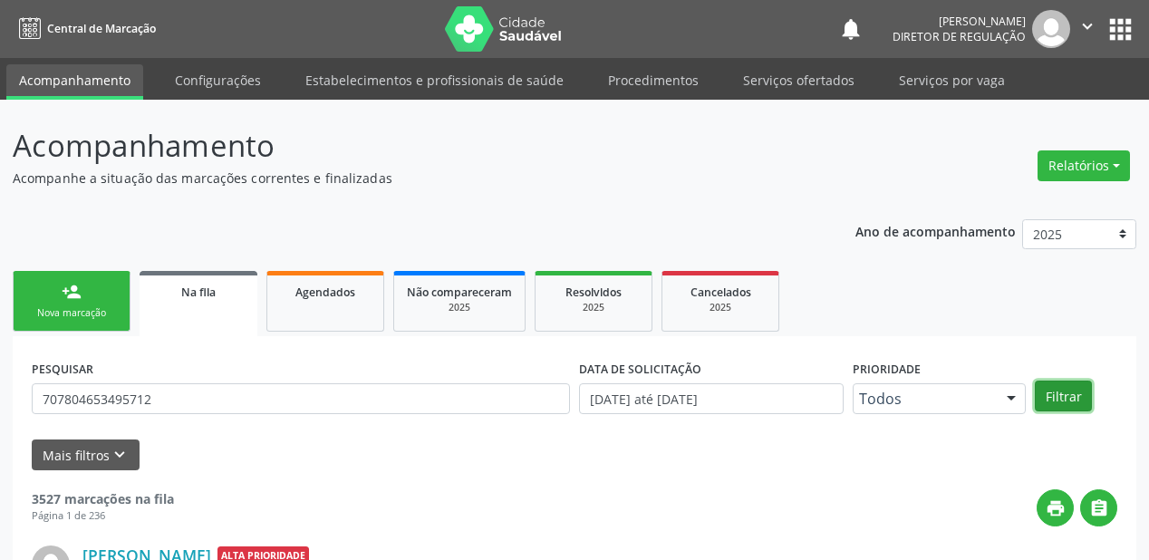
click at [1048, 392] on button "Filtrar" at bounding box center [1063, 396] width 57 height 31
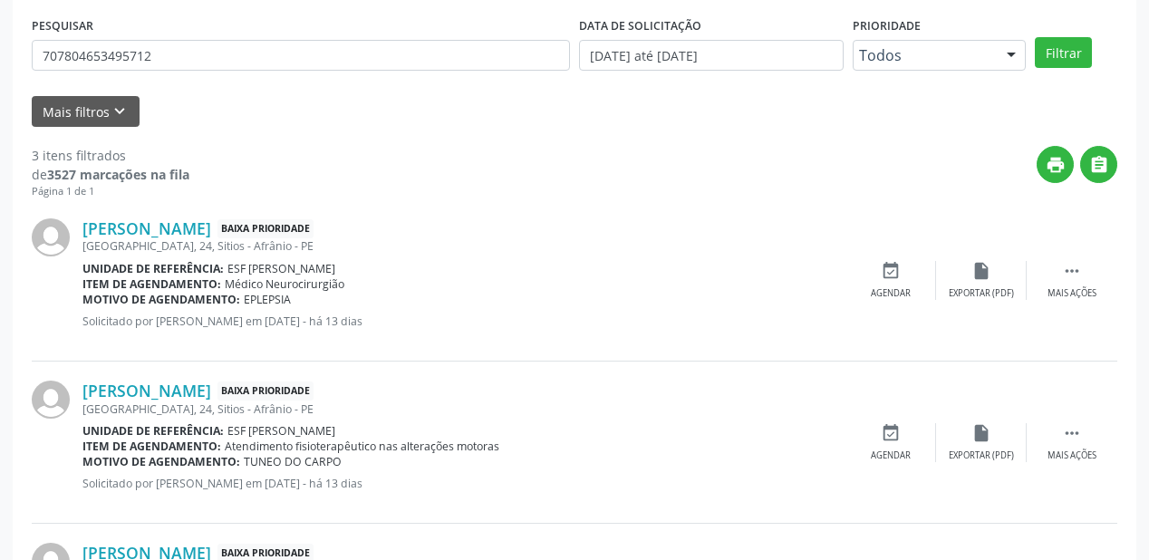
scroll to position [345, 0]
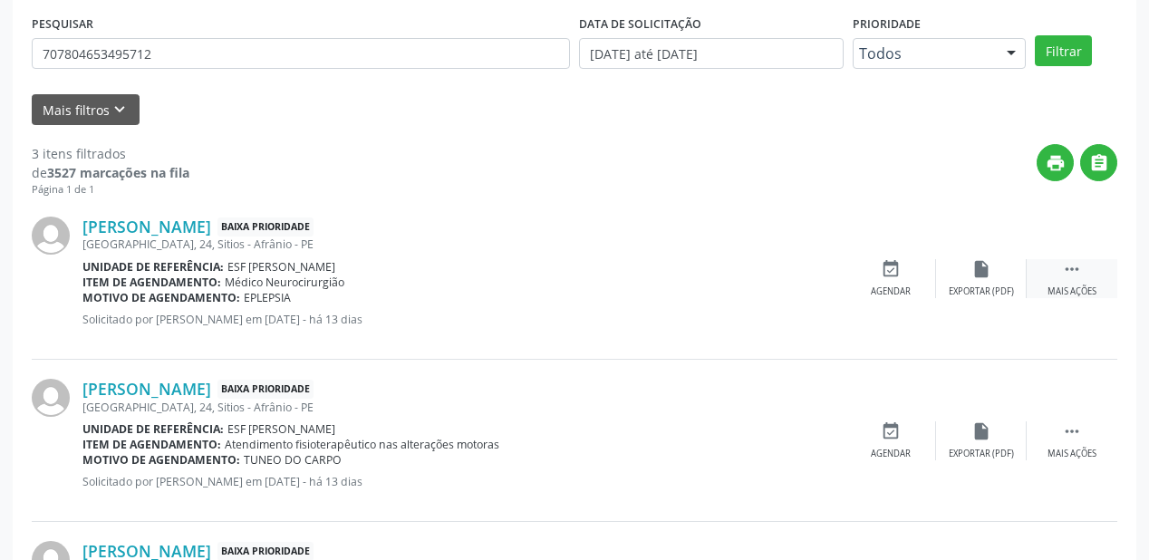
click at [1077, 267] on icon "" at bounding box center [1072, 269] width 20 height 20
click at [625, 279] on div "event_available Agendar" at bounding box center [619, 278] width 91 height 39
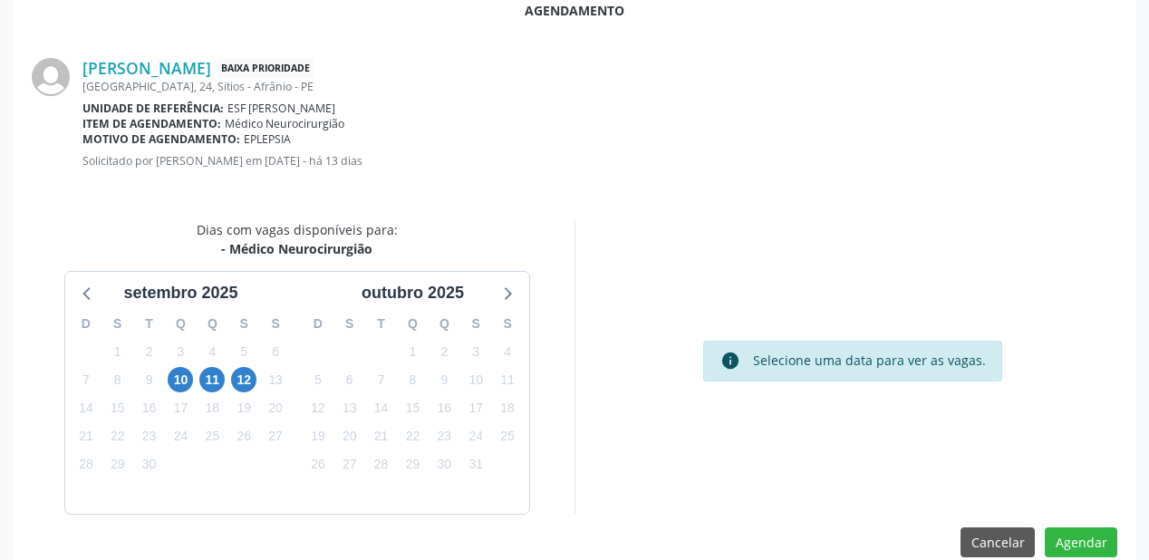
scroll to position [382, 0]
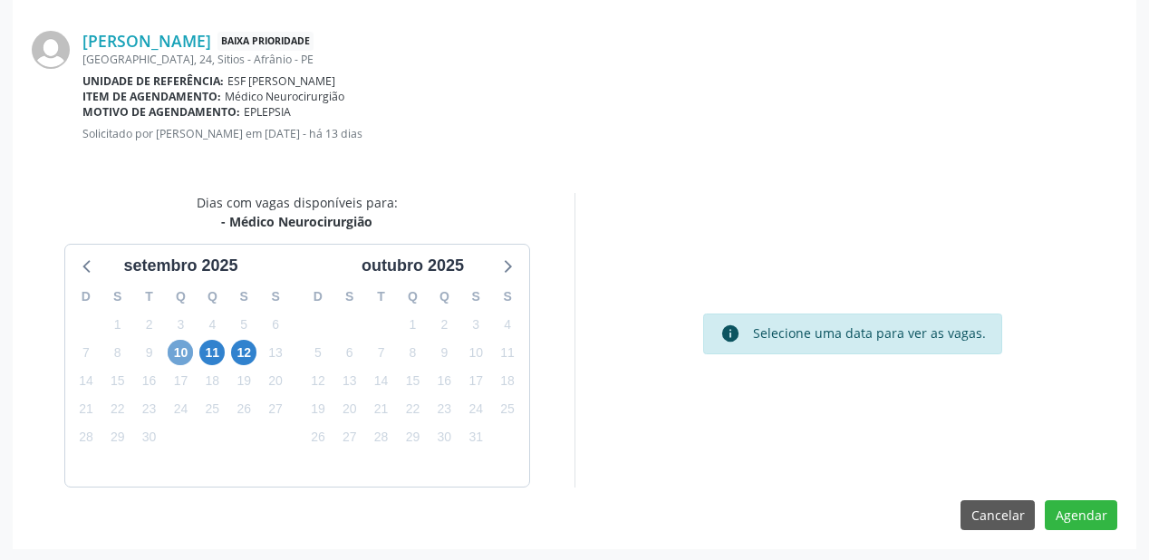
click at [181, 354] on span "10" at bounding box center [180, 352] width 25 height 25
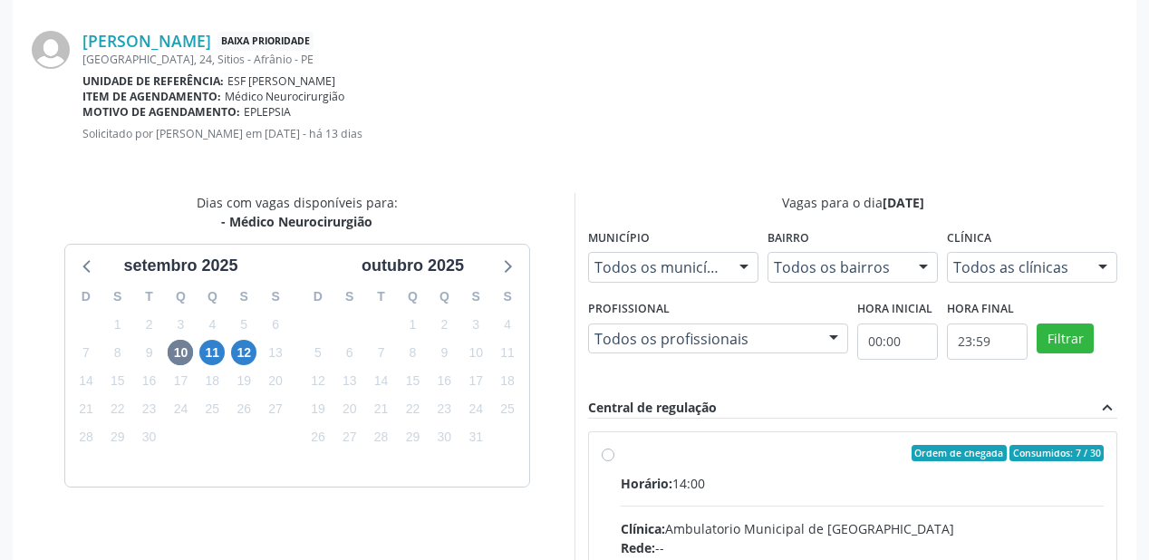
click at [783, 458] on div "Ordem de chegada Consumidos: 7 / 30" at bounding box center [862, 453] width 483 height 16
click at [615, 458] on input "Ordem de chegada Consumidos: 7 / 30 Horário: 14:00 Clínica: Ambulatorio Municip…" at bounding box center [608, 453] width 13 height 16
radio input "true"
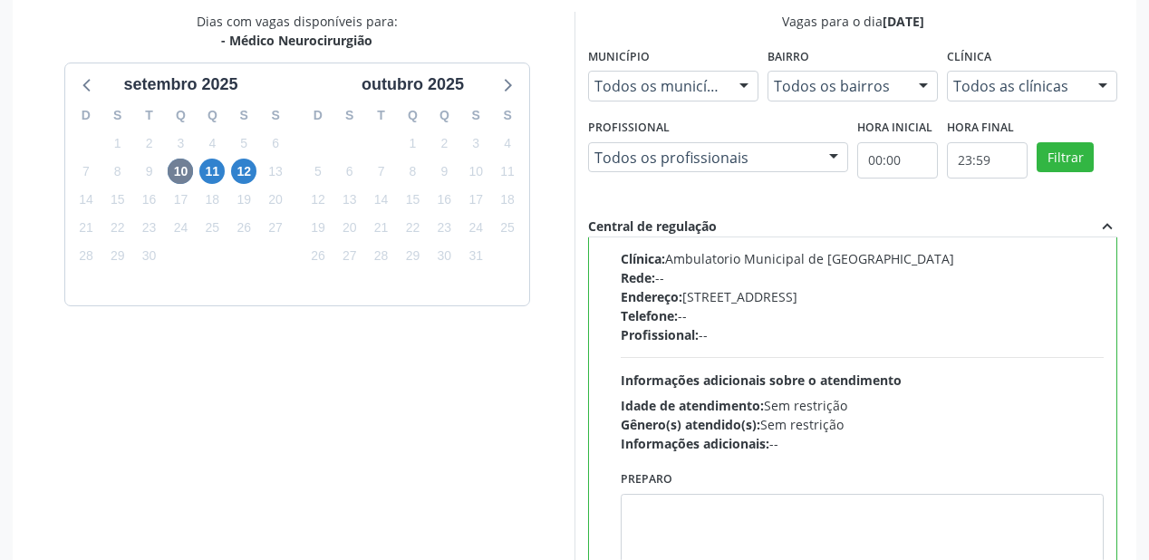
scroll to position [676, 0]
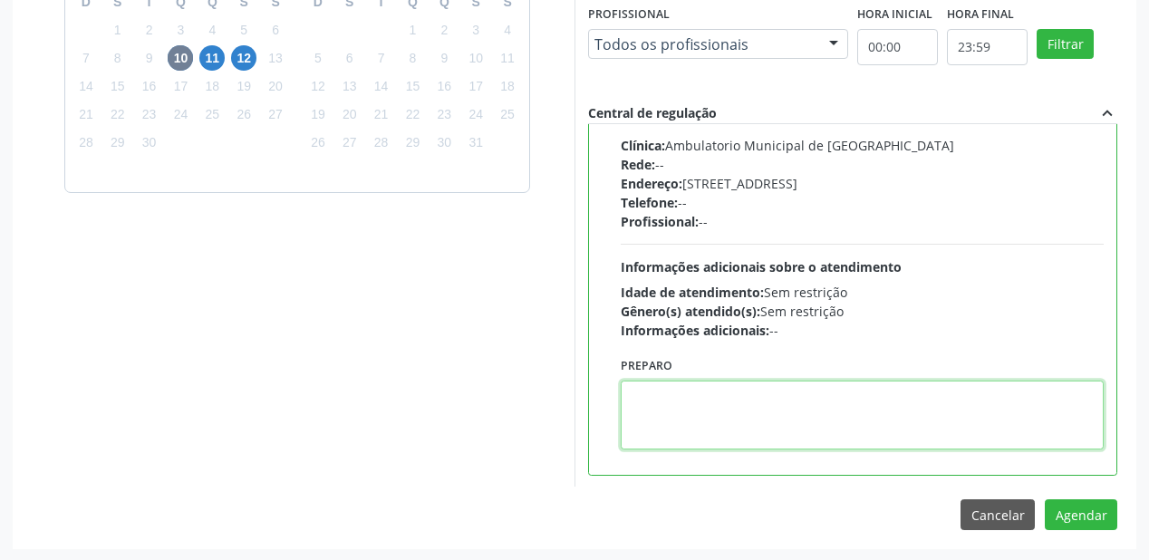
click at [787, 397] on textarea at bounding box center [862, 415] width 483 height 69
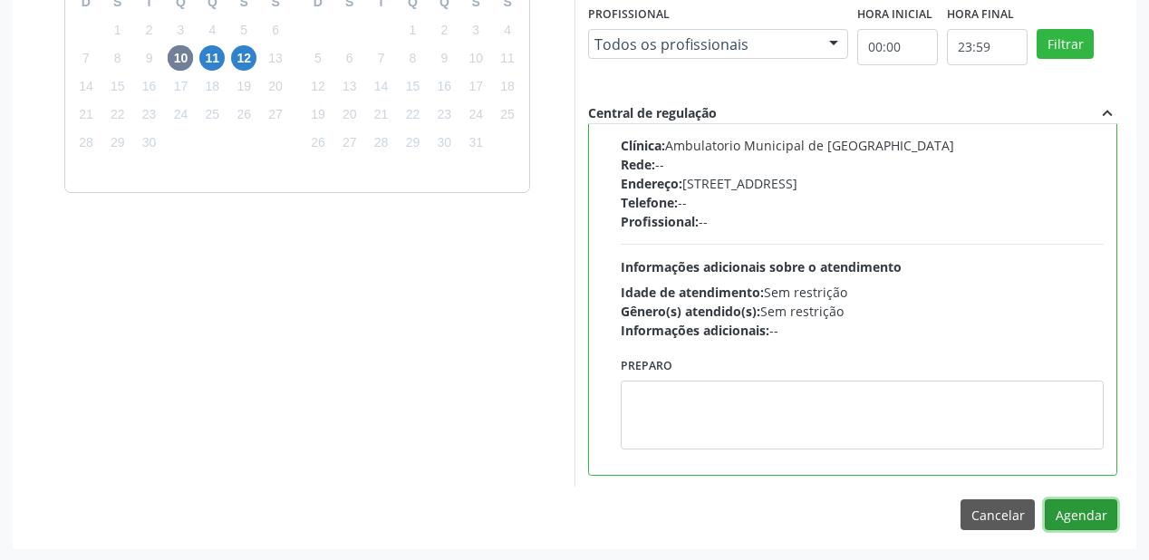
click at [1062, 505] on button "Agendar" at bounding box center [1081, 514] width 73 height 31
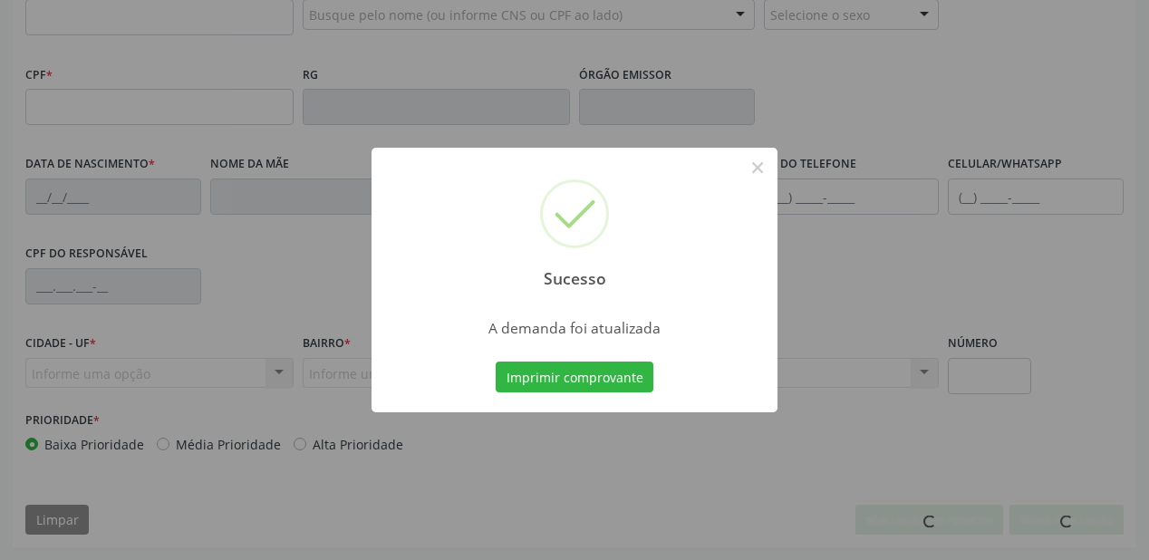
scroll to position [474, 0]
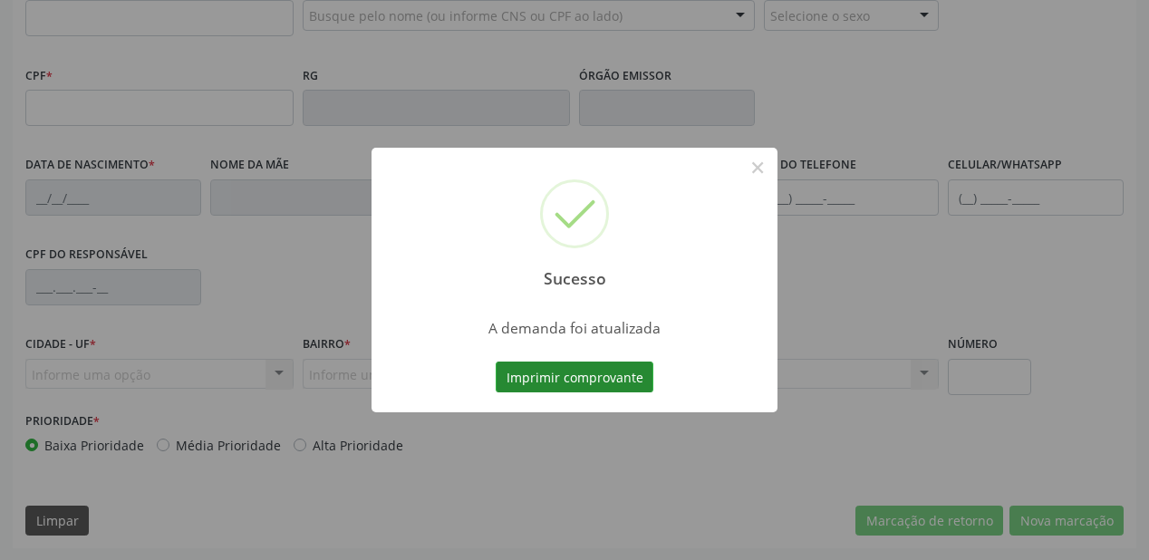
click at [596, 377] on button "Imprimir comprovante" at bounding box center [575, 377] width 158 height 31
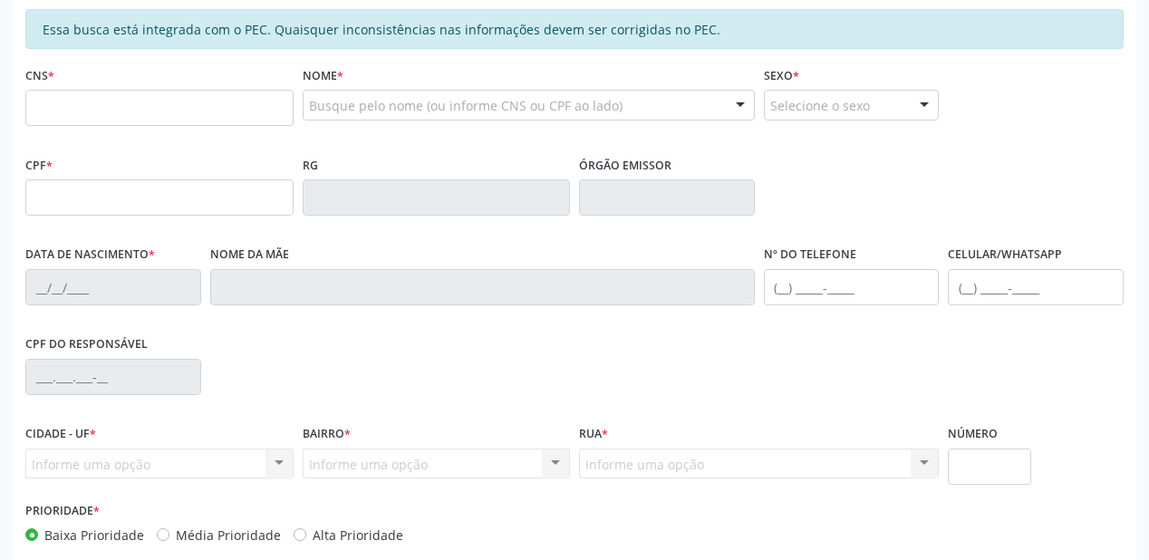
scroll to position [257, 0]
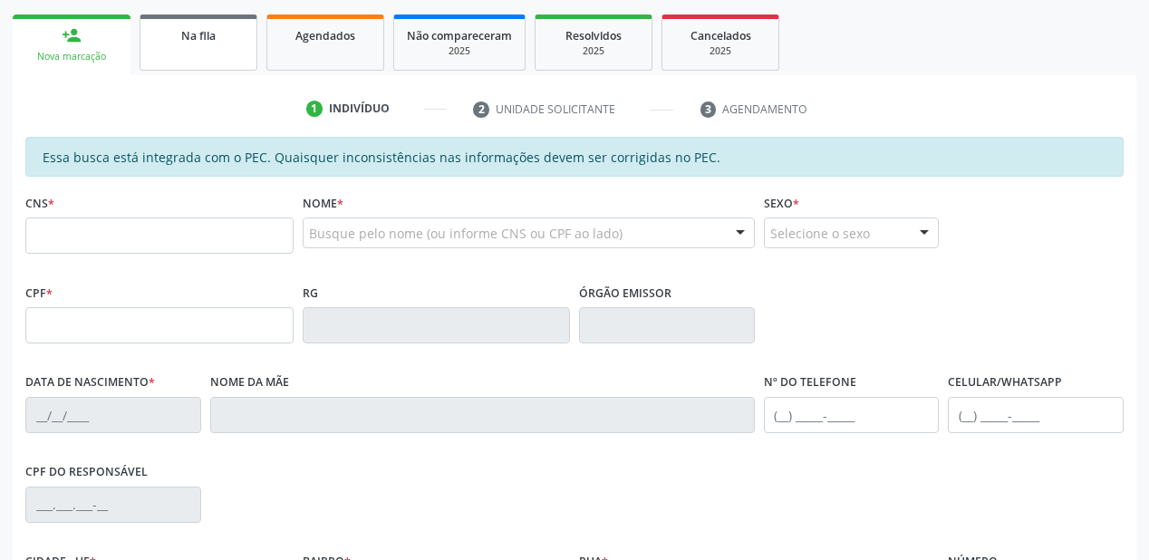
click at [181, 59] on link "Na fila" at bounding box center [199, 43] width 118 height 56
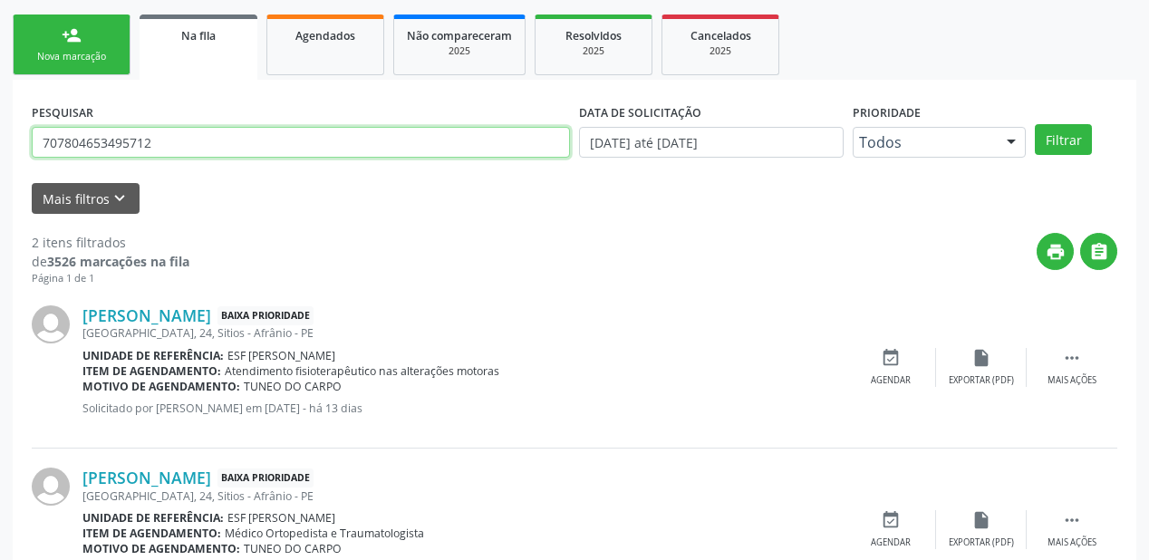
click at [170, 147] on input "707804653495712" at bounding box center [301, 142] width 538 height 31
type input "7"
type input "706405678590189"
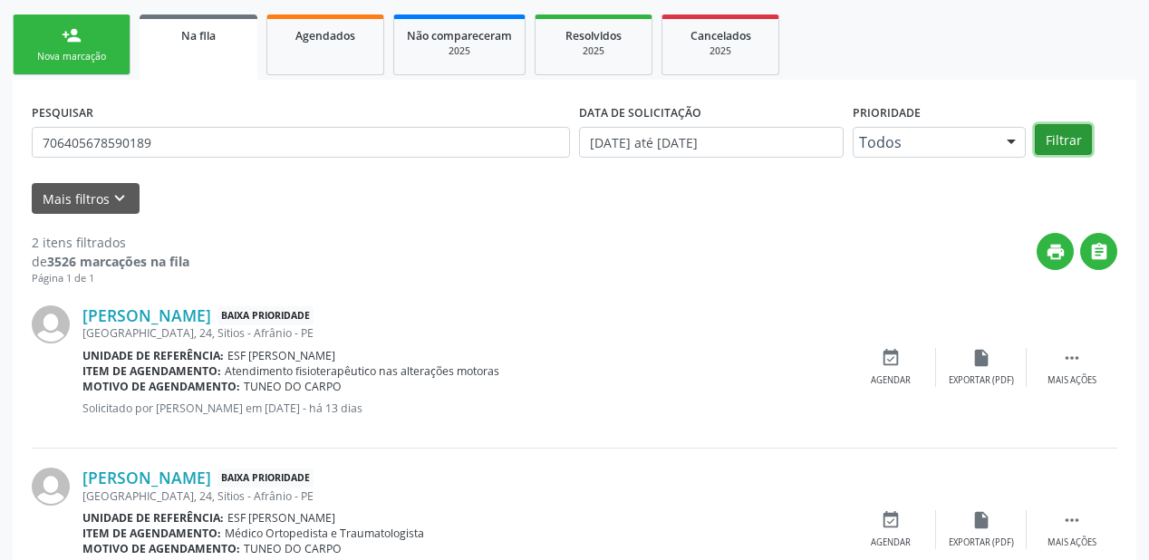
click at [1068, 131] on button "Filtrar" at bounding box center [1063, 139] width 57 height 31
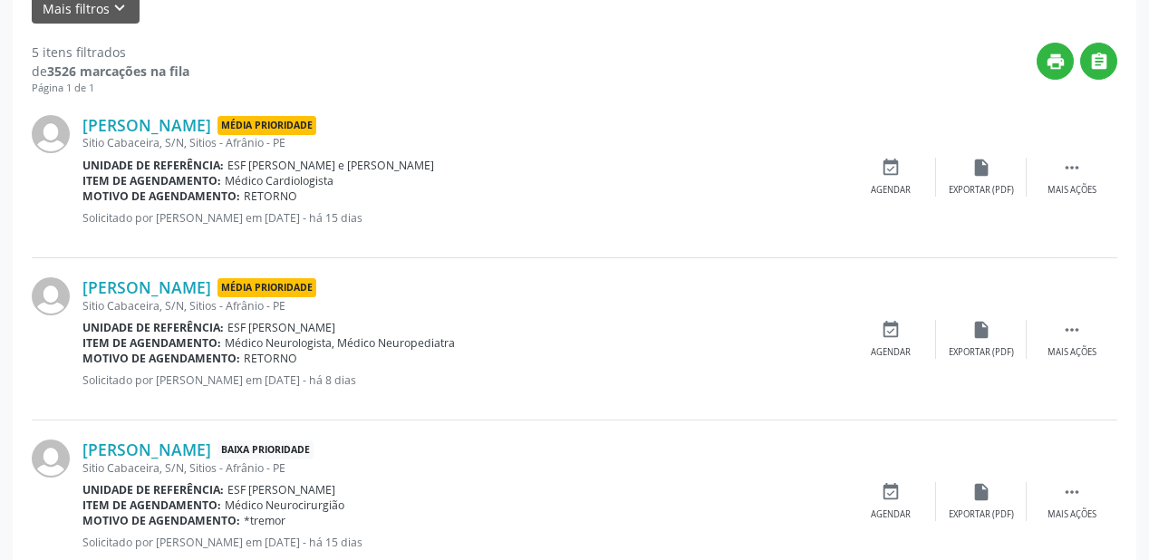
scroll to position [474, 0]
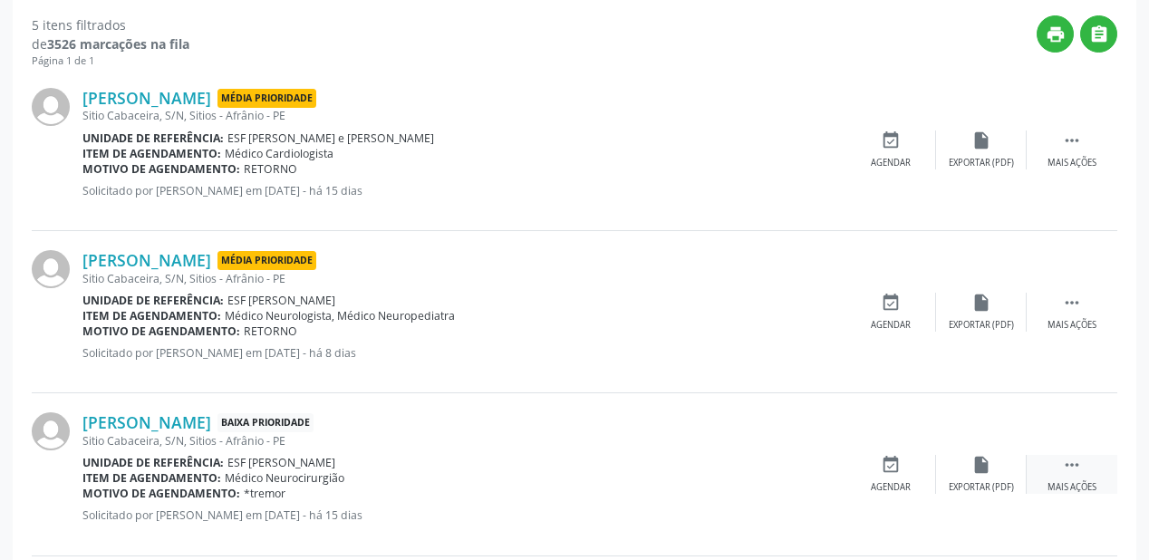
click at [1071, 465] on icon "" at bounding box center [1072, 465] width 20 height 20
click at [648, 475] on div "event_available Agendar" at bounding box center [619, 474] width 91 height 39
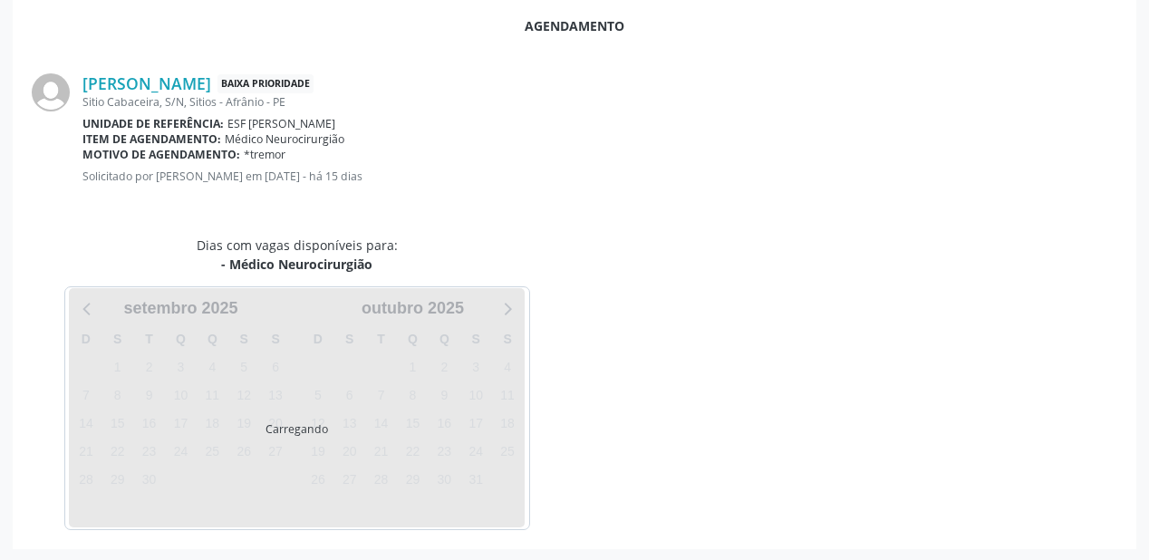
scroll to position [382, 0]
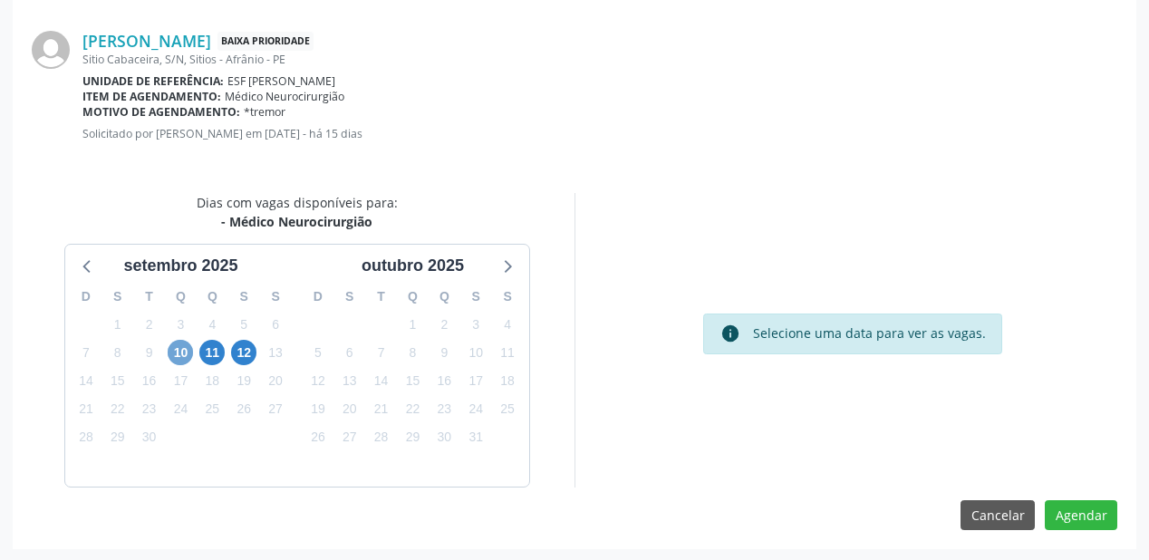
click at [177, 354] on span "10" at bounding box center [180, 352] width 25 height 25
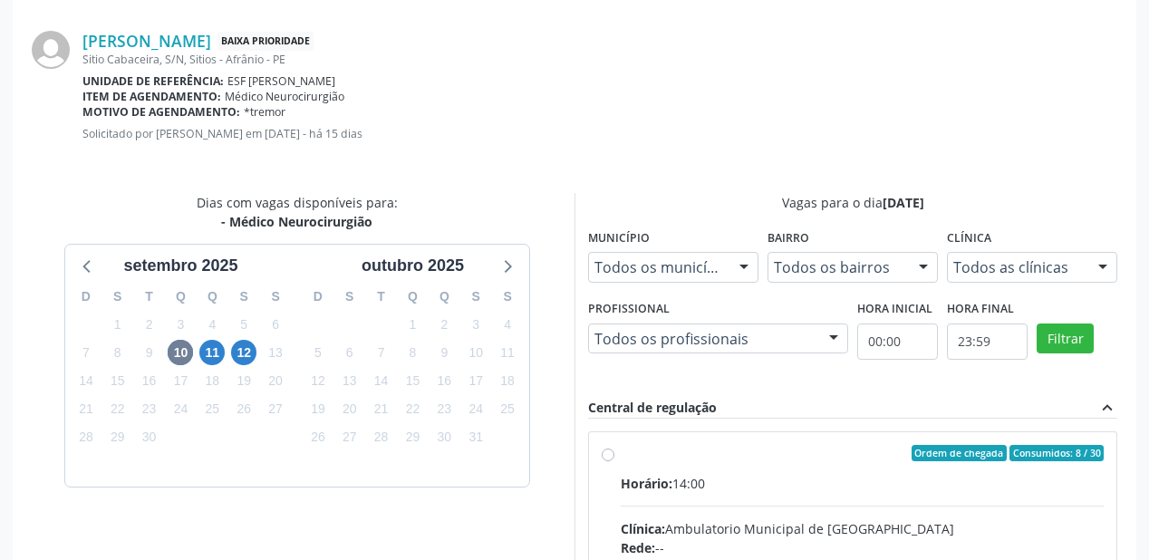
click at [725, 475] on div "Horário: 14:00" at bounding box center [862, 483] width 483 height 19
click at [615, 461] on input "Ordem de chegada Consumidos: 8 / 30 Horário: 14:00 Clínica: Ambulatorio Municip…" at bounding box center [608, 453] width 13 height 16
radio input "true"
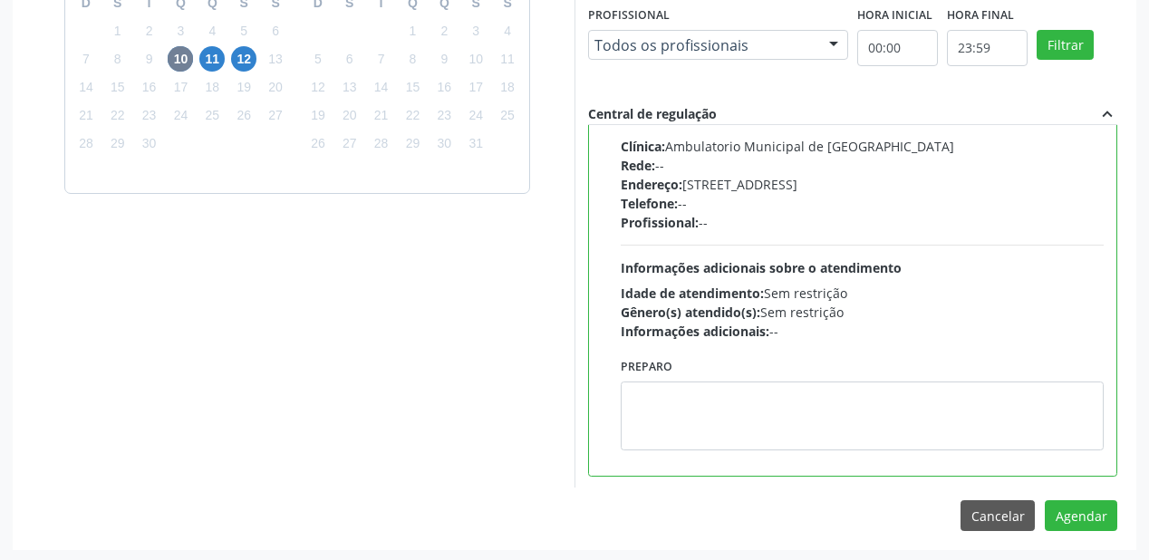
scroll to position [676, 0]
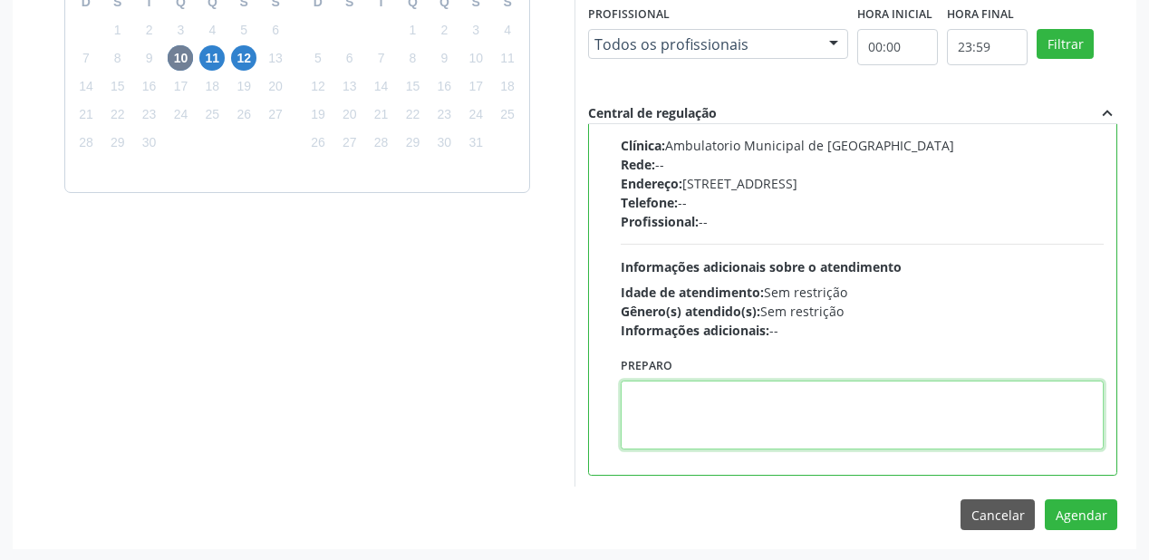
click at [806, 428] on textarea at bounding box center [862, 415] width 483 height 69
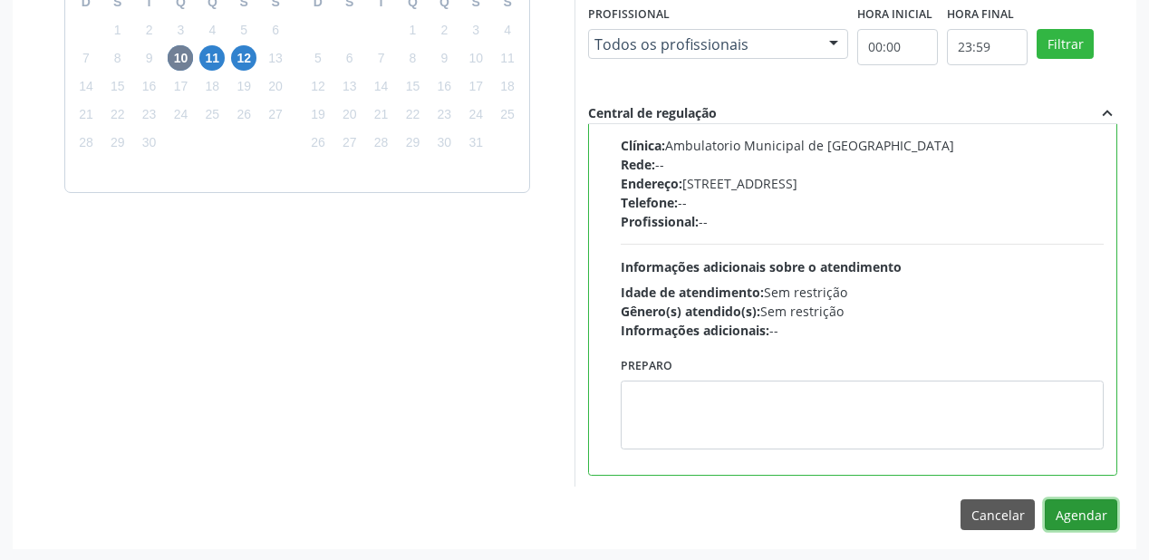
click at [1063, 518] on button "Agendar" at bounding box center [1081, 514] width 73 height 31
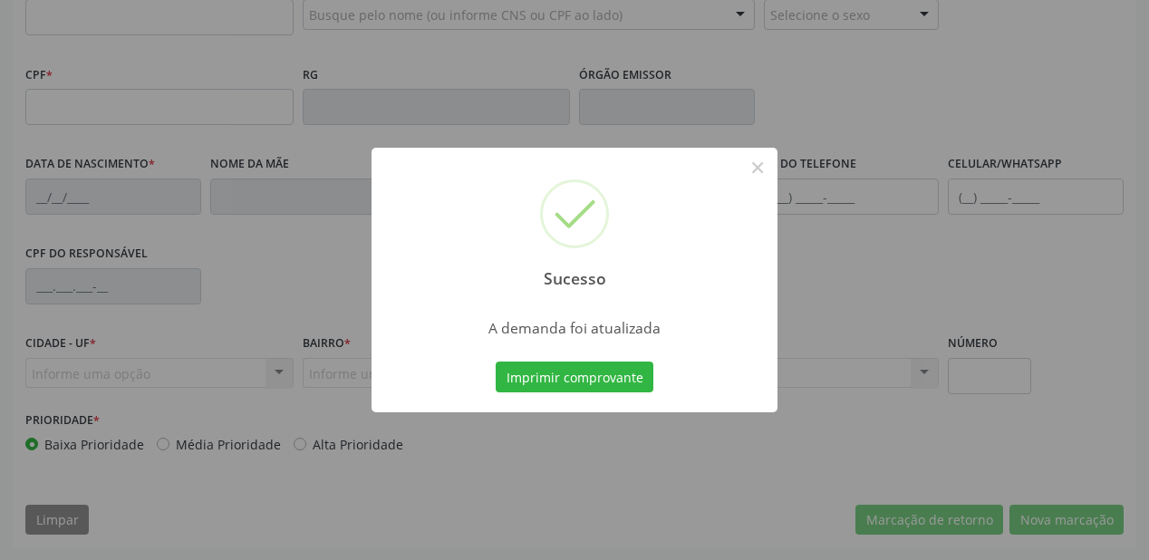
scroll to position [474, 0]
click at [544, 373] on button "Imprimir comprovante" at bounding box center [575, 377] width 158 height 31
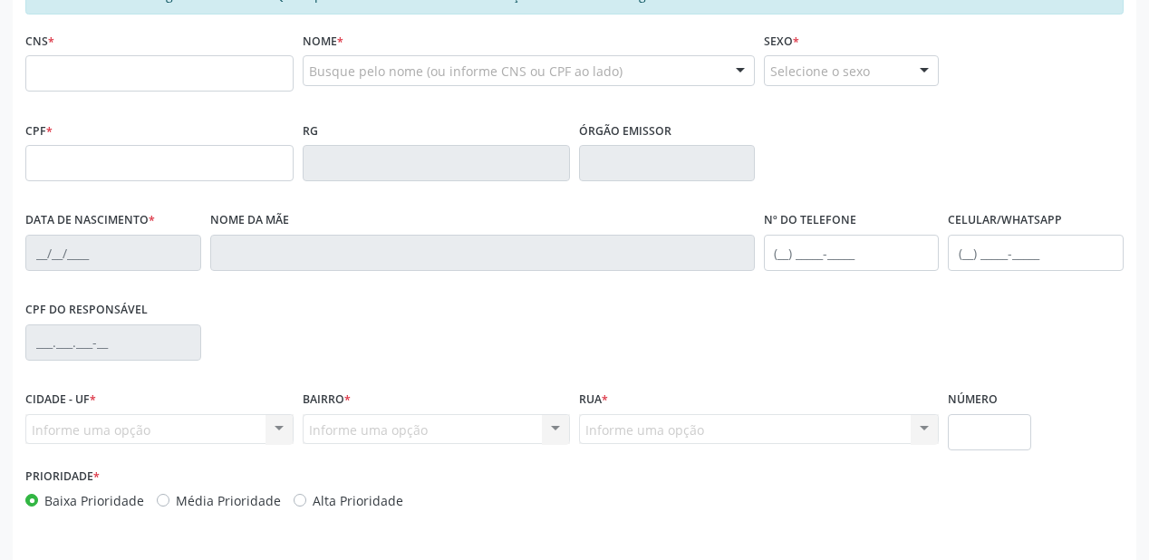
scroll to position [257, 0]
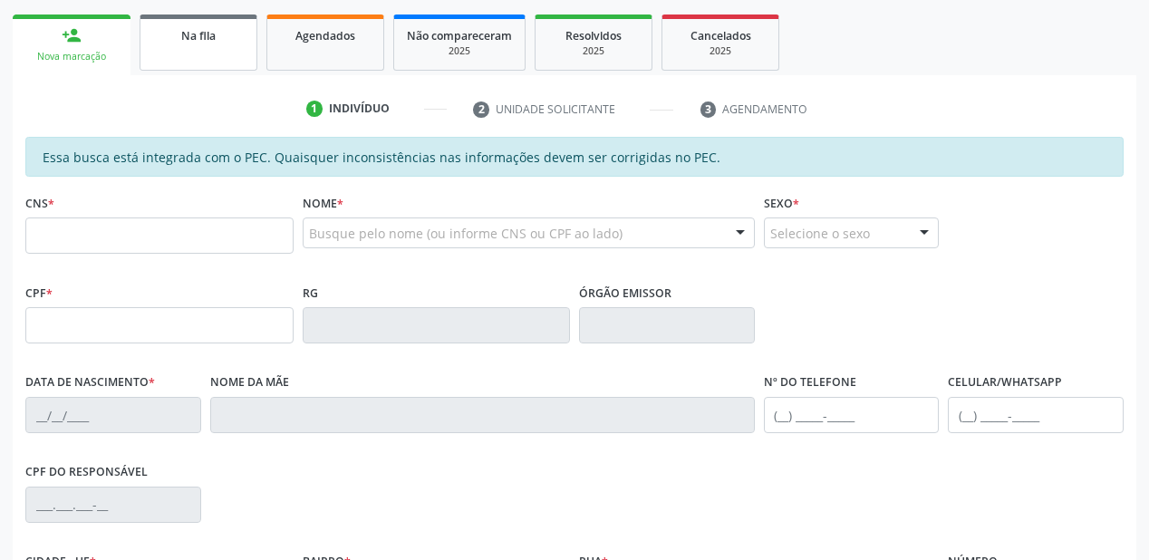
click at [213, 44] on div "Na fila" at bounding box center [198, 34] width 91 height 19
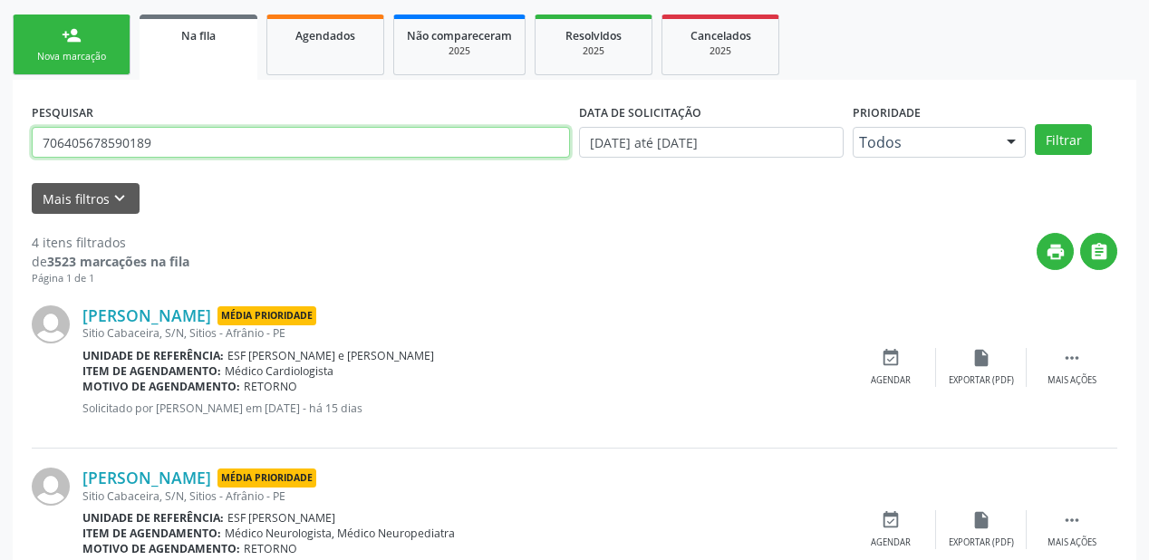
click at [164, 144] on input "706405678590189" at bounding box center [301, 142] width 538 height 31
type input "7"
type input "700504326593652"
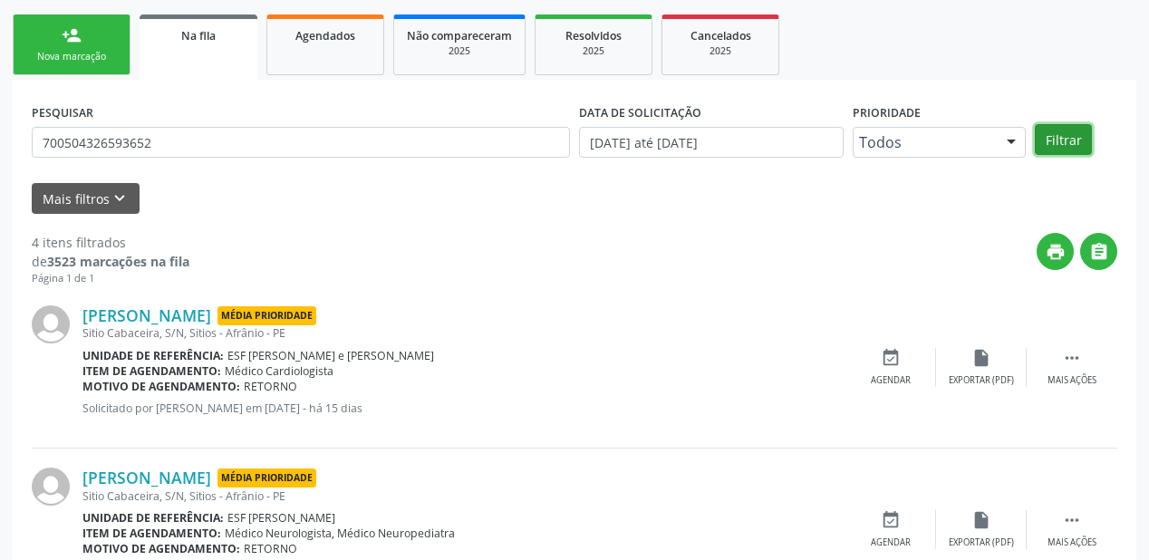
click at [1063, 149] on button "Filtrar" at bounding box center [1063, 139] width 57 height 31
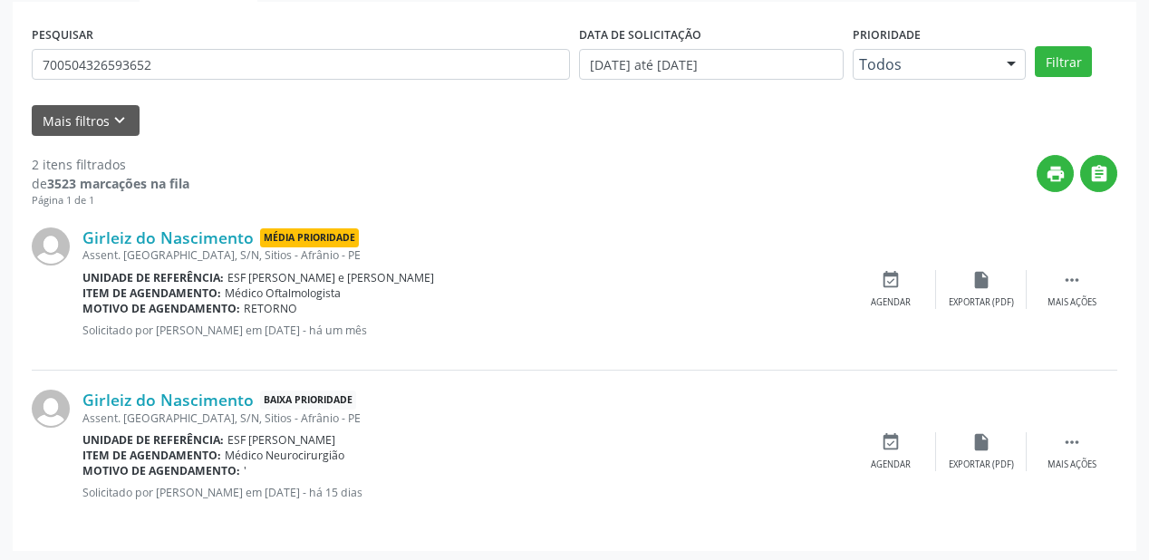
scroll to position [336, 0]
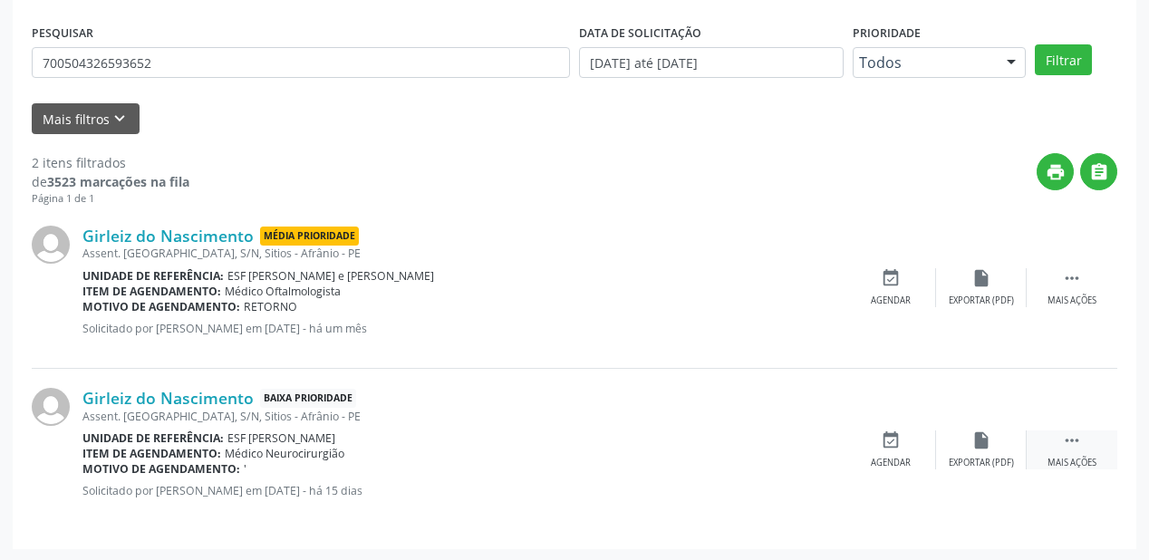
click at [1070, 440] on icon "" at bounding box center [1072, 441] width 20 height 20
click at [633, 445] on div "event_available Agendar" at bounding box center [619, 450] width 91 height 39
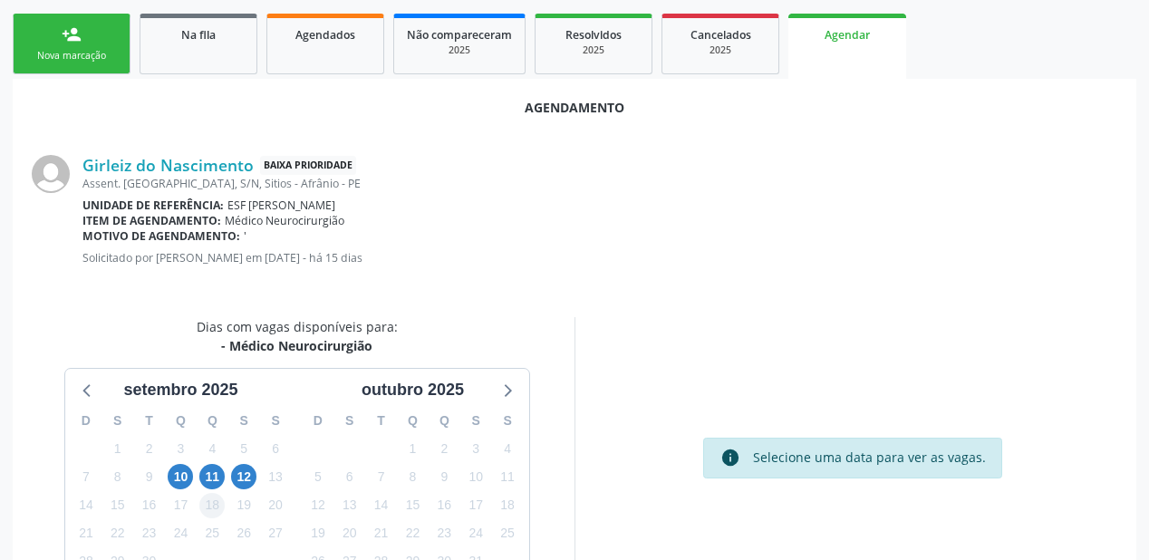
scroll to position [290, 0]
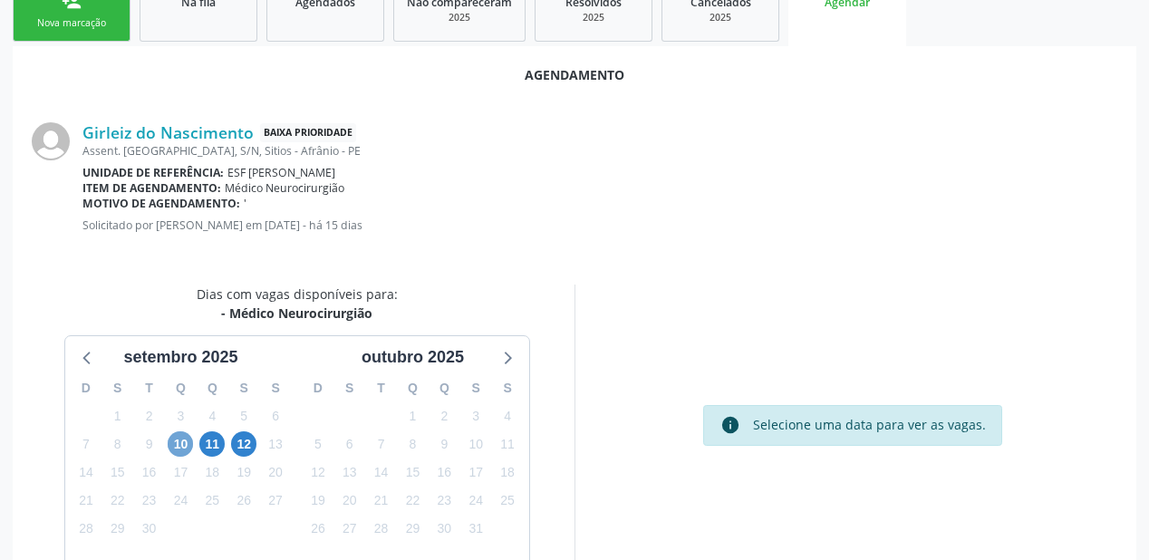
click at [177, 453] on span "10" at bounding box center [180, 443] width 25 height 25
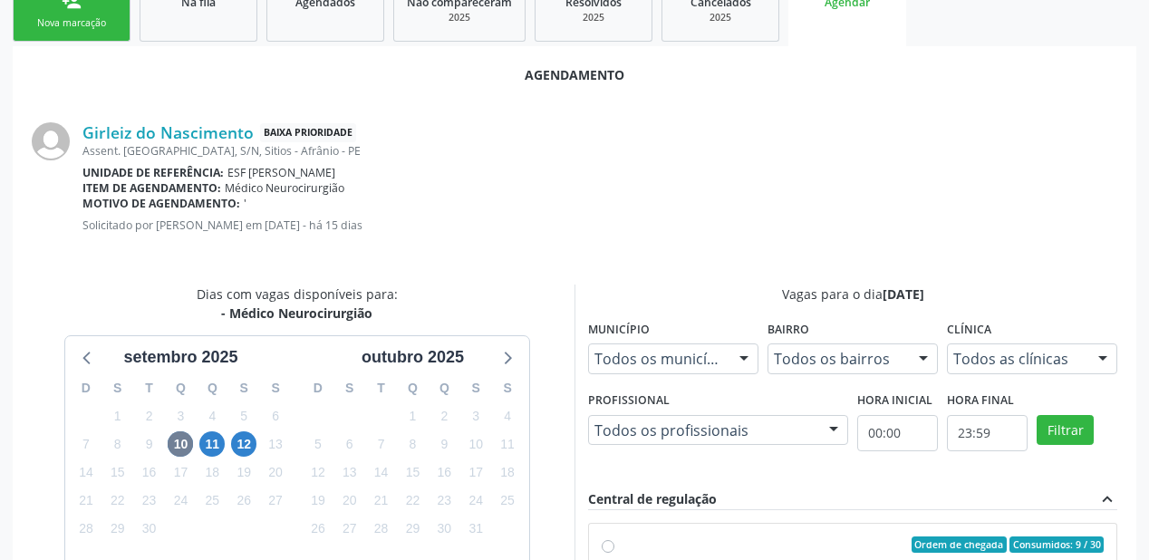
radio input "true"
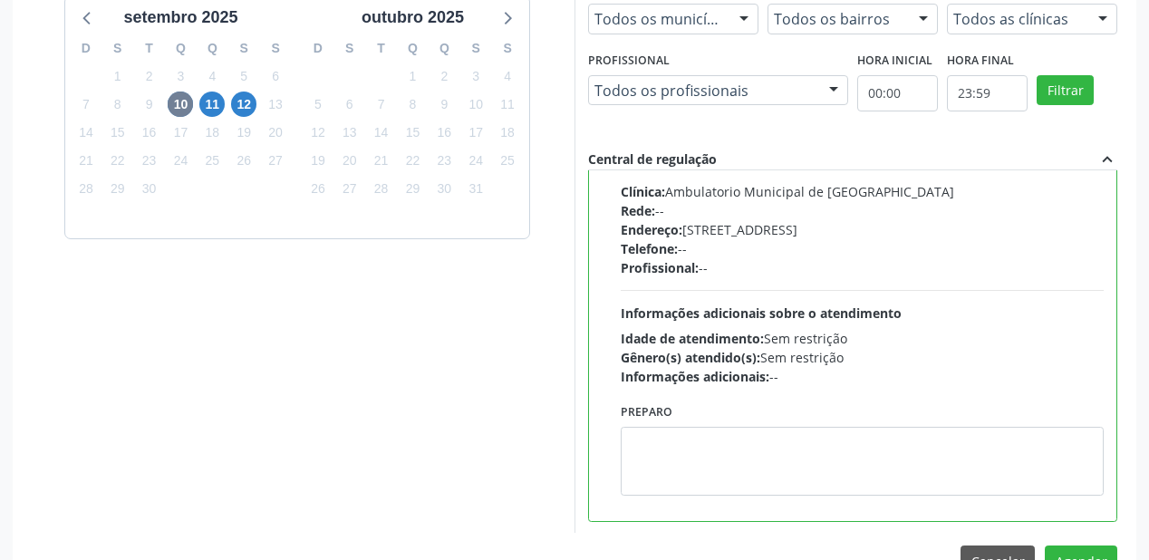
scroll to position [676, 0]
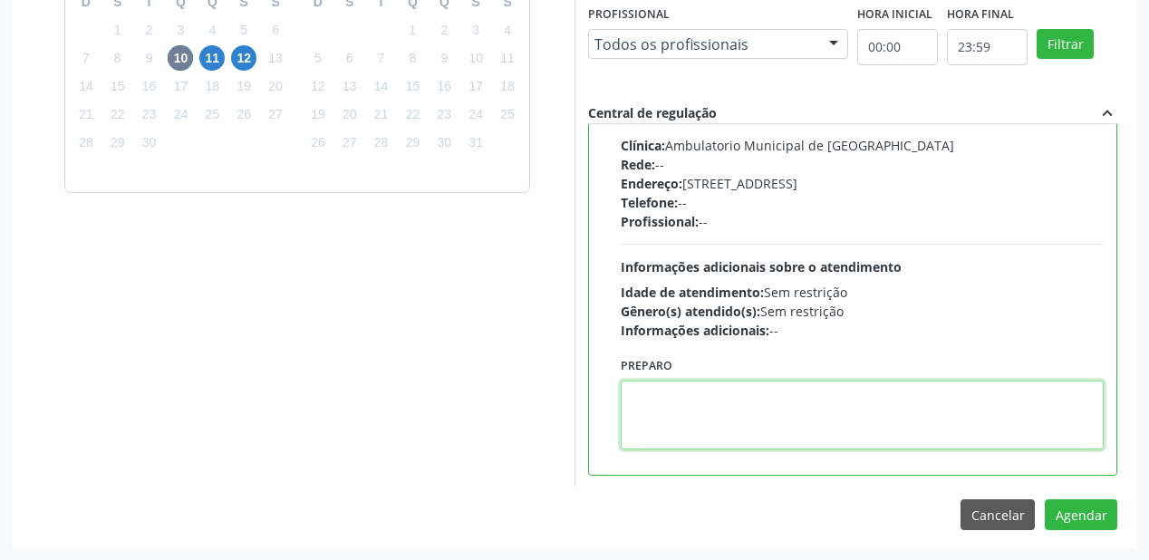
click at [811, 392] on textarea at bounding box center [862, 415] width 483 height 69
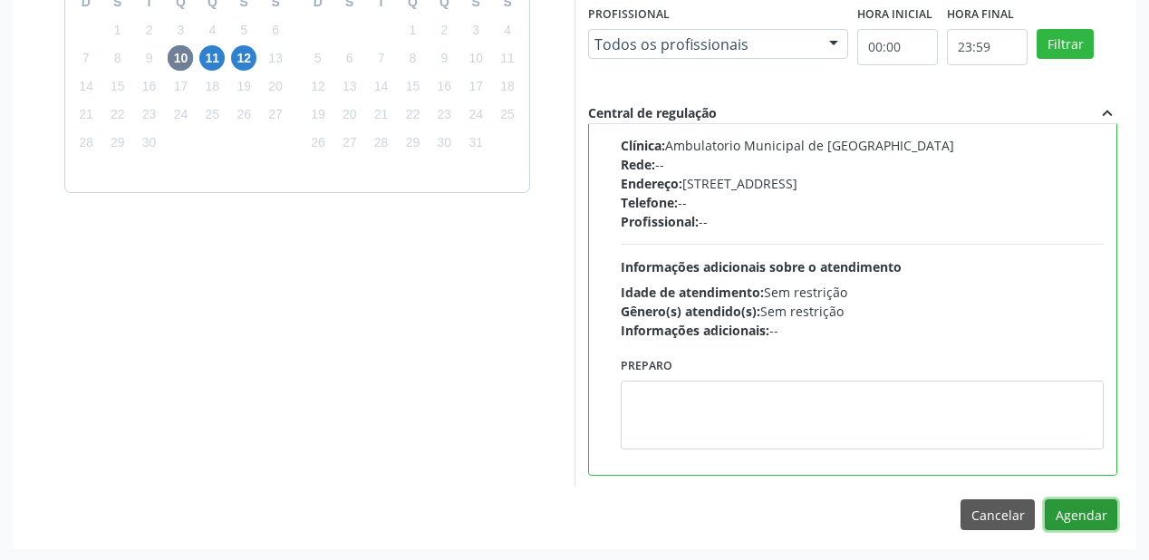
click at [1069, 513] on button "Agendar" at bounding box center [1081, 514] width 73 height 31
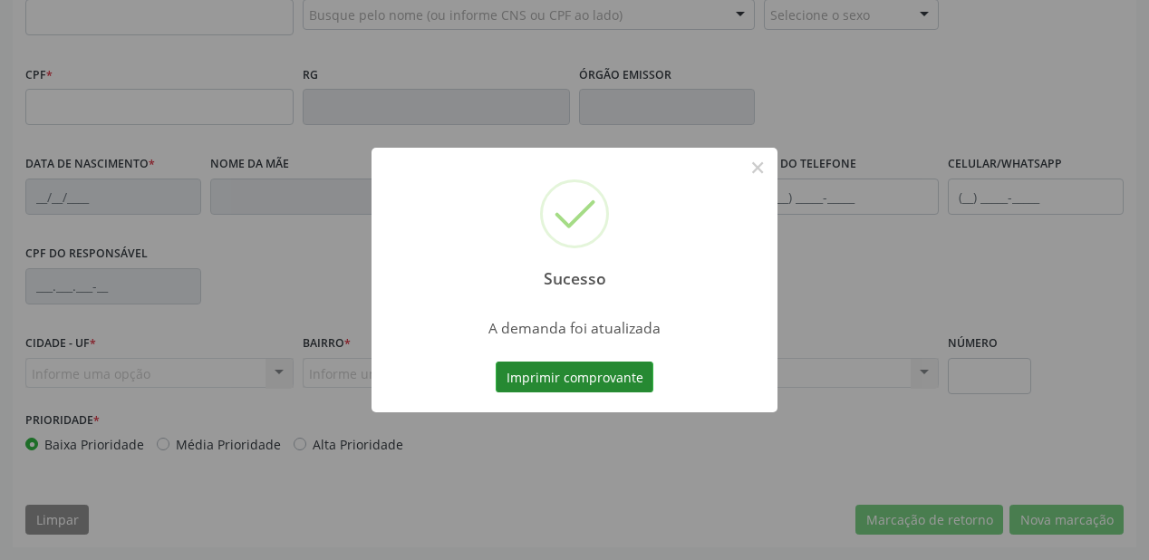
scroll to position [474, 0]
click at [620, 370] on button "Imprimir comprovante" at bounding box center [575, 377] width 158 height 31
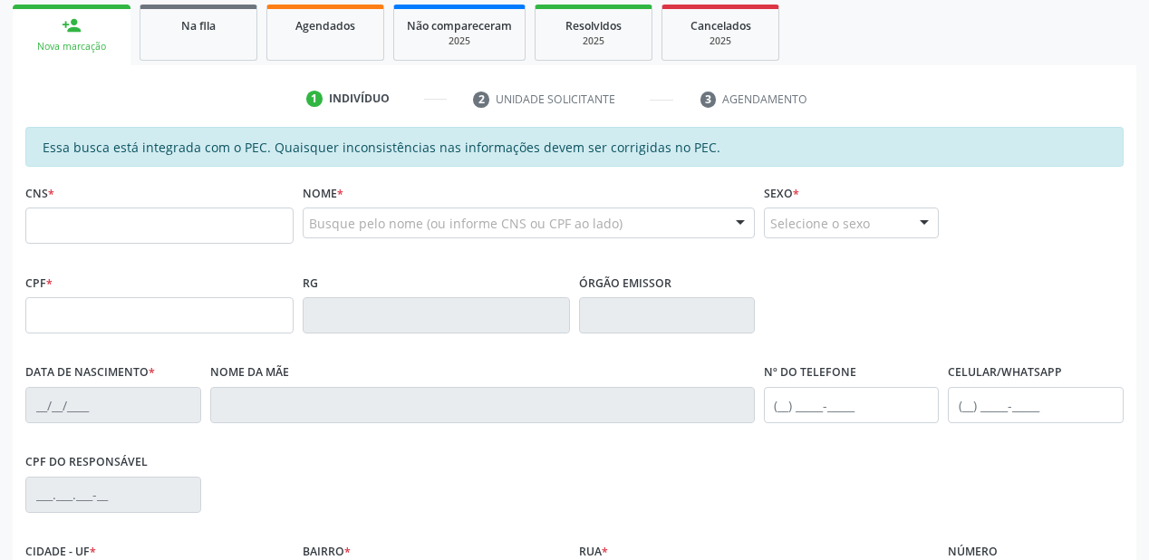
scroll to position [184, 0]
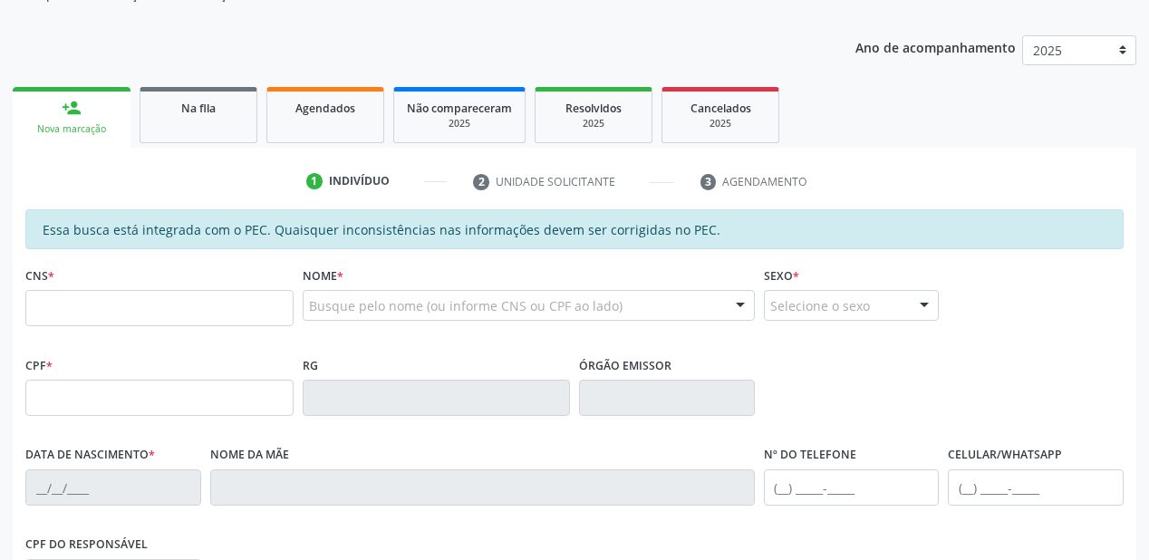
click at [205, 109] on div "Sucesso × A demanda foi atualizada Imprimir comprovante Cancel" at bounding box center [574, 280] width 1149 height 560
click at [116, 305] on div "Sucesso × A demanda foi atualizada Imprimir comprovante Cancel" at bounding box center [574, 280] width 1149 height 560
click at [230, 132] on div "Sucesso × A demanda foi atualizada Imprimir comprovante Cancel" at bounding box center [574, 280] width 1149 height 560
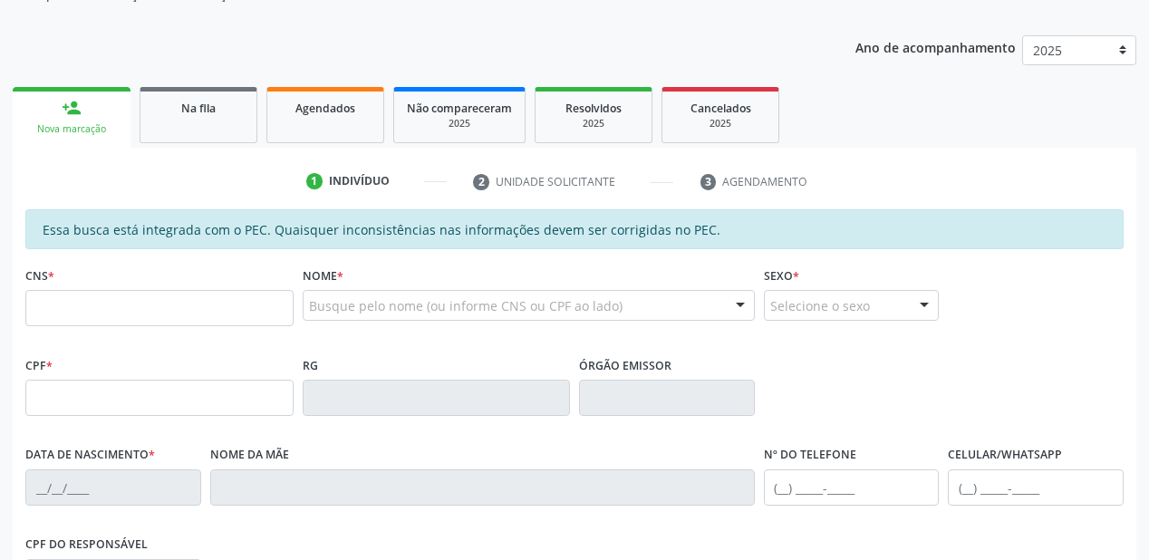
click at [230, 132] on div "Sucesso × A demanda foi atualizada Imprimir comprovante Cancel" at bounding box center [574, 280] width 1149 height 560
click at [223, 121] on div "Sucesso × A demanda foi atualizada Imprimir comprovante Cancel" at bounding box center [574, 280] width 1149 height 560
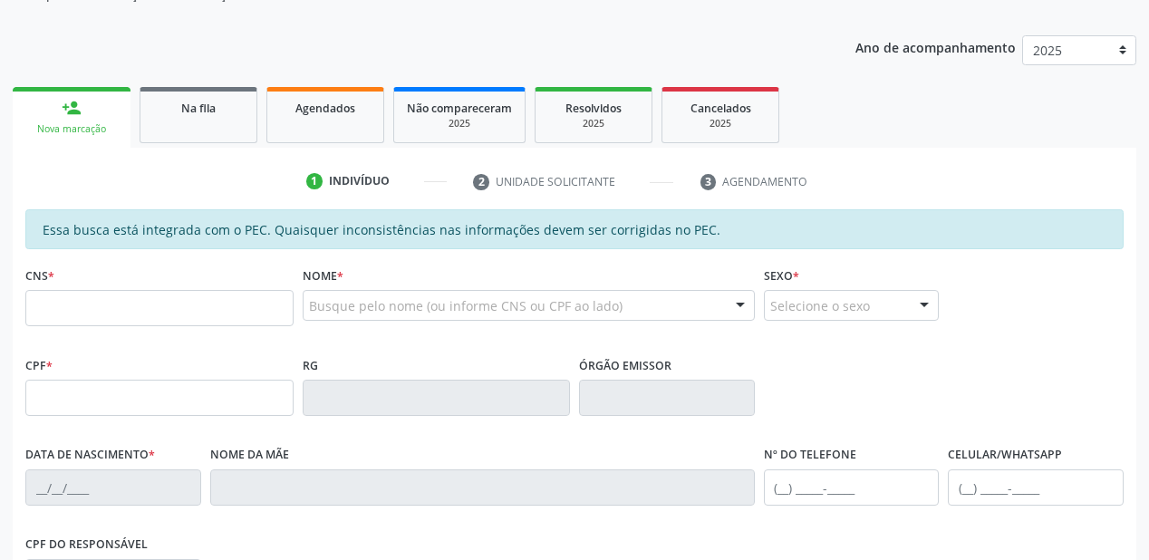
click at [223, 121] on div "Sucesso × A demanda foi atualizada Imprimir comprovante Cancel" at bounding box center [574, 280] width 1149 height 560
click at [221, 121] on div "Sucesso × A demanda foi atualizada Imprimir comprovante Cancel" at bounding box center [574, 280] width 1149 height 560
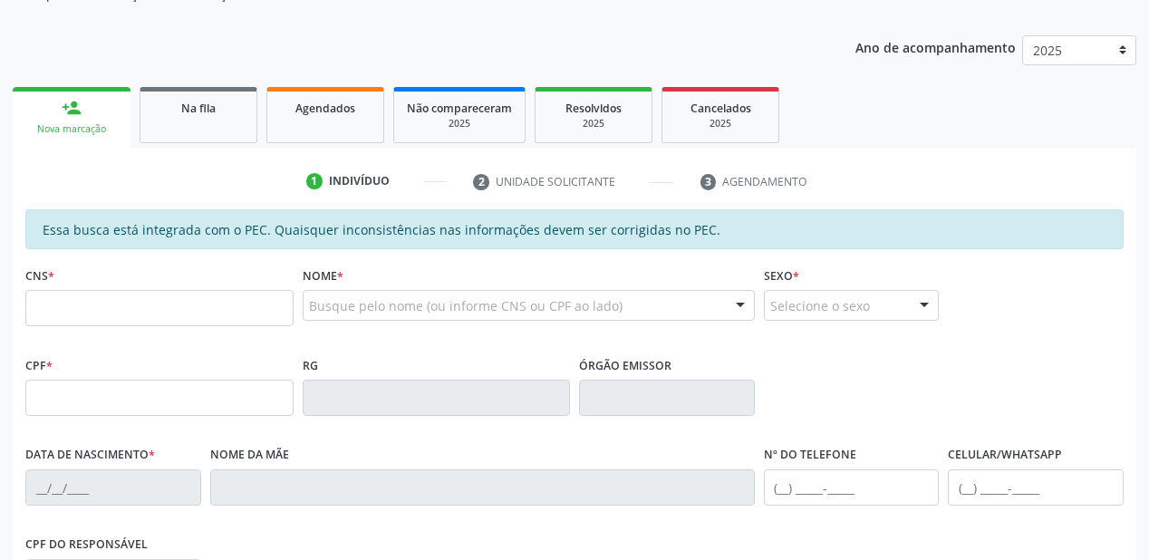
click at [221, 121] on div "Sucesso × A demanda foi atualizada Imprimir comprovante Cancel" at bounding box center [574, 280] width 1149 height 560
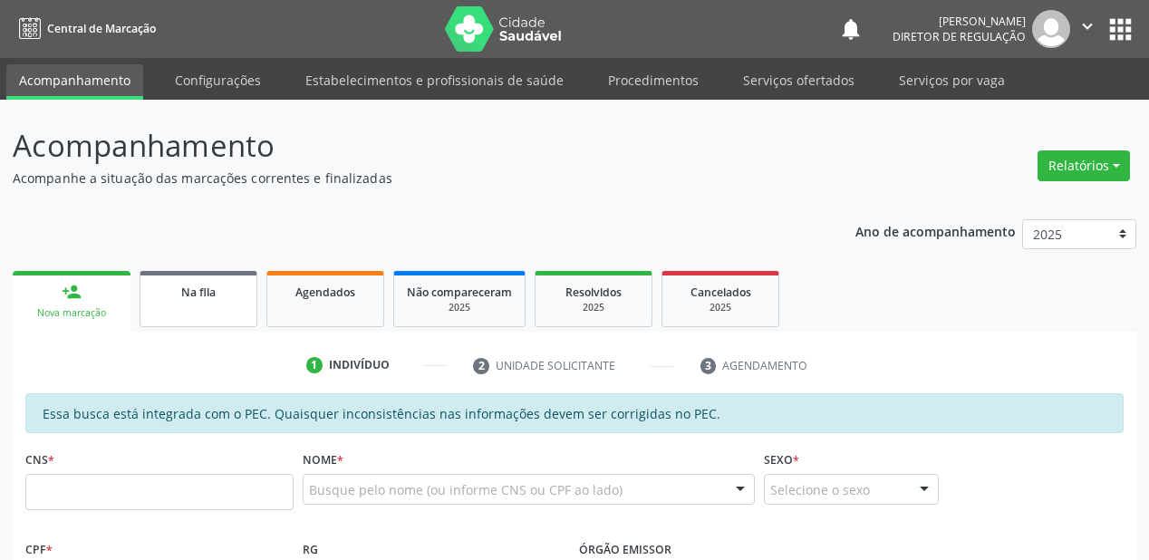
click at [218, 271] on link "Na fila" at bounding box center [199, 299] width 118 height 56
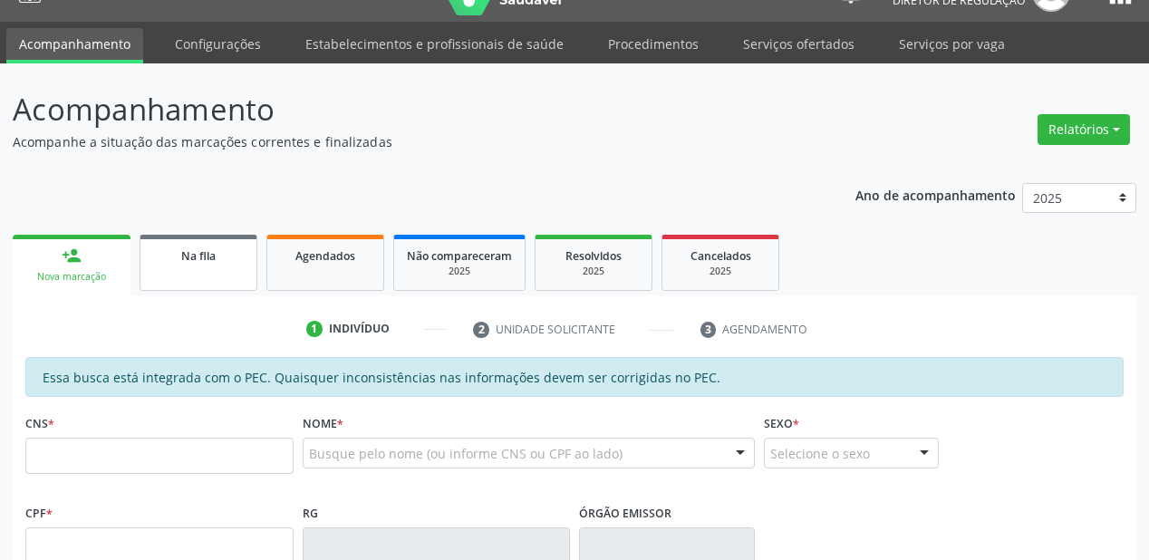
click at [218, 122] on p "Acompanhamento" at bounding box center [406, 109] width 787 height 45
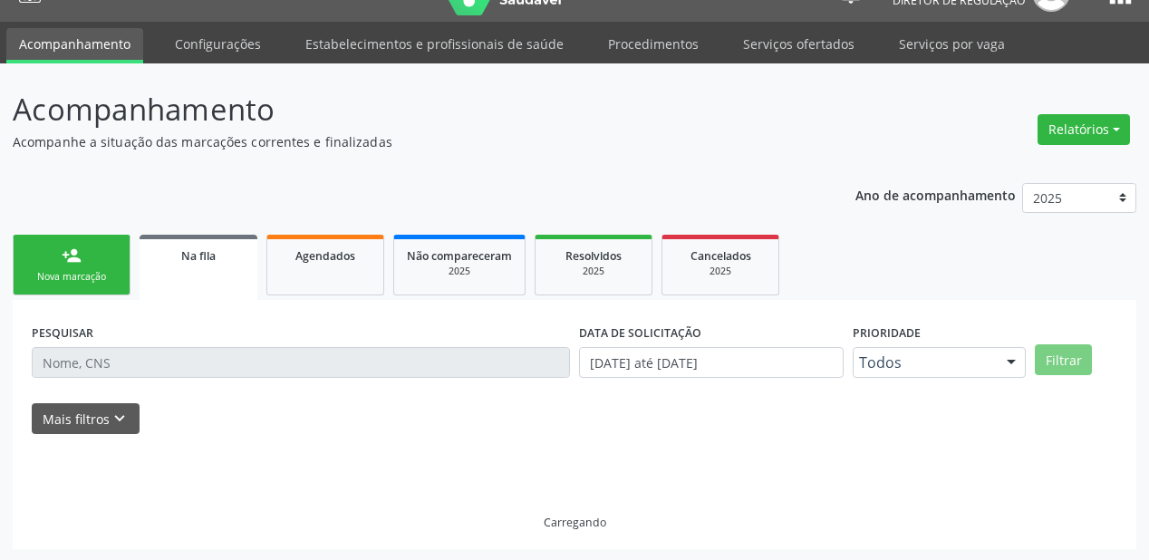
scroll to position [36, 0]
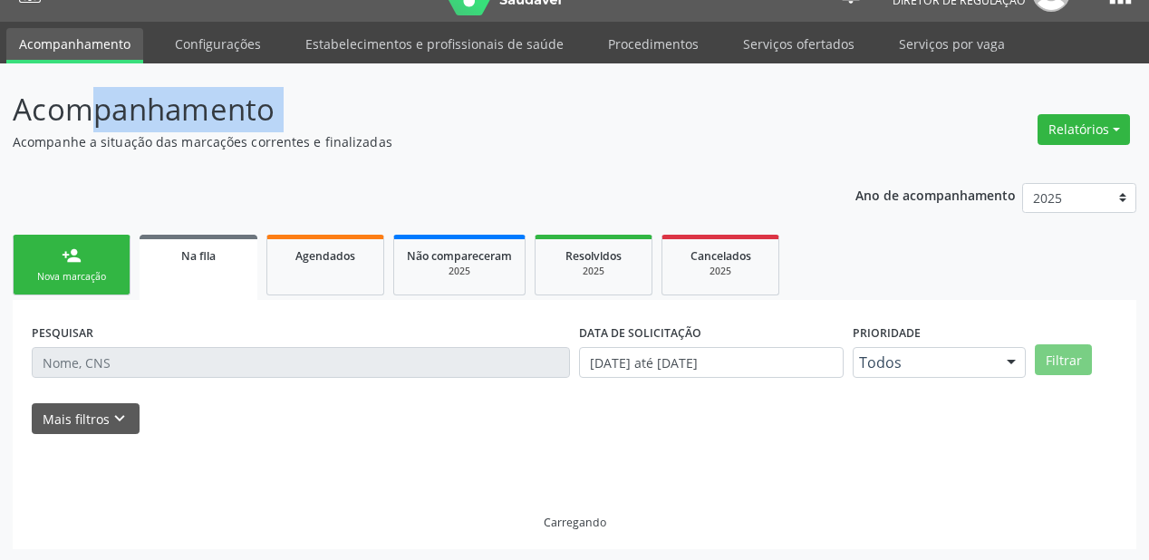
click at [218, 122] on p "Acompanhamento" at bounding box center [406, 109] width 787 height 45
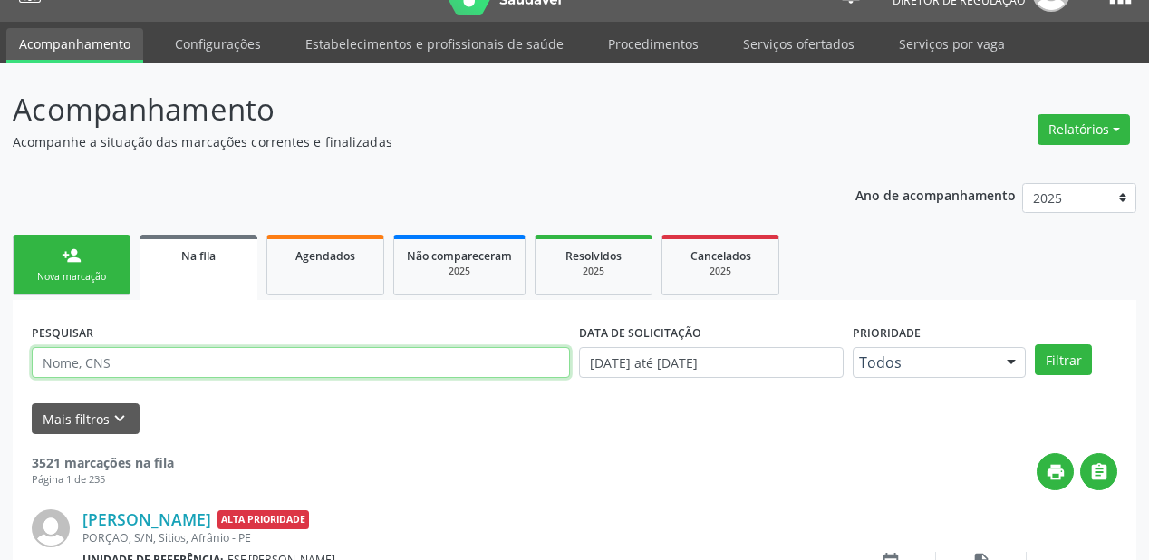
click at [141, 364] on input "text" at bounding box center [301, 362] width 538 height 31
type input "702108756709692"
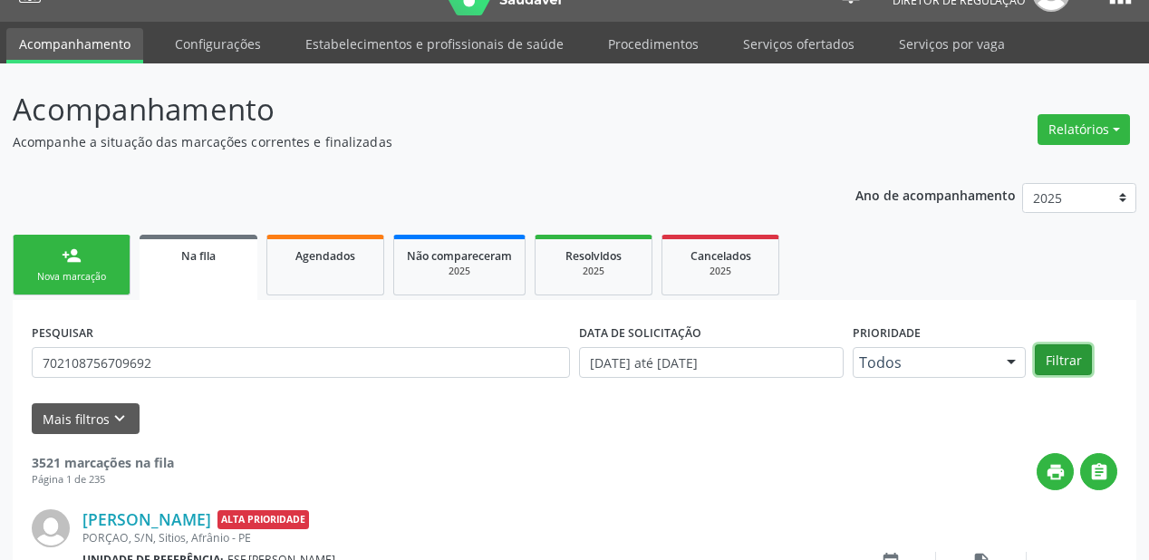
click at [1062, 364] on button "Filtrar" at bounding box center [1063, 359] width 57 height 31
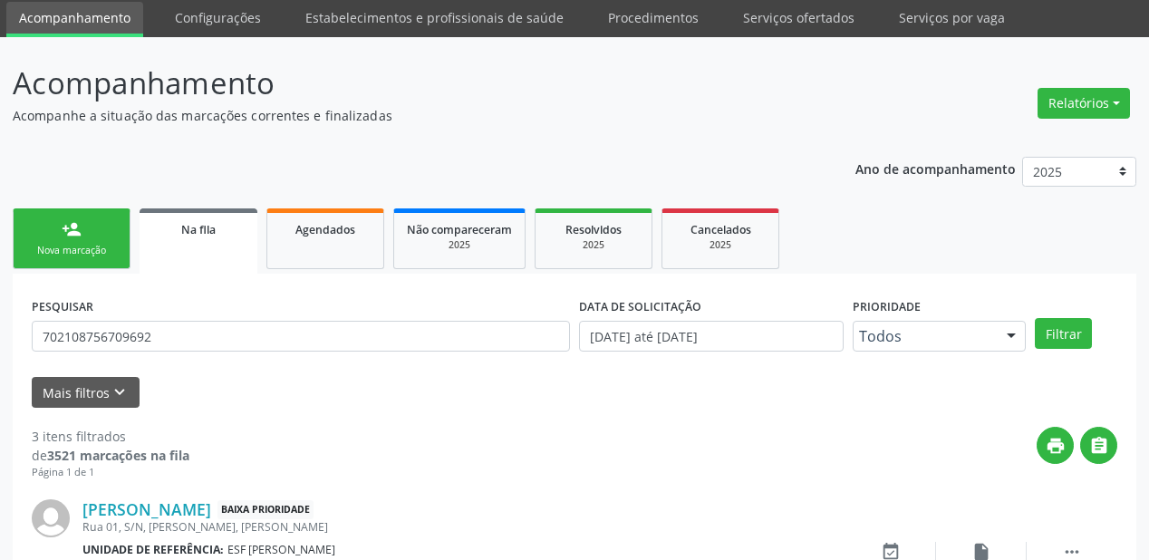
scroll to position [0, 0]
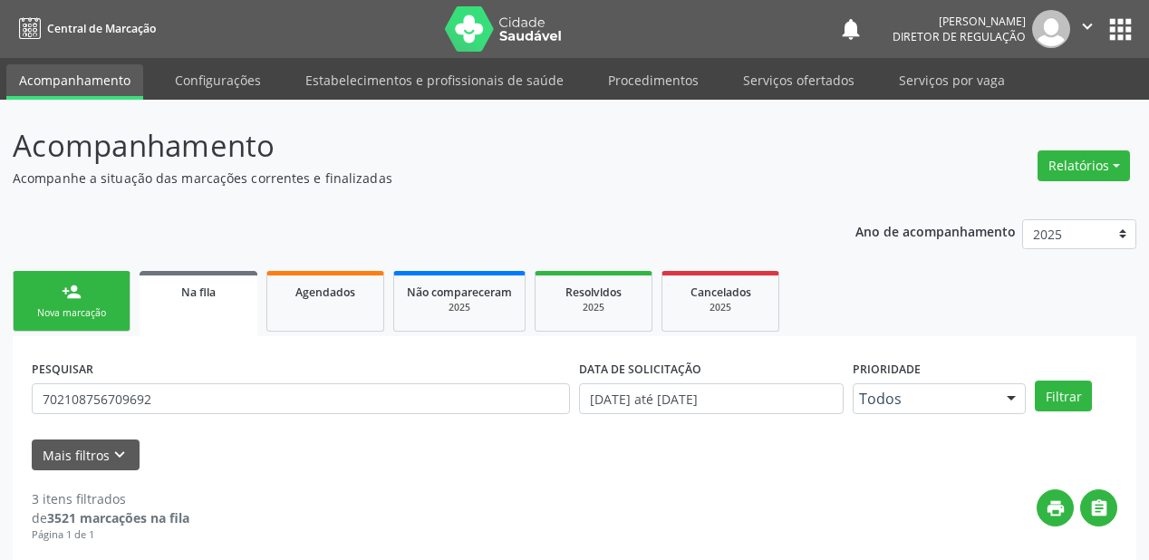
click at [62, 298] on div "person_add" at bounding box center [72, 292] width 20 height 20
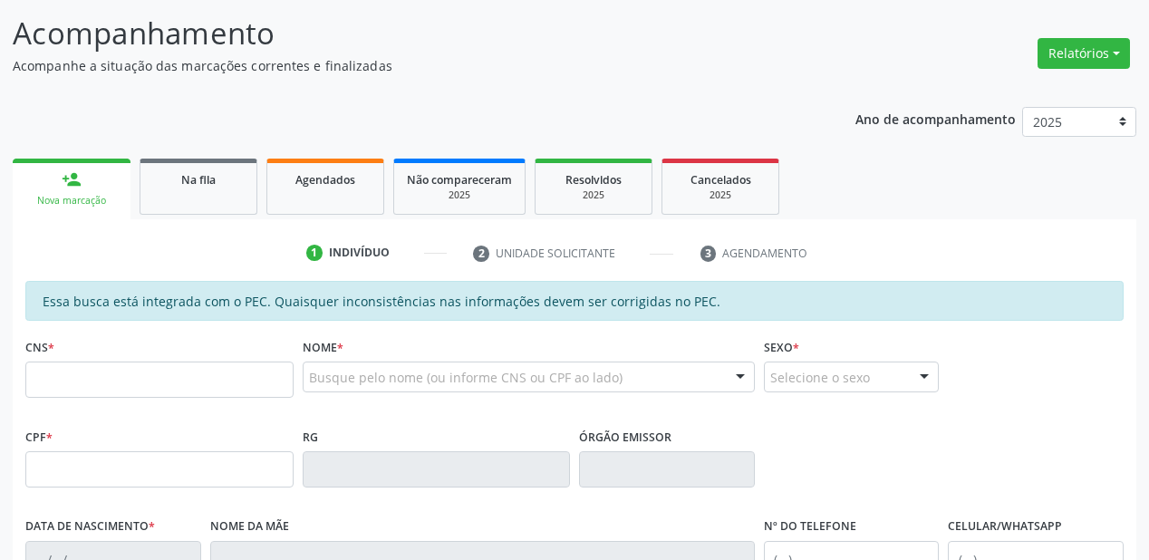
scroll to position [112, 0]
click at [203, 199] on link "Na fila" at bounding box center [199, 188] width 118 height 56
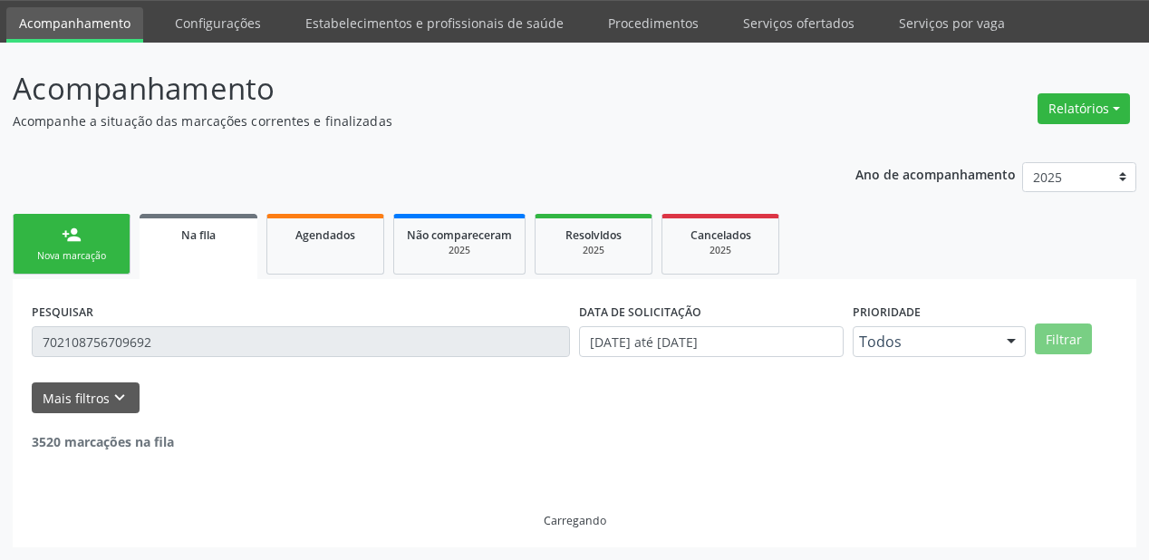
click at [170, 383] on div "Mais filtros keyboard_arrow_down" at bounding box center [574, 399] width 1095 height 32
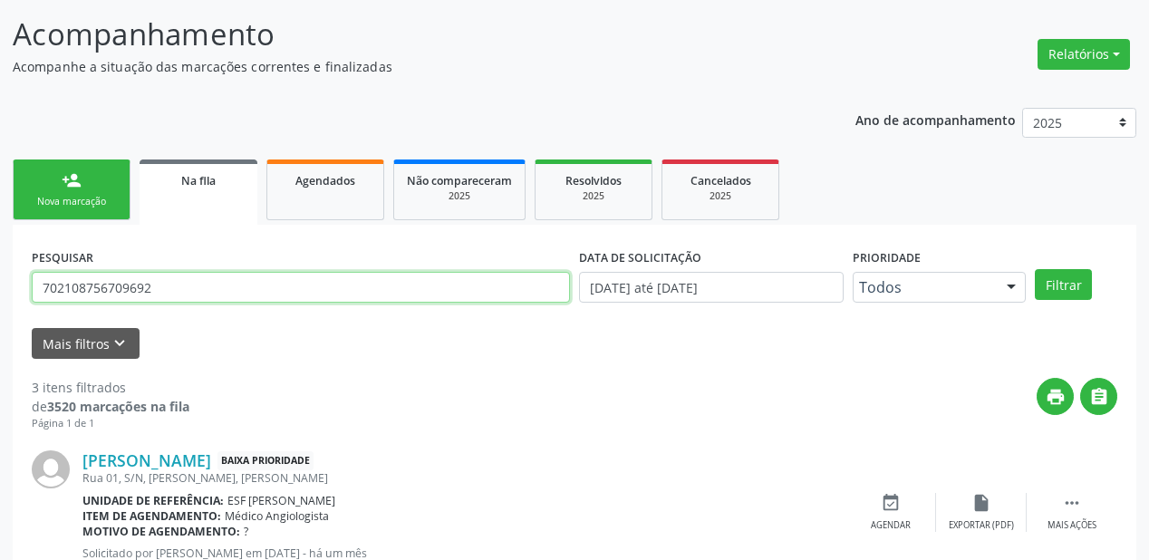
click at [170, 286] on input "702108756709692" at bounding box center [301, 287] width 538 height 31
type input "7"
drag, startPoint x: 135, startPoint y: 305, endPoint x: 0, endPoint y: 314, distance: 135.3
click at [0, 315] on div "Acompanhamento Acompanhe a situação das marcações correntes e finalizadas Relat…" at bounding box center [574, 469] width 1149 height 962
type input "706306765186078"
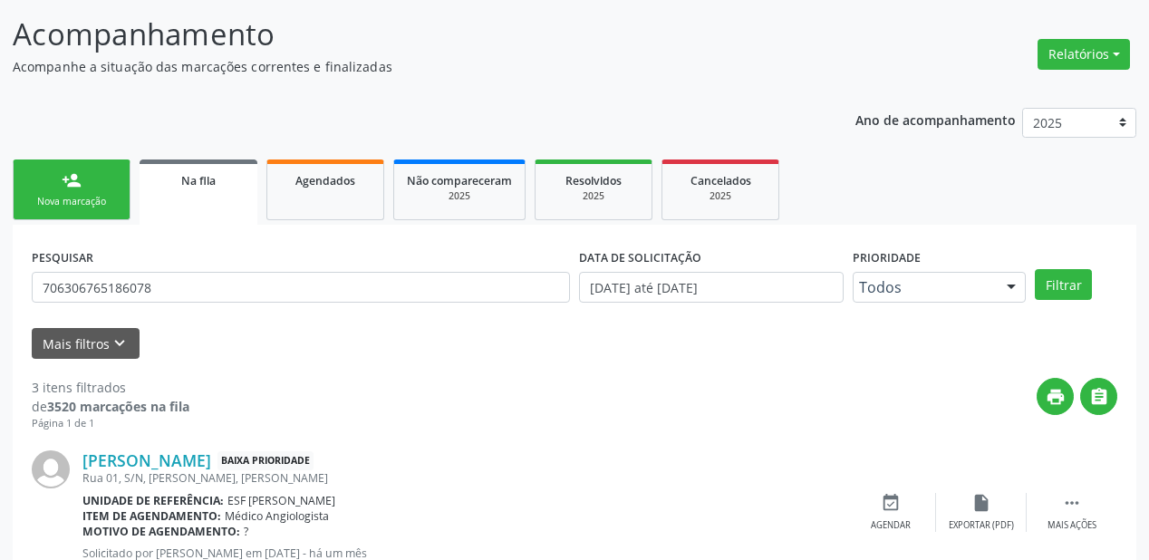
click at [83, 203] on div "Nova marcação" at bounding box center [71, 202] width 91 height 14
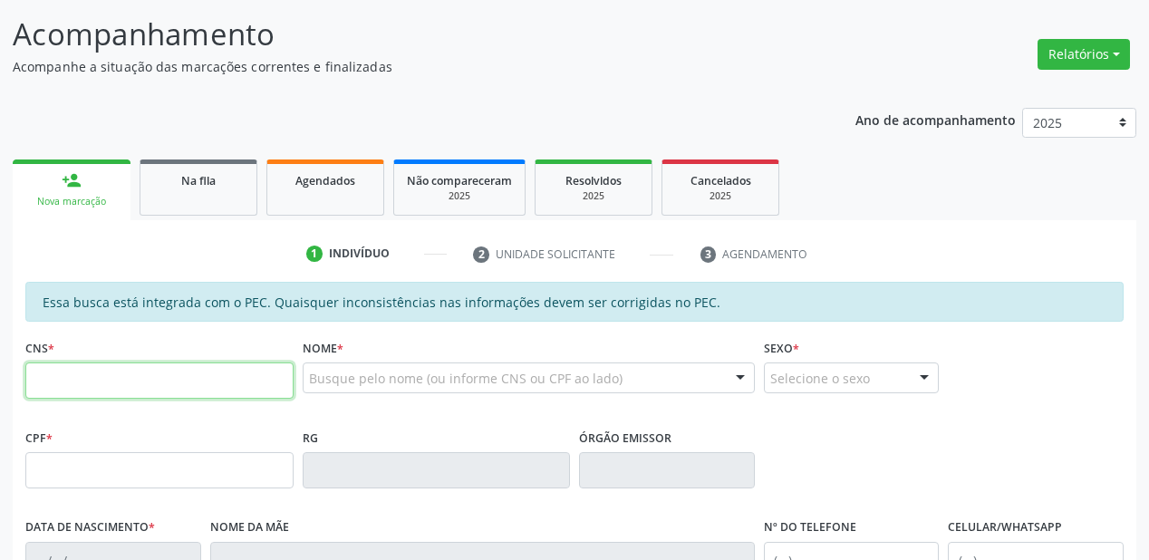
click at [189, 395] on input "text" at bounding box center [159, 381] width 268 height 36
paste input "706 3067 6518 6078"
type input "706 3067 6518 6078"
type input "099.330.104-50"
type input "02/01/1992"
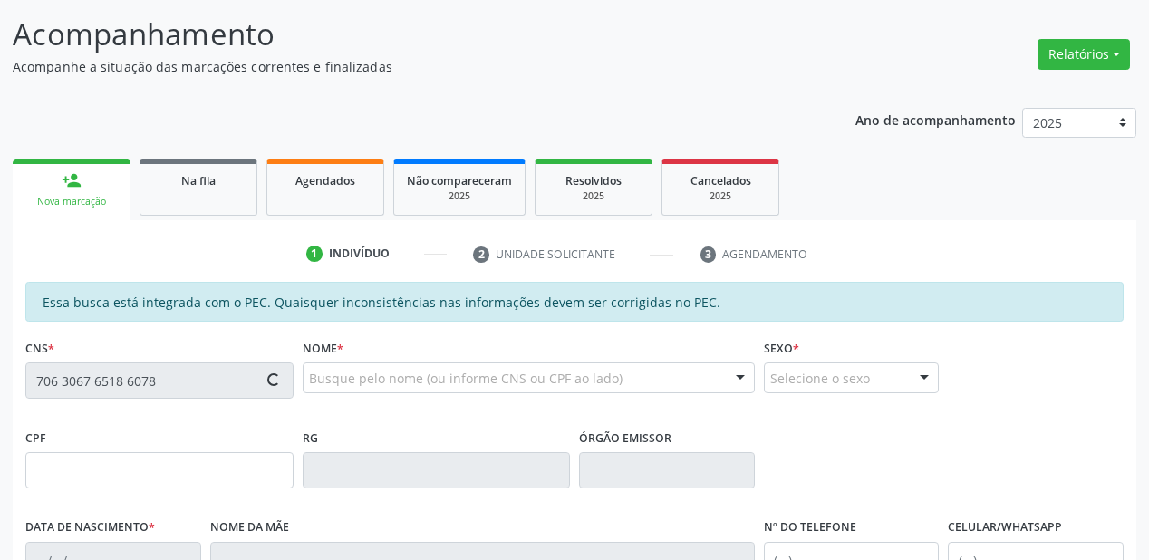
type input "Genilda Germana dos Santos"
type input "(87) 98871-9645"
type input "S/N"
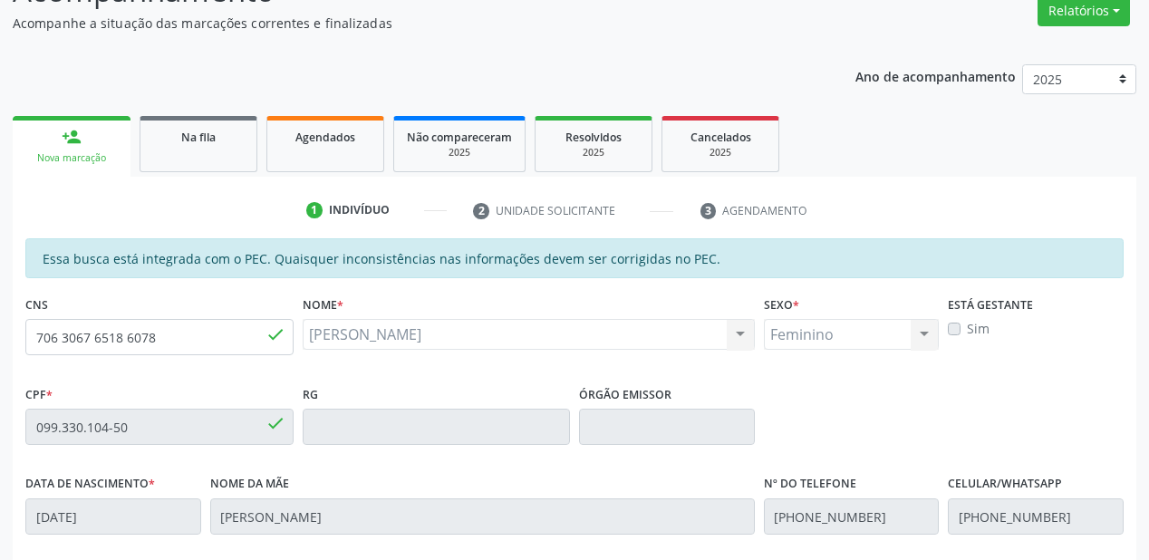
scroll to position [474, 0]
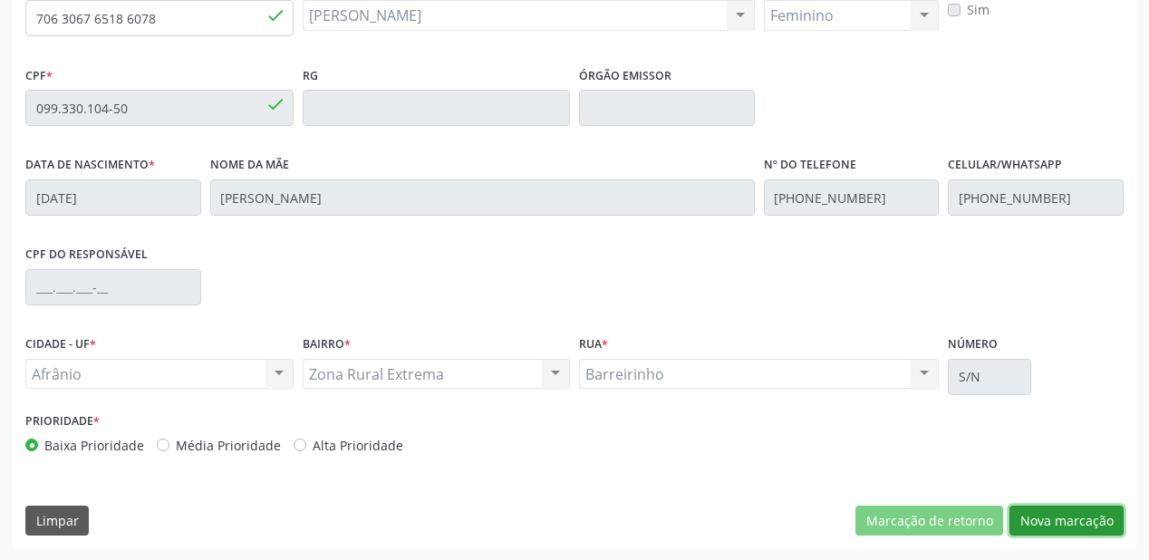
click at [1042, 519] on button "Nova marcação" at bounding box center [1067, 521] width 114 height 31
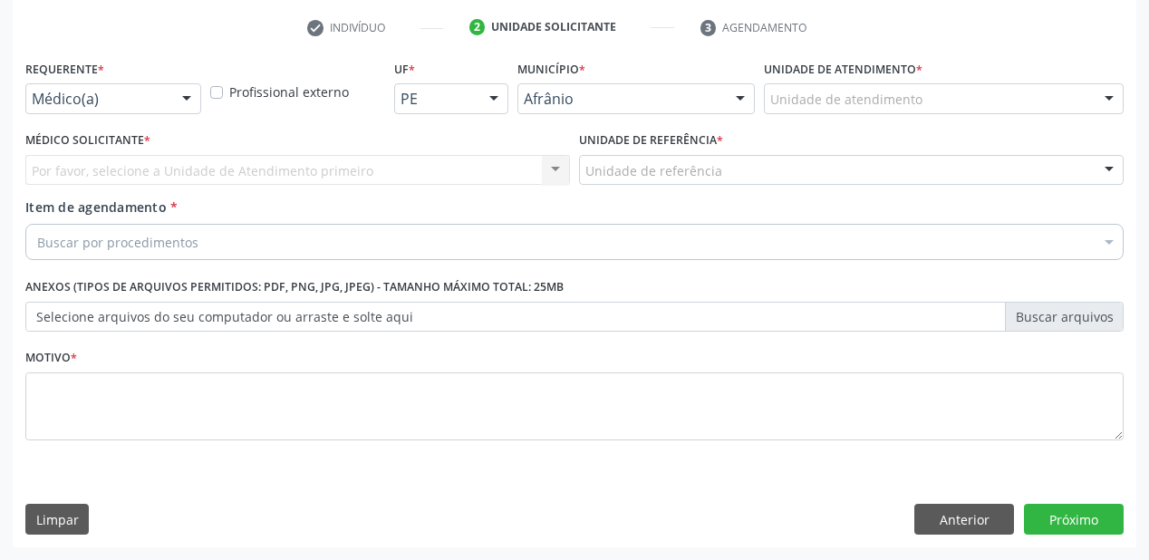
scroll to position [337, 0]
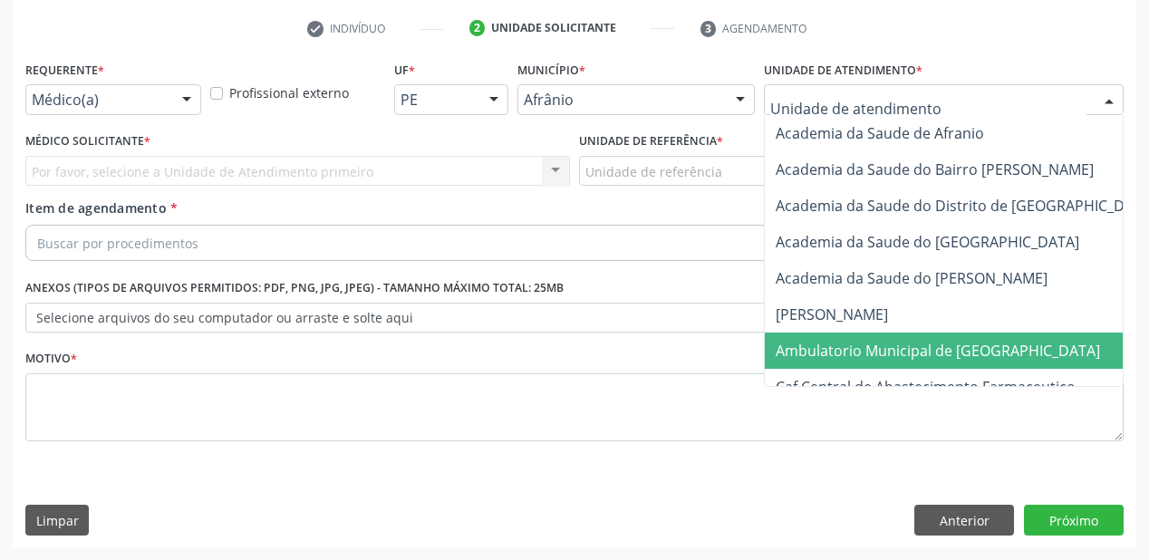
drag, startPoint x: 819, startPoint y: 342, endPoint x: 754, endPoint y: 297, distance: 78.9
click at [818, 341] on span "Ambulatorio Municipal de [GEOGRAPHIC_DATA]" at bounding box center [938, 351] width 325 height 20
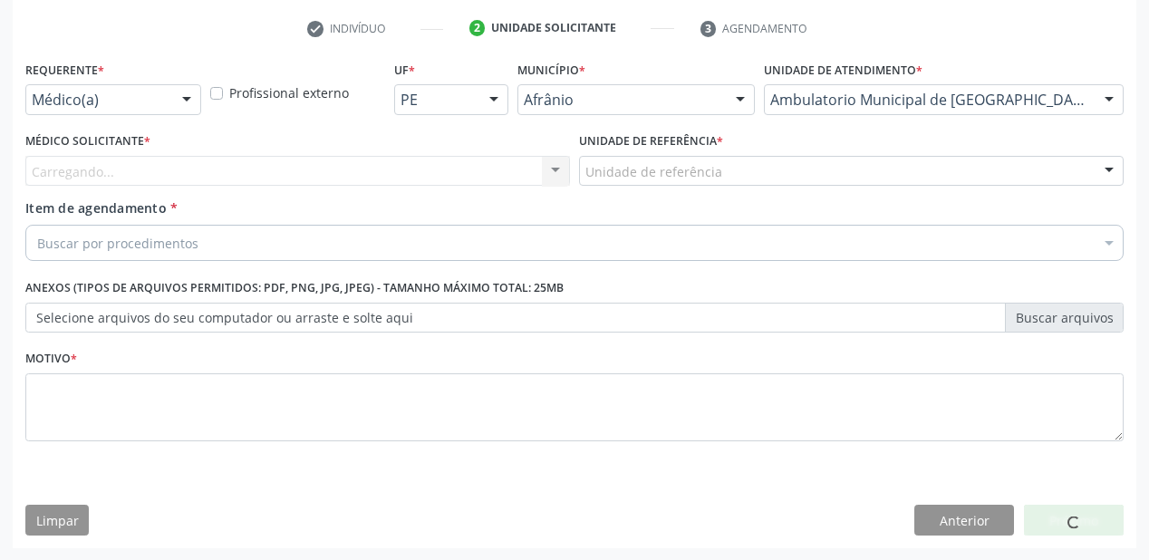
drag, startPoint x: 607, startPoint y: 170, endPoint x: 622, endPoint y: 232, distance: 64.2
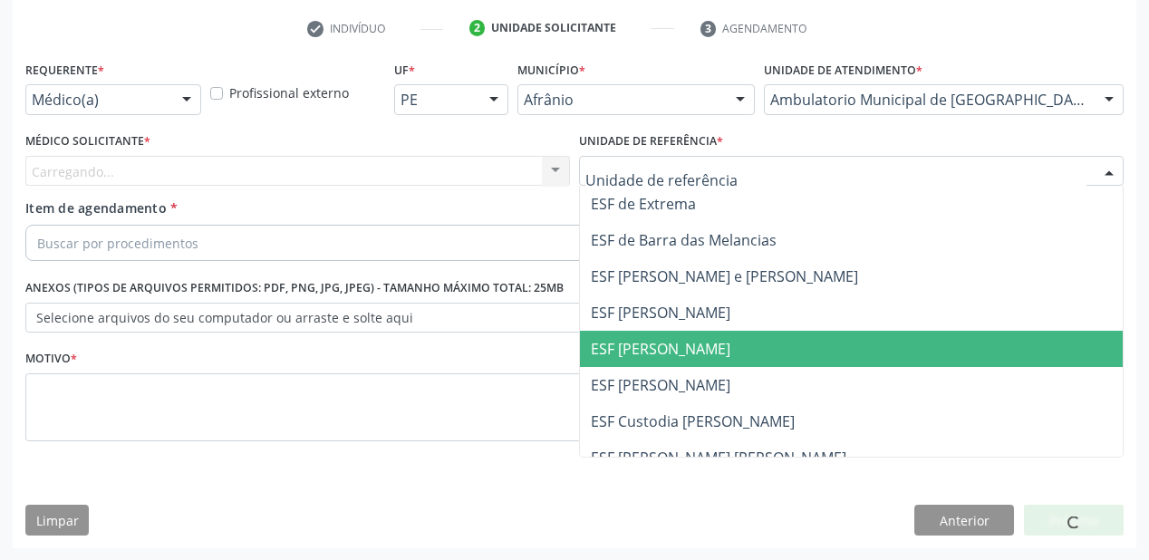
click at [638, 364] on span "ESF [PERSON_NAME]" at bounding box center [851, 349] width 543 height 36
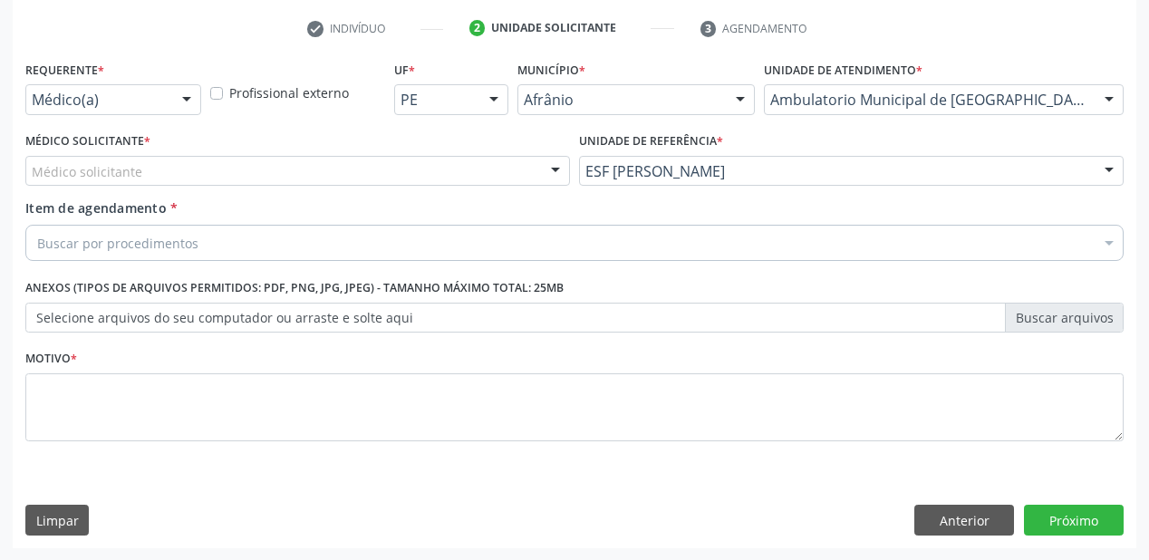
drag, startPoint x: 91, startPoint y: 171, endPoint x: 91, endPoint y: 189, distance: 17.2
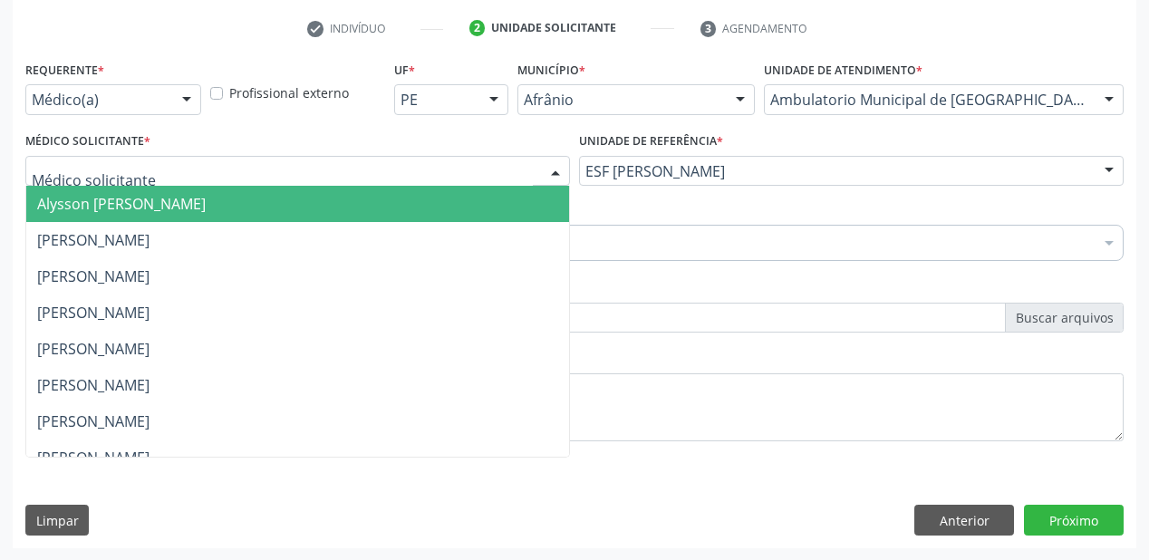
click at [92, 195] on span "Alysson [PERSON_NAME]" at bounding box center [121, 204] width 169 height 20
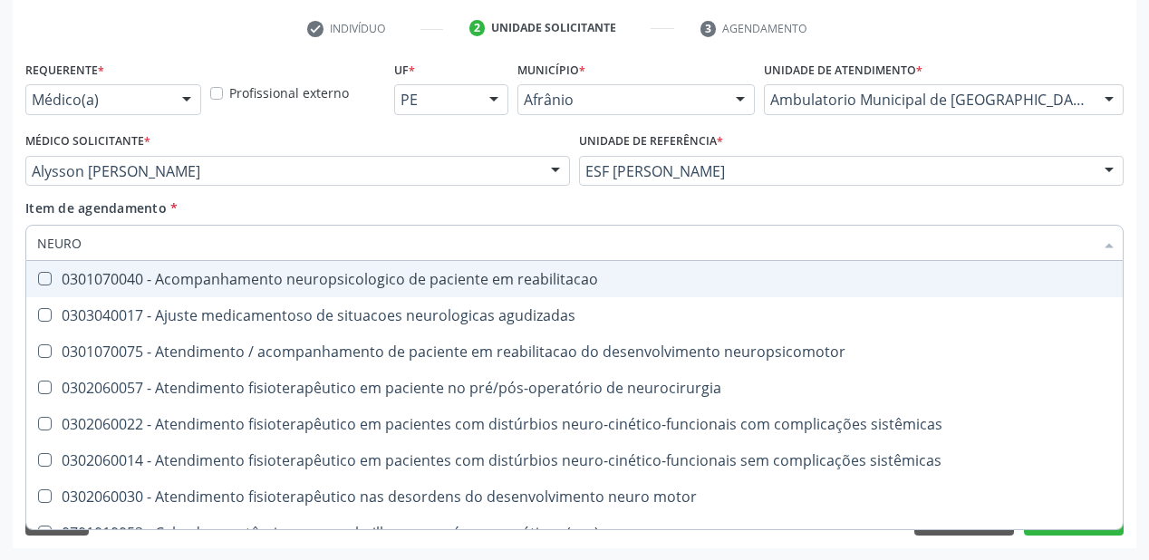
type input "NEUROC"
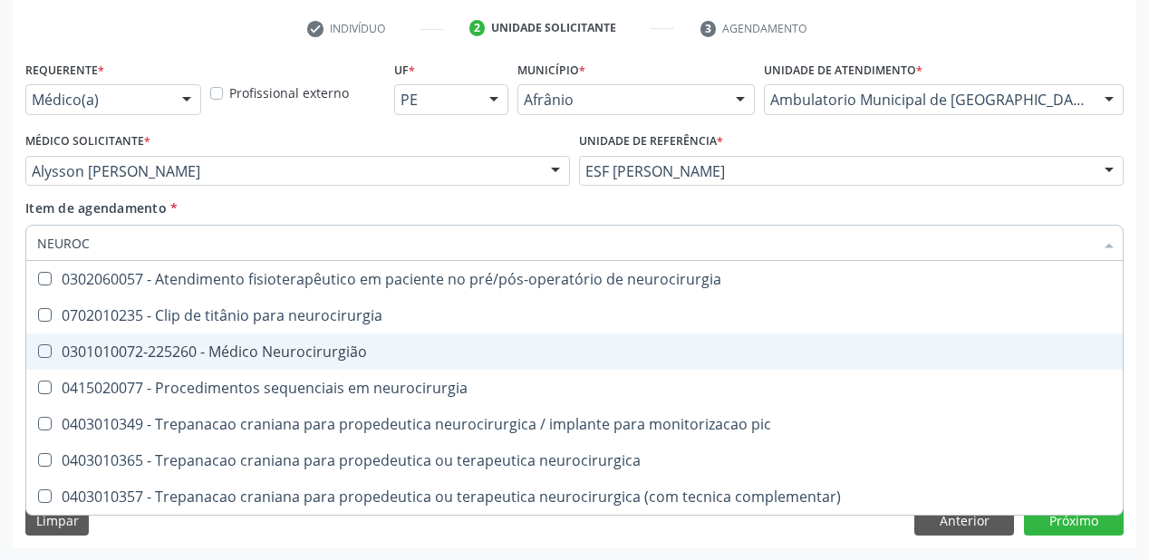
click at [134, 352] on div "0301010072-225260 - Médico Neurocirurgião" at bounding box center [574, 351] width 1075 height 15
checkbox Neurocirurgião "true"
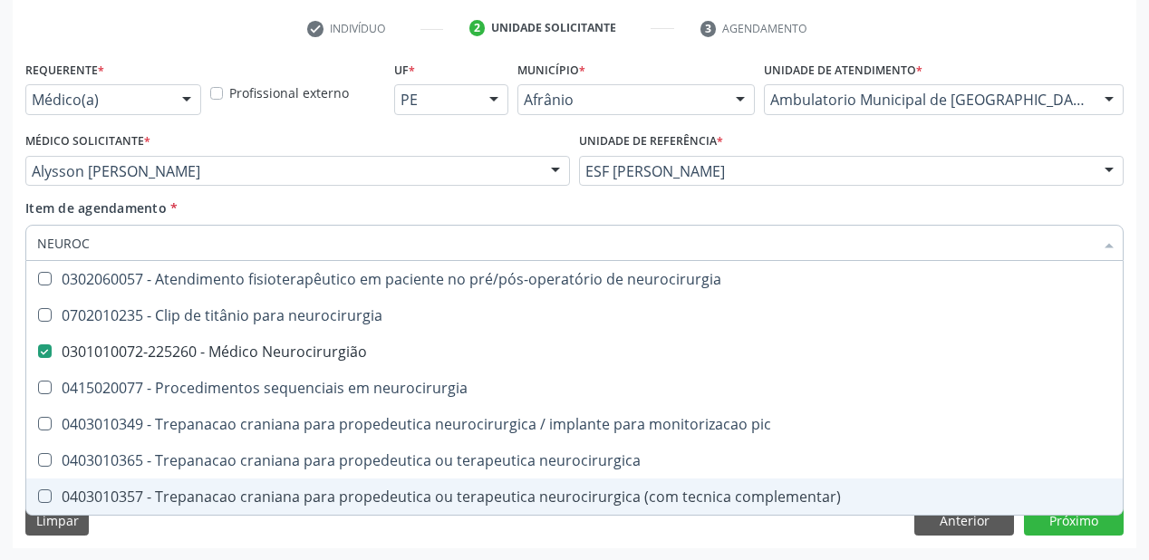
click at [133, 533] on div "Limpar Anterior Próximo" at bounding box center [574, 520] width 1099 height 31
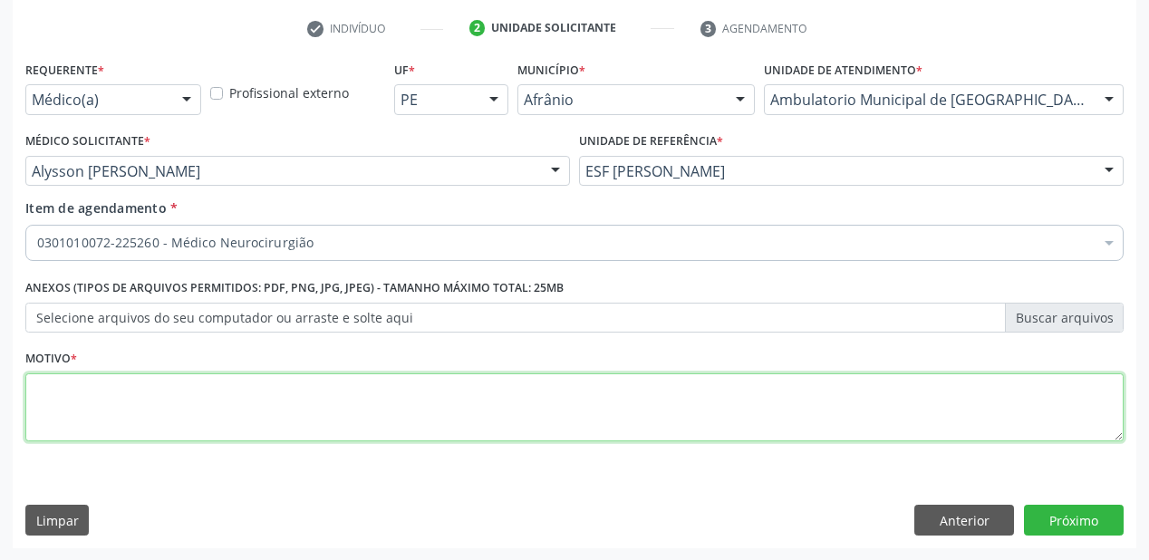
click at [78, 407] on textarea at bounding box center [574, 407] width 1099 height 69
type textarea "*"
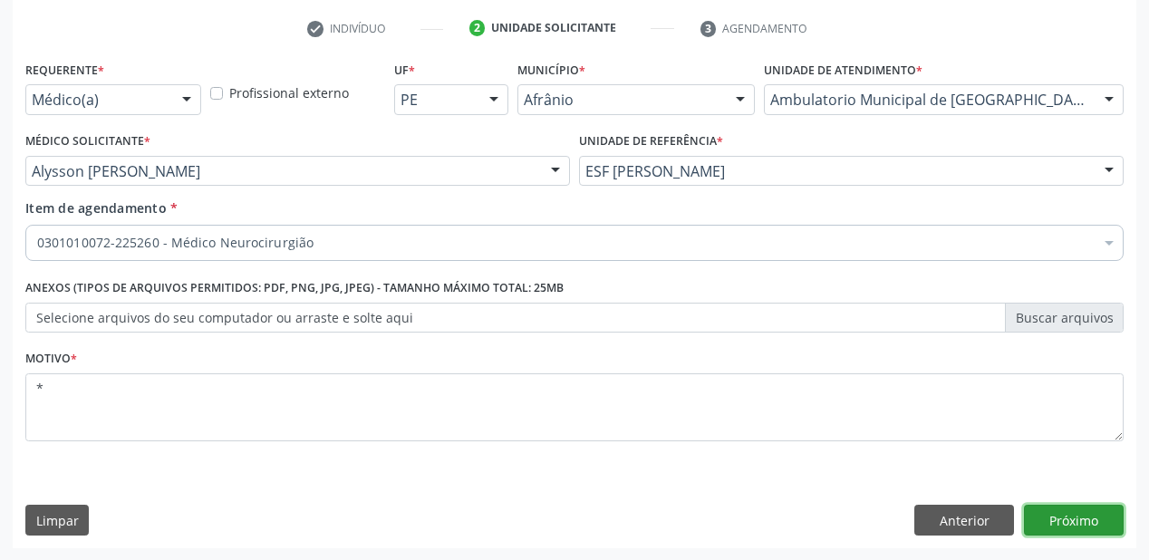
click at [1077, 515] on button "Próximo" at bounding box center [1074, 520] width 100 height 31
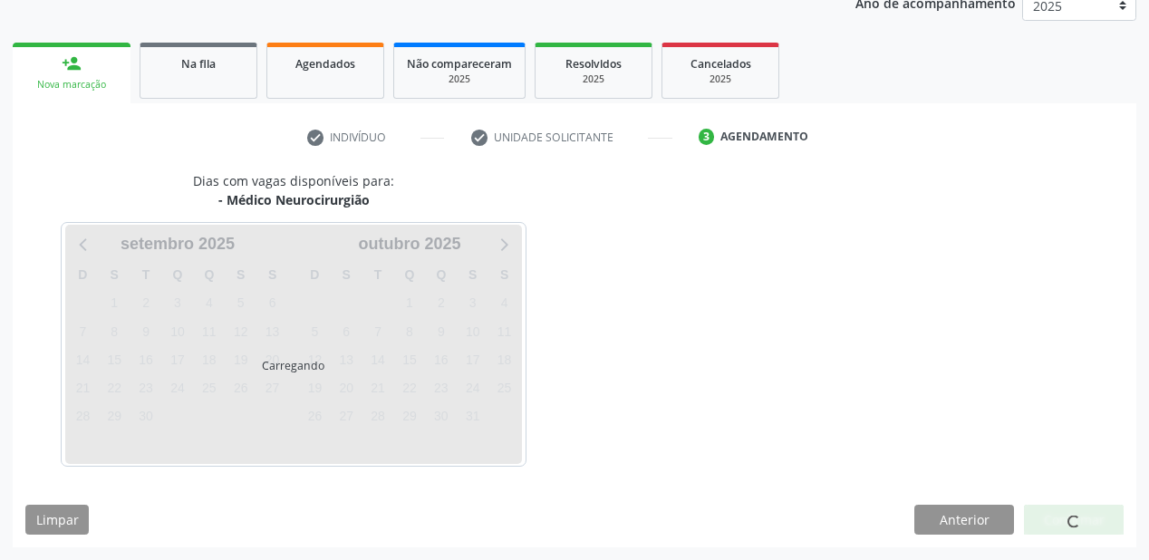
scroll to position [228, 0]
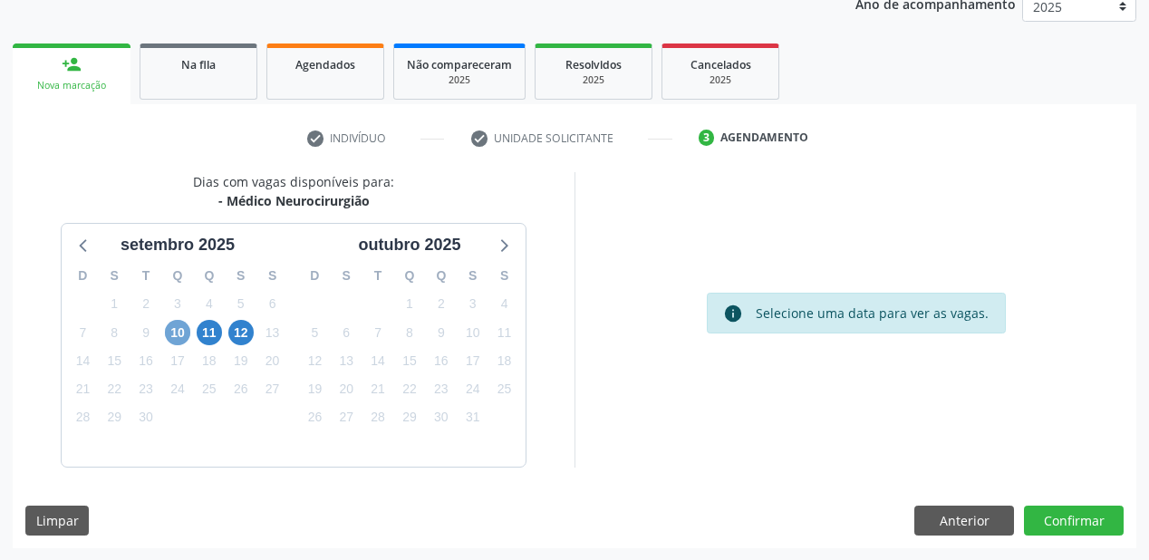
click at [181, 330] on span "10" at bounding box center [177, 332] width 25 height 25
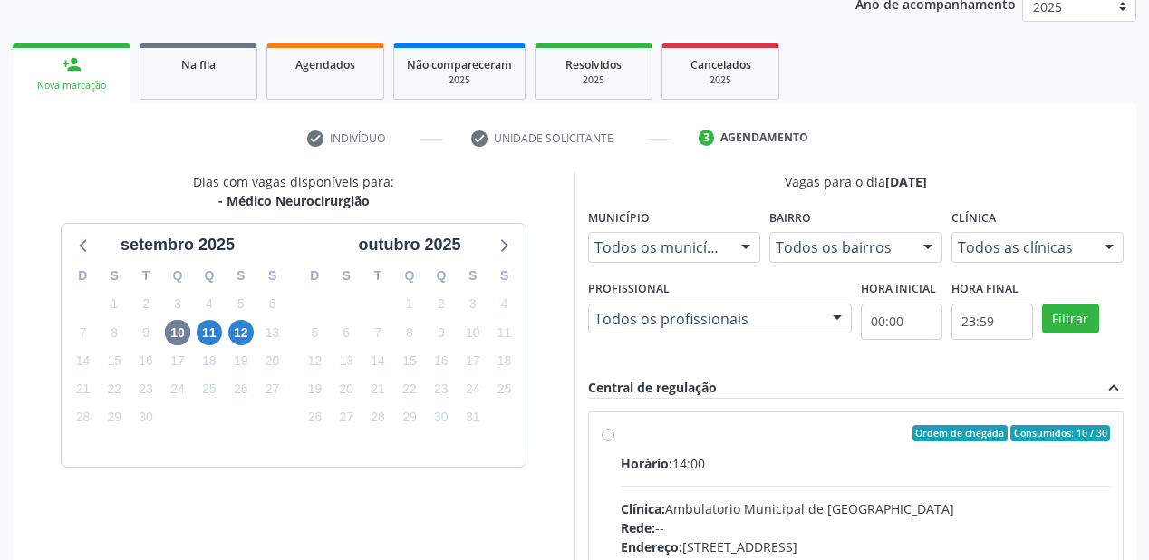
click at [708, 509] on div "Clínica: Ambulatorio Municipal de Saude" at bounding box center [866, 508] width 490 height 19
click at [615, 441] on input "Ordem de chegada Consumidos: 10 / 30 Horário: 14:00 Clínica: Ambulatorio Munici…" at bounding box center [608, 433] width 13 height 16
radio input "true"
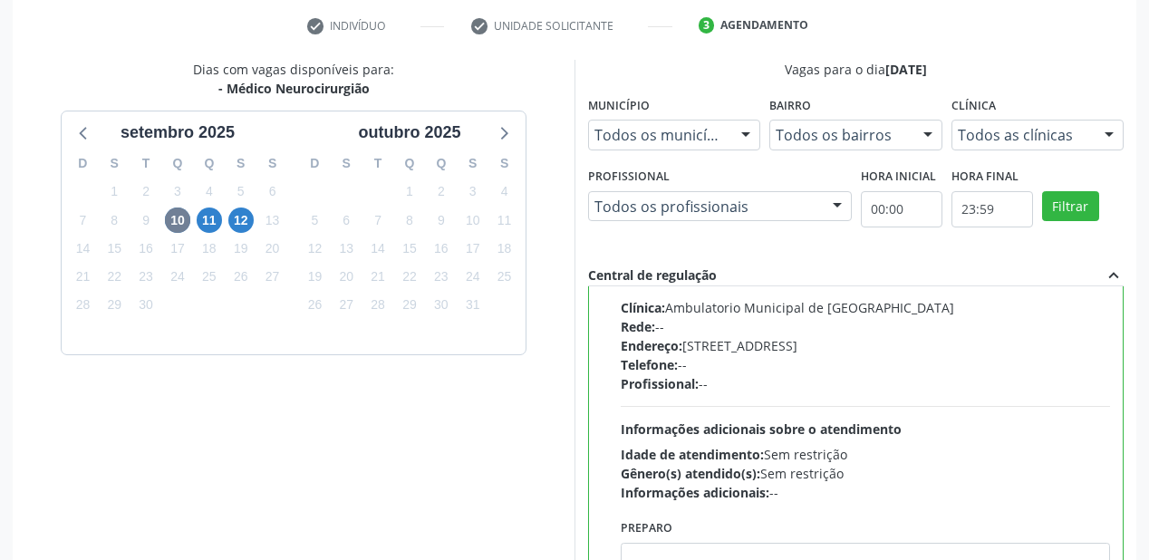
scroll to position [522, 0]
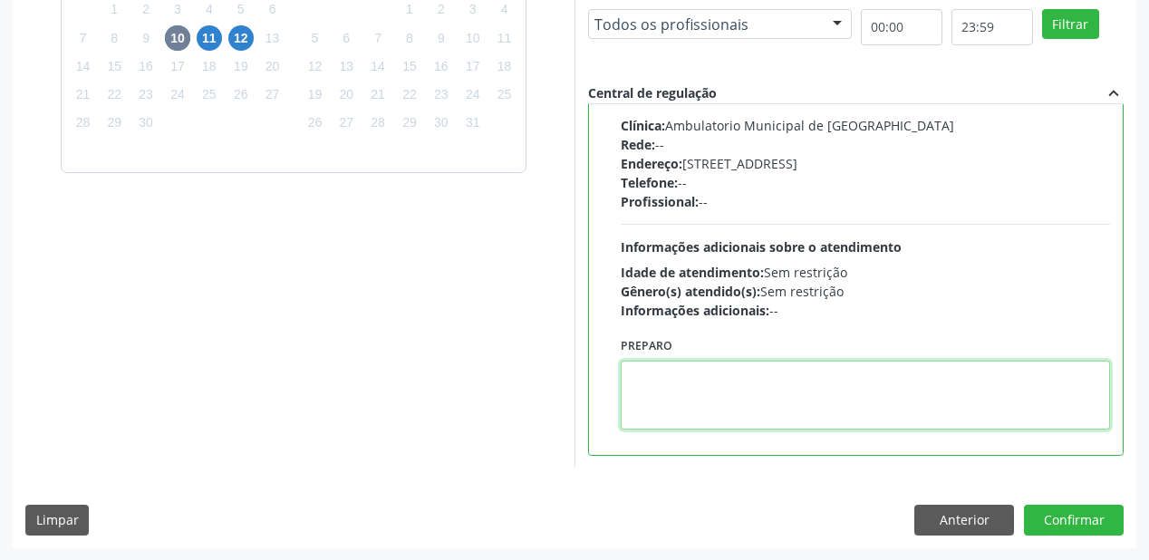
click at [773, 402] on textarea at bounding box center [866, 395] width 490 height 69
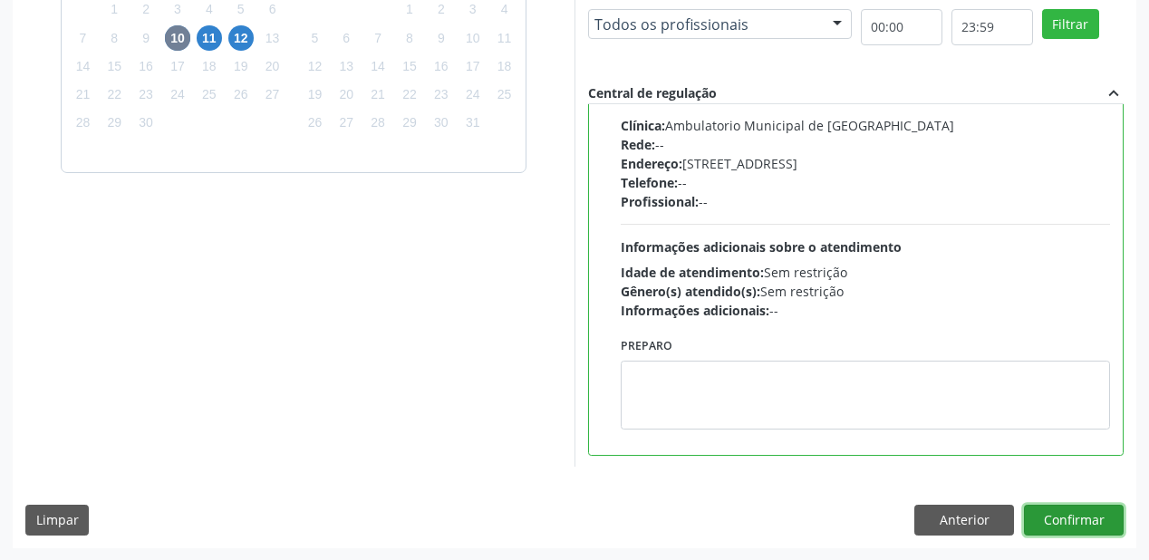
click at [1058, 514] on button "Confirmar" at bounding box center [1074, 520] width 100 height 31
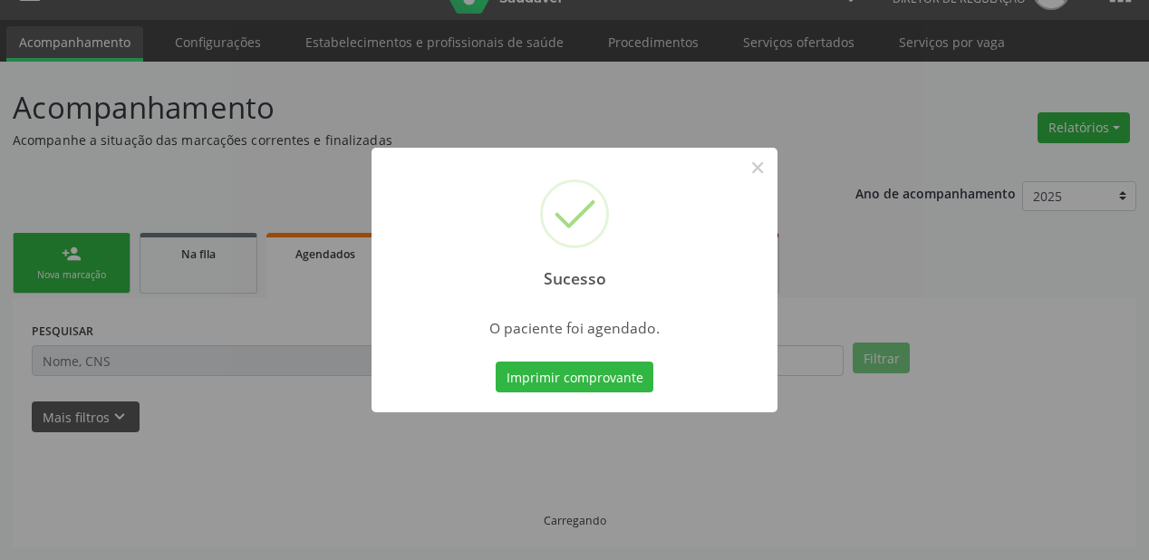
scroll to position [36, 0]
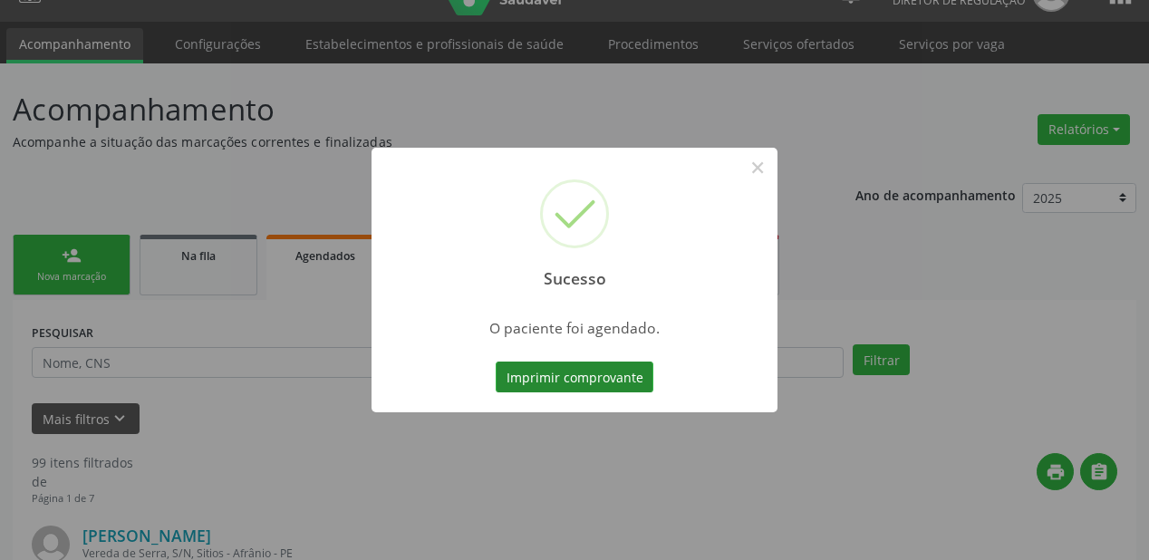
click at [557, 383] on button "Imprimir comprovante" at bounding box center [575, 377] width 158 height 31
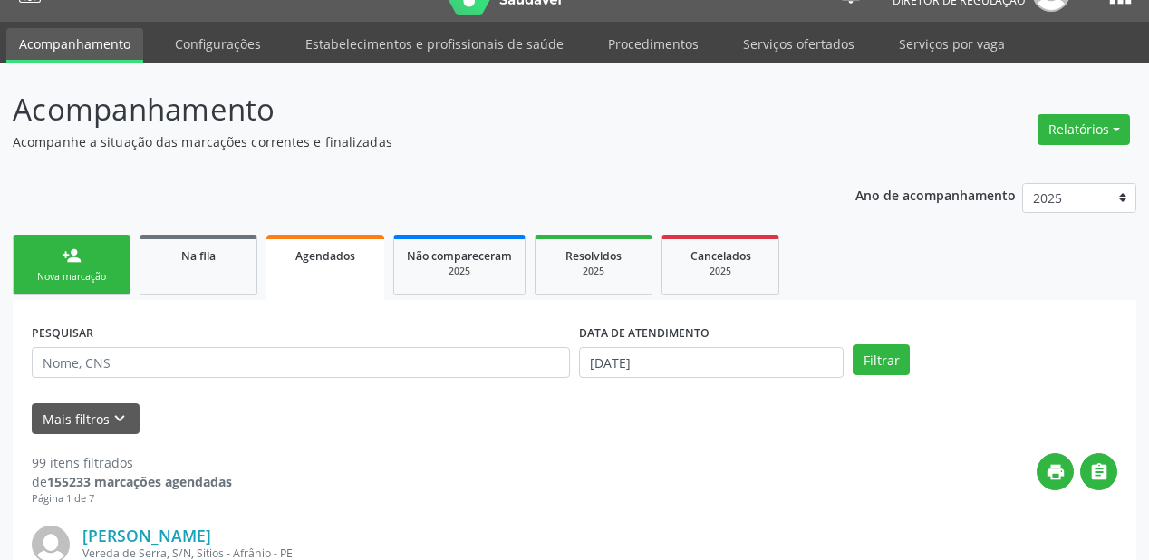
click at [207, 258] on div "Sucesso × O paciente foi agendado. Imprimir comprovante Cancel" at bounding box center [574, 280] width 1149 height 560
click at [191, 275] on div "Sucesso × O paciente foi agendado. Imprimir comprovante Cancel" at bounding box center [574, 280] width 1149 height 560
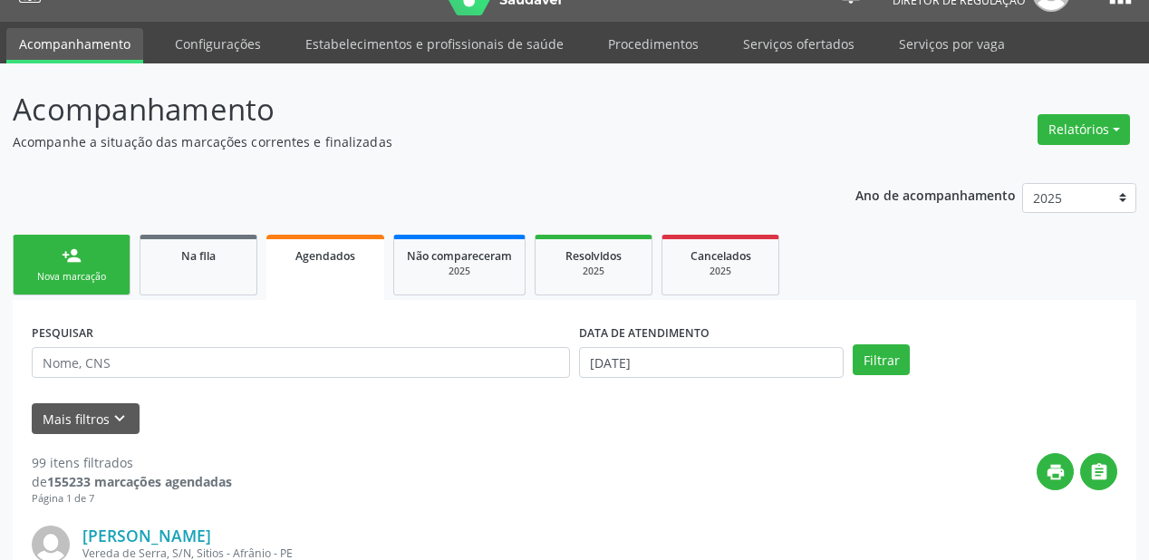
click at [191, 275] on div "Sucesso × O paciente foi agendado. Imprimir comprovante Cancel" at bounding box center [574, 280] width 1149 height 560
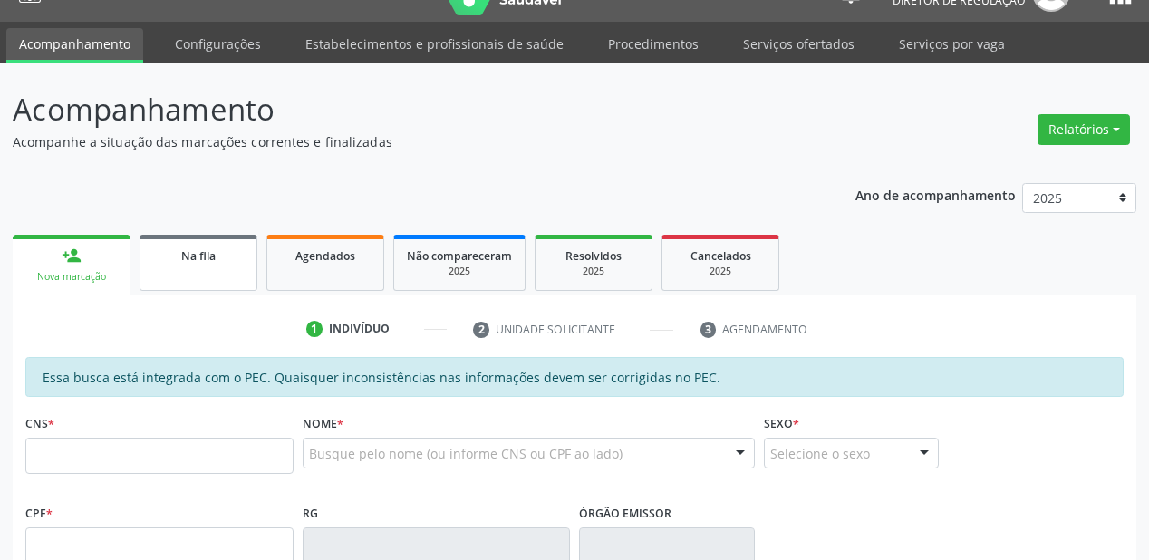
scroll to position [36, 0]
click at [200, 284] on link "Na fila" at bounding box center [199, 263] width 118 height 56
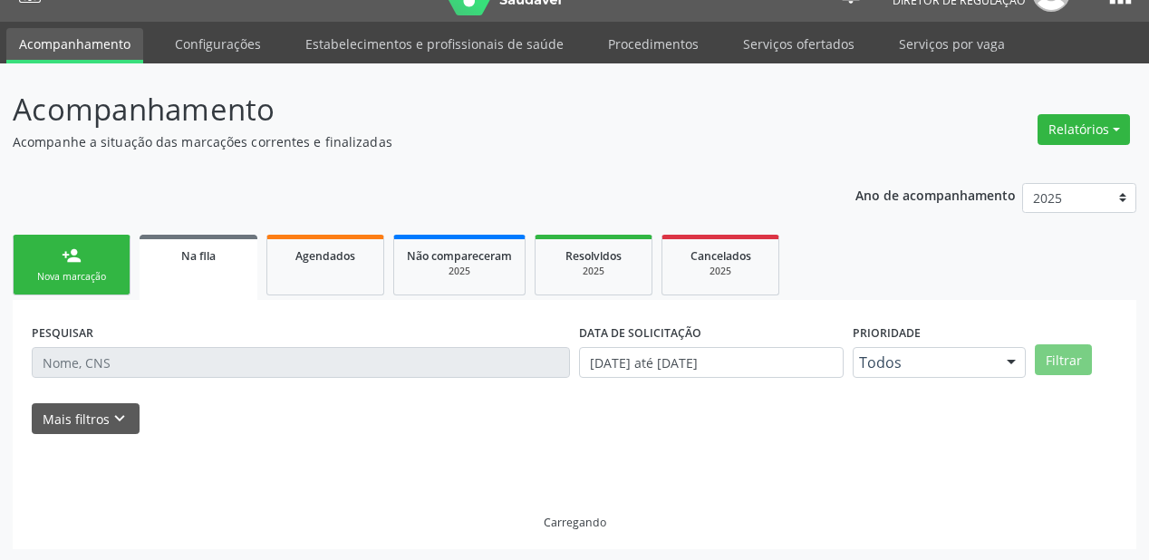
click at [200, 284] on link "Na fila" at bounding box center [199, 267] width 118 height 65
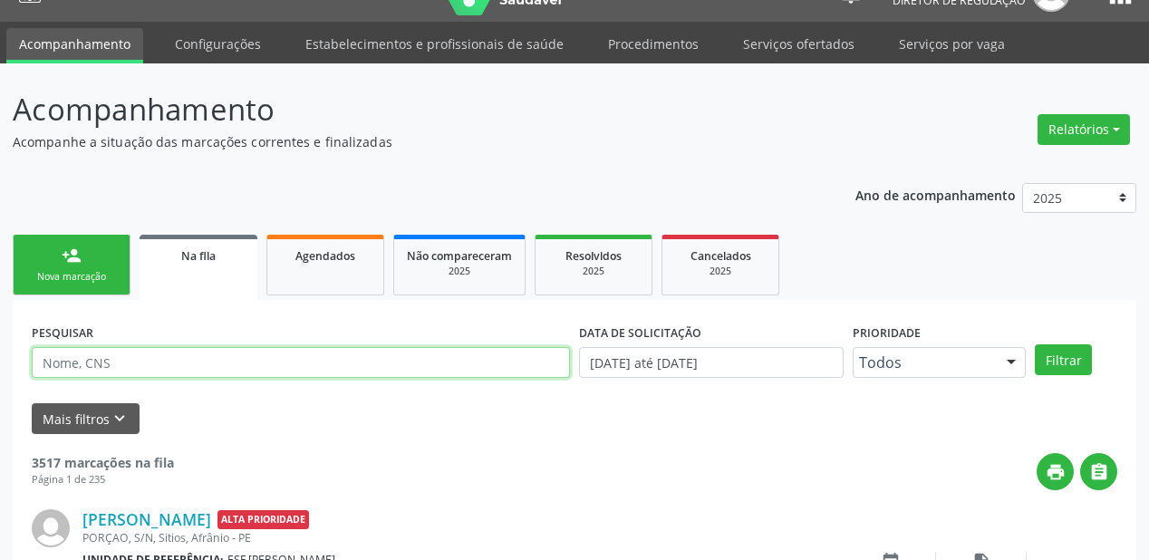
click at [123, 367] on input "text" at bounding box center [301, 362] width 538 height 31
type input "708102176702440"
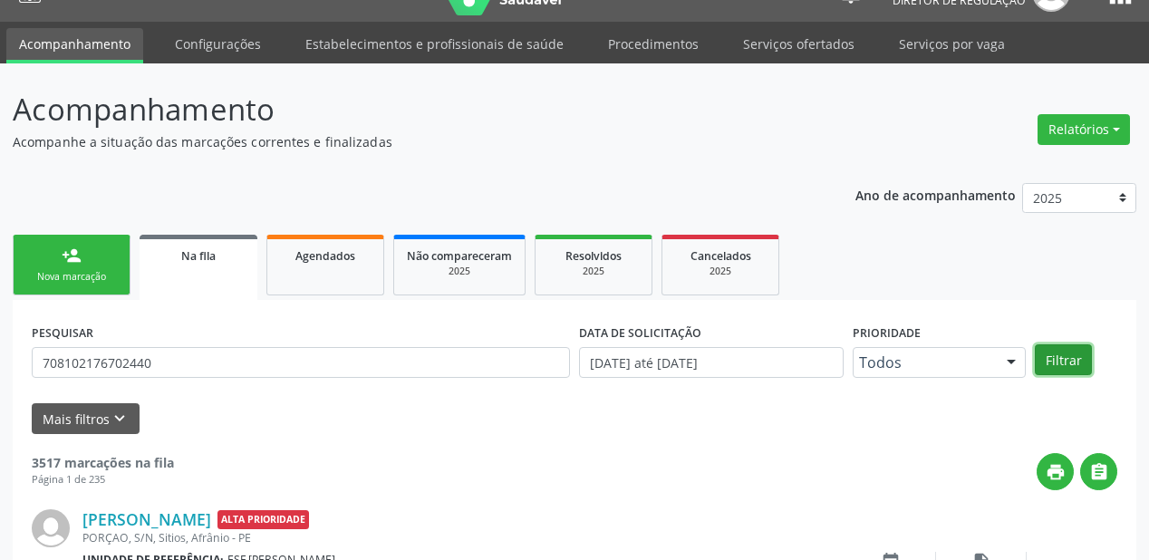
click at [1063, 357] on button "Filtrar" at bounding box center [1063, 359] width 57 height 31
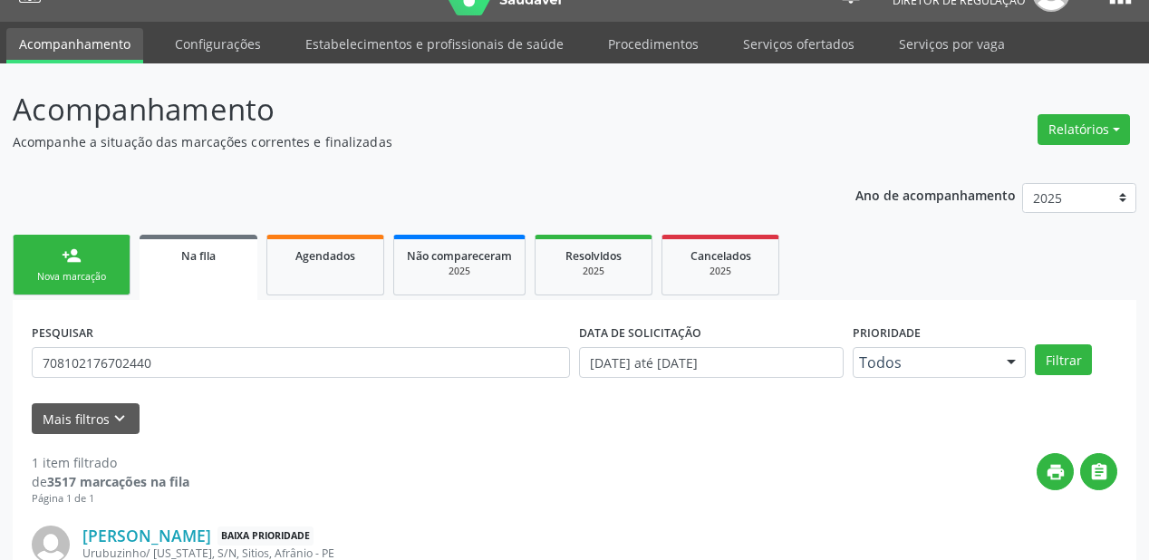
scroll to position [174, 0]
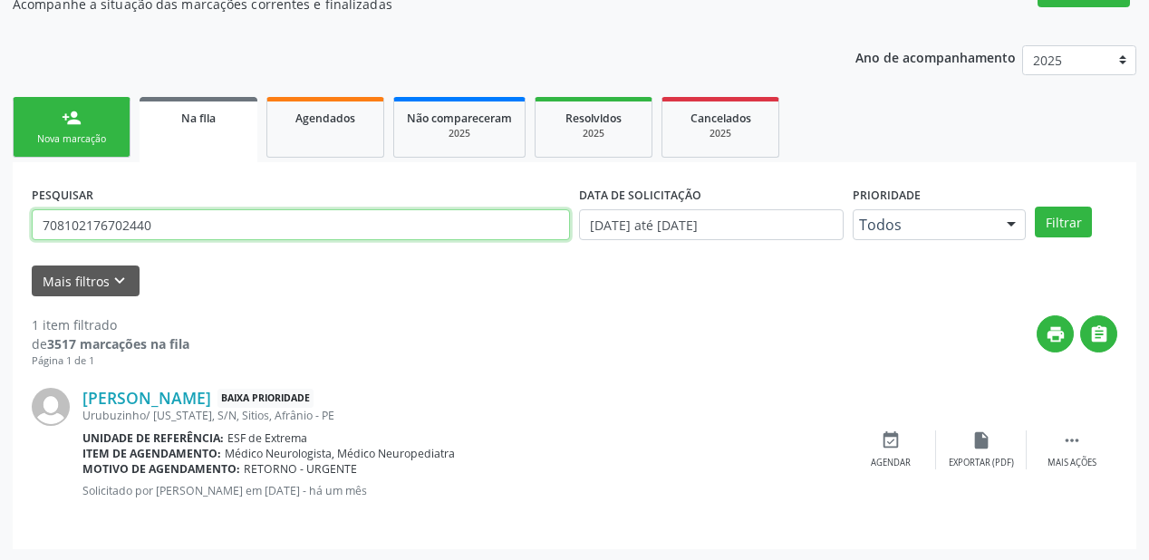
drag, startPoint x: 167, startPoint y: 225, endPoint x: 0, endPoint y: 228, distance: 166.8
click at [0, 228] on div "Acompanhamento Acompanhe a situação das marcações correntes e finalizadas Relat…" at bounding box center [574, 244] width 1149 height 636
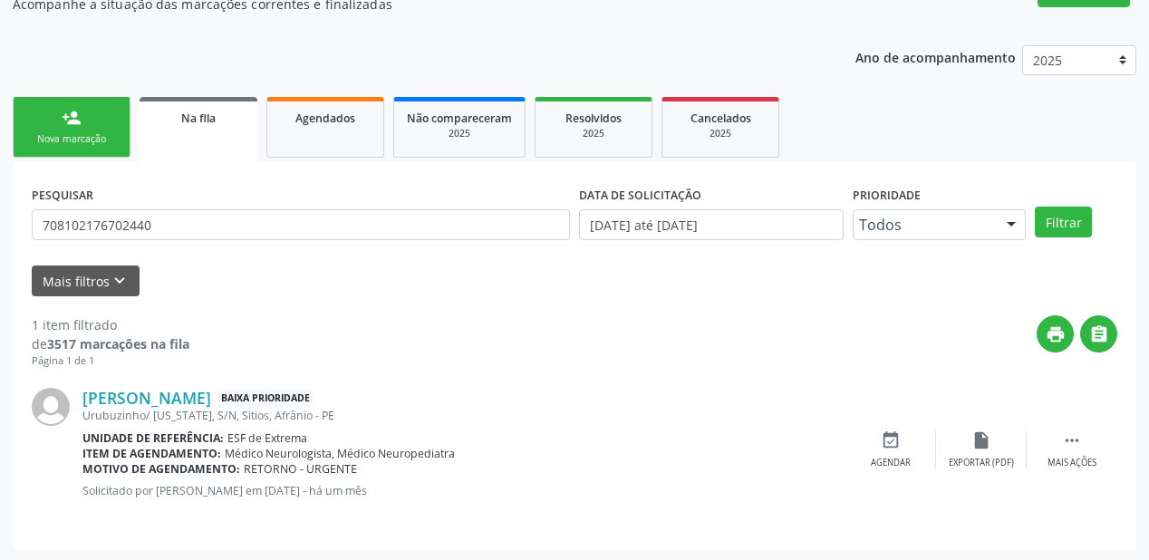
click at [72, 123] on div "person_add" at bounding box center [72, 118] width 20 height 20
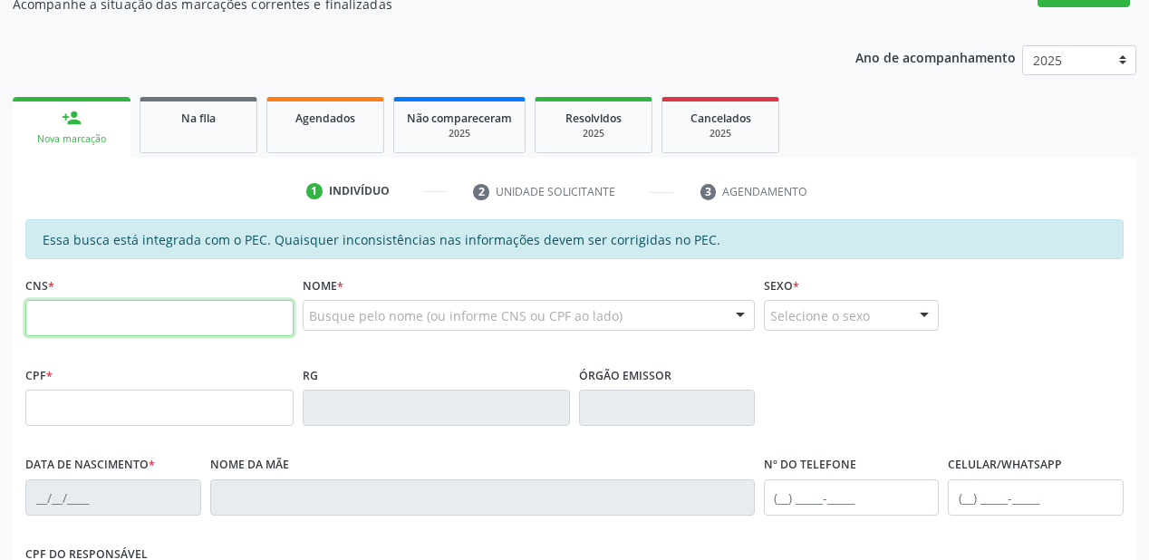
click at [181, 312] on input "text" at bounding box center [159, 318] width 268 height 36
paste input "708 1021 7670 2440"
type input "708 1021 7670 2440"
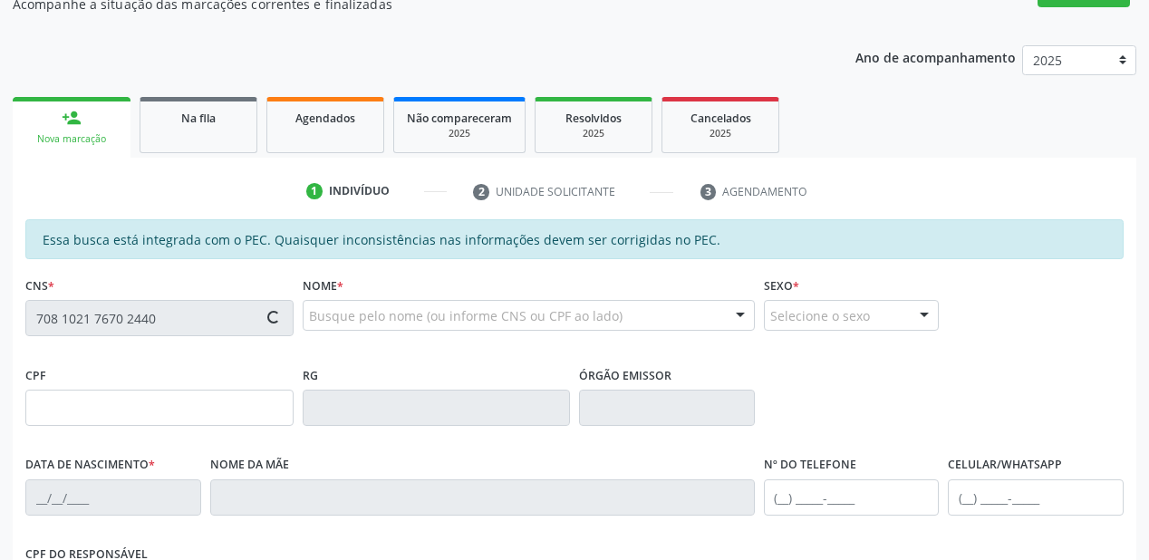
type input "079.896.294-10"
type input "18/11/1992"
type input "Maria Cecilia Damaceno Rodrigues"
type input "(87) 98861-6887"
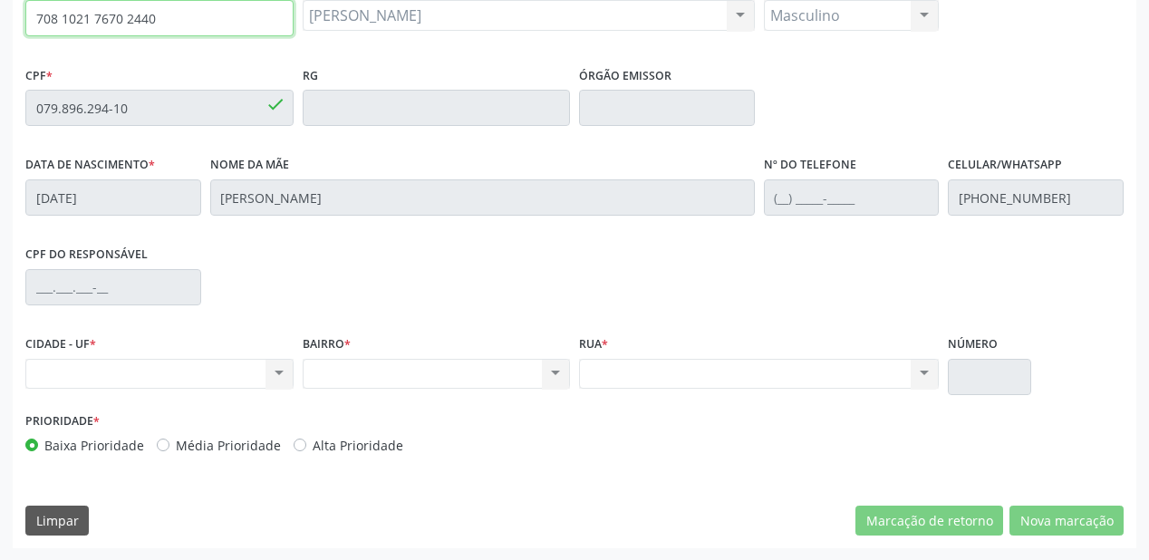
scroll to position [468, 0]
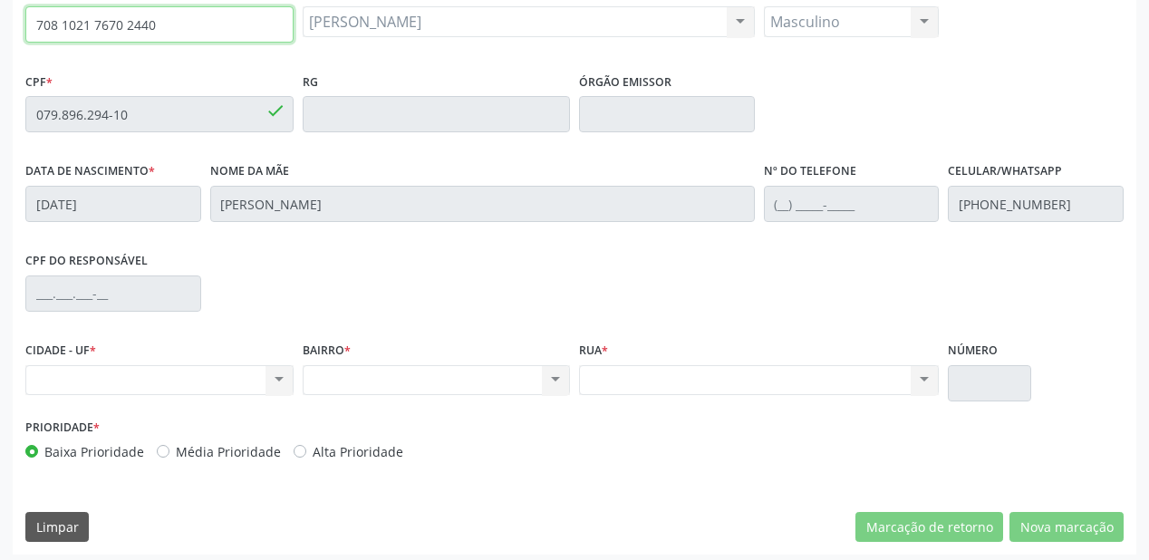
drag, startPoint x: 36, startPoint y: 18, endPoint x: 0, endPoint y: 20, distance: 36.3
click at [0, 20] on div "Acompanhamento Acompanhe a situação das marcações correntes e finalizadas Relat…" at bounding box center [574, 100] width 1149 height 936
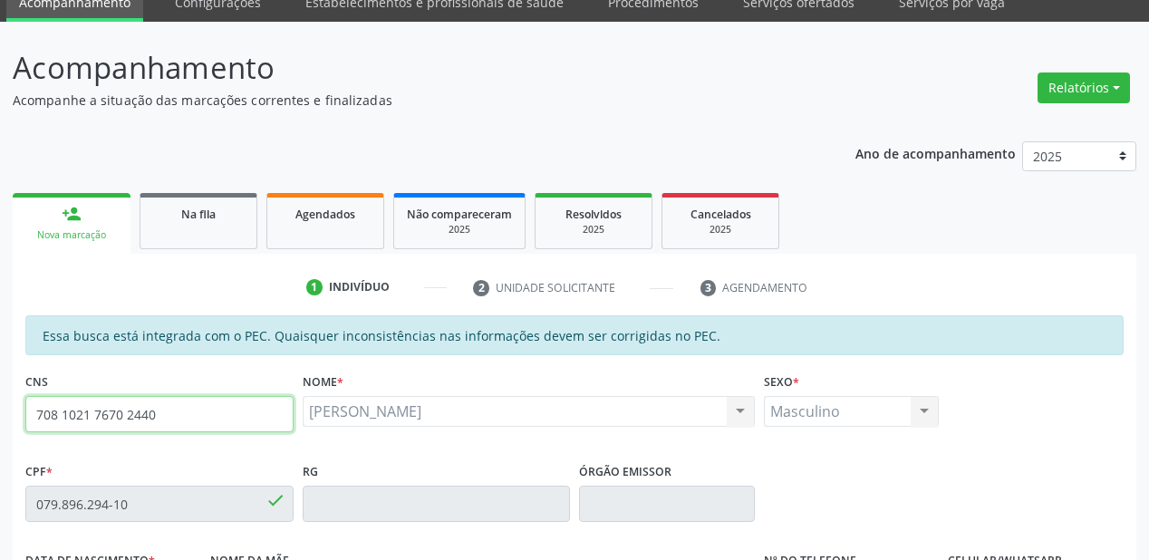
scroll to position [33, 0]
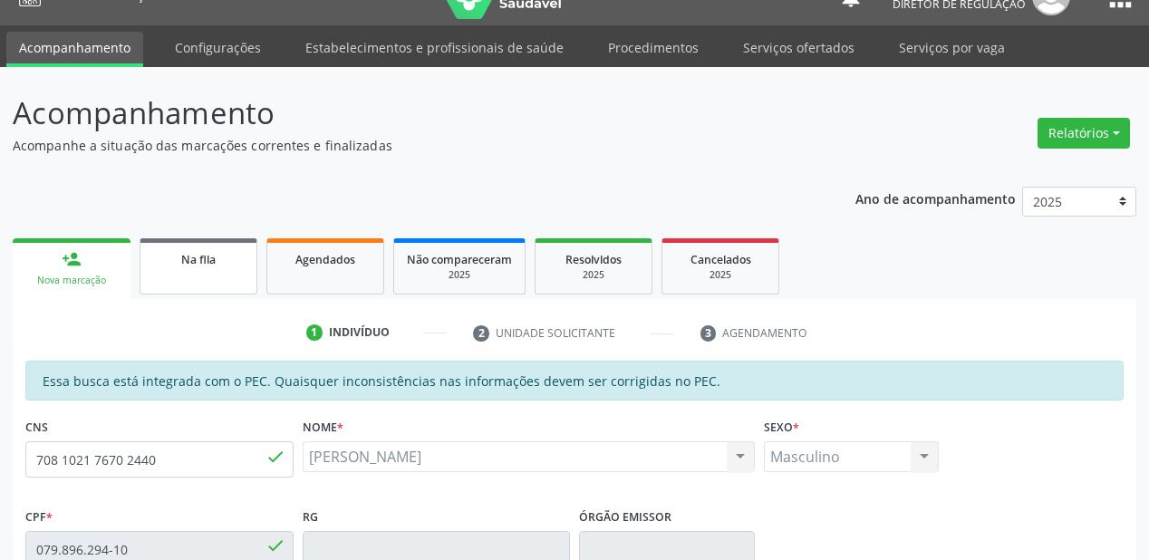
click at [199, 249] on div "Na fila" at bounding box center [198, 258] width 91 height 19
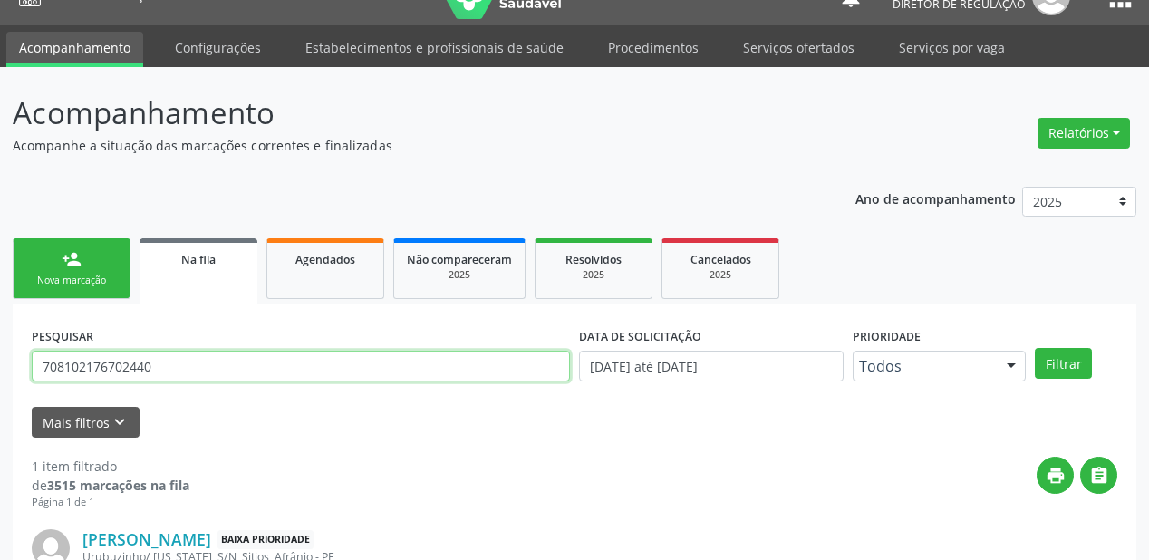
click at [172, 372] on input "708102176702440" at bounding box center [301, 366] width 538 height 31
type input "7"
type input "702502397218735"
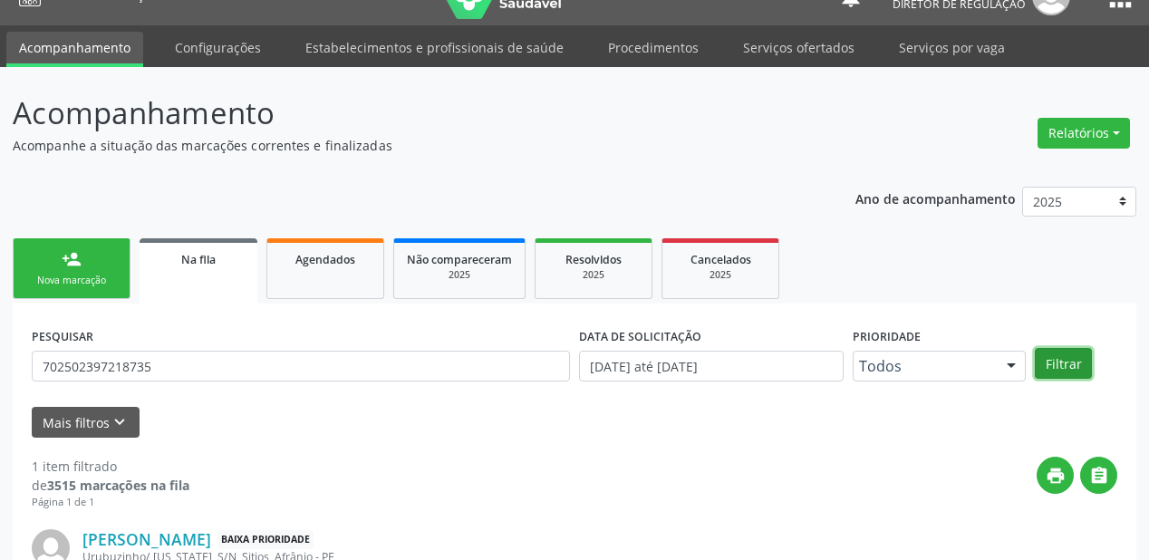
click at [1052, 366] on button "Filtrar" at bounding box center [1063, 363] width 57 height 31
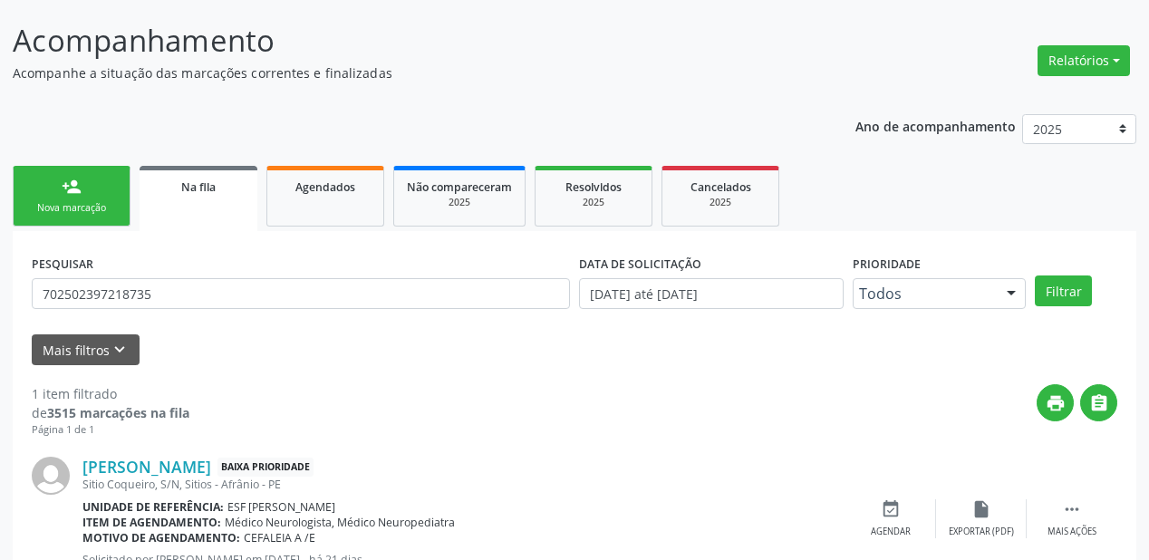
scroll to position [174, 0]
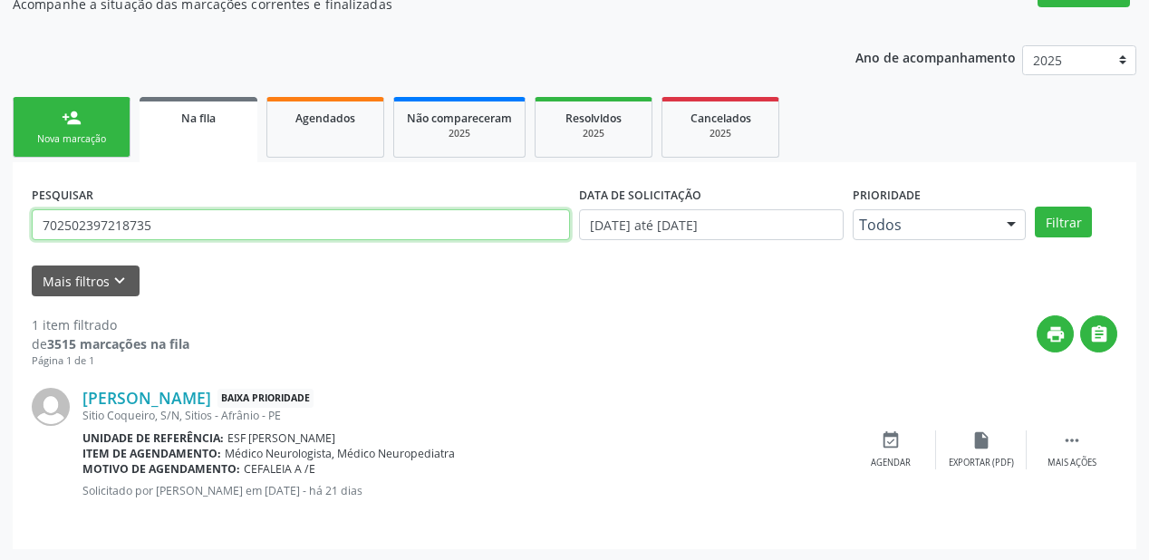
drag, startPoint x: 169, startPoint y: 237, endPoint x: 8, endPoint y: 239, distance: 160.5
click at [11, 238] on div "Acompanhamento Acompanhe a situação das marcações correntes e finalizadas Relat…" at bounding box center [574, 244] width 1149 height 636
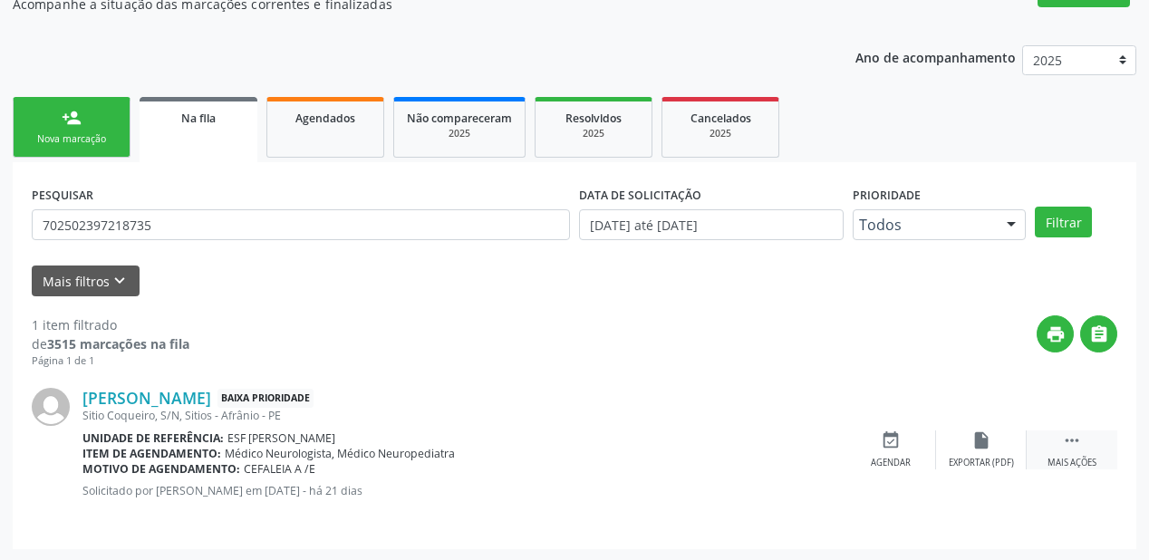
click at [1075, 444] on icon "" at bounding box center [1072, 441] width 20 height 20
click at [979, 440] on icon "edit" at bounding box center [982, 441] width 20 height 20
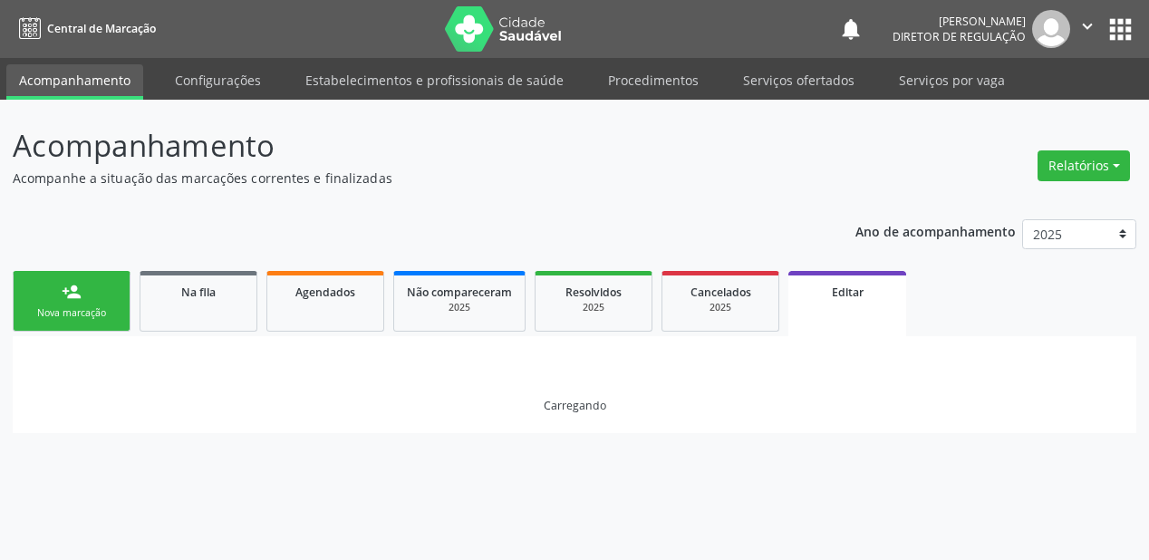
scroll to position [0, 0]
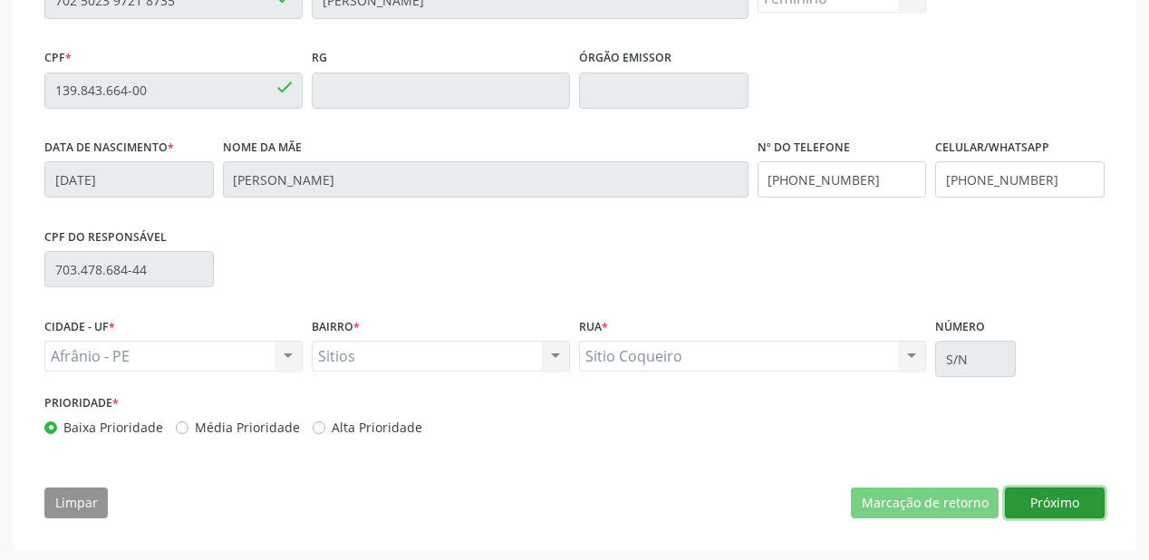
click at [1036, 503] on button "Próximo" at bounding box center [1055, 503] width 100 height 31
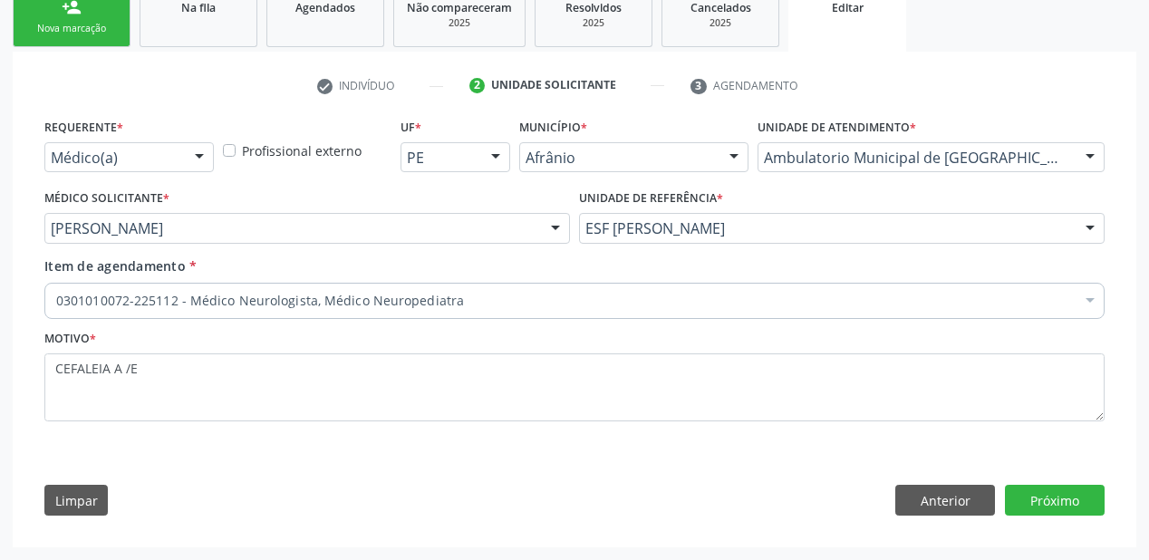
scroll to position [283, 0]
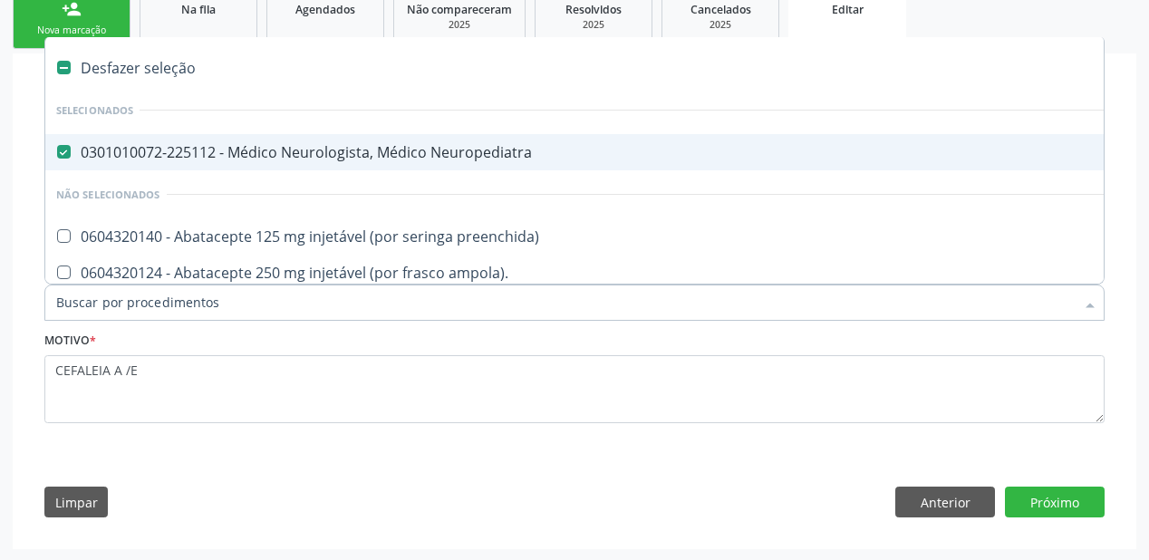
click at [160, 153] on div "0301010072-225112 - Médico Neurologista, Médico Neuropediatra" at bounding box center [753, 152] width 1395 height 15
checkbox Neuropediatra "false"
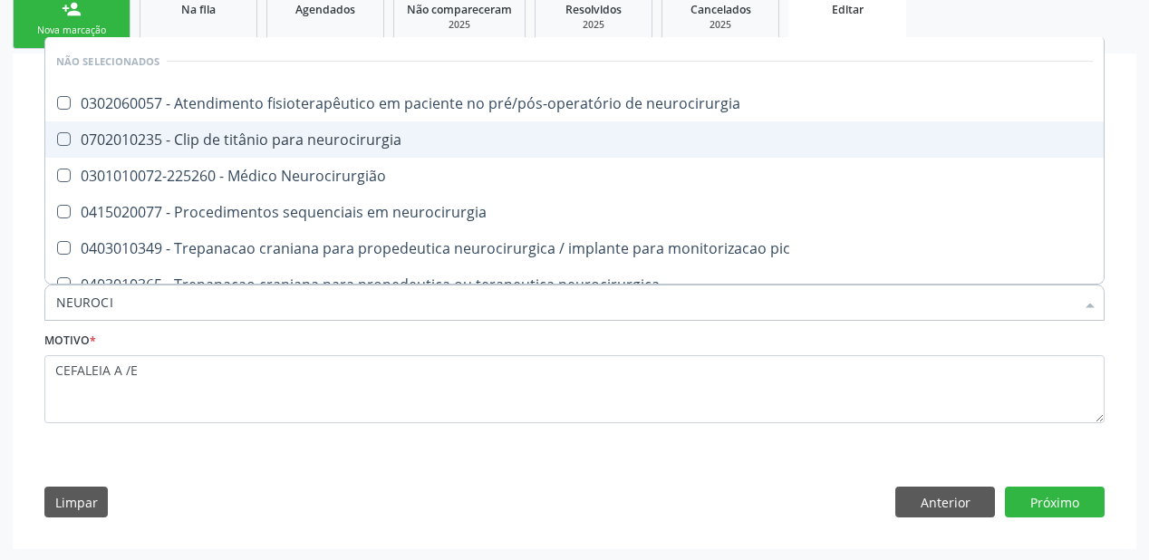
type input "NEUROCIR"
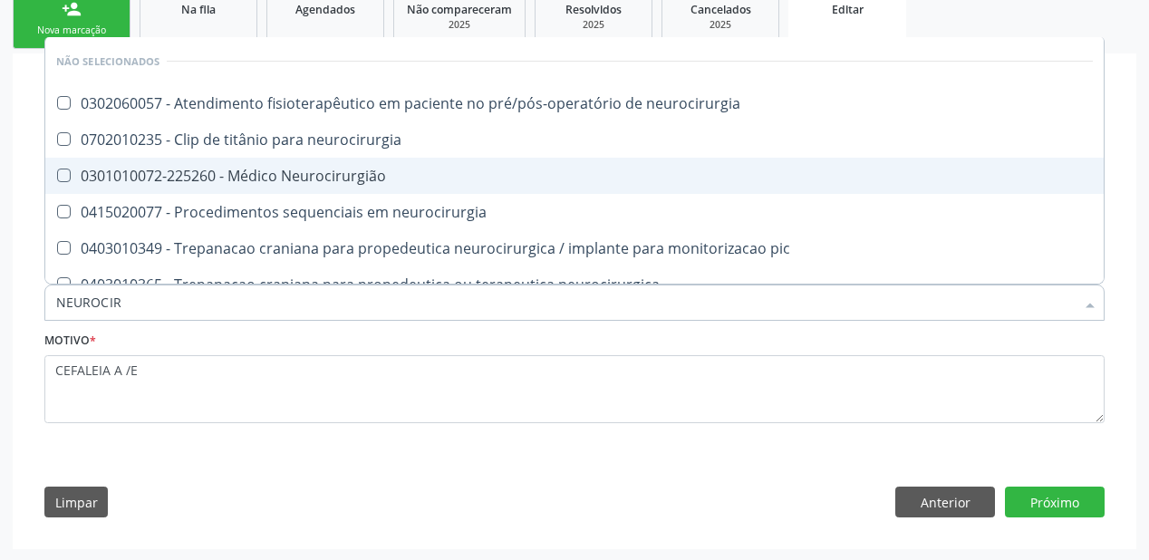
click at [149, 181] on div "0301010072-225260 - Médico Neurocirurgião" at bounding box center [574, 176] width 1037 height 15
checkbox Neurocirurgião "true"
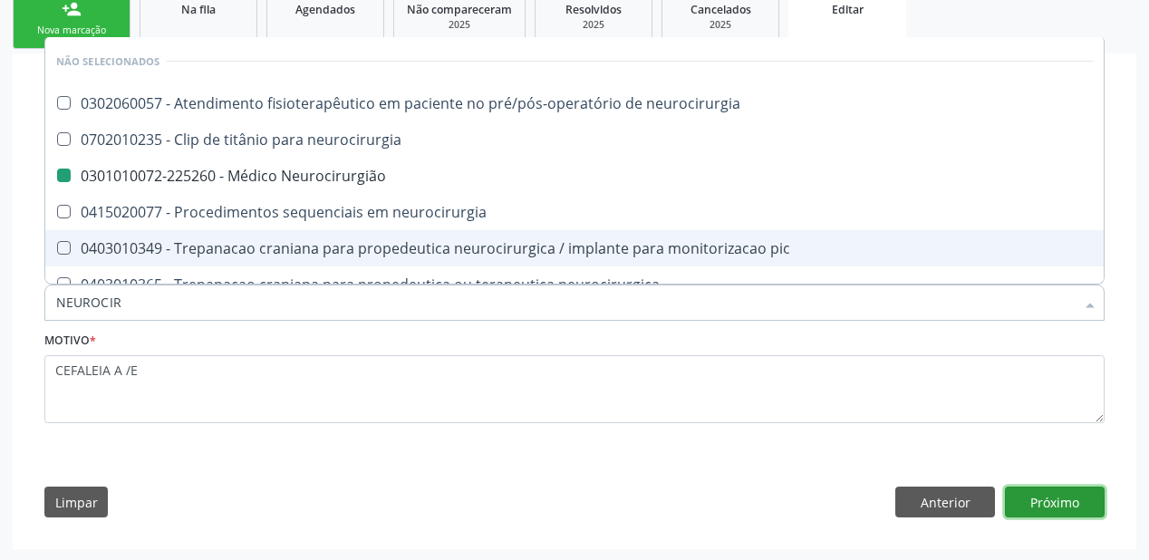
click at [1031, 494] on button "Próximo" at bounding box center [1055, 502] width 100 height 31
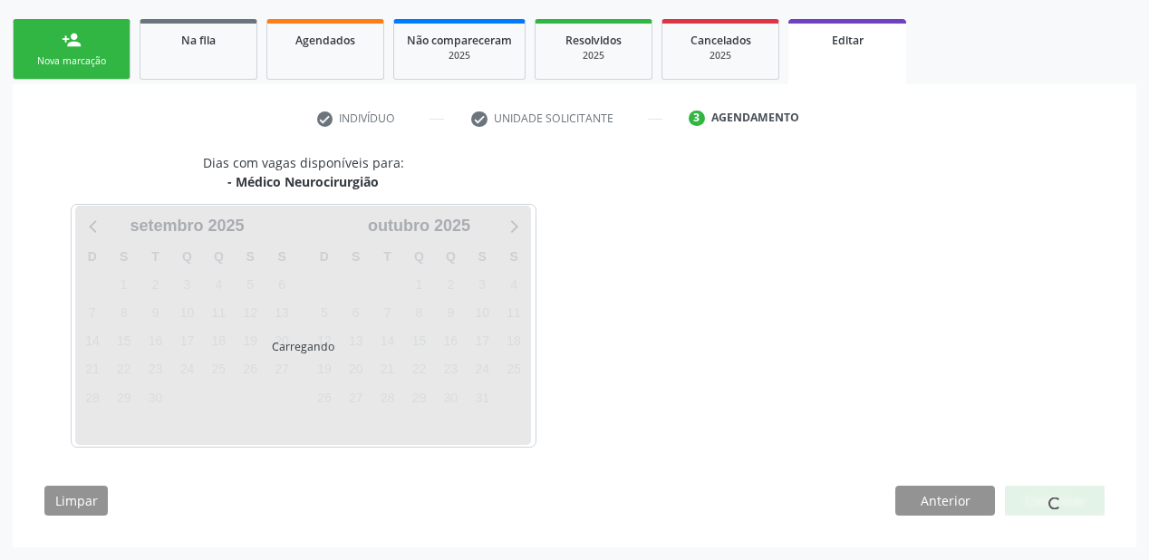
scroll to position [250, 0]
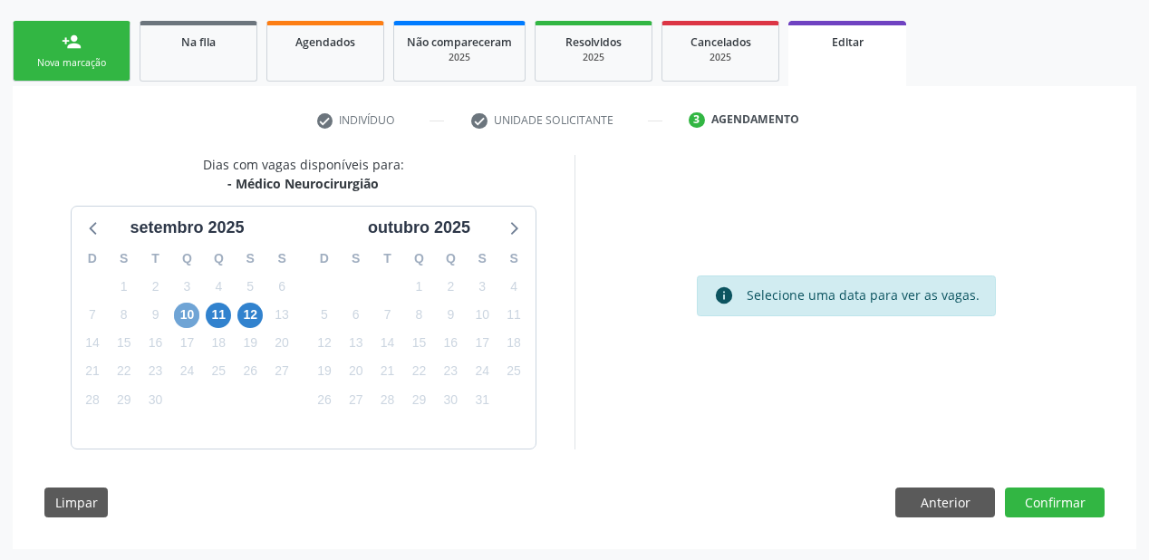
click at [182, 307] on span "10" at bounding box center [186, 315] width 25 height 25
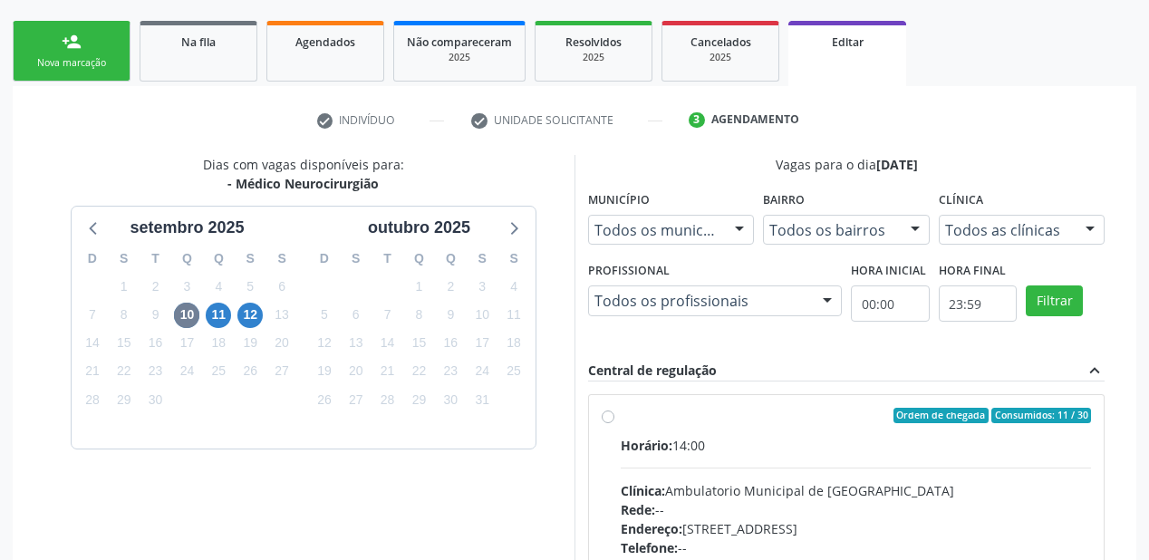
click at [848, 452] on div "Horário: 14:00" at bounding box center [856, 445] width 470 height 19
click at [615, 424] on input "Ordem de chegada Consumidos: 11 / 30 Horário: 14:00 Clínica: Ambulatorio Munici…" at bounding box center [608, 416] width 13 height 16
radio input "true"
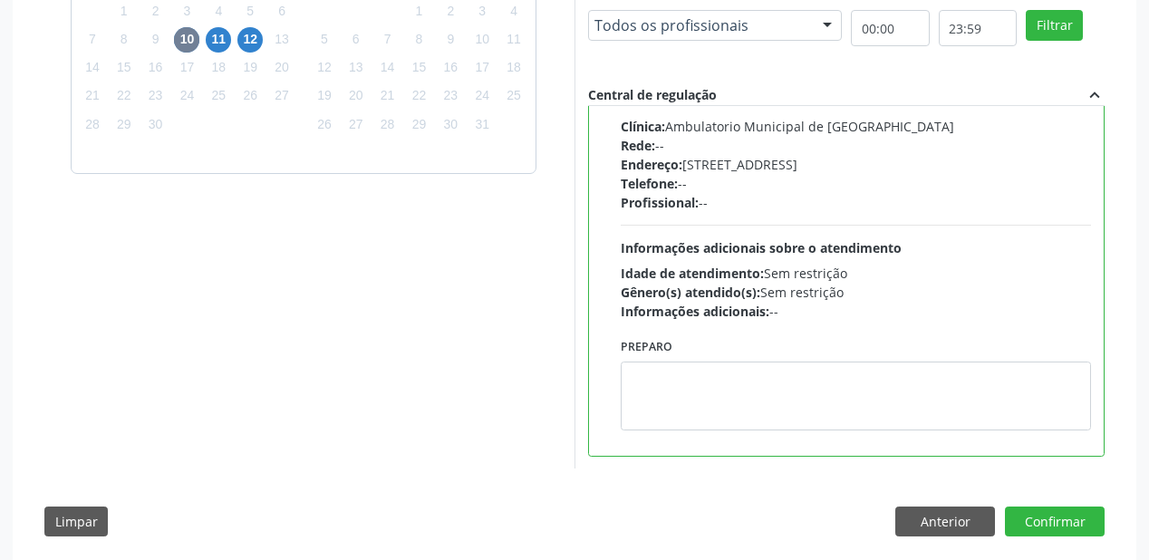
scroll to position [545, 0]
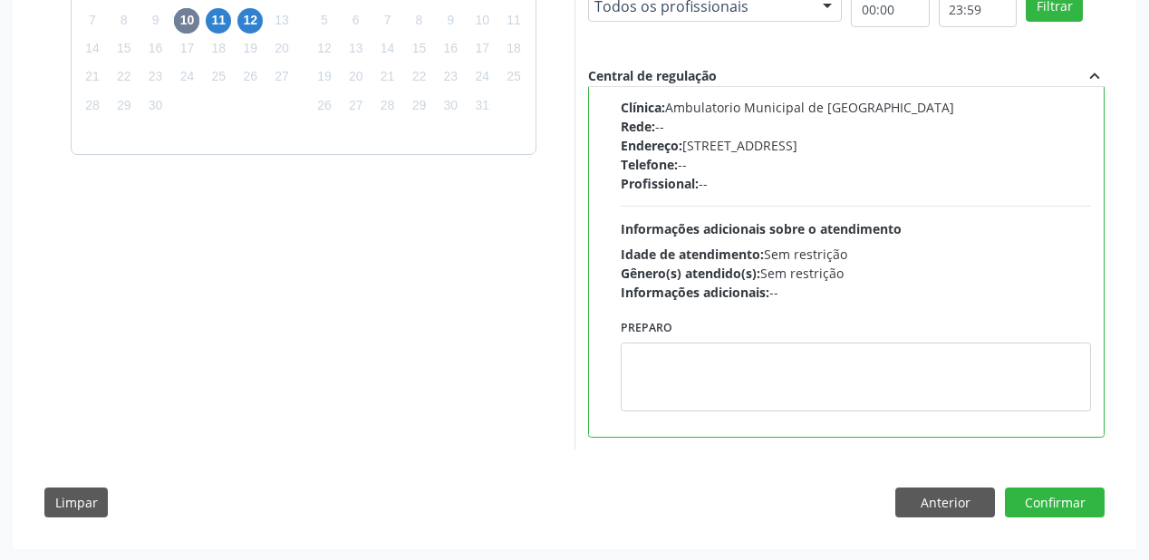
click at [772, 417] on div "Preparo" at bounding box center [856, 370] width 480 height 110
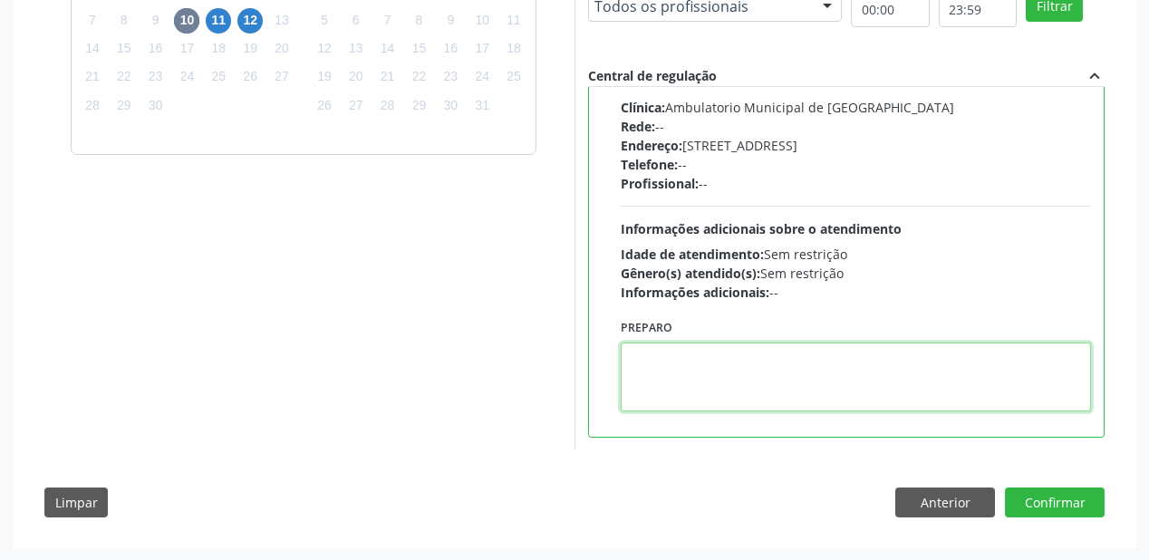
click at [859, 404] on textarea at bounding box center [856, 377] width 470 height 69
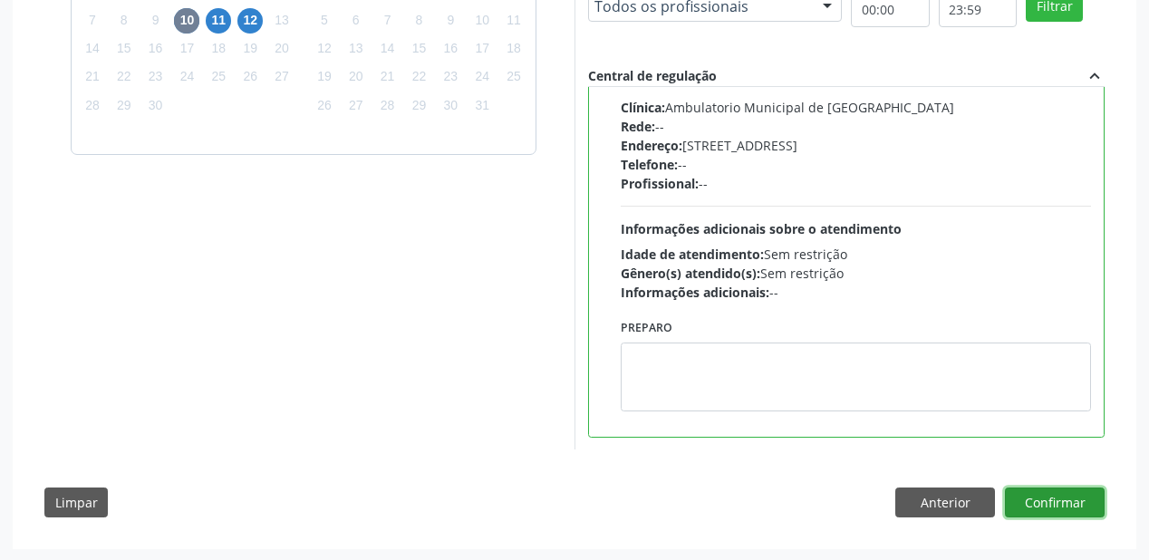
click at [1025, 500] on button "Confirmar" at bounding box center [1055, 503] width 100 height 31
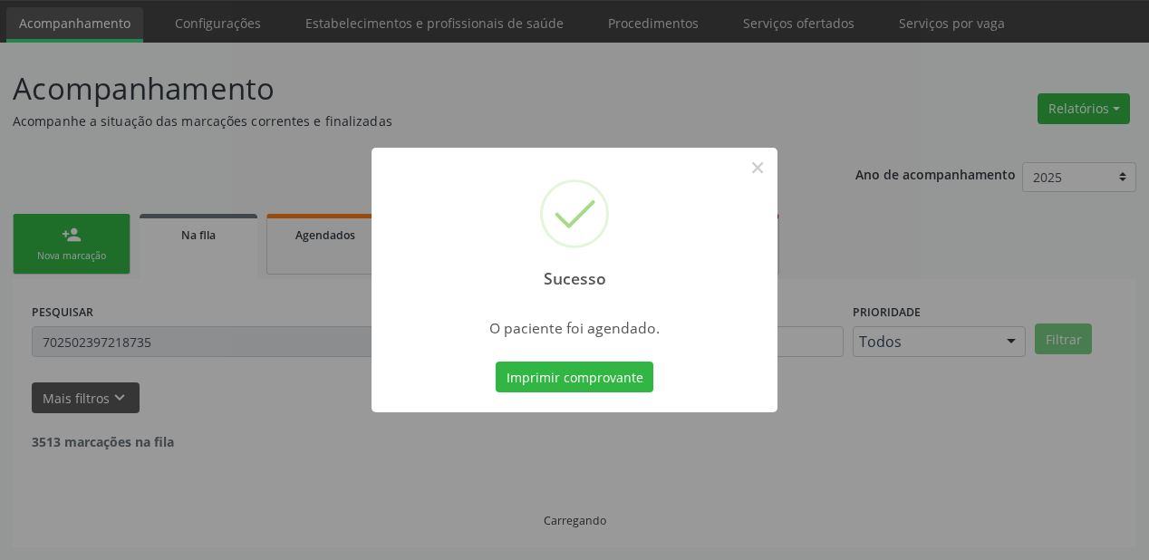
scroll to position [0, 0]
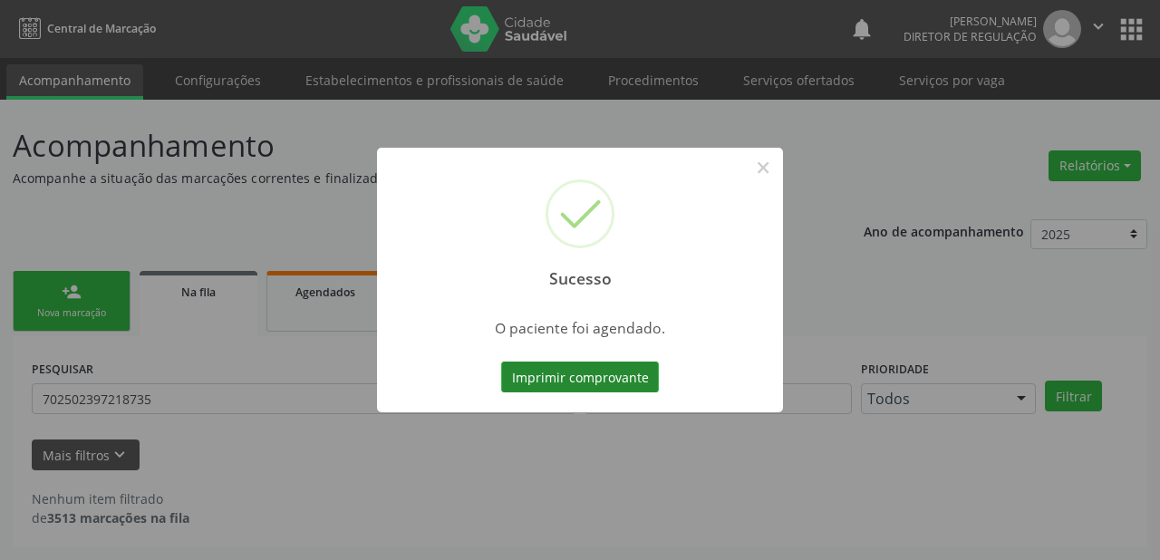
click at [595, 378] on button "Imprimir comprovante" at bounding box center [580, 377] width 158 height 31
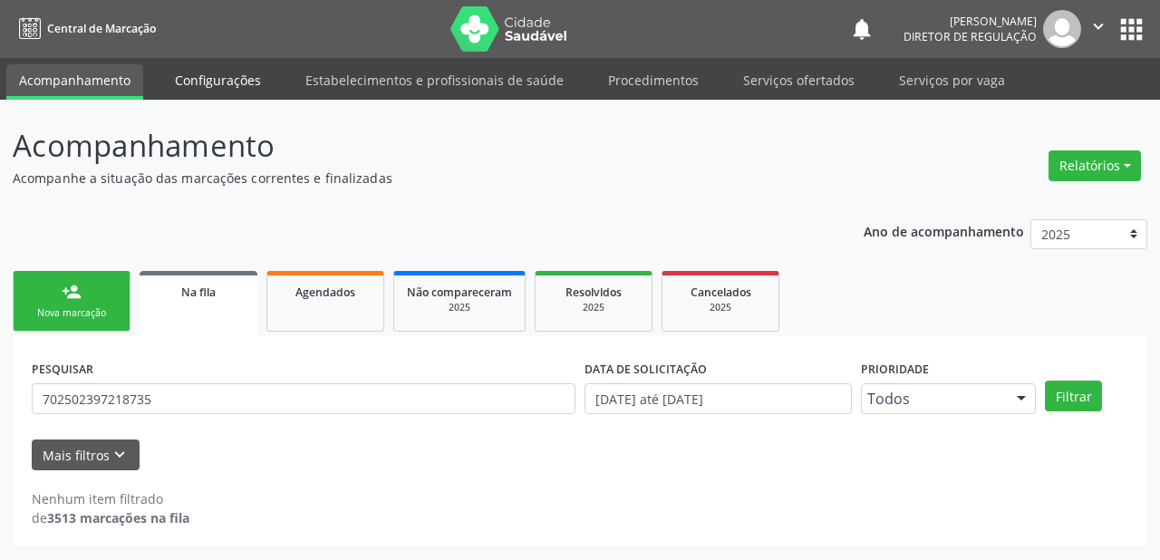
click at [210, 75] on link "Configurações" at bounding box center [218, 80] width 112 height 32
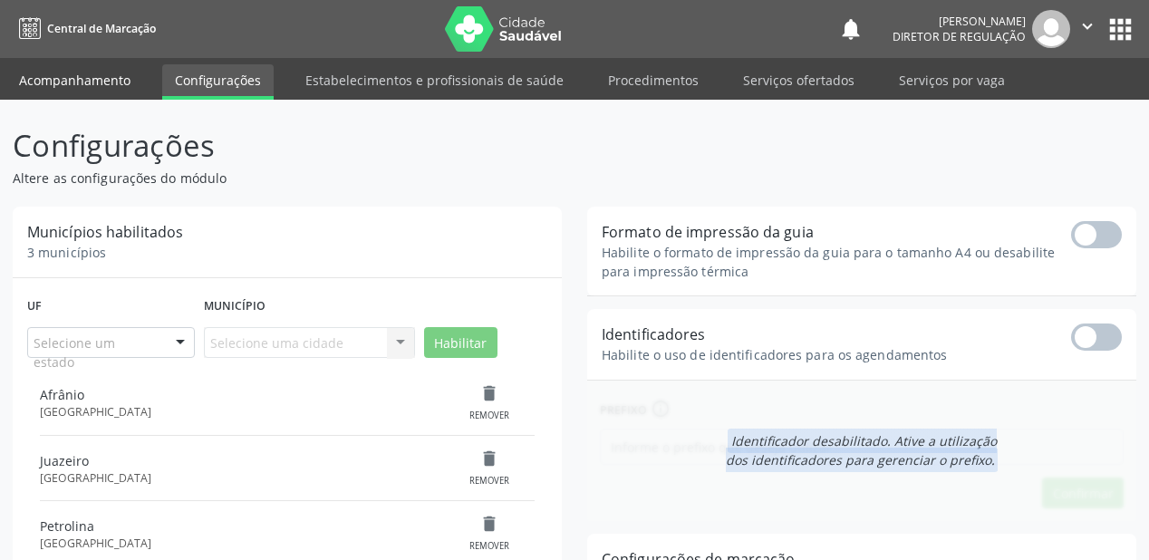
click at [52, 77] on link "Acompanhamento" at bounding box center [74, 80] width 137 height 32
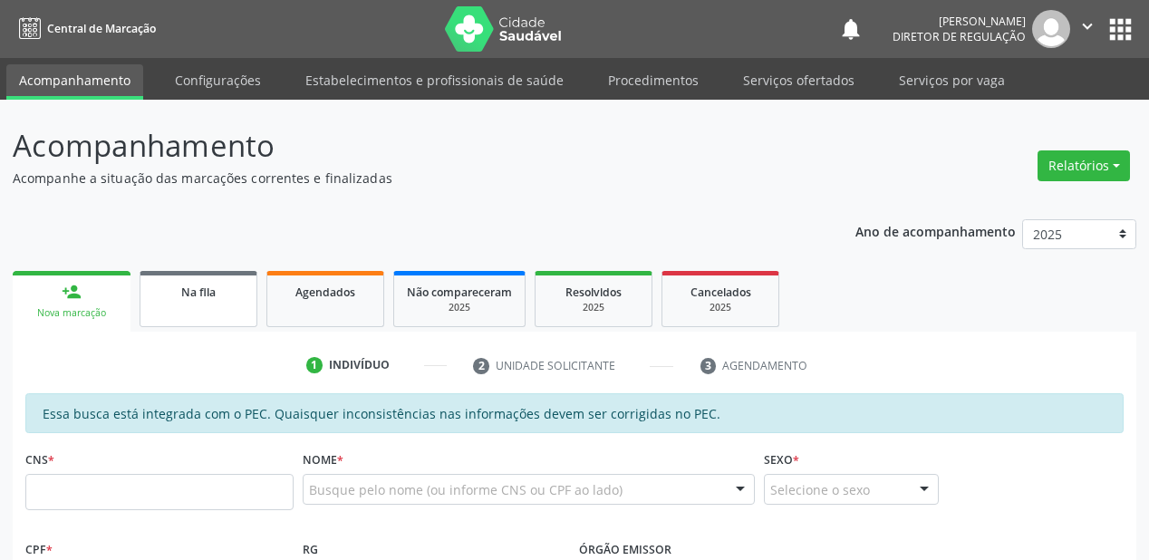
click at [189, 300] on div "Na fila" at bounding box center [198, 291] width 91 height 19
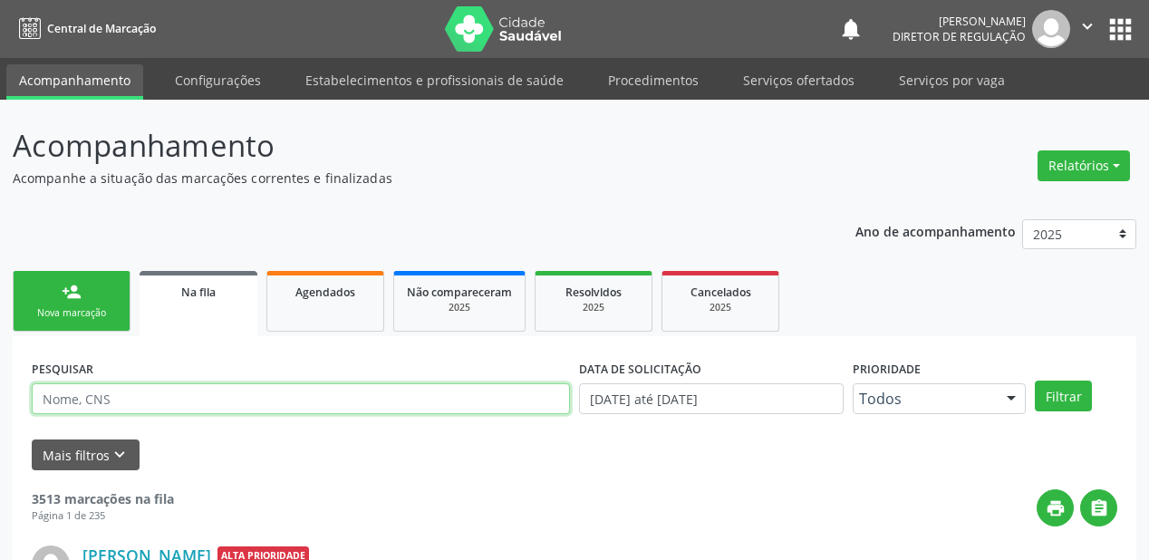
click at [163, 395] on input "text" at bounding box center [301, 398] width 538 height 31
type input "704608630908523"
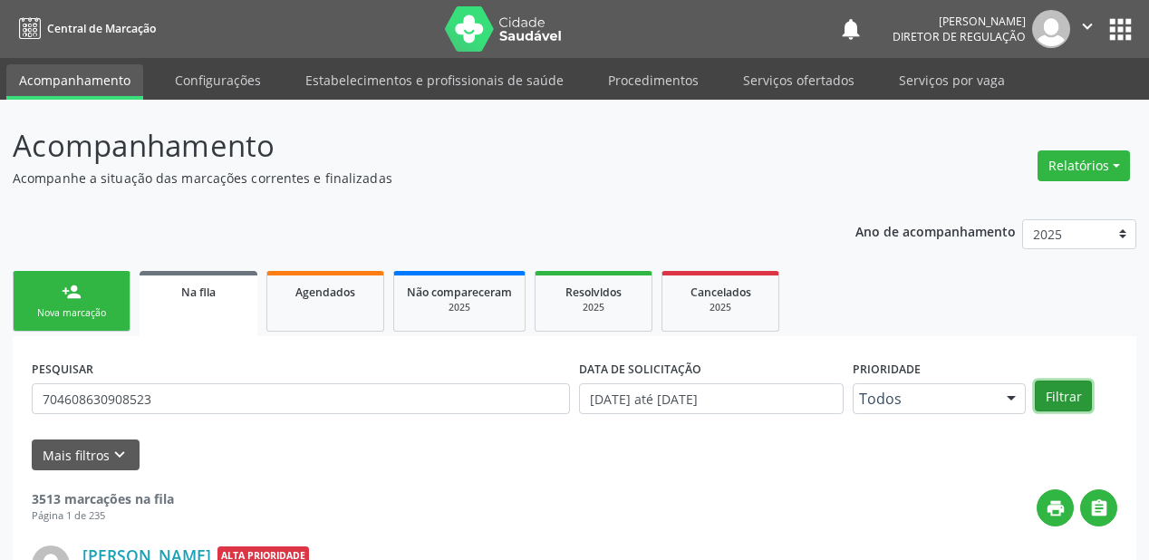
click at [1050, 386] on button "Filtrar" at bounding box center [1063, 396] width 57 height 31
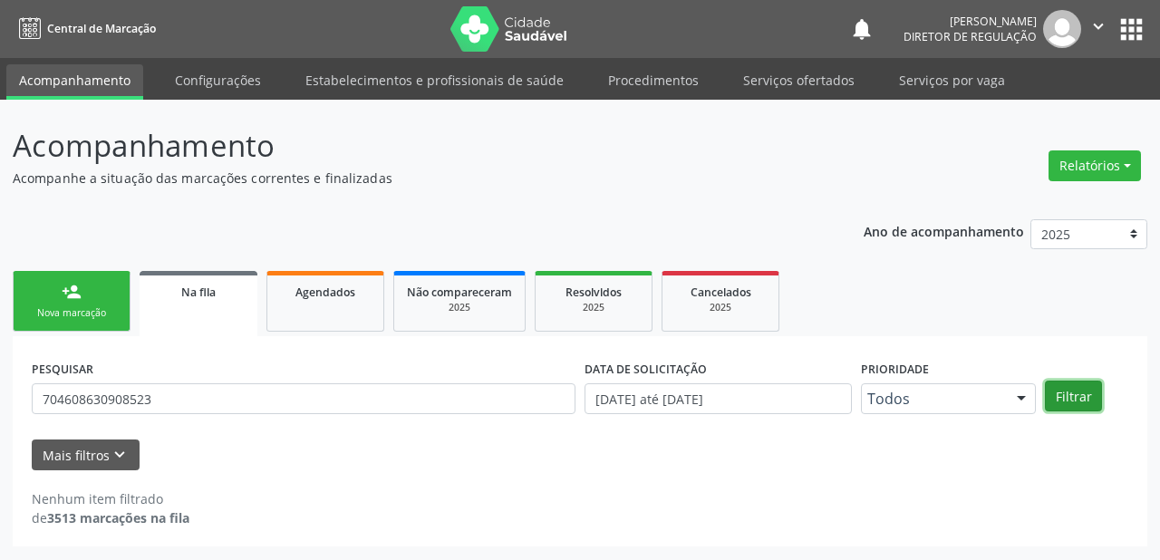
click at [1066, 384] on button "Filtrar" at bounding box center [1073, 396] width 57 height 31
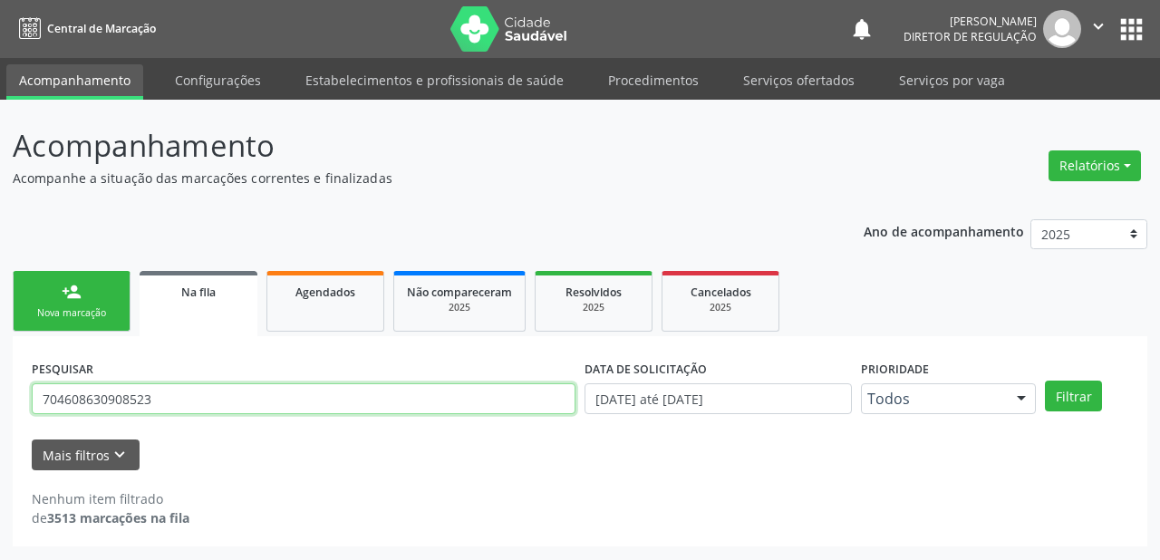
drag, startPoint x: 156, startPoint y: 405, endPoint x: 0, endPoint y: 405, distance: 155.9
click at [0, 405] on div "Acompanhamento Acompanhe a situação das marcações correntes e finalizadas Relat…" at bounding box center [580, 330] width 1160 height 461
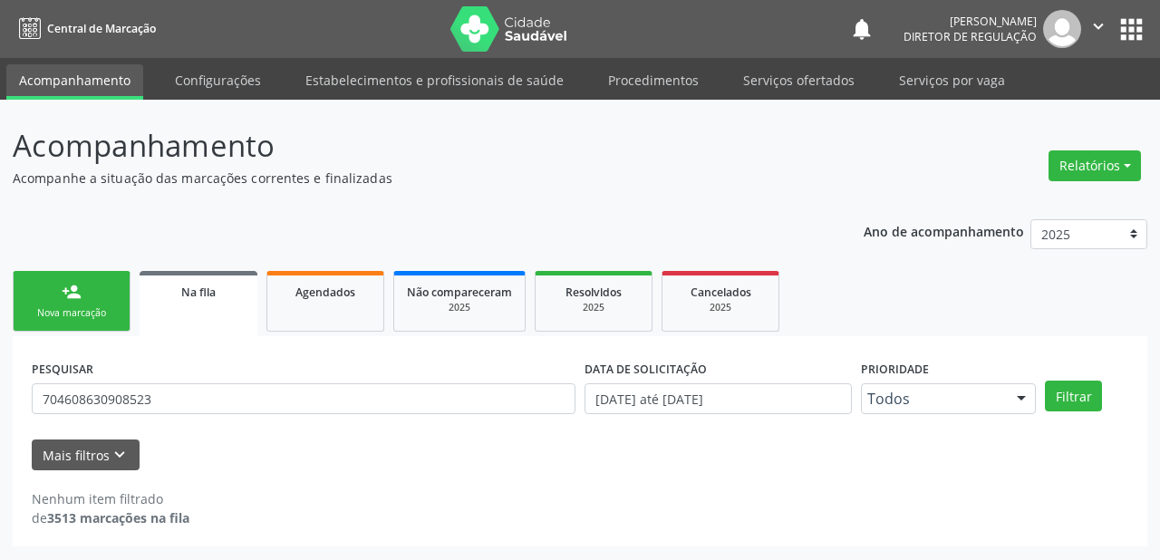
click at [96, 308] on div "Nova marcação" at bounding box center [71, 313] width 91 height 14
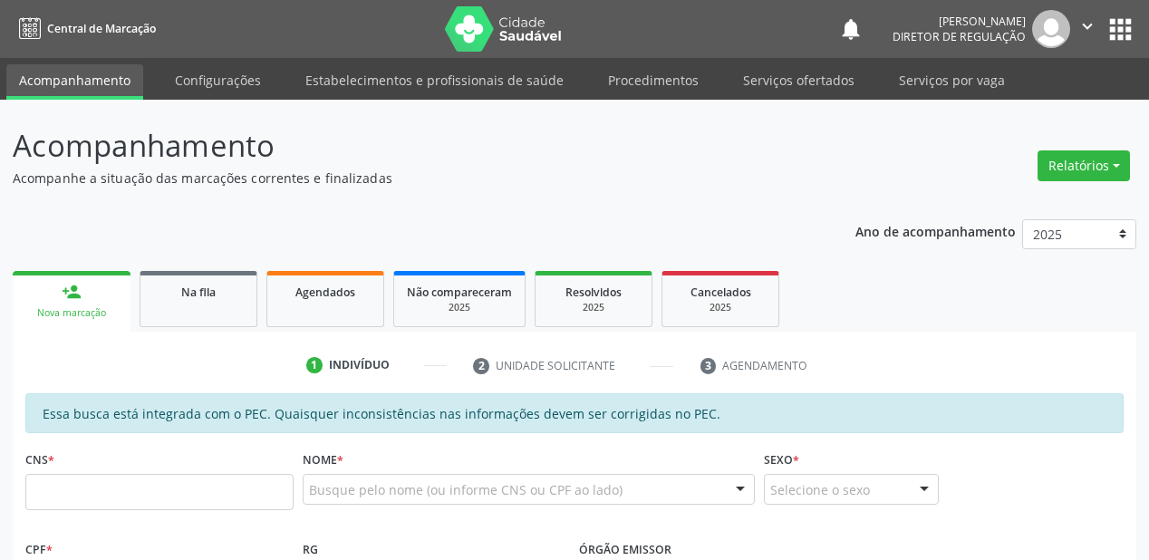
click at [96, 308] on div "Nova marcação" at bounding box center [71, 313] width 92 height 14
click at [127, 506] on input "text" at bounding box center [159, 492] width 268 height 36
paste input "704 6086 3090 8523"
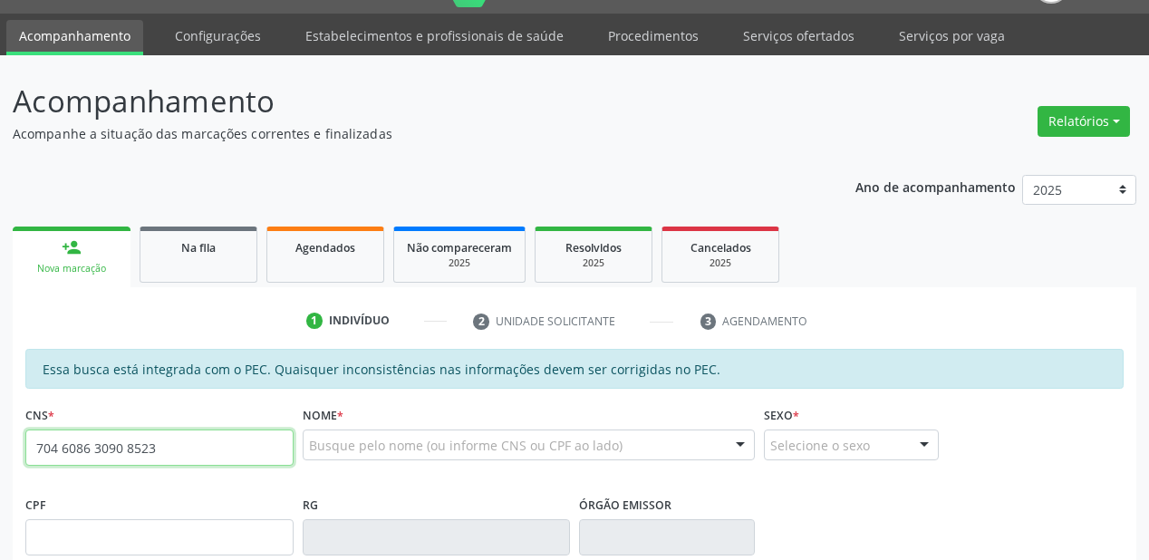
type input "704 6086 3090 8523"
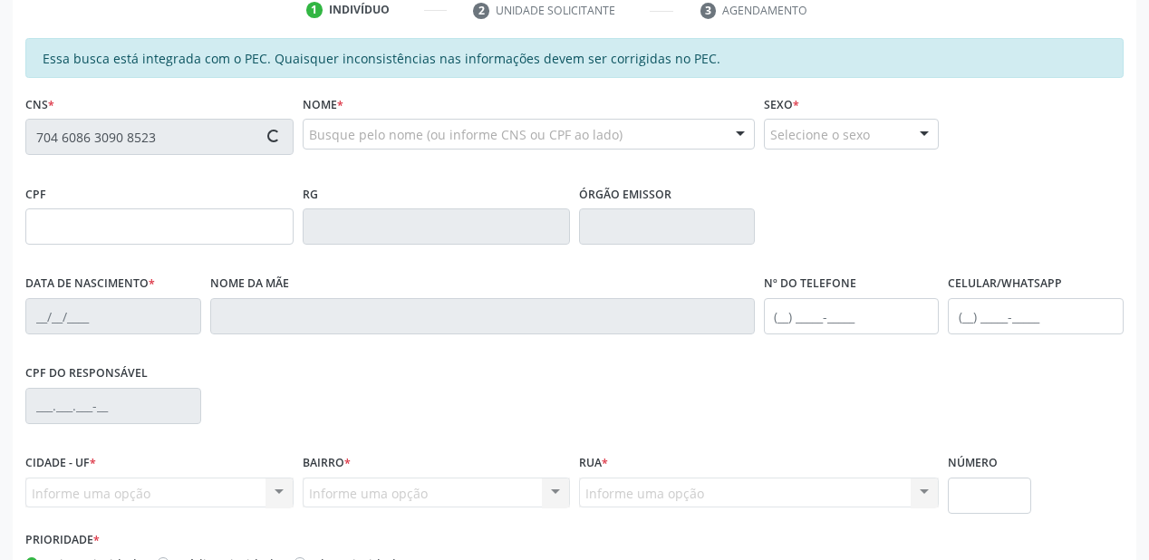
scroll to position [363, 0]
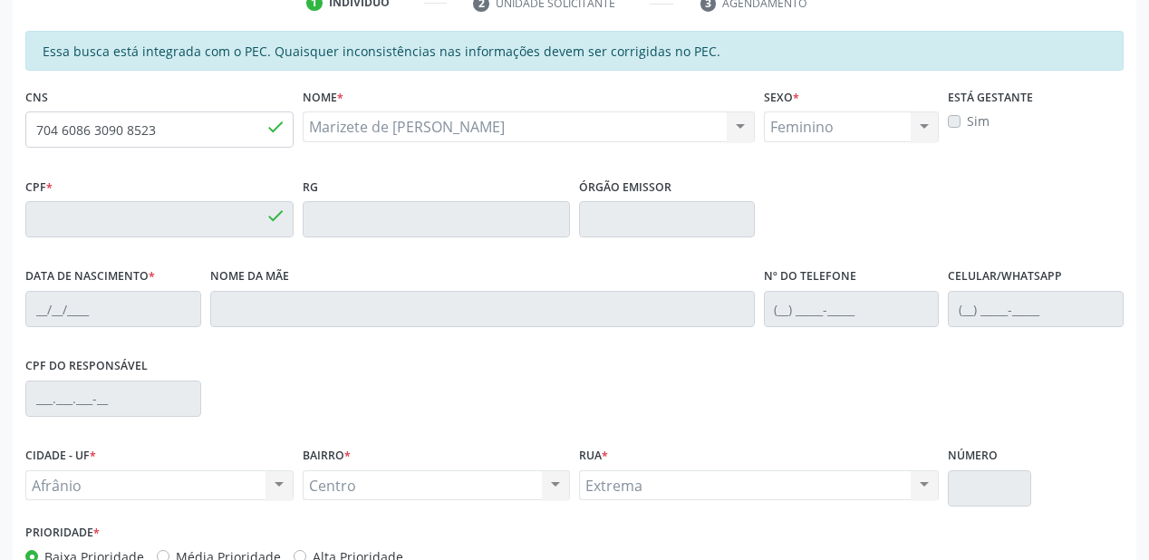
type input "038.097.334-07"
type input "09/02/1981"
type input "Alvina de Macedo Rodrigues"
type input "(87) 99943-0531"
type input "S/N"
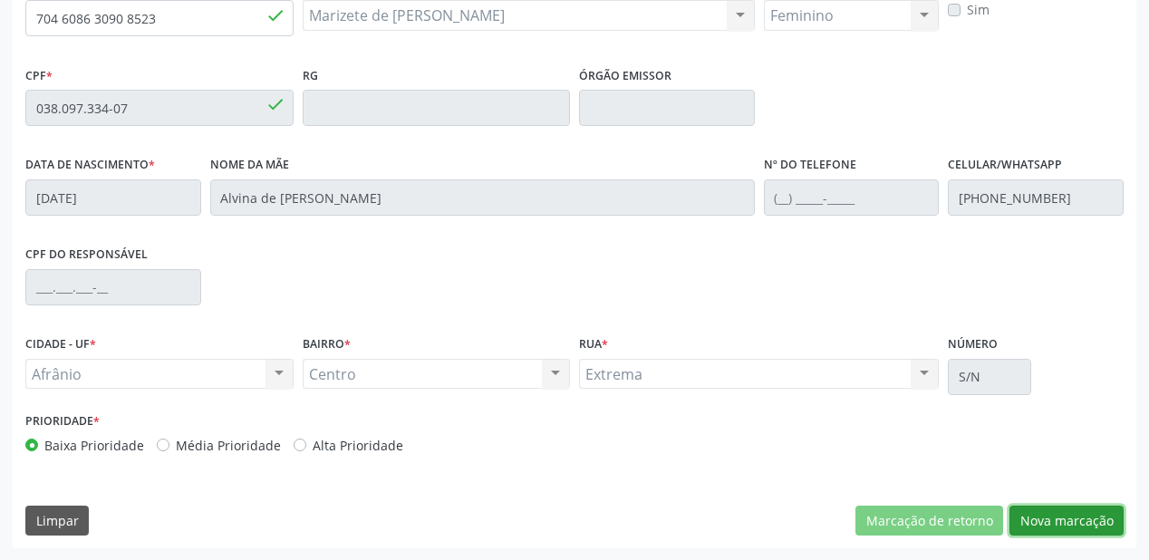
drag, startPoint x: 1039, startPoint y: 522, endPoint x: 1019, endPoint y: 514, distance: 21.5
click at [1040, 522] on button "Nova marcação" at bounding box center [1067, 521] width 114 height 31
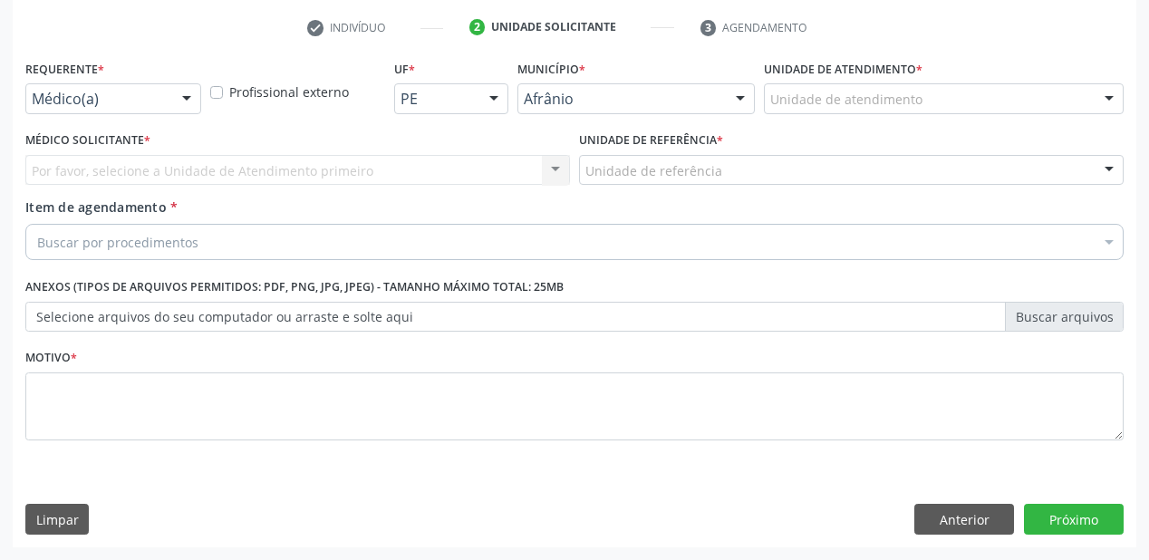
scroll to position [337, 0]
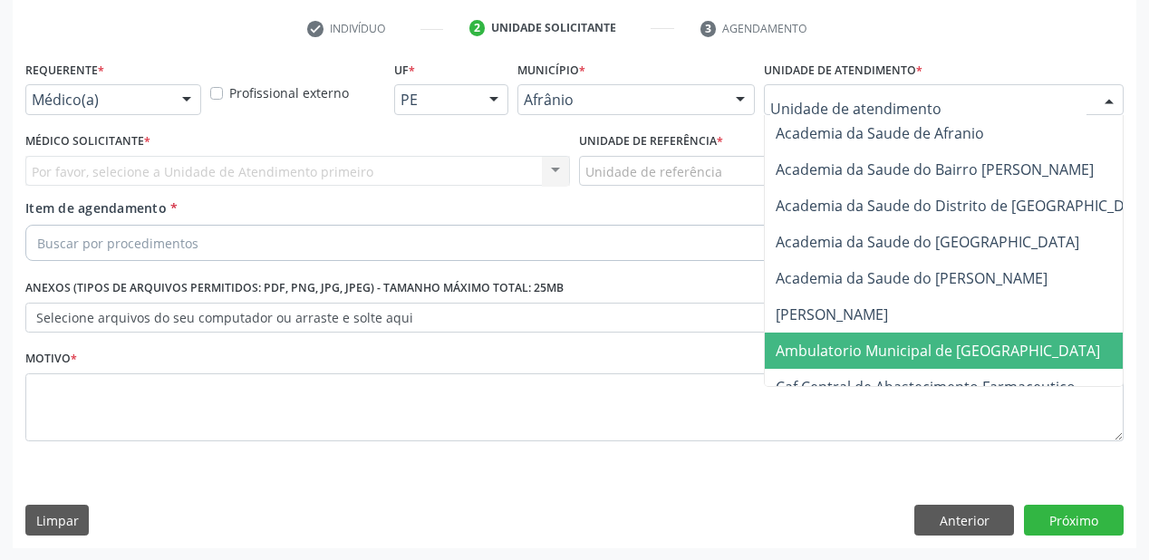
click at [834, 348] on span "Ambulatorio Municipal de [GEOGRAPHIC_DATA]" at bounding box center [938, 351] width 325 height 20
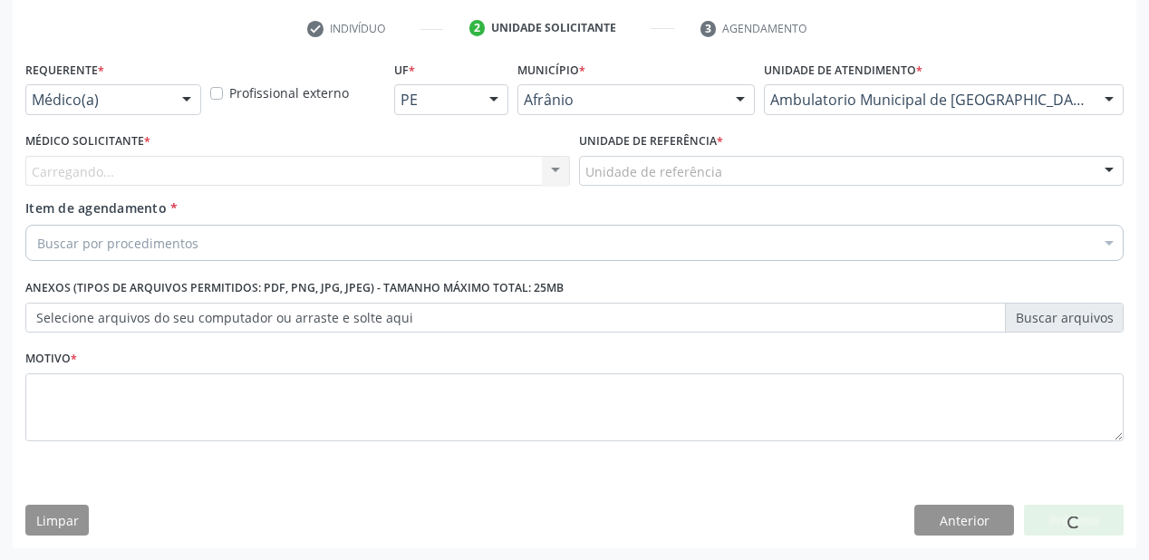
drag, startPoint x: 632, startPoint y: 172, endPoint x: 642, endPoint y: 308, distance: 136.3
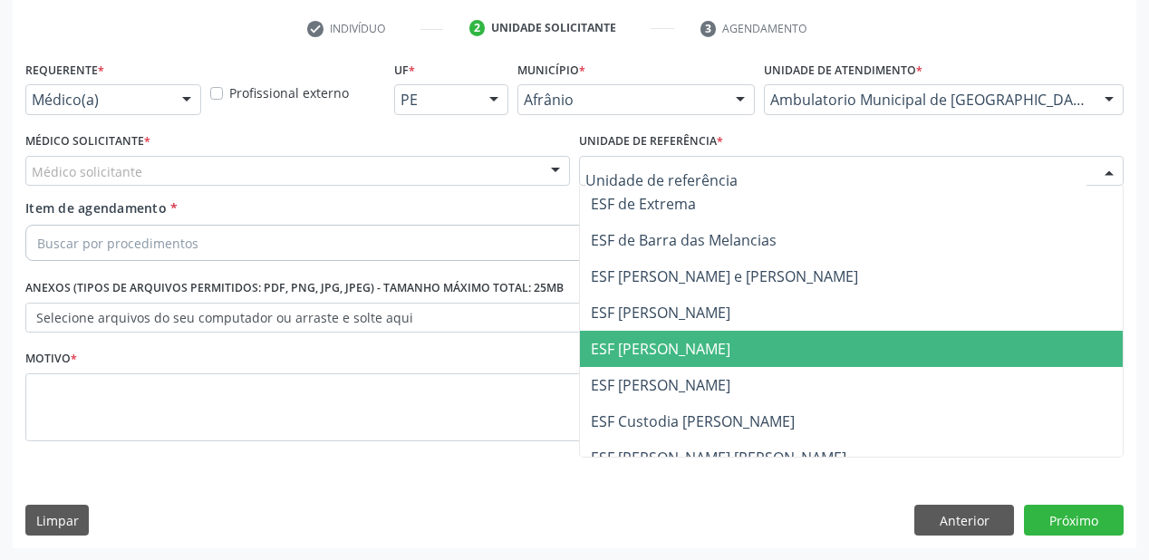
click at [642, 361] on span "ESF [PERSON_NAME]" at bounding box center [851, 349] width 543 height 36
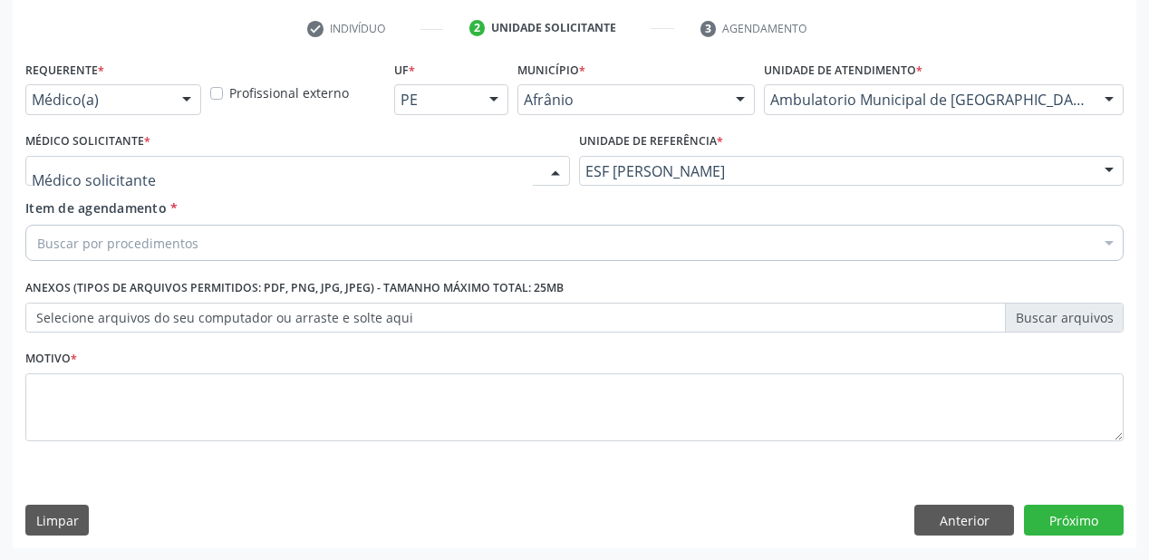
click at [96, 184] on div at bounding box center [297, 171] width 545 height 31
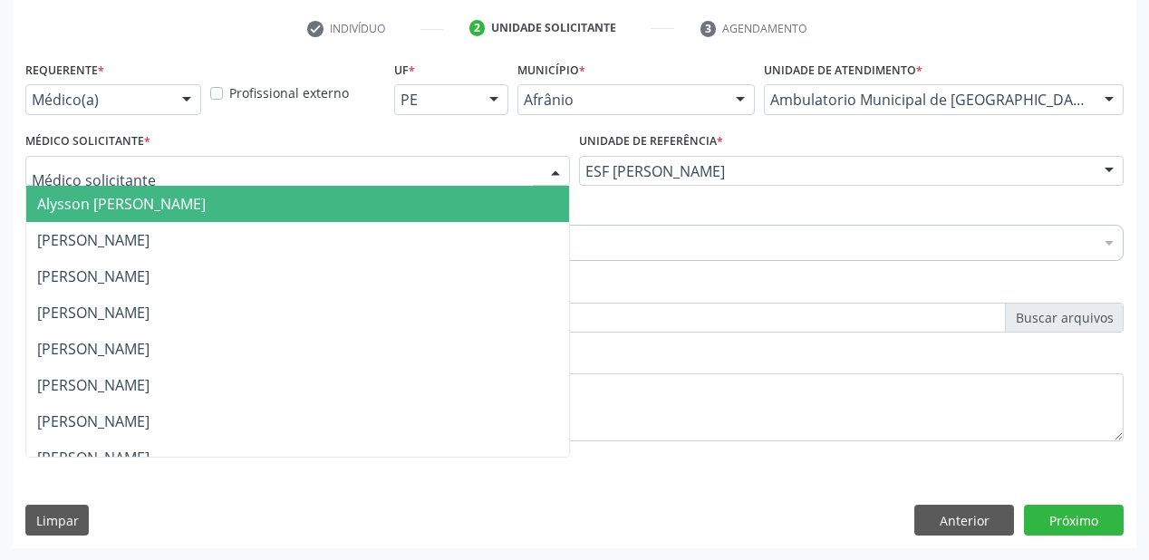
click at [95, 205] on span "Alysson [PERSON_NAME]" at bounding box center [121, 204] width 169 height 20
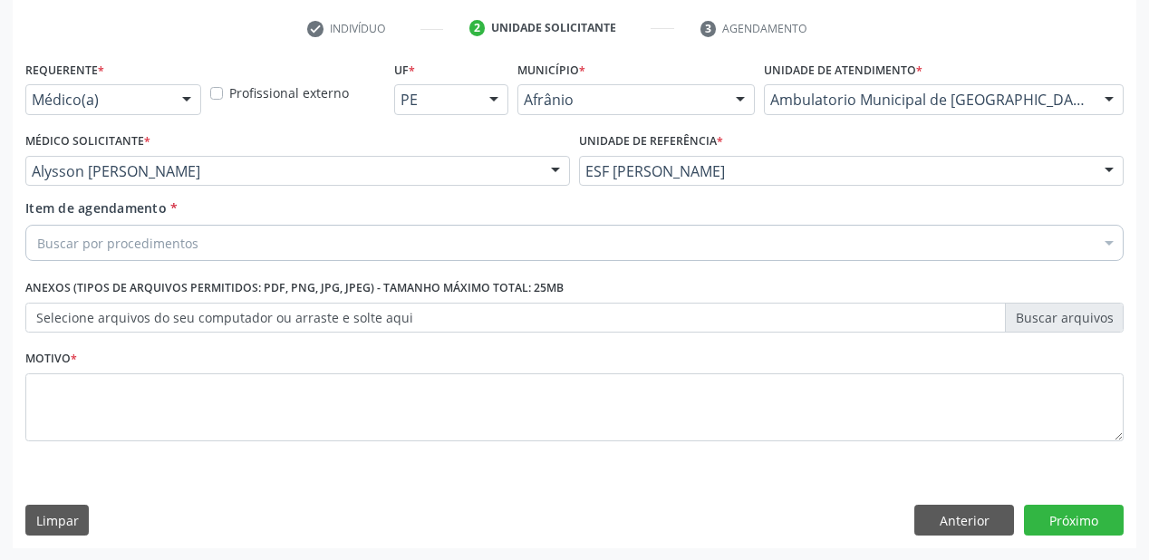
click at [92, 232] on div "Buscar por procedimentos" at bounding box center [574, 243] width 1099 height 36
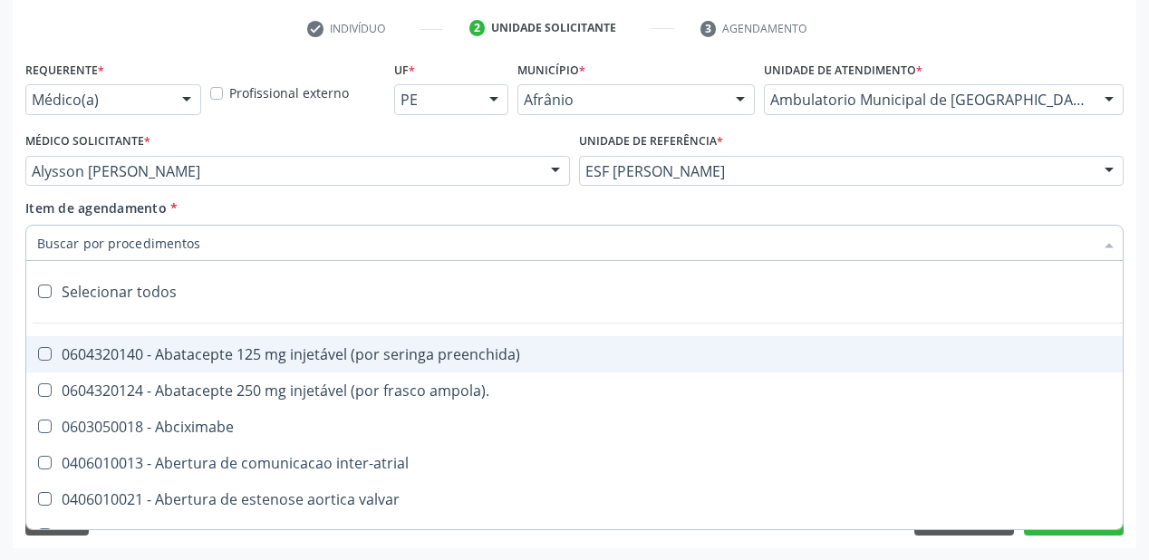
paste input "704608630908523"
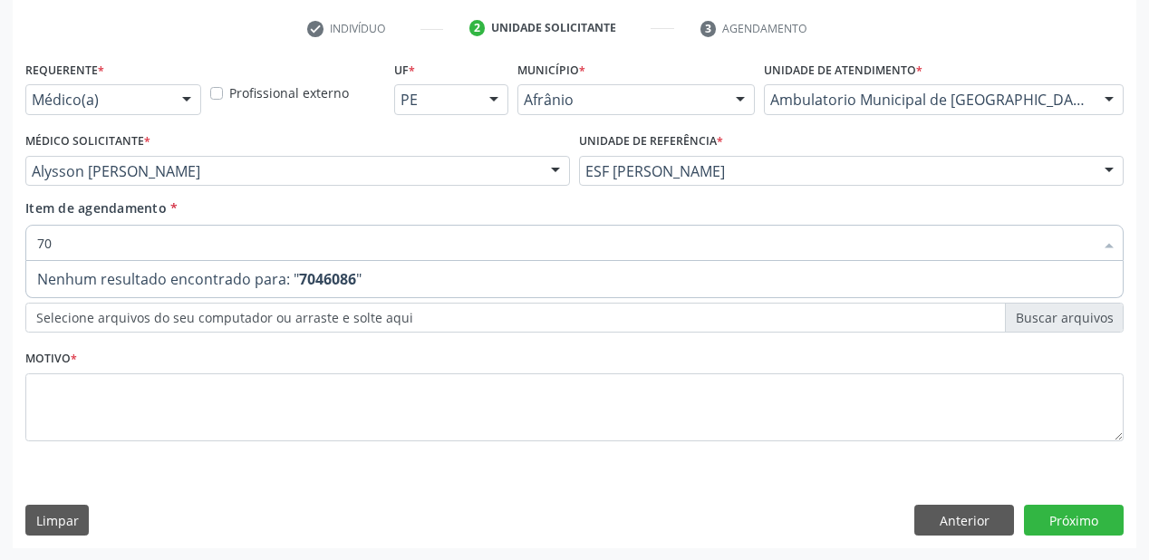
type input "7"
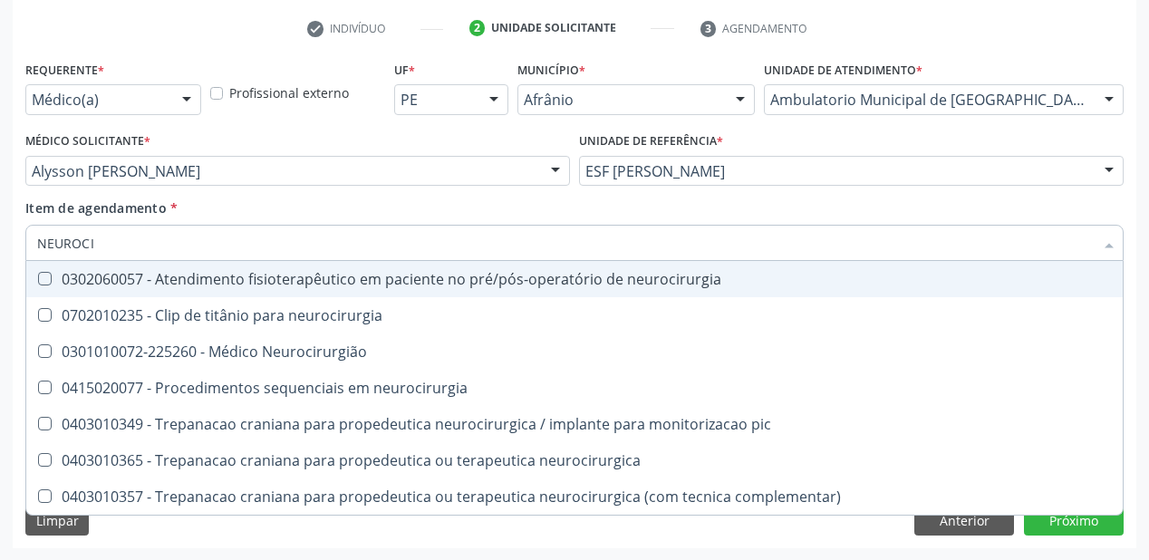
type input "NEUROCIR"
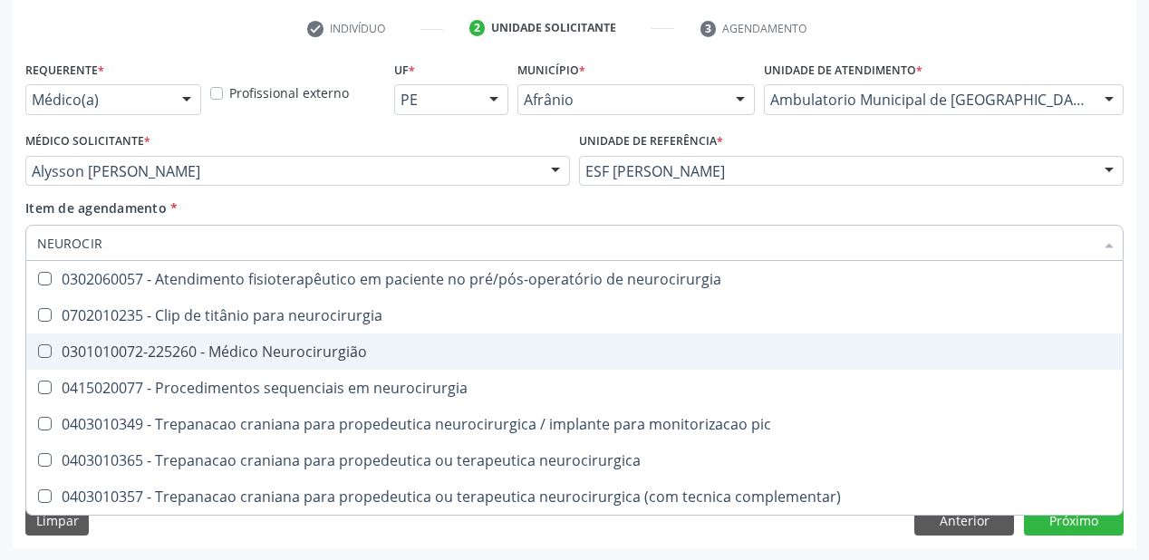
click at [203, 358] on div "0301010072-225260 - Médico Neurocirurgião" at bounding box center [574, 351] width 1075 height 15
checkbox Neurocirurgião "true"
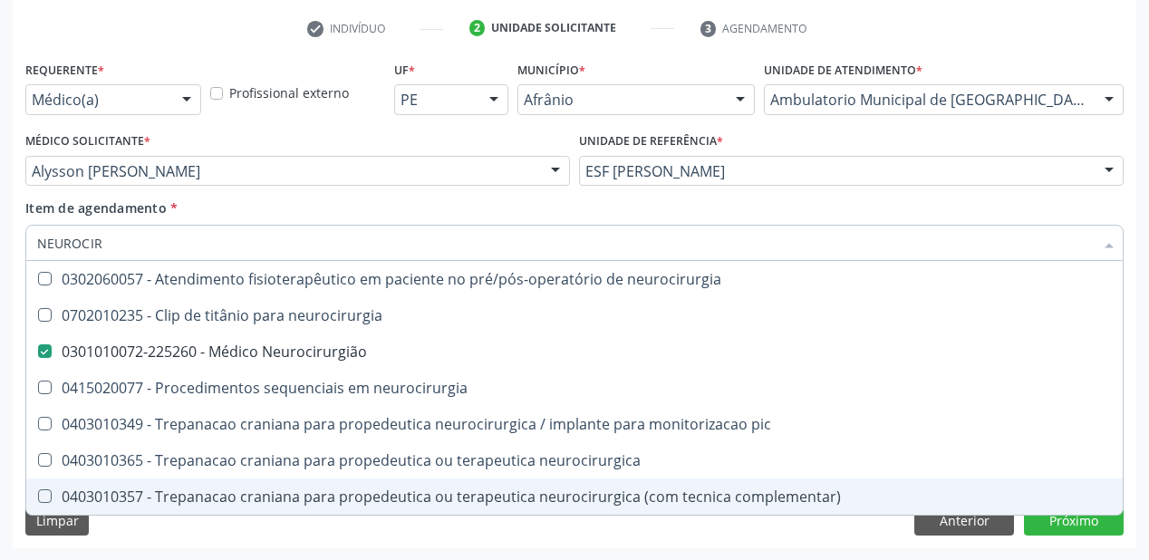
click at [134, 529] on div "Limpar Anterior Próximo" at bounding box center [574, 520] width 1099 height 31
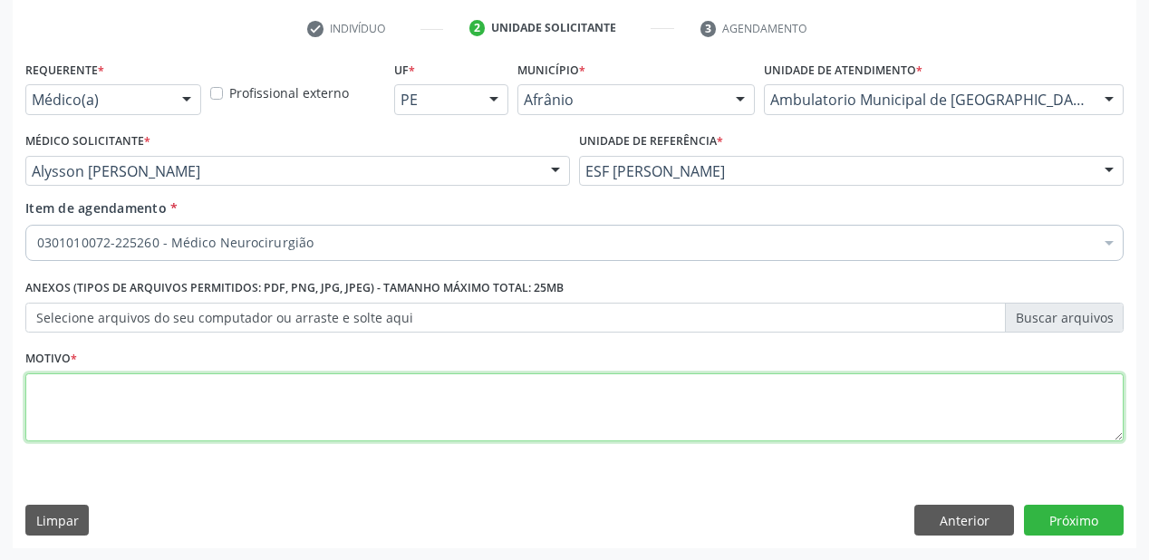
click at [112, 412] on textarea at bounding box center [574, 407] width 1099 height 69
type textarea "*"
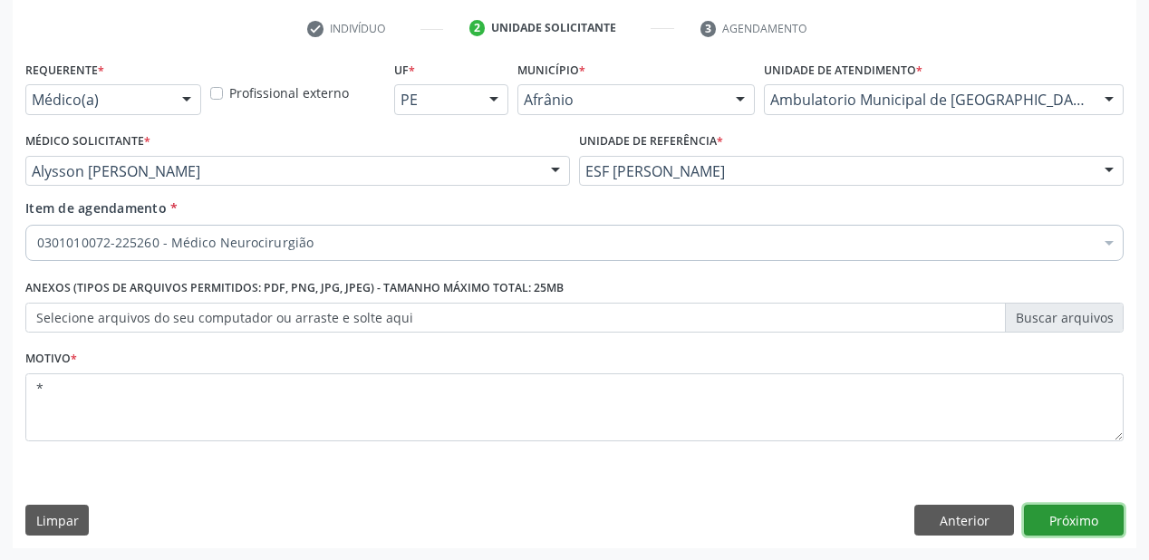
click at [1056, 519] on button "Próximo" at bounding box center [1074, 520] width 100 height 31
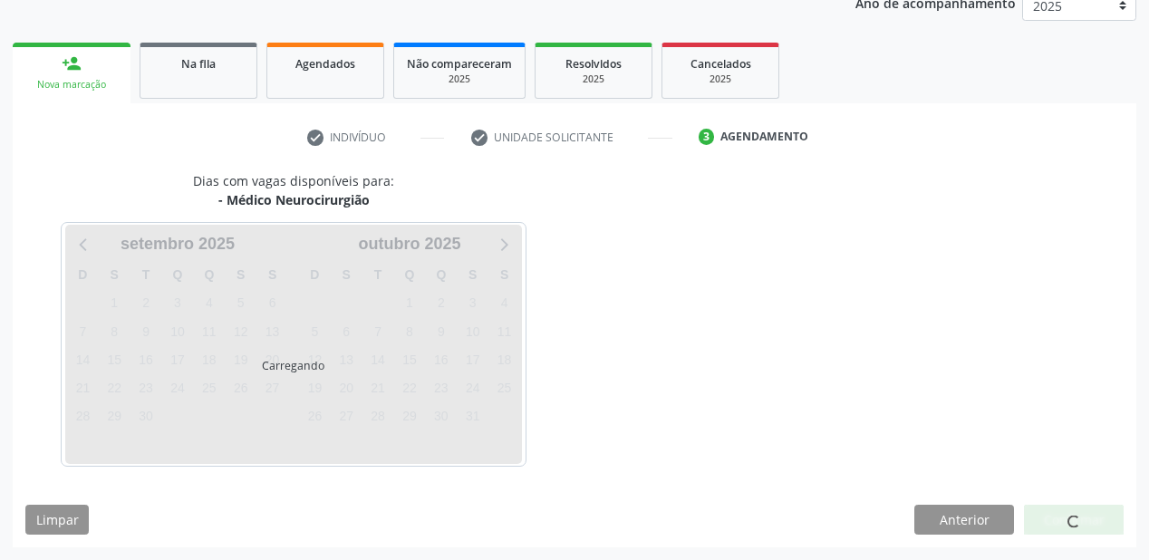
scroll to position [228, 0]
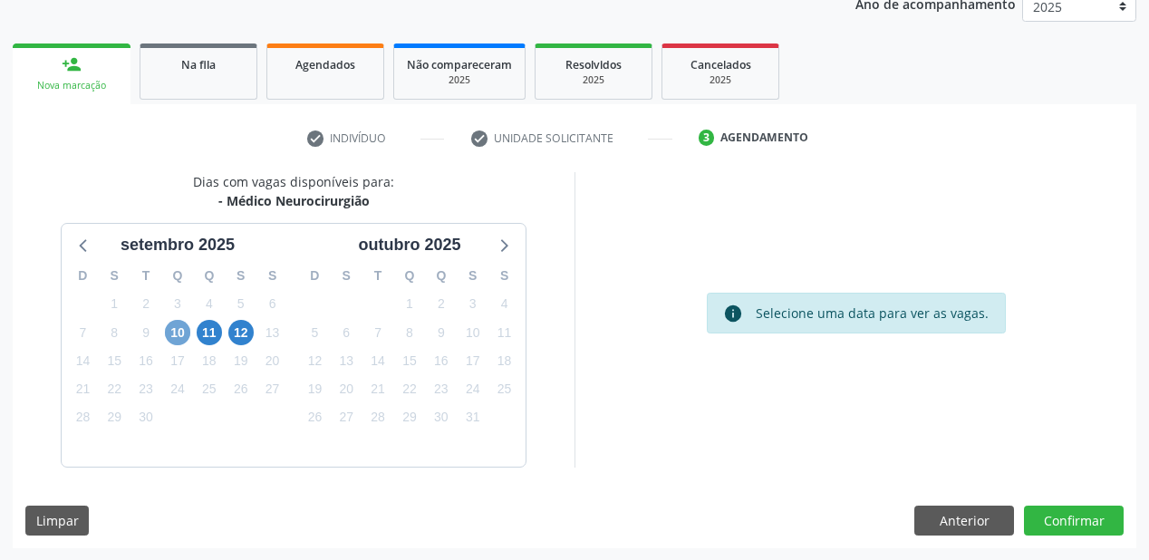
click at [179, 337] on span "10" at bounding box center [177, 332] width 25 height 25
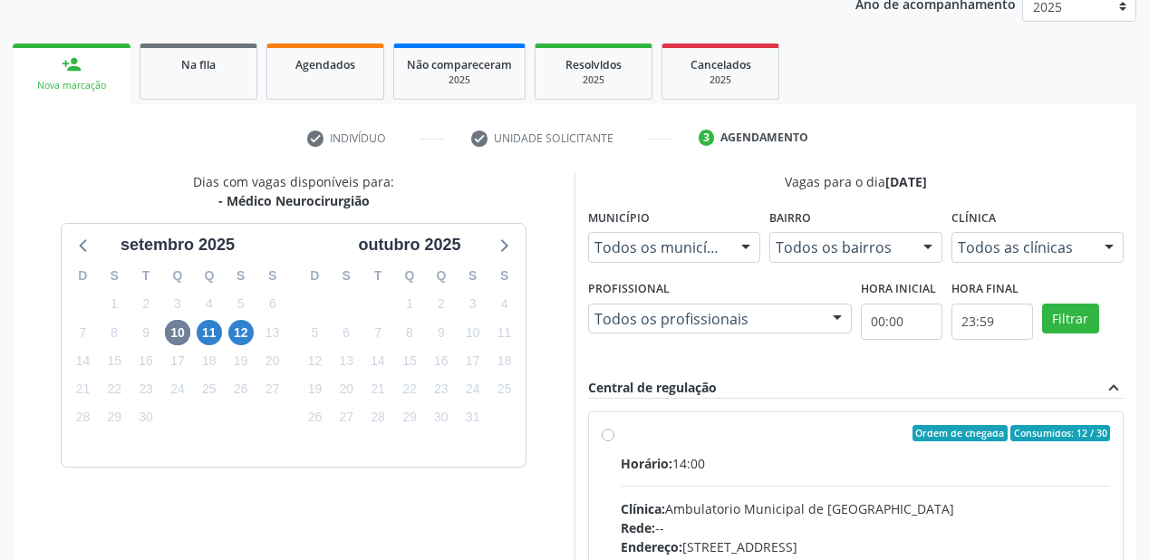
click at [853, 469] on div "Horário: 14:00" at bounding box center [866, 463] width 490 height 19
click at [615, 441] on input "Ordem de chegada Consumidos: 12 / 30 Horário: 14:00 Clínica: Ambulatorio Munici…" at bounding box center [608, 433] width 13 height 16
radio input "true"
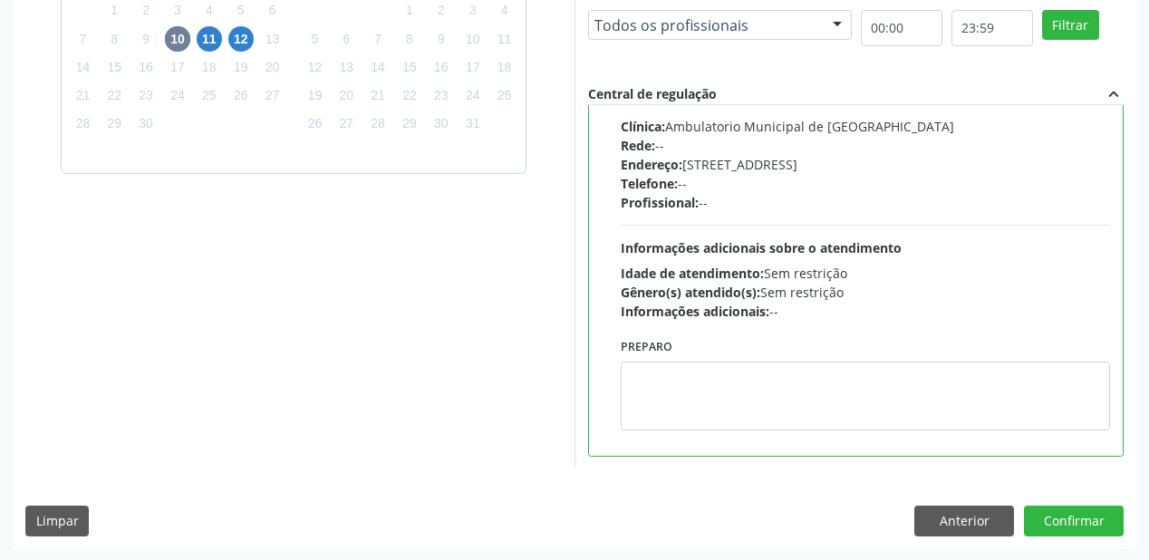
scroll to position [522, 0]
click at [761, 431] on div "Preparo" at bounding box center [865, 388] width 499 height 110
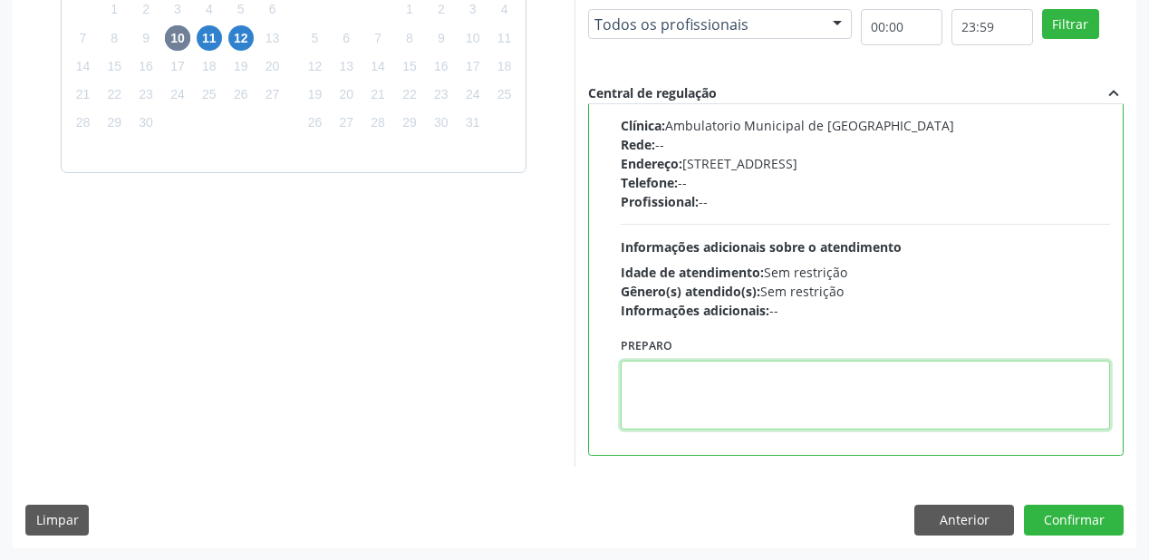
click at [839, 406] on textarea at bounding box center [866, 395] width 490 height 69
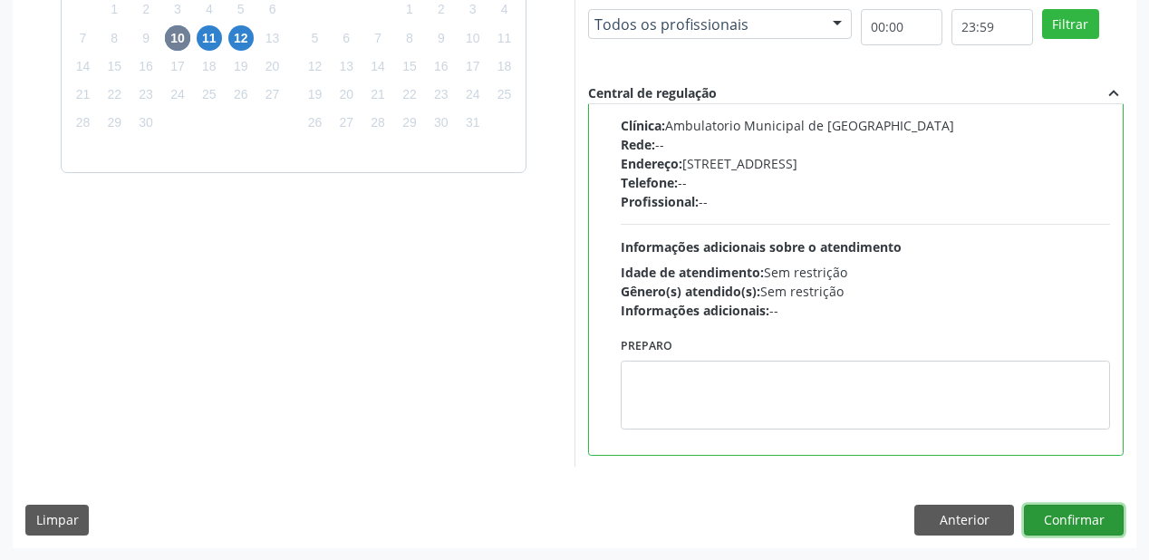
click at [1074, 511] on button "Confirmar" at bounding box center [1074, 520] width 100 height 31
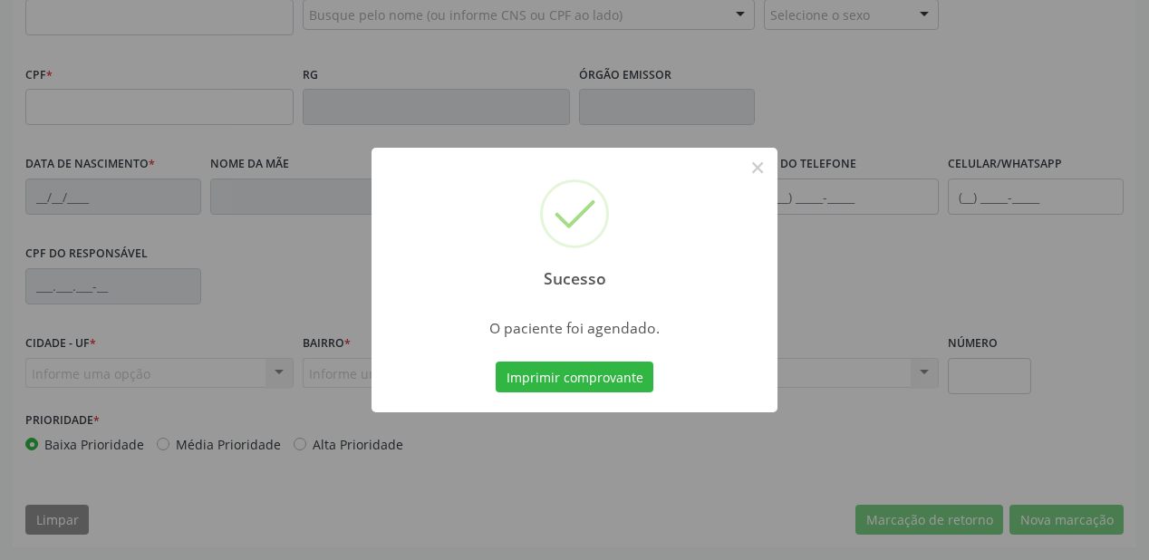
scroll to position [474, 0]
click at [585, 373] on button "Imprimir comprovante" at bounding box center [575, 377] width 158 height 31
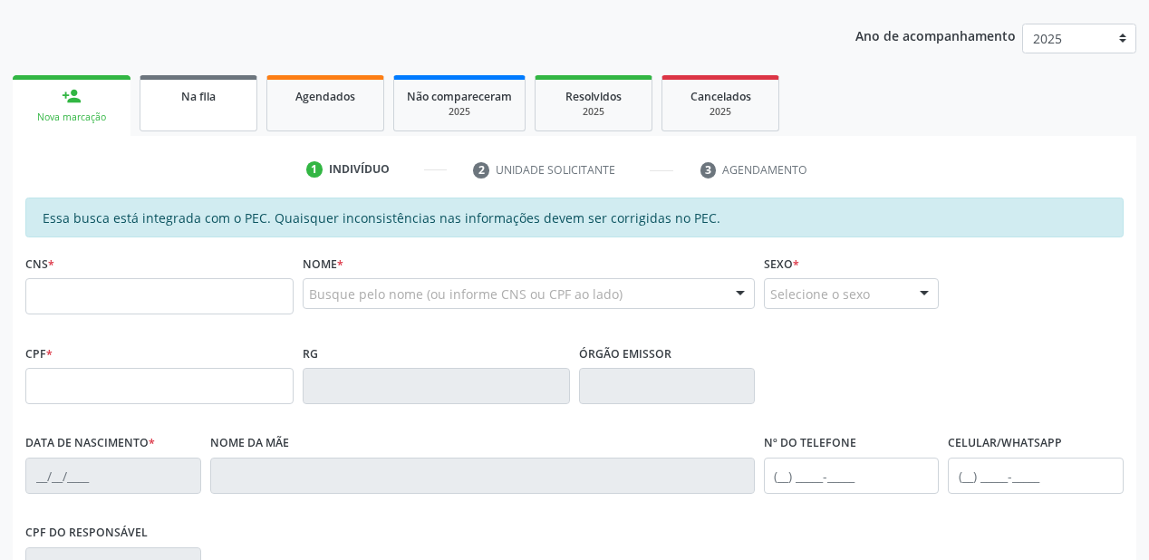
scroll to position [184, 0]
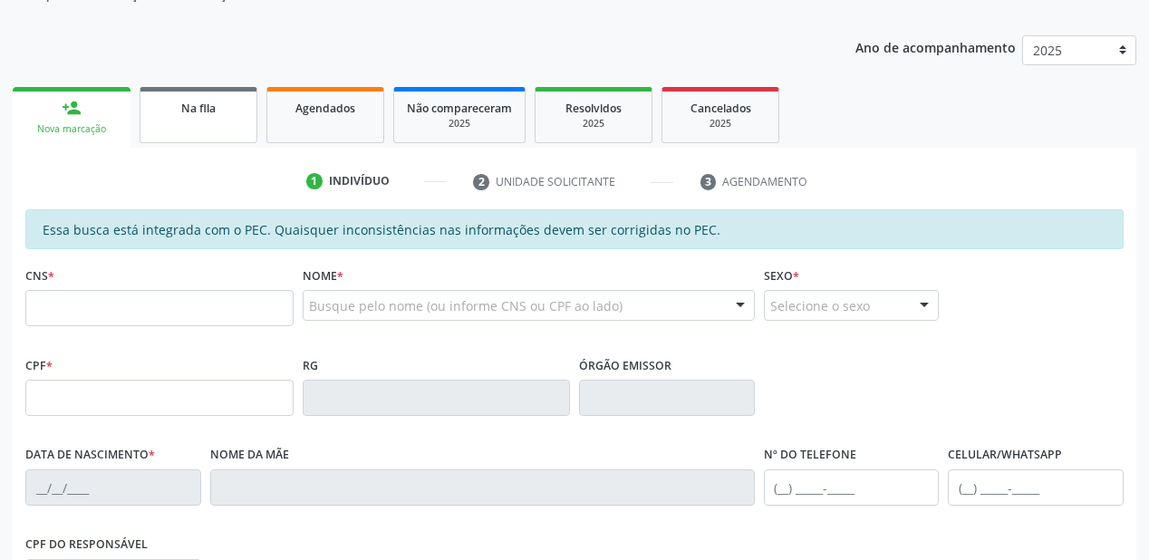
click at [192, 102] on span "Na fila" at bounding box center [198, 108] width 34 height 15
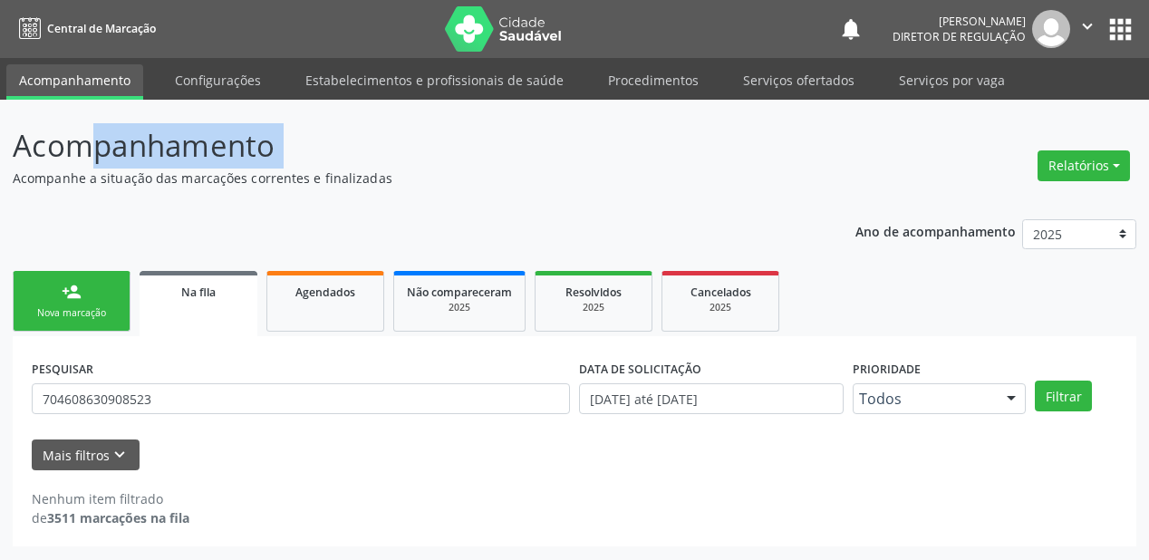
scroll to position [0, 0]
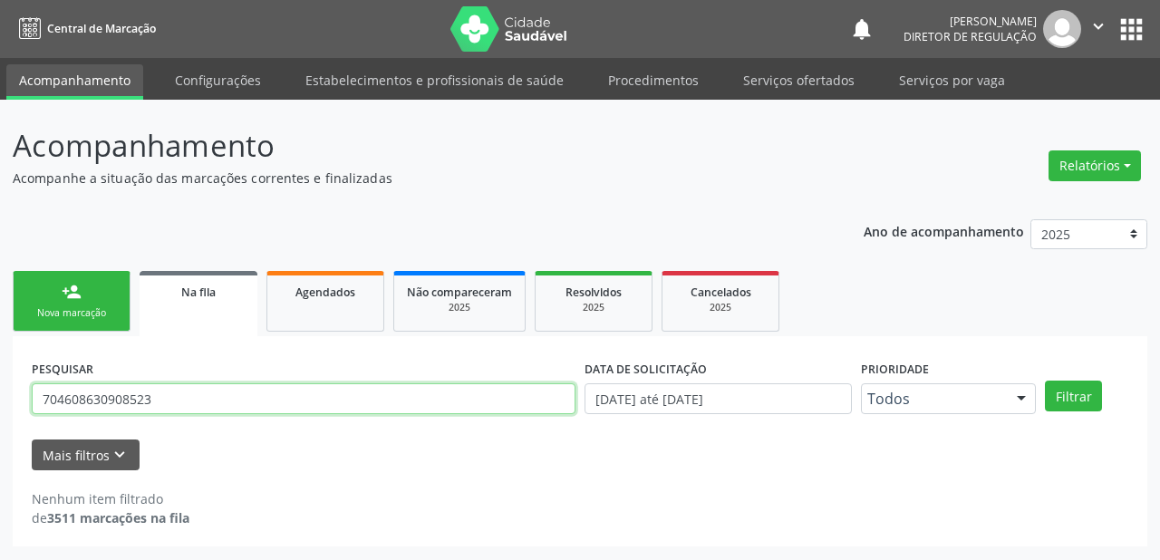
click at [162, 391] on input "704608630908523" at bounding box center [304, 398] width 544 height 31
type input "7"
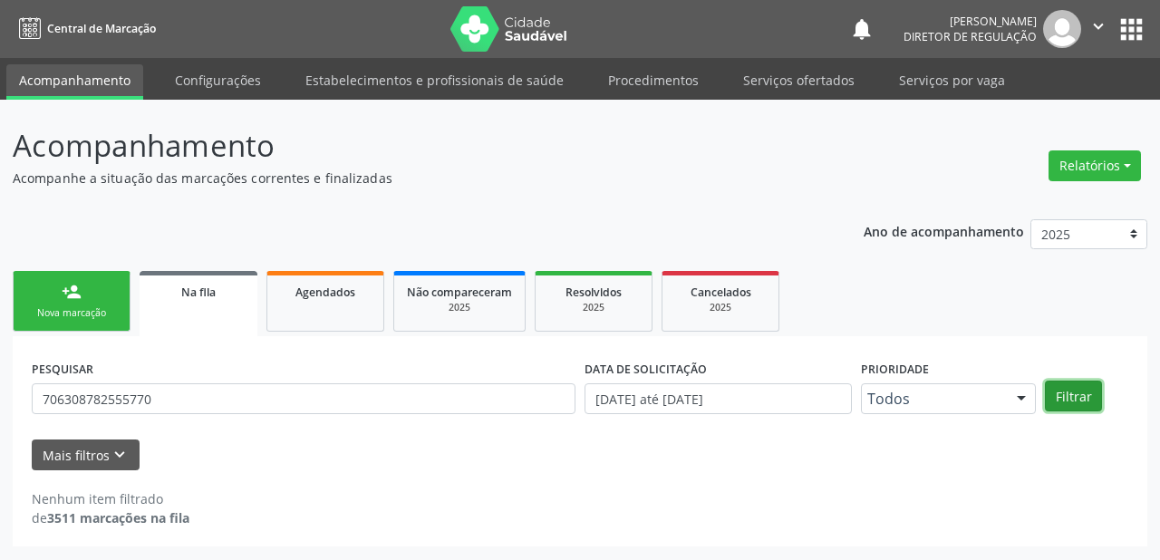
click at [1071, 395] on button "Filtrar" at bounding box center [1073, 396] width 57 height 31
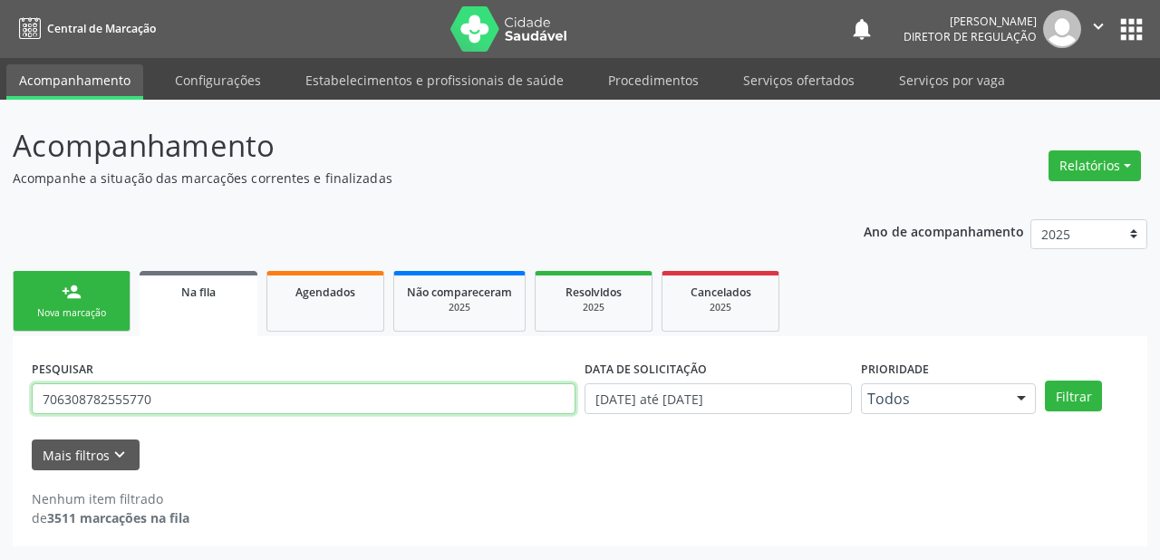
drag, startPoint x: 156, startPoint y: 399, endPoint x: 15, endPoint y: 402, distance: 141.5
click at [15, 402] on div "PESQUISAR 706308782555770 DATA DE SOLICITAÇÃO 01/01/2018 até 02/09/2025 Priorid…" at bounding box center [580, 441] width 1135 height 210
click at [160, 393] on input "706308782555770" at bounding box center [304, 398] width 544 height 31
type input "7"
type input "704105160623279"
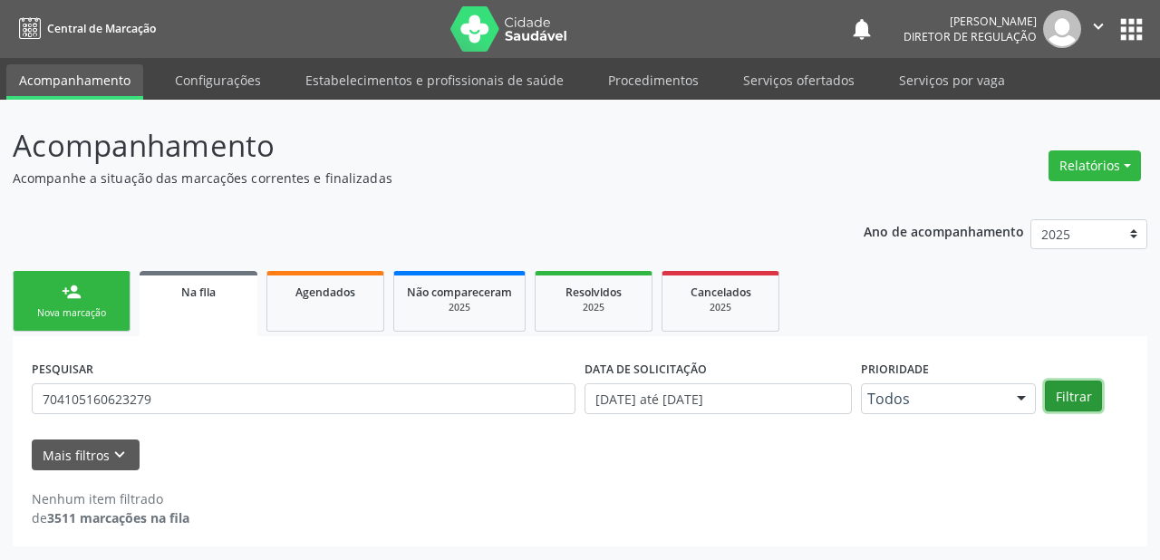
click at [1081, 396] on button "Filtrar" at bounding box center [1073, 396] width 57 height 31
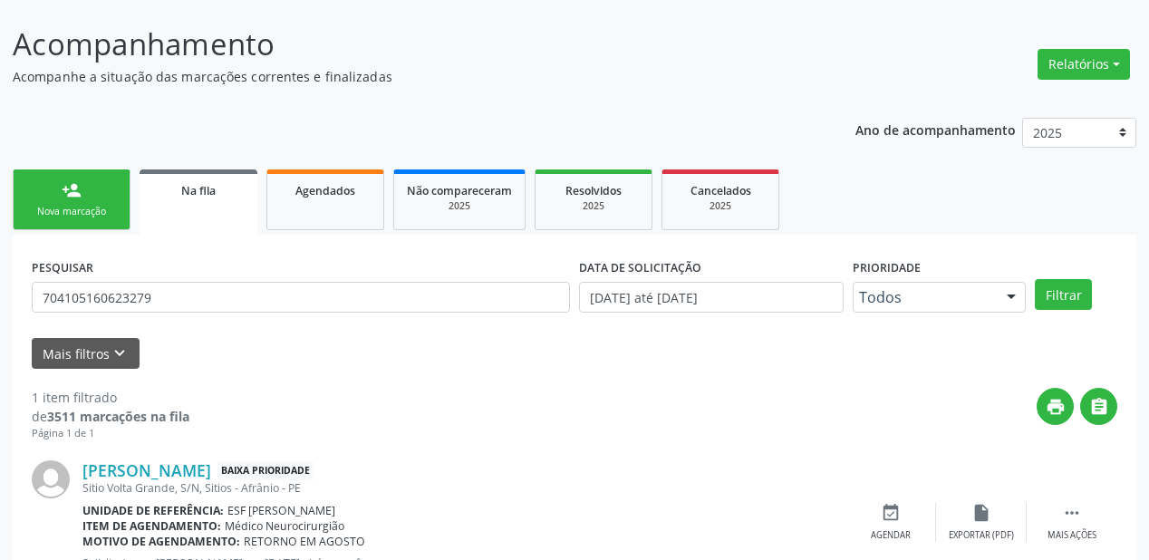
scroll to position [174, 0]
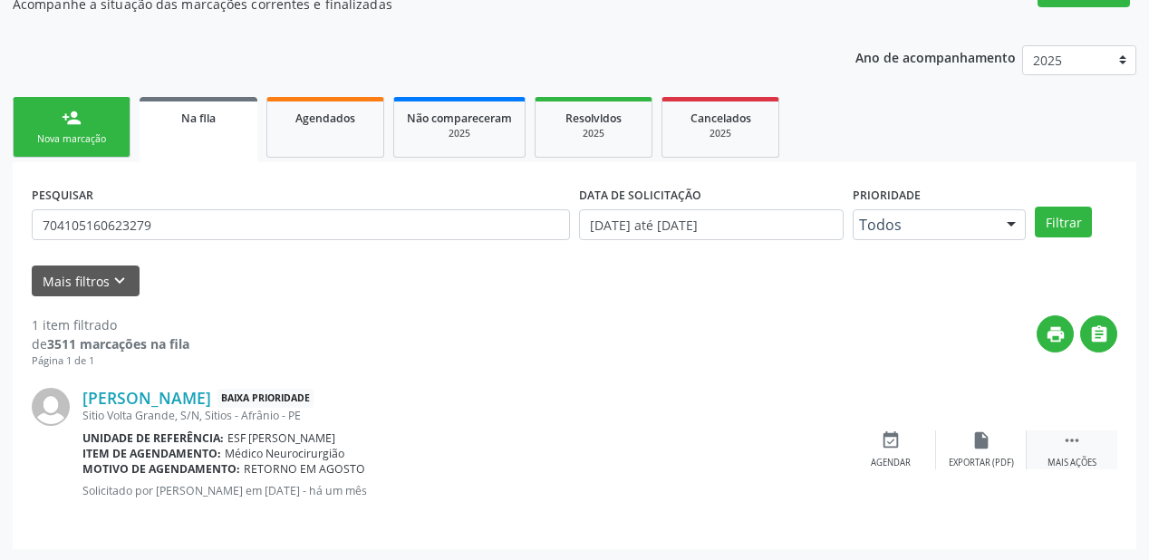
click at [1077, 441] on icon "" at bounding box center [1072, 441] width 20 height 20
click at [638, 446] on div "event_available Agendar" at bounding box center [619, 450] width 91 height 39
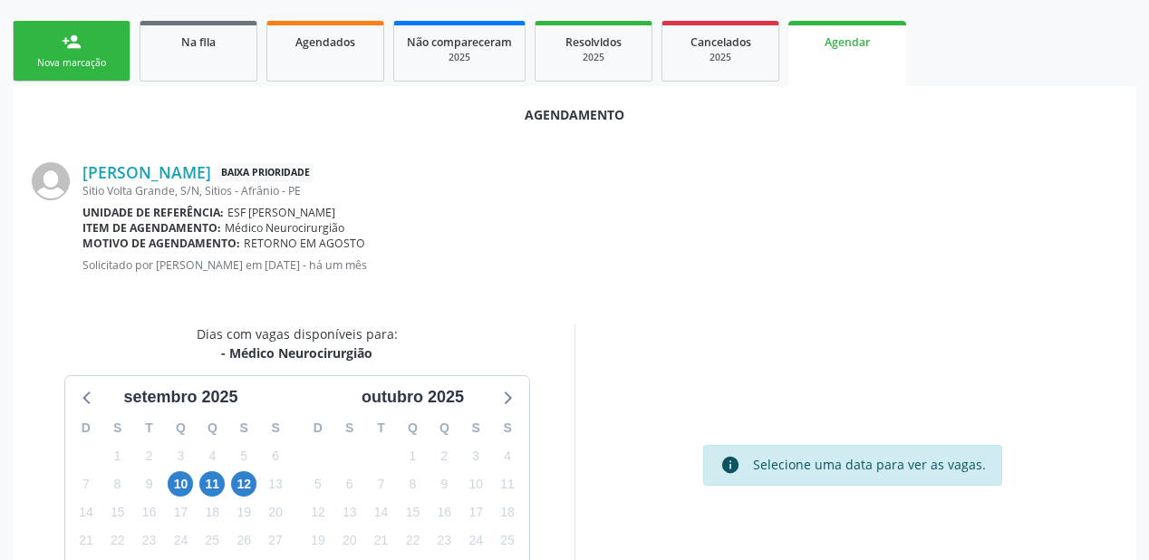
scroll to position [382, 0]
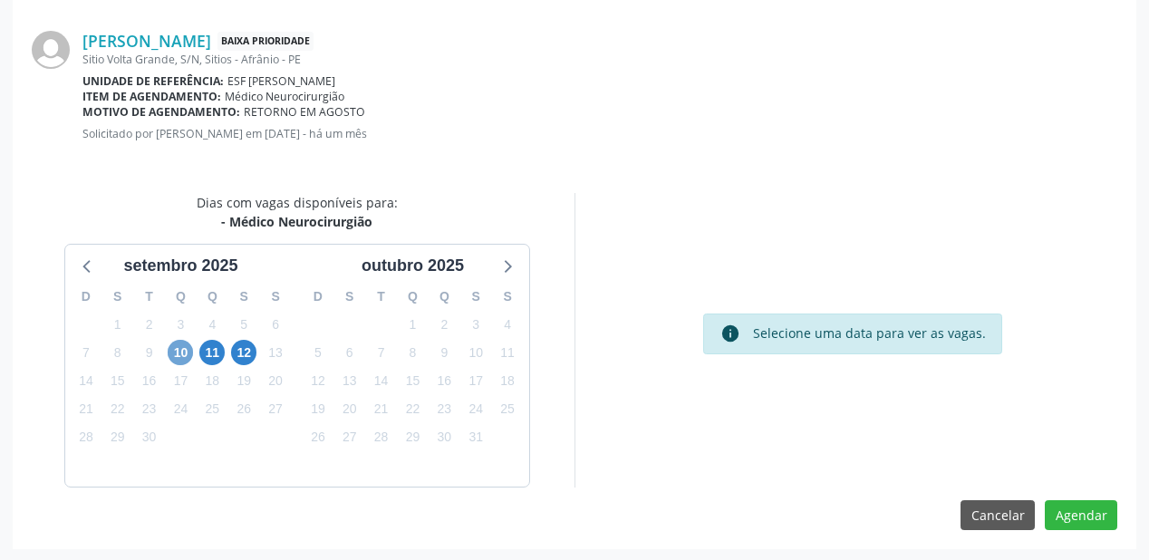
click at [180, 356] on span "10" at bounding box center [180, 352] width 25 height 25
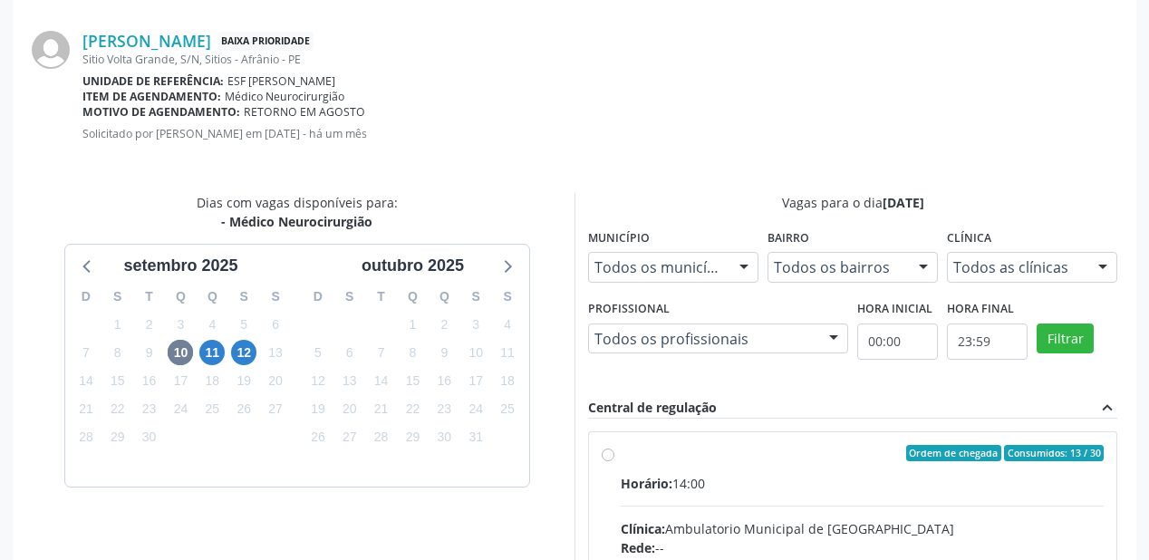
click at [615, 461] on input "Ordem de chegada Consumidos: 13 / 30 Horário: 14:00 Clínica: Ambulatorio Munici…" at bounding box center [608, 453] width 13 height 16
radio input "true"
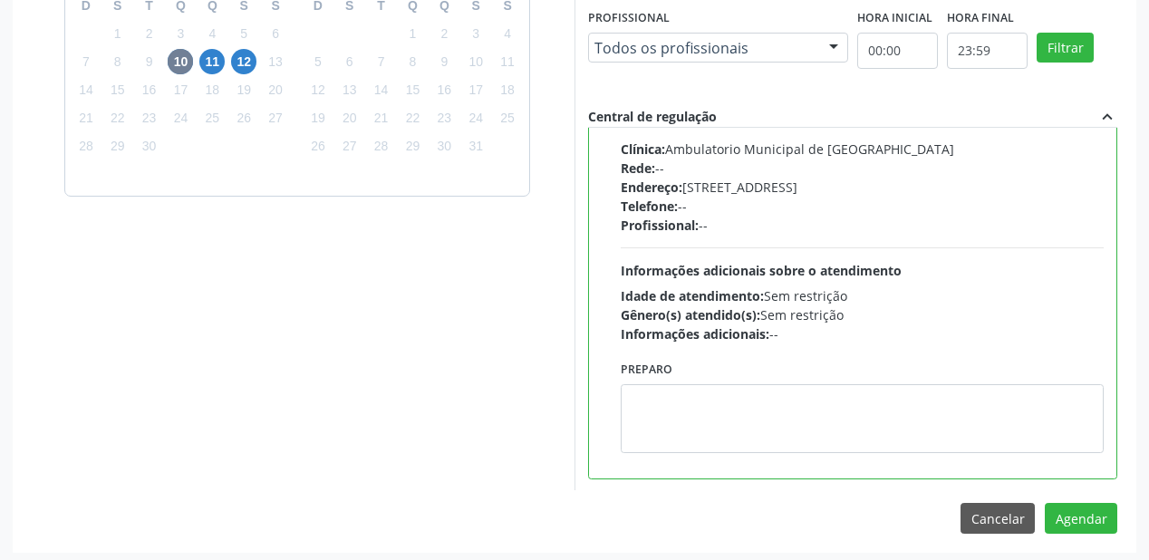
scroll to position [676, 0]
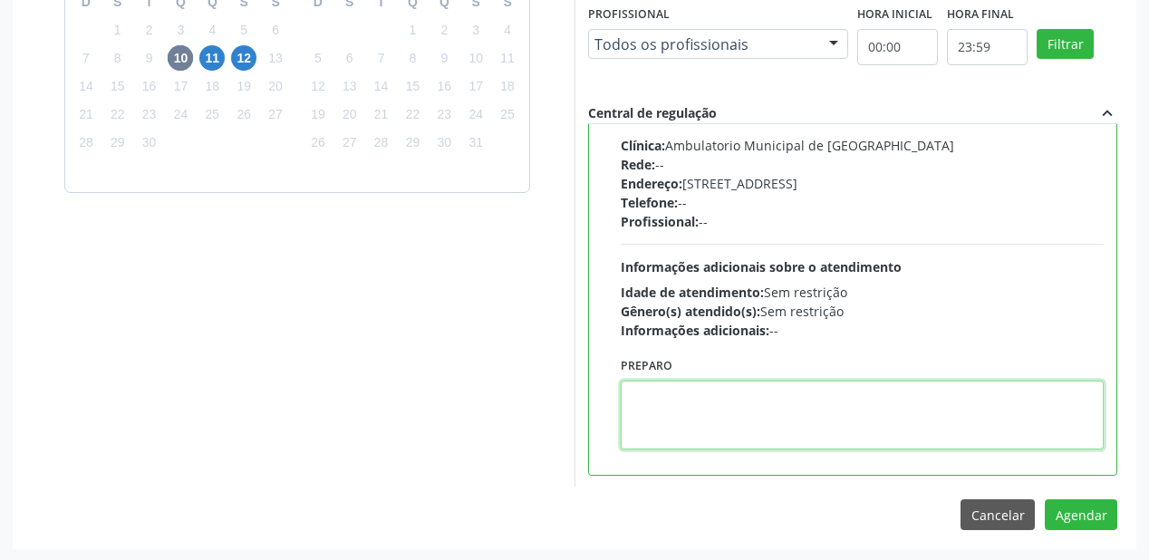
click at [805, 434] on textarea at bounding box center [862, 415] width 483 height 69
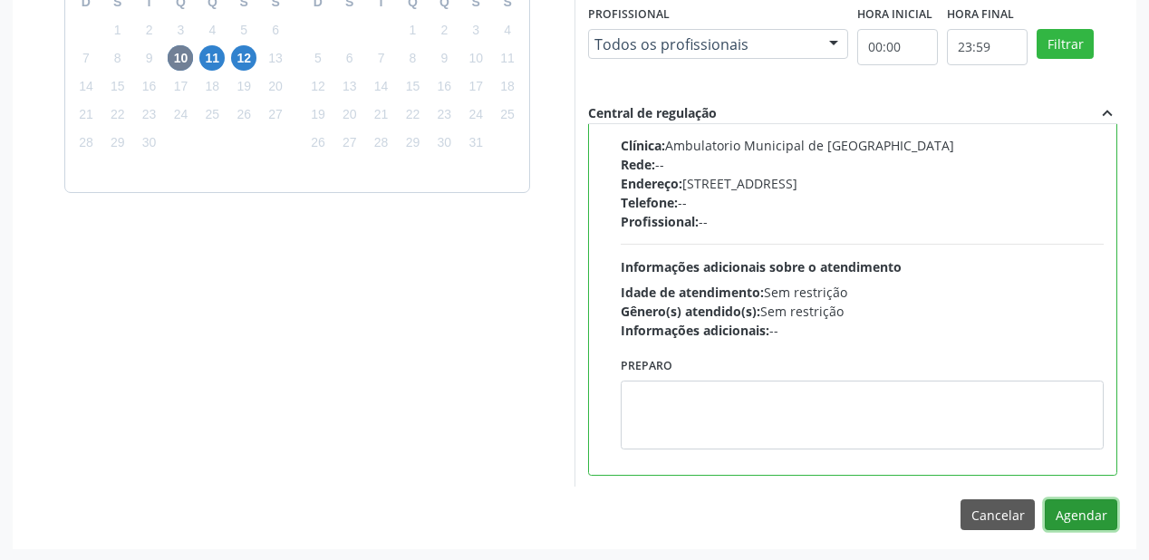
click at [1081, 515] on button "Agendar" at bounding box center [1081, 514] width 73 height 31
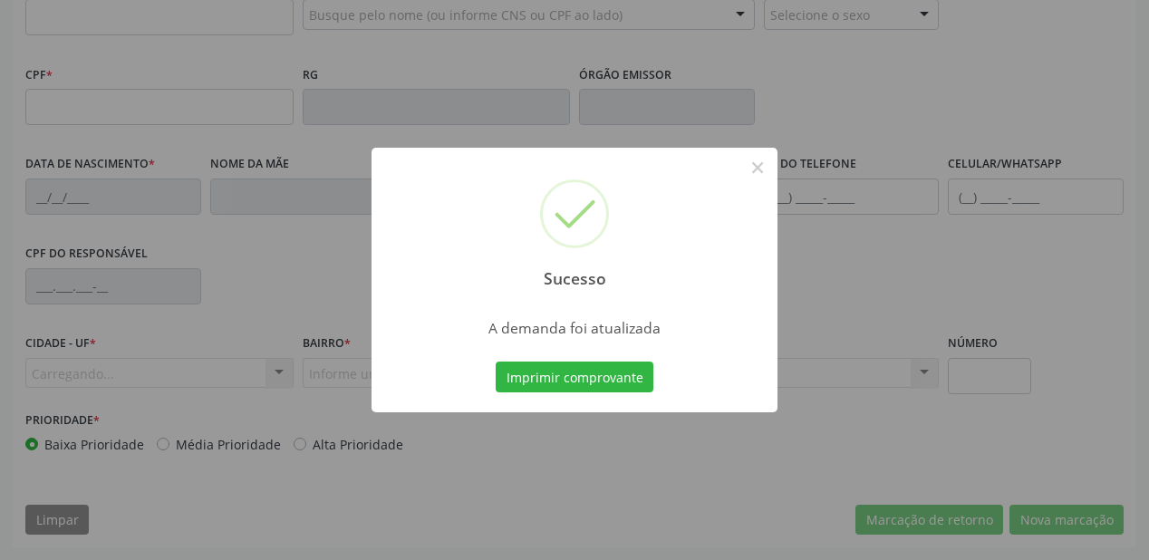
scroll to position [474, 0]
click at [580, 373] on button "Imprimir comprovante" at bounding box center [575, 377] width 158 height 31
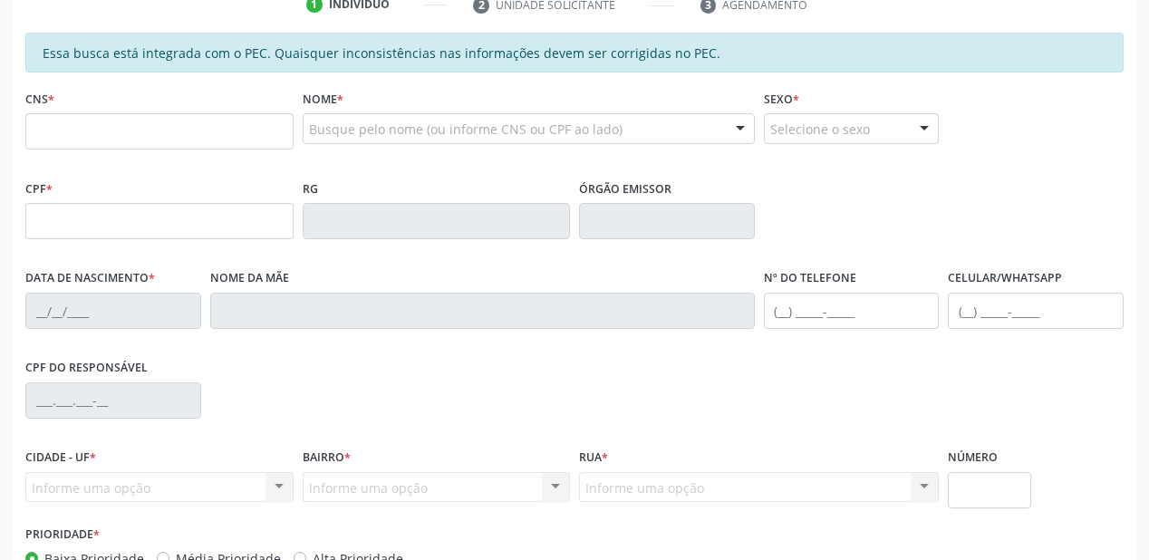
scroll to position [257, 0]
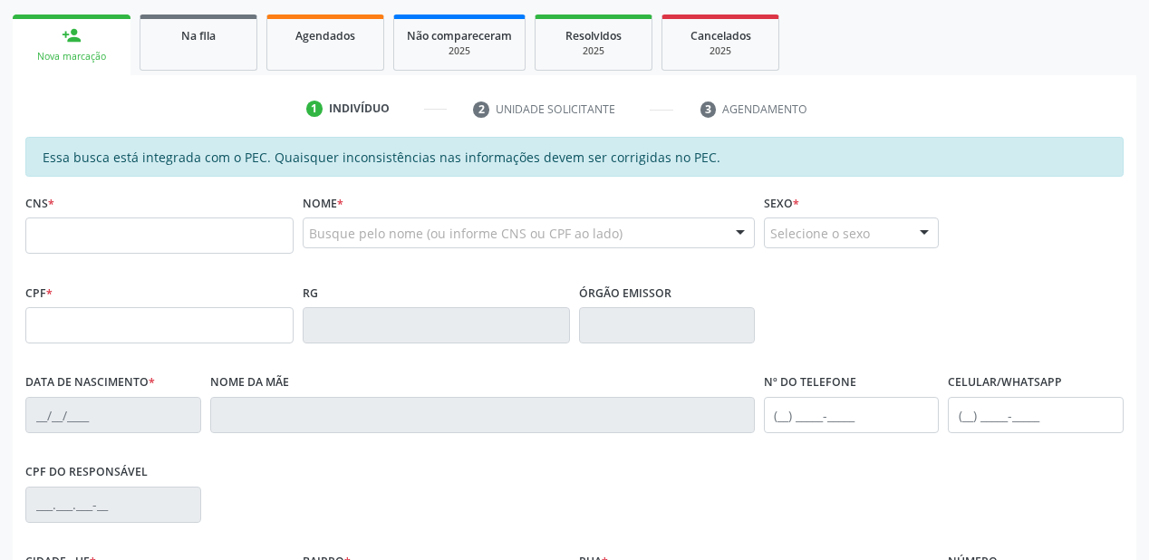
click at [209, 25] on div "Na fila" at bounding box center [198, 34] width 91 height 19
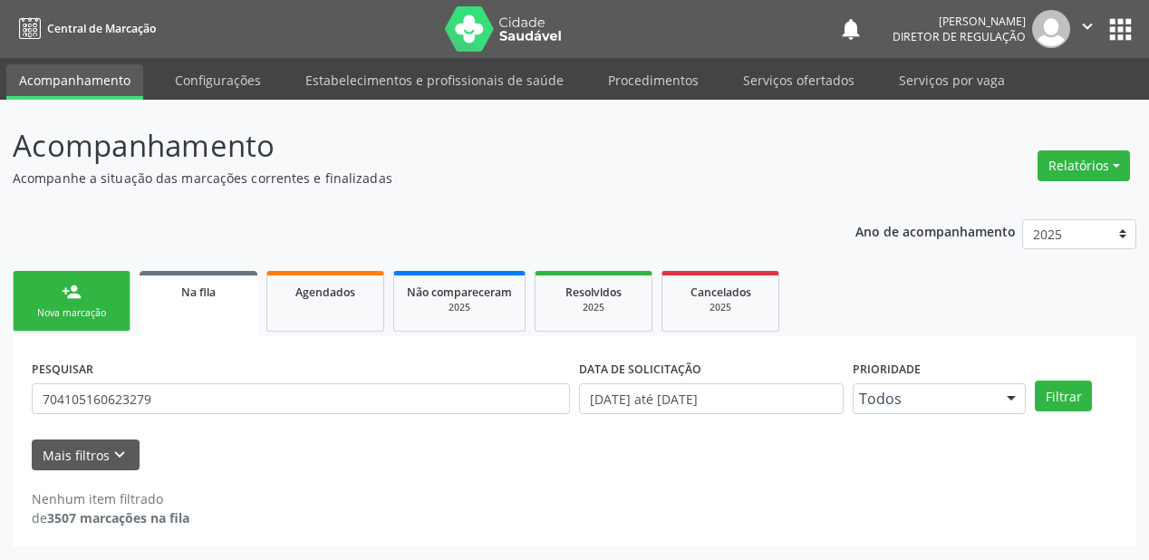
scroll to position [0, 0]
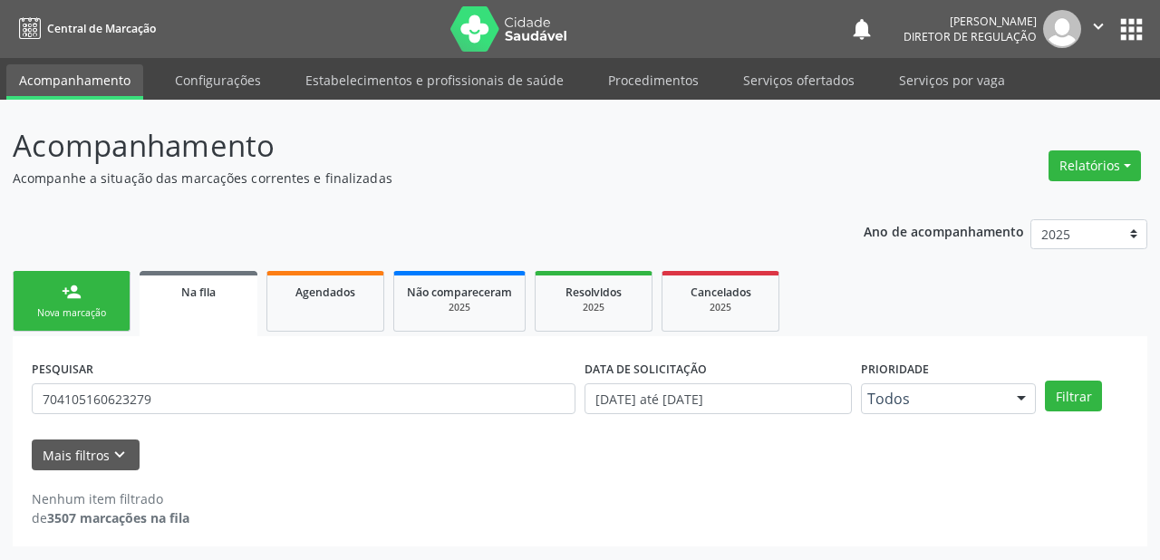
click at [163, 353] on div "PESQUISAR 704105160623279 DATA DE SOLICITAÇÃO 01/01/2018 até 02/09/2025 Priorid…" at bounding box center [580, 441] width 1135 height 210
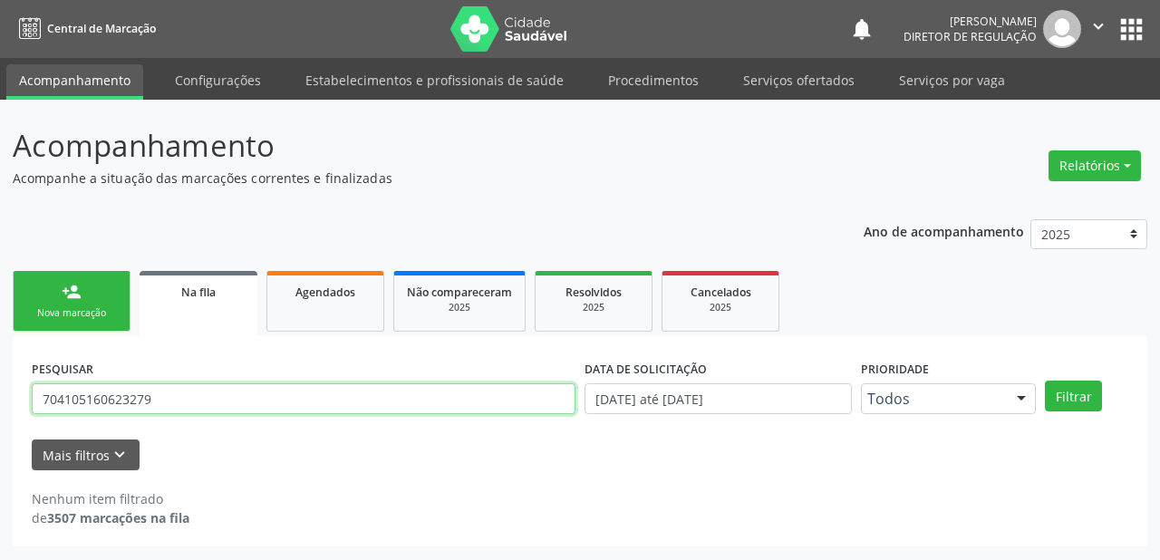
click at [163, 395] on input "704105160623279" at bounding box center [304, 398] width 544 height 31
type input "7"
type input "700004863926604"
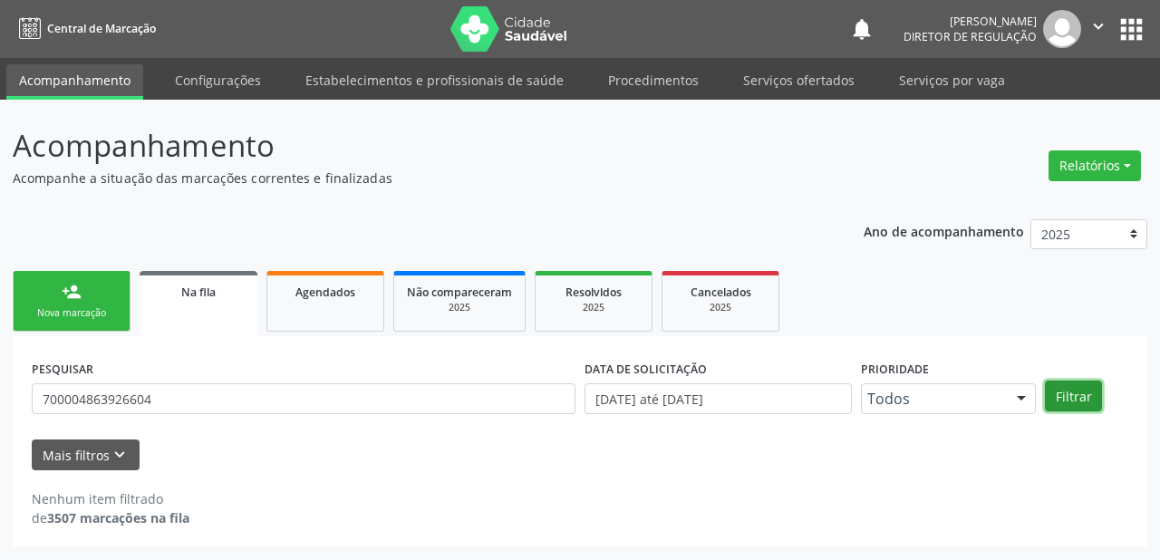
click at [1073, 391] on button "Filtrar" at bounding box center [1073, 396] width 57 height 31
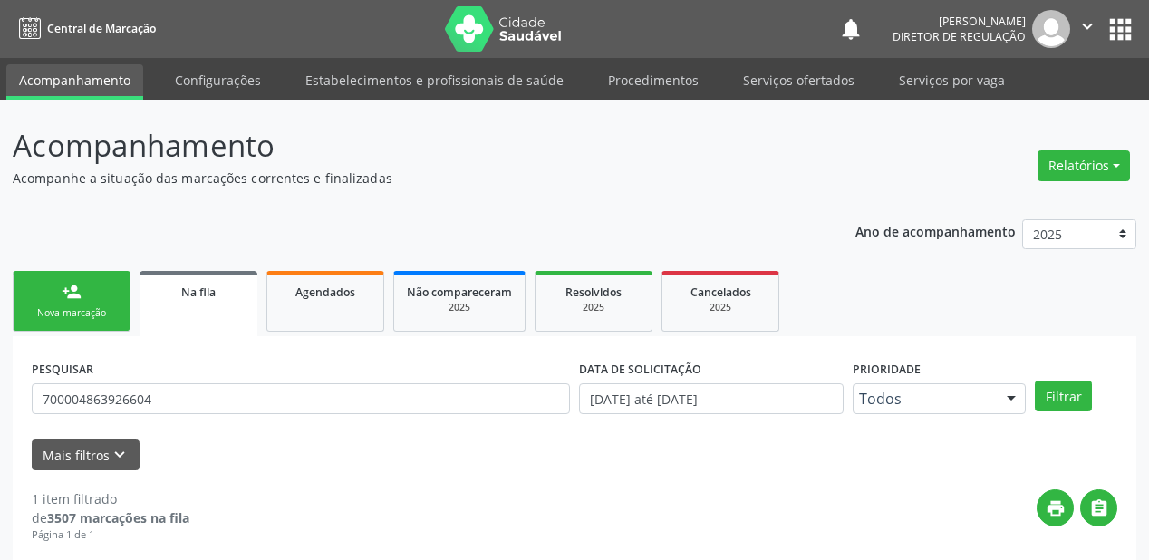
scroll to position [174, 0]
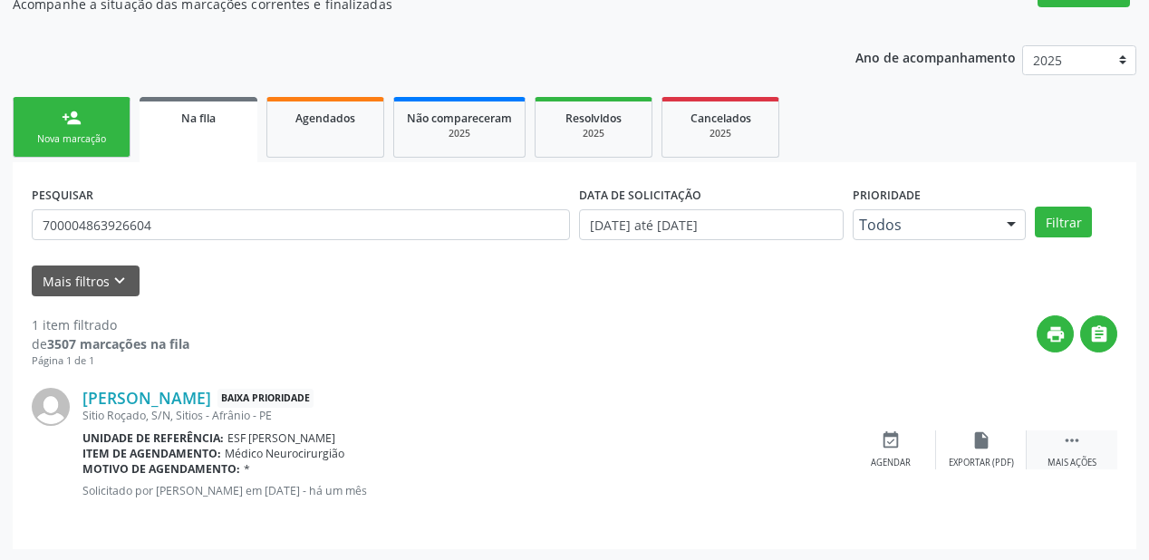
click at [1065, 435] on icon "" at bounding box center [1072, 441] width 20 height 20
click at [631, 444] on div "event_available Agendar" at bounding box center [619, 450] width 91 height 39
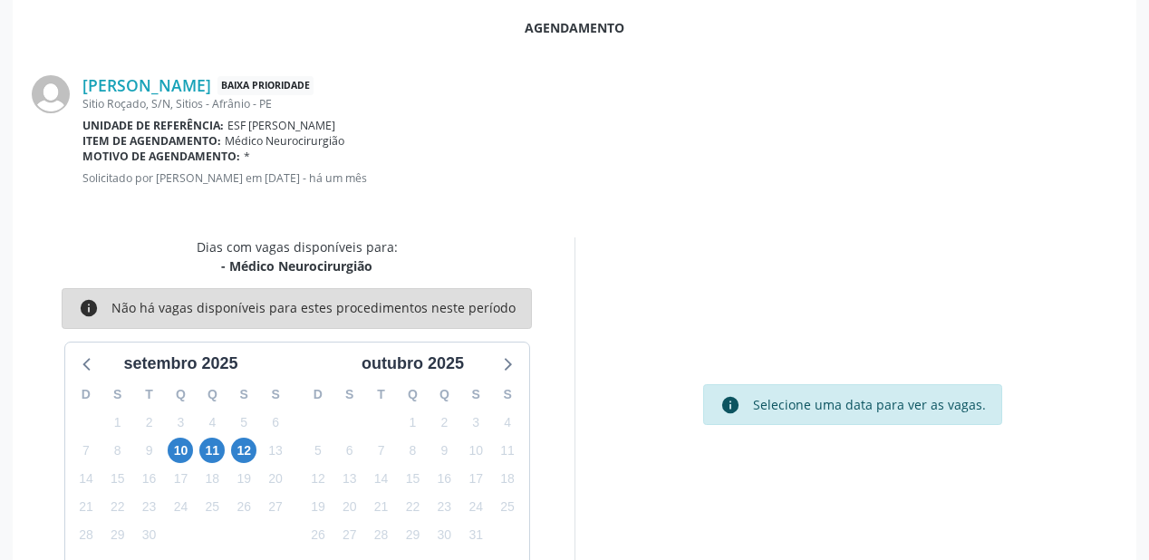
scroll to position [339, 0]
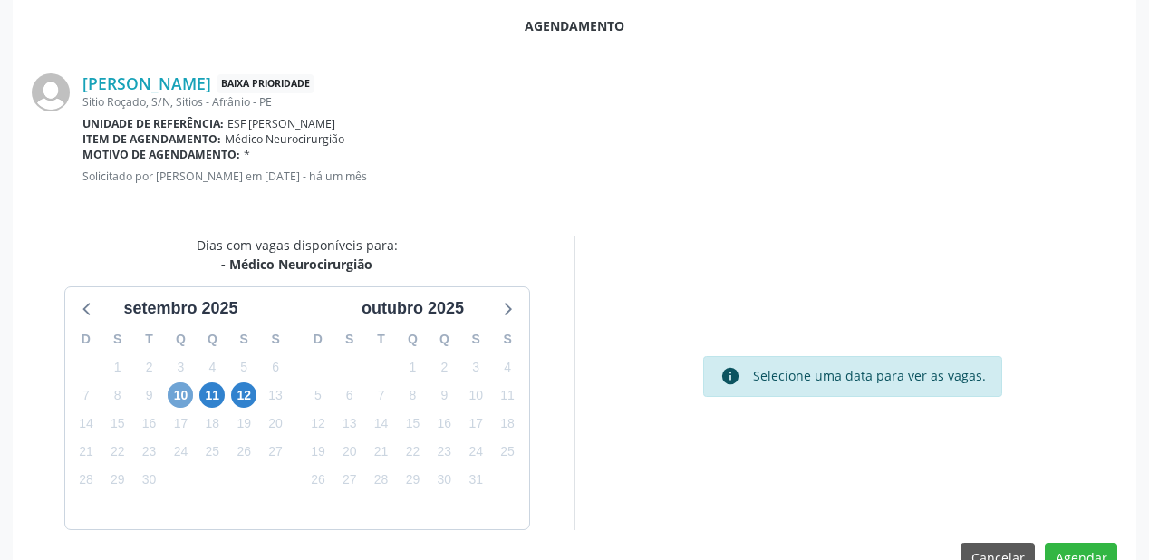
drag, startPoint x: 179, startPoint y: 386, endPoint x: 196, endPoint y: 390, distance: 17.6
click at [179, 386] on span "10" at bounding box center [180, 395] width 25 height 25
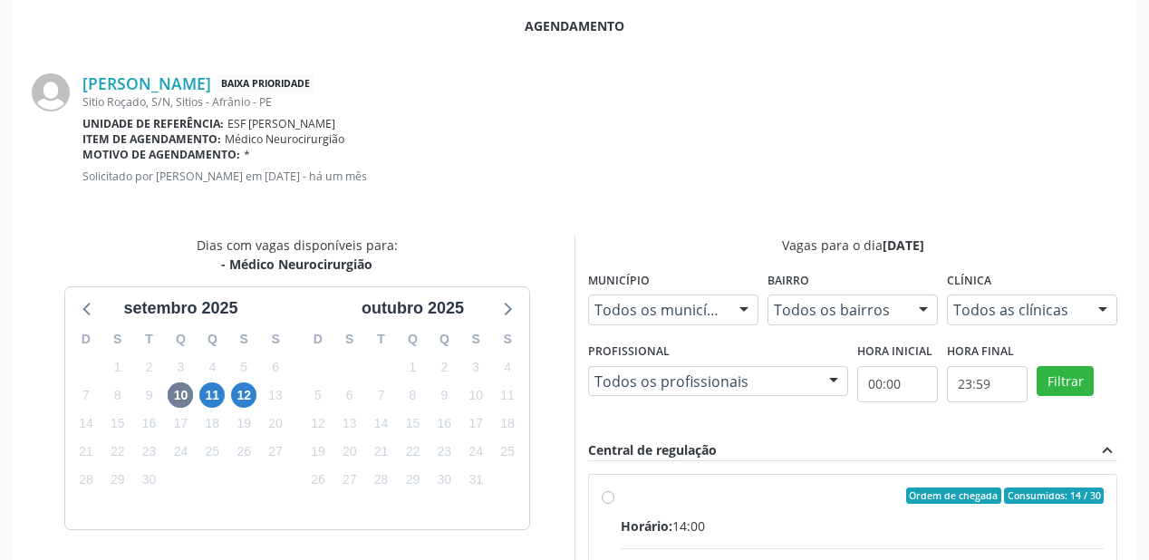
click at [823, 491] on div "Ordem de chegada Consumidos: 14 / 30" at bounding box center [862, 496] width 483 height 16
click at [615, 491] on input "Ordem de chegada Consumidos: 14 / 30 Horário: 14:00 Clínica: Ambulatorio Munici…" at bounding box center [608, 496] width 13 height 16
radio input "true"
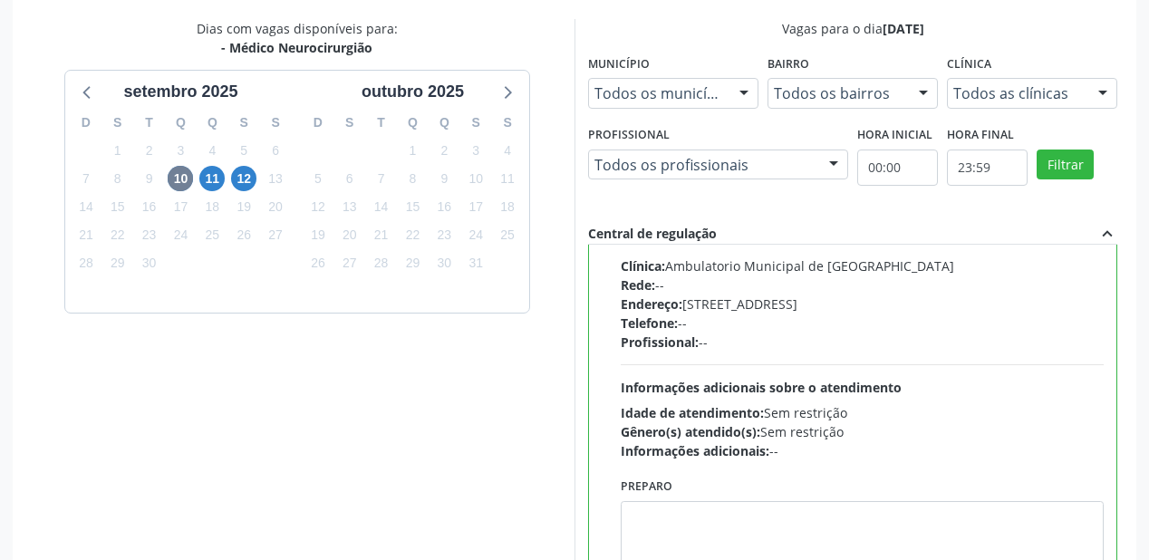
scroll to position [676, 0]
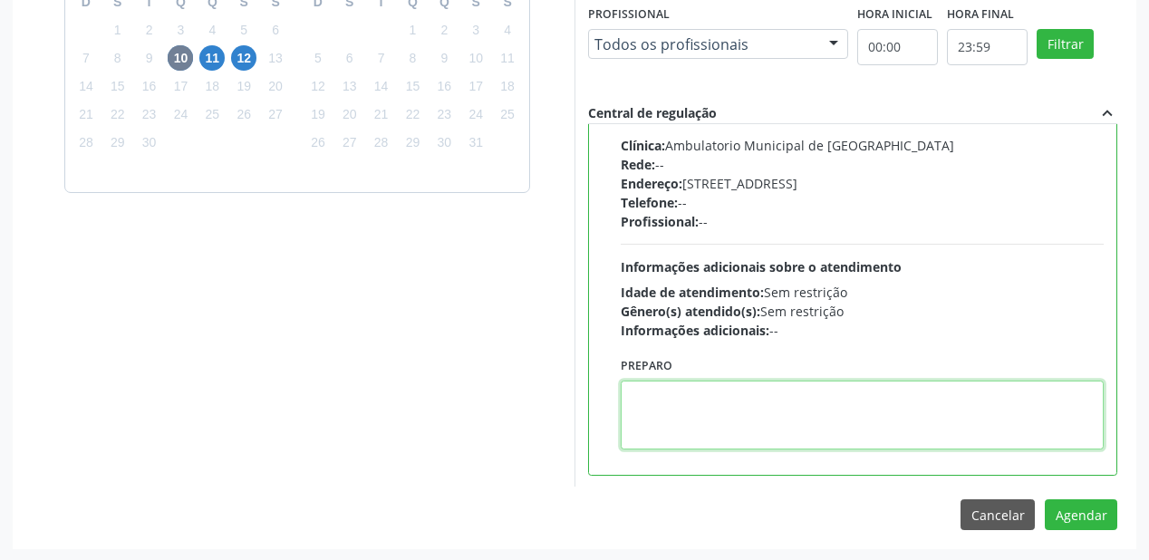
click at [785, 421] on textarea at bounding box center [862, 415] width 483 height 69
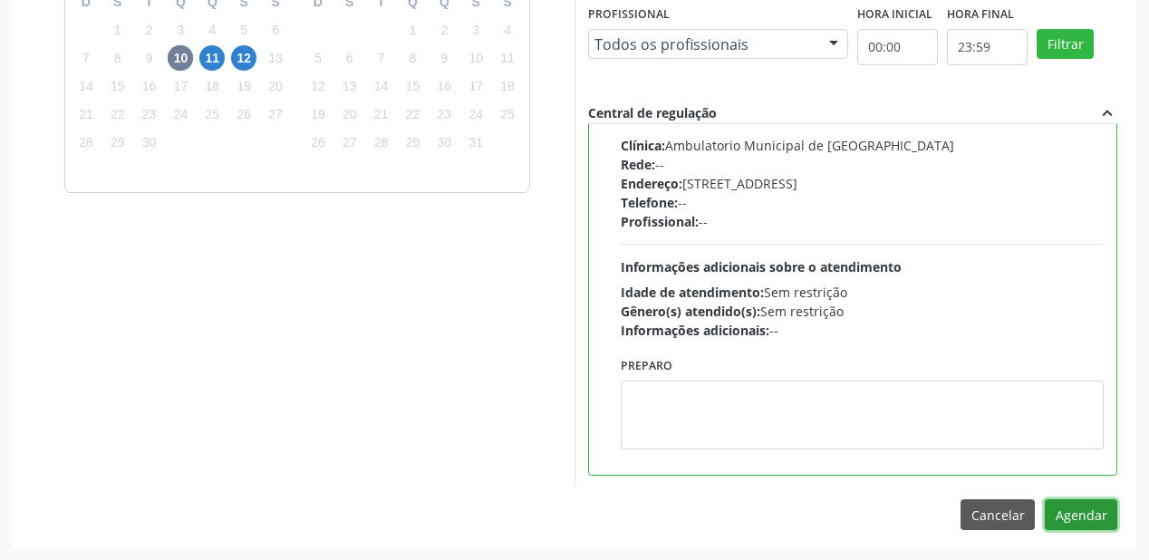
click at [1062, 505] on button "Agendar" at bounding box center [1081, 514] width 73 height 31
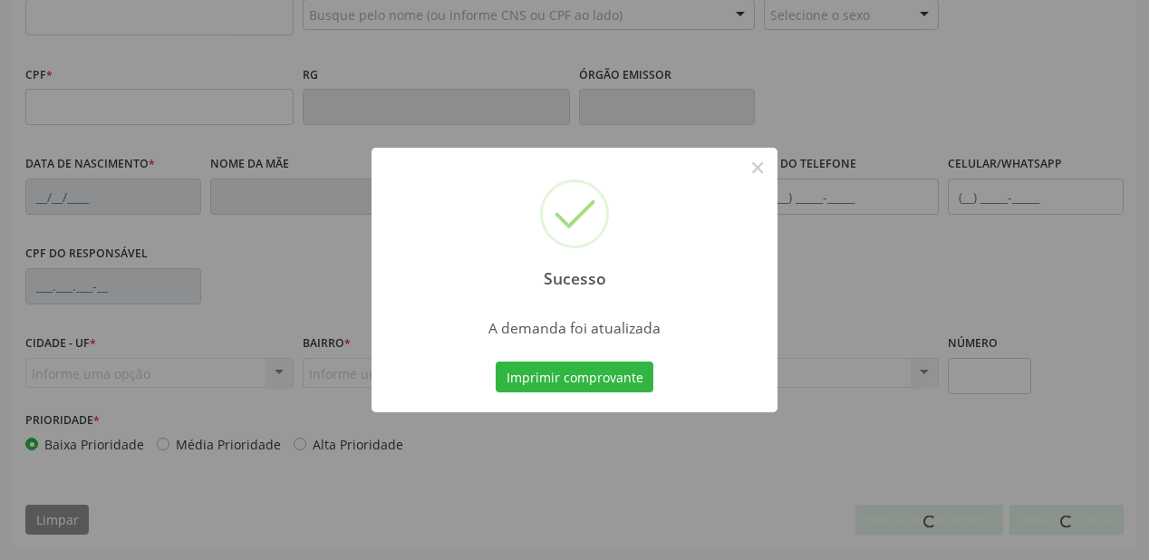
scroll to position [474, 0]
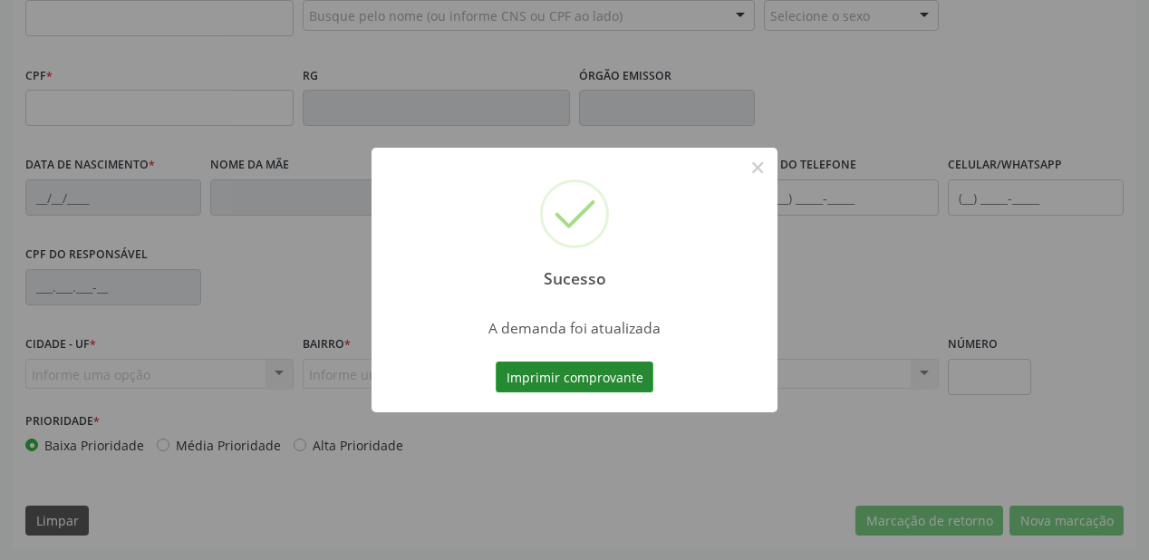
click at [578, 373] on button "Imprimir comprovante" at bounding box center [575, 377] width 158 height 31
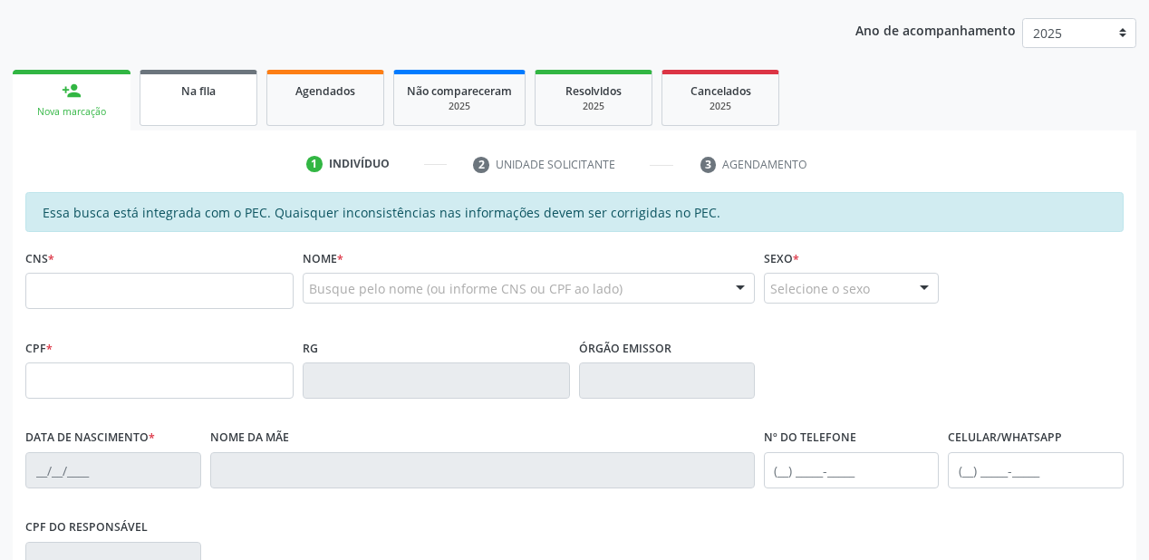
scroll to position [184, 0]
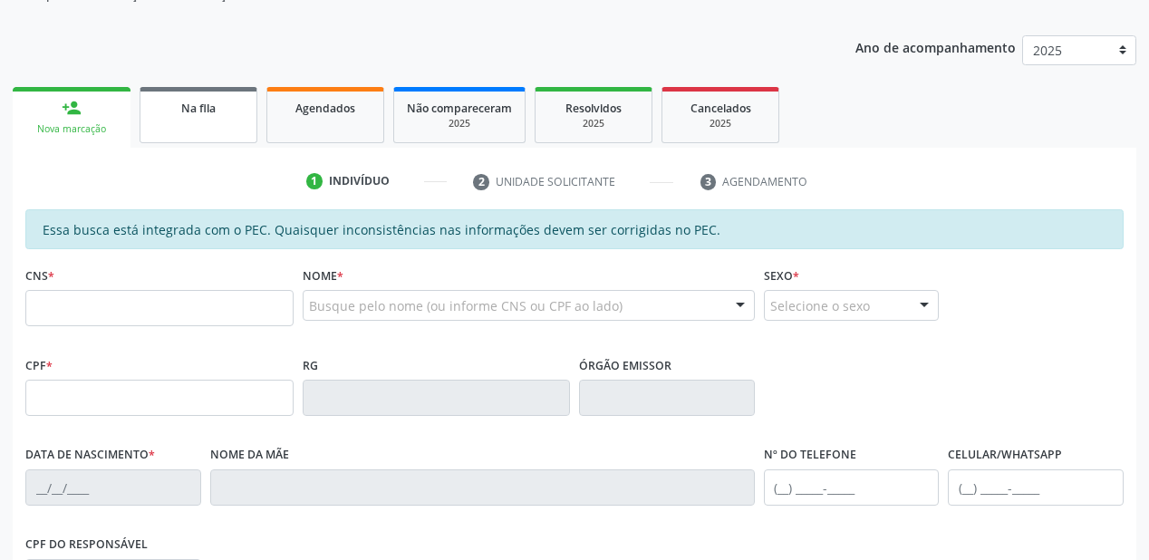
click at [191, 116] on div "Na fila" at bounding box center [198, 107] width 91 height 19
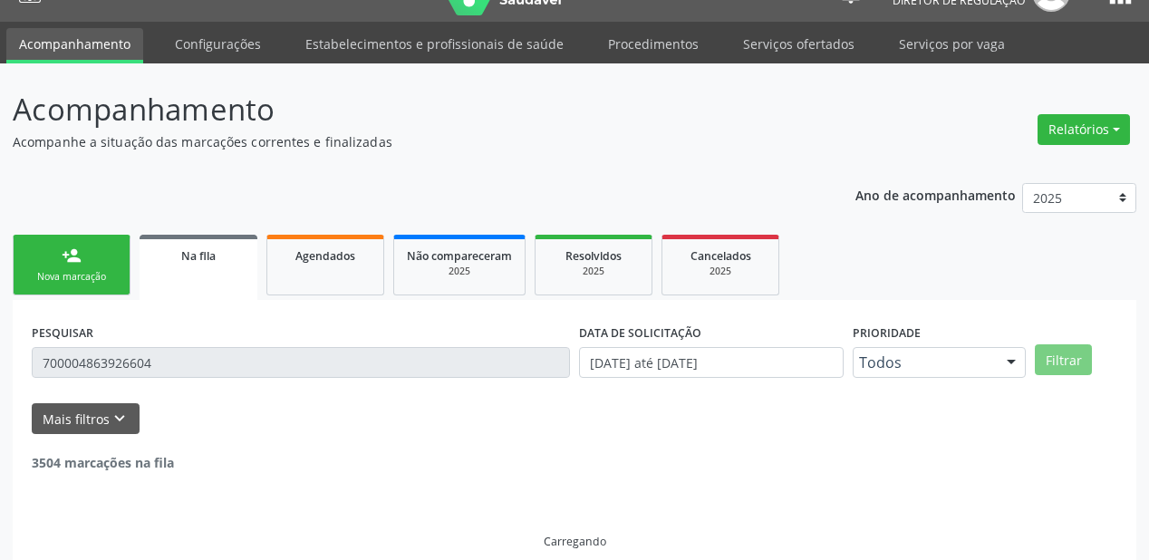
scroll to position [0, 0]
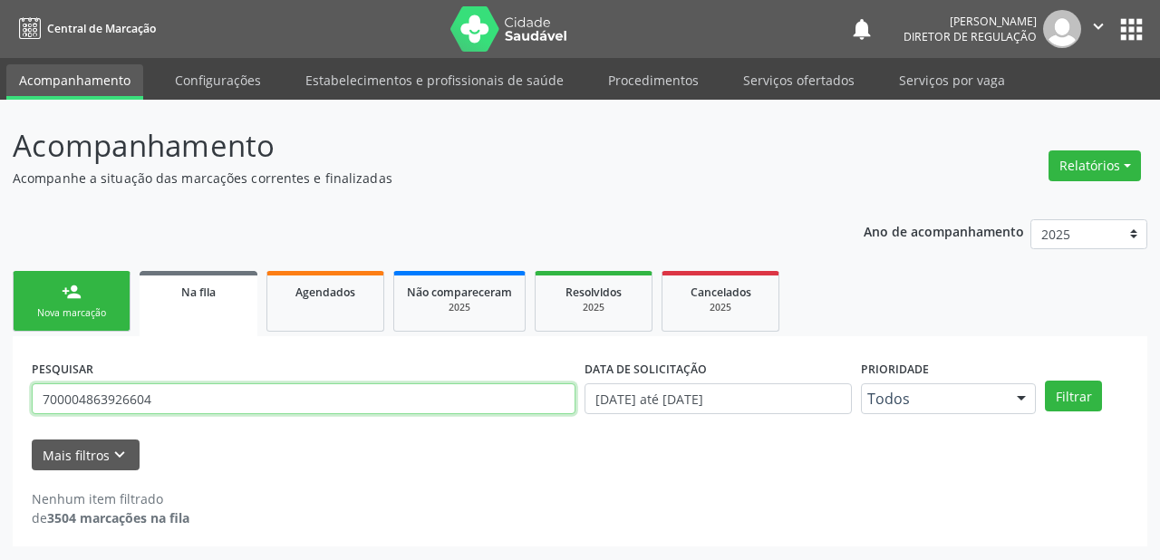
click at [167, 399] on input "700004863926604" at bounding box center [304, 398] width 544 height 31
type input "7"
type input "702608742088548"
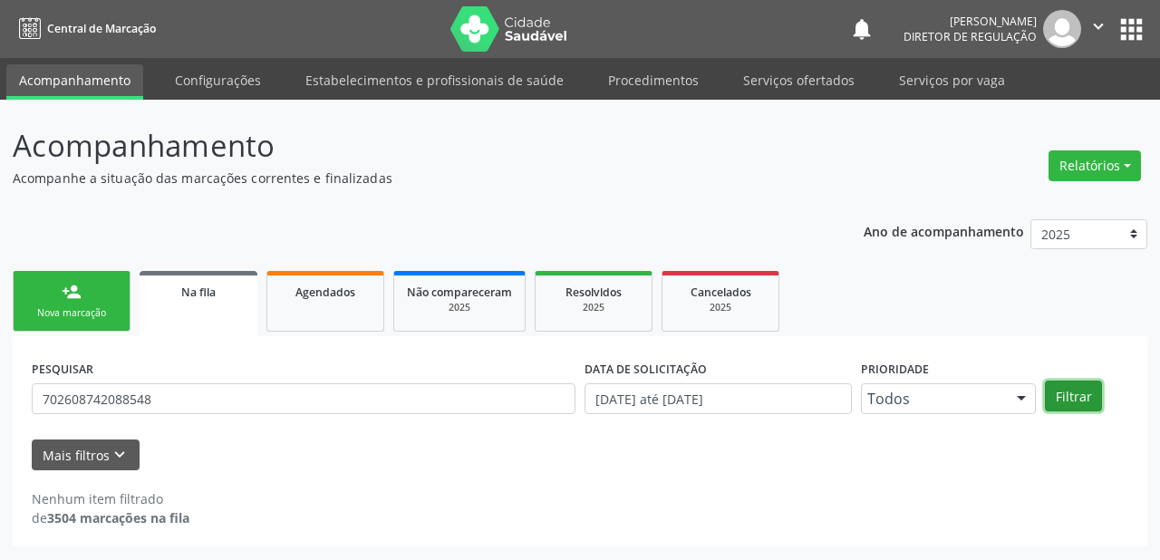
click at [1071, 402] on button "Filtrar" at bounding box center [1073, 396] width 57 height 31
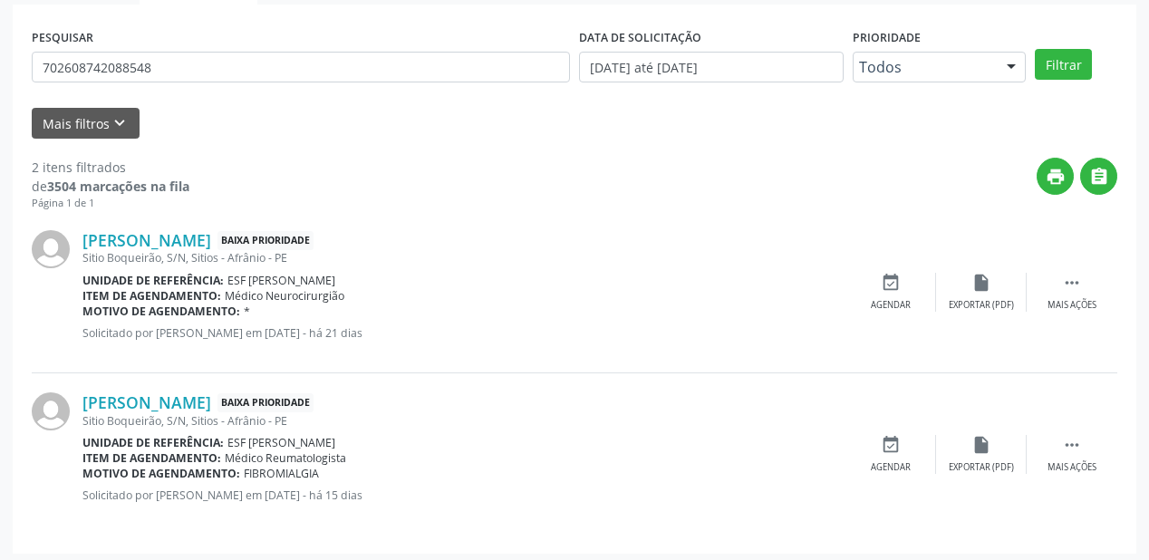
scroll to position [336, 0]
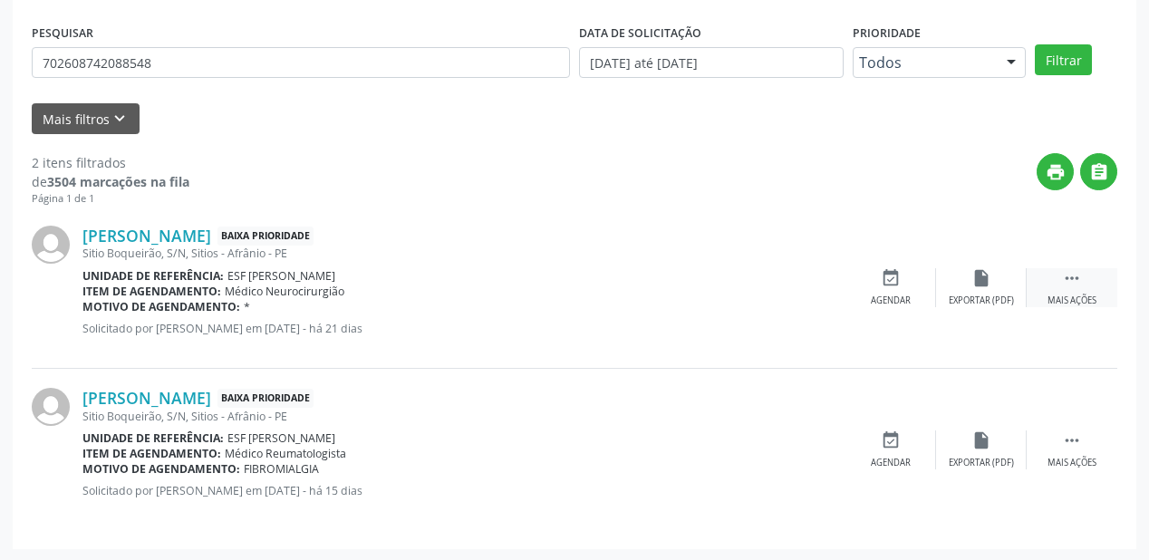
click at [1068, 279] on icon "" at bounding box center [1072, 278] width 20 height 20
click at [638, 294] on div "event_available Agendar" at bounding box center [619, 287] width 91 height 39
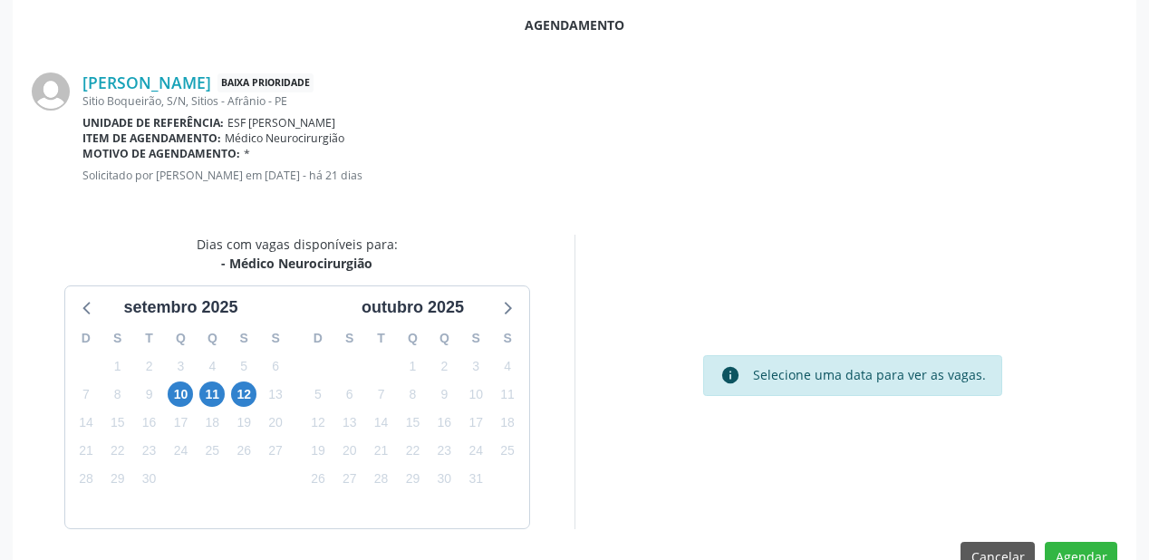
scroll to position [382, 0]
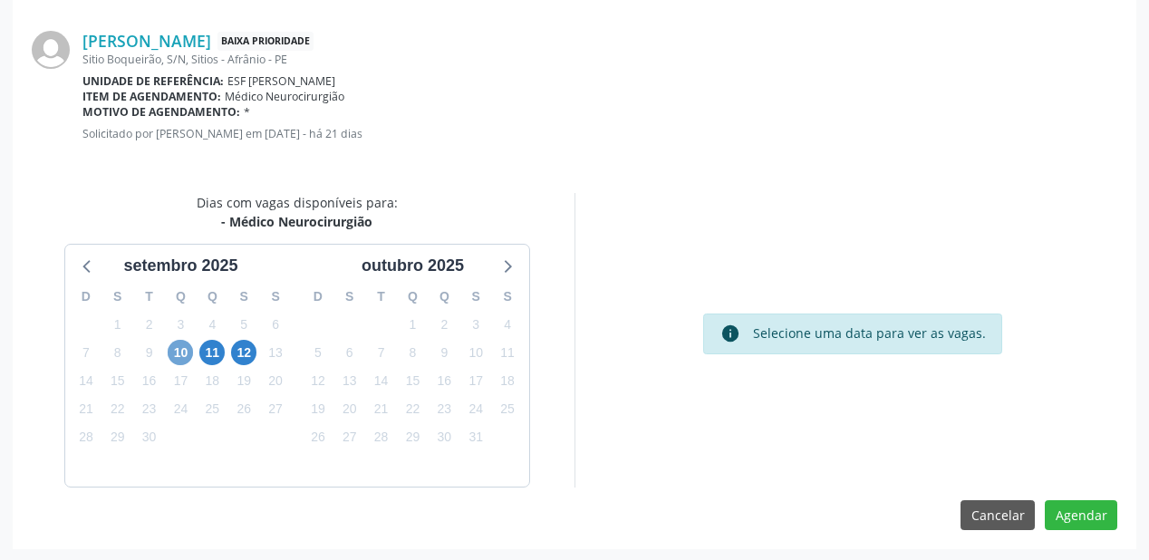
click at [173, 351] on span "10" at bounding box center [180, 352] width 25 height 25
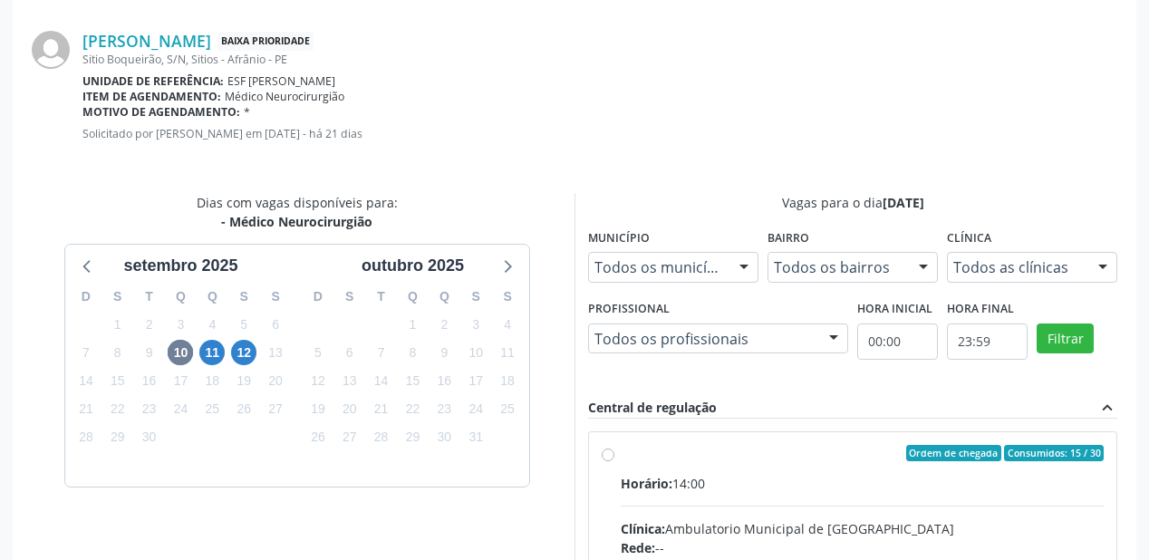
click at [747, 454] on div "Ordem de chegada Consumidos: 15 / 30" at bounding box center [862, 453] width 483 height 16
click at [615, 454] on input "Ordem de chegada Consumidos: 15 / 30 Horário: 14:00 Clínica: Ambulatorio Munici…" at bounding box center [608, 453] width 13 height 16
radio input "true"
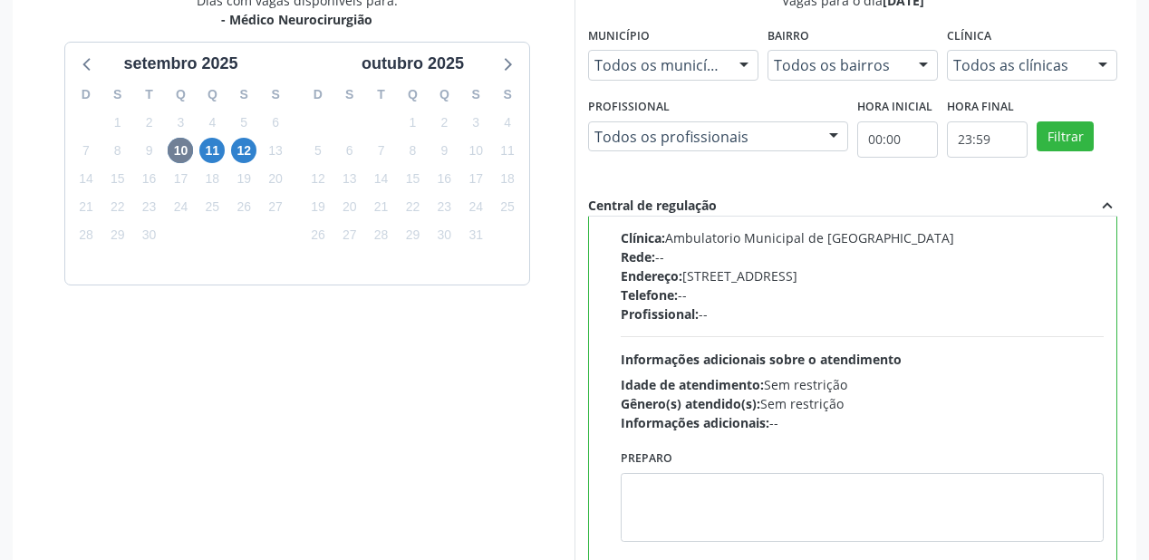
scroll to position [676, 0]
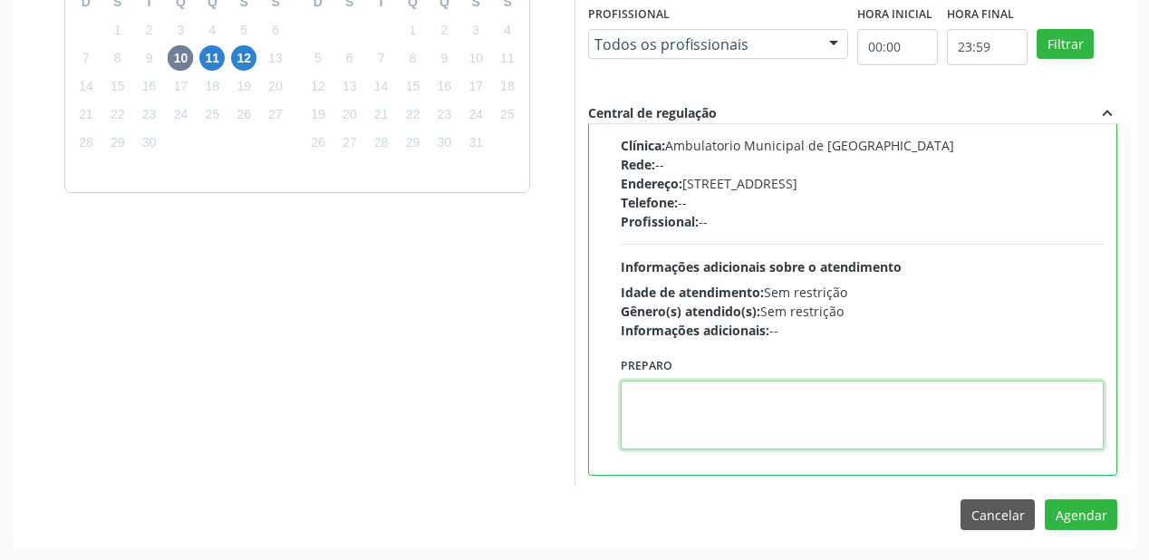
click at [791, 390] on textarea at bounding box center [862, 415] width 483 height 69
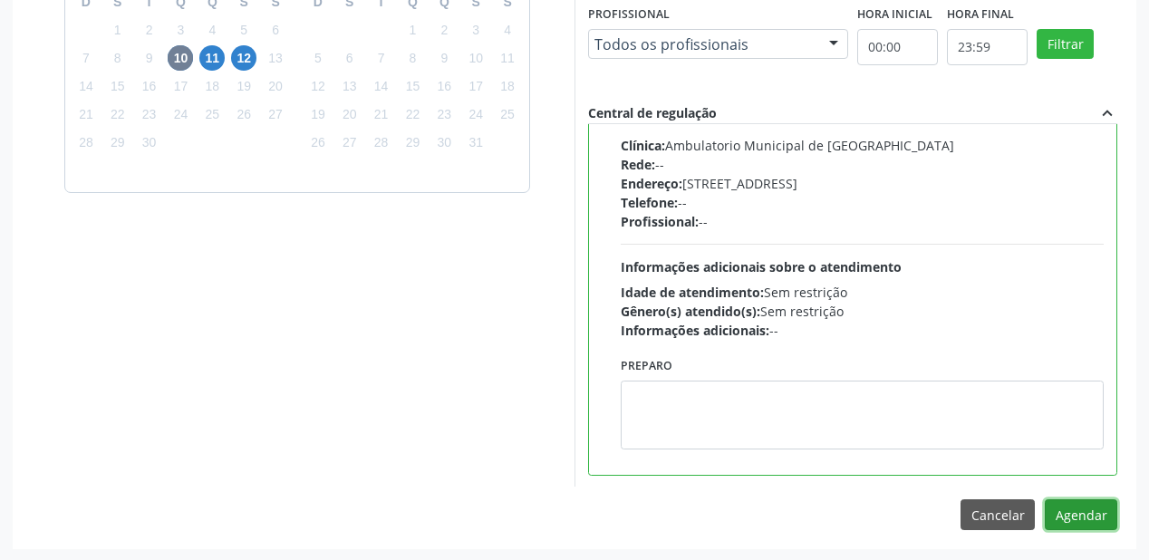
click at [1075, 511] on button "Agendar" at bounding box center [1081, 514] width 73 height 31
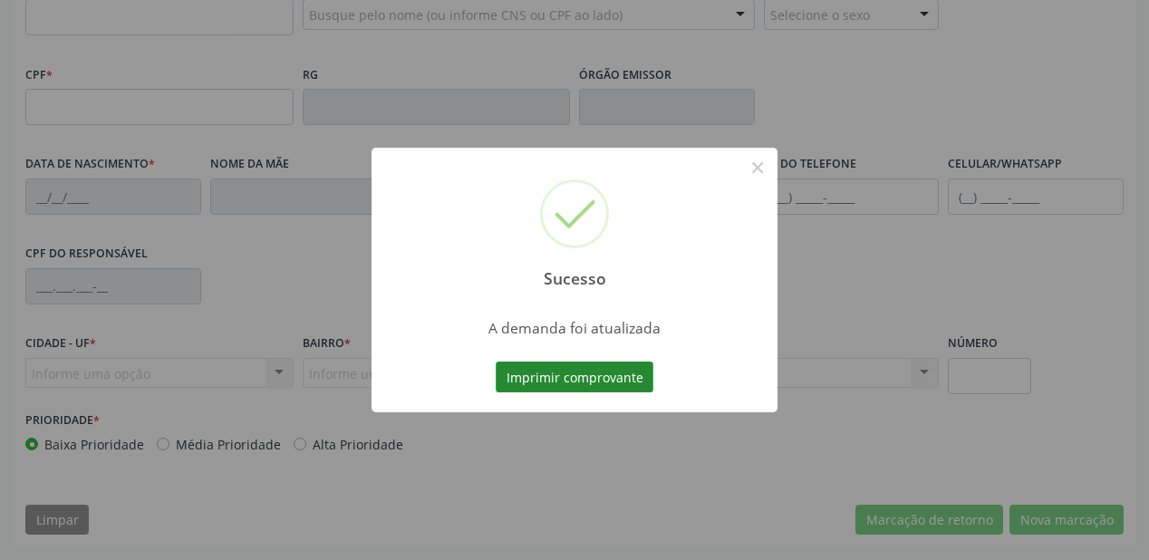
scroll to position [474, 0]
click at [577, 372] on button "Imprimir comprovante" at bounding box center [575, 377] width 158 height 31
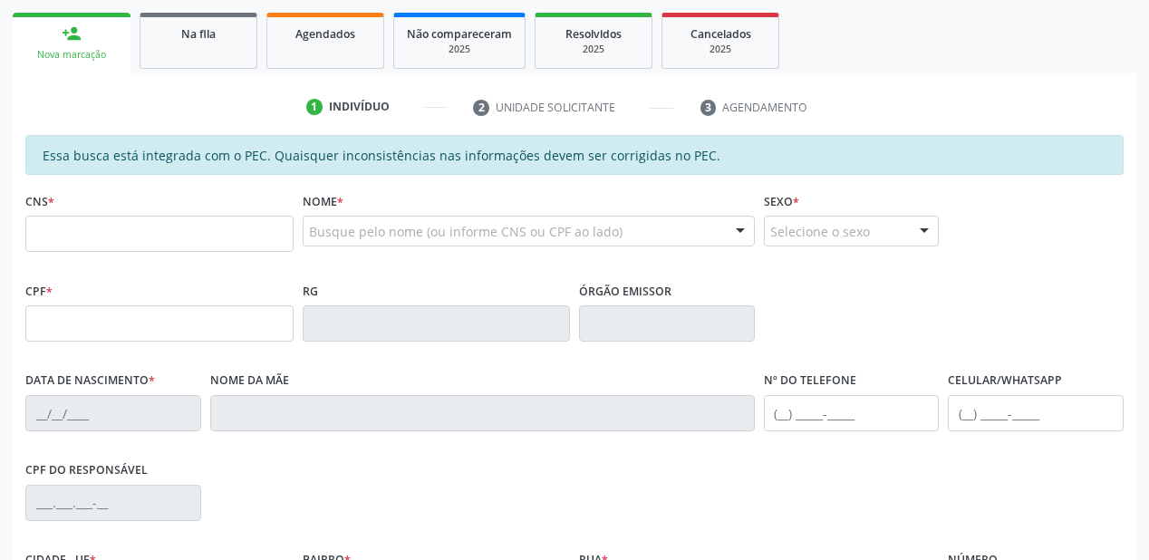
scroll to position [257, 0]
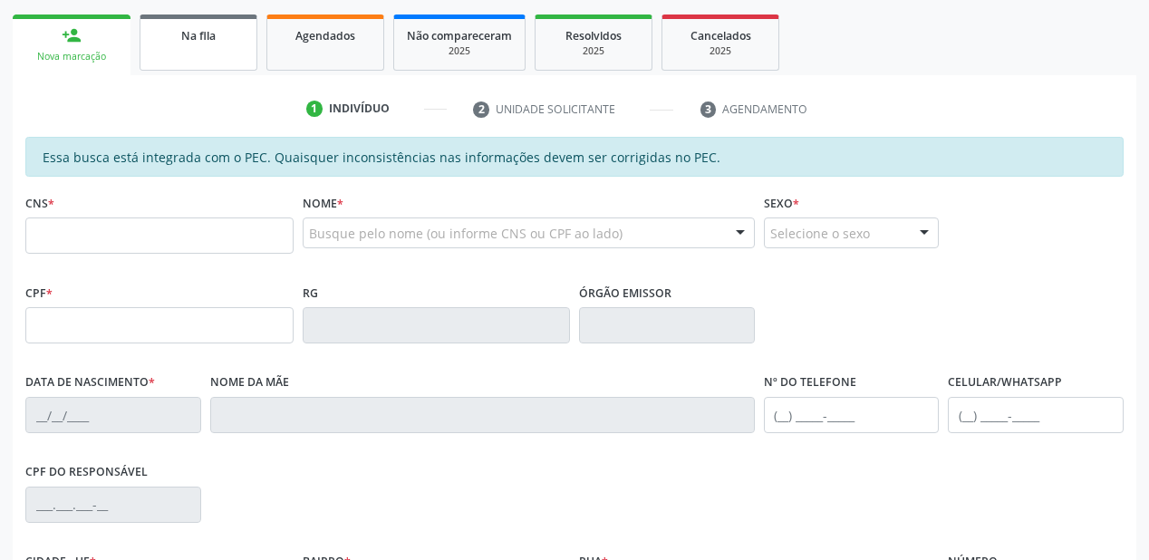
click at [222, 45] on link "Na fila" at bounding box center [199, 43] width 118 height 56
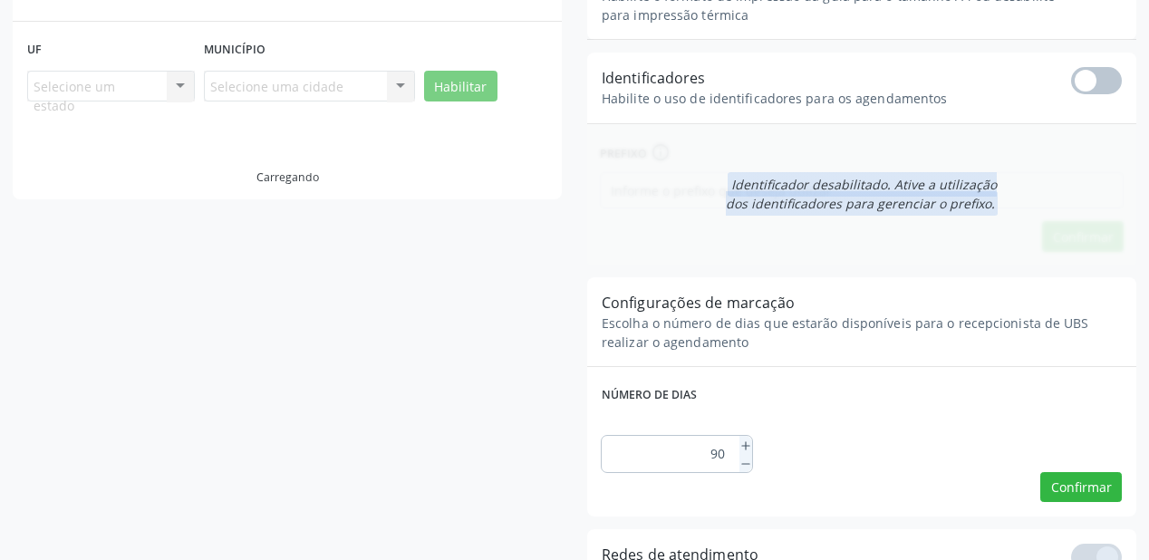
scroll to position [36, 0]
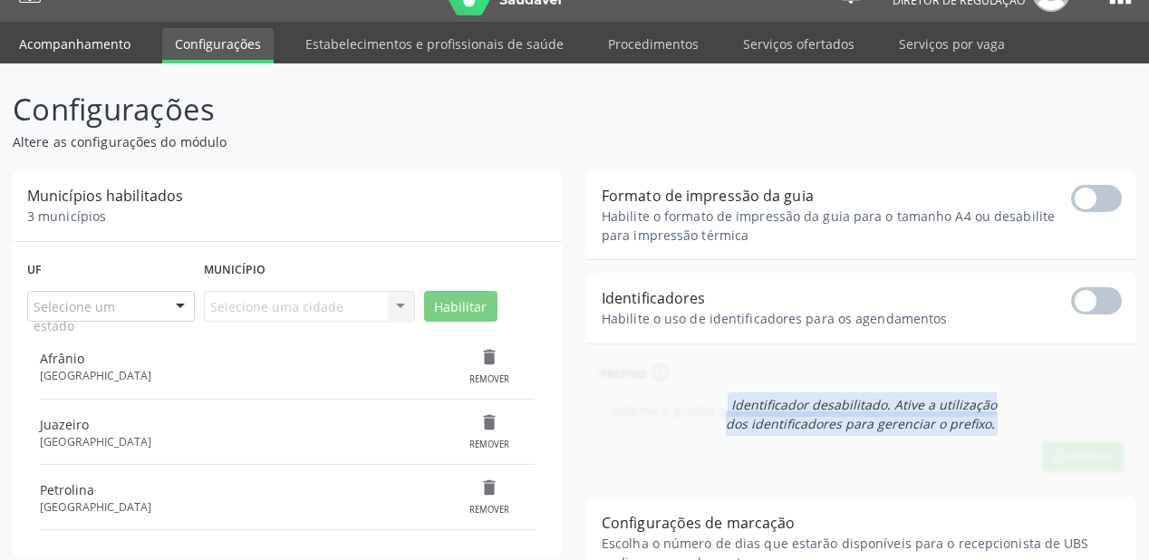
click at [96, 54] on link "Acompanhamento" at bounding box center [74, 44] width 137 height 32
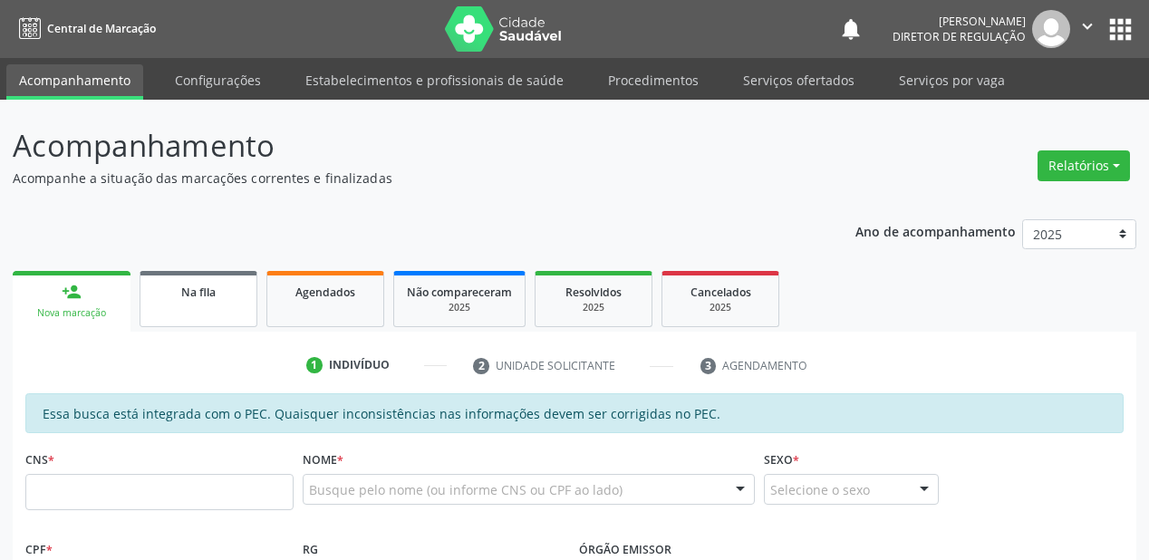
click at [189, 305] on link "Na fila" at bounding box center [199, 299] width 118 height 56
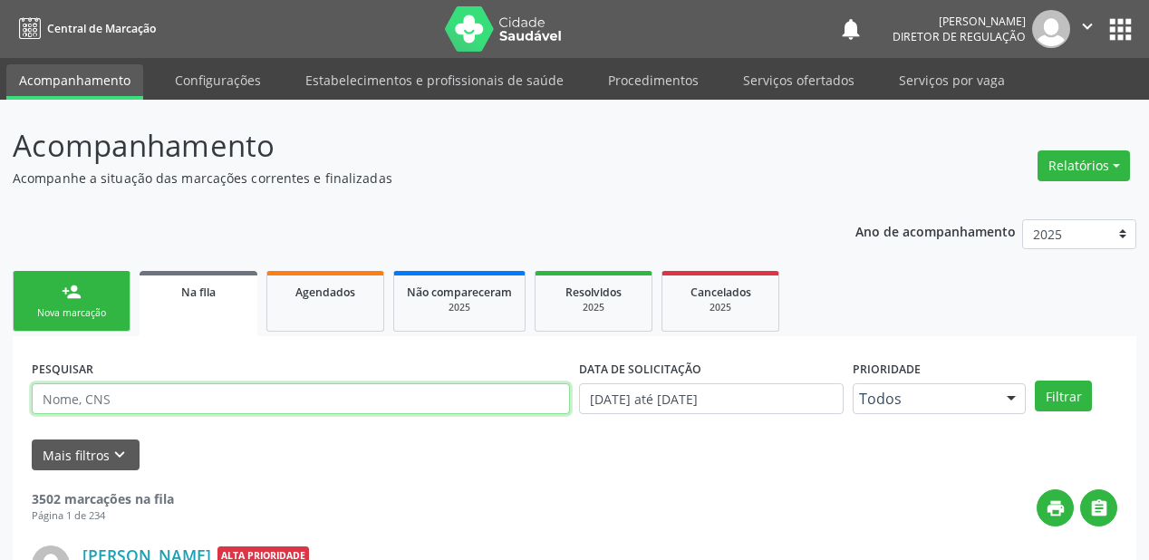
click at [163, 404] on input "text" at bounding box center [301, 398] width 538 height 31
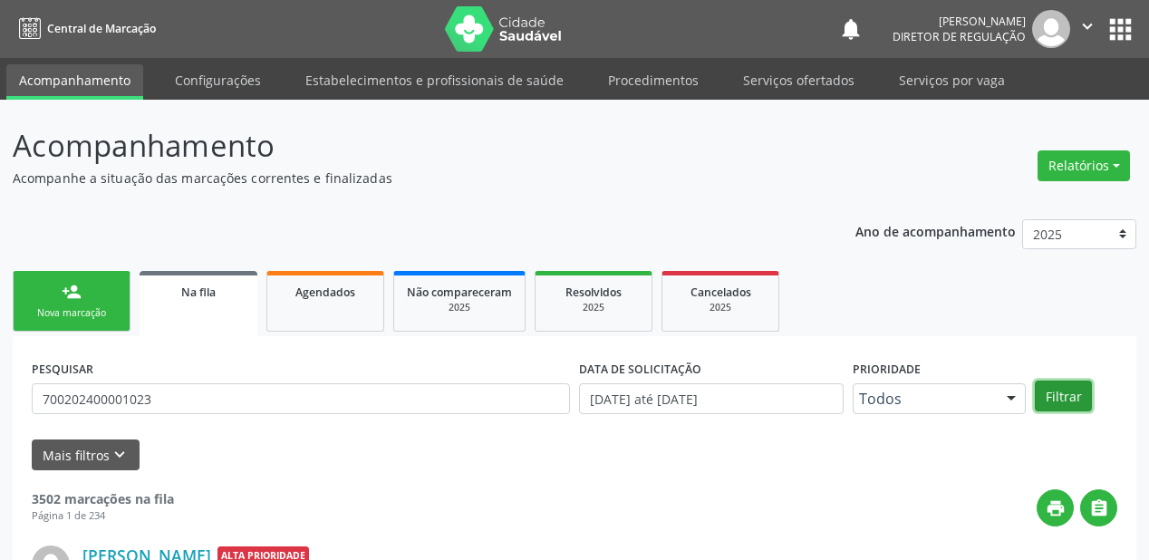
click at [1052, 391] on button "Filtrar" at bounding box center [1063, 396] width 57 height 31
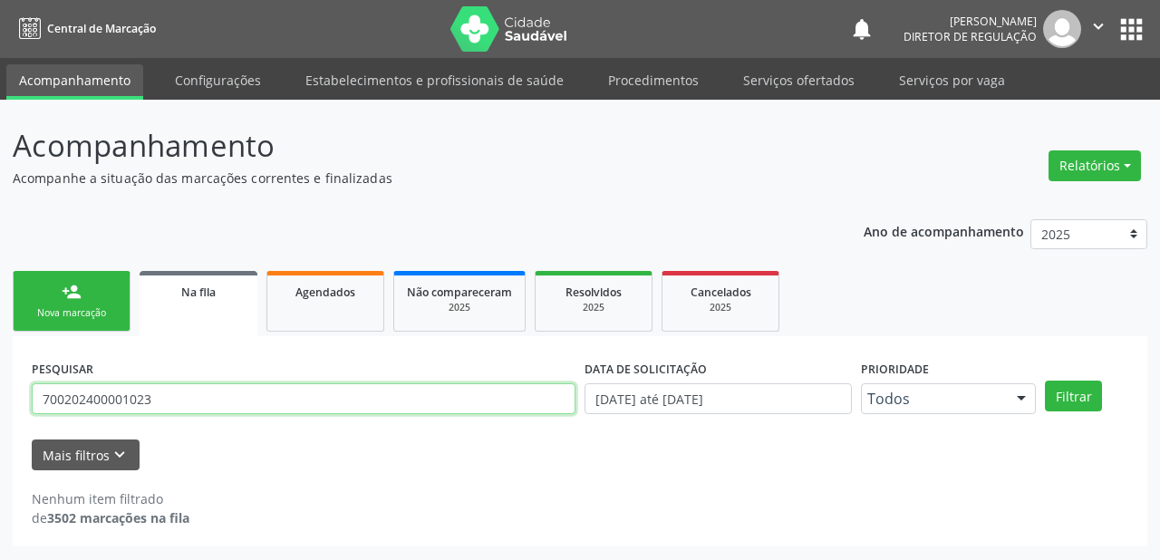
click at [170, 395] on input "700202400001023" at bounding box center [304, 398] width 544 height 31
type input "7"
type input "700202400007023"
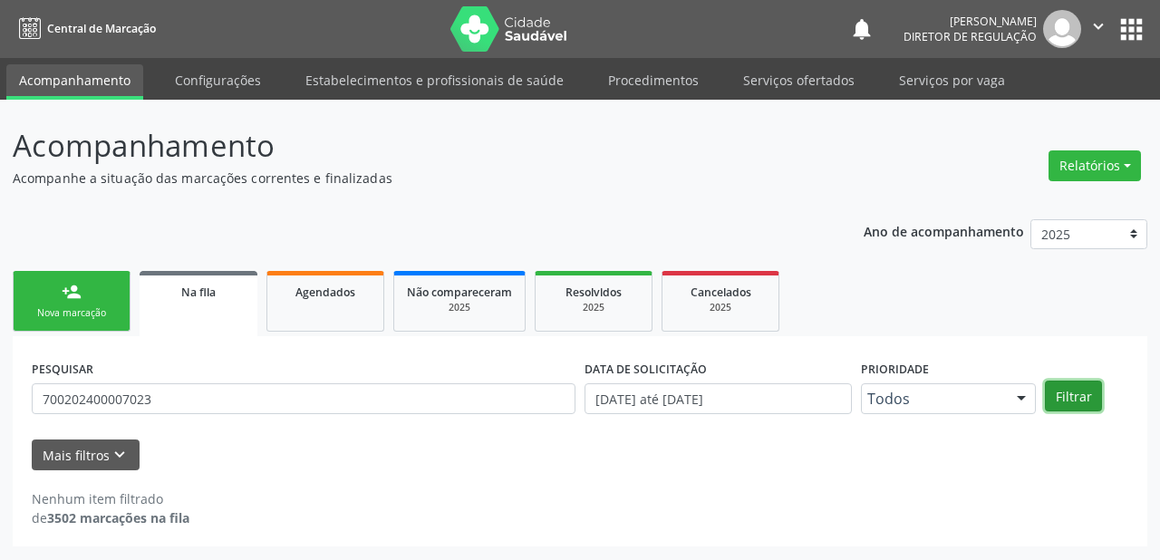
click at [1095, 395] on button "Filtrar" at bounding box center [1073, 396] width 57 height 31
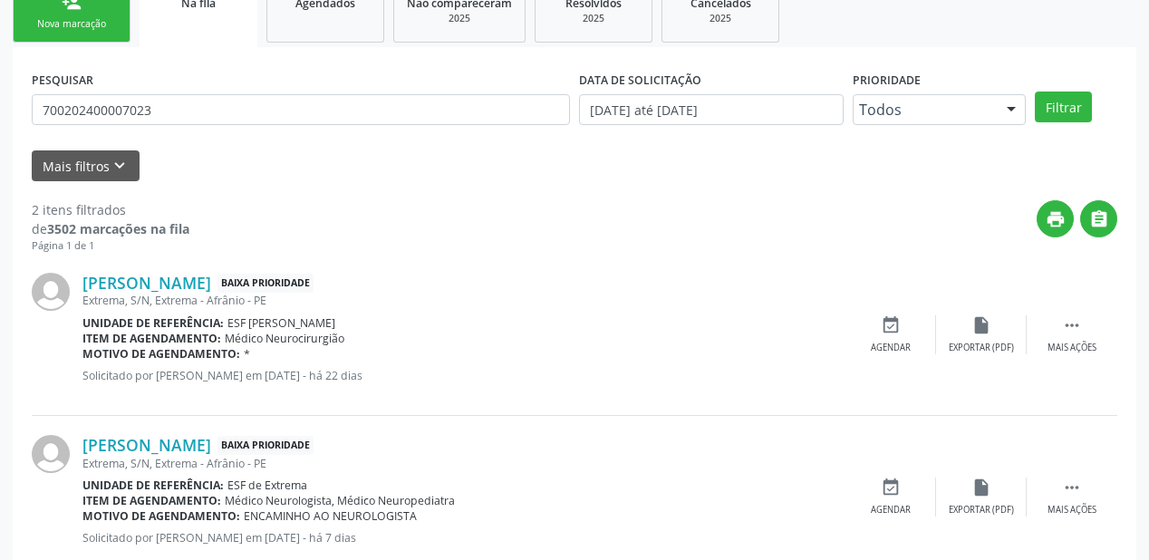
scroll to position [290, 0]
click at [1078, 319] on icon "" at bounding box center [1072, 325] width 20 height 20
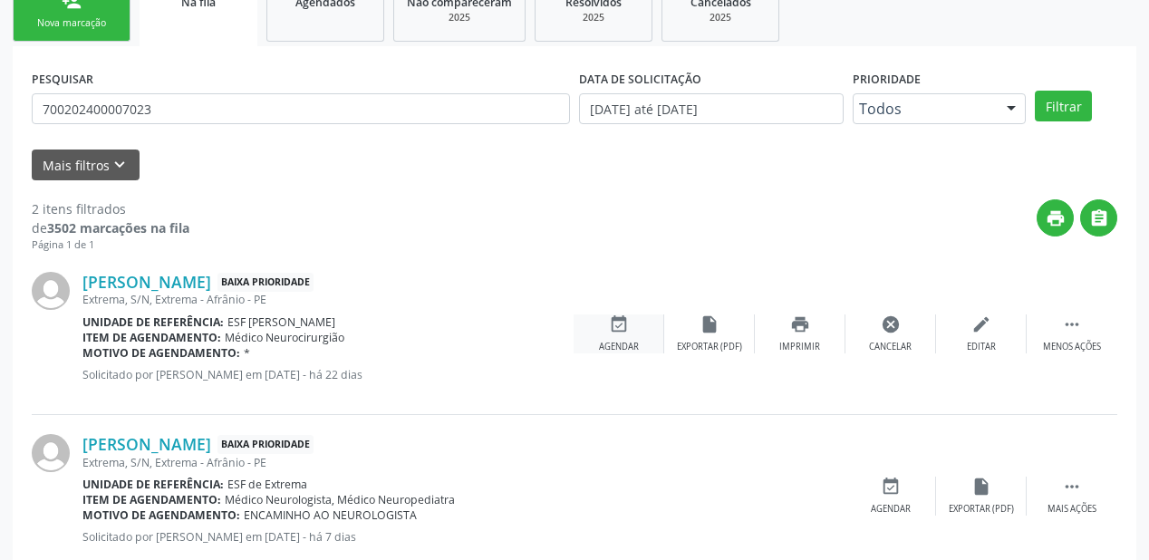
click at [645, 334] on div "event_available Agendar" at bounding box center [619, 334] width 91 height 39
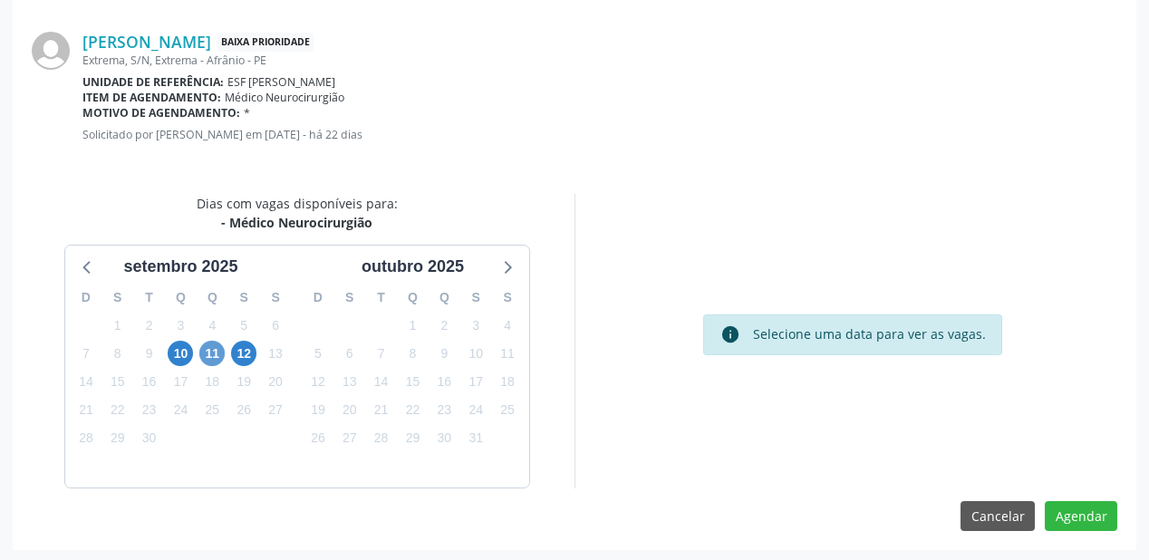
scroll to position [382, 0]
click at [184, 347] on span "10" at bounding box center [180, 352] width 25 height 25
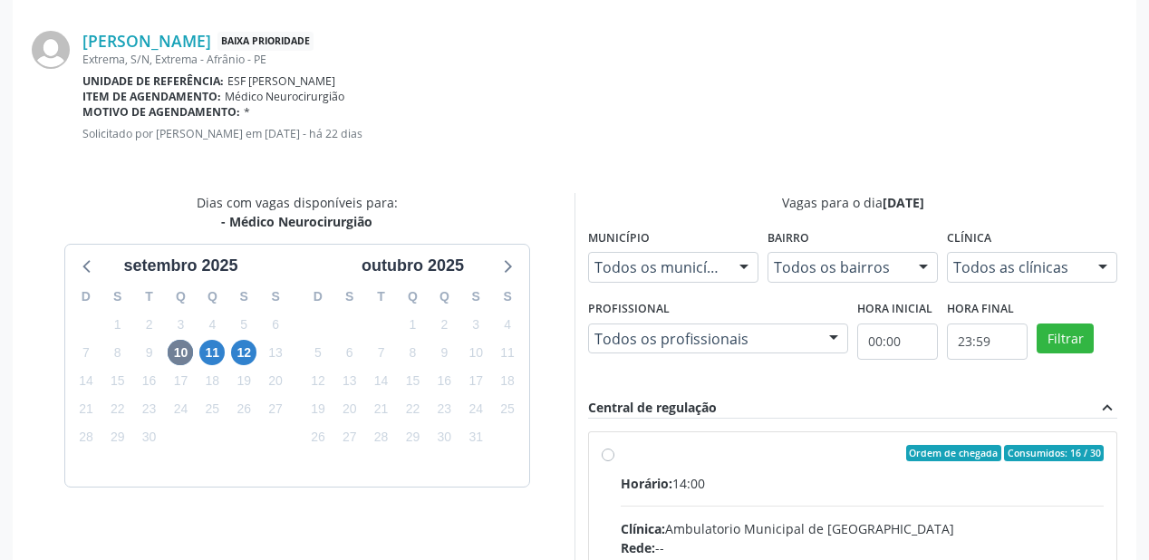
click at [771, 485] on div "Horário: 14:00" at bounding box center [862, 483] width 483 height 19
click at [615, 461] on input "Ordem de chegada Consumidos: 16 / 30 Horário: 14:00 Clínica: Ambulatorio Munici…" at bounding box center [608, 453] width 13 height 16
radio input "true"
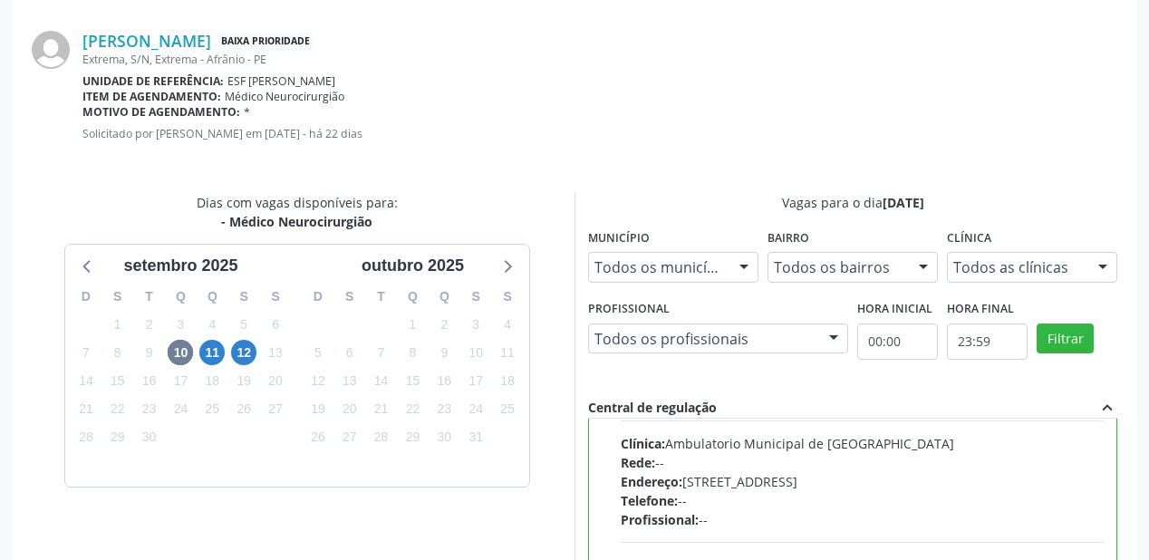
scroll to position [89, 0]
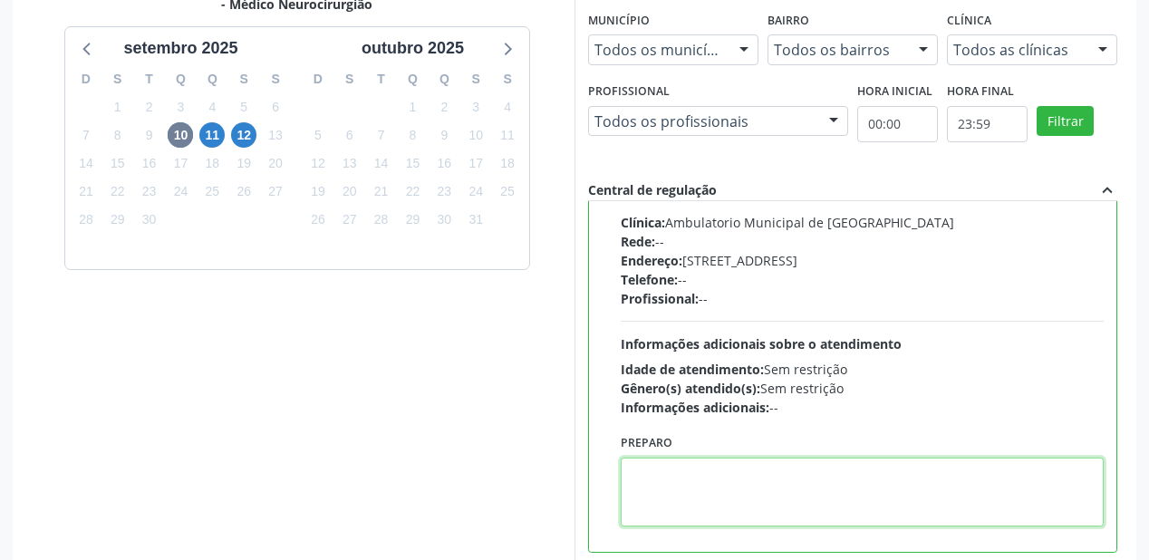
click at [736, 475] on textarea at bounding box center [862, 492] width 483 height 69
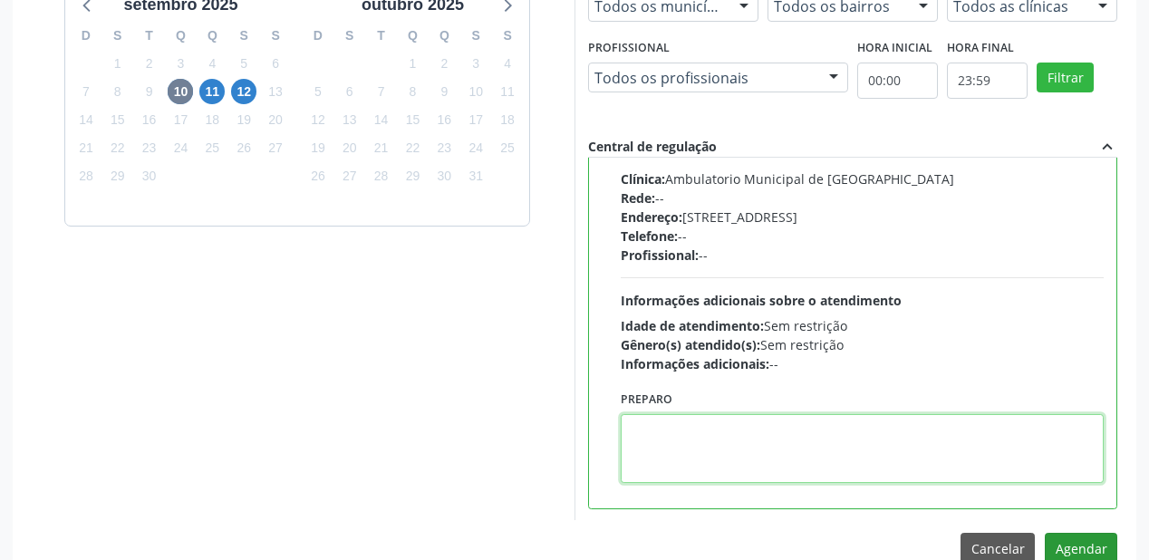
scroll to position [676, 0]
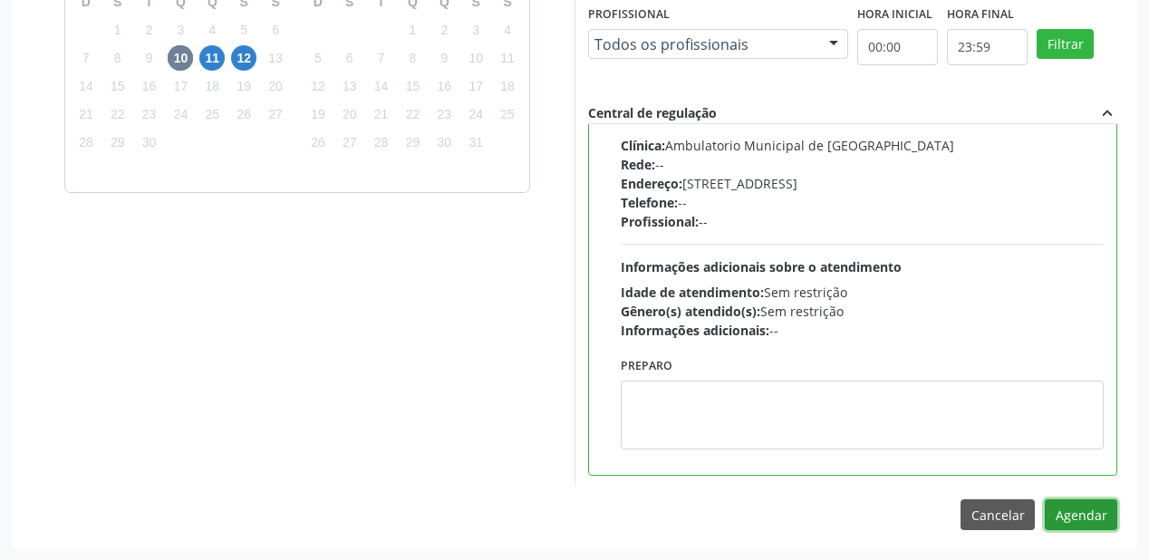
click at [1076, 511] on button "Agendar" at bounding box center [1081, 514] width 73 height 31
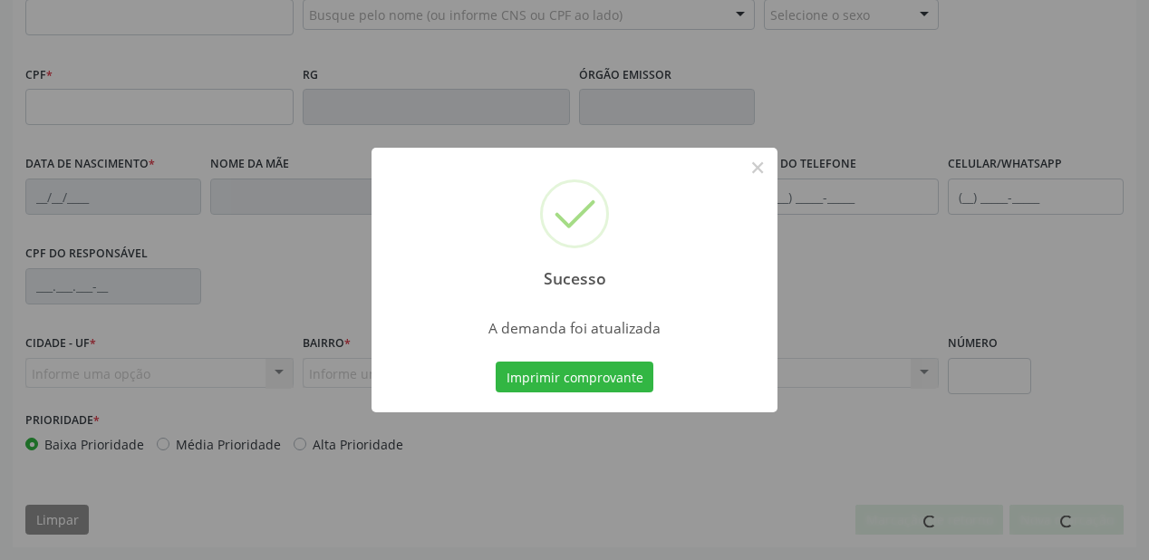
scroll to position [474, 0]
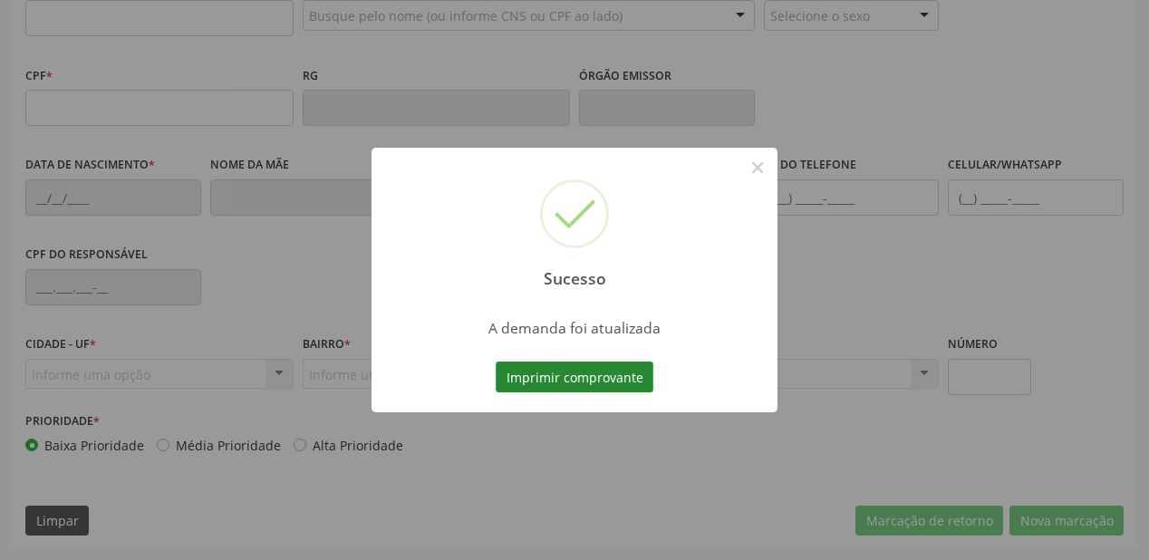
click at [616, 377] on button "Imprimir comprovante" at bounding box center [575, 377] width 158 height 31
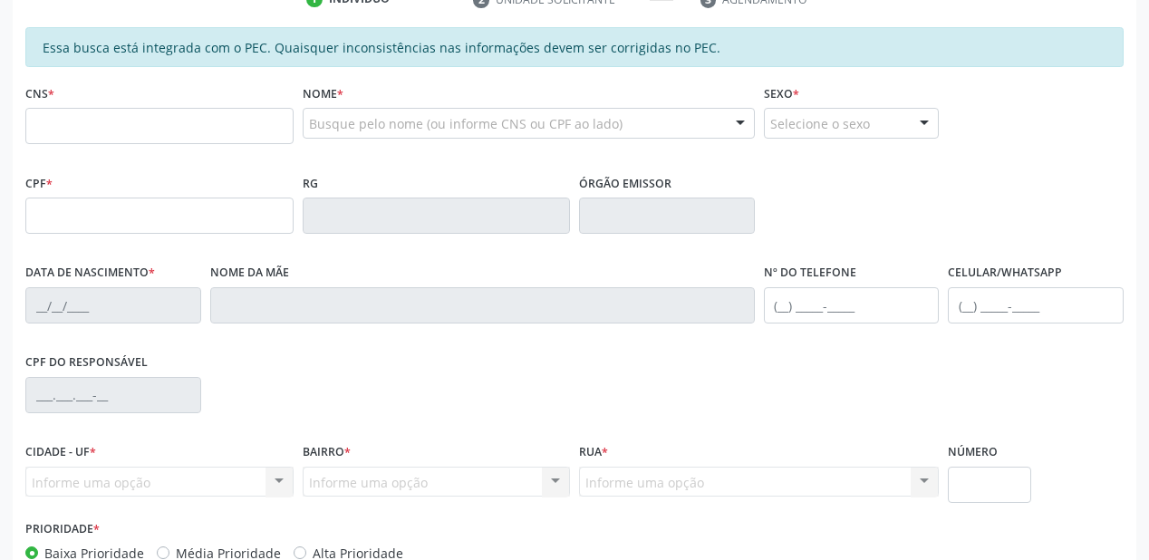
scroll to position [184, 0]
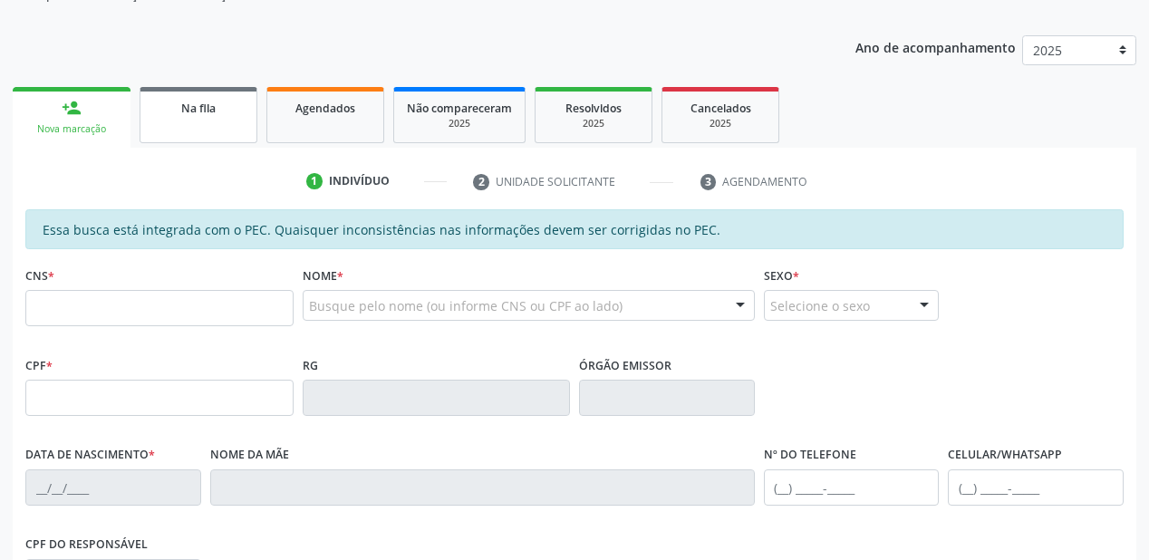
click at [199, 120] on link "Na fila" at bounding box center [199, 115] width 118 height 56
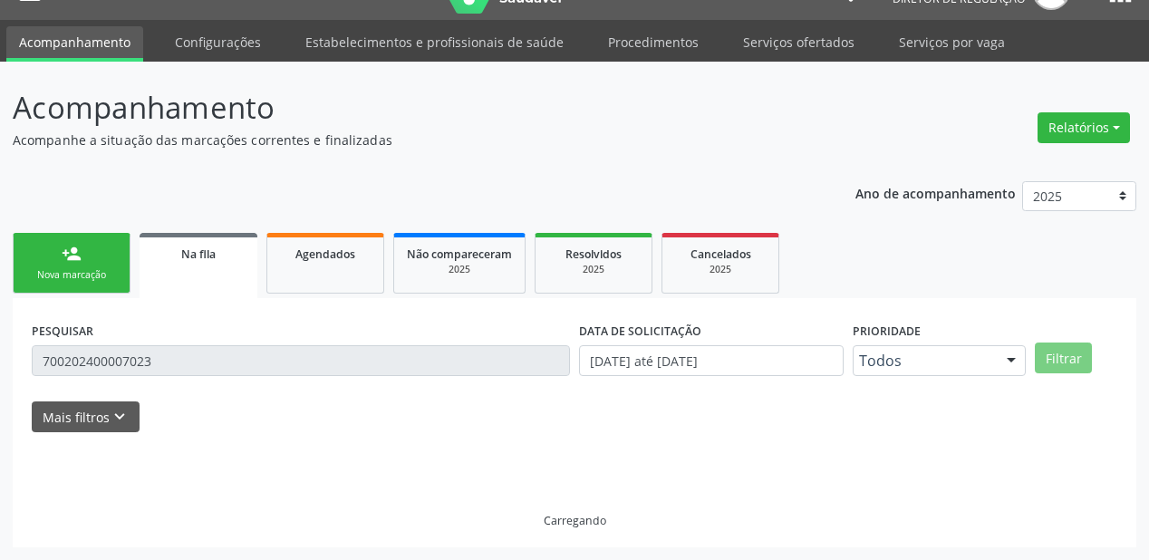
scroll to position [36, 0]
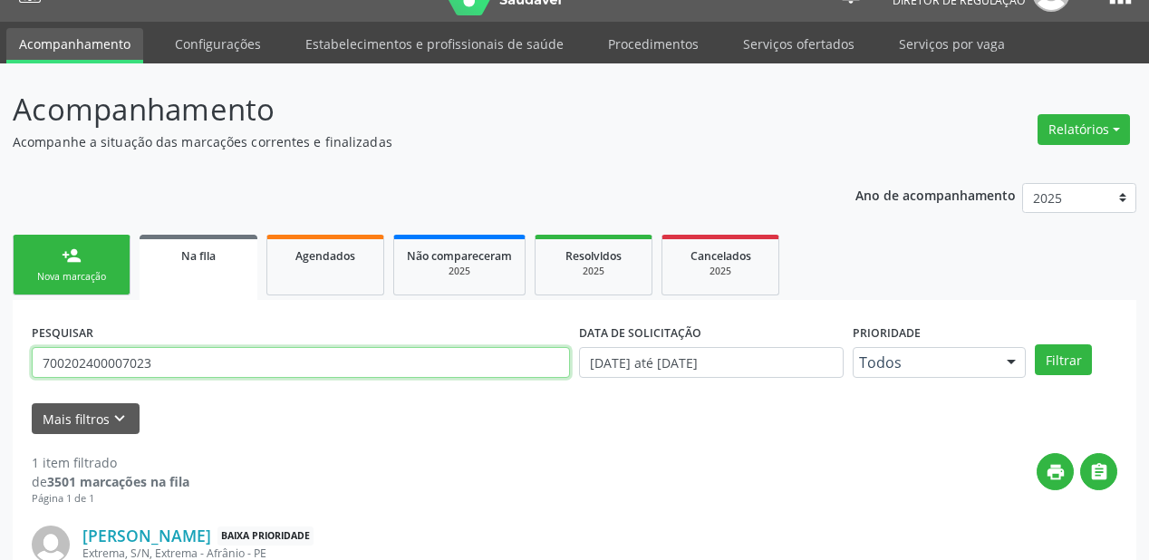
click at [160, 363] on input "700202400007023" at bounding box center [301, 362] width 538 height 31
type input "7"
type input "706000891866241"
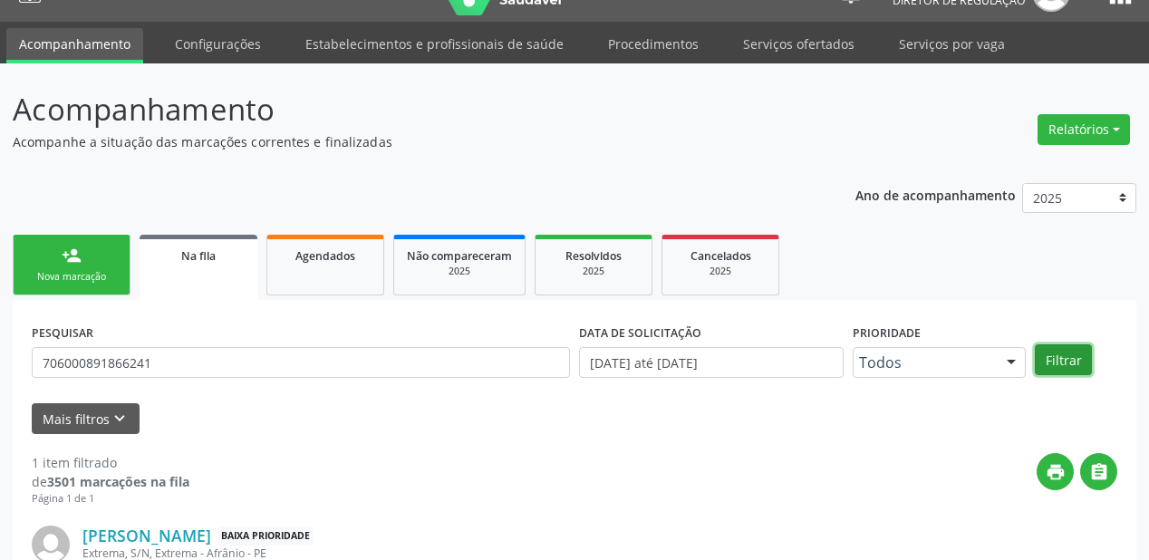
click at [1042, 351] on button "Filtrar" at bounding box center [1063, 359] width 57 height 31
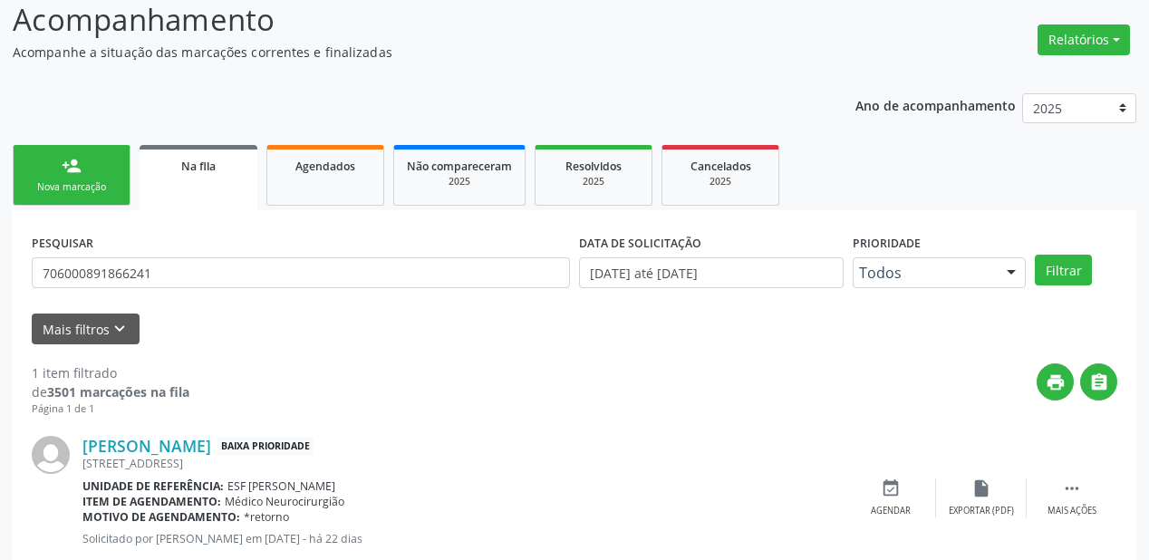
scroll to position [174, 0]
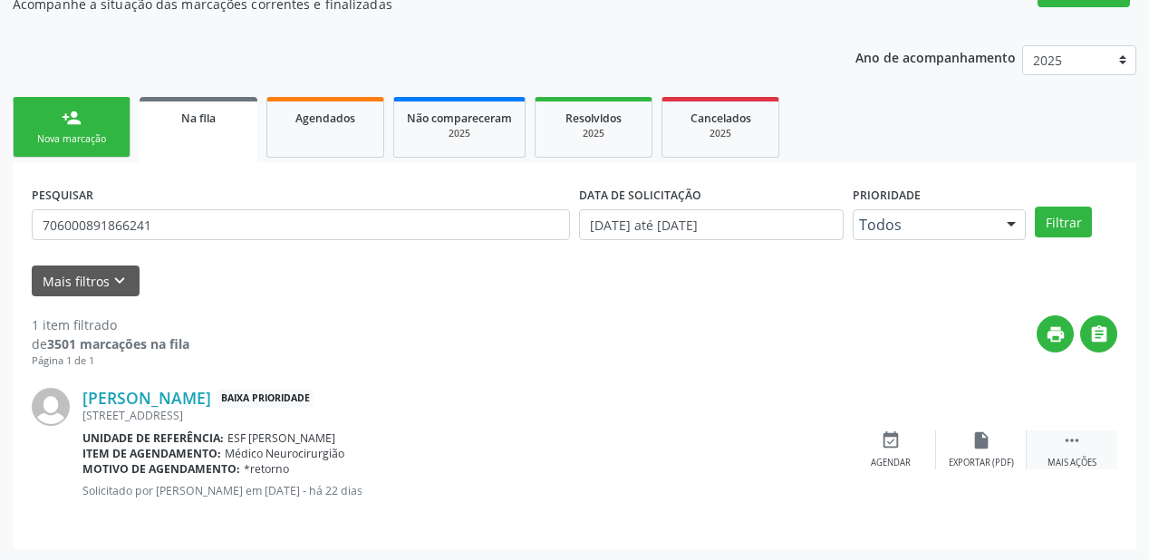
click at [1066, 439] on icon "" at bounding box center [1072, 441] width 20 height 20
click at [618, 446] on icon "event_available" at bounding box center [619, 441] width 20 height 20
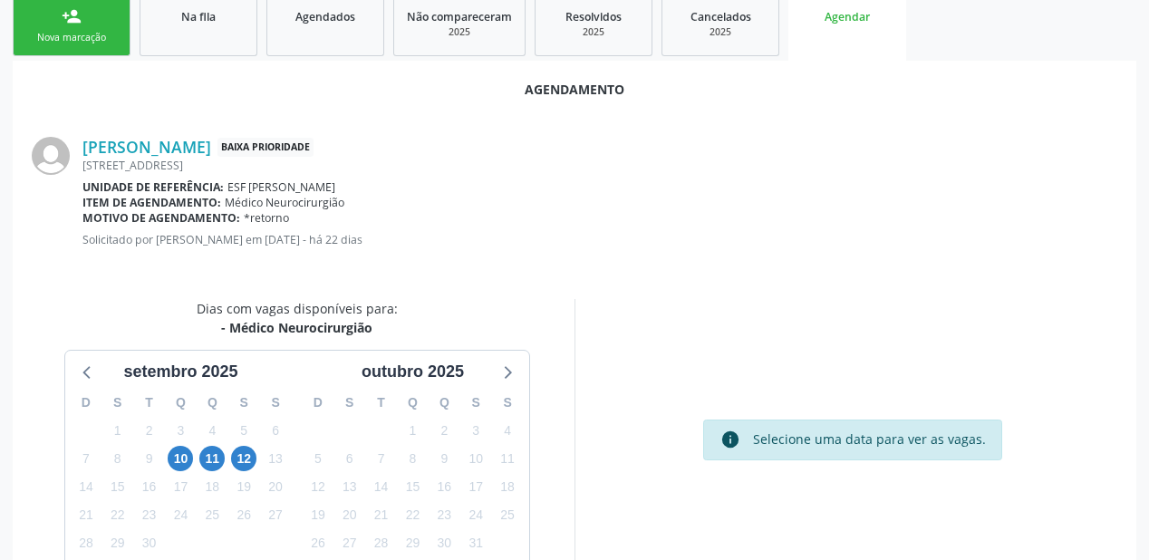
scroll to position [382, 0]
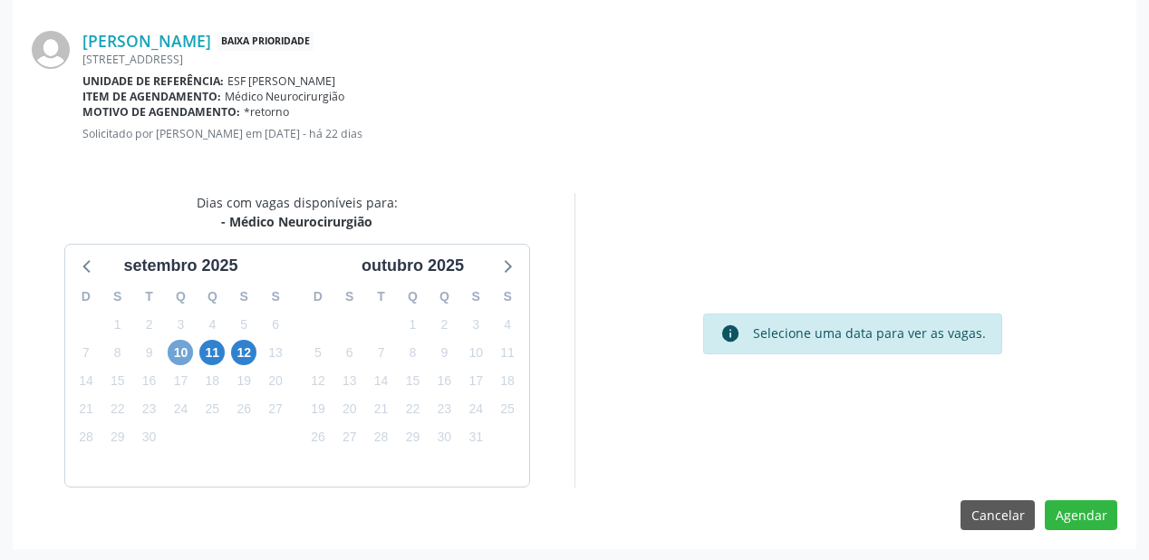
click at [181, 348] on span "10" at bounding box center [180, 352] width 25 height 25
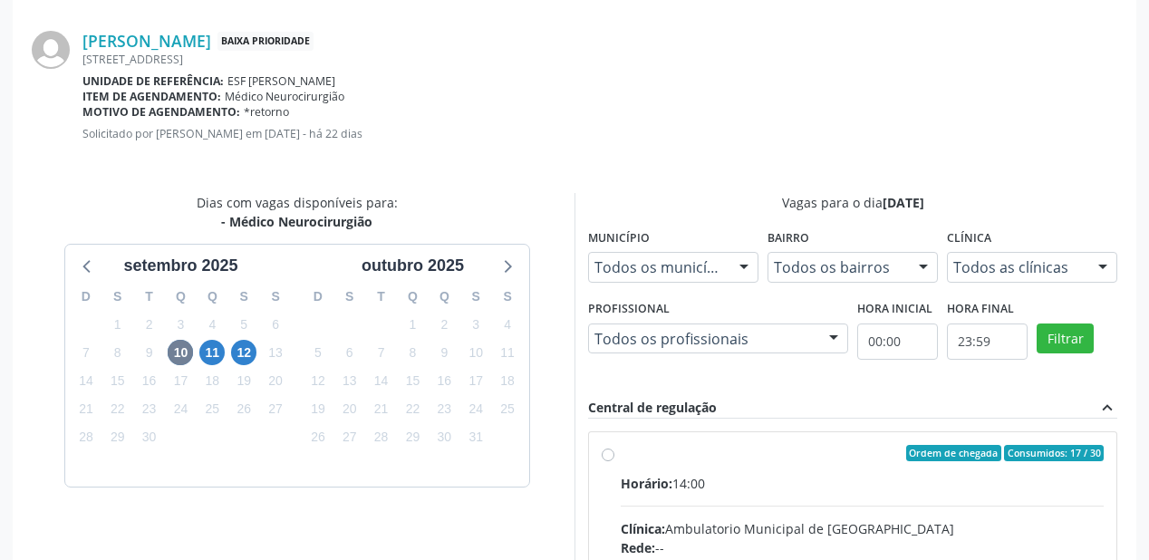
click at [615, 461] on input "Ordem de chegada Consumidos: 17 / 30 Horário: 14:00 Clínica: Ambulatorio Munici…" at bounding box center [608, 453] width 13 height 16
radio input "true"
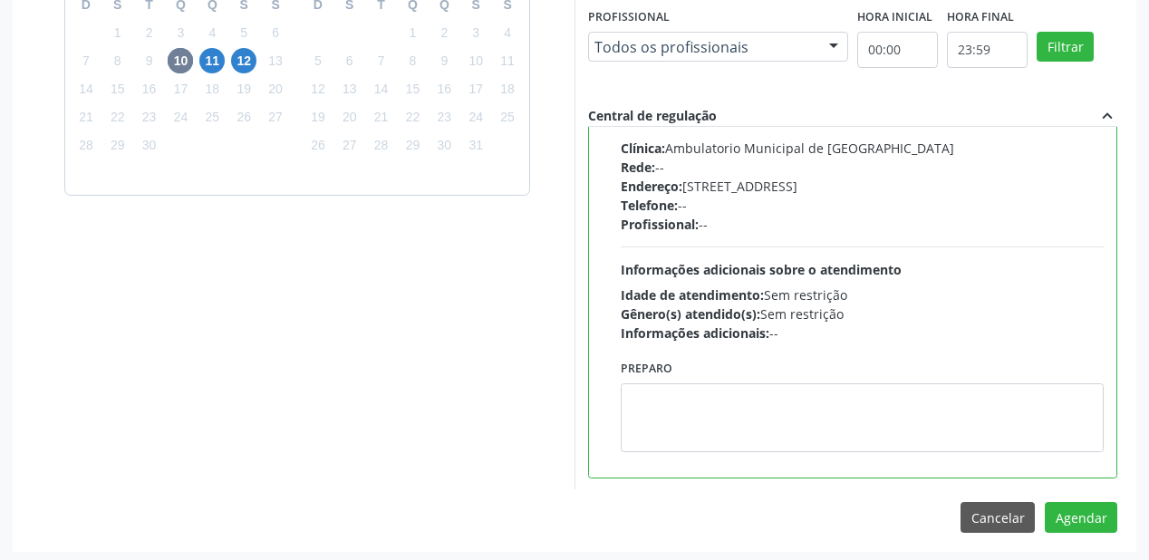
scroll to position [676, 0]
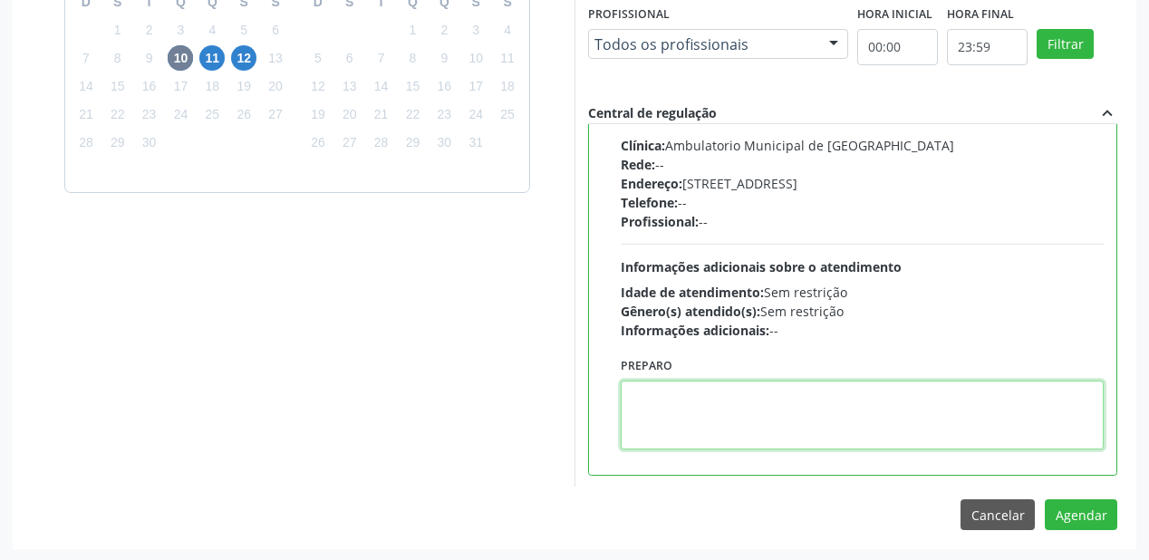
drag, startPoint x: 716, startPoint y: 422, endPoint x: 842, endPoint y: 435, distance: 126.6
click at [716, 422] on textarea at bounding box center [862, 415] width 483 height 69
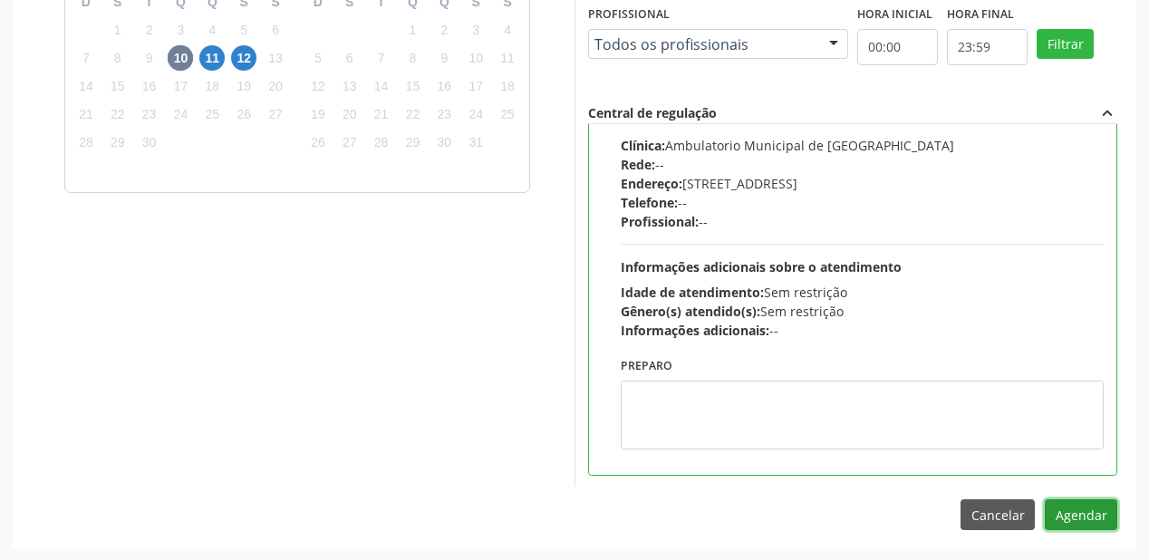
click at [1061, 507] on button "Agendar" at bounding box center [1081, 514] width 73 height 31
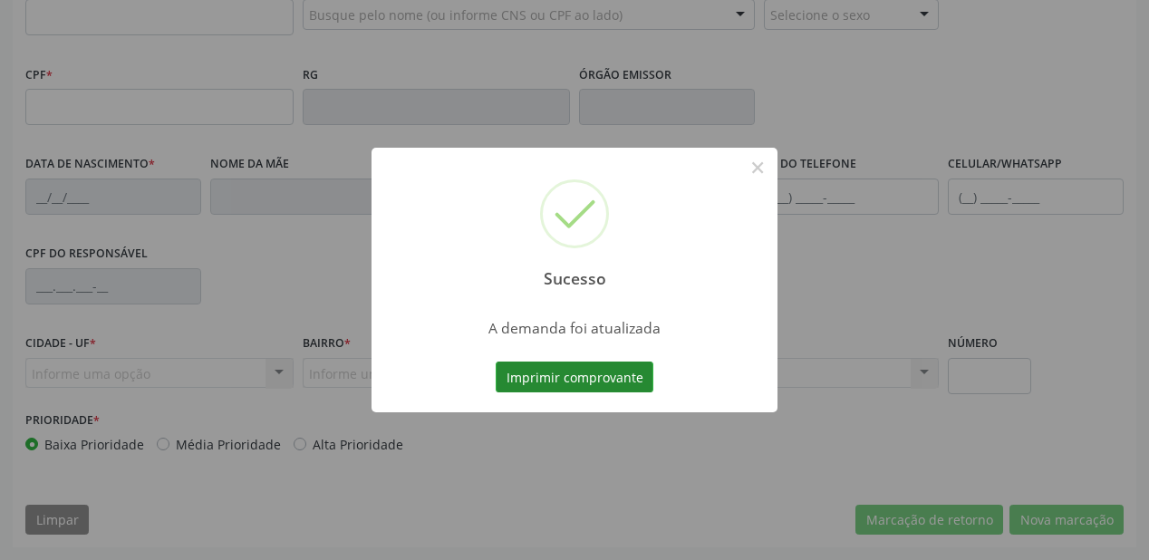
scroll to position [474, 0]
click at [571, 379] on button "Imprimir comprovante" at bounding box center [575, 377] width 158 height 31
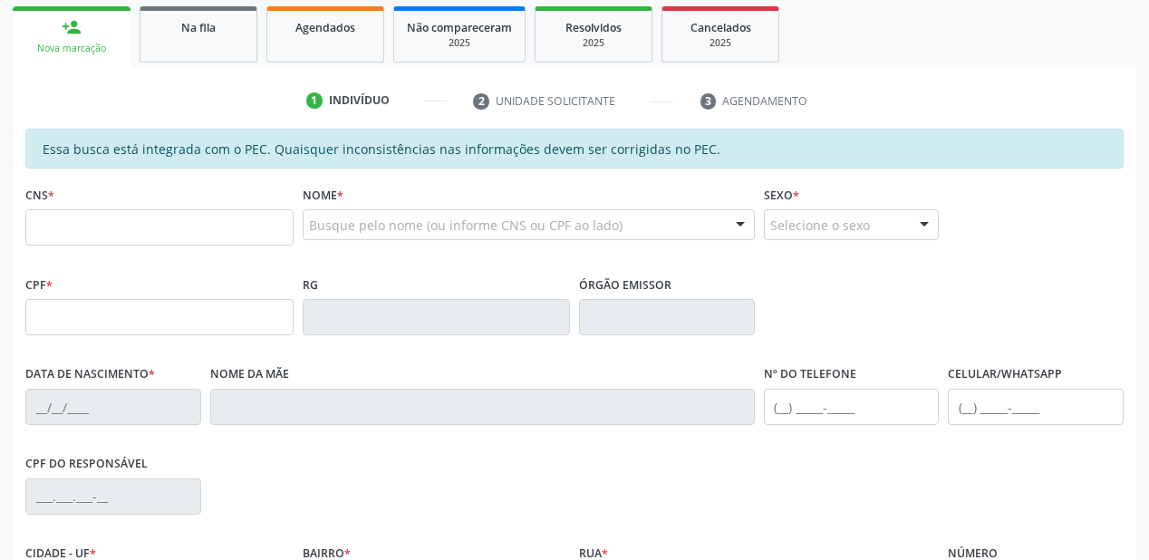
scroll to position [184, 0]
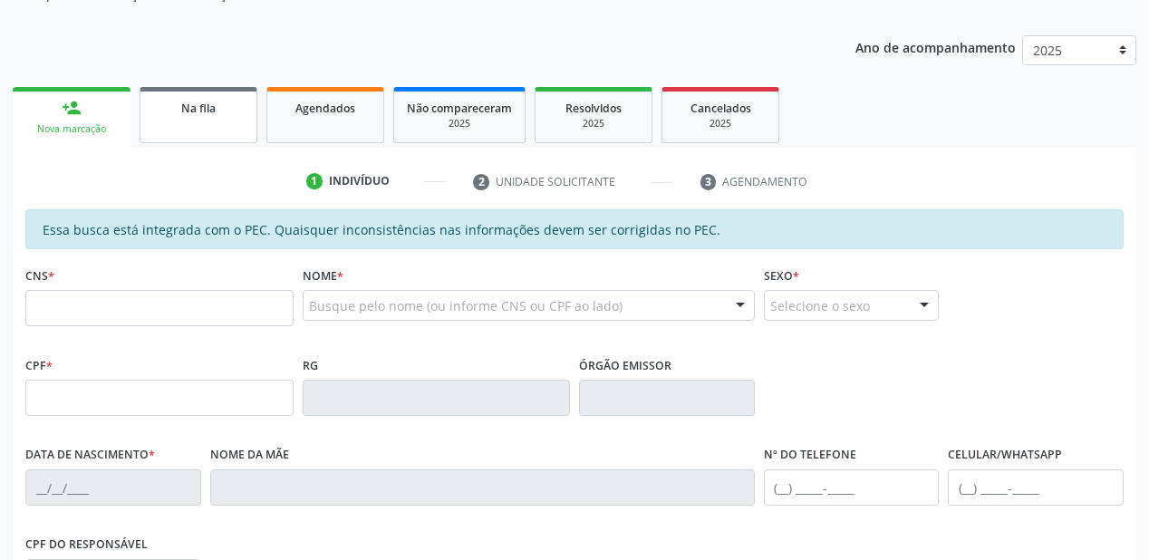
click at [216, 113] on div "Na fila" at bounding box center [198, 107] width 91 height 19
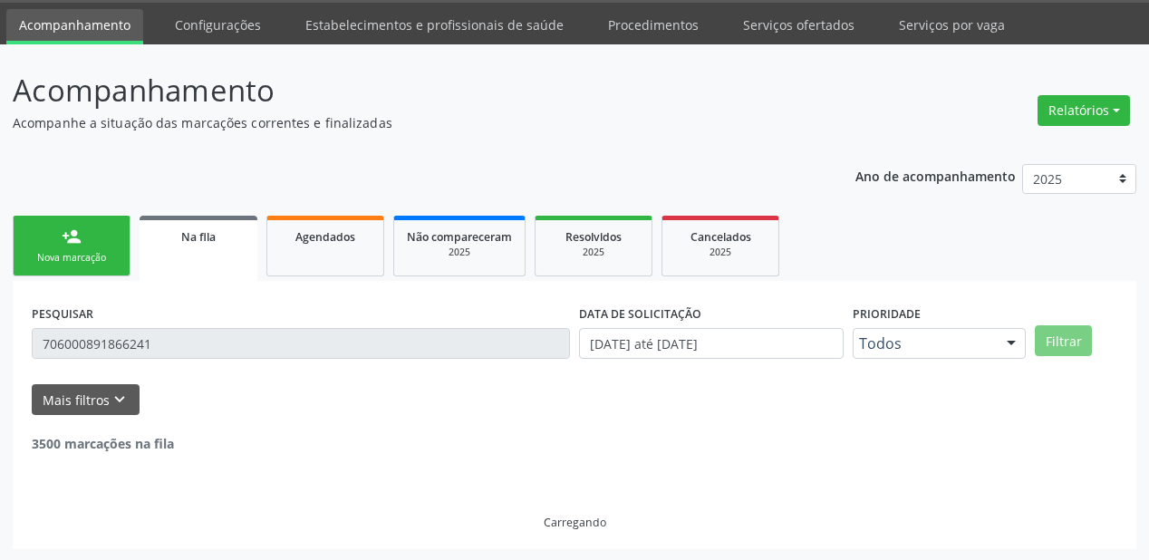
scroll to position [0, 0]
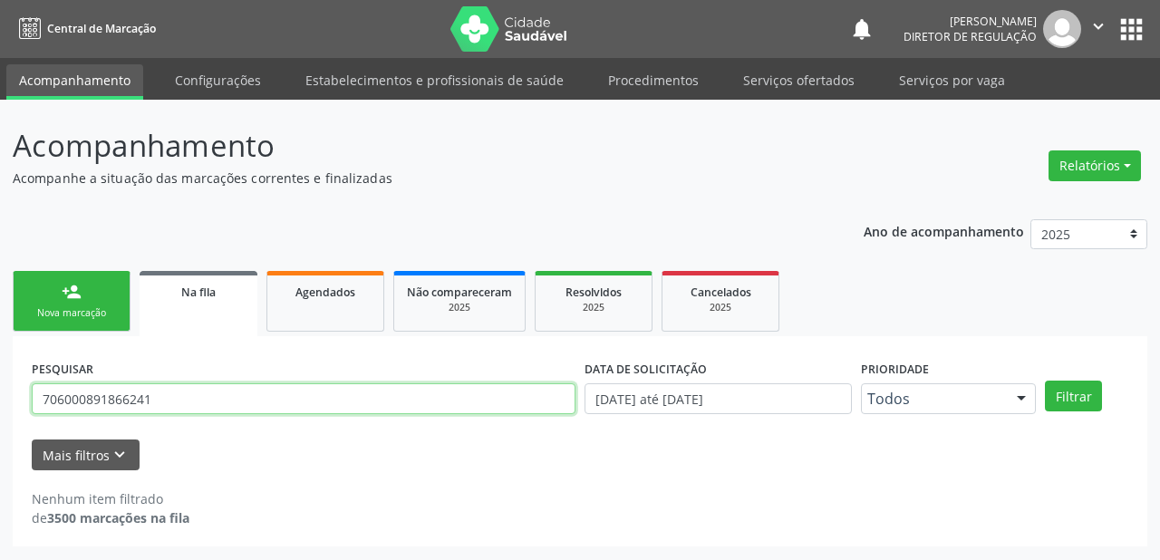
click at [154, 392] on input "706000891866241" at bounding box center [304, 398] width 544 height 31
type input "7"
type input "705803495955133"
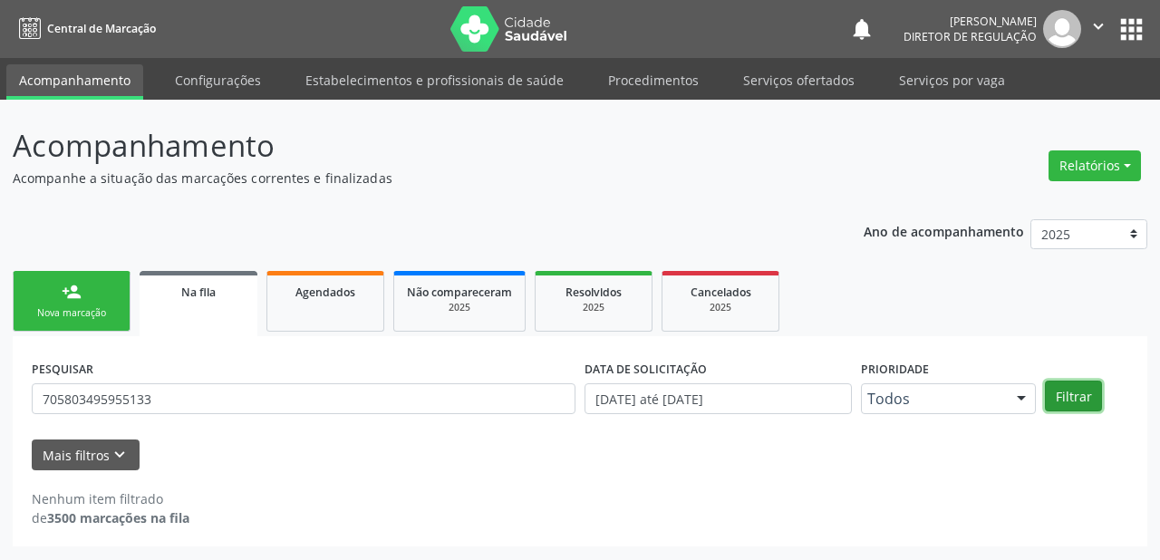
click at [1075, 398] on button "Filtrar" at bounding box center [1073, 396] width 57 height 31
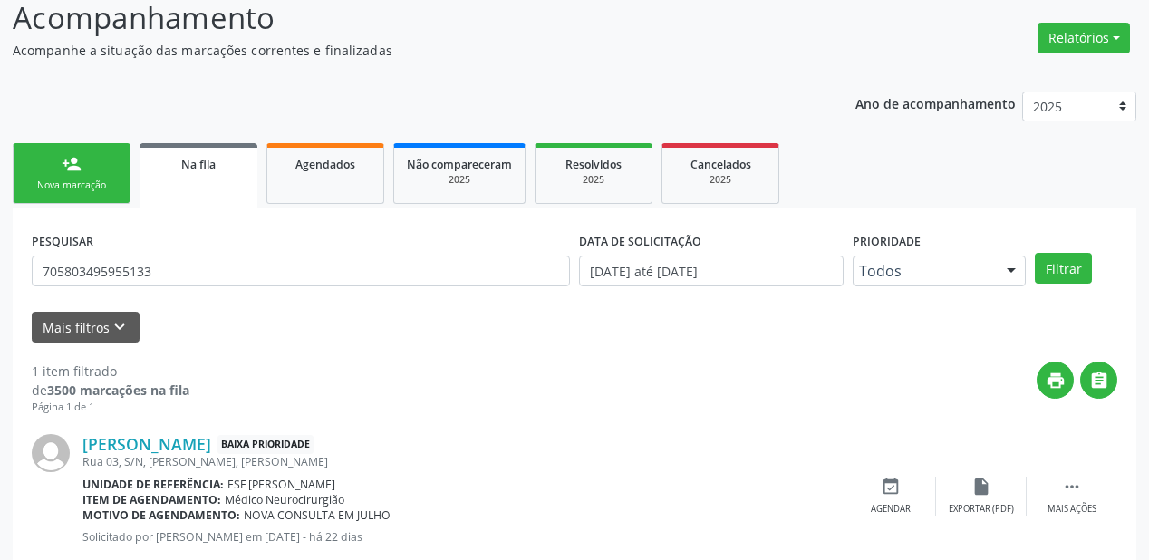
scroll to position [174, 0]
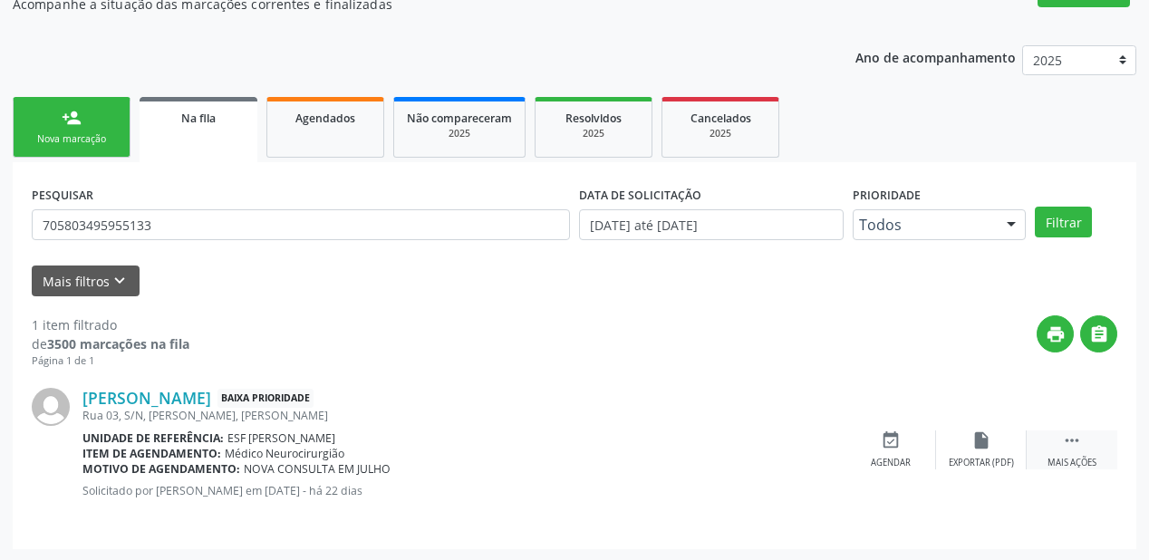
drag, startPoint x: 1073, startPoint y: 435, endPoint x: 1040, endPoint y: 441, distance: 34.1
click at [1071, 435] on icon "" at bounding box center [1072, 441] width 20 height 20
click at [628, 458] on div "Agendar" at bounding box center [619, 463] width 40 height 13
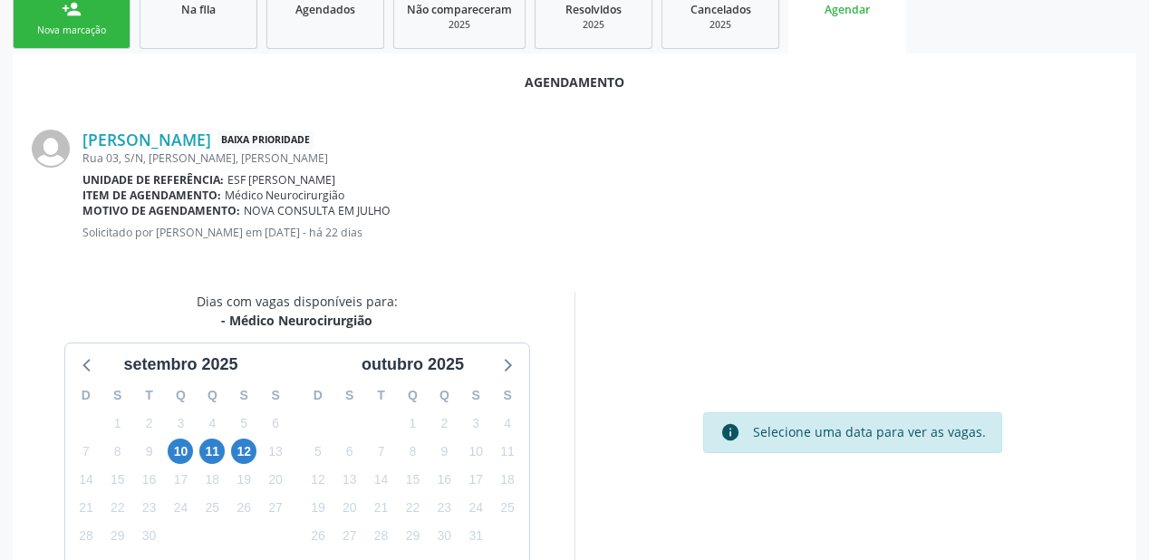
scroll to position [339, 0]
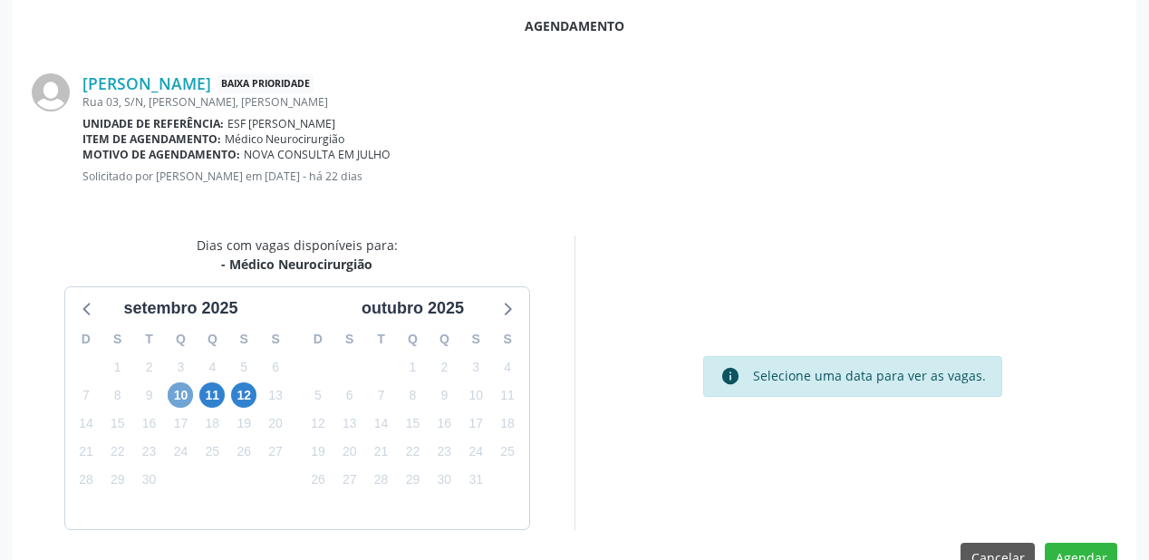
click at [181, 398] on span "10" at bounding box center [180, 395] width 25 height 25
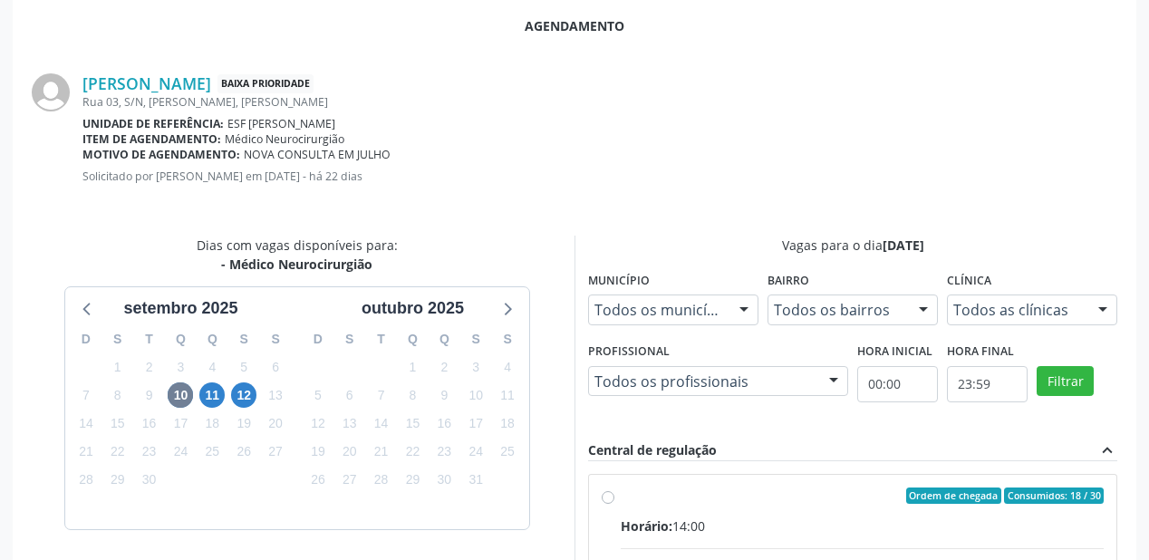
click at [615, 502] on input "Ordem de chegada Consumidos: 18 / 30 Horário: 14:00 Clínica: Ambulatorio Munici…" at bounding box center [608, 496] width 13 height 16
radio input "true"
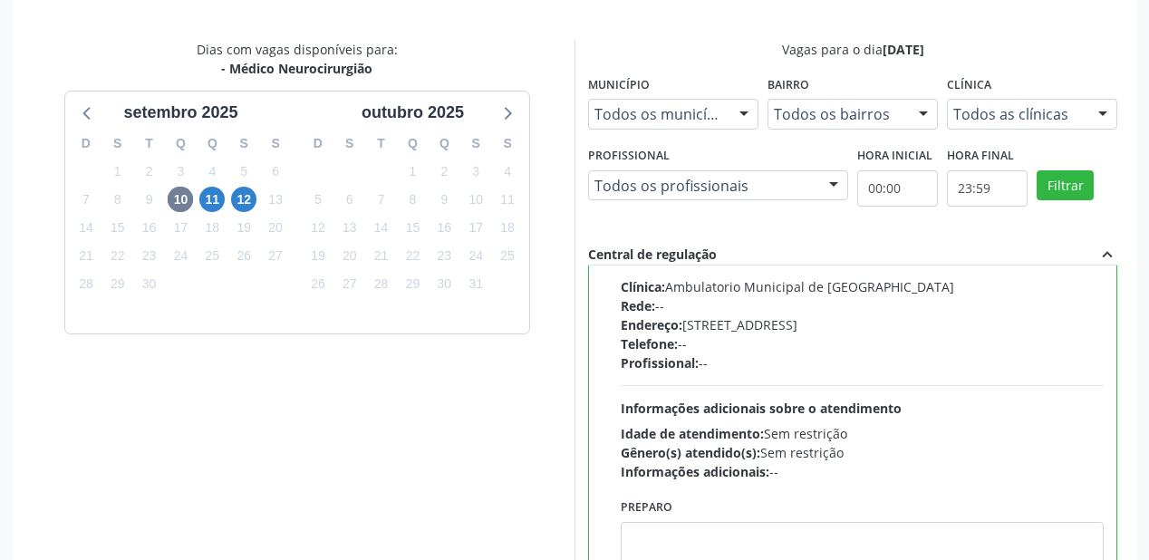
scroll to position [676, 0]
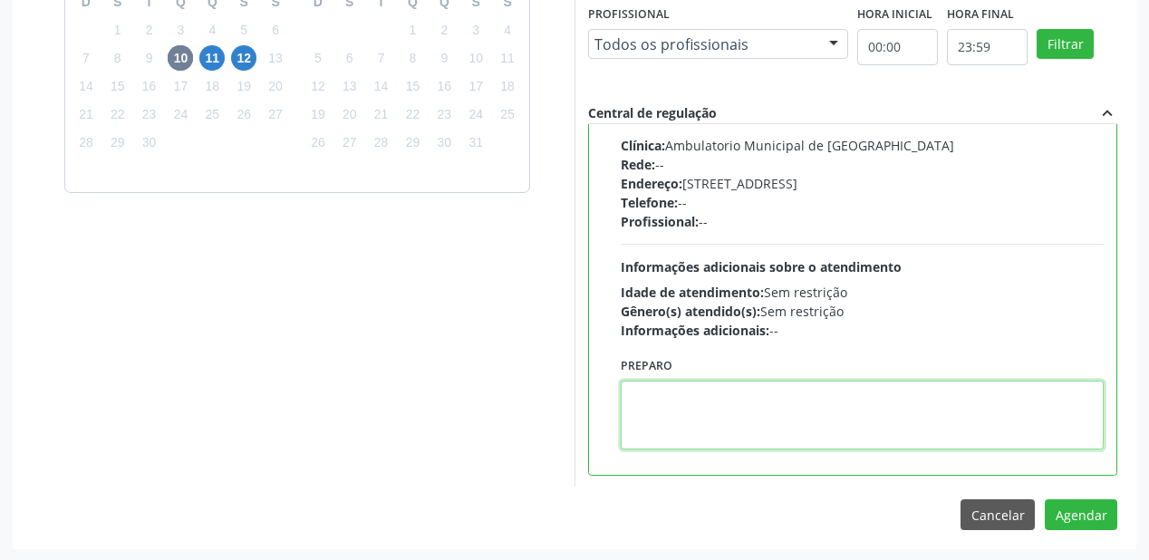
drag, startPoint x: 724, startPoint y: 427, endPoint x: 771, endPoint y: 417, distance: 48.2
click at [743, 421] on textarea at bounding box center [862, 415] width 483 height 69
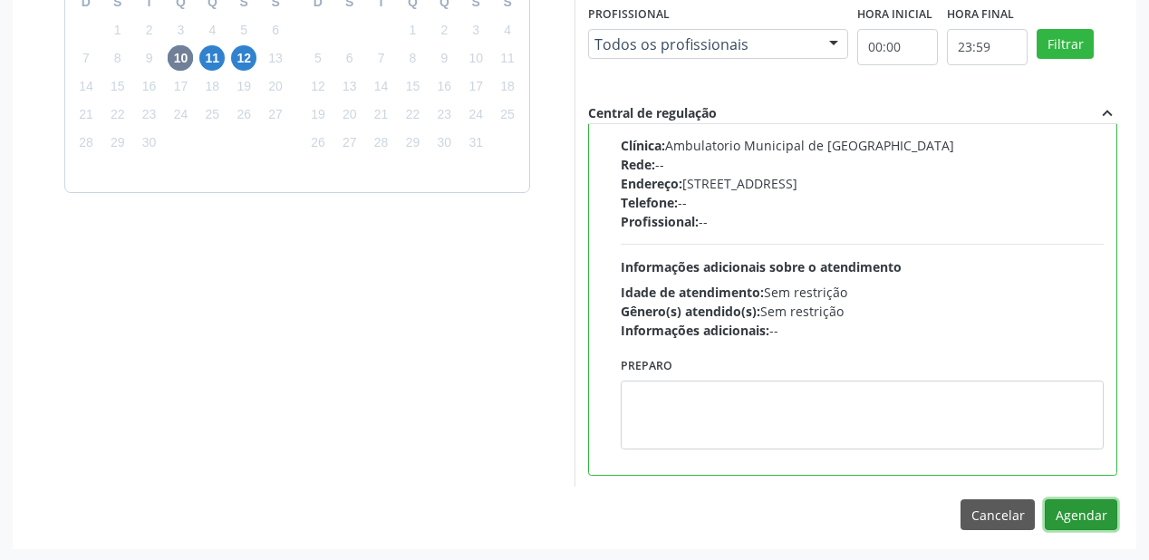
click at [1059, 507] on button "Agendar" at bounding box center [1081, 514] width 73 height 31
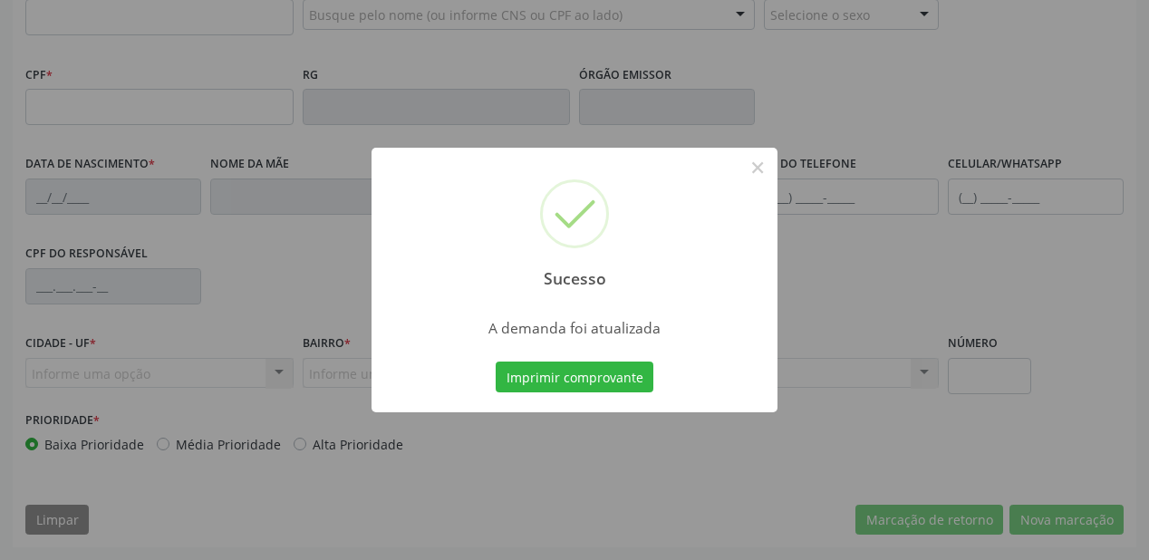
scroll to position [474, 0]
click at [602, 381] on button "Imprimir comprovante" at bounding box center [575, 377] width 158 height 31
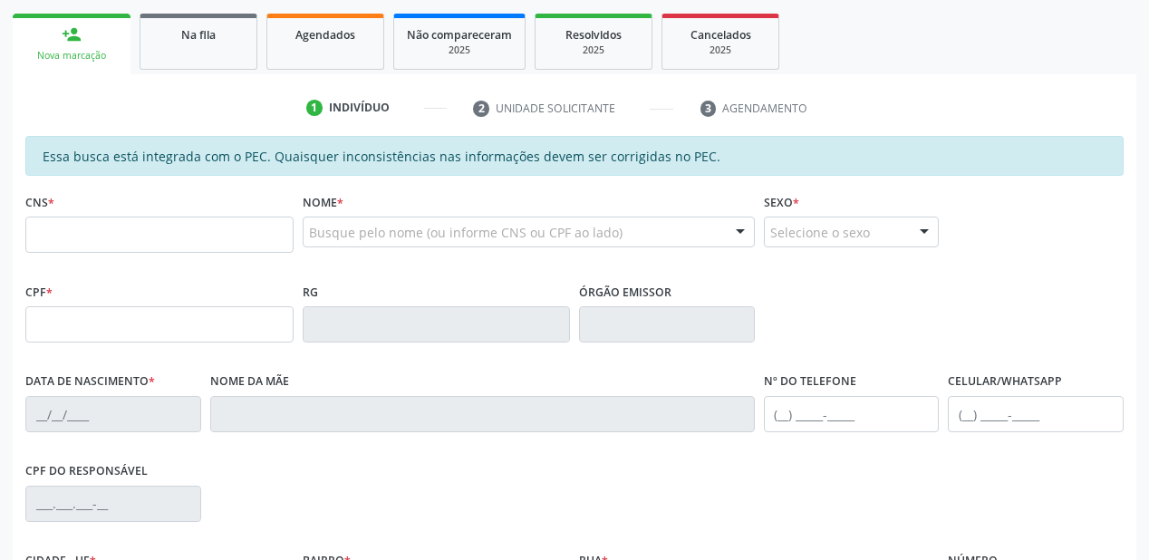
scroll to position [257, 0]
click at [210, 39] on span "Na fila" at bounding box center [198, 35] width 34 height 15
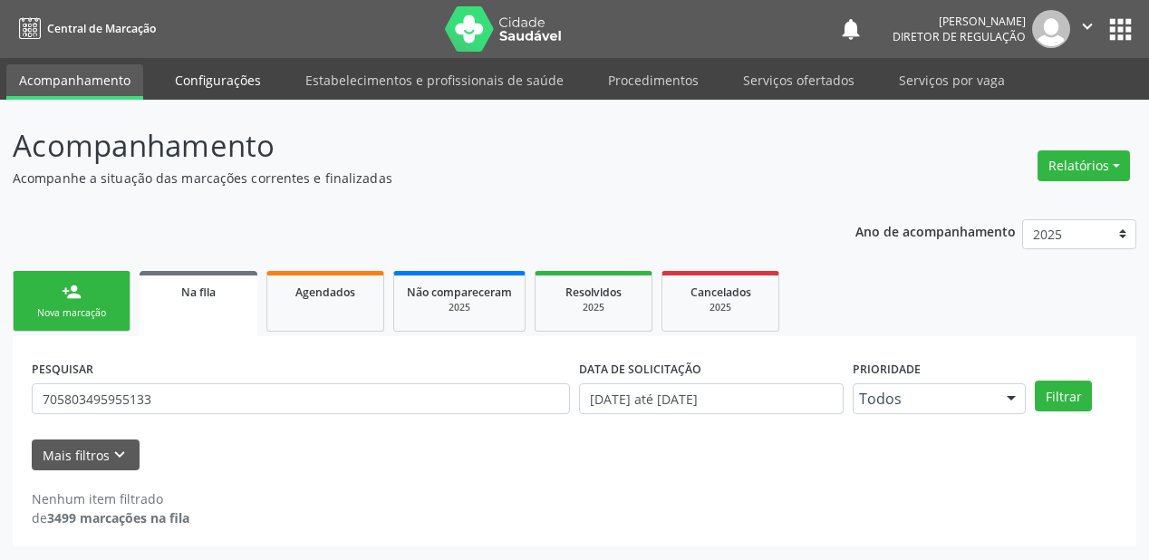
scroll to position [0, 0]
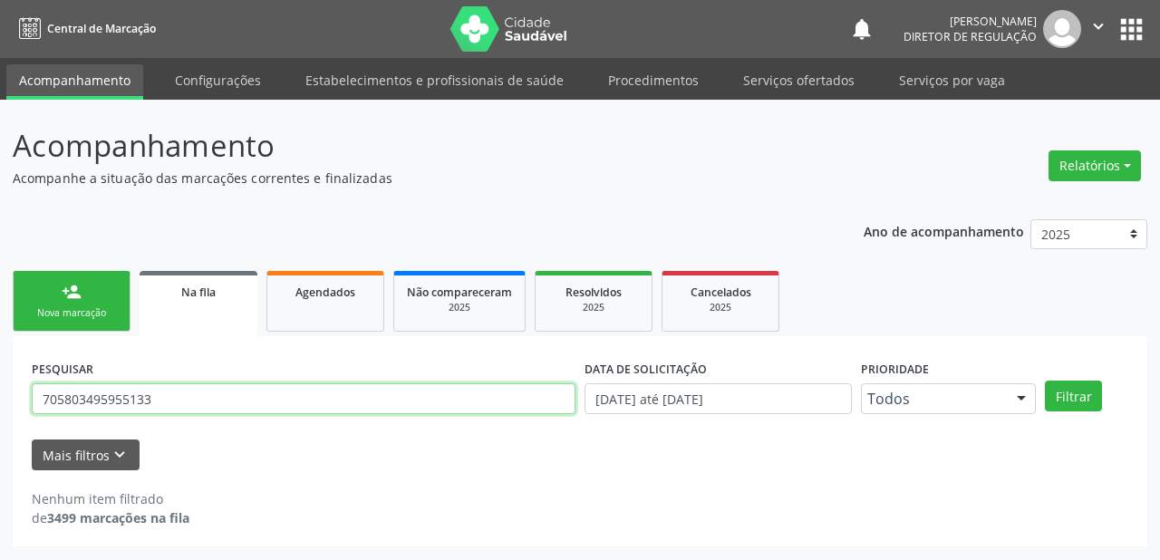
click at [167, 399] on input "705803495955133" at bounding box center [304, 398] width 544 height 31
type input "7"
type input "704600699898228"
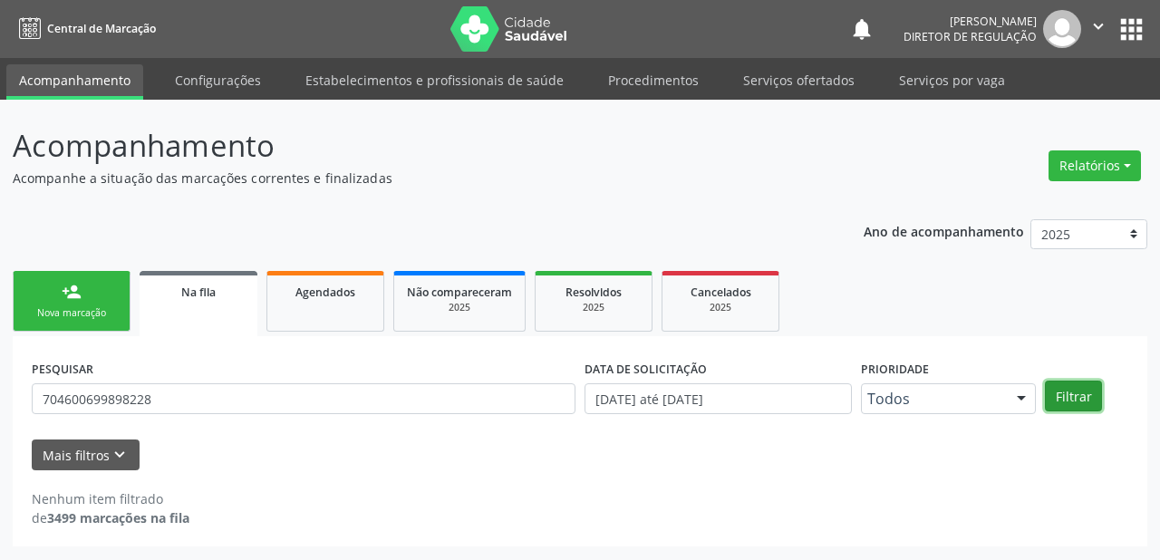
click at [1049, 396] on button "Filtrar" at bounding box center [1073, 396] width 57 height 31
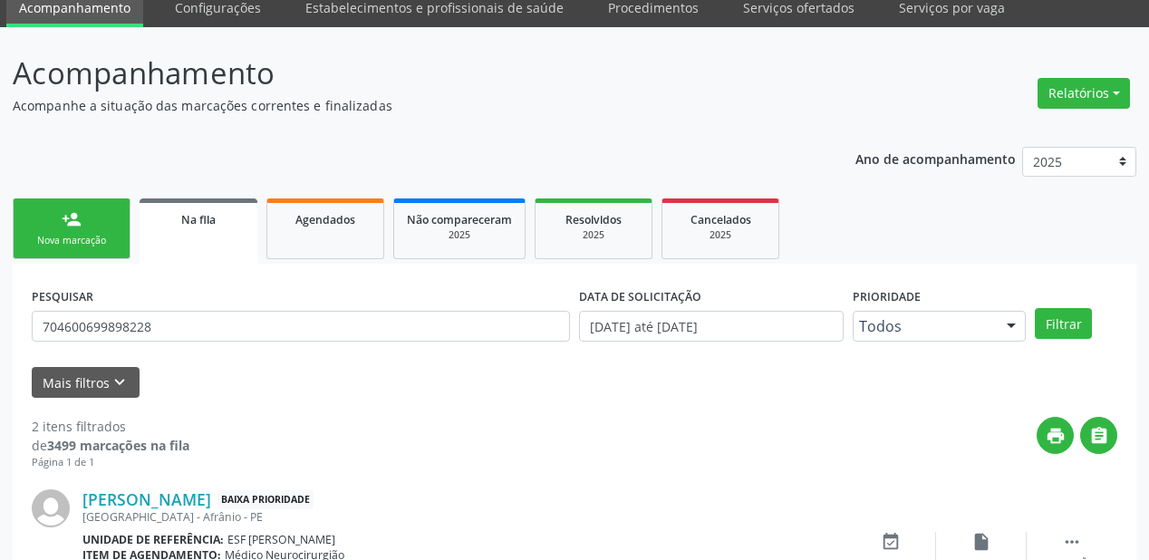
scroll to position [336, 0]
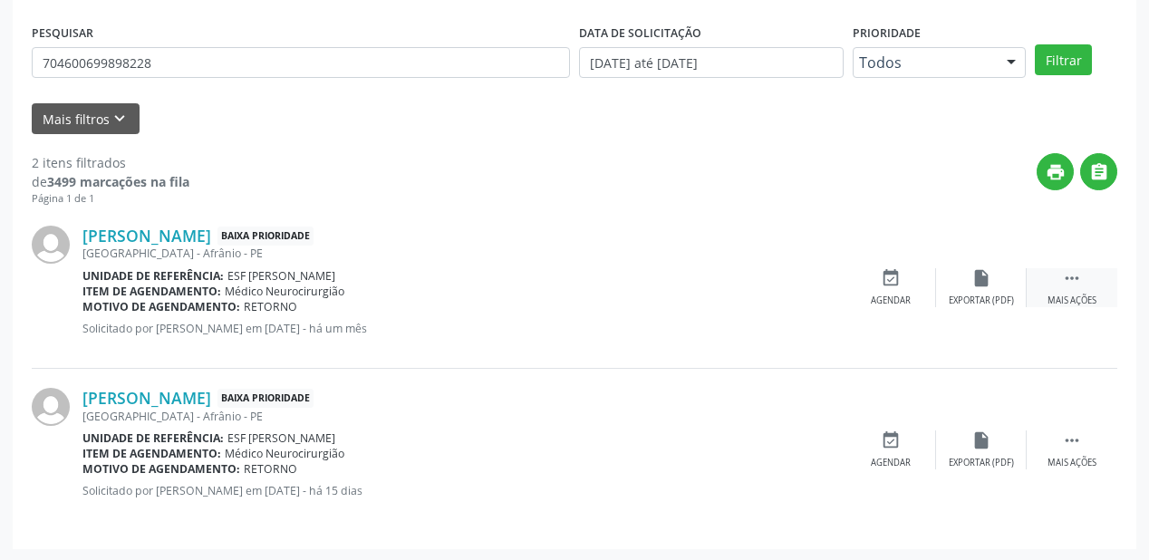
click at [1061, 279] on div " Mais ações" at bounding box center [1072, 287] width 91 height 39
click at [618, 295] on div "Agendar" at bounding box center [619, 301] width 40 height 13
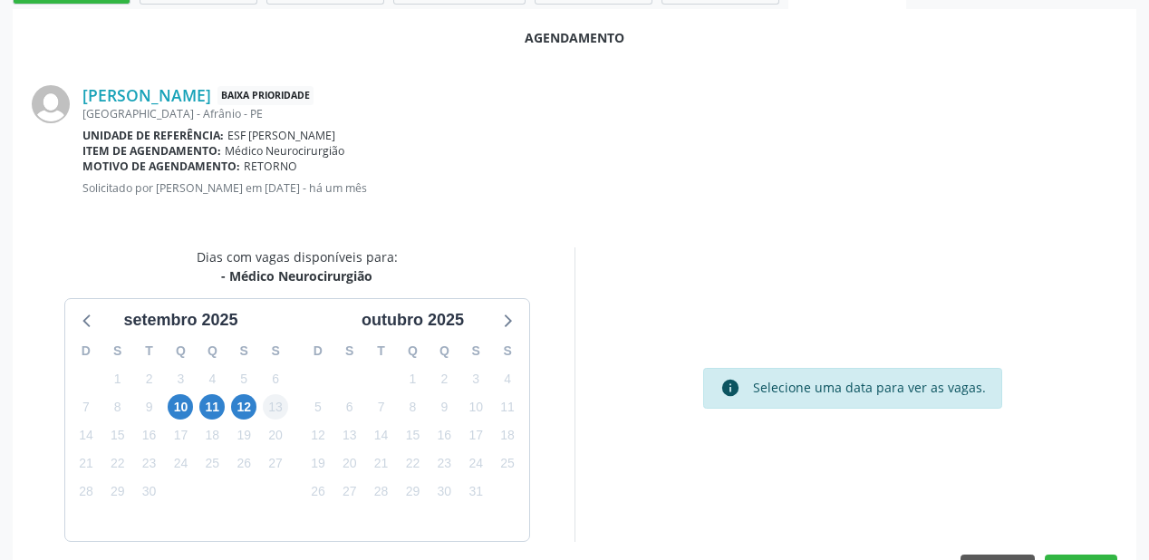
scroll to position [363, 0]
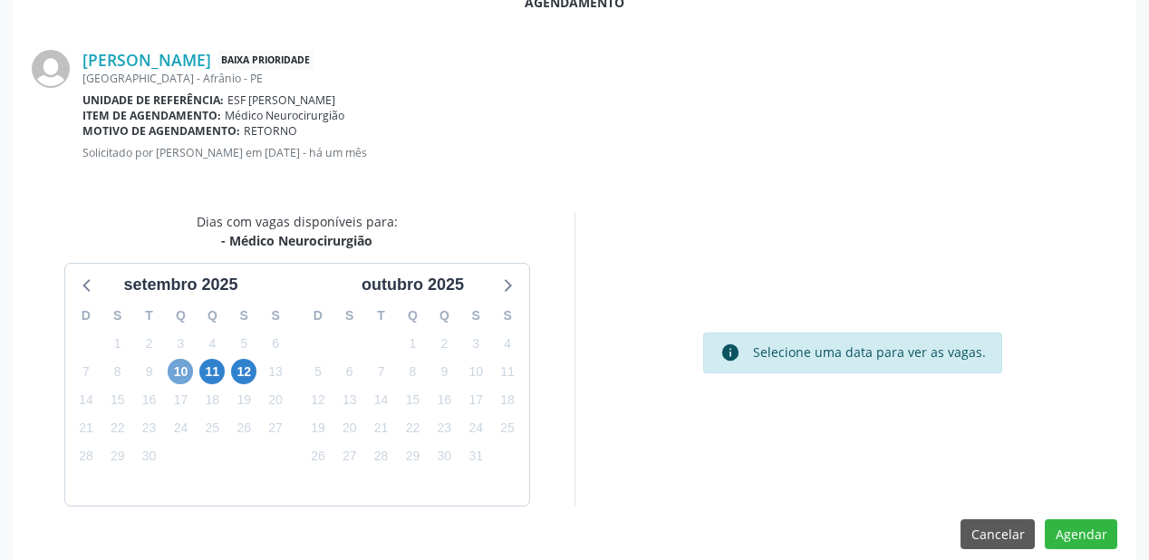
click at [182, 373] on span "10" at bounding box center [180, 371] width 25 height 25
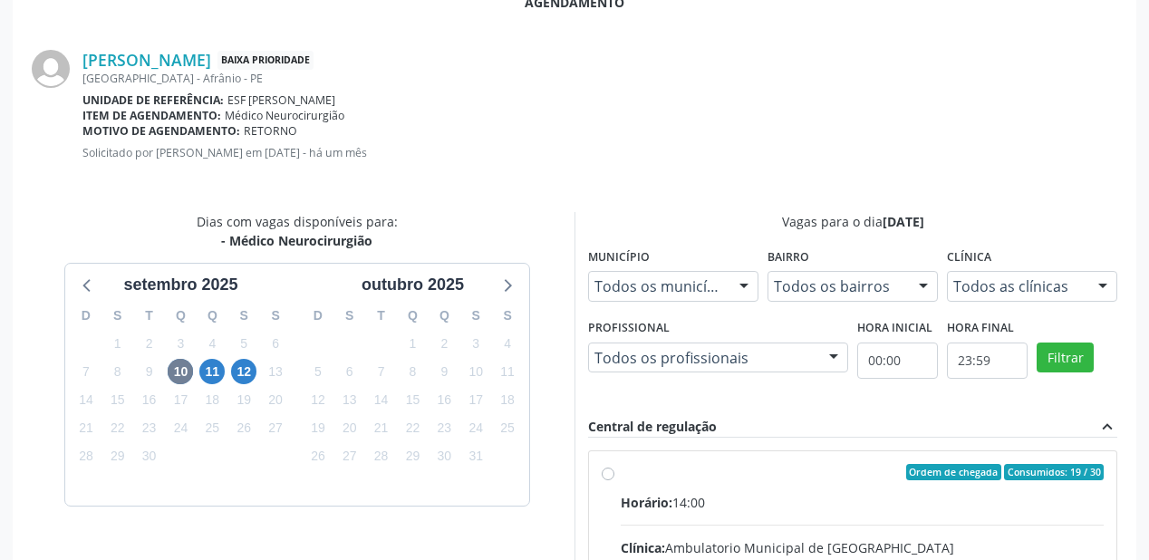
click at [615, 480] on input "Ordem de chegada Consumidos: 19 / 30 Horário: 14:00 Clínica: Ambulatorio Munici…" at bounding box center [608, 472] width 13 height 16
radio input "true"
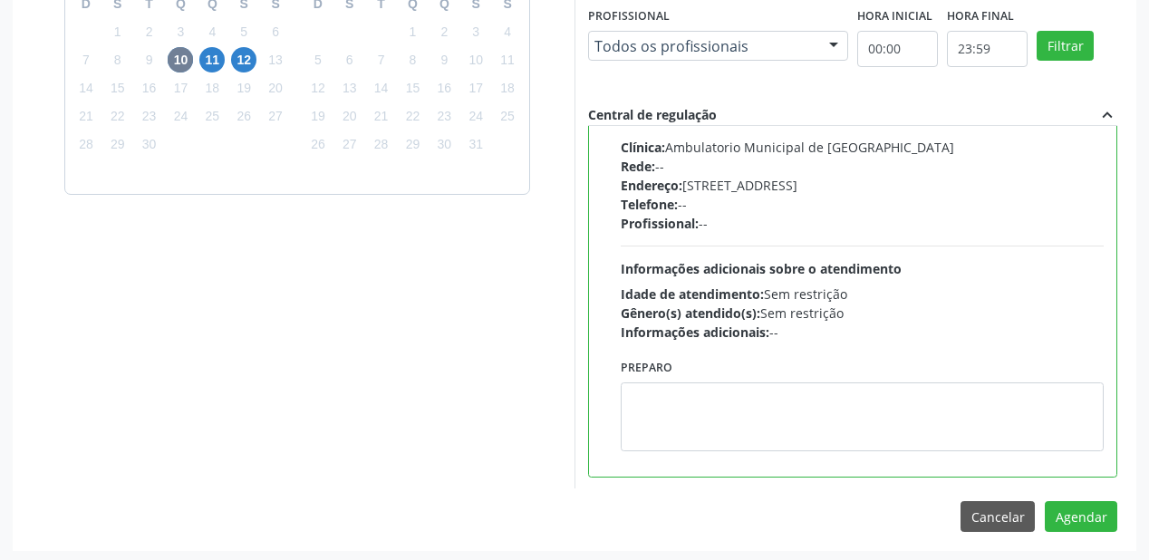
scroll to position [676, 0]
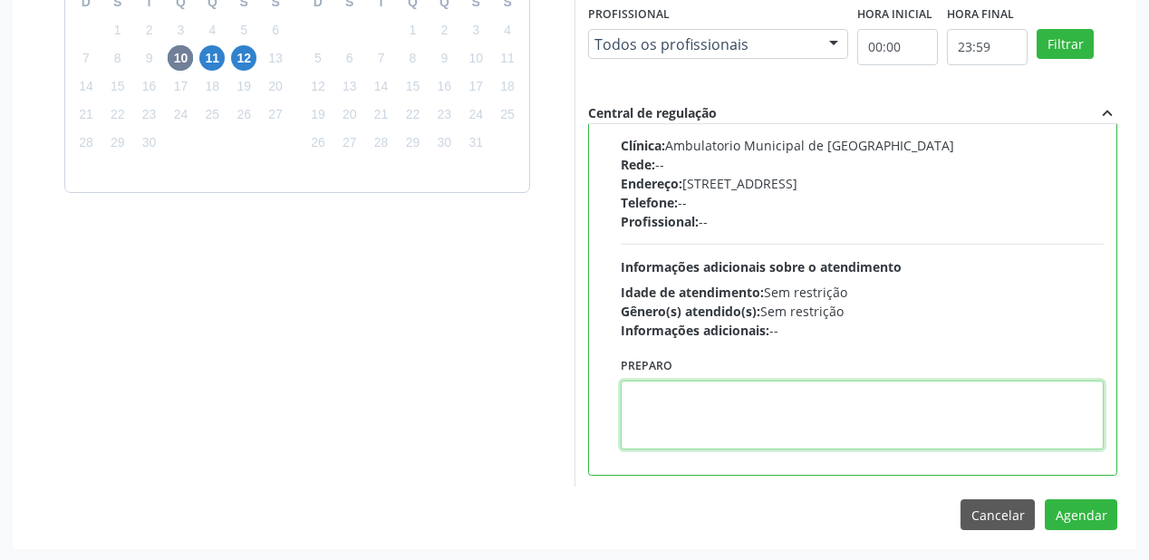
click at [737, 429] on textarea at bounding box center [862, 415] width 483 height 69
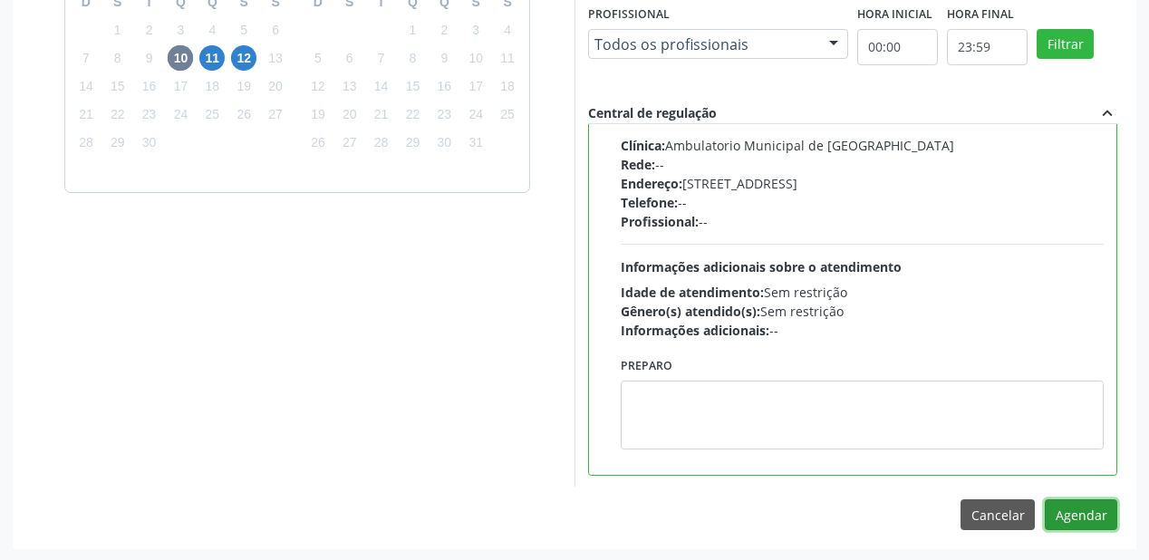
click at [1071, 511] on button "Agendar" at bounding box center [1081, 514] width 73 height 31
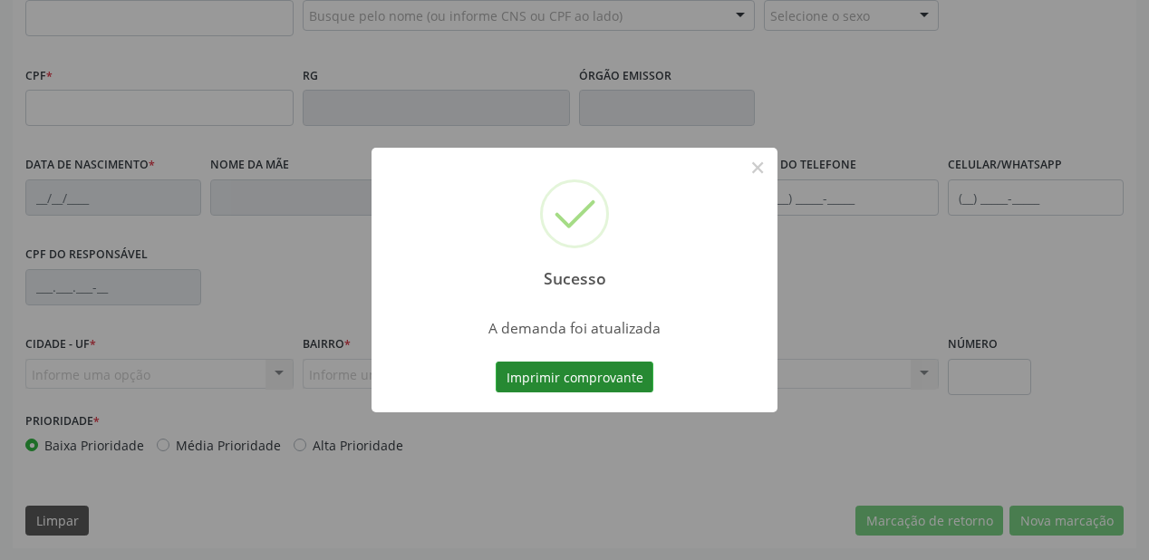
scroll to position [474, 0]
click at [589, 383] on button "Imprimir comprovante" at bounding box center [575, 377] width 158 height 31
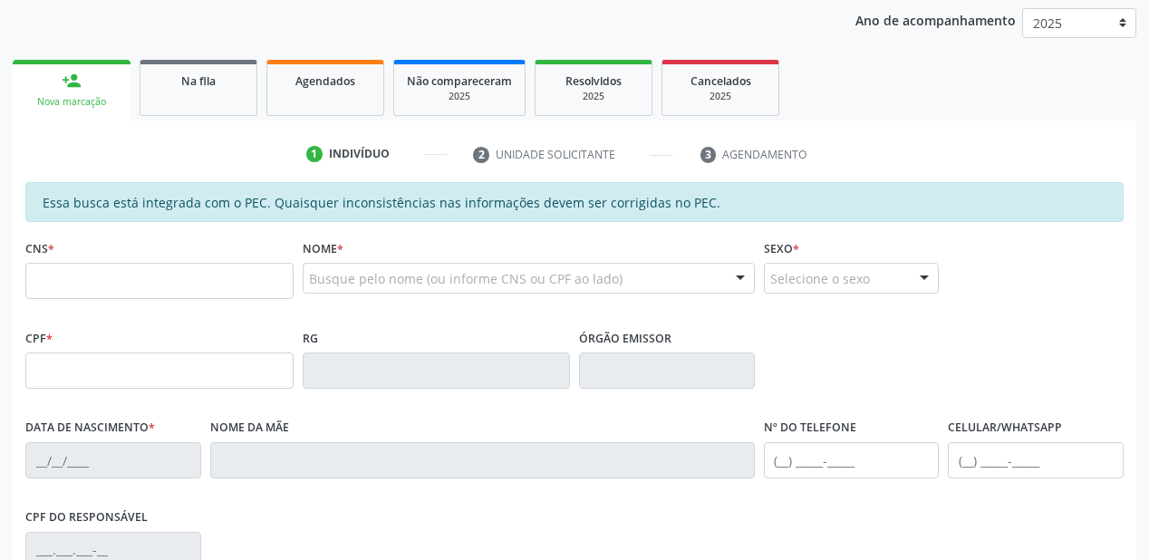
scroll to position [184, 0]
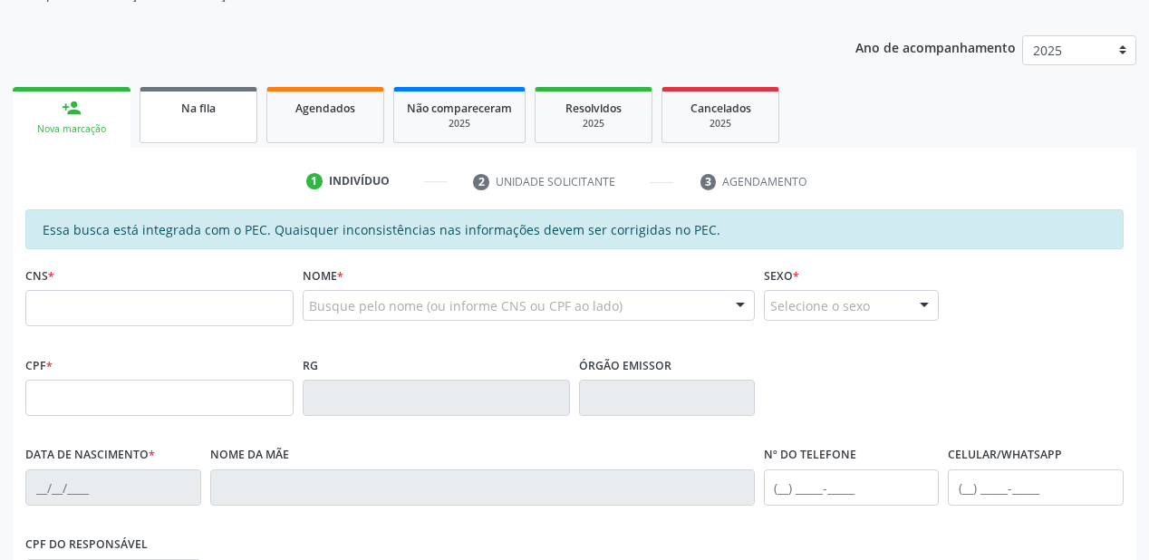
click at [208, 113] on span "Na fila" at bounding box center [198, 108] width 34 height 15
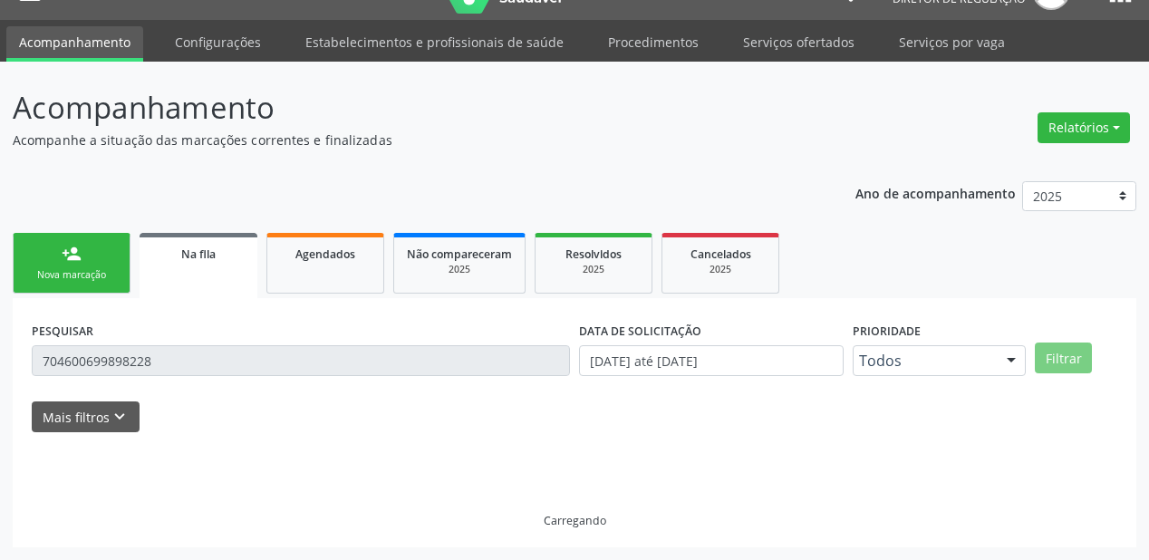
scroll to position [36, 0]
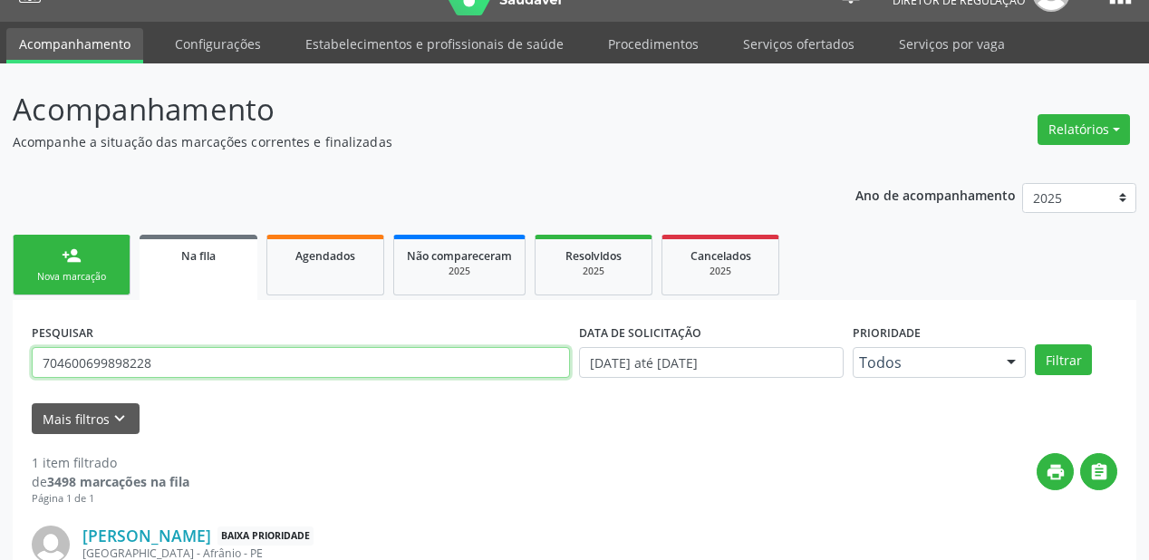
click at [147, 359] on input "704600699898228" at bounding box center [301, 362] width 538 height 31
type input "7"
type input "701209056446615"
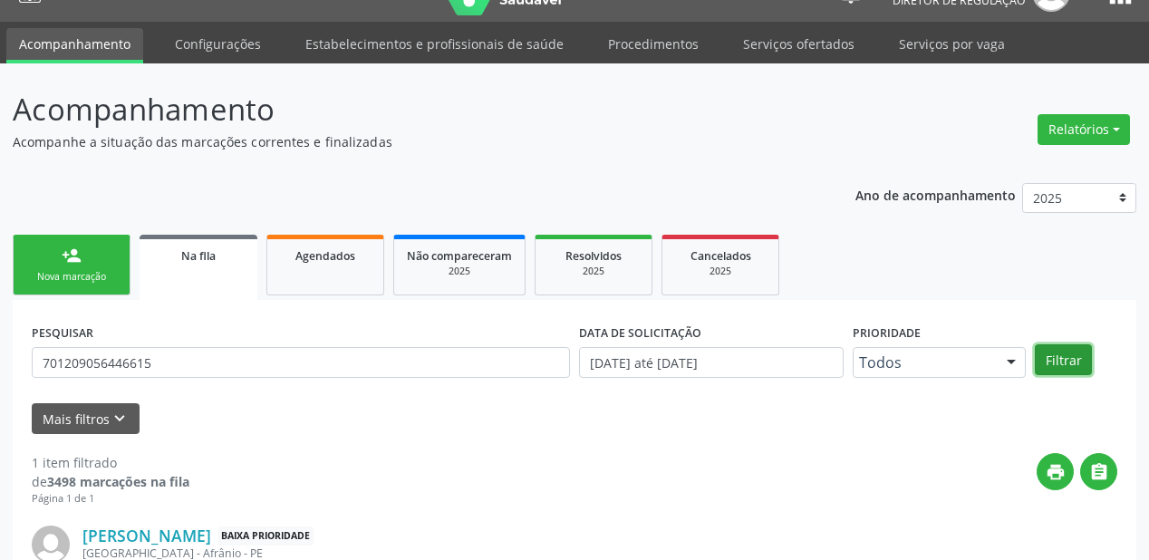
click at [1064, 360] on button "Filtrar" at bounding box center [1063, 359] width 57 height 31
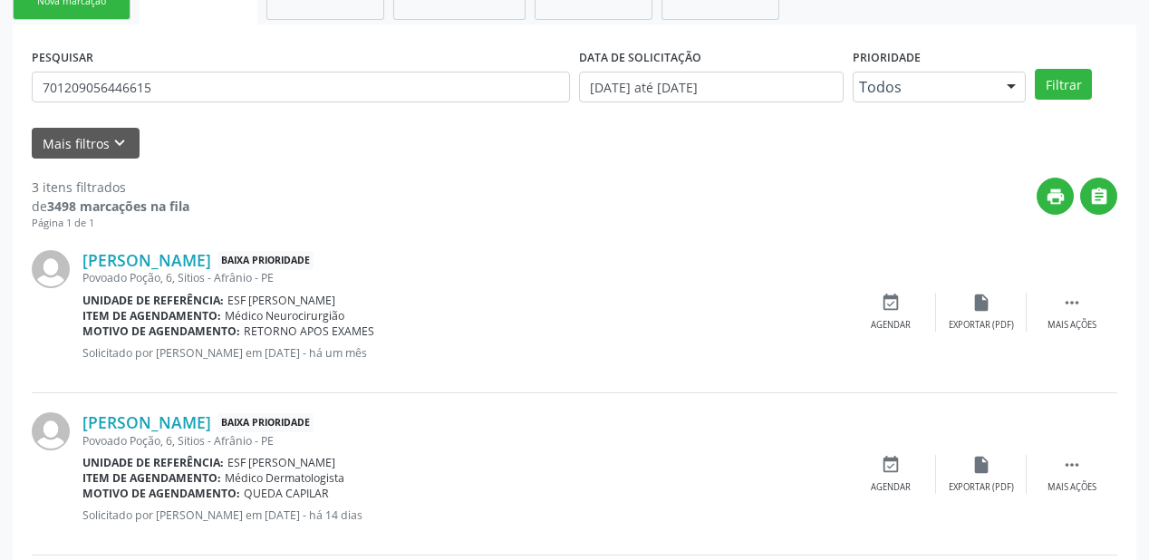
scroll to position [399, 0]
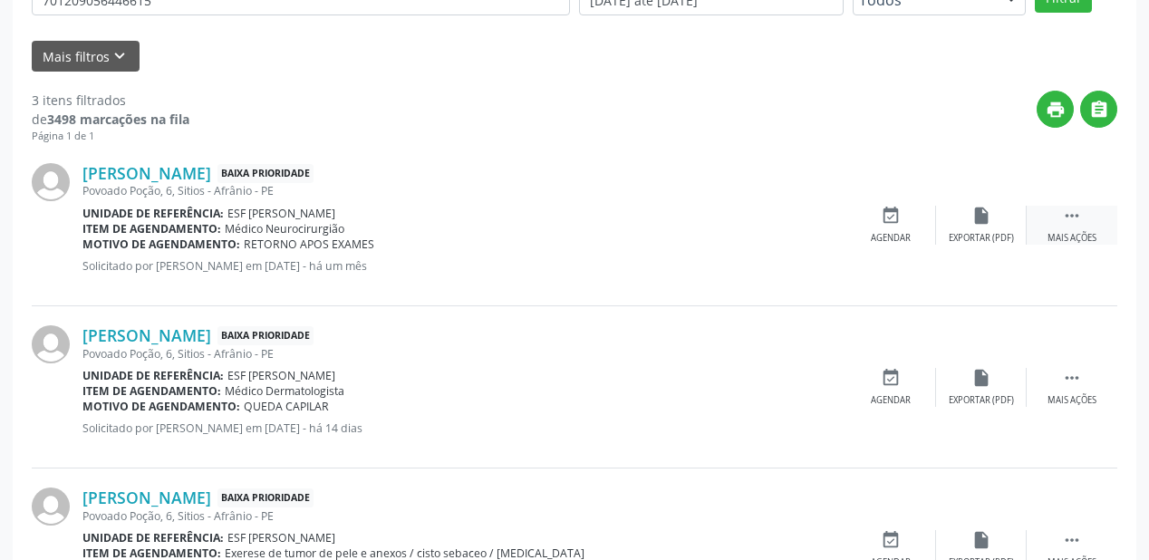
click at [1063, 211] on icon "" at bounding box center [1072, 216] width 20 height 20
click at [625, 227] on div "event_available Agendar" at bounding box center [619, 225] width 91 height 39
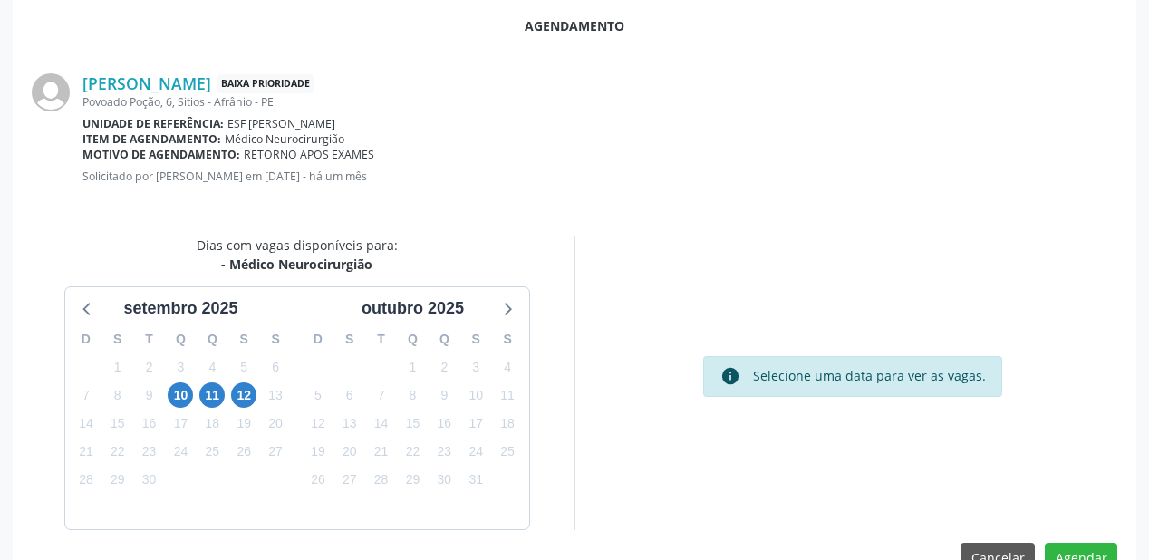
scroll to position [382, 0]
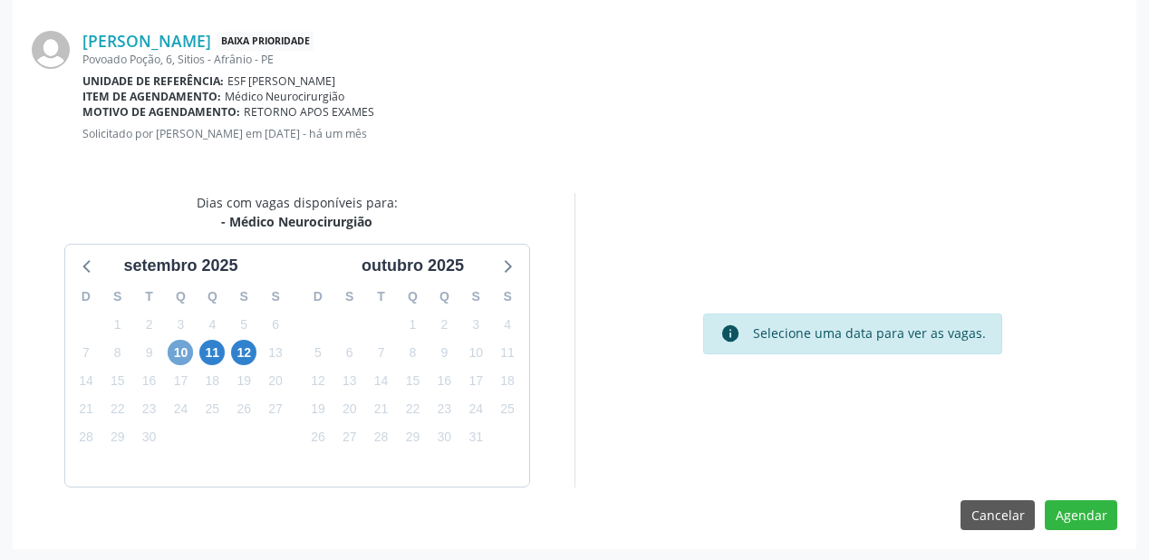
click at [182, 348] on span "10" at bounding box center [180, 352] width 25 height 25
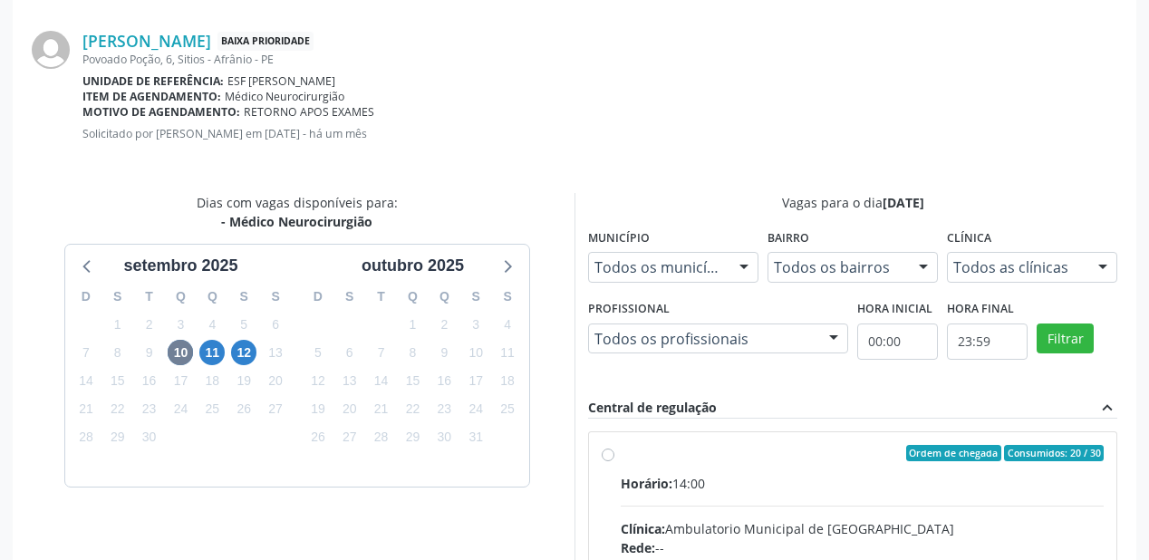
click at [615, 461] on input "Ordem de chegada Consumidos: 20 / 30 Horário: 14:00 Clínica: Ambulatorio Munici…" at bounding box center [608, 453] width 13 height 16
radio input "true"
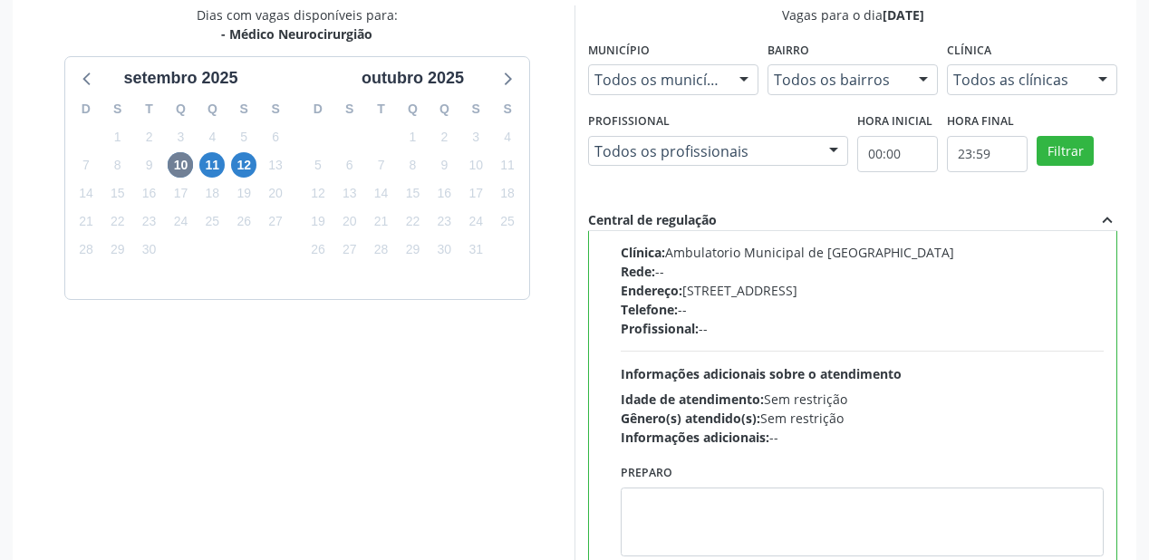
scroll to position [676, 0]
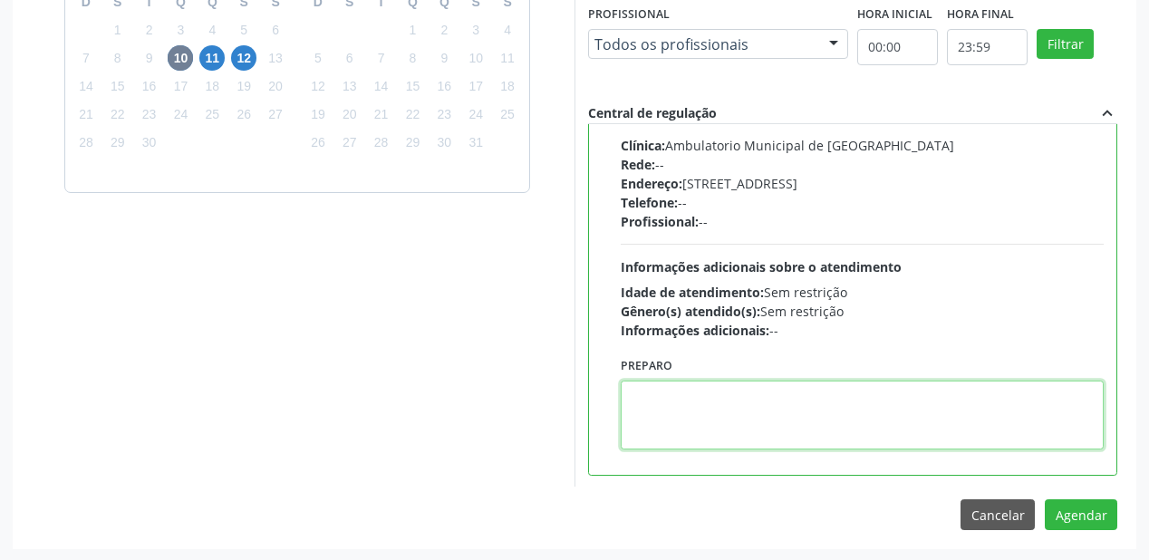
drag, startPoint x: 713, startPoint y: 428, endPoint x: 921, endPoint y: 458, distance: 210.6
click at [713, 428] on textarea at bounding box center [862, 415] width 483 height 69
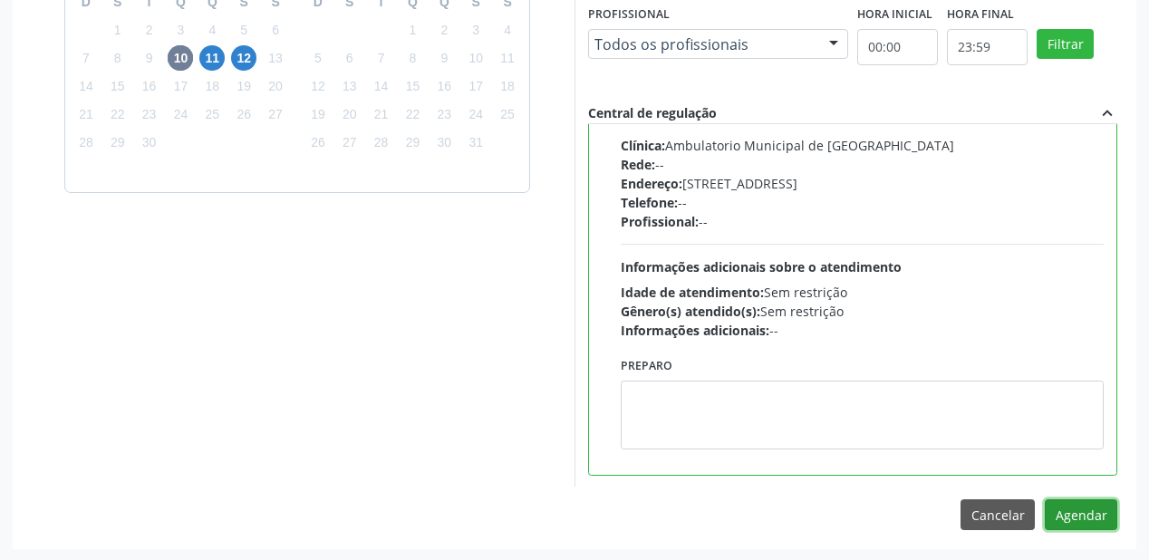
click at [1062, 508] on button "Agendar" at bounding box center [1081, 514] width 73 height 31
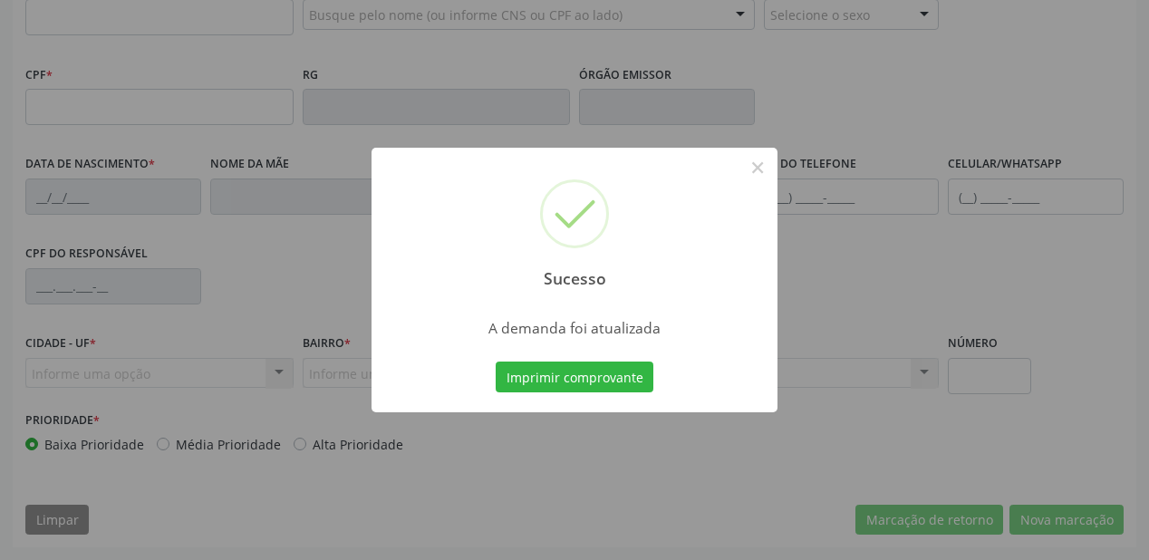
scroll to position [474, 0]
click at [592, 371] on button "Imprimir comprovante" at bounding box center [575, 377] width 158 height 31
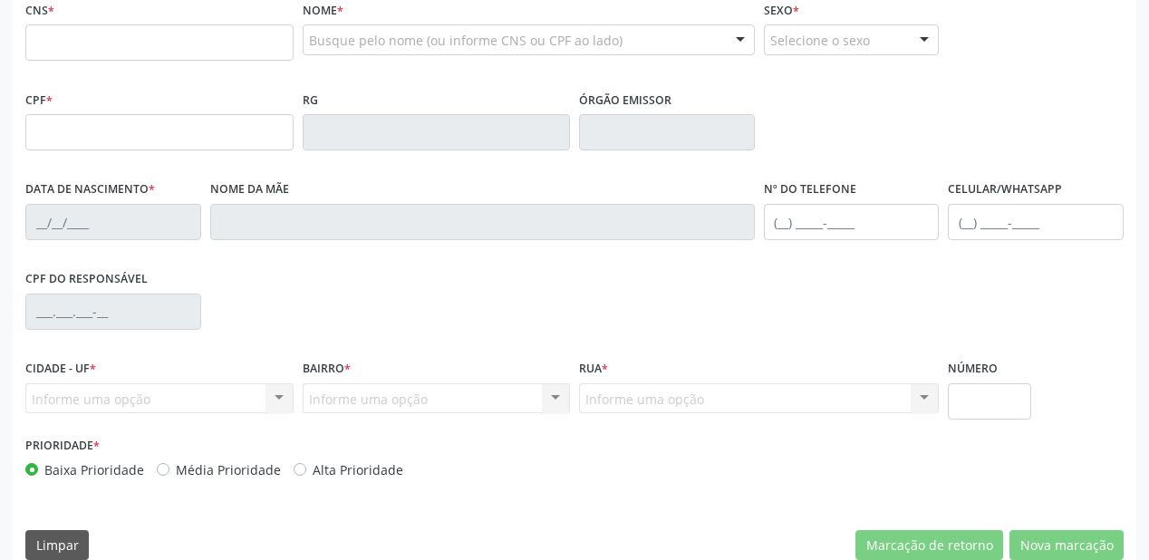
scroll to position [184, 0]
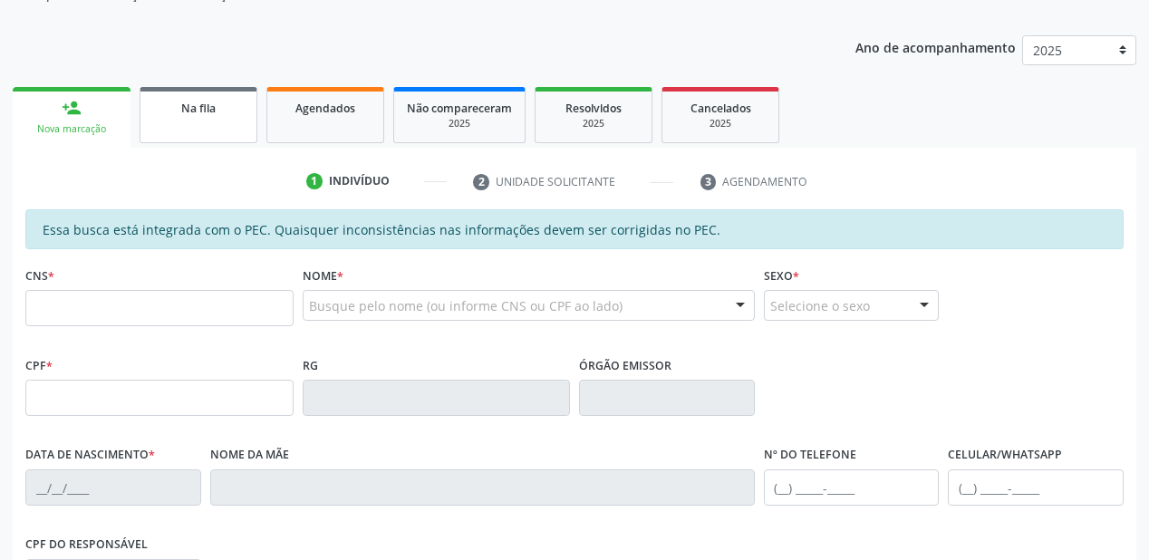
click at [203, 118] on link "Na fila" at bounding box center [199, 115] width 118 height 56
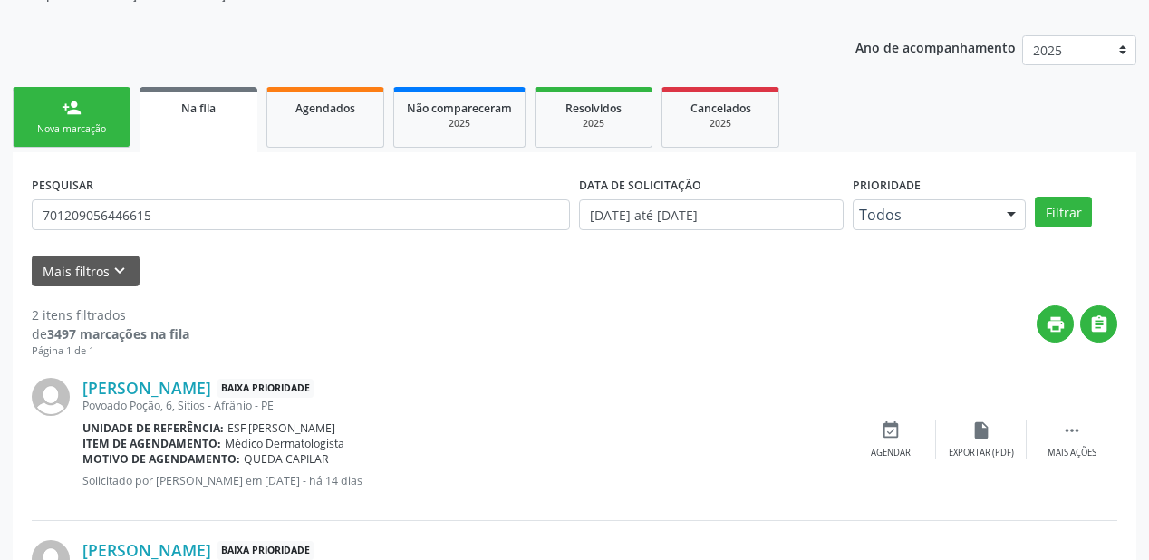
click at [175, 349] on div "Página 1 de 1" at bounding box center [111, 351] width 158 height 15
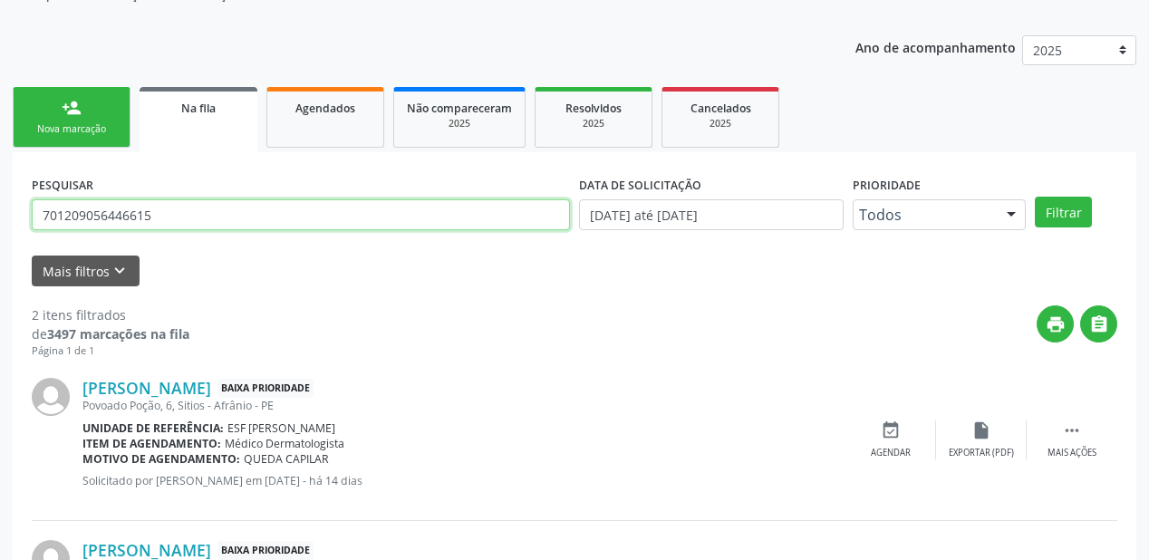
click at [173, 210] on input "701209056446615" at bounding box center [301, 214] width 538 height 31
type input "7"
type input "708601019788288"
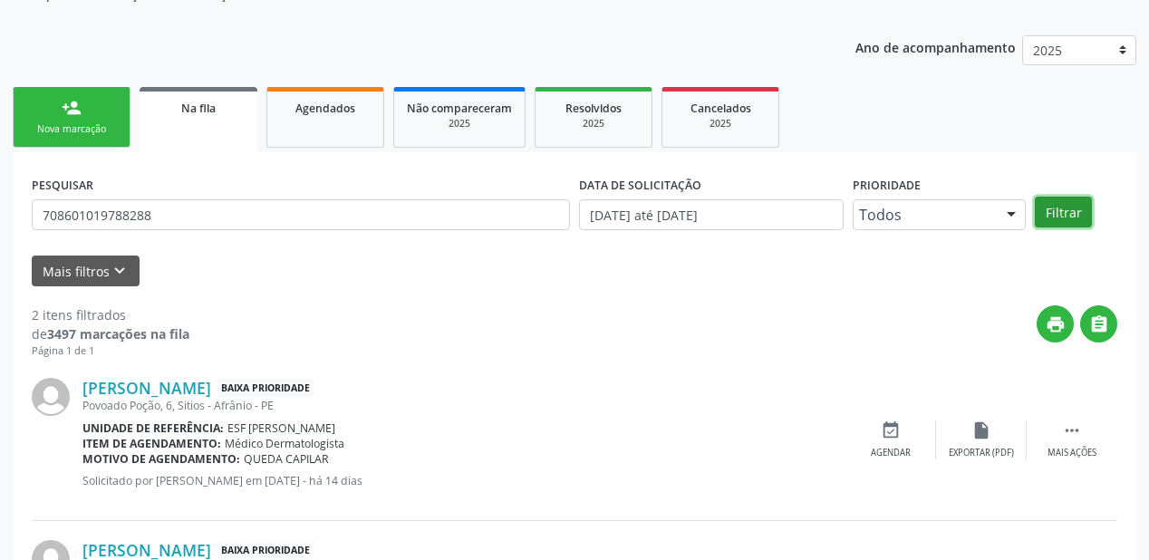
click at [1071, 205] on button "Filtrar" at bounding box center [1063, 212] width 57 height 31
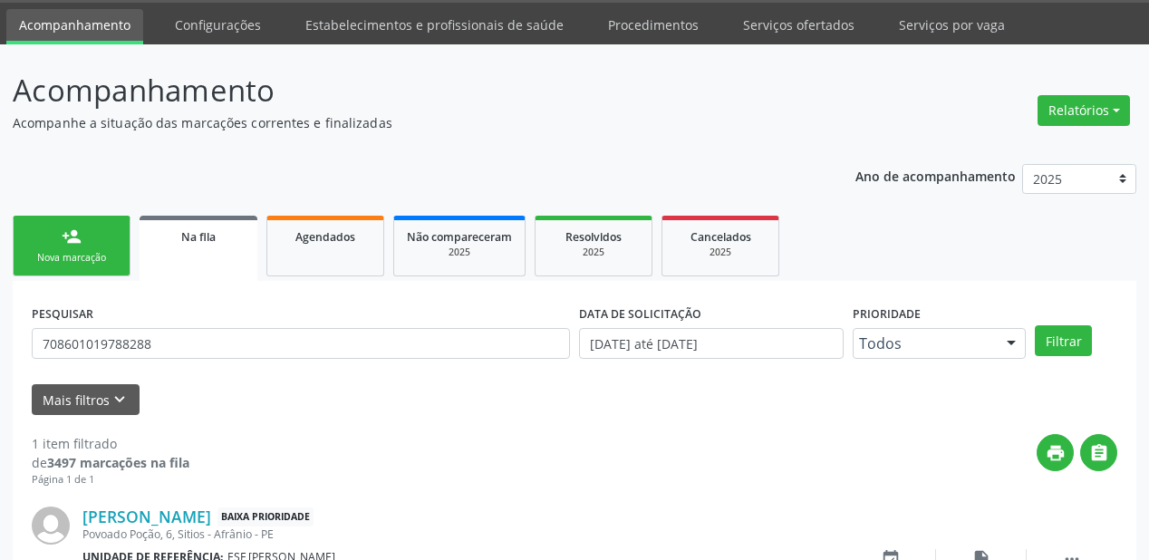
scroll to position [174, 0]
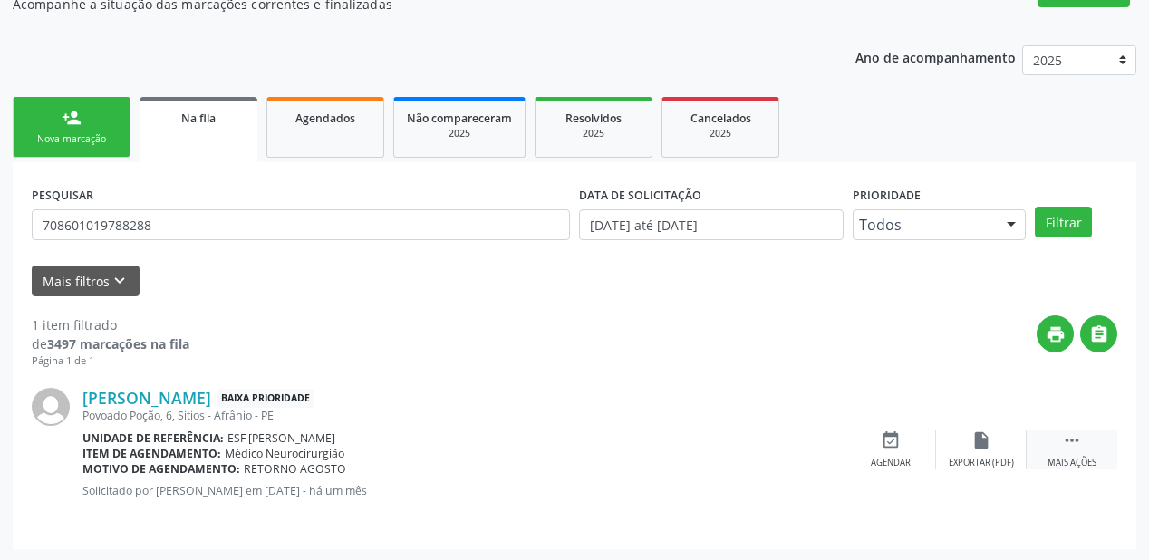
drag, startPoint x: 1078, startPoint y: 433, endPoint x: 1036, endPoint y: 431, distance: 41.7
click at [1078, 432] on icon "" at bounding box center [1072, 441] width 20 height 20
click at [624, 457] on div "Agendar" at bounding box center [619, 463] width 40 height 13
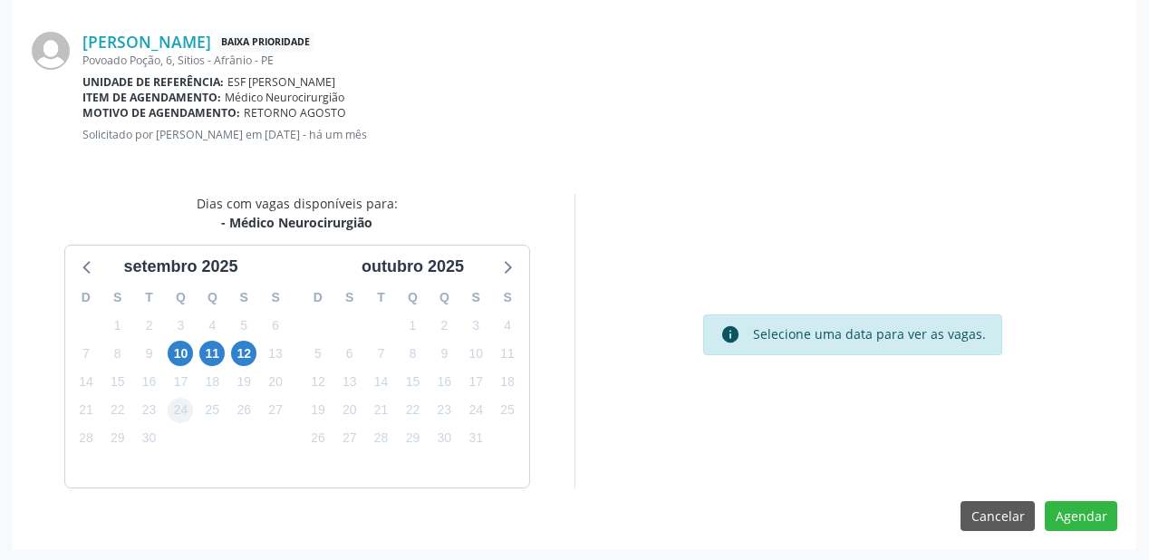
scroll to position [382, 0]
click at [178, 347] on span "10" at bounding box center [180, 352] width 25 height 25
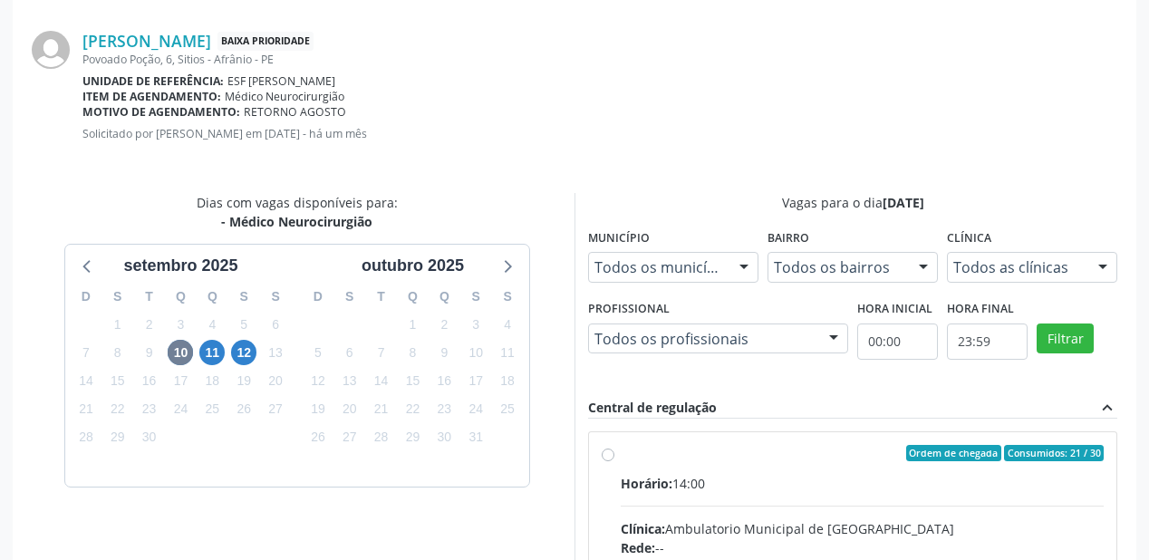
click at [871, 484] on div "Horário: 14:00" at bounding box center [862, 483] width 483 height 19
click at [615, 461] on input "Ordem de chegada Consumidos: 21 / 30 Horário: 14:00 Clínica: Ambulatorio Munici…" at bounding box center [608, 453] width 13 height 16
radio input "true"
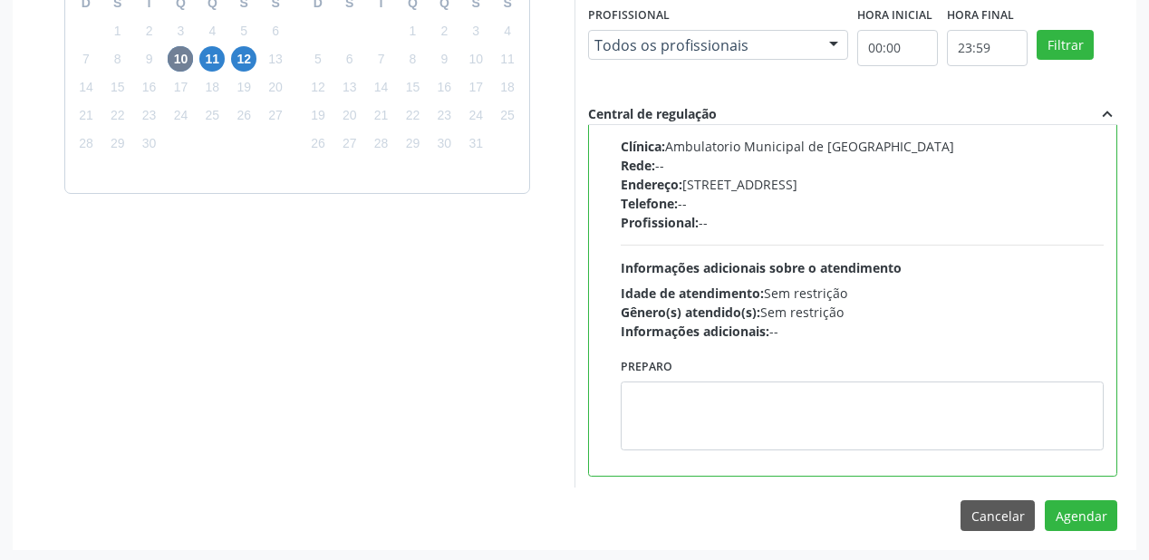
scroll to position [676, 0]
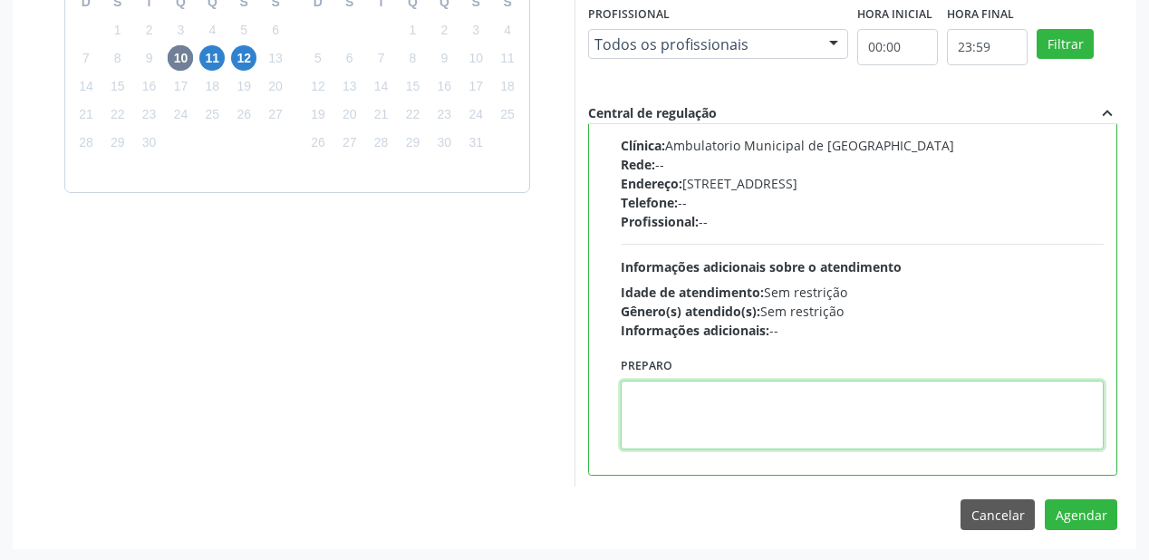
click at [779, 412] on textarea at bounding box center [862, 415] width 483 height 69
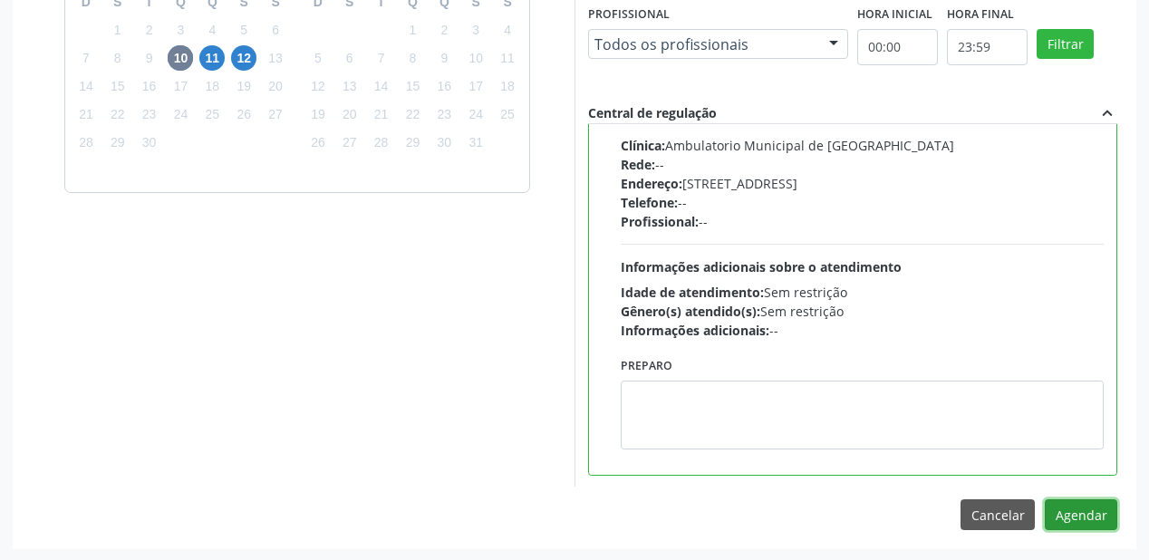
click at [1076, 518] on button "Agendar" at bounding box center [1081, 514] width 73 height 31
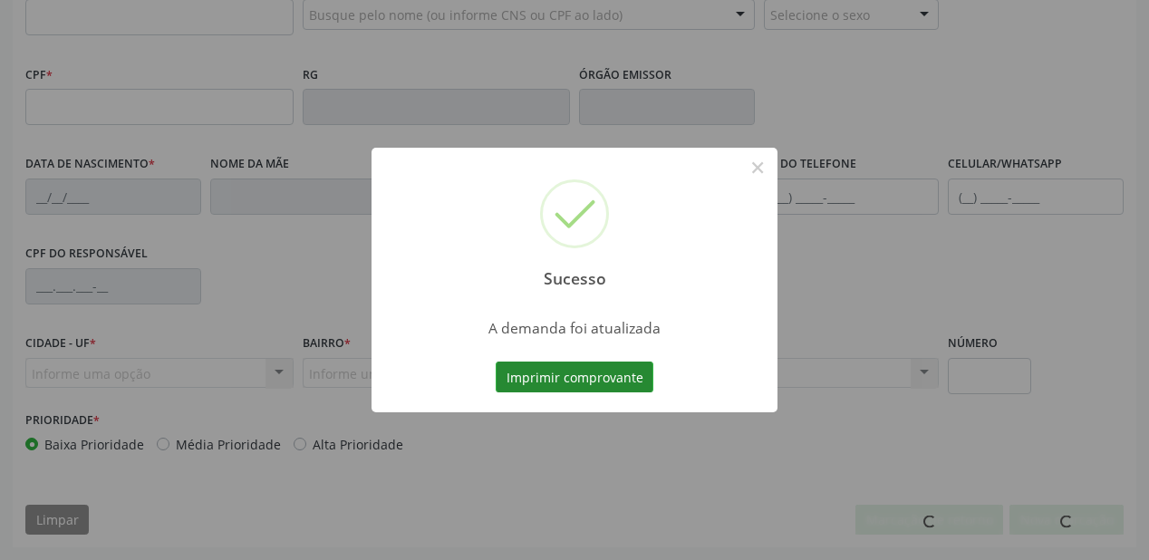
scroll to position [474, 0]
click at [613, 375] on button "Imprimir comprovante" at bounding box center [575, 377] width 158 height 31
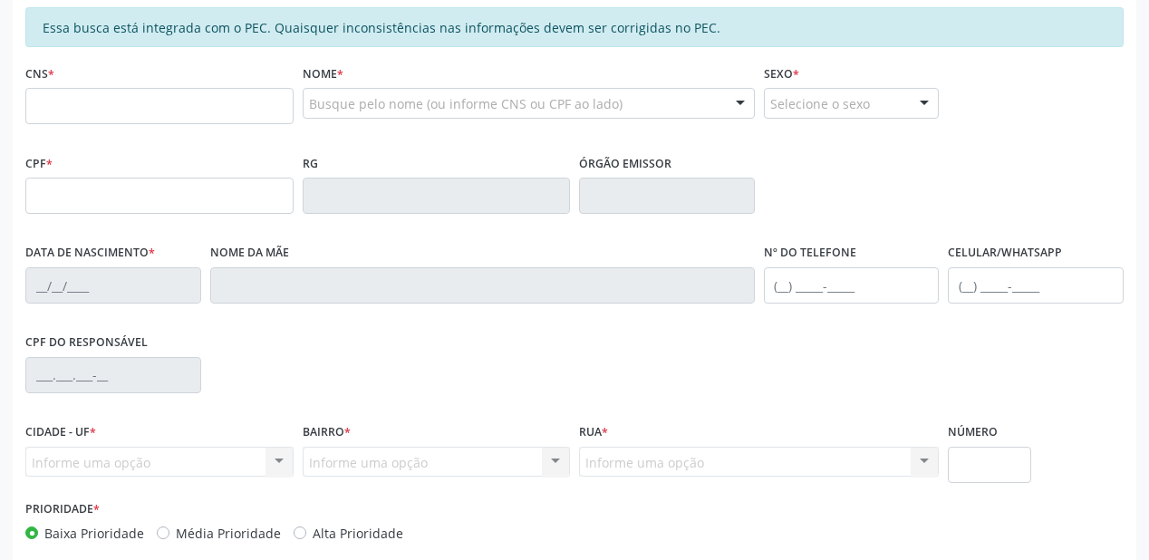
scroll to position [257, 0]
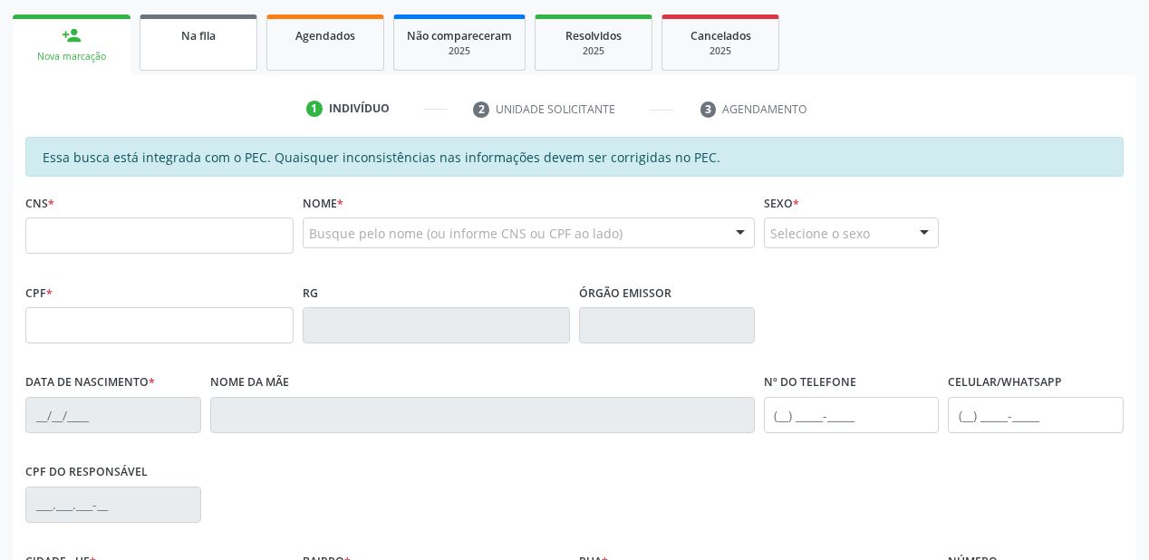
click at [195, 44] on div "Na fila" at bounding box center [198, 34] width 91 height 19
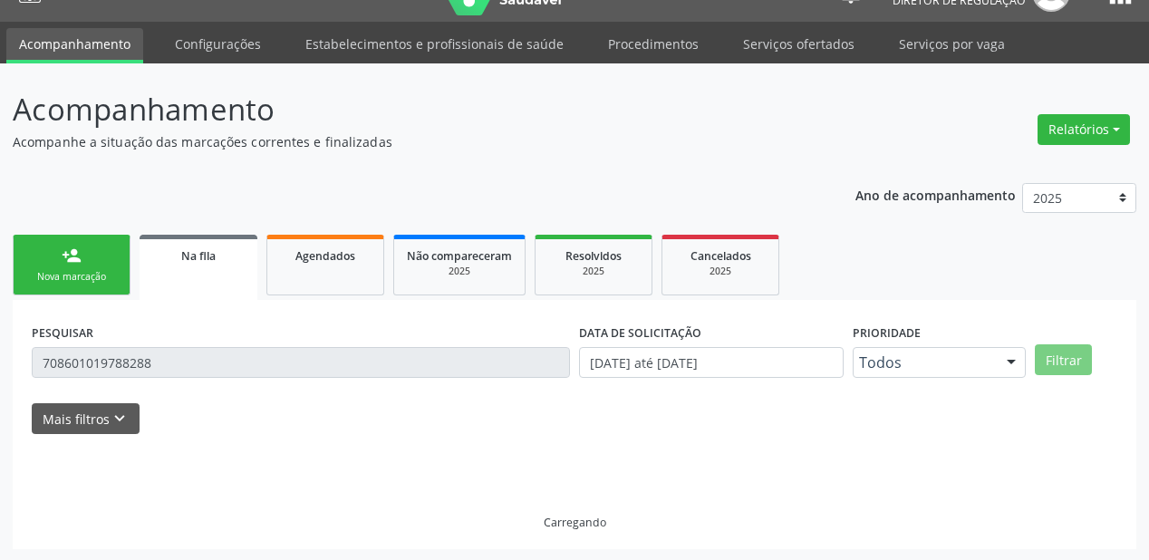
scroll to position [0, 0]
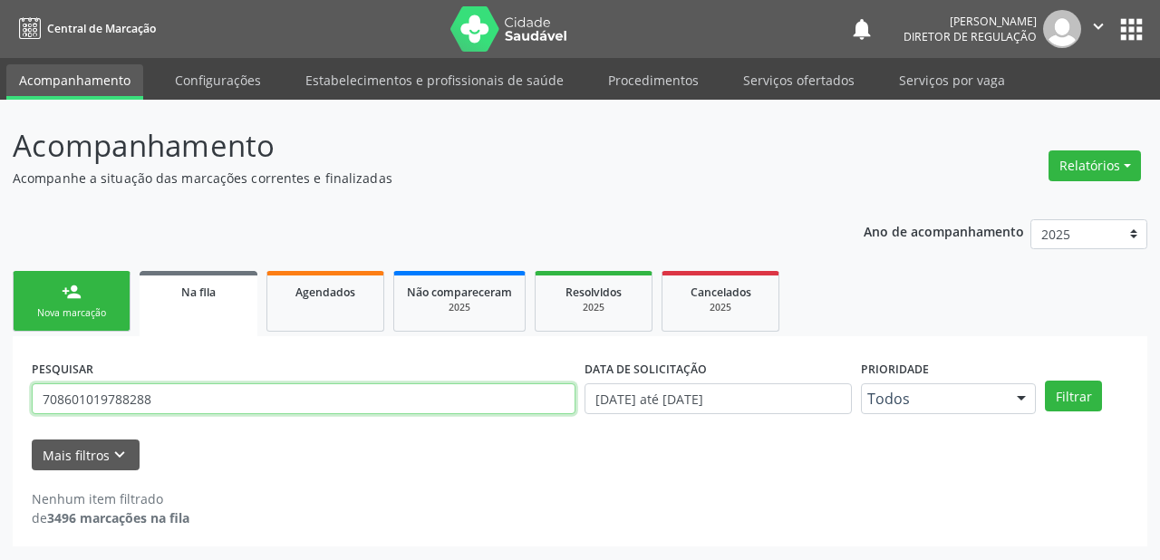
click at [165, 392] on input "708601019788288" at bounding box center [304, 398] width 544 height 31
type input "7"
type input "702702188807760"
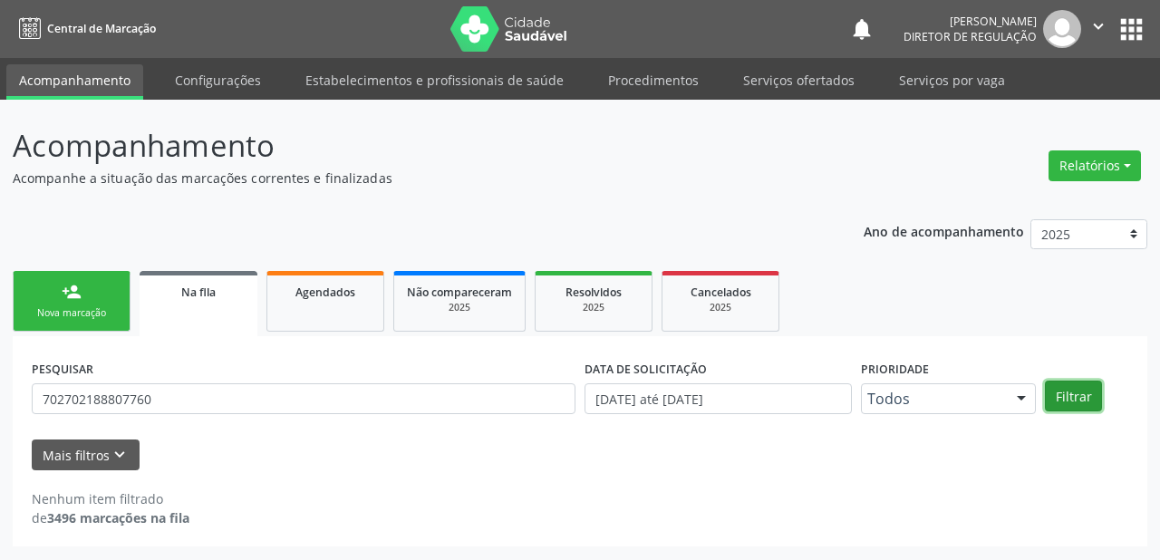
click at [1088, 397] on button "Filtrar" at bounding box center [1073, 396] width 57 height 31
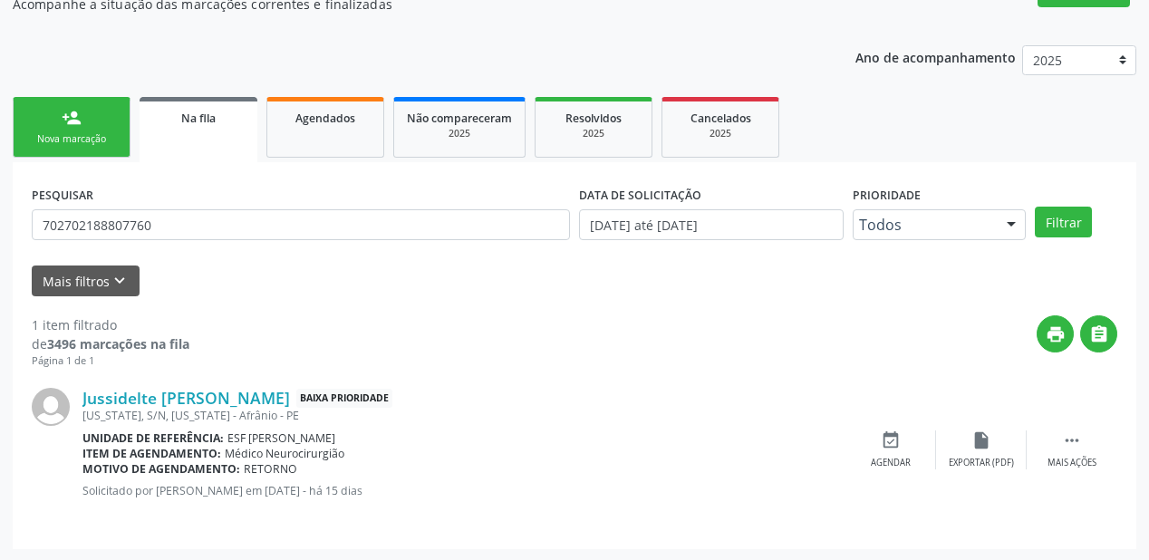
scroll to position [174, 0]
click at [1091, 435] on div " Mais ações" at bounding box center [1072, 450] width 91 height 39
click at [616, 457] on div "Agendar" at bounding box center [619, 463] width 40 height 13
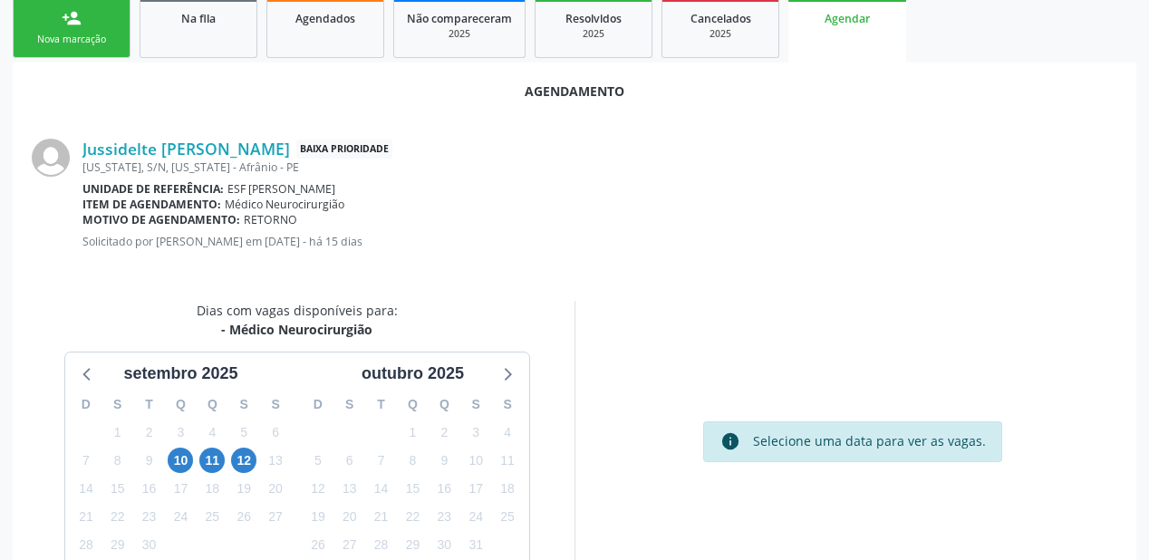
scroll to position [382, 0]
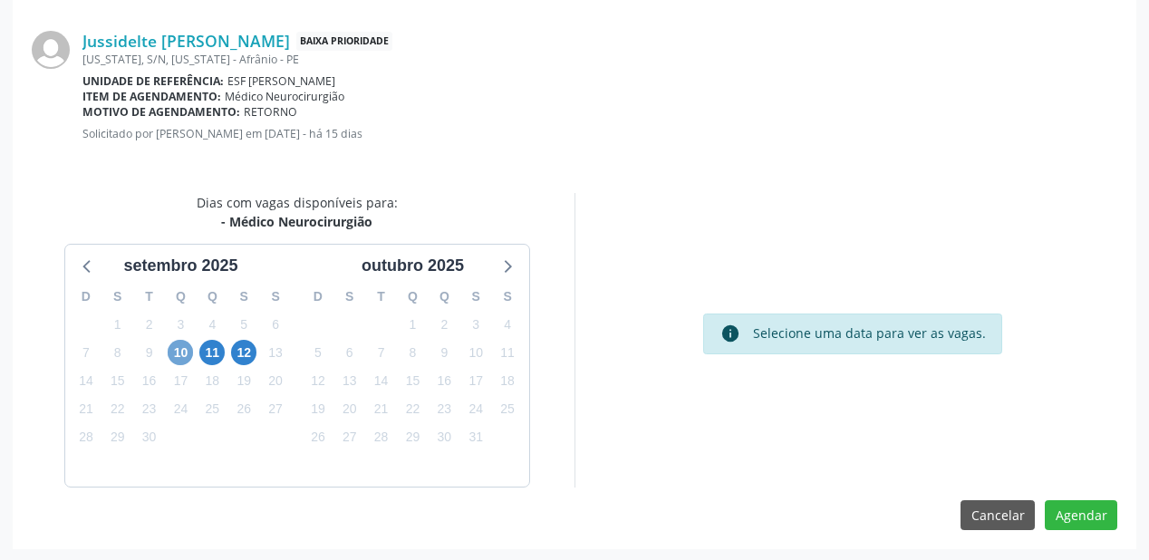
click at [181, 351] on span "10" at bounding box center [180, 352] width 25 height 25
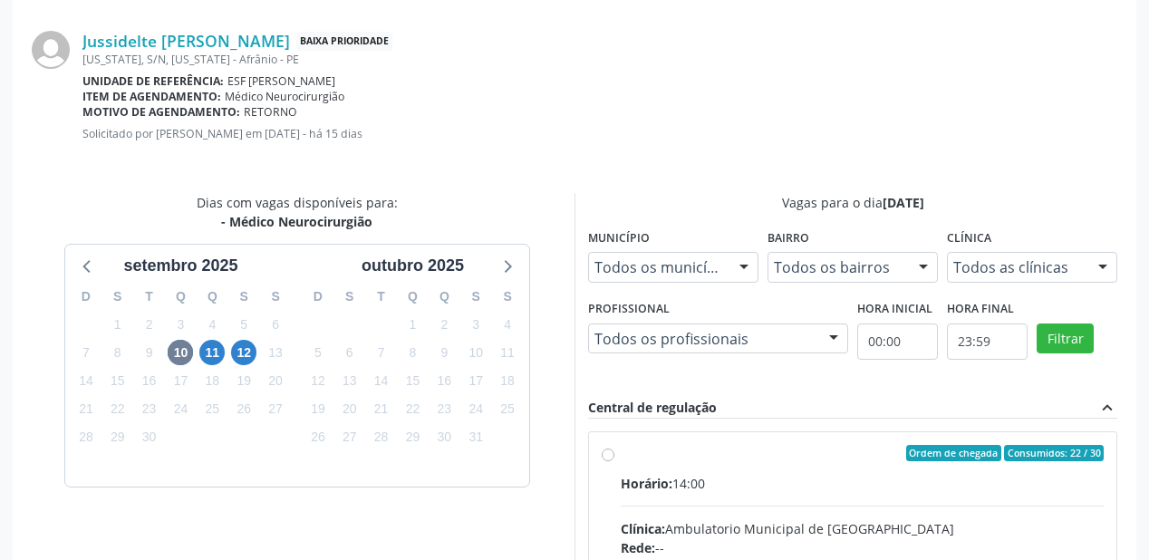
click at [800, 482] on div "Horário: 14:00" at bounding box center [862, 483] width 483 height 19
click at [615, 461] on input "Ordem de chegada Consumidos: 22 / 30 Horário: 14:00 Clínica: Ambulatorio Munici…" at bounding box center [608, 453] width 13 height 16
radio input "true"
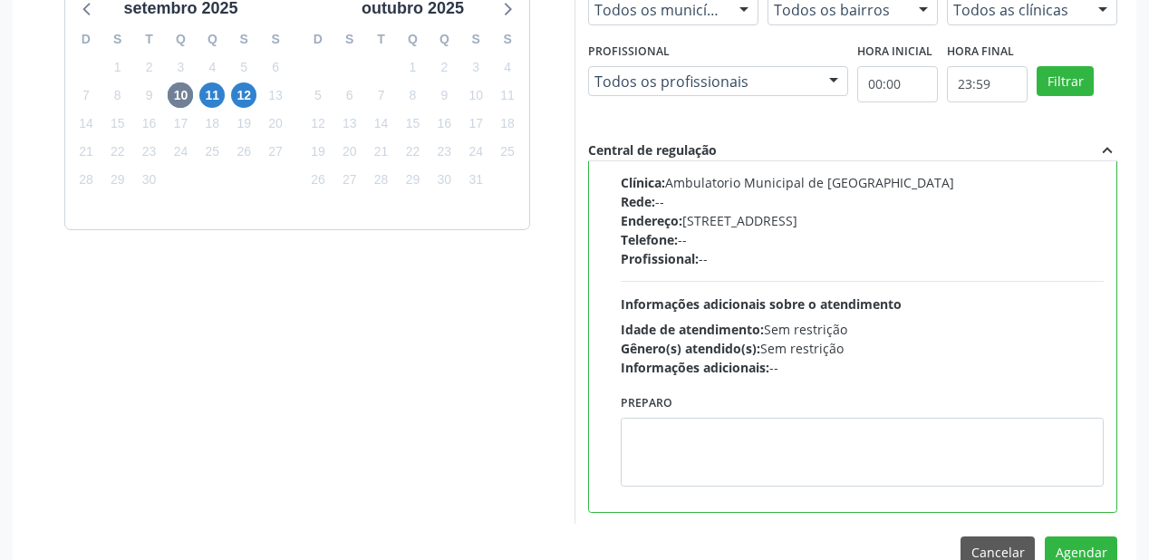
scroll to position [676, 0]
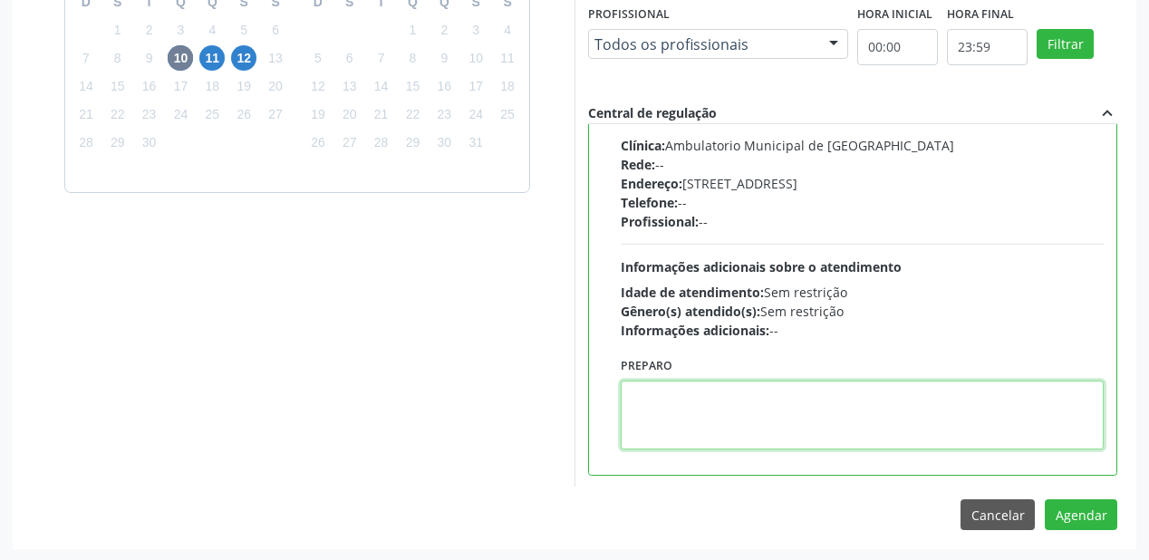
click at [732, 422] on textarea at bounding box center [862, 415] width 483 height 69
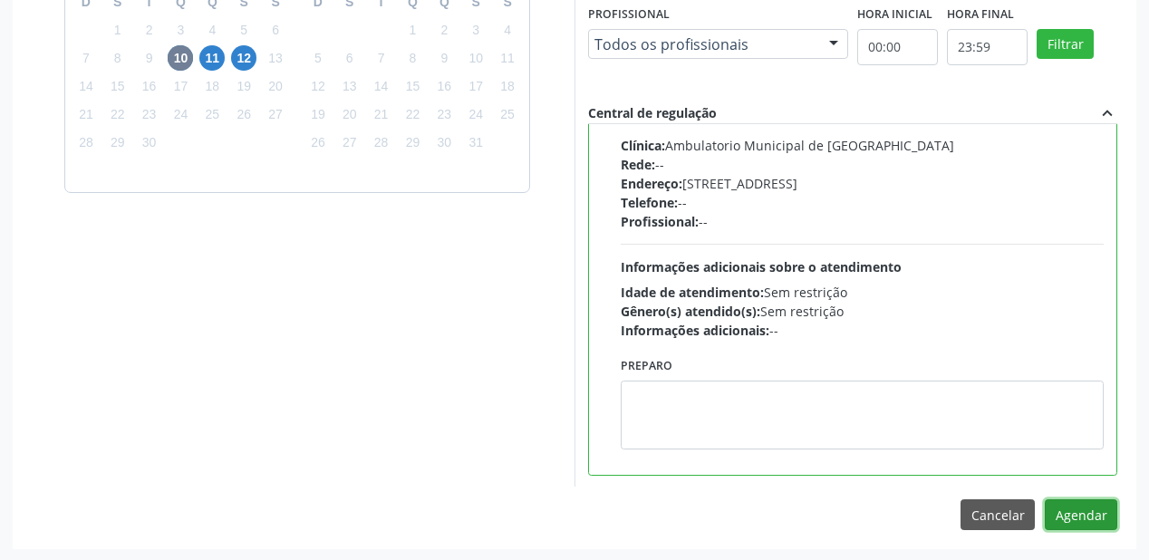
click at [1066, 511] on button "Agendar" at bounding box center [1081, 514] width 73 height 31
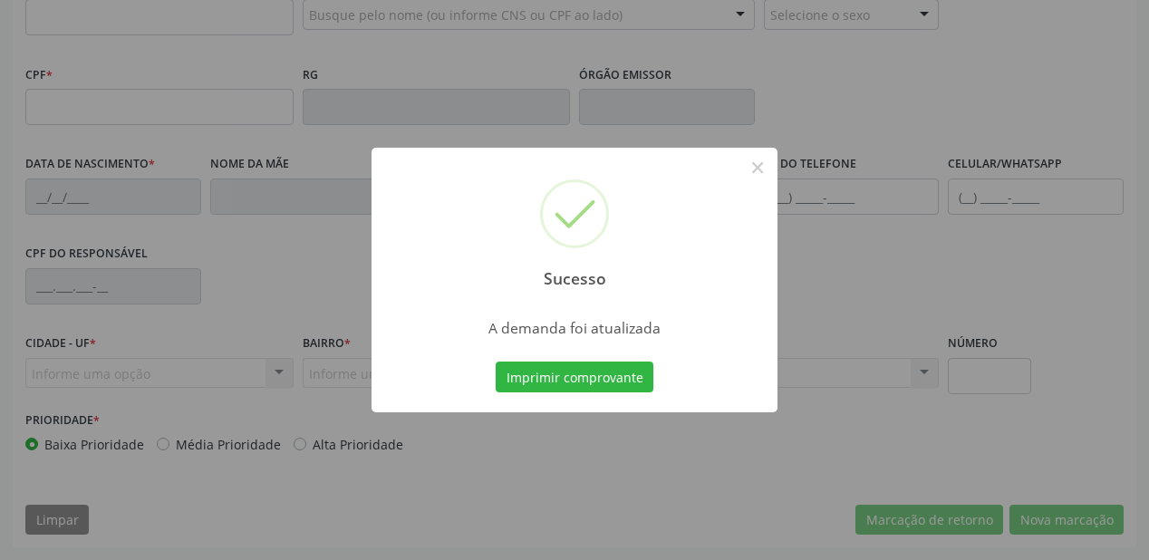
scroll to position [474, 0]
click at [561, 387] on button "Imprimir comprovante" at bounding box center [575, 377] width 158 height 31
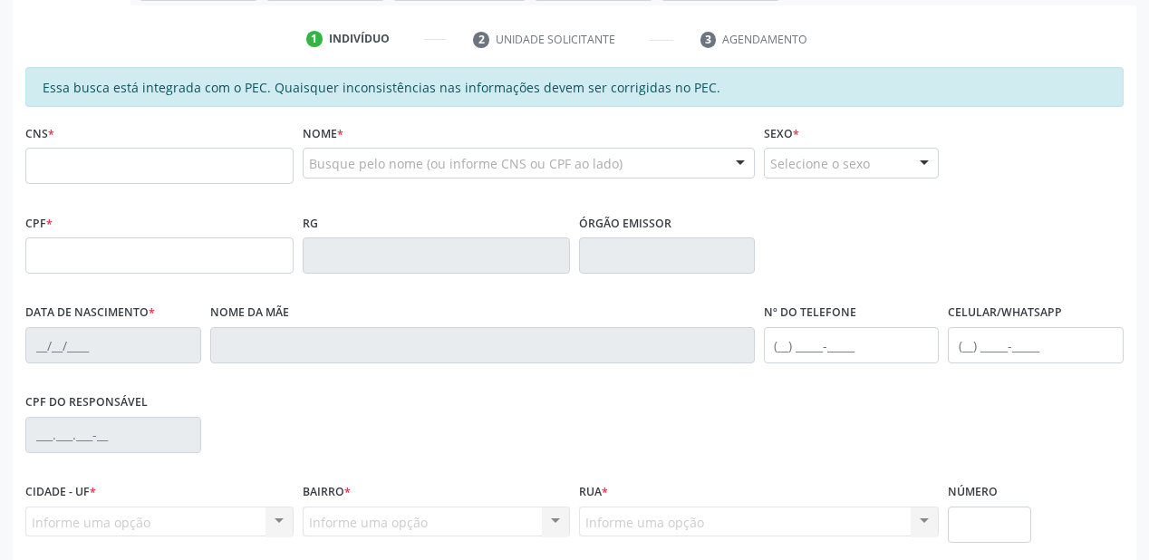
scroll to position [257, 0]
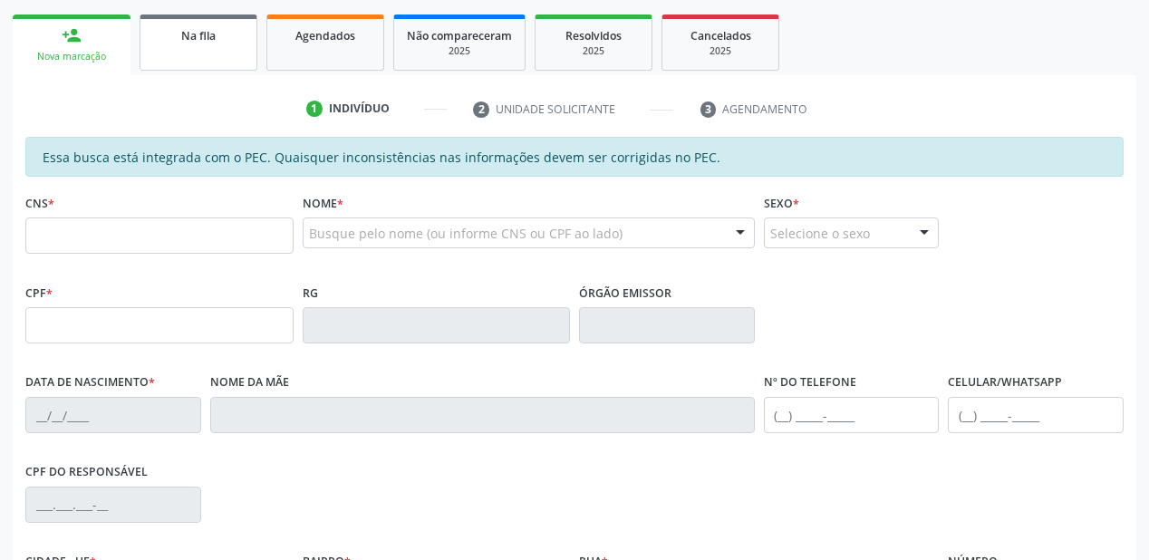
click at [196, 51] on link "Na fila" at bounding box center [199, 43] width 118 height 56
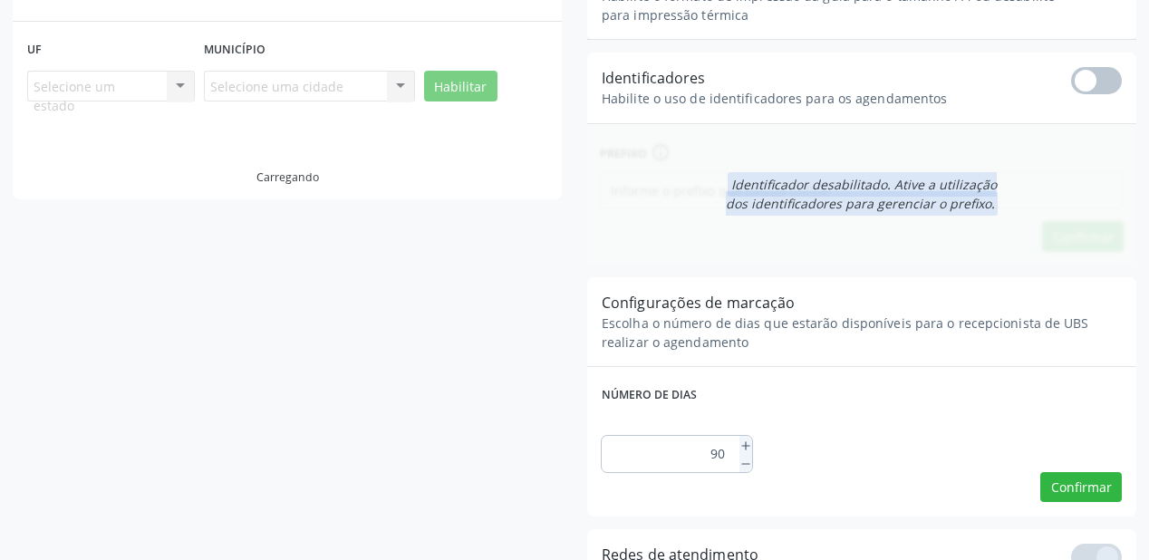
scroll to position [36, 0]
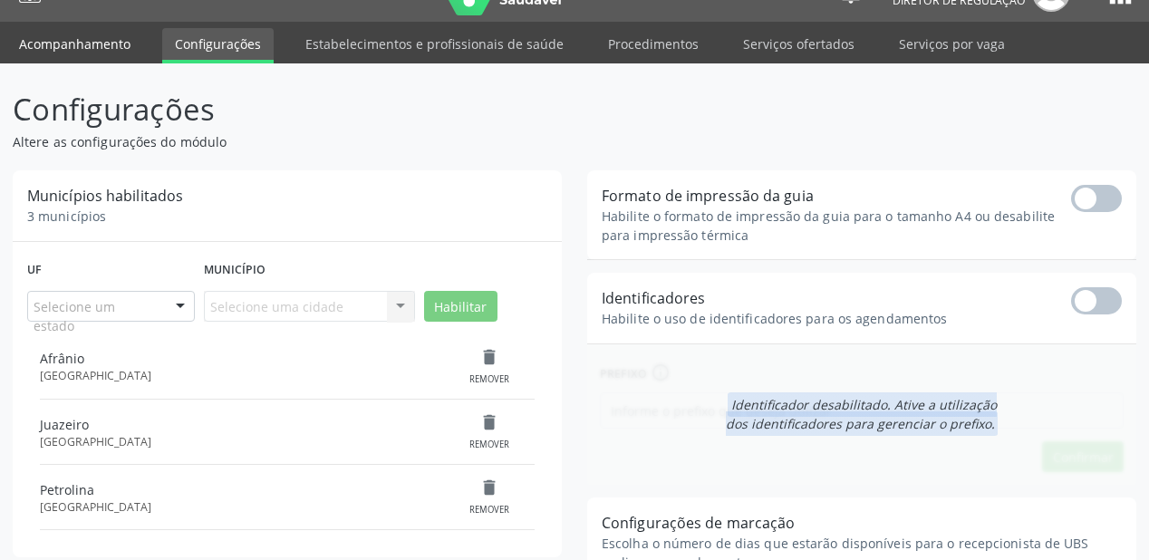
click at [87, 42] on link "Acompanhamento" at bounding box center [74, 44] width 137 height 32
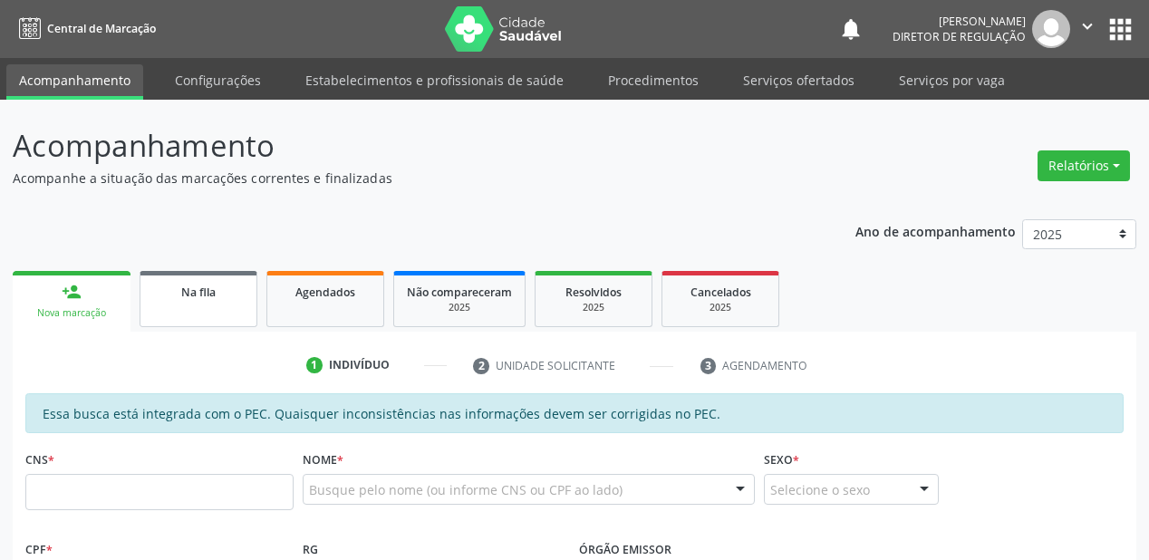
click at [208, 293] on span "Na fila" at bounding box center [198, 292] width 34 height 15
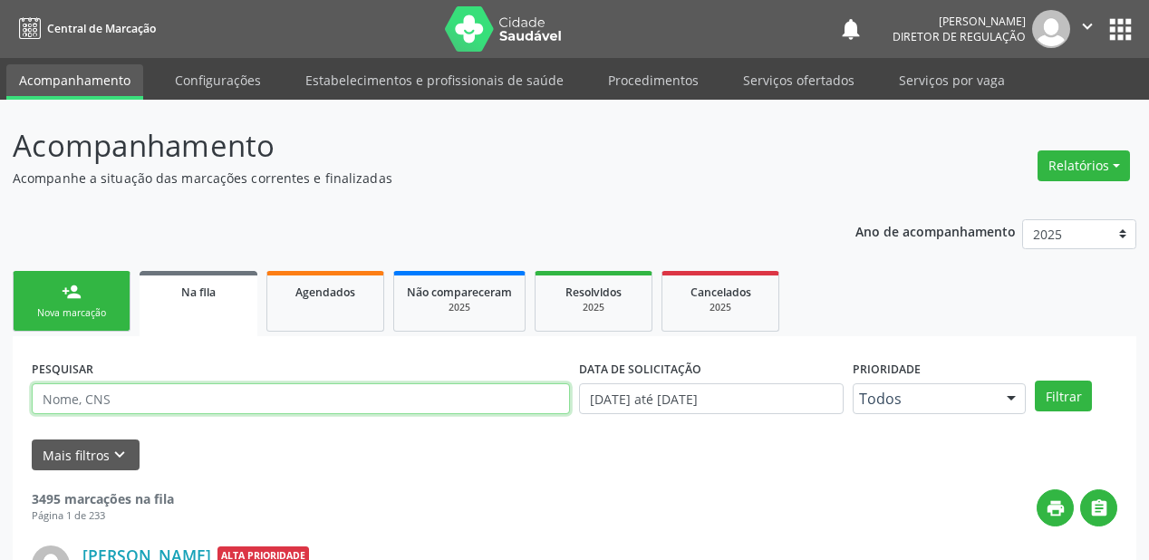
click at [131, 405] on input "text" at bounding box center [301, 398] width 538 height 31
type input "GENELUCIA"
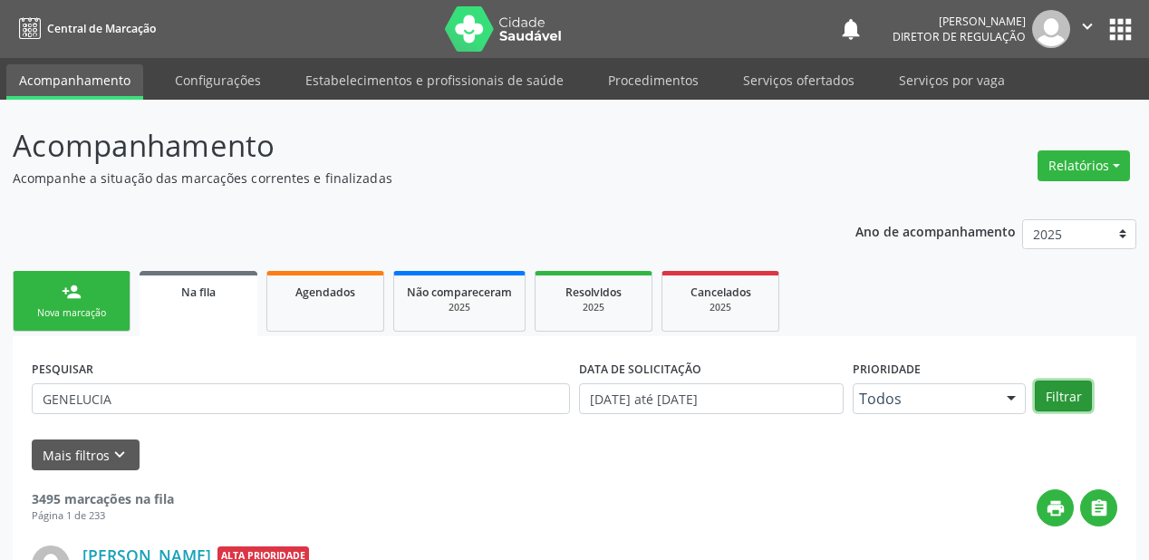
click at [1055, 397] on button "Filtrar" at bounding box center [1063, 396] width 57 height 31
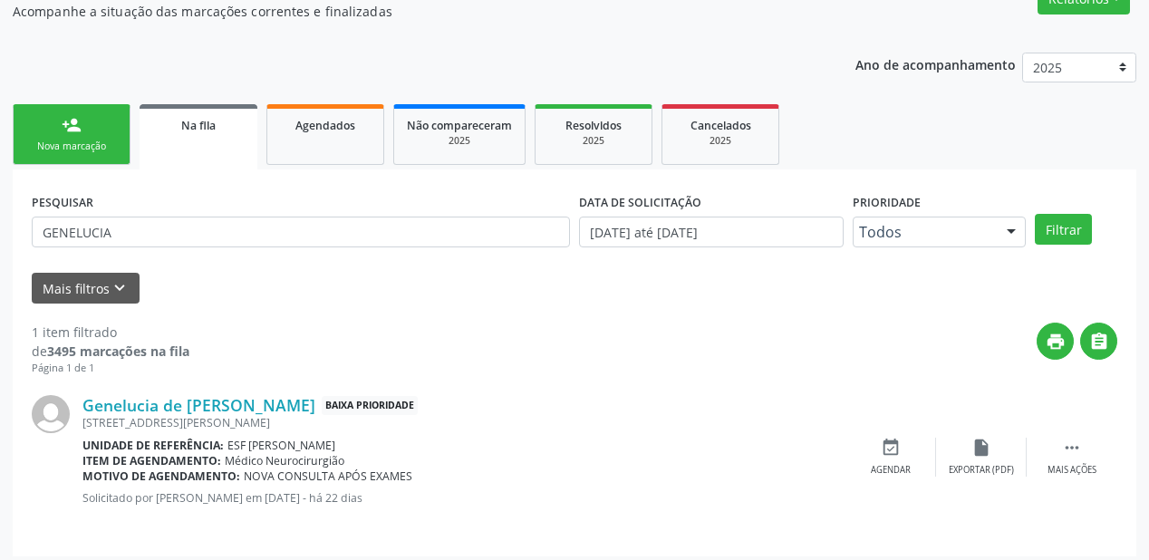
scroll to position [174, 0]
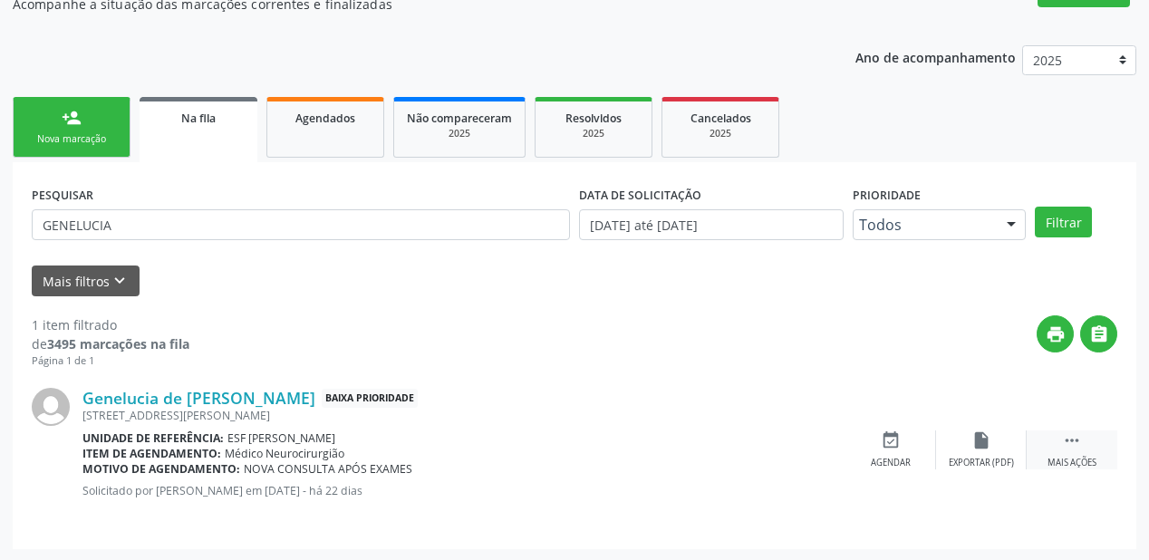
click at [1062, 439] on icon "" at bounding box center [1072, 441] width 20 height 20
click at [624, 448] on icon "event_available" at bounding box center [619, 441] width 20 height 20
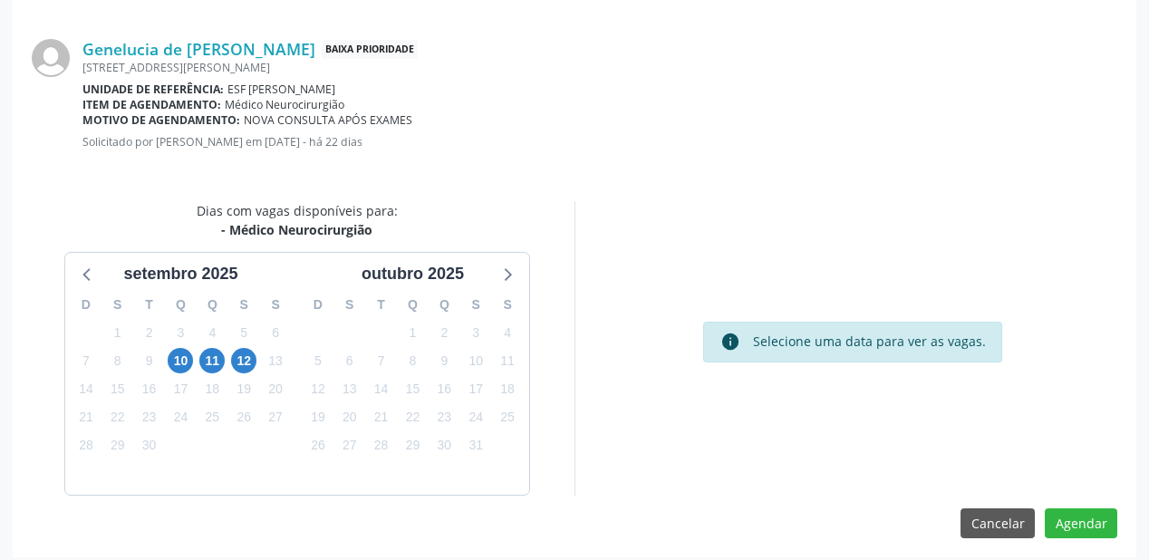
scroll to position [382, 0]
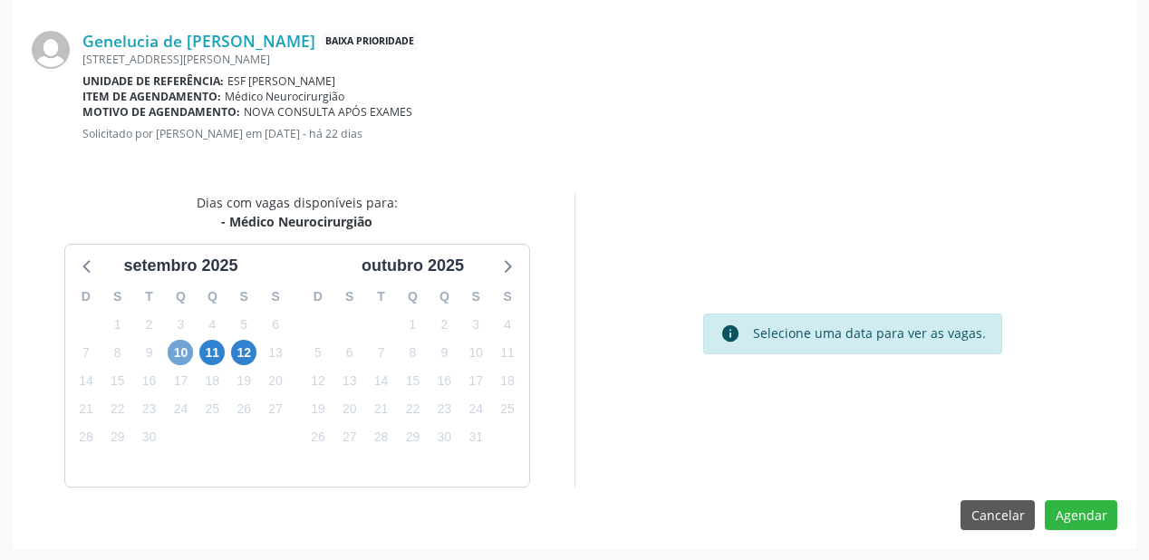
click at [180, 352] on span "10" at bounding box center [180, 352] width 25 height 25
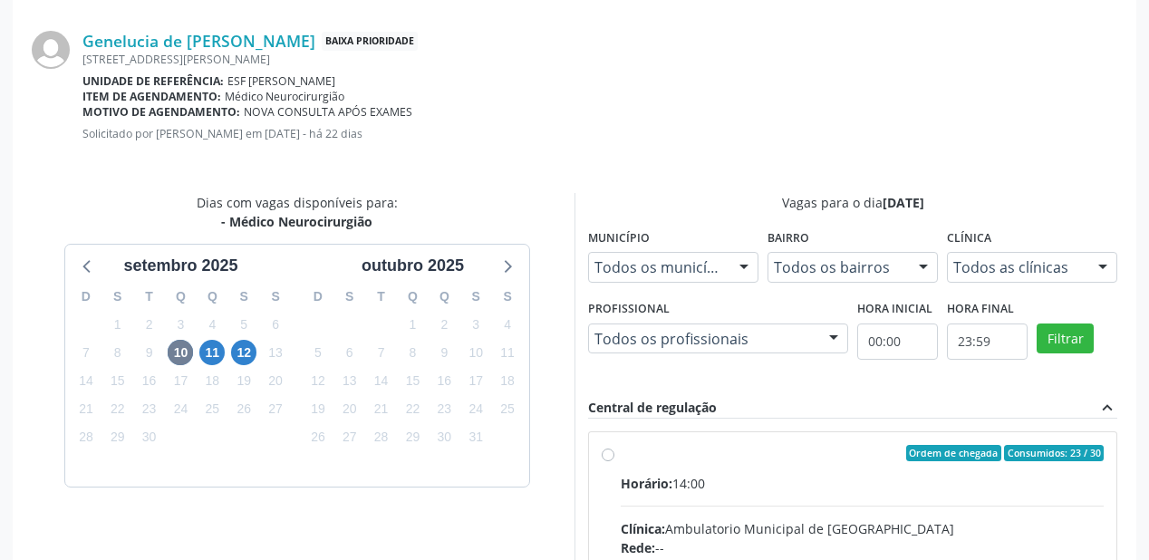
click at [615, 461] on input "Ordem de chegada Consumidos: 23 / 30 Horário: 14:00 Clínica: Ambulatorio Munici…" at bounding box center [608, 453] width 13 height 16
radio input "true"
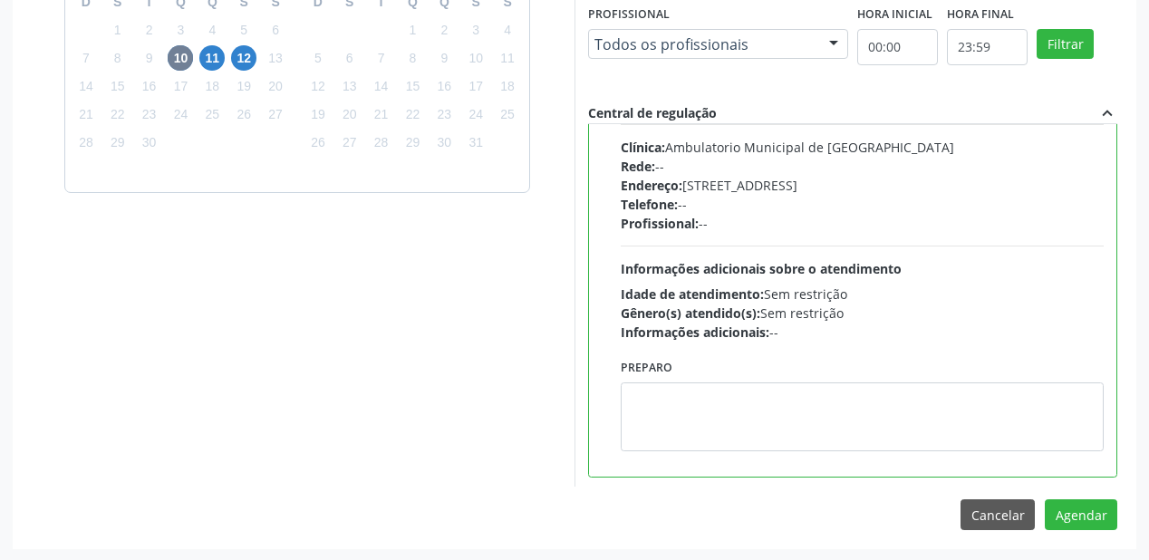
scroll to position [89, 0]
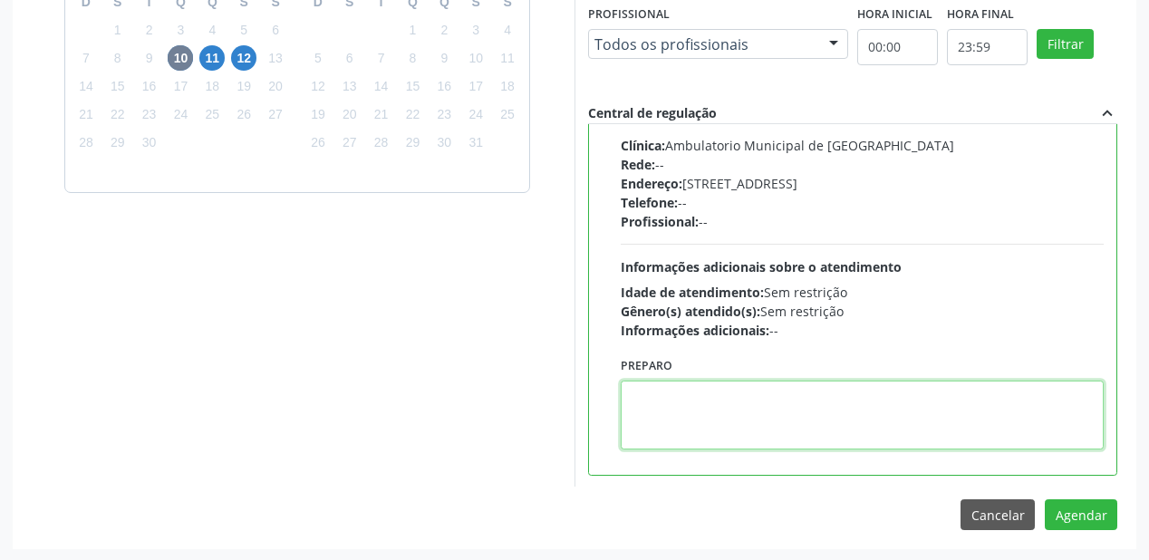
drag, startPoint x: 673, startPoint y: 412, endPoint x: 859, endPoint y: 442, distance: 189.1
click at [674, 411] on textarea at bounding box center [862, 415] width 483 height 69
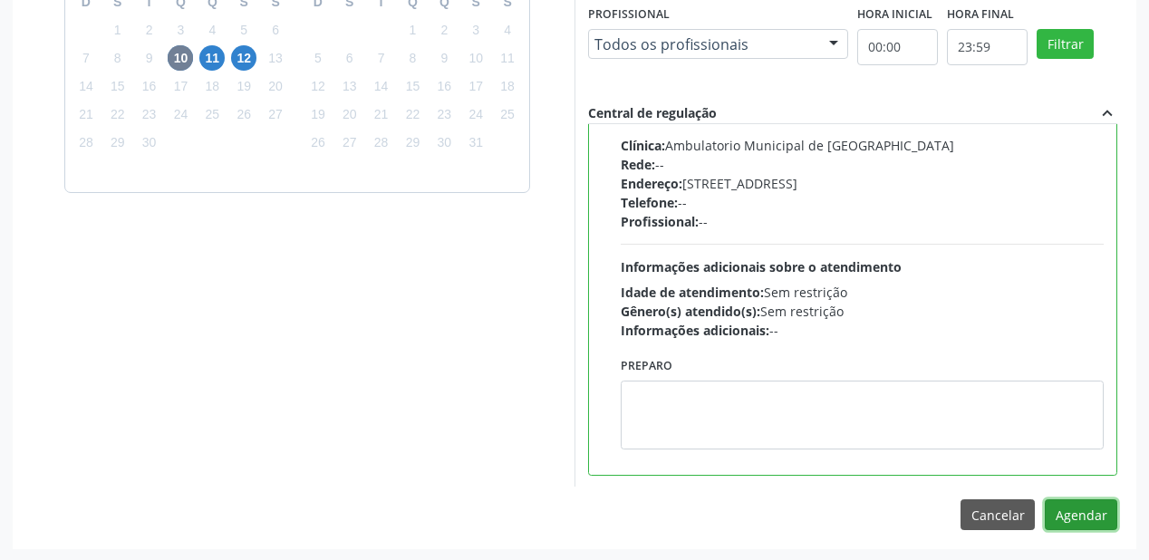
click at [1062, 507] on button "Agendar" at bounding box center [1081, 514] width 73 height 31
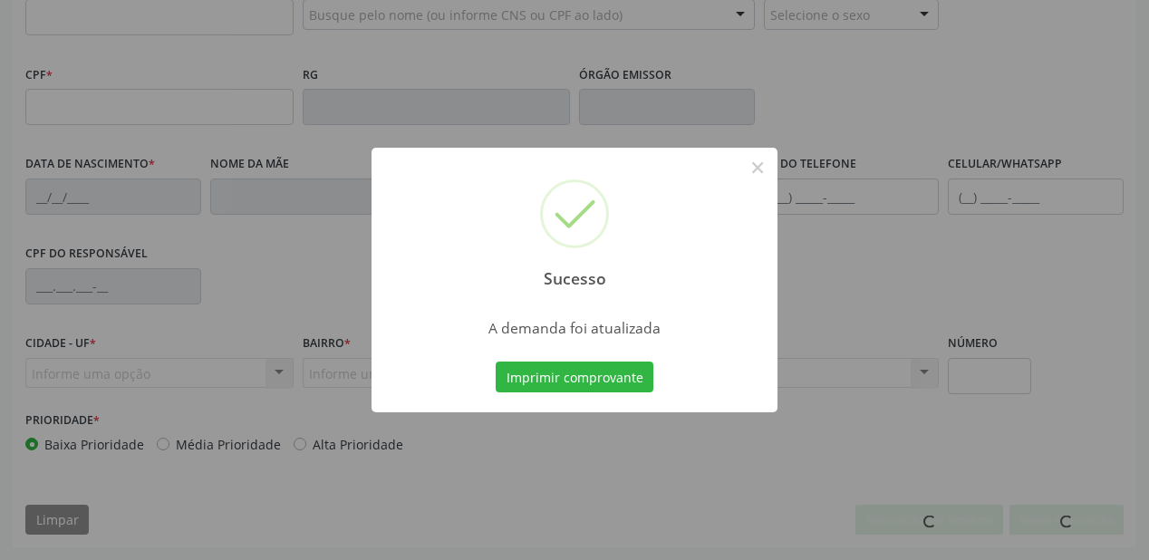
scroll to position [474, 0]
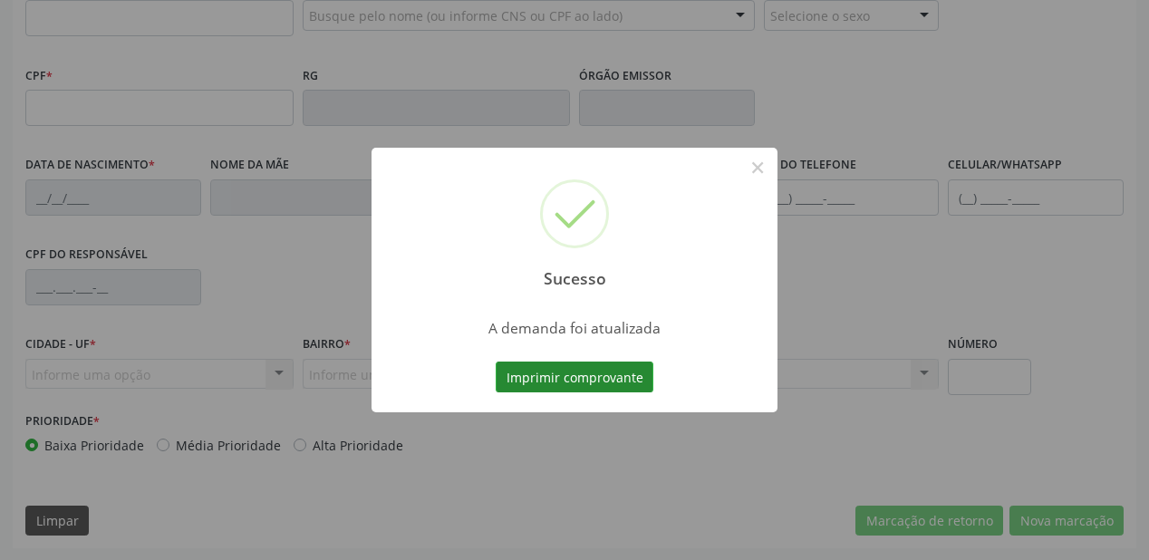
click at [569, 379] on button "Imprimir comprovante" at bounding box center [575, 377] width 158 height 31
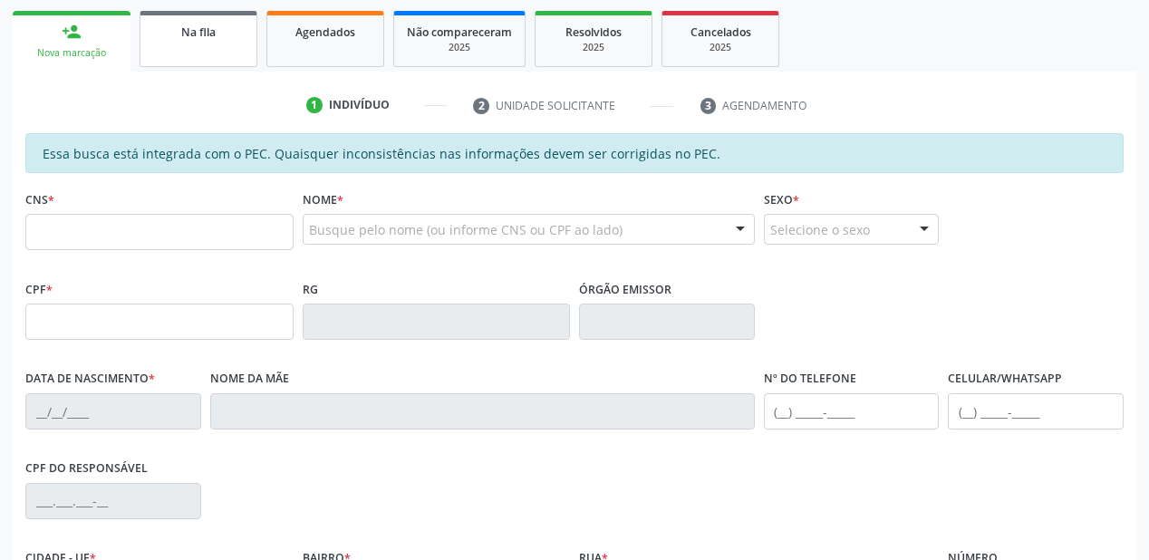
scroll to position [257, 0]
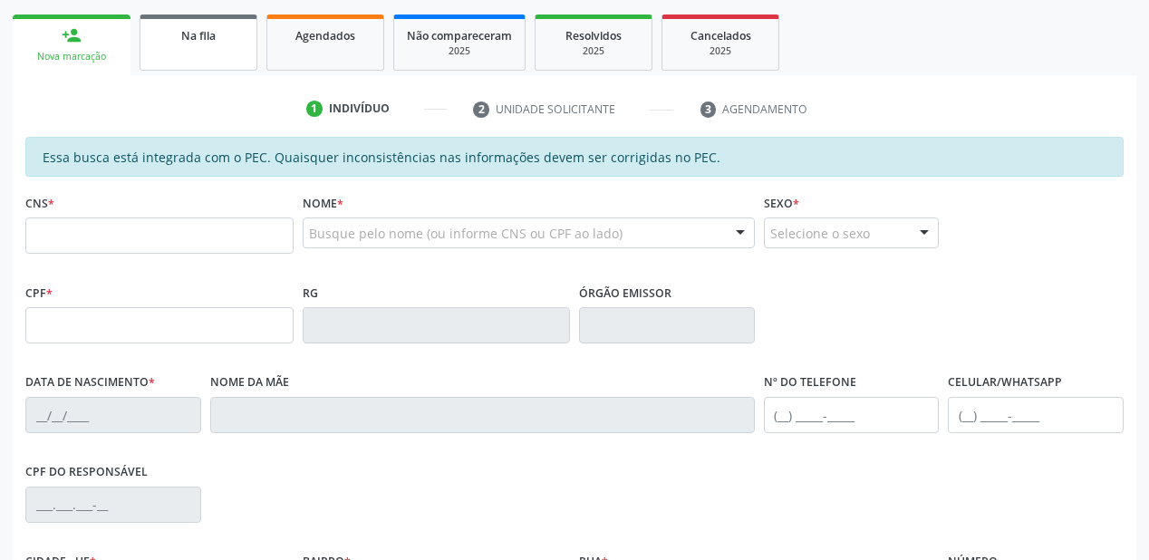
click at [225, 52] on link "Na fila" at bounding box center [199, 43] width 118 height 56
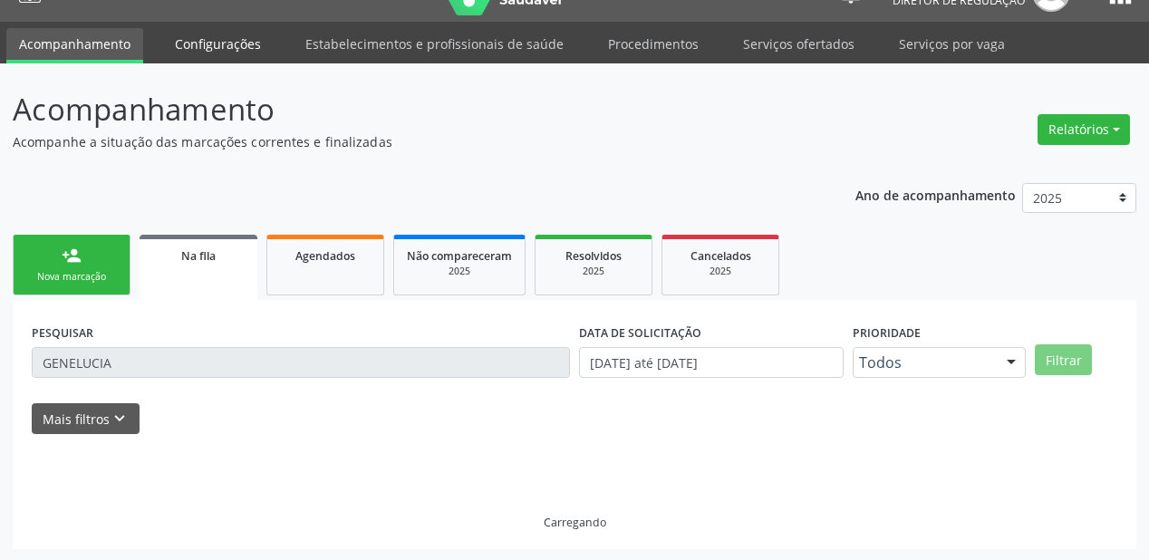
scroll to position [0, 0]
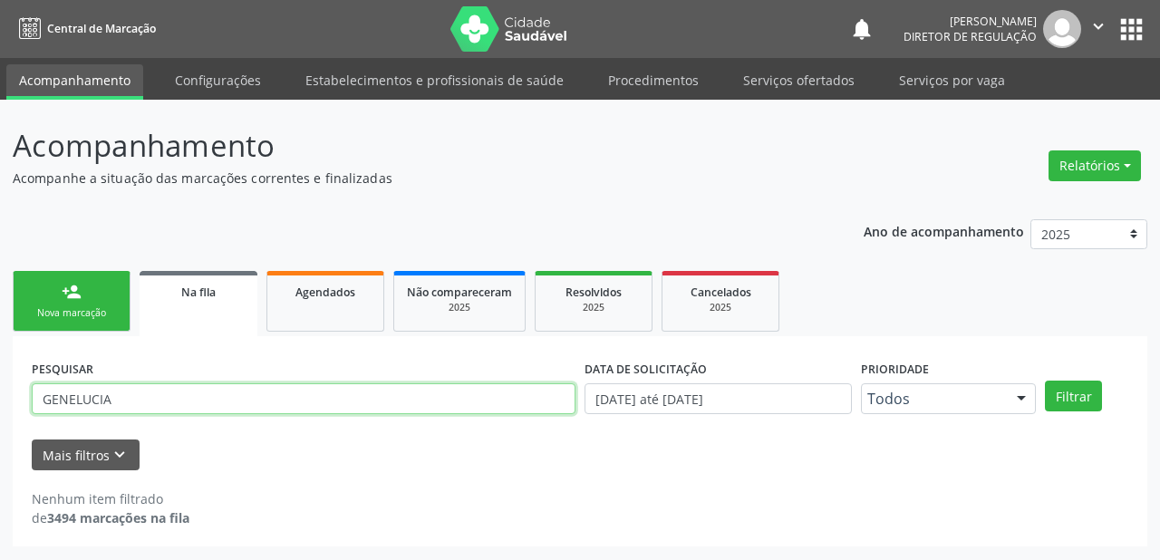
click at [141, 395] on input "GENELUCIA" at bounding box center [304, 398] width 544 height 31
type input "G"
type input "GERALDA DE MACEDO COELHO"
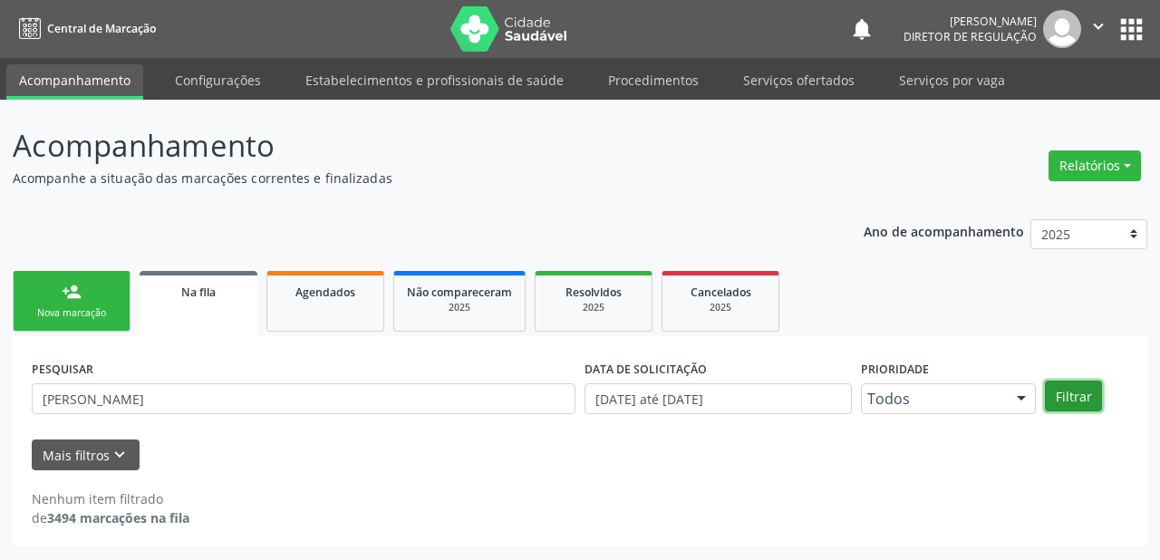
click at [1066, 392] on button "Filtrar" at bounding box center [1073, 396] width 57 height 31
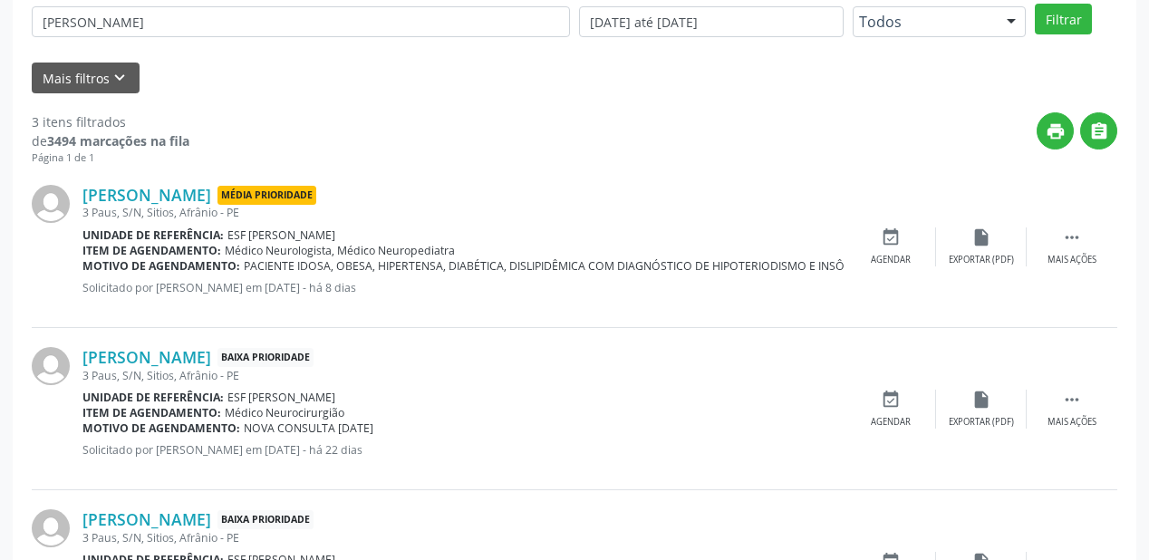
scroll to position [435, 0]
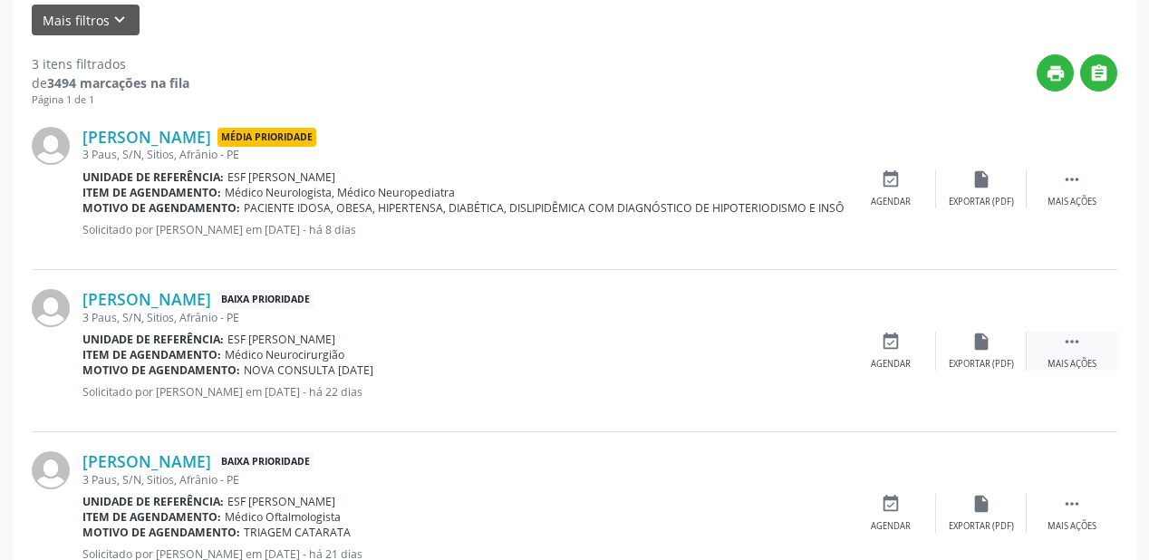
click at [1070, 337] on icon "" at bounding box center [1072, 342] width 20 height 20
click at [620, 358] on div "Agendar" at bounding box center [619, 364] width 40 height 13
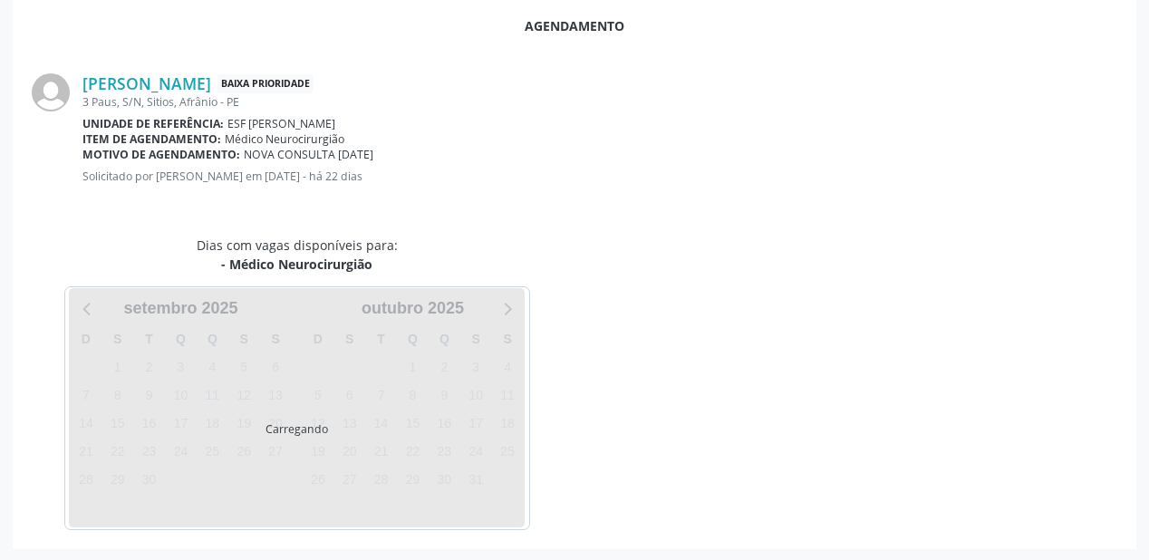
scroll to position [382, 0]
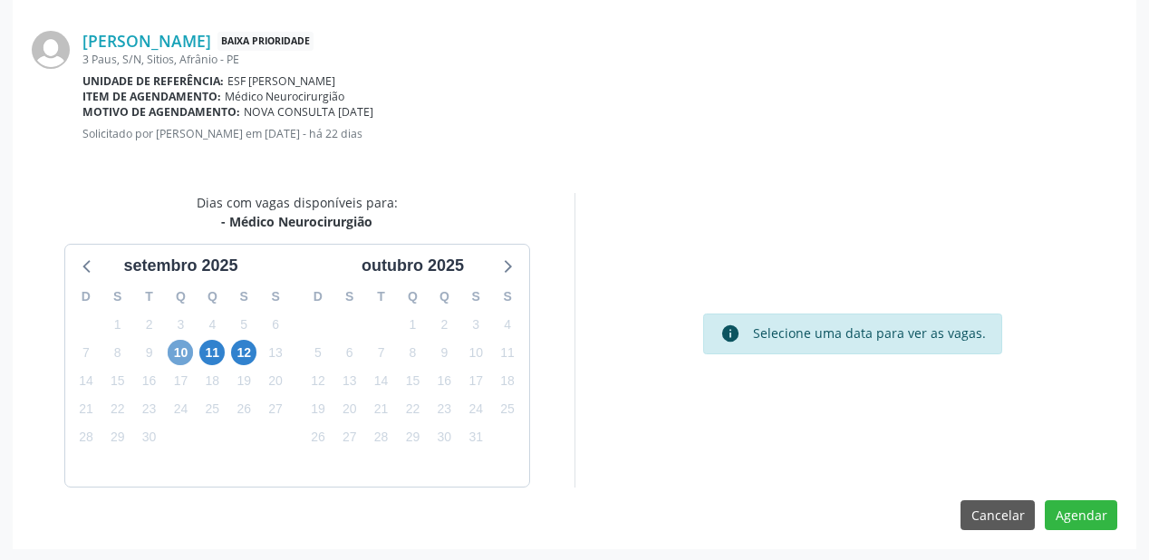
click at [187, 349] on span "10" at bounding box center [180, 352] width 25 height 25
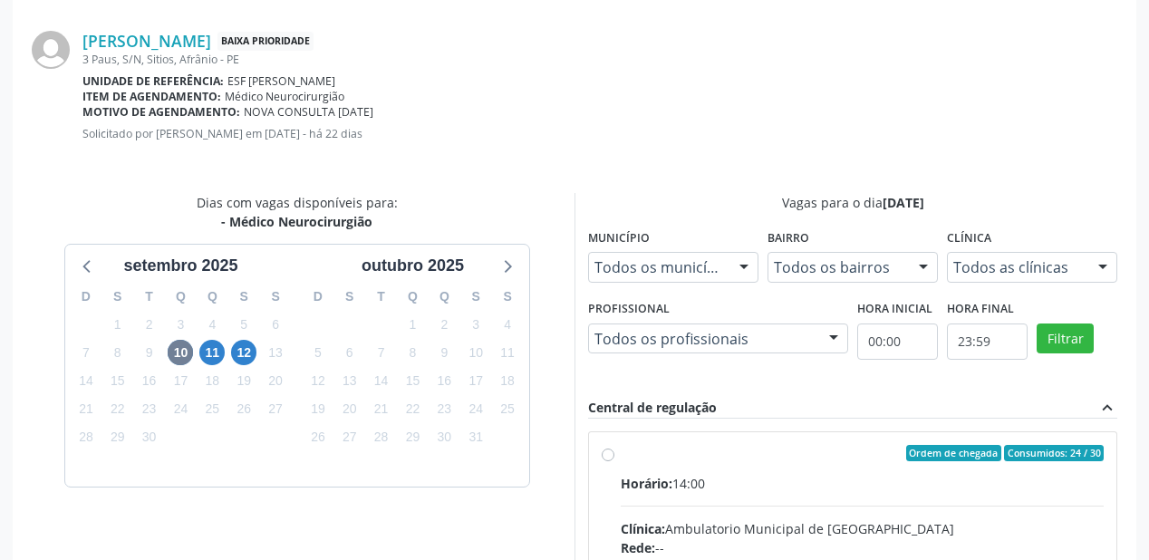
click at [615, 461] on input "Ordem de chegada Consumidos: 24 / 30 Horário: 14:00 Clínica: Ambulatorio Munici…" at bounding box center [608, 453] width 13 height 16
radio input "true"
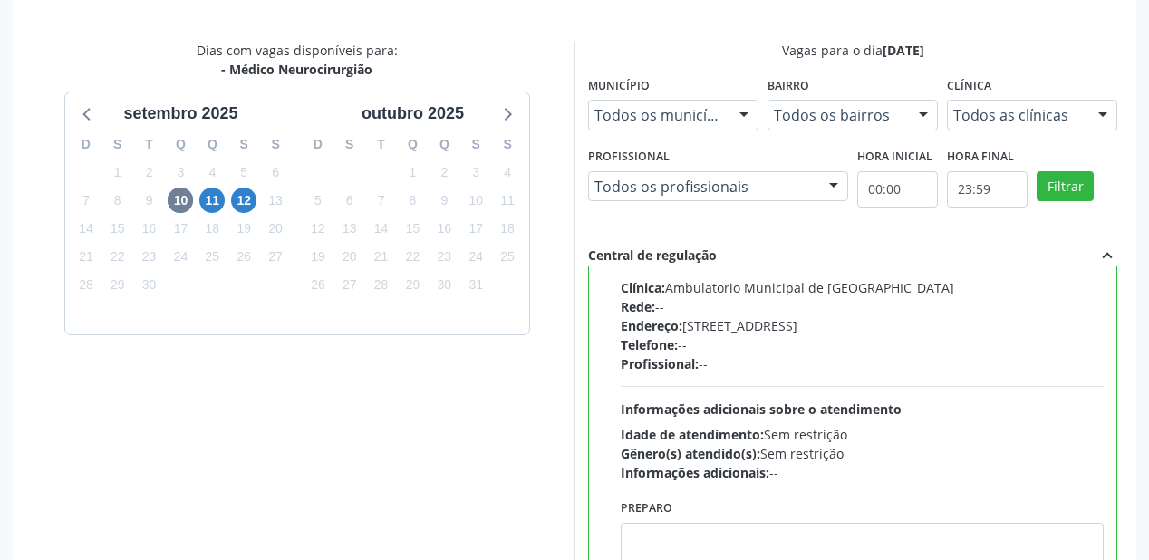
scroll to position [676, 0]
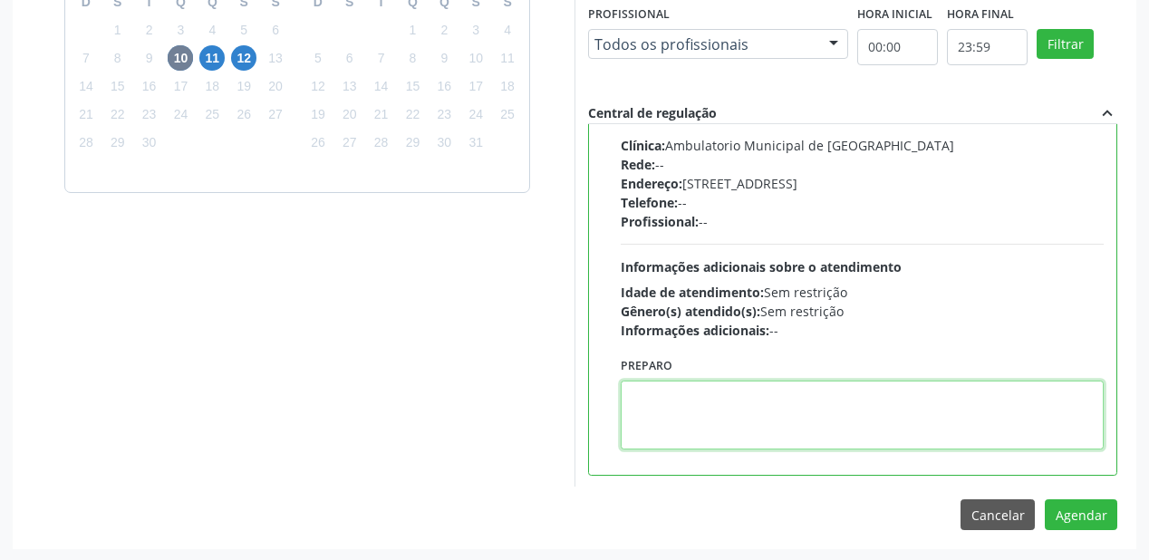
click at [748, 410] on textarea at bounding box center [862, 415] width 483 height 69
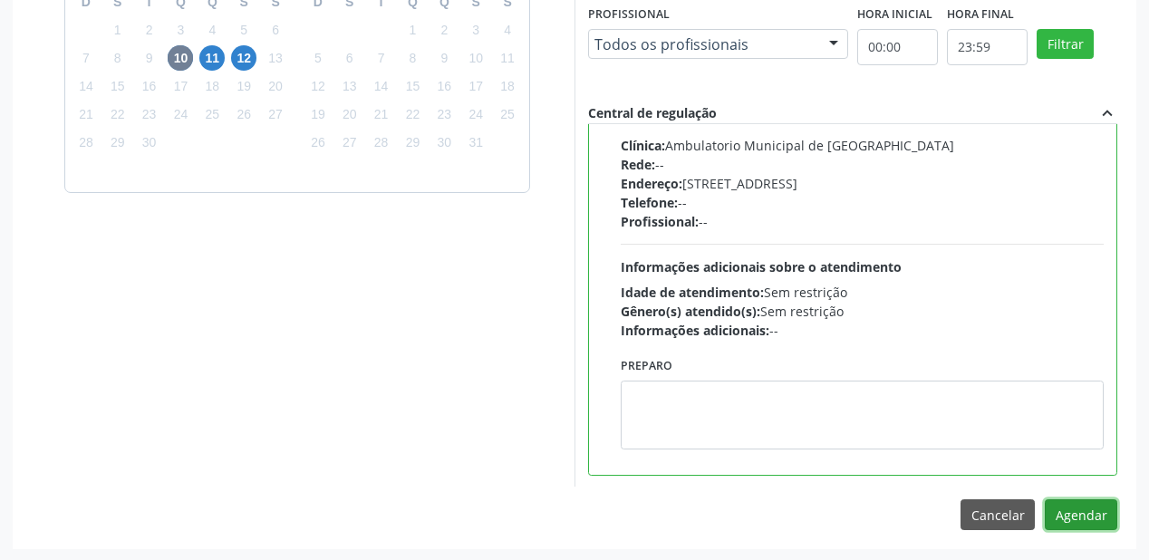
click at [1067, 506] on button "Agendar" at bounding box center [1081, 514] width 73 height 31
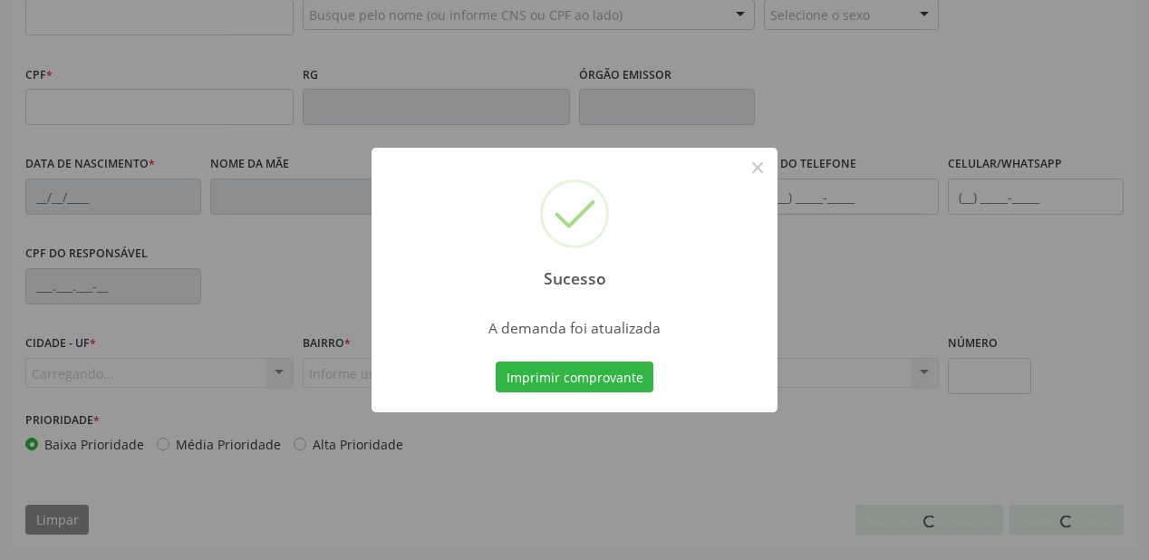
scroll to position [474, 0]
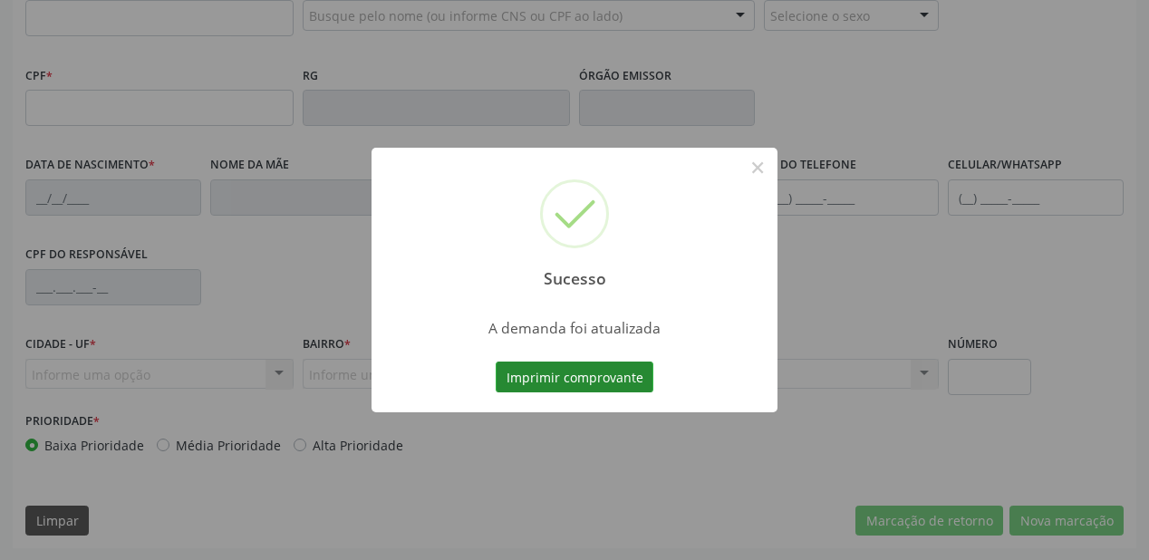
click at [580, 380] on button "Imprimir comprovante" at bounding box center [575, 377] width 158 height 31
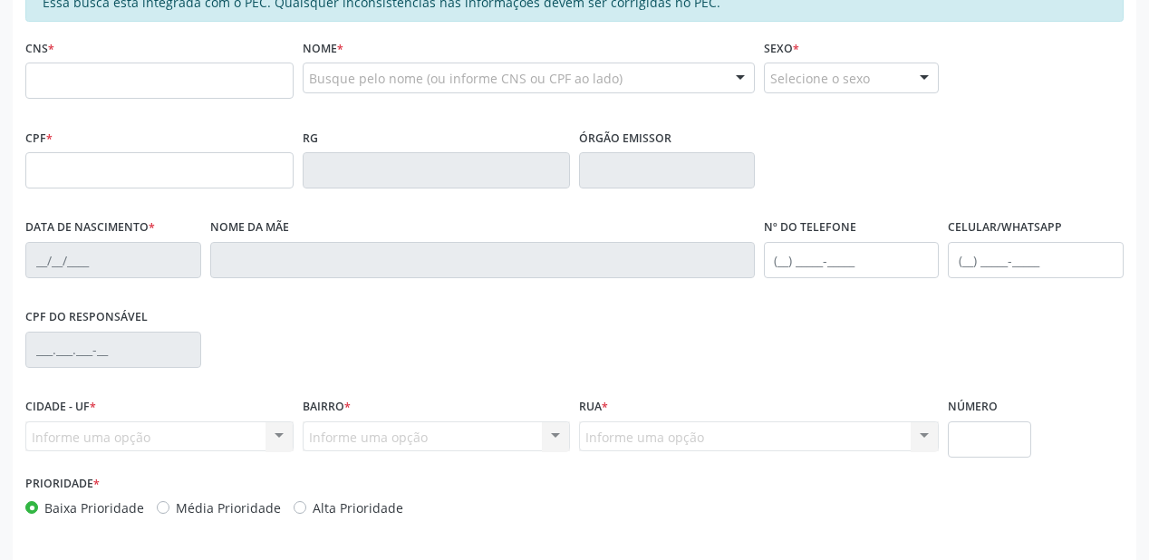
scroll to position [257, 0]
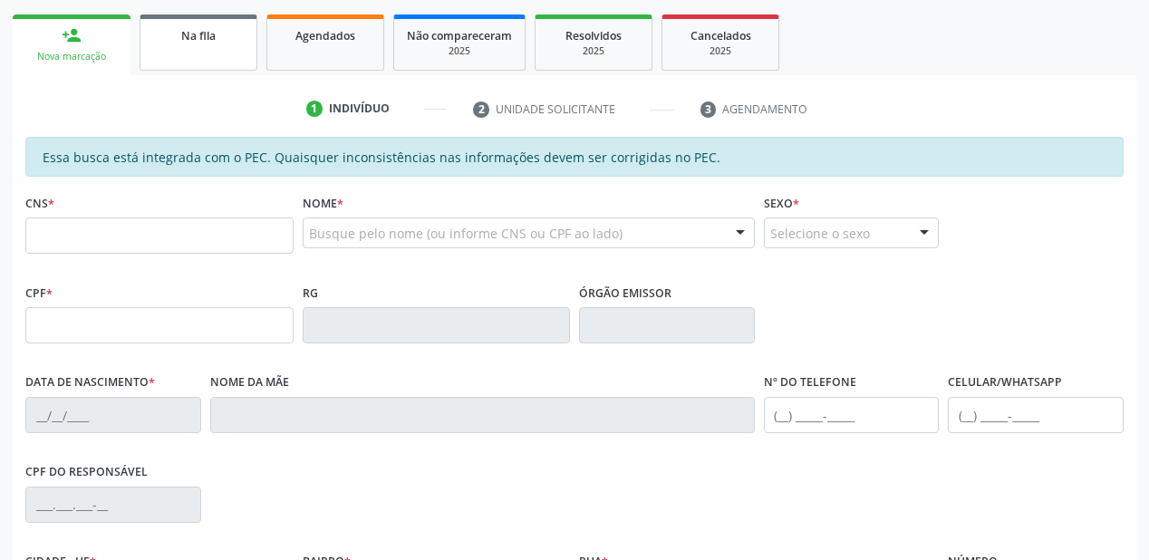
click at [196, 63] on link "Na fila" at bounding box center [199, 43] width 118 height 56
click at [196, 63] on div "Acompanhamento Acompanhe a situação das marcações correntes e finalizadas Relat…" at bounding box center [574, 311] width 1149 height 936
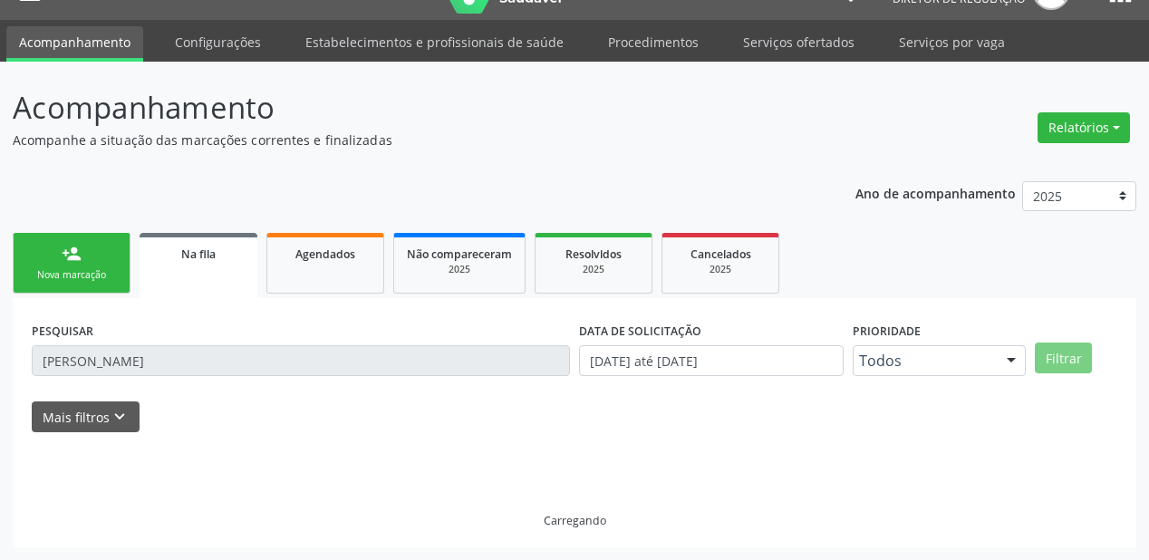
scroll to position [36, 0]
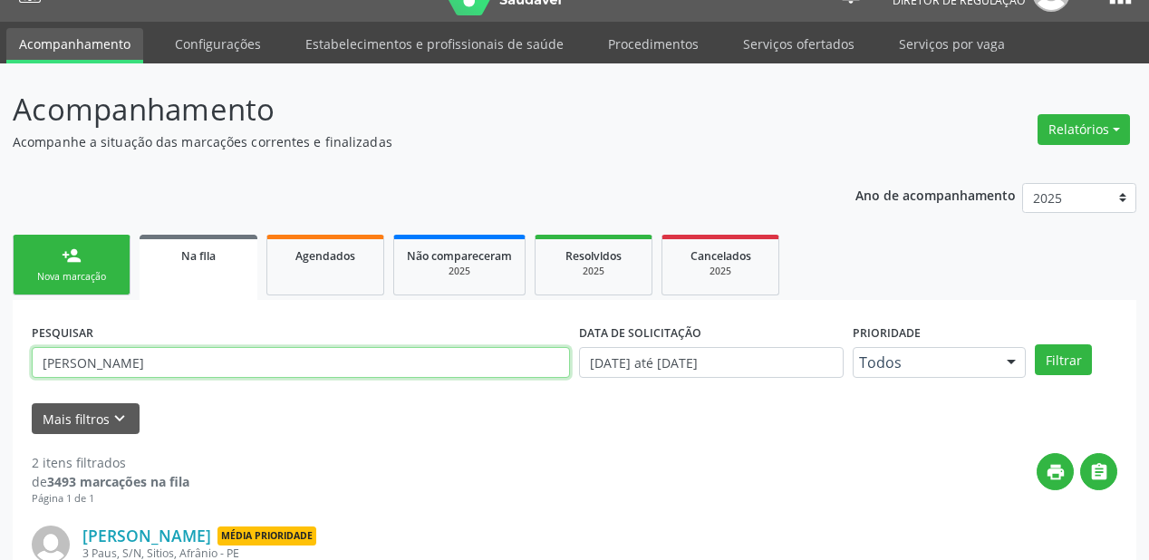
click at [251, 362] on input "GERALDA DE MACEDO COELHO" at bounding box center [301, 362] width 538 height 31
type input "G"
type input "705000457059554"
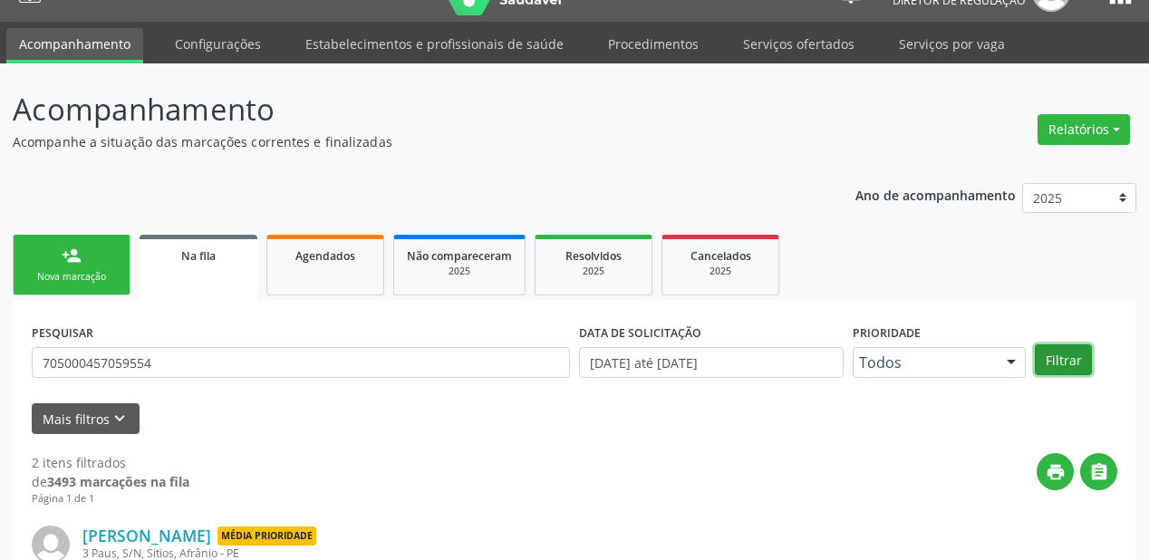
click at [1057, 362] on button "Filtrar" at bounding box center [1063, 359] width 57 height 31
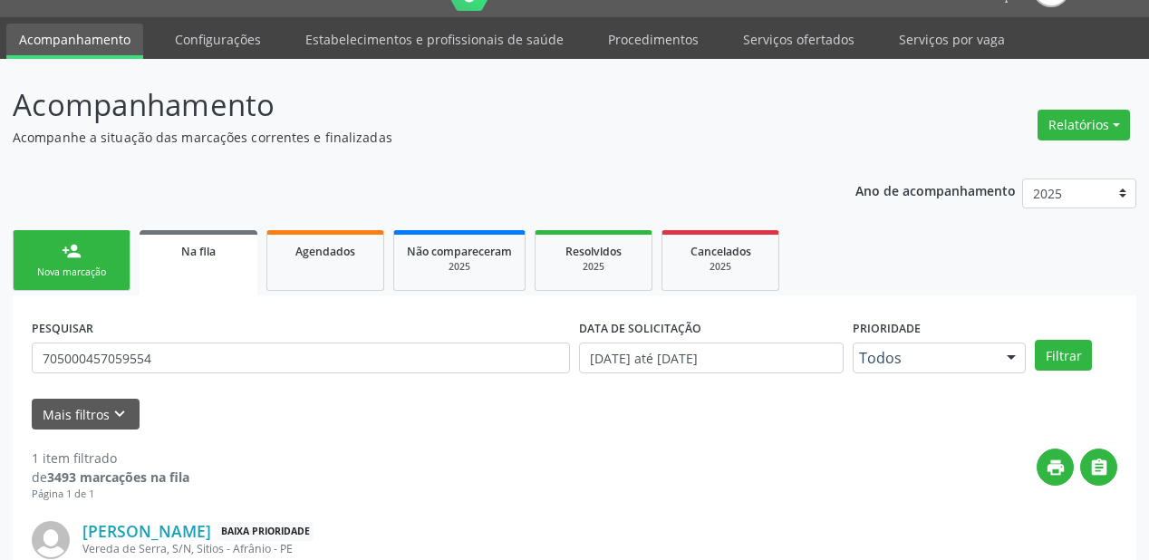
scroll to position [174, 0]
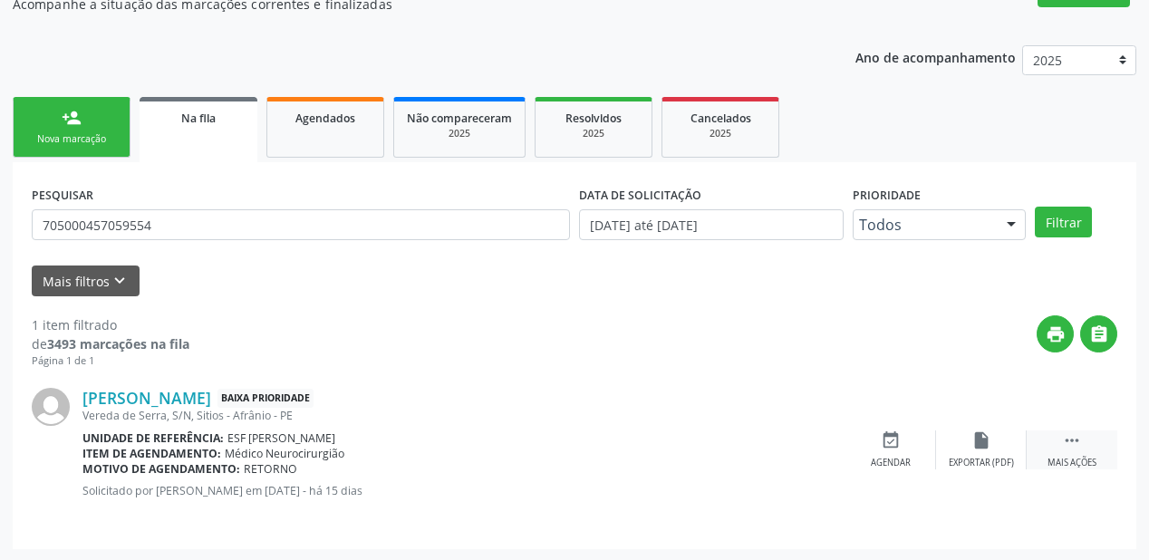
click at [1064, 433] on icon "" at bounding box center [1072, 441] width 20 height 20
click at [607, 439] on div "event_available Agendar" at bounding box center [619, 450] width 91 height 39
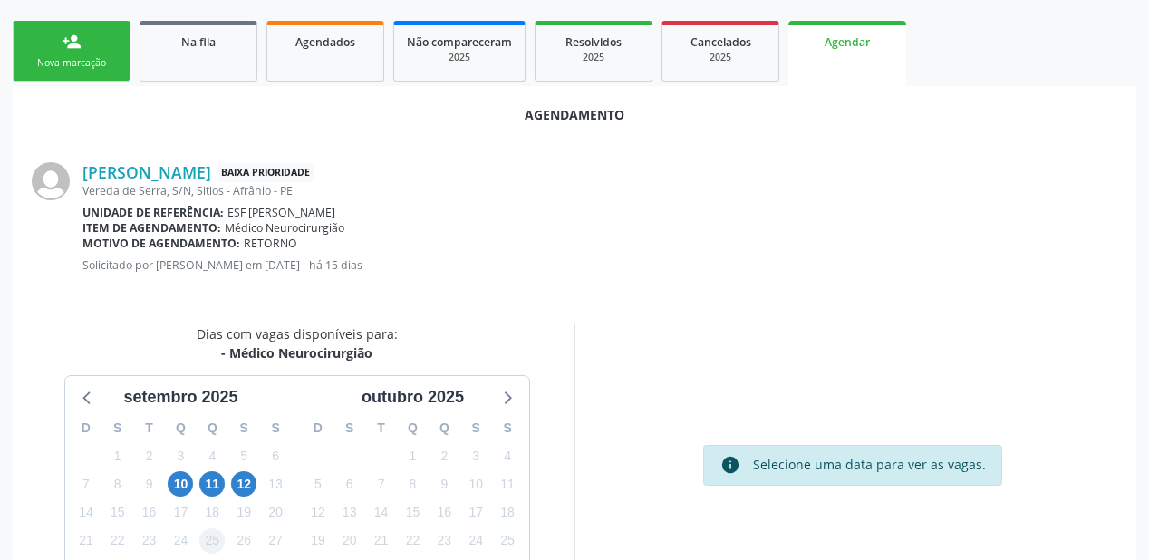
scroll to position [382, 0]
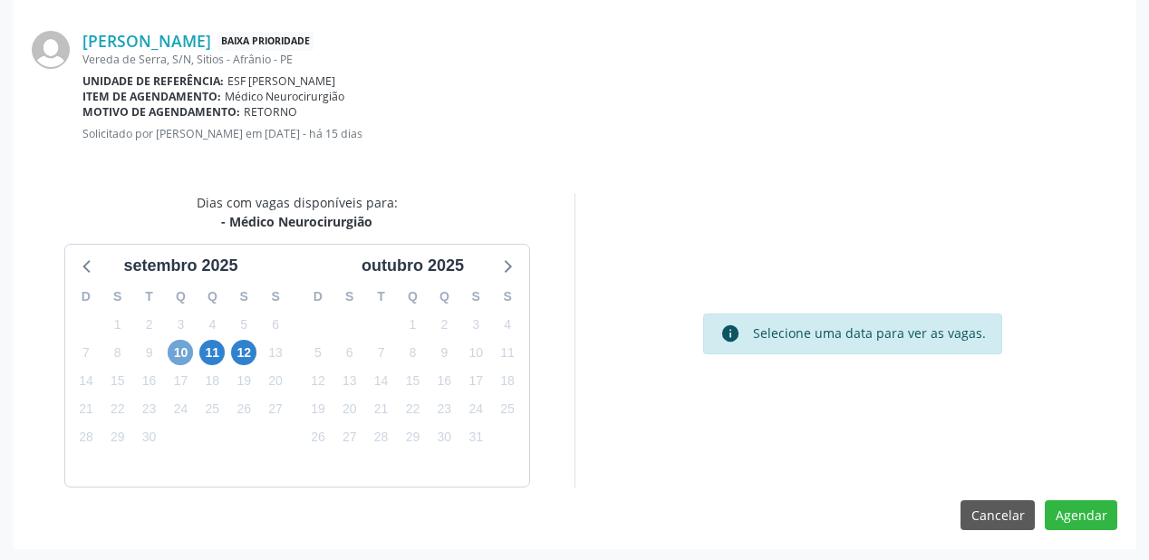
click at [185, 355] on span "10" at bounding box center [180, 352] width 25 height 25
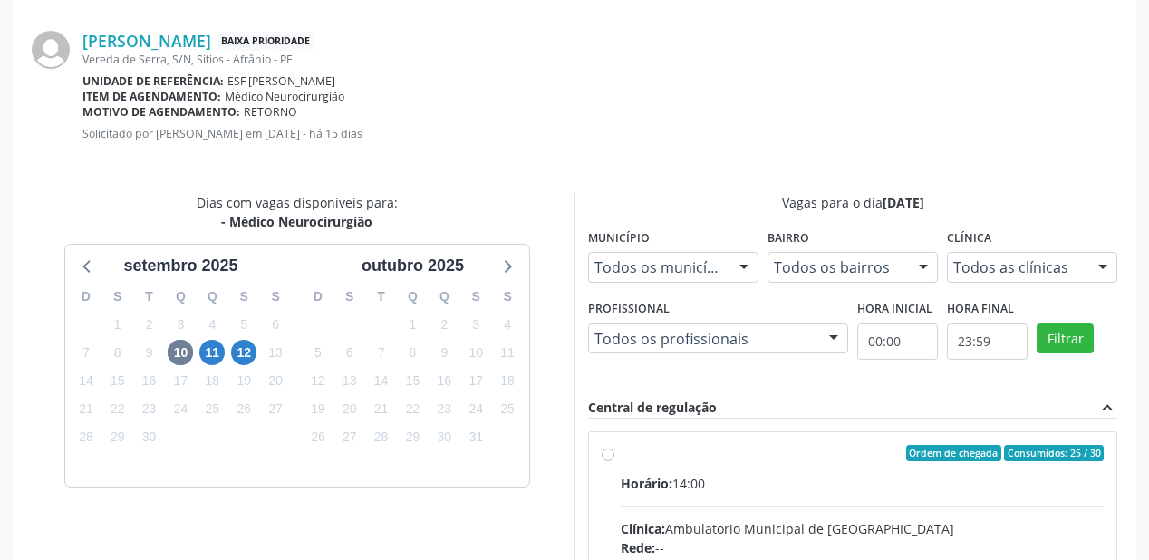
click at [615, 461] on input "Ordem de chegada Consumidos: 25 / 30 Horário: 14:00 Clínica: Ambulatorio Munici…" at bounding box center [608, 453] width 13 height 16
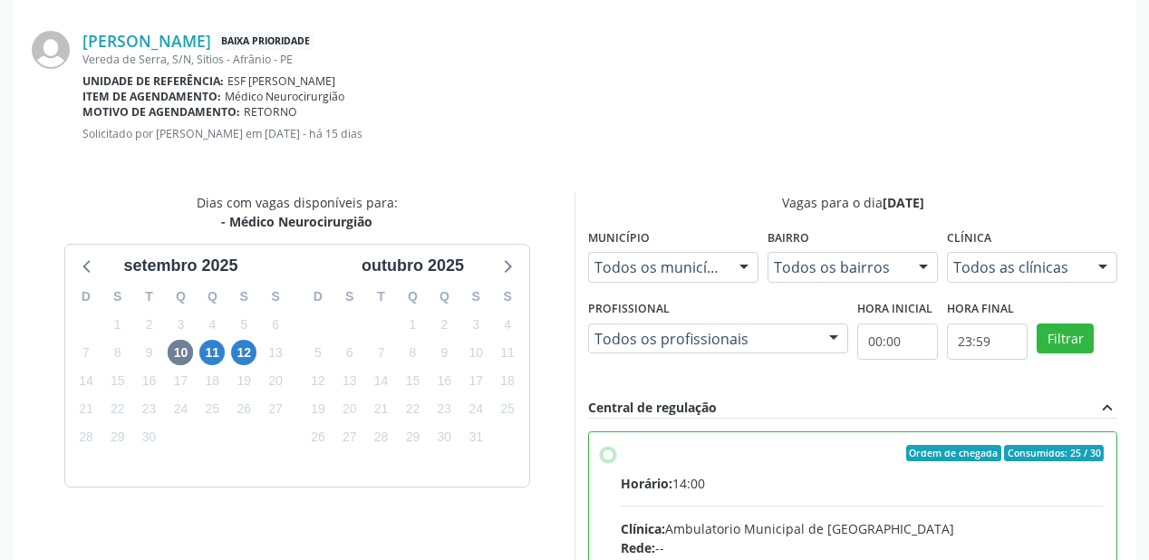
radio input "true"
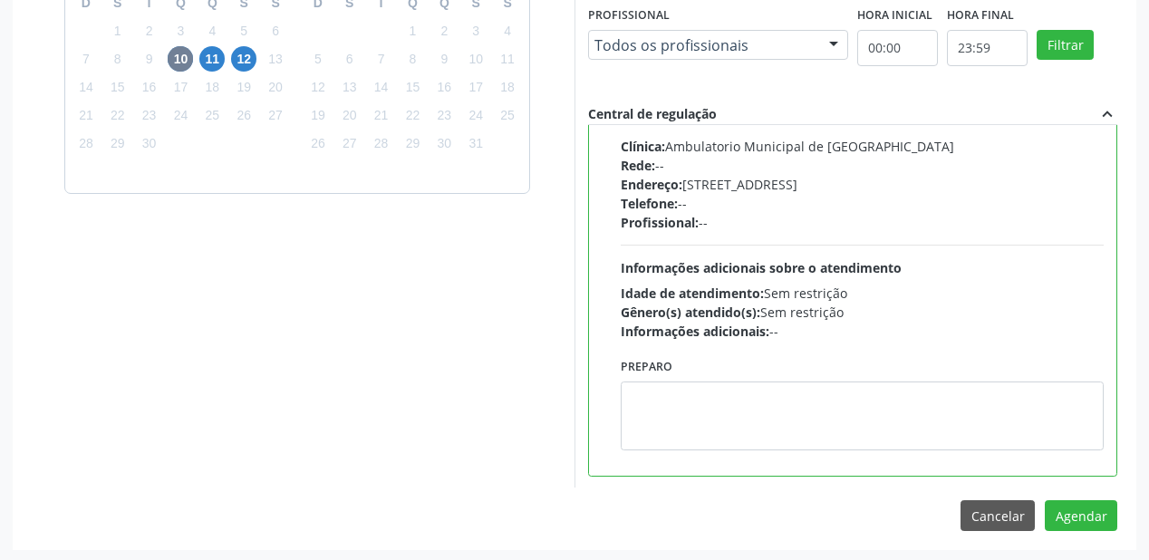
scroll to position [676, 0]
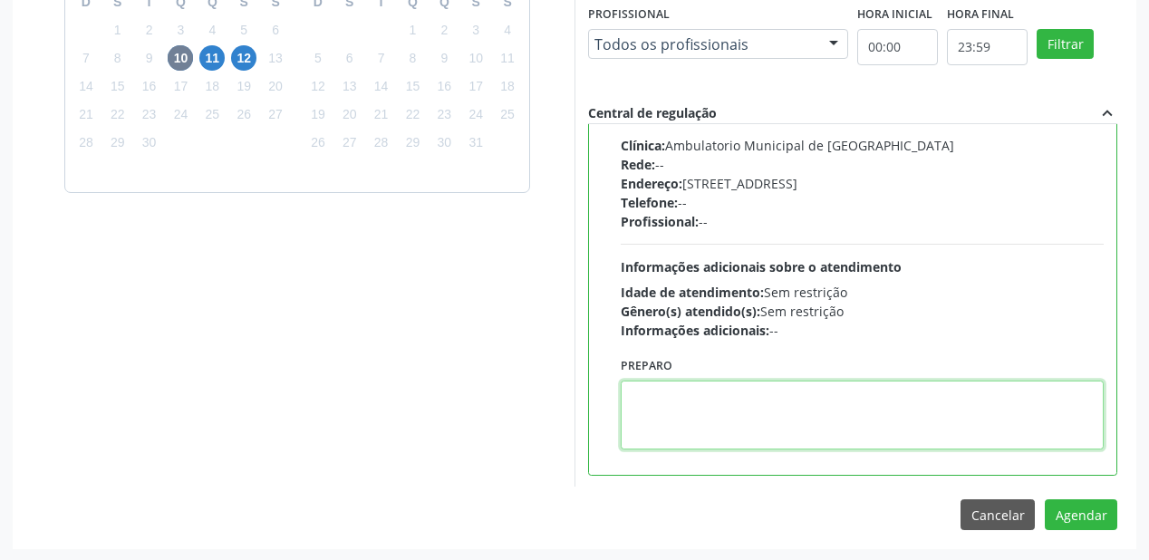
click at [683, 419] on textarea at bounding box center [862, 415] width 483 height 69
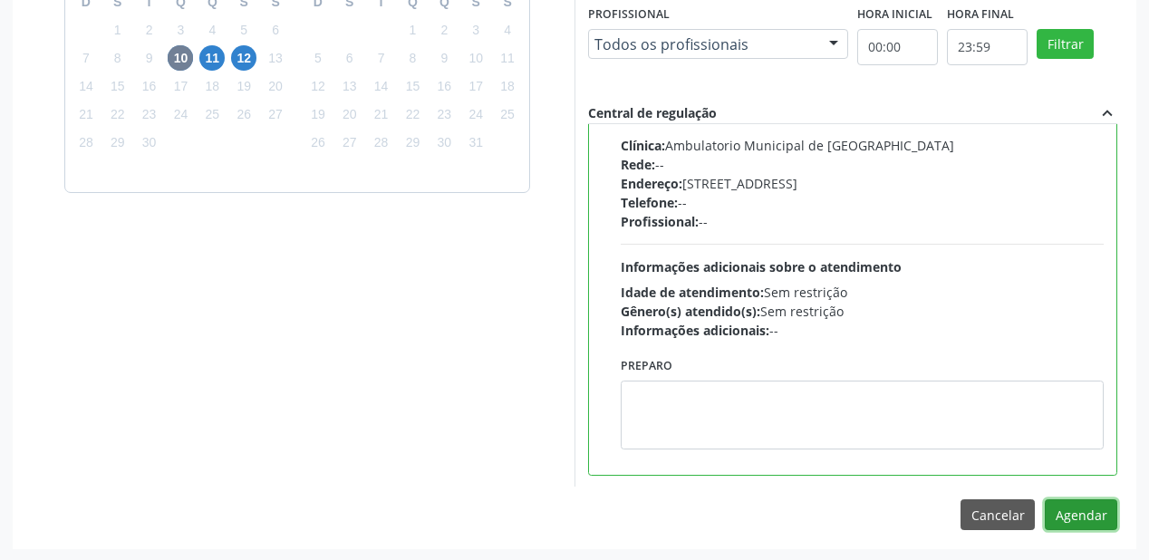
click at [1089, 510] on button "Agendar" at bounding box center [1081, 514] width 73 height 31
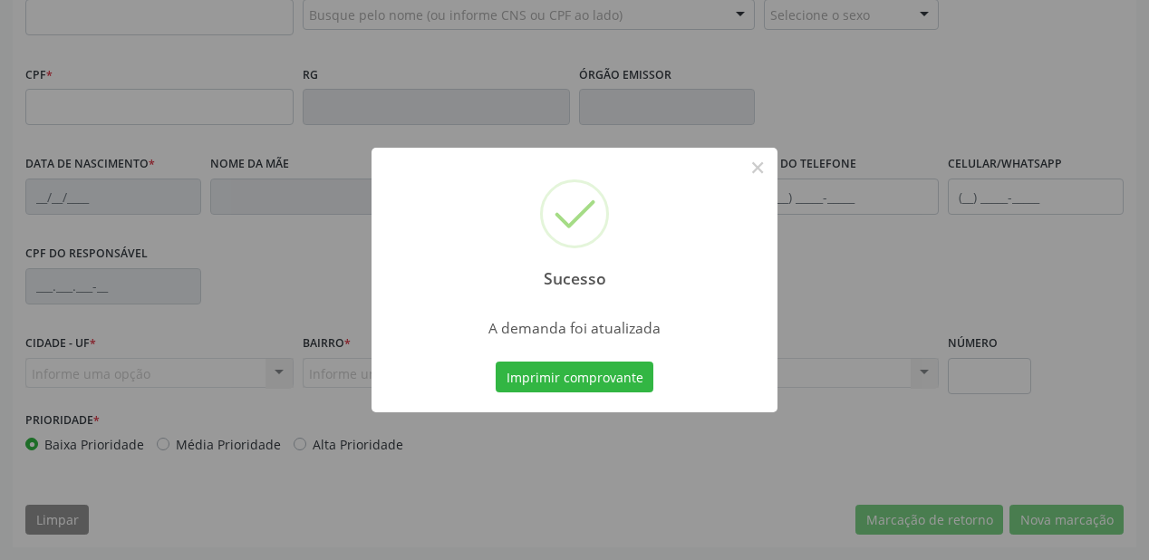
scroll to position [474, 0]
click at [557, 384] on button "Imprimir comprovante" at bounding box center [575, 377] width 158 height 31
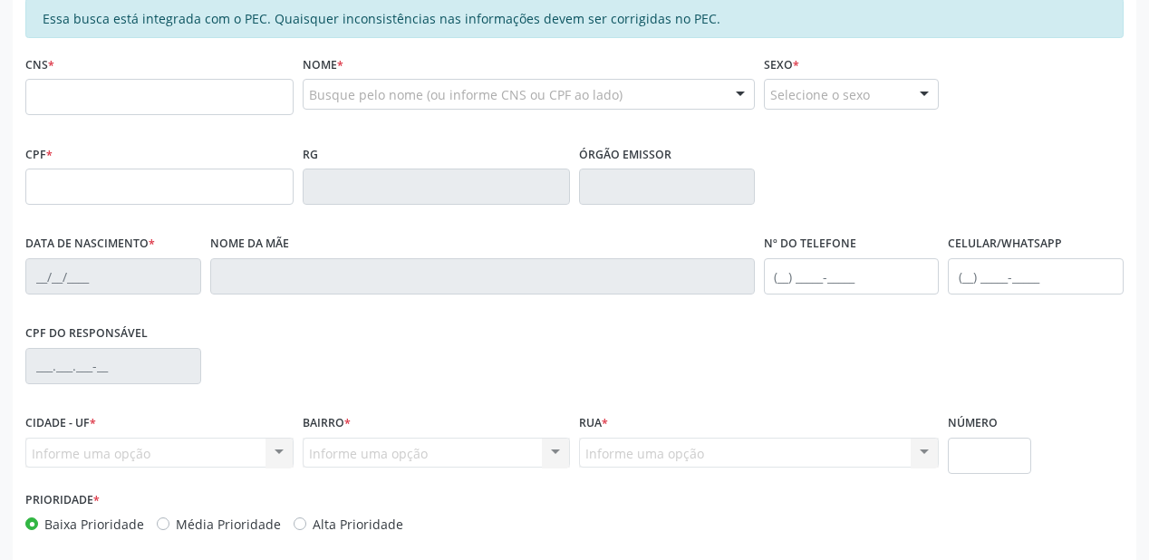
scroll to position [257, 0]
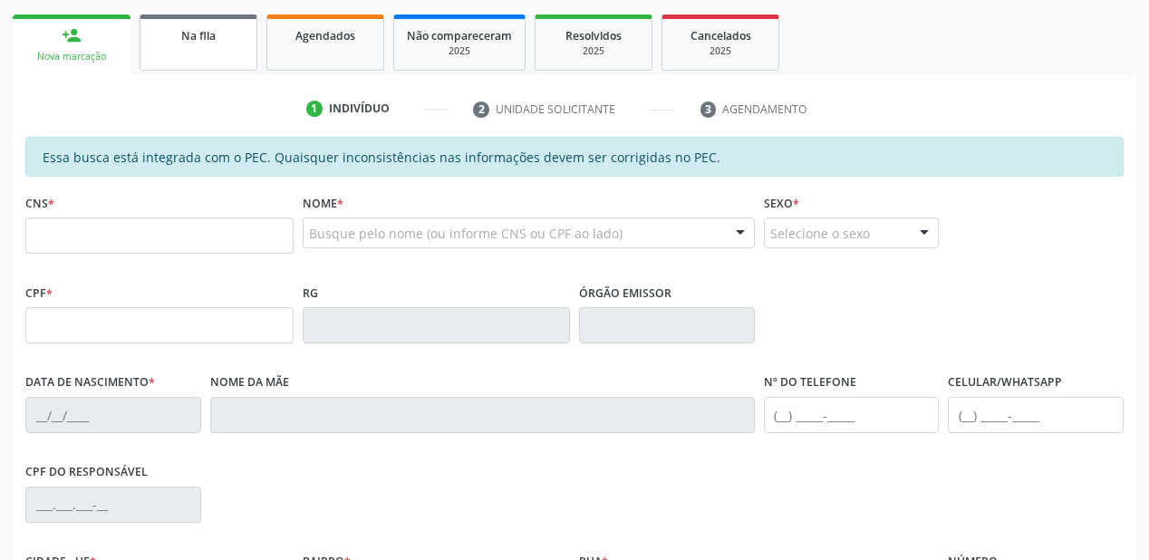
click at [214, 29] on span "Na fila" at bounding box center [198, 35] width 34 height 15
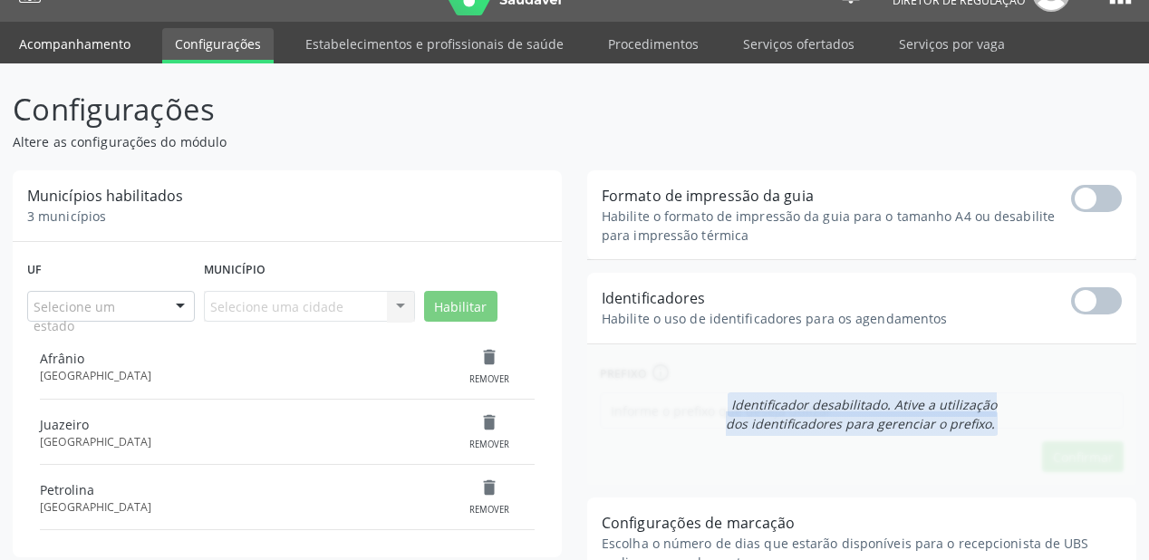
click at [94, 34] on link "Acompanhamento" at bounding box center [74, 44] width 137 height 32
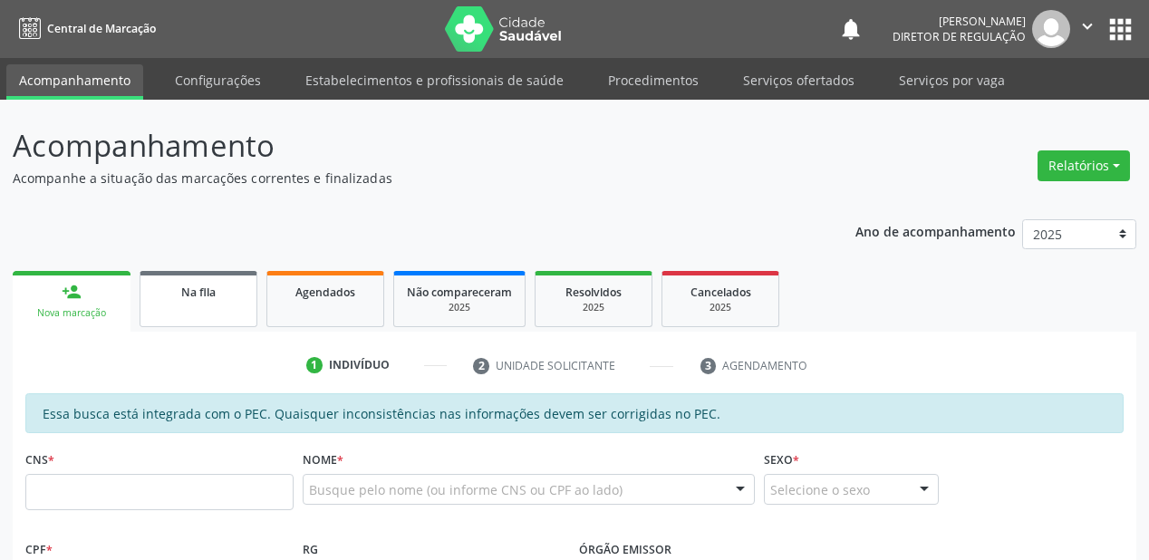
click at [185, 298] on span "Na fila" at bounding box center [198, 292] width 34 height 15
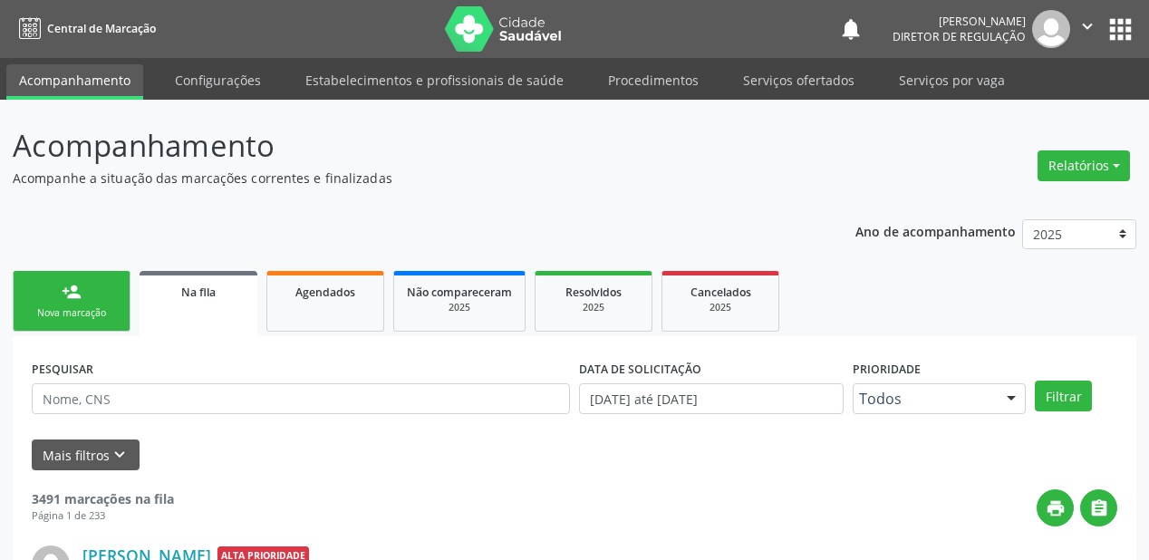
scroll to position [55, 0]
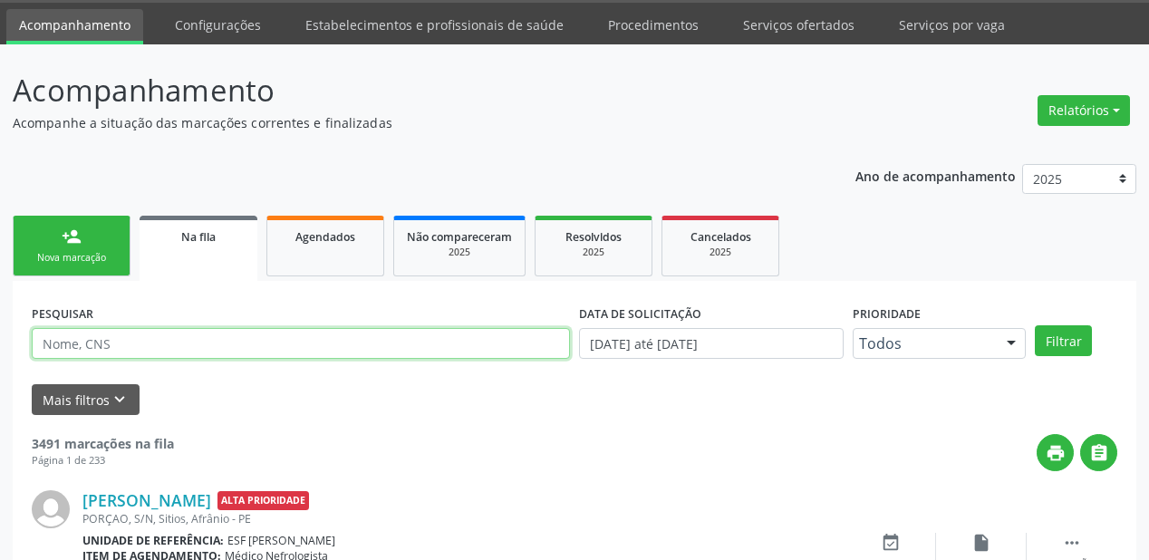
click at [174, 334] on input "text" at bounding box center [301, 343] width 538 height 31
type input "707606204450898"
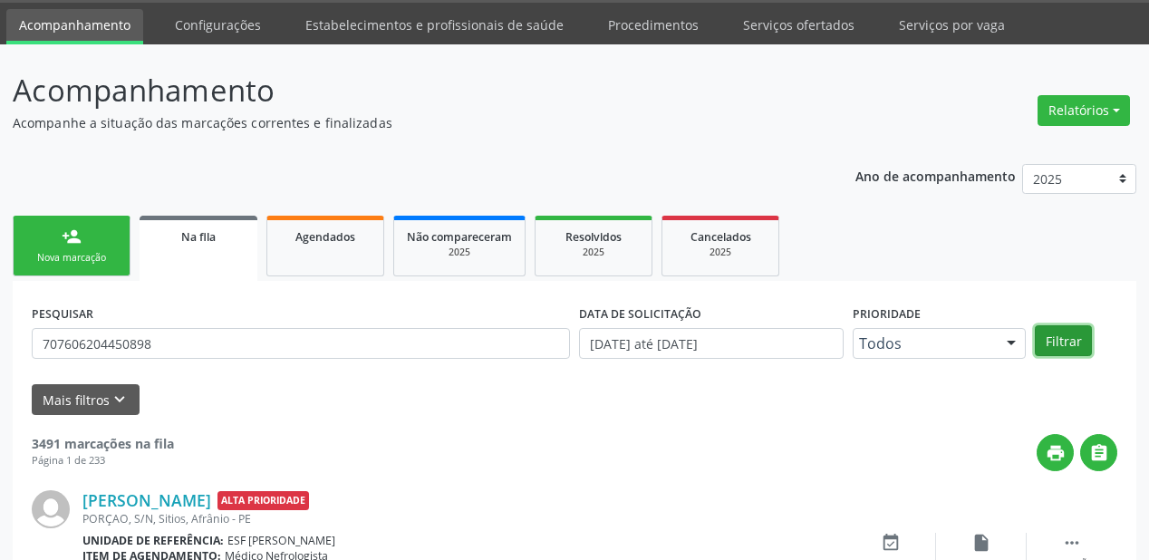
click at [1057, 338] on button "Filtrar" at bounding box center [1063, 340] width 57 height 31
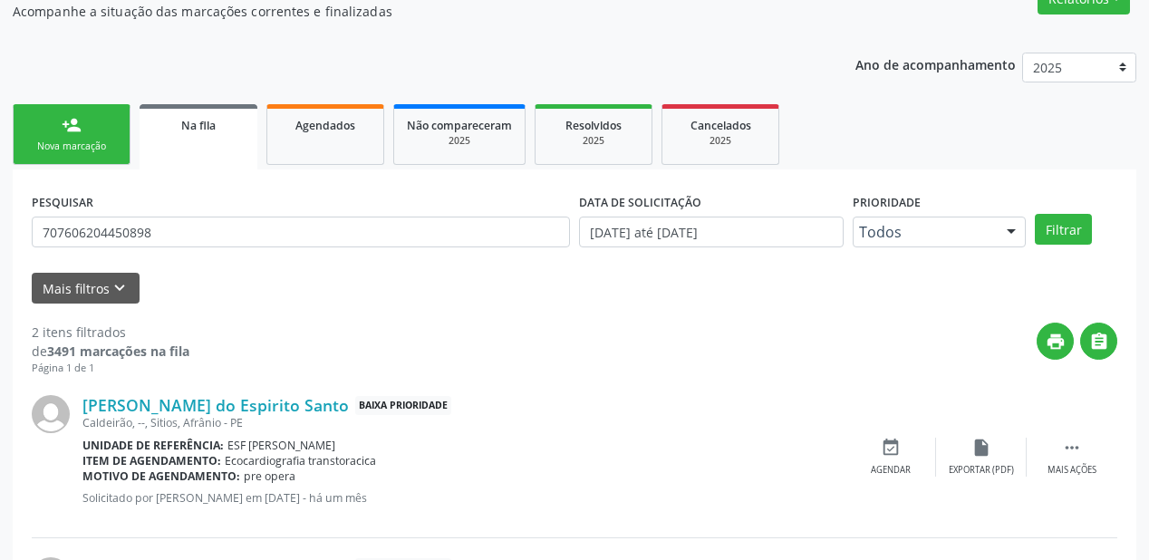
scroll to position [336, 0]
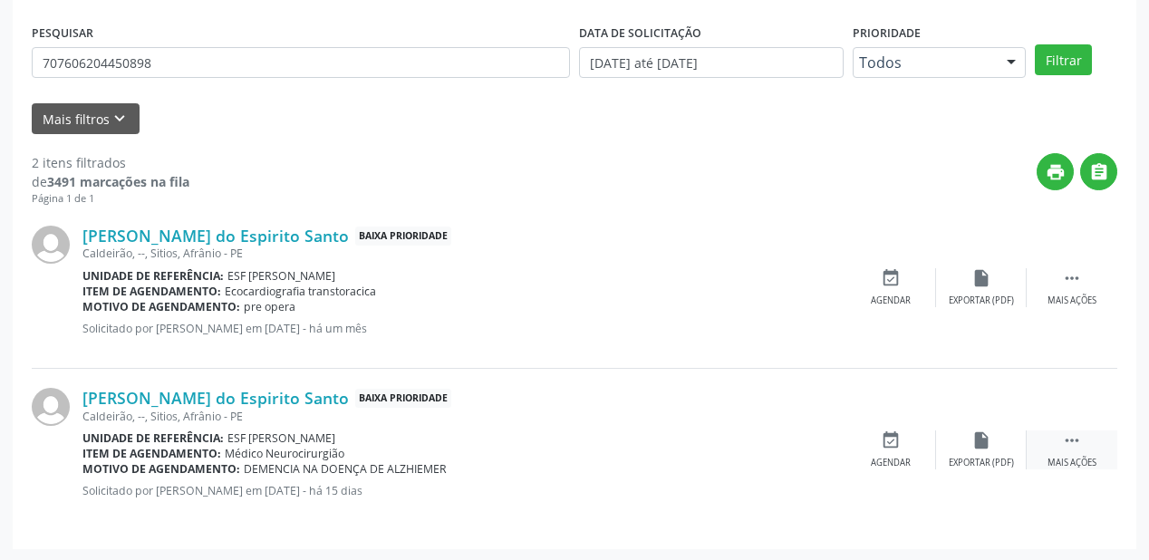
click at [1056, 435] on div " Mais ações" at bounding box center [1072, 450] width 91 height 39
click at [612, 445] on icon "event_available" at bounding box center [619, 441] width 20 height 20
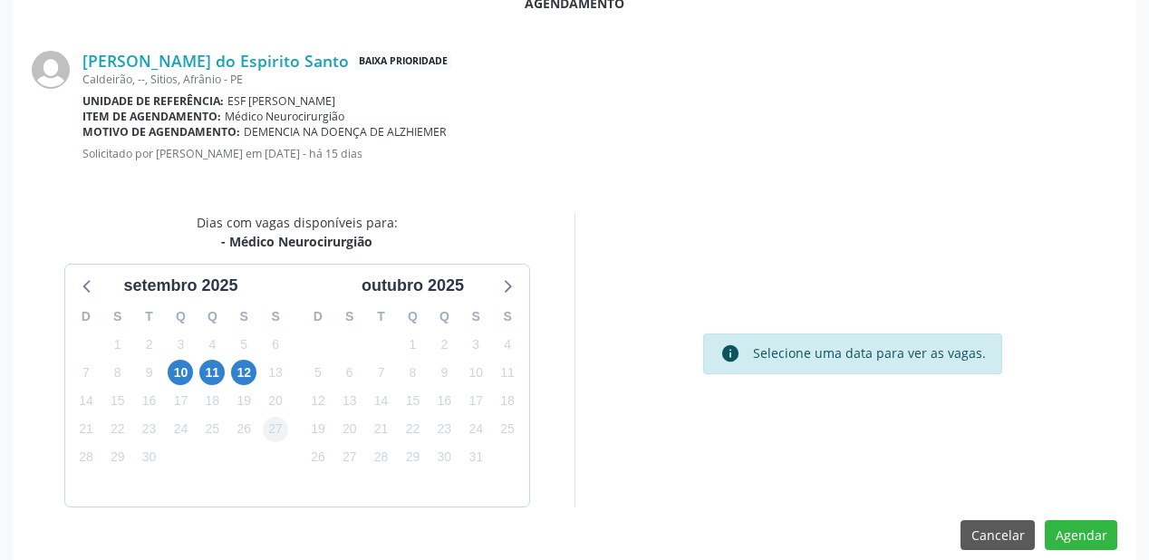
scroll to position [363, 0]
click at [187, 373] on span "10" at bounding box center [180, 371] width 25 height 25
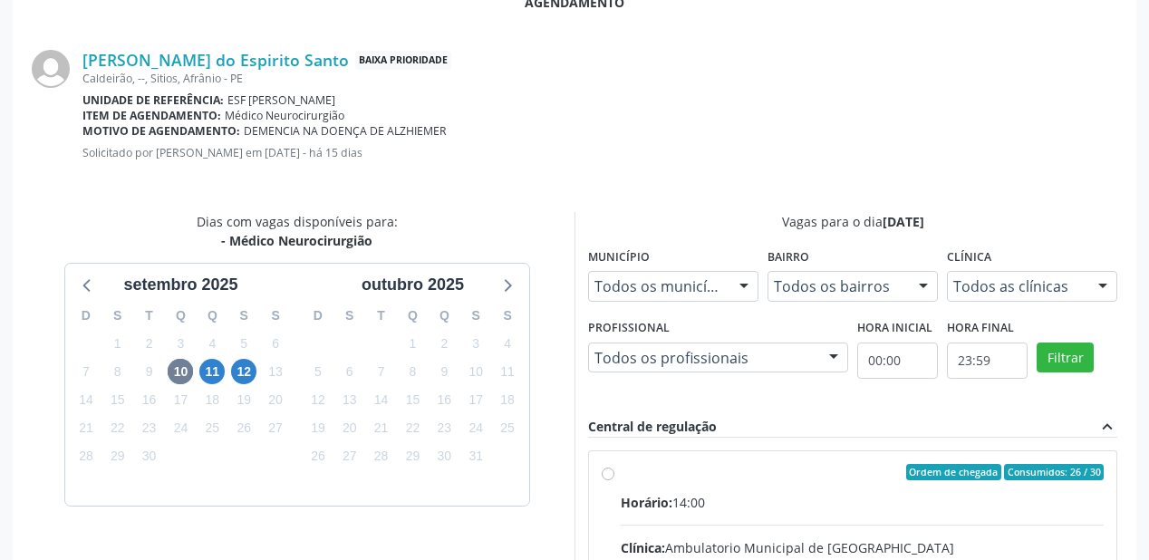
drag, startPoint x: 702, startPoint y: 504, endPoint x: 710, endPoint y: 517, distance: 15.1
click at [702, 509] on div "Horário: 14:00" at bounding box center [862, 502] width 483 height 19
click at [615, 480] on input "Ordem de chegada Consumidos: 26 / 30 Horário: 14:00 Clínica: Ambulatorio Munici…" at bounding box center [608, 472] width 13 height 16
radio input "true"
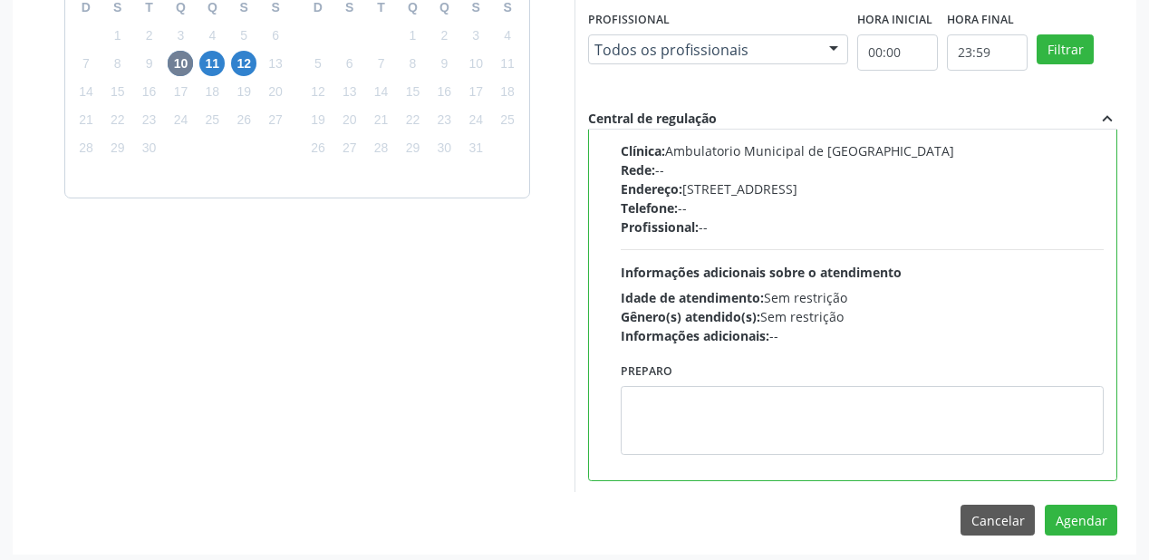
scroll to position [676, 0]
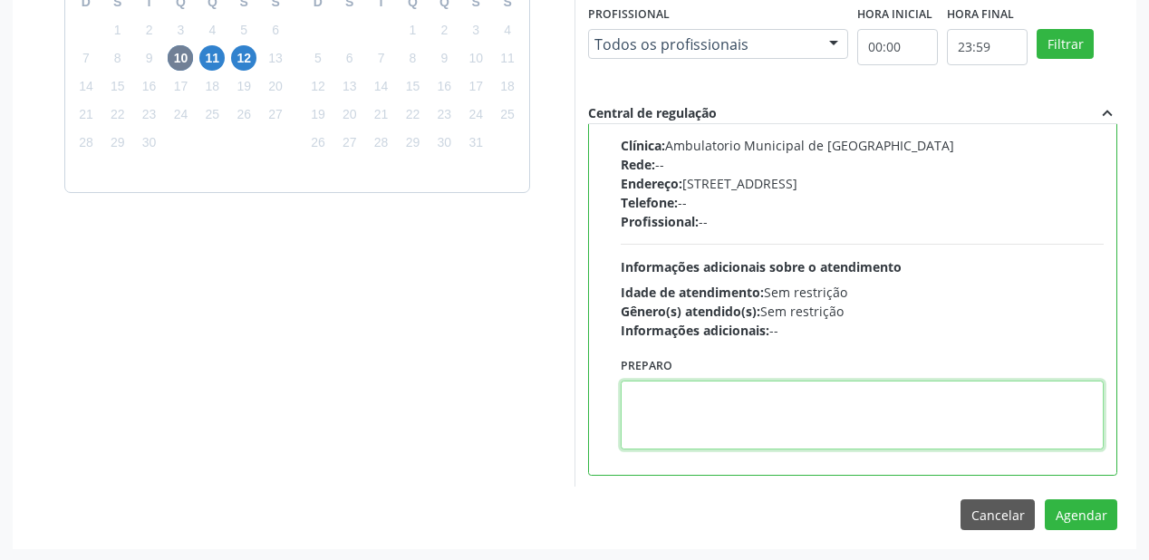
click at [707, 402] on textarea at bounding box center [862, 415] width 483 height 69
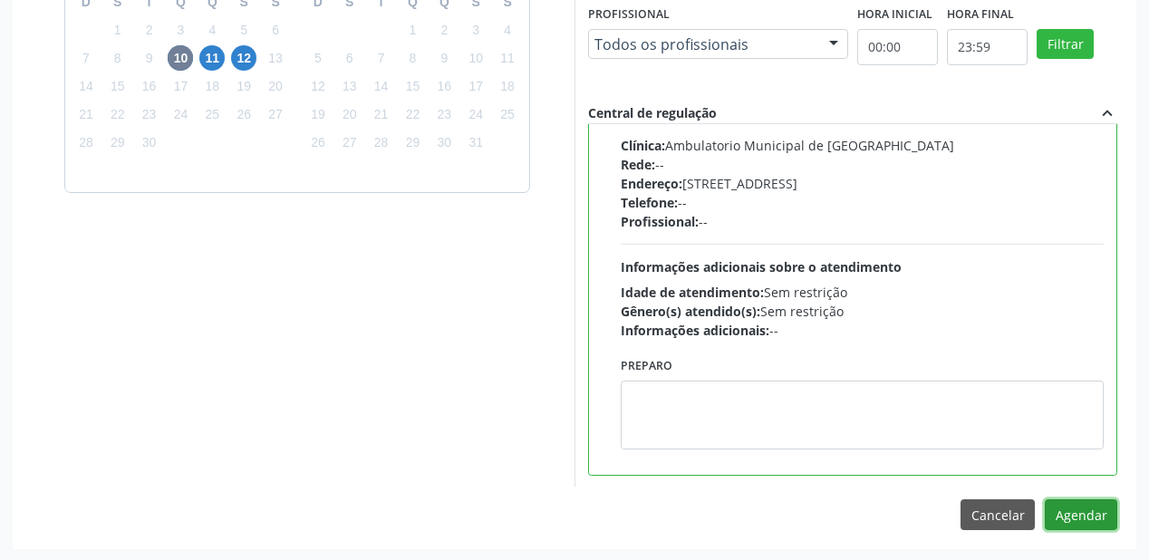
click at [1073, 514] on button "Agendar" at bounding box center [1081, 514] width 73 height 31
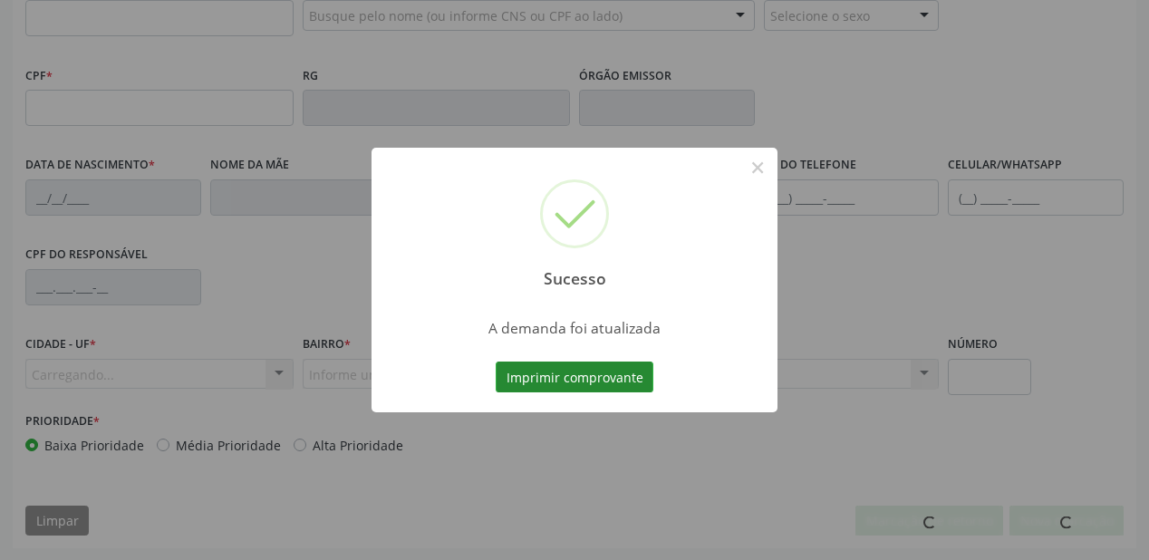
click at [580, 377] on button "Imprimir comprovante" at bounding box center [575, 377] width 158 height 31
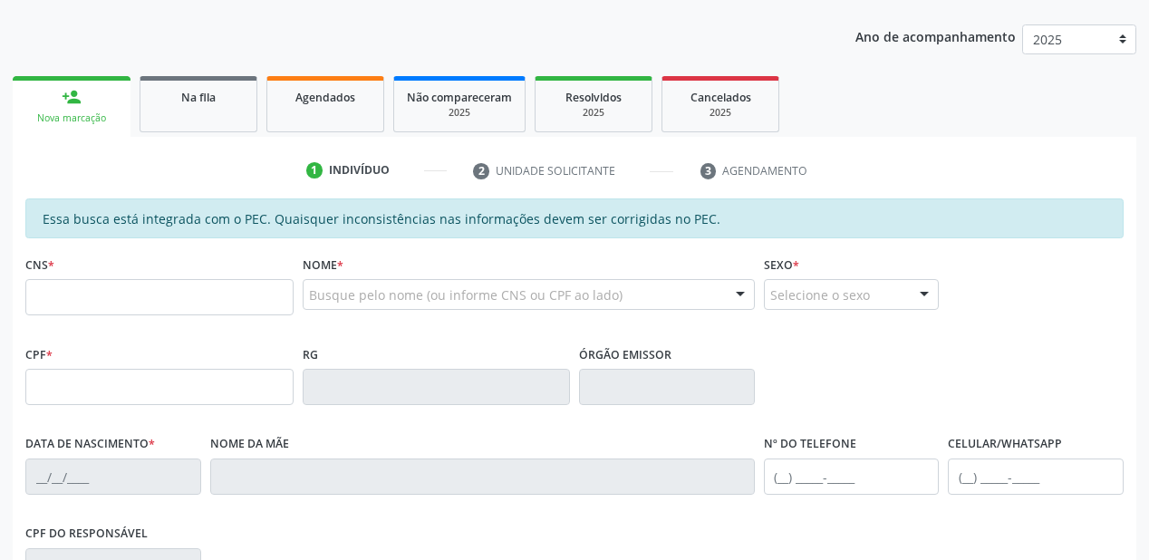
scroll to position [184, 0]
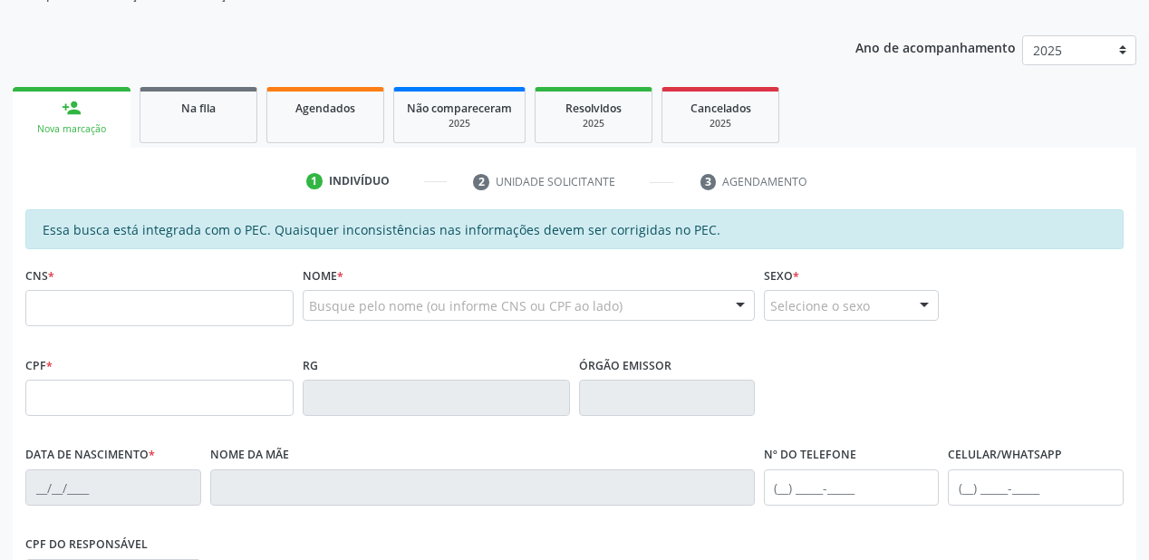
click at [199, 112] on div "Sucesso × A demanda foi atualizada Imprimir comprovante Cancel" at bounding box center [574, 280] width 1149 height 560
click at [222, 123] on div "Sucesso × A demanda foi atualizada Imprimir comprovante Cancel" at bounding box center [574, 280] width 1149 height 560
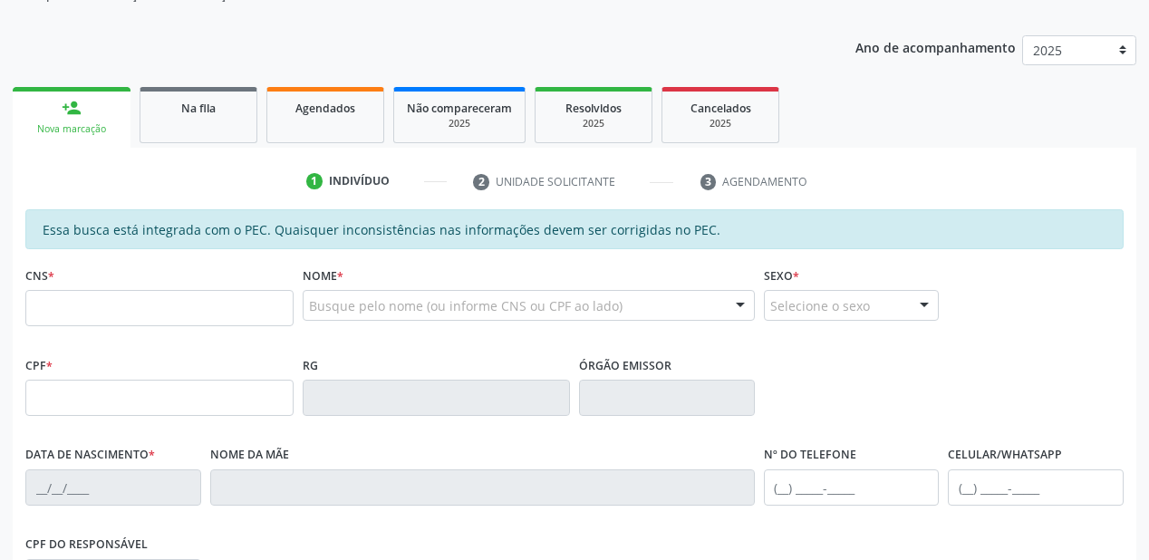
click at [208, 112] on div "Sucesso × A demanda foi atualizada Imprimir comprovante Cancel" at bounding box center [574, 280] width 1149 height 560
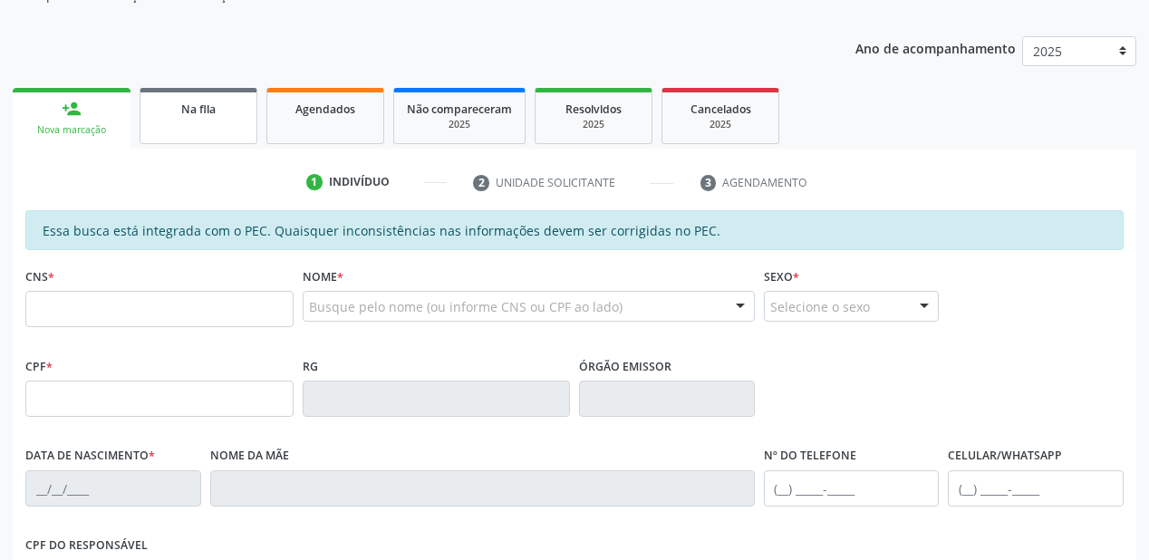
click at [191, 122] on link "Na fila" at bounding box center [199, 116] width 118 height 56
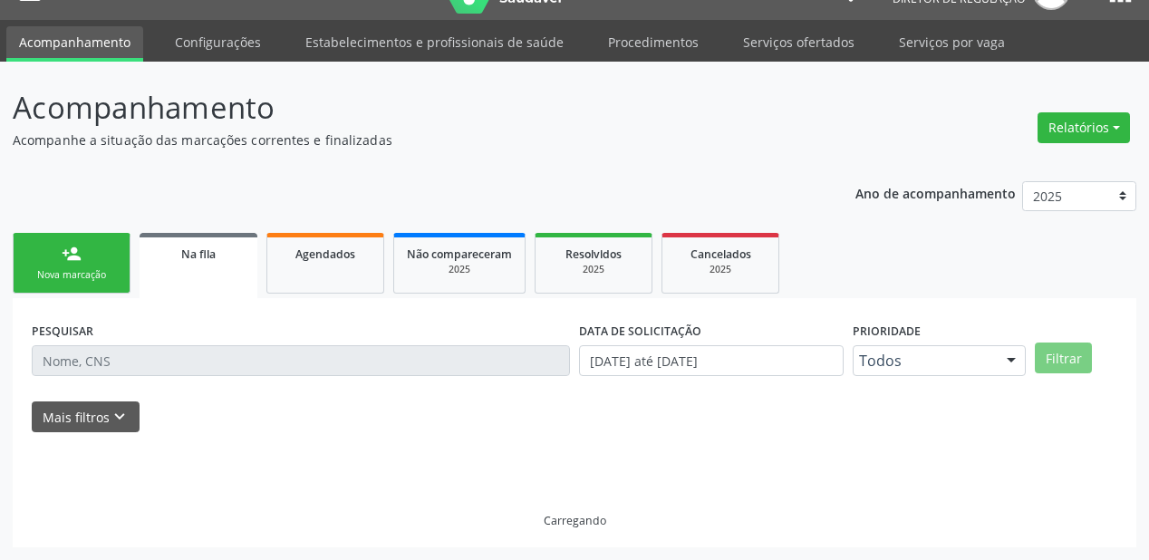
click at [191, 122] on p "Acompanhamento" at bounding box center [406, 107] width 787 height 45
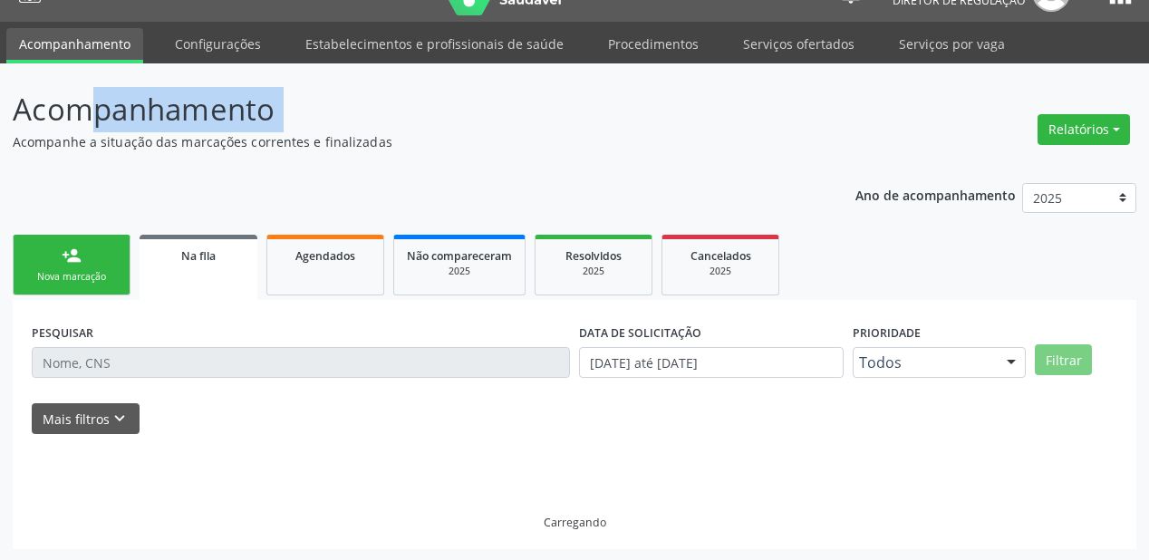
click at [191, 122] on p "Acompanhamento" at bounding box center [406, 109] width 787 height 45
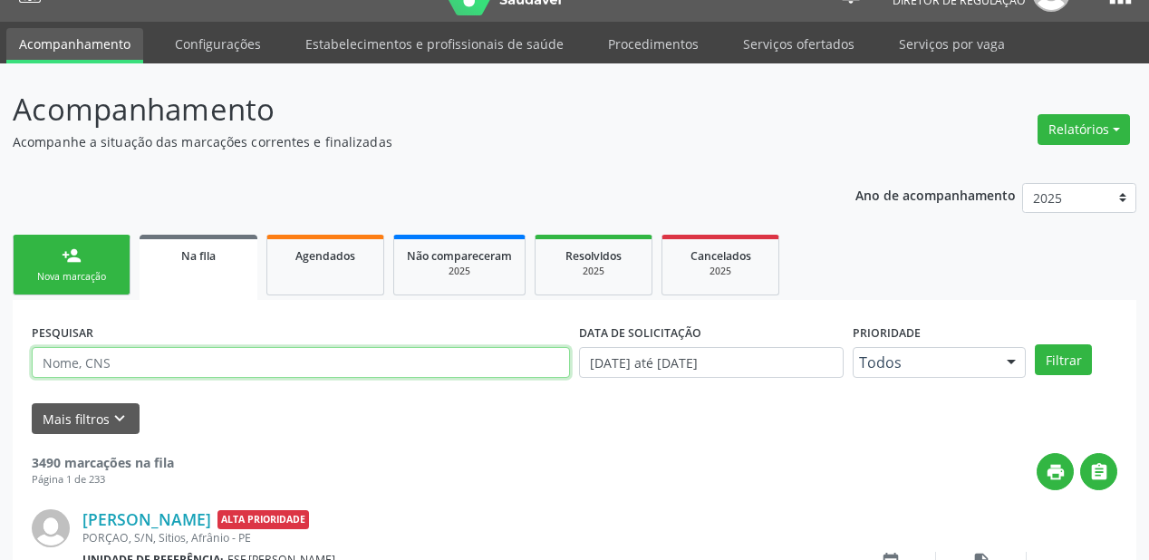
click at [76, 366] on input "text" at bounding box center [301, 362] width 538 height 31
type input "700600409496161"
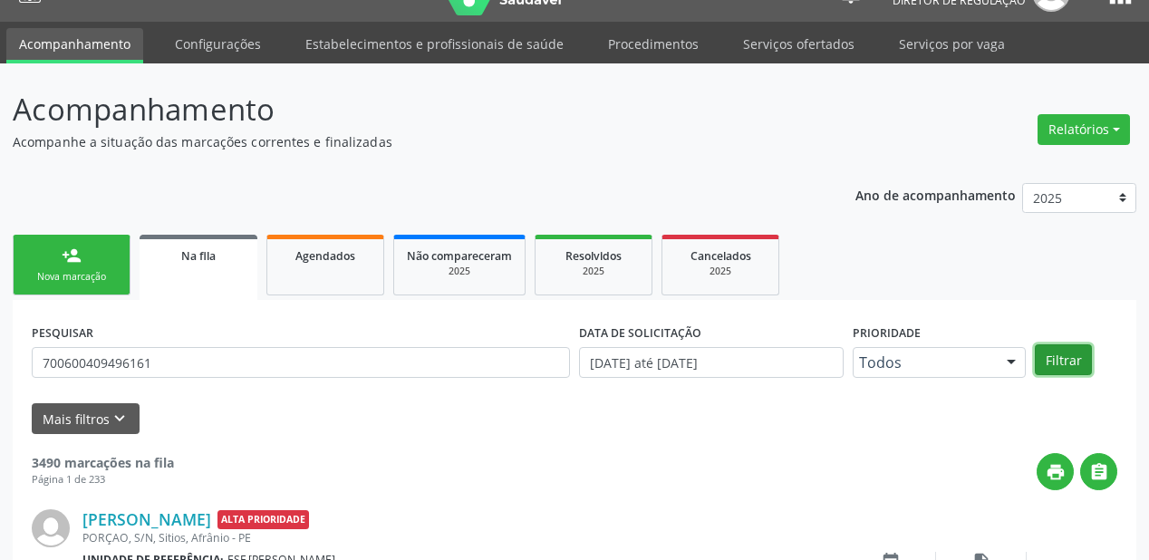
click at [1046, 355] on button "Filtrar" at bounding box center [1063, 359] width 57 height 31
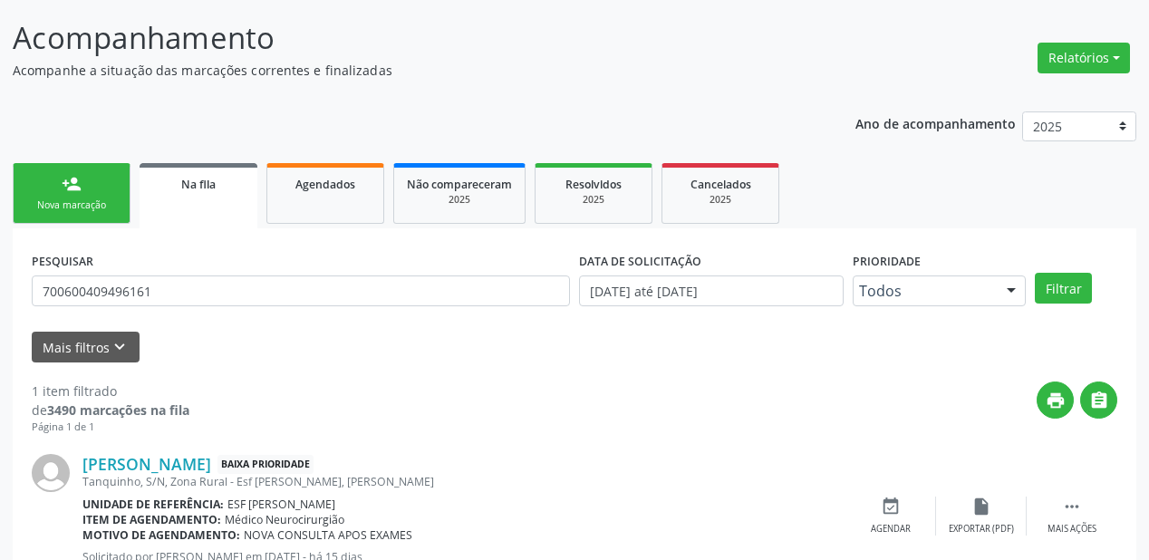
scroll to position [174, 0]
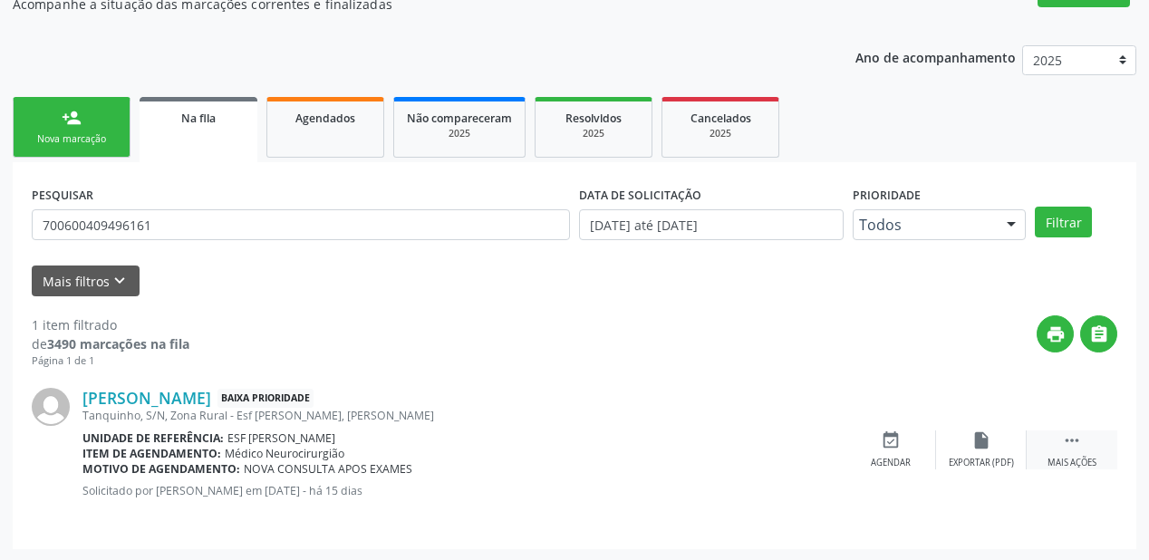
click at [1066, 435] on icon "" at bounding box center [1072, 441] width 20 height 20
click at [615, 439] on icon "event_available" at bounding box center [619, 441] width 20 height 20
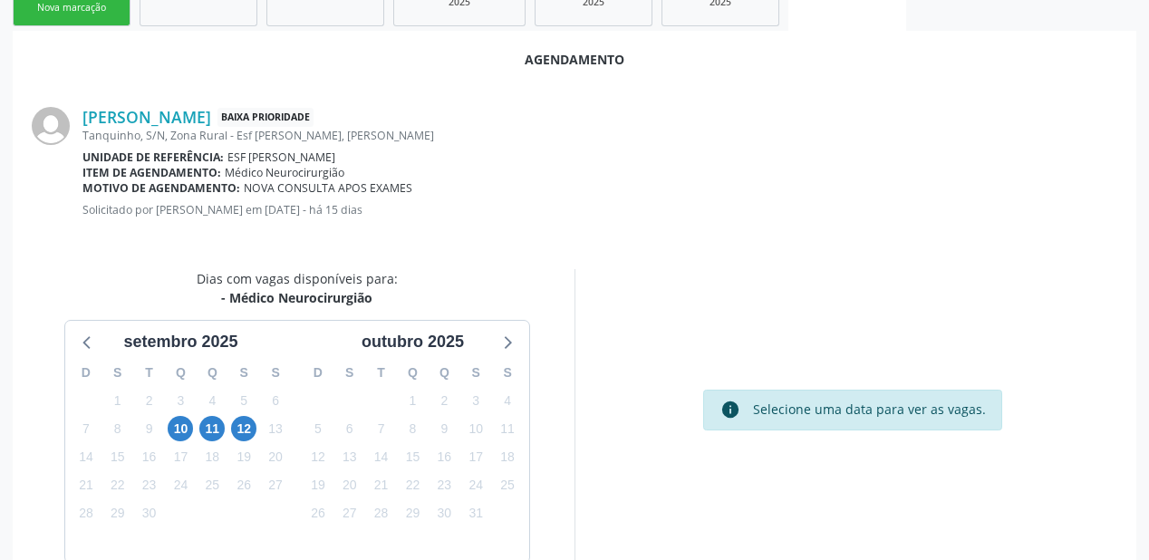
scroll to position [382, 0]
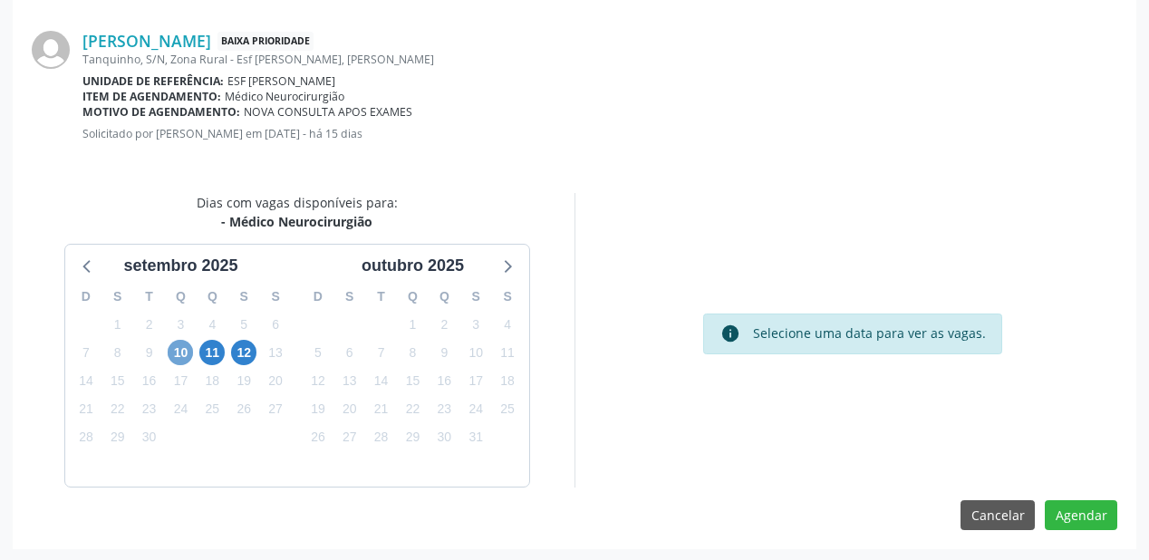
click at [179, 354] on span "10" at bounding box center [180, 352] width 25 height 25
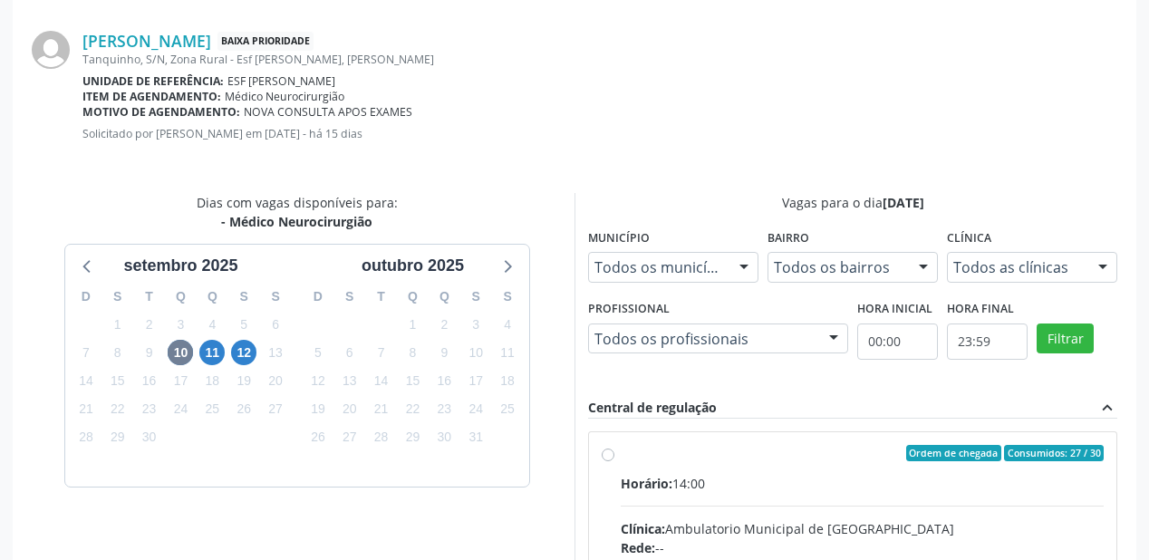
click at [615, 461] on input "Ordem de chegada Consumidos: 27 / 30 Horário: 14:00 Clínica: Ambulatorio Munici…" at bounding box center [608, 453] width 13 height 16
radio input "true"
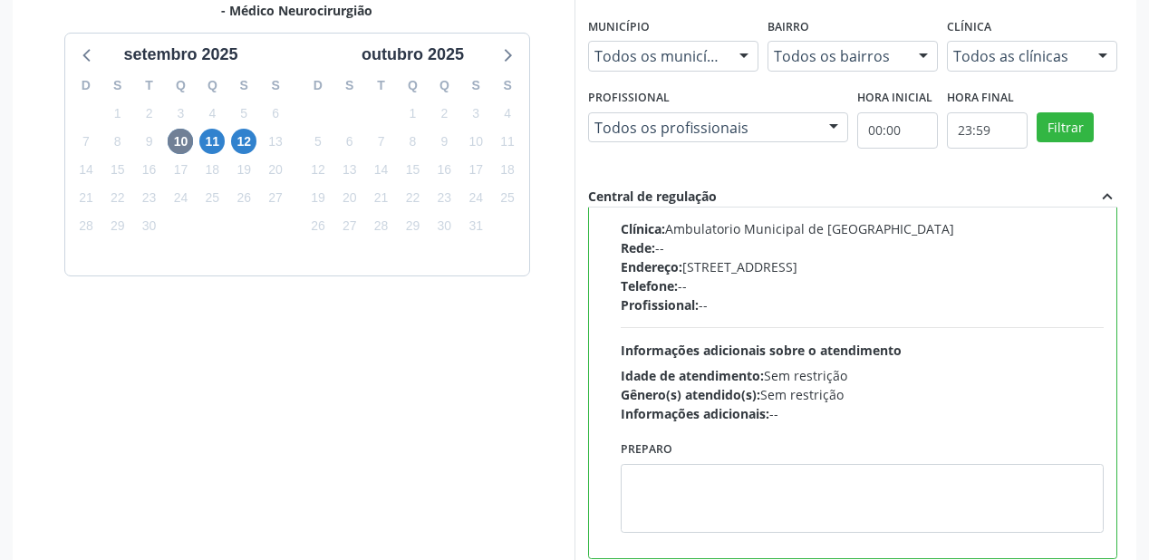
scroll to position [676, 0]
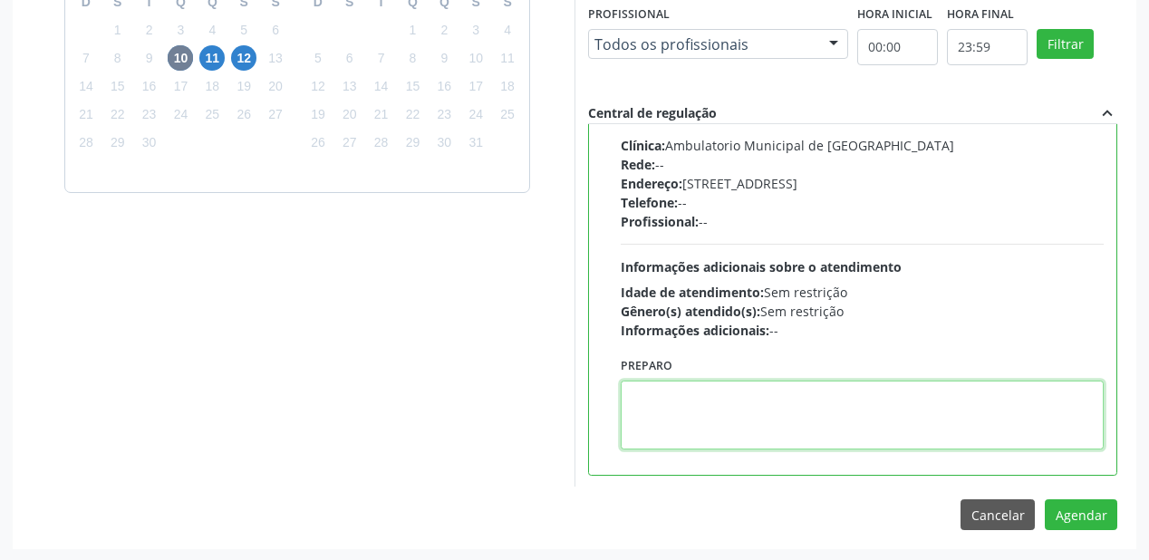
click at [711, 427] on textarea at bounding box center [862, 415] width 483 height 69
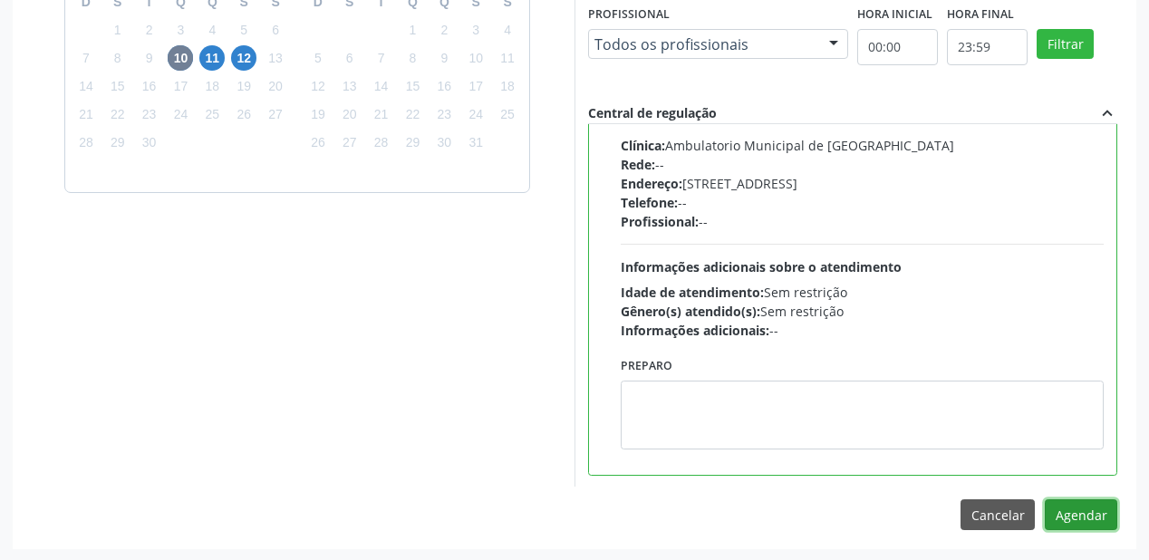
click at [1081, 508] on button "Agendar" at bounding box center [1081, 514] width 73 height 31
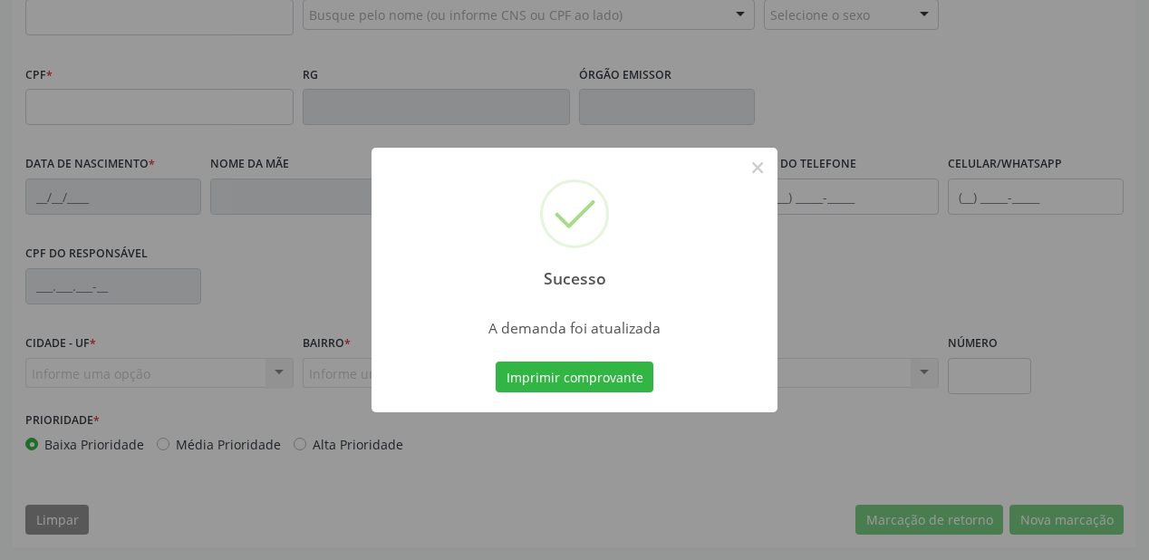
scroll to position [474, 0]
click at [540, 373] on button "Imprimir comprovante" at bounding box center [575, 377] width 158 height 31
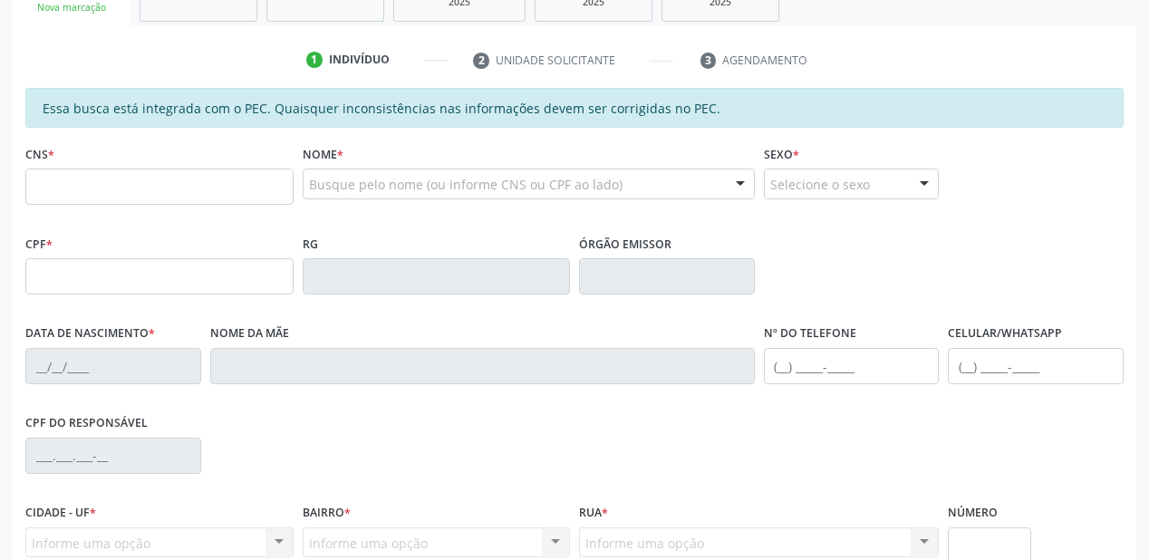
scroll to position [257, 0]
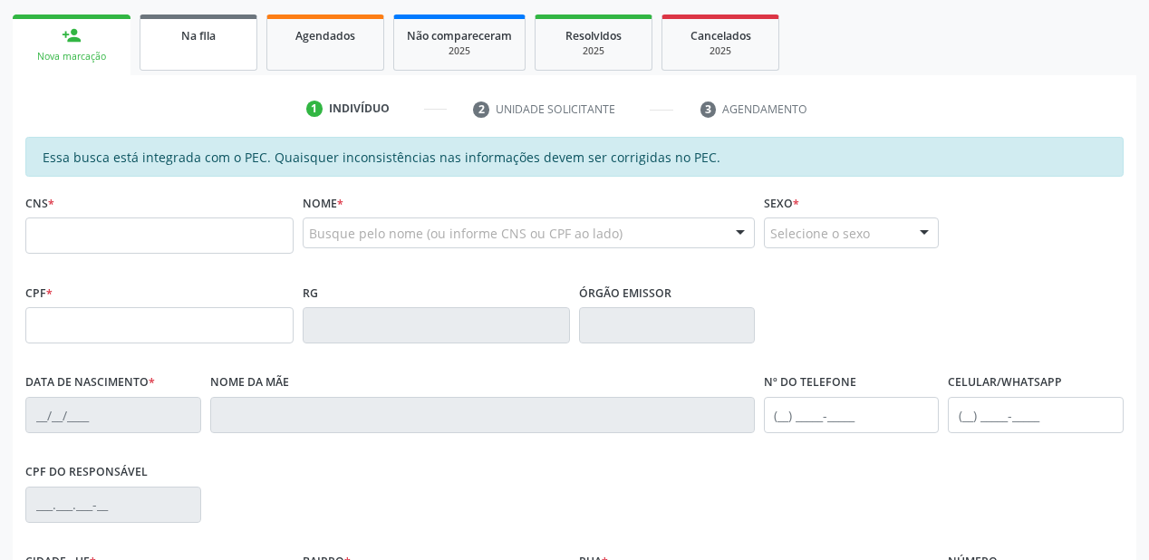
click at [228, 50] on link "Na fila" at bounding box center [199, 43] width 118 height 56
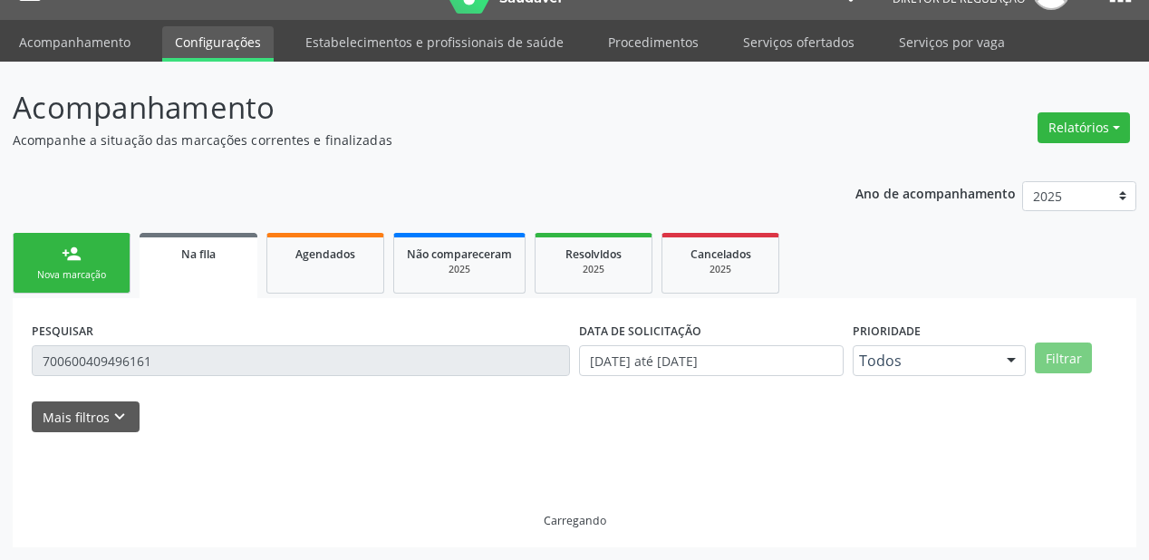
scroll to position [0, 0]
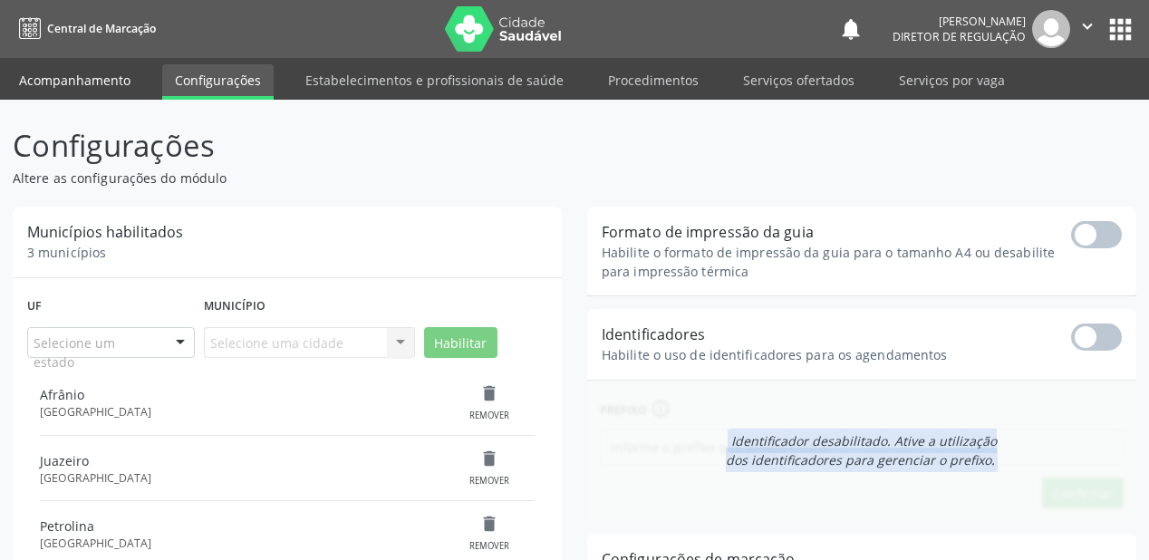
click at [77, 67] on link "Acompanhamento" at bounding box center [74, 80] width 137 height 32
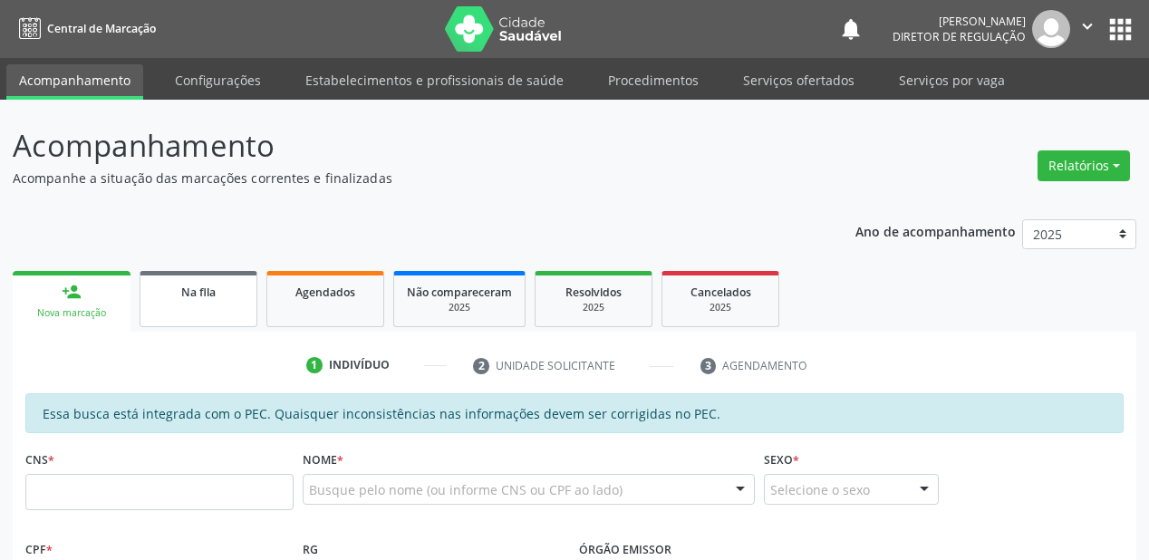
click at [208, 305] on link "Na fila" at bounding box center [199, 299] width 118 height 56
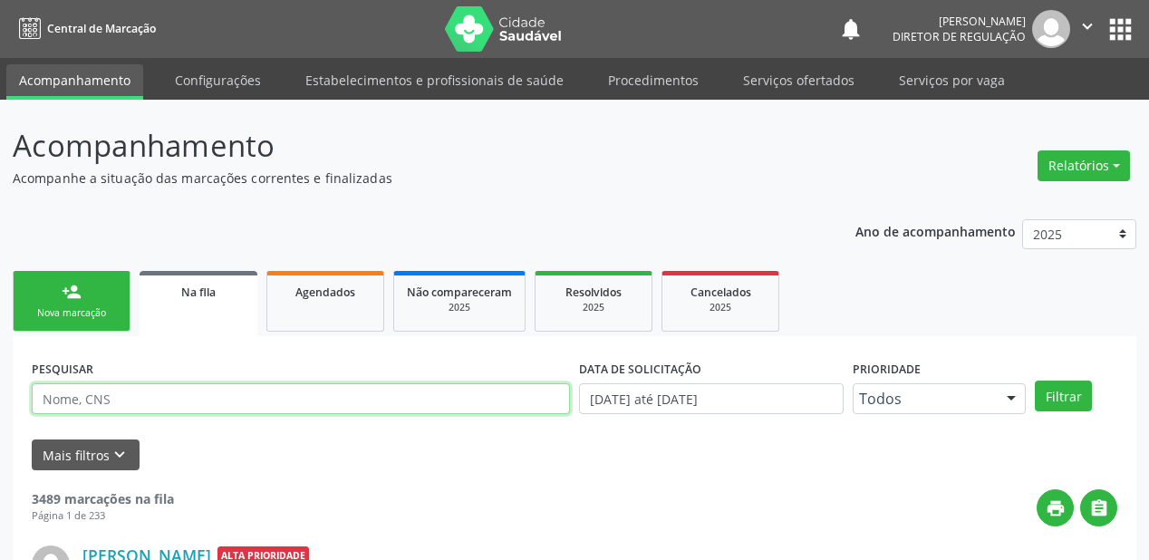
click at [149, 410] on input "text" at bounding box center [301, 398] width 538 height 31
type input "700008721481002"
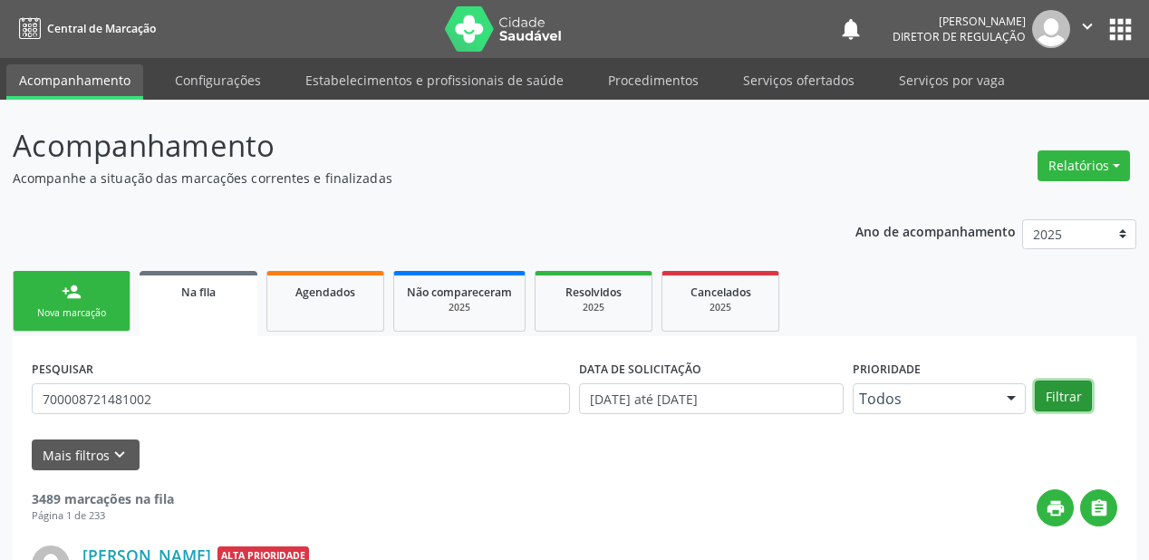
click at [1053, 385] on button "Filtrar" at bounding box center [1063, 396] width 57 height 31
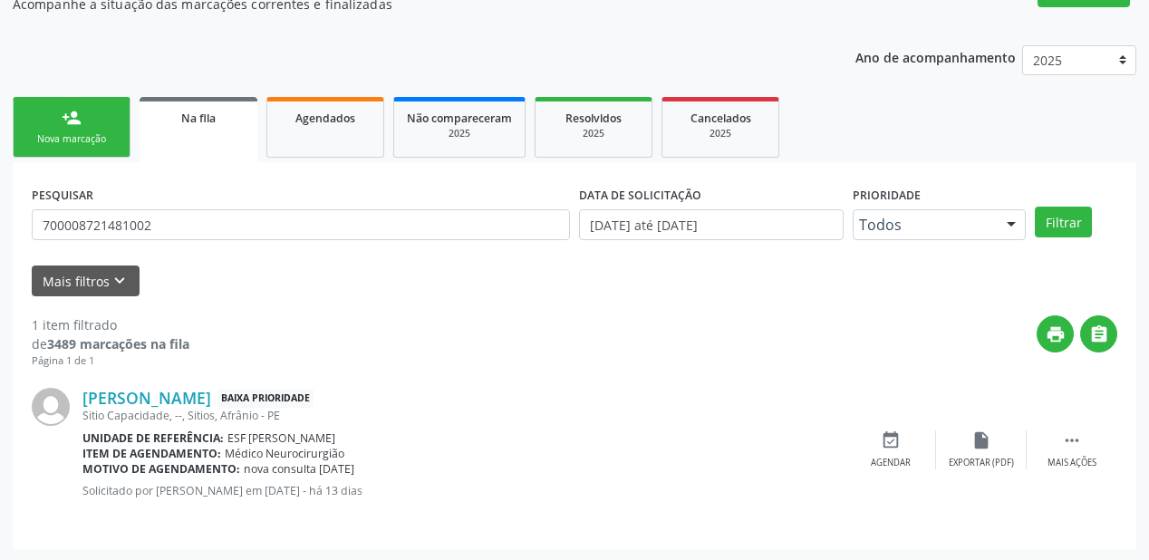
scroll to position [174, 0]
click at [1075, 431] on icon "" at bounding box center [1072, 441] width 20 height 20
click at [624, 446] on icon "event_available" at bounding box center [619, 441] width 20 height 20
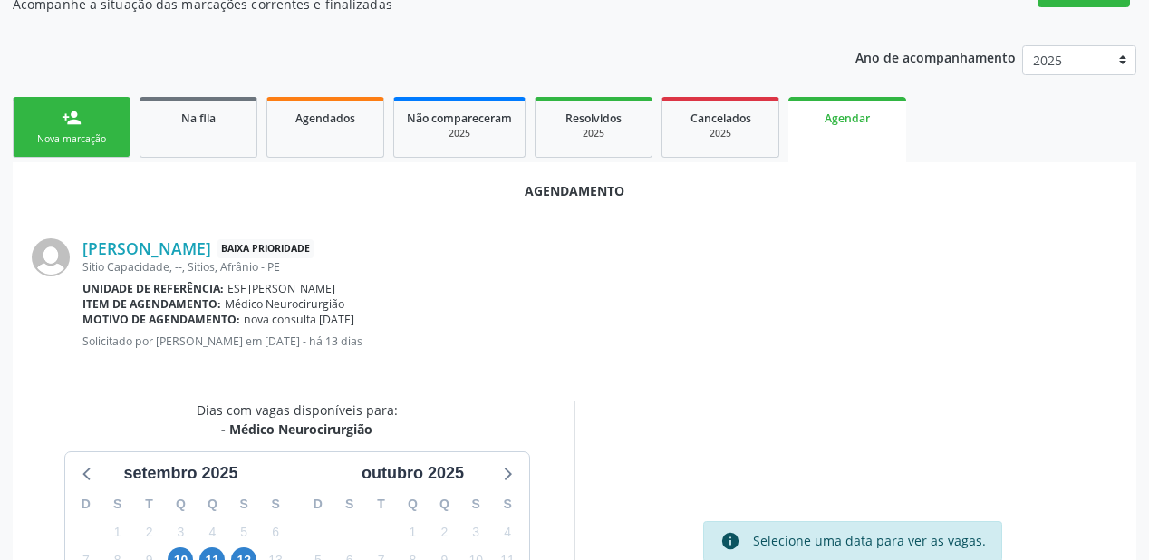
scroll to position [382, 0]
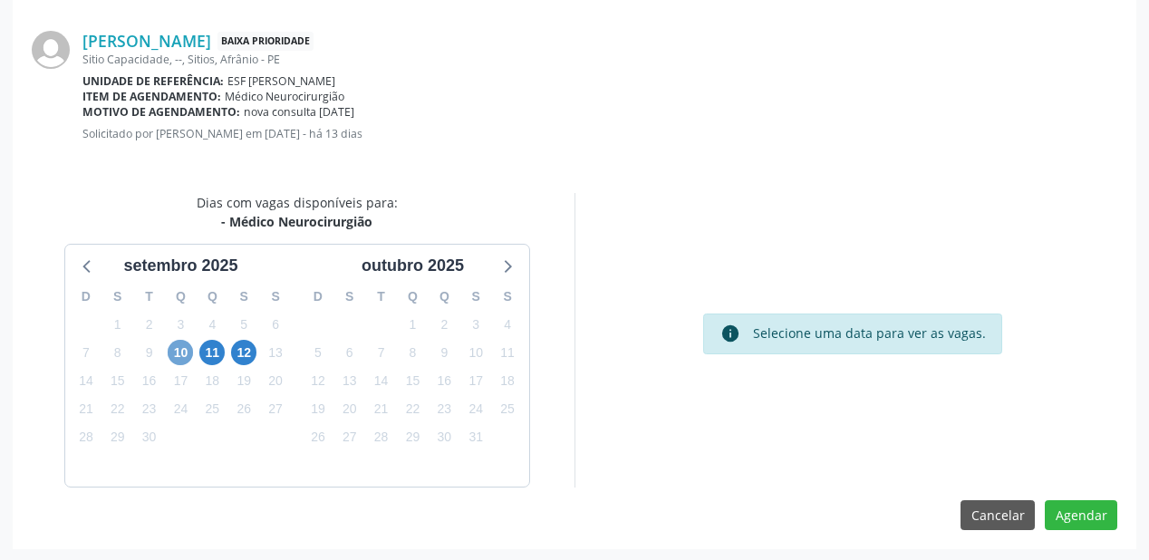
click at [173, 347] on span "10" at bounding box center [180, 352] width 25 height 25
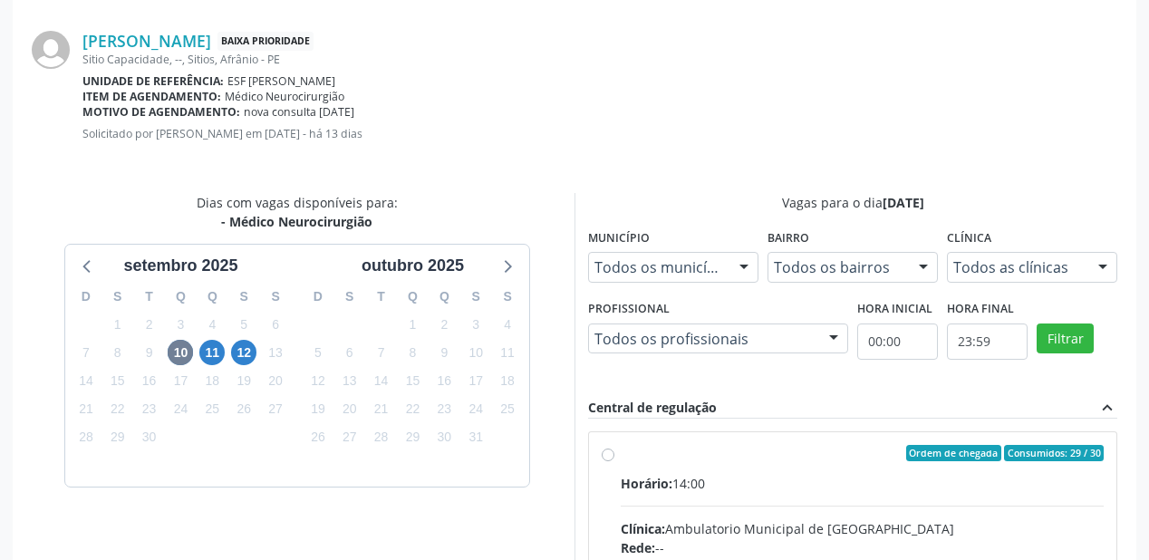
click at [615, 461] on input "Ordem de chegada Consumidos: 29 / 30 Horário: 14:00 Clínica: Ambulatorio Munici…" at bounding box center [608, 453] width 13 height 16
radio input "true"
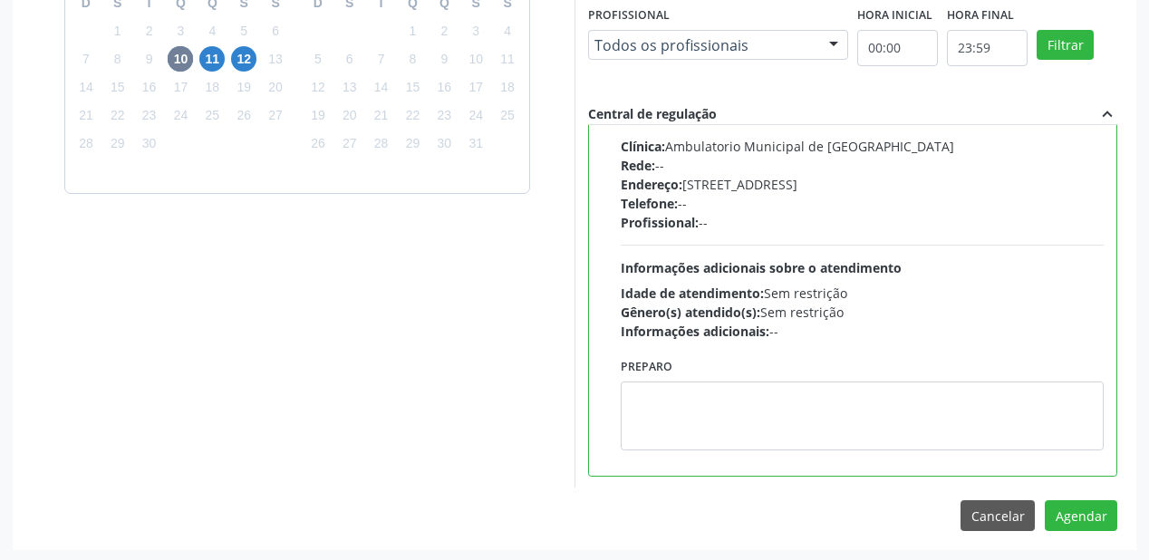
scroll to position [676, 0]
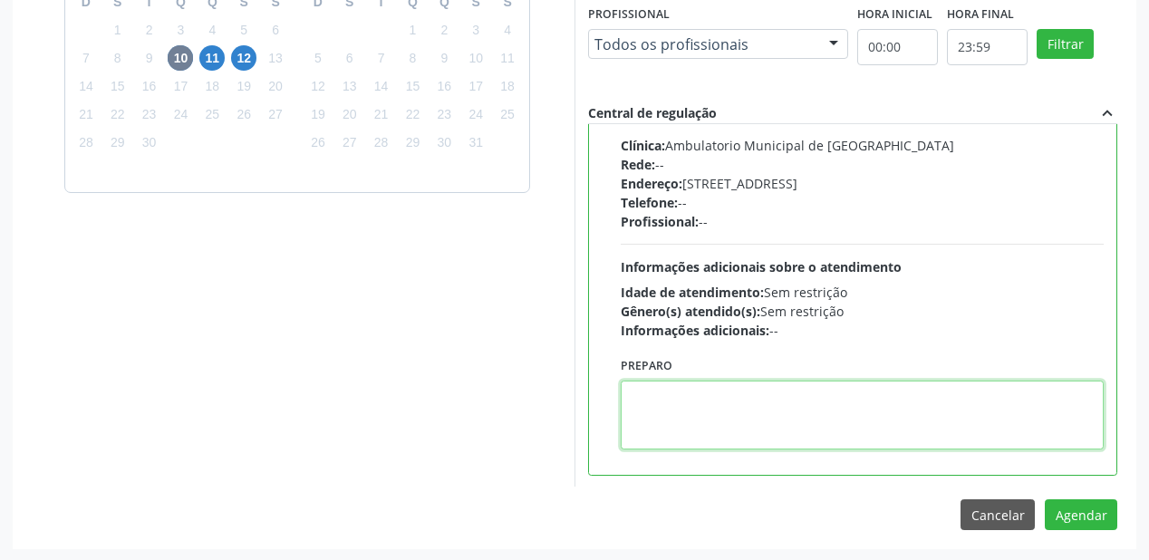
click at [705, 405] on textarea at bounding box center [862, 415] width 483 height 69
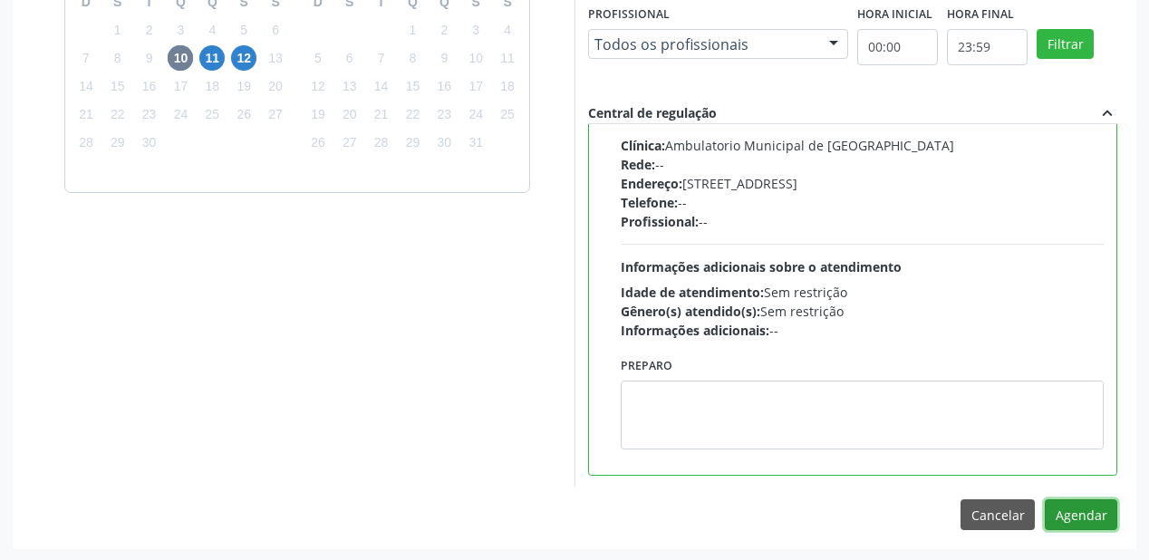
click at [1091, 507] on button "Agendar" at bounding box center [1081, 514] width 73 height 31
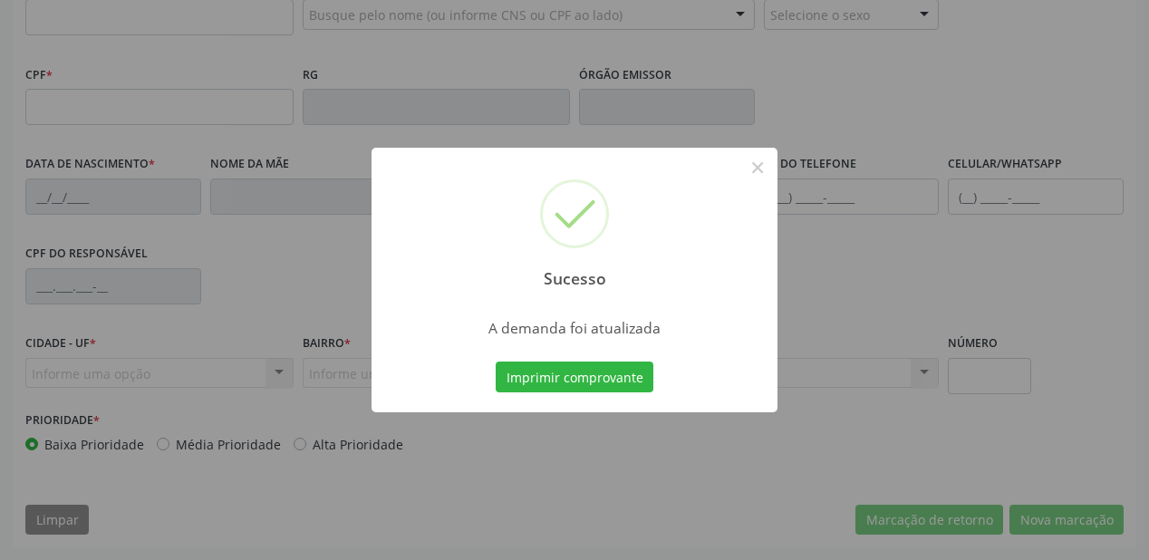
scroll to position [474, 0]
click at [601, 366] on button "Imprimir comprovante" at bounding box center [575, 377] width 158 height 31
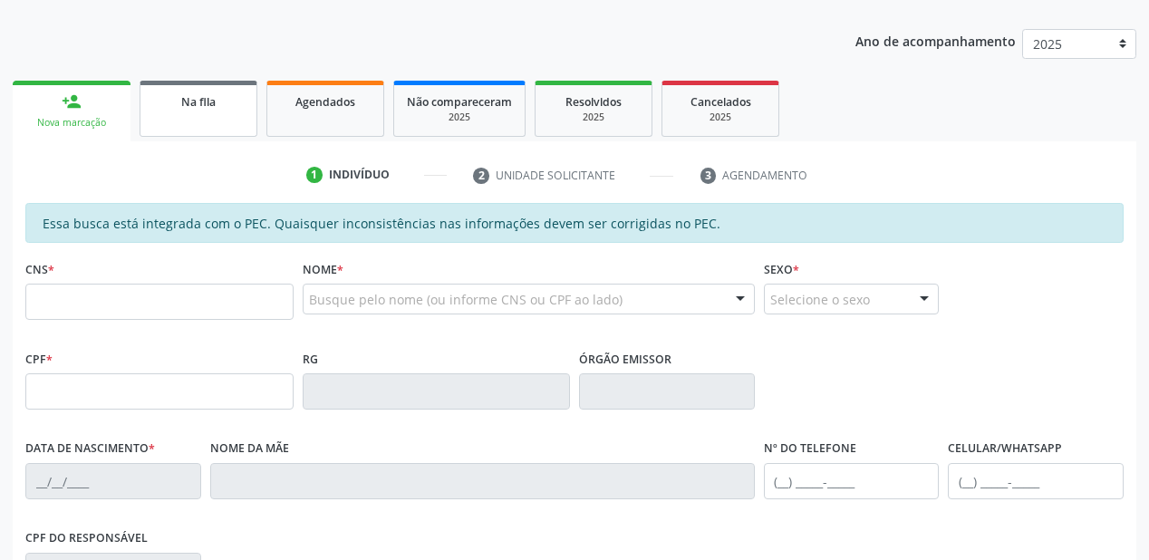
scroll to position [184, 0]
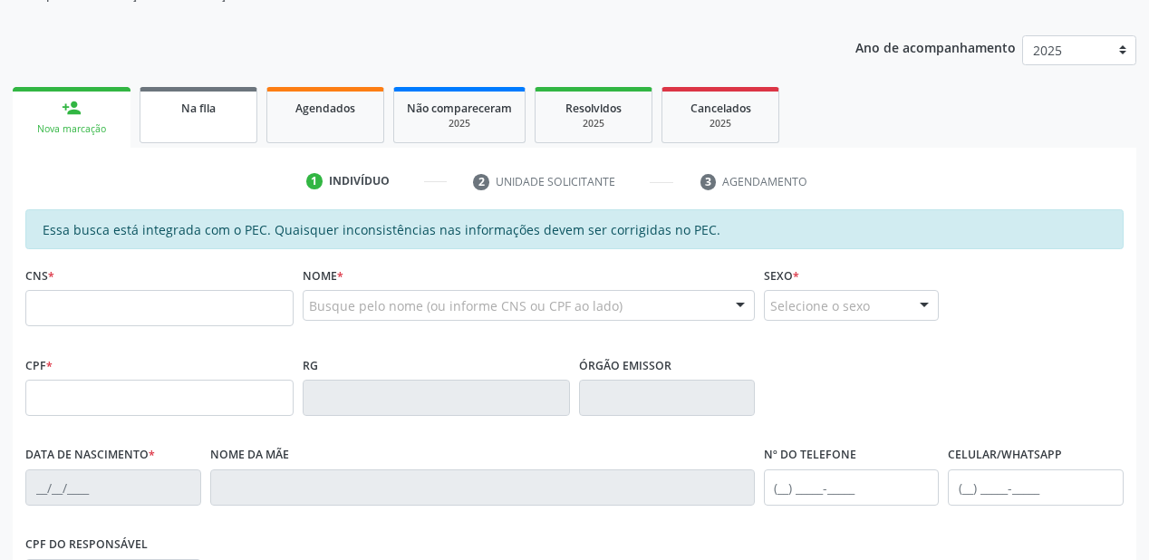
click at [165, 116] on link "Na fila" at bounding box center [199, 115] width 118 height 56
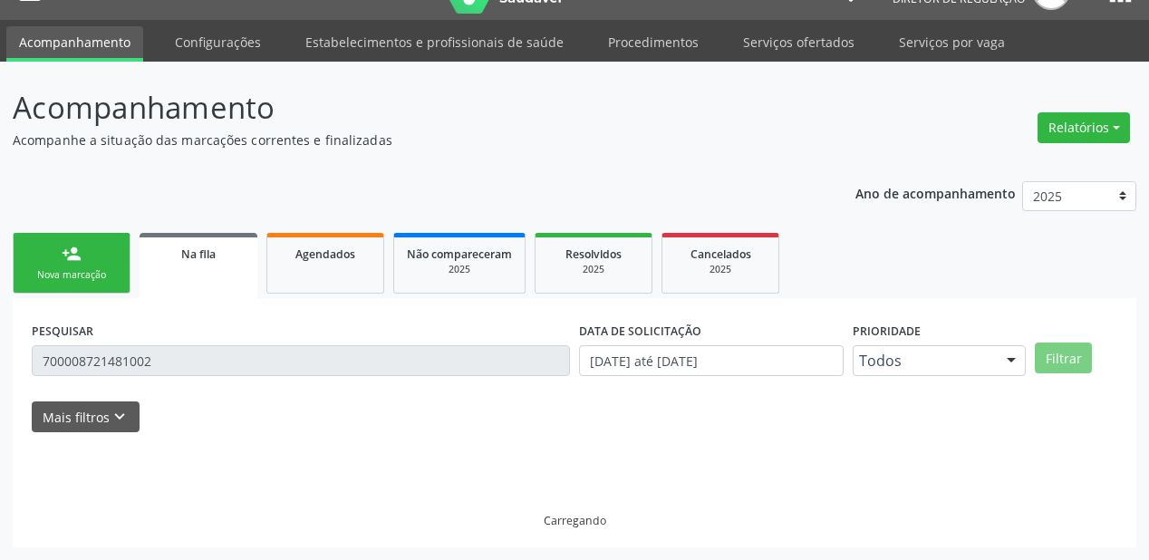
click at [165, 116] on p "Acompanhamento" at bounding box center [406, 107] width 787 height 45
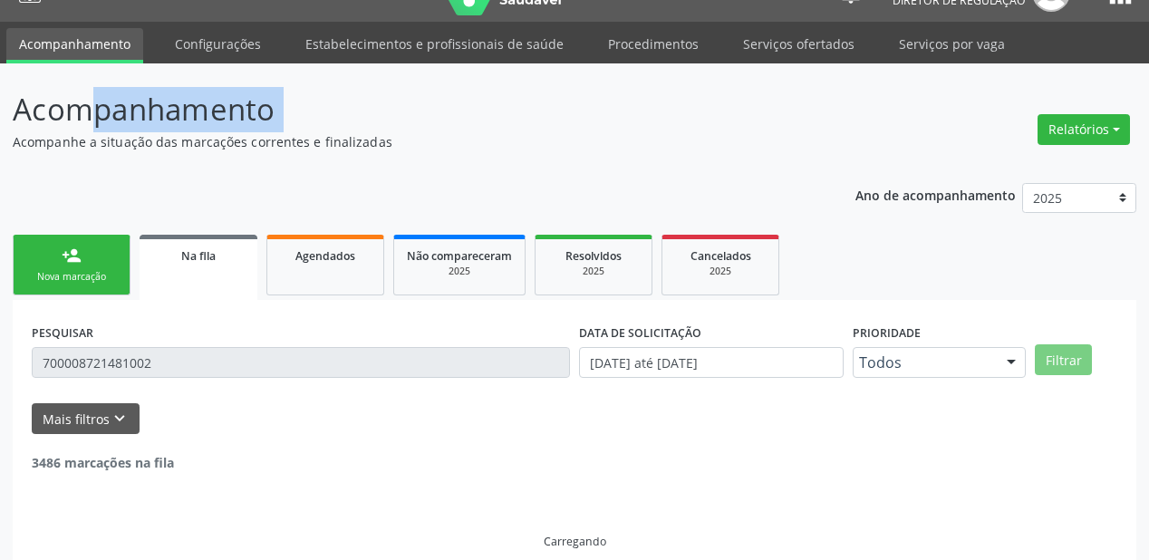
scroll to position [0, 0]
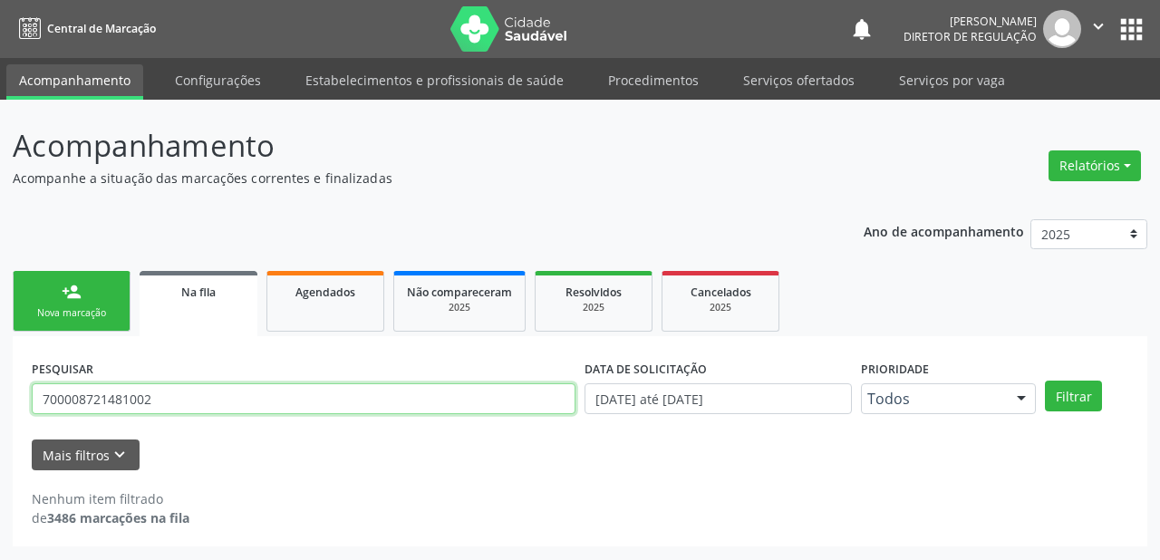
click at [180, 400] on input "700008721481002" at bounding box center [304, 398] width 544 height 31
type input "7"
type input "702607228222240"
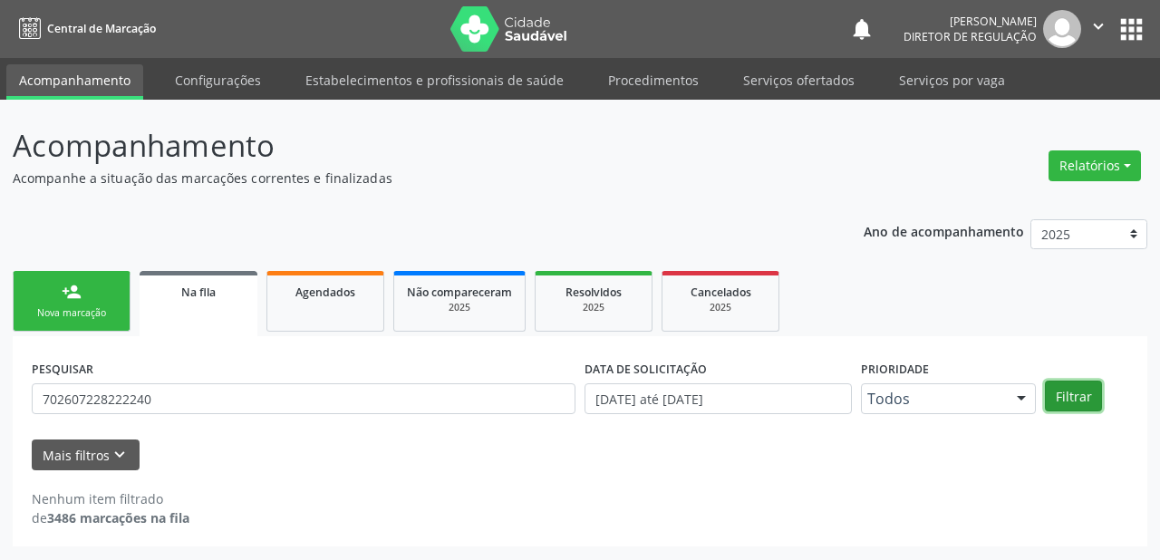
click at [1069, 392] on button "Filtrar" at bounding box center [1073, 396] width 57 height 31
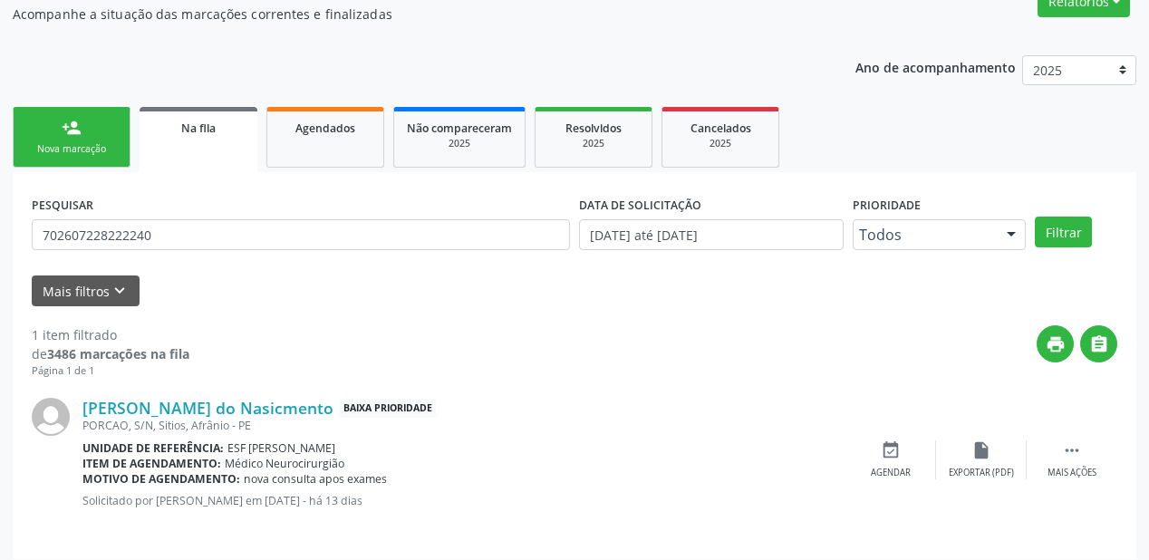
scroll to position [174, 0]
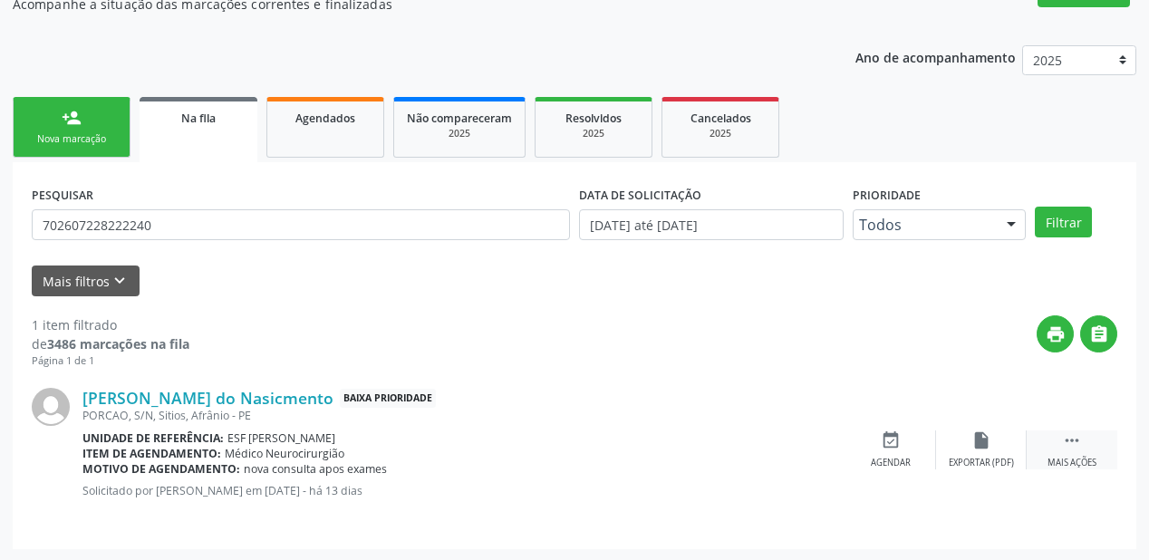
click at [1071, 431] on icon "" at bounding box center [1072, 441] width 20 height 20
click at [616, 461] on div "Agendar" at bounding box center [619, 463] width 40 height 13
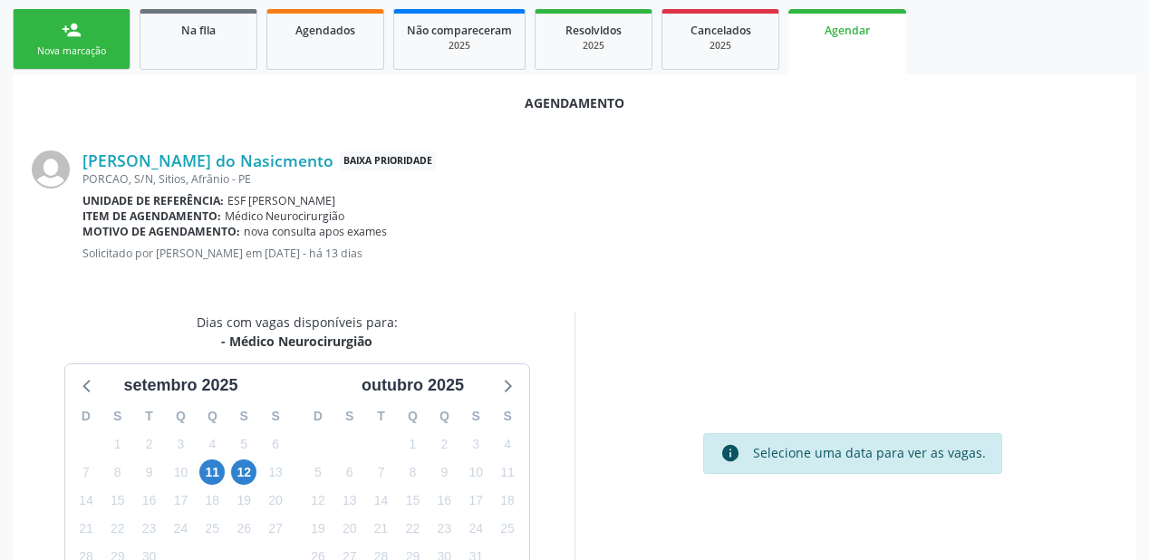
scroll to position [382, 0]
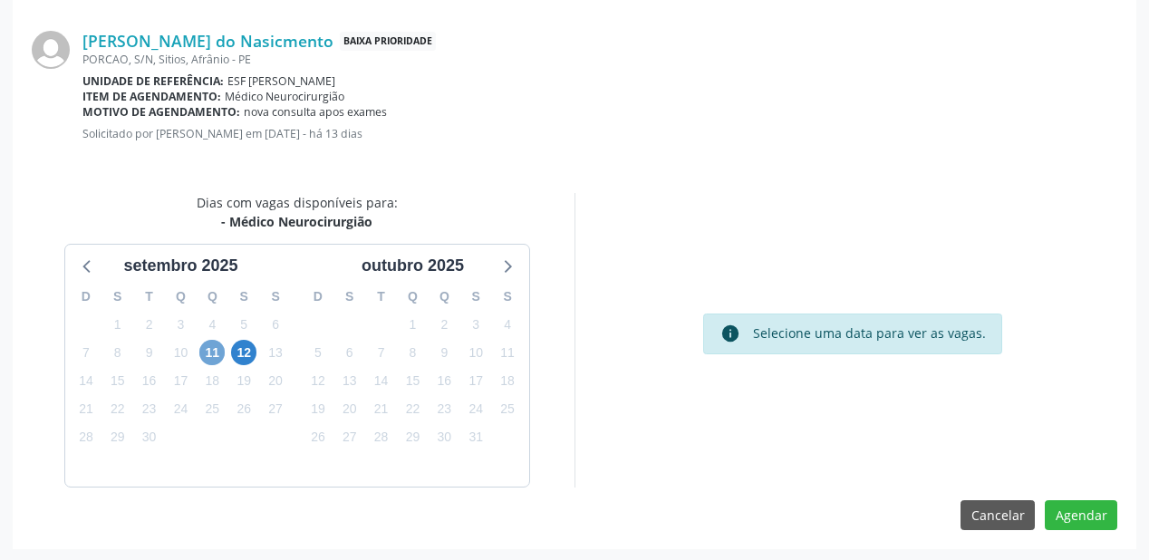
click at [209, 354] on span "11" at bounding box center [211, 352] width 25 height 25
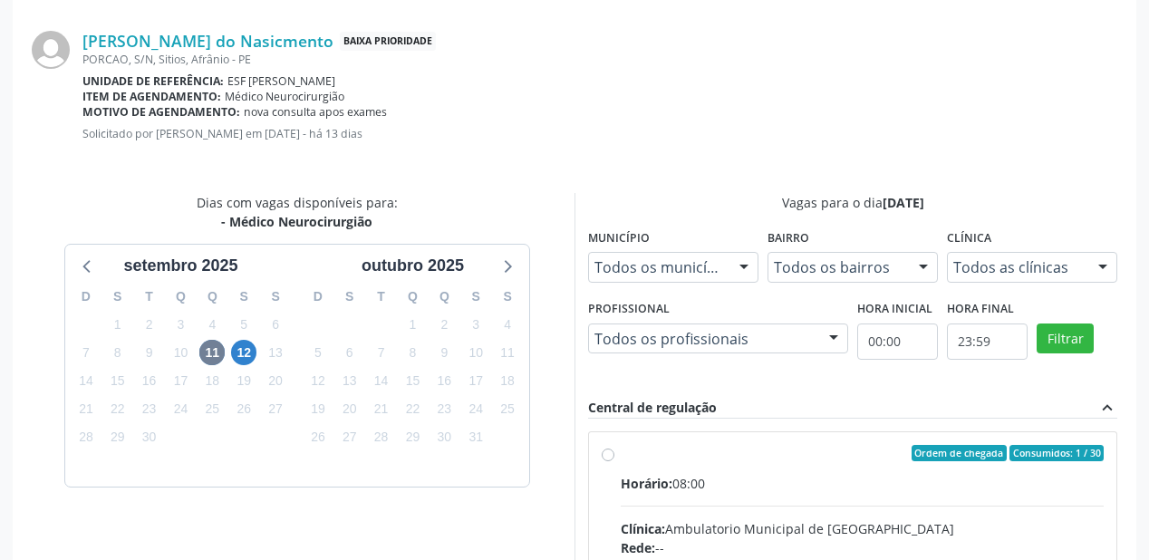
click at [947, 490] on div "Horário: 08:00" at bounding box center [862, 483] width 483 height 19
click at [615, 461] on input "Ordem de chegada Consumidos: 1 / 30 Horário: 08:00 Clínica: Ambulatorio Municip…" at bounding box center [608, 453] width 13 height 16
radio input "true"
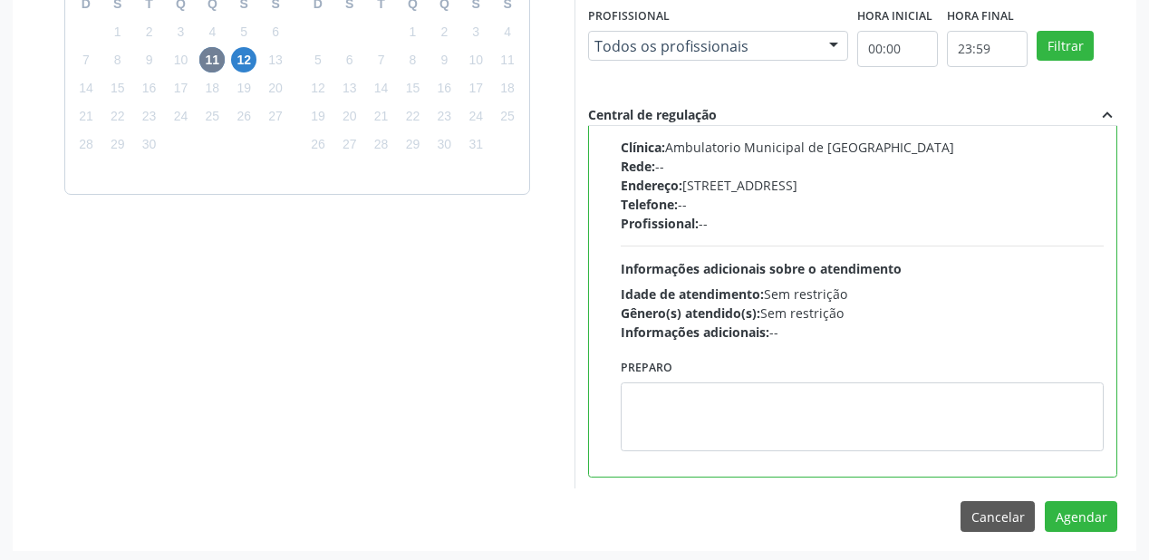
scroll to position [676, 0]
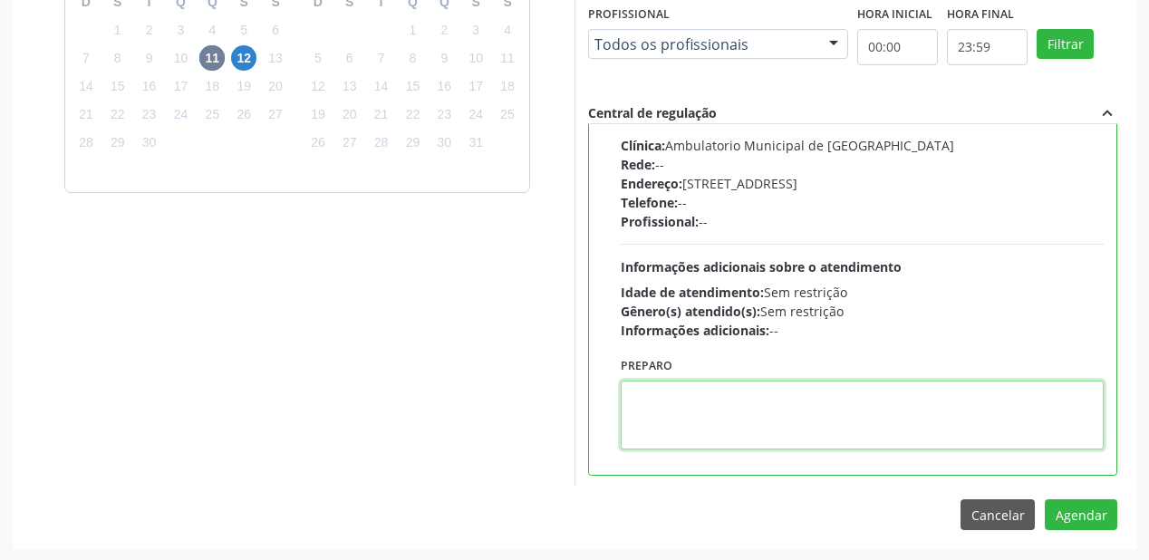
click at [729, 403] on textarea at bounding box center [862, 415] width 483 height 69
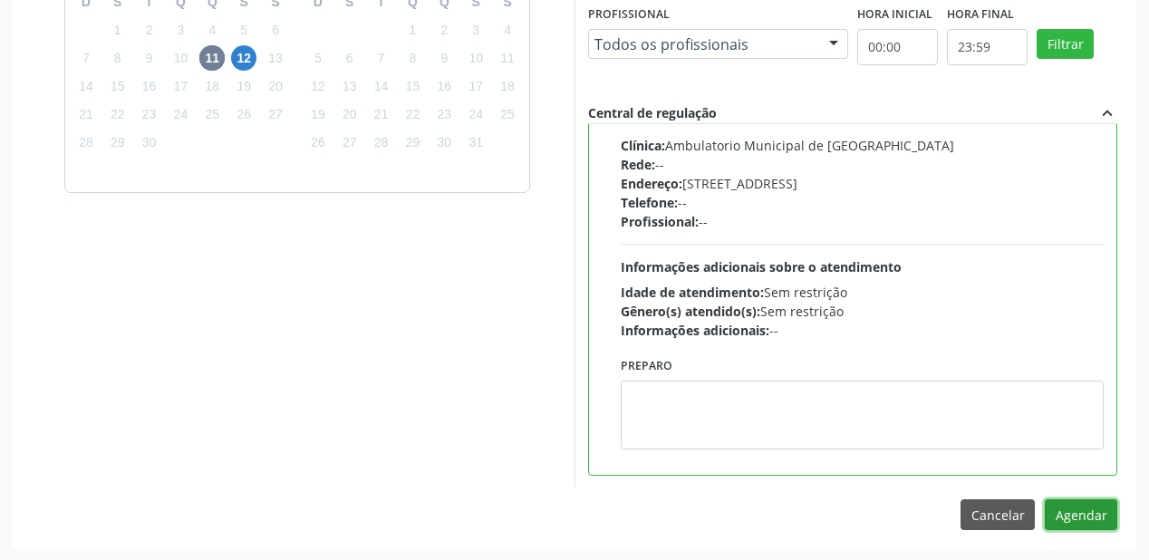
click at [1099, 513] on button "Agendar" at bounding box center [1081, 514] width 73 height 31
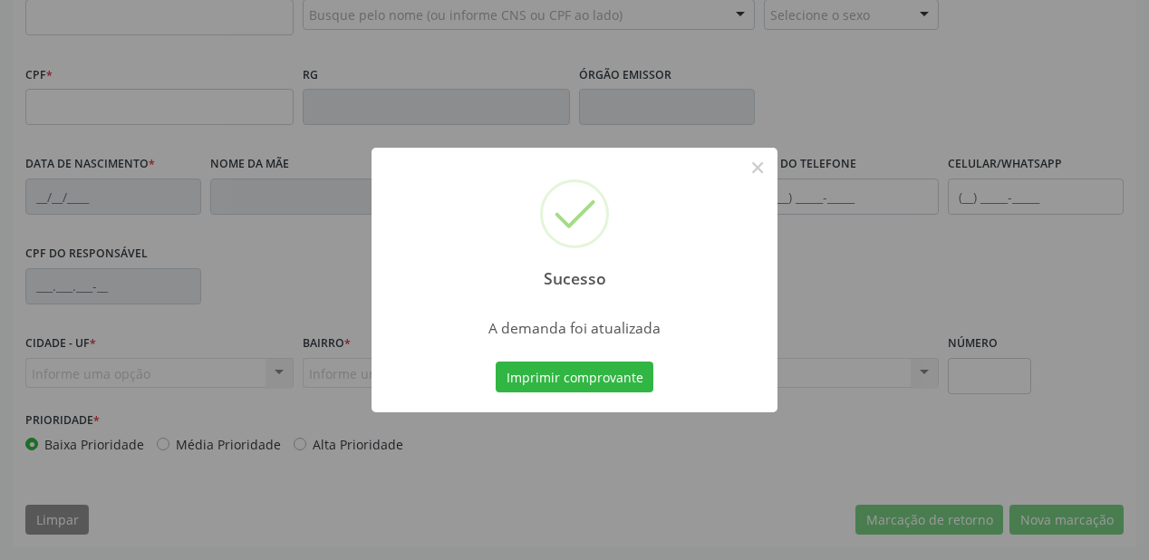
scroll to position [474, 0]
click at [530, 373] on button "Imprimir comprovante" at bounding box center [575, 377] width 158 height 31
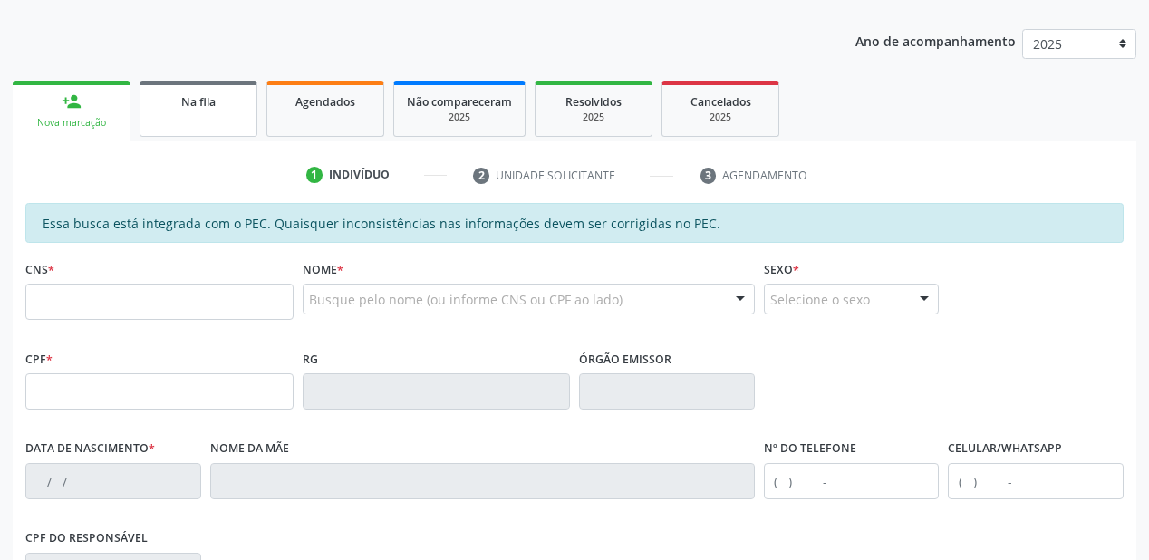
scroll to position [184, 0]
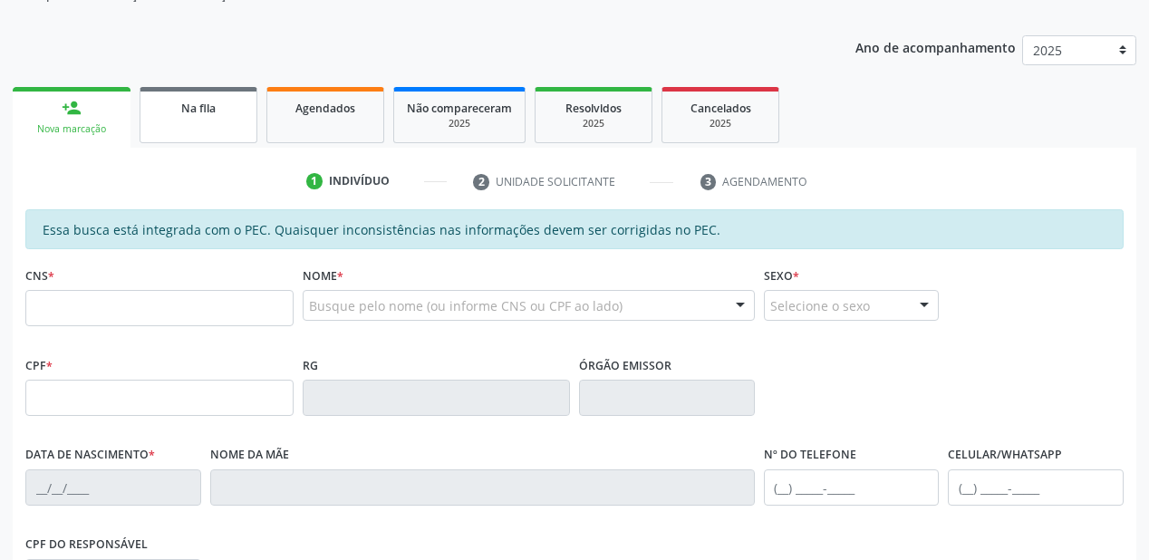
click at [179, 111] on div "Na fila" at bounding box center [198, 107] width 91 height 19
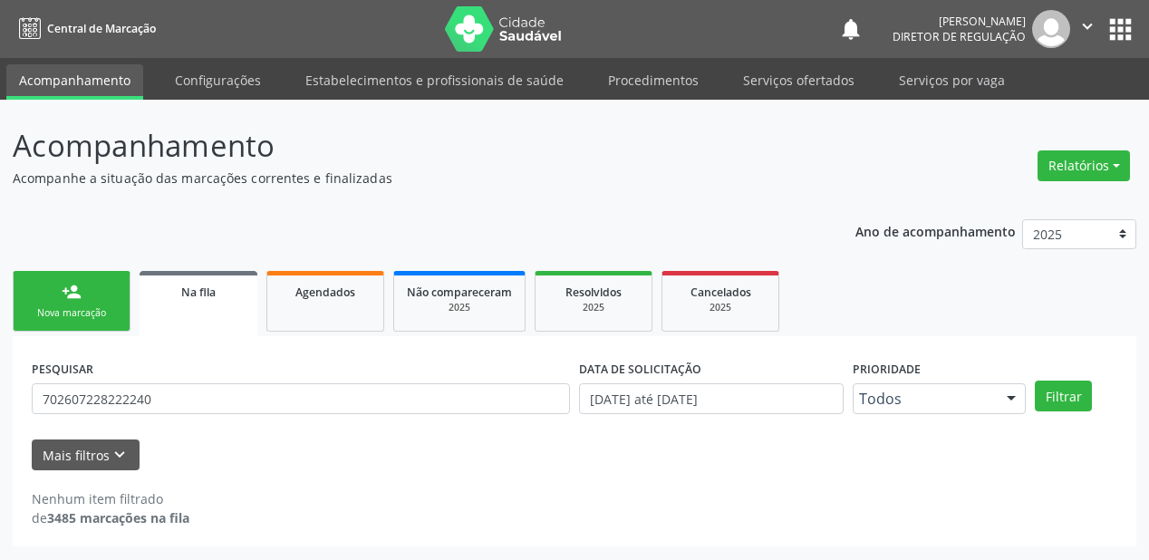
scroll to position [0, 0]
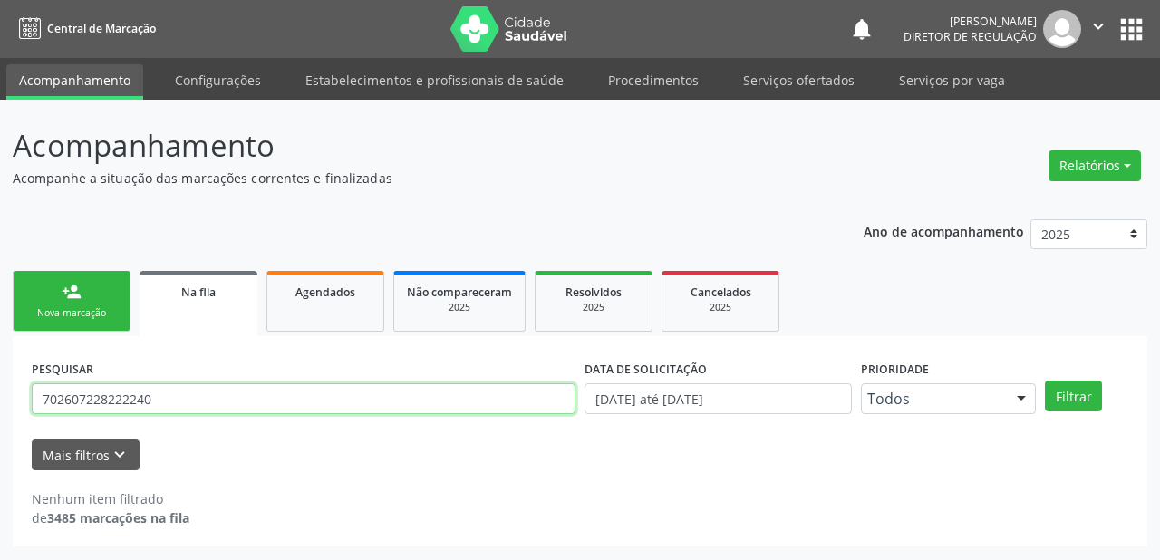
click at [170, 391] on input "702607228222240" at bounding box center [304, 398] width 544 height 31
type input "7"
type input "700703908401079"
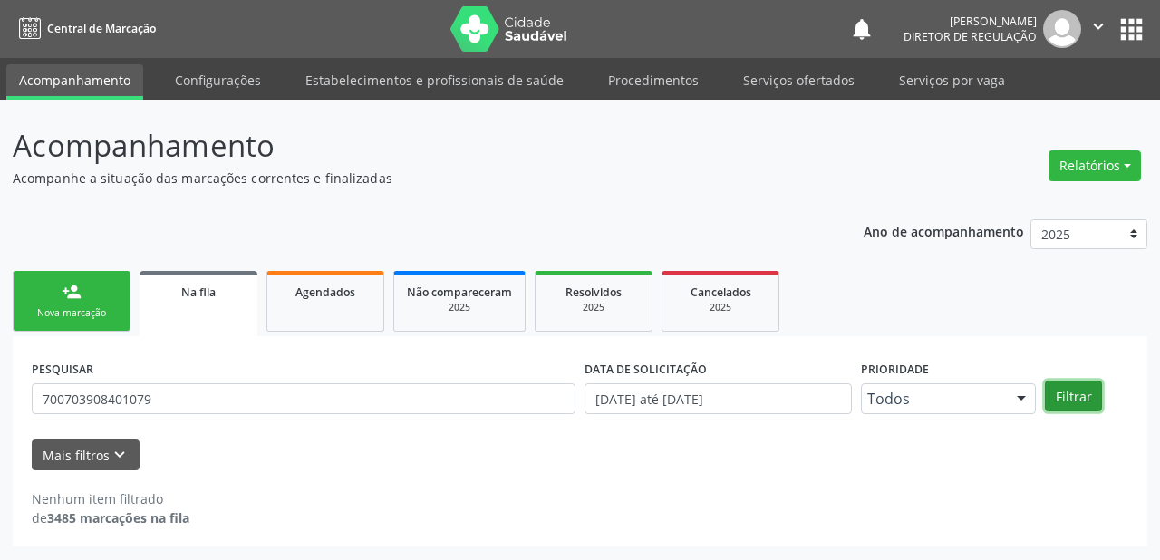
click at [1081, 390] on button "Filtrar" at bounding box center [1073, 396] width 57 height 31
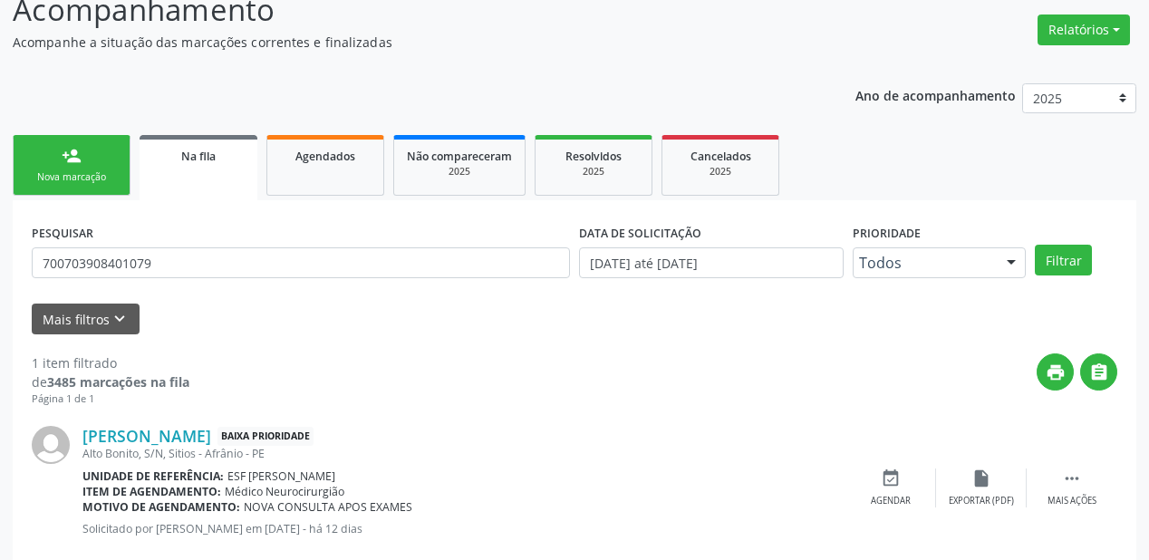
scroll to position [174, 0]
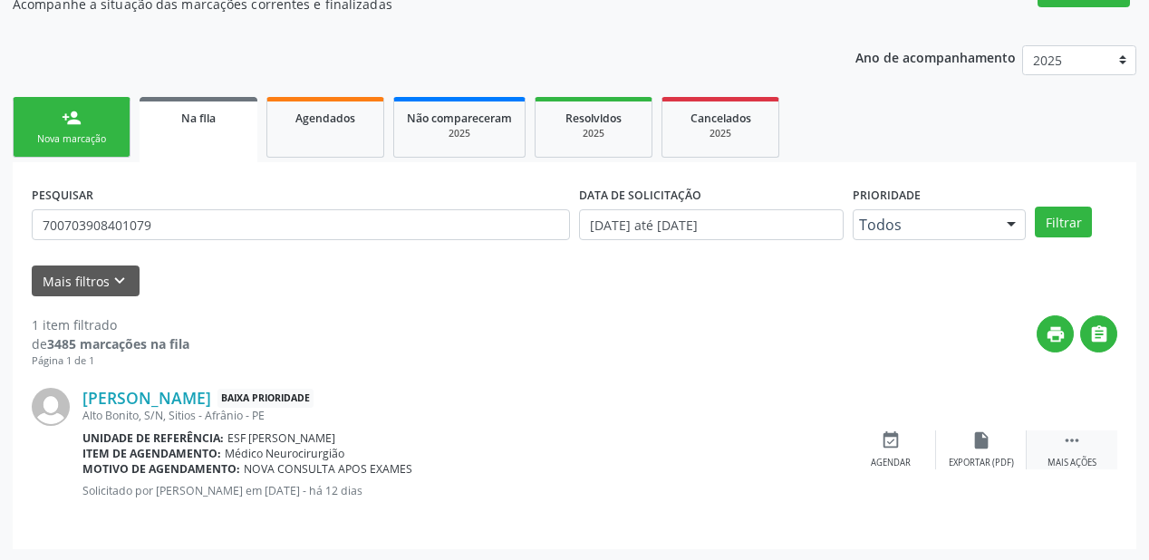
click at [1062, 435] on icon "" at bounding box center [1072, 441] width 20 height 20
click at [631, 449] on div "event_available Agendar" at bounding box center [619, 450] width 91 height 39
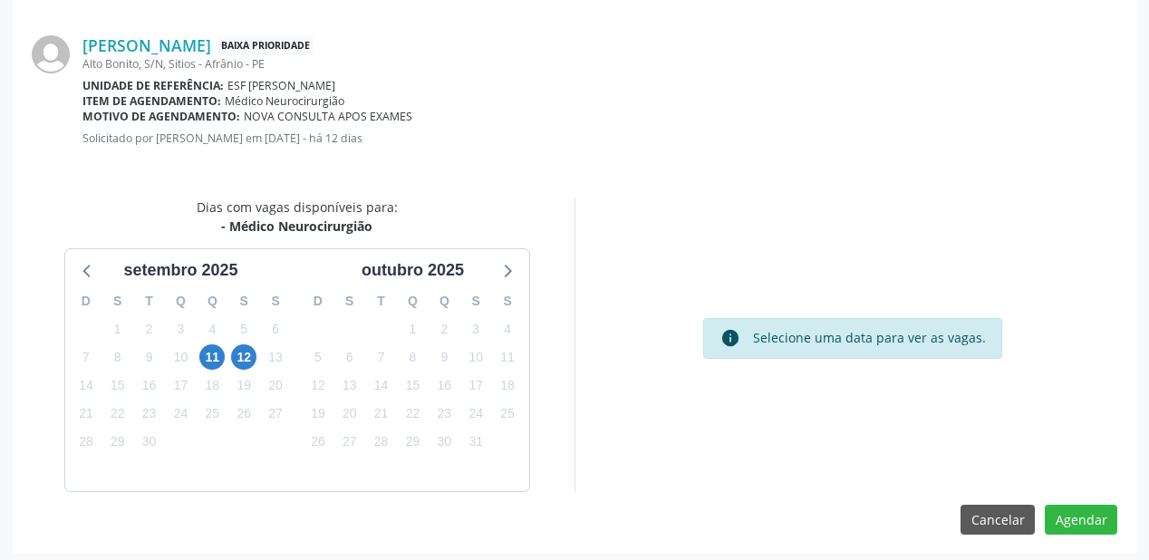
scroll to position [382, 0]
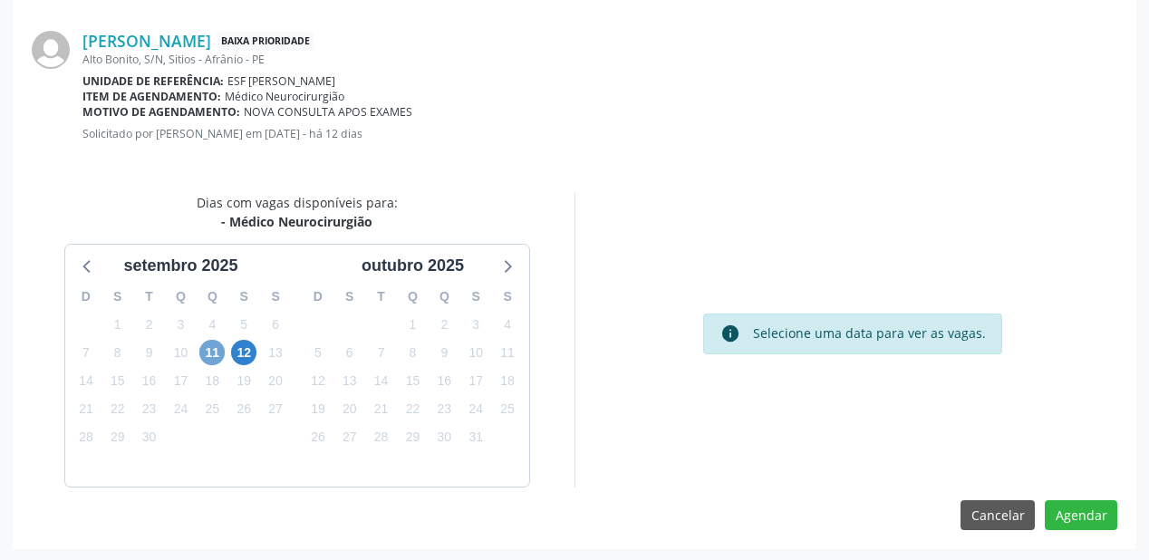
click at [215, 354] on span "11" at bounding box center [211, 352] width 25 height 25
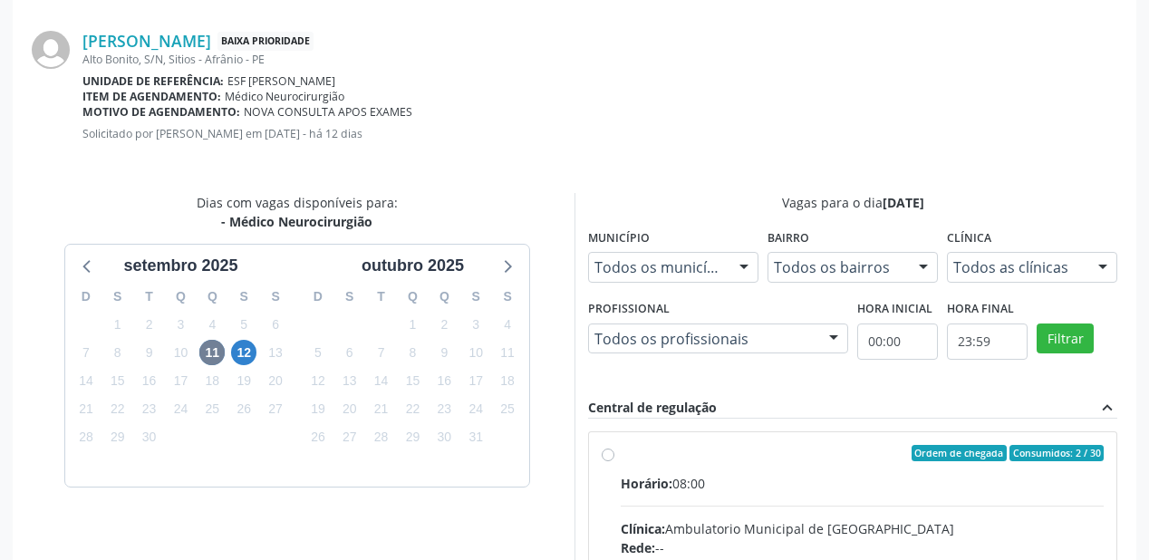
click at [615, 461] on input "Ordem de chegada Consumidos: 2 / 30 Horário: 08:00 Clínica: Ambulatorio Municip…" at bounding box center [608, 453] width 13 height 16
radio input "true"
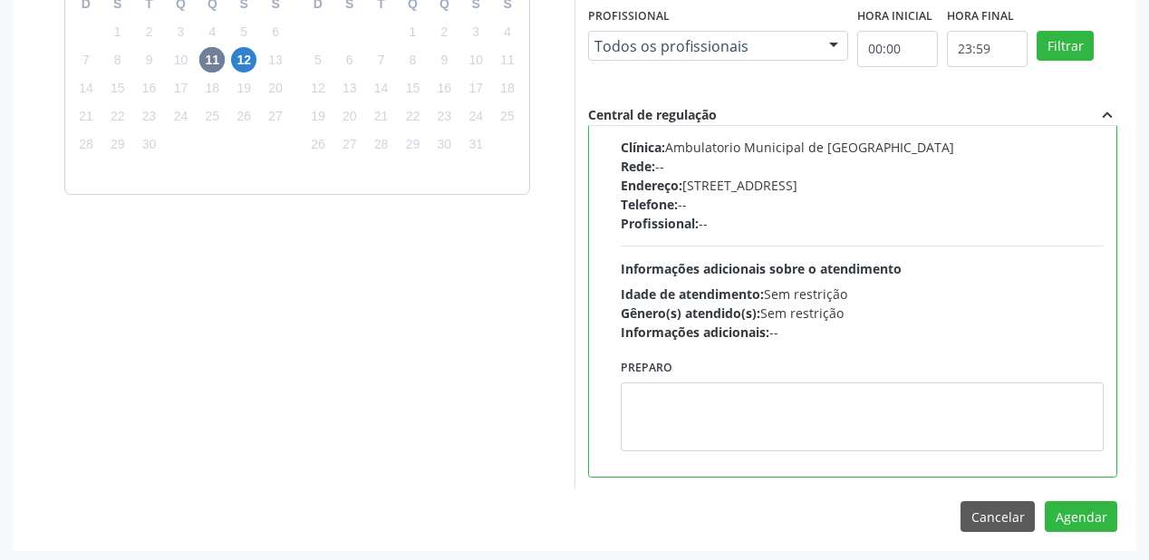
scroll to position [676, 0]
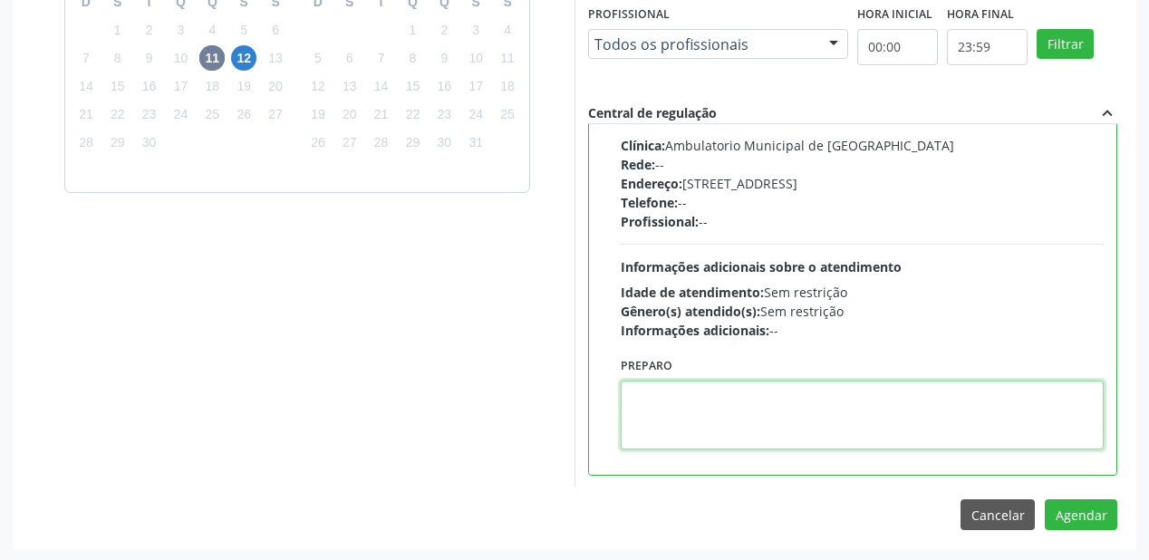
click at [772, 424] on textarea at bounding box center [862, 415] width 483 height 69
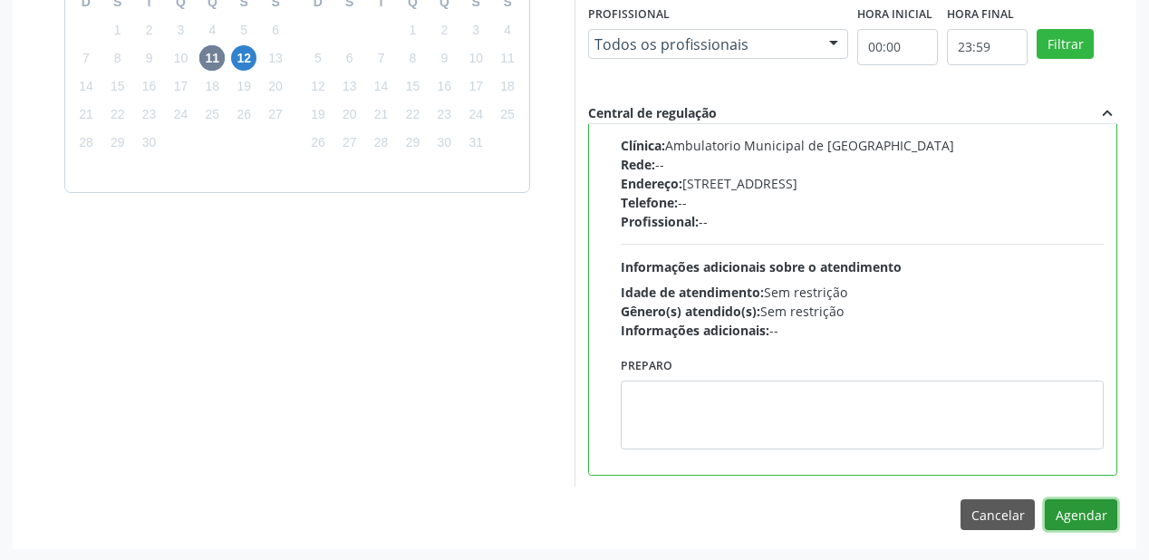
click at [1075, 512] on button "Agendar" at bounding box center [1081, 514] width 73 height 31
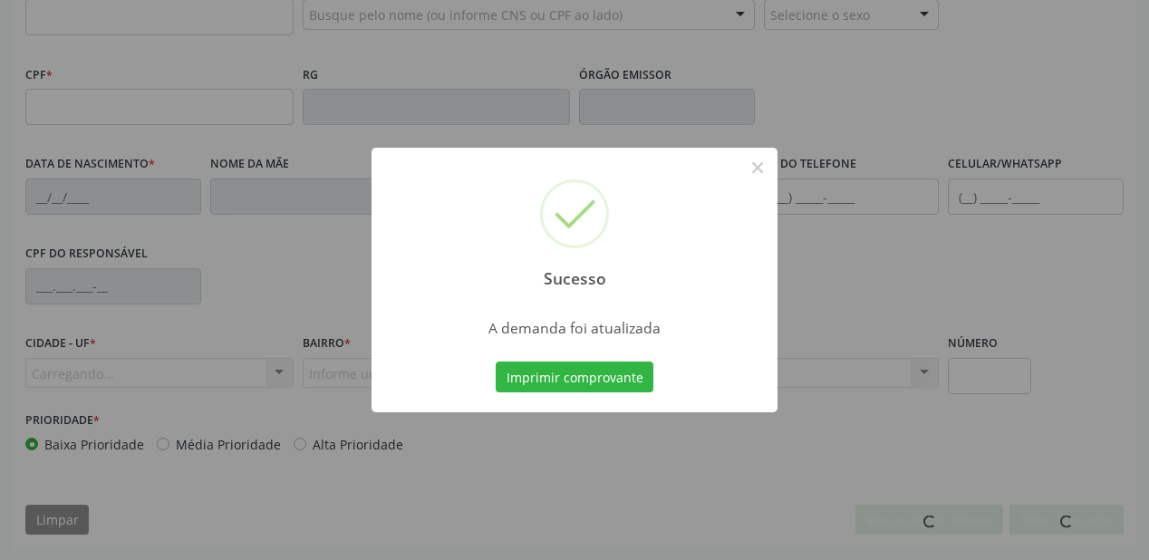
scroll to position [474, 0]
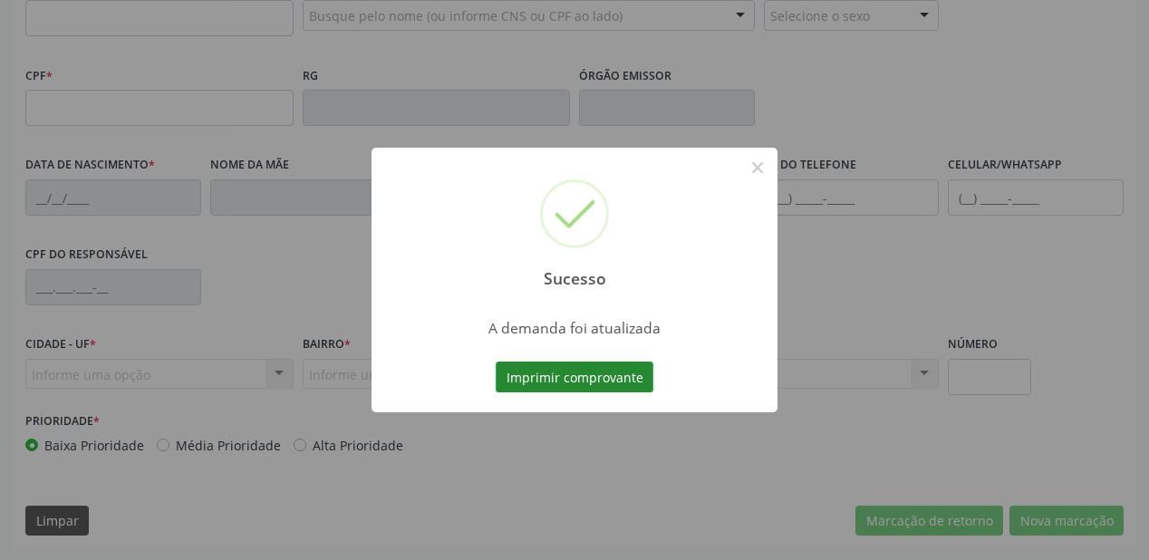
click at [561, 380] on button "Imprimir comprovante" at bounding box center [575, 377] width 158 height 31
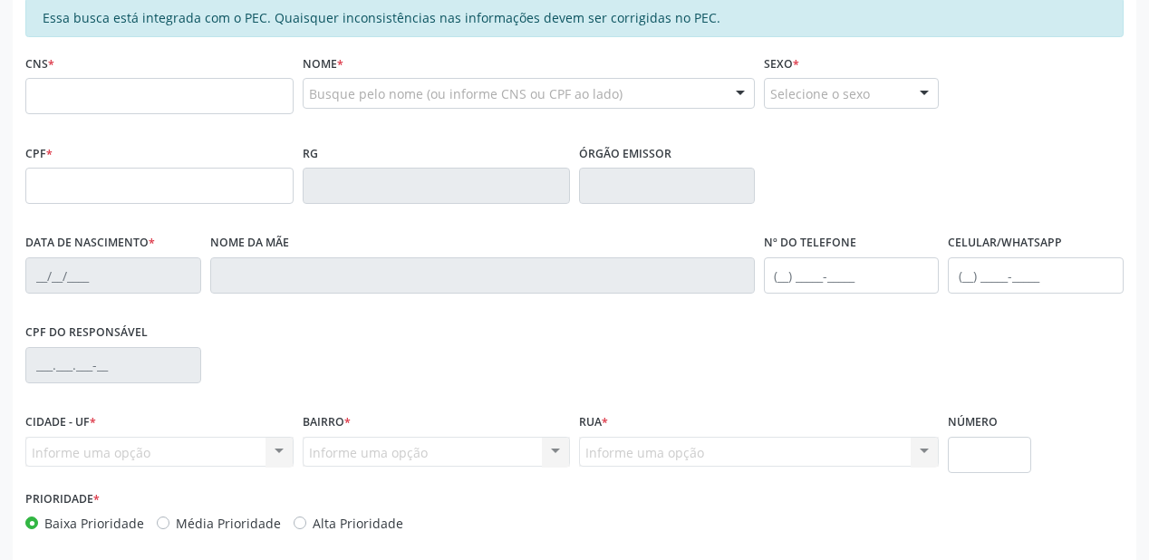
scroll to position [257, 0]
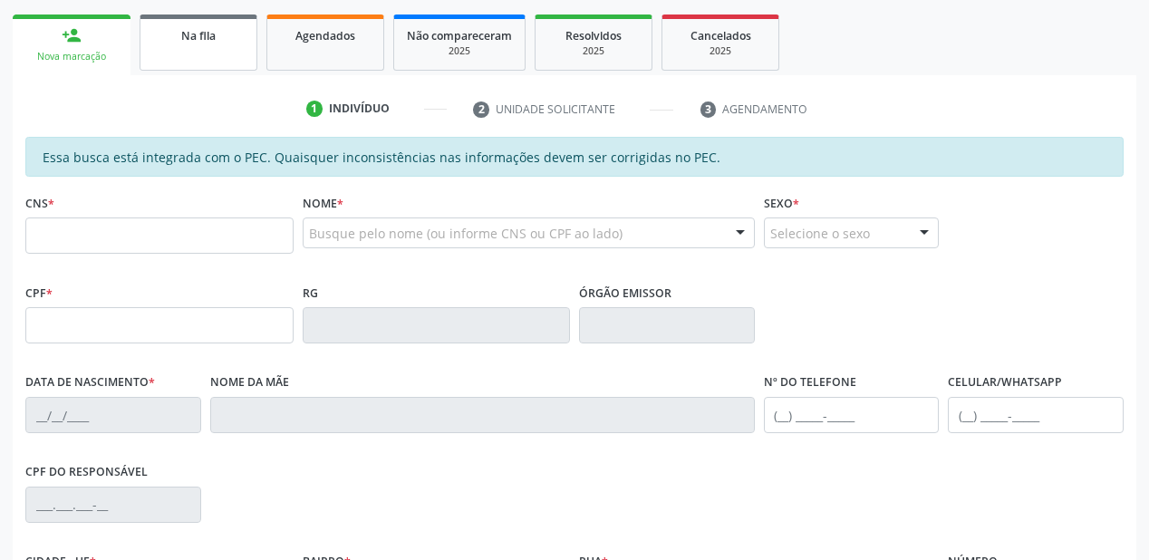
click at [208, 38] on span "Na fila" at bounding box center [198, 35] width 34 height 15
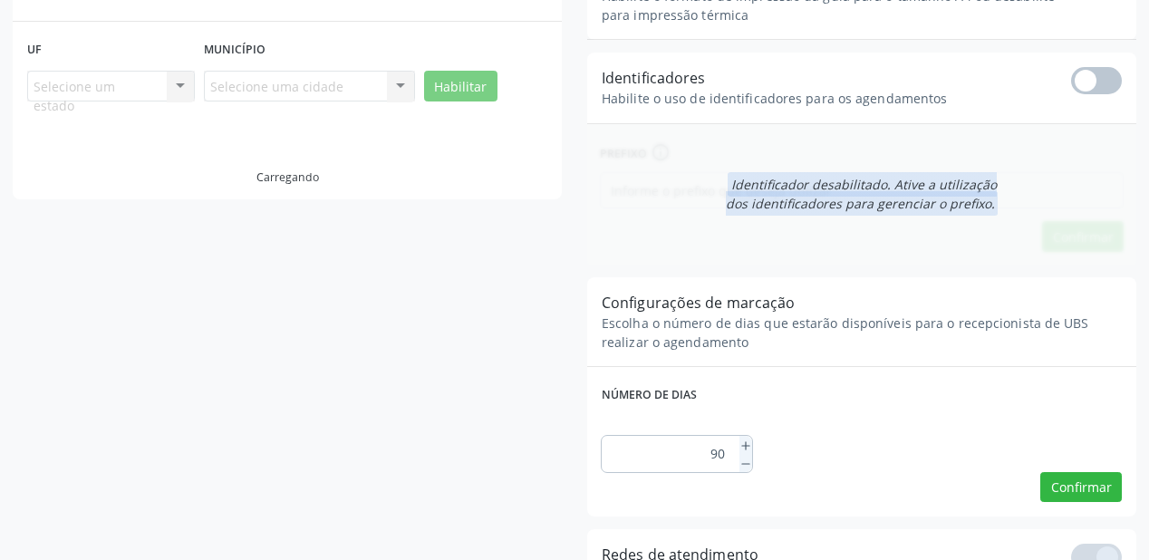
scroll to position [36, 0]
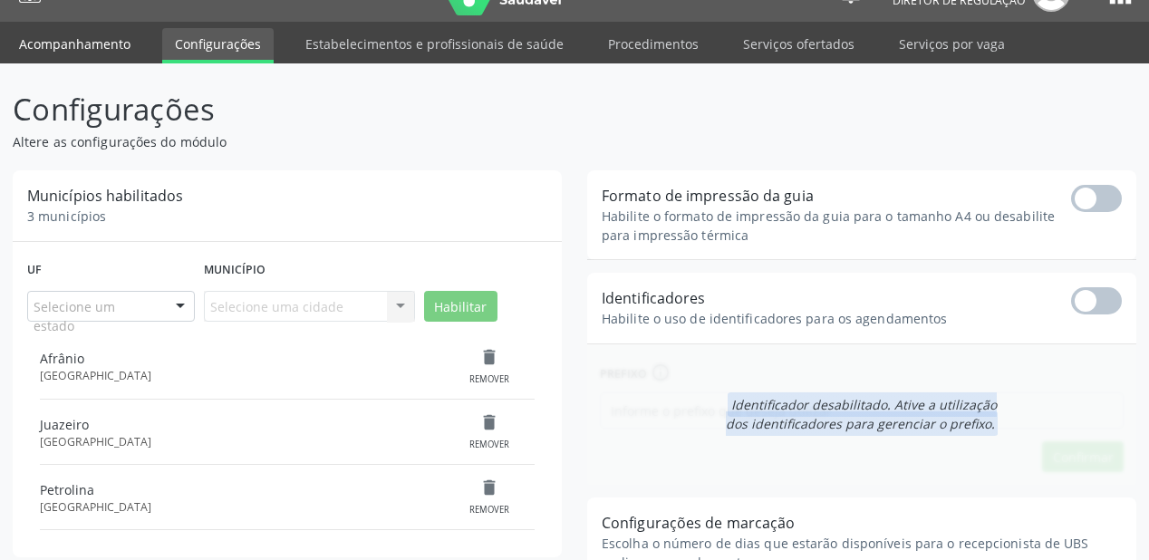
click at [111, 44] on link "Acompanhamento" at bounding box center [74, 44] width 137 height 32
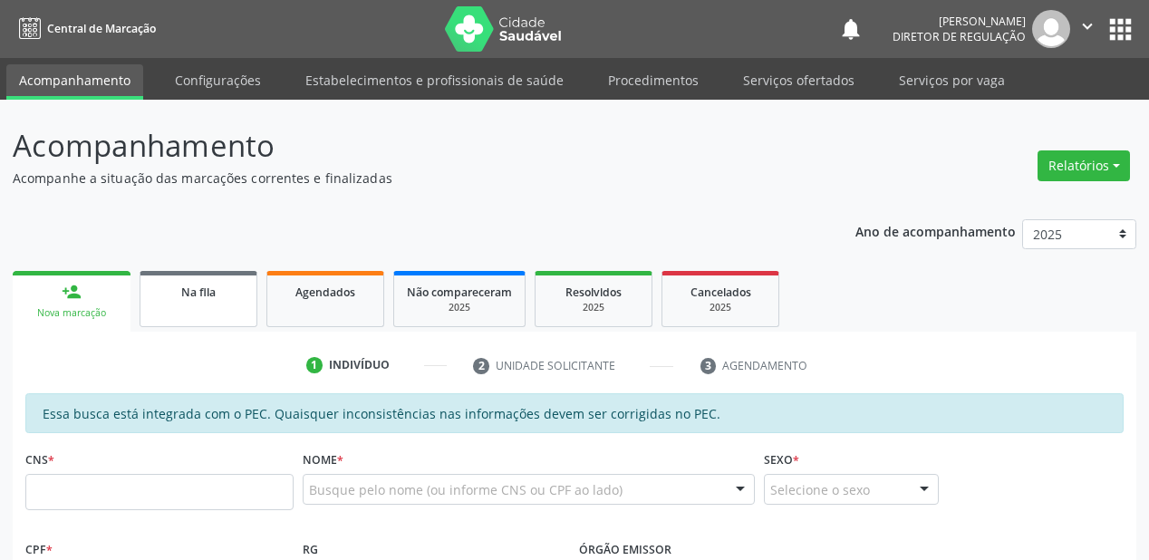
click at [208, 290] on span "Na fila" at bounding box center [198, 292] width 34 height 15
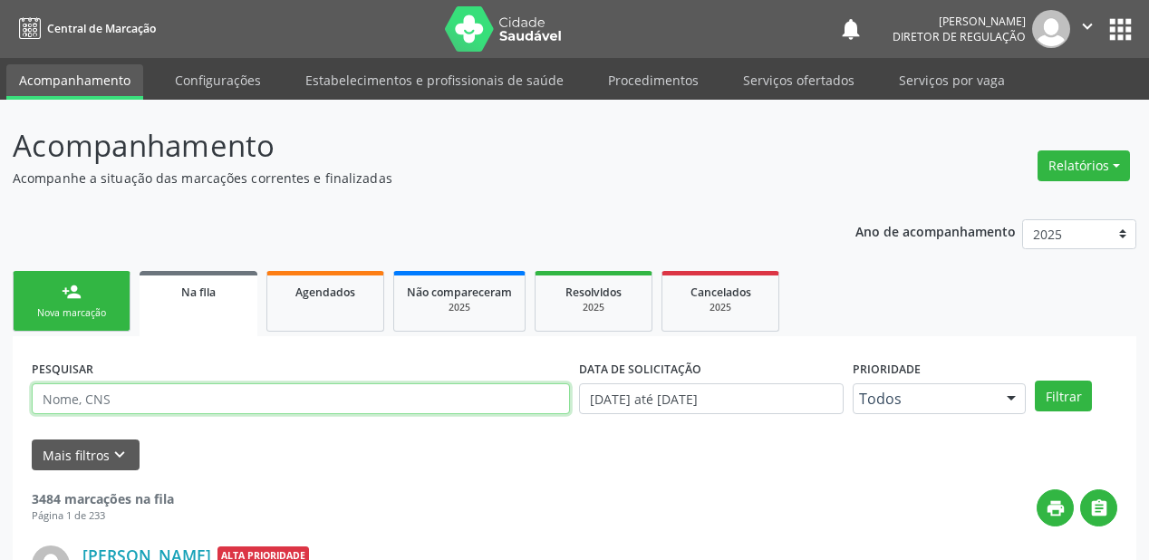
click at [147, 401] on input "text" at bounding box center [301, 398] width 538 height 31
type input "898004532340049"
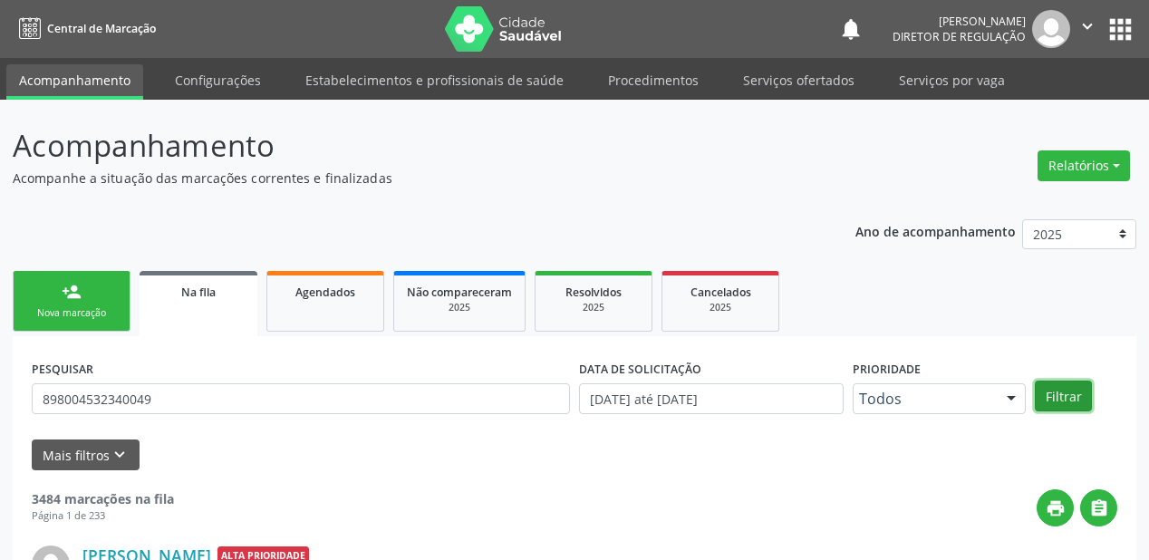
click at [1068, 401] on button "Filtrar" at bounding box center [1063, 396] width 57 height 31
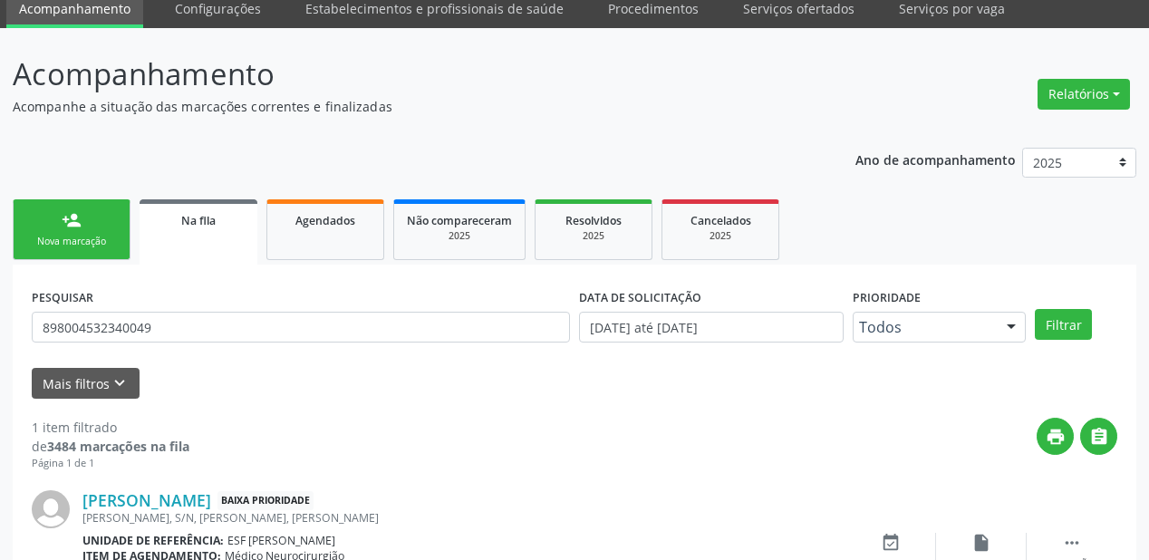
scroll to position [174, 0]
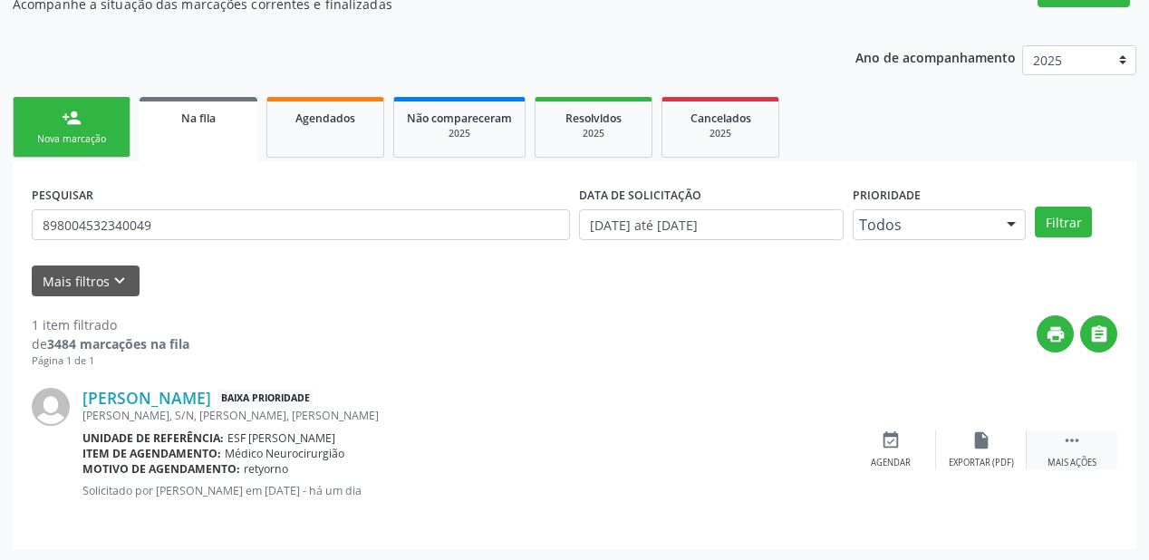
click at [1084, 438] on div " Mais ações" at bounding box center [1072, 450] width 91 height 39
click at [620, 448] on icon "event_available" at bounding box center [619, 441] width 20 height 20
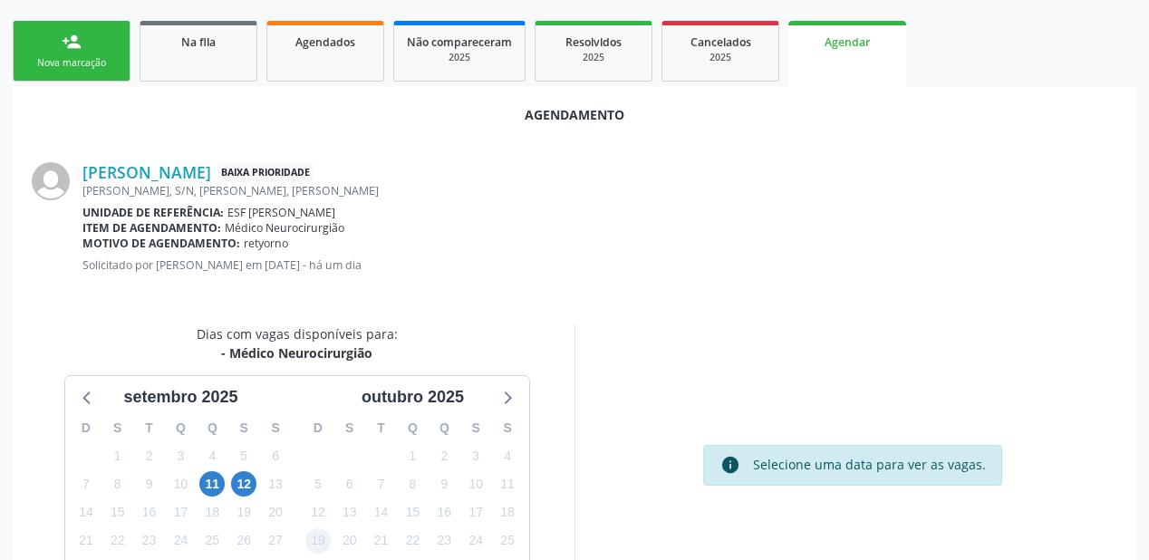
scroll to position [382, 0]
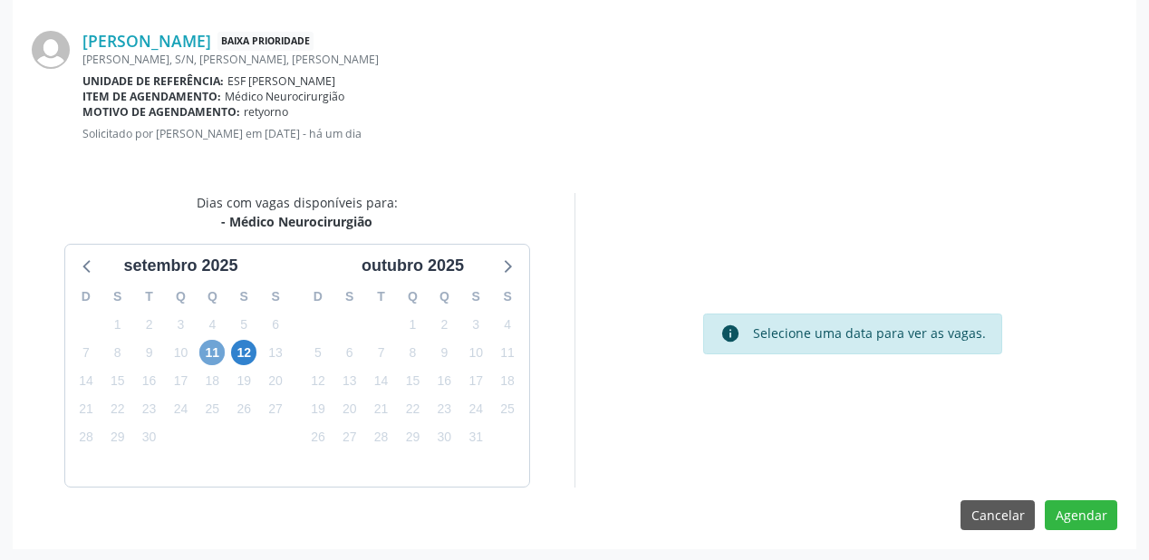
click at [206, 348] on span "11" at bounding box center [211, 352] width 25 height 25
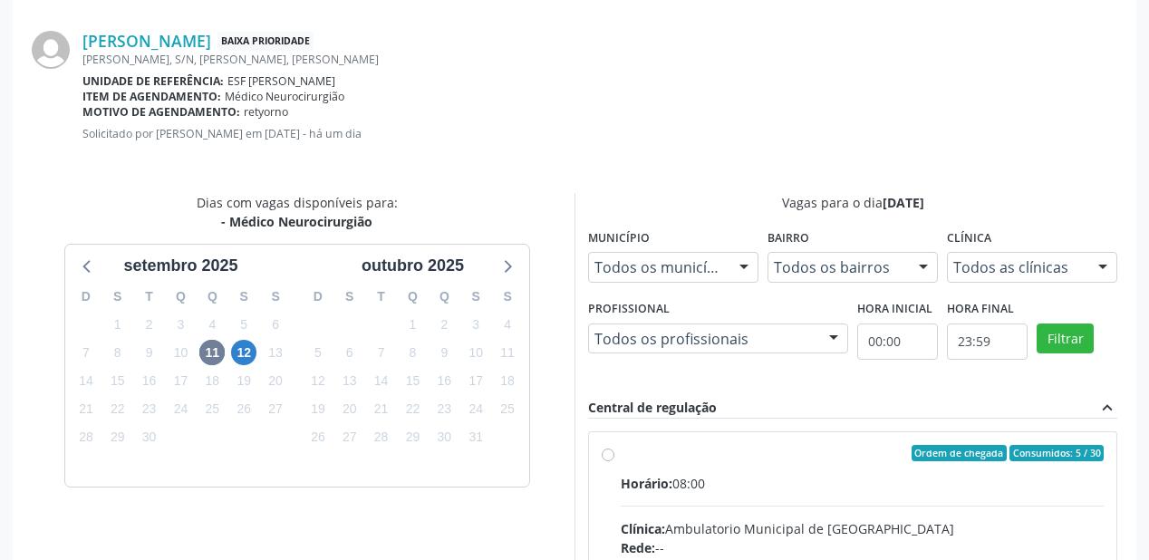
click at [779, 490] on div "Horário: 08:00" at bounding box center [862, 483] width 483 height 19
click at [615, 461] on input "Ordem de chegada Consumidos: 5 / 30 Horário: 08:00 Clínica: Ambulatorio Municip…" at bounding box center [608, 453] width 13 height 16
radio input "true"
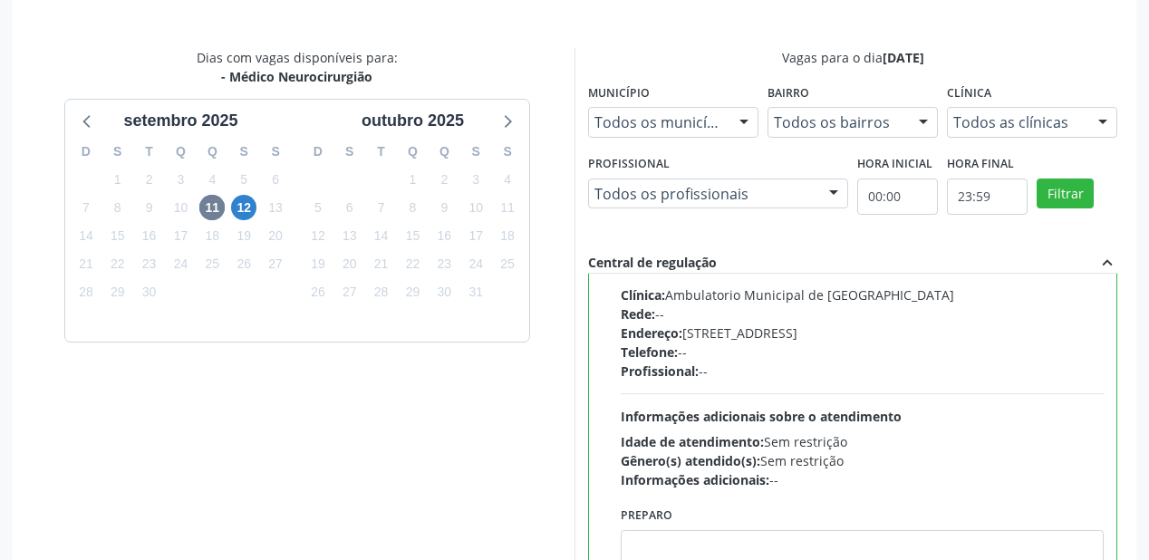
scroll to position [676, 0]
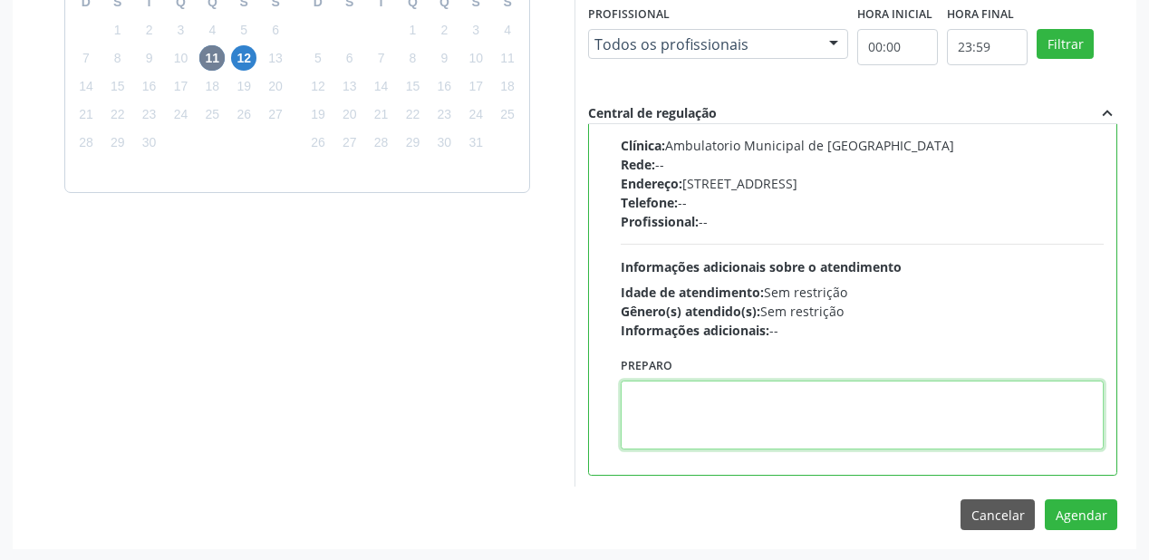
click at [720, 422] on textarea at bounding box center [862, 415] width 483 height 69
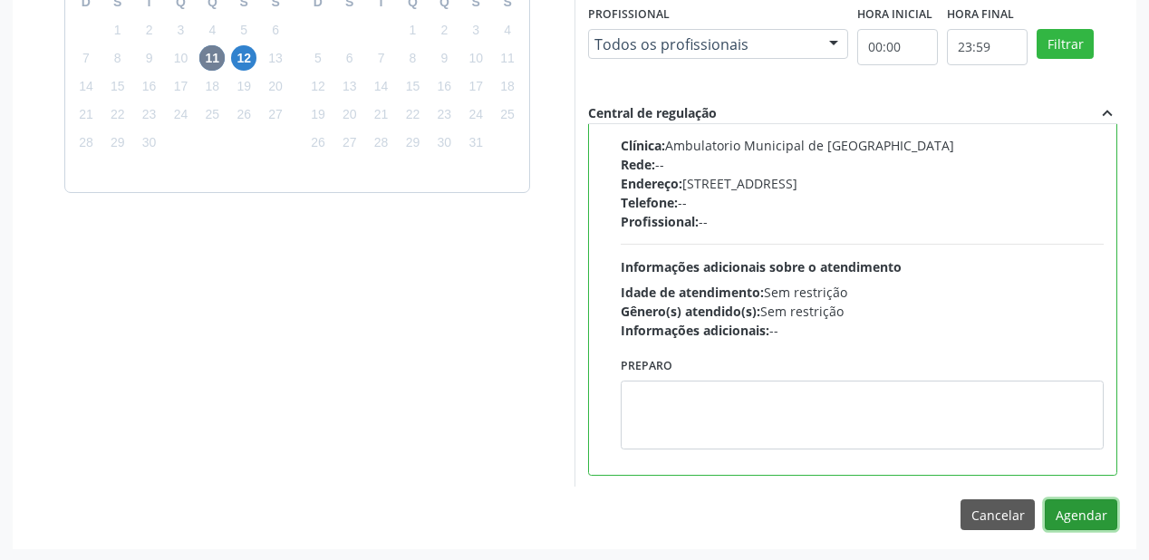
click at [1095, 516] on button "Agendar" at bounding box center [1081, 514] width 73 height 31
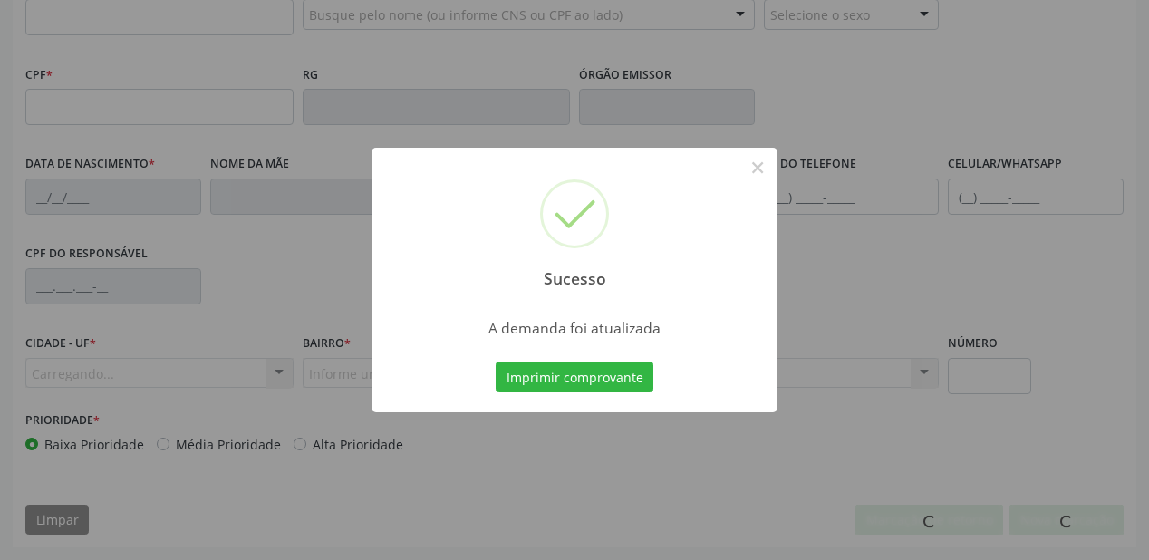
scroll to position [474, 0]
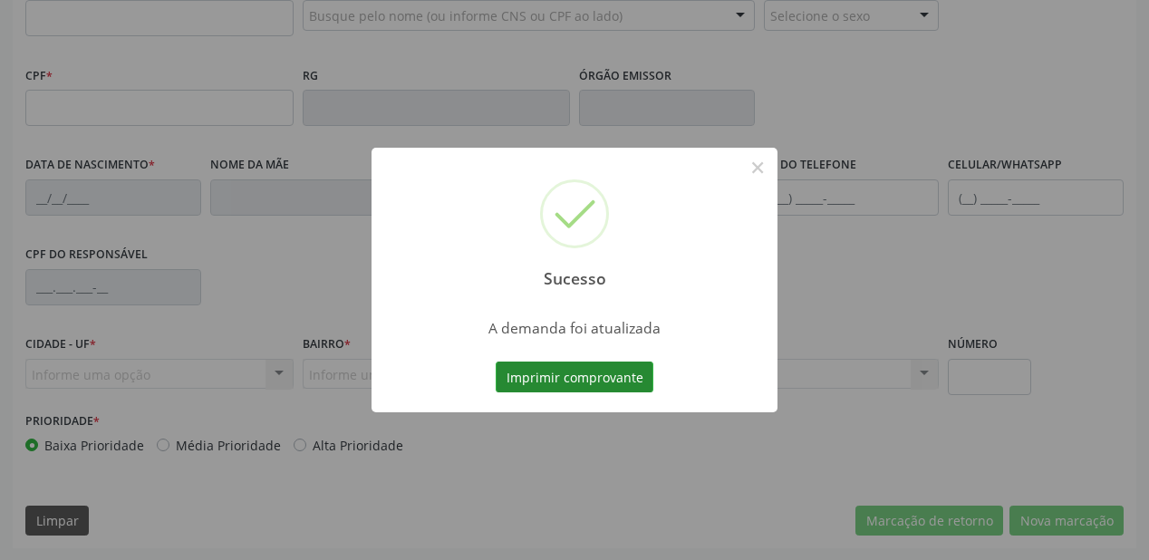
click at [544, 371] on button "Imprimir comprovante" at bounding box center [575, 377] width 158 height 31
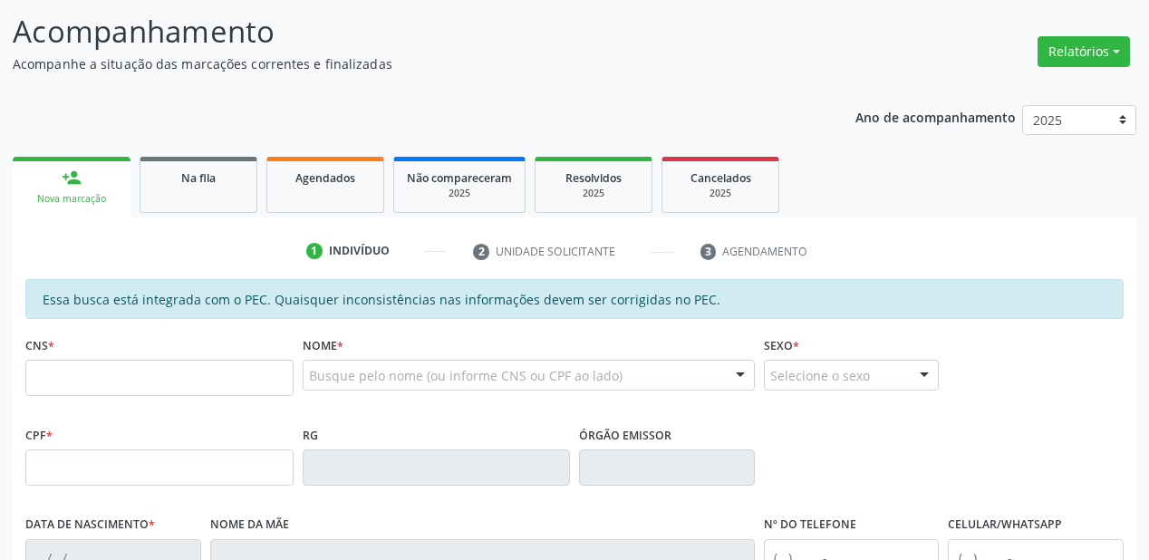
scroll to position [112, 0]
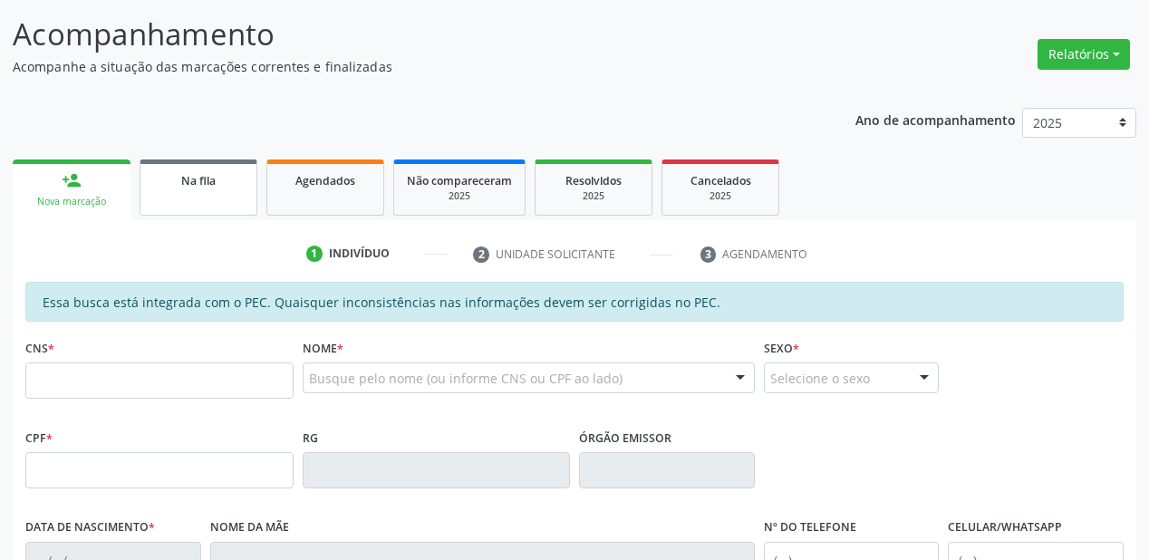
click at [185, 191] on link "Na fila" at bounding box center [199, 188] width 118 height 56
click at [185, 191] on div "Ano de acompanhamento 2025 2024 2023 2022 2021 2020 2019 2018 person_add Nova m…" at bounding box center [575, 503] width 1124 height 817
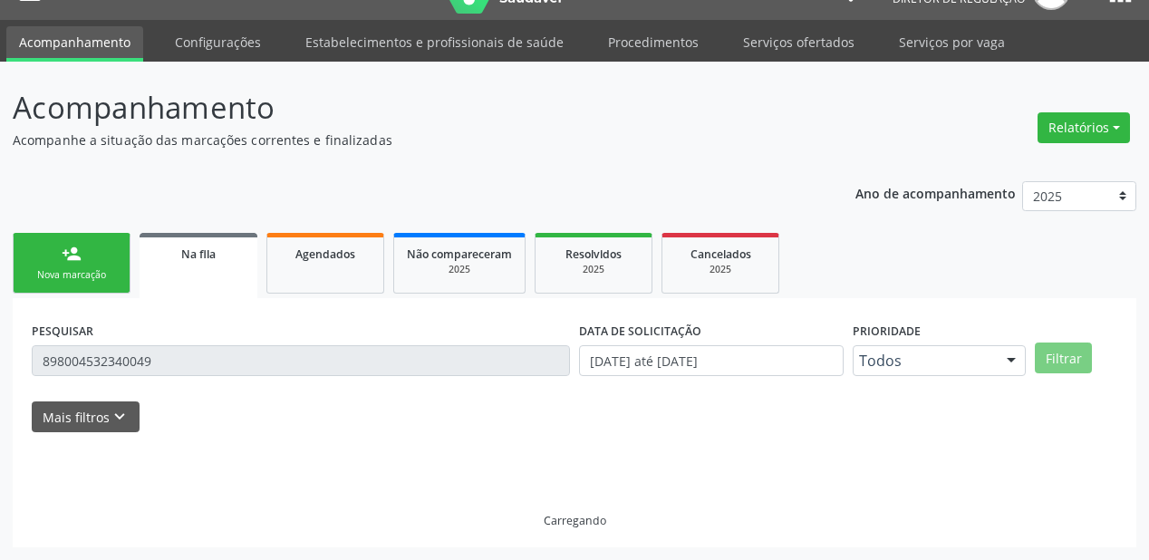
click at [185, 191] on div "Ano de acompanhamento 2025 2024 2023 2022 2021 2020 2019 2018 person_add Nova m…" at bounding box center [575, 359] width 1124 height 380
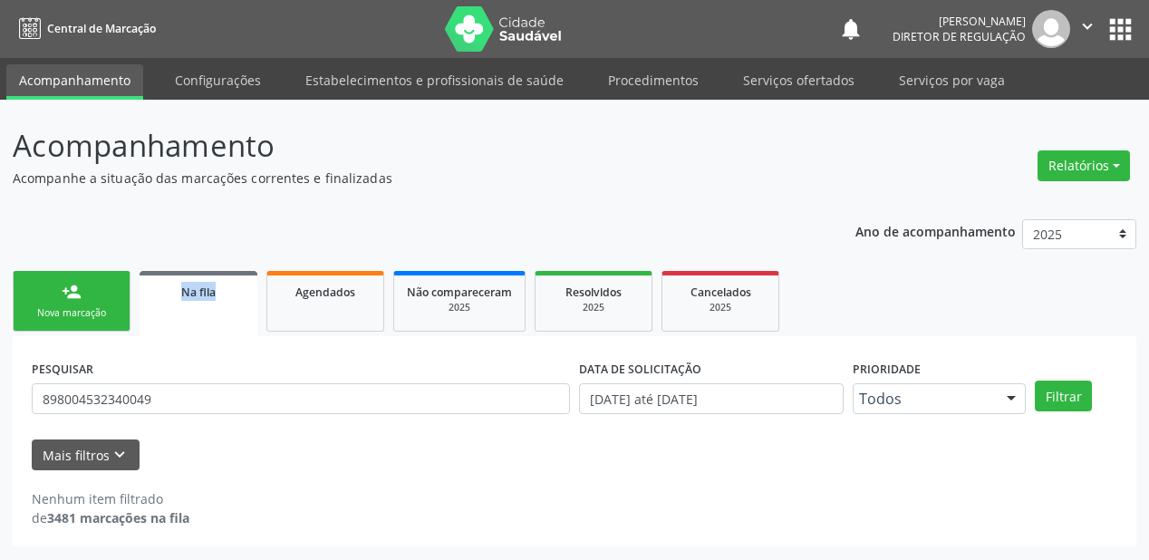
scroll to position [0, 0]
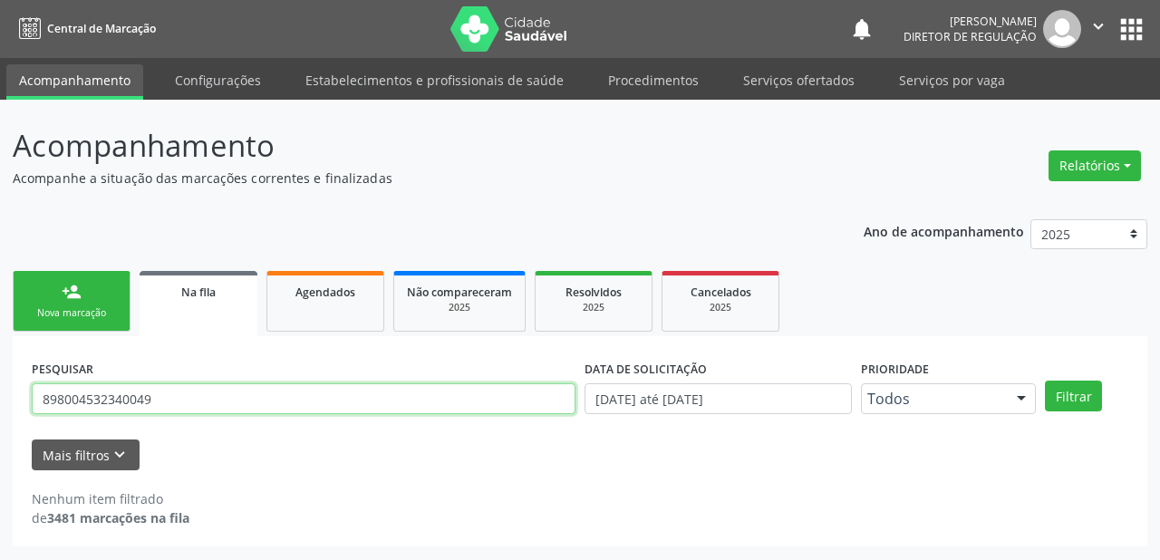
click at [163, 394] on input "898004532340049" at bounding box center [304, 398] width 544 height 31
type input "8"
type input "700703969550279"
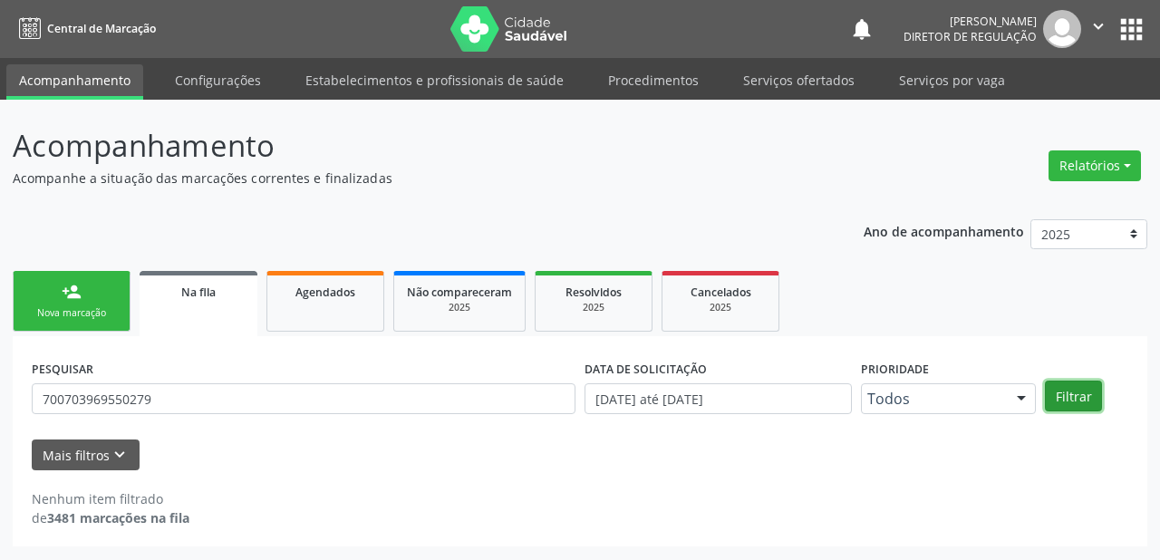
click at [1081, 395] on button "Filtrar" at bounding box center [1073, 396] width 57 height 31
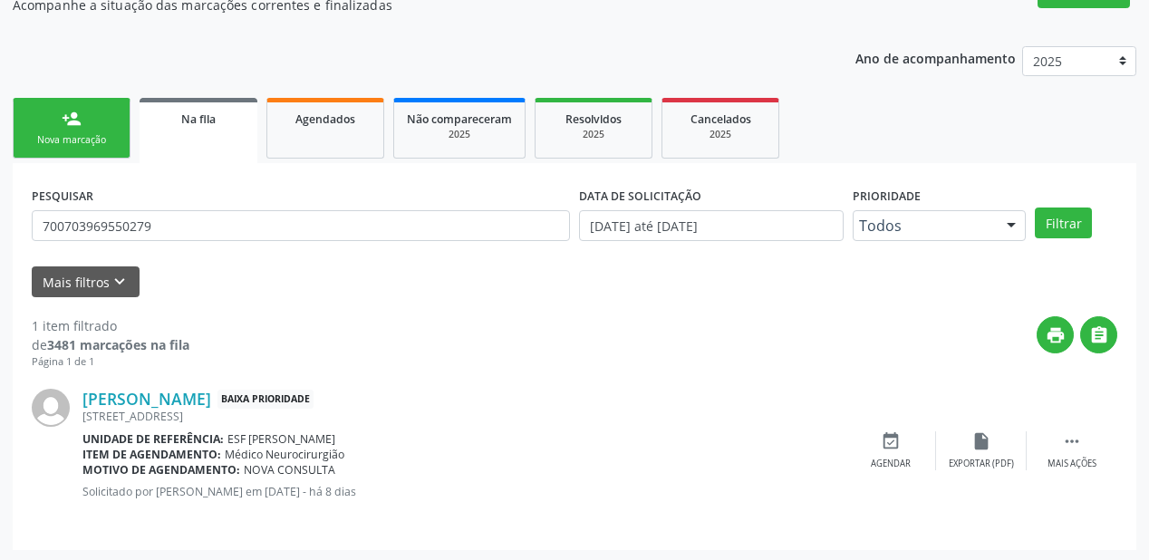
scroll to position [174, 0]
click at [1060, 434] on div " Mais ações" at bounding box center [1072, 450] width 91 height 39
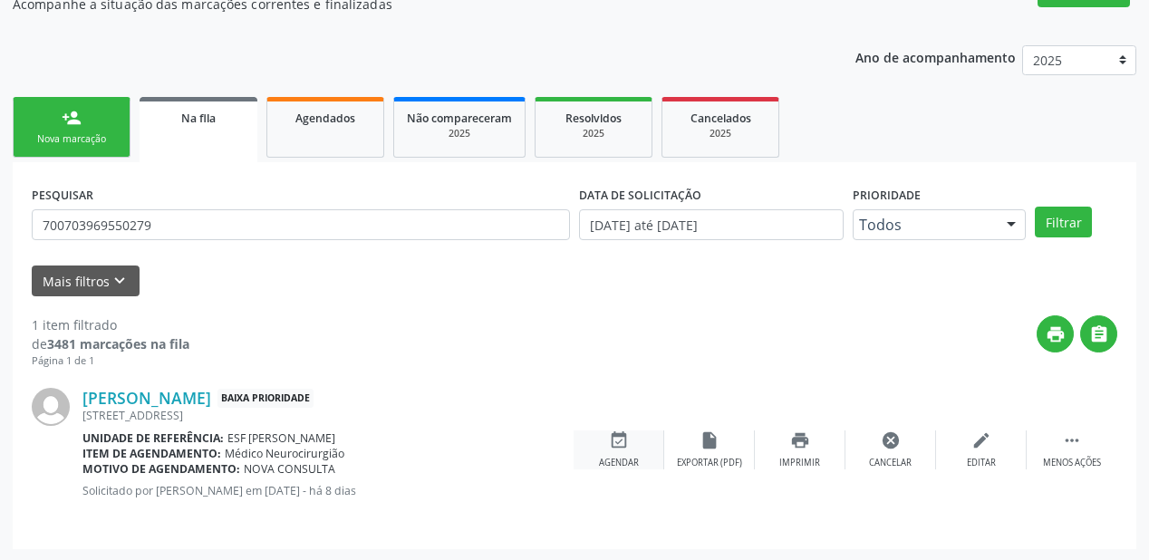
click at [616, 457] on div "Agendar" at bounding box center [619, 463] width 40 height 13
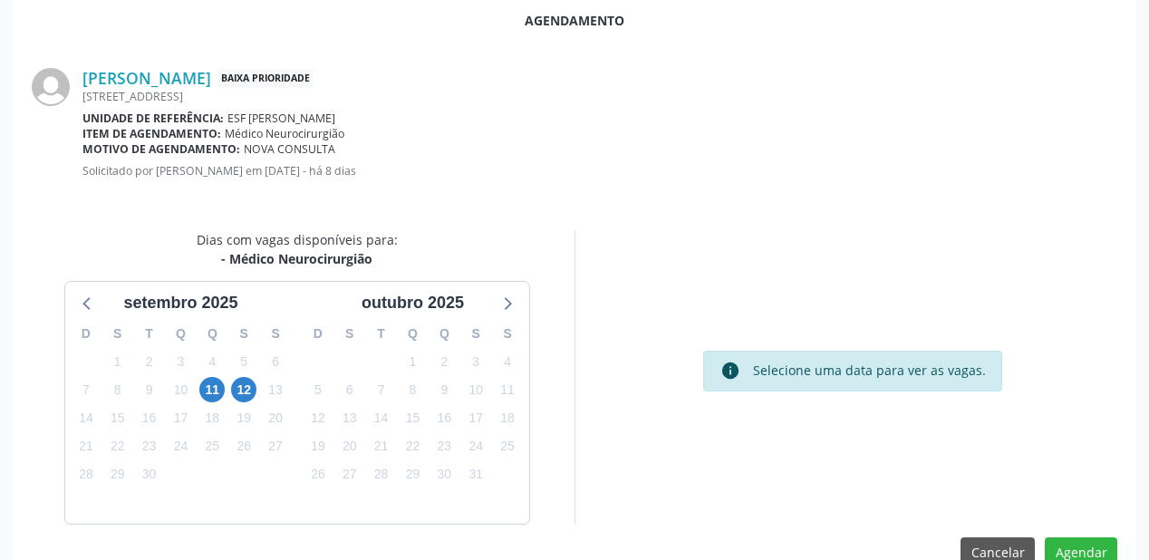
scroll to position [382, 0]
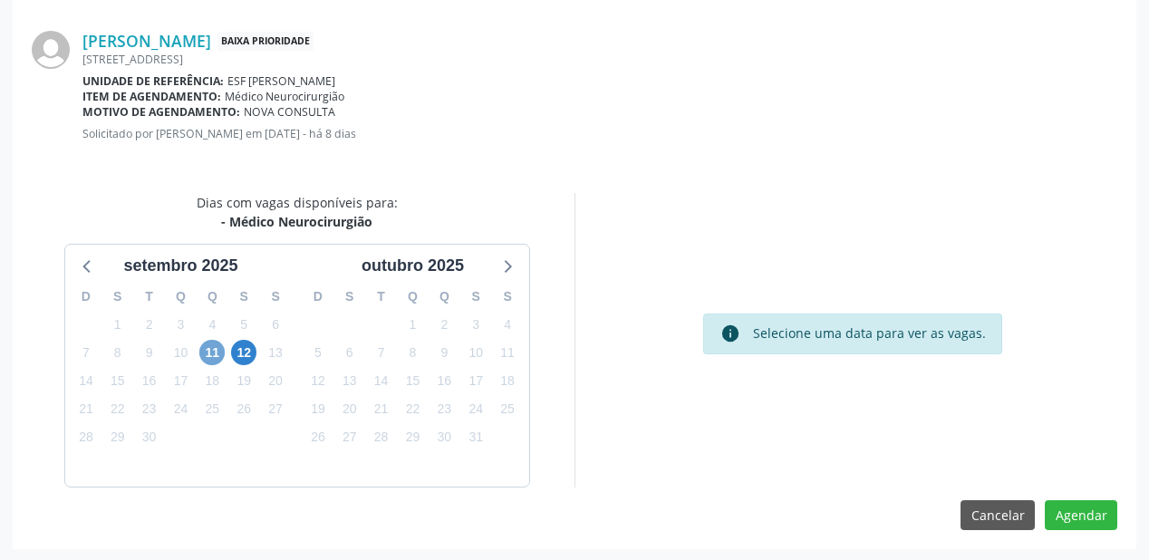
click at [218, 352] on span "11" at bounding box center [211, 352] width 25 height 25
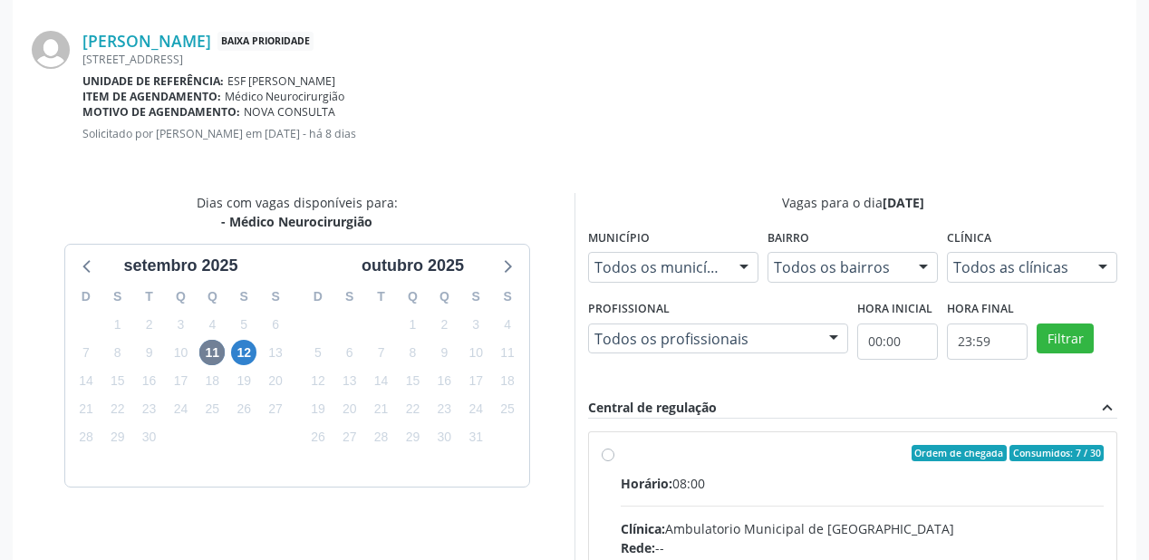
click at [815, 457] on div "Ordem de chegada Consumidos: 7 / 30" at bounding box center [862, 453] width 483 height 16
click at [615, 457] on input "Ordem de chegada Consumidos: 7 / 30 Horário: 08:00 Clínica: Ambulatorio Municip…" at bounding box center [608, 453] width 13 height 16
radio input "true"
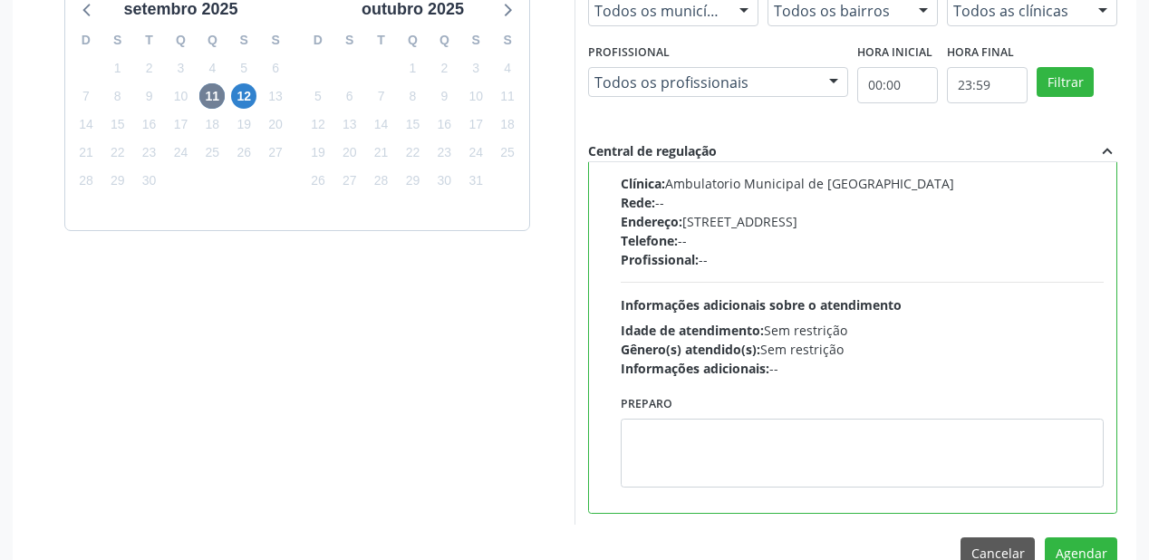
scroll to position [676, 0]
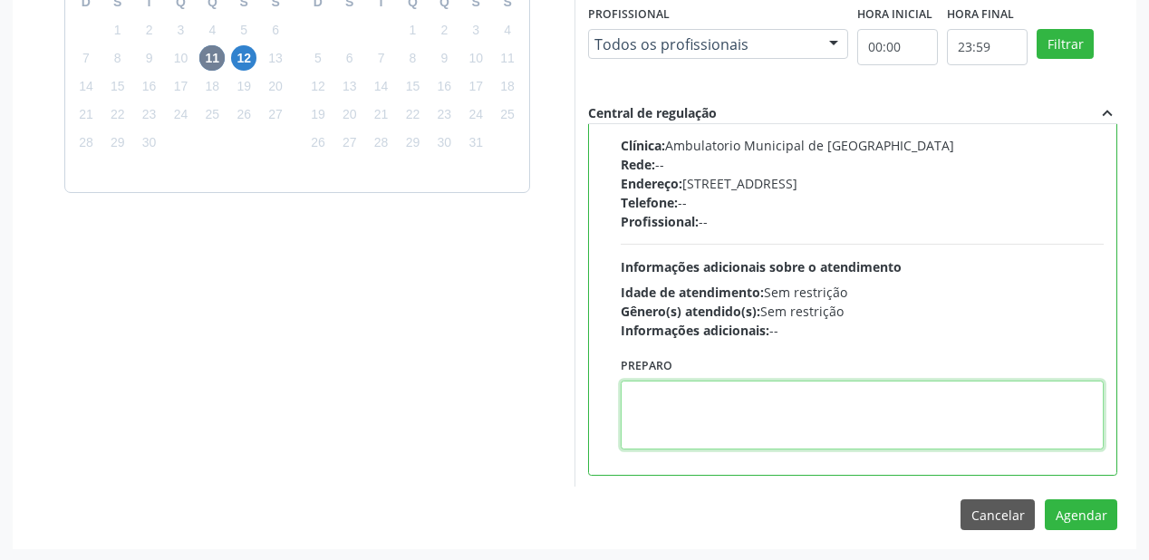
click at [747, 417] on textarea at bounding box center [862, 415] width 483 height 69
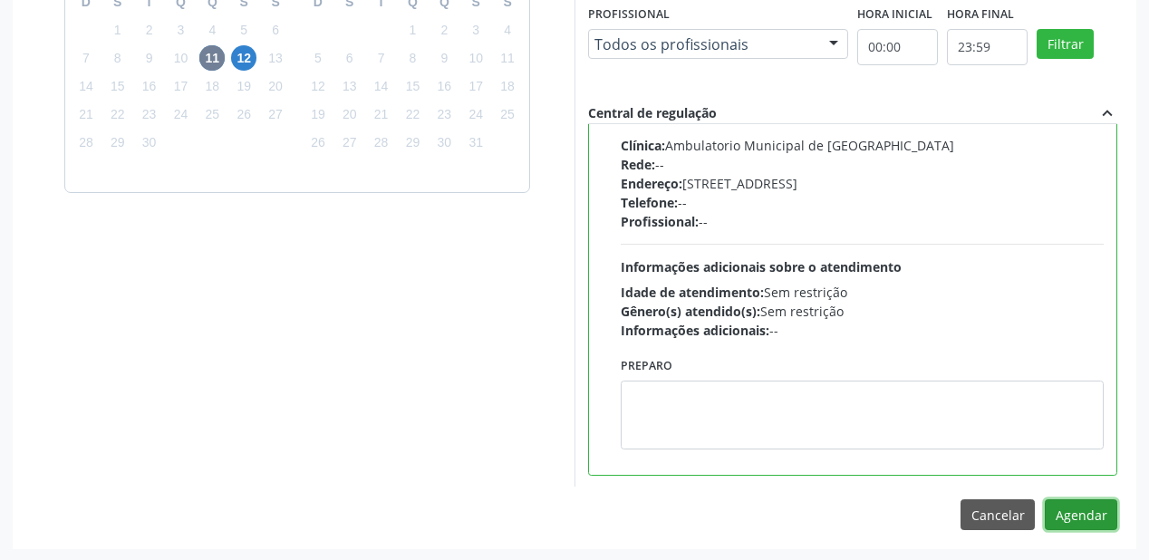
click at [1084, 517] on button "Agendar" at bounding box center [1081, 514] width 73 height 31
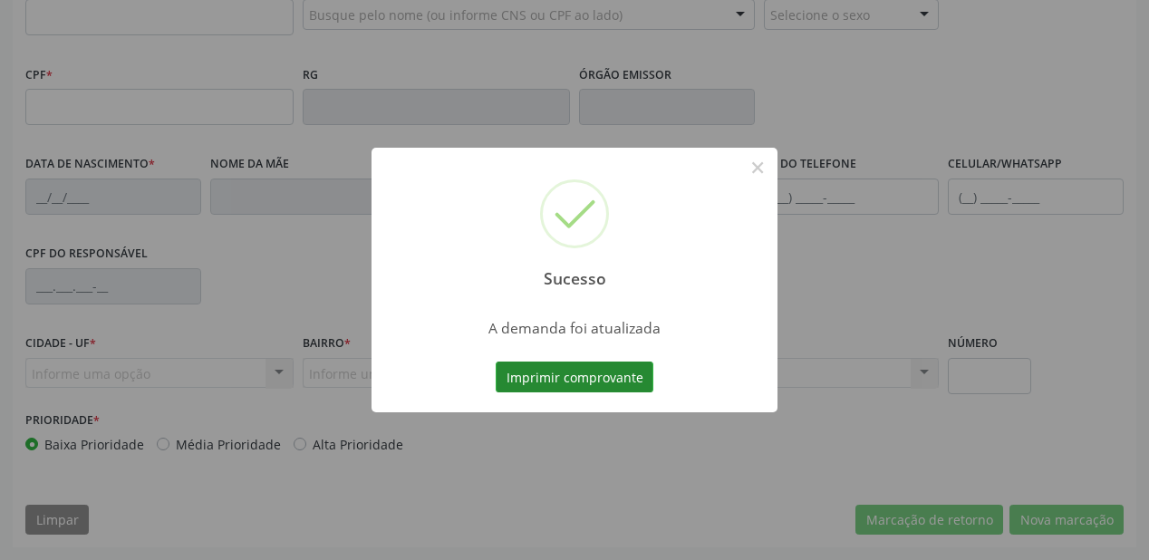
scroll to position [474, 0]
click at [558, 376] on button "Imprimir comprovante" at bounding box center [575, 377] width 158 height 31
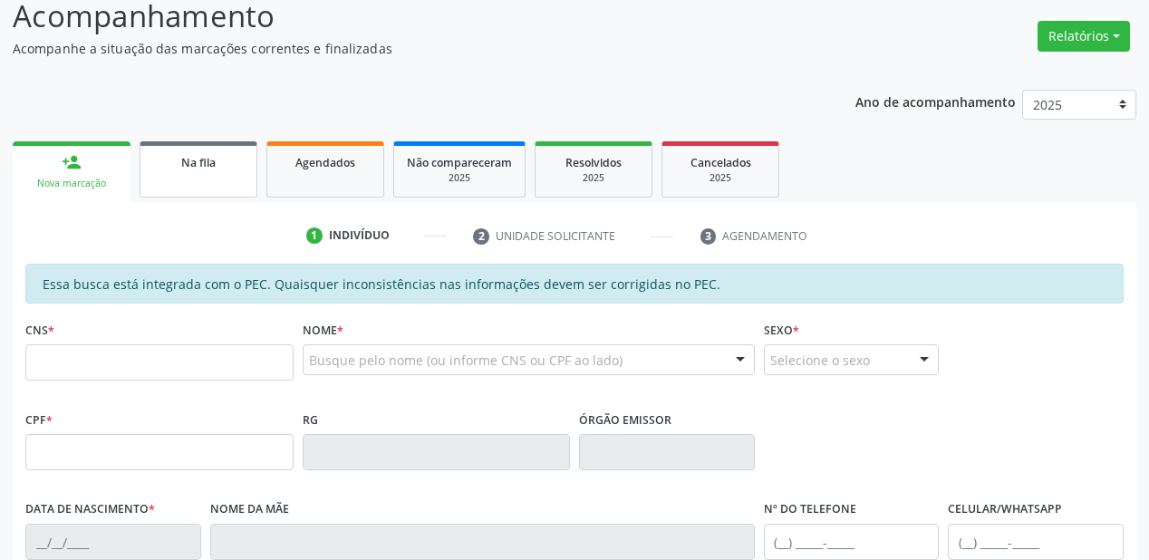
scroll to position [112, 0]
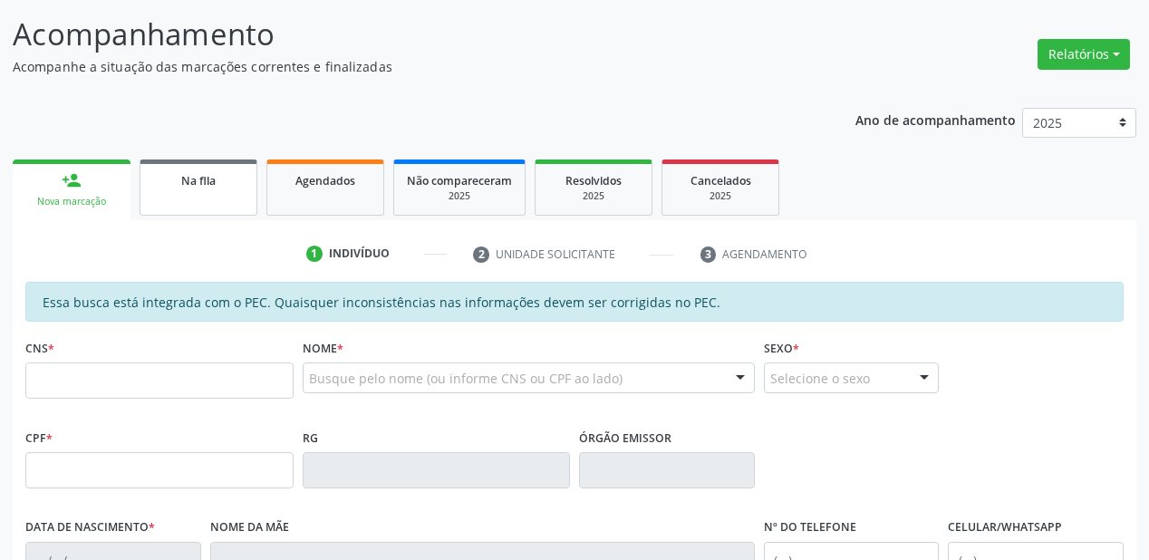
click at [208, 182] on span "Na fila" at bounding box center [198, 180] width 34 height 15
click at [208, 182] on div "Ano de acompanhamento 2025 2024 2023 2022 2021 2020 2019 2018 person_add Nova m…" at bounding box center [575, 503] width 1124 height 817
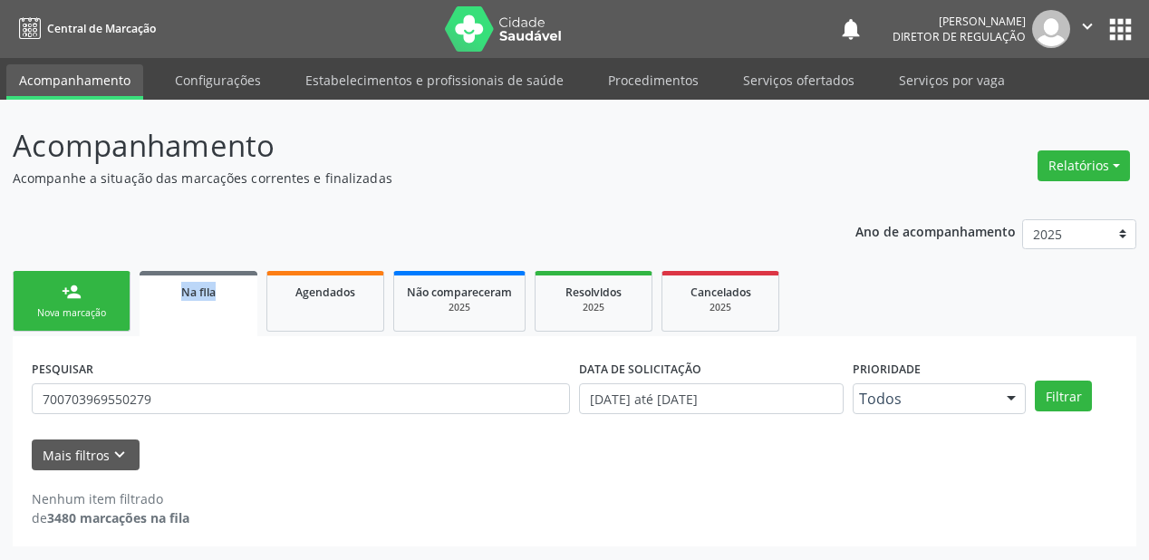
scroll to position [0, 0]
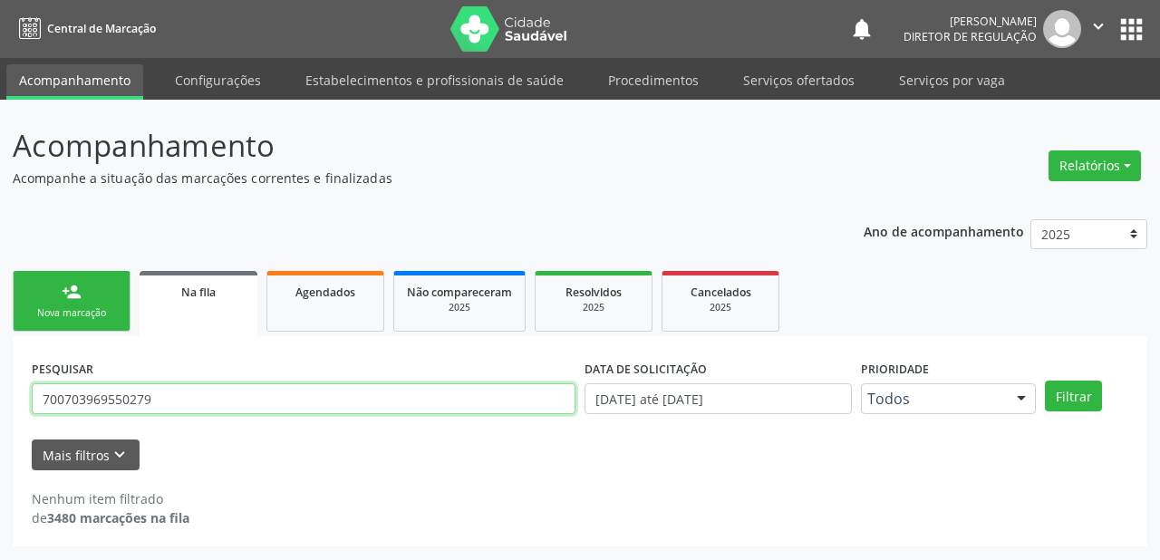
click at [173, 396] on input "700703969550279" at bounding box center [304, 398] width 544 height 31
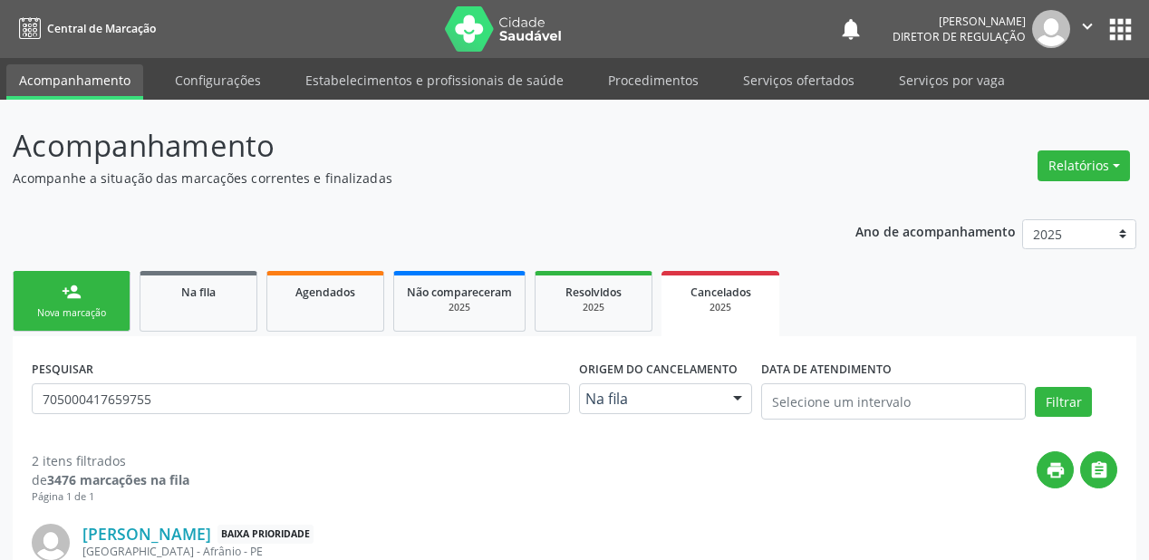
click at [92, 312] on div "Nova marcação" at bounding box center [71, 313] width 91 height 14
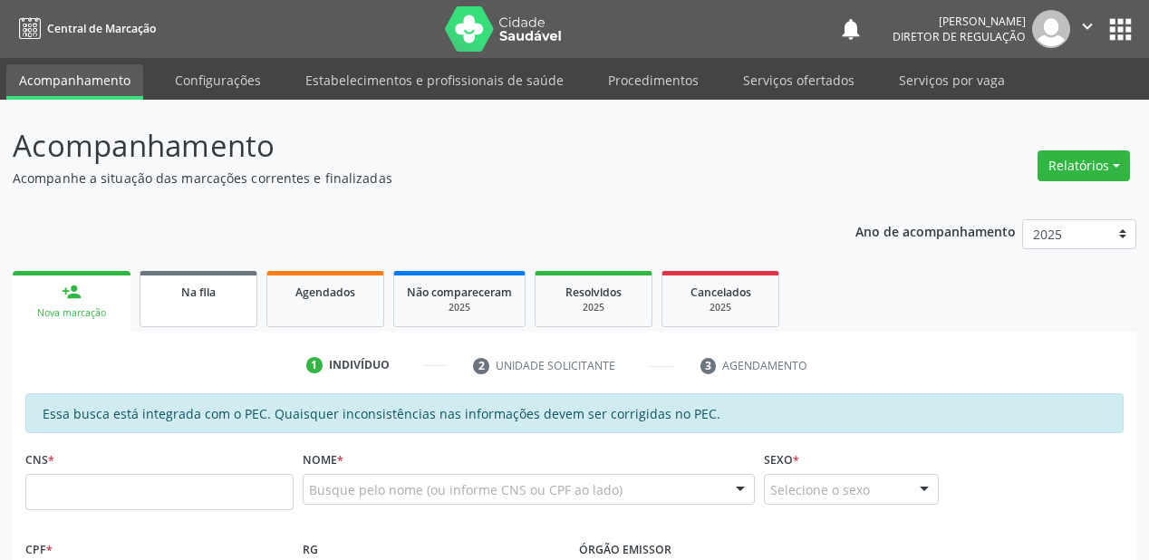
click at [185, 300] on div "Na fila" at bounding box center [198, 291] width 91 height 19
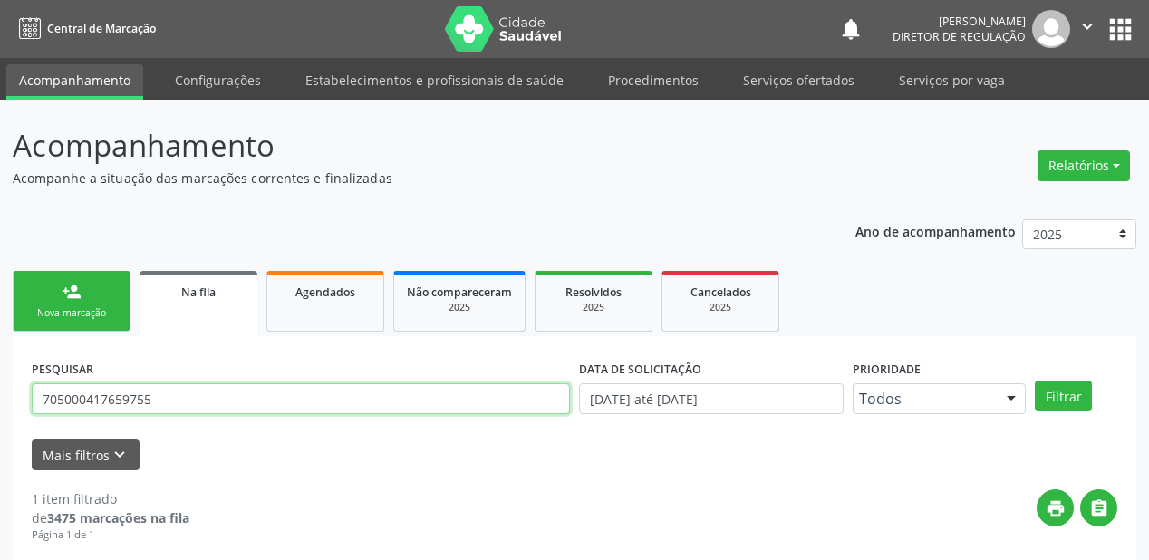
click at [173, 403] on input "705000417659755" at bounding box center [301, 398] width 538 height 31
type input "7"
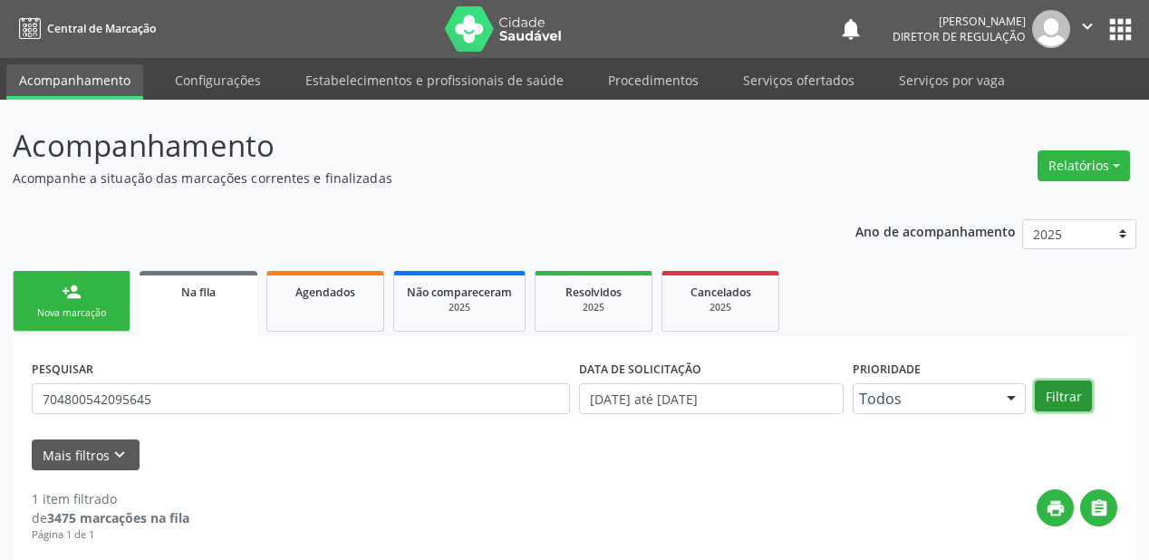
click at [1052, 402] on button "Filtrar" at bounding box center [1063, 396] width 57 height 31
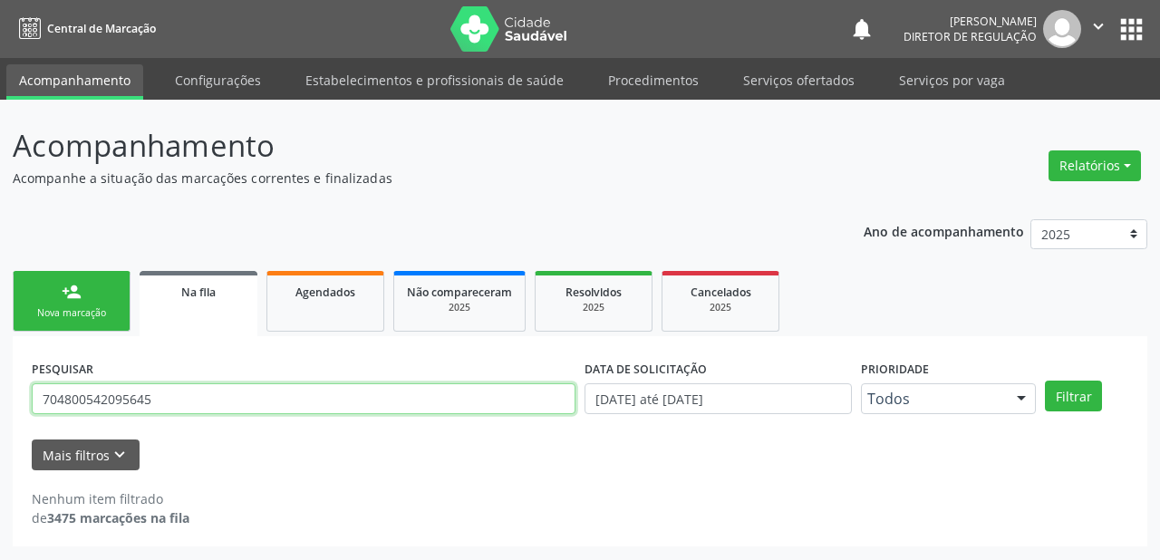
click at [196, 393] on input "704800542095645" at bounding box center [304, 398] width 544 height 31
type input "7"
type input "704800542095645"
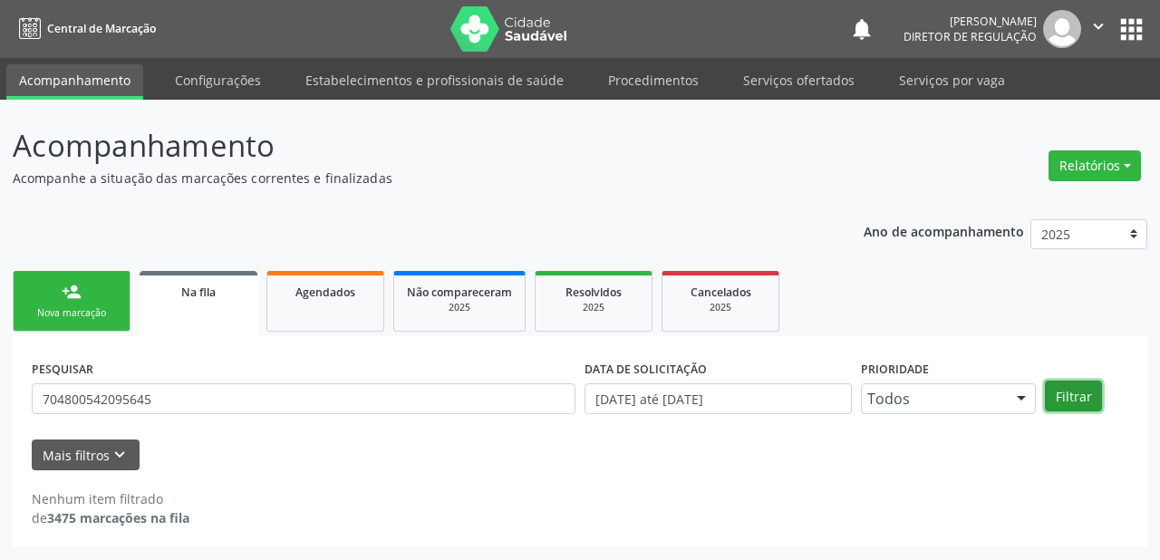
click at [1066, 397] on button "Filtrar" at bounding box center [1073, 396] width 57 height 31
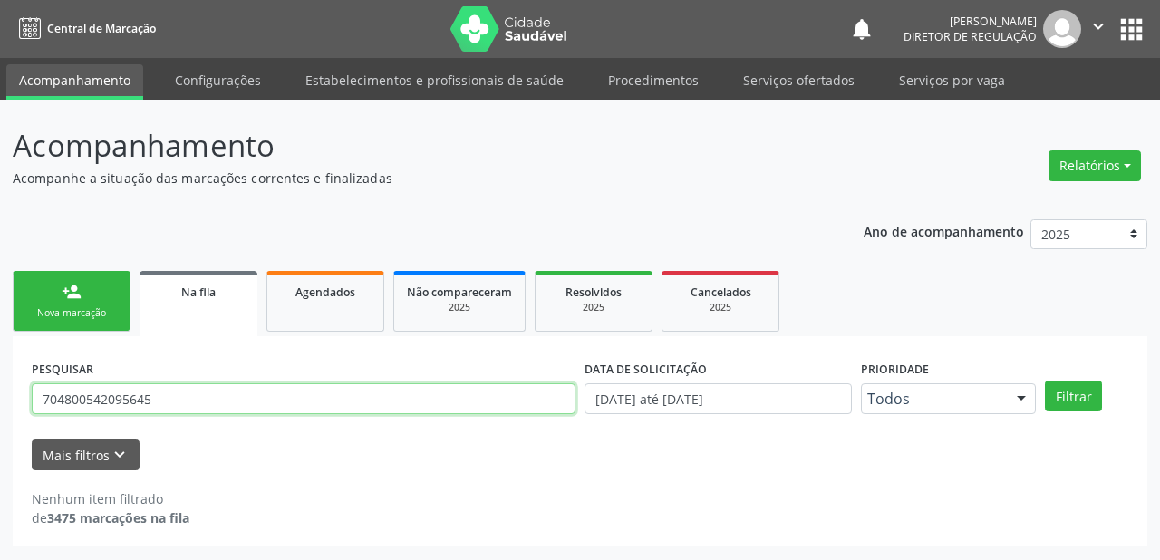
drag, startPoint x: 193, startPoint y: 403, endPoint x: 0, endPoint y: 398, distance: 193.2
click at [0, 401] on div "Acompanhamento Acompanhe a situação das marcações correntes e finalizadas Relat…" at bounding box center [580, 330] width 1160 height 461
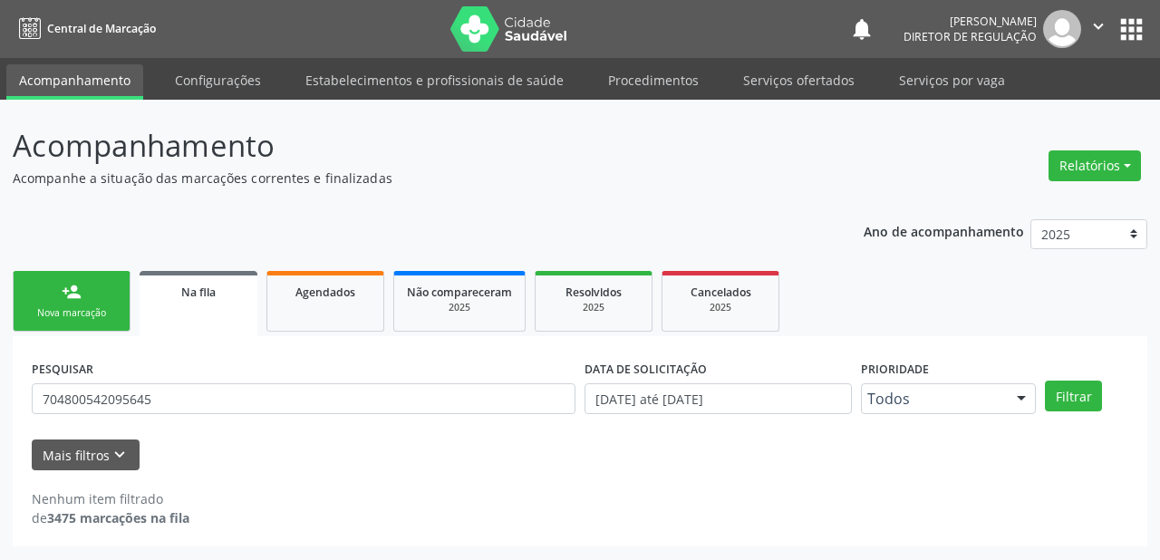
click at [81, 302] on link "person_add Nova marcação" at bounding box center [72, 301] width 118 height 61
click at [81, 303] on link "person_add Nova marcação" at bounding box center [72, 301] width 118 height 61
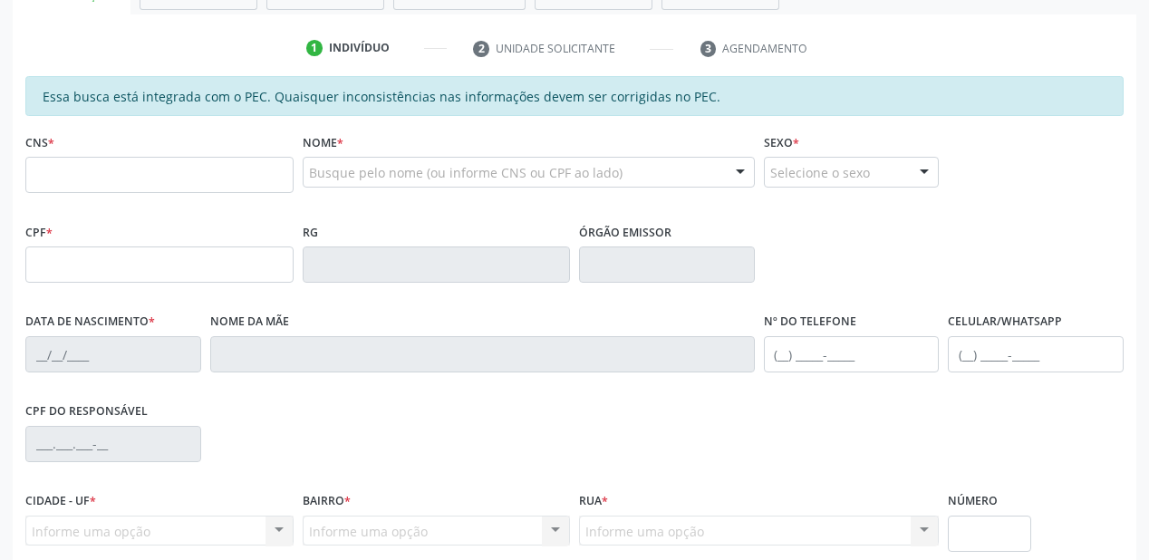
scroll to position [363, 0]
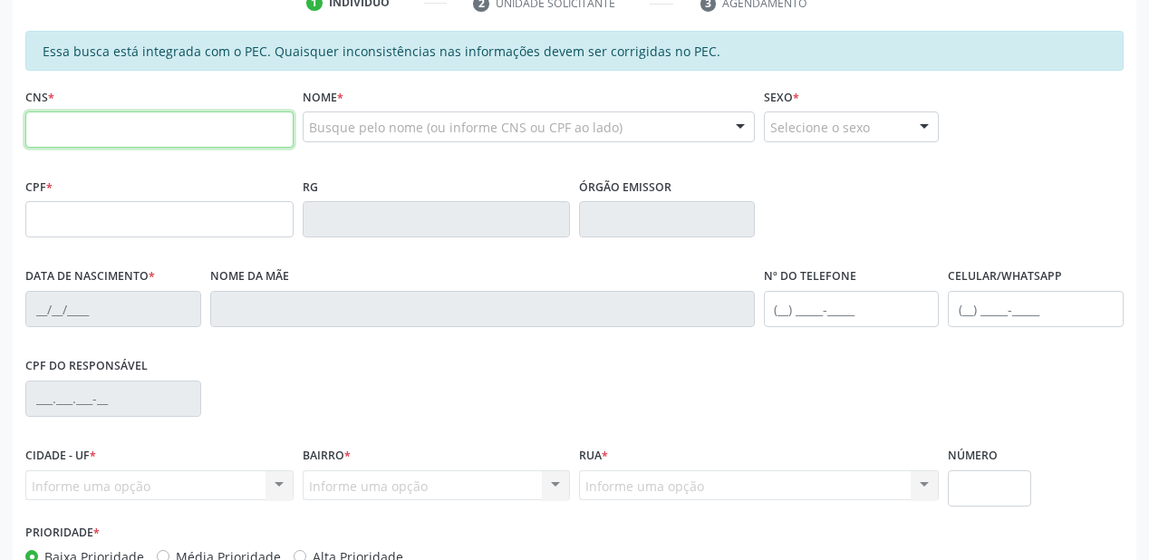
click at [92, 124] on input "text" at bounding box center [159, 130] width 268 height 36
paste input "704 8005 4209 5645"
type input "704 8005 4209 5645"
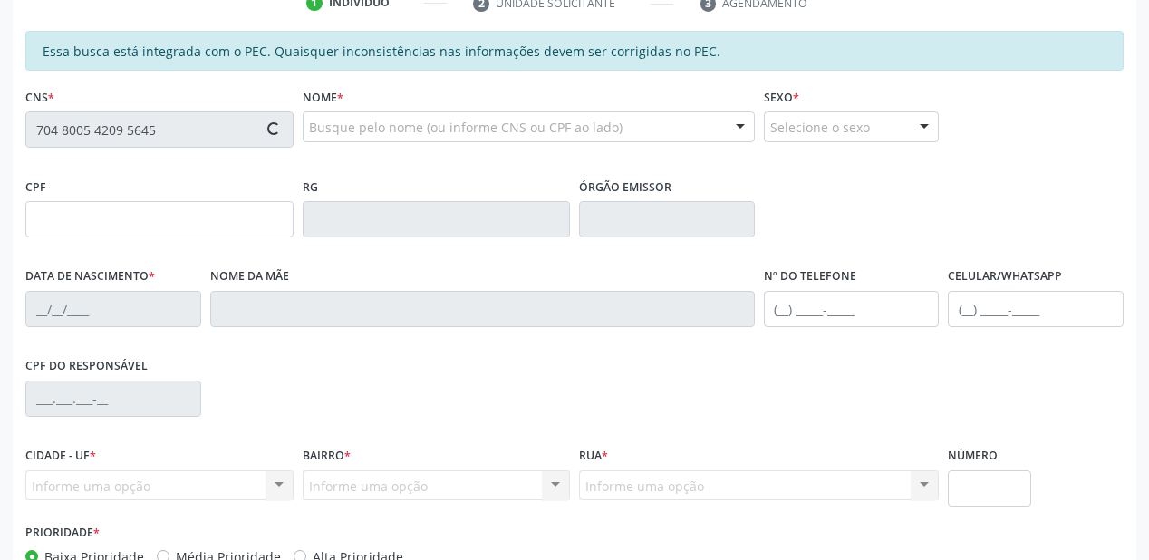
type input "037.146.553-28"
type input "[DATE]"
type input "[PERSON_NAME]"
type input "[PHONE_NUMBER]"
type input "S/N"
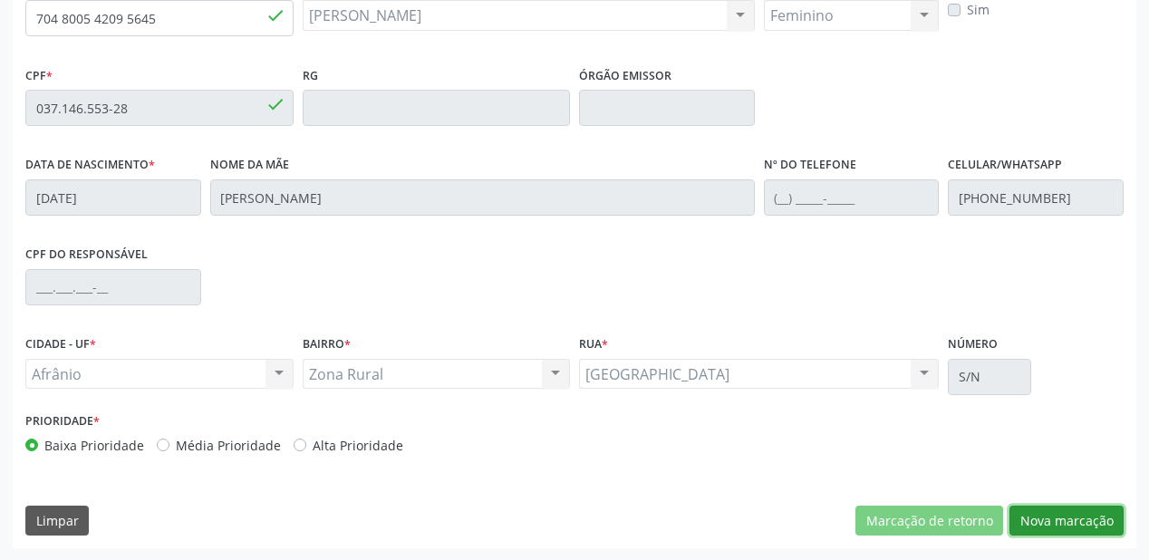
click at [1052, 523] on button "Nova marcação" at bounding box center [1067, 521] width 114 height 31
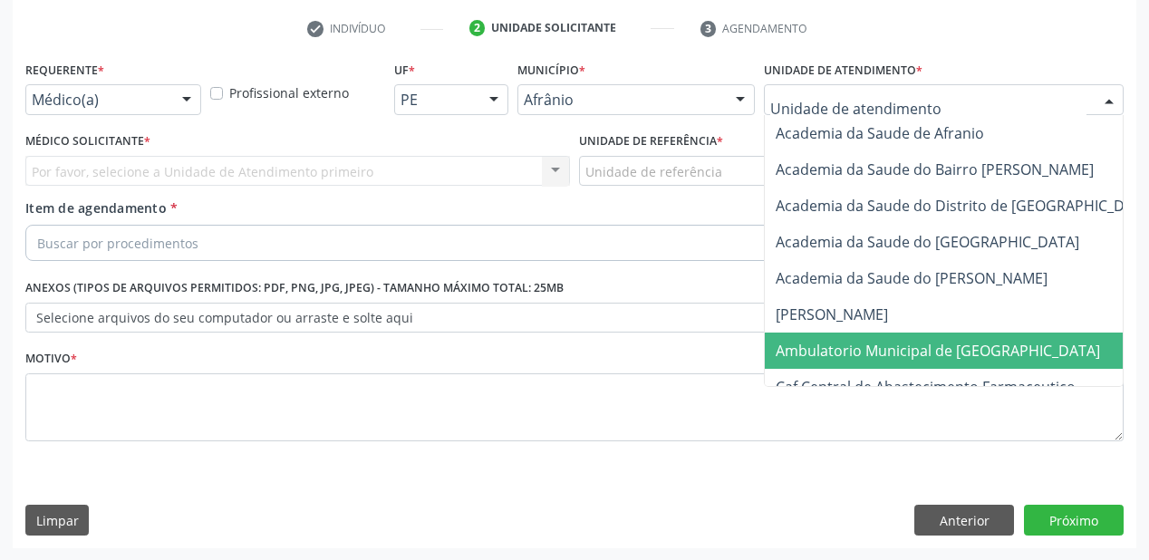
click at [835, 353] on span "Ambulatorio Municipal de [GEOGRAPHIC_DATA]" at bounding box center [938, 351] width 325 height 20
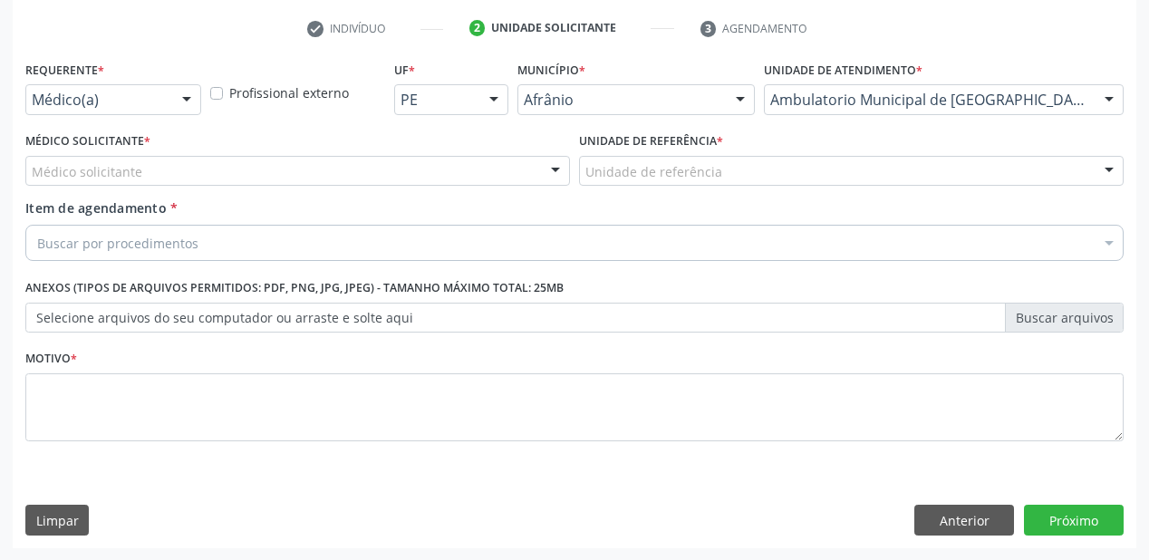
drag, startPoint x: 654, startPoint y: 172, endPoint x: 655, endPoint y: 255, distance: 82.5
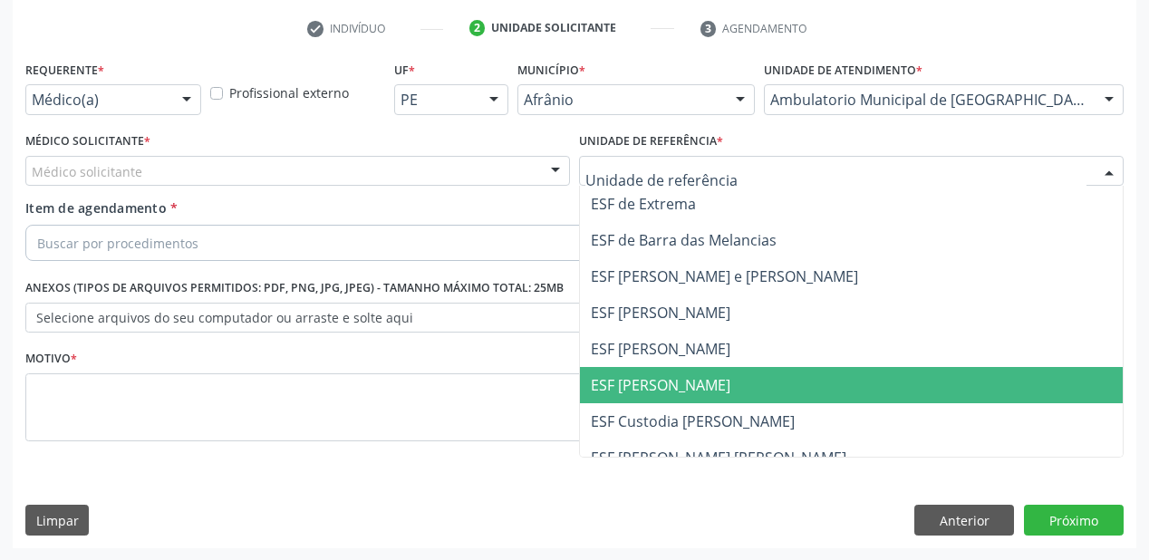
click at [669, 372] on span "ESF [PERSON_NAME]" at bounding box center [851, 385] width 543 height 36
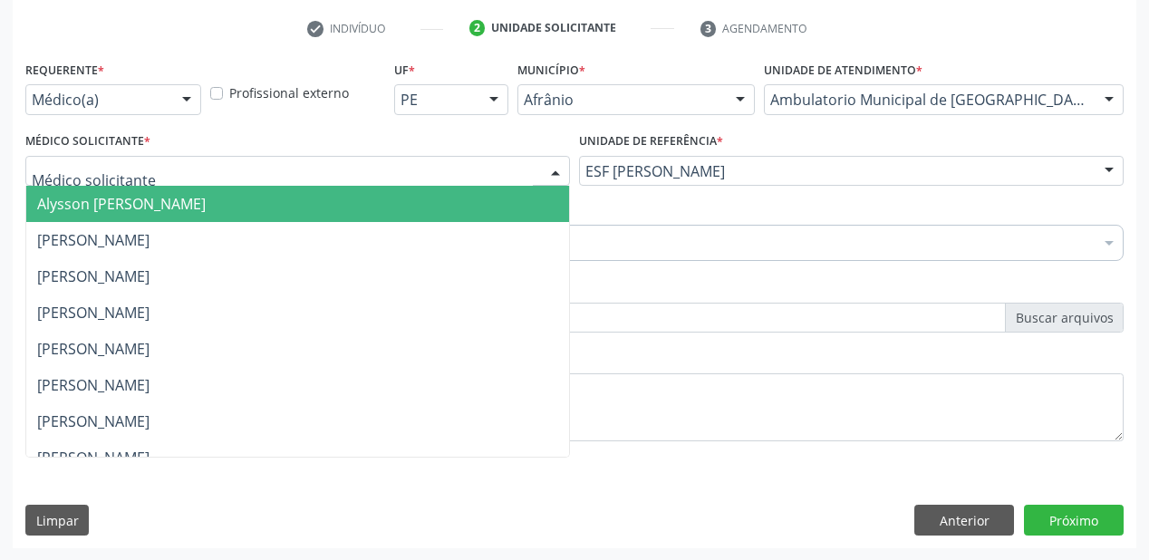
click at [98, 201] on span "Alysson [PERSON_NAME]" at bounding box center [121, 204] width 169 height 20
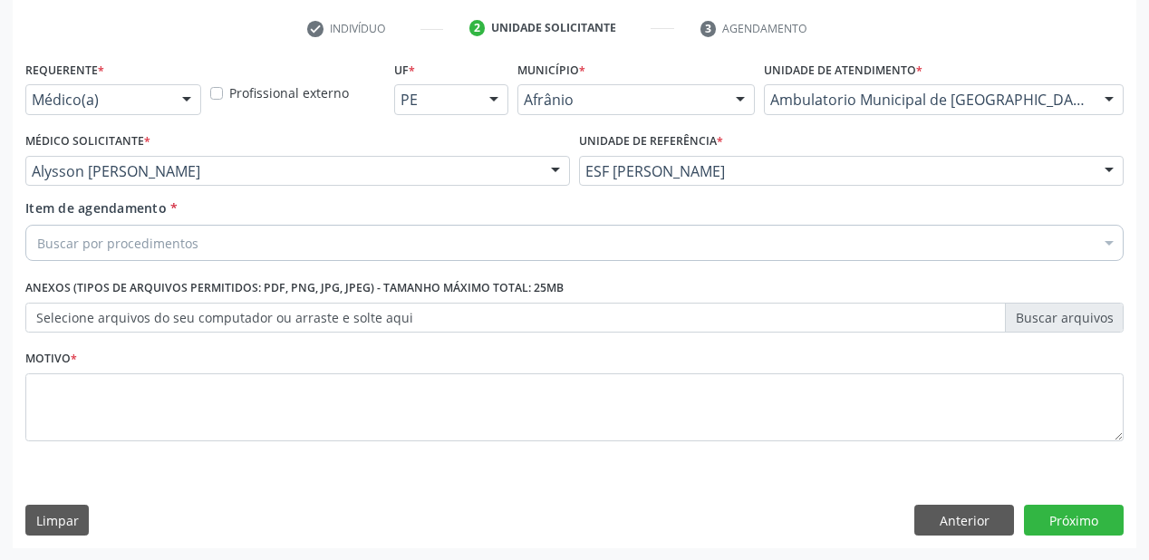
click at [104, 255] on div "Buscar por procedimentos" at bounding box center [574, 243] width 1099 height 36
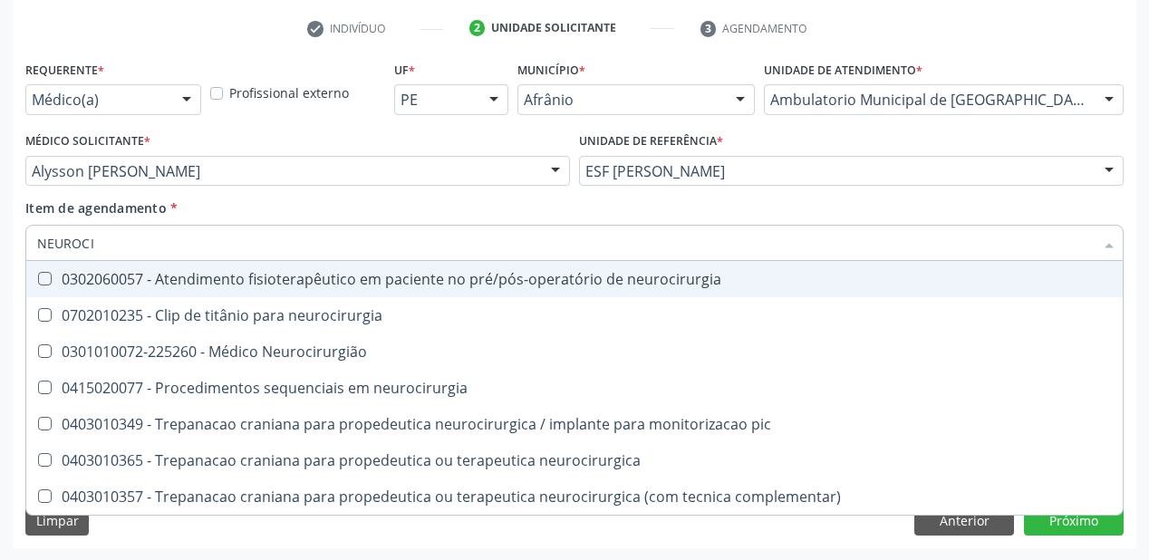
type input "NEUROCIR"
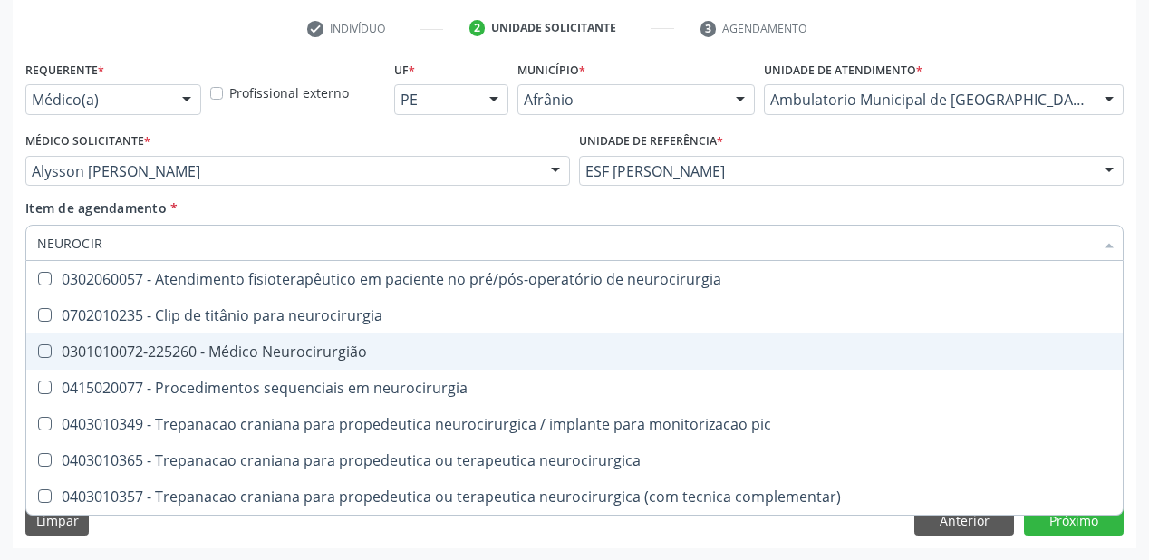
drag, startPoint x: 121, startPoint y: 348, endPoint x: 210, endPoint y: 413, distance: 110.2
click at [121, 344] on div "0301010072-225260 - Médico Neurocirurgião" at bounding box center [574, 351] width 1075 height 15
checkbox Neurocirurgião "true"
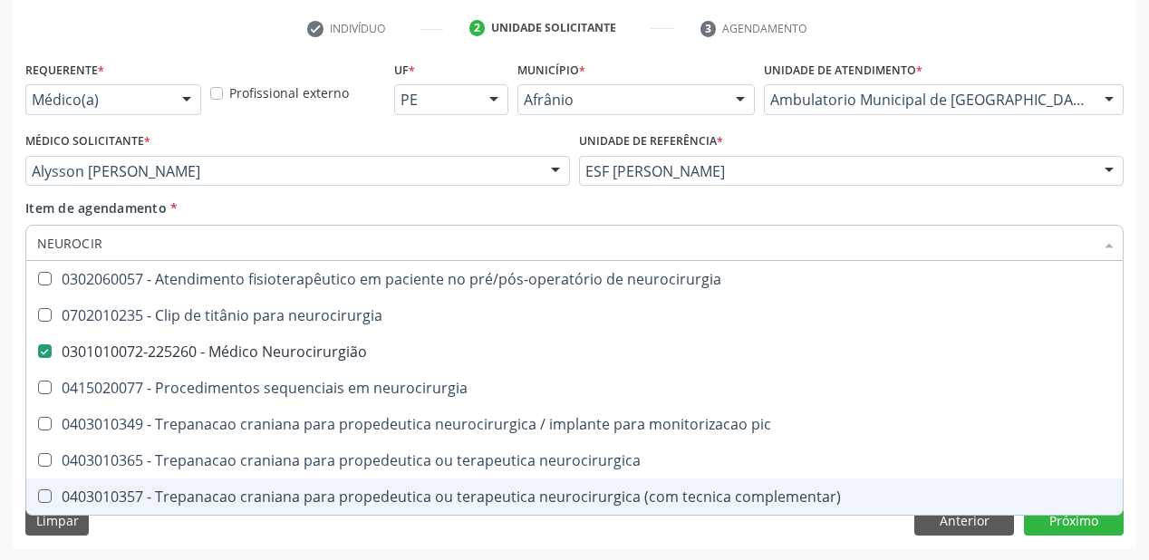
click at [182, 535] on div "Requerente * Médico(a) Médico(a) Enfermeiro(a) Paciente Nenhum resultado encont…" at bounding box center [575, 302] width 1124 height 492
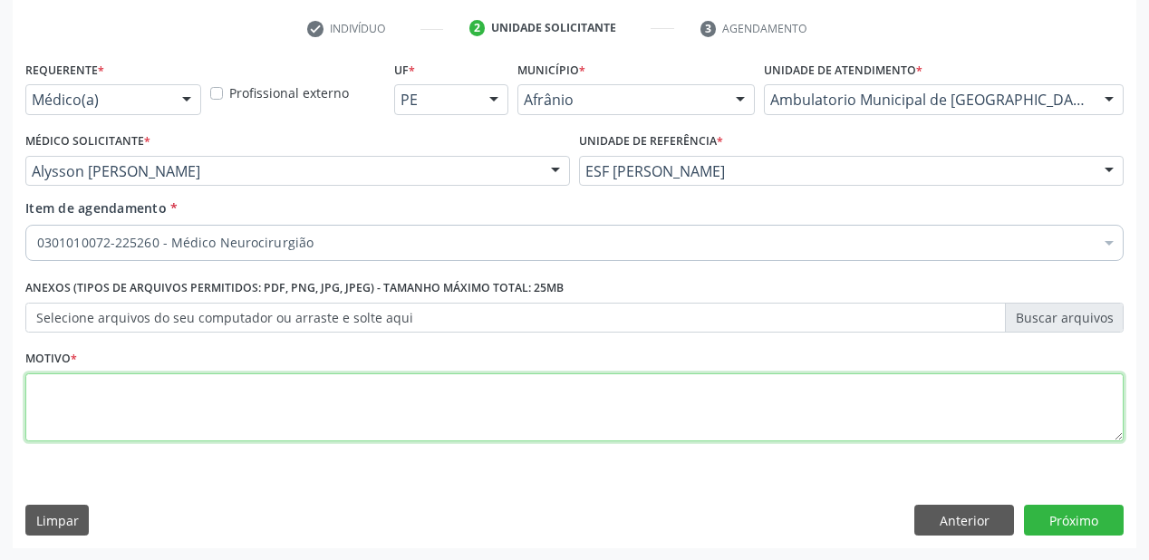
click at [99, 407] on textarea at bounding box center [574, 407] width 1099 height 69
type textarea "*"
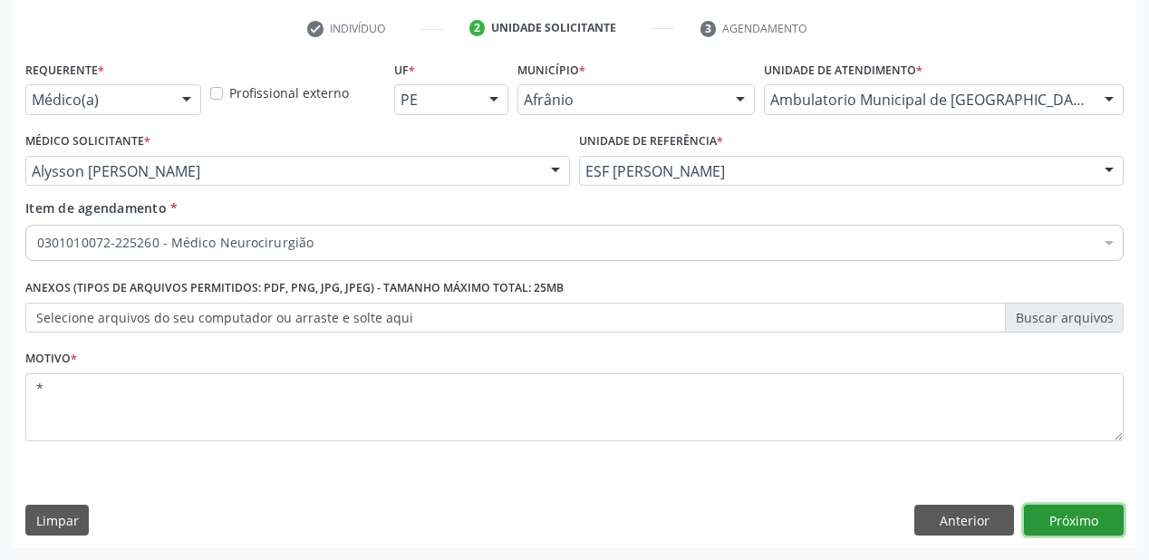
click at [1036, 509] on button "Próximo" at bounding box center [1074, 520] width 100 height 31
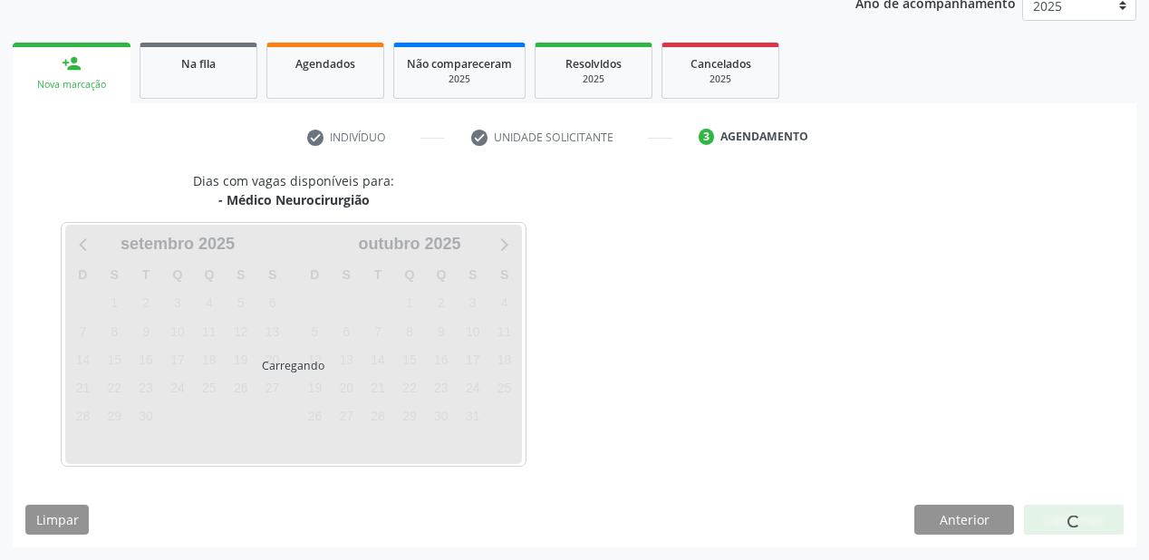
scroll to position [228, 0]
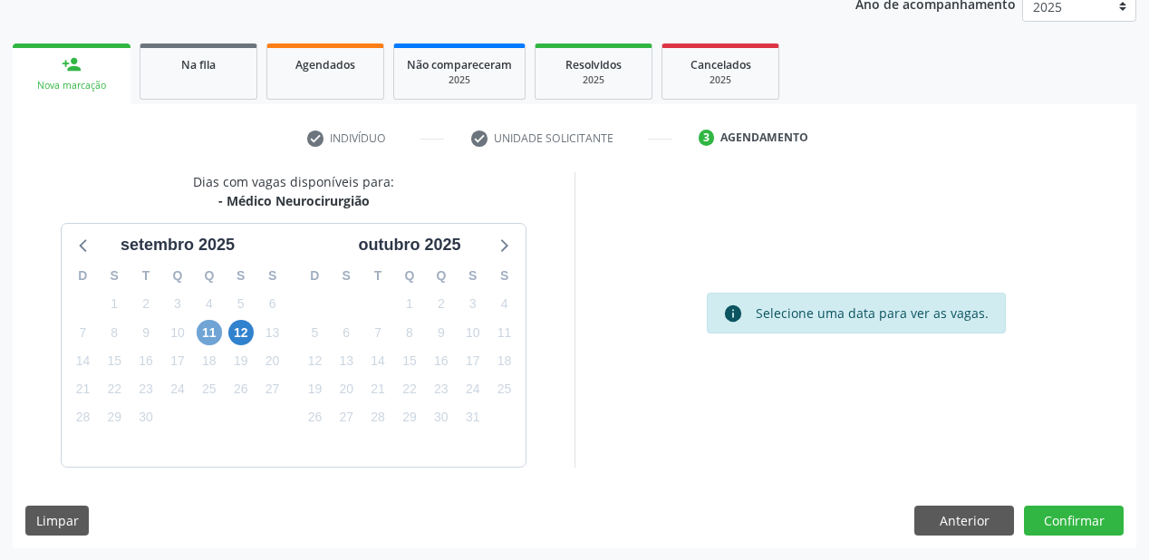
click at [199, 332] on span "11" at bounding box center [209, 332] width 25 height 25
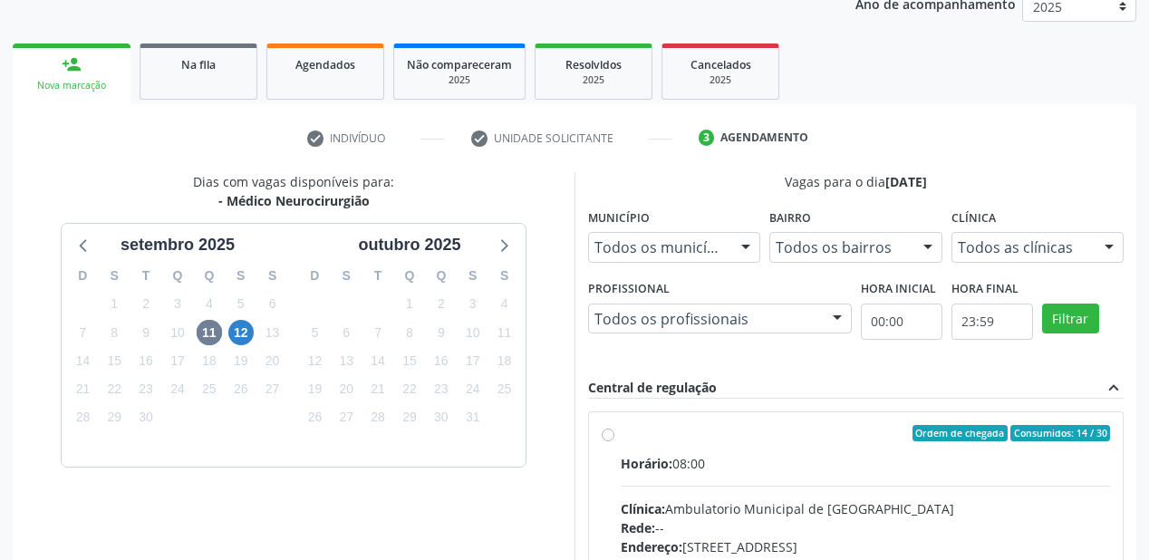
click at [615, 441] on input "Ordem de chegada Consumidos: 14 / 30 Horário: 08:00 Clínica: Ambulatorio Munici…" at bounding box center [608, 433] width 13 height 16
radio input "true"
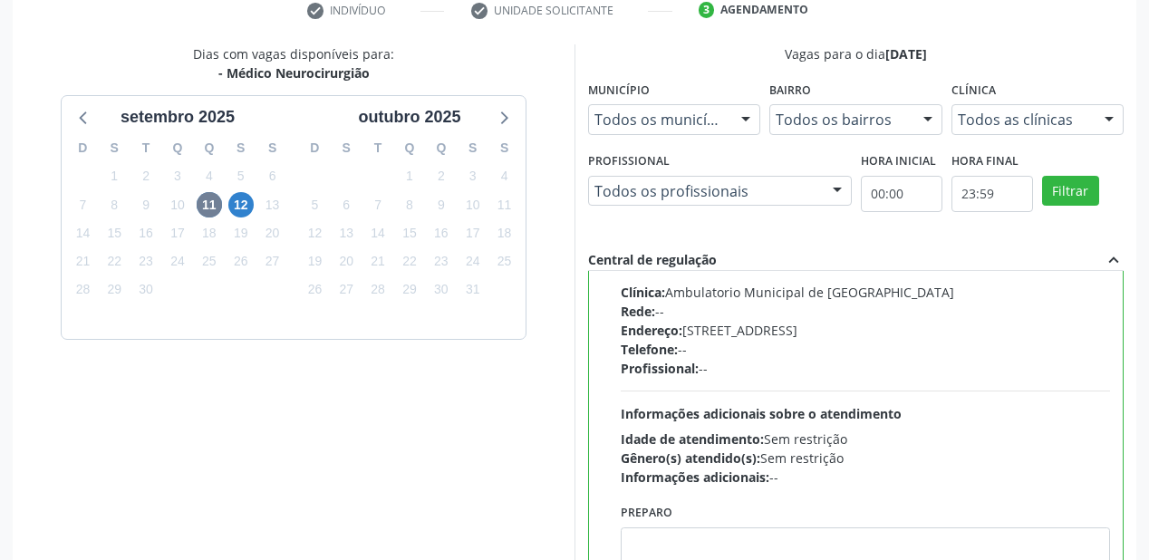
scroll to position [445, 0]
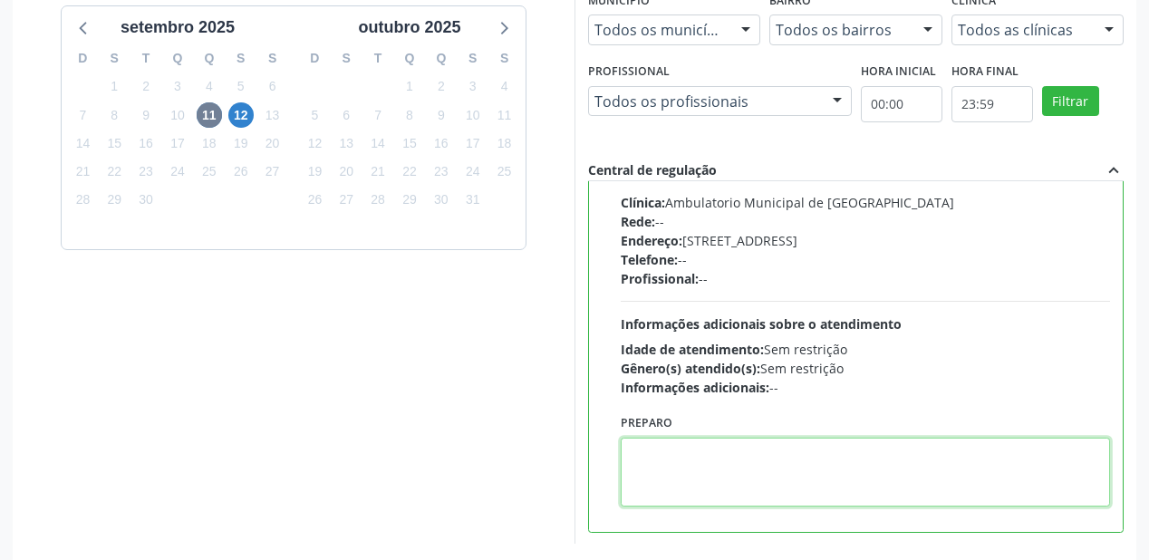
click at [762, 474] on textarea at bounding box center [866, 472] width 490 height 69
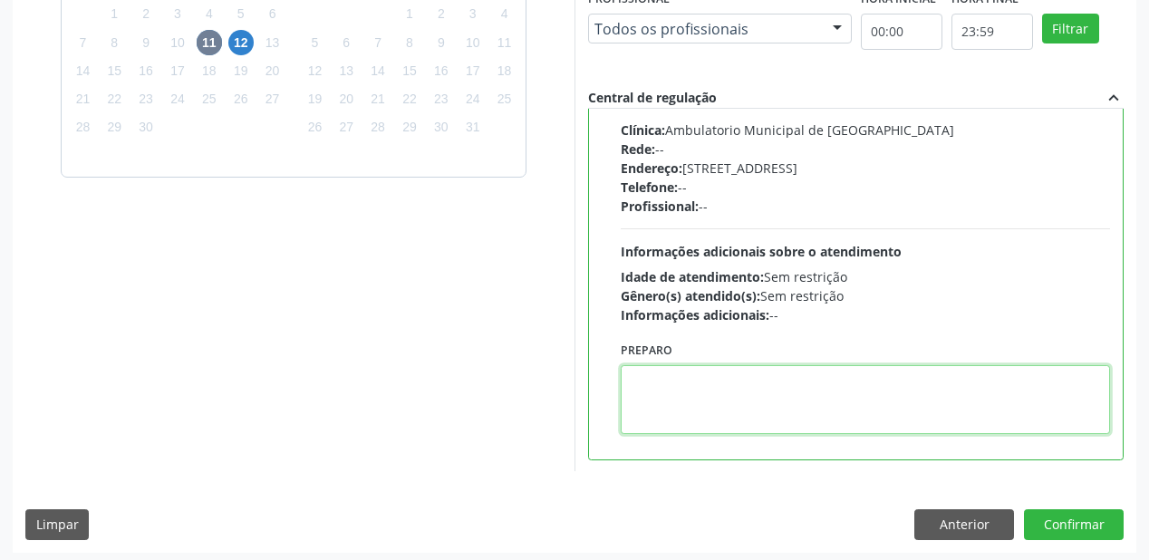
scroll to position [522, 0]
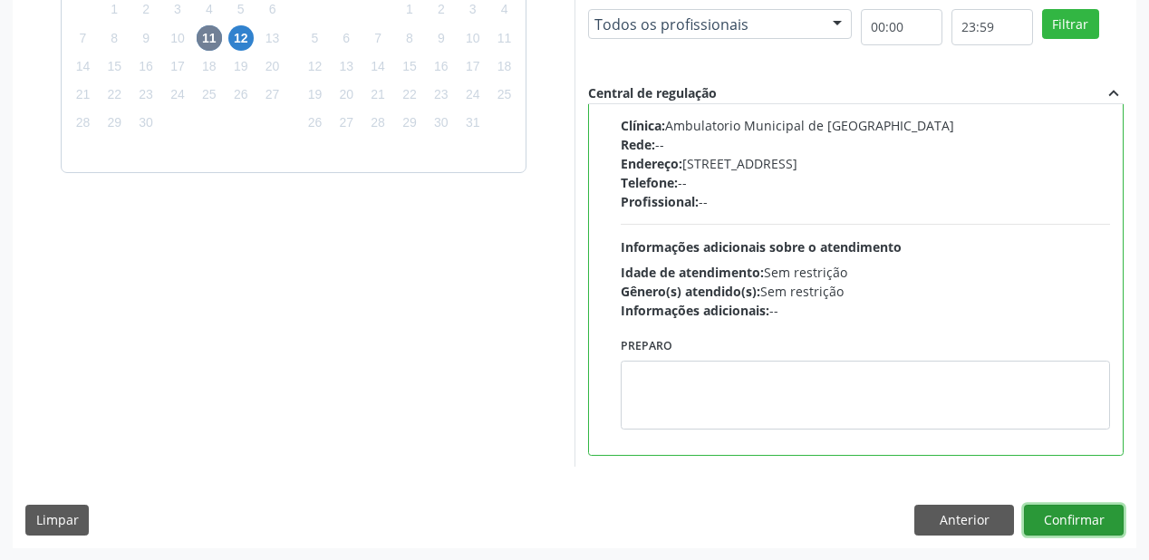
click at [1048, 516] on button "Confirmar" at bounding box center [1074, 520] width 100 height 31
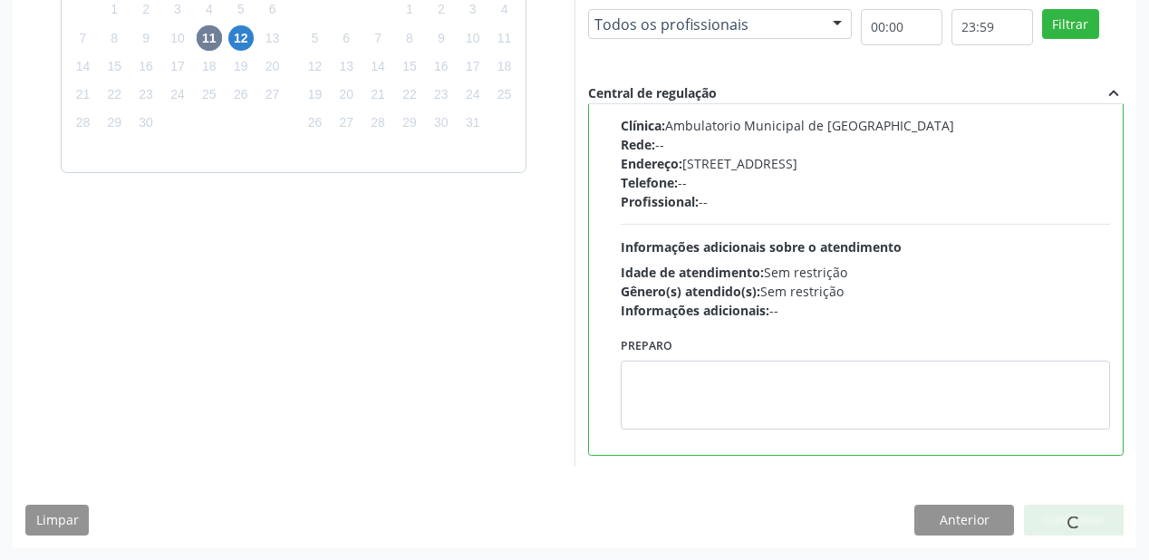
scroll to position [474, 0]
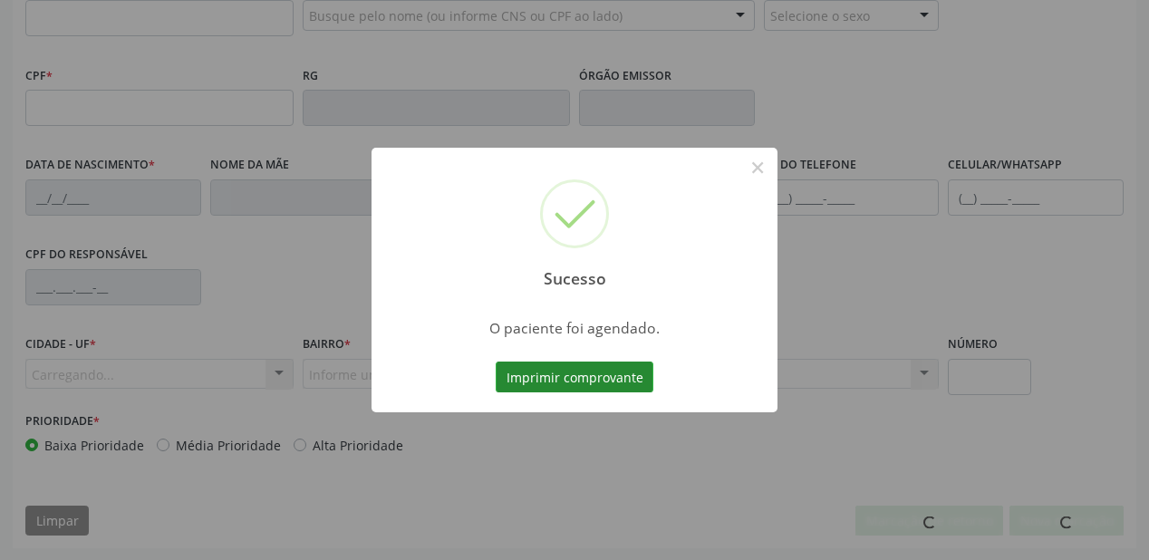
click at [586, 378] on button "Imprimir comprovante" at bounding box center [575, 377] width 158 height 31
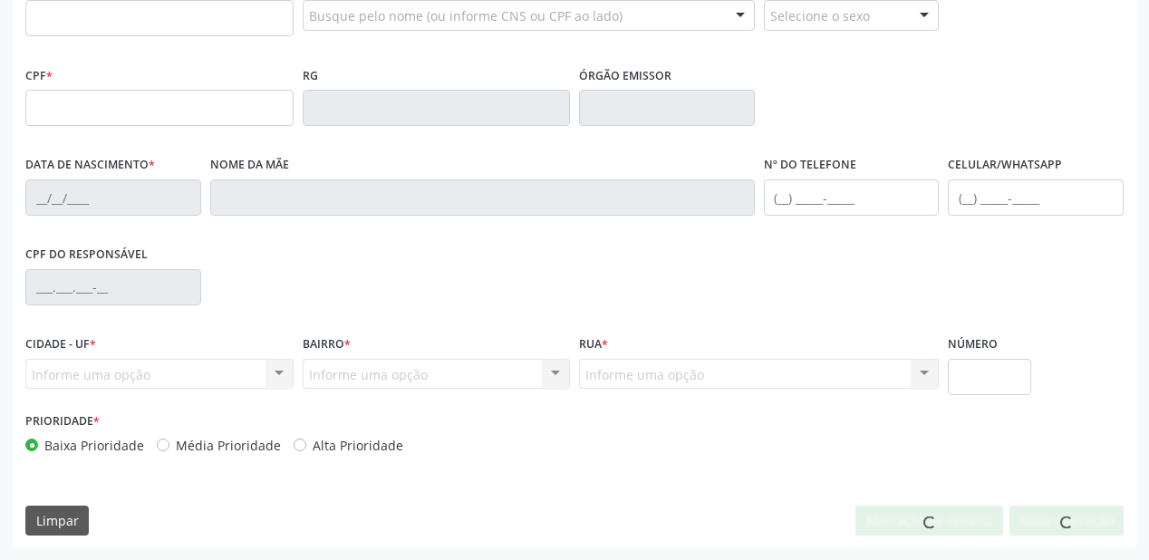
click at [758, 166] on div "Nome da mãe" at bounding box center [483, 196] width 554 height 90
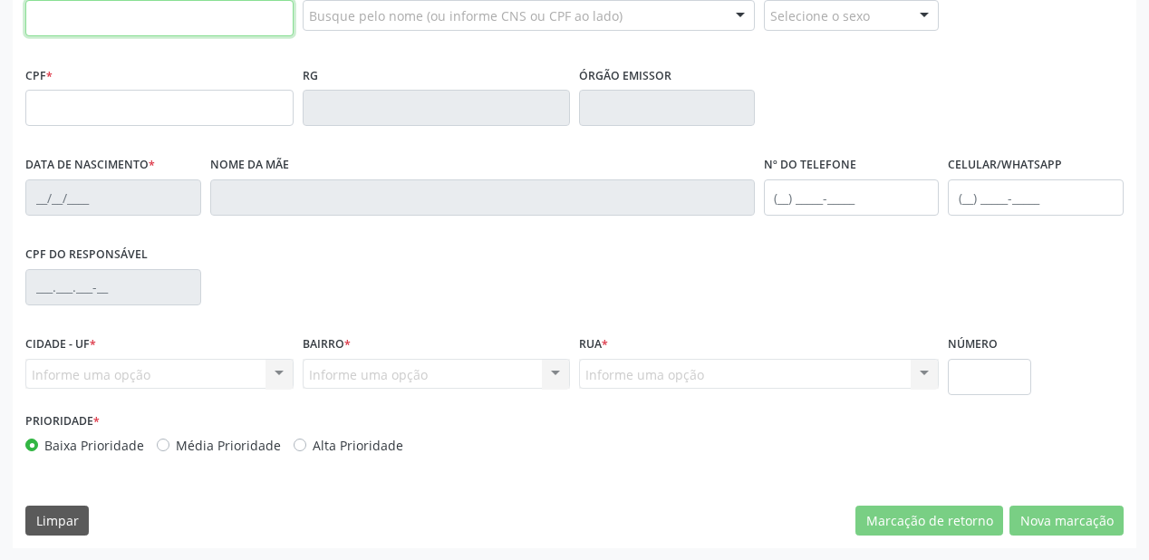
click at [131, 15] on input "text" at bounding box center [159, 18] width 268 height 36
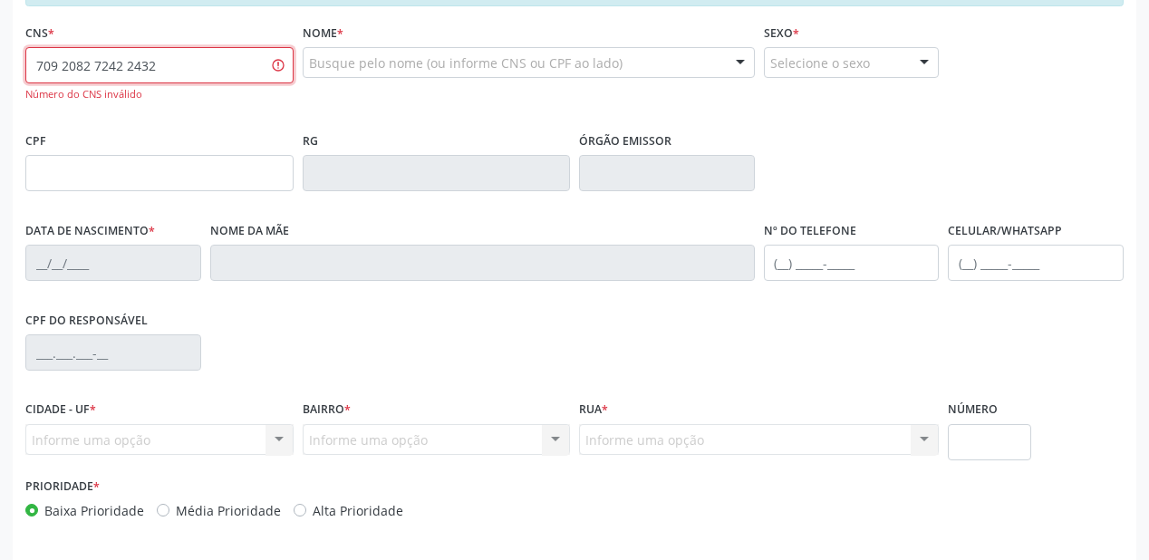
scroll to position [402, 0]
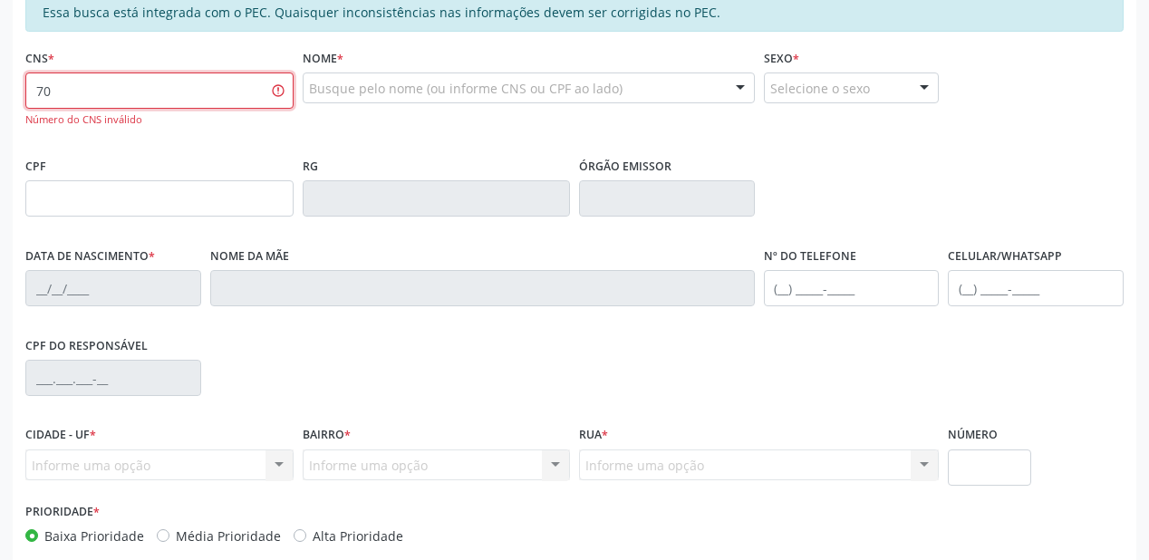
type input "7"
type input "709 2082 8724 2432"
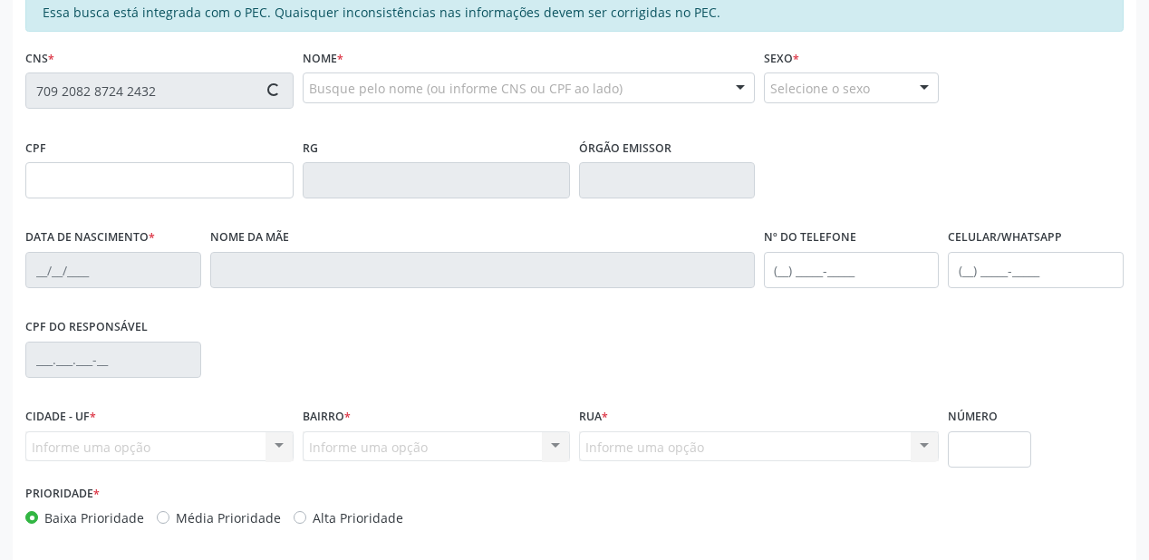
type input "046.403.894-42"
type input "[DATE]"
type input "[PERSON_NAME]"
type input "[PHONE_NUMBER]"
type input "S/N"
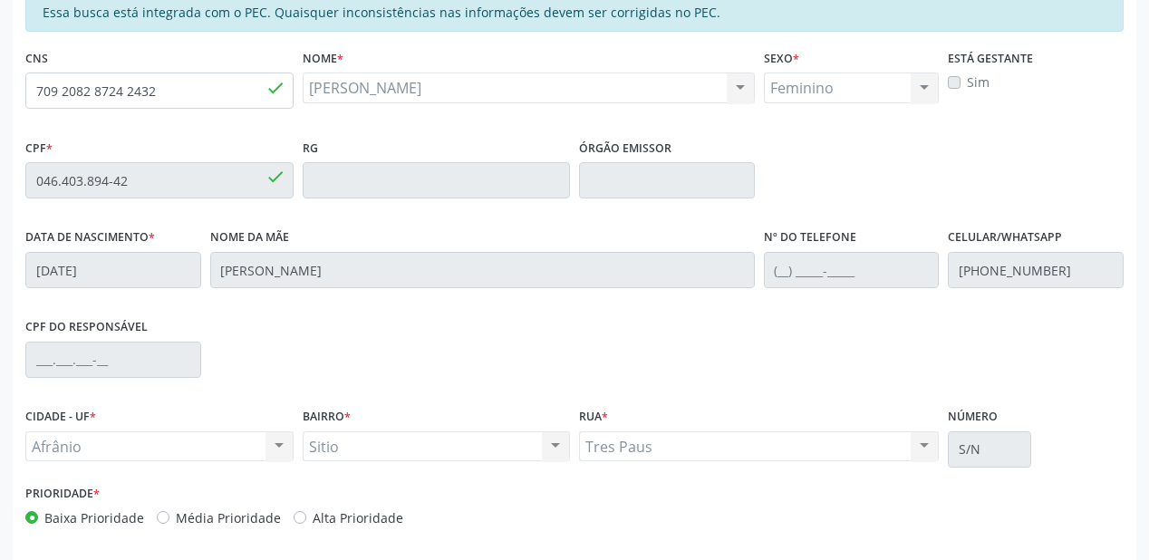
scroll to position [474, 0]
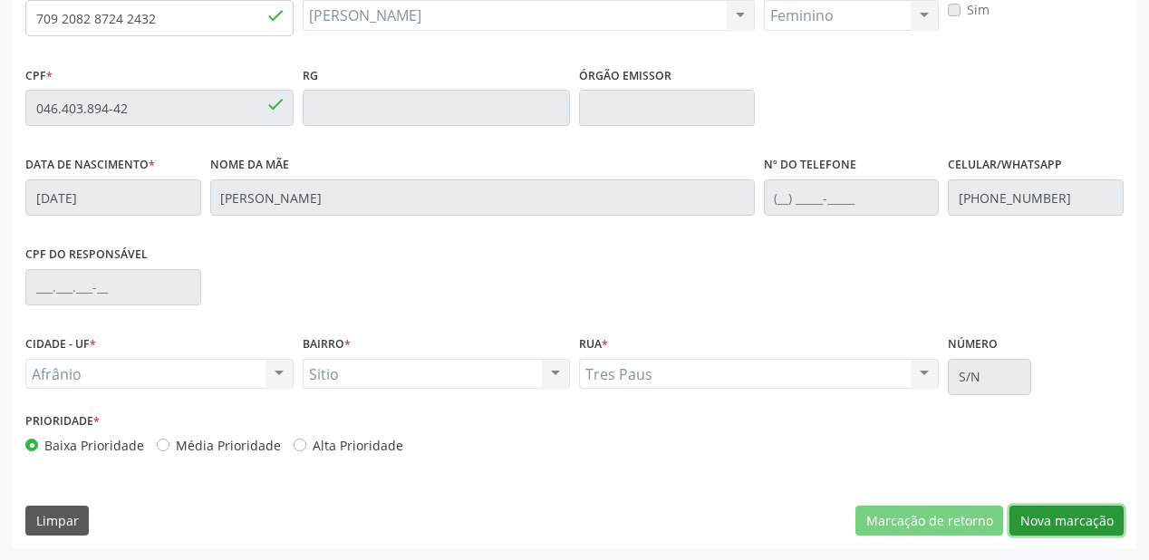
drag, startPoint x: 1045, startPoint y: 522, endPoint x: 1005, endPoint y: 490, distance: 51.5
click at [1045, 520] on button "Nova marcação" at bounding box center [1067, 521] width 114 height 31
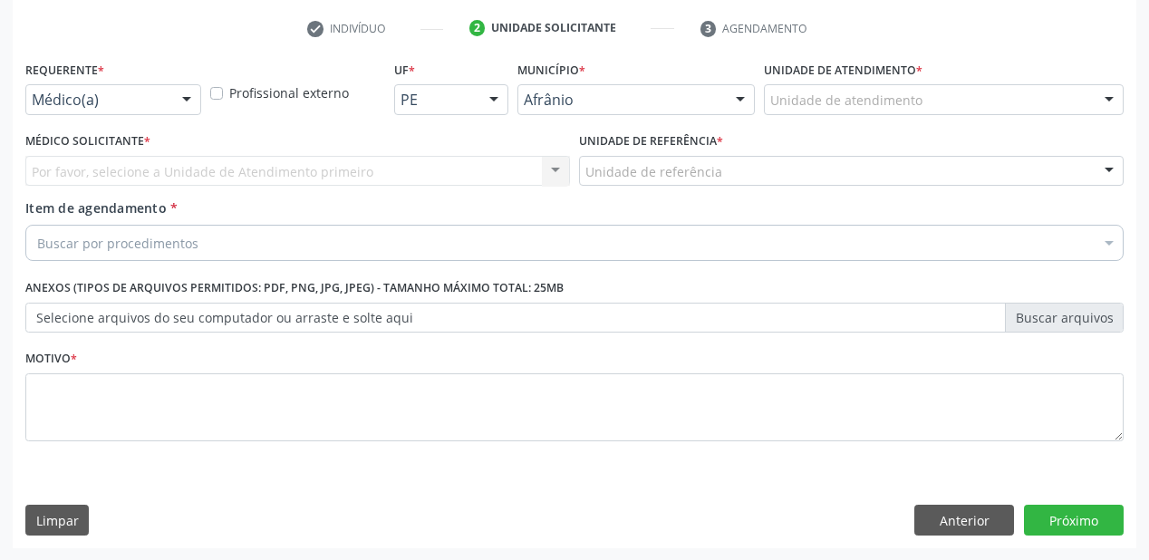
drag, startPoint x: 813, startPoint y: 102, endPoint x: 818, endPoint y: 116, distance: 15.2
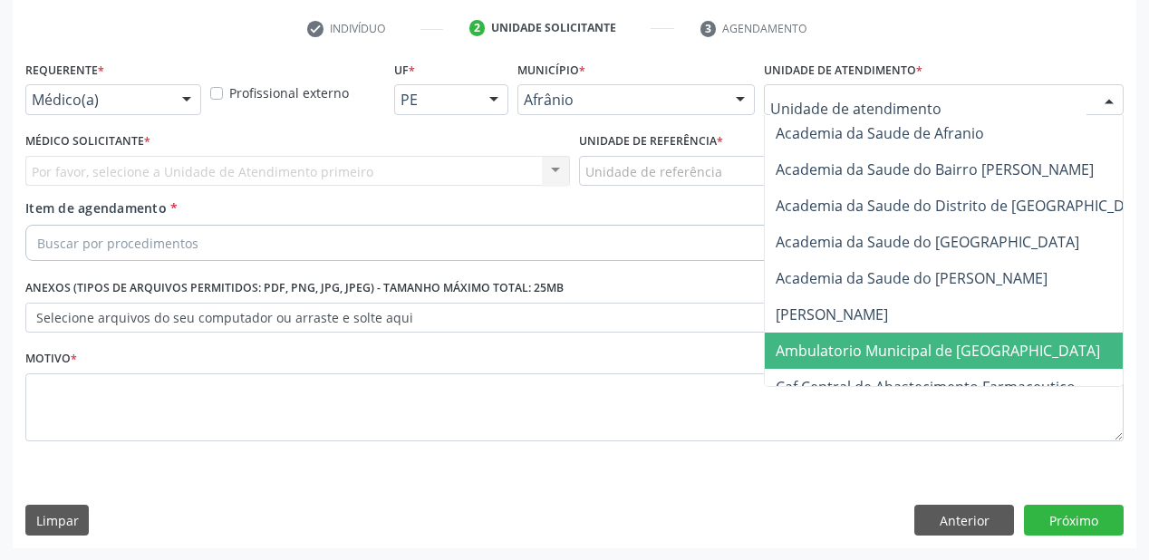
drag, startPoint x: 867, startPoint y: 348, endPoint x: 694, endPoint y: 247, distance: 199.5
click at [863, 343] on span "Ambulatorio Municipal de [GEOGRAPHIC_DATA]" at bounding box center [938, 351] width 325 height 20
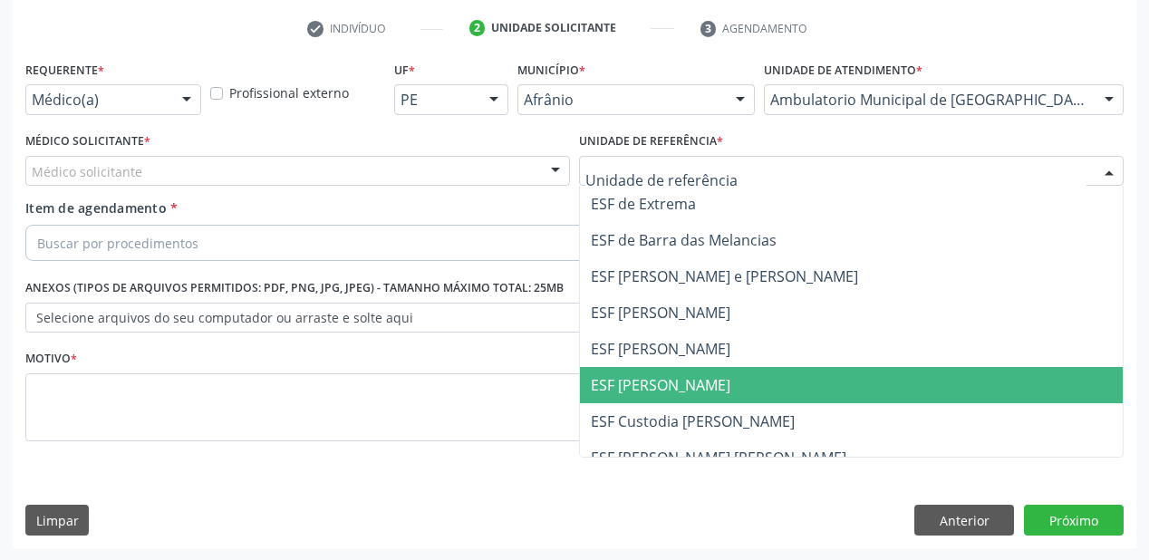
click at [653, 375] on span "ESF [PERSON_NAME]" at bounding box center [661, 385] width 140 height 20
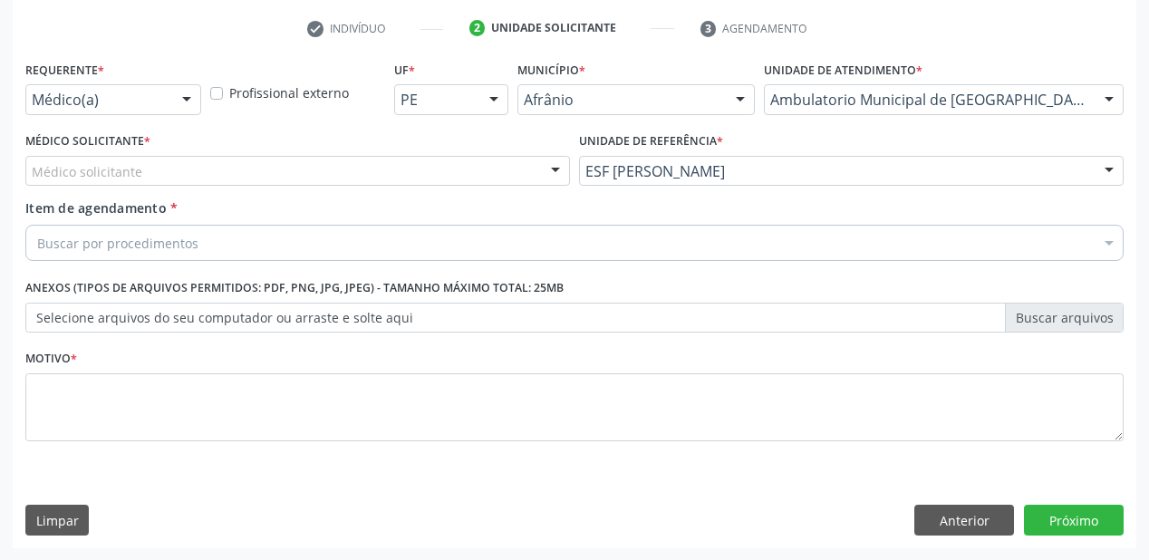
drag, startPoint x: 149, startPoint y: 163, endPoint x: 149, endPoint y: 185, distance: 21.8
click at [148, 166] on div "Médico solicitante" at bounding box center [297, 171] width 545 height 31
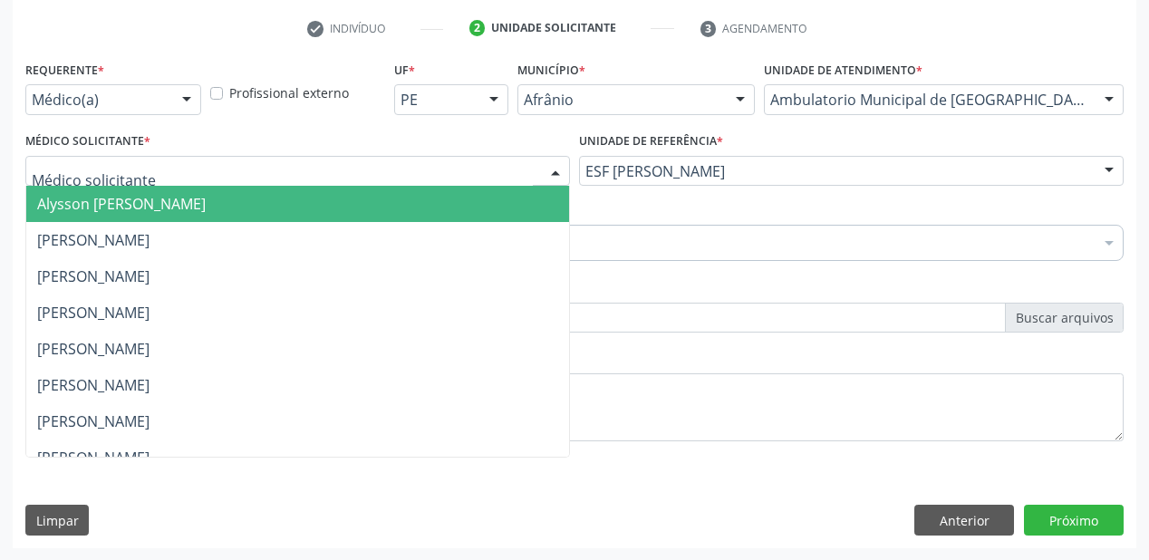
drag, startPoint x: 149, startPoint y: 195, endPoint x: 149, endPoint y: 218, distance: 22.7
click at [150, 196] on span "Alysson [PERSON_NAME]" at bounding box center [121, 204] width 169 height 20
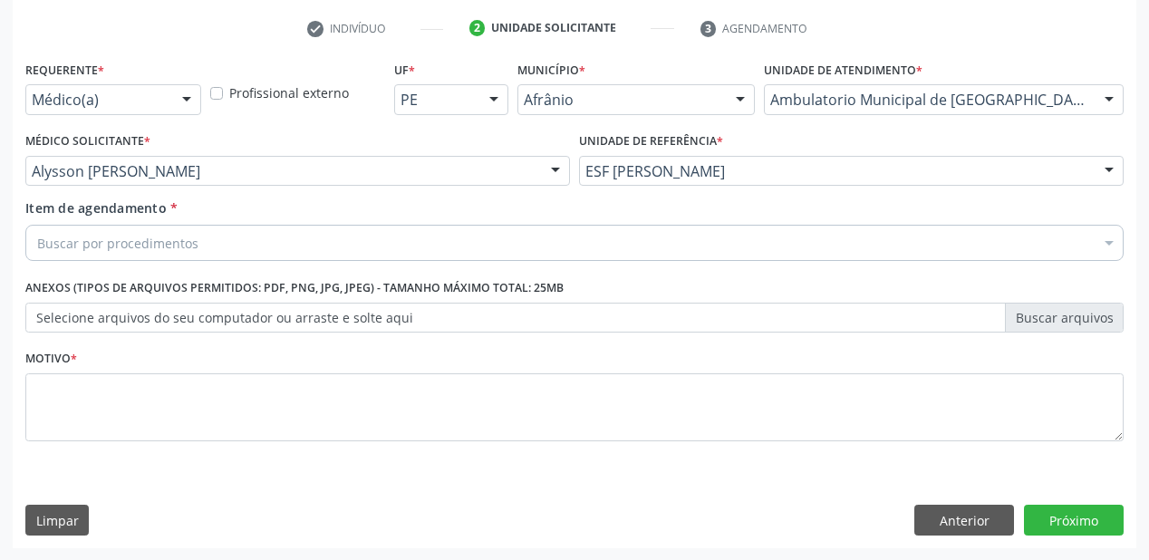
click at [145, 228] on div "Buscar por procedimentos" at bounding box center [574, 243] width 1099 height 36
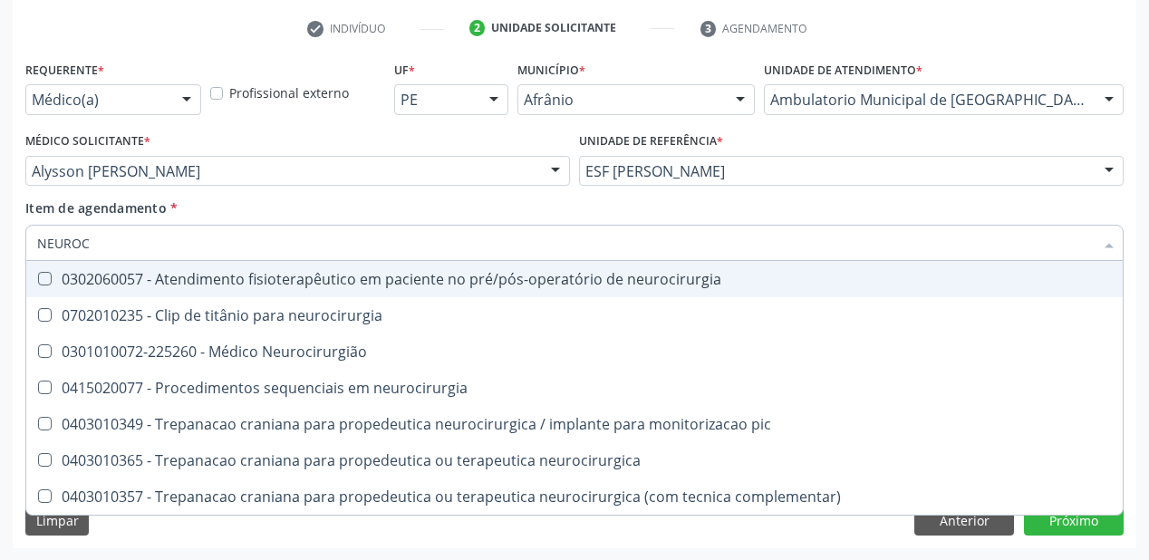
type input "NEUROCI"
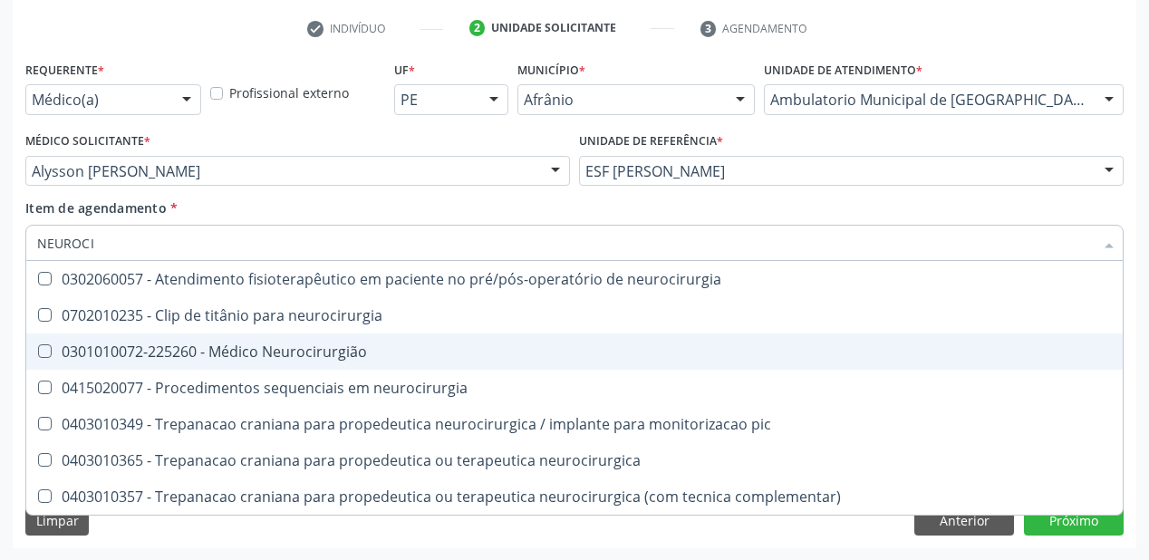
click at [184, 361] on span "0301010072-225260 - Médico Neurocirurgião" at bounding box center [574, 352] width 1097 height 36
checkbox Neurocirurgião "true"
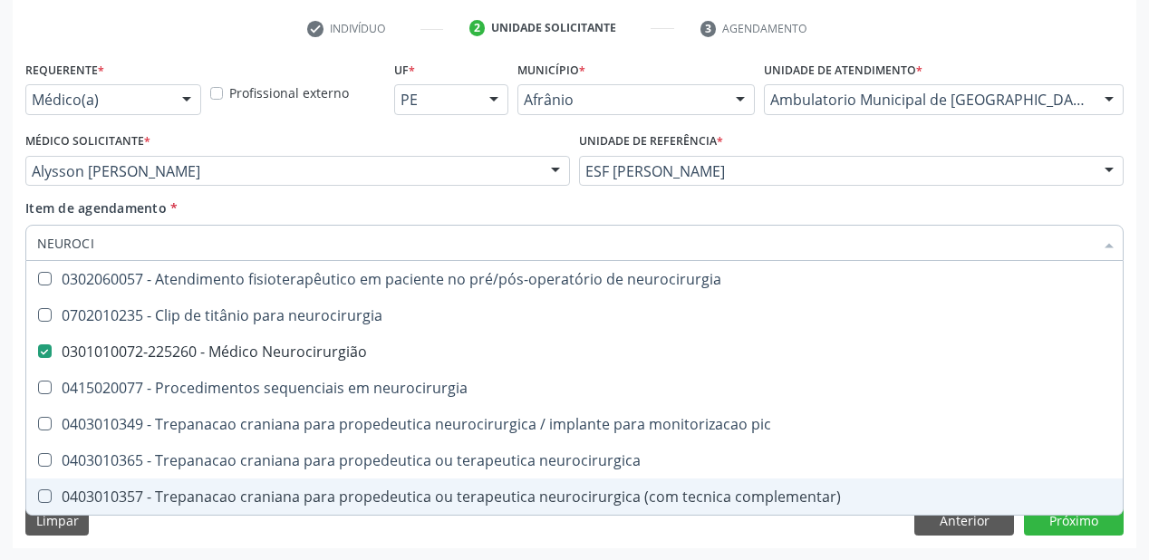
click at [162, 521] on div "Requerente * Médico(a) Médico(a) Enfermeiro(a) Paciente Nenhum resultado encont…" at bounding box center [575, 302] width 1124 height 492
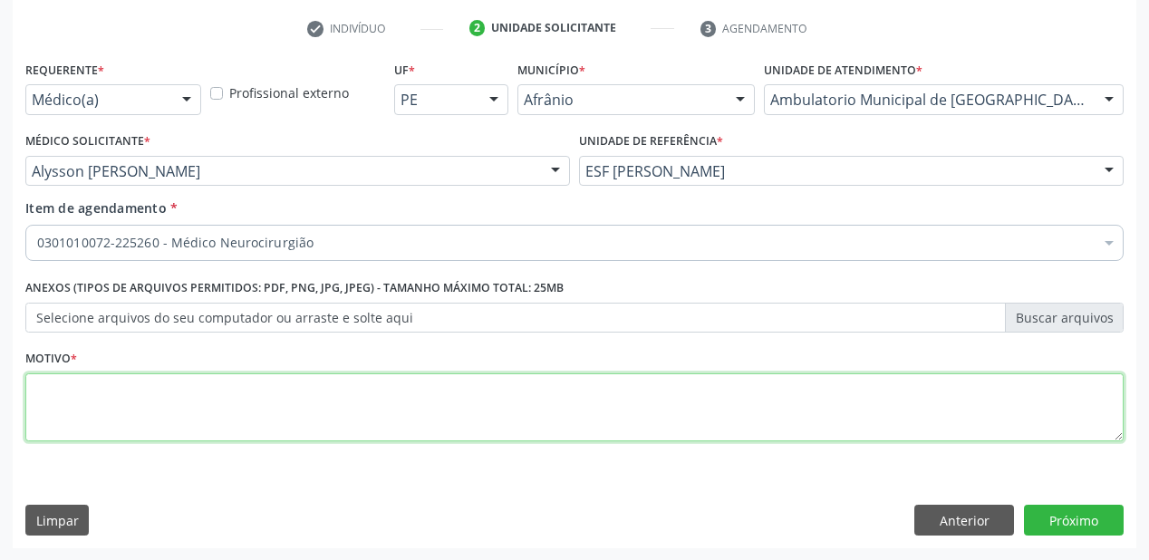
click at [113, 429] on textarea at bounding box center [574, 407] width 1099 height 69
type textarea "*"
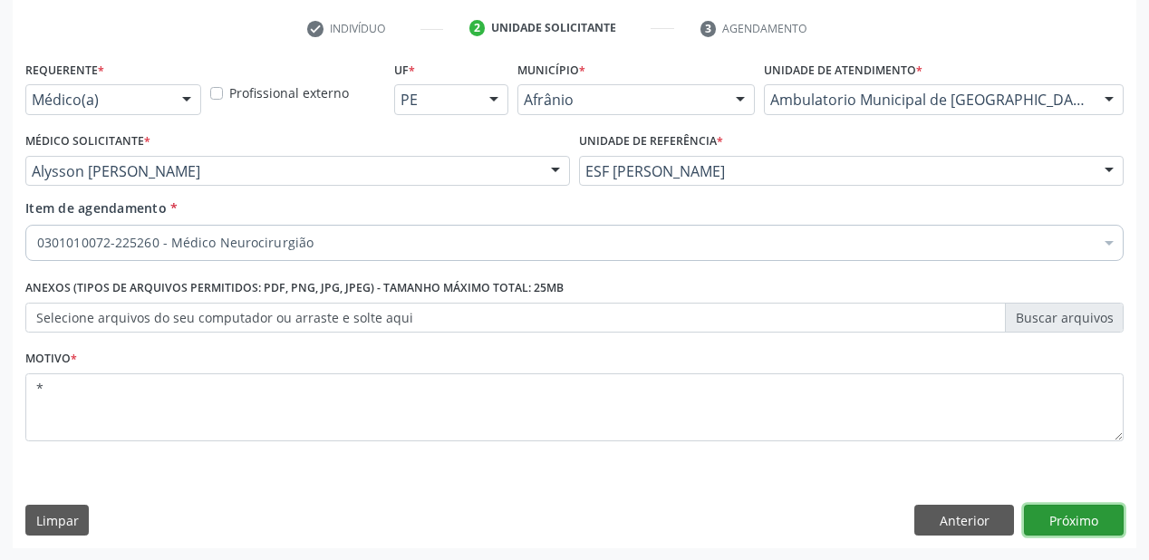
click at [1046, 514] on button "Próximo" at bounding box center [1074, 520] width 100 height 31
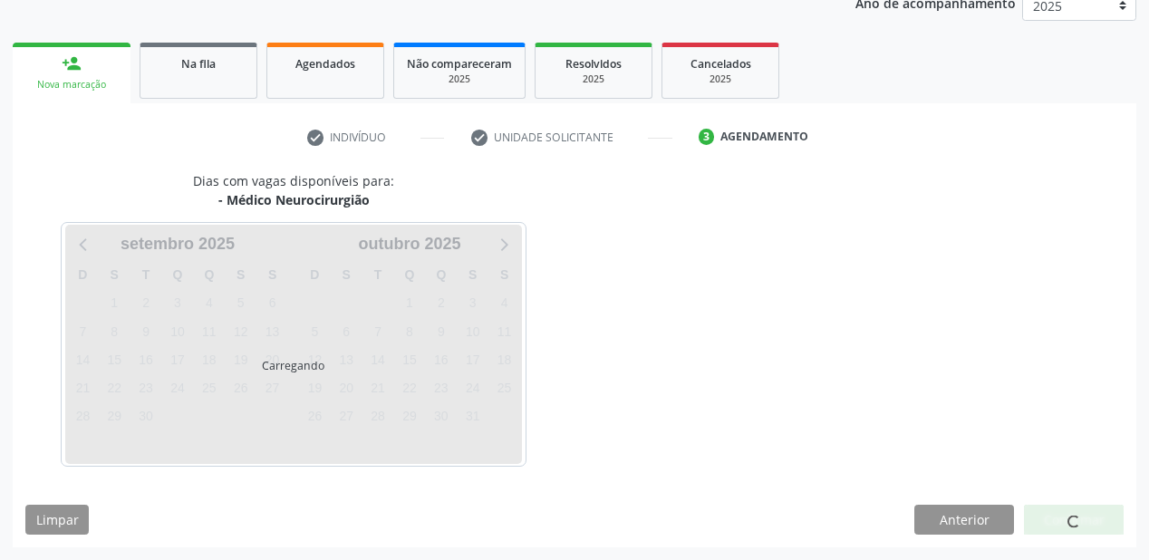
scroll to position [228, 0]
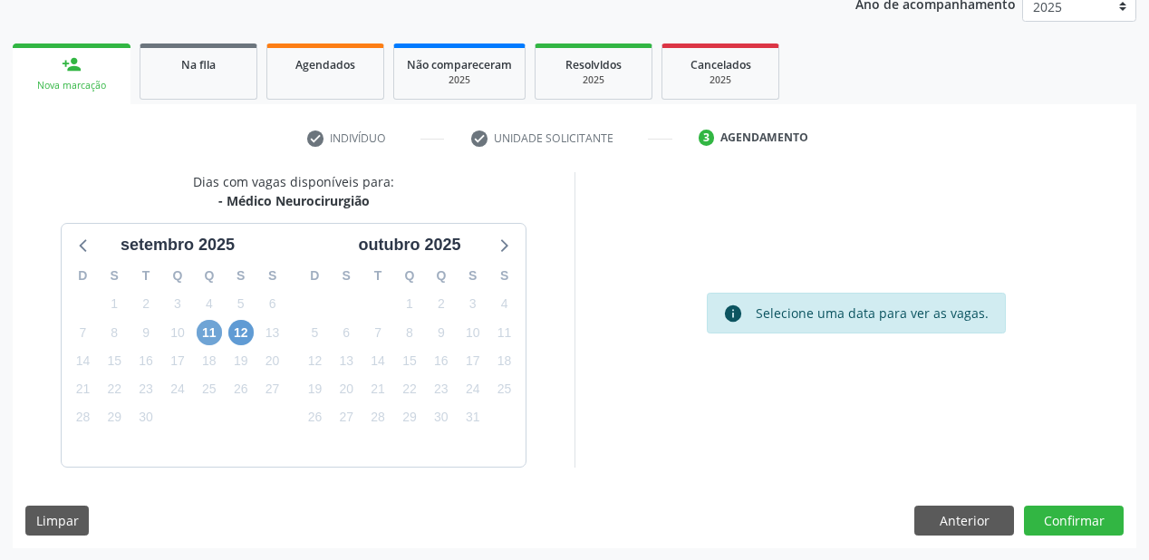
drag, startPoint x: 213, startPoint y: 330, endPoint x: 249, endPoint y: 328, distance: 36.3
click at [213, 329] on span "11" at bounding box center [209, 332] width 25 height 25
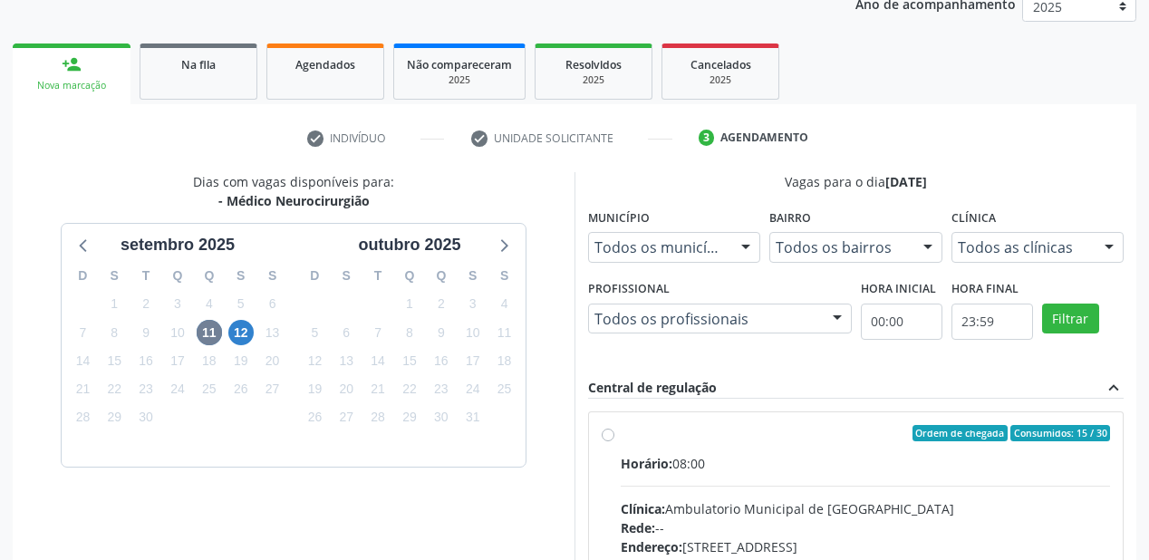
click at [839, 457] on div "Horário: 08:00" at bounding box center [866, 463] width 490 height 19
click at [615, 441] on input "Ordem de chegada Consumidos: 15 / 30 Horário: 08:00 Clínica: Ambulatorio Munici…" at bounding box center [608, 433] width 13 height 16
radio input "true"
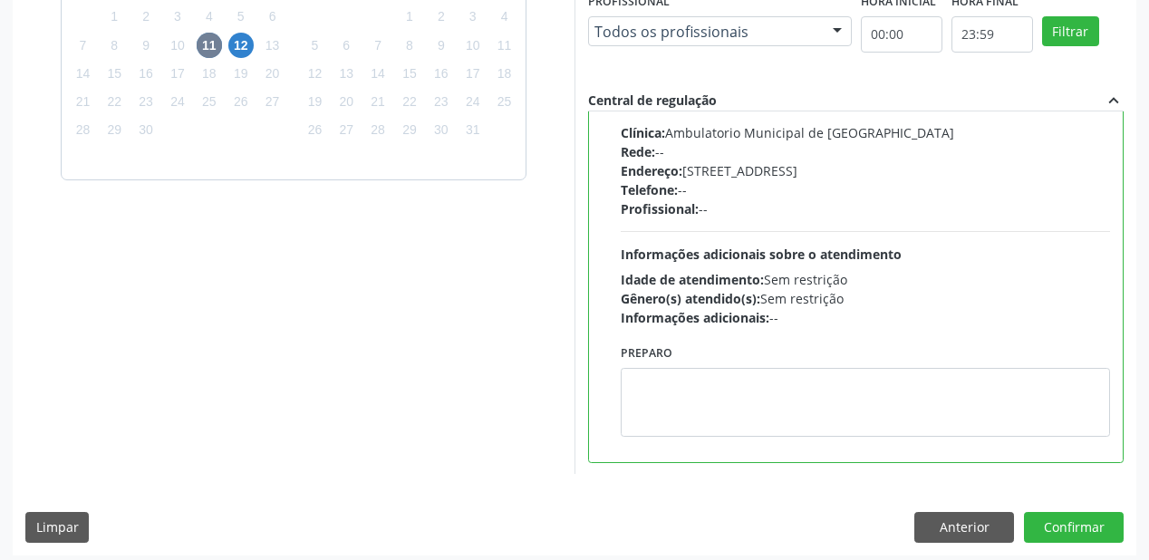
scroll to position [522, 0]
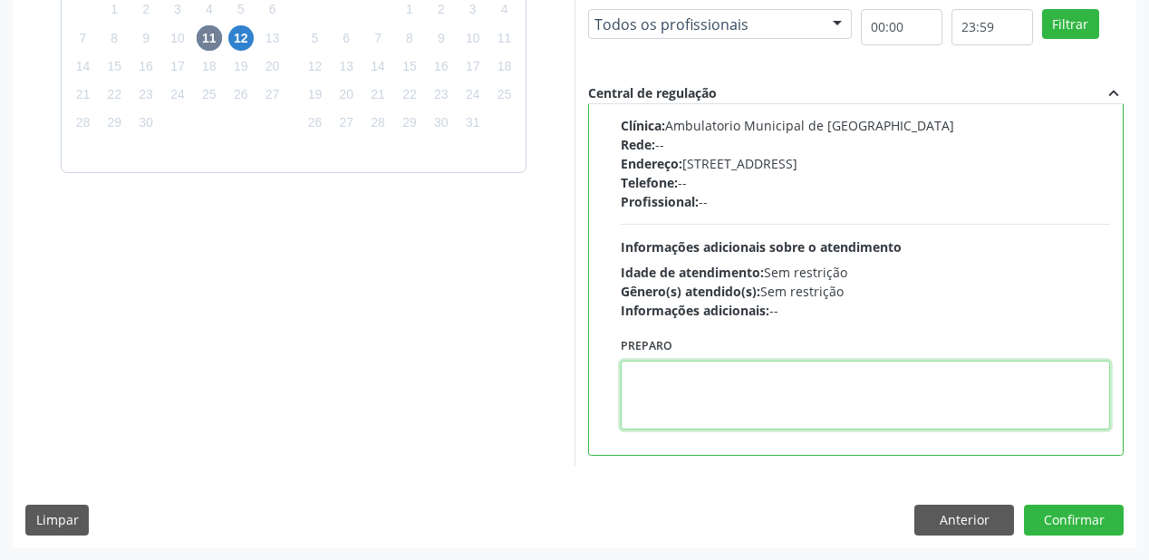
click at [832, 402] on textarea at bounding box center [866, 395] width 490 height 69
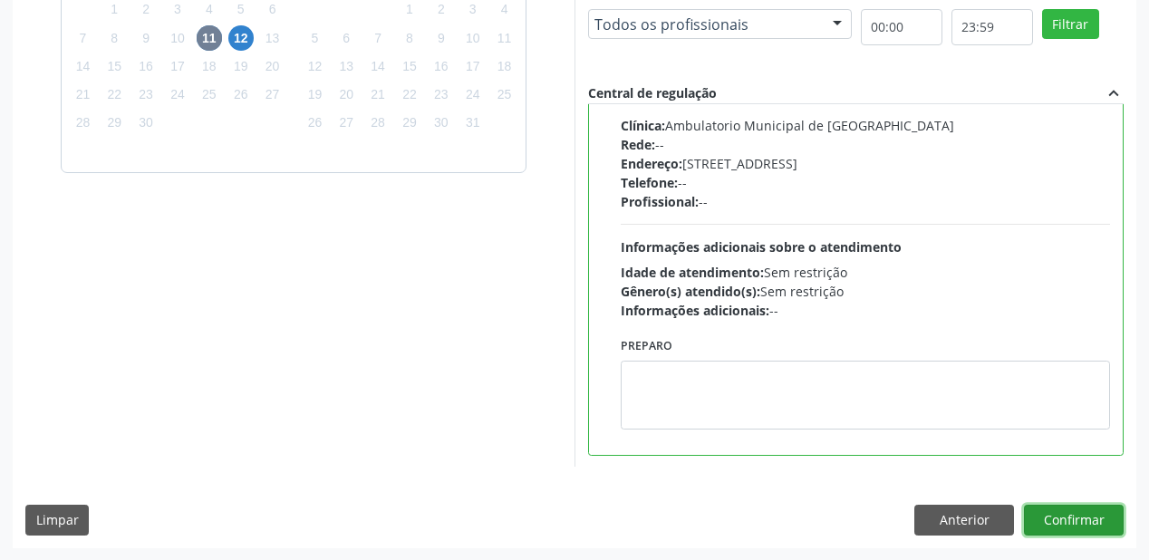
click at [1058, 522] on button "Confirmar" at bounding box center [1074, 520] width 100 height 31
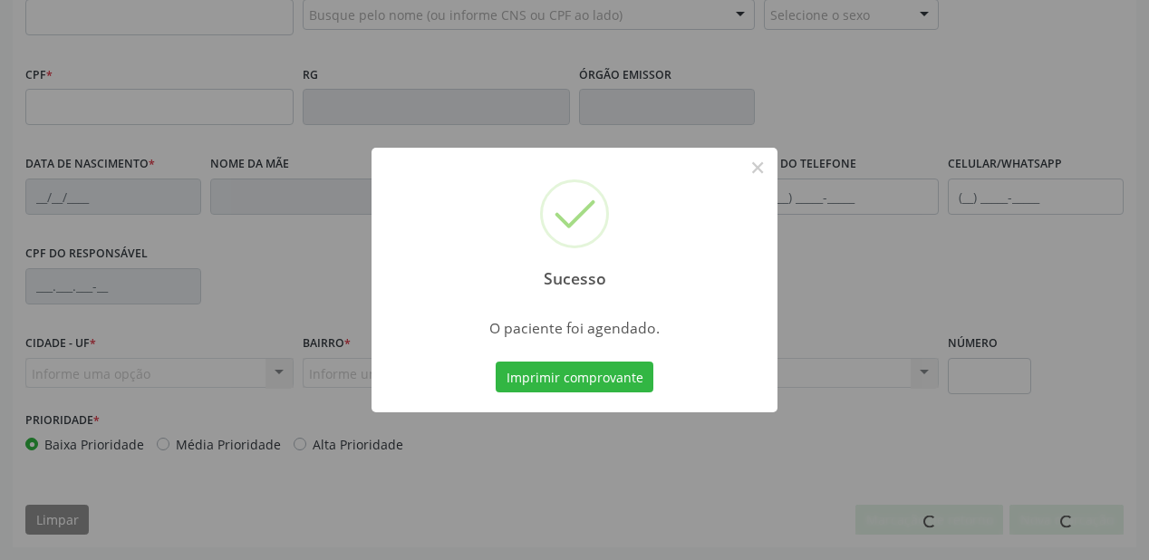
scroll to position [474, 0]
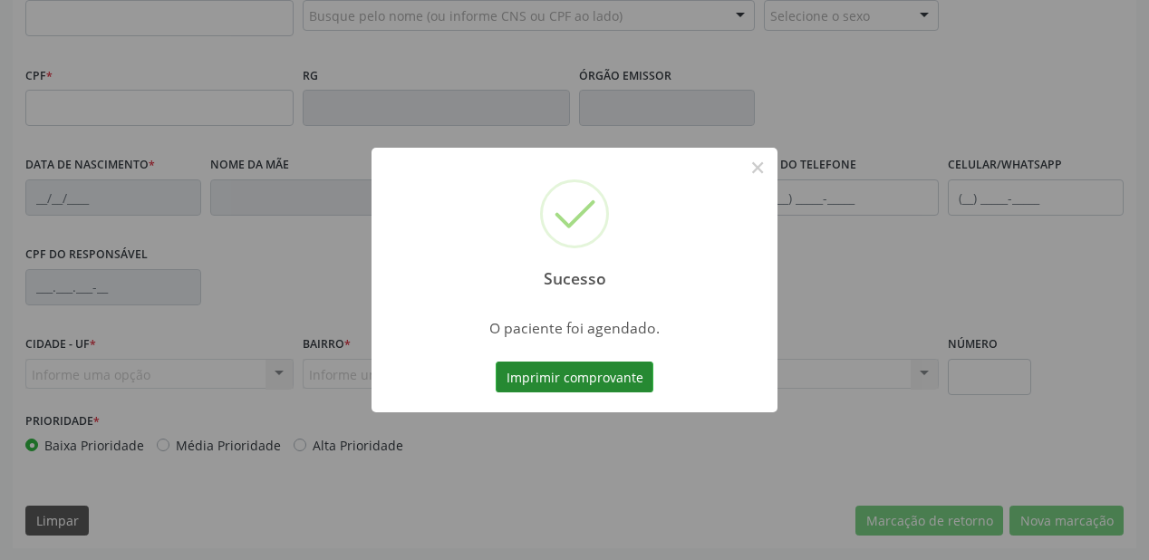
click at [596, 376] on button "Imprimir comprovante" at bounding box center [575, 377] width 158 height 31
